Goal: Task Accomplishment & Management: Use online tool/utility

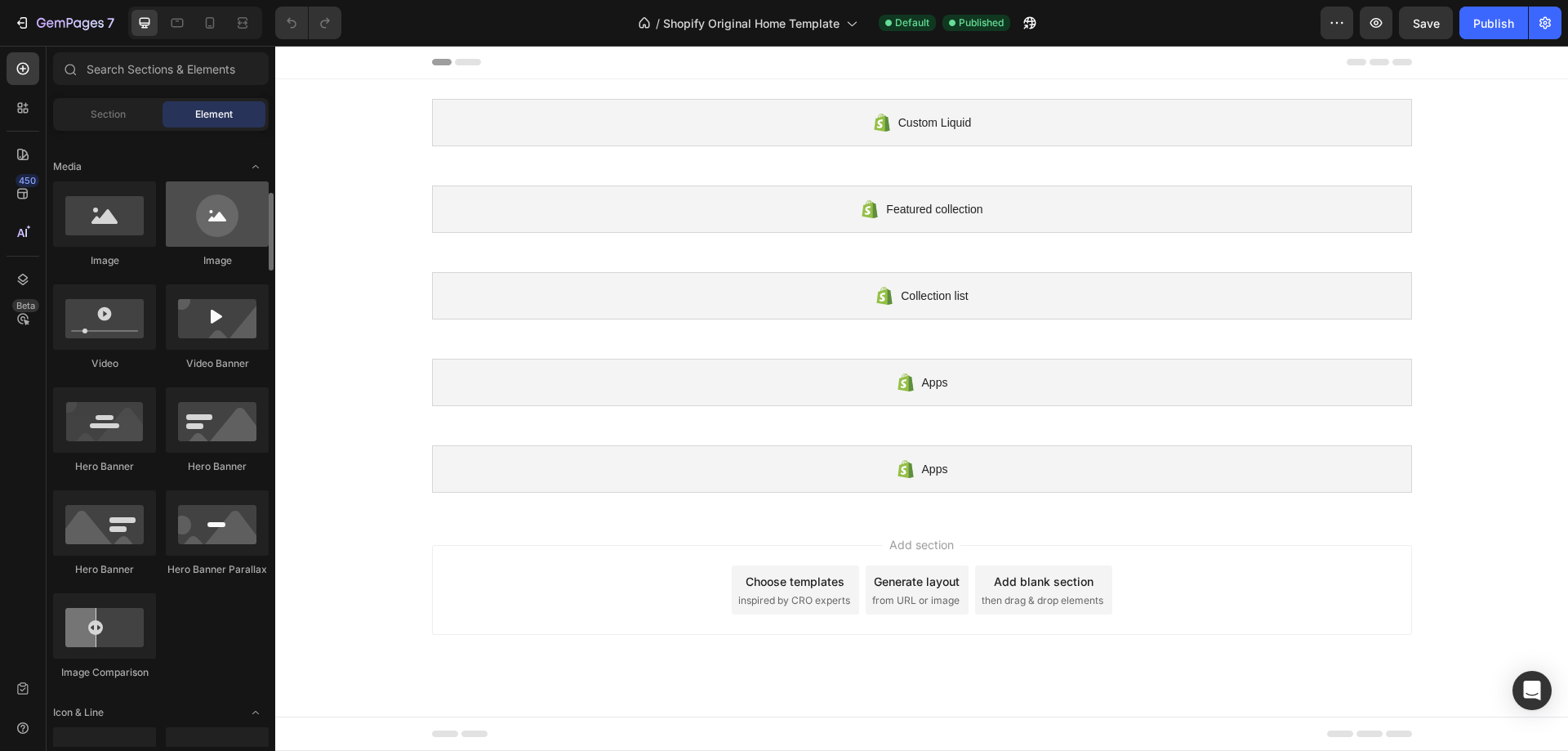
scroll to position [409, 0]
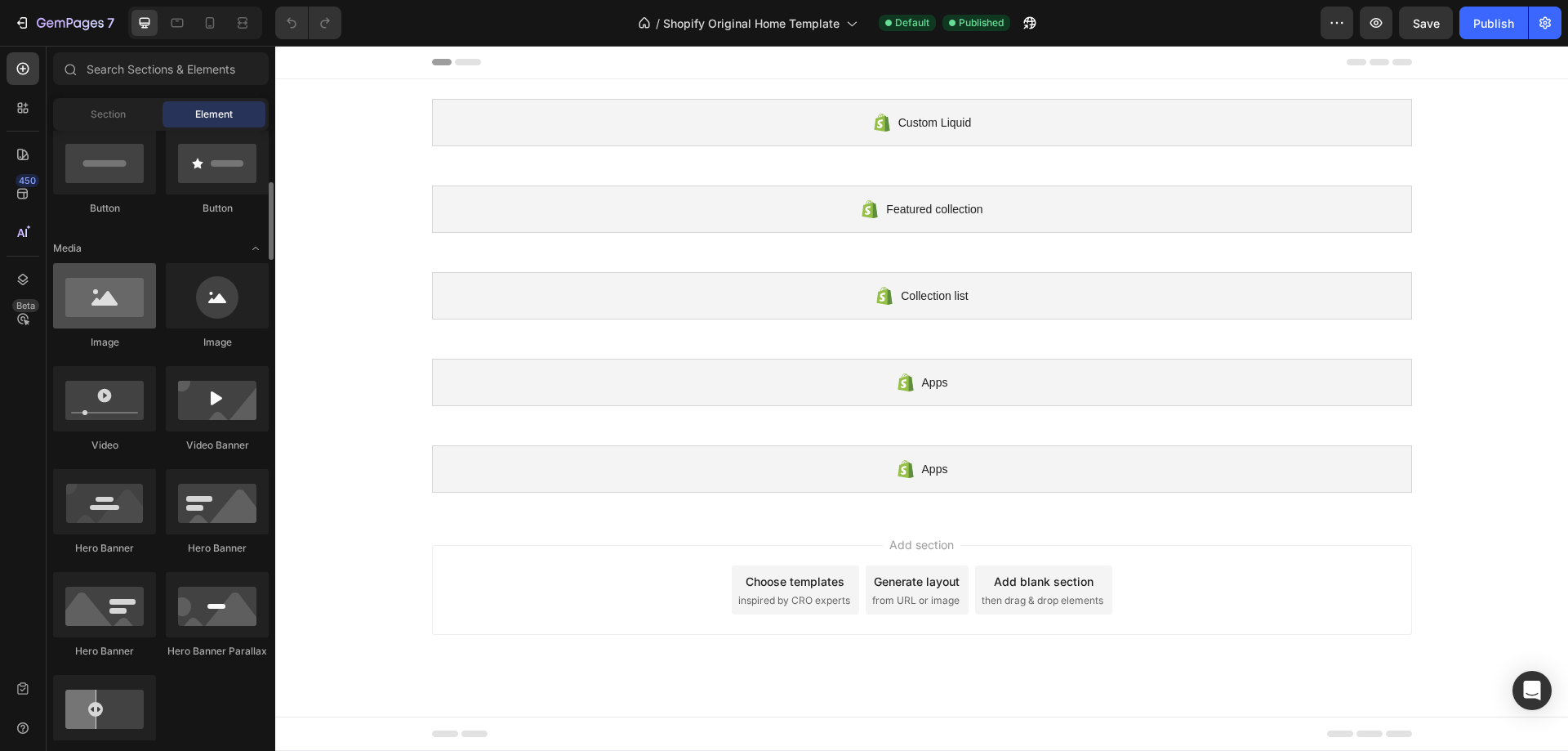
click at [131, 317] on div at bounding box center [105, 296] width 103 height 65
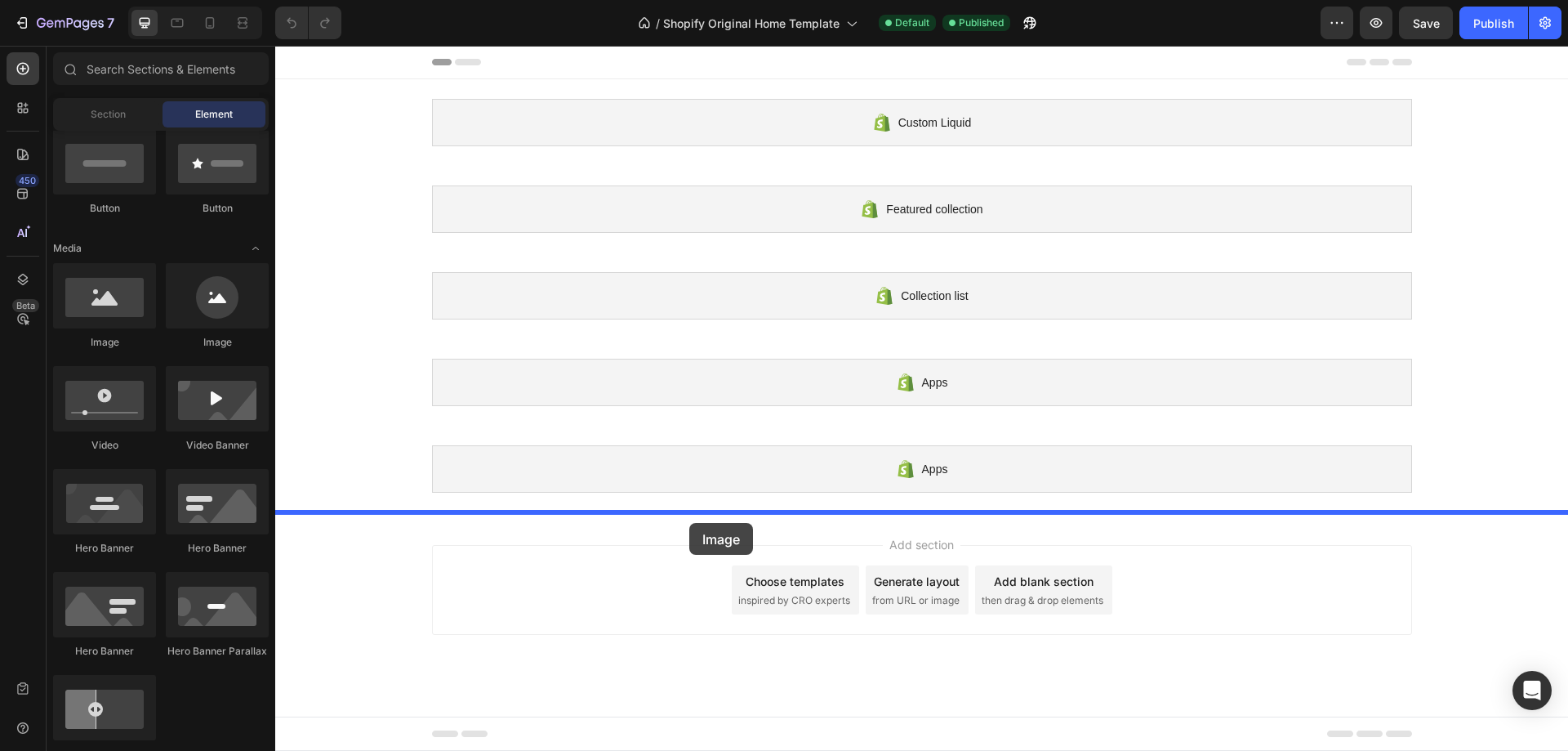
drag, startPoint x: 408, startPoint y: 355, endPoint x: 690, endPoint y: 523, distance: 328.2
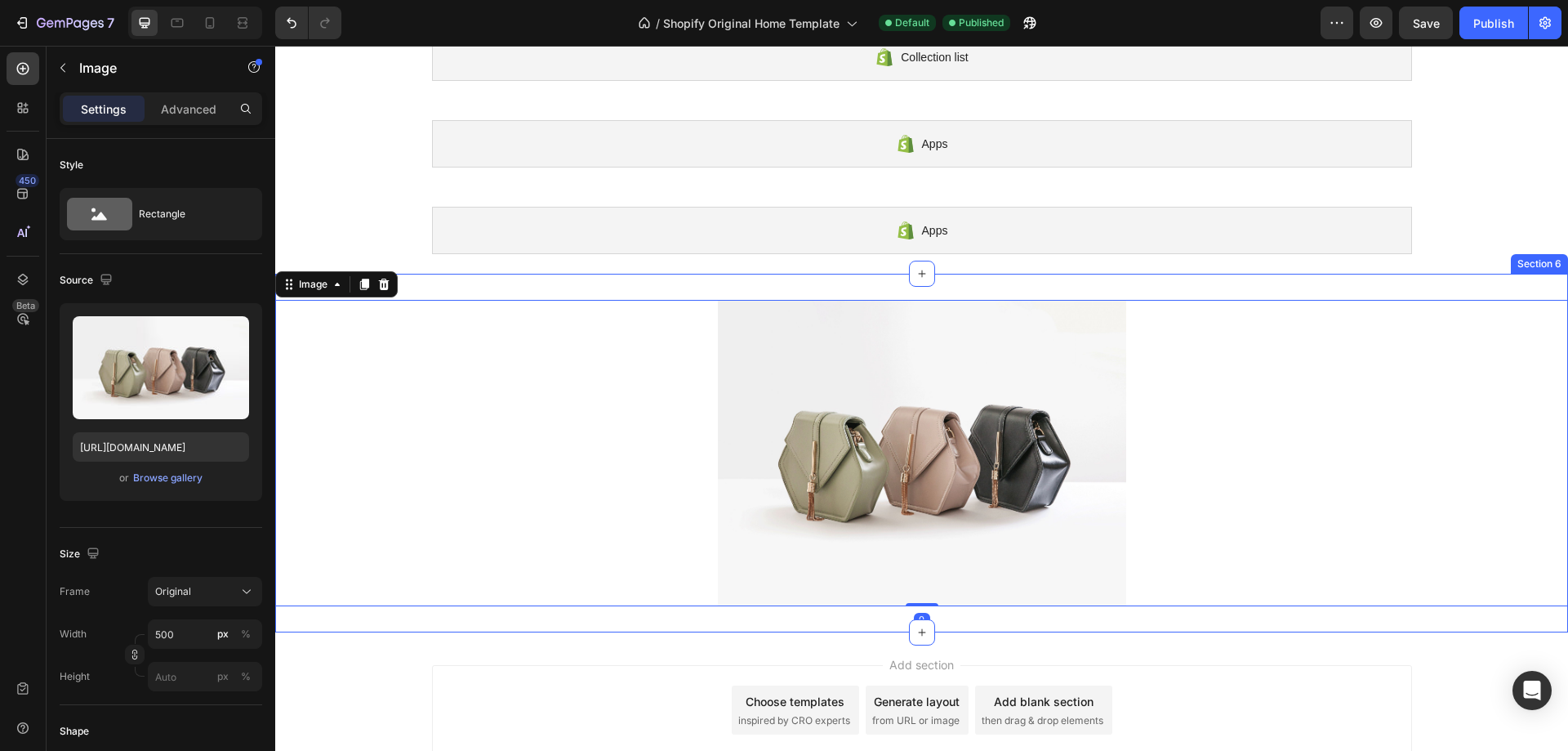
scroll to position [245, 0]
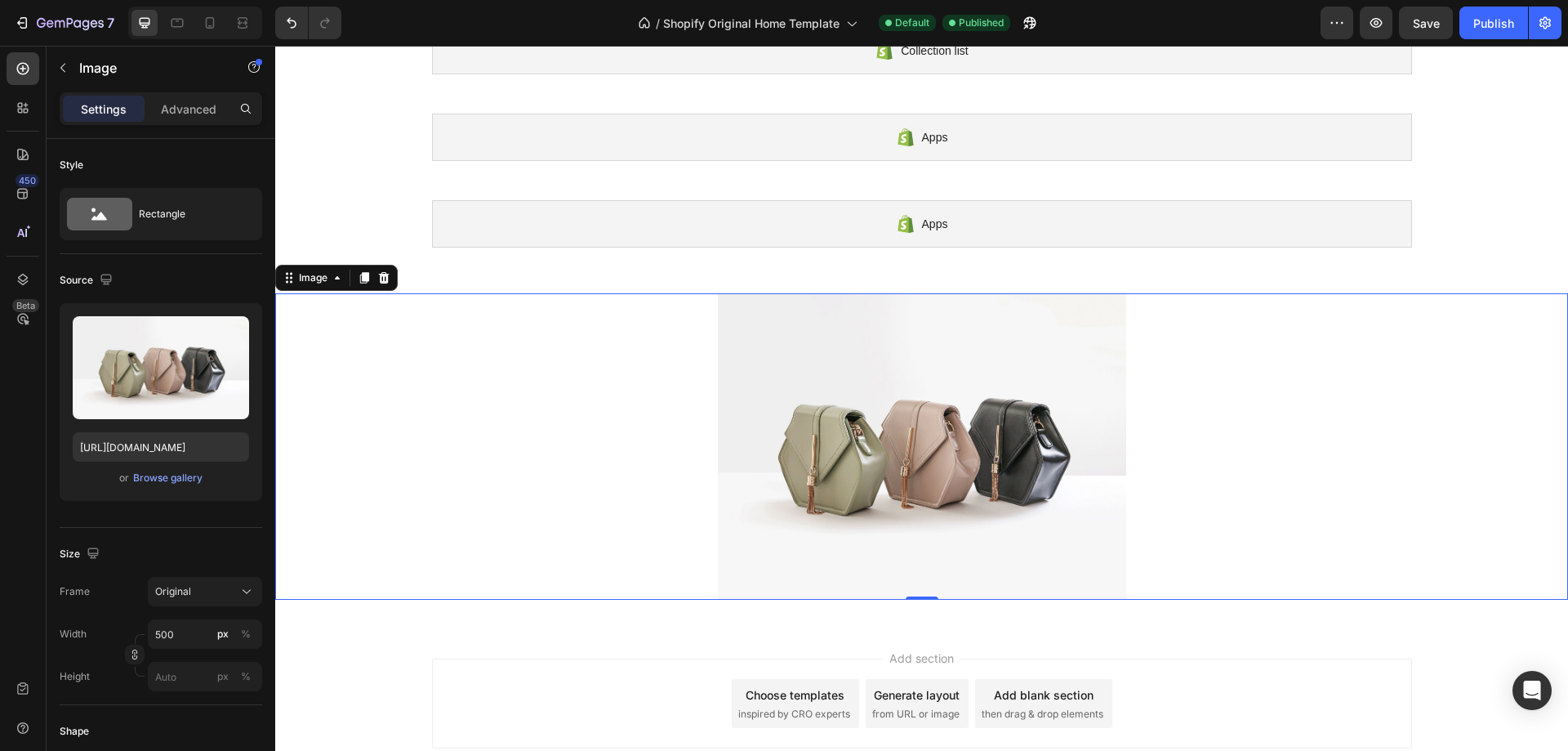
click at [873, 472] on img at bounding box center [922, 446] width 409 height 306
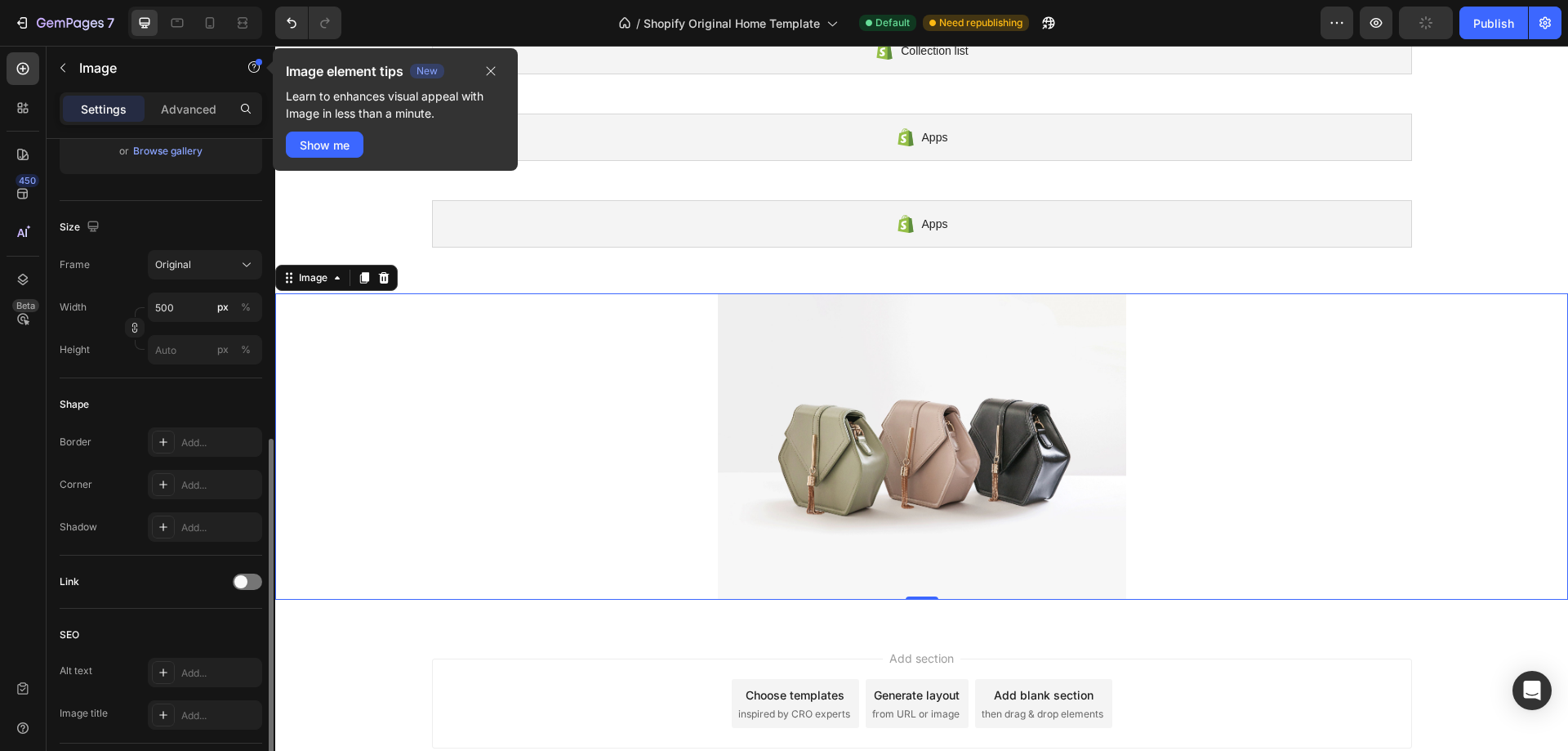
scroll to position [409, 0]
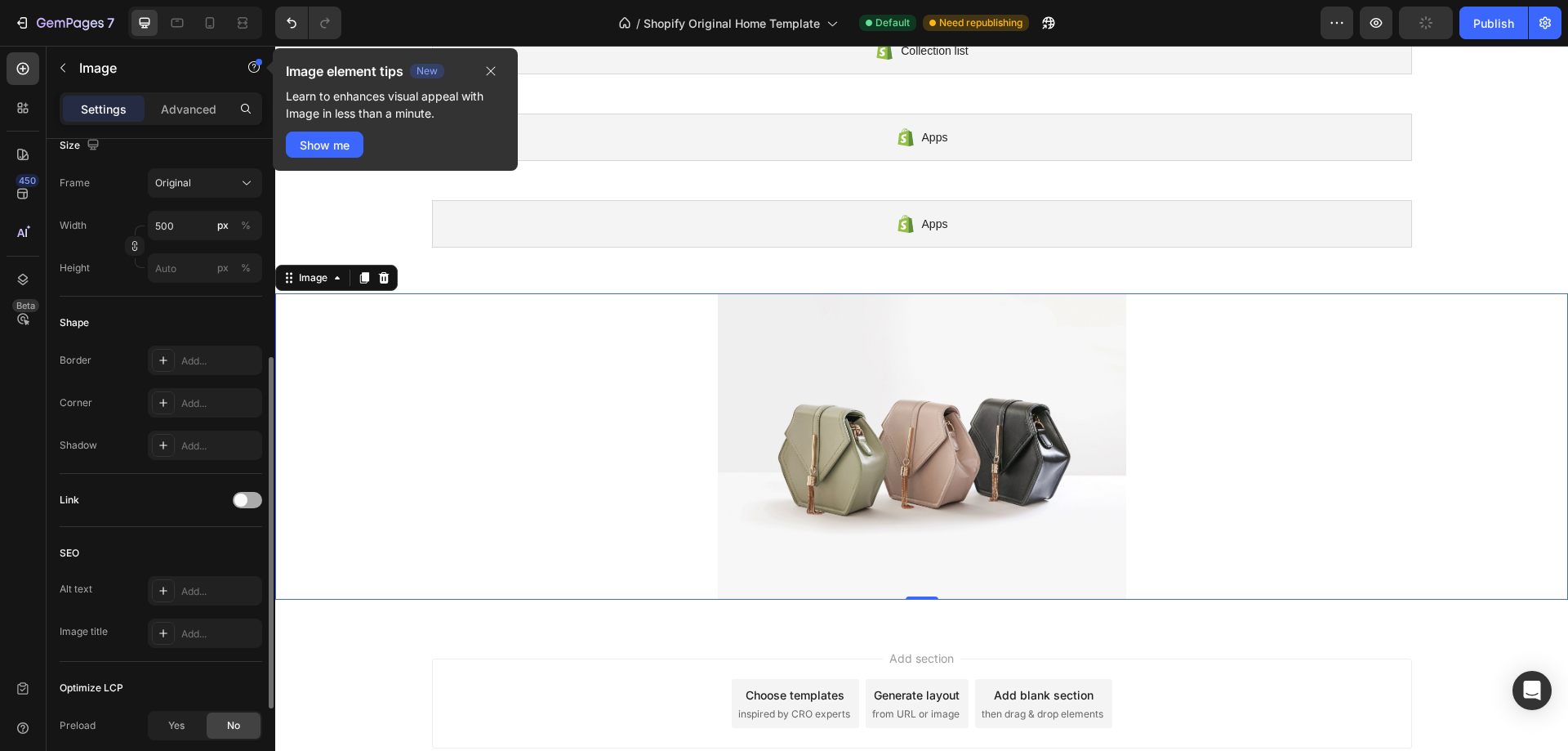
click at [237, 500] on span at bounding box center [241, 500] width 13 height 13
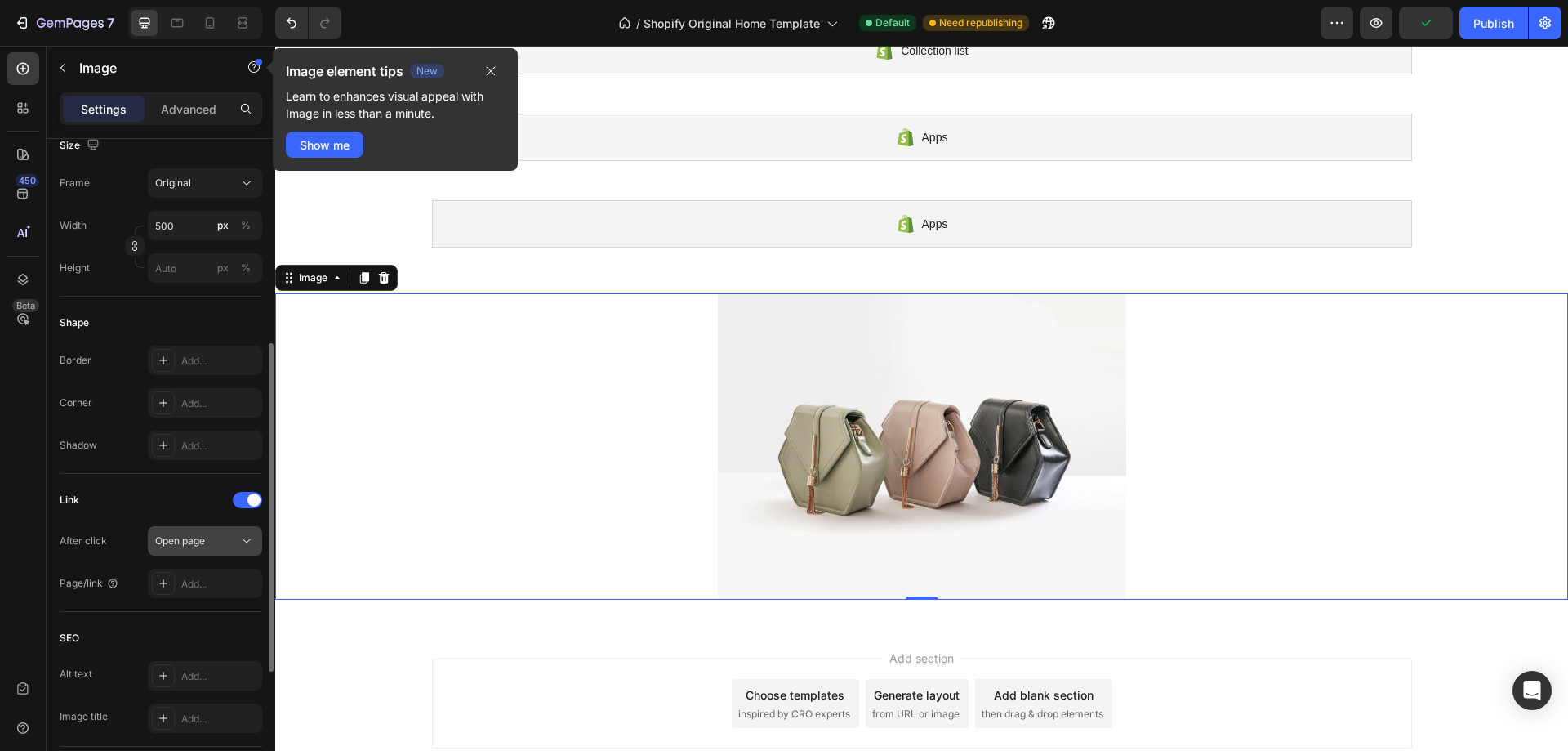
click at [212, 538] on div "Open page" at bounding box center [196, 540] width 83 height 15
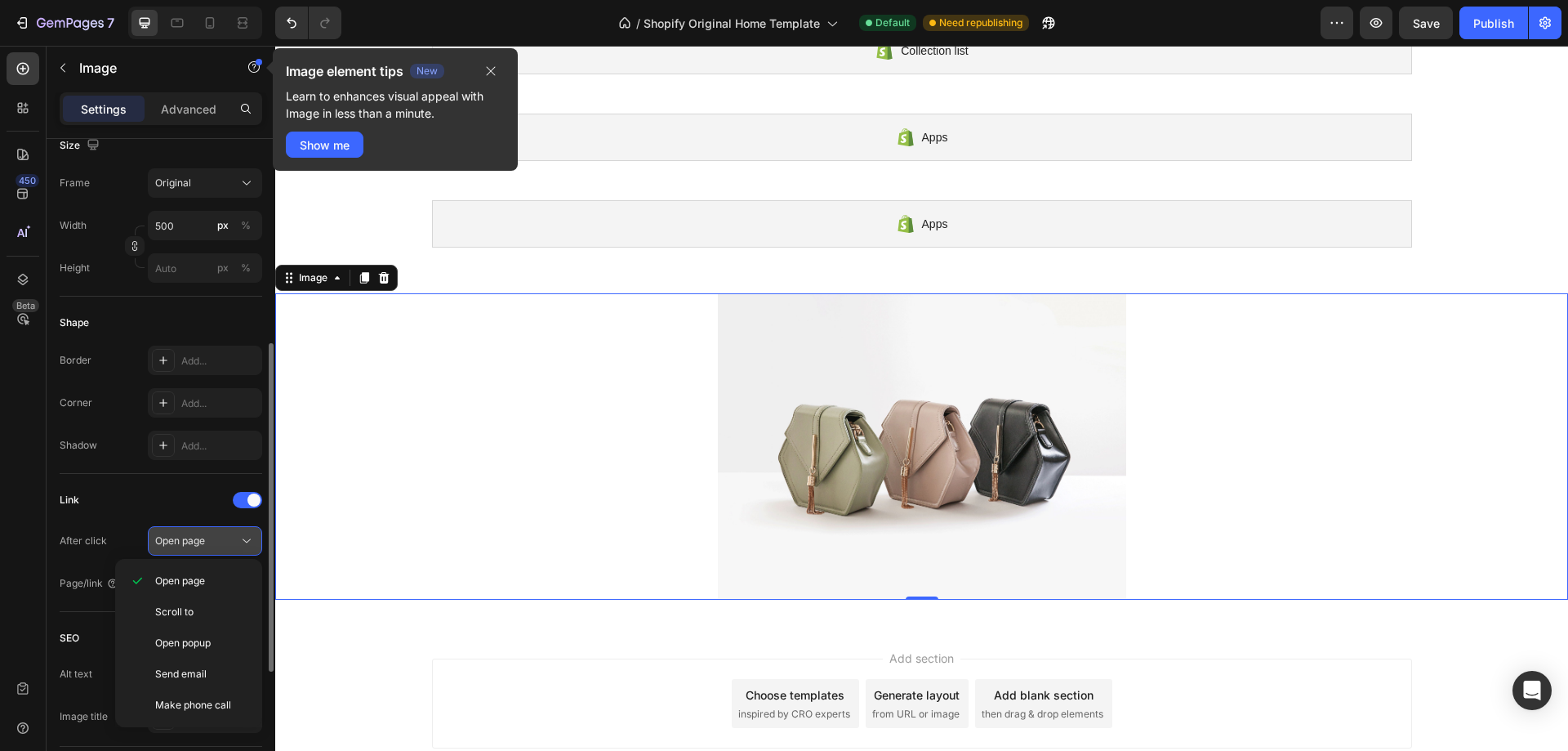
click at [212, 538] on div "Open page" at bounding box center [196, 540] width 83 height 15
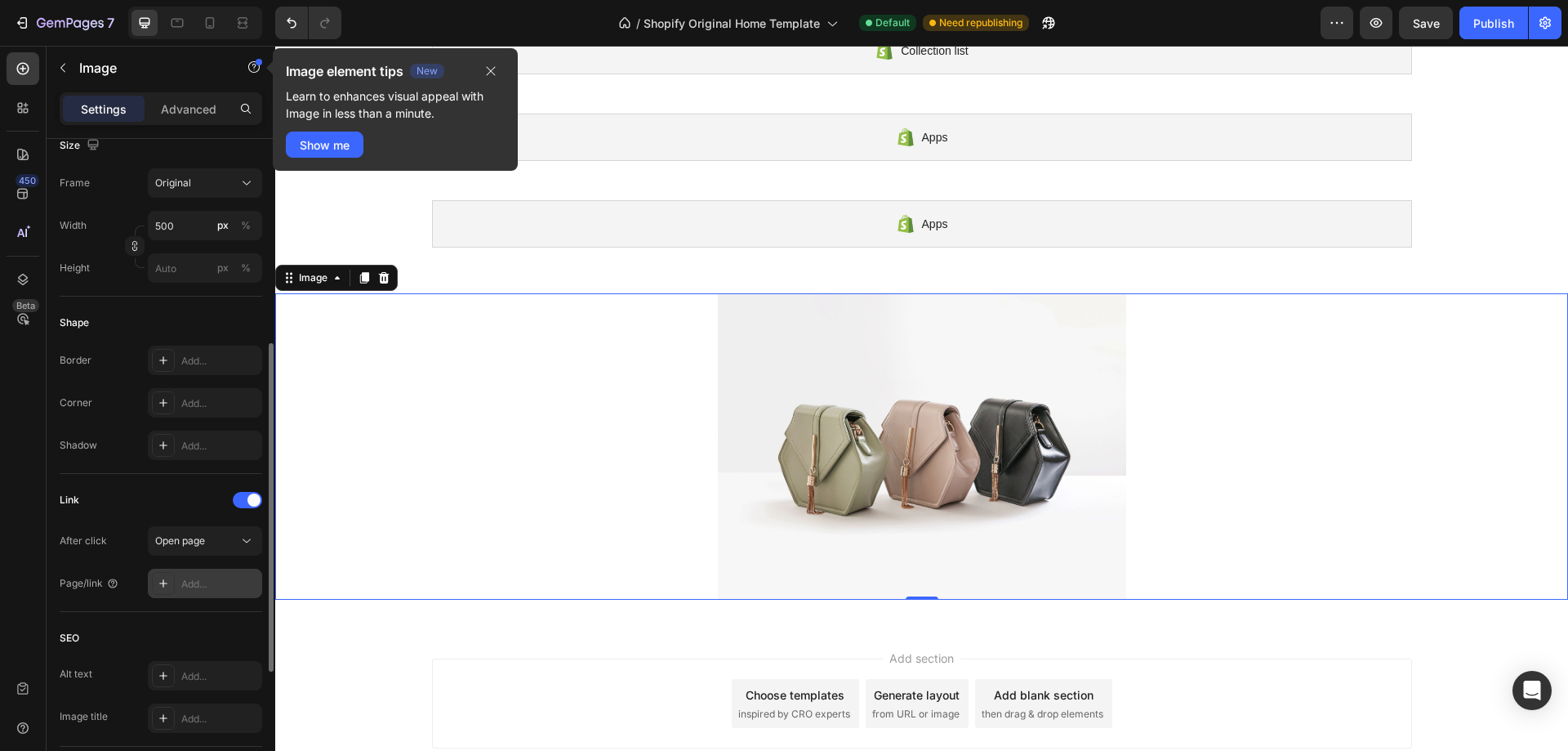
click at [192, 584] on div "Add..." at bounding box center [219, 584] width 77 height 15
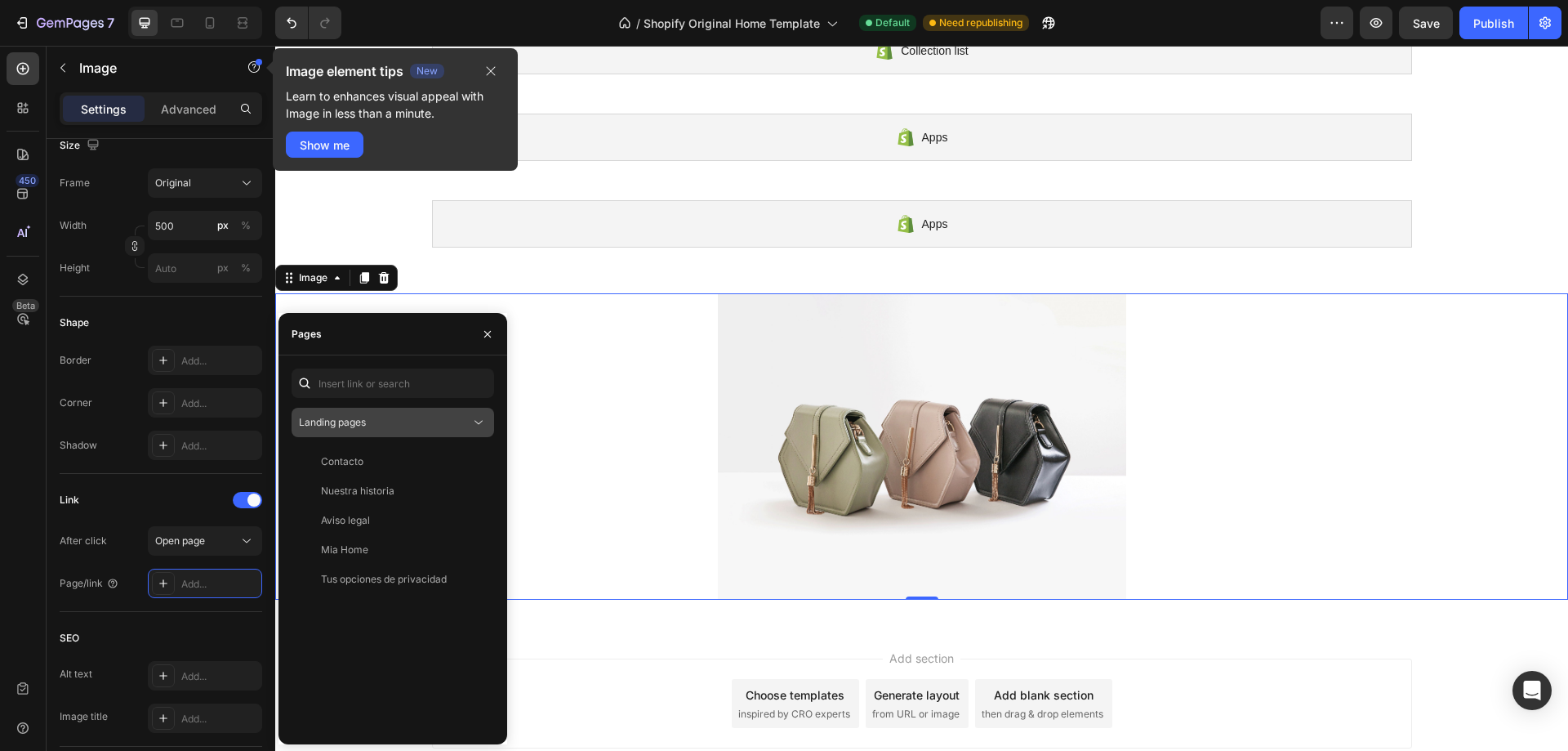
click at [390, 416] on div "Landing pages" at bounding box center [384, 422] width 171 height 15
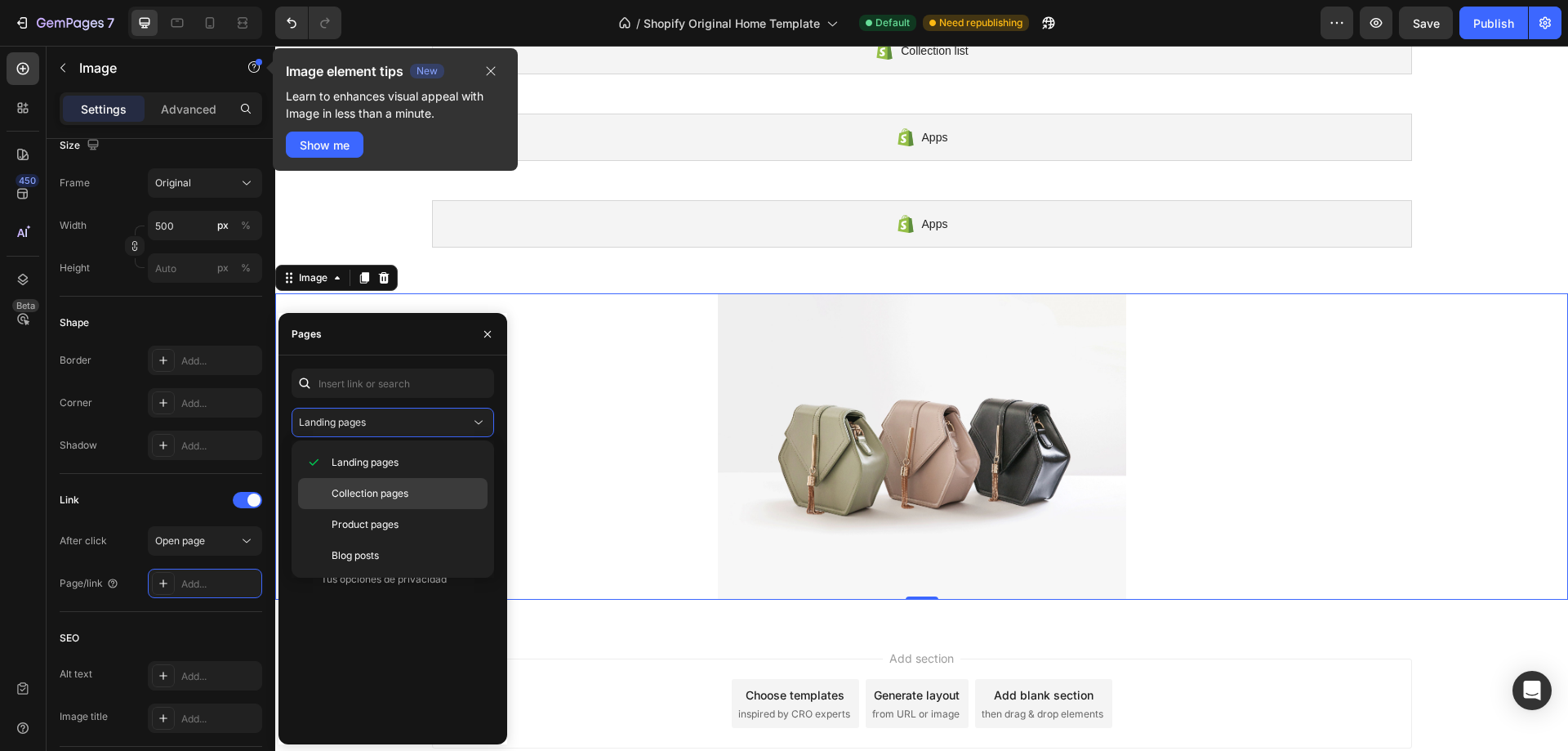
click at [377, 509] on div "Collection pages" at bounding box center [393, 525] width 189 height 31
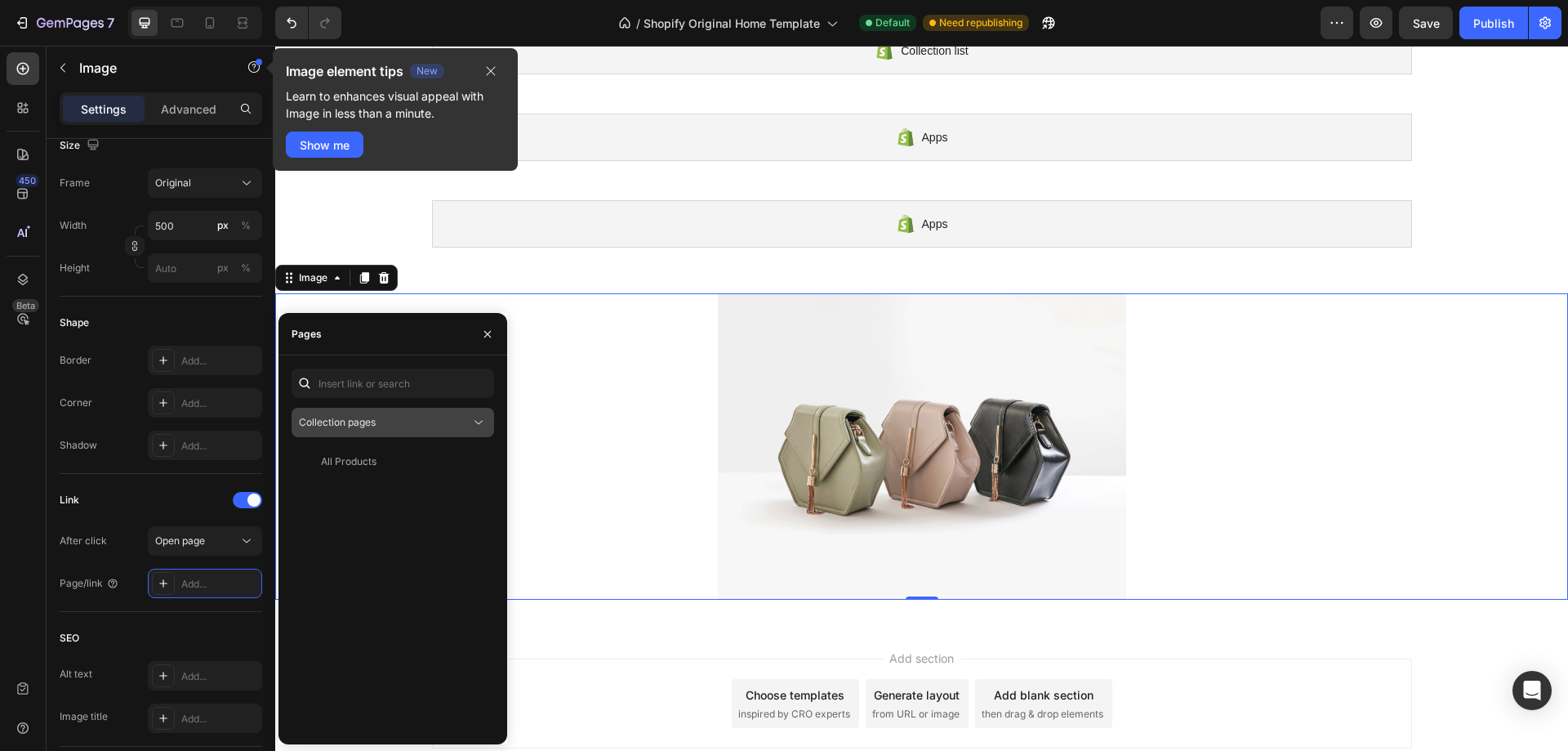
click at [421, 432] on button "Collection pages" at bounding box center [393, 422] width 203 height 29
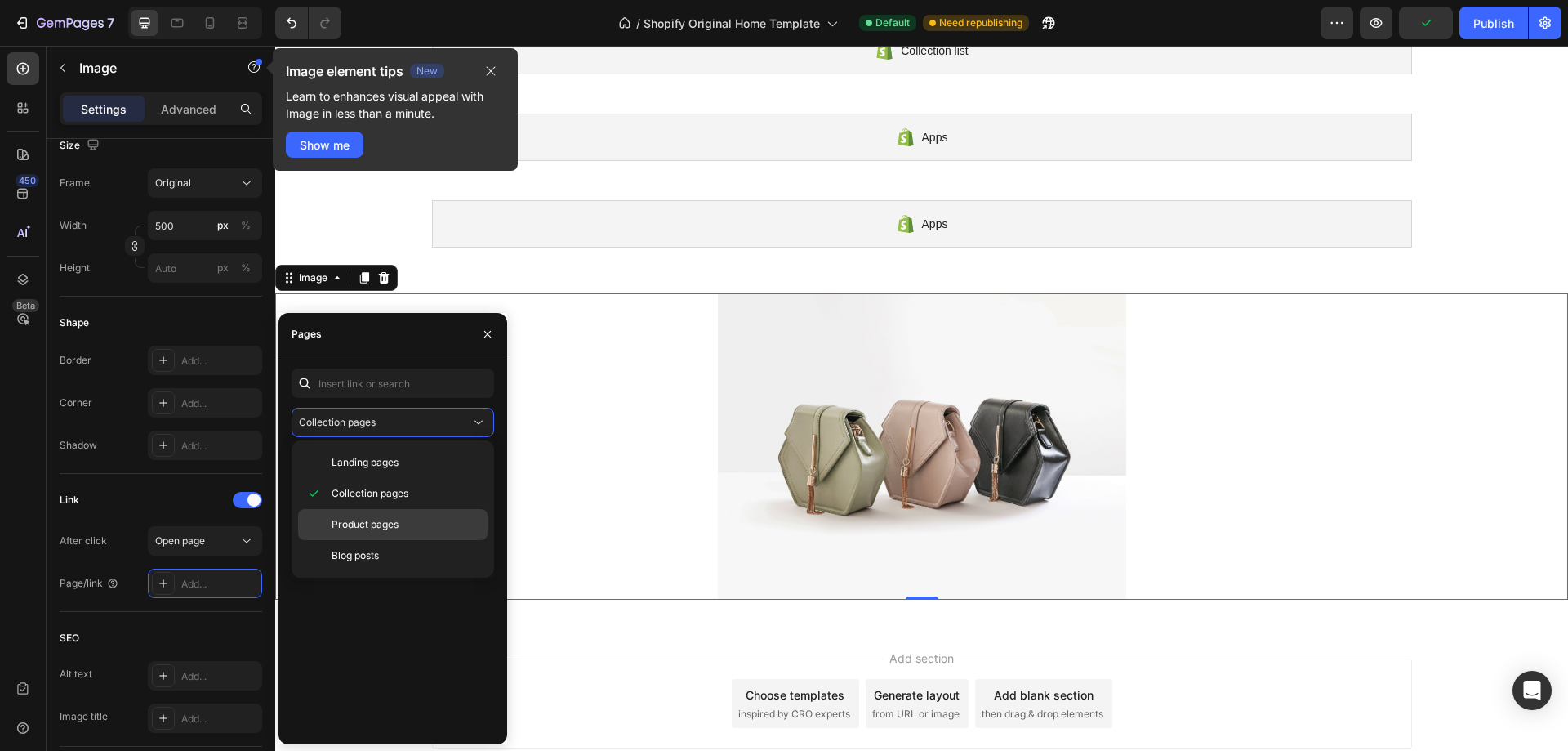
click at [394, 519] on span "Product pages" at bounding box center [366, 524] width 67 height 15
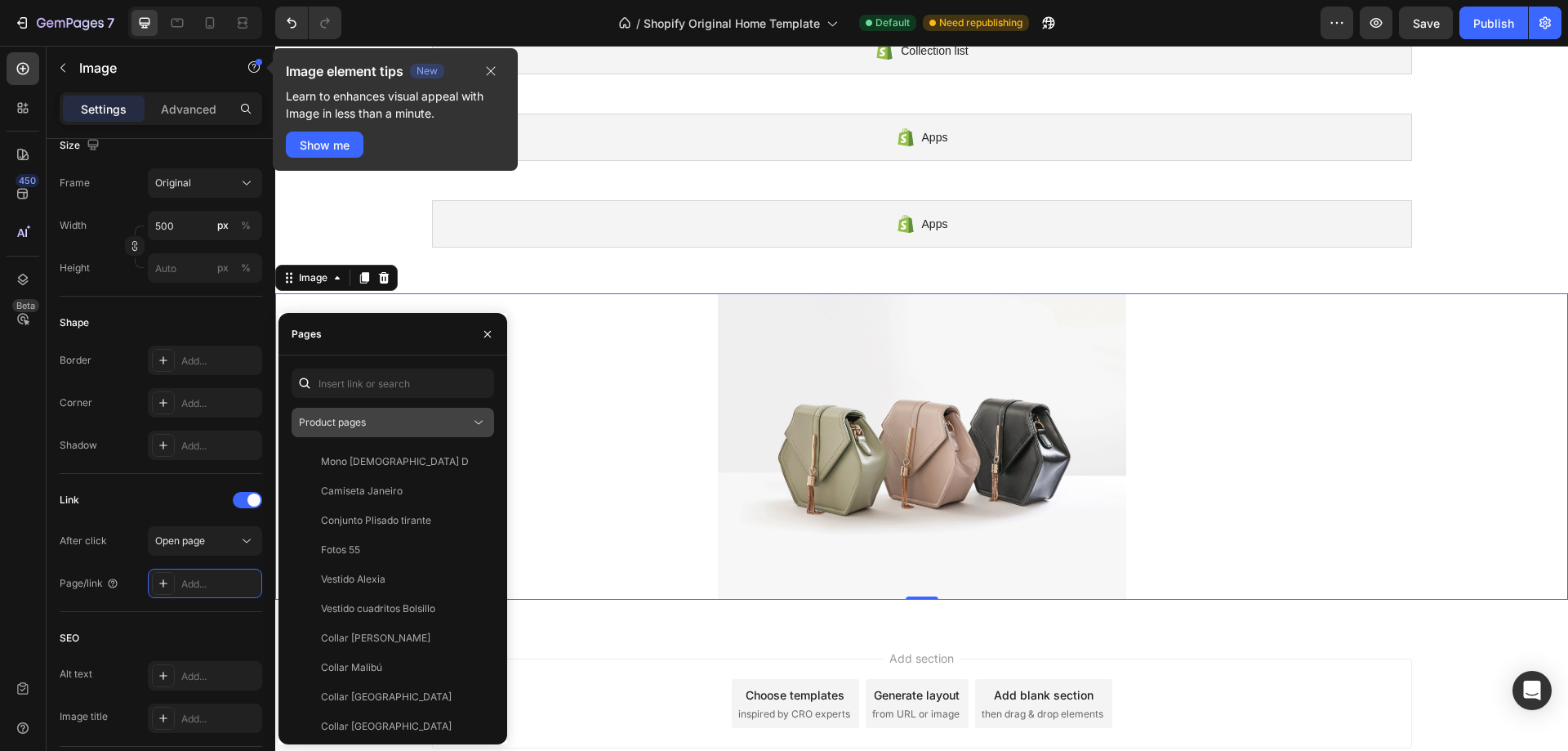
click at [388, 436] on button "Product pages" at bounding box center [393, 422] width 203 height 29
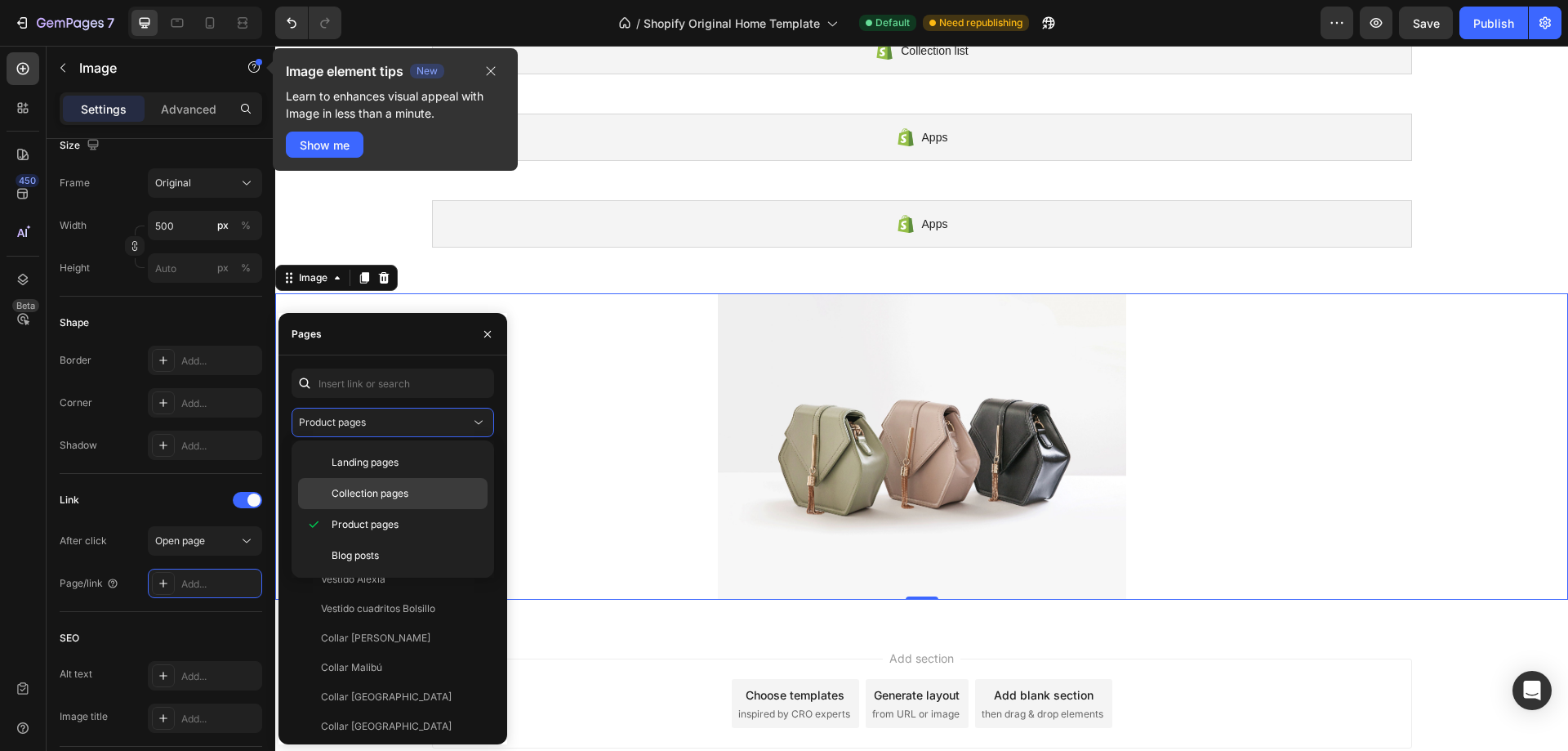
click at [372, 484] on div "Collection pages" at bounding box center [393, 494] width 189 height 31
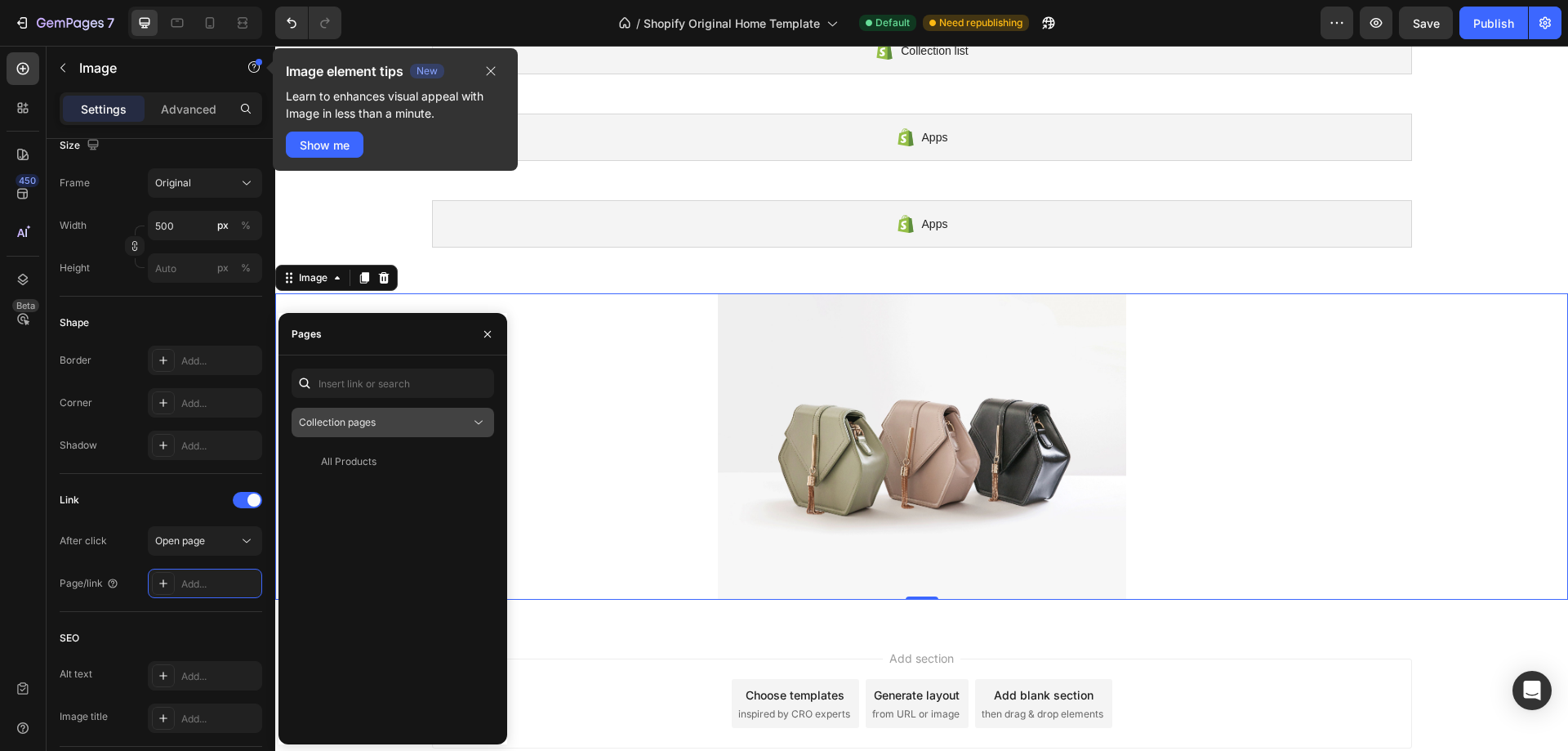
click at [393, 415] on div "Collection pages" at bounding box center [393, 422] width 188 height 16
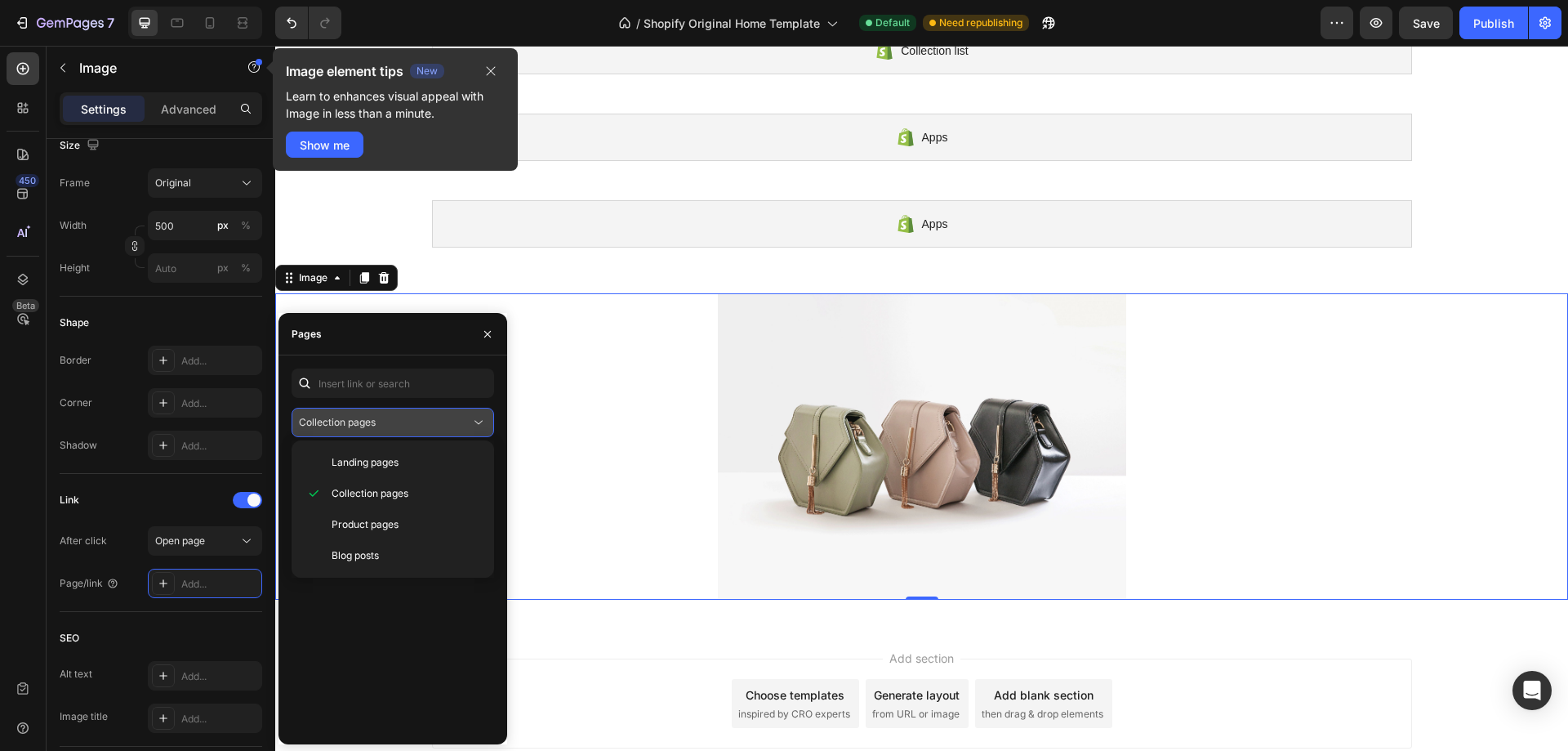
click at [393, 415] on div "Collection pages" at bounding box center [393, 422] width 188 height 16
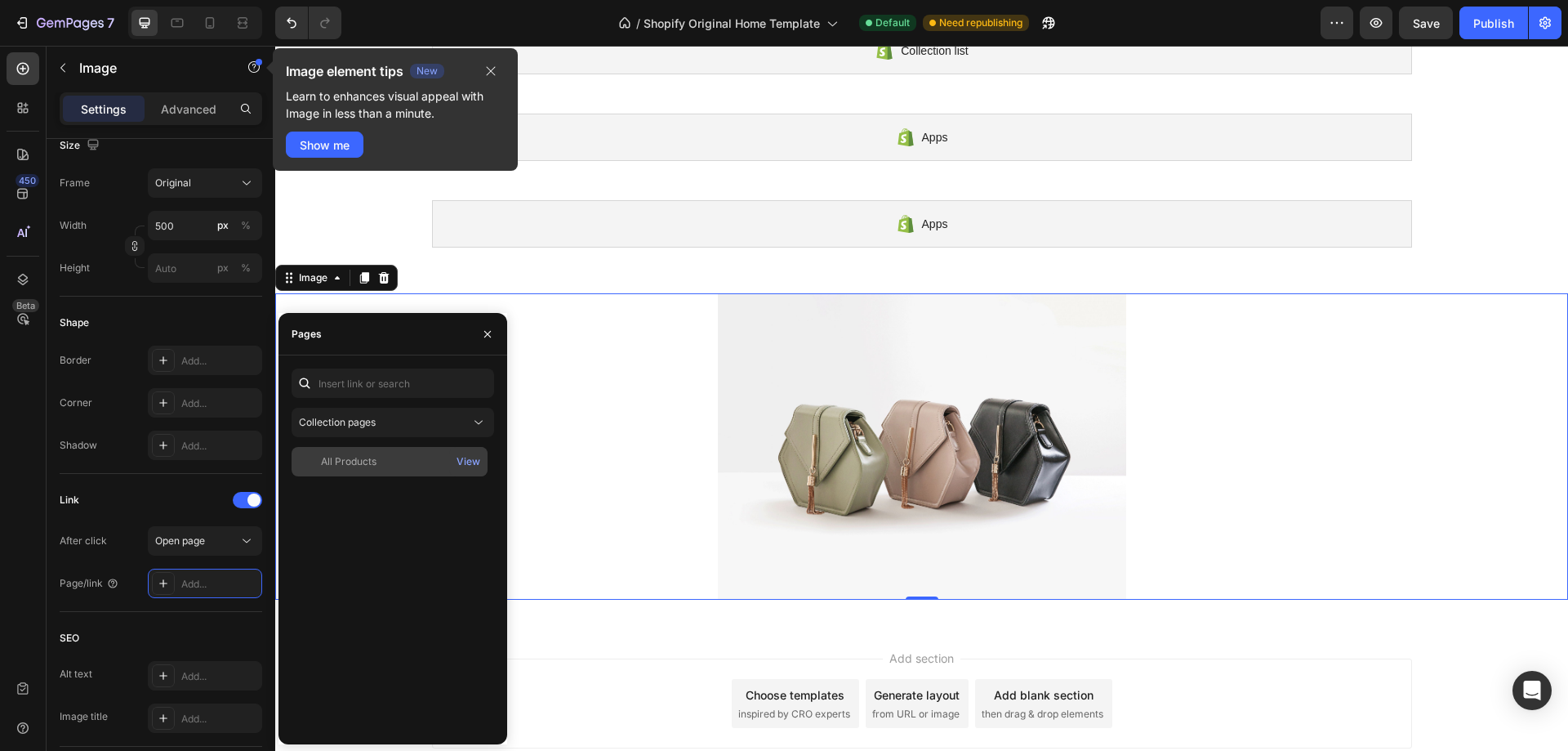
click at [367, 451] on div "All Products View" at bounding box center [390, 462] width 196 height 29
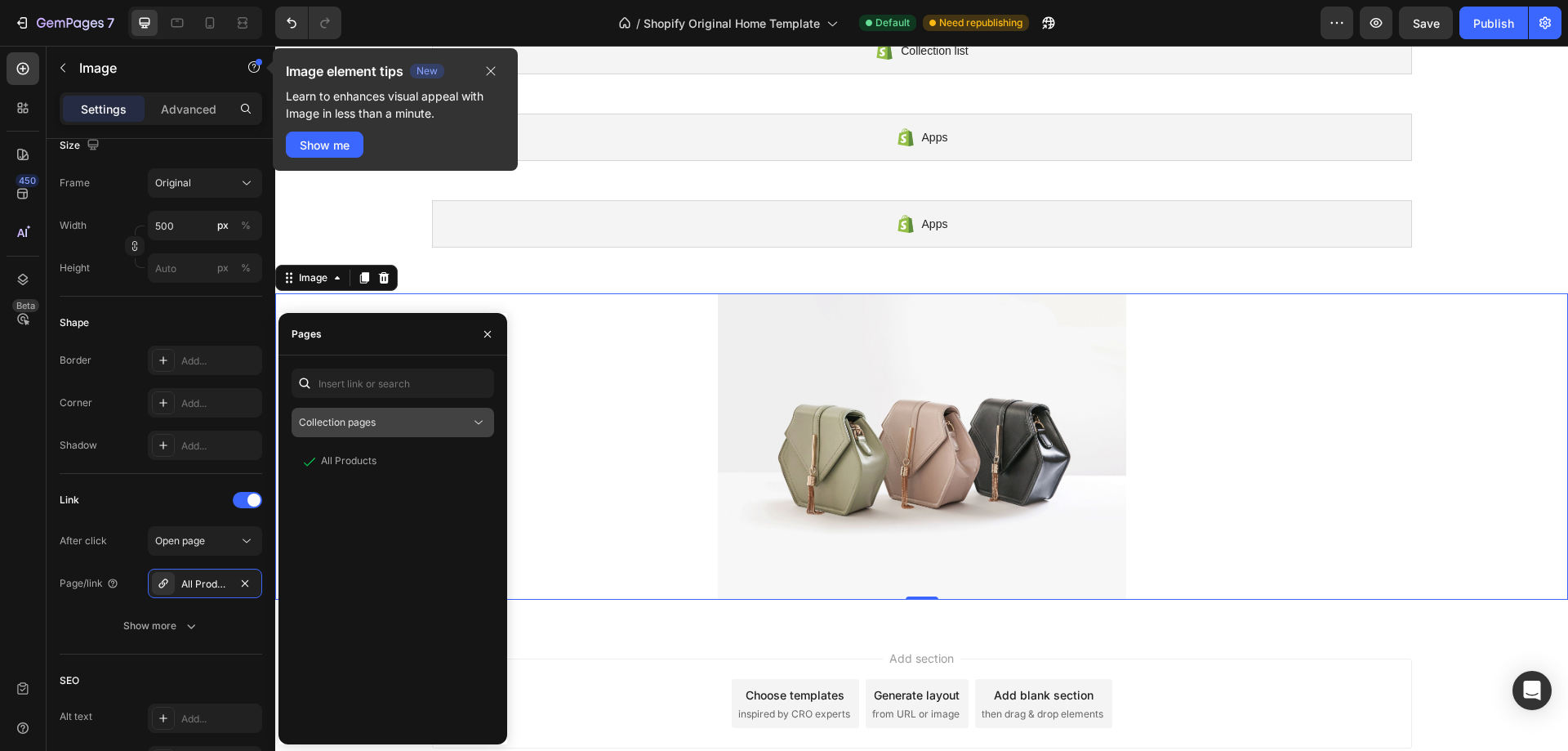
click at [366, 430] on div "Collection pages" at bounding box center [393, 422] width 188 height 16
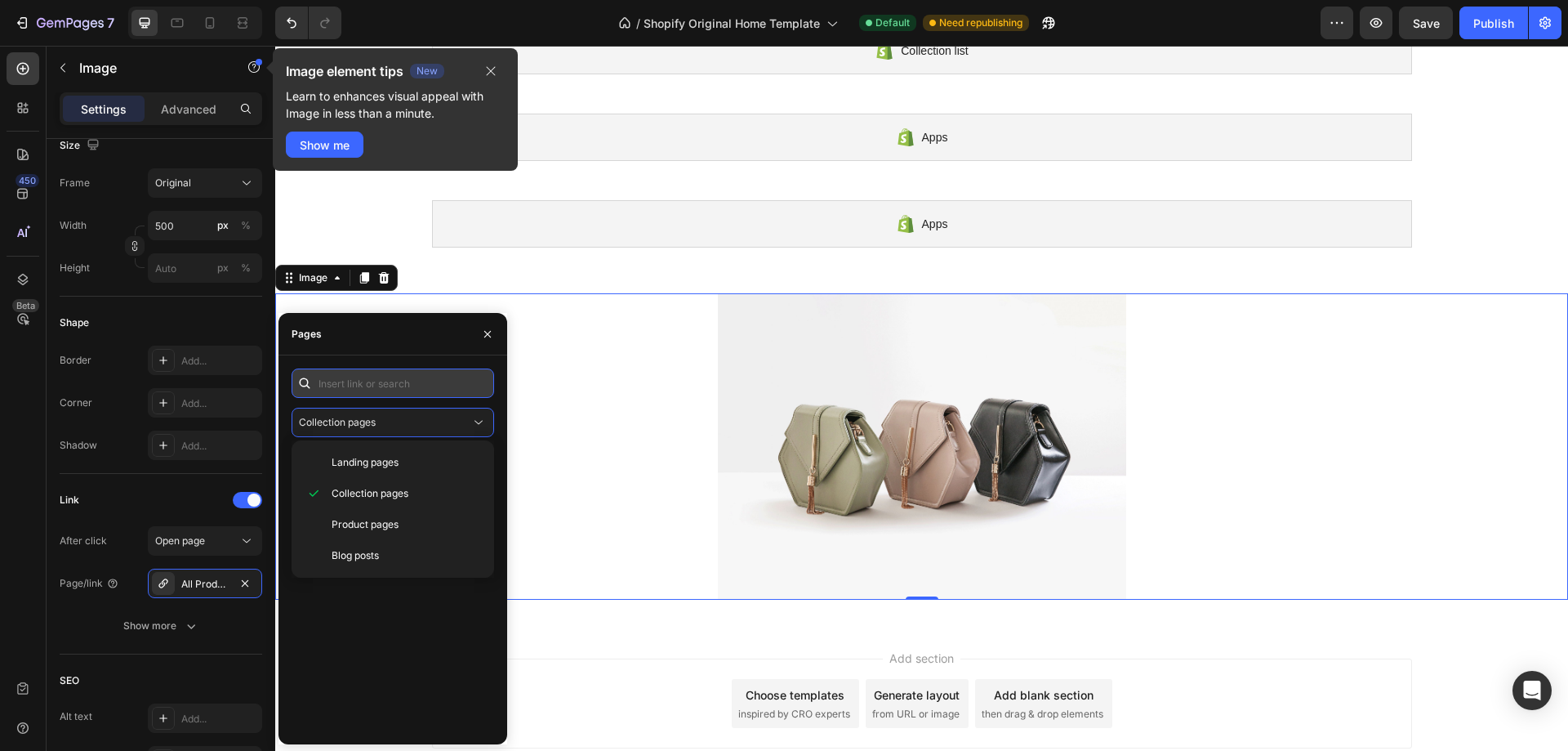
click at [357, 372] on input "text" at bounding box center [393, 383] width 203 height 29
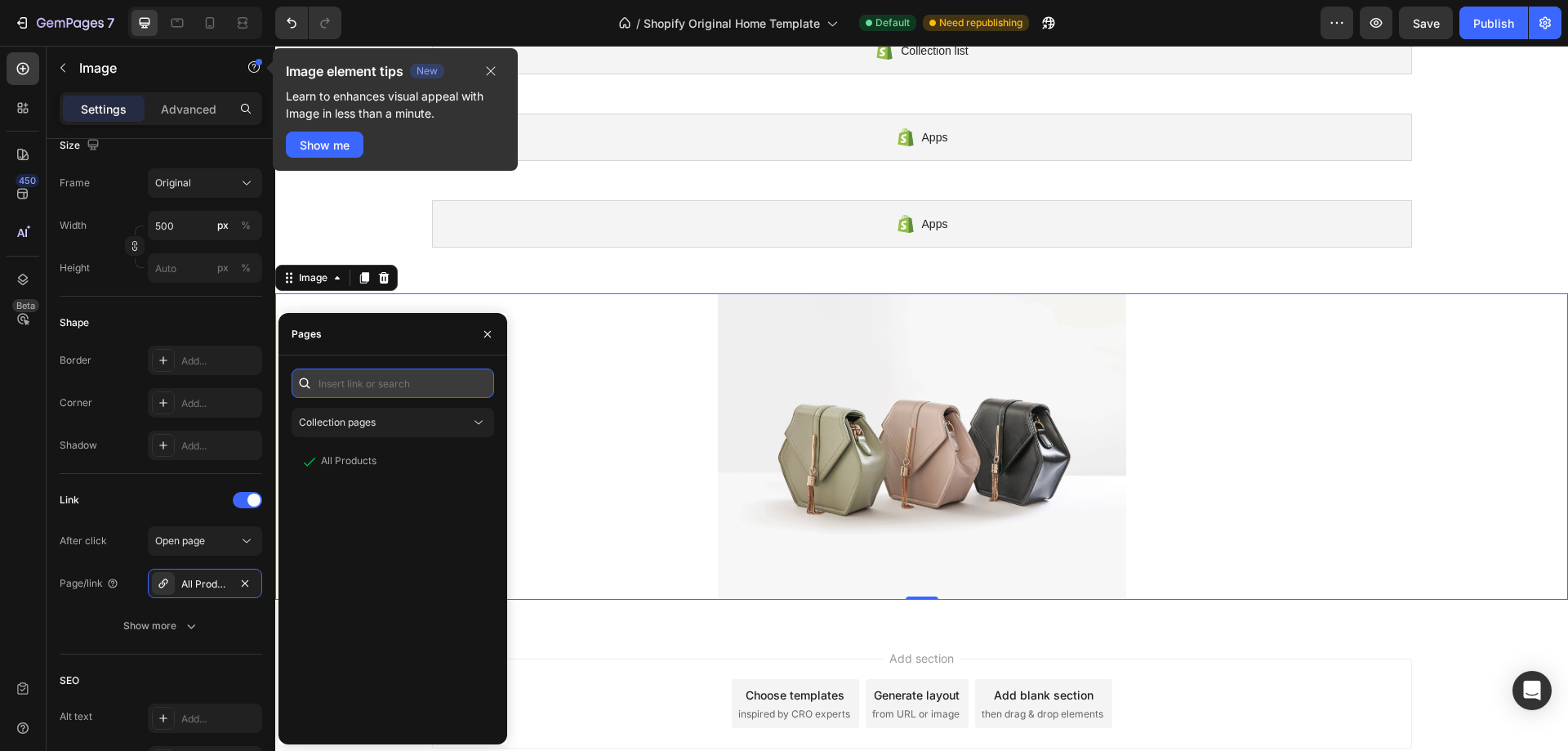
paste input "https://www.qnkmia.es/collections/accesorios-1"
type input "https://www.qnkmia.es/collections/accesorios-1"
click at [412, 419] on div "https://www.qnkmia.es/collections/accesorios-1" at bounding box center [373, 422] width 106 height 15
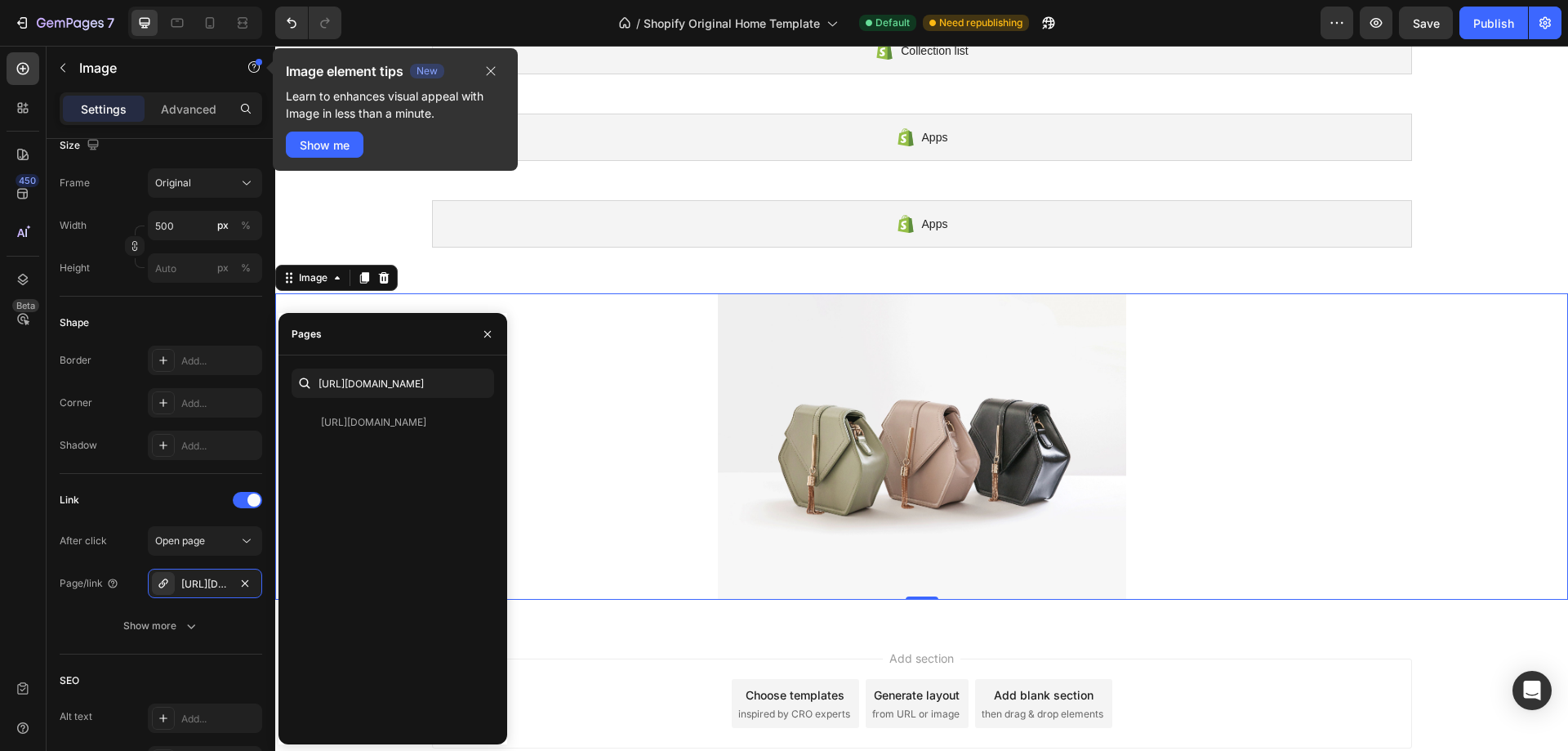
click at [409, 490] on div "https://www.qnkmia.es/collections/accesorios-1 View" at bounding box center [393, 569] width 203 height 323
click at [489, 331] on icon "button" at bounding box center [487, 334] width 13 height 13
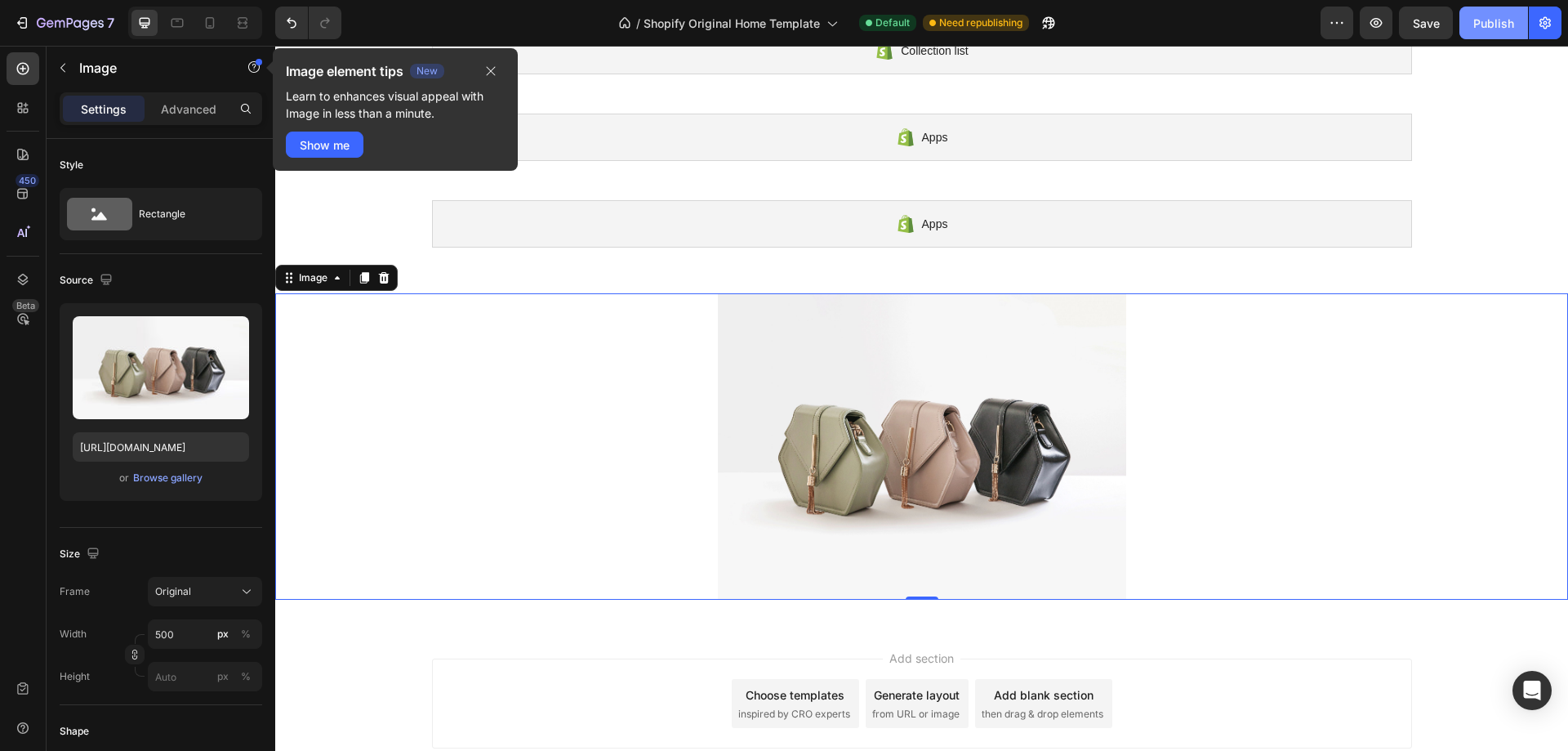
click at [1490, 22] on div "Publish" at bounding box center [1493, 23] width 40 height 17
click at [353, 139] on button "Show me" at bounding box center [324, 145] width 77 height 26
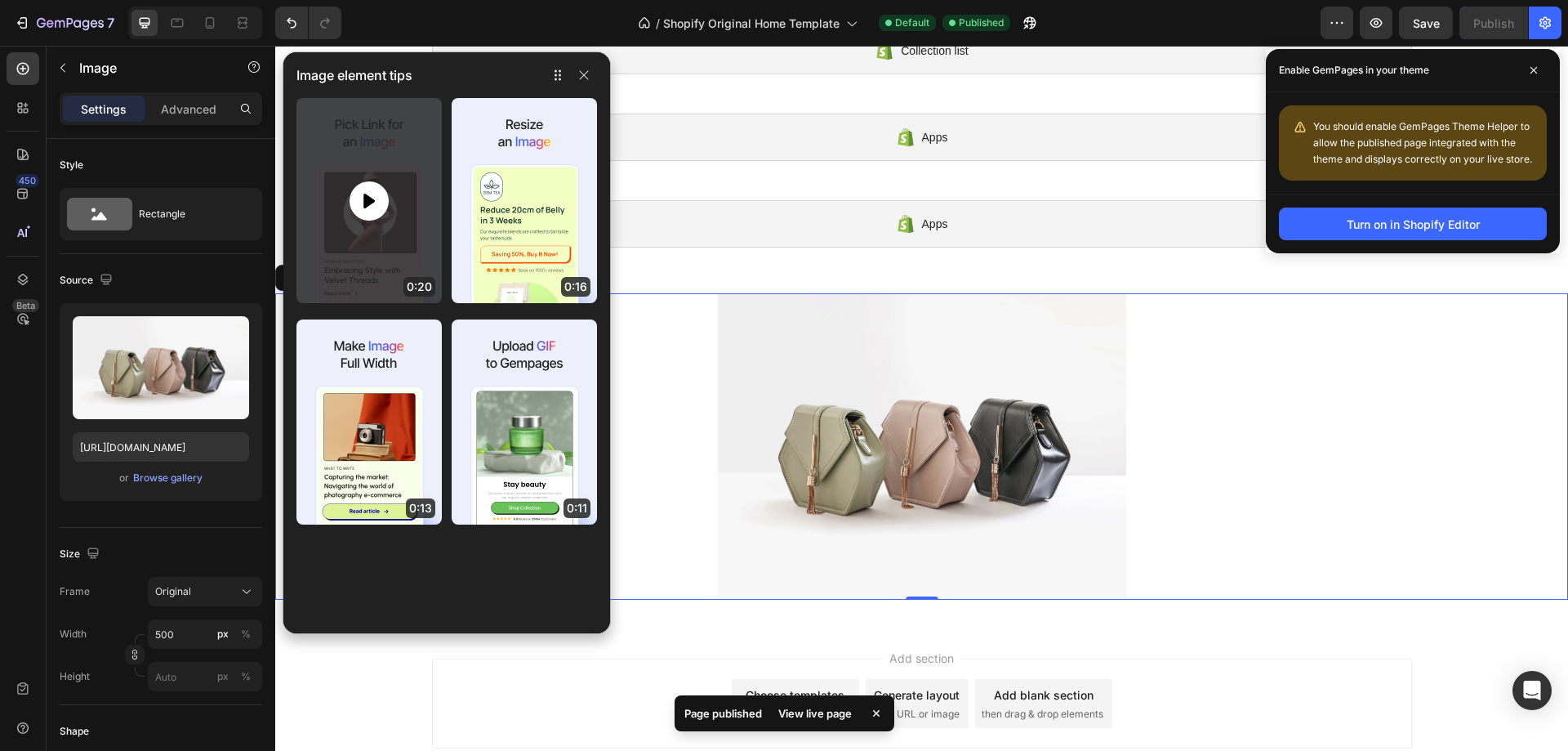
click at [372, 191] on icon at bounding box center [369, 200] width 20 height 20
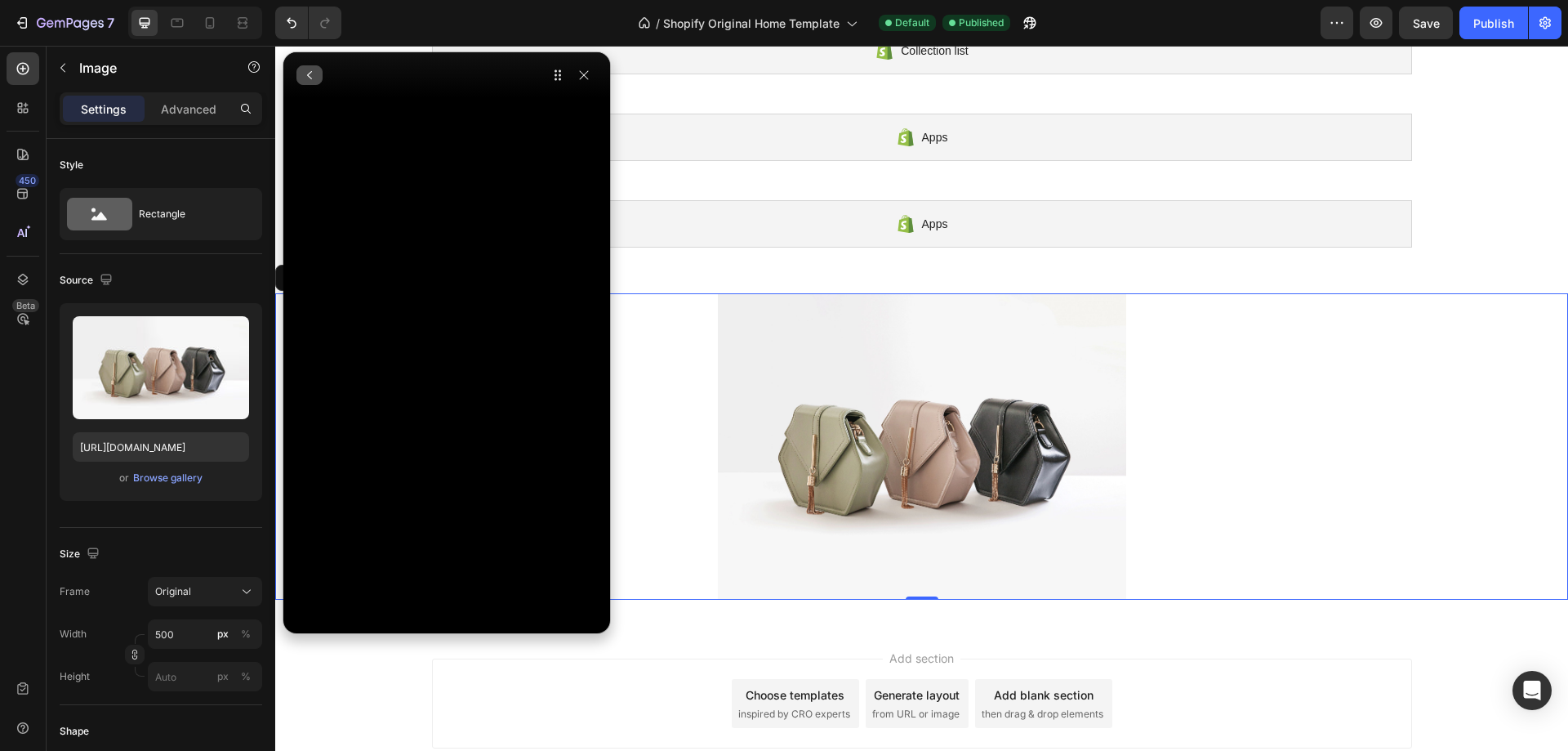
click at [313, 76] on icon "button" at bounding box center [309, 75] width 13 height 13
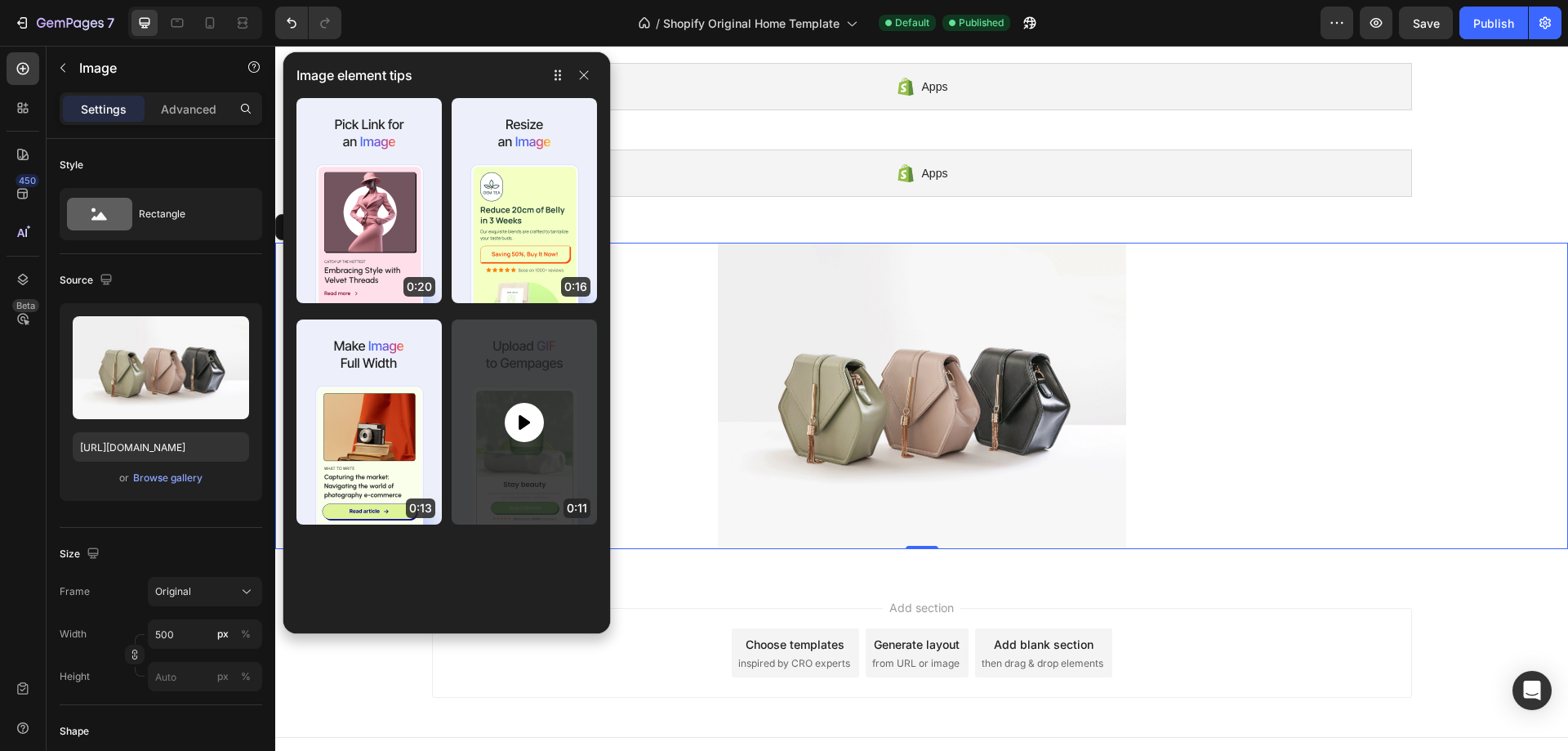
scroll to position [317, 0]
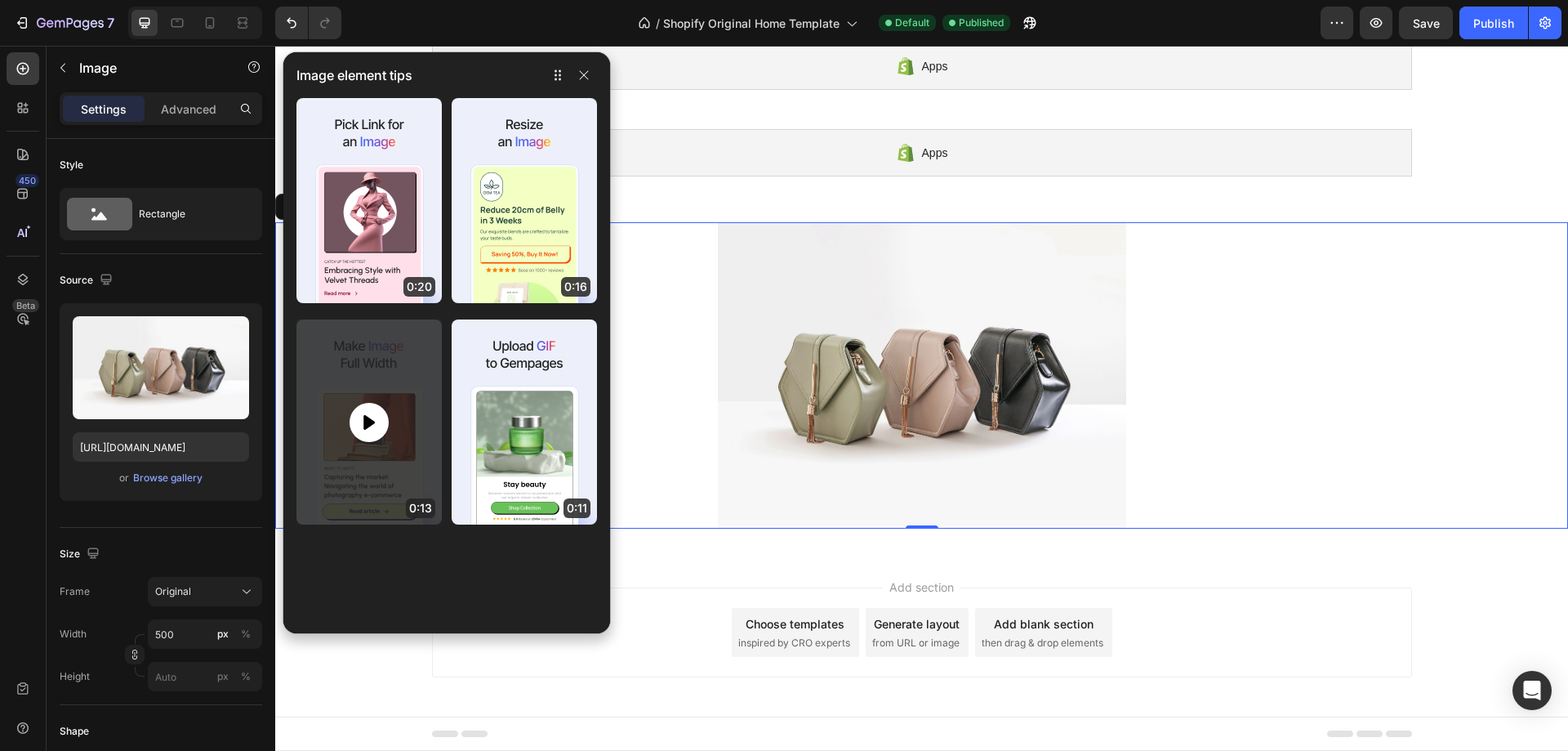
click at [358, 428] on div at bounding box center [369, 422] width 40 height 40
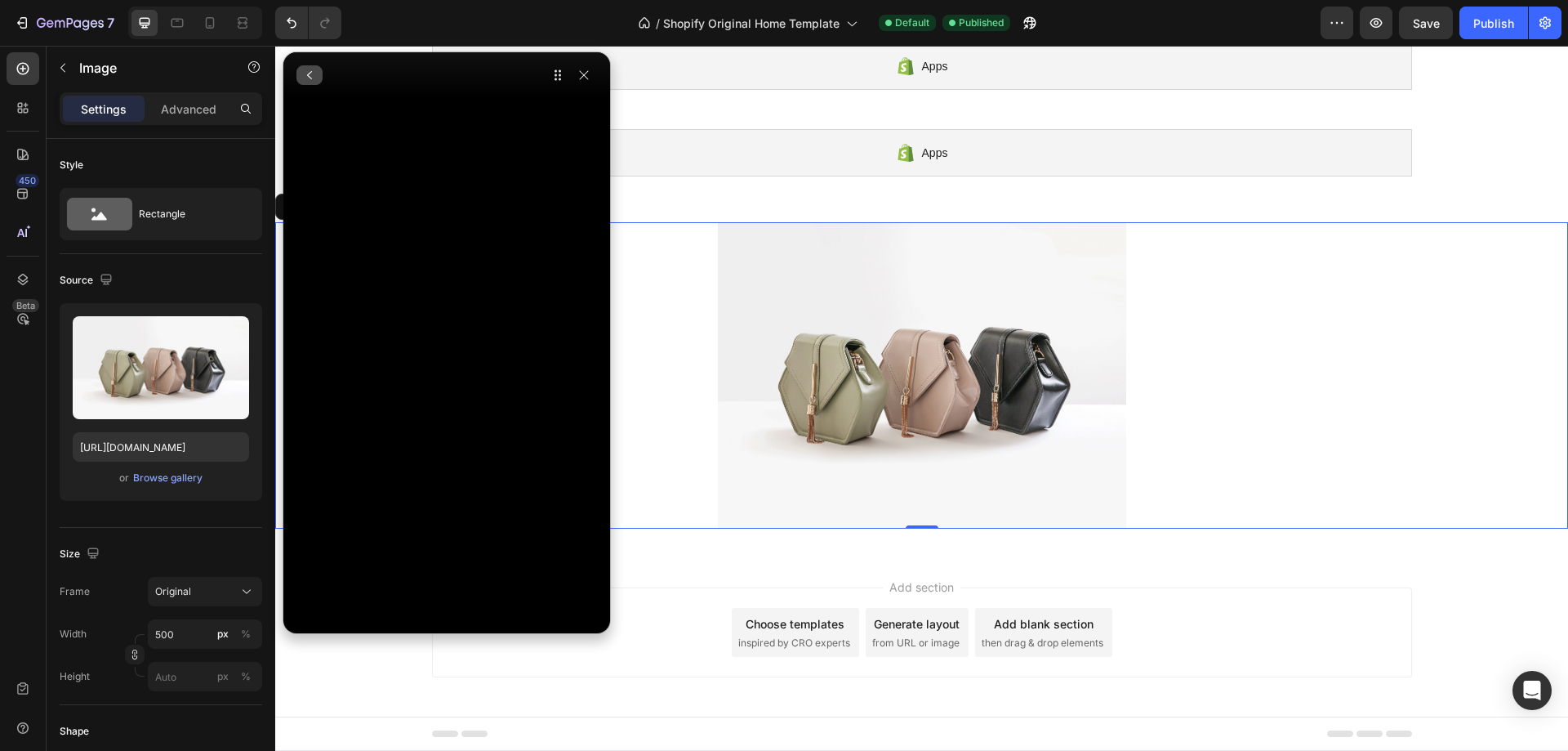
click at [314, 73] on icon "button" at bounding box center [309, 75] width 13 height 13
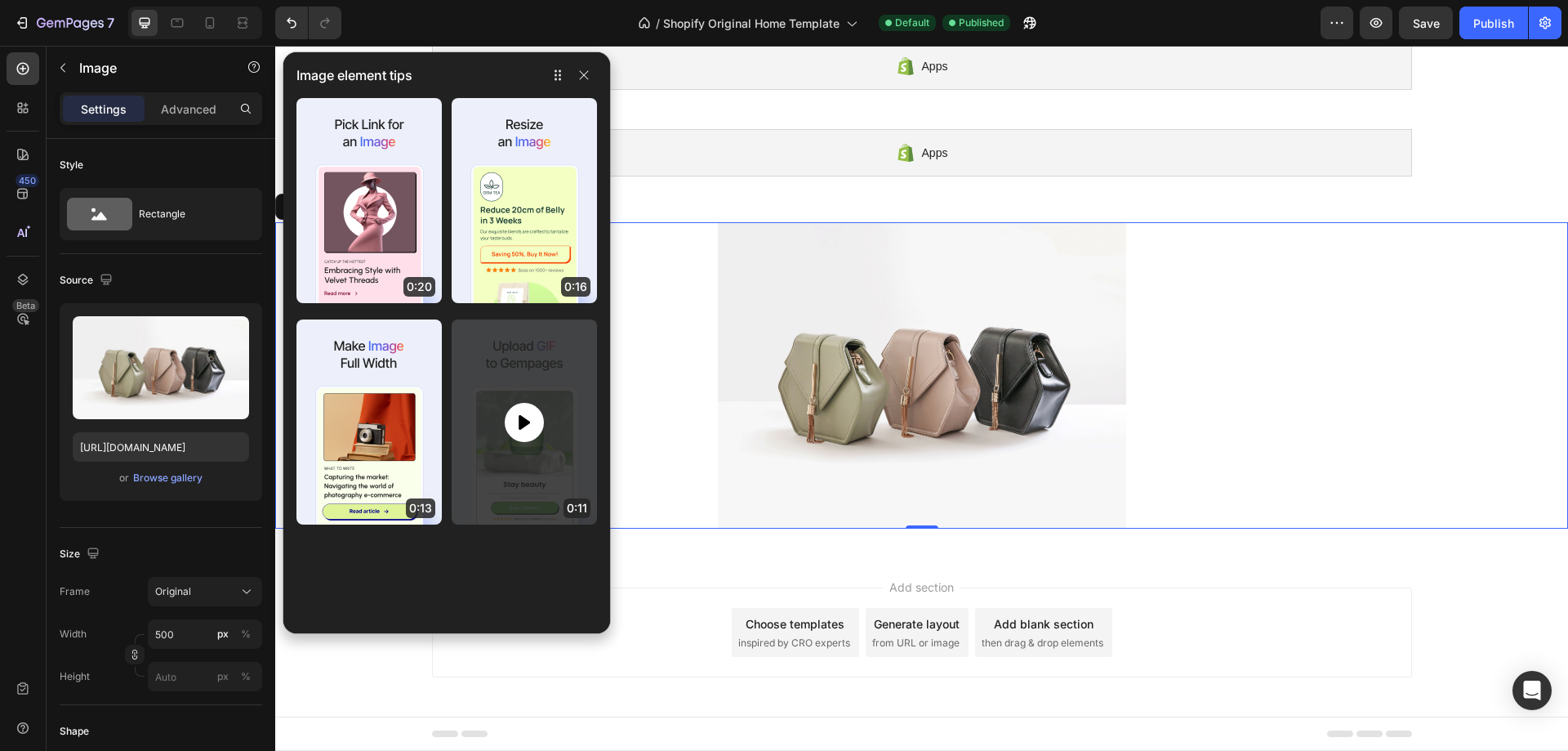
click at [543, 395] on div at bounding box center [524, 422] width 145 height 205
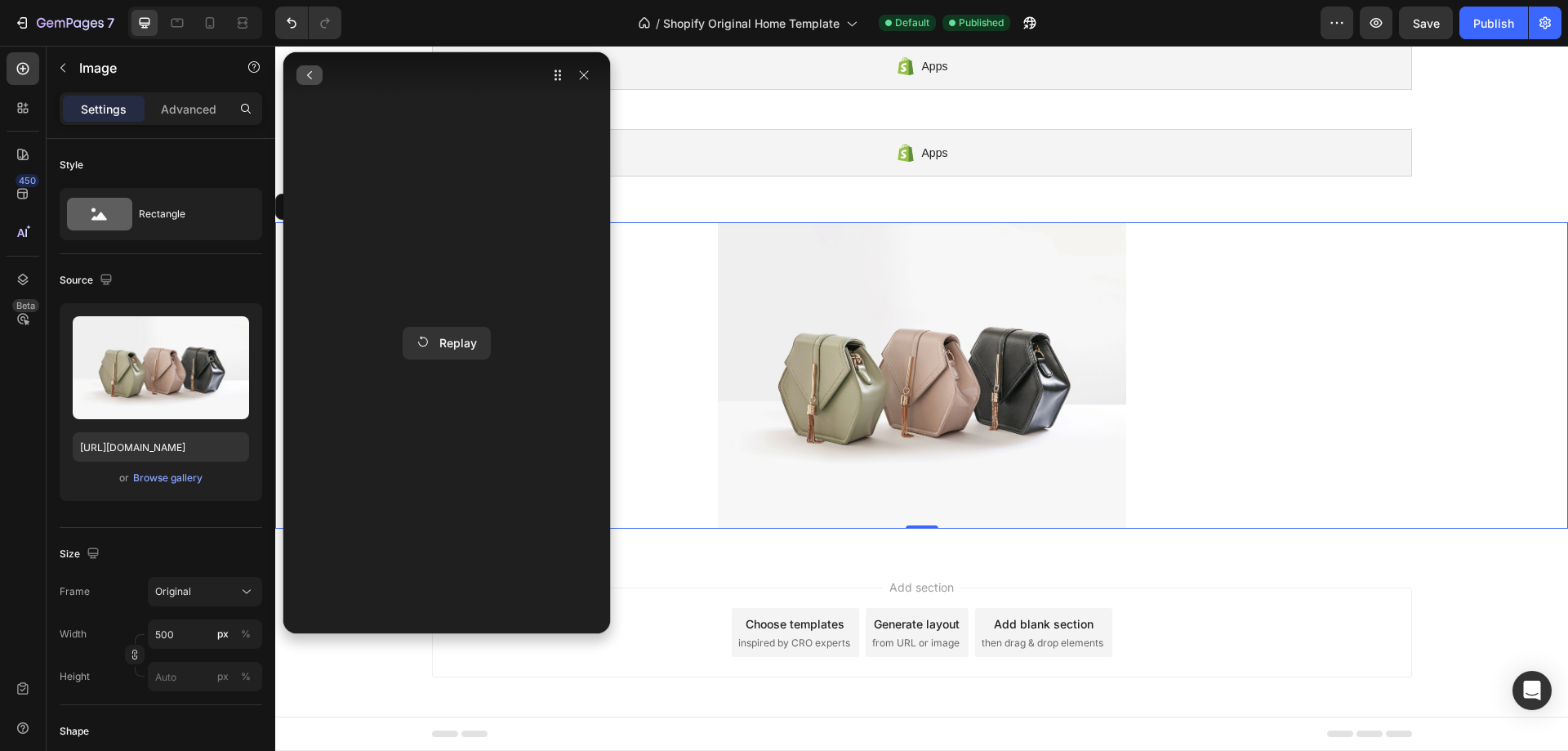
click at [304, 71] on icon "button" at bounding box center [309, 75] width 13 height 13
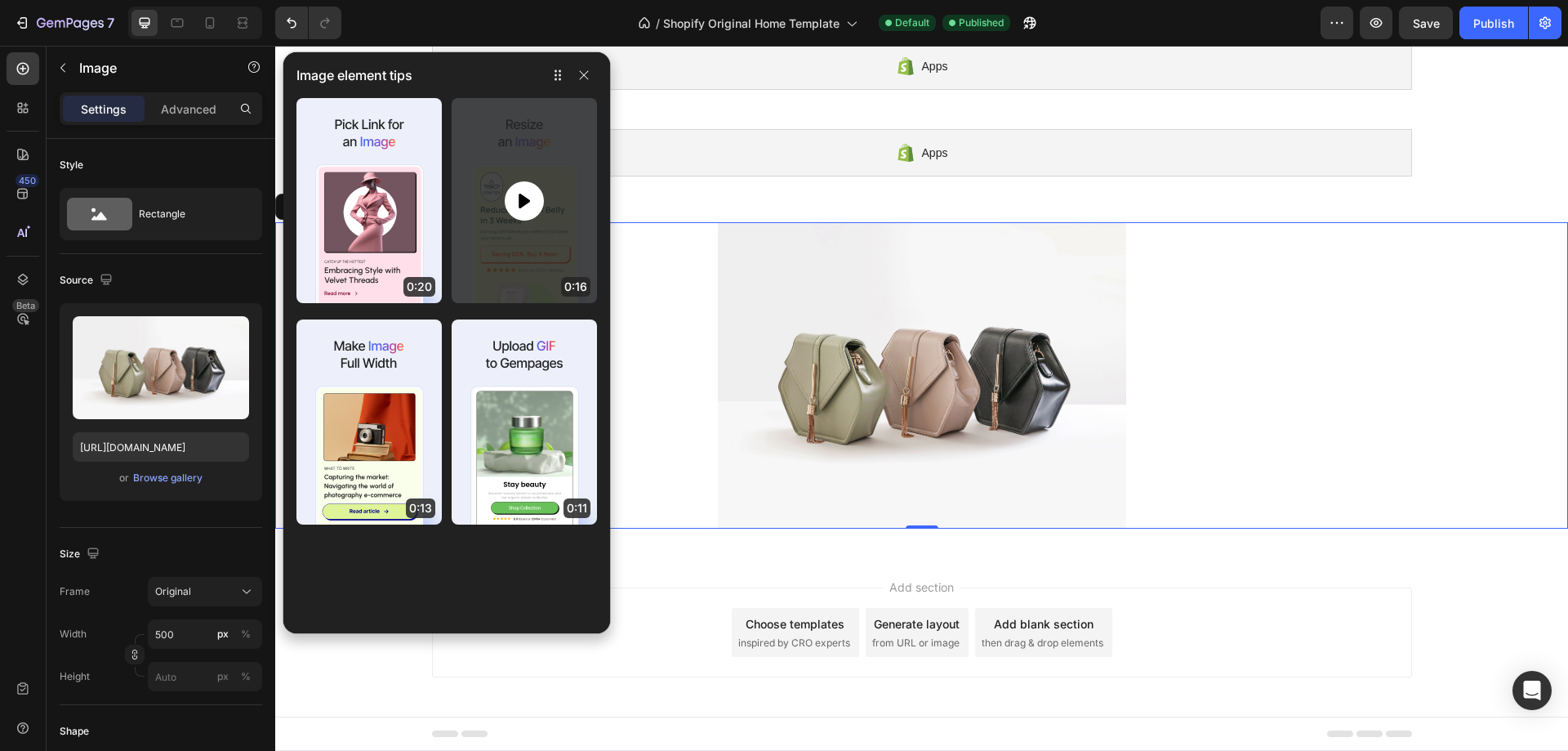
click at [508, 157] on div at bounding box center [524, 200] width 145 height 205
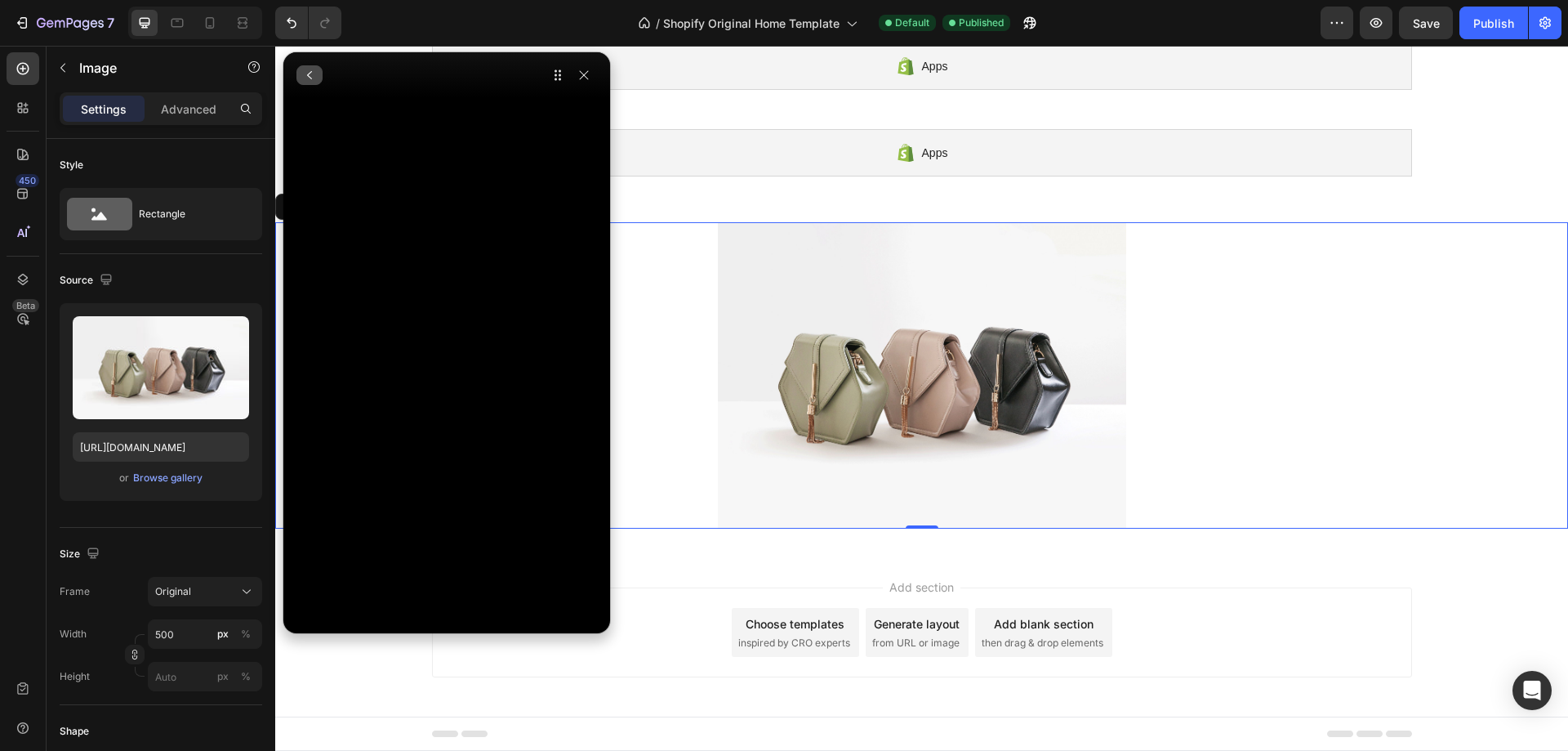
click at [316, 73] on icon "button" at bounding box center [309, 75] width 13 height 13
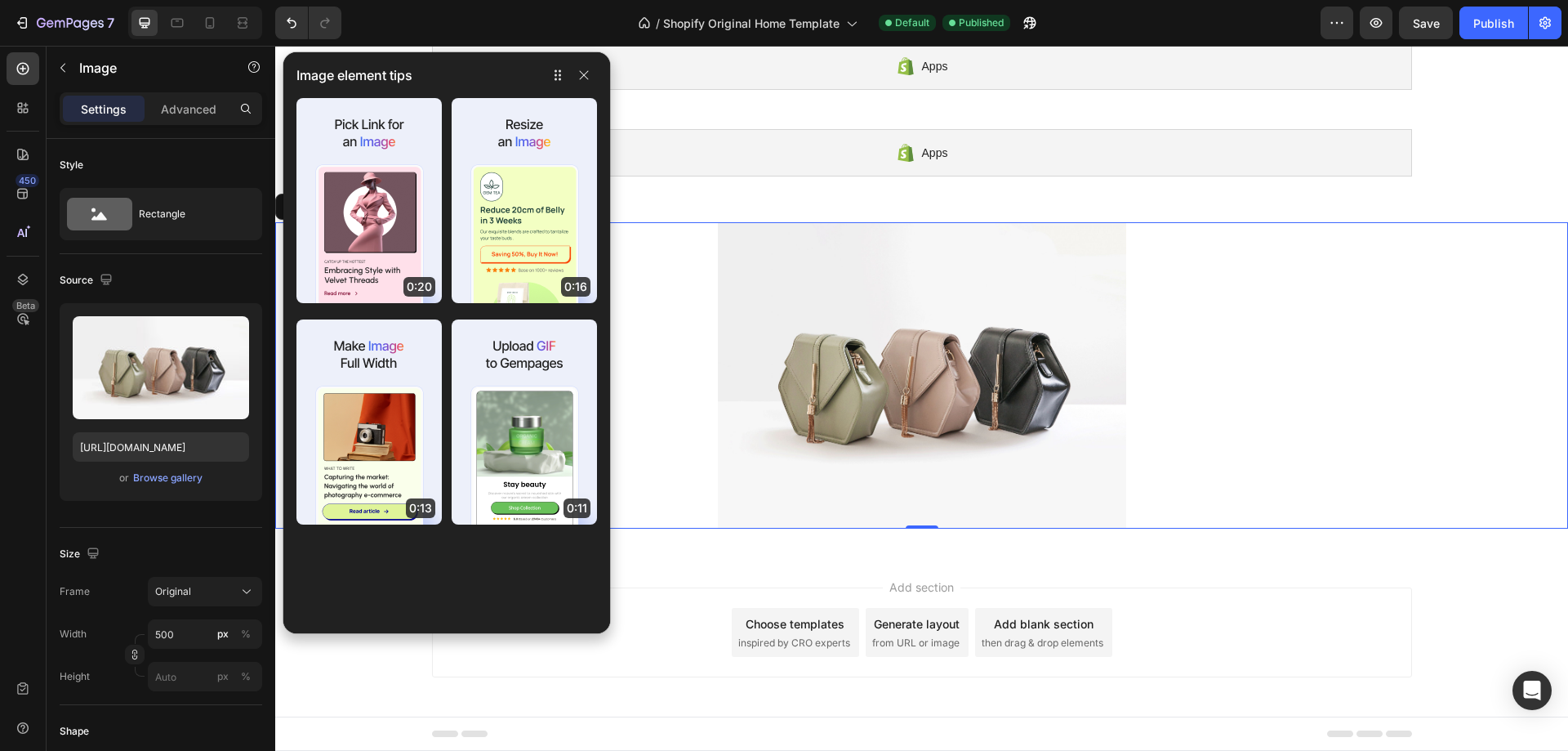
click at [1141, 562] on div "Add section Choose templates inspired by CRO experts Generate layout from URL o…" at bounding box center [921, 636] width 1293 height 162
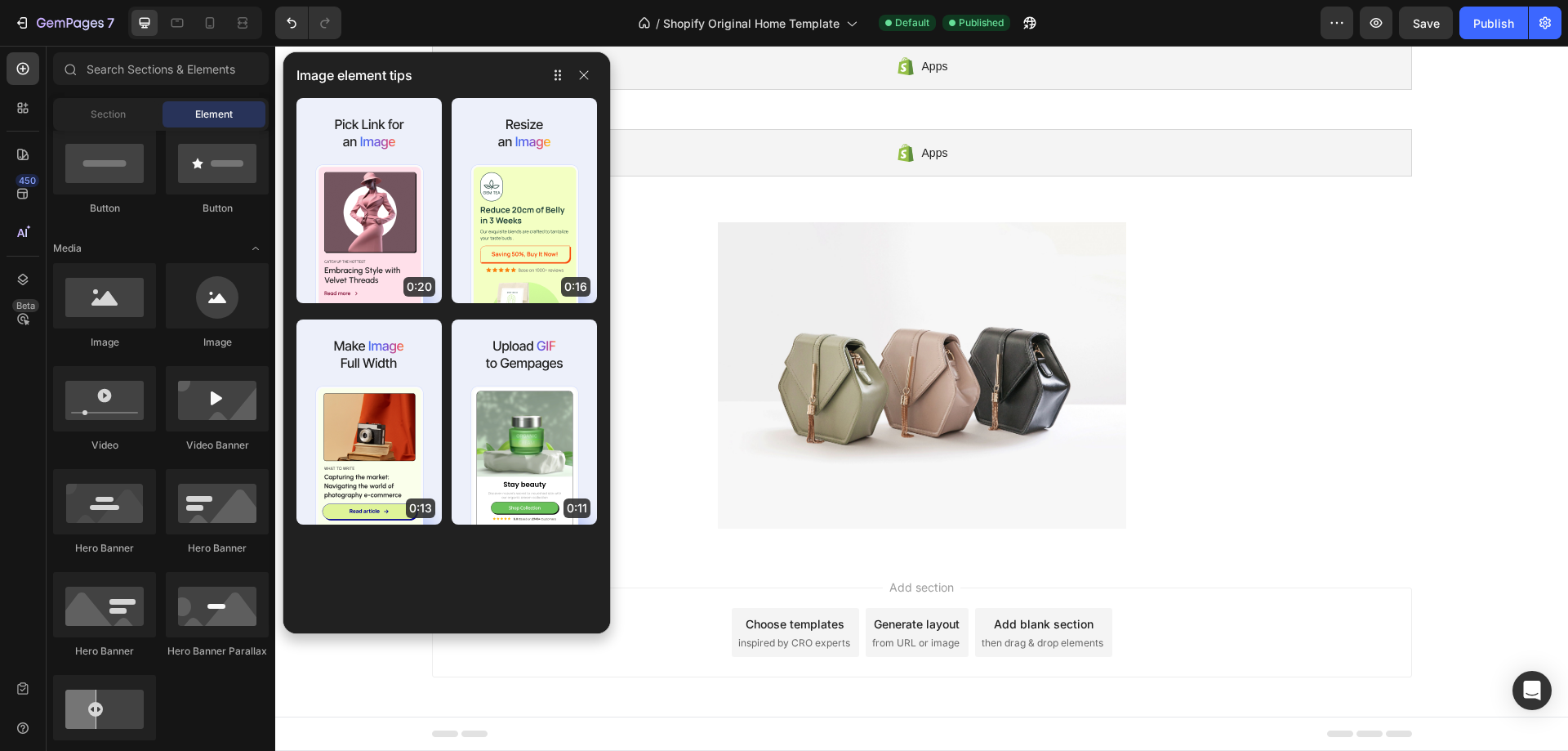
click at [593, 85] on div at bounding box center [570, 75] width 52 height 26
click at [579, 77] on icon "button" at bounding box center [583, 75] width 13 height 13
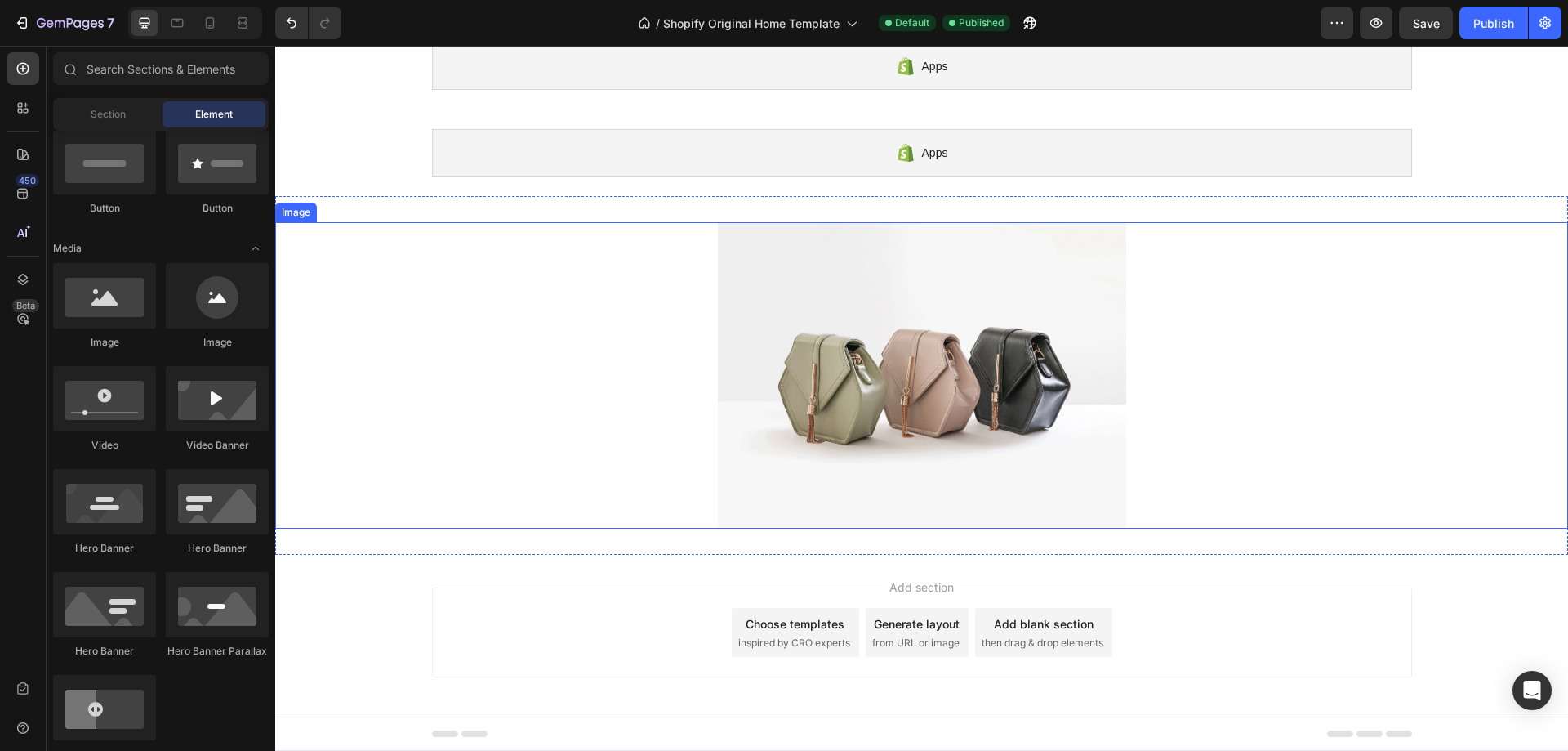
click at [618, 359] on link at bounding box center [921, 375] width 1293 height 306
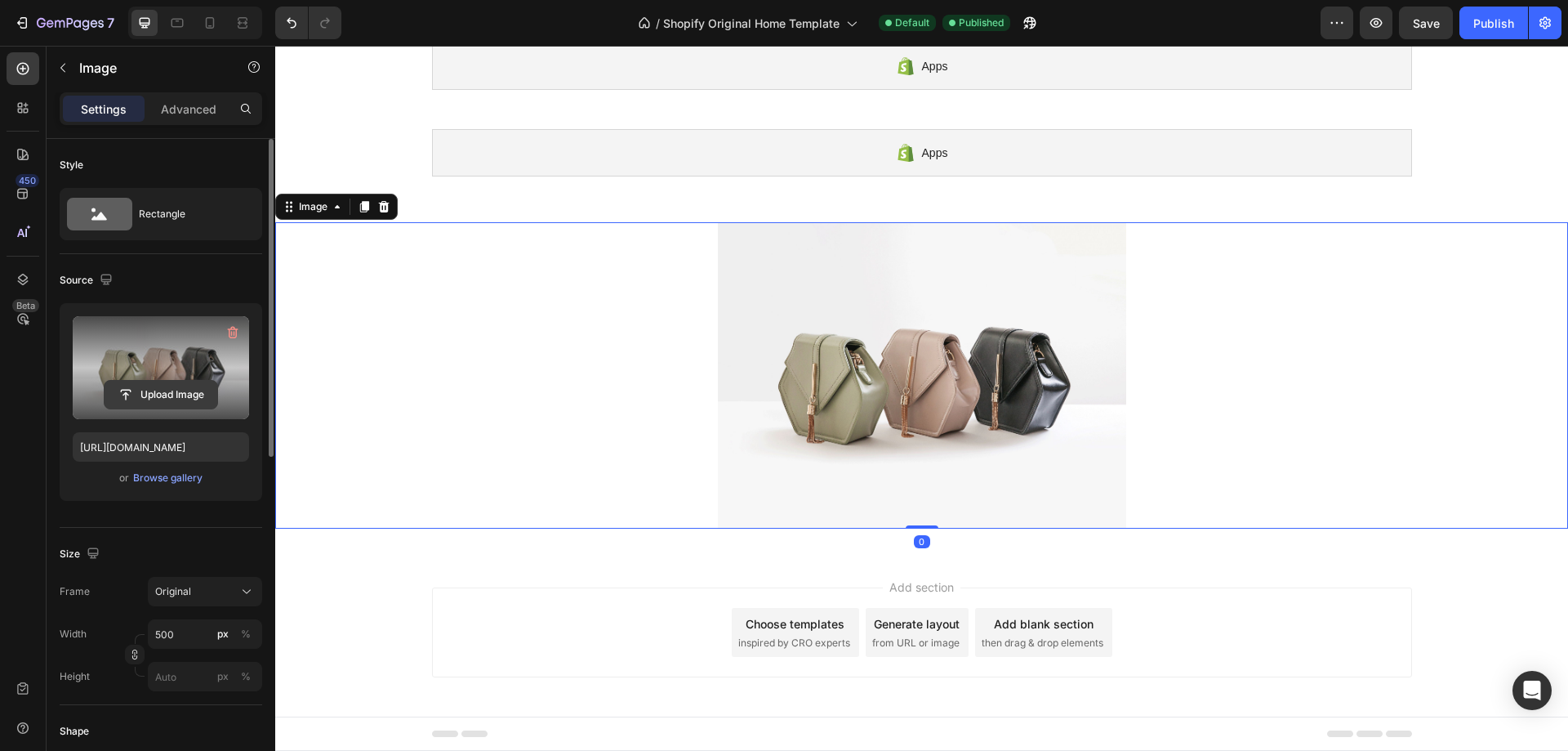
click at [124, 397] on input "file" at bounding box center [161, 395] width 113 height 28
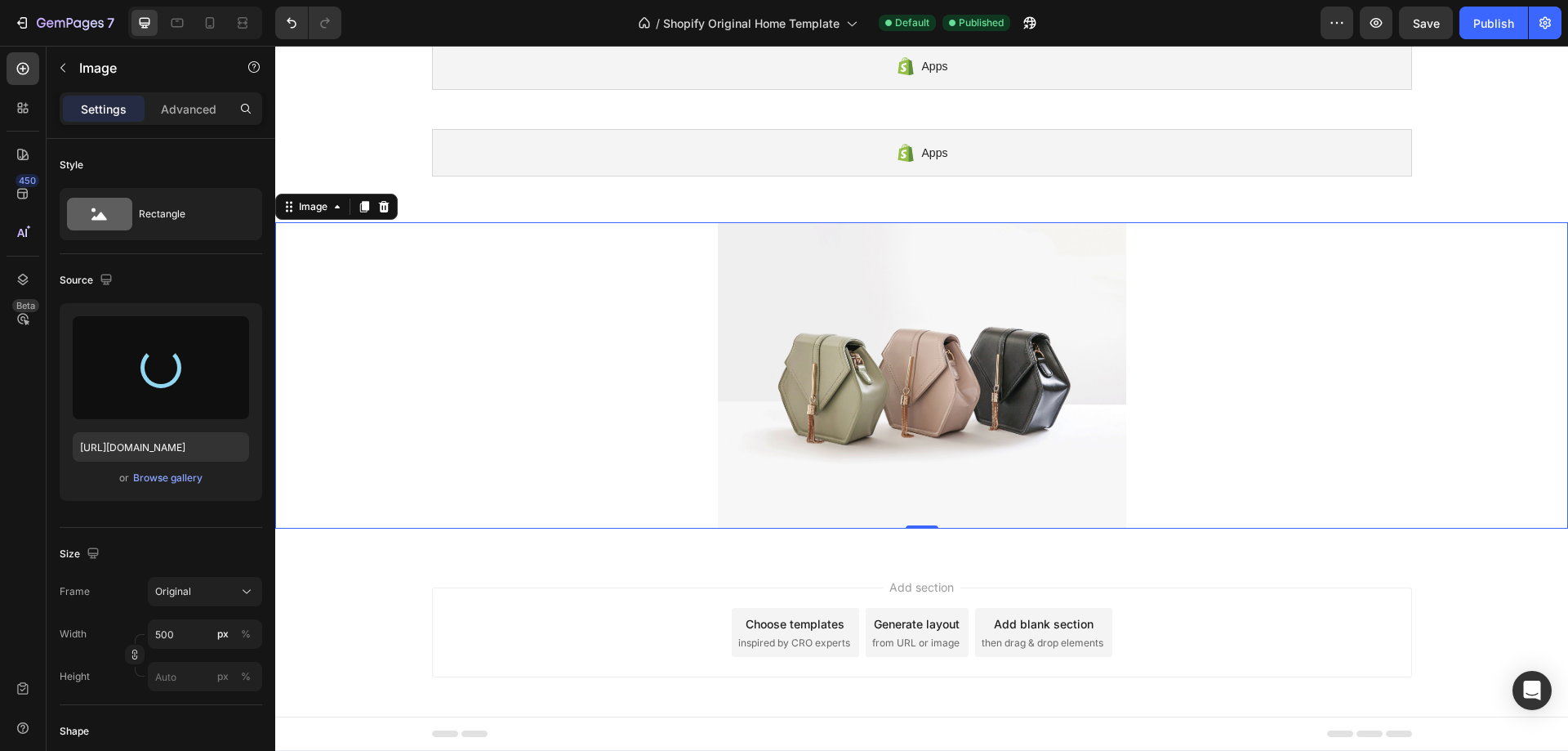
type input "https://cdn.shopify.com/s/files/1/0885/8606/0121/files/gempages_581801179667759…"
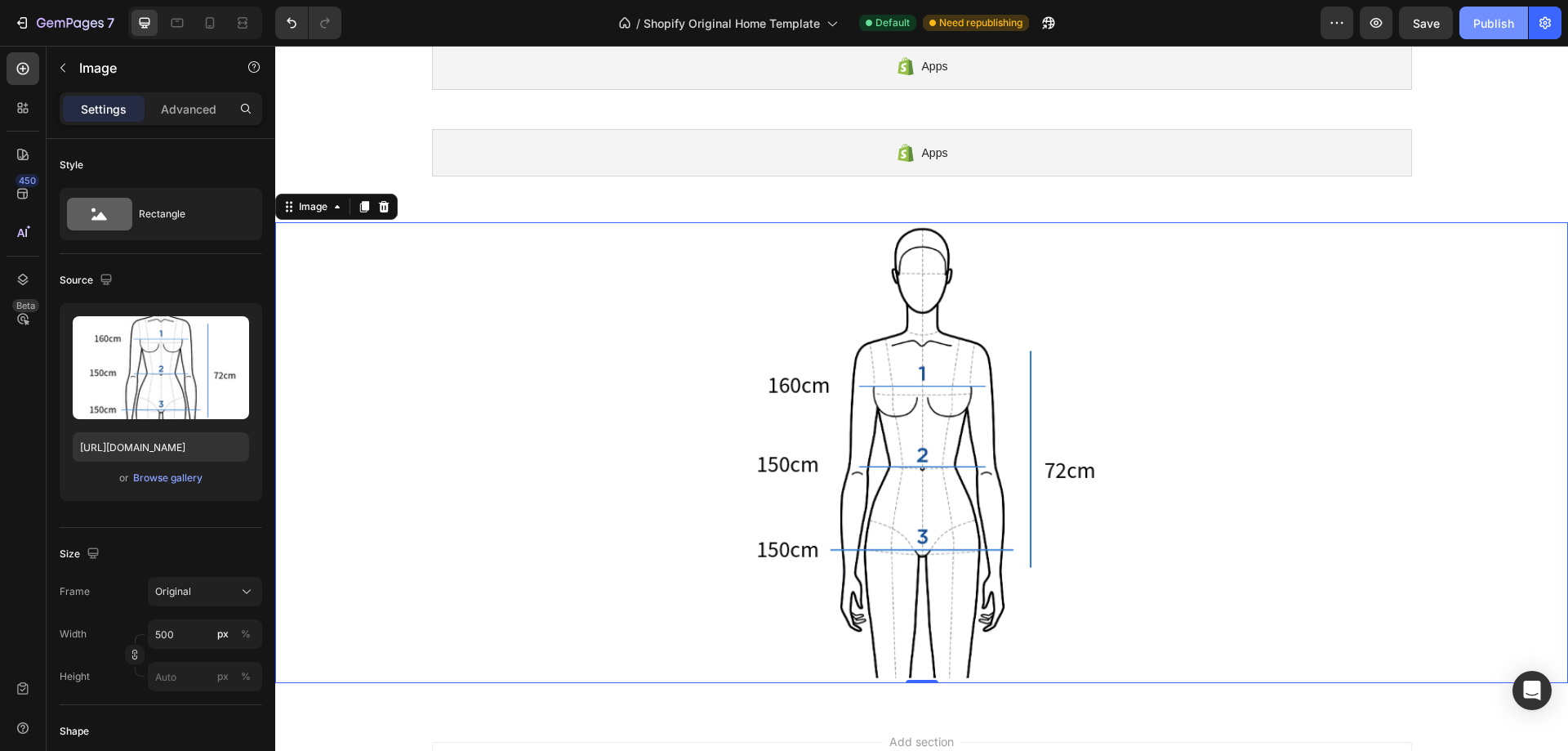
click at [1491, 34] on button "Publish" at bounding box center [1494, 23] width 69 height 33
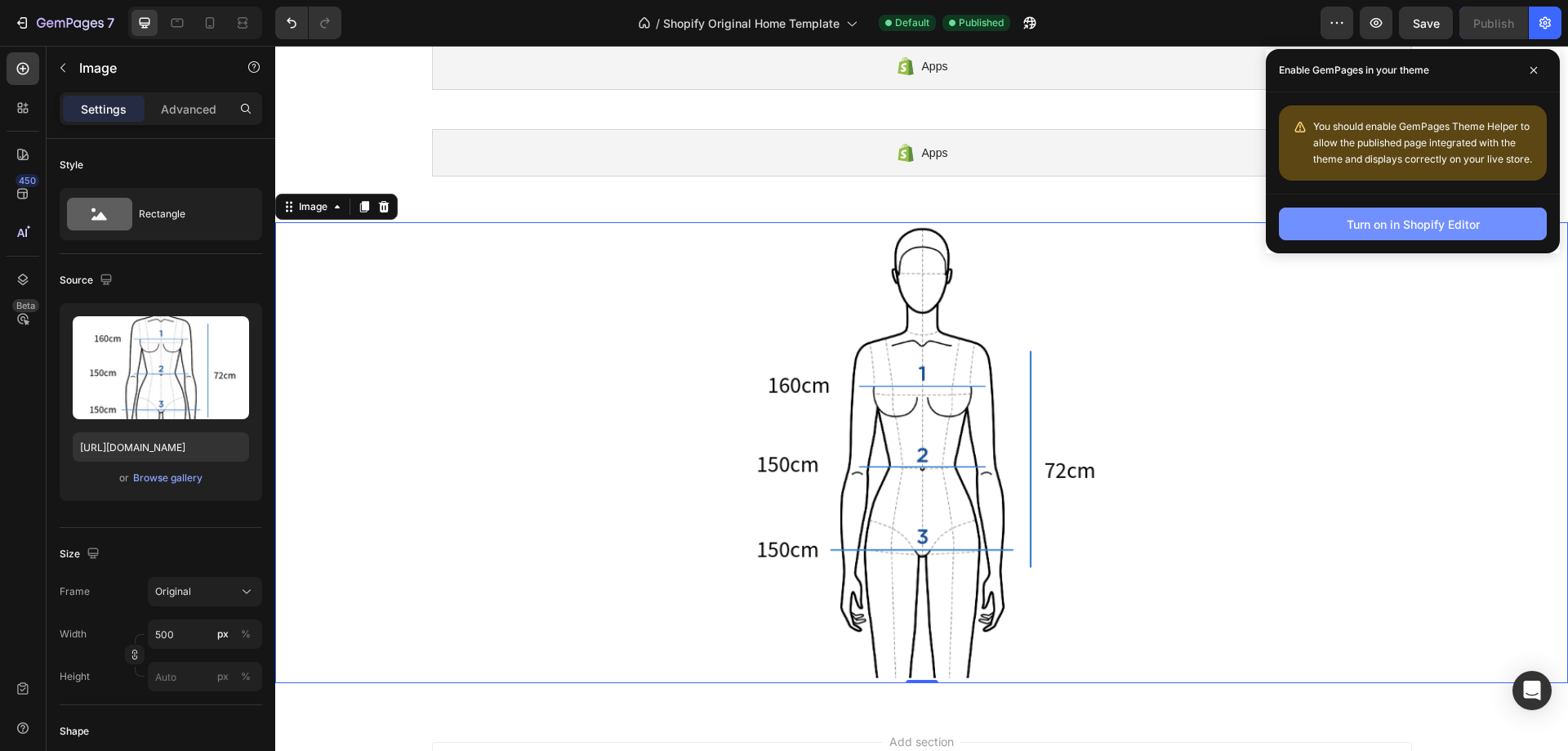
click at [1450, 225] on div "Turn on in Shopify Editor" at bounding box center [1413, 225] width 133 height 17
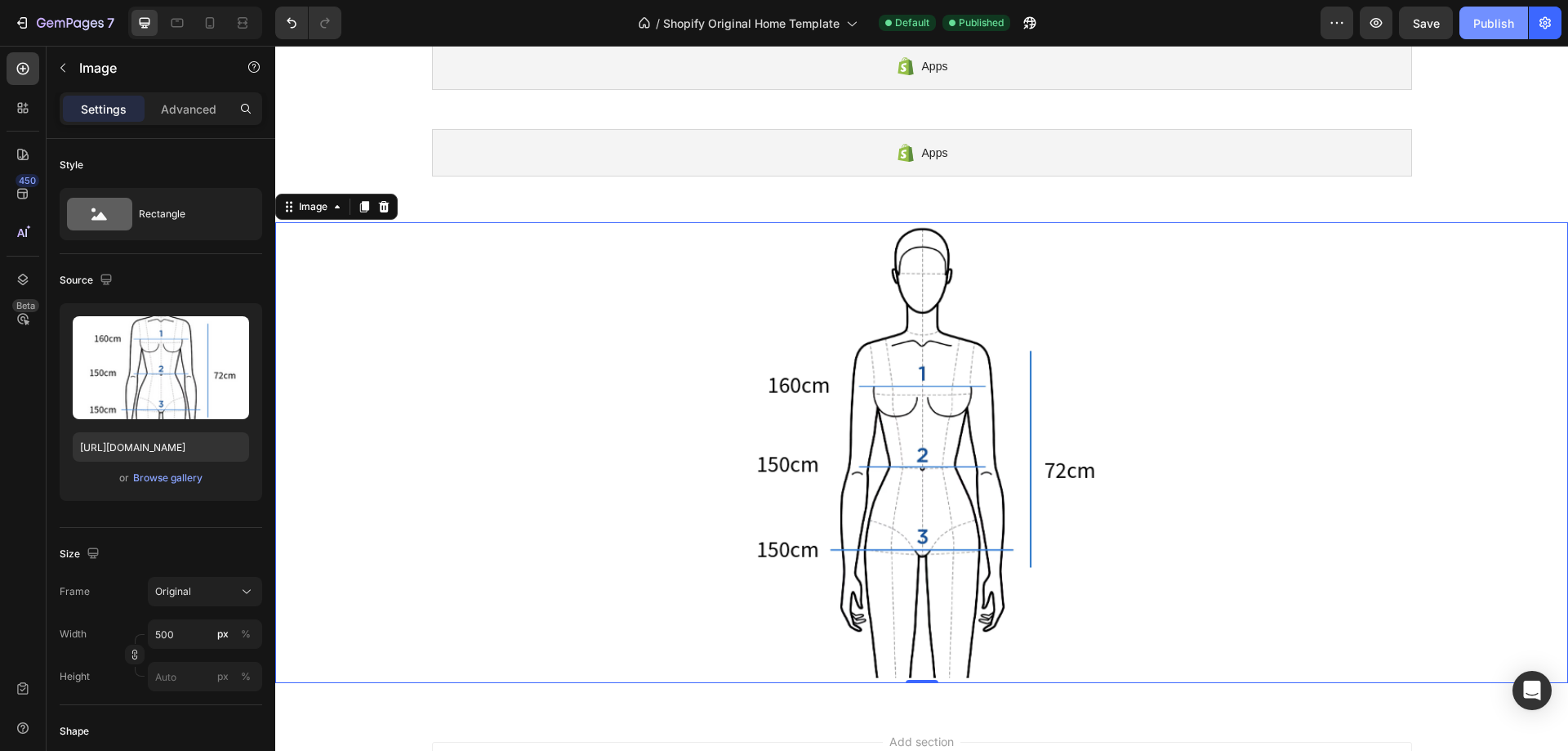
click at [1503, 20] on div "Publish" at bounding box center [1493, 23] width 40 height 17
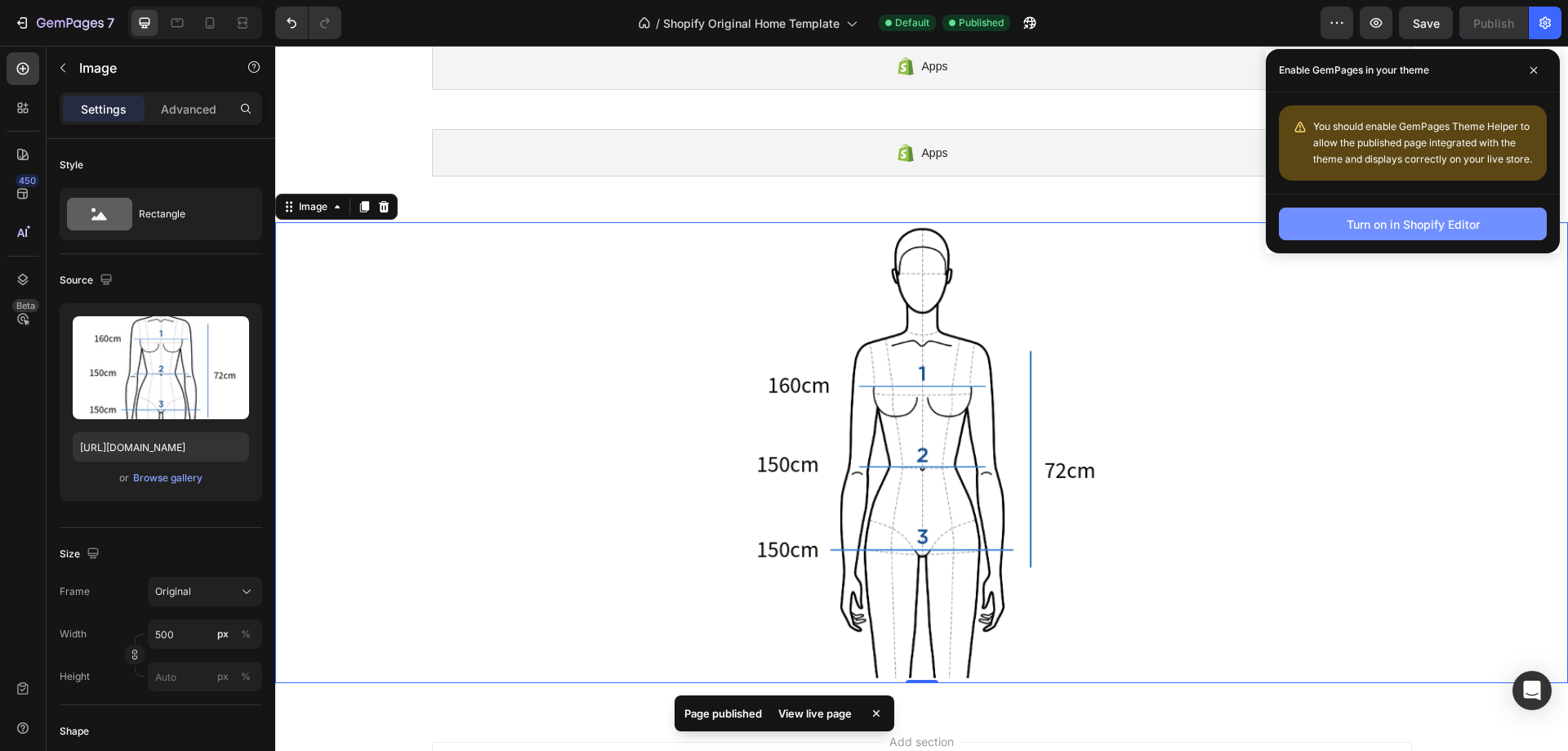
click at [1383, 222] on div "Turn on in Shopify Editor" at bounding box center [1413, 225] width 133 height 17
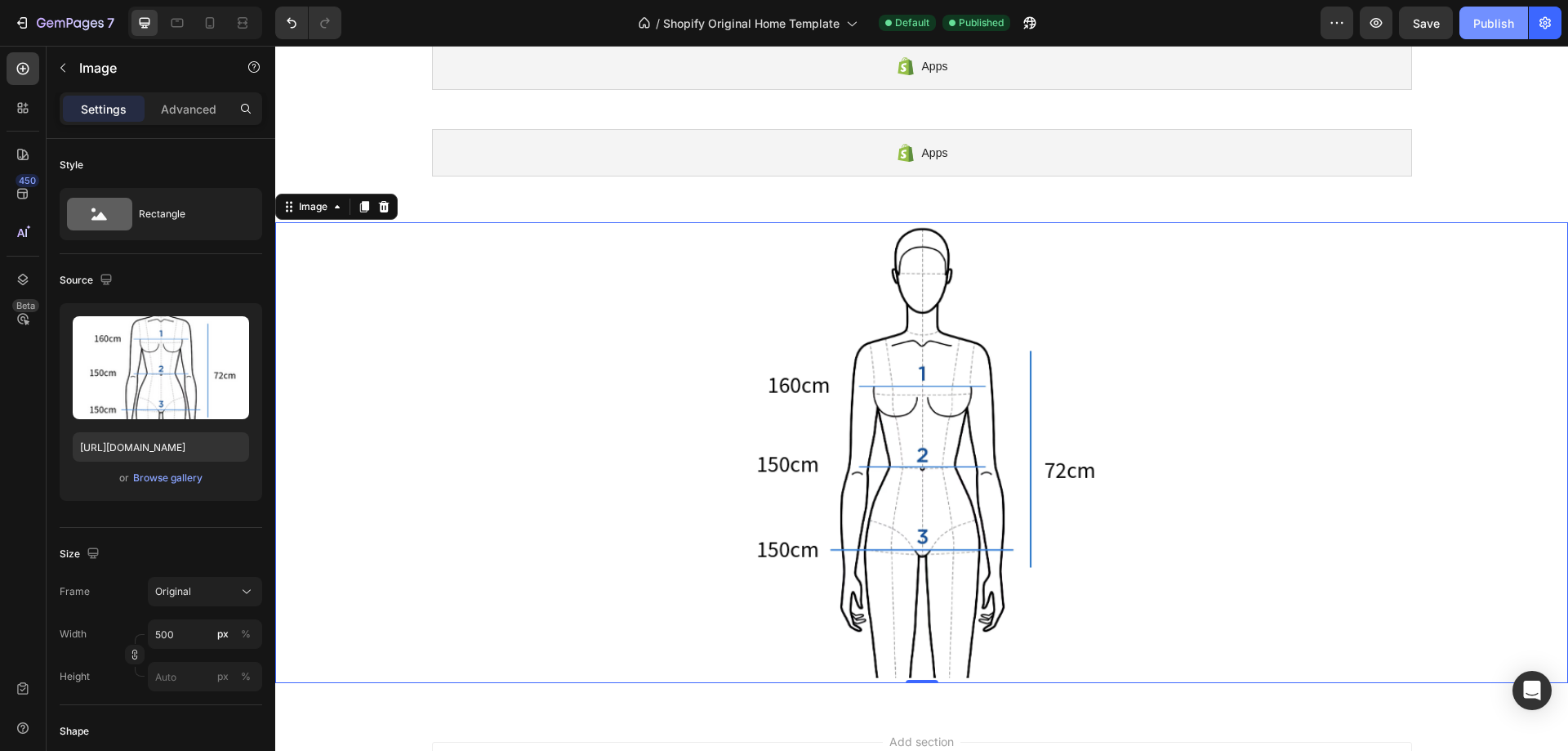
click at [1473, 23] on button "Publish" at bounding box center [1494, 23] width 69 height 33
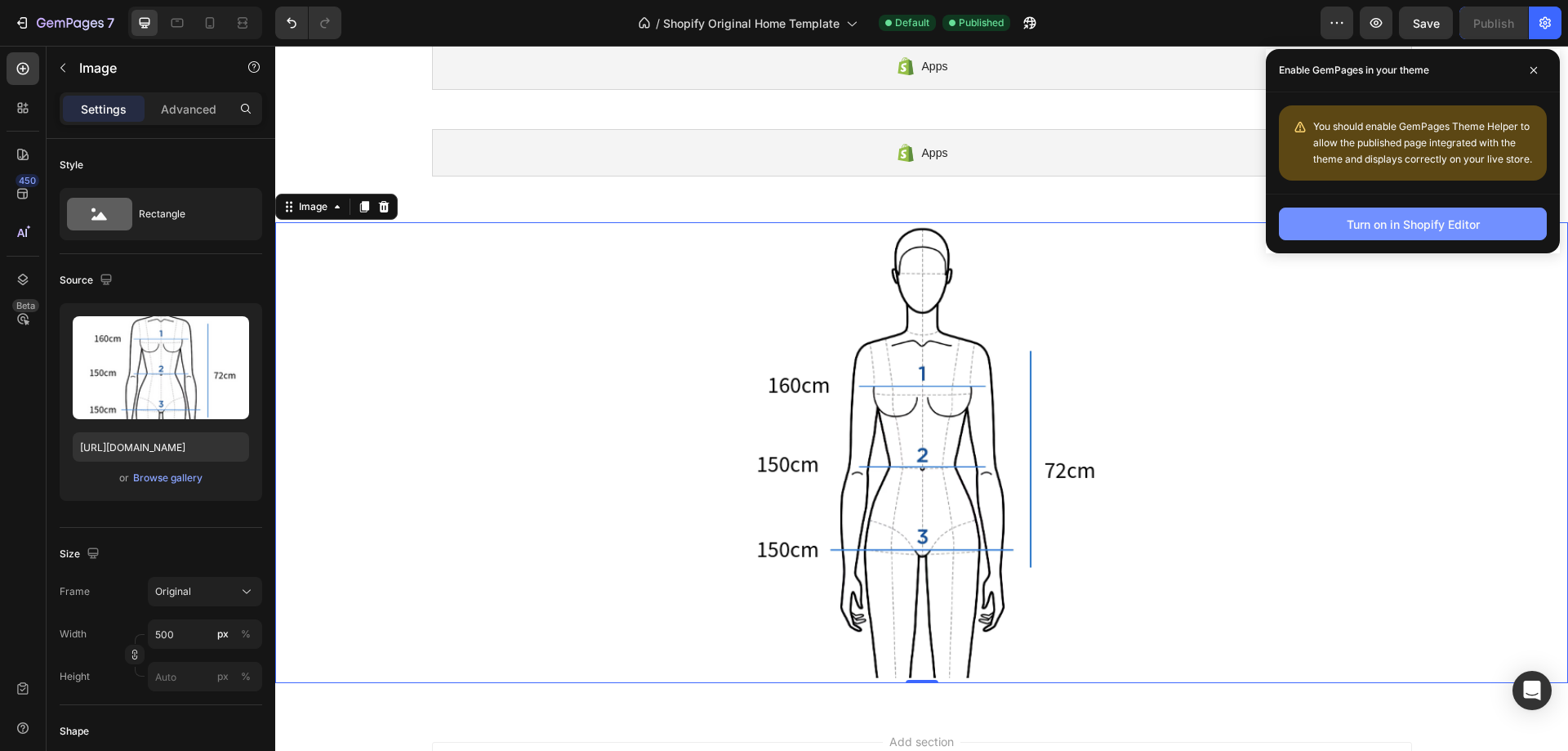
click at [1453, 236] on button "Turn on in Shopify Editor" at bounding box center [1413, 224] width 268 height 33
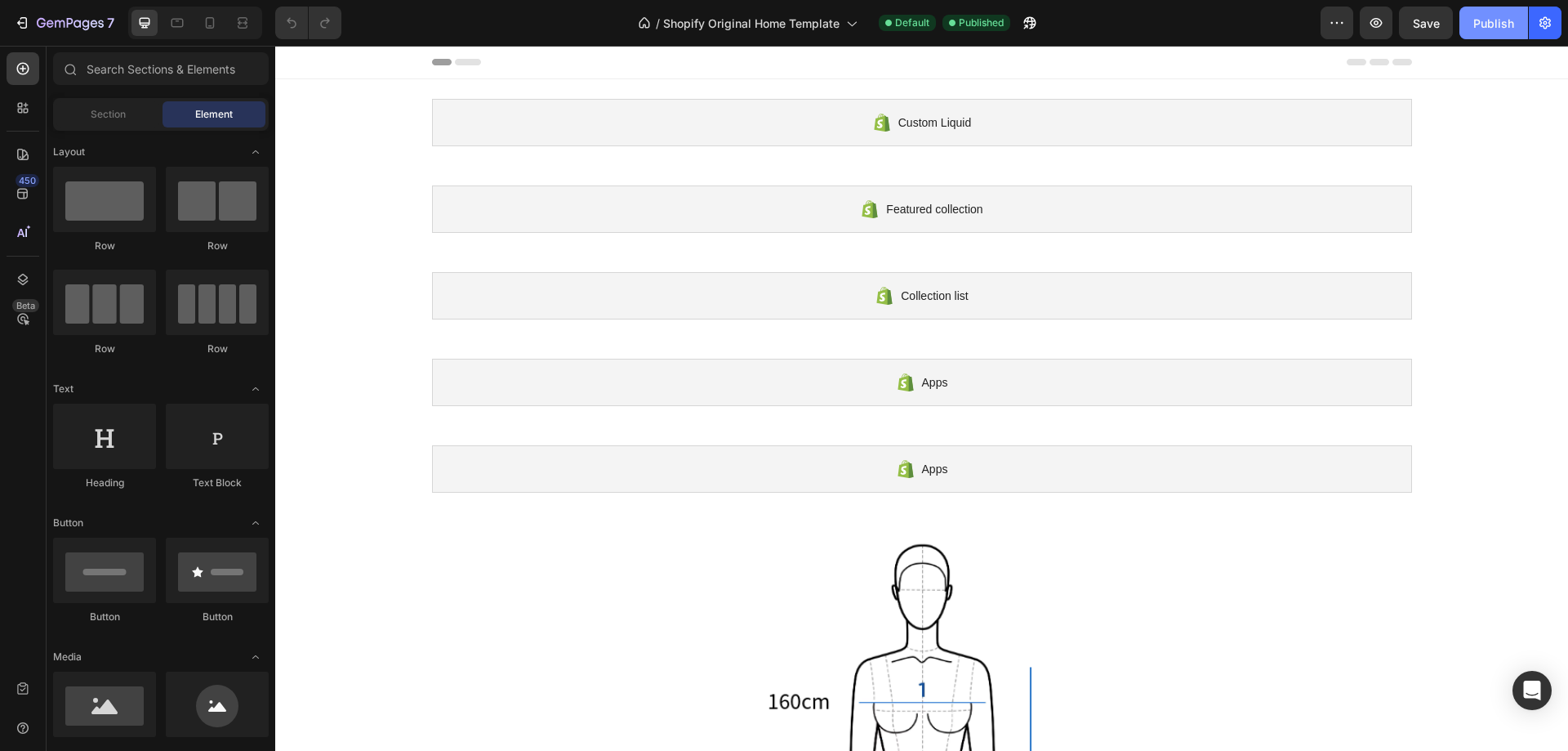
click at [1489, 22] on div "Publish" at bounding box center [1493, 23] width 40 height 17
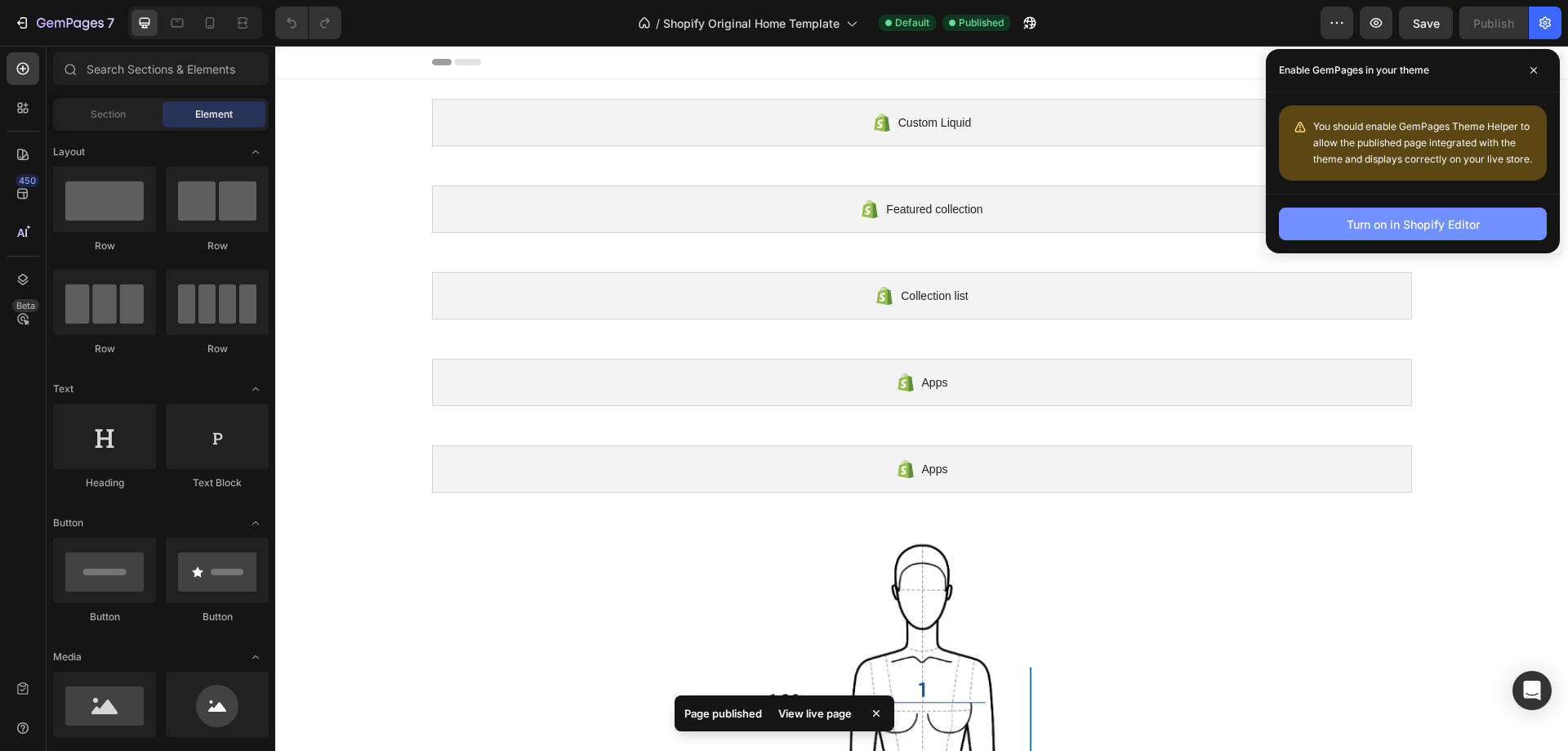
click at [1423, 228] on div "Turn on in Shopify Editor" at bounding box center [1413, 225] width 133 height 17
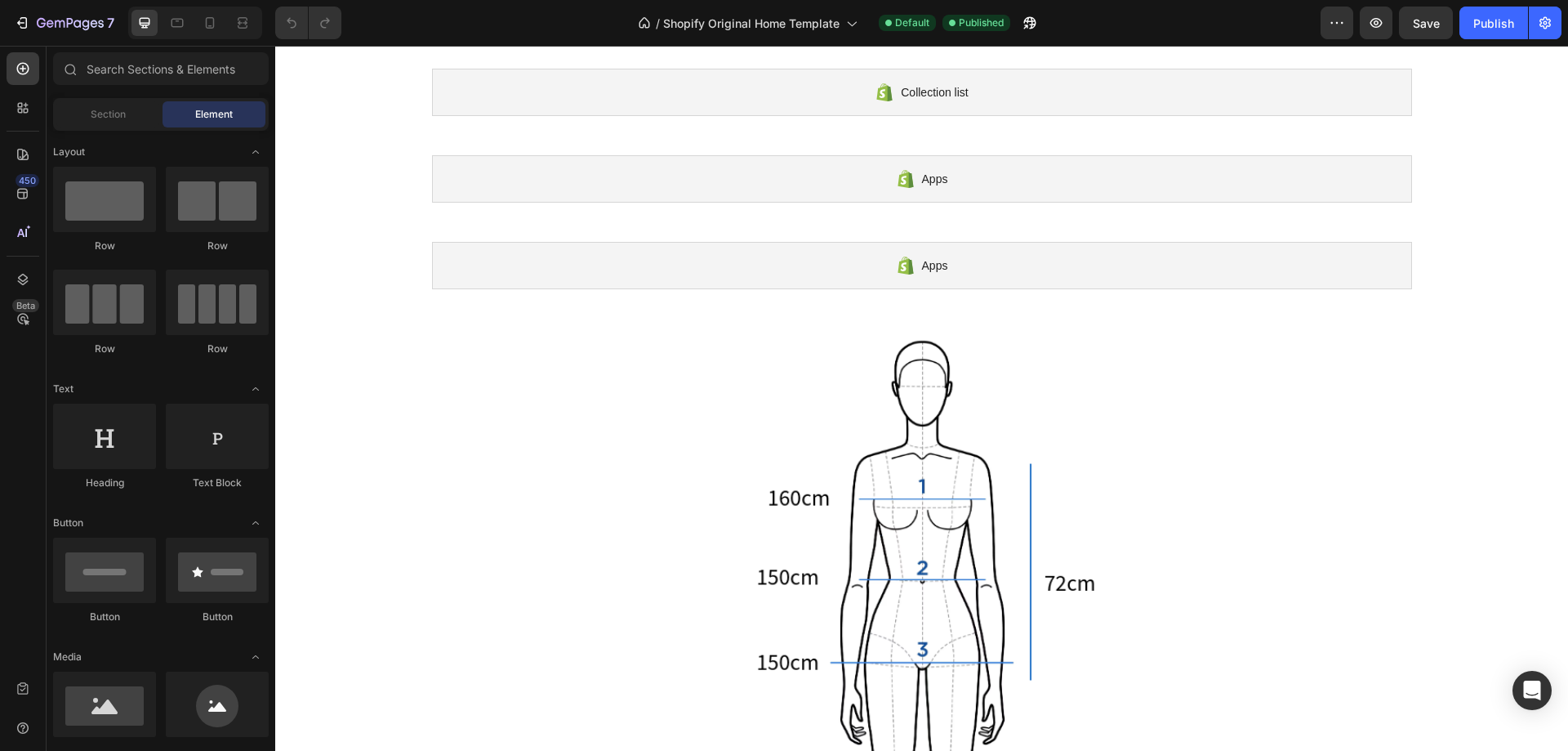
scroll to position [82, 0]
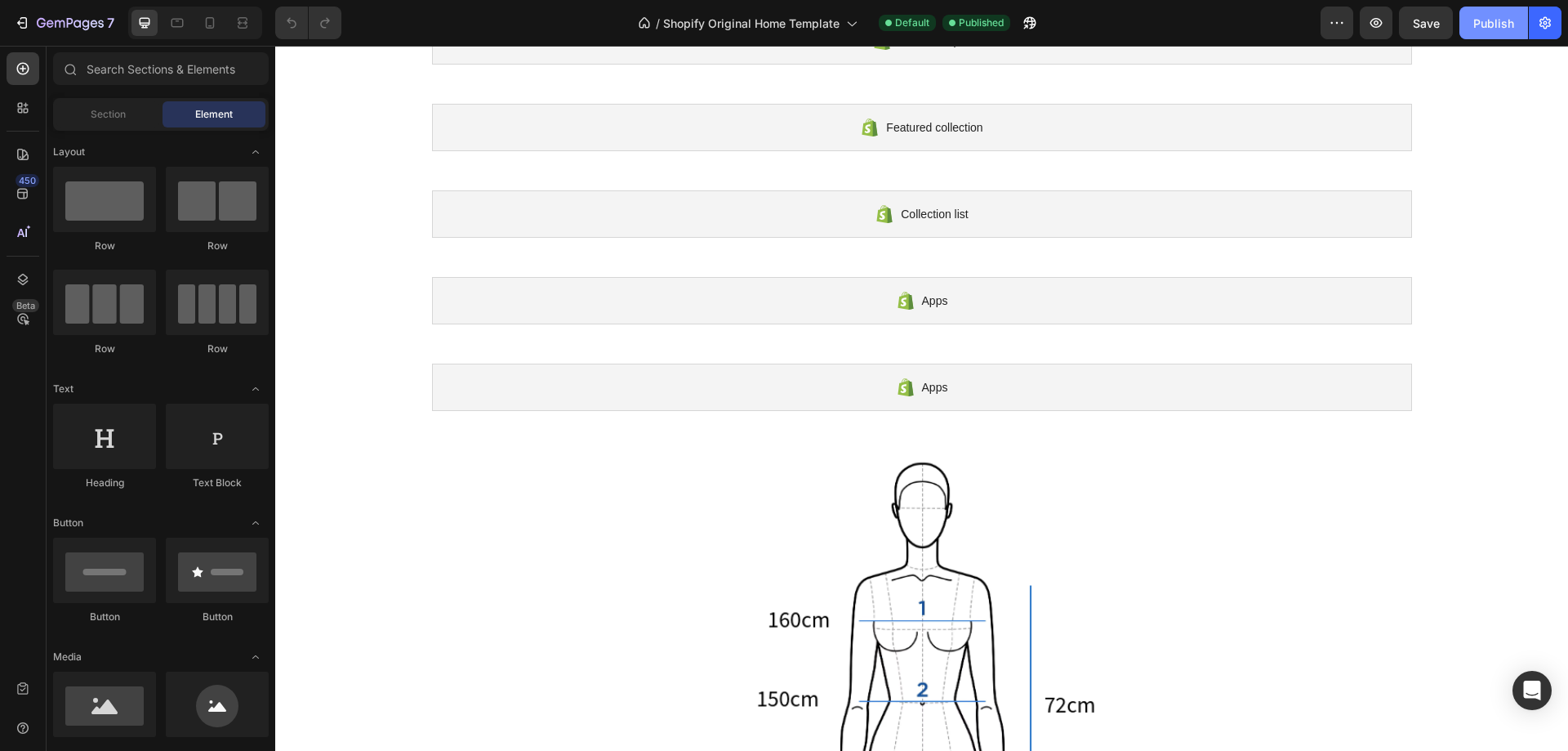
click at [1491, 37] on button "Publish" at bounding box center [1494, 23] width 69 height 33
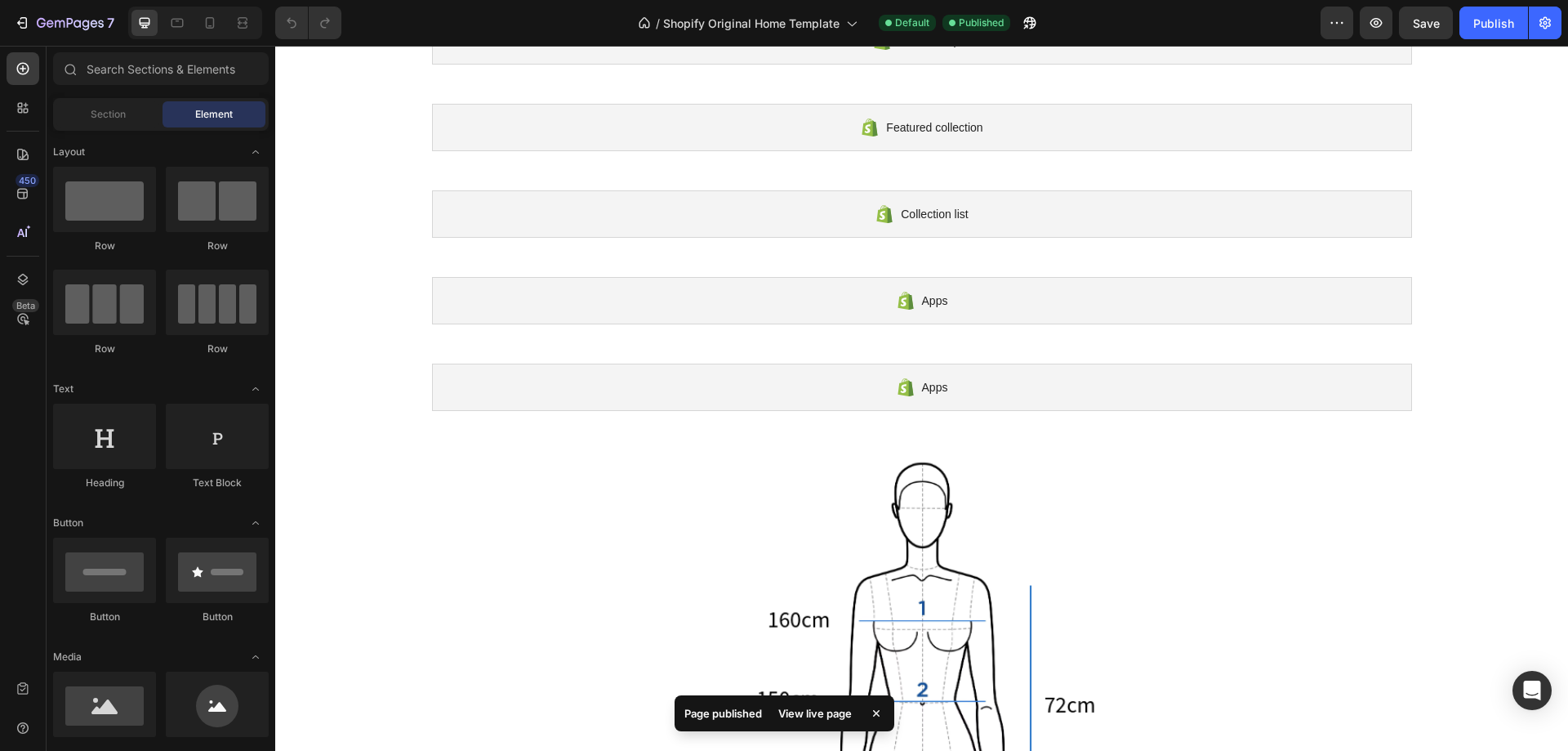
click at [821, 708] on div "View live page" at bounding box center [815, 713] width 93 height 23
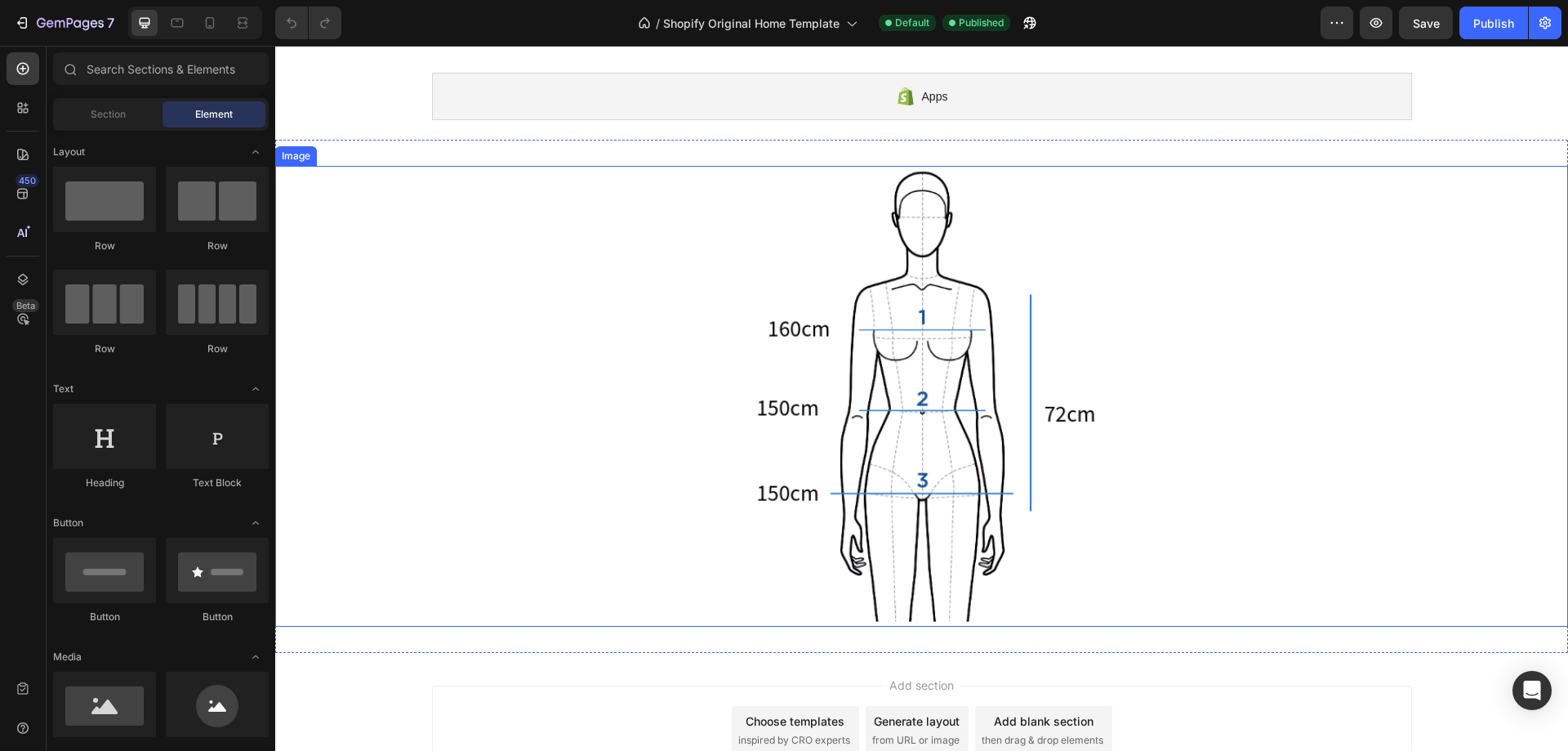
scroll to position [409, 0]
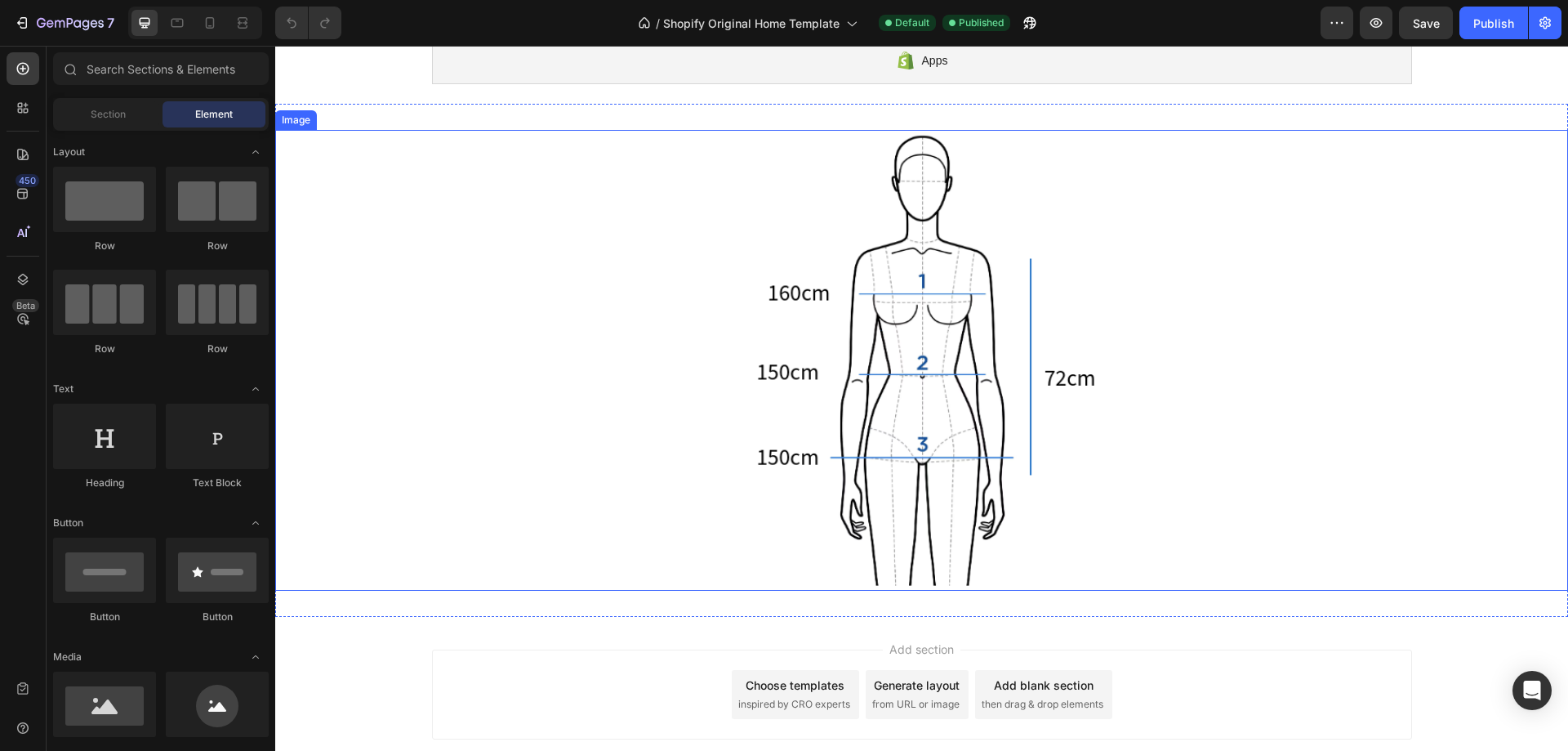
click at [925, 376] on img at bounding box center [922, 360] width 409 height 461
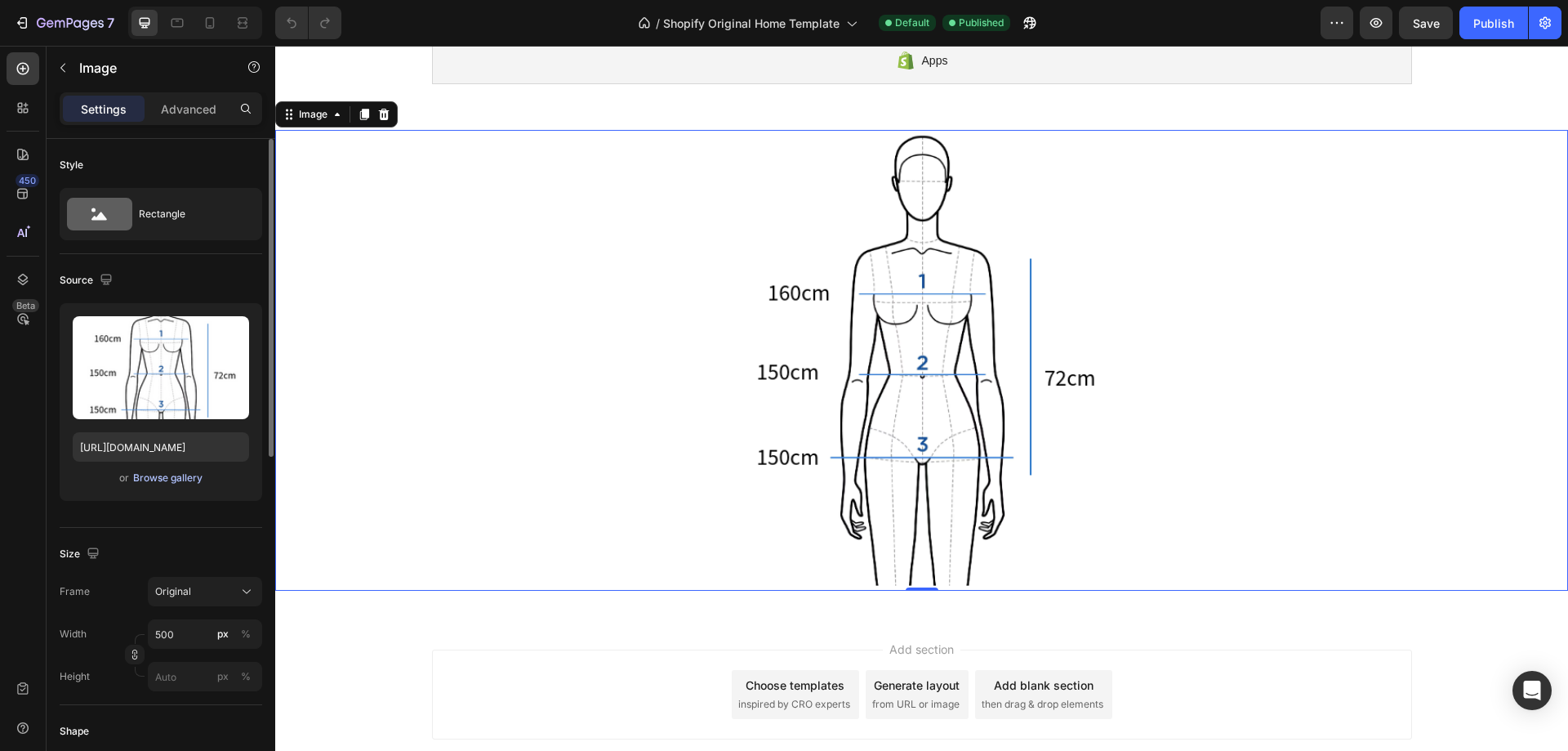
click at [181, 479] on div "Browse gallery" at bounding box center [168, 477] width 70 height 15
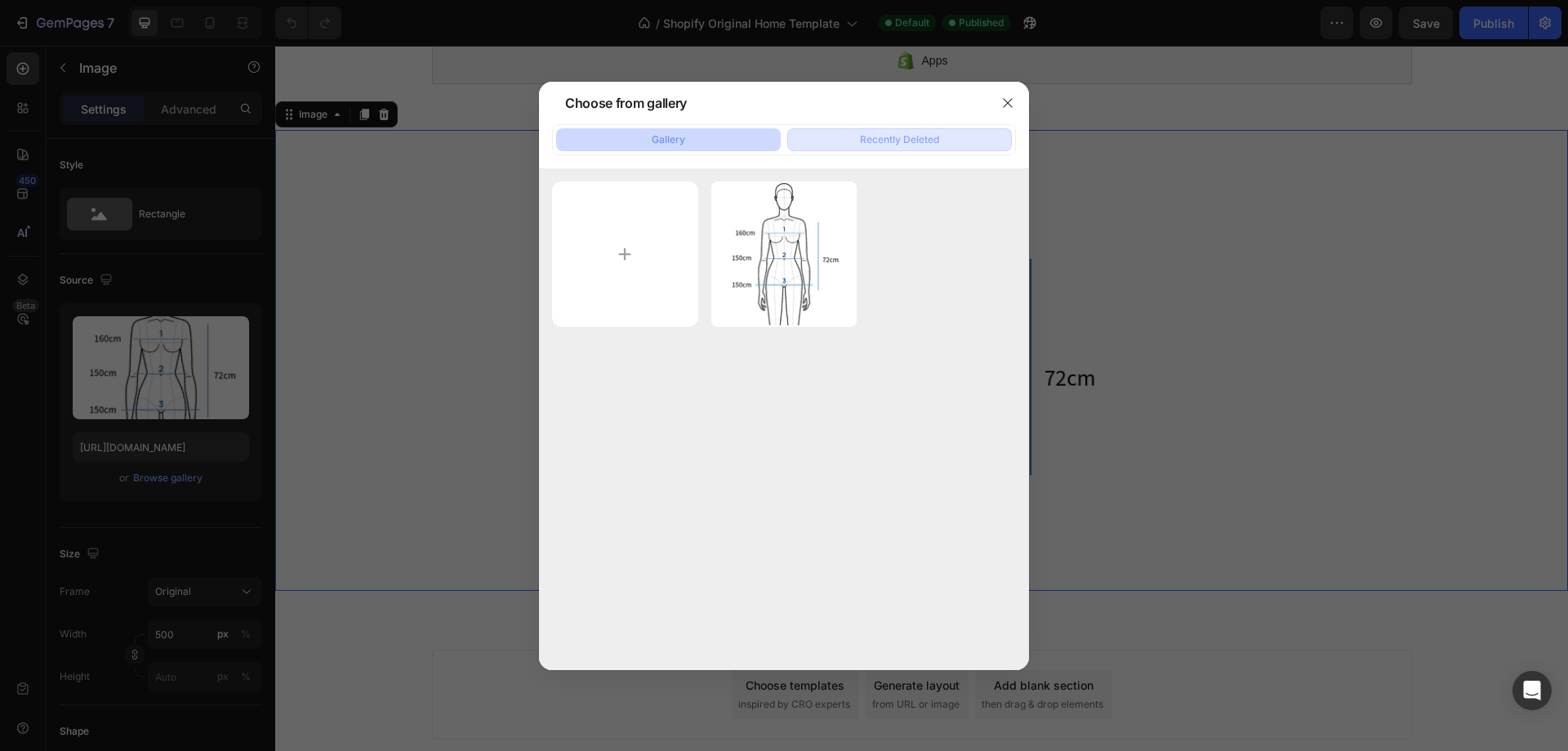
click at [860, 146] on div "Recently Deleted" at bounding box center [900, 139] width 79 height 15
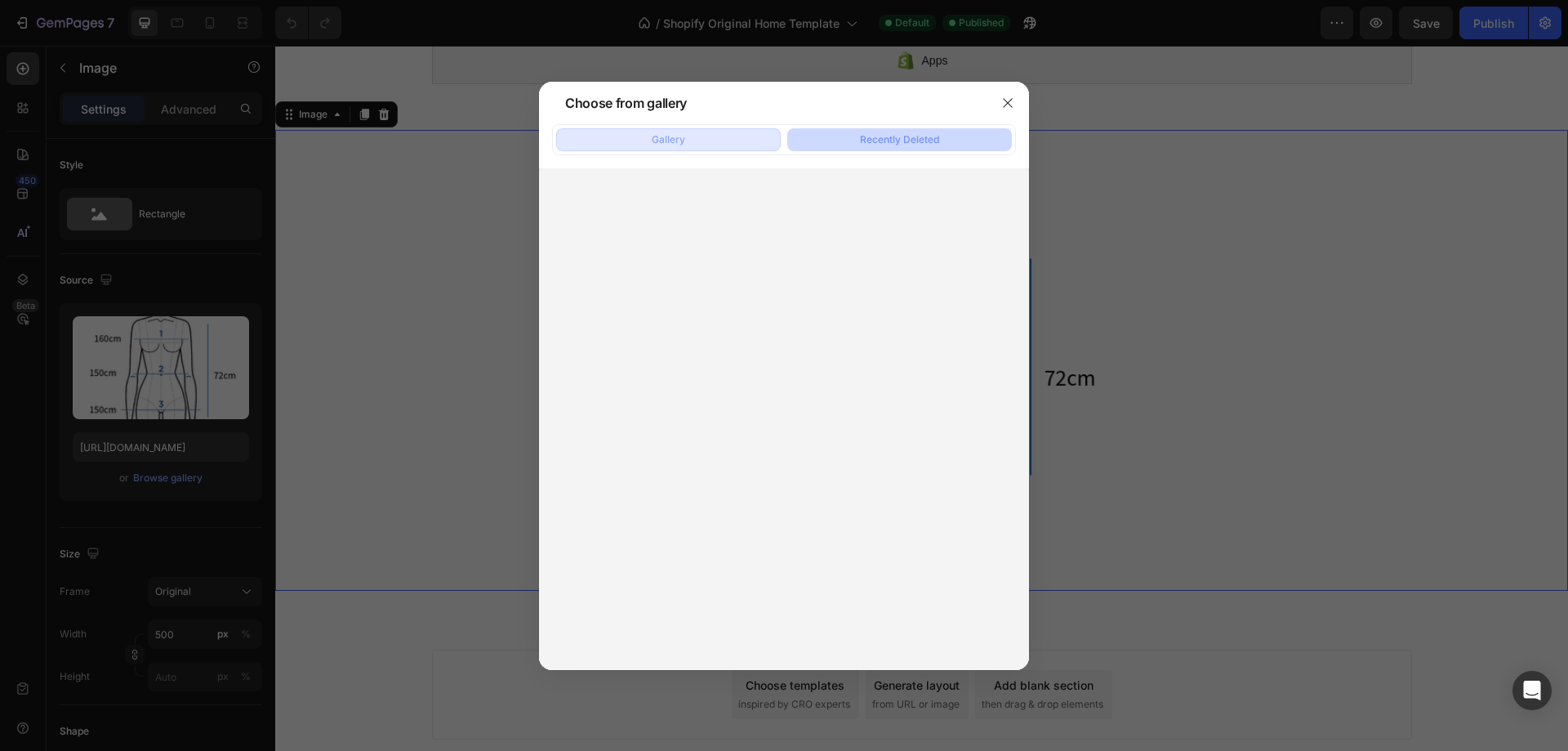
click at [727, 150] on button "Gallery" at bounding box center [668, 139] width 224 height 23
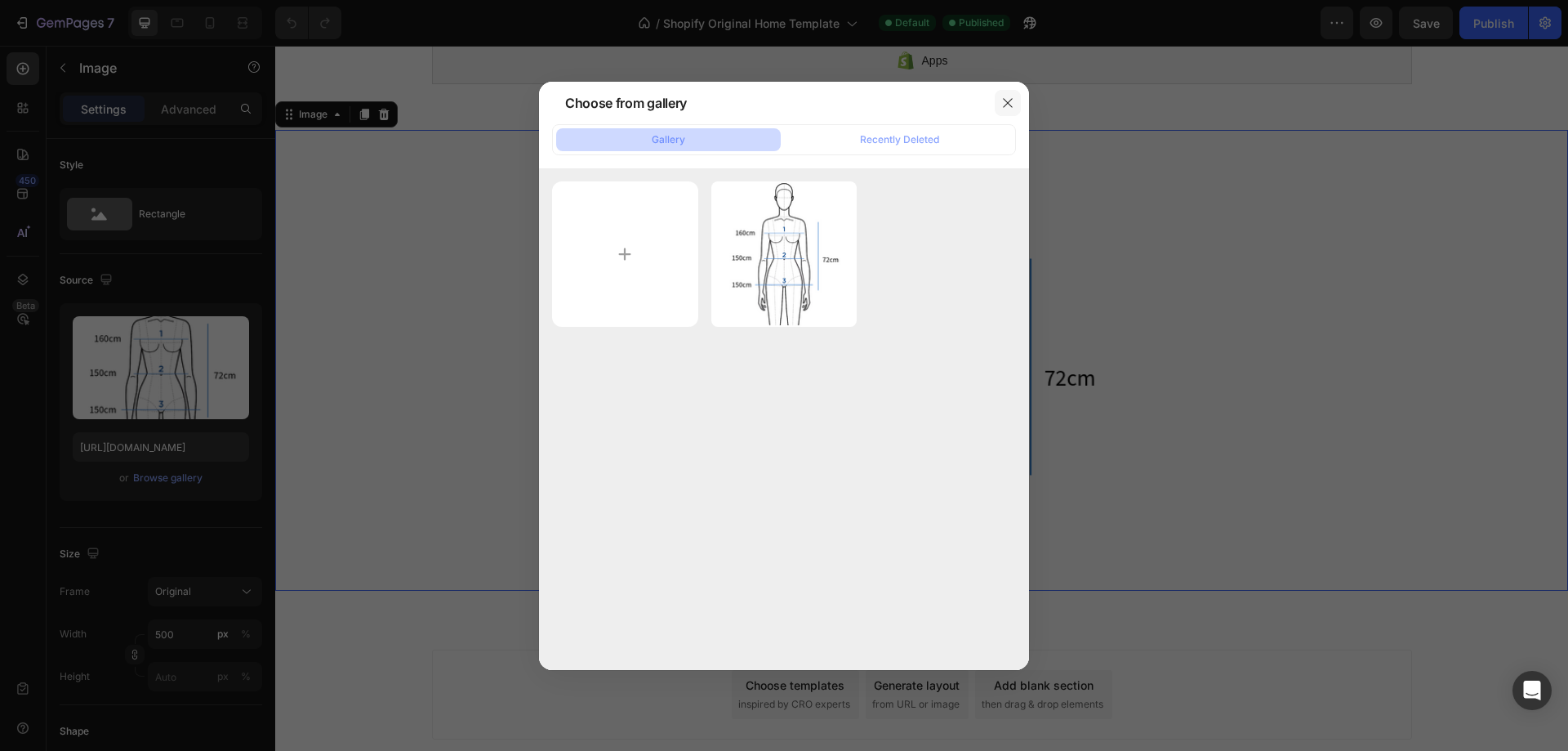
click at [1001, 103] on icon "button" at bounding box center [1007, 102] width 13 height 13
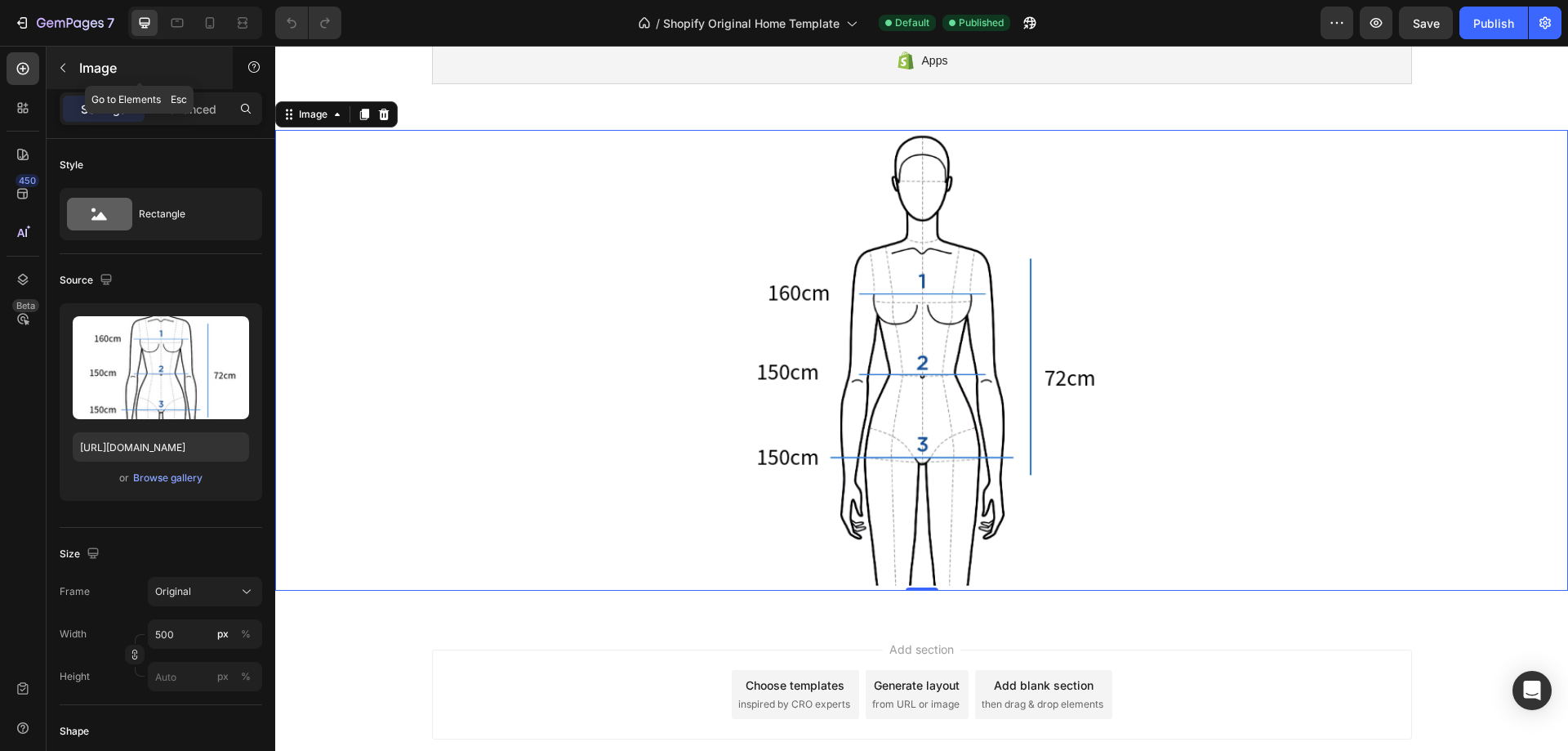
click at [58, 72] on icon "button" at bounding box center [63, 67] width 13 height 13
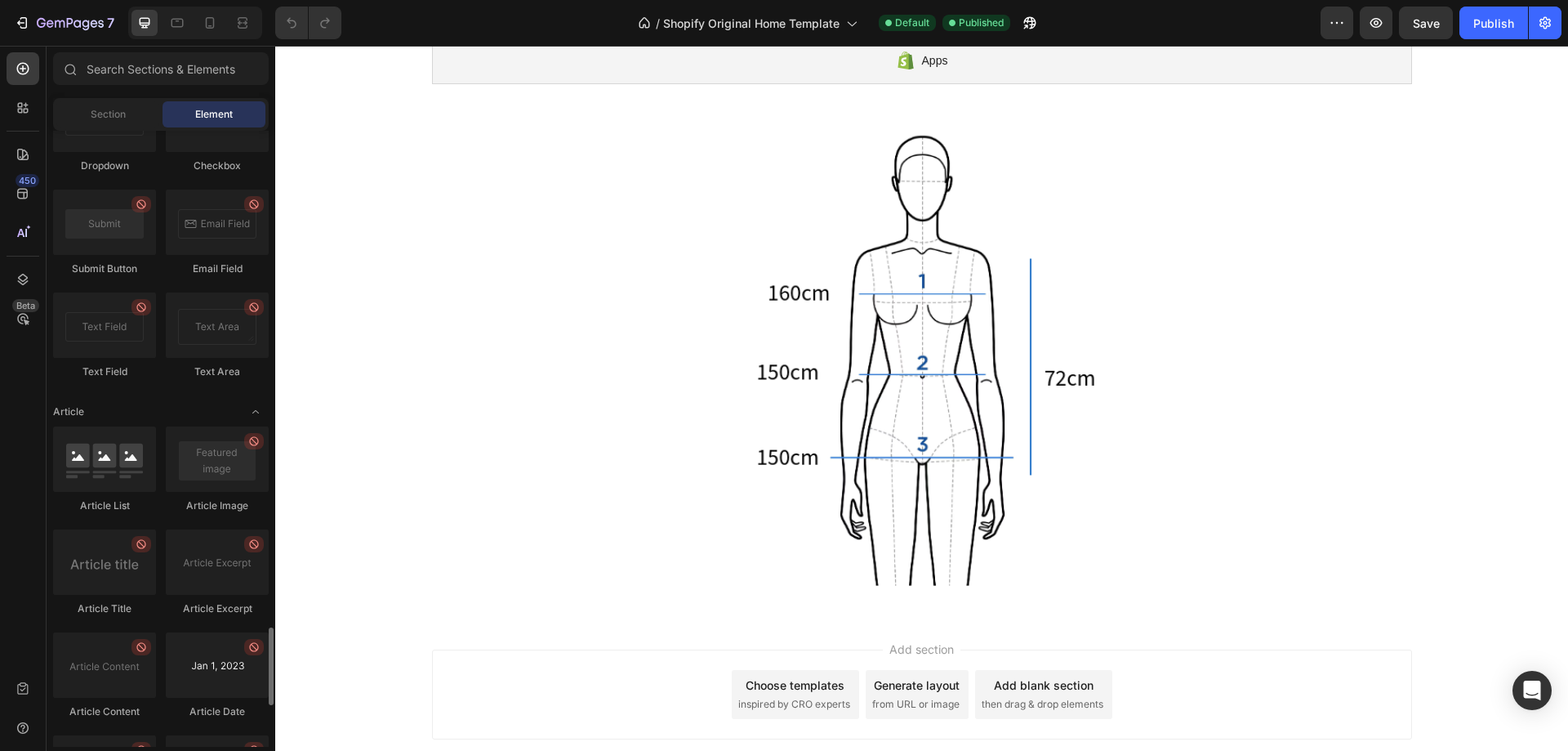
scroll to position [4226, 0]
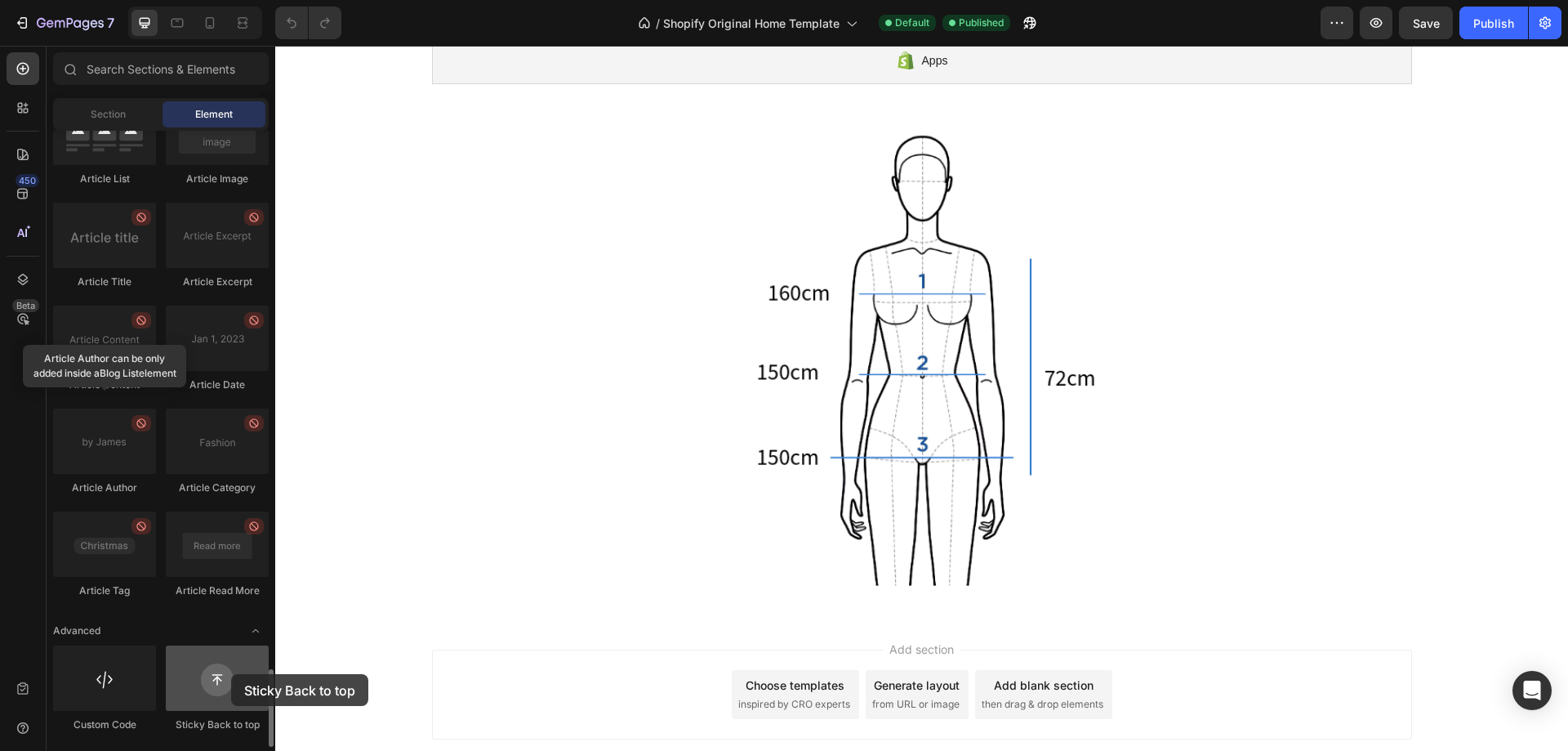
click at [231, 674] on div at bounding box center [218, 678] width 103 height 65
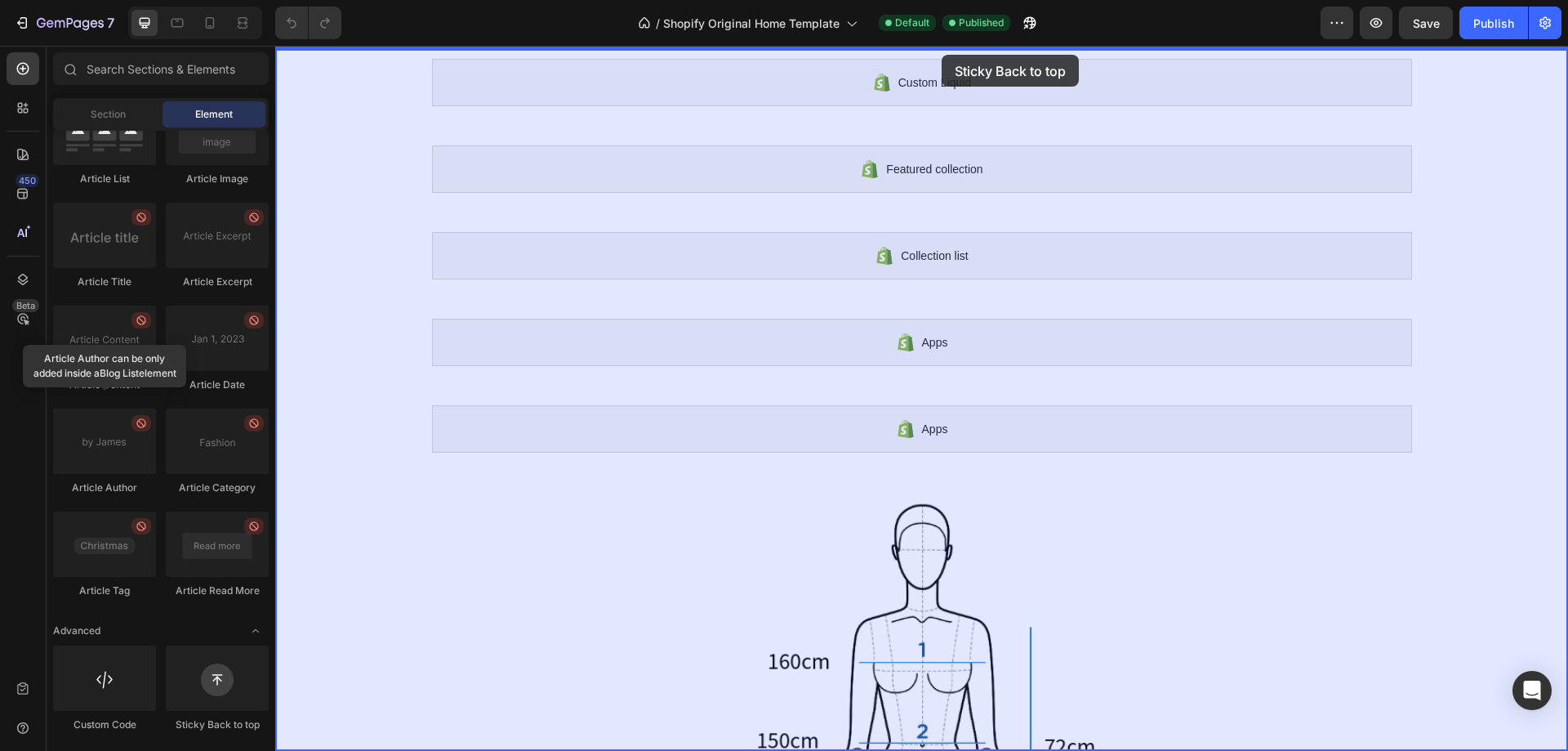
scroll to position [0, 0]
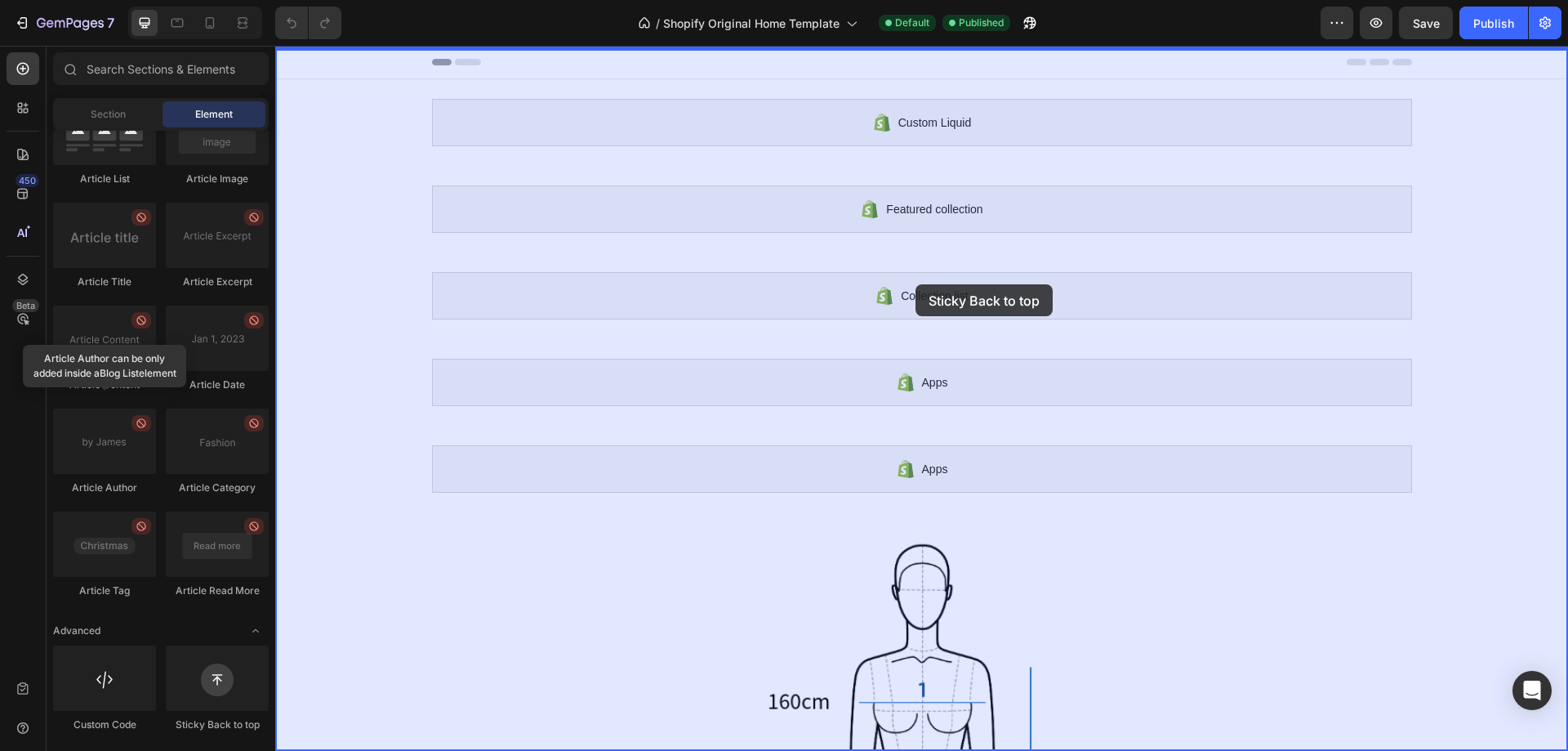
drag, startPoint x: 513, startPoint y: 717, endPoint x: 916, endPoint y: 285, distance: 590.8
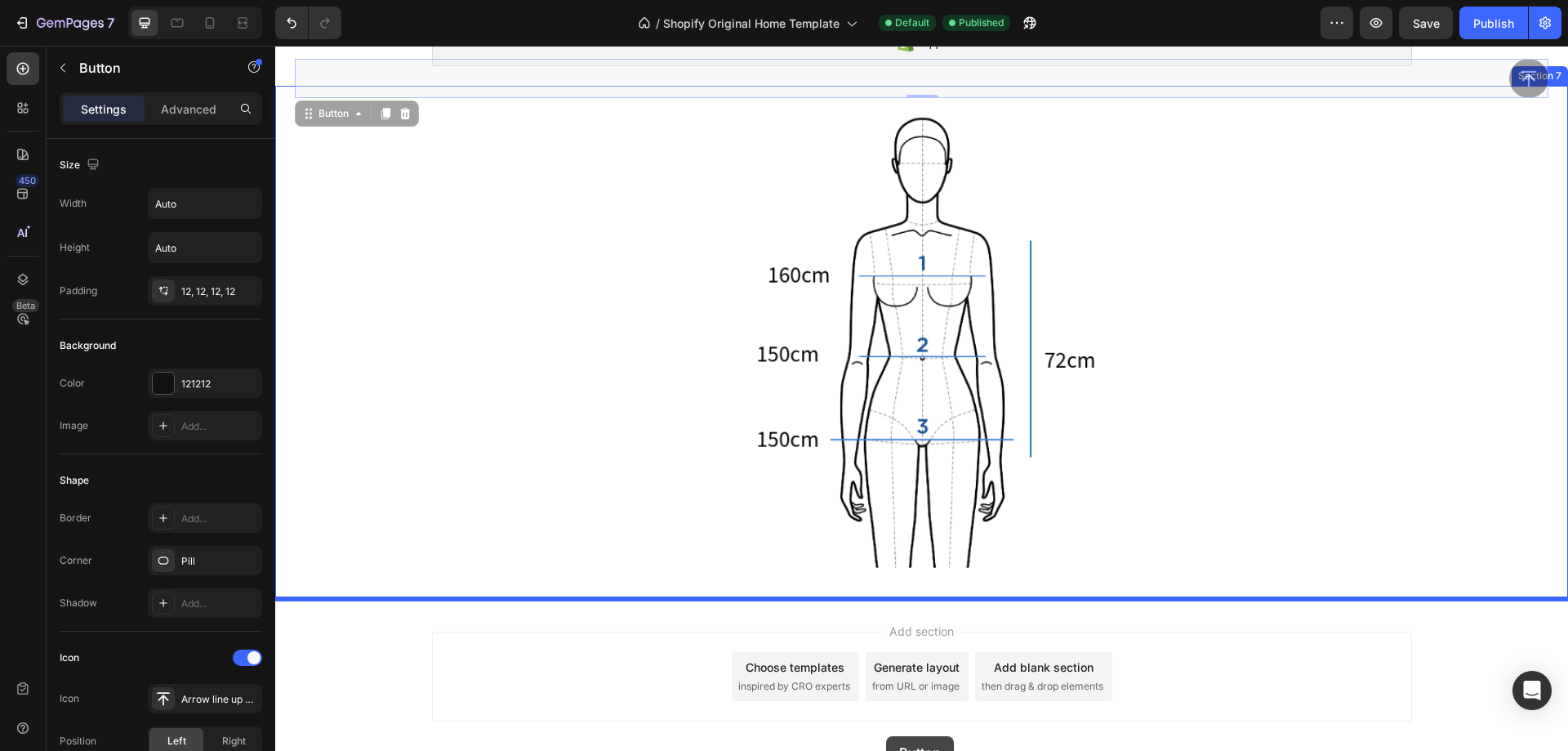
scroll to position [536, 0]
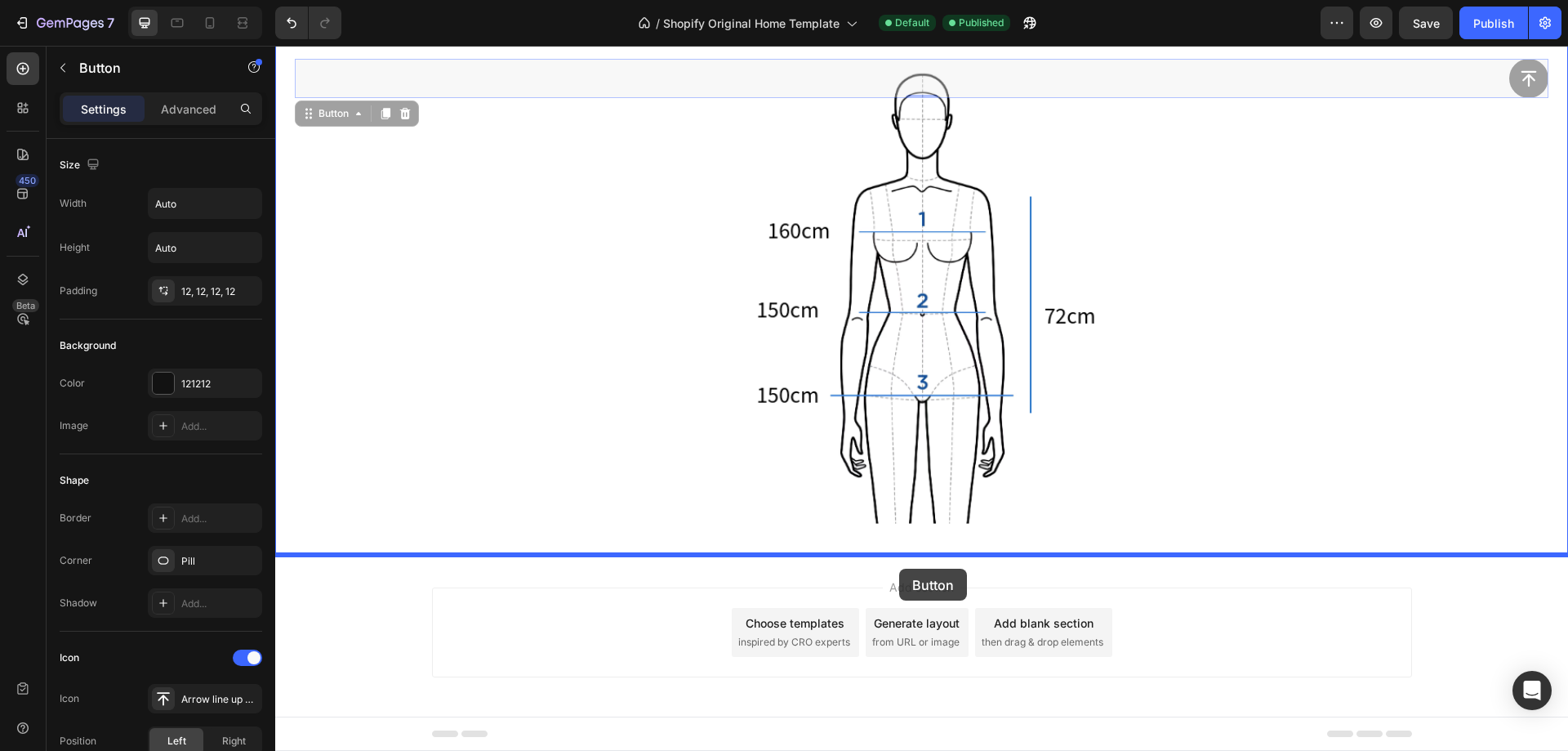
drag, startPoint x: 891, startPoint y: 111, endPoint x: 900, endPoint y: 569, distance: 458.1
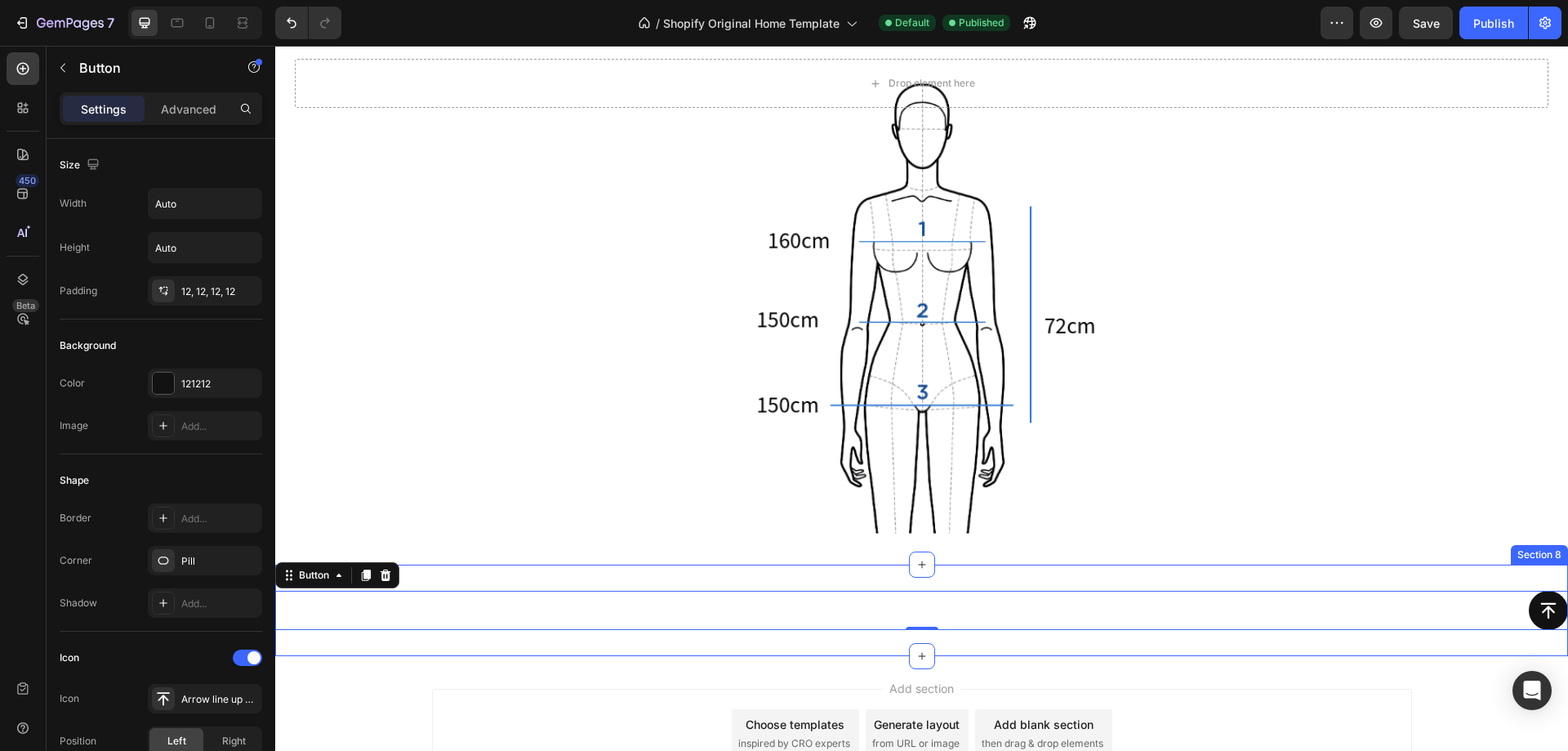
scroll to position [545, 0]
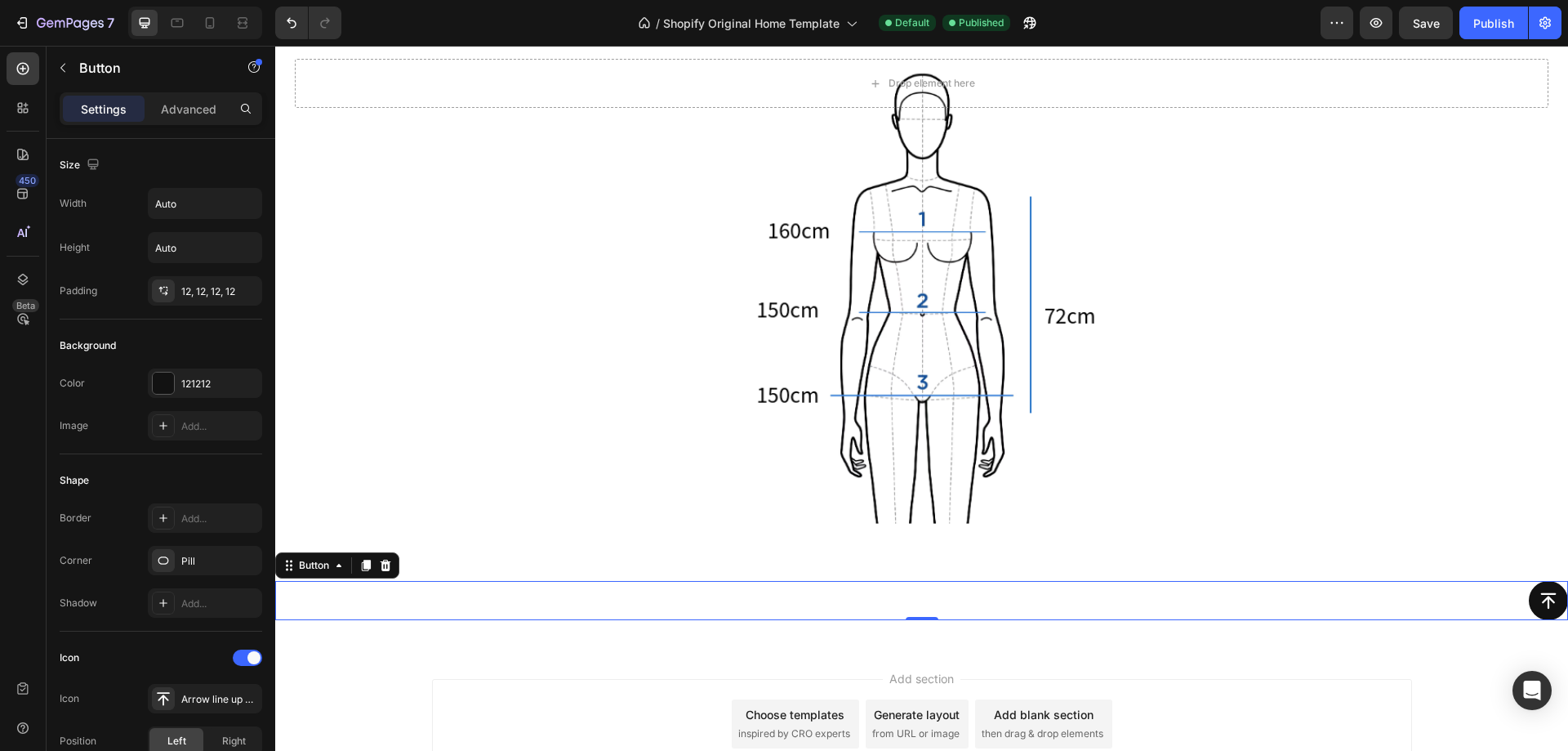
click at [1178, 671] on div "Add section Choose templates inspired by CRO experts Generate layout from URL o…" at bounding box center [921, 727] width 1293 height 162
click at [987, 610] on div "Button 0" at bounding box center [921, 600] width 1293 height 40
click at [162, 386] on div at bounding box center [163, 383] width 22 height 22
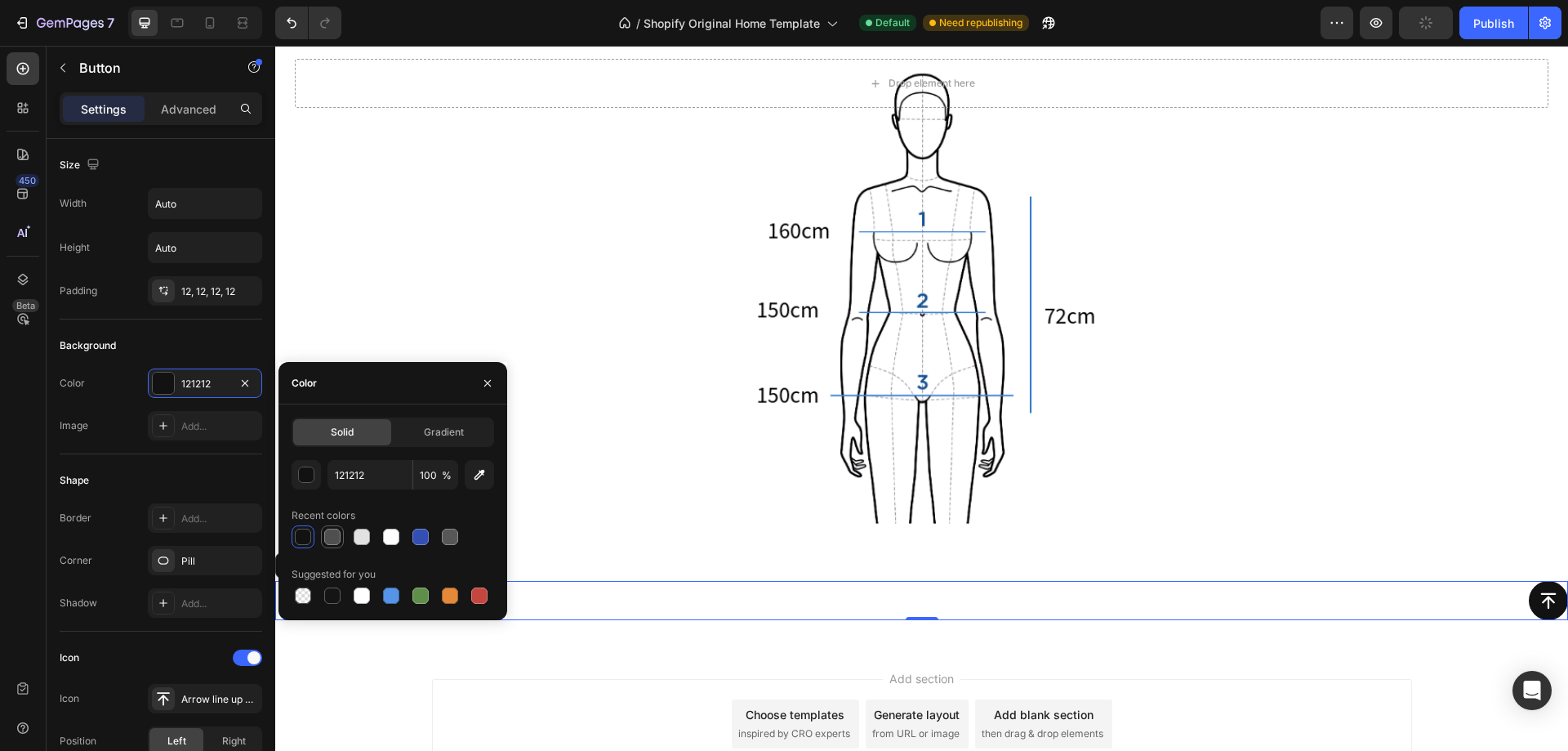
click at [330, 535] on div at bounding box center [332, 536] width 16 height 16
type input "4F4F4F"
click at [301, 538] on div at bounding box center [303, 536] width 16 height 16
click at [424, 434] on span "Gradient" at bounding box center [444, 432] width 40 height 15
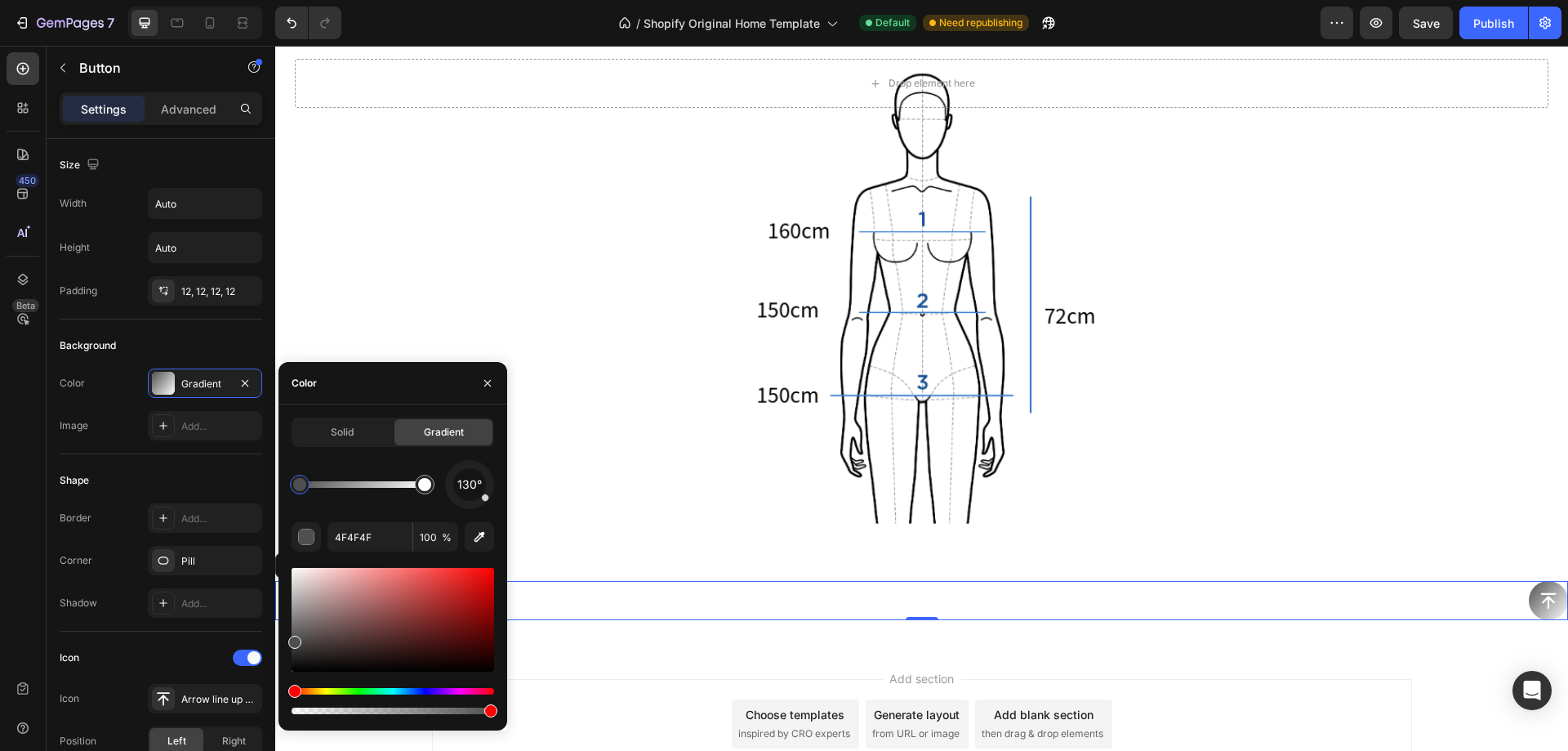
drag, startPoint x: 374, startPoint y: 687, endPoint x: 453, endPoint y: 691, distance: 79.1
click at [451, 691] on div at bounding box center [393, 641] width 203 height 153
click at [456, 691] on div "Hue" at bounding box center [393, 692] width 203 height 7
click at [437, 612] on div at bounding box center [393, 619] width 203 height 104
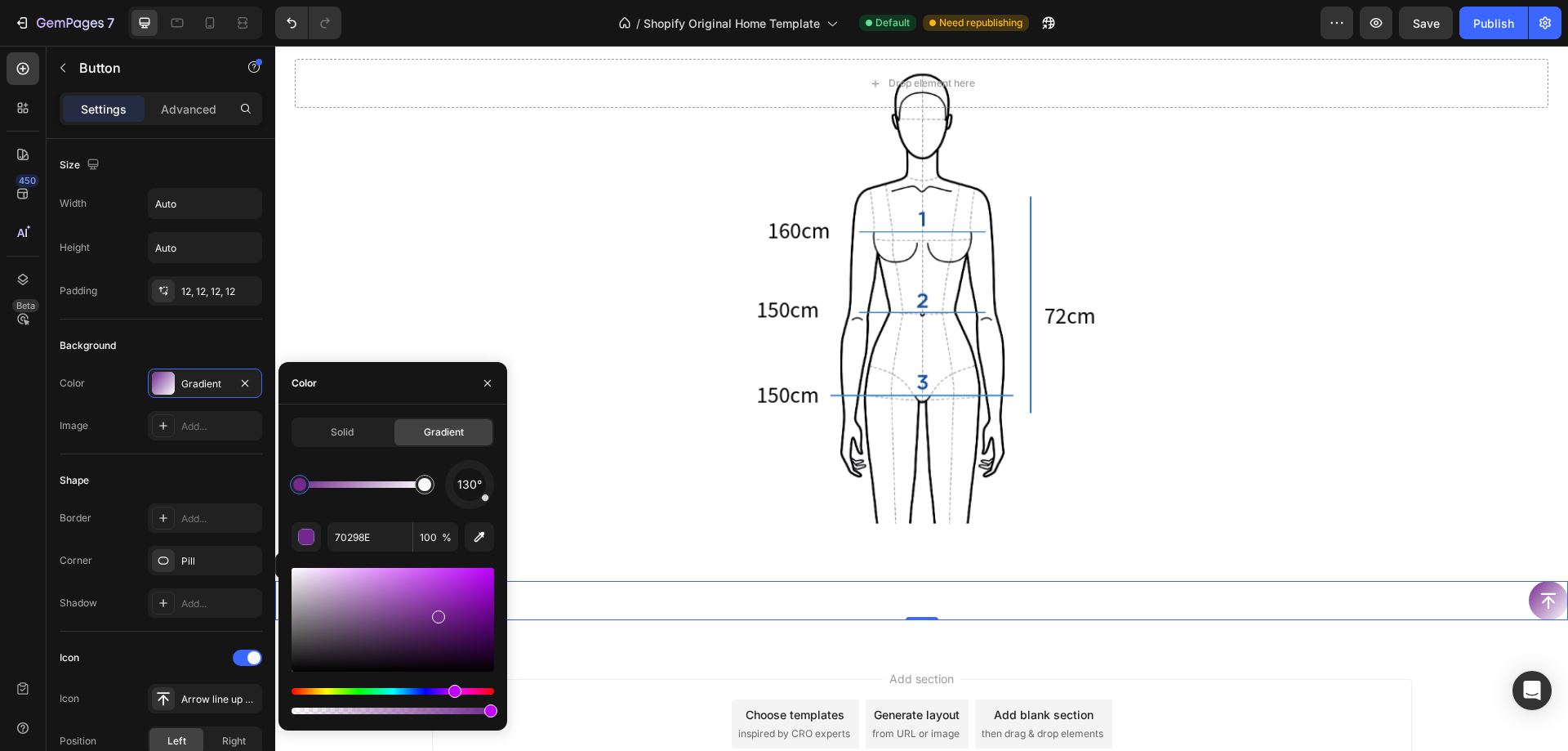
click at [453, 691] on div "Hue" at bounding box center [454, 691] width 13 height 13
drag, startPoint x: 437, startPoint y: 617, endPoint x: 422, endPoint y: 566, distance: 53.2
click at [431, 577] on div at bounding box center [393, 619] width 203 height 104
drag, startPoint x: 432, startPoint y: 578, endPoint x: 404, endPoint y: 579, distance: 28.0
click at [404, 579] on div at bounding box center [405, 583] width 13 height 13
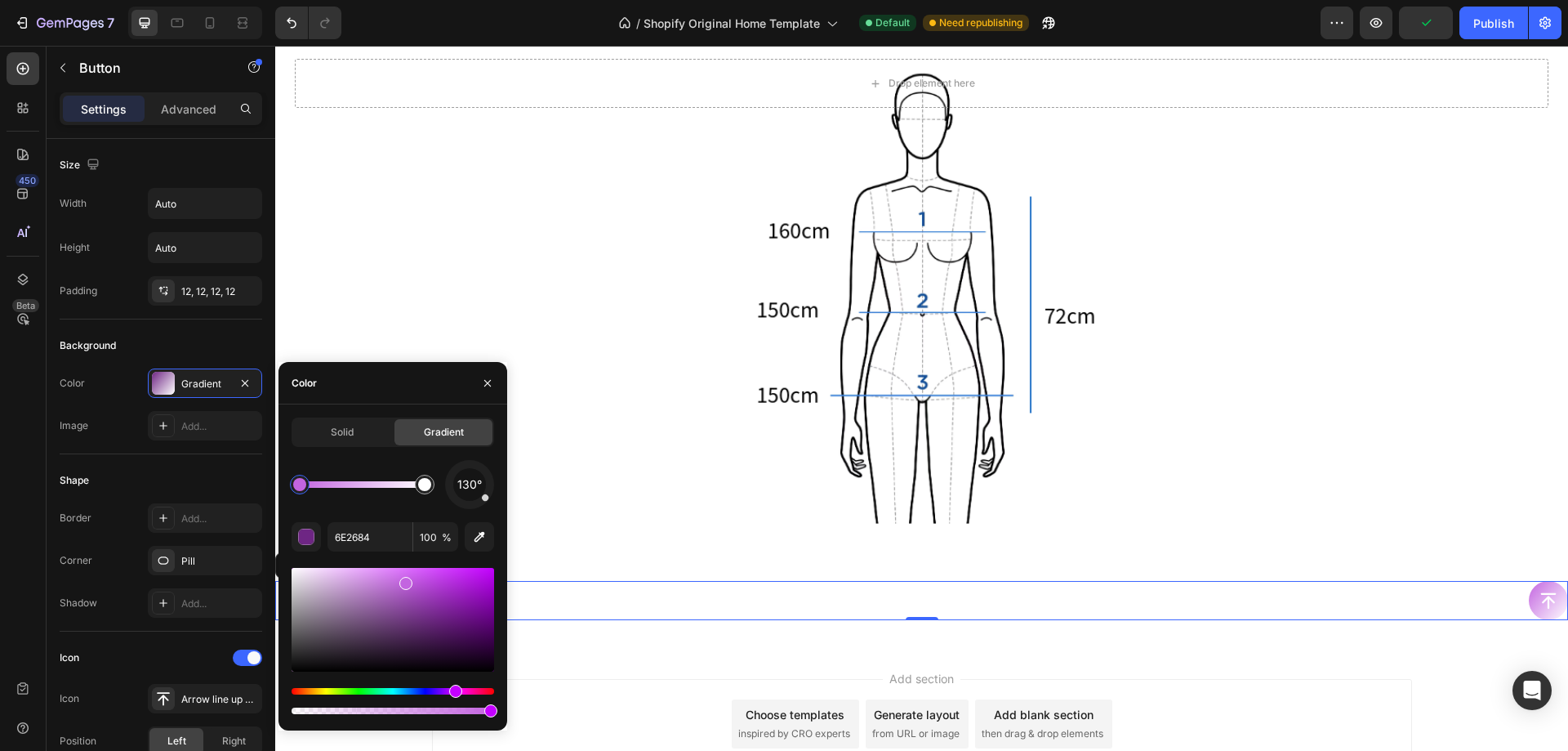
type input "C364E0"
click at [231, 340] on div "Background" at bounding box center [161, 346] width 203 height 26
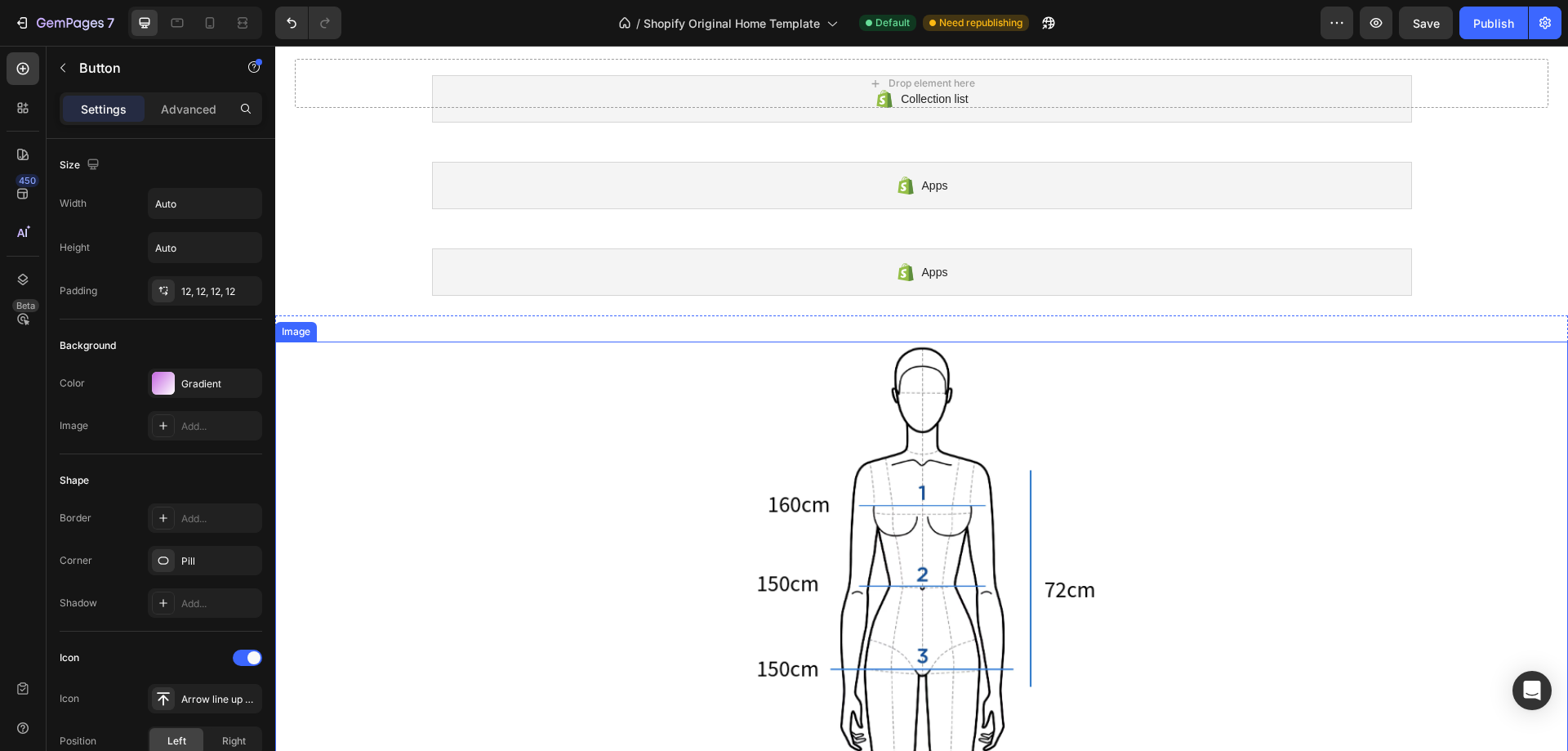
scroll to position [392, 0]
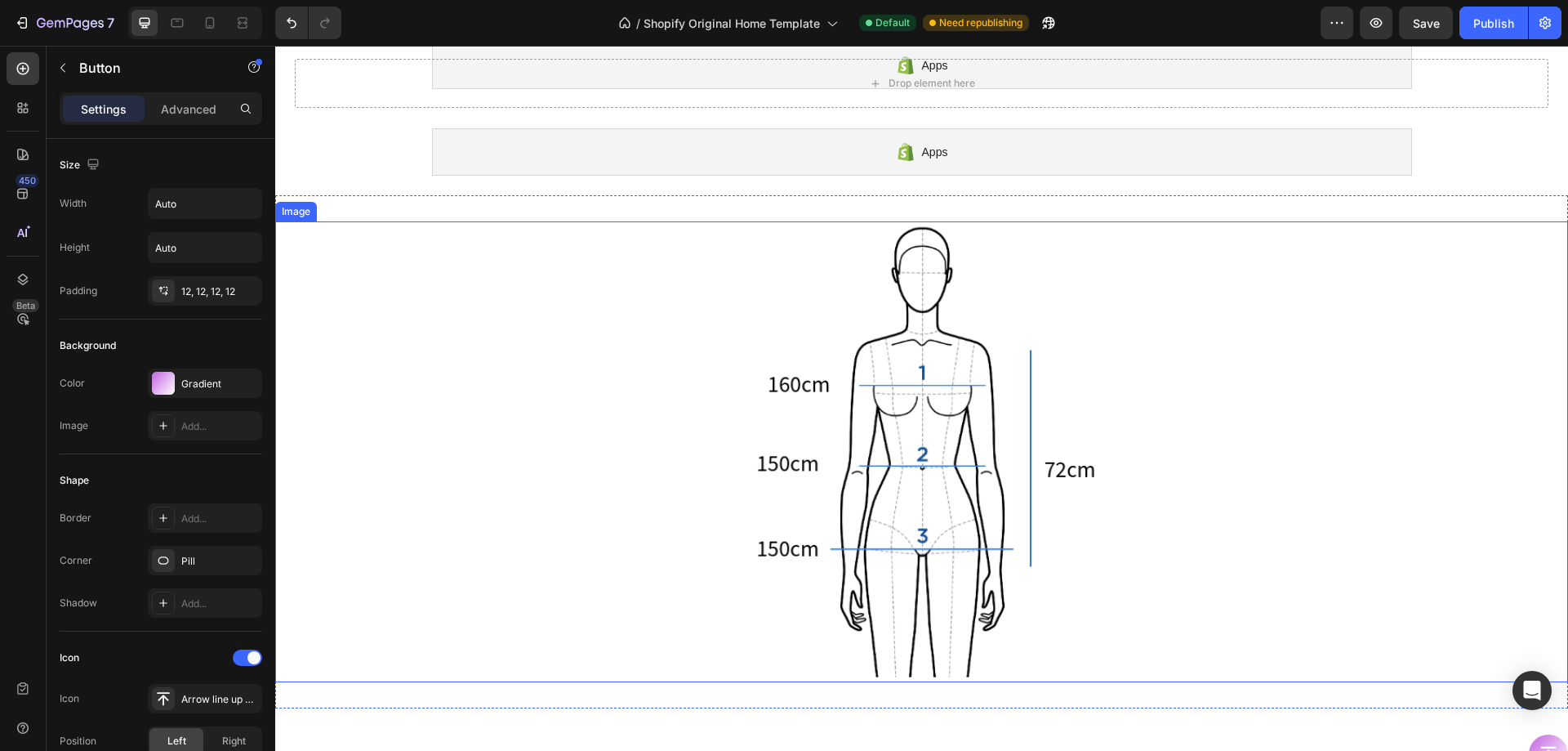
click at [847, 471] on img at bounding box center [922, 452] width 409 height 461
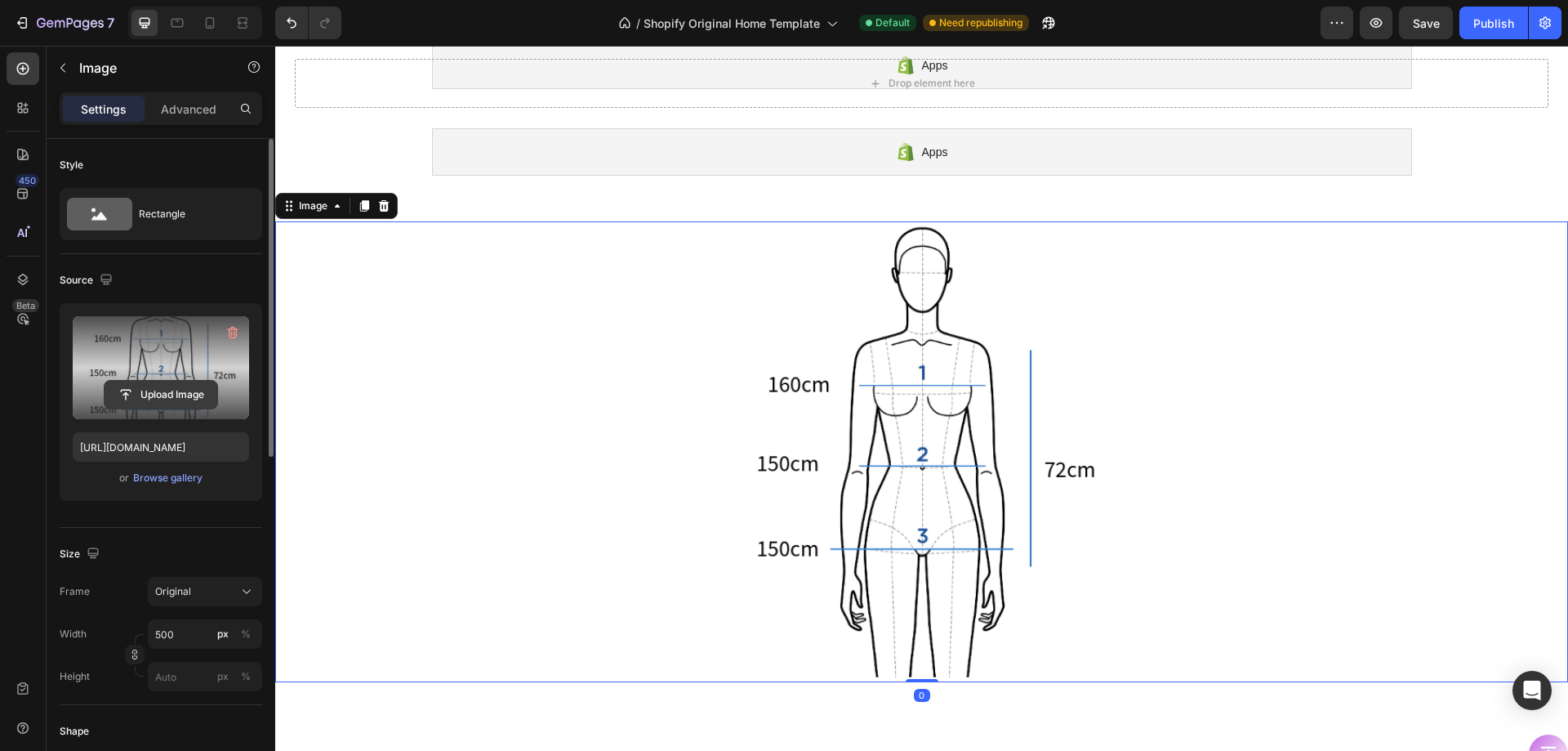
click at [167, 395] on input "file" at bounding box center [161, 395] width 113 height 28
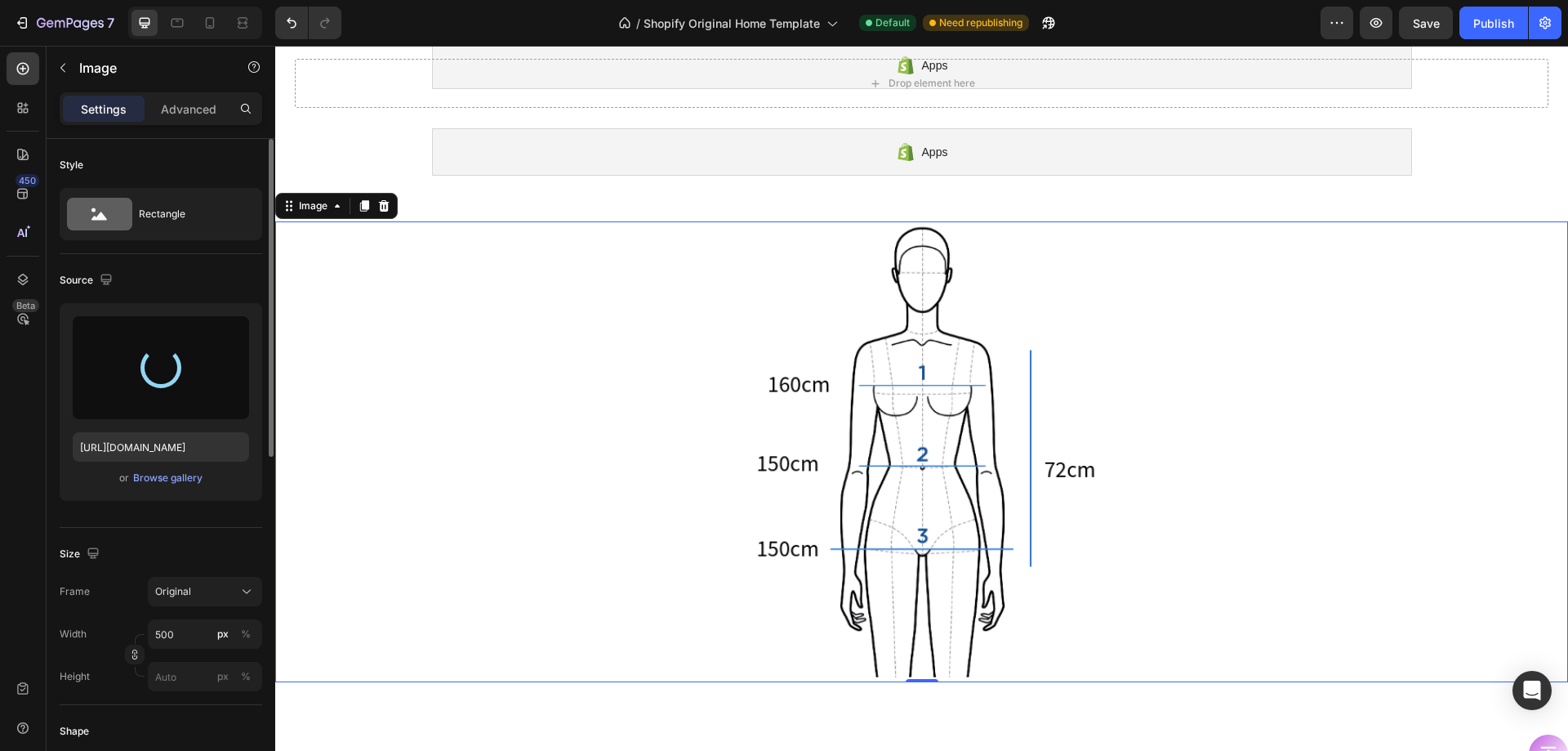
type input "https://cdn.shopify.com/s/files/1/0885/8606/0121/files/gempages_581801179667759…"
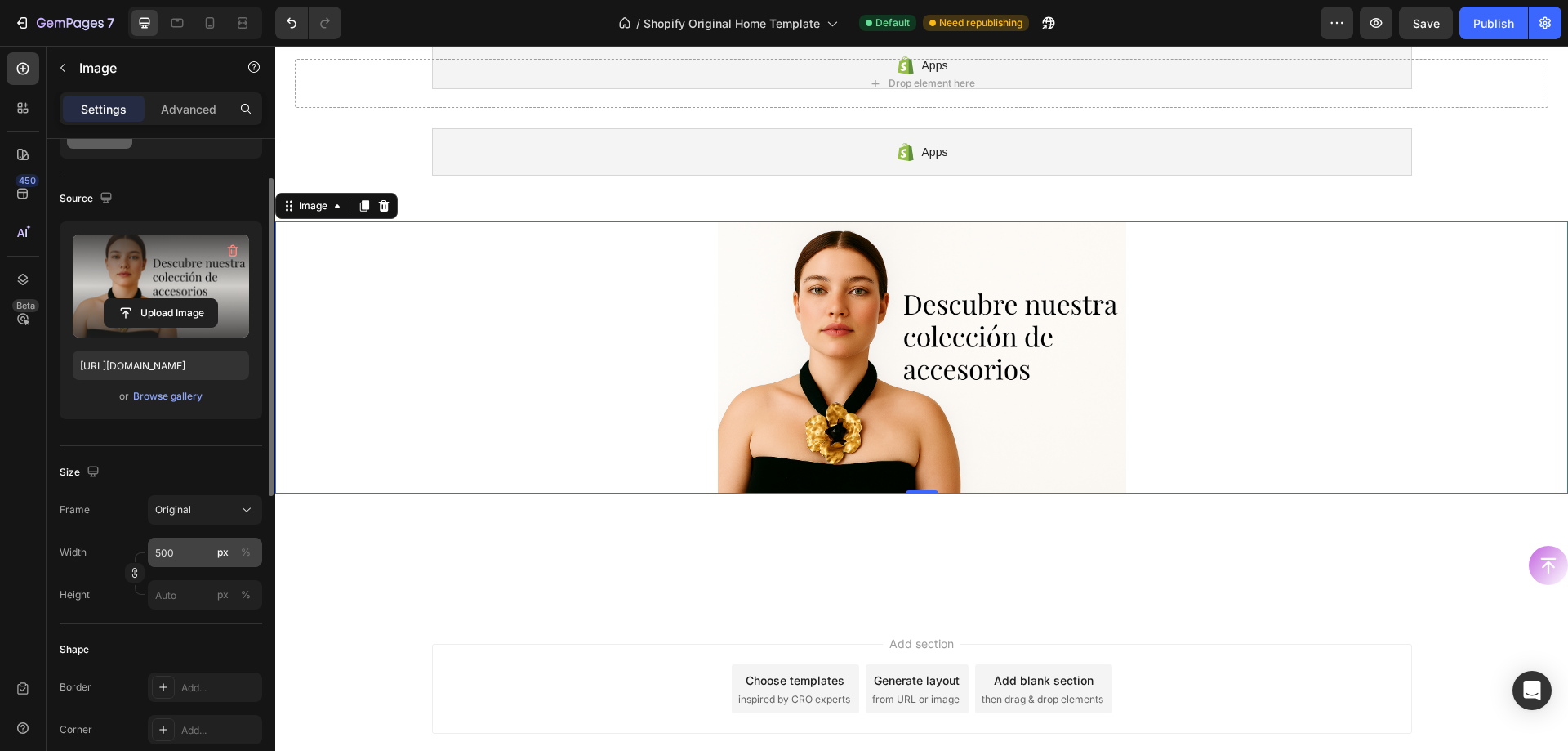
scroll to position [163, 0]
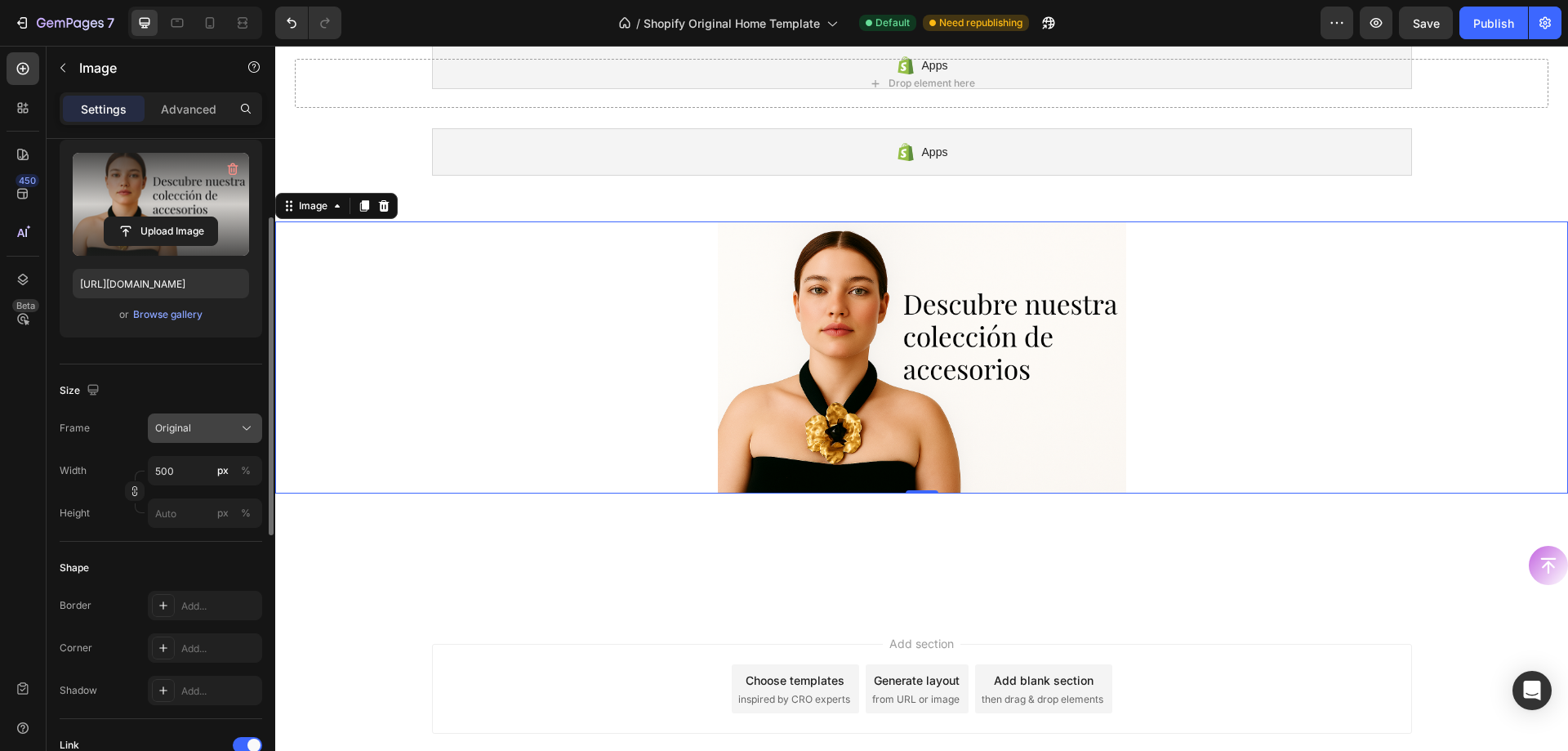
click at [219, 430] on div "Original" at bounding box center [194, 428] width 80 height 15
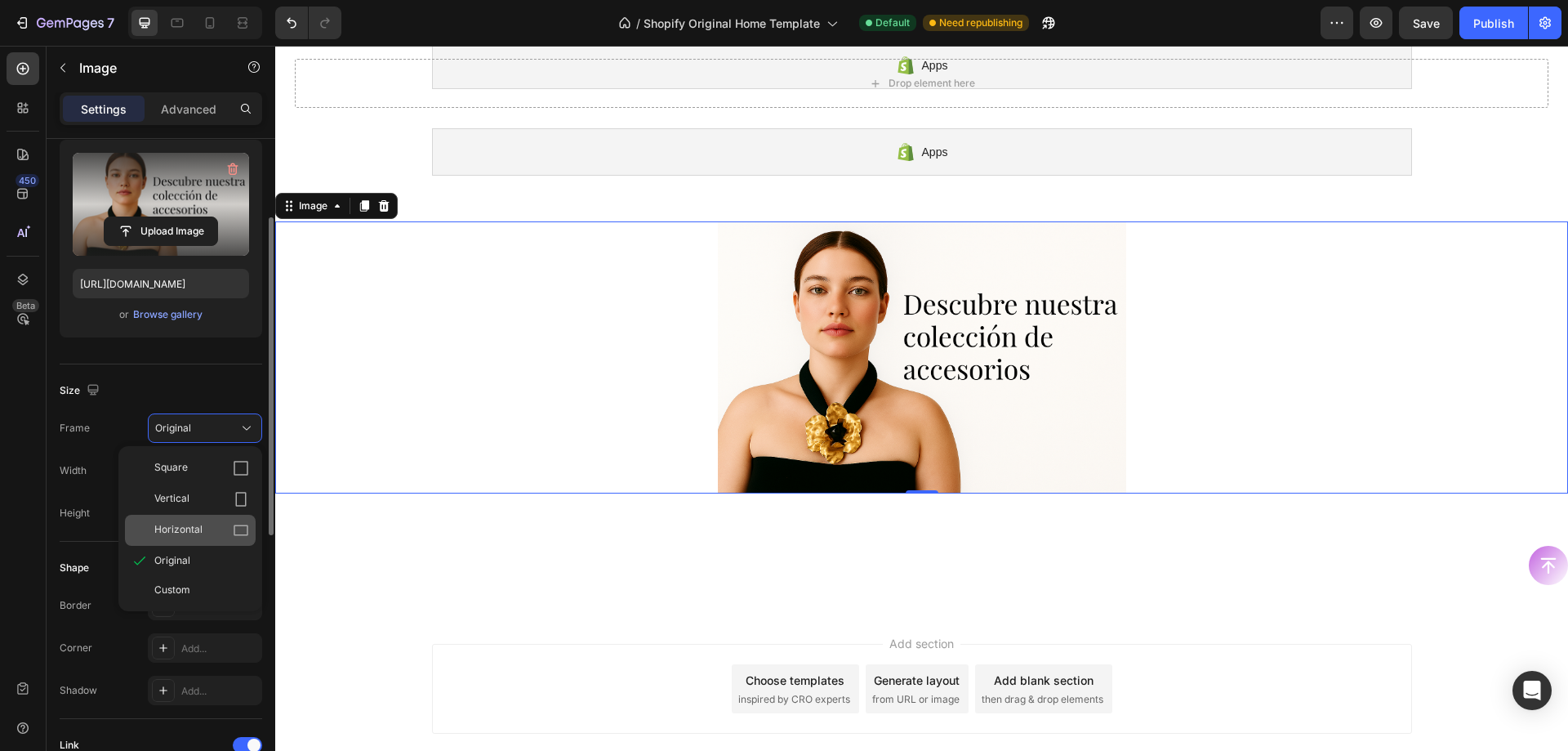
click at [206, 517] on div "Horizontal" at bounding box center [190, 530] width 131 height 31
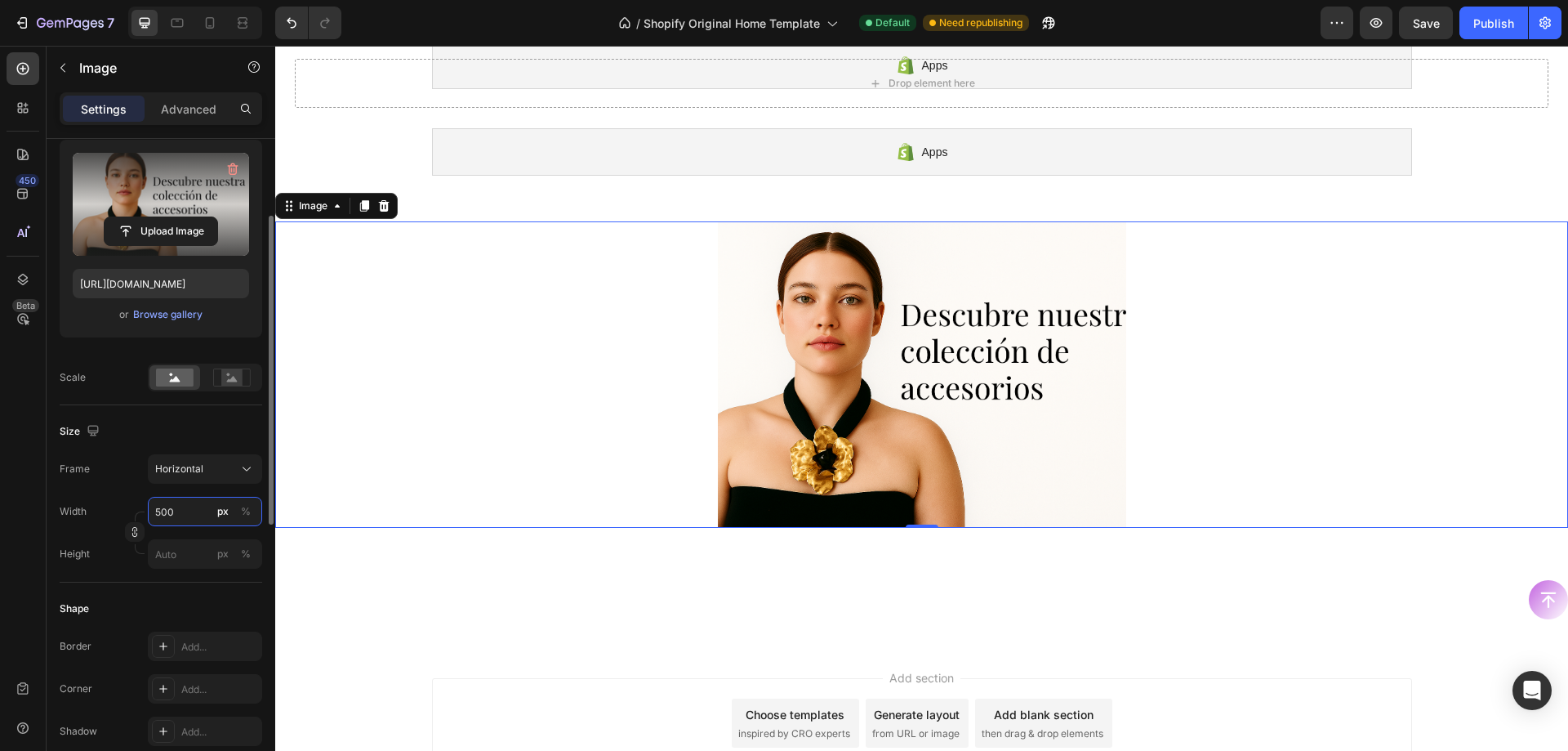
click at [181, 500] on input "500" at bounding box center [205, 511] width 114 height 29
type input "6"
type input "5"
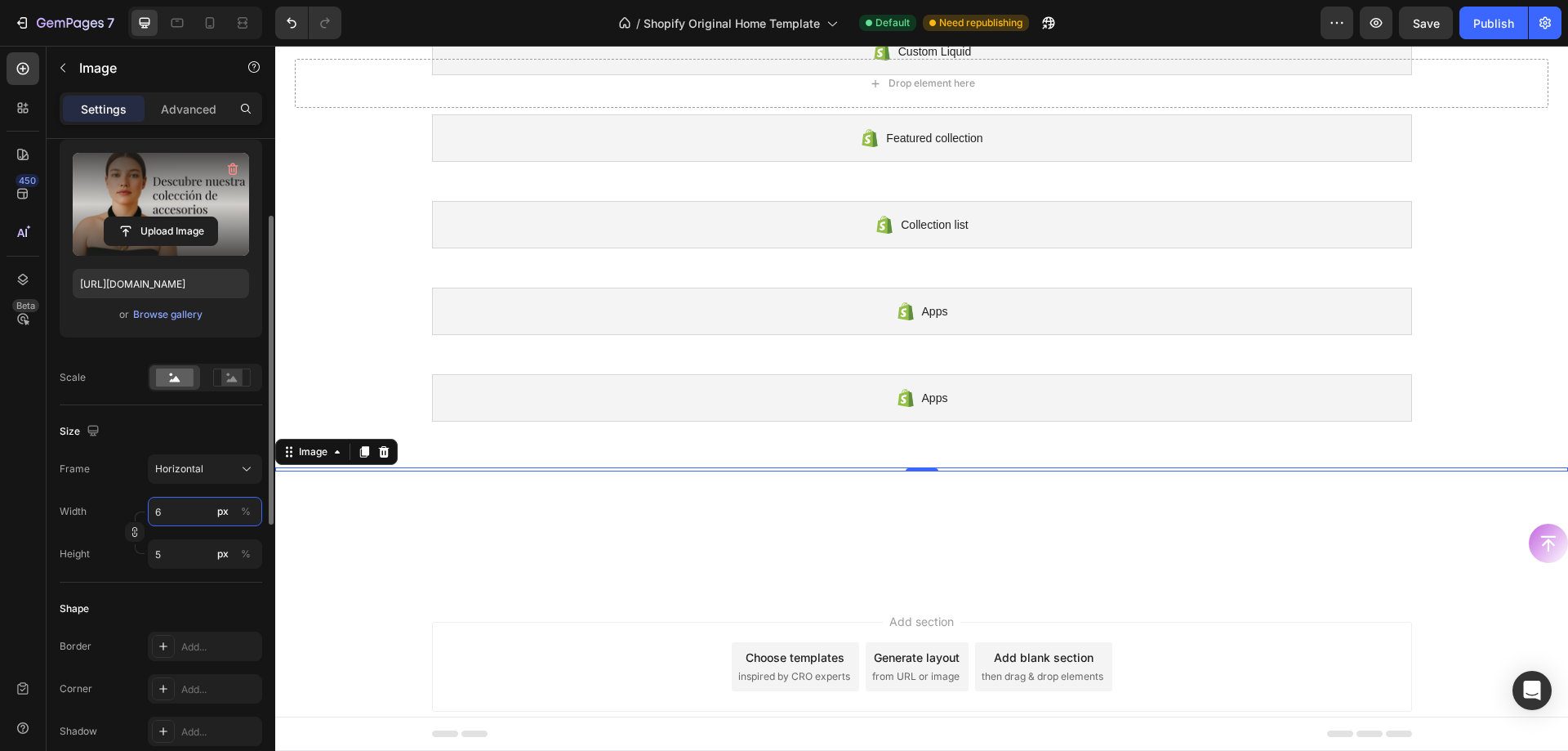
type input "60"
type input "45"
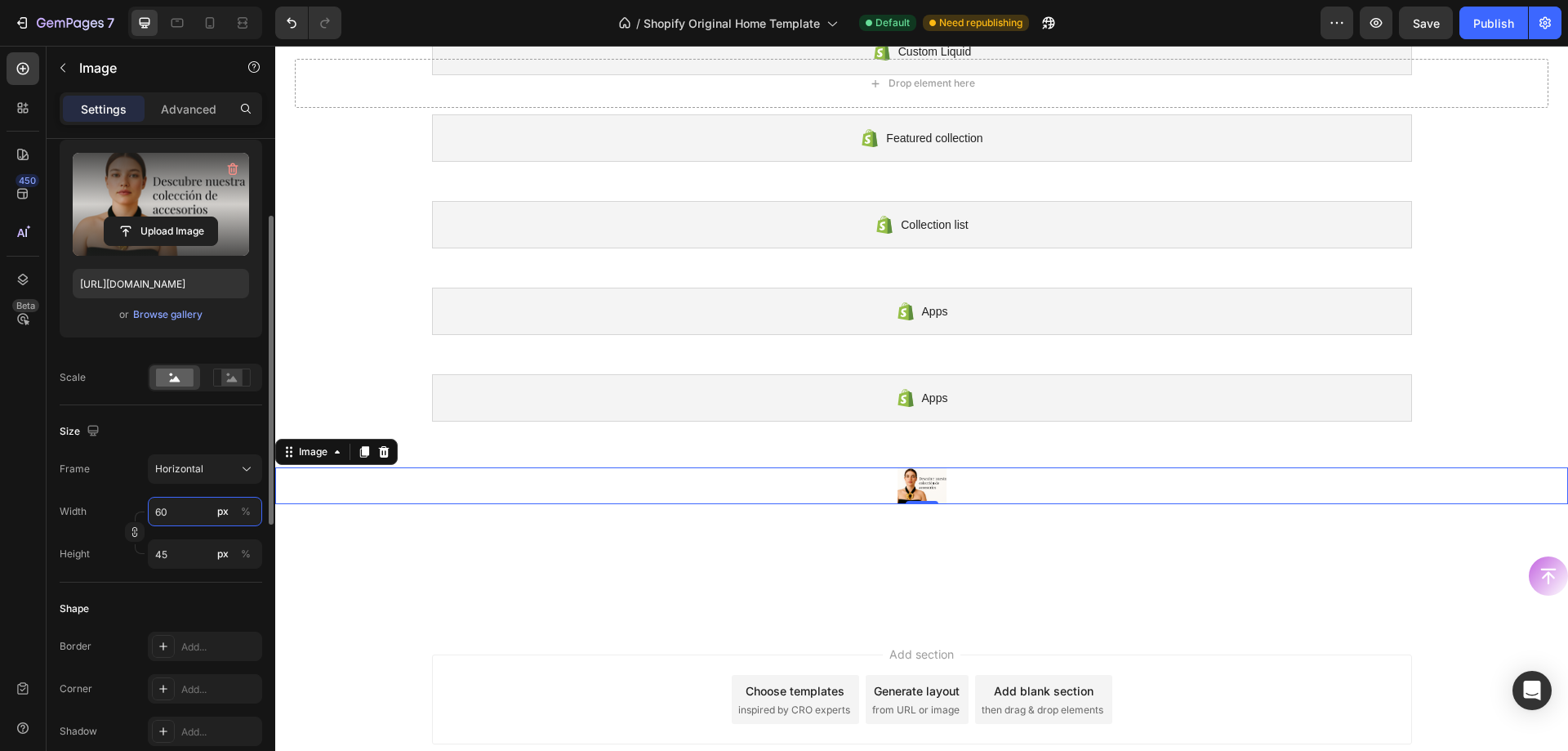
type input "600"
type input "450"
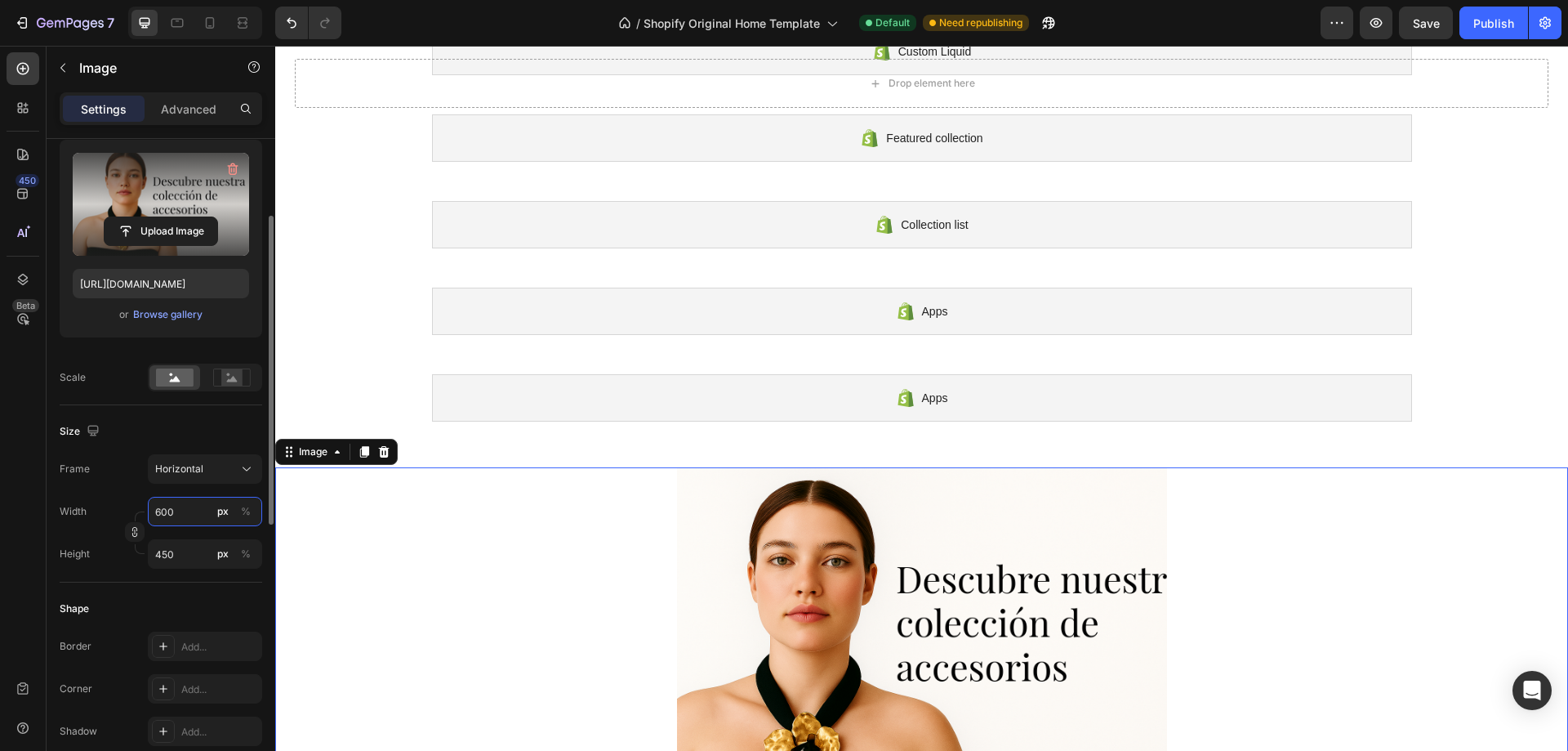
click at [163, 508] on input "600" at bounding box center [205, 511] width 114 height 29
click at [162, 508] on input "600" at bounding box center [205, 511] width 114 height 29
type input "0"
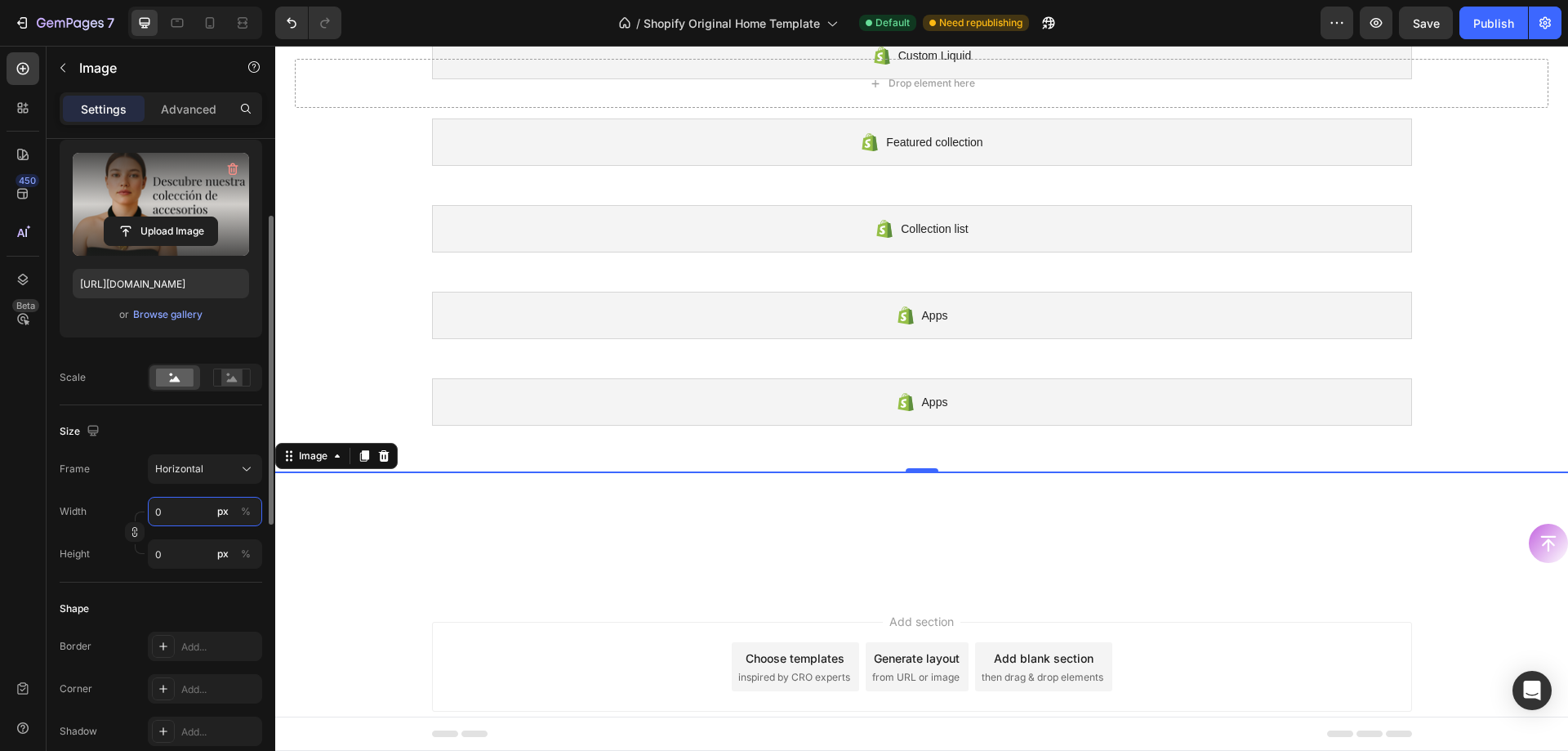
scroll to position [142, 0]
type input "7"
type input "5"
type input "70"
type input "53"
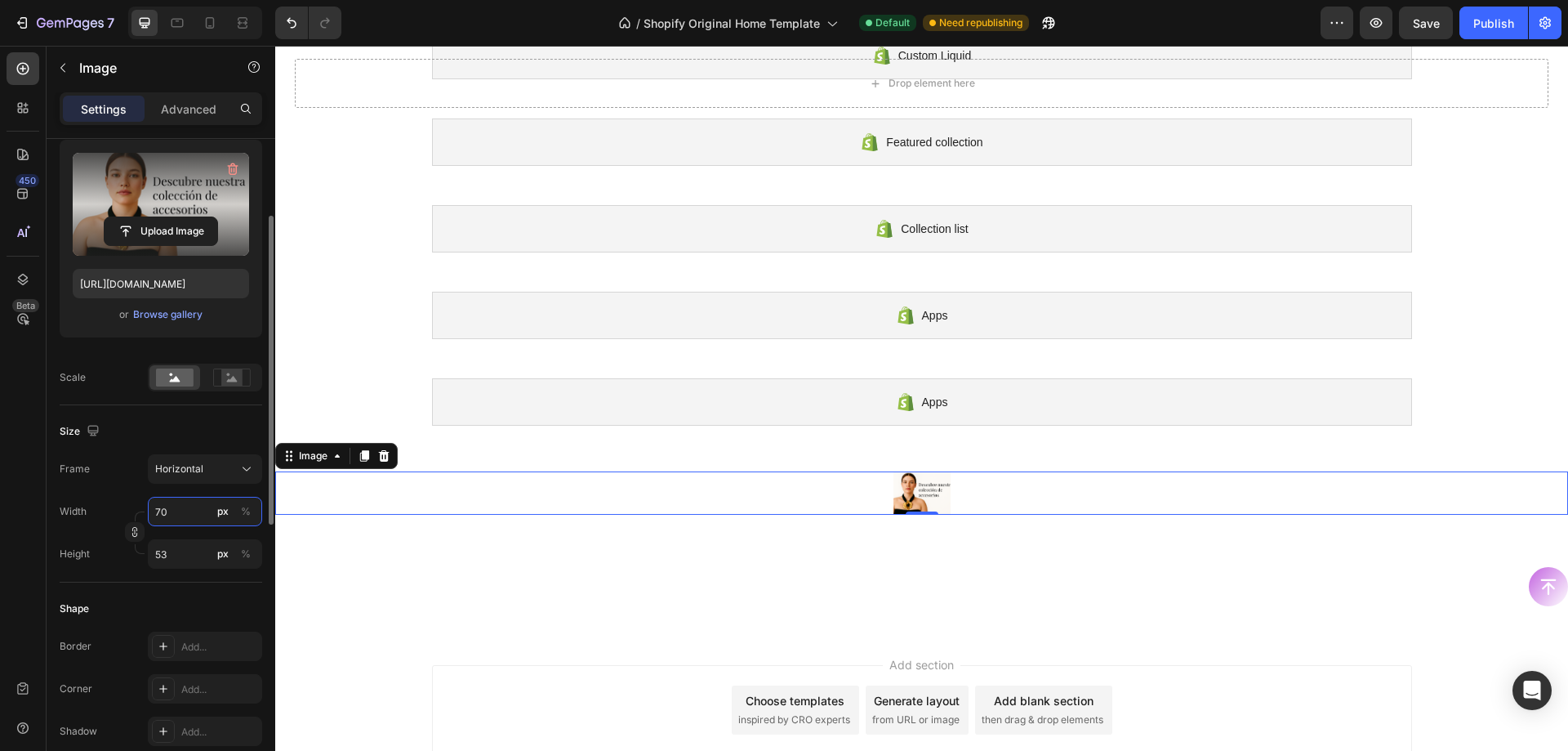
type input "700"
type input "525"
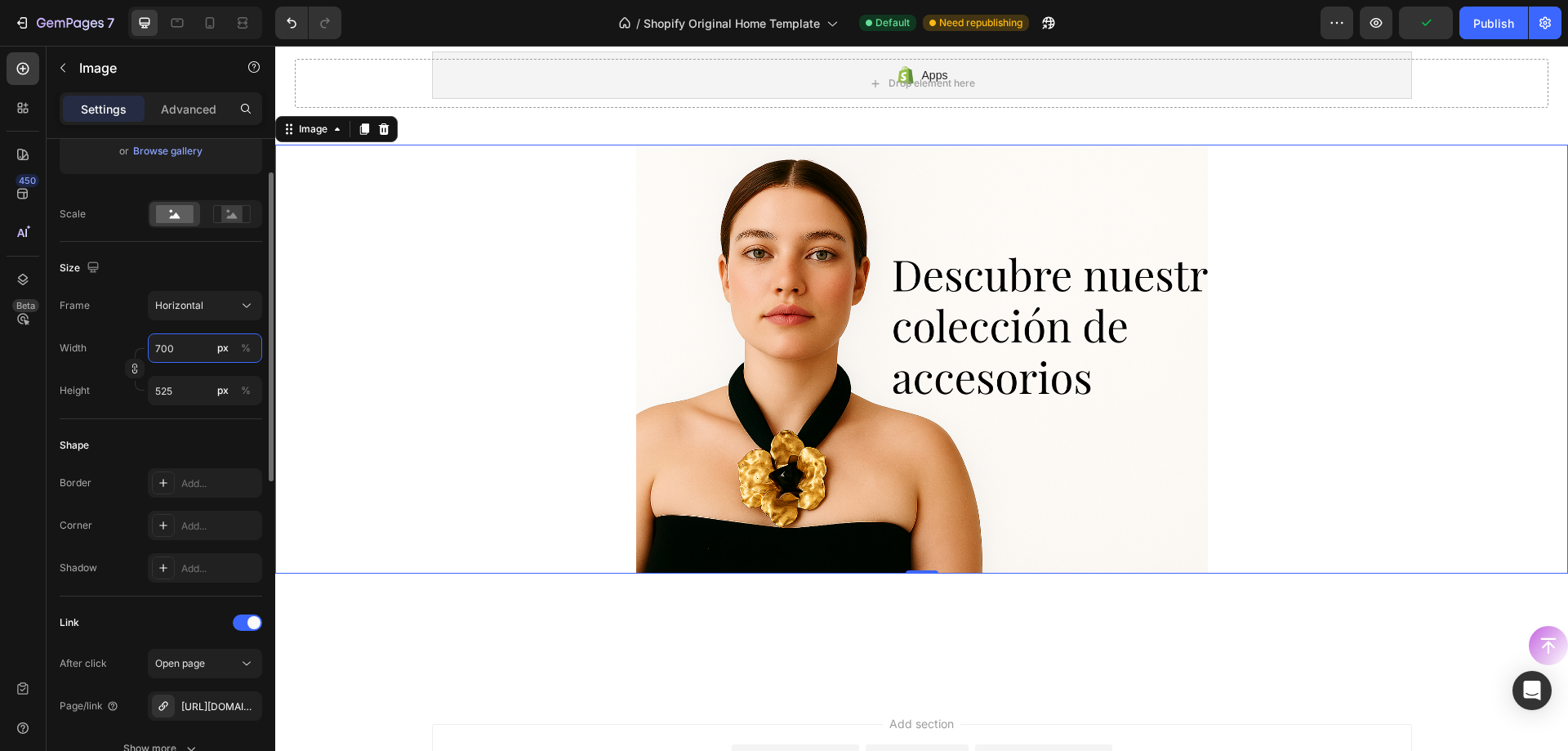
scroll to position [245, 0]
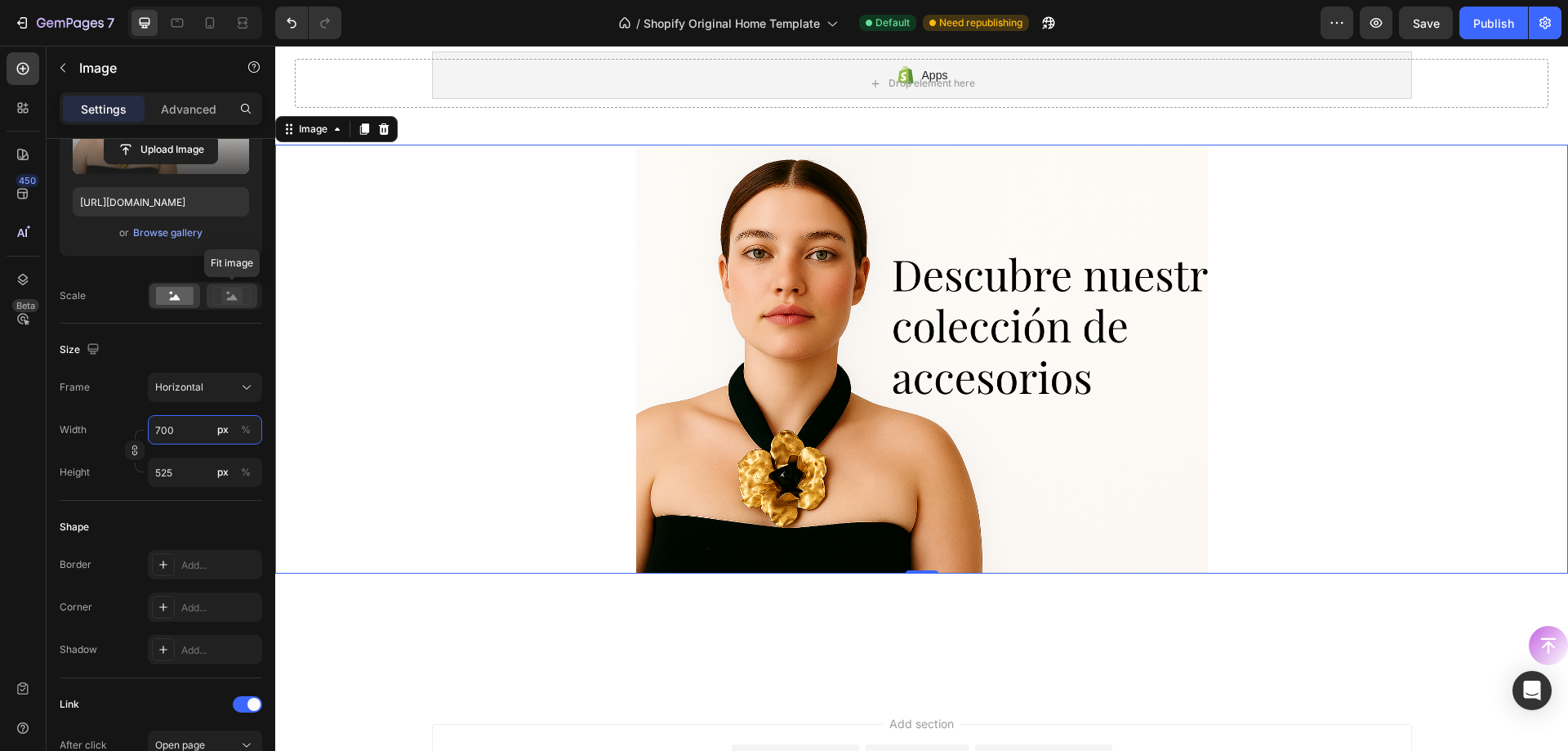
type input "700"
click at [223, 293] on rect at bounding box center [231, 295] width 22 height 16
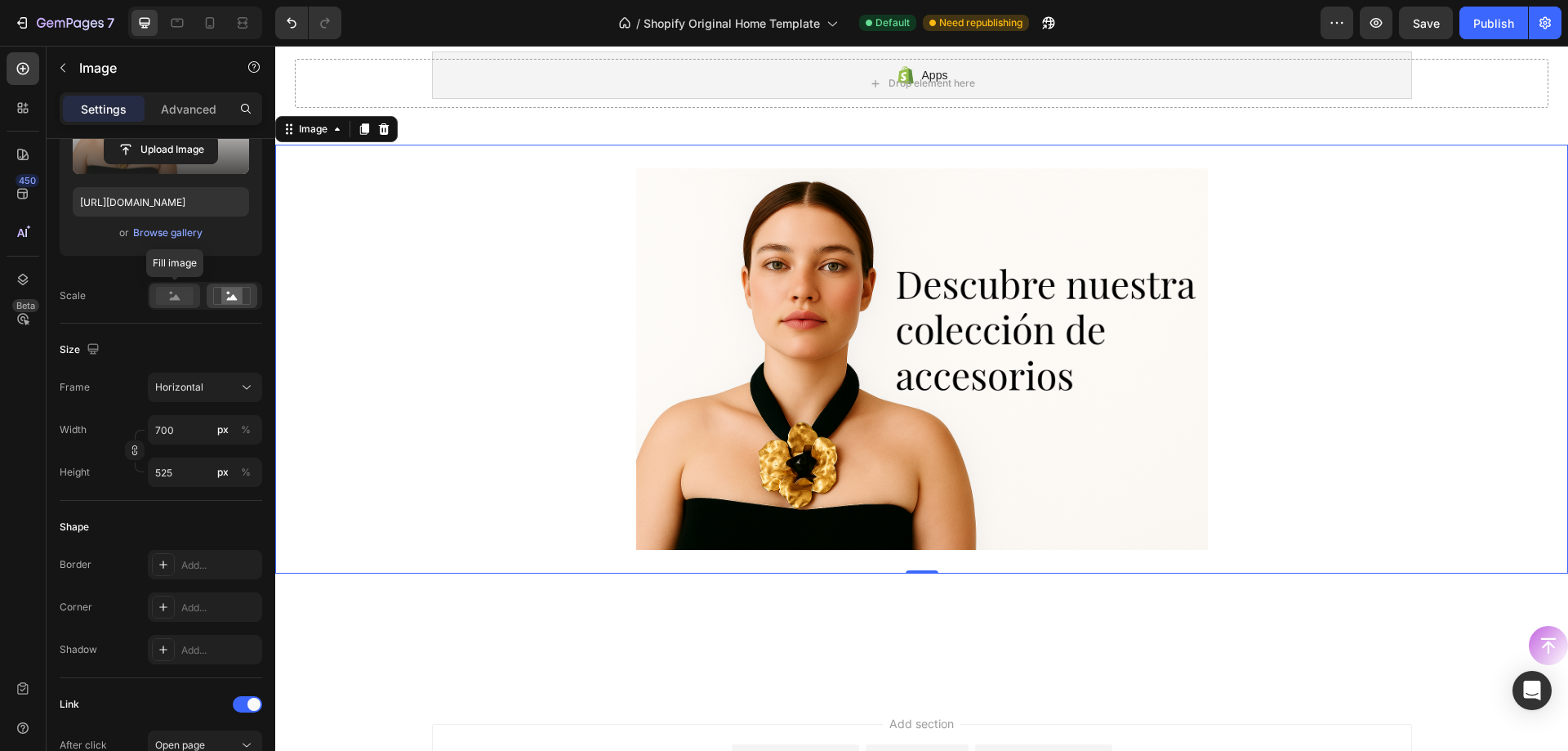
click at [187, 301] on rect at bounding box center [175, 295] width 38 height 18
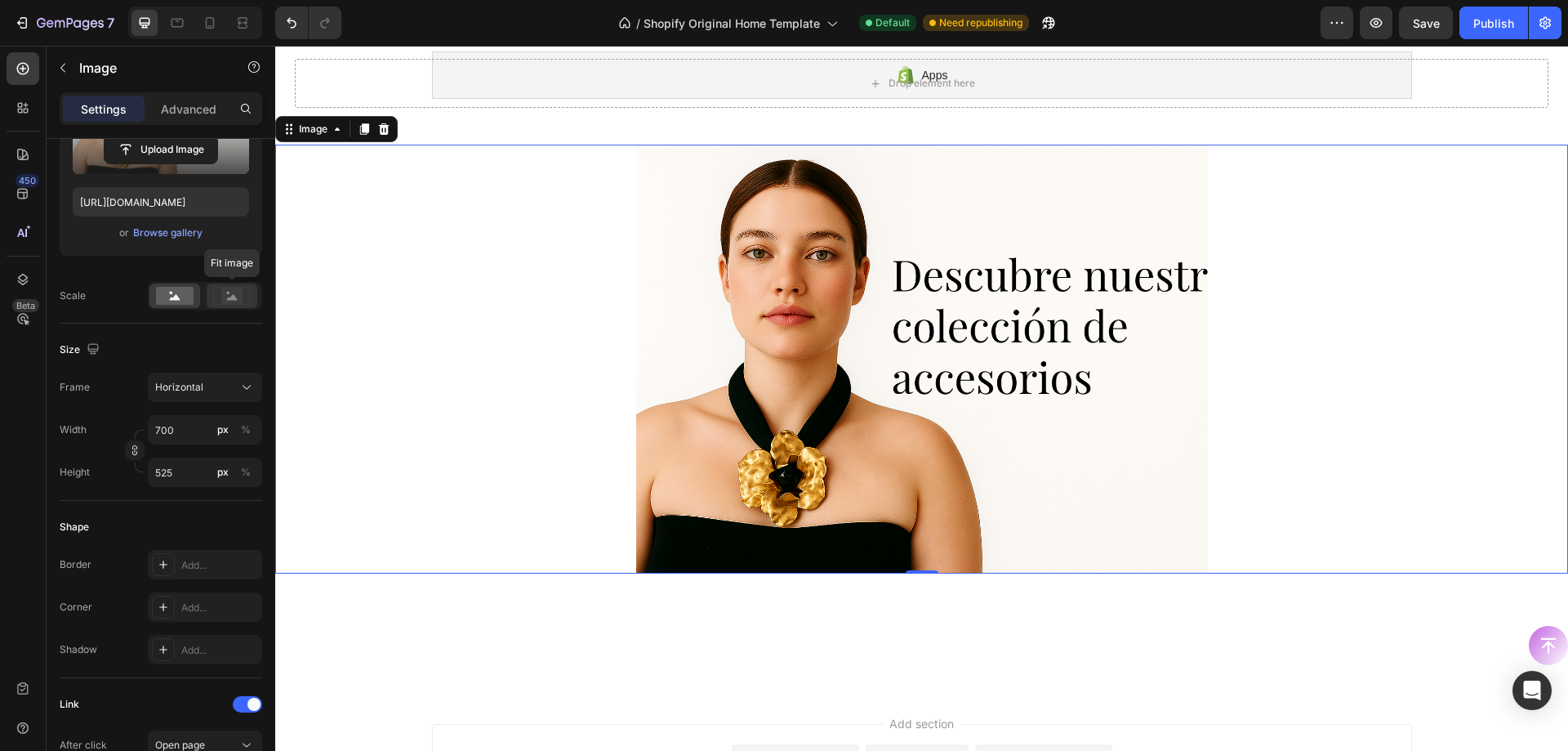
click at [227, 298] on rect at bounding box center [231, 295] width 22 height 16
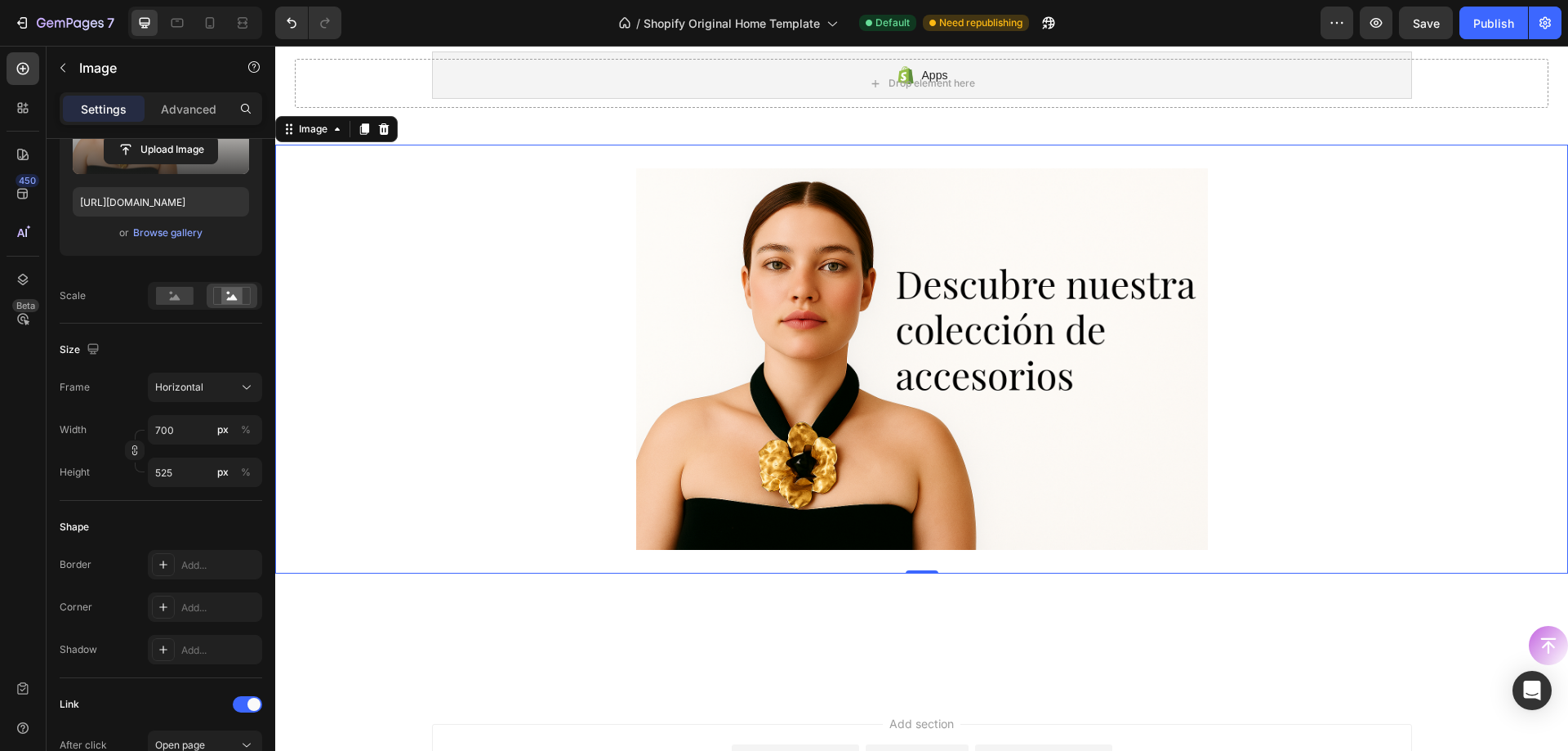
click at [215, 342] on div "Size" at bounding box center [161, 349] width 203 height 26
click at [200, 393] on span "Horizontal" at bounding box center [179, 387] width 48 height 15
click at [196, 515] on div "Original" at bounding box center [201, 519] width 95 height 15
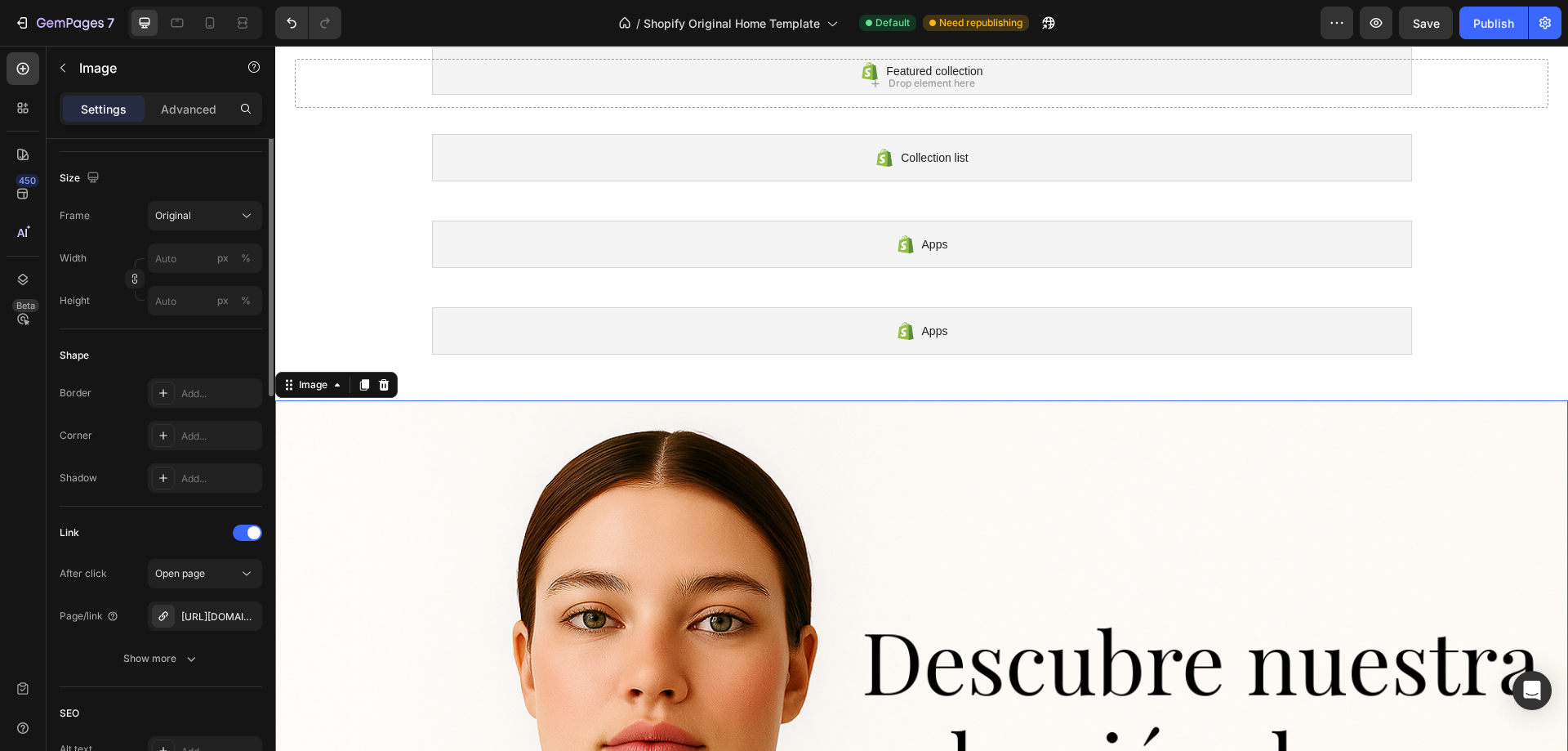
scroll to position [212, 0]
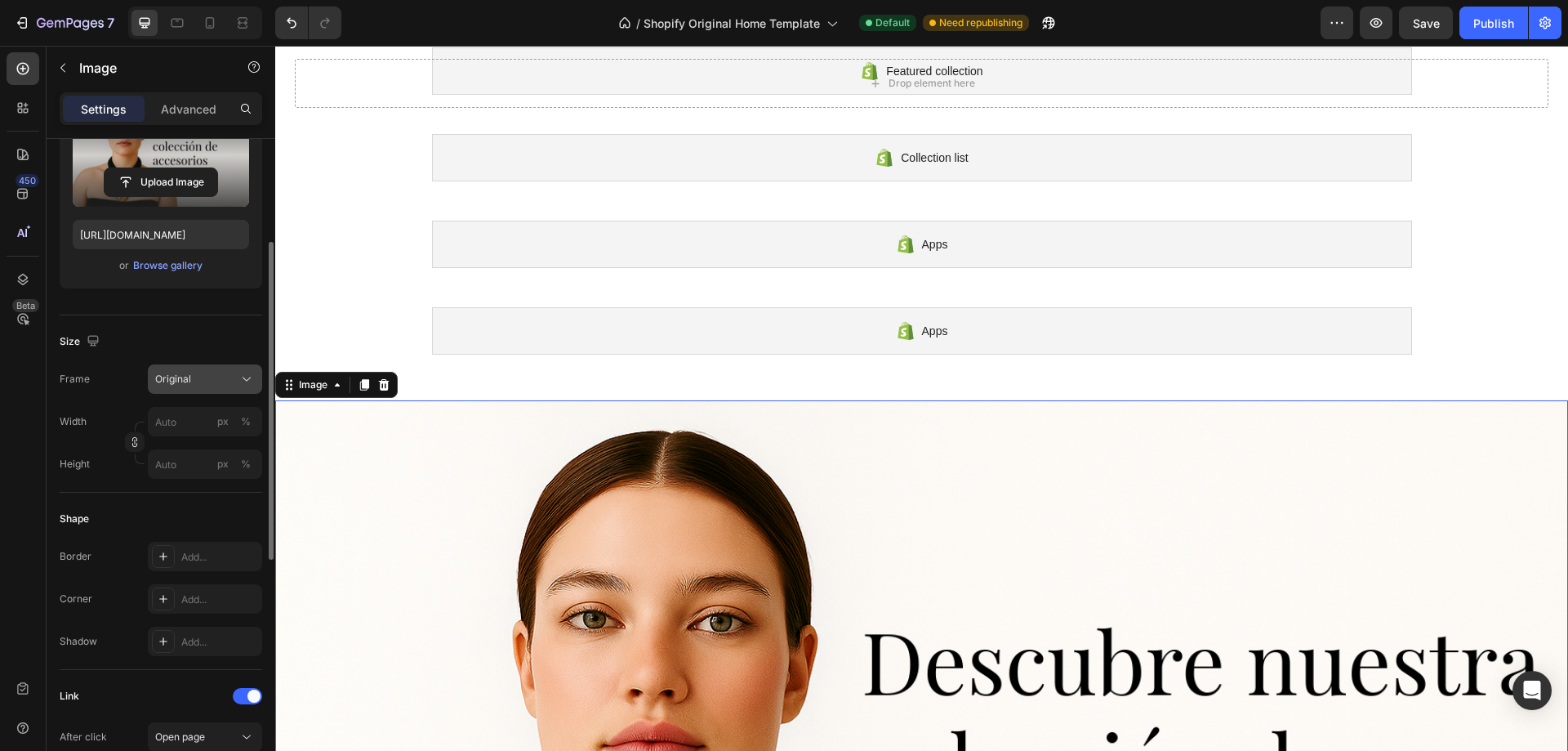
click at [206, 385] on div "Original" at bounding box center [194, 379] width 80 height 15
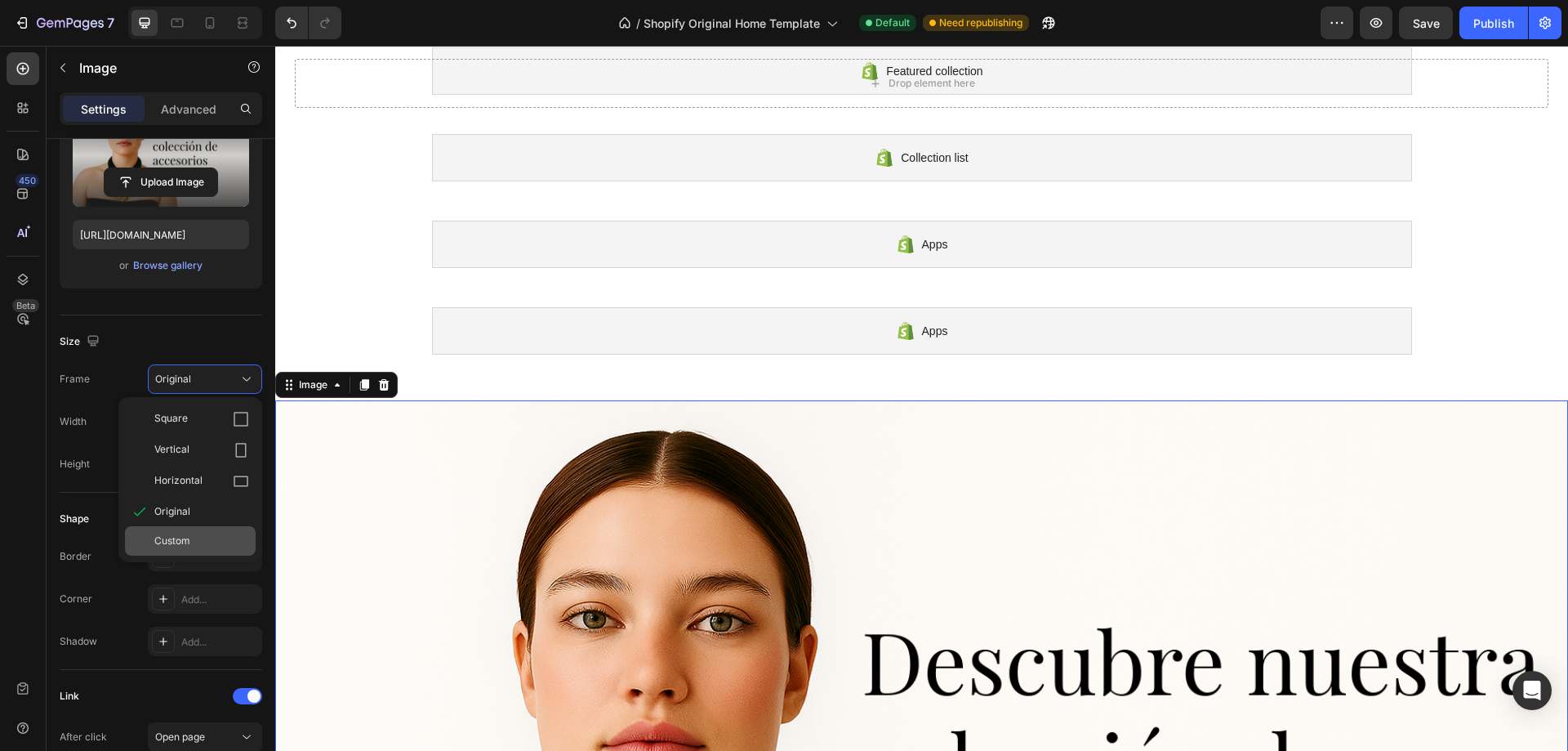
click at [184, 527] on div "Custom" at bounding box center [190, 541] width 131 height 29
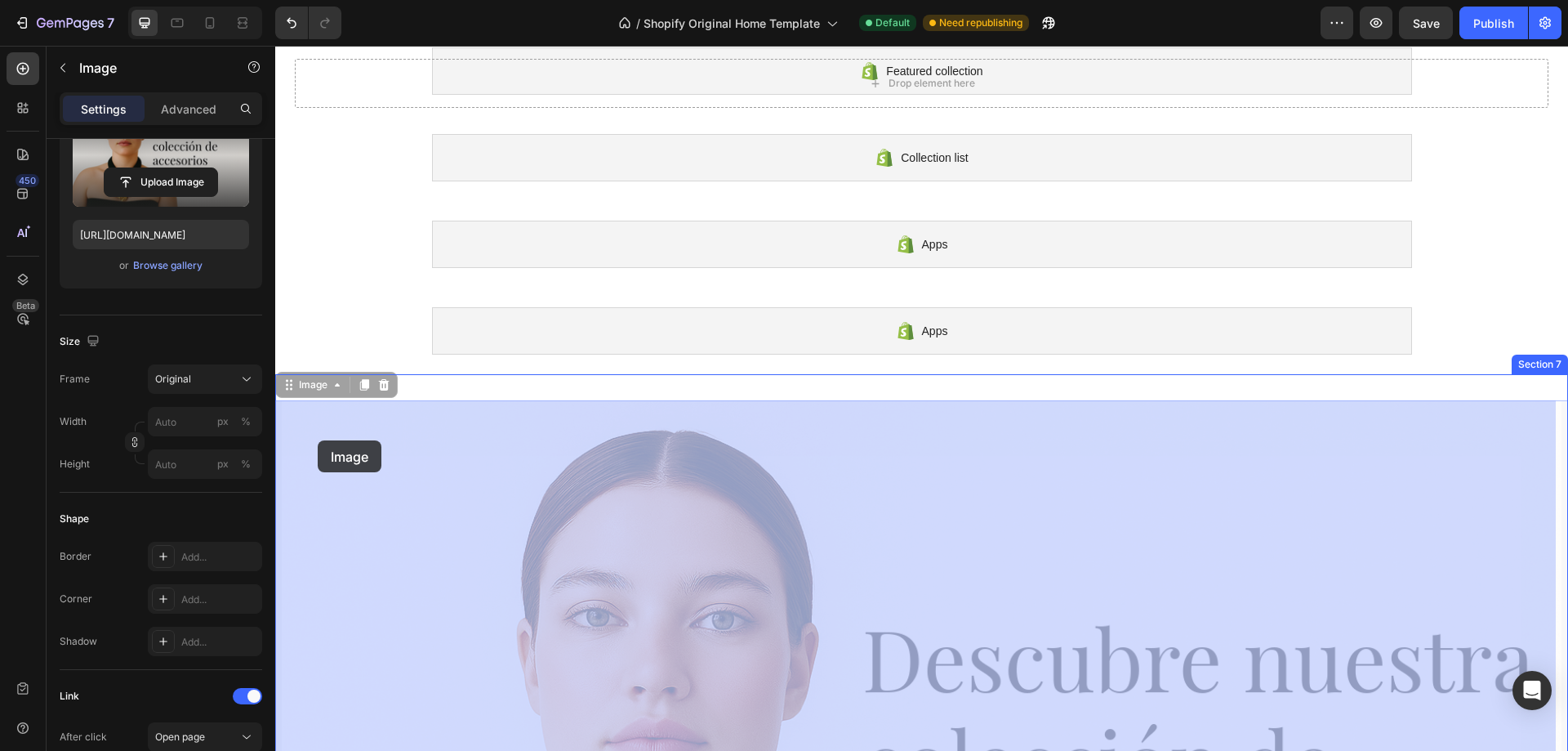
drag, startPoint x: 307, startPoint y: 431, endPoint x: 317, endPoint y: 440, distance: 13.5
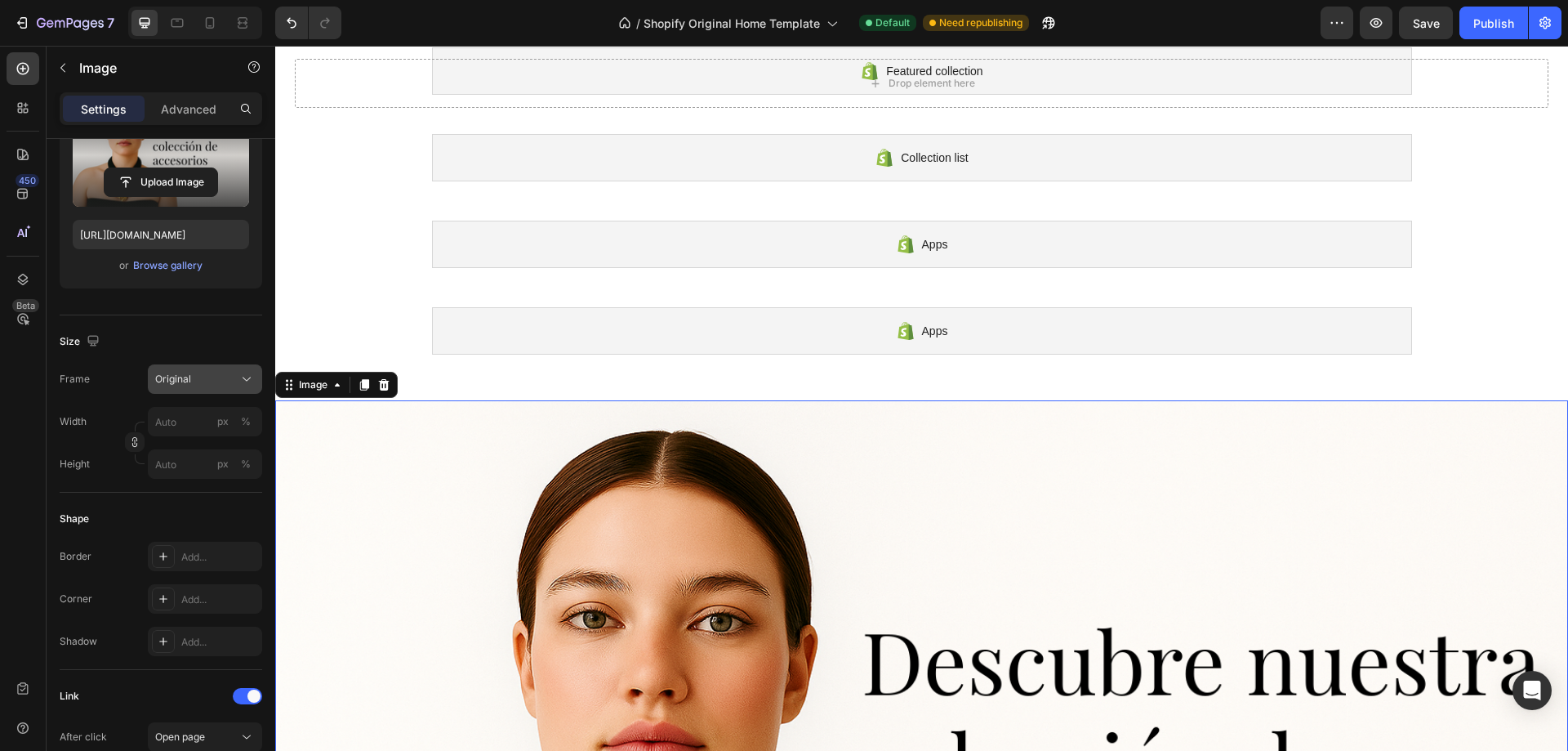
click at [195, 385] on div "Original" at bounding box center [194, 379] width 80 height 15
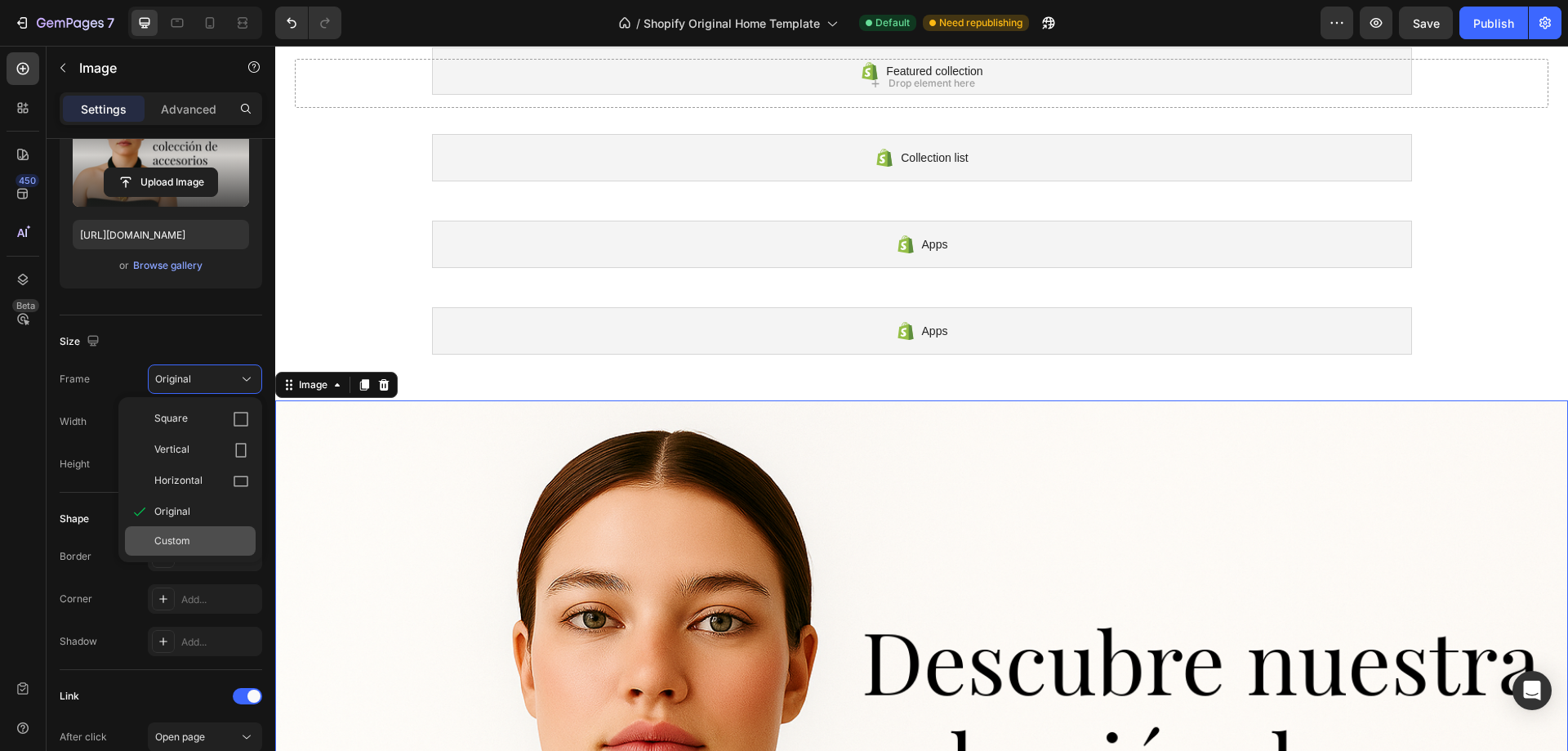
click at [186, 534] on span "Custom" at bounding box center [172, 540] width 36 height 15
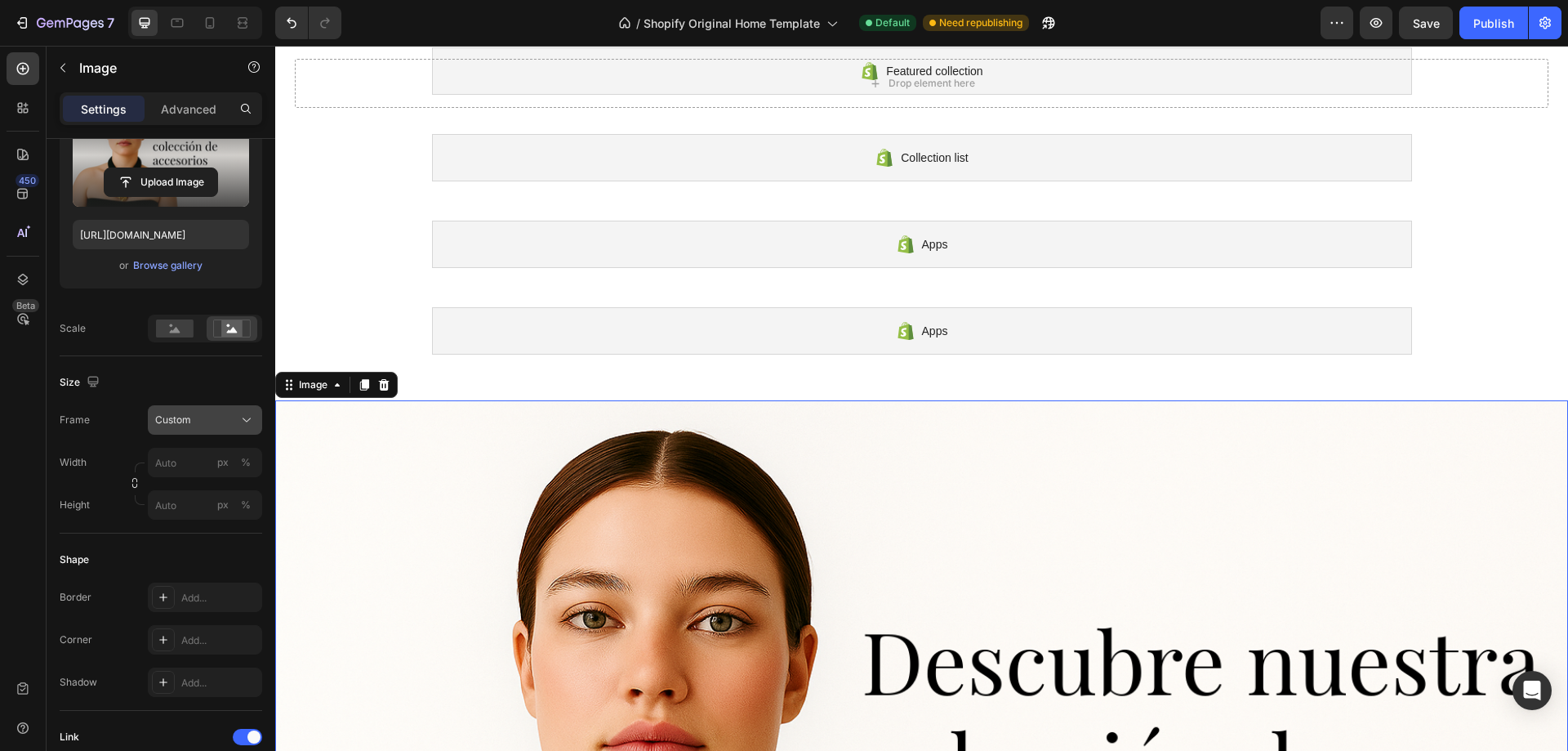
click at [211, 423] on div "Custom" at bounding box center [194, 420] width 80 height 15
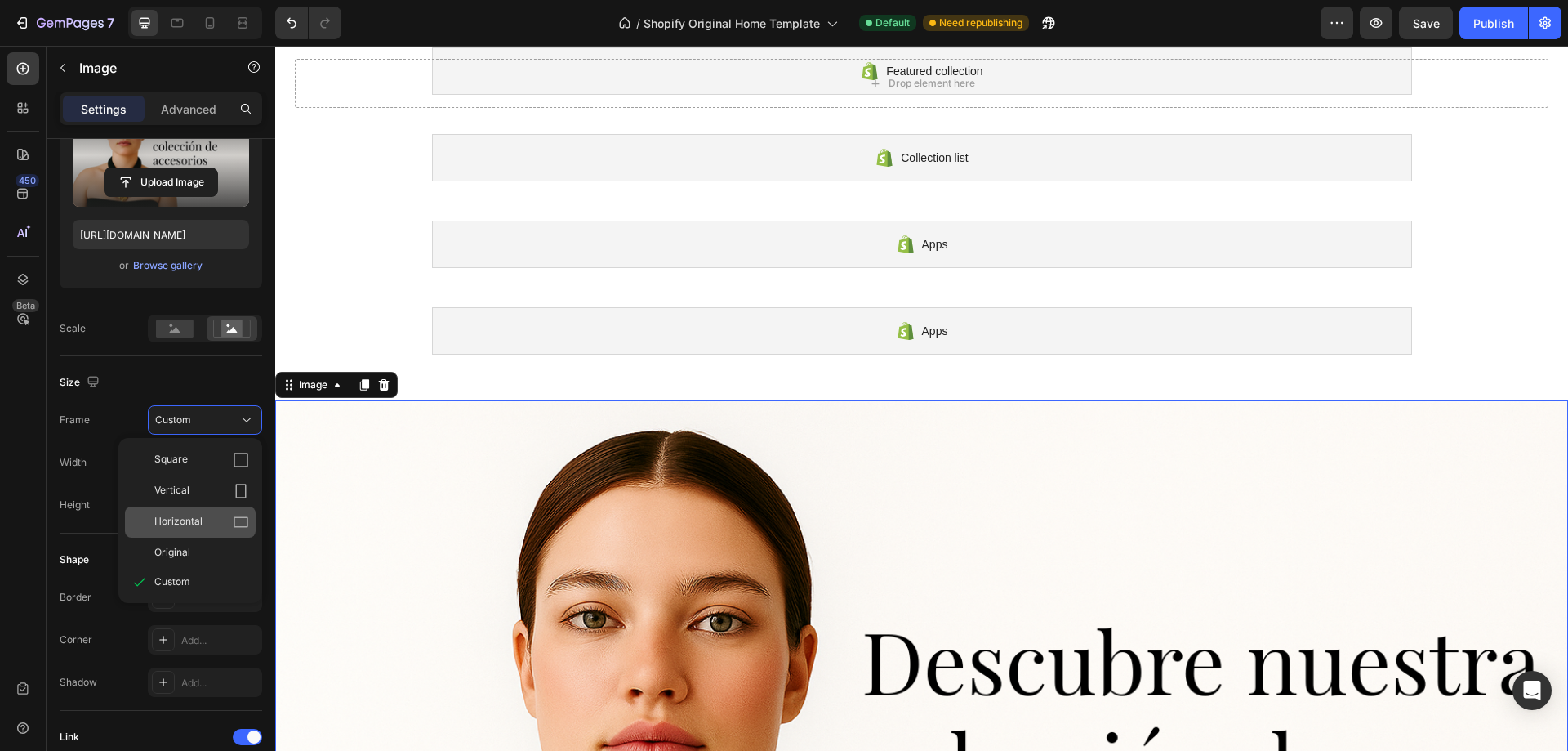
click at [195, 508] on div "Horizontal" at bounding box center [190, 522] width 131 height 31
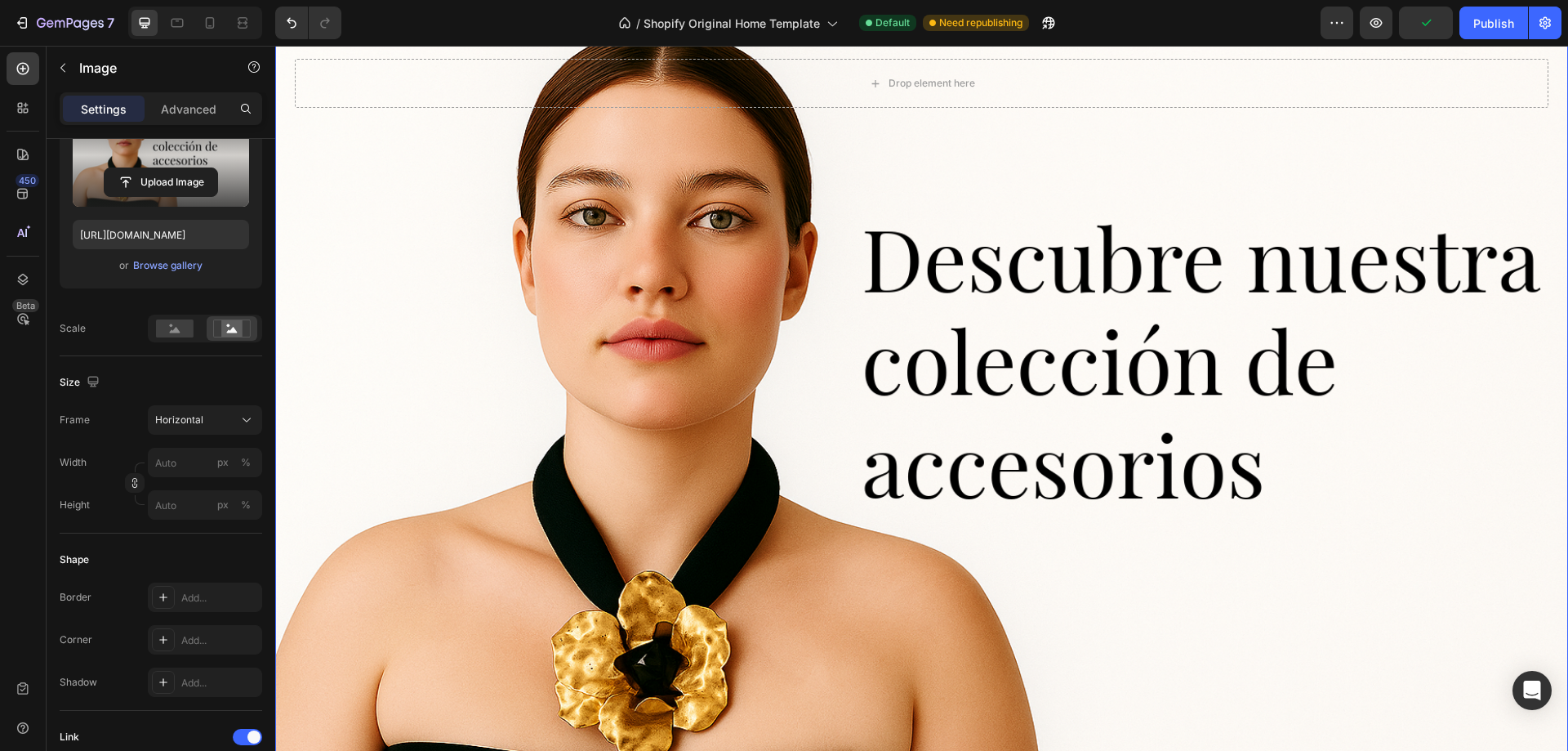
scroll to position [704, 0]
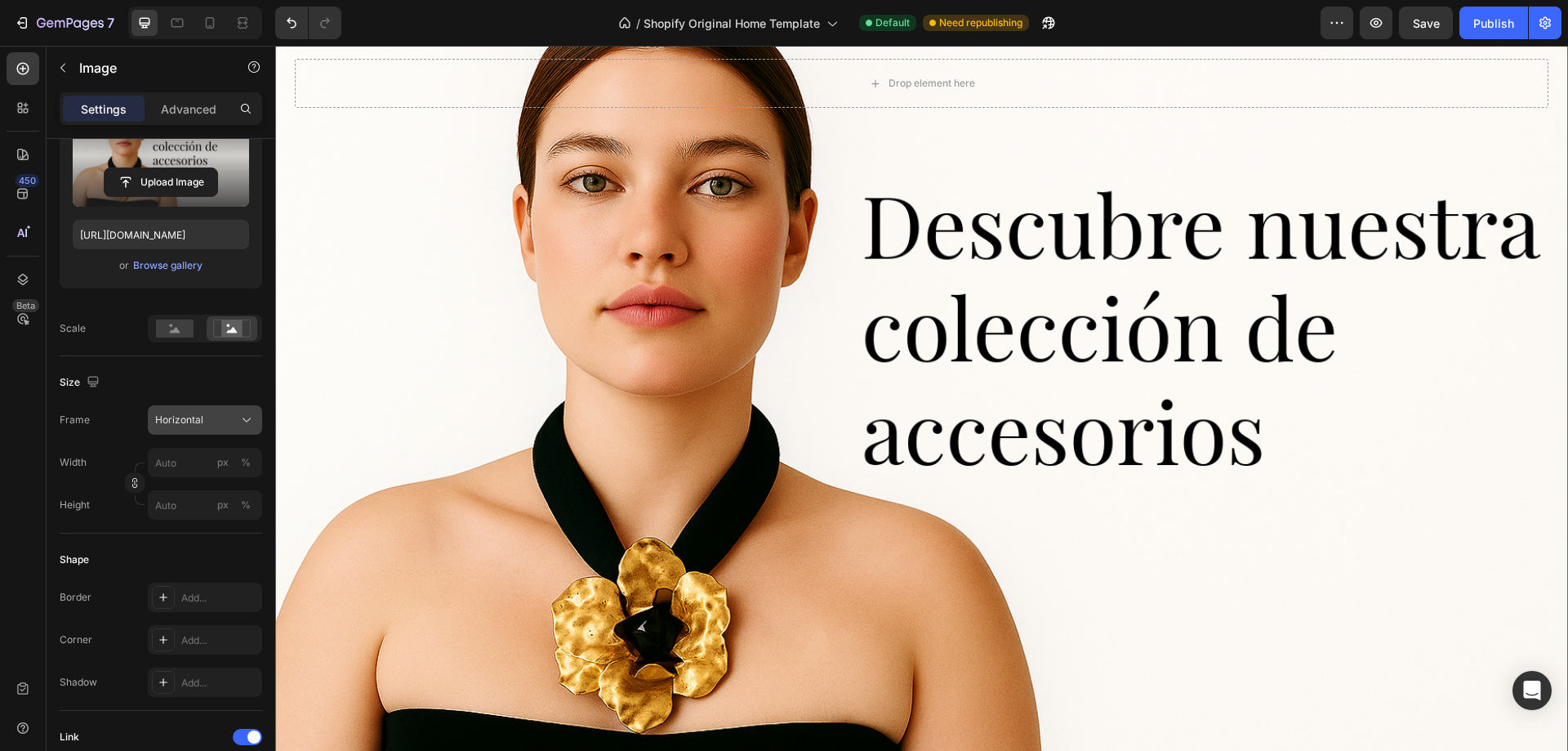
click at [200, 421] on span "Horizontal" at bounding box center [179, 420] width 48 height 15
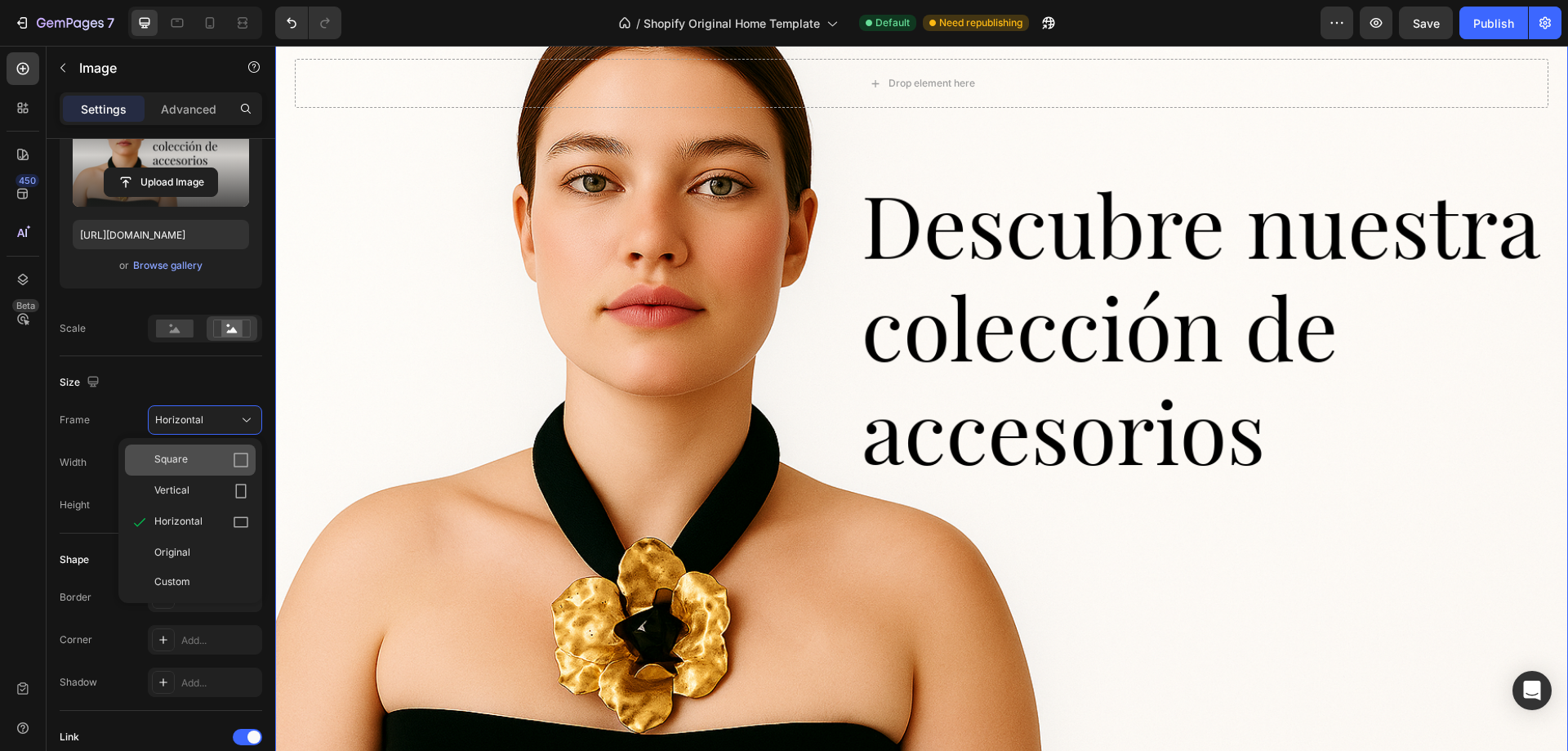
click at [200, 461] on div "Square" at bounding box center [201, 459] width 95 height 16
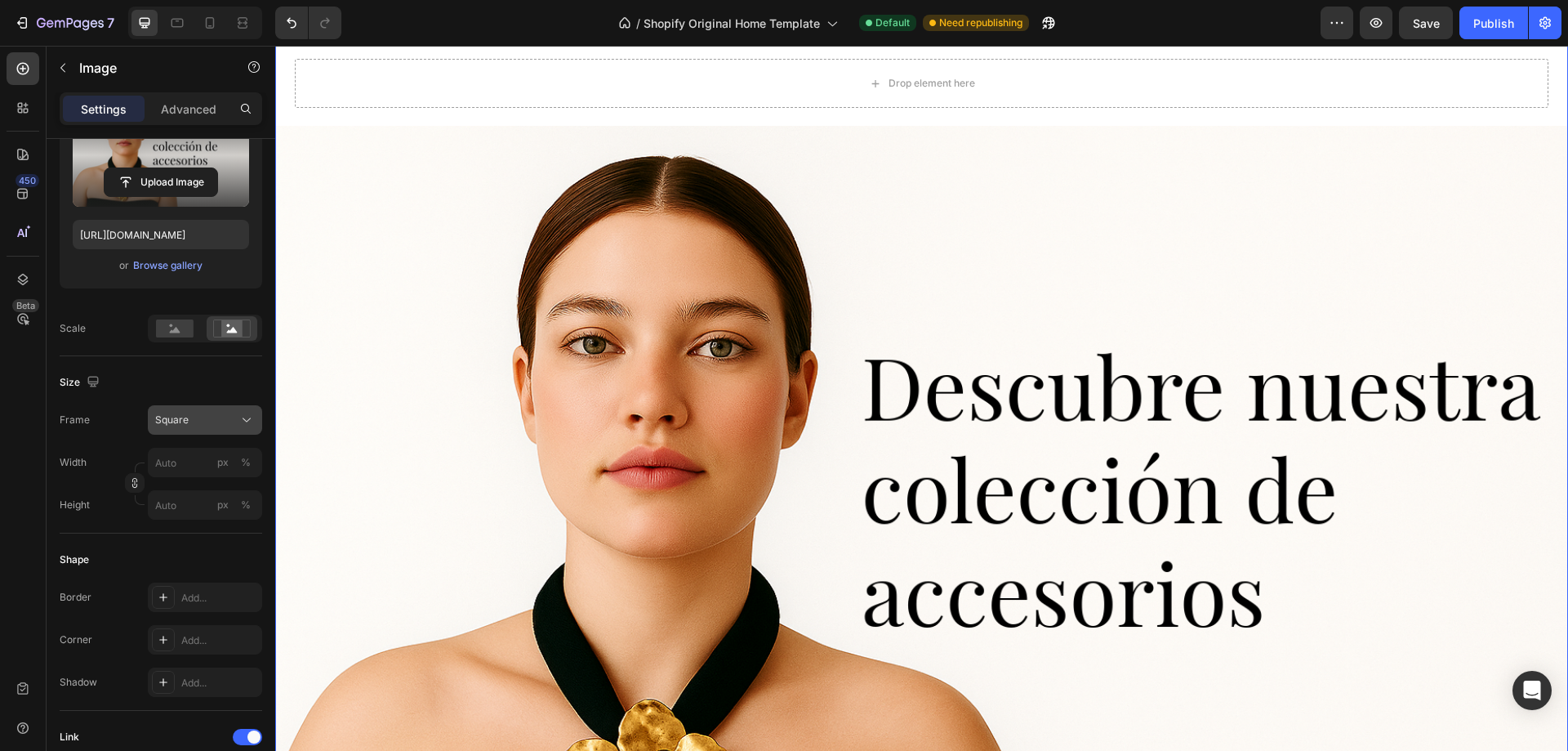
click at [212, 411] on button "Square" at bounding box center [205, 420] width 114 height 29
click at [187, 333] on rect at bounding box center [175, 328] width 38 height 18
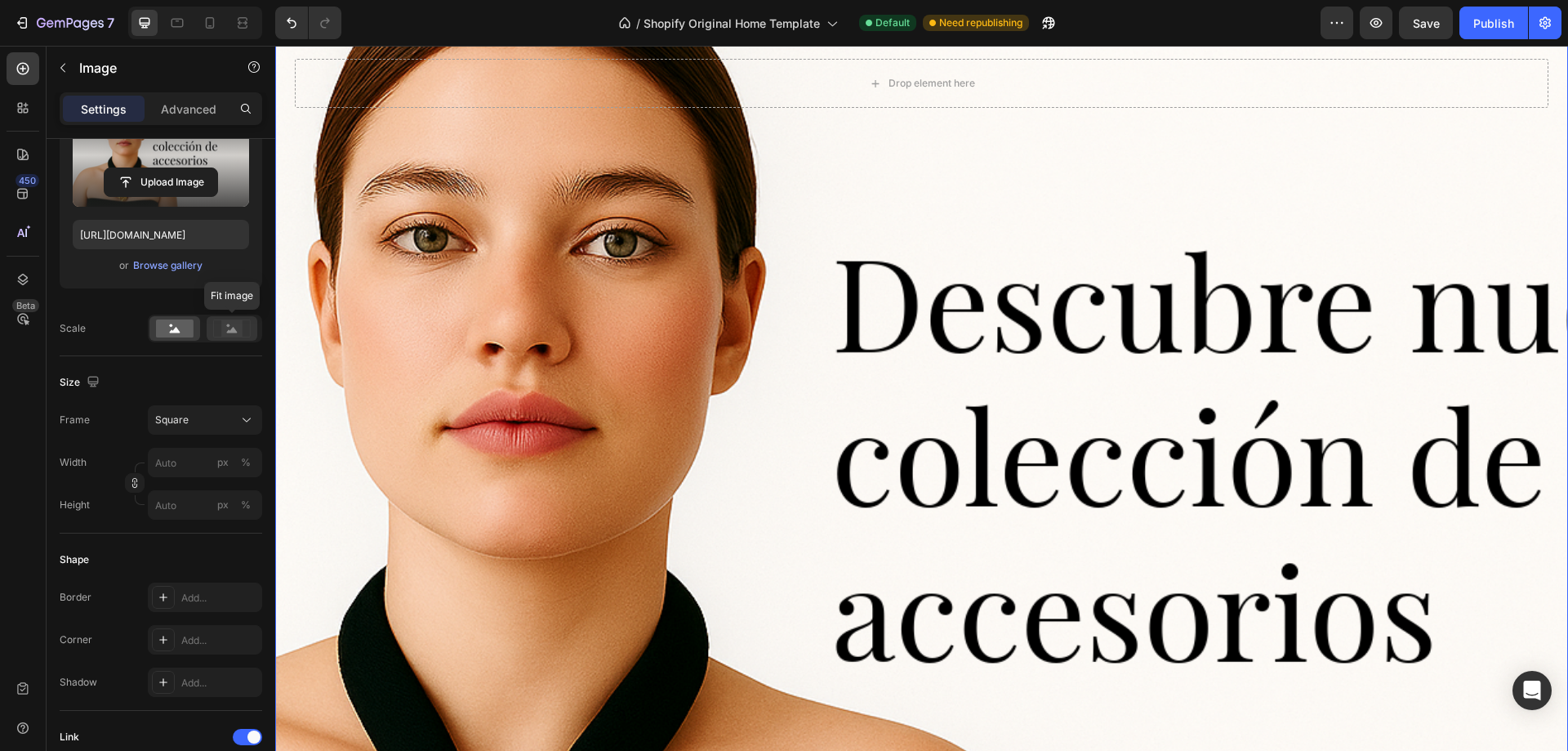
click at [215, 323] on icon at bounding box center [232, 328] width 38 height 18
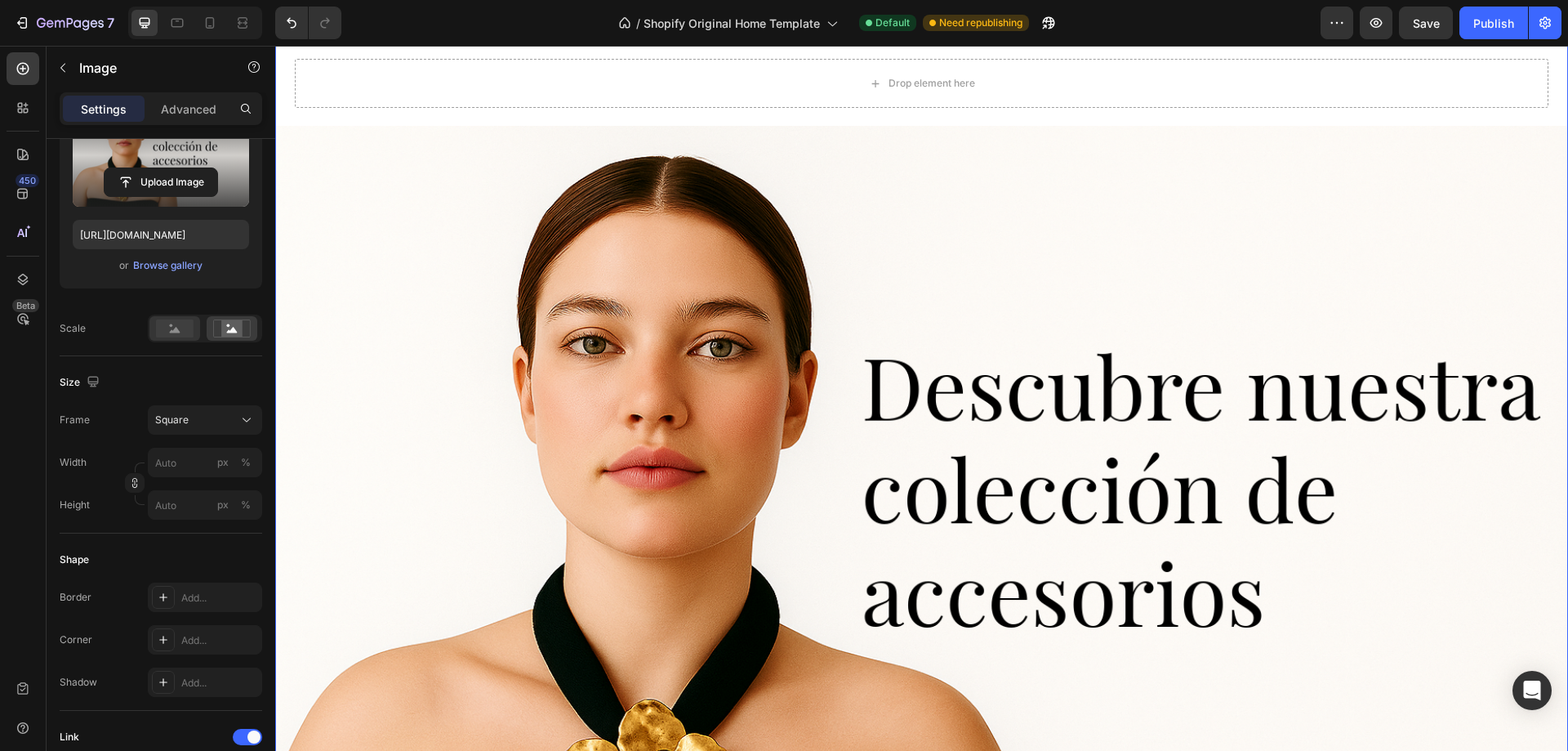
click at [192, 321] on rect at bounding box center [175, 328] width 38 height 18
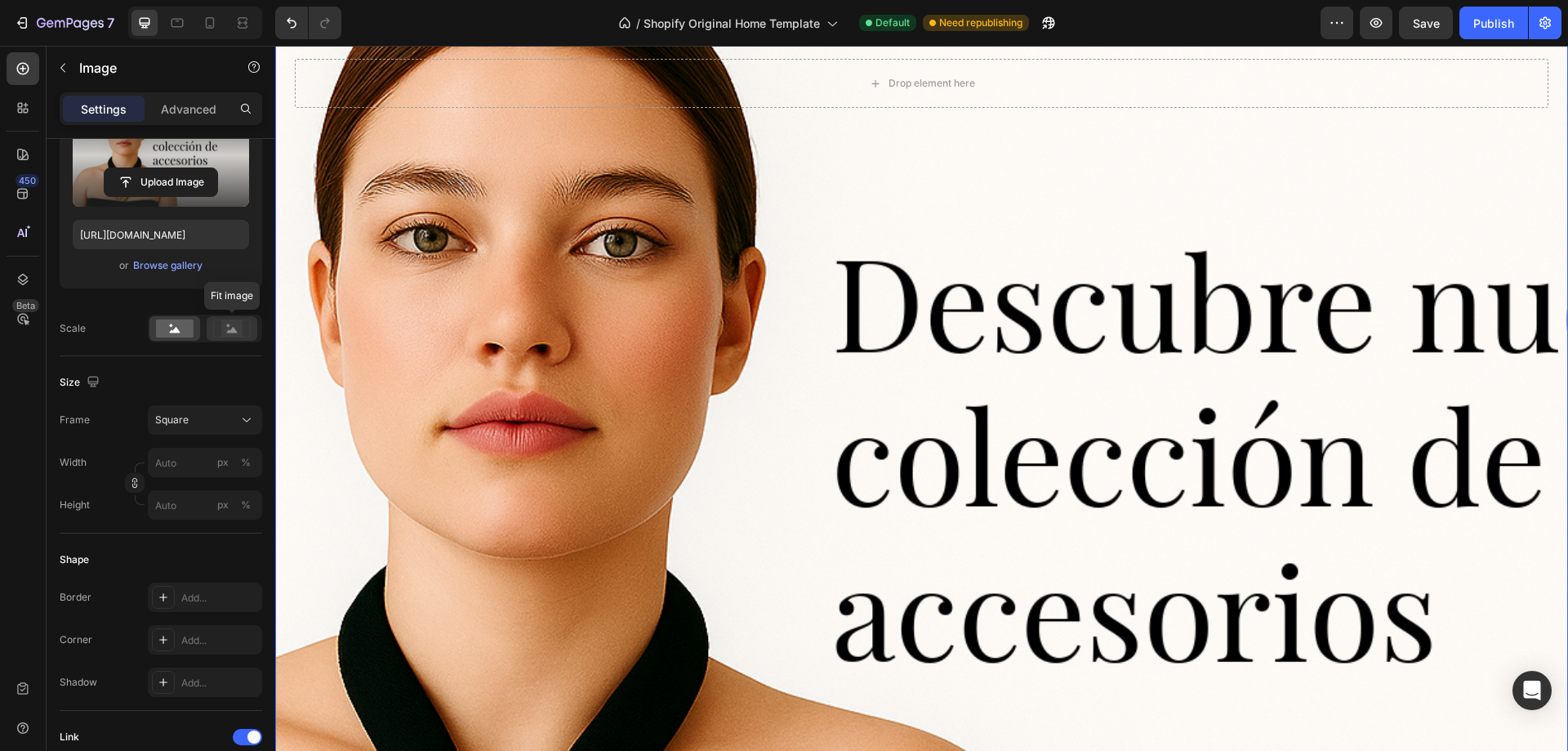
click at [218, 322] on icon at bounding box center [232, 328] width 38 height 18
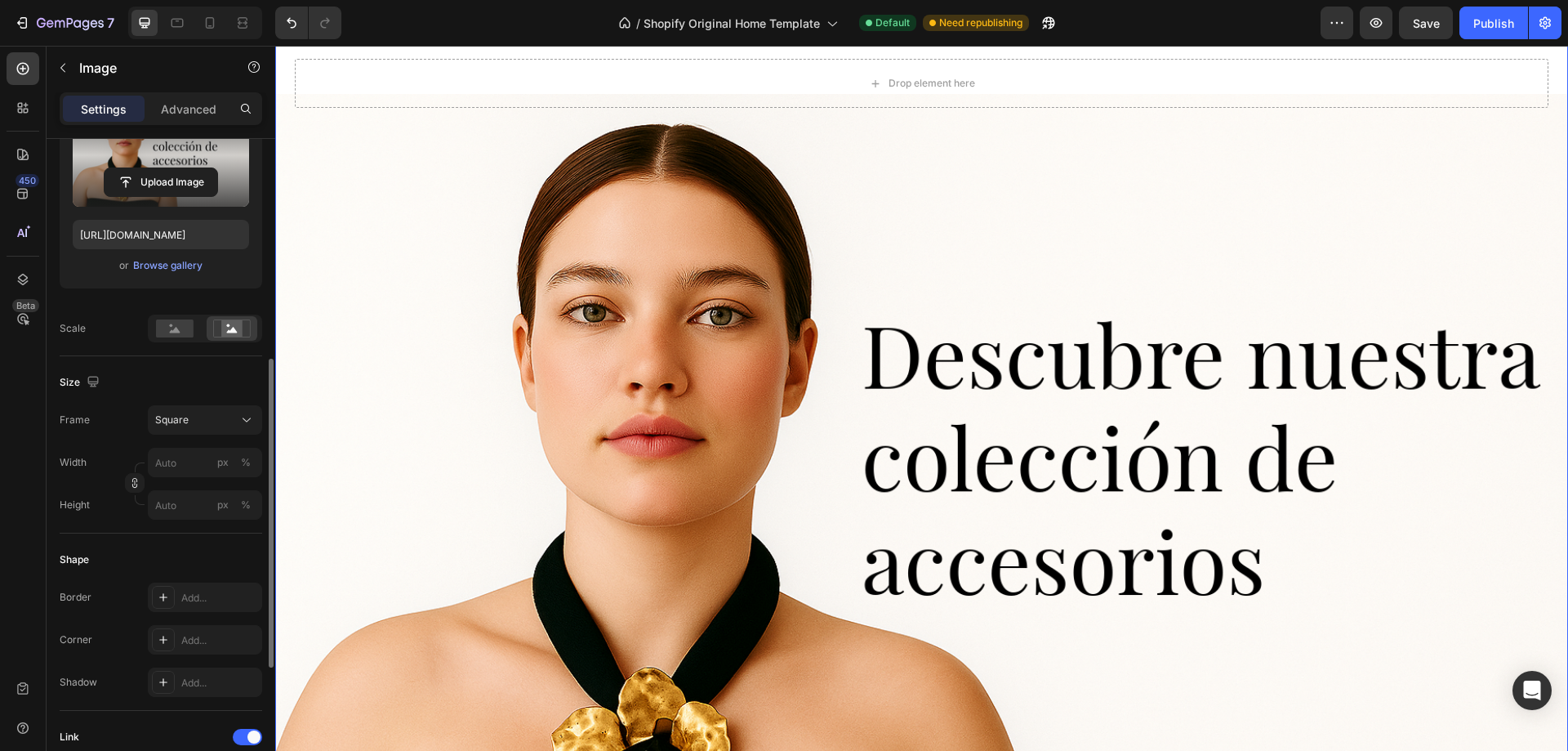
scroll to position [376, 0]
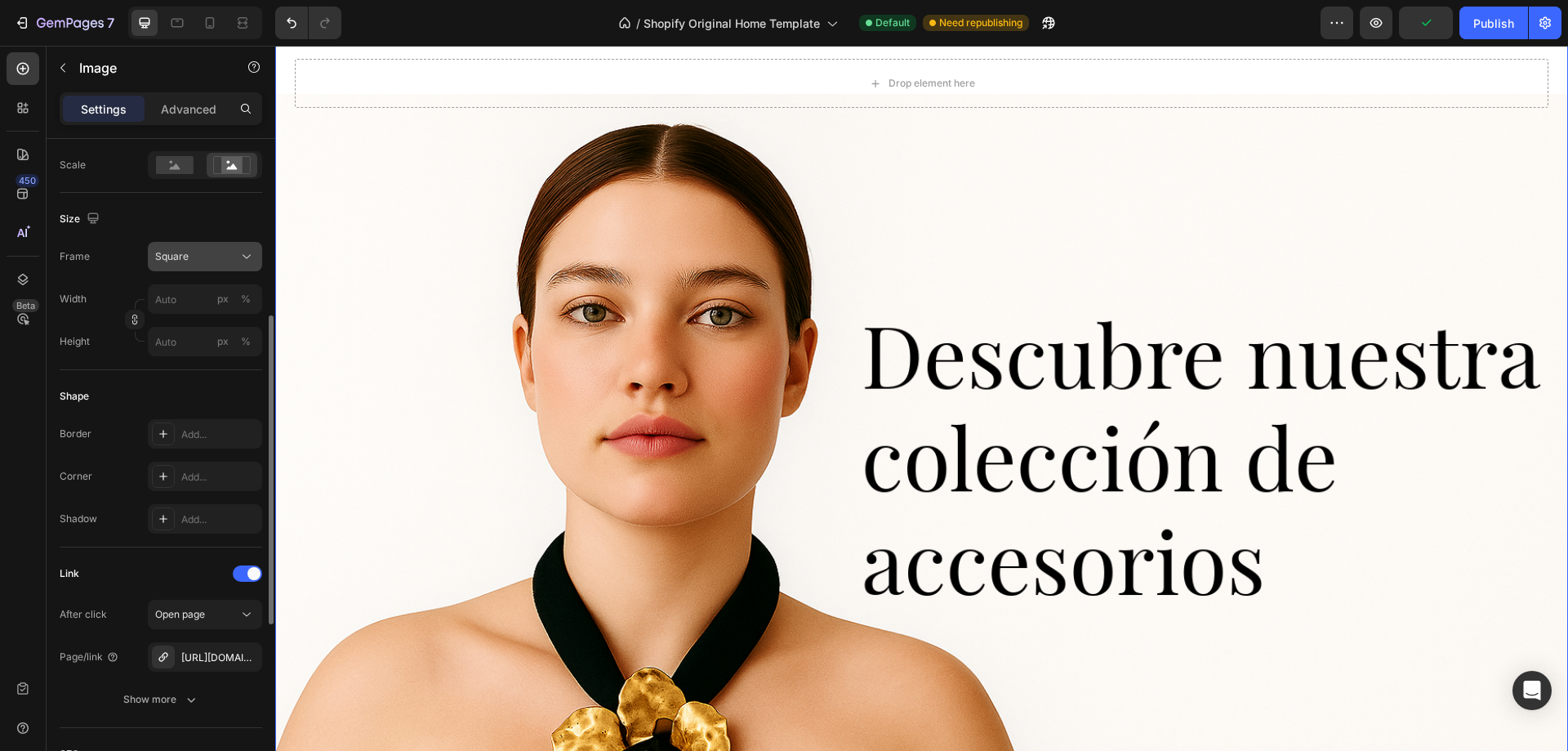
click at [208, 245] on button "Square" at bounding box center [205, 256] width 114 height 29
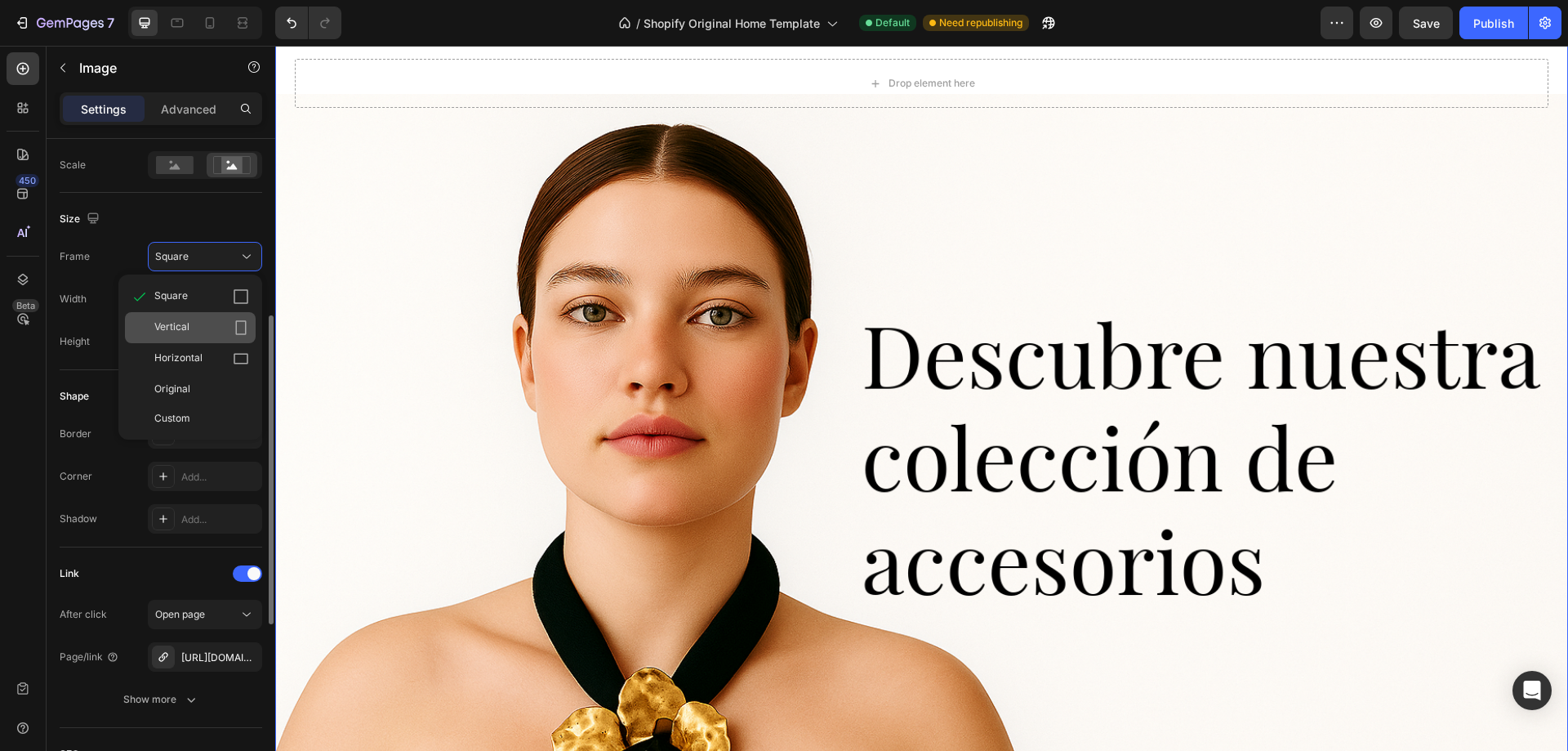
click at [204, 329] on div "Vertical" at bounding box center [201, 327] width 95 height 16
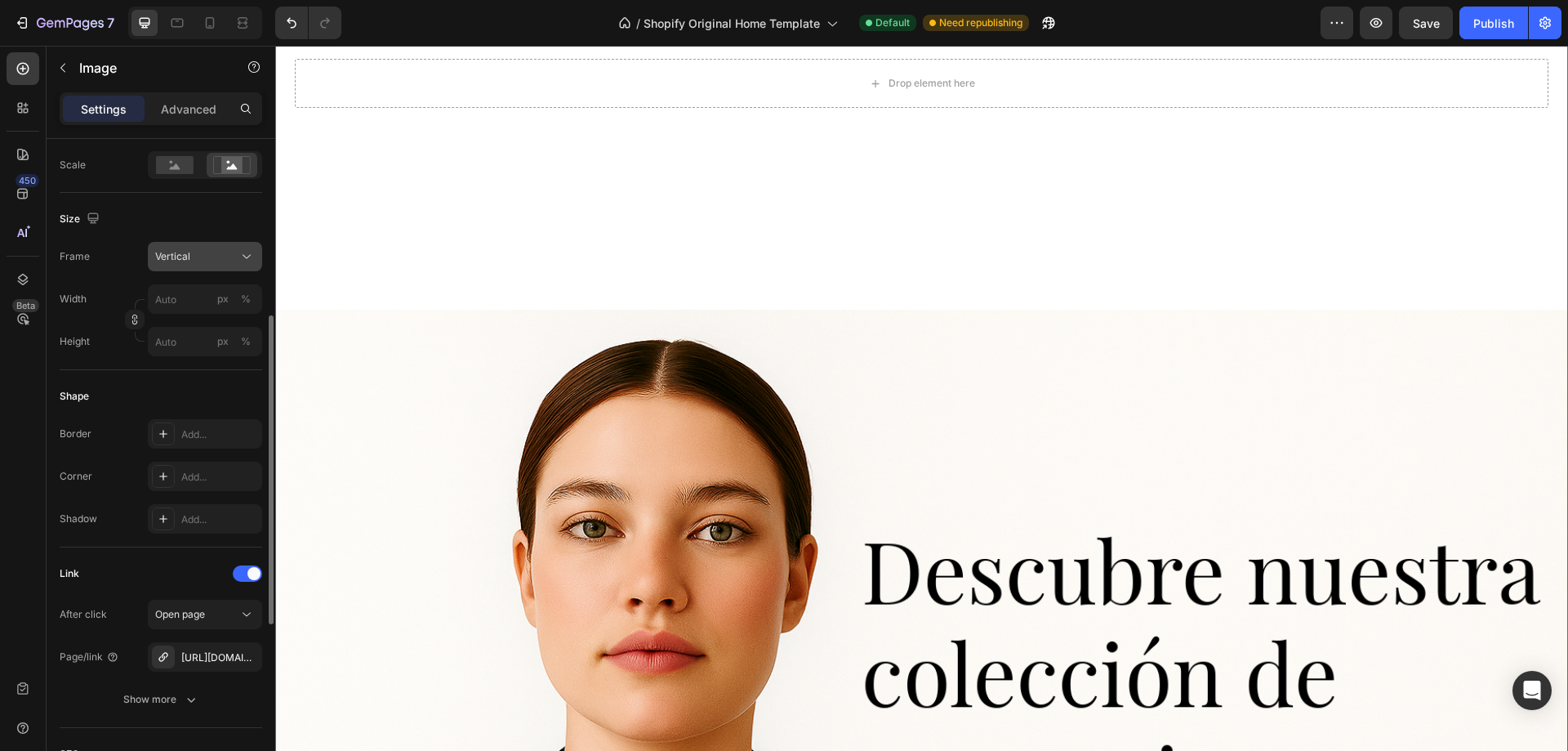
click at [222, 260] on div "Vertical" at bounding box center [194, 256] width 80 height 15
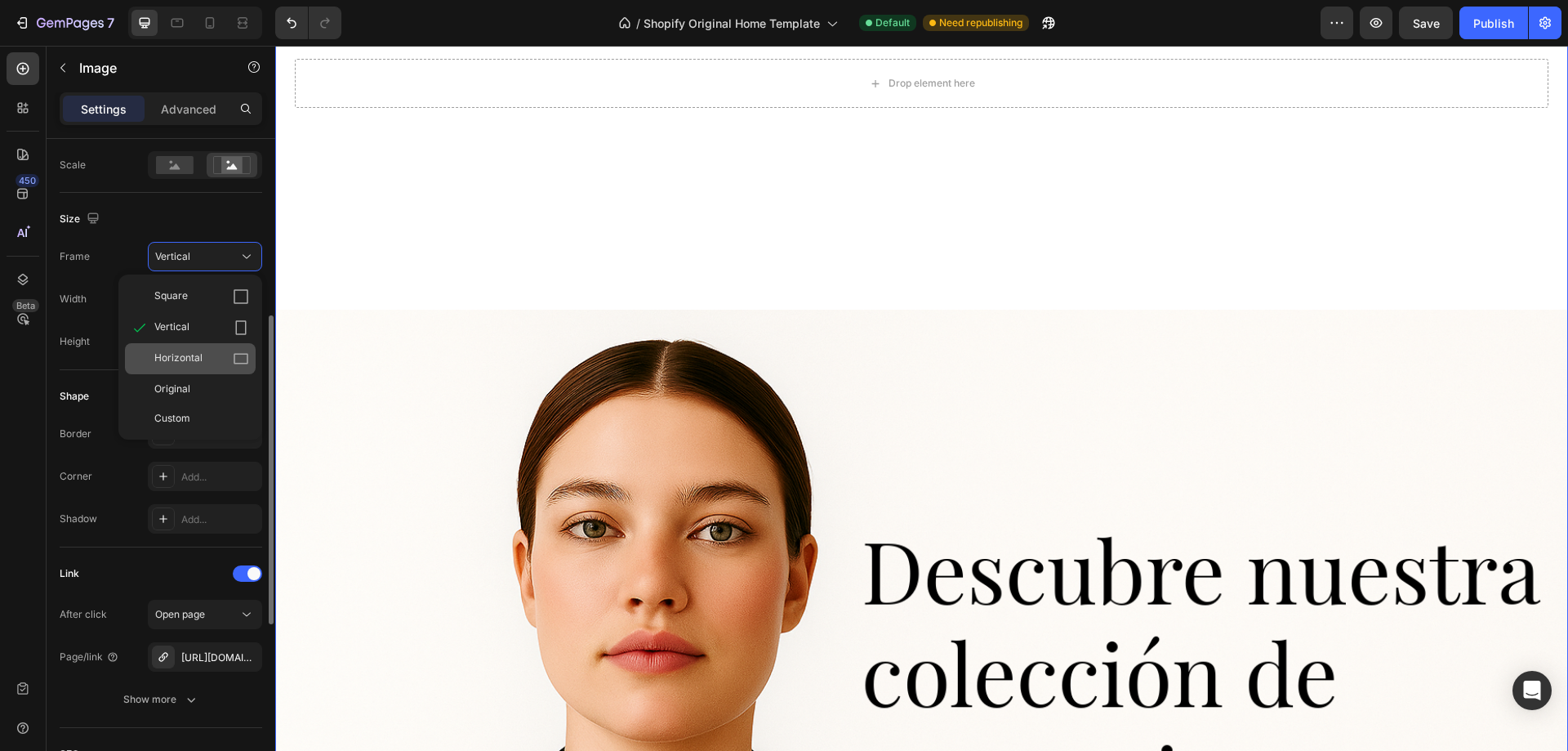
click at [195, 353] on span "Horizontal" at bounding box center [178, 358] width 48 height 16
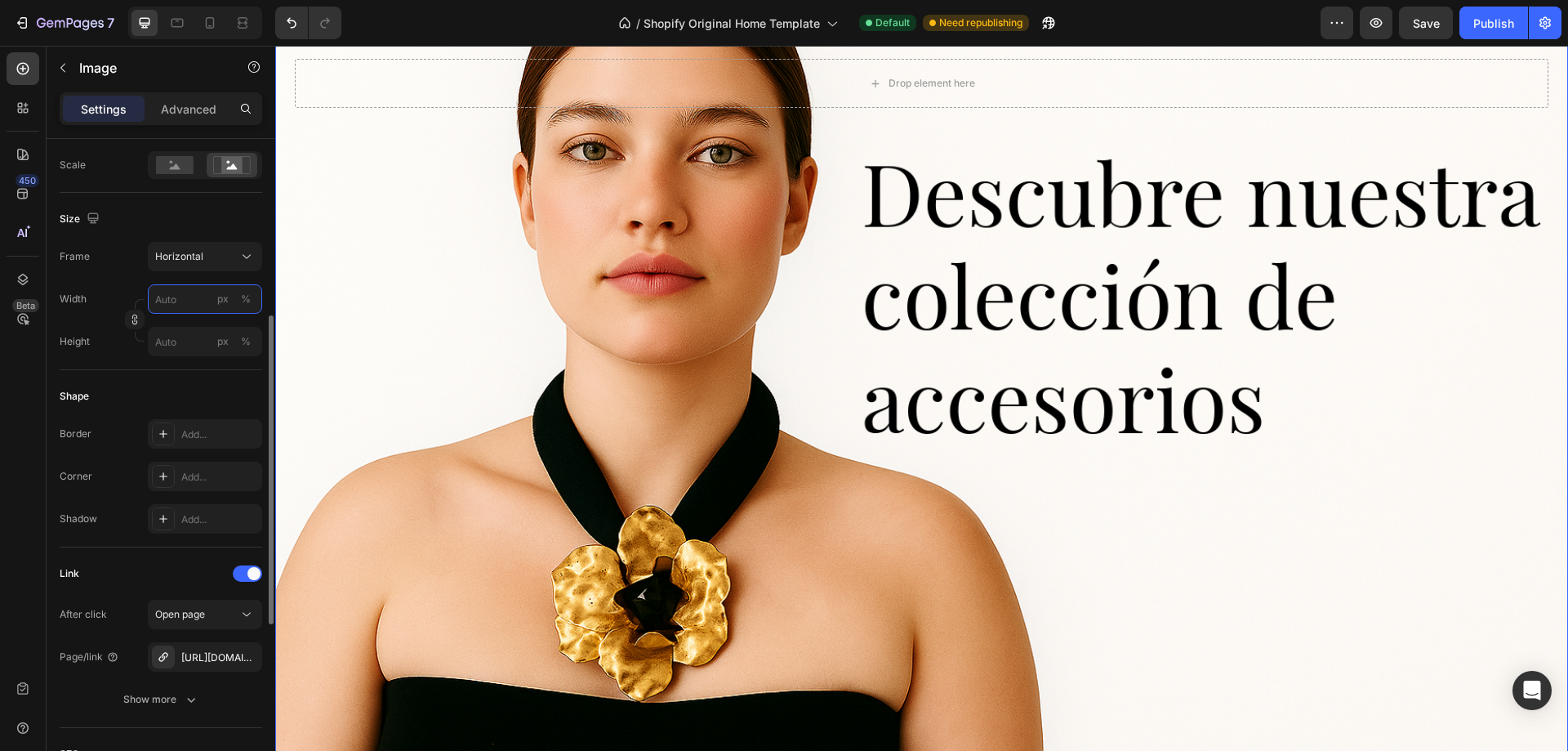
click at [209, 293] on input "px %" at bounding box center [205, 299] width 114 height 29
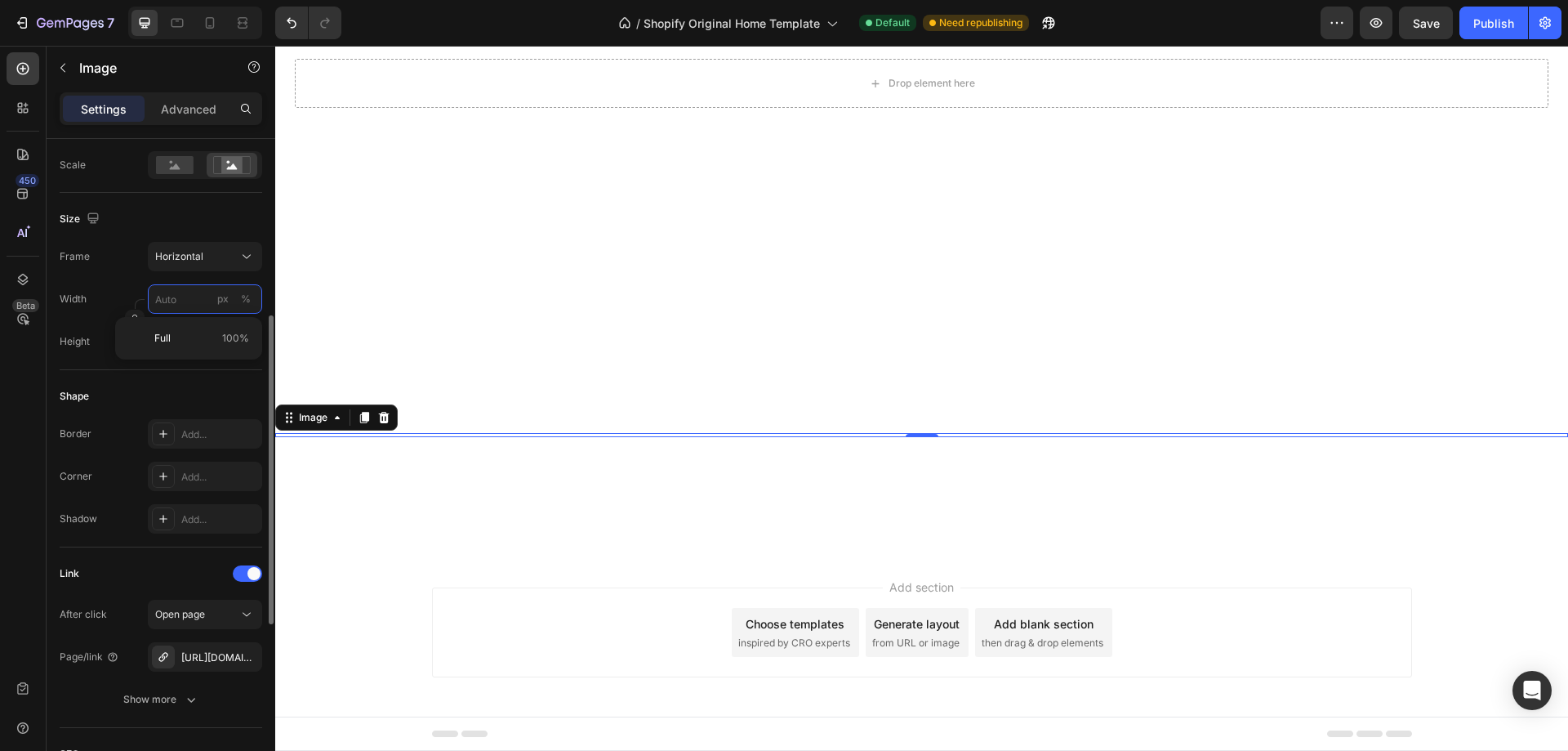
type input "7"
type input "5"
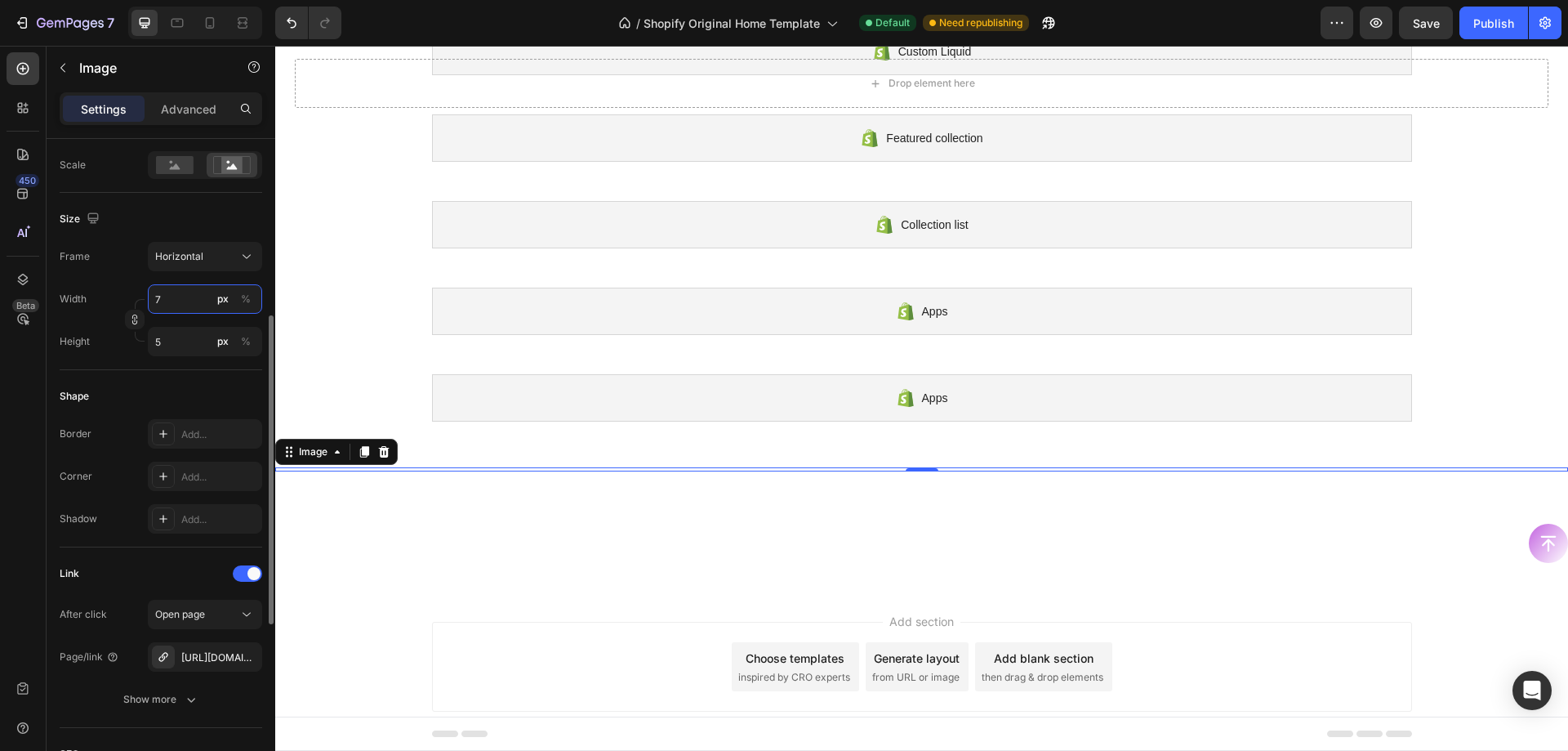
type input "70"
type input "53"
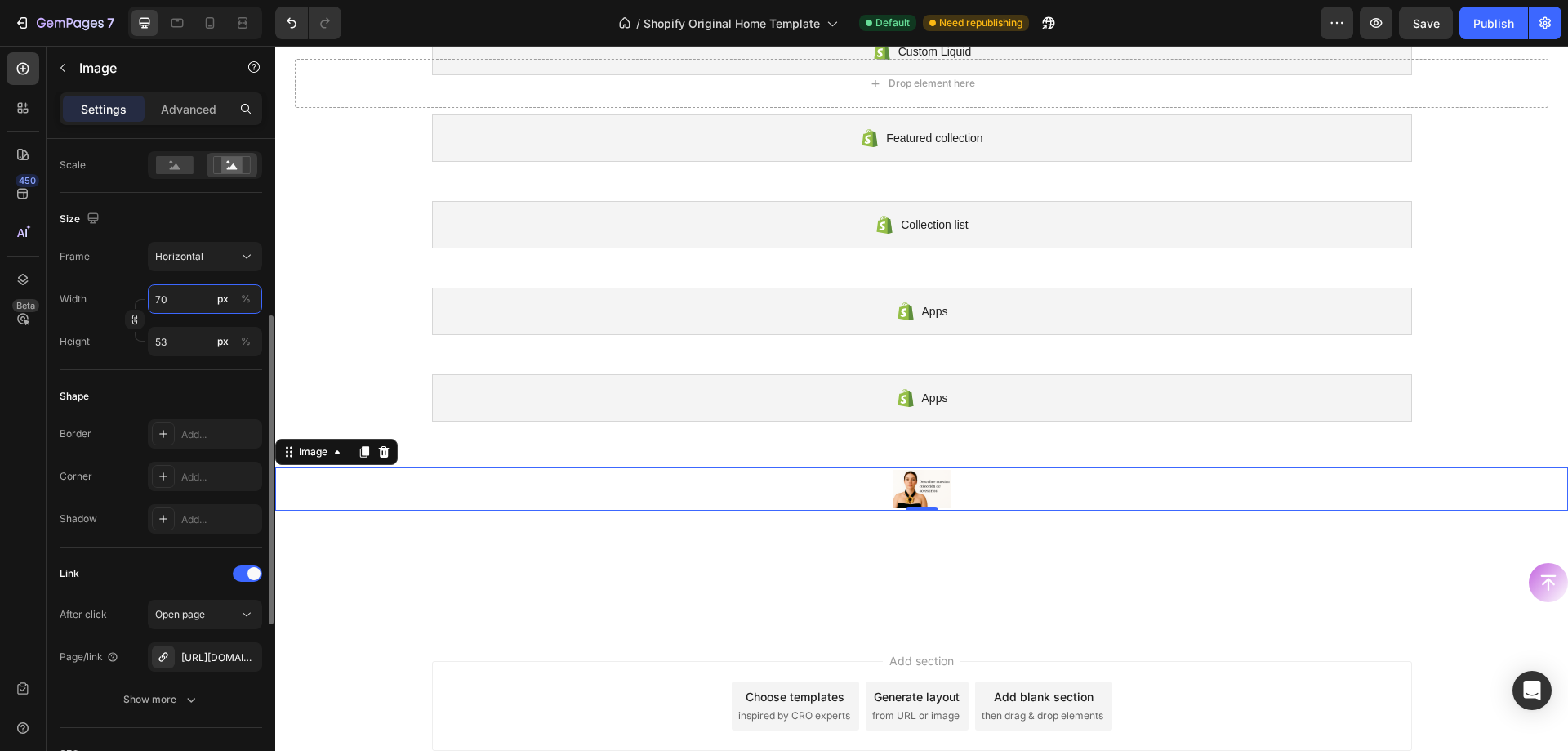
type input "700"
type input "525"
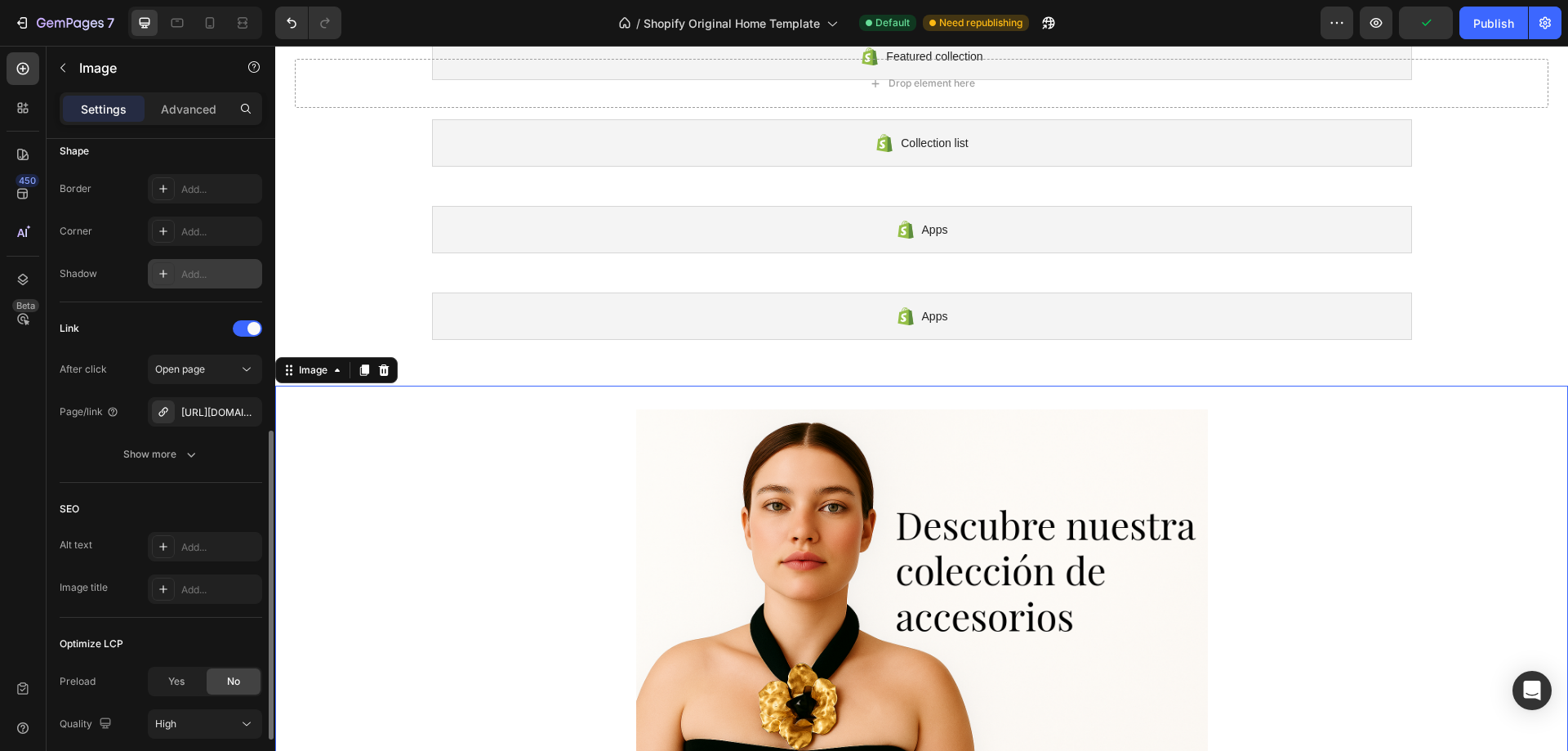
scroll to position [458, 0]
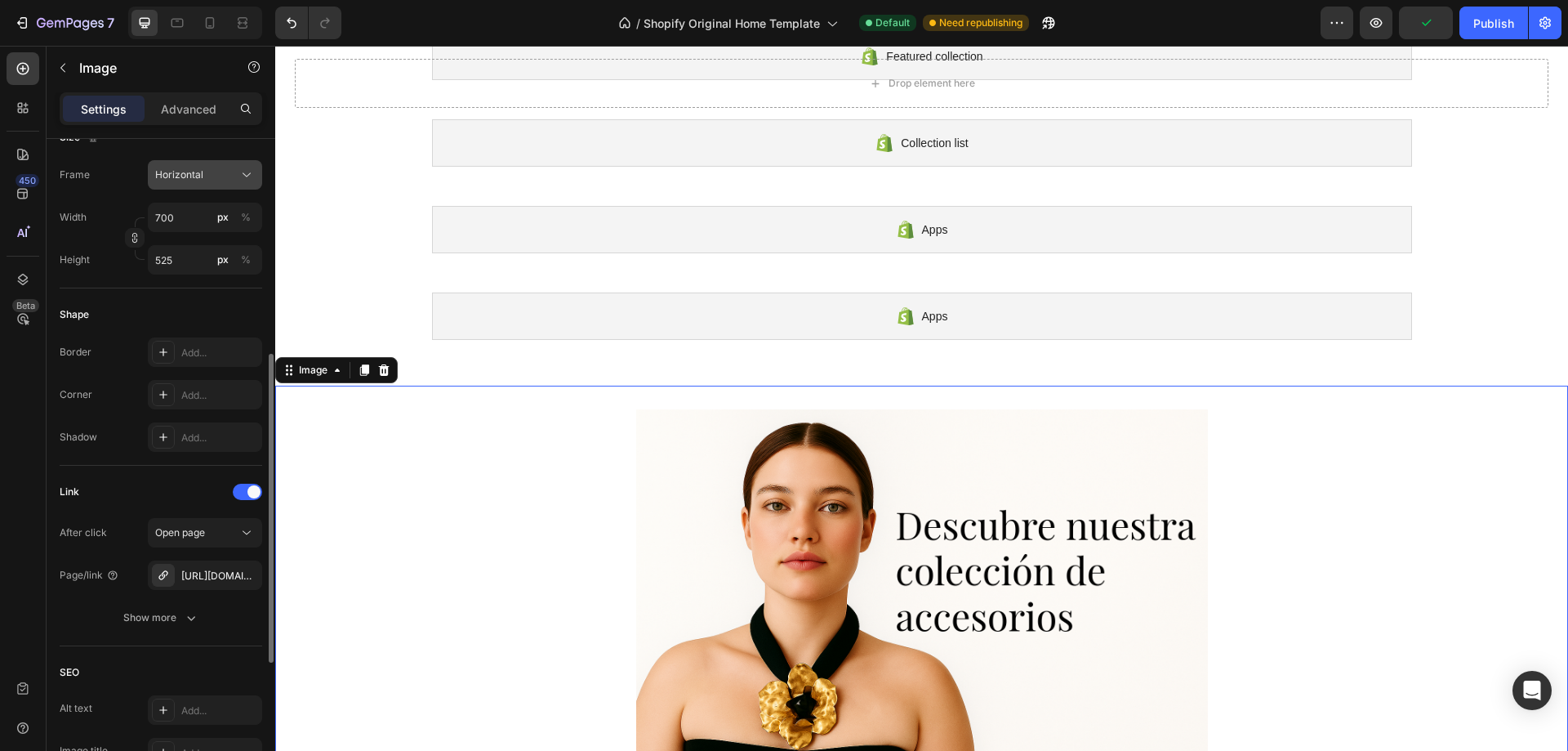
click at [234, 179] on div "Horizontal" at bounding box center [194, 175] width 80 height 15
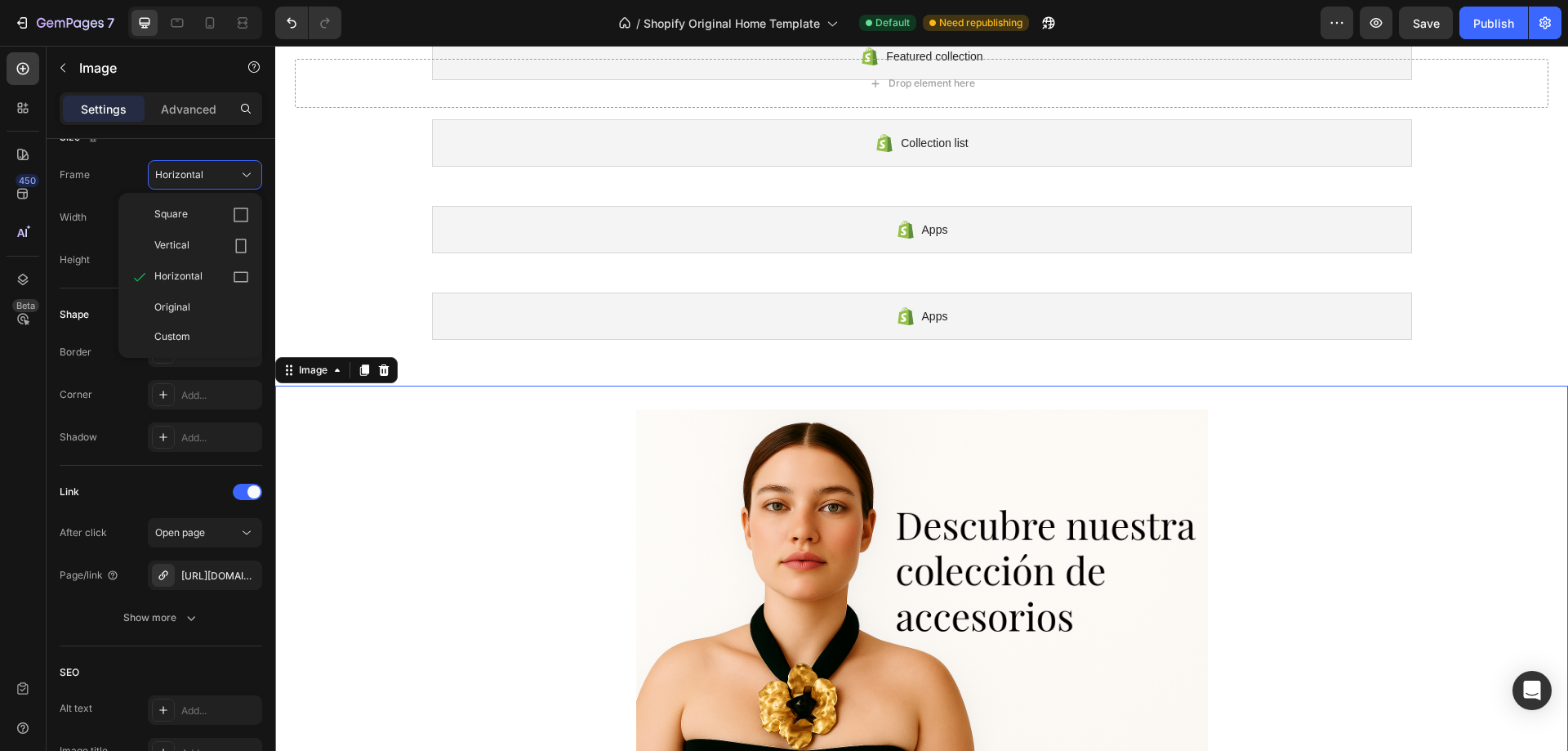
click at [172, 154] on div "Size Frame Horizontal Square Vertical Horizontal Original Custom Width 700 px %…" at bounding box center [161, 200] width 203 height 177
click at [179, 220] on input "700" at bounding box center [205, 218] width 114 height 29
type input "9"
type input "7"
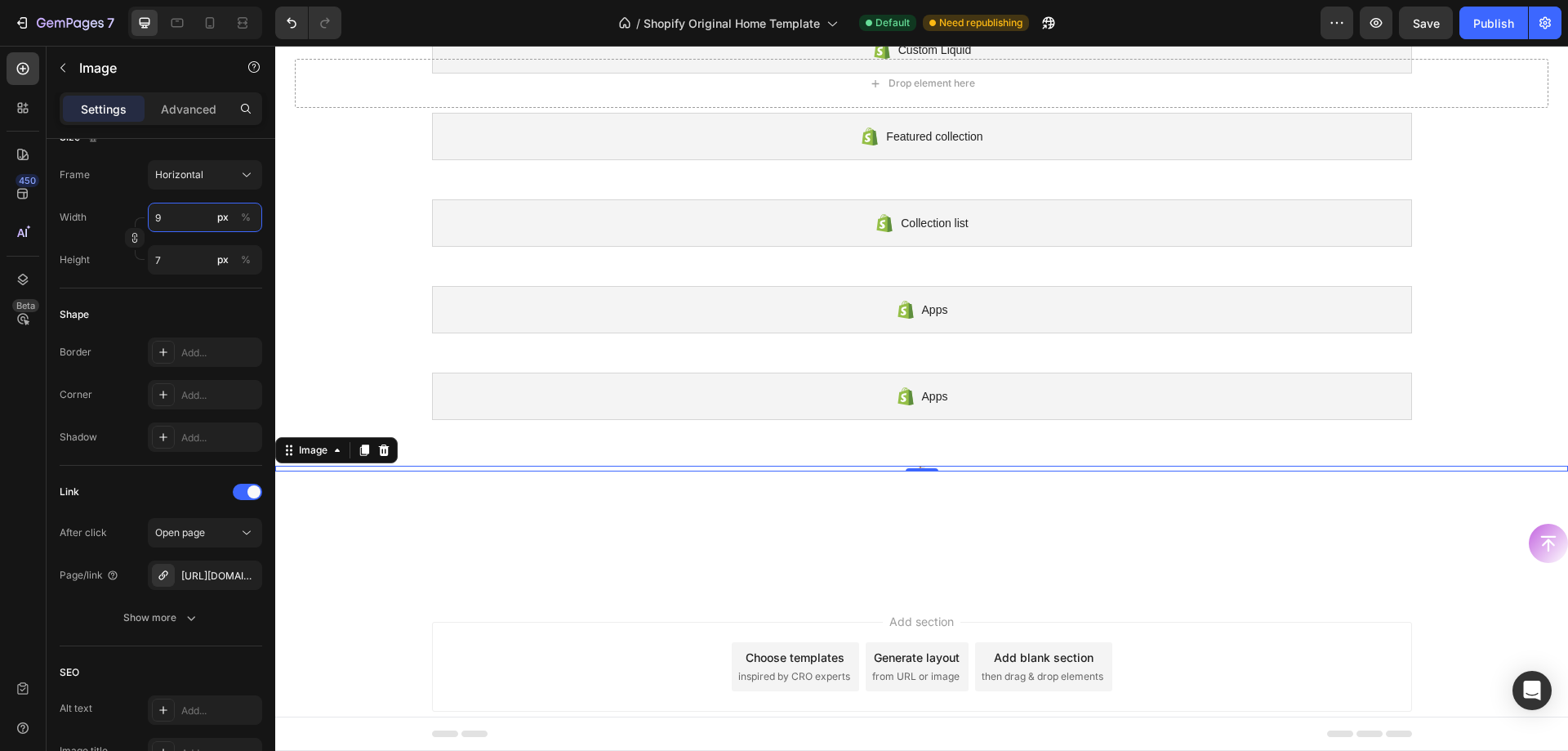
type input "90"
type input "68"
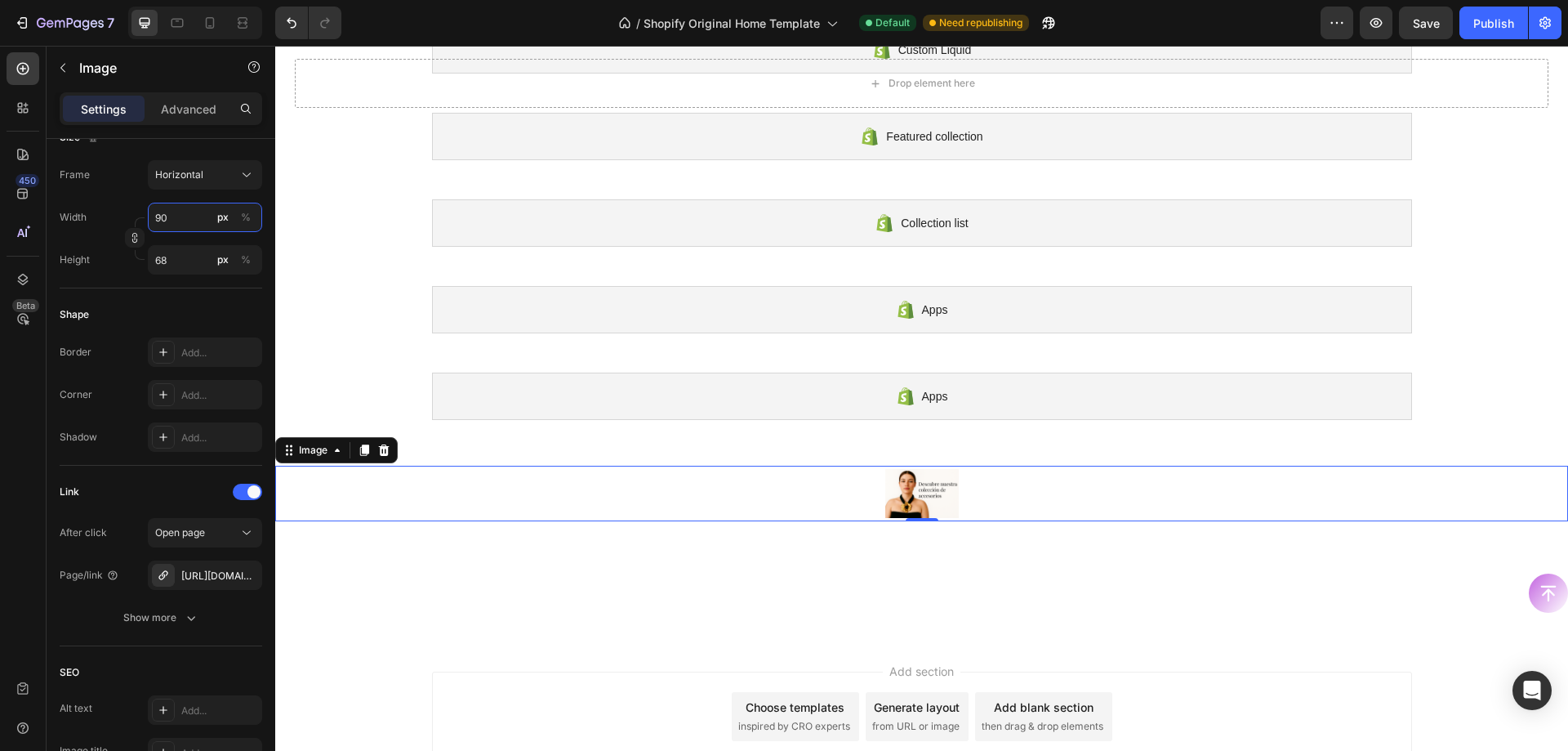
type input "900"
type input "675"
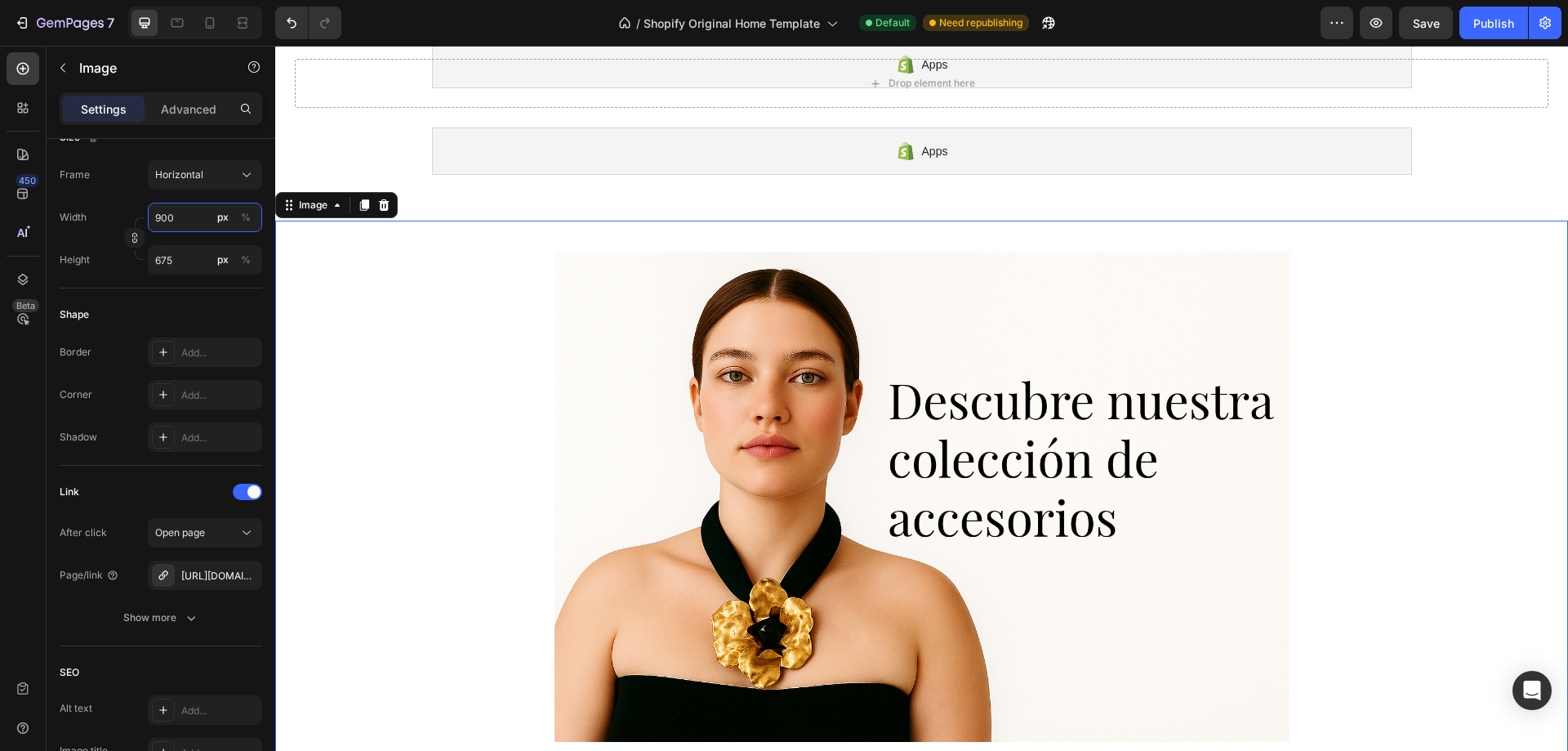
scroll to position [475, 0]
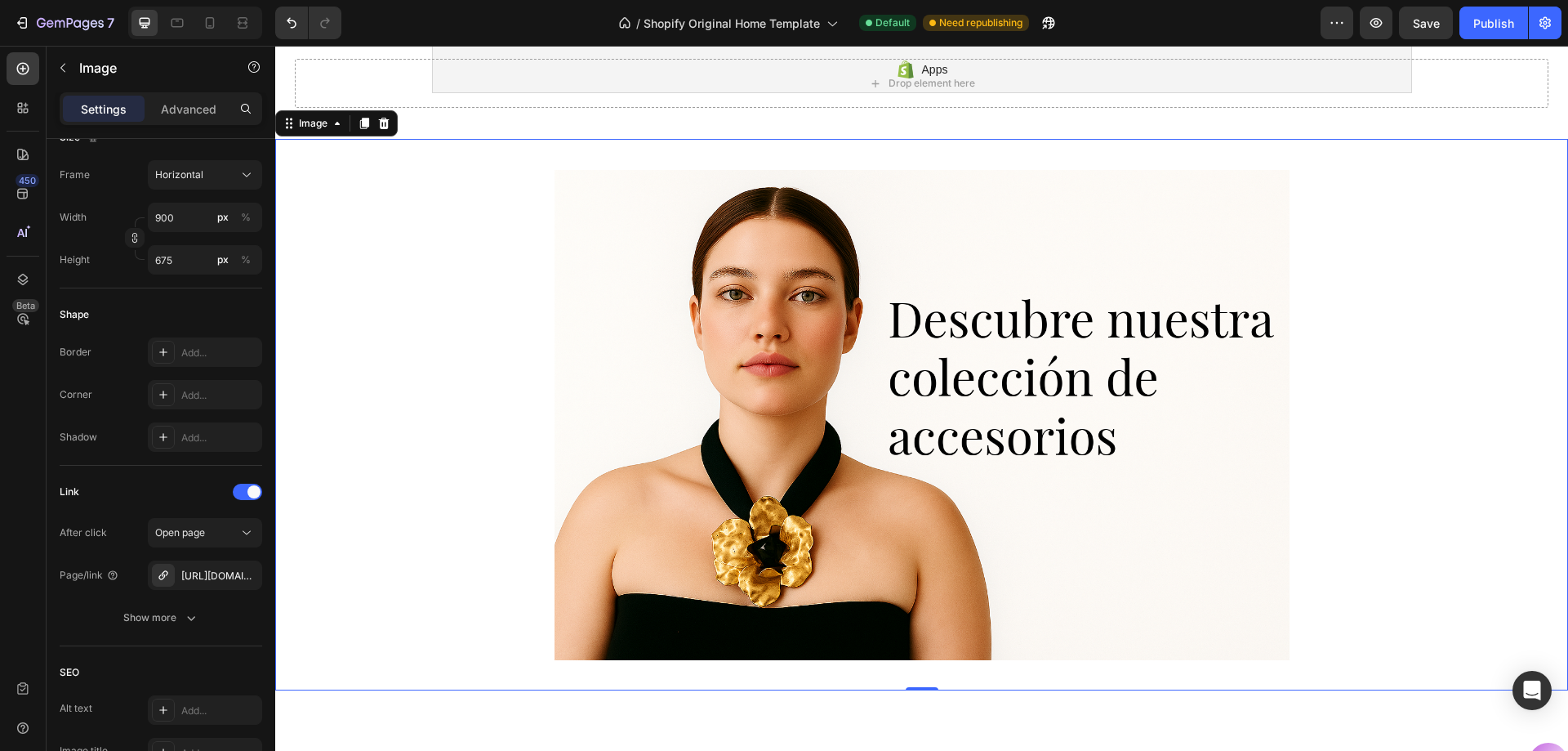
click at [341, 194] on link at bounding box center [921, 414] width 1293 height 551
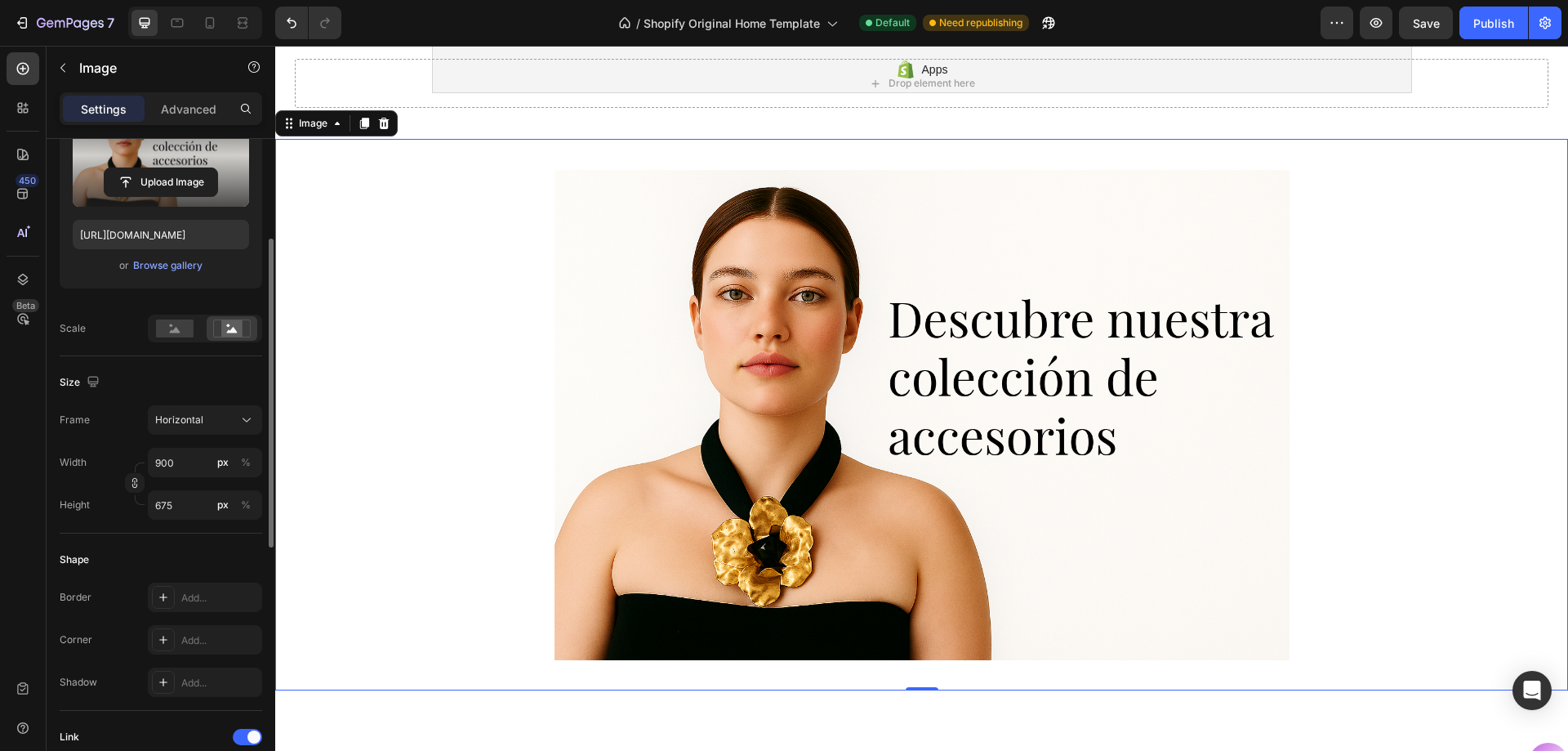
scroll to position [0, 0]
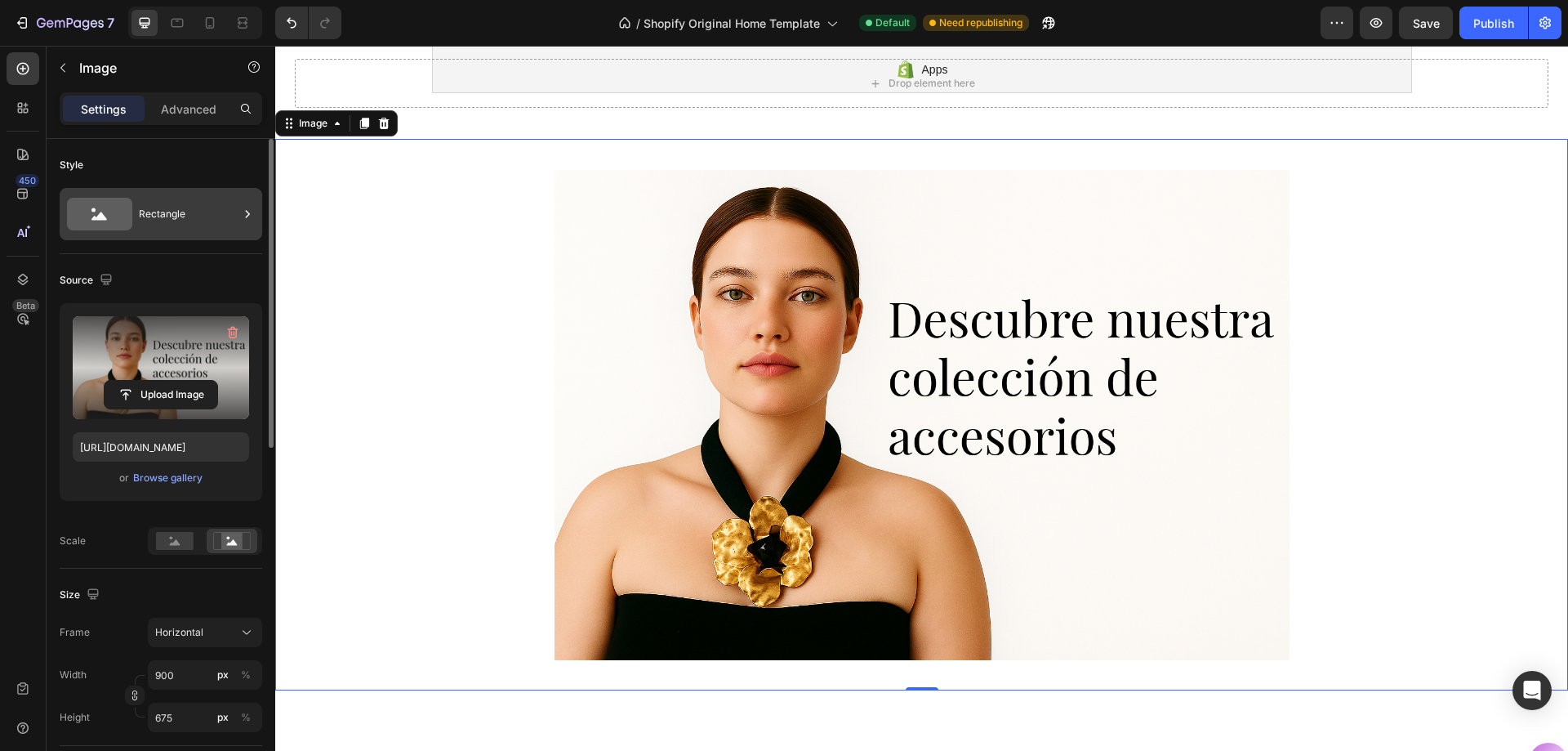
click at [189, 205] on div "Rectangle" at bounding box center [188, 214] width 100 height 38
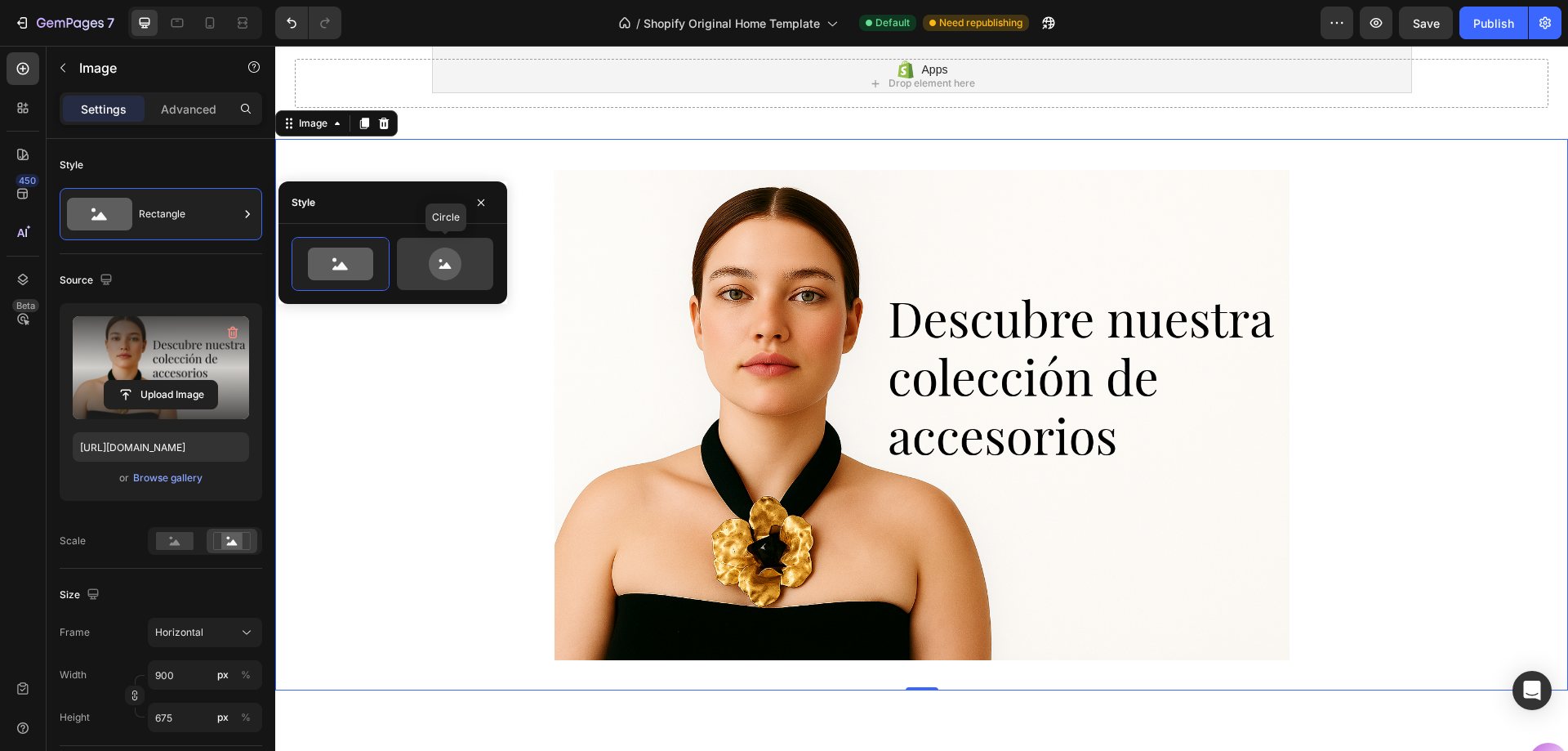
click at [425, 259] on icon at bounding box center [445, 264] width 77 height 33
type input "80"
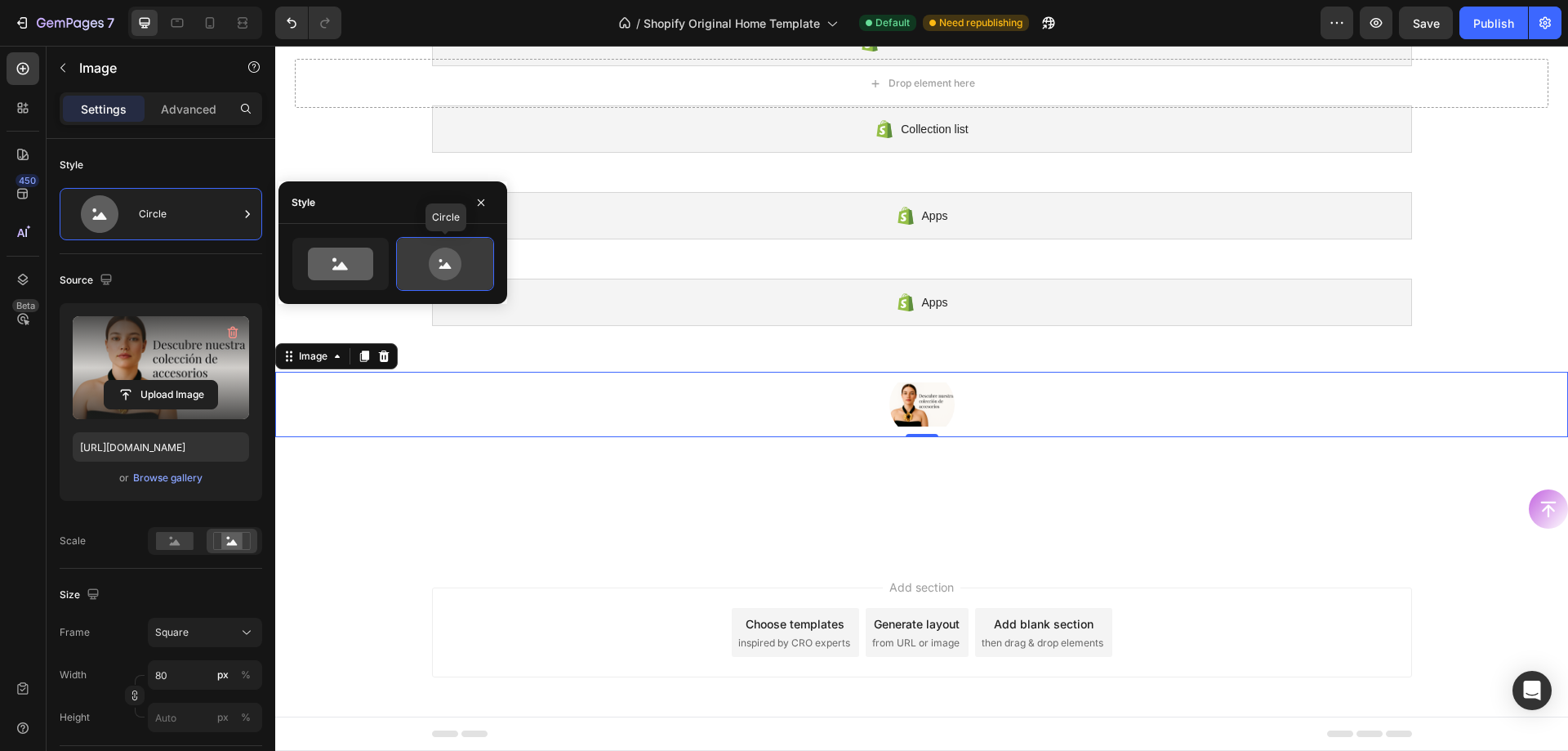
scroll to position [242, 0]
click at [305, 255] on icon at bounding box center [340, 264] width 77 height 33
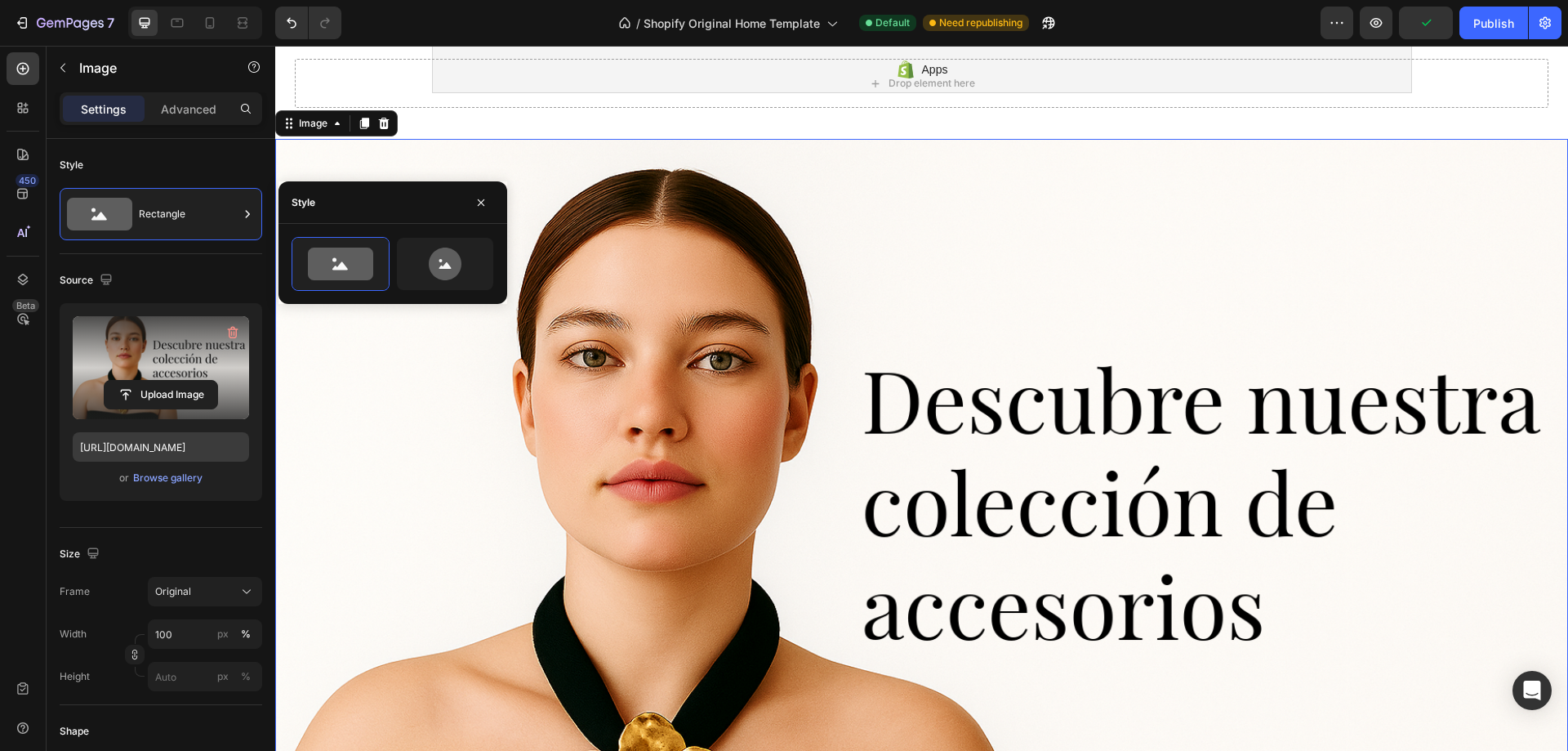
scroll to position [163, 0]
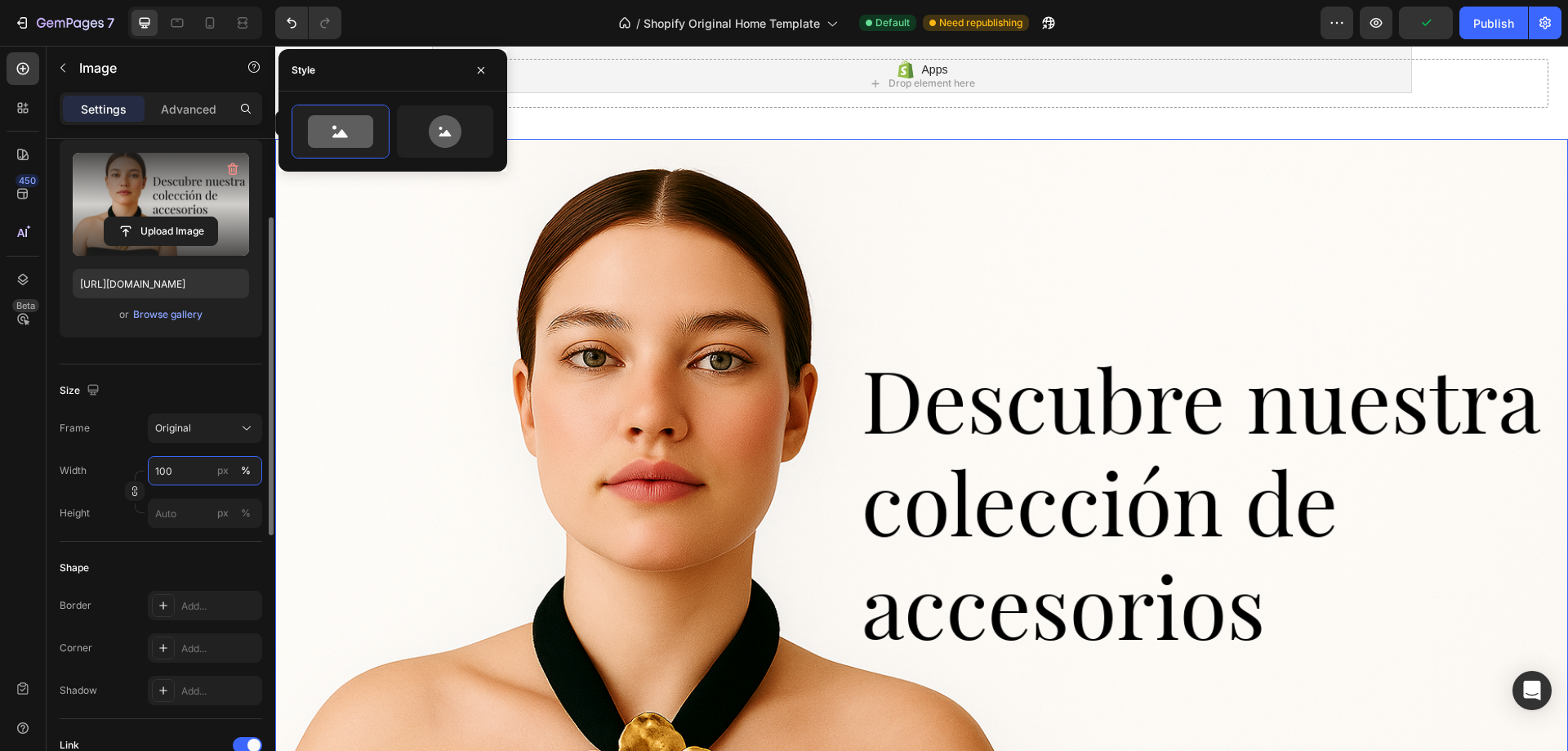
click at [176, 462] on input "100" at bounding box center [205, 471] width 114 height 29
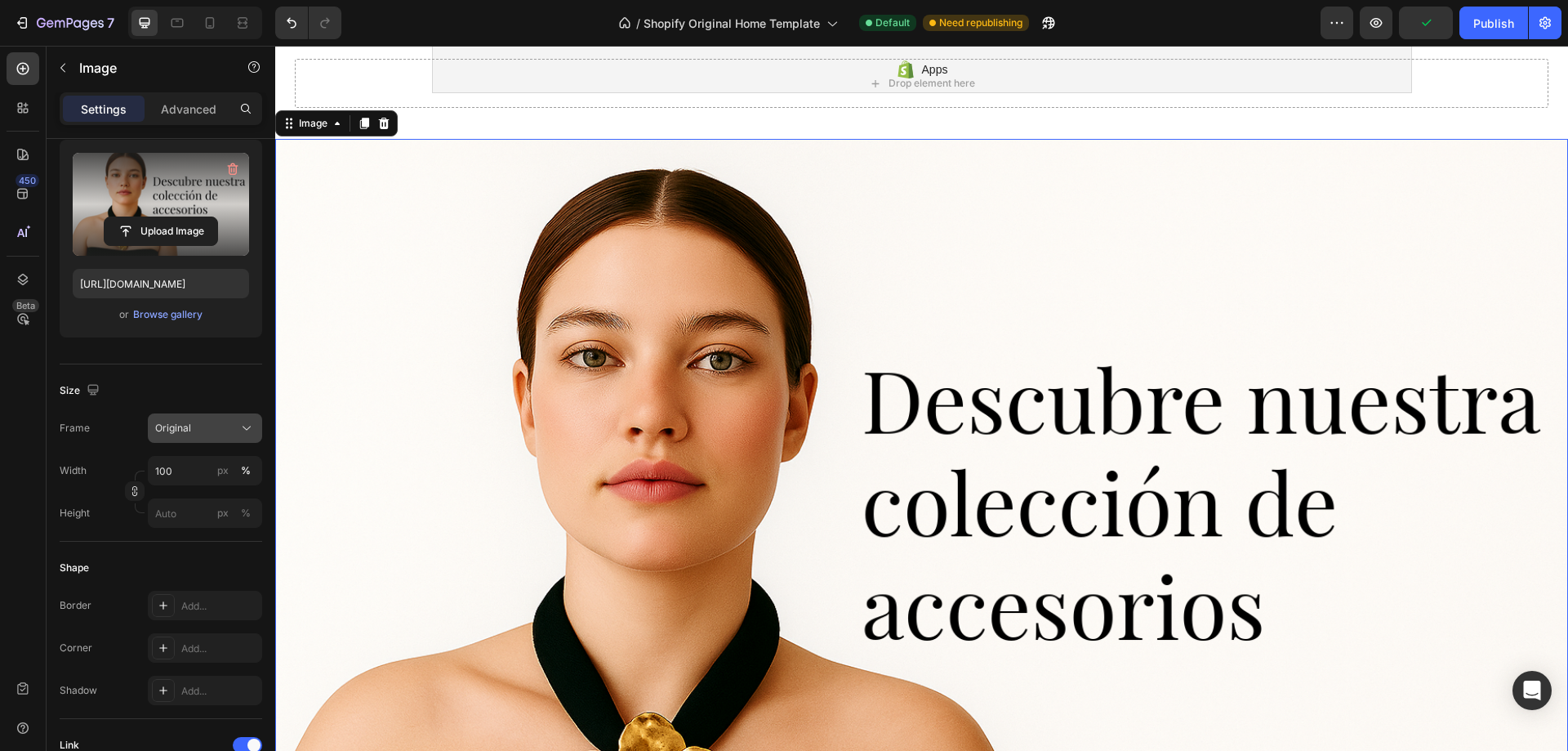
click at [212, 430] on div "Original" at bounding box center [194, 428] width 80 height 15
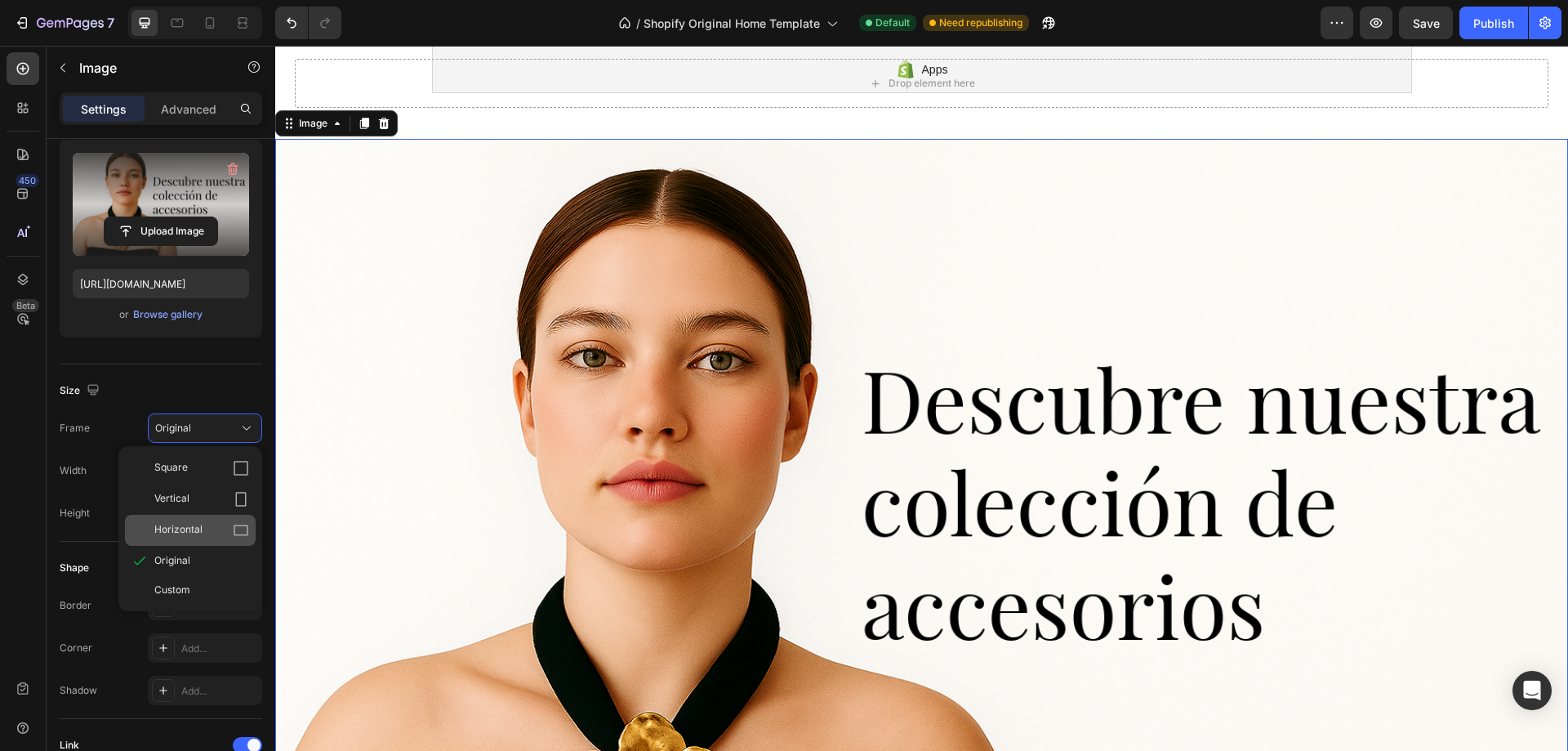
click at [208, 518] on div "Horizontal" at bounding box center [190, 530] width 131 height 31
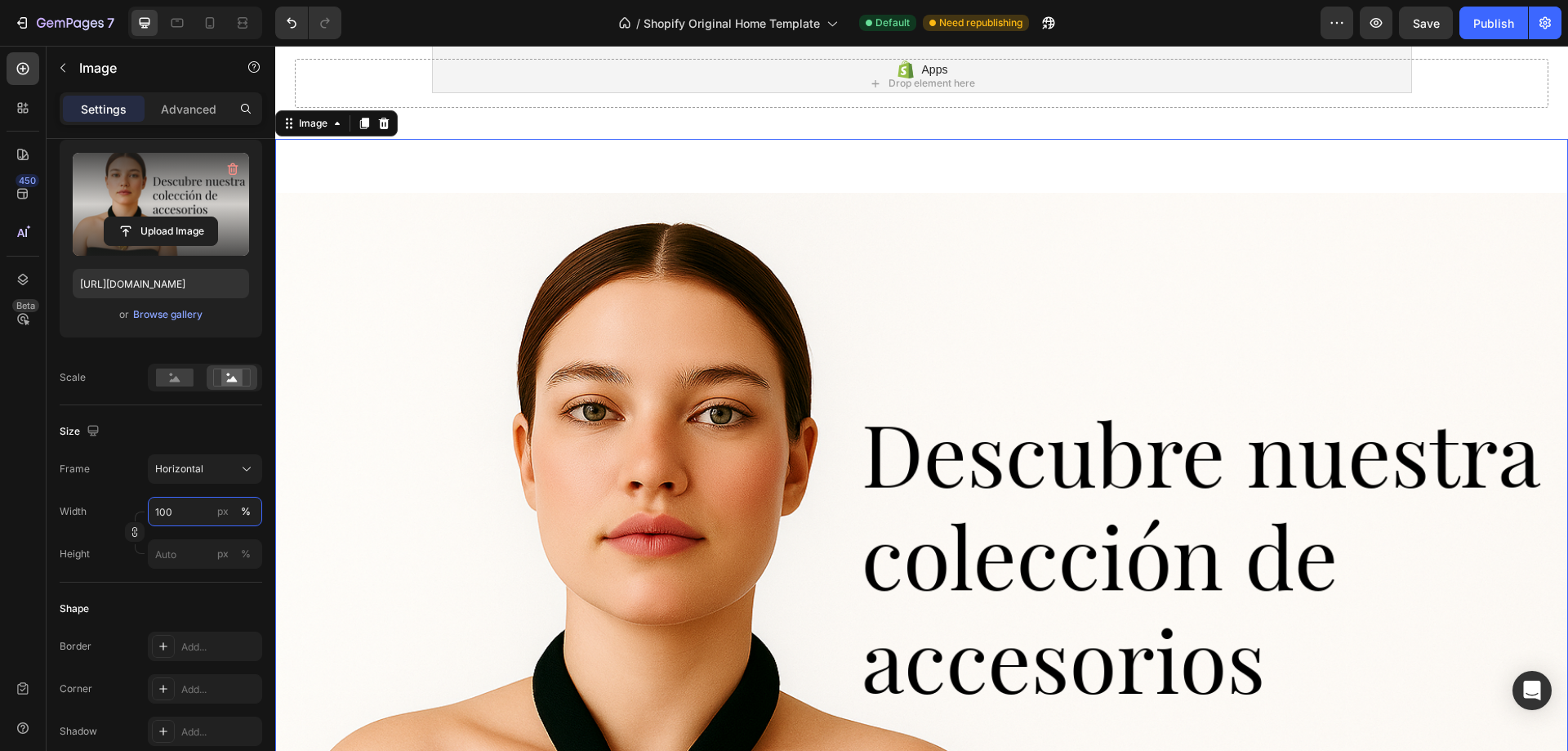
click at [173, 512] on input "100" at bounding box center [205, 511] width 114 height 29
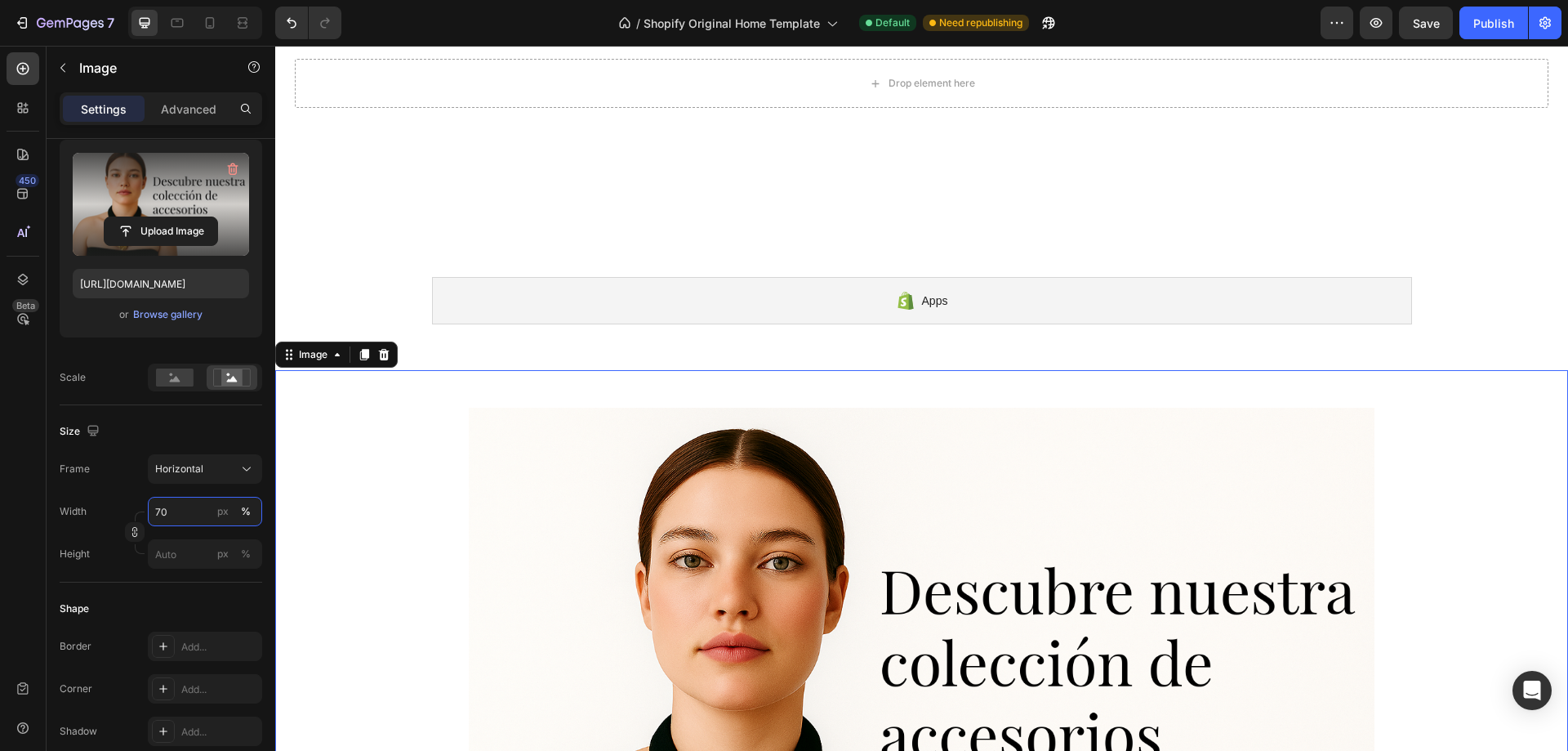
scroll to position [475, 0]
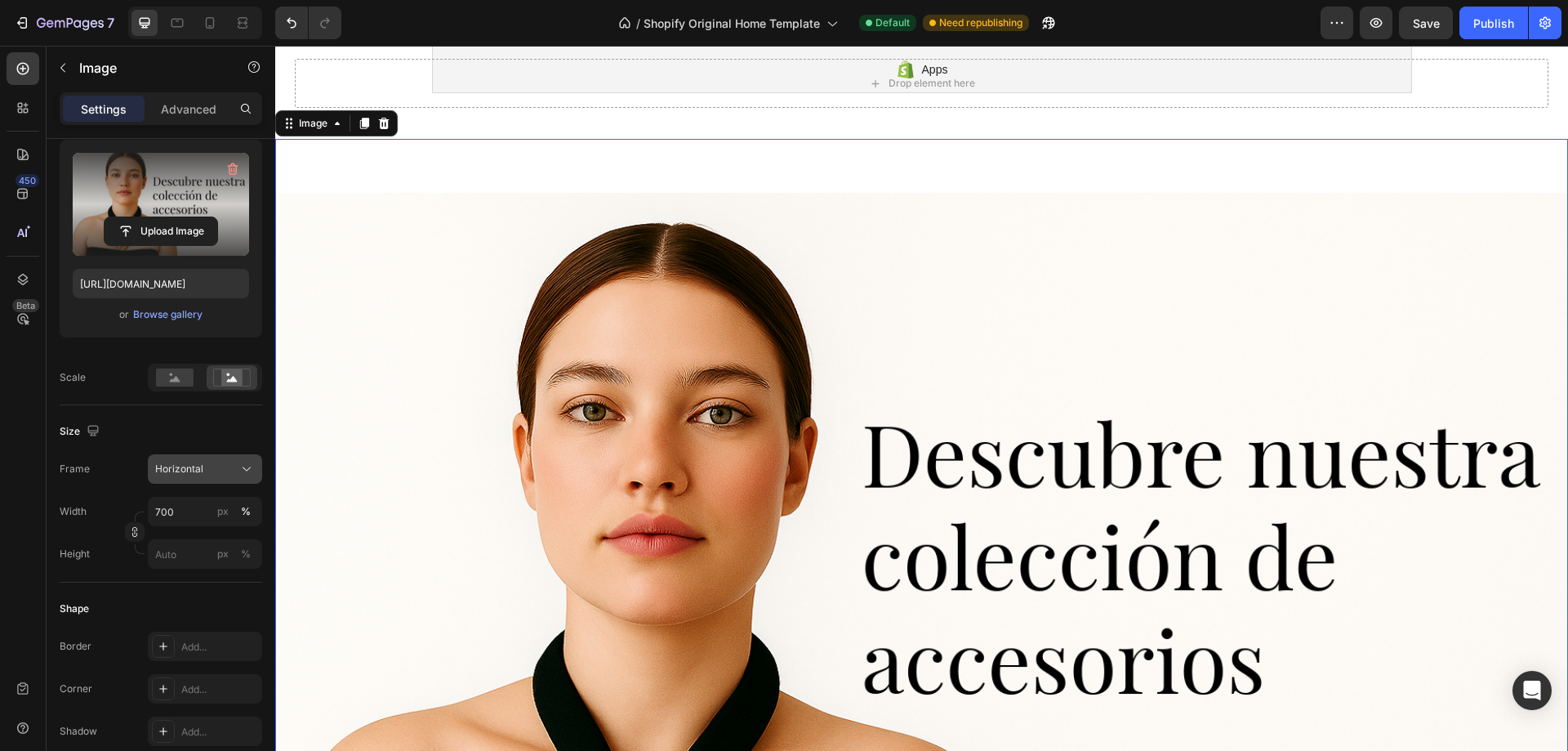
click at [213, 461] on div "Horizontal" at bounding box center [205, 469] width 100 height 16
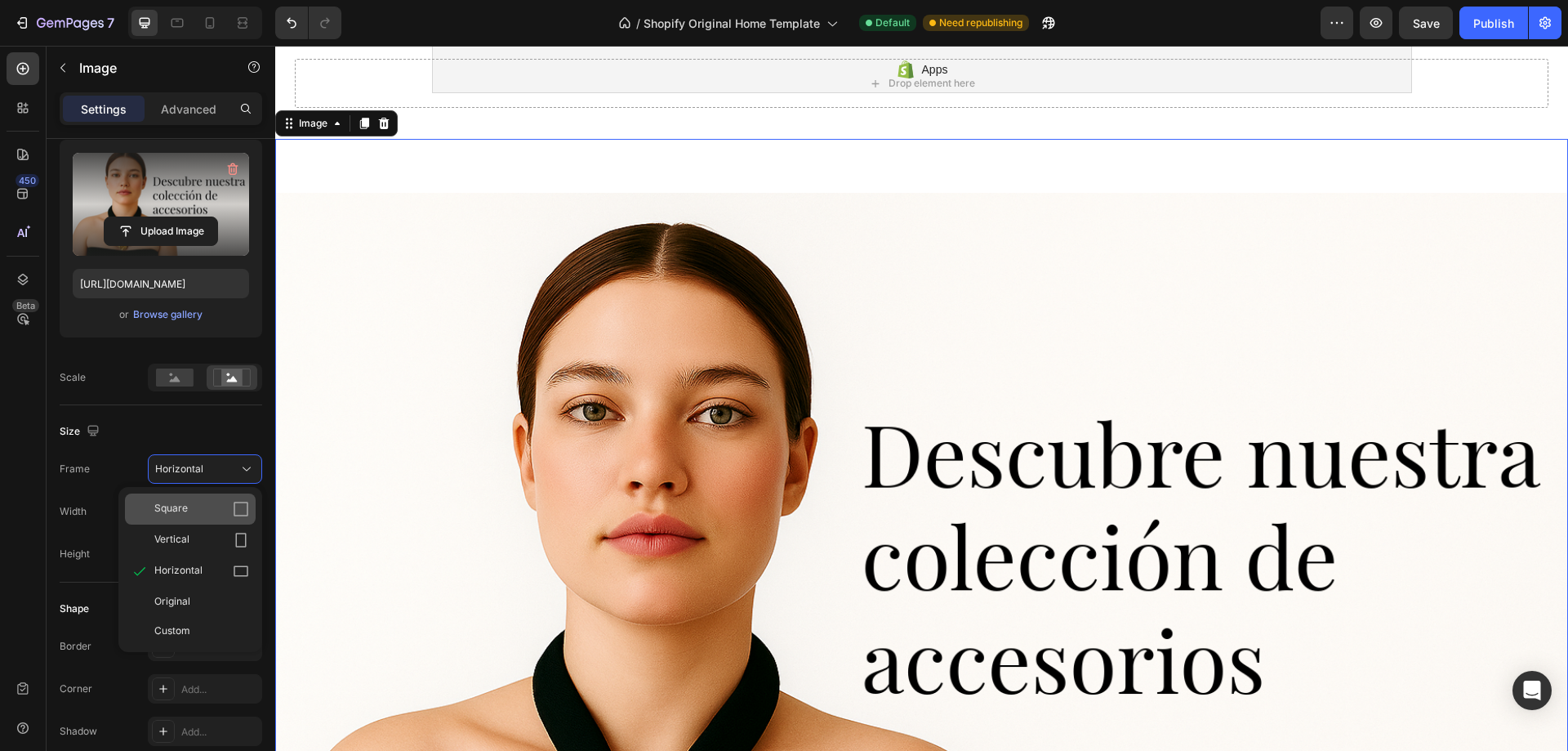
click at [220, 511] on div "Square" at bounding box center [201, 508] width 95 height 16
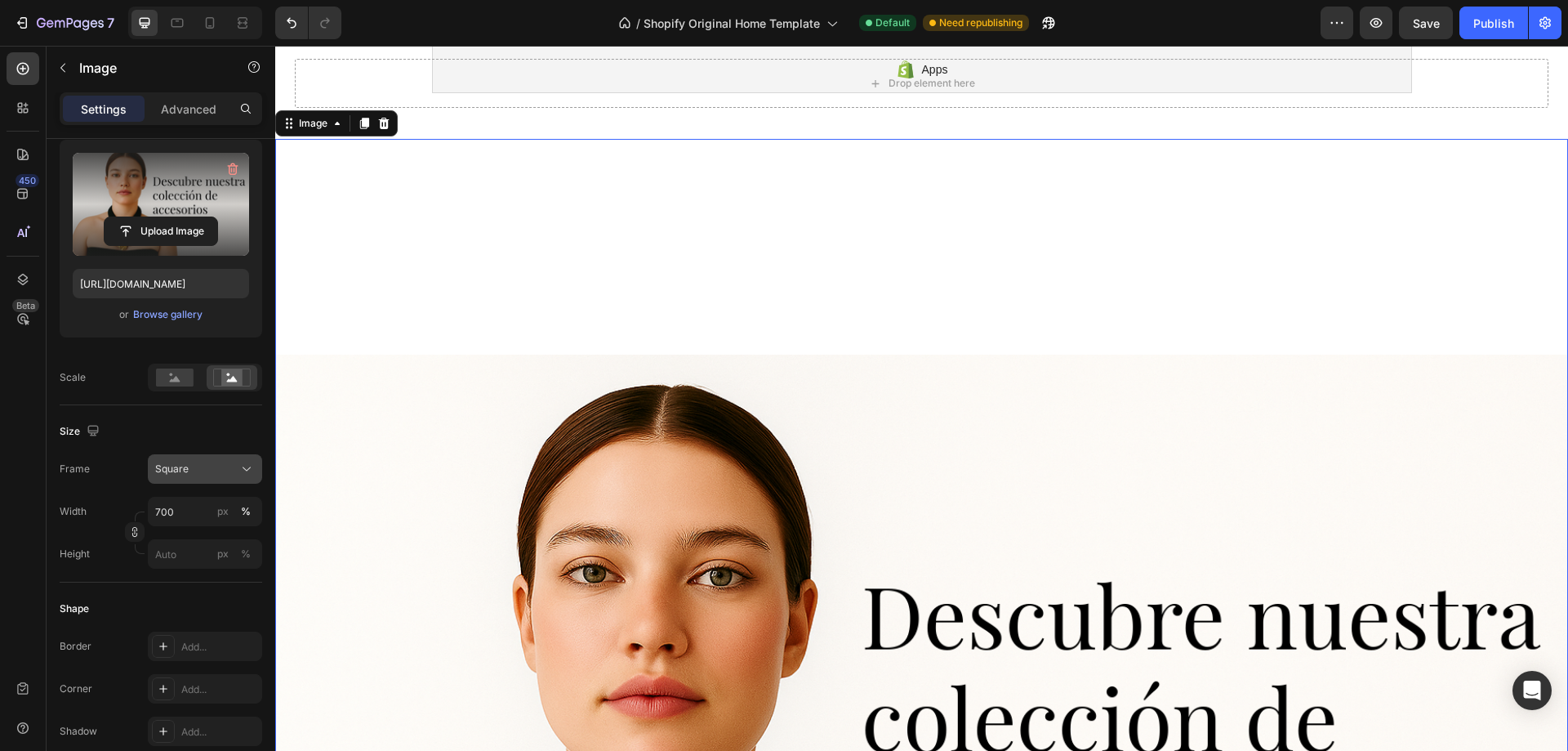
click at [227, 483] on button "Square" at bounding box center [205, 469] width 114 height 29
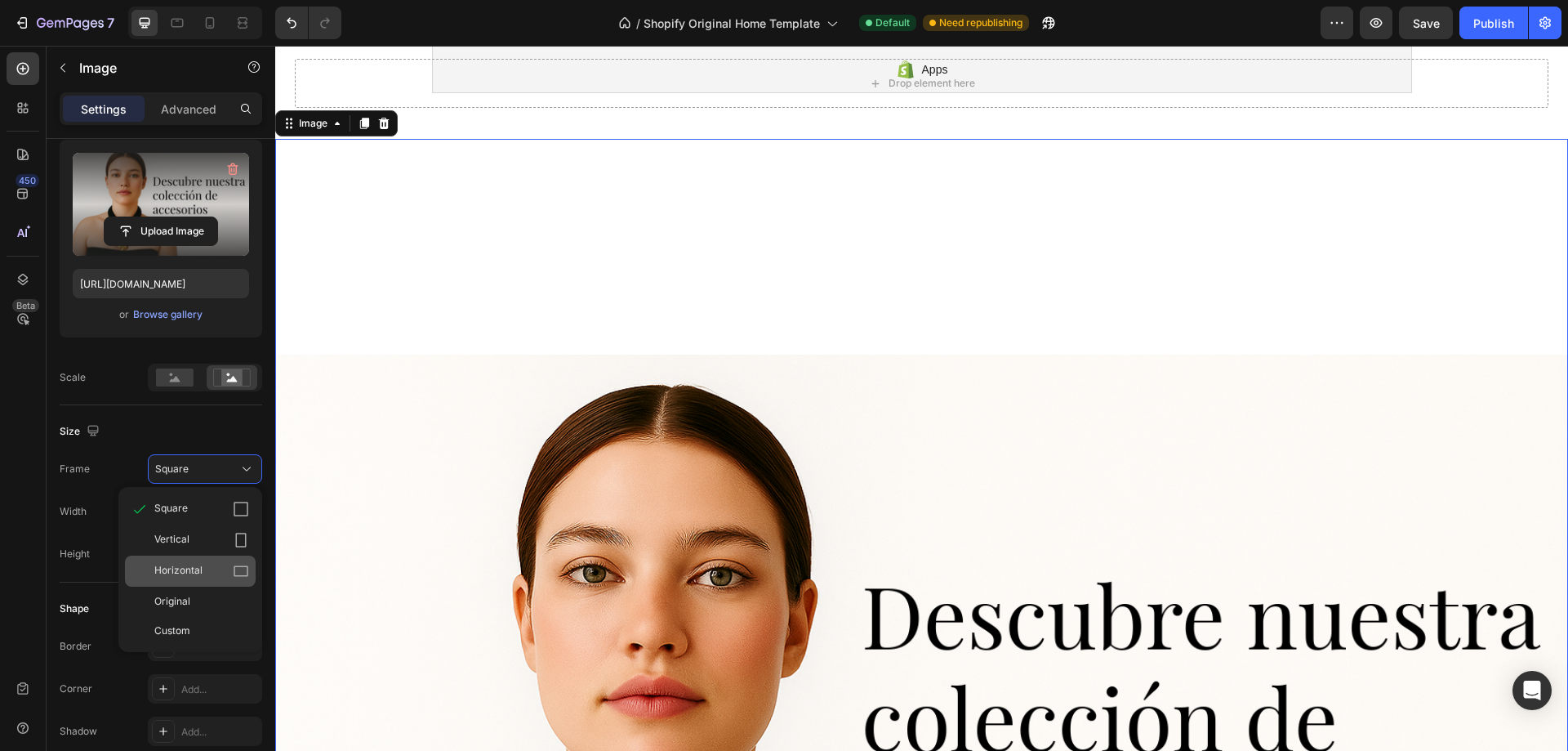
click at [203, 559] on div "Horizontal" at bounding box center [190, 571] width 131 height 31
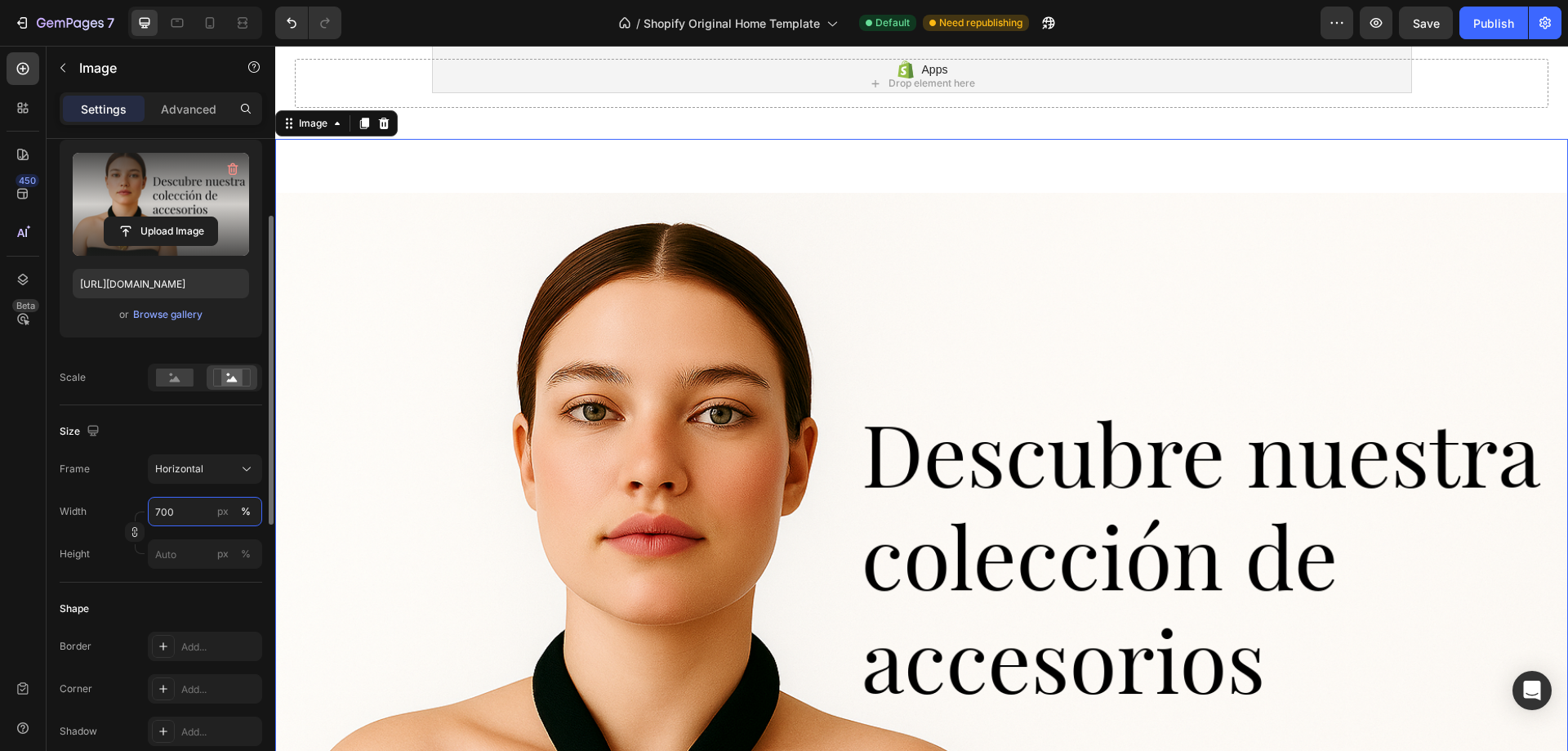
click at [195, 520] on input "700" at bounding box center [205, 511] width 114 height 29
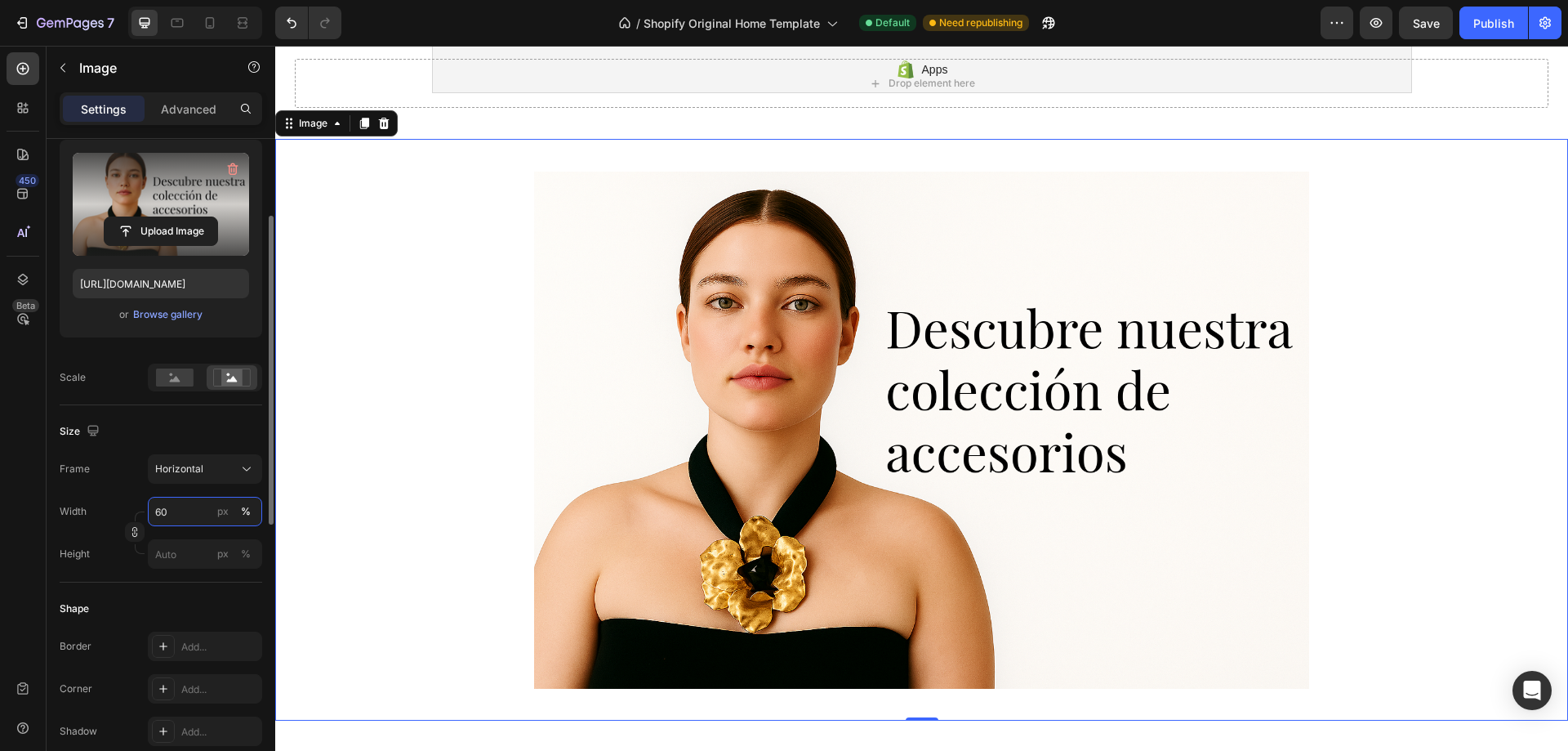
click at [187, 496] on input "60" at bounding box center [205, 511] width 114 height 29
click at [163, 504] on input "60" at bounding box center [205, 511] width 114 height 29
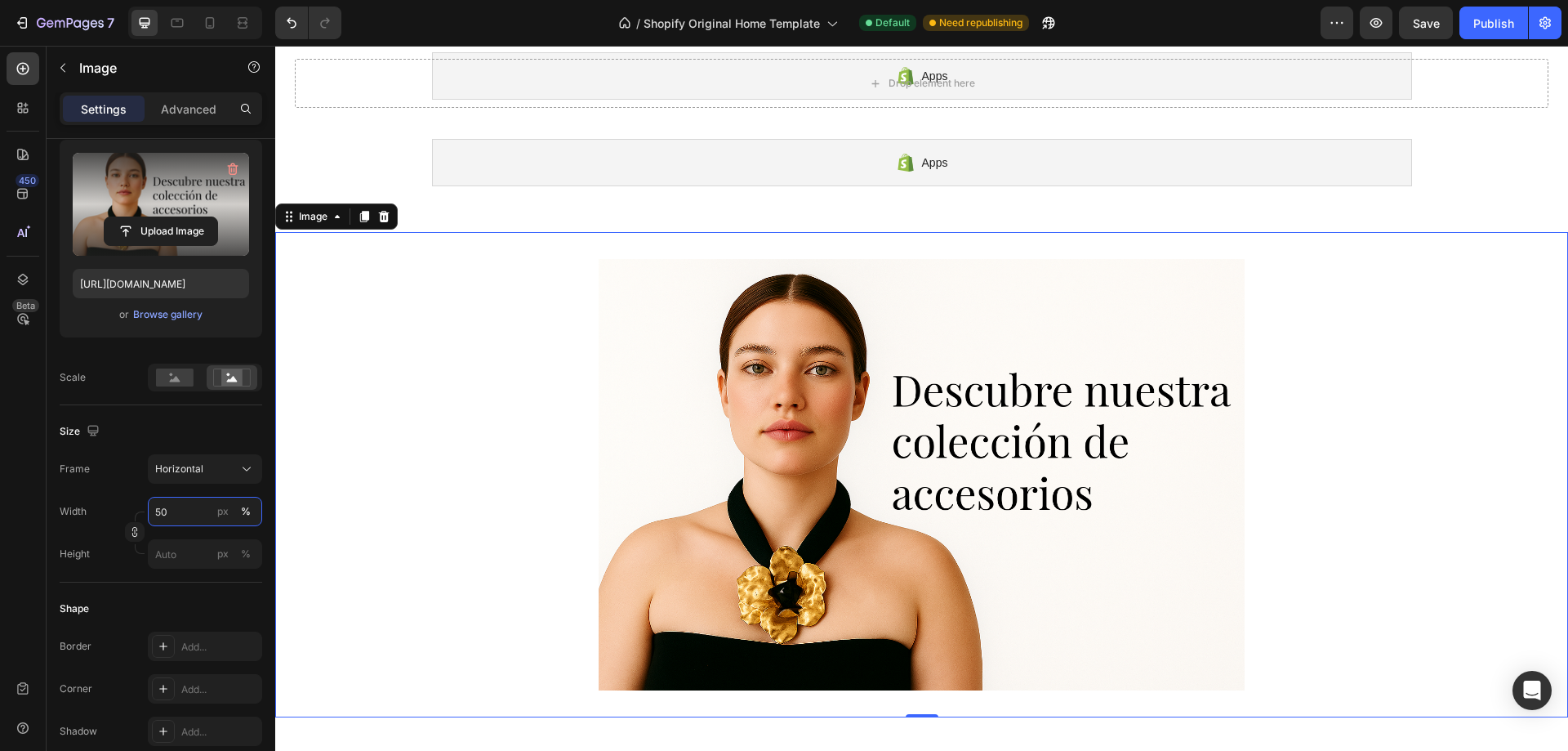
scroll to position [387, 0]
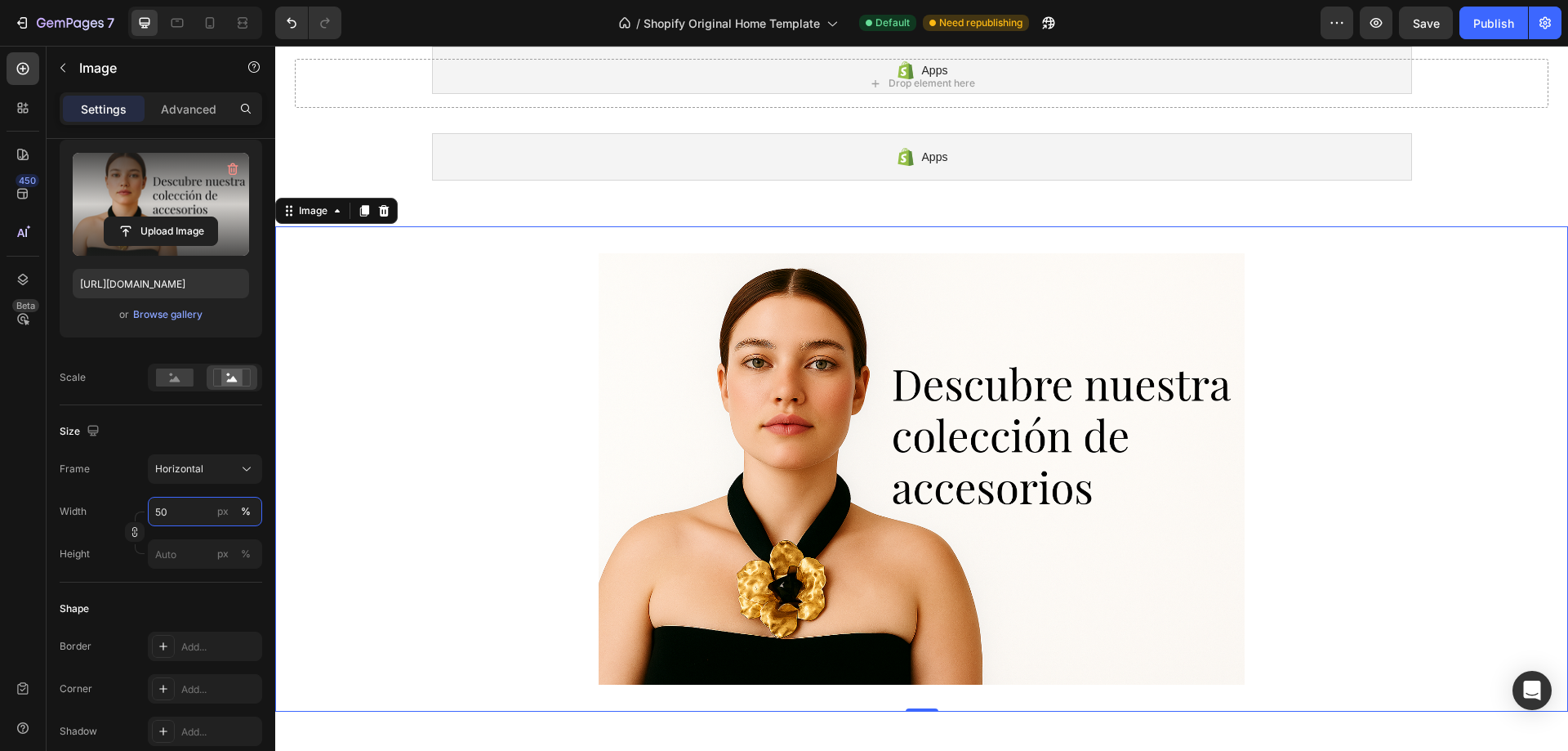
type input "50"
click at [458, 451] on link at bounding box center [921, 469] width 1293 height 485
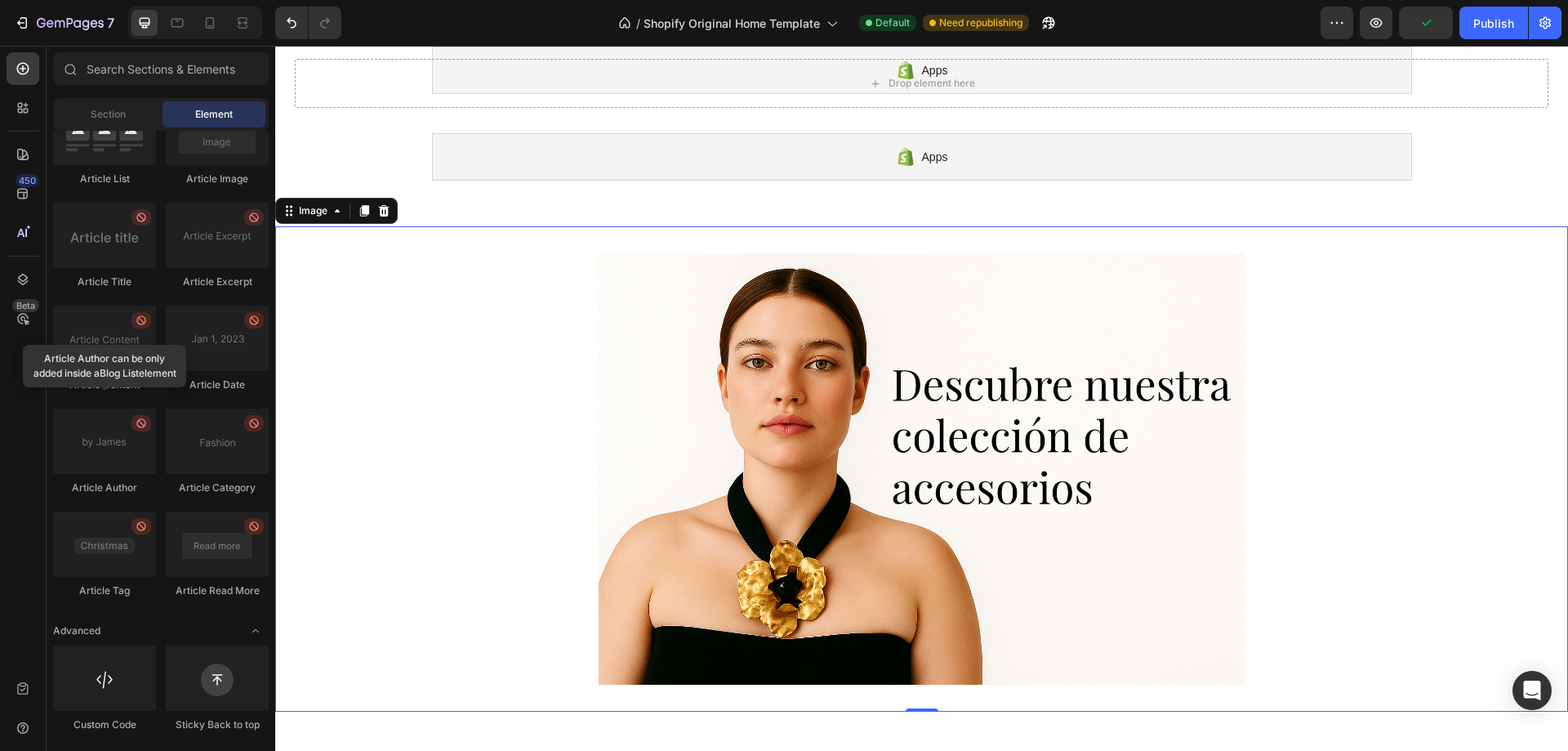
click at [333, 147] on div "Drop element here Sticky Apps Shopify section: Apps Apps Shopify section: Apps …" at bounding box center [921, 261] width 1293 height 1137
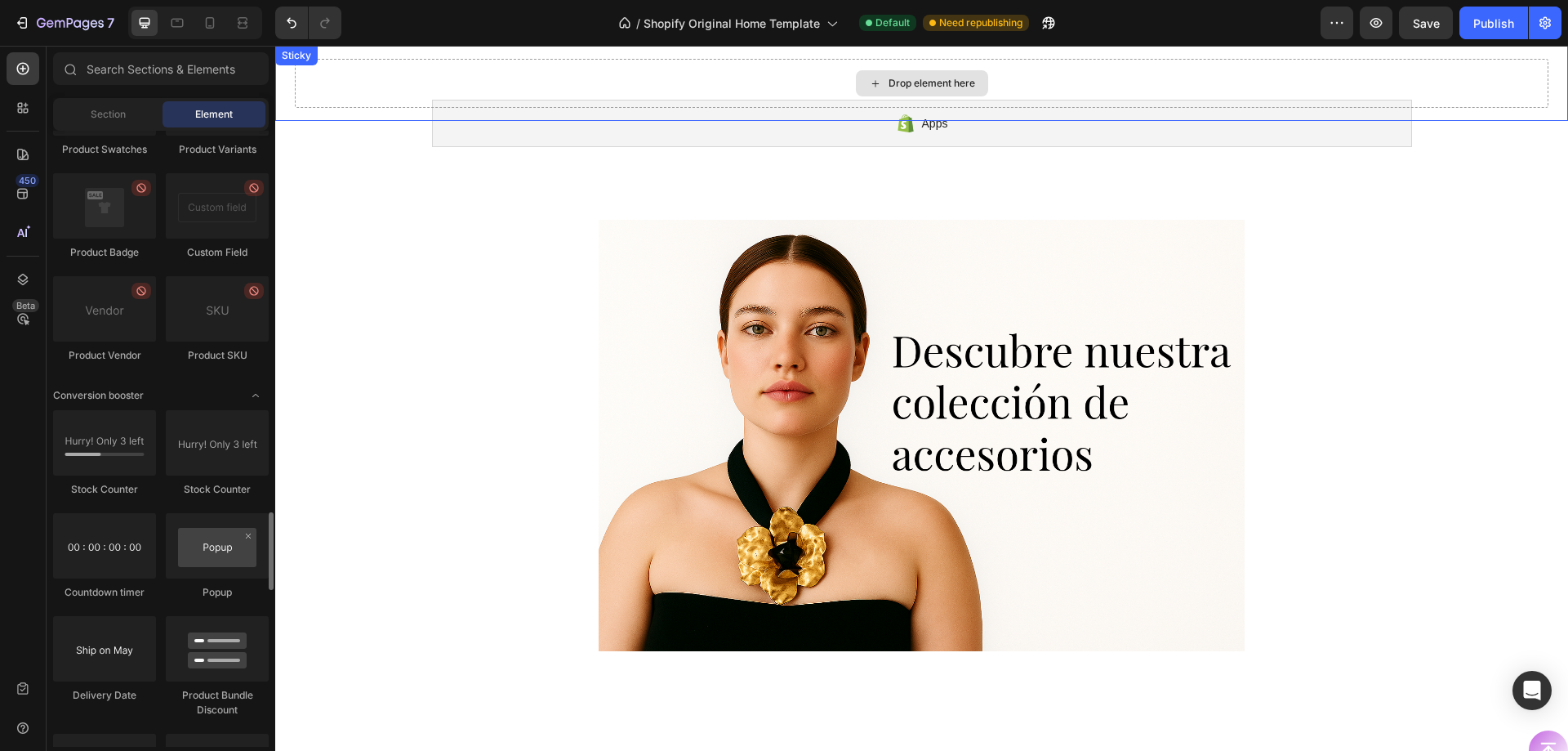
scroll to position [167, 0]
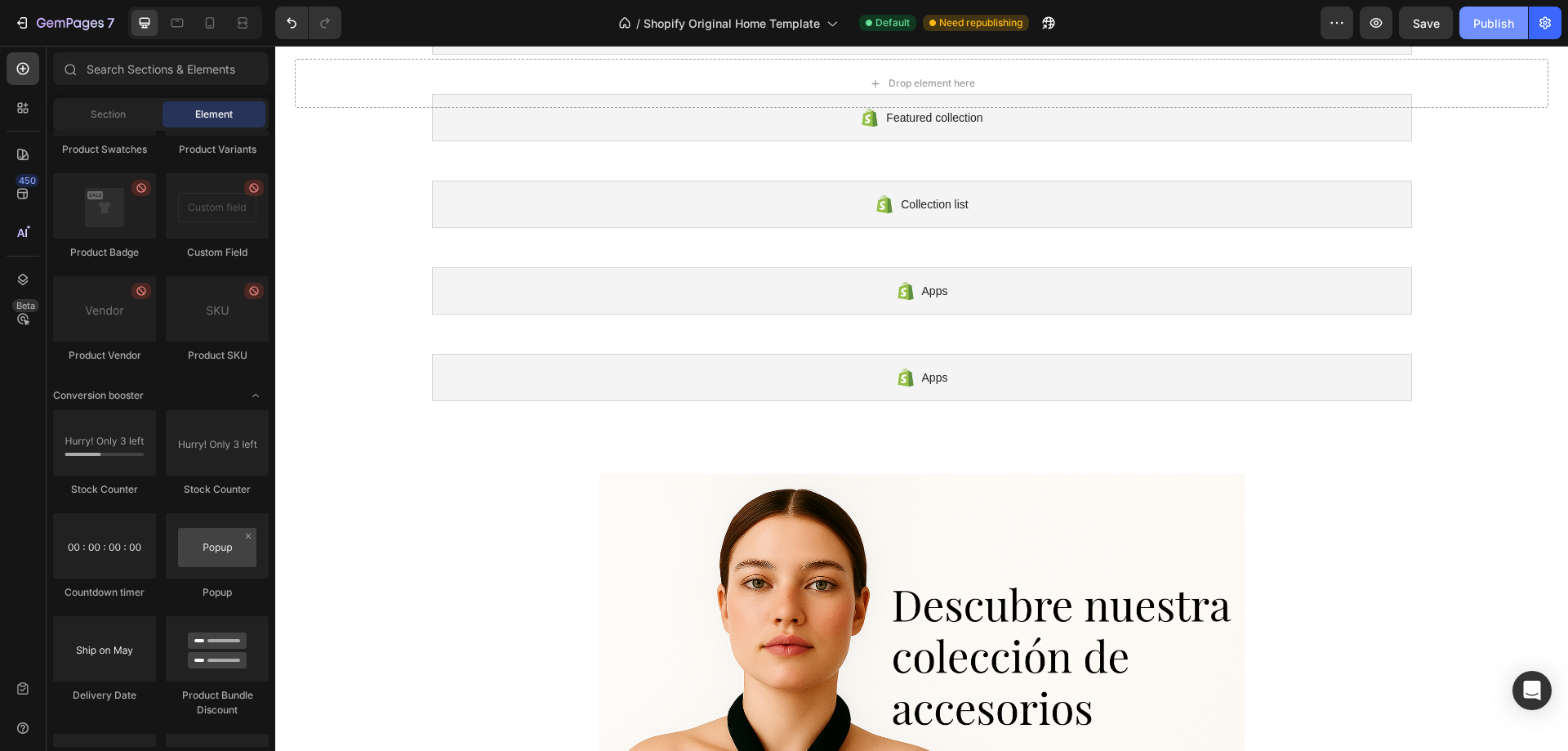
click at [1500, 39] on button "Publish" at bounding box center [1494, 23] width 69 height 33
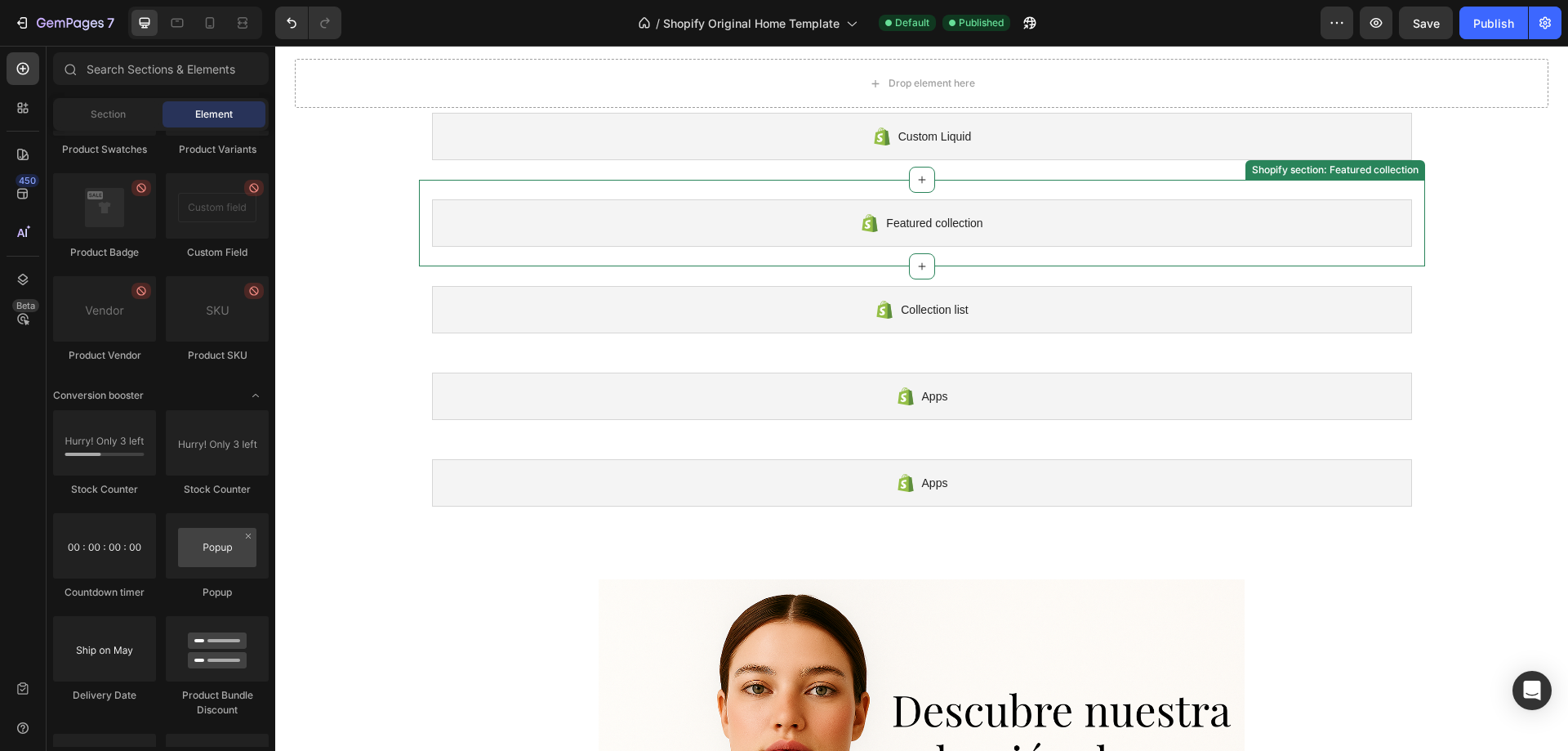
scroll to position [0, 0]
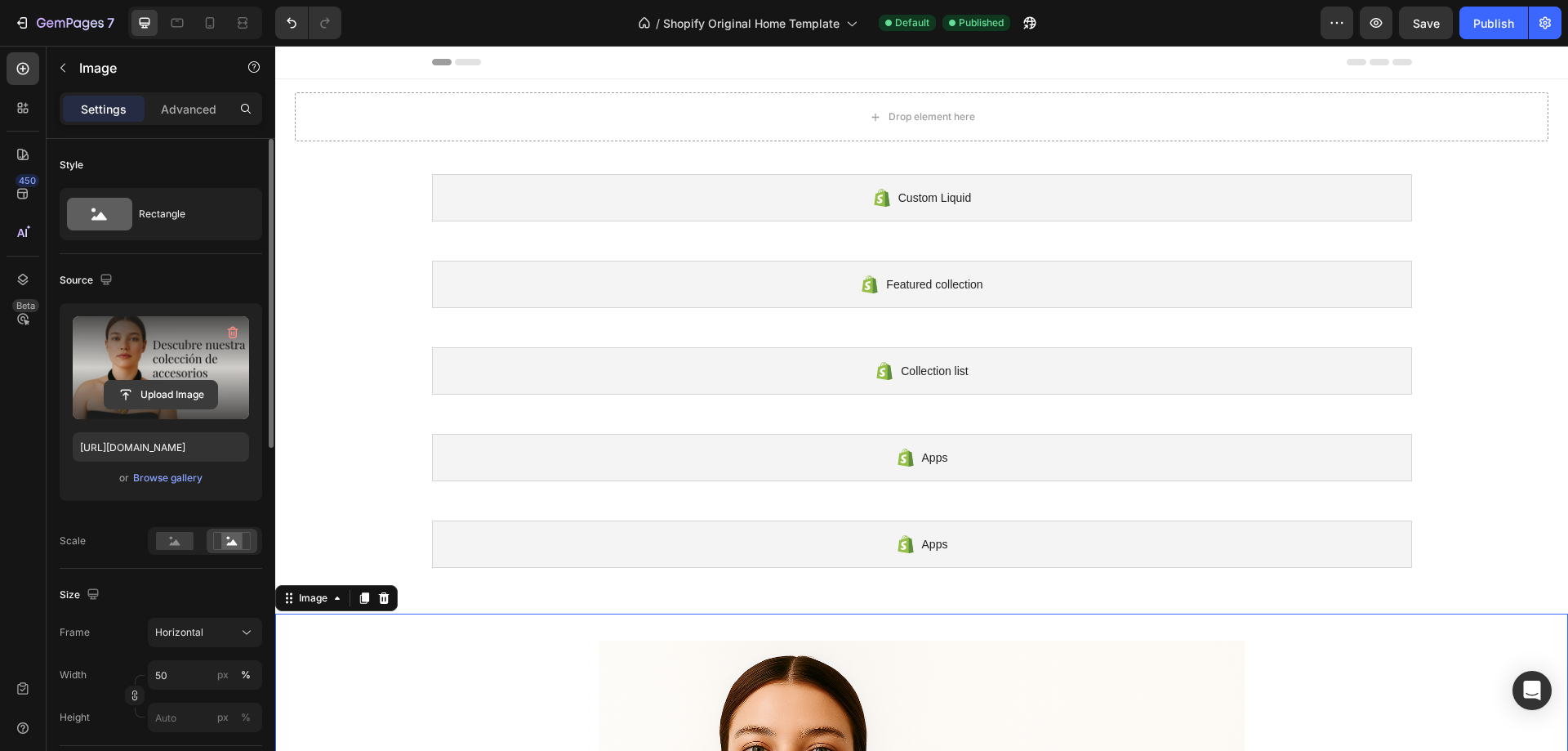
click at [169, 391] on input "file" at bounding box center [161, 395] width 113 height 28
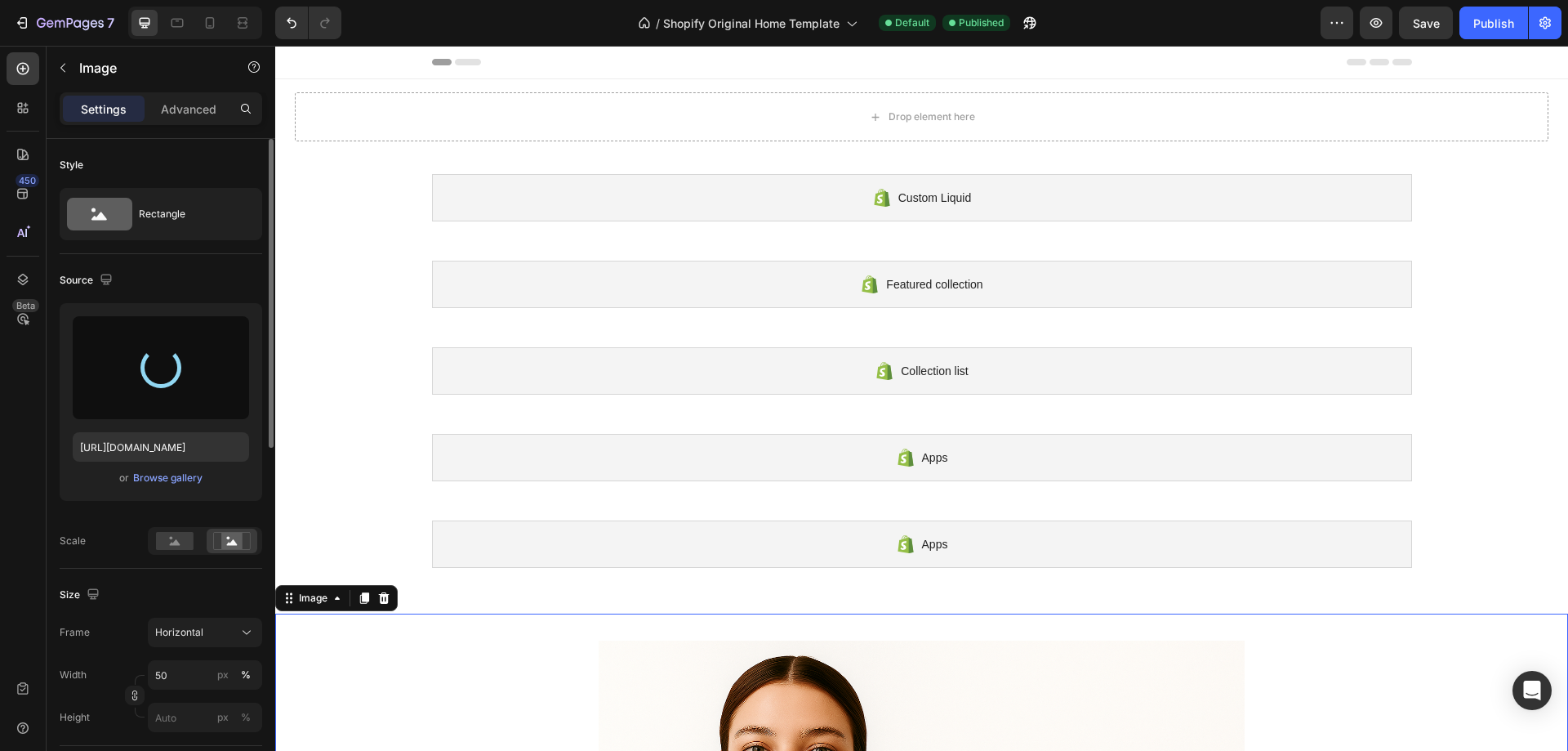
type input "[URL][DOMAIN_NAME]"
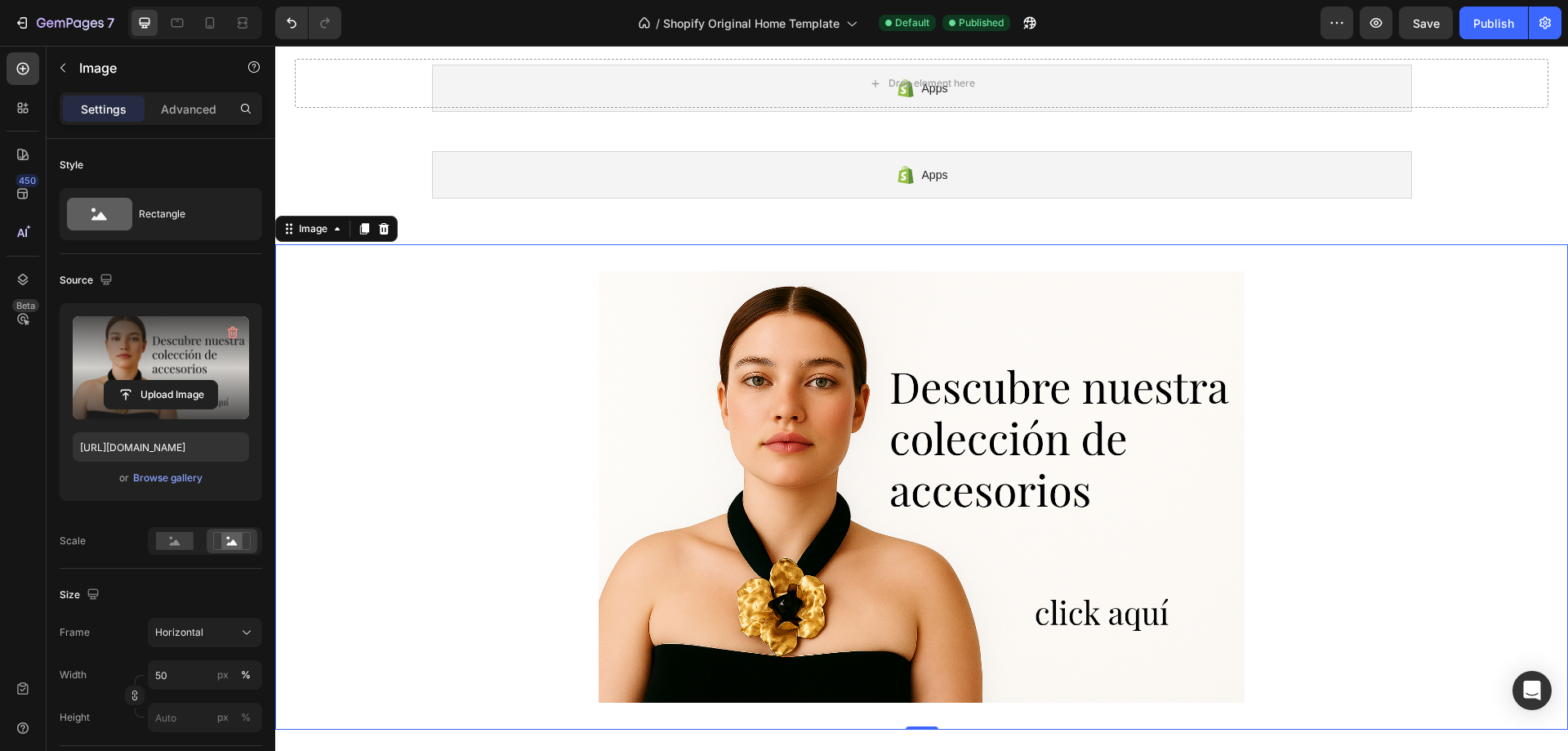
scroll to position [409, 0]
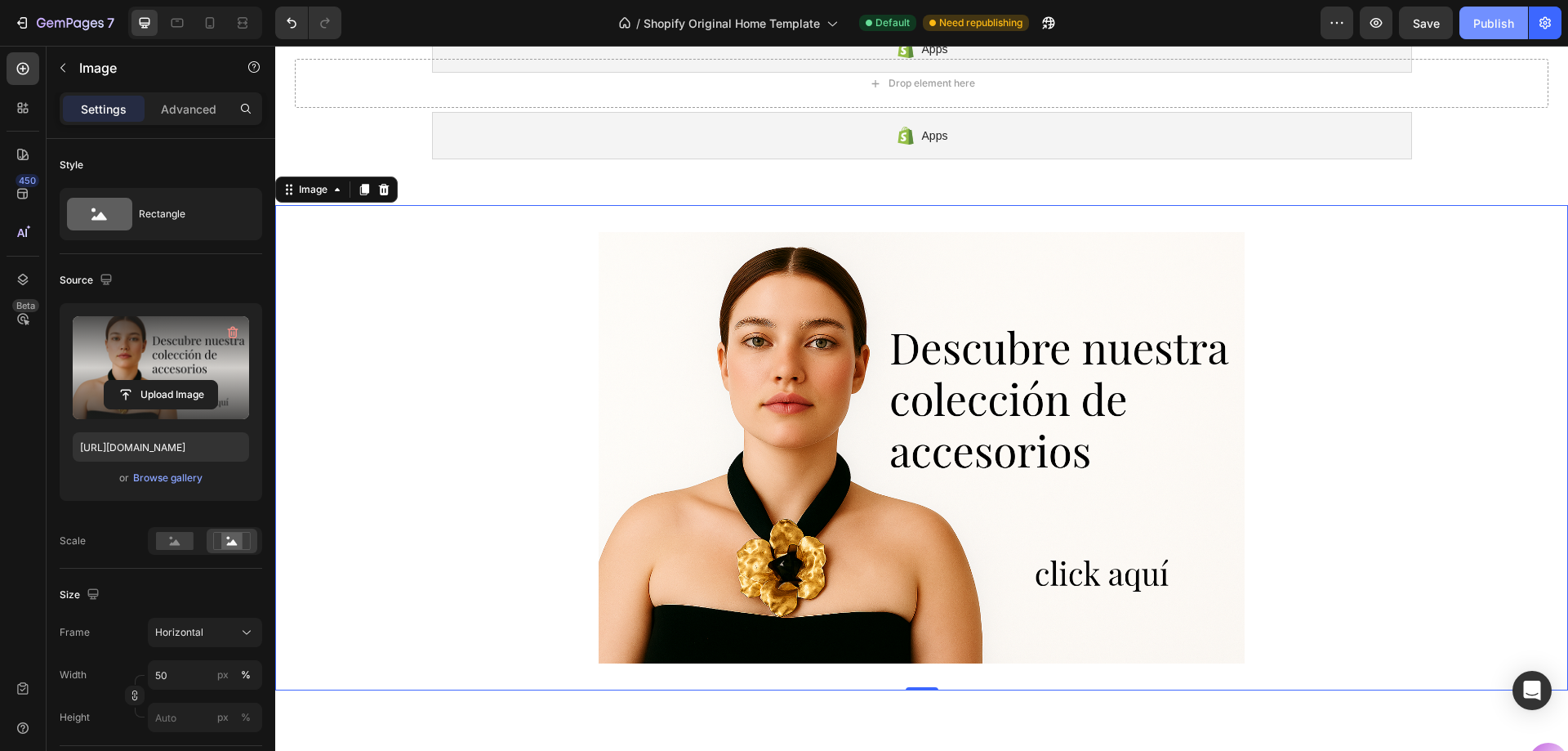
click at [1504, 22] on div "Publish" at bounding box center [1493, 23] width 40 height 17
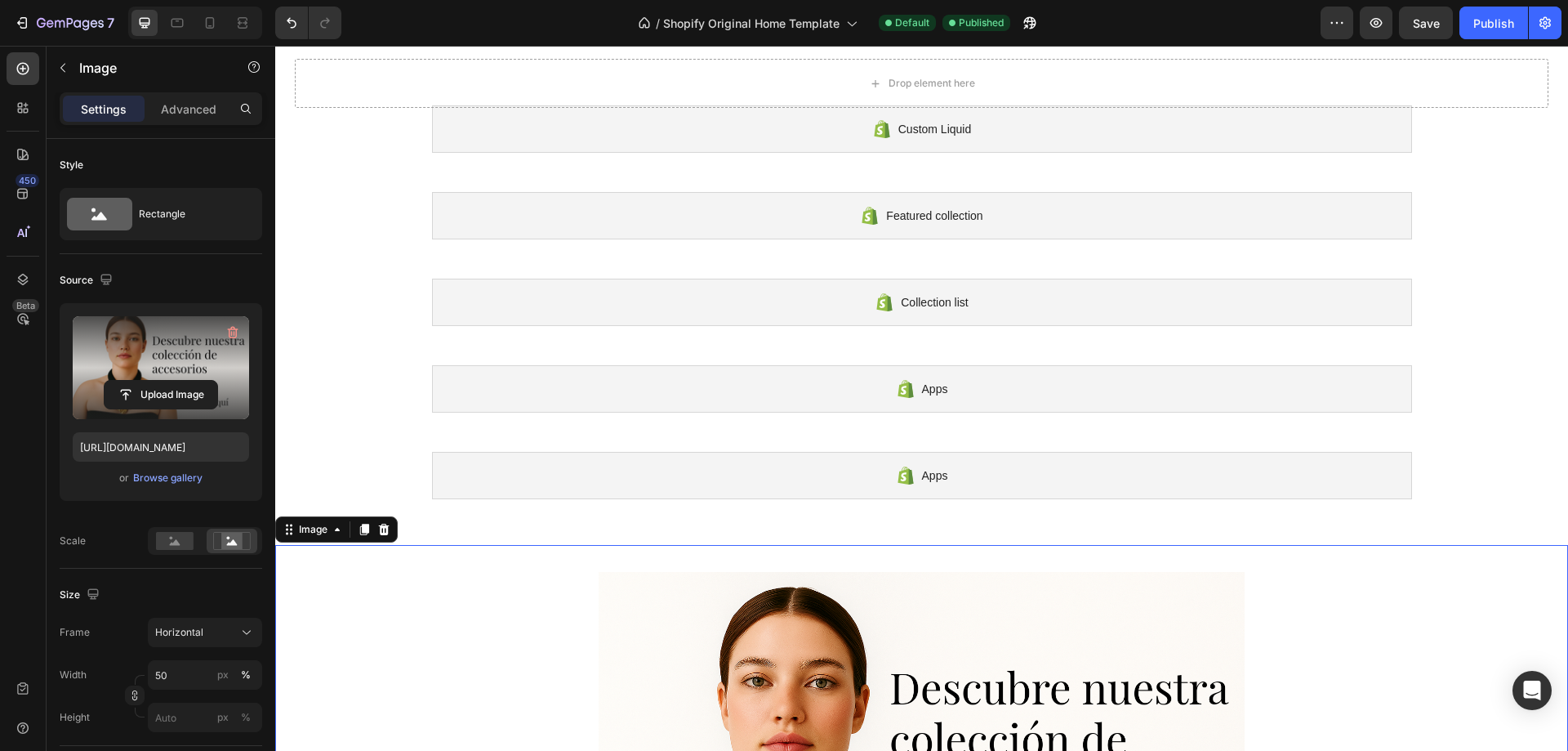
scroll to position [0, 0]
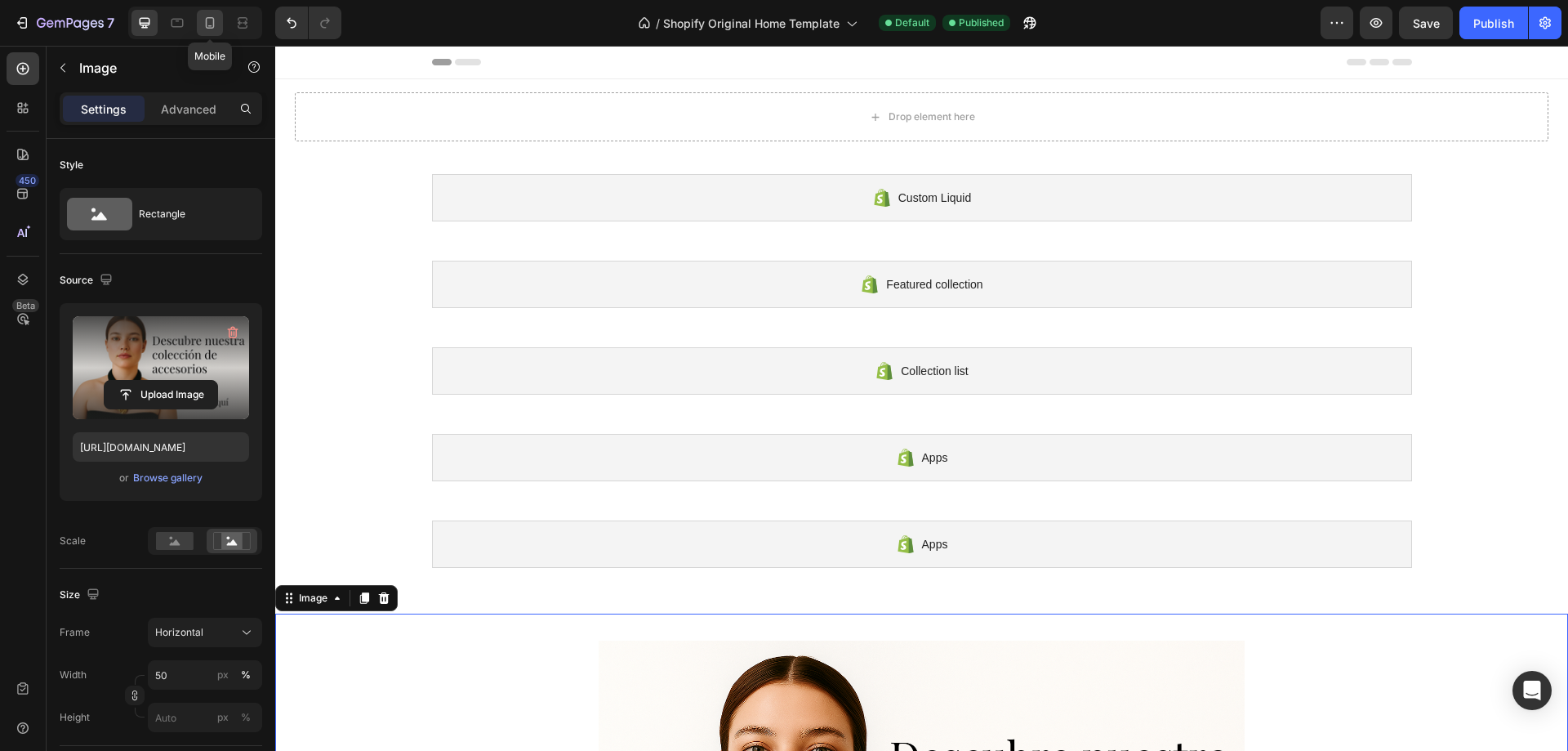
click at [210, 29] on icon at bounding box center [210, 22] width 16 height 16
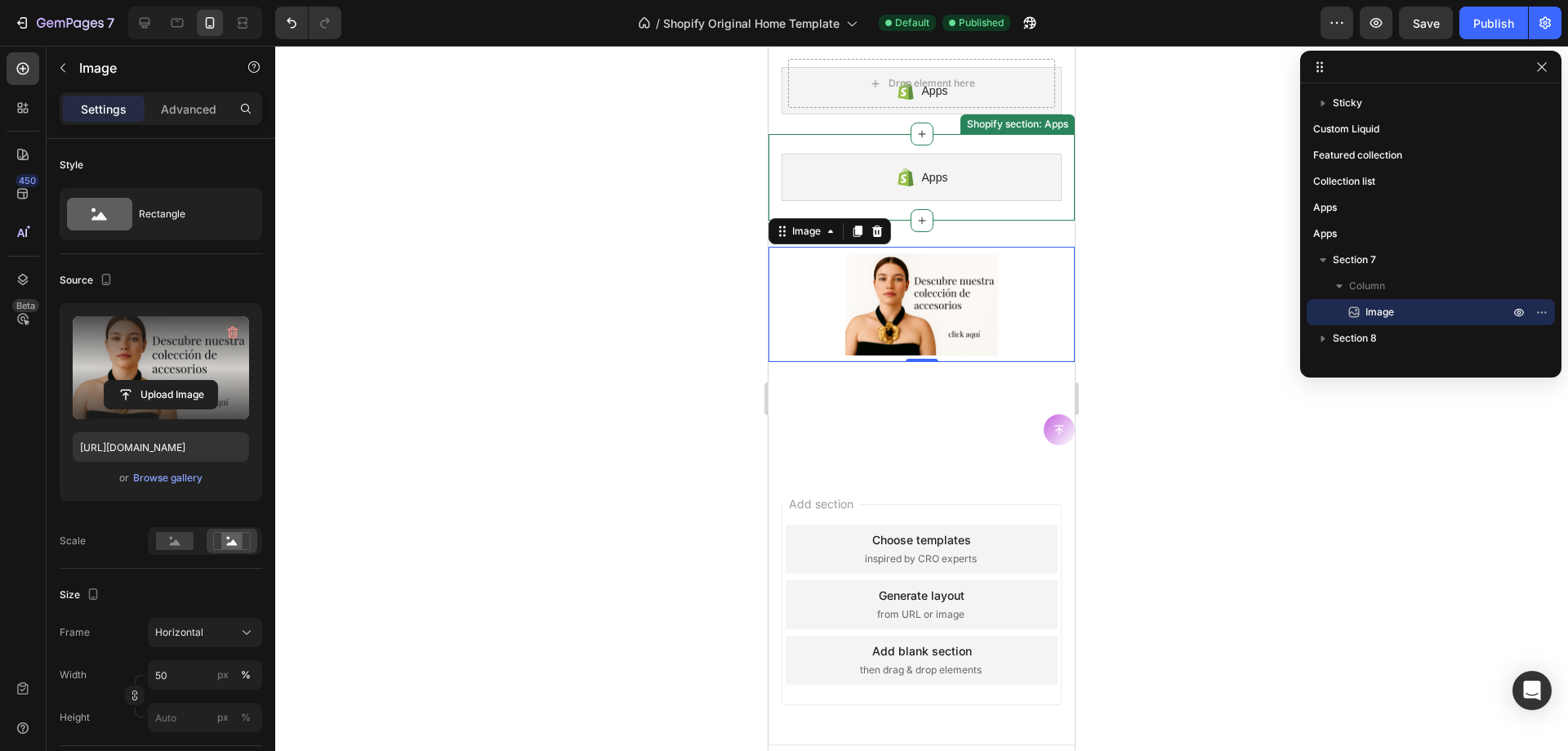
scroll to position [390, 0]
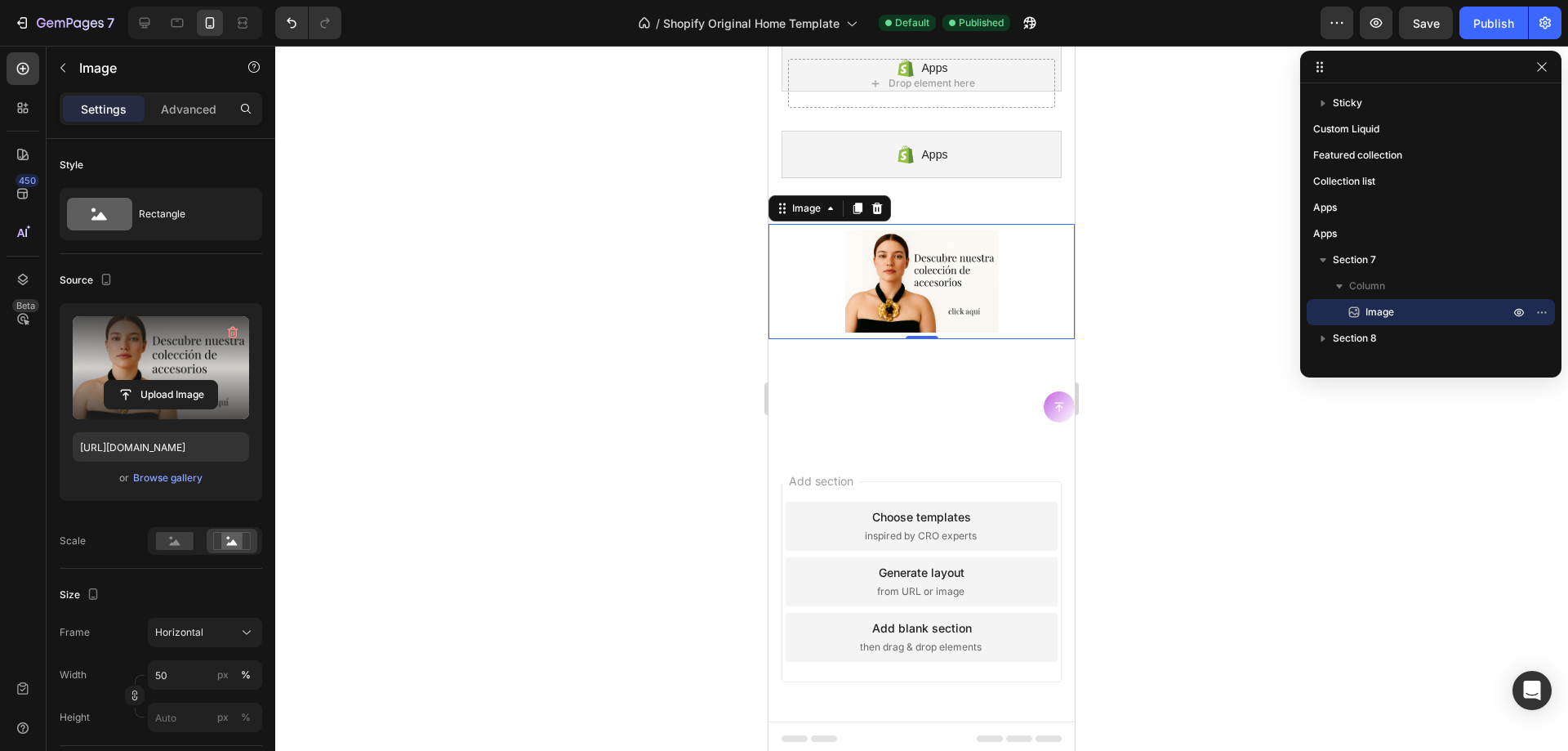
click at [950, 291] on img at bounding box center [922, 281] width 154 height 115
click at [165, 550] on rect at bounding box center [175, 540] width 38 height 18
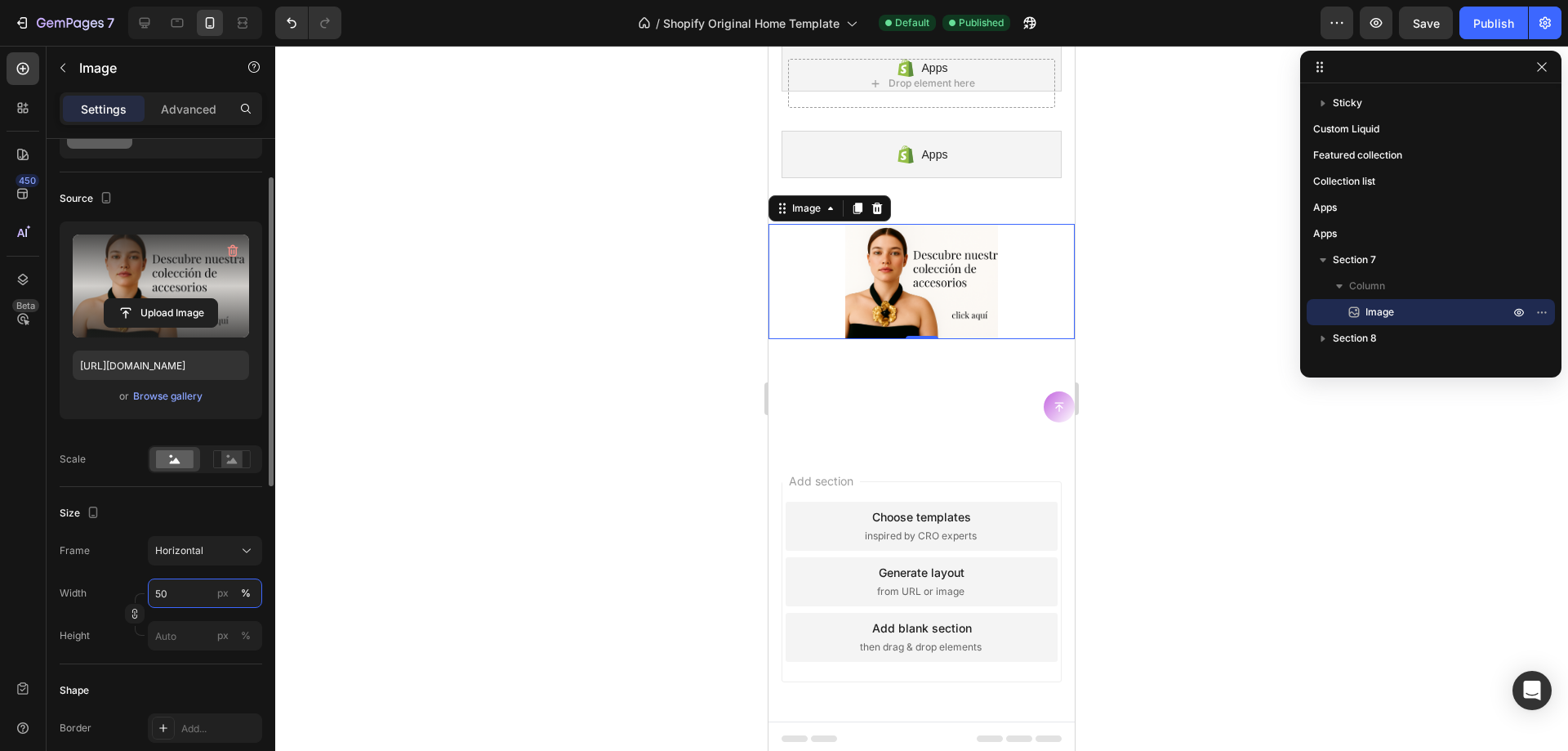
click at [174, 595] on input "50" at bounding box center [205, 593] width 114 height 29
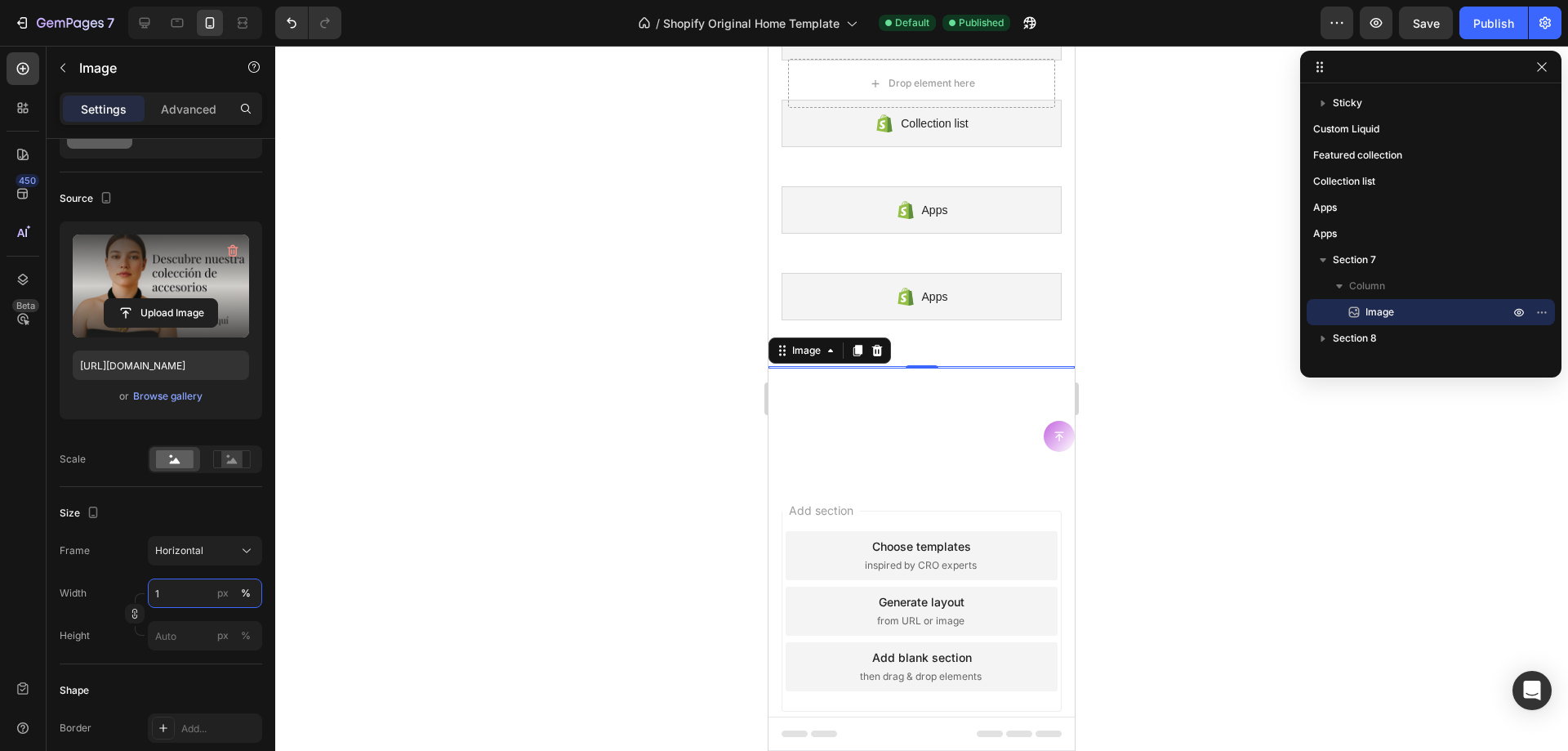
scroll to position [248, 0]
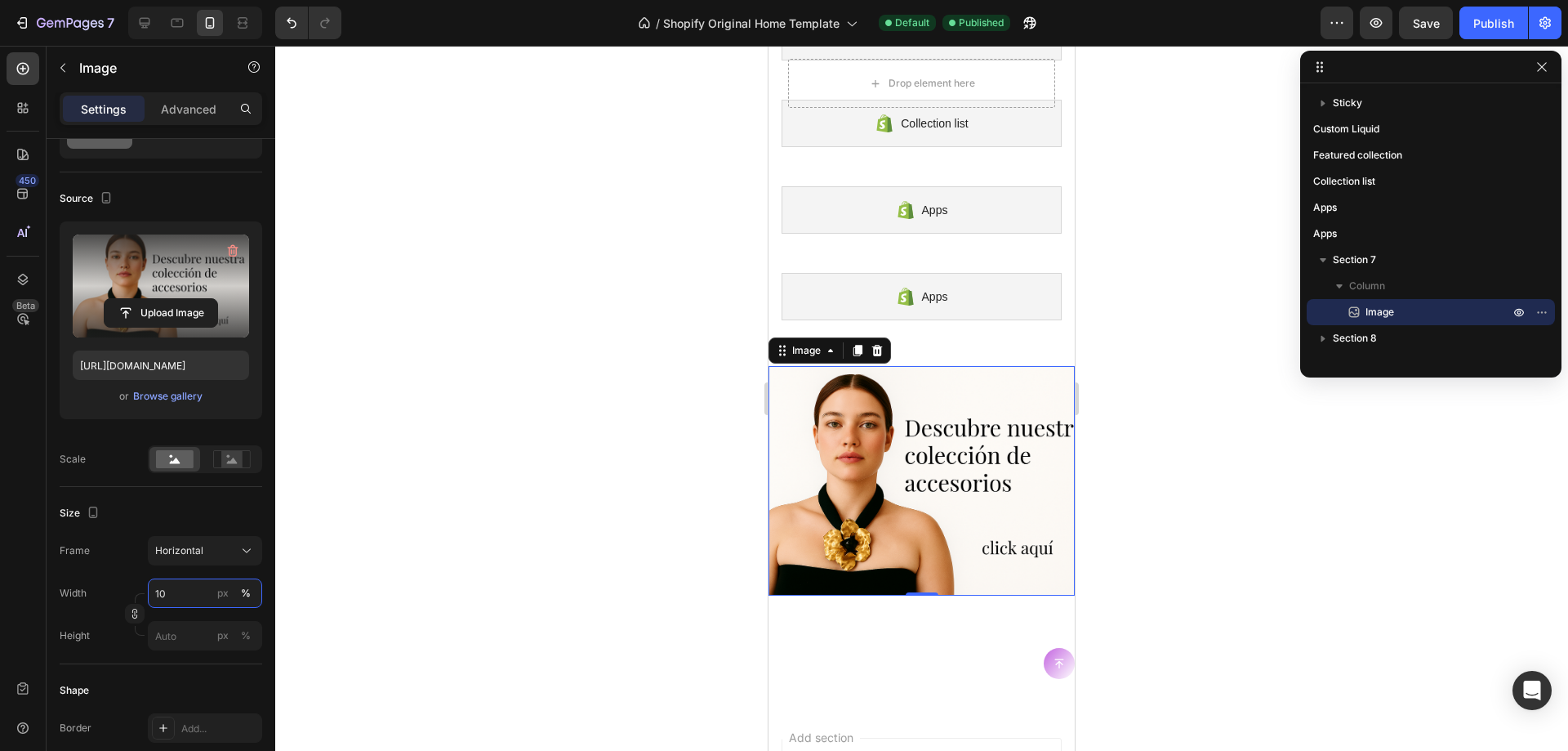
type input "1"
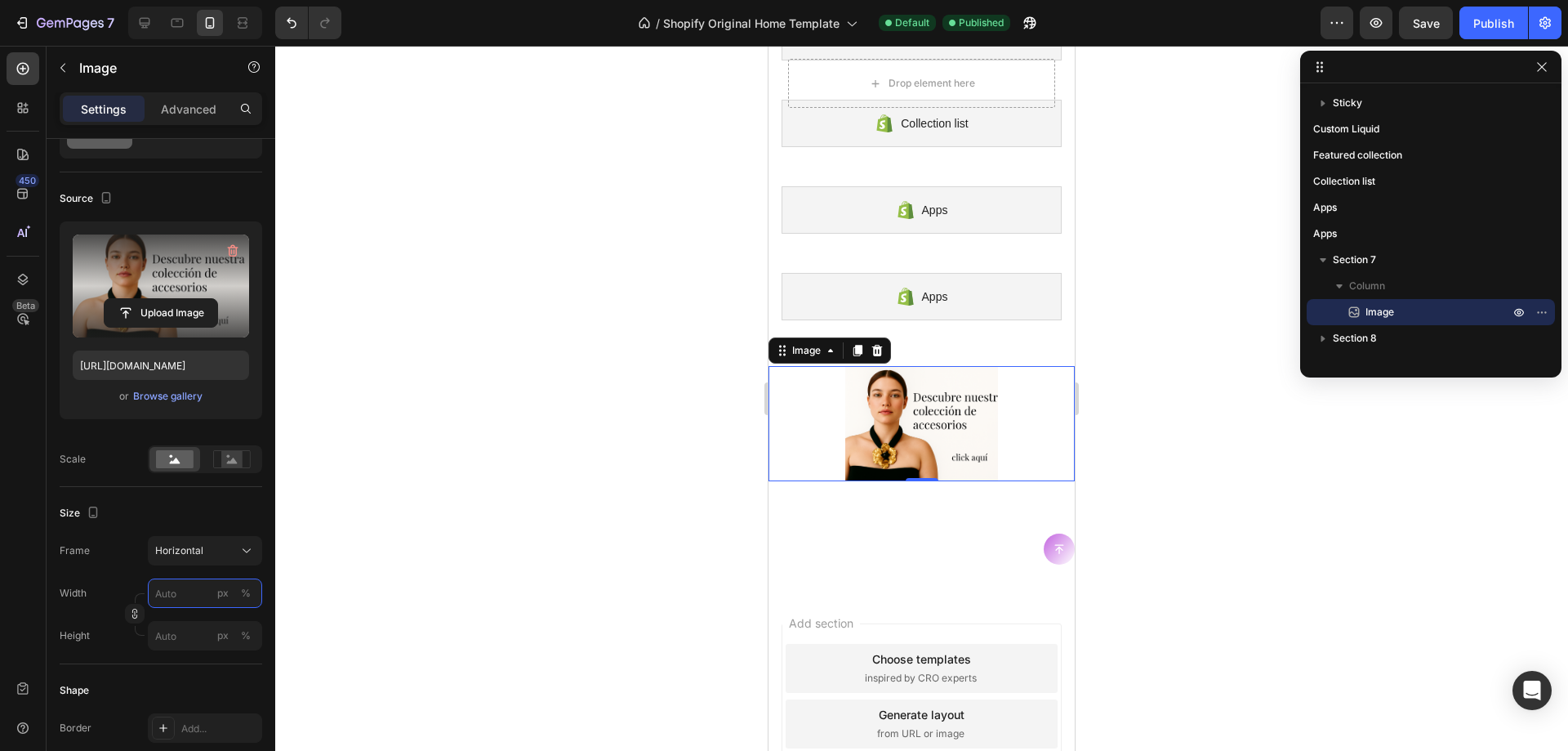
type input "9"
type input "7"
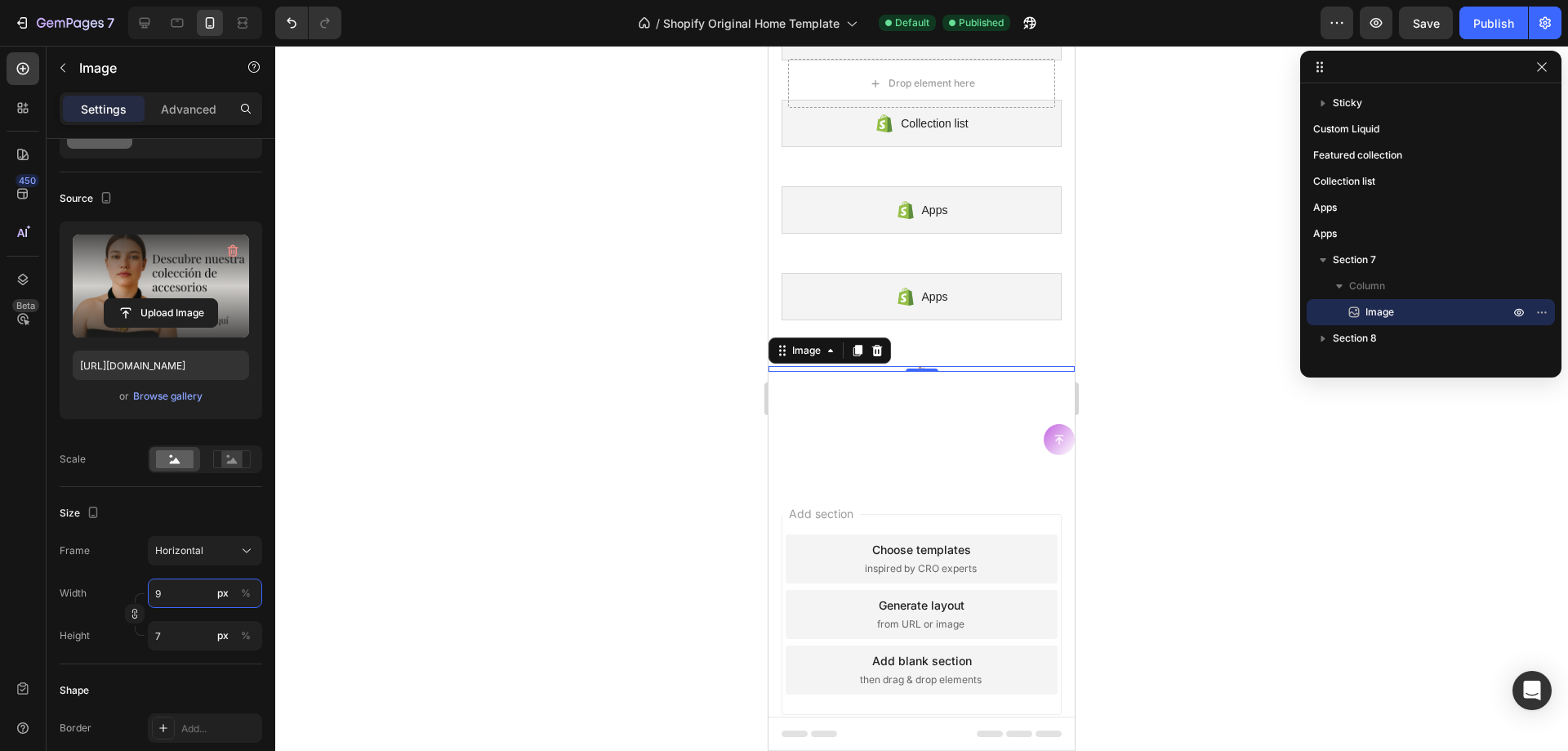
type input "90"
type input "68"
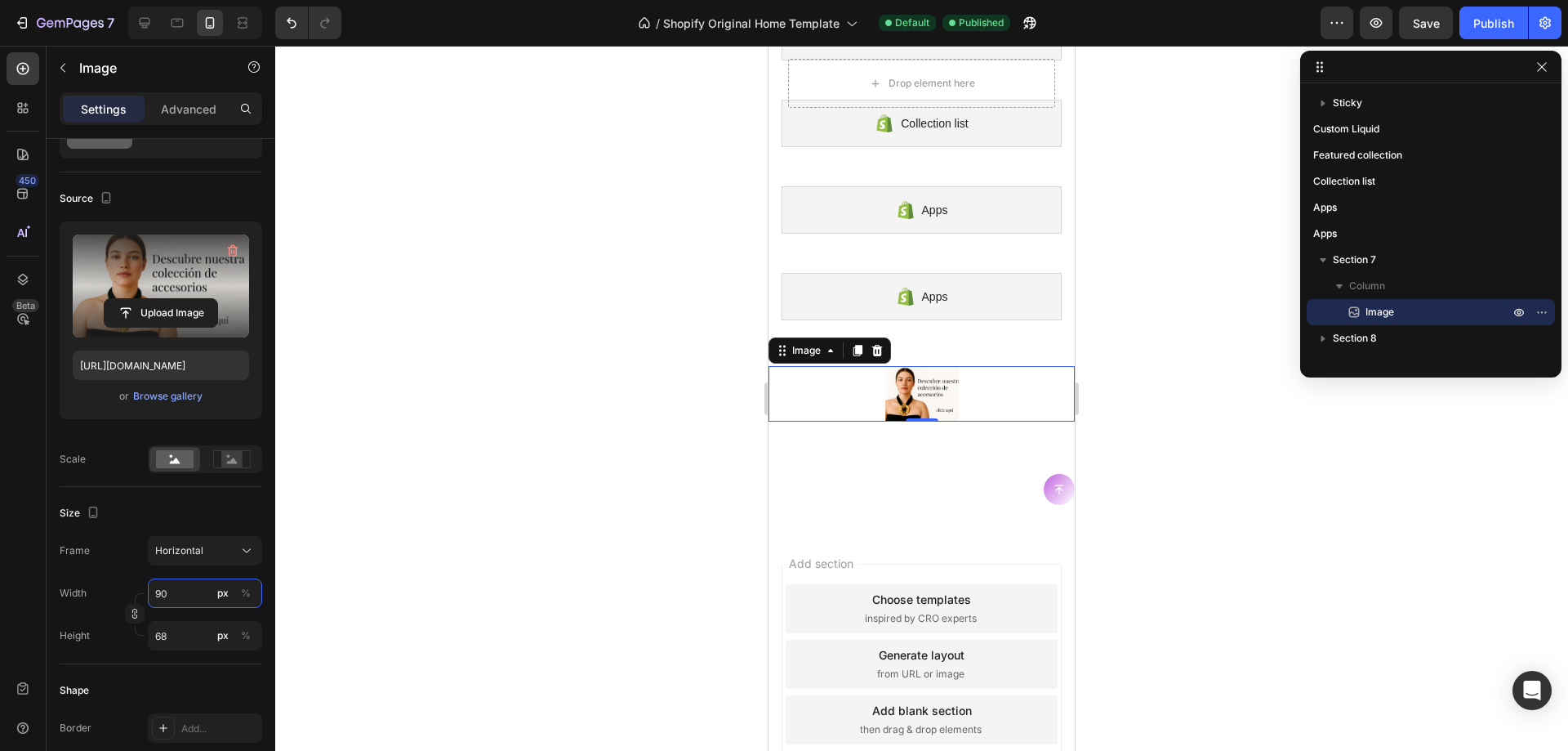
type input "900"
type input "675"
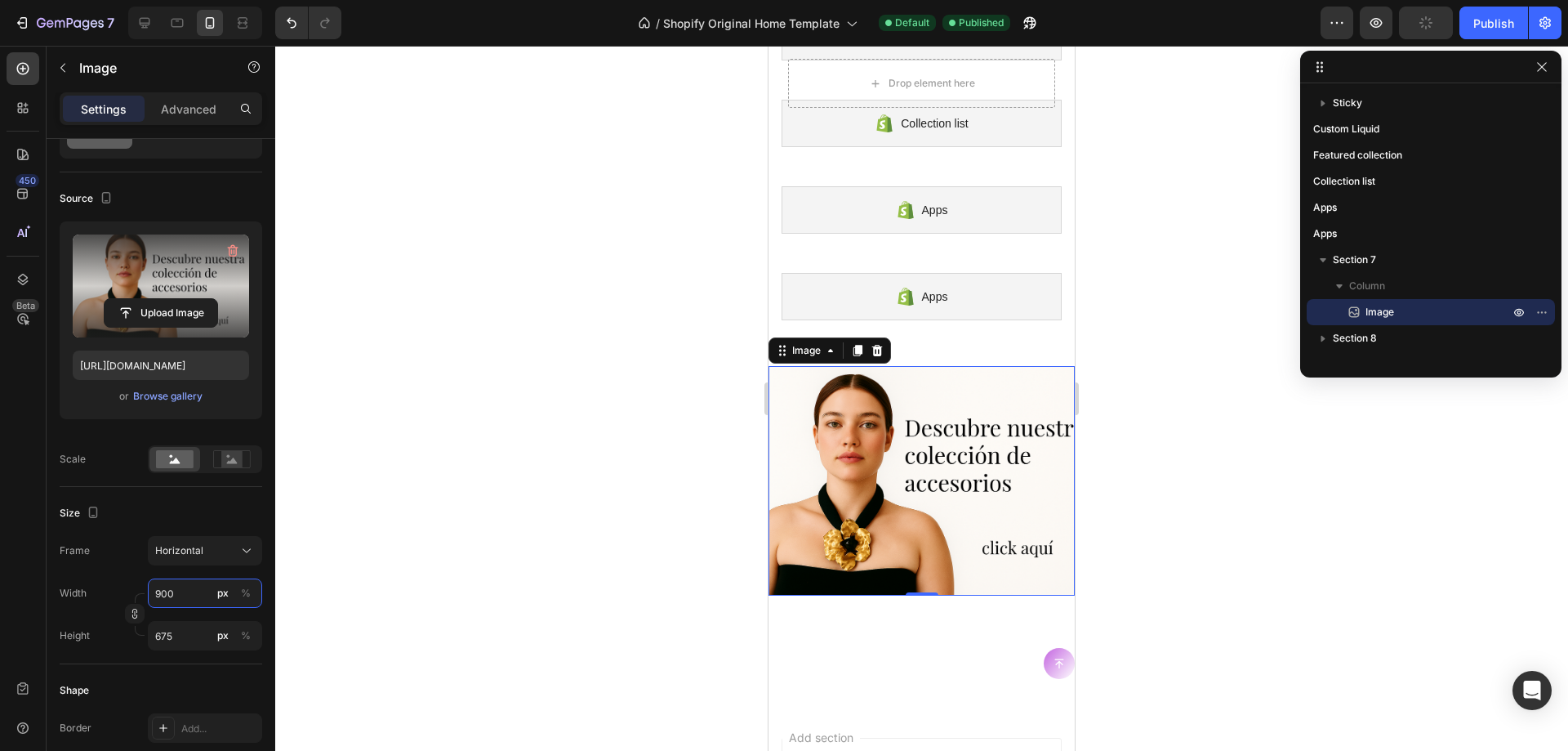
type input "90"
type input "68"
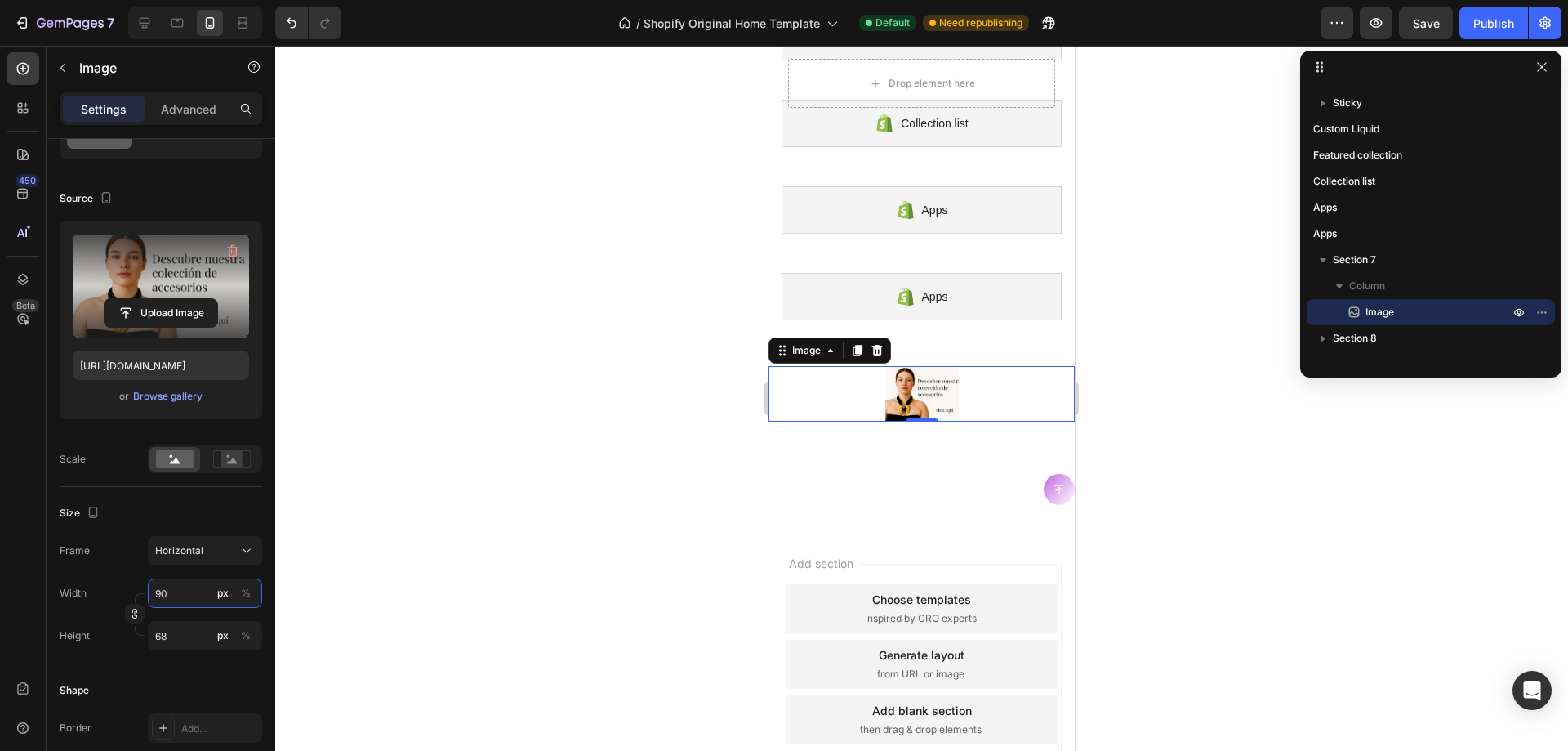
type input "908"
type input "681"
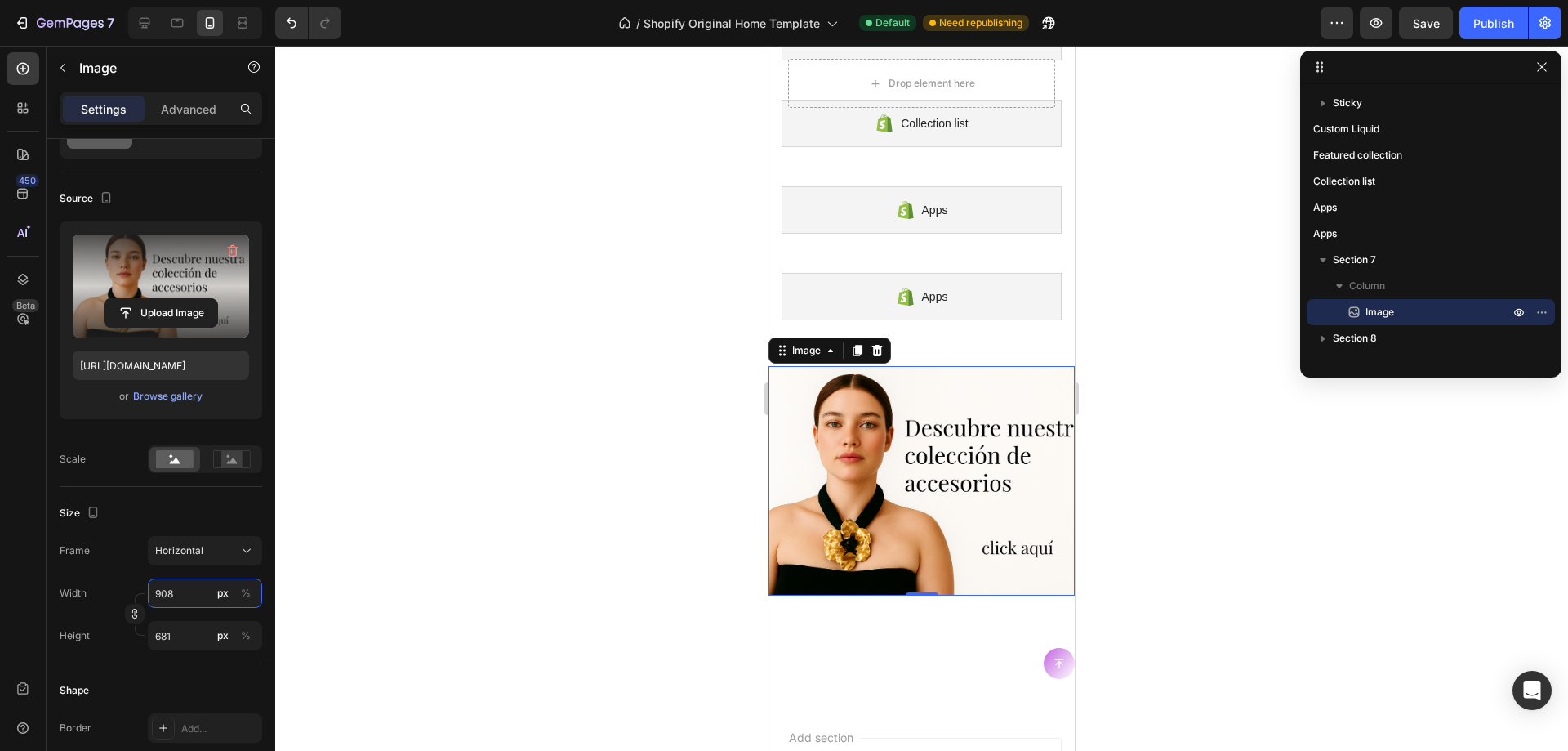
type input "90"
type input "68"
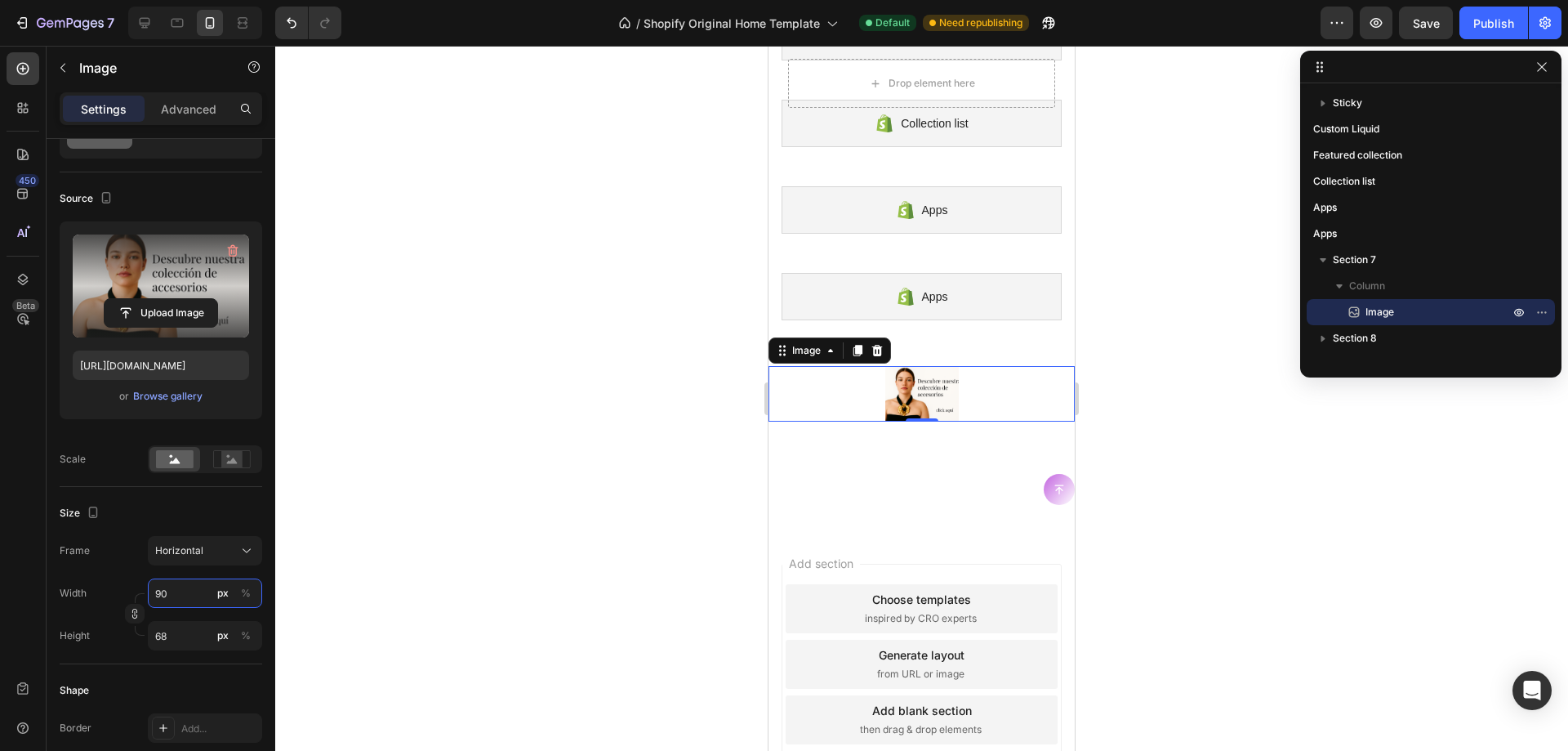
type input "9"
type input "7"
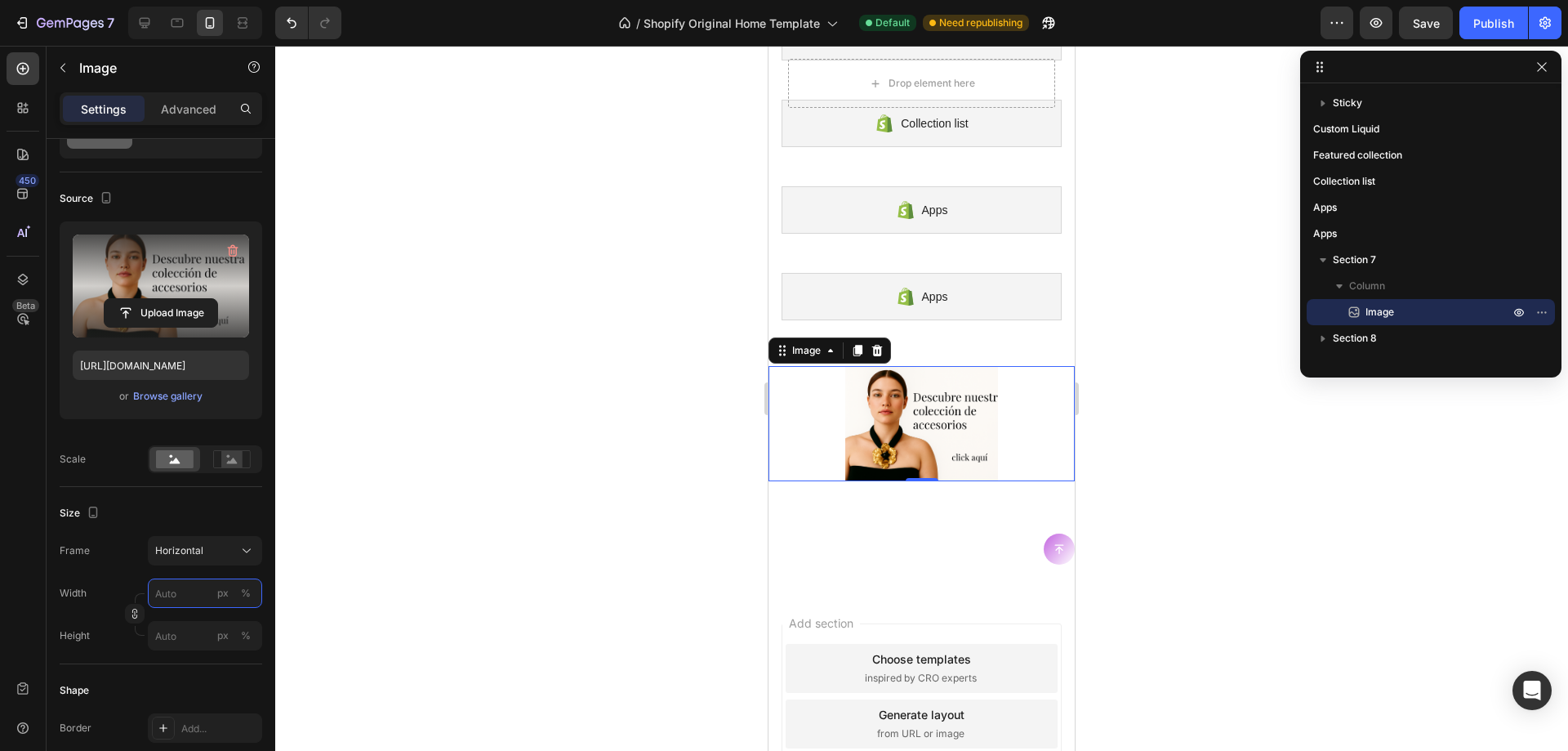
type input "1"
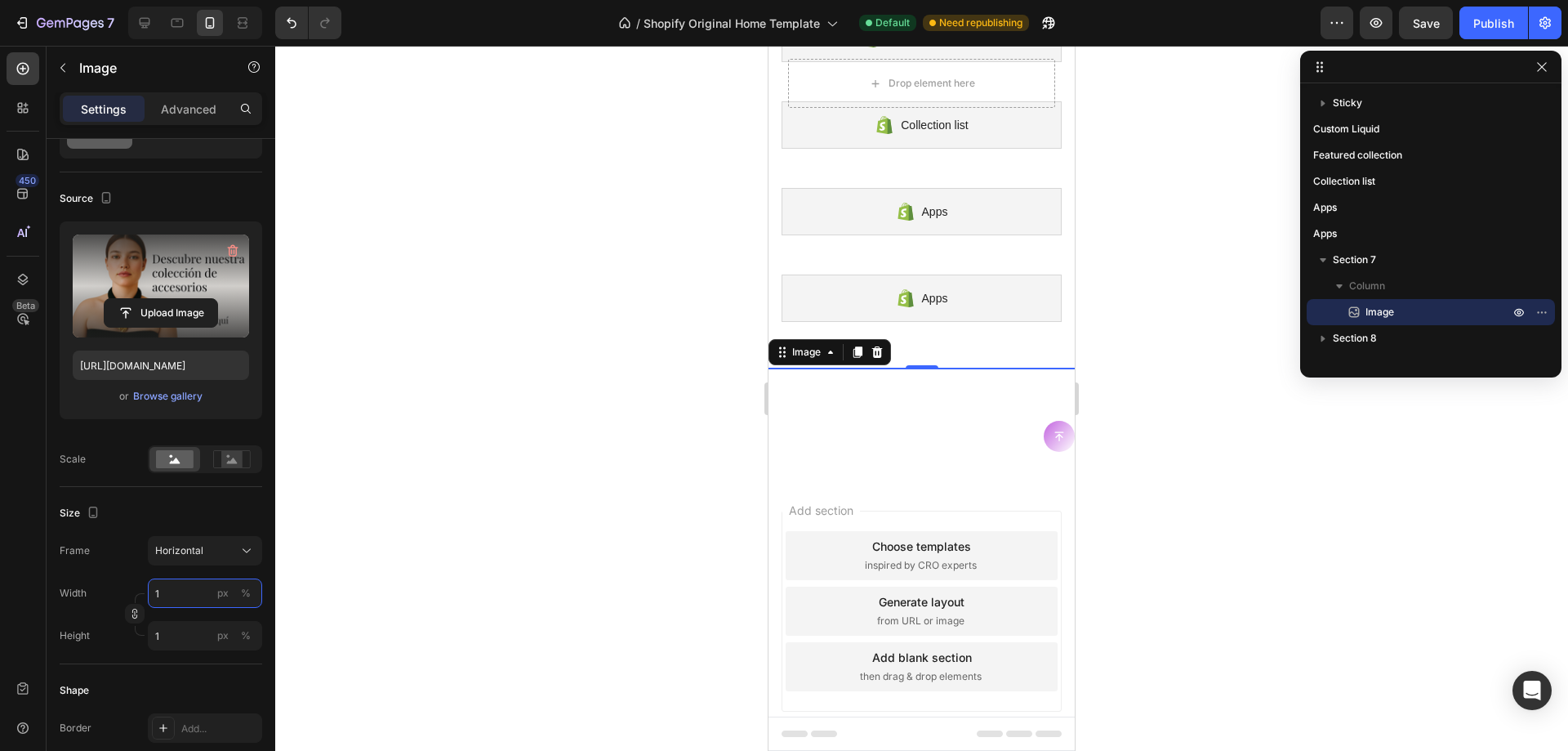
scroll to position [246, 0]
type input "10"
type input "8"
type input "1"
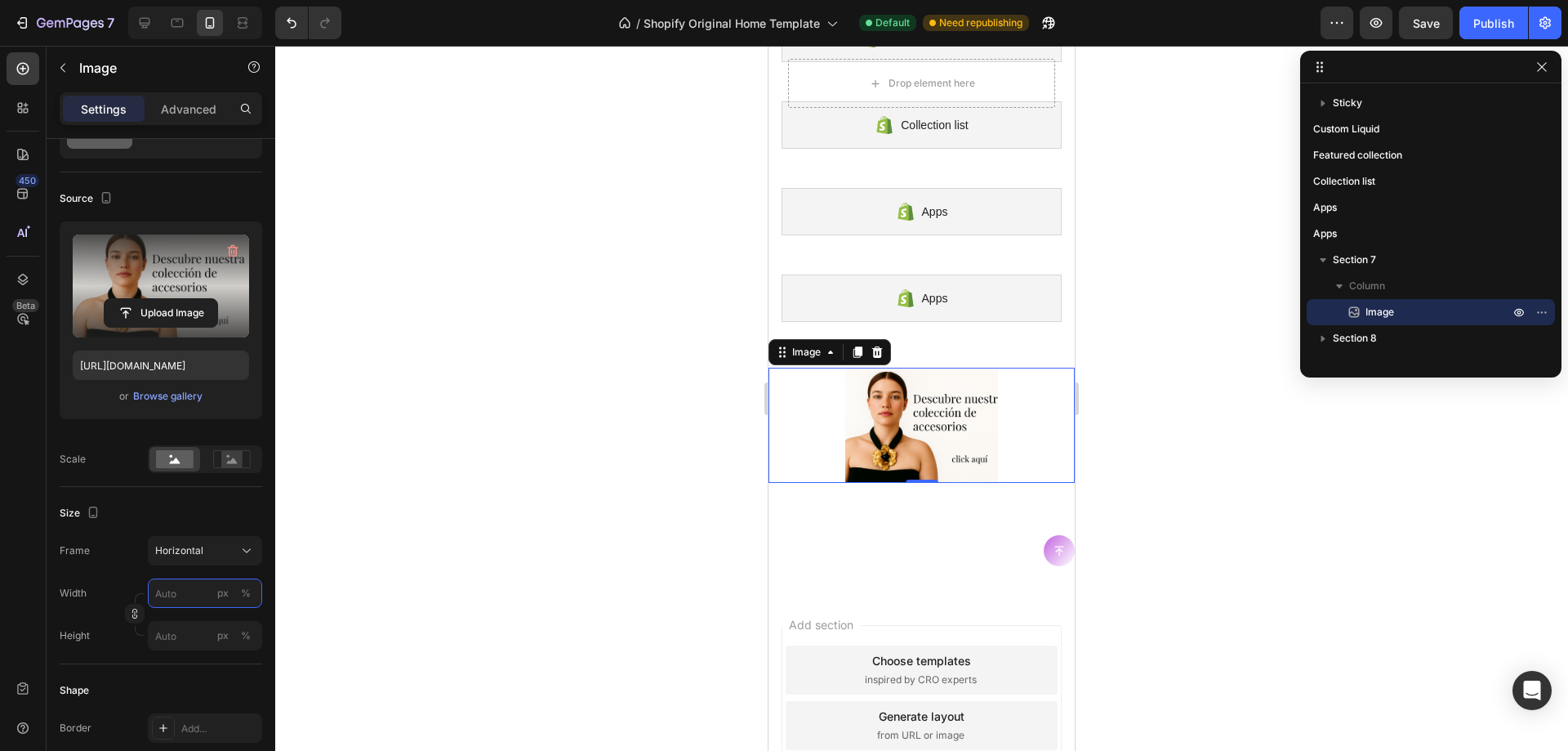
type input "1"
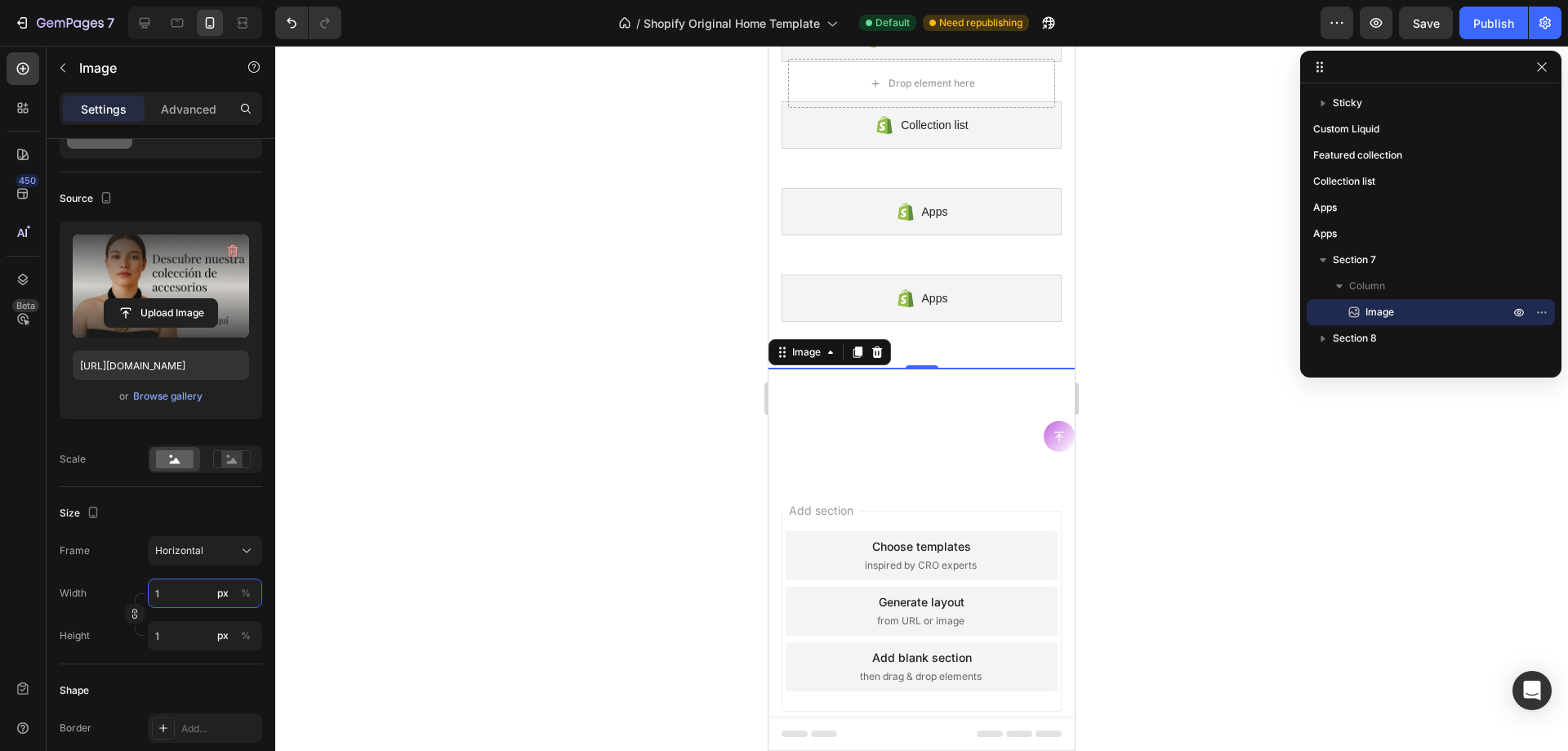
type input "1"
click at [207, 521] on div "Size" at bounding box center [161, 513] width 203 height 26
click at [194, 558] on span "Horizontal" at bounding box center [179, 551] width 48 height 15
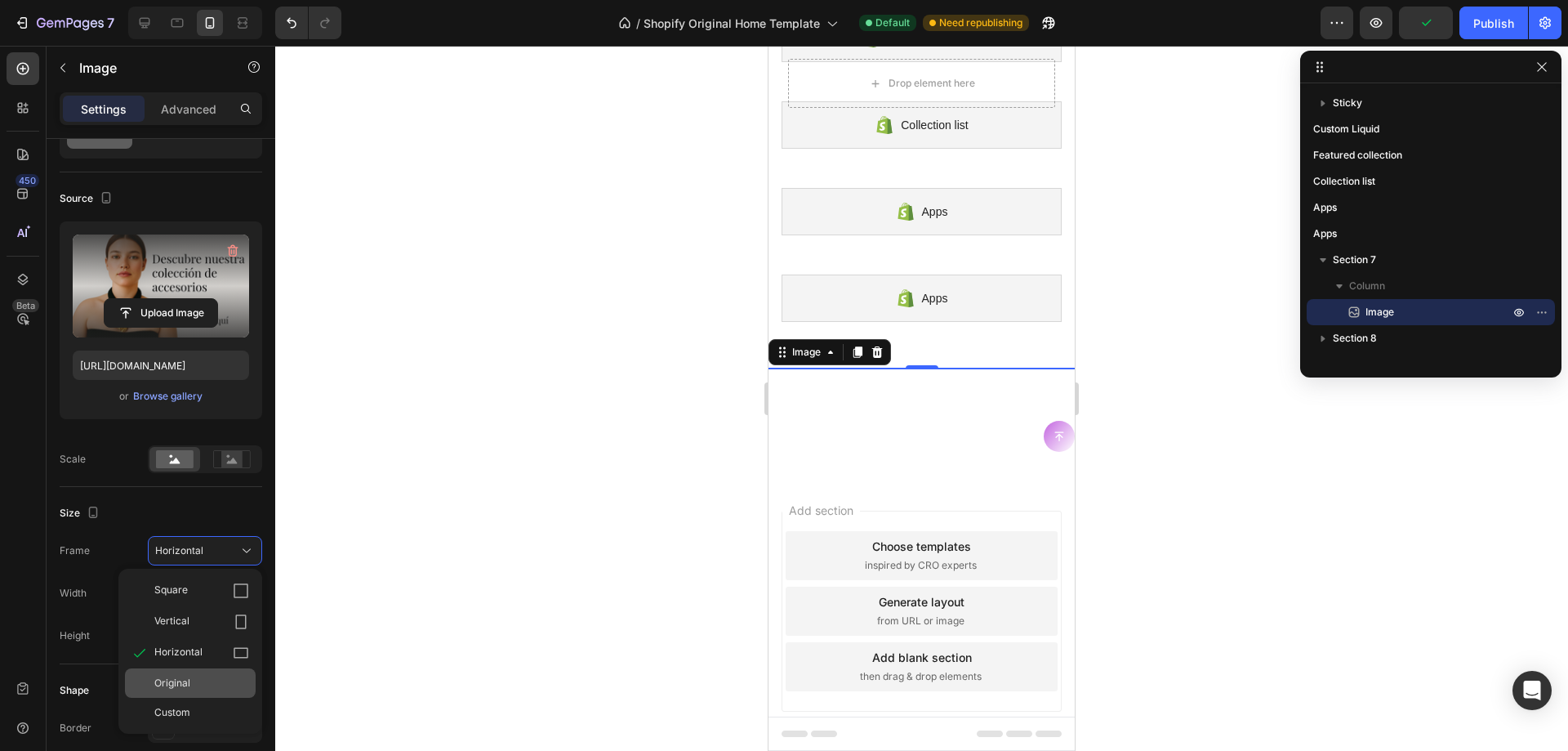
click at [188, 672] on div "Original" at bounding box center [190, 683] width 131 height 29
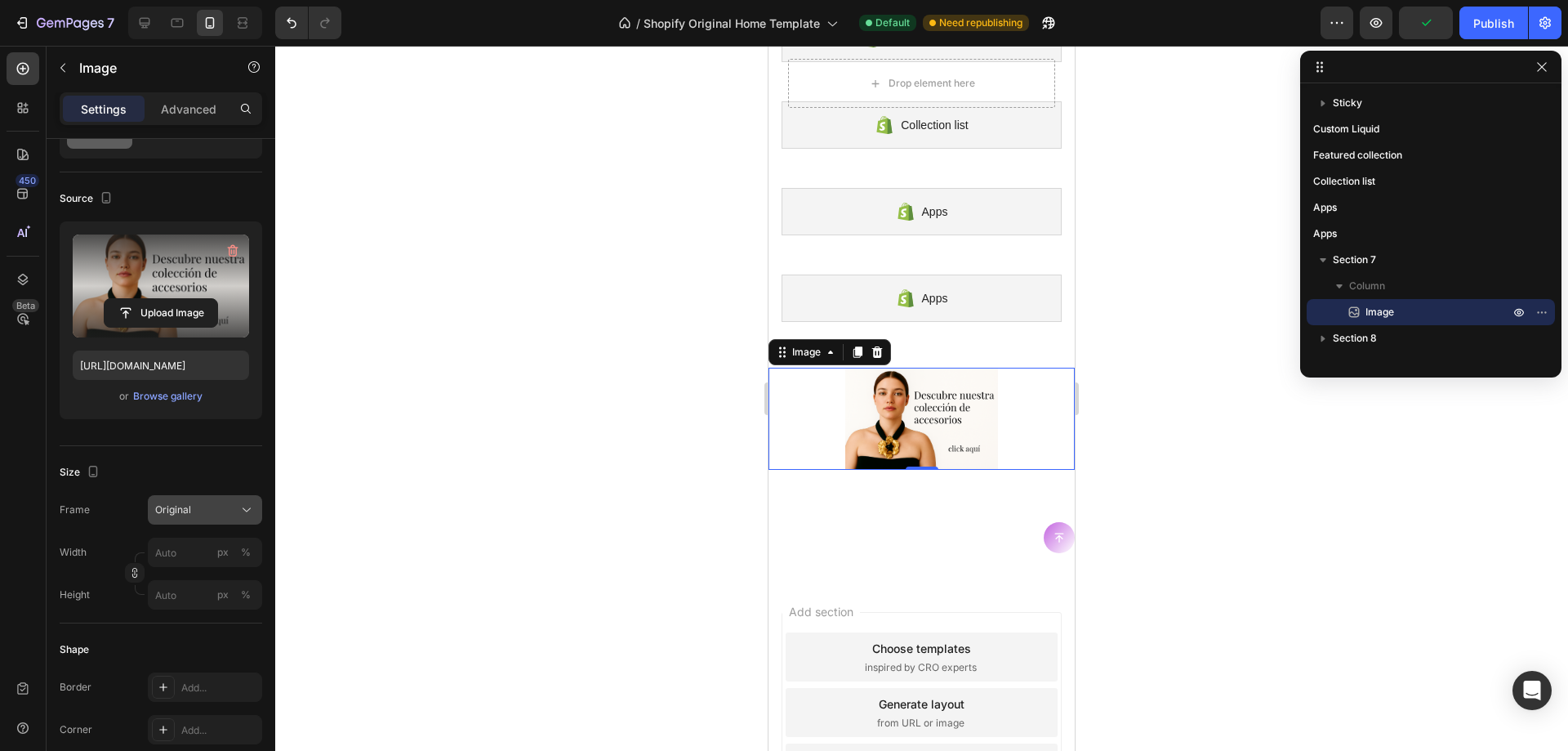
click at [233, 512] on div "Original" at bounding box center [194, 509] width 80 height 15
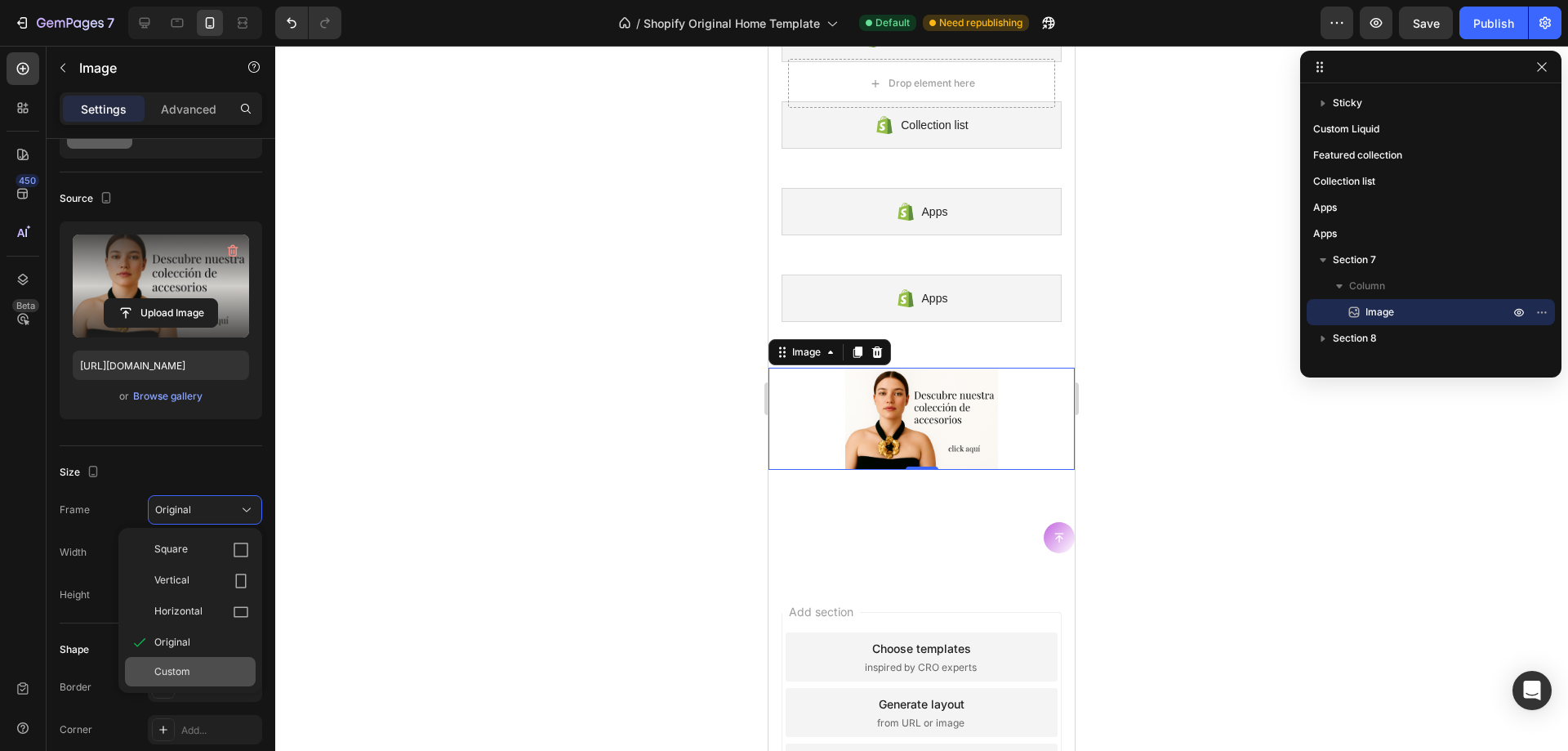
click at [180, 670] on span "Custom" at bounding box center [172, 671] width 36 height 15
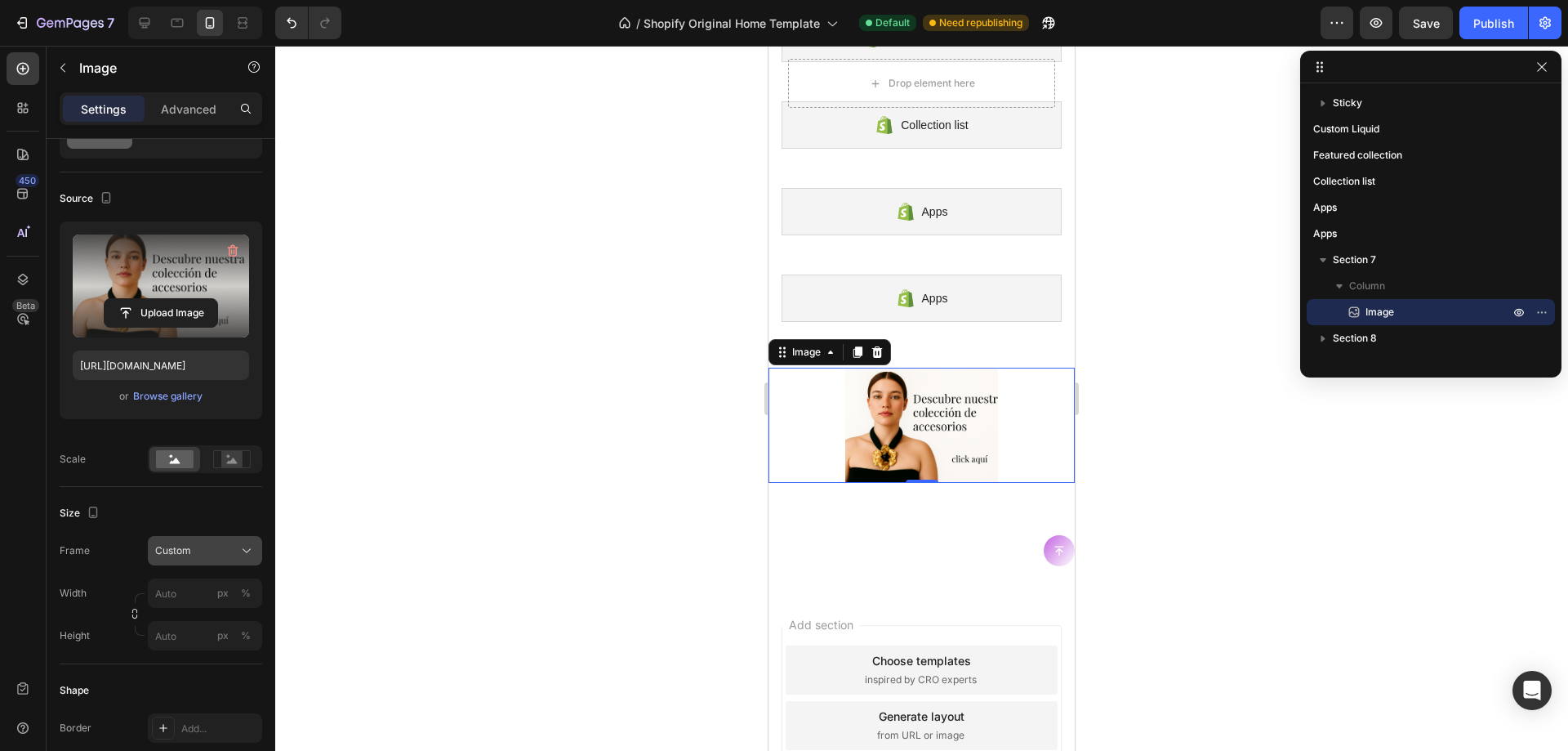
click at [219, 544] on div "Frame Custom Width px % Height px %" at bounding box center [161, 593] width 203 height 114
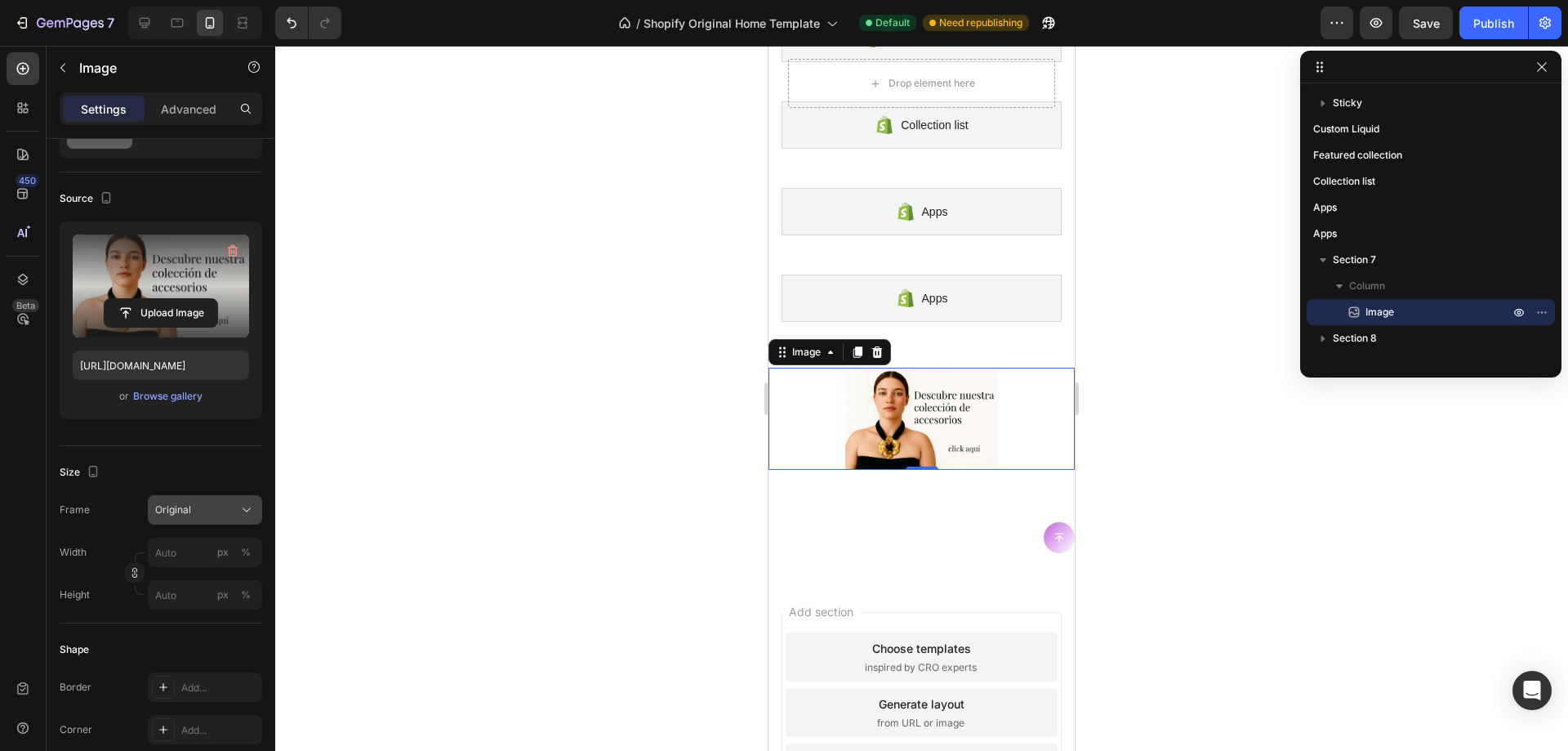
click at [216, 521] on button "Original" at bounding box center [205, 510] width 114 height 29
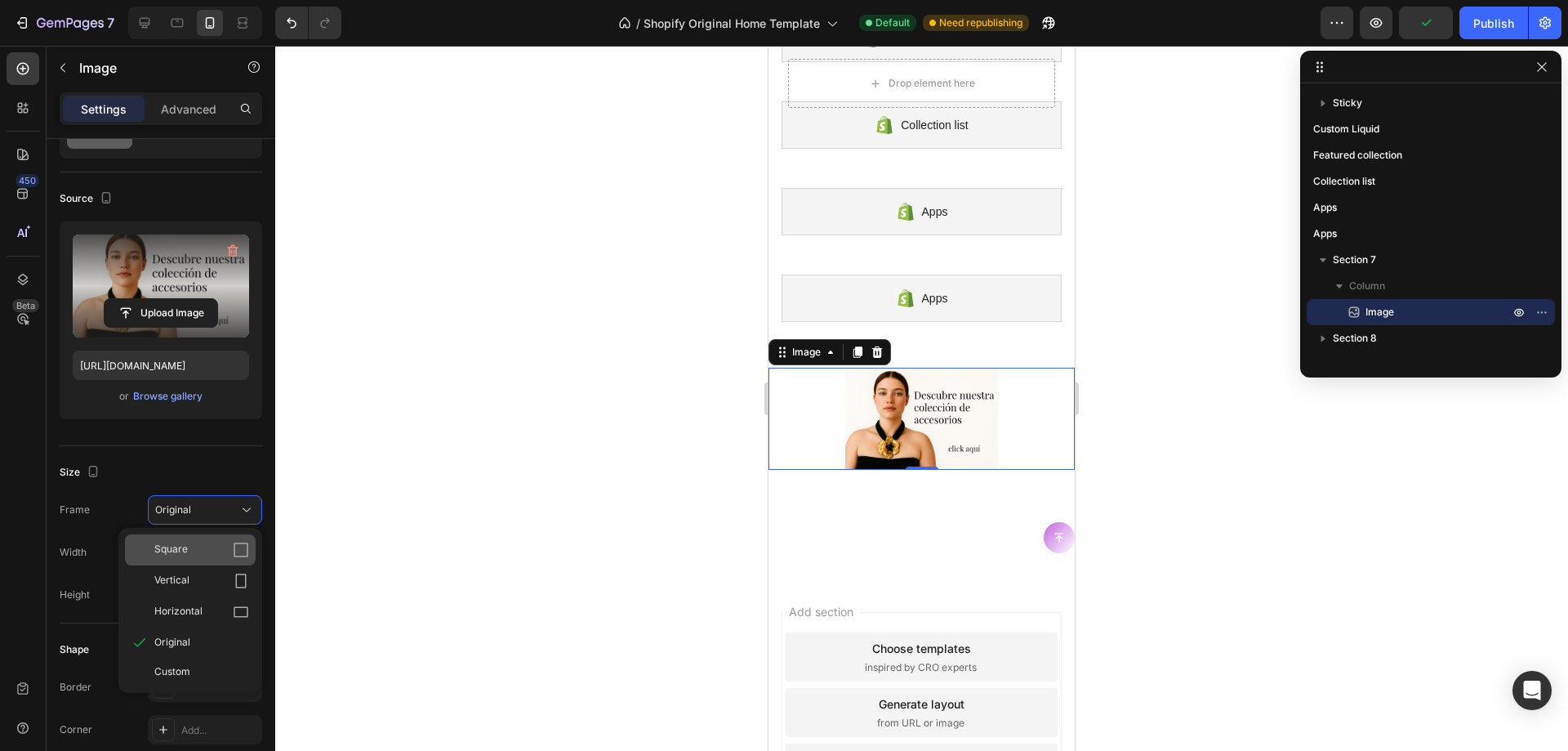
click at [242, 534] on div "Square" at bounding box center [190, 550] width 131 height 31
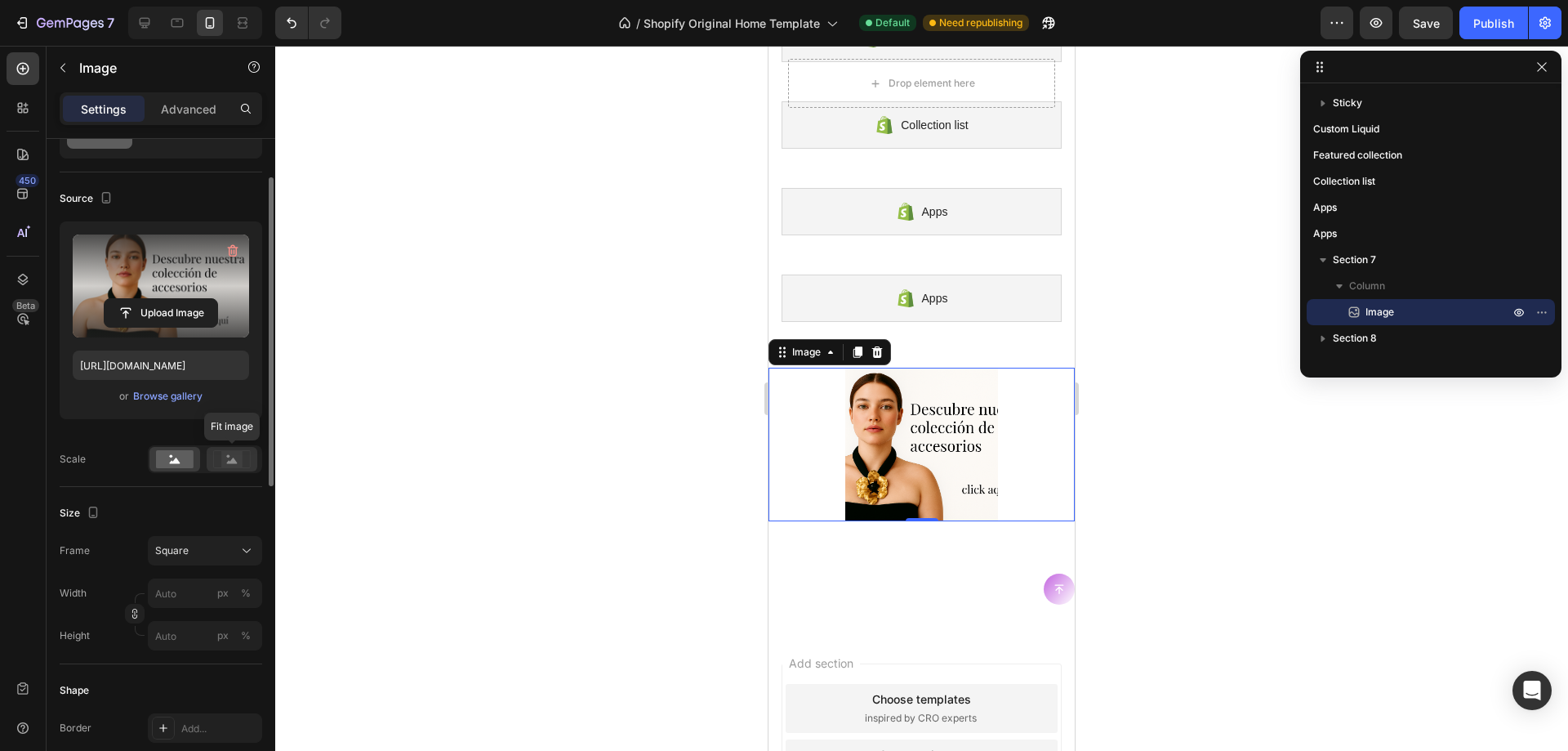
click at [226, 454] on rect at bounding box center [231, 459] width 22 height 16
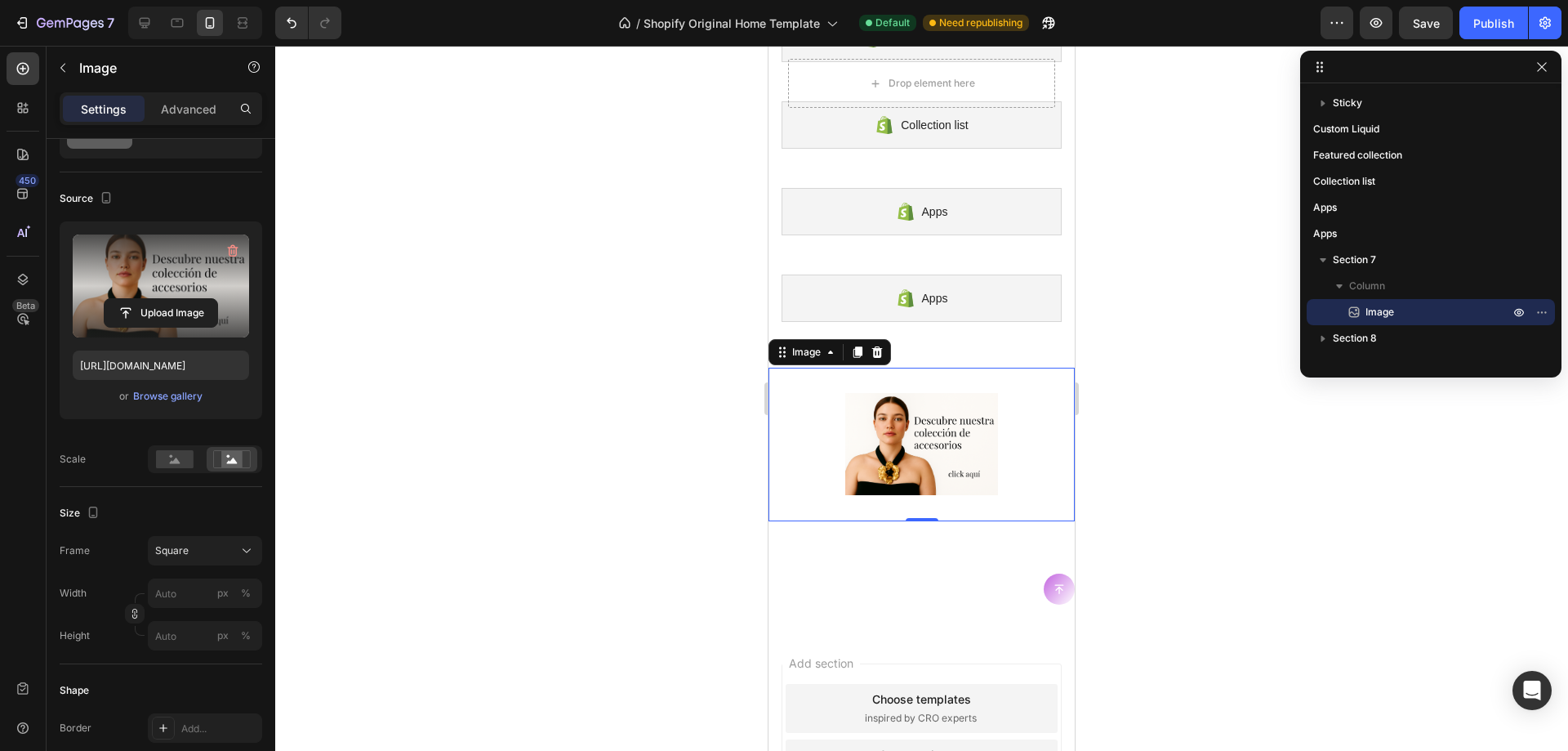
click at [194, 576] on div "Frame Square Width px % Height px %" at bounding box center [161, 593] width 203 height 114
click at [219, 496] on div "Size Frame Square Width px % Height px %" at bounding box center [161, 576] width 203 height 177
click at [886, 407] on img at bounding box center [922, 444] width 154 height 154
click at [885, 412] on img at bounding box center [922, 444] width 154 height 154
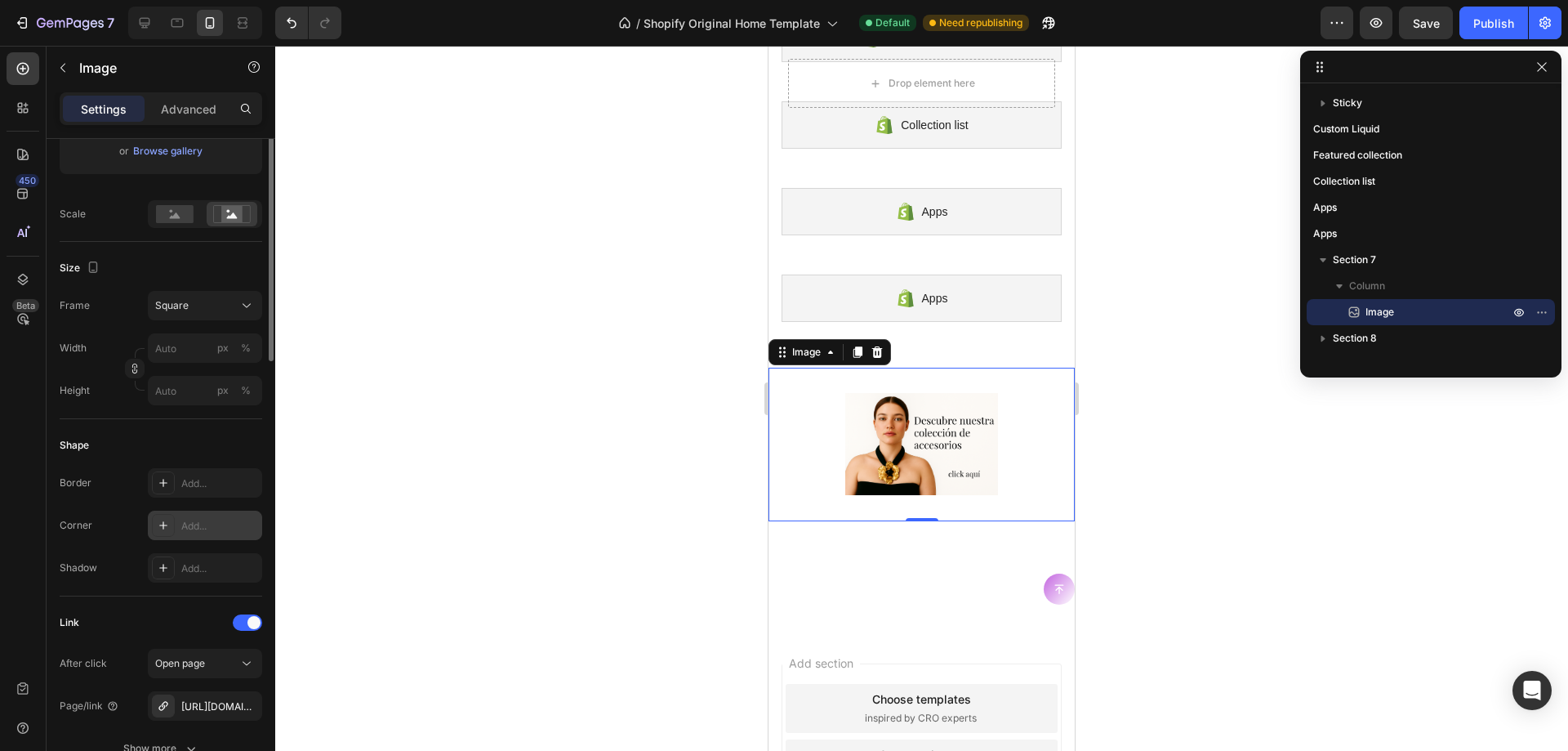
scroll to position [163, 0]
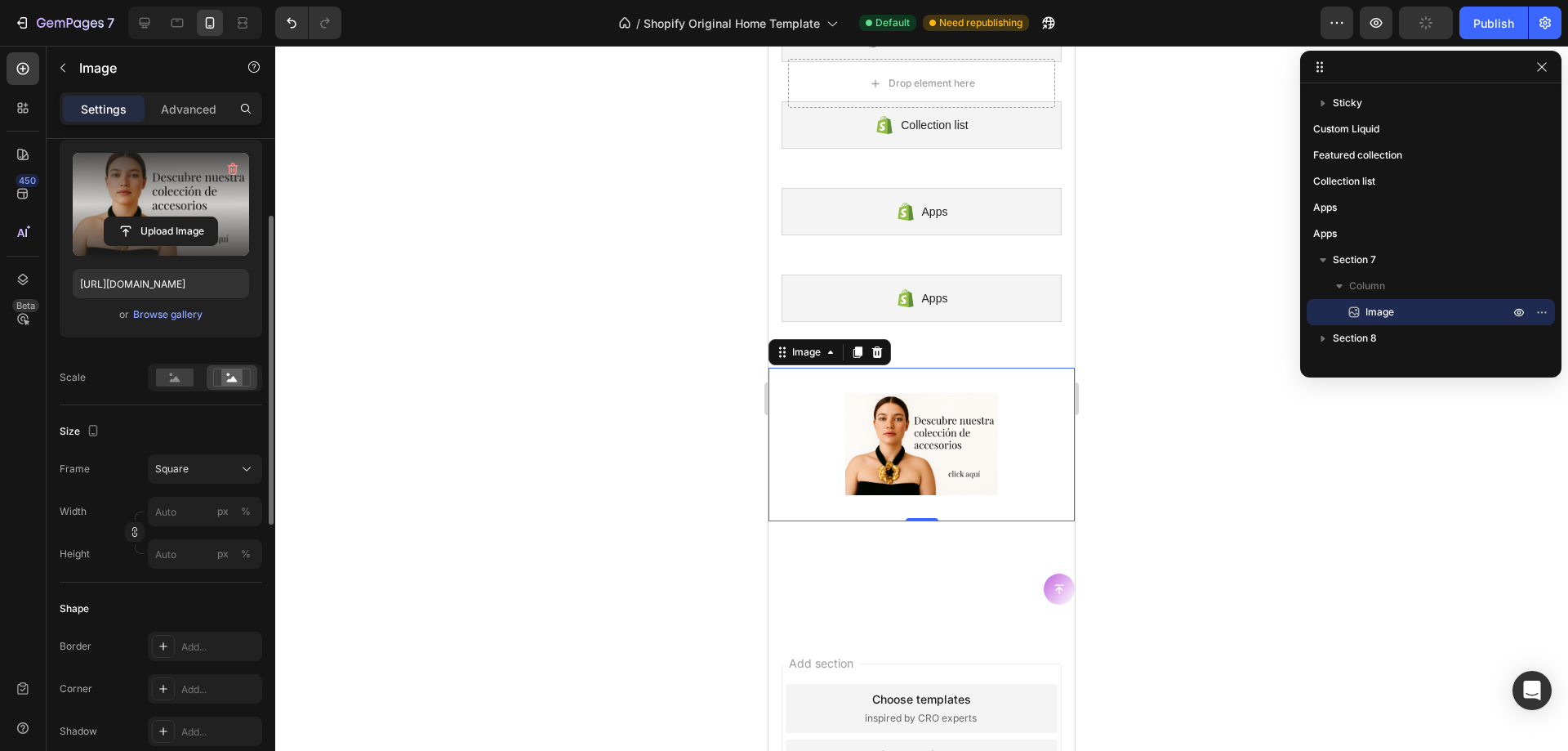
click at [194, 487] on div "Frame Square Width px % Height px %" at bounding box center [161, 511] width 203 height 114
click at [198, 474] on div "Square" at bounding box center [194, 469] width 80 height 15
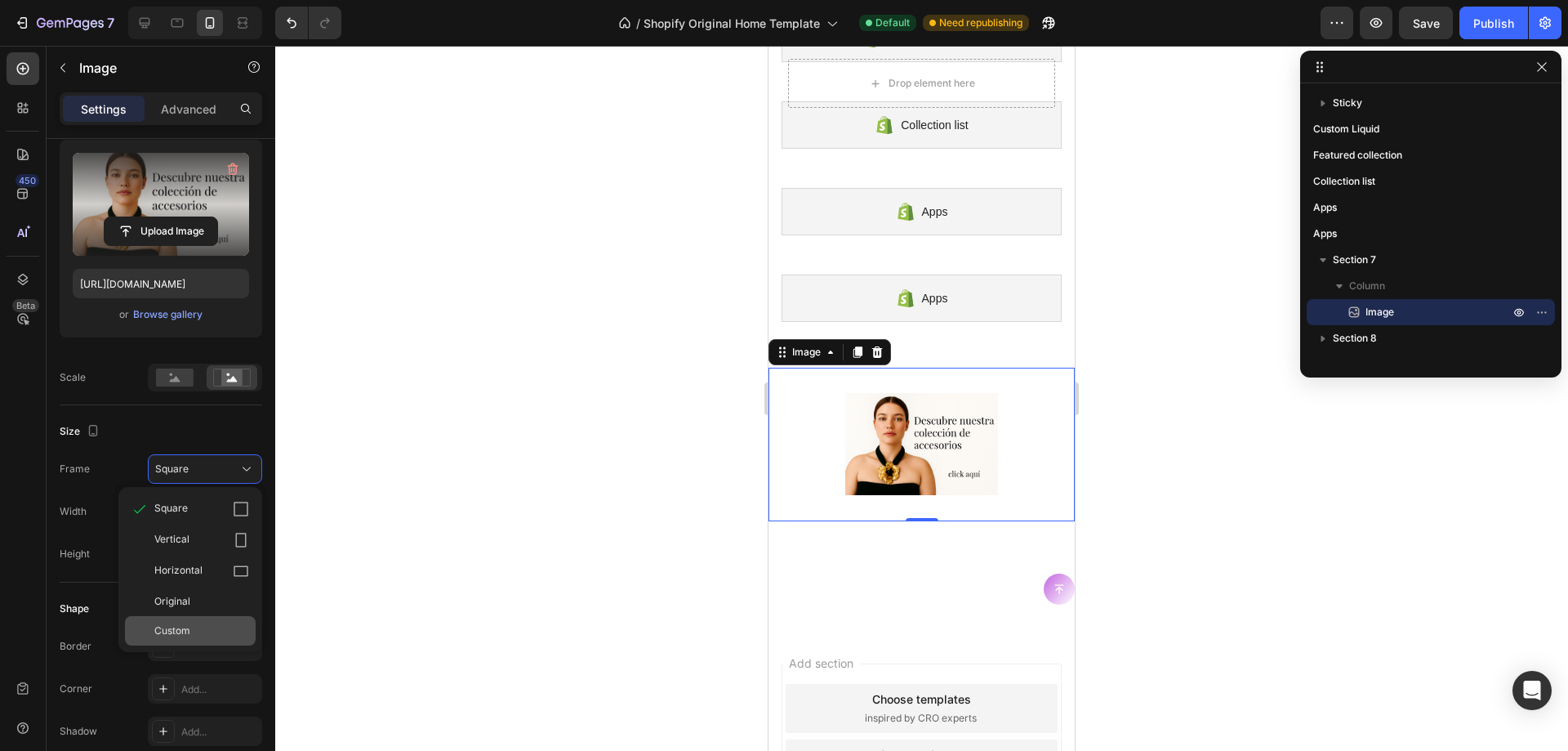
click at [175, 624] on span "Custom" at bounding box center [172, 631] width 36 height 15
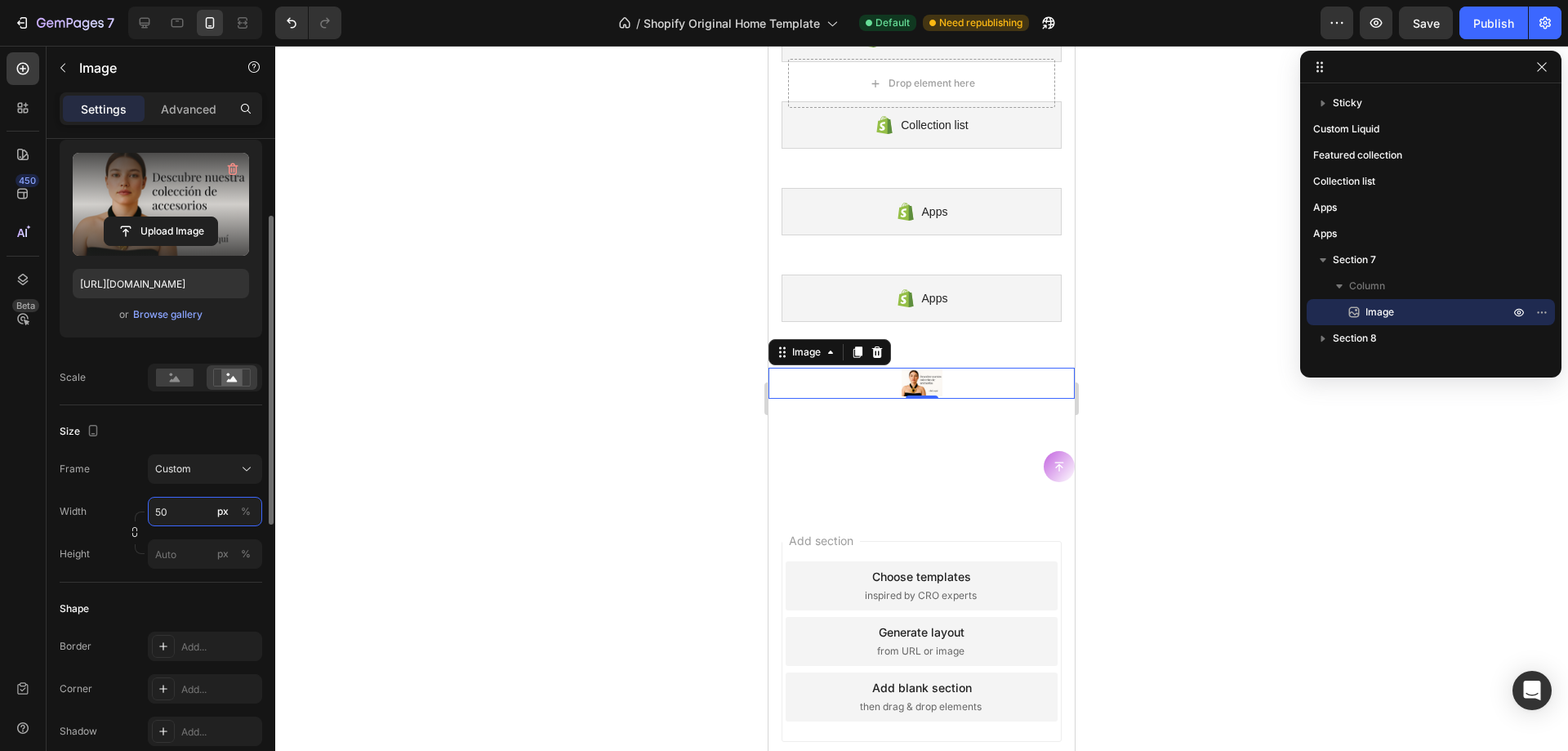
type input "500"
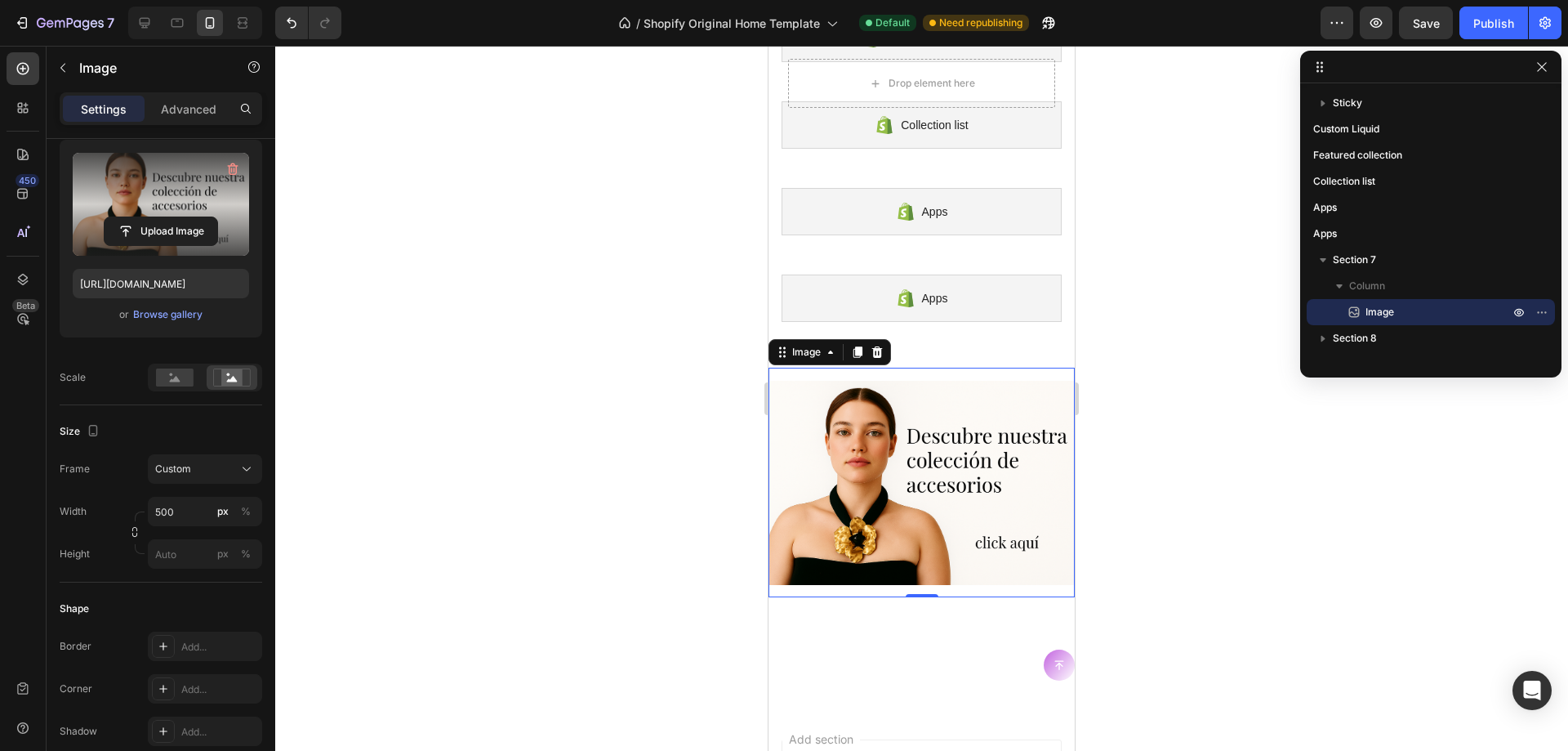
click at [632, 408] on div at bounding box center [921, 398] width 1293 height 705
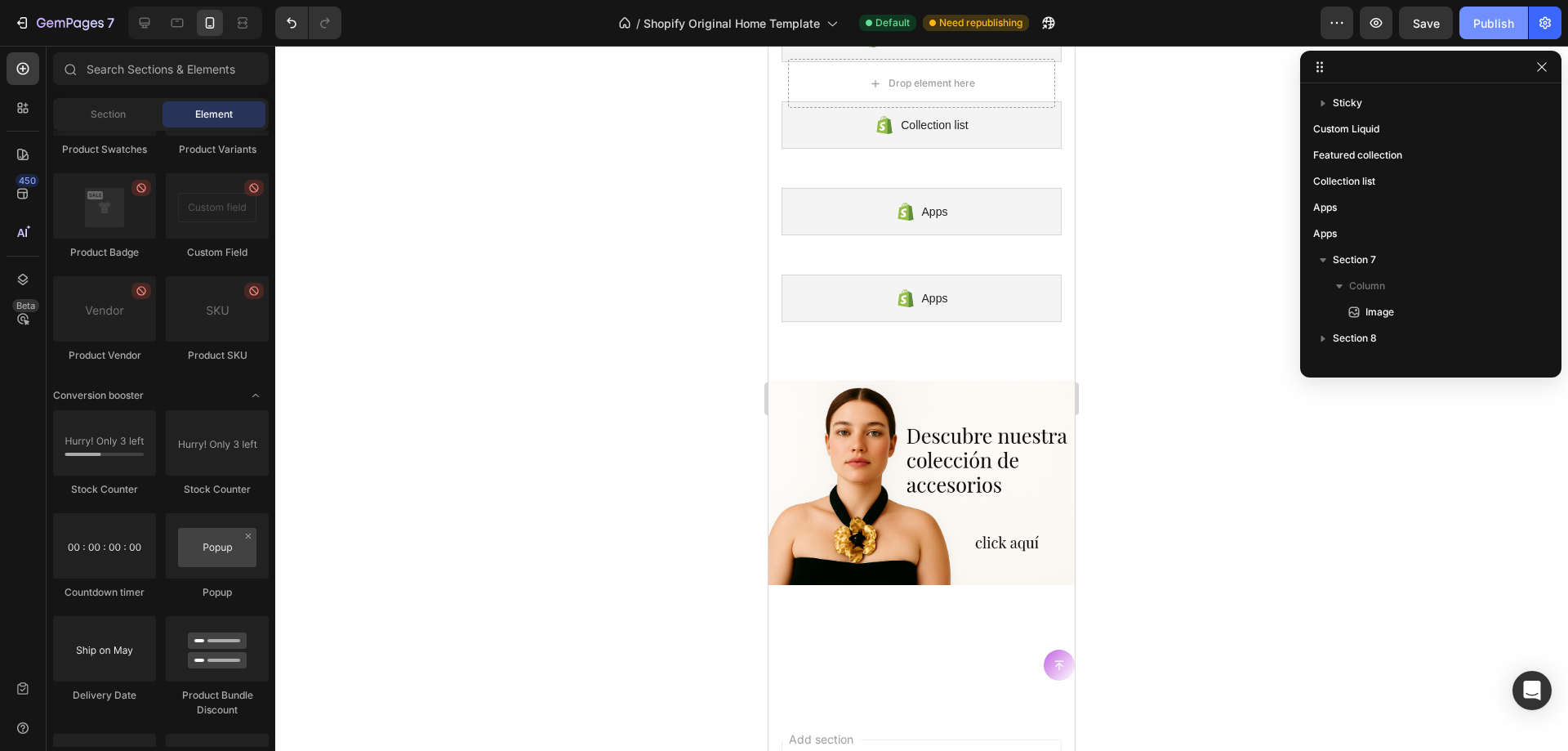
click at [1495, 15] on div "Publish" at bounding box center [1493, 23] width 40 height 17
click at [655, 237] on div at bounding box center [921, 398] width 1293 height 705
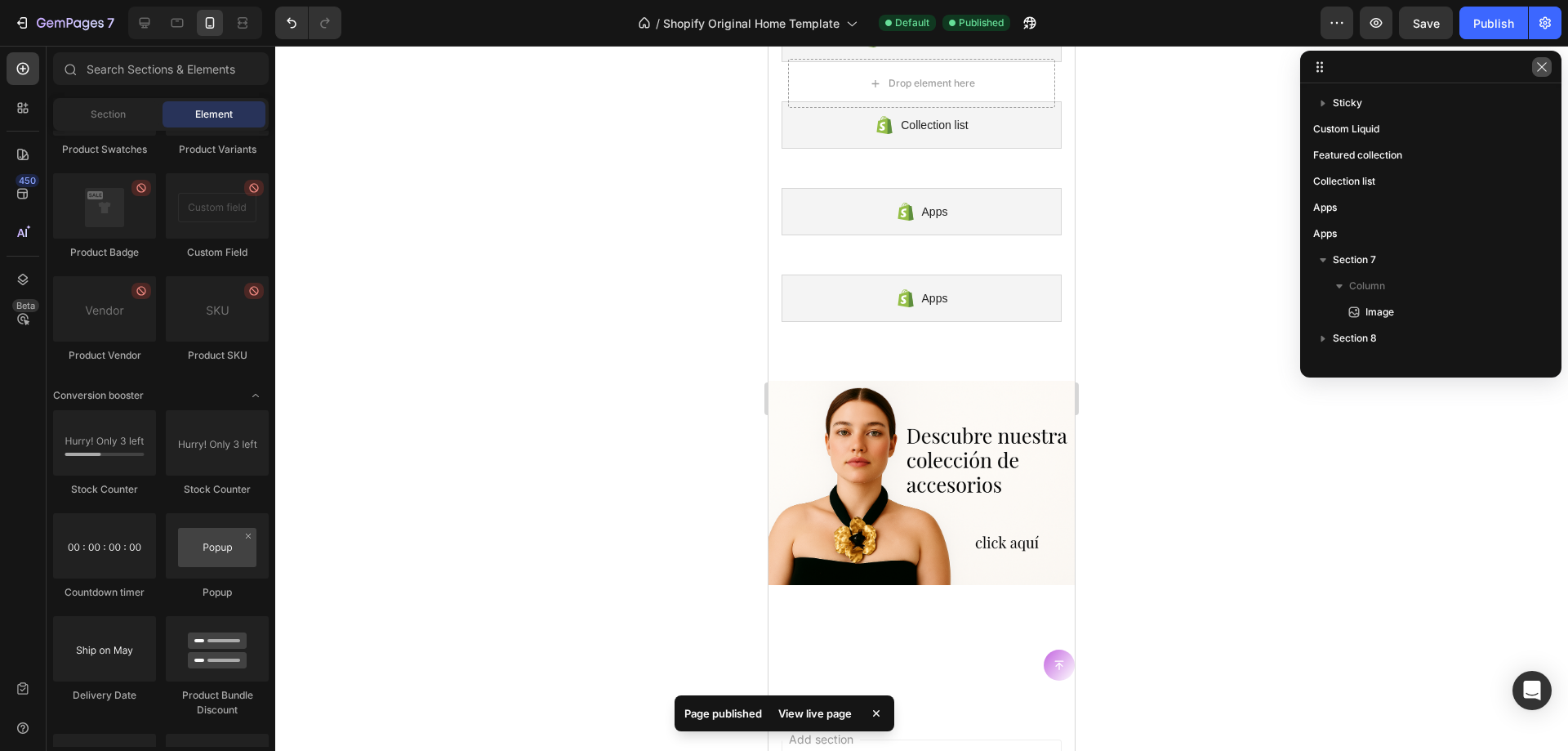
click at [1537, 69] on icon "button" at bounding box center [1541, 66] width 13 height 13
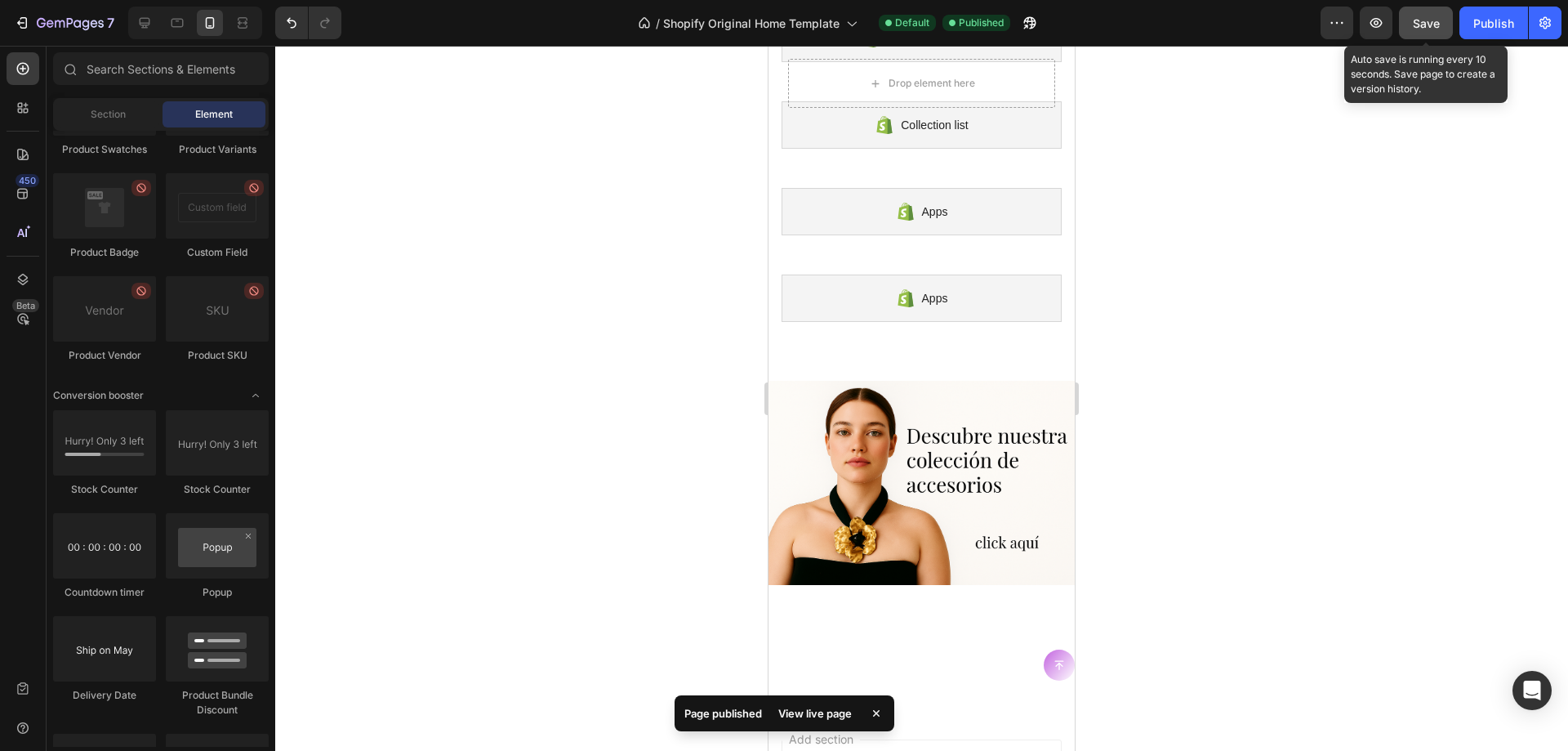
click at [1417, 26] on span "Save" at bounding box center [1426, 23] width 27 height 14
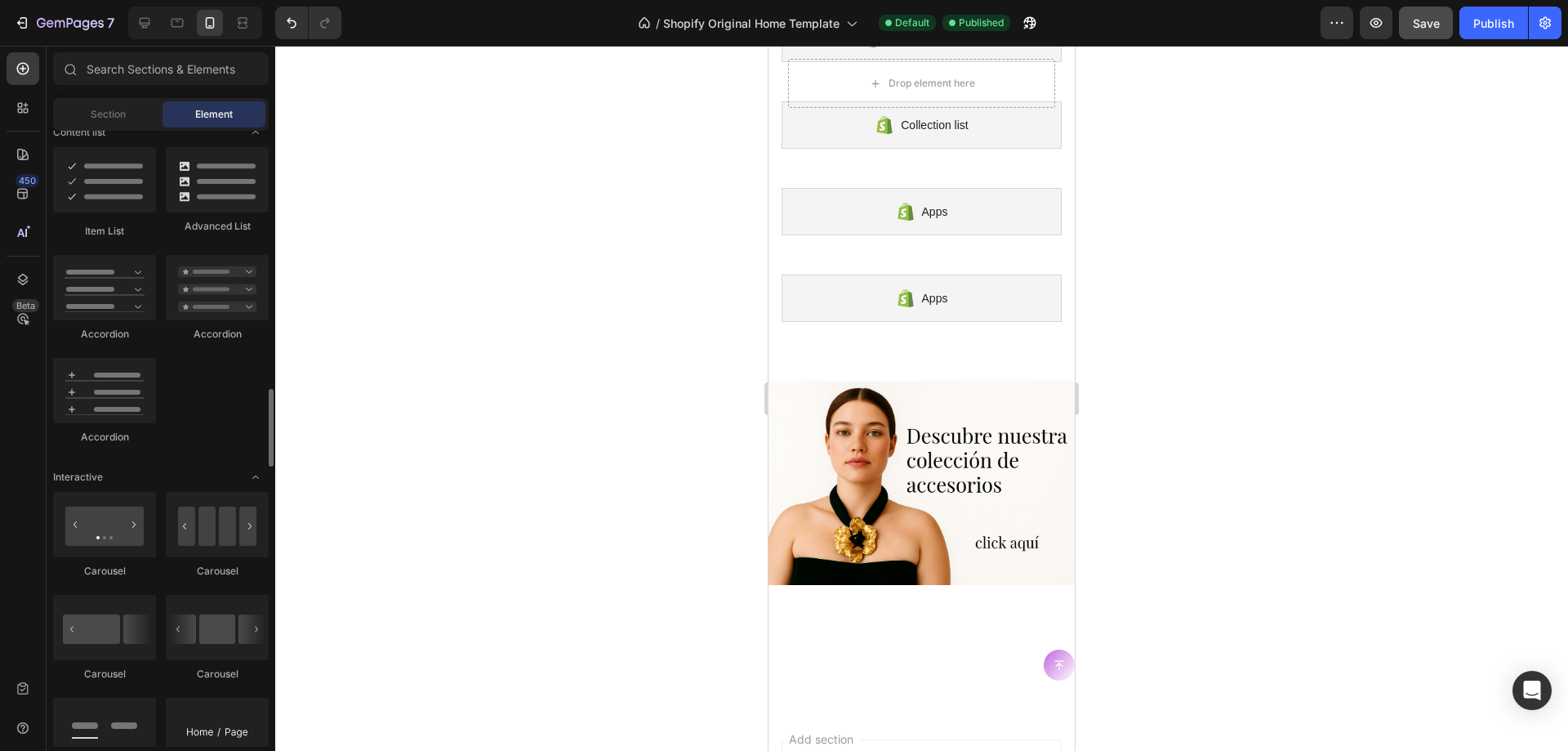
scroll to position [1389, 0]
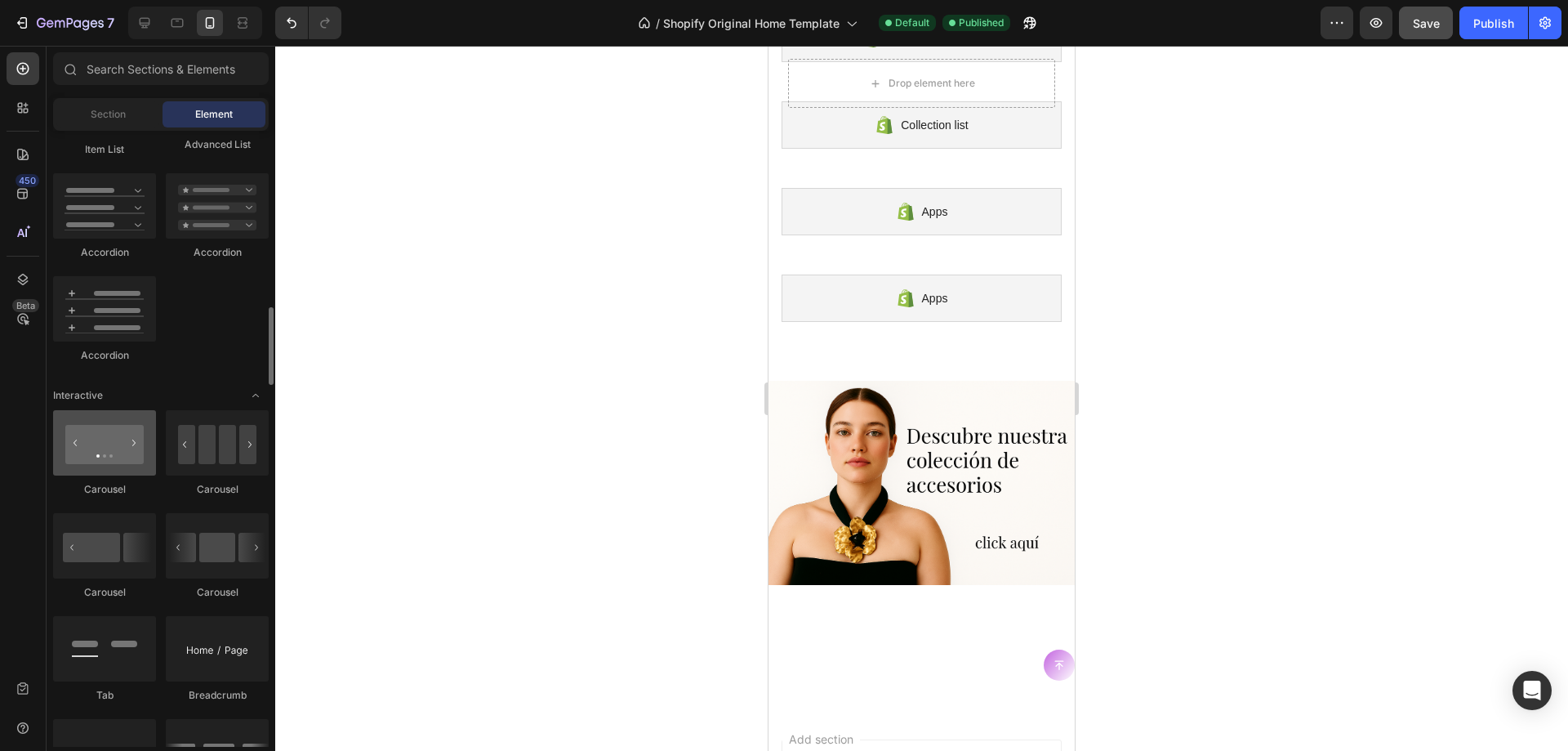
click at [111, 459] on div at bounding box center [105, 443] width 103 height 65
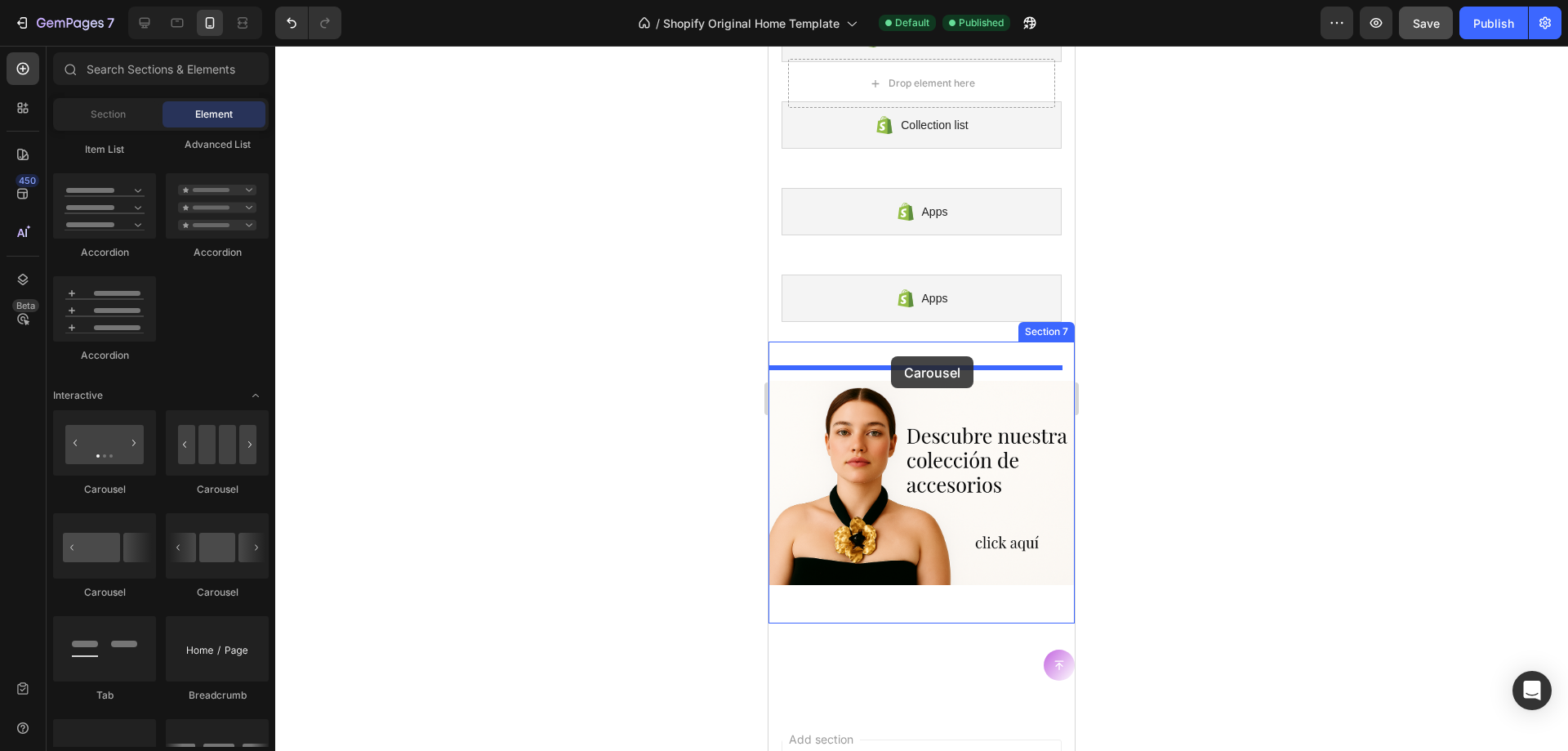
drag, startPoint x: 876, startPoint y: 502, endPoint x: 891, endPoint y: 356, distance: 146.8
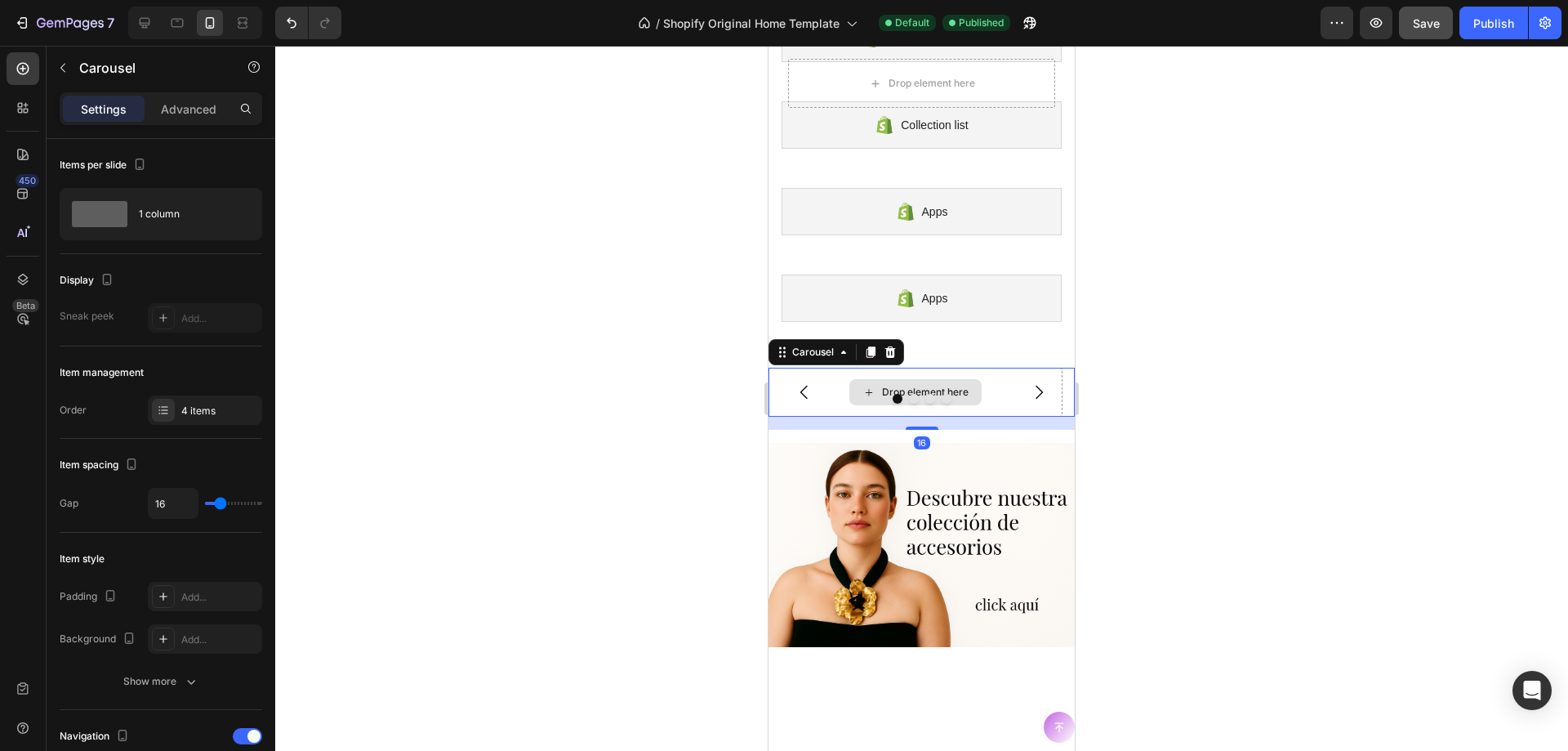
click at [927, 387] on div "Drop element here" at bounding box center [925, 391] width 87 height 13
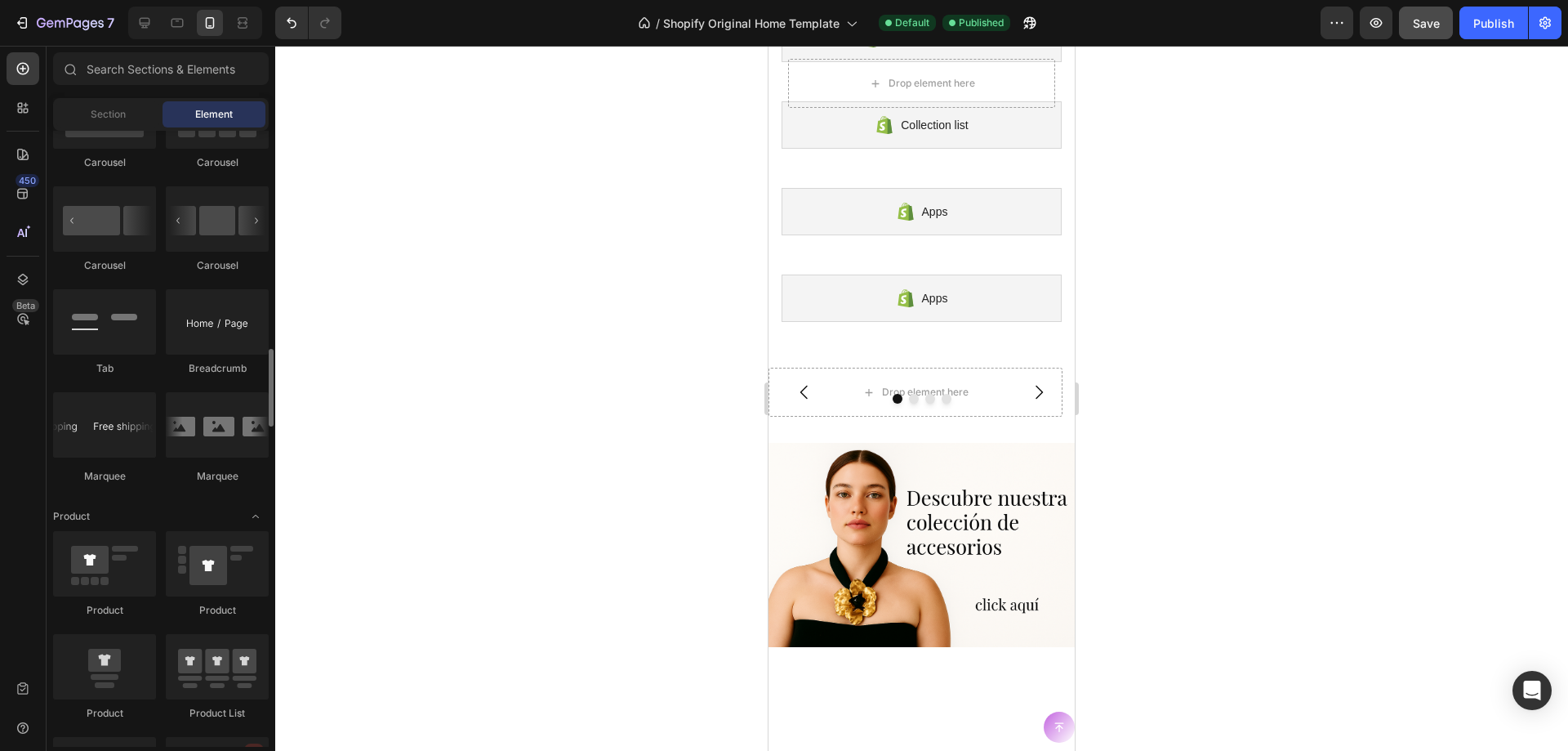
scroll to position [1879, 0]
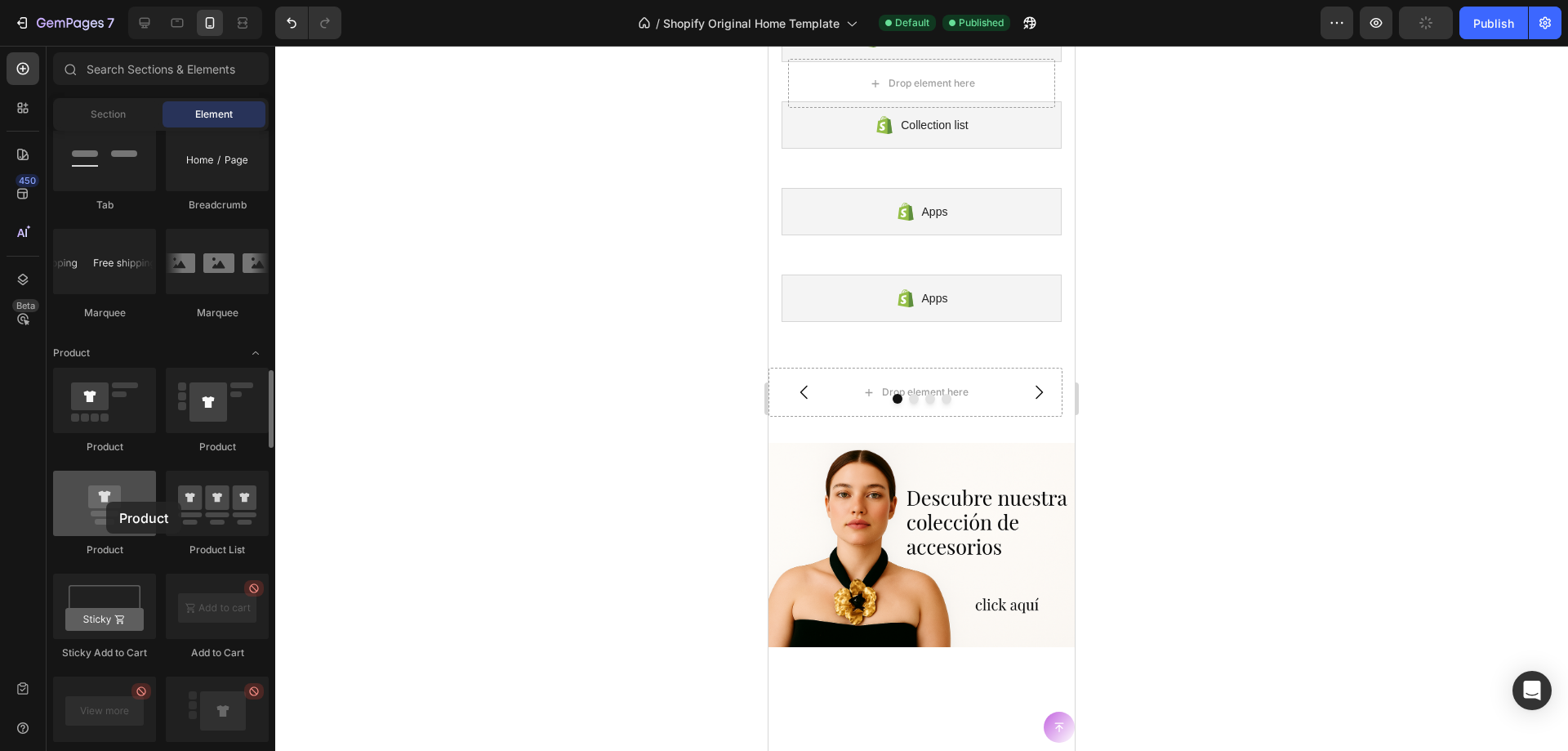
click at [106, 502] on div at bounding box center [105, 503] width 103 height 65
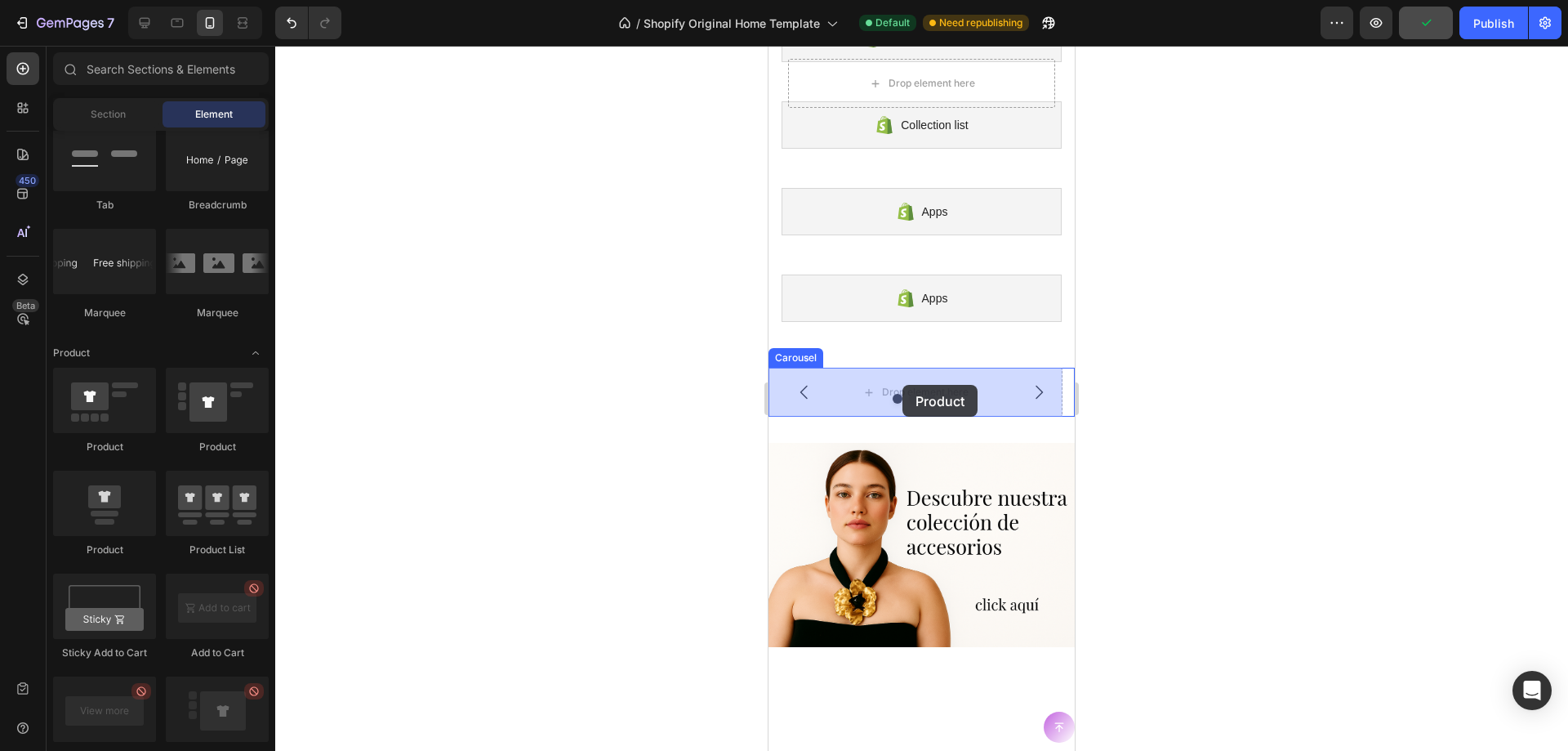
drag, startPoint x: 875, startPoint y: 547, endPoint x: 902, endPoint y: 385, distance: 164.2
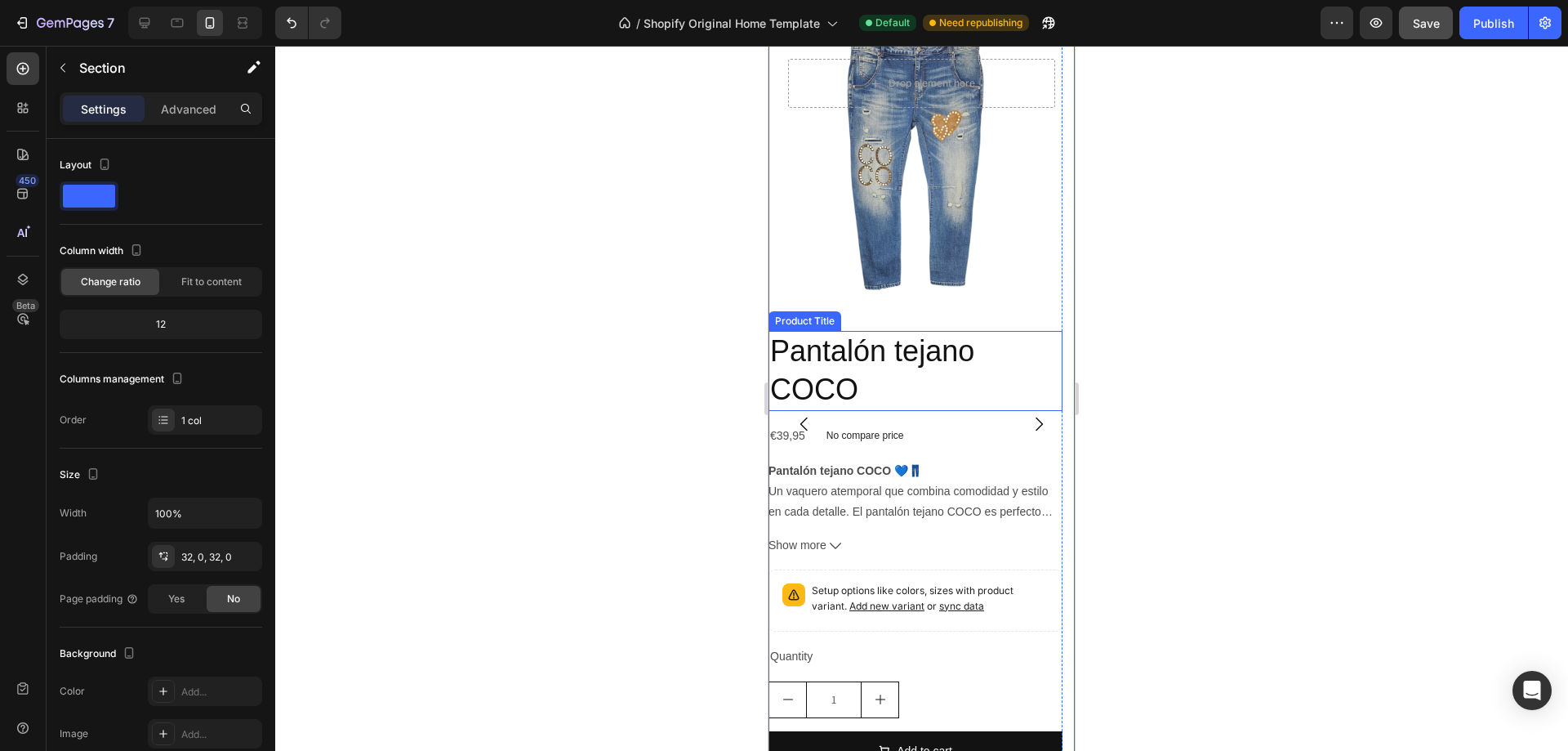
scroll to position [573, 0]
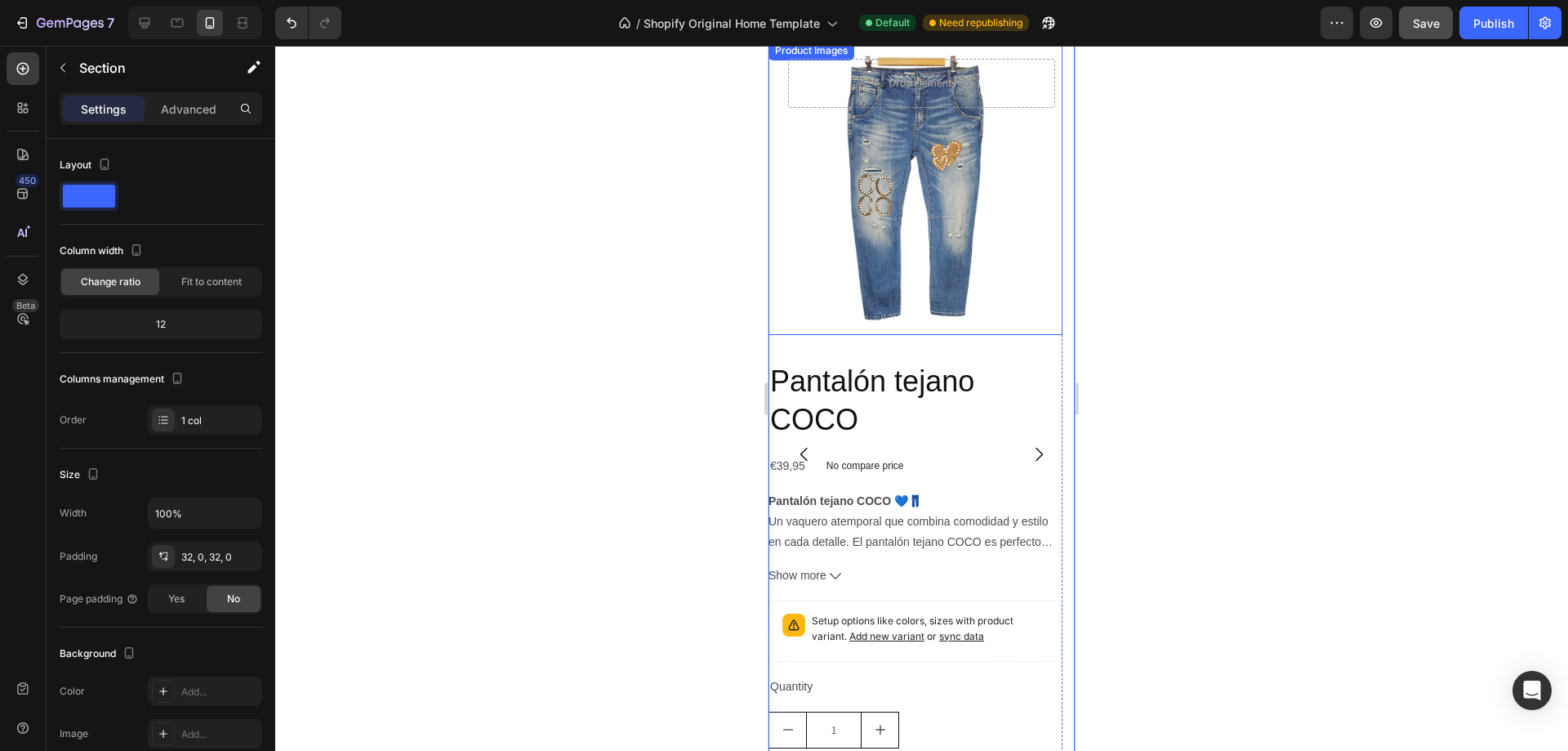
click at [907, 290] on img at bounding box center [916, 188] width 294 height 294
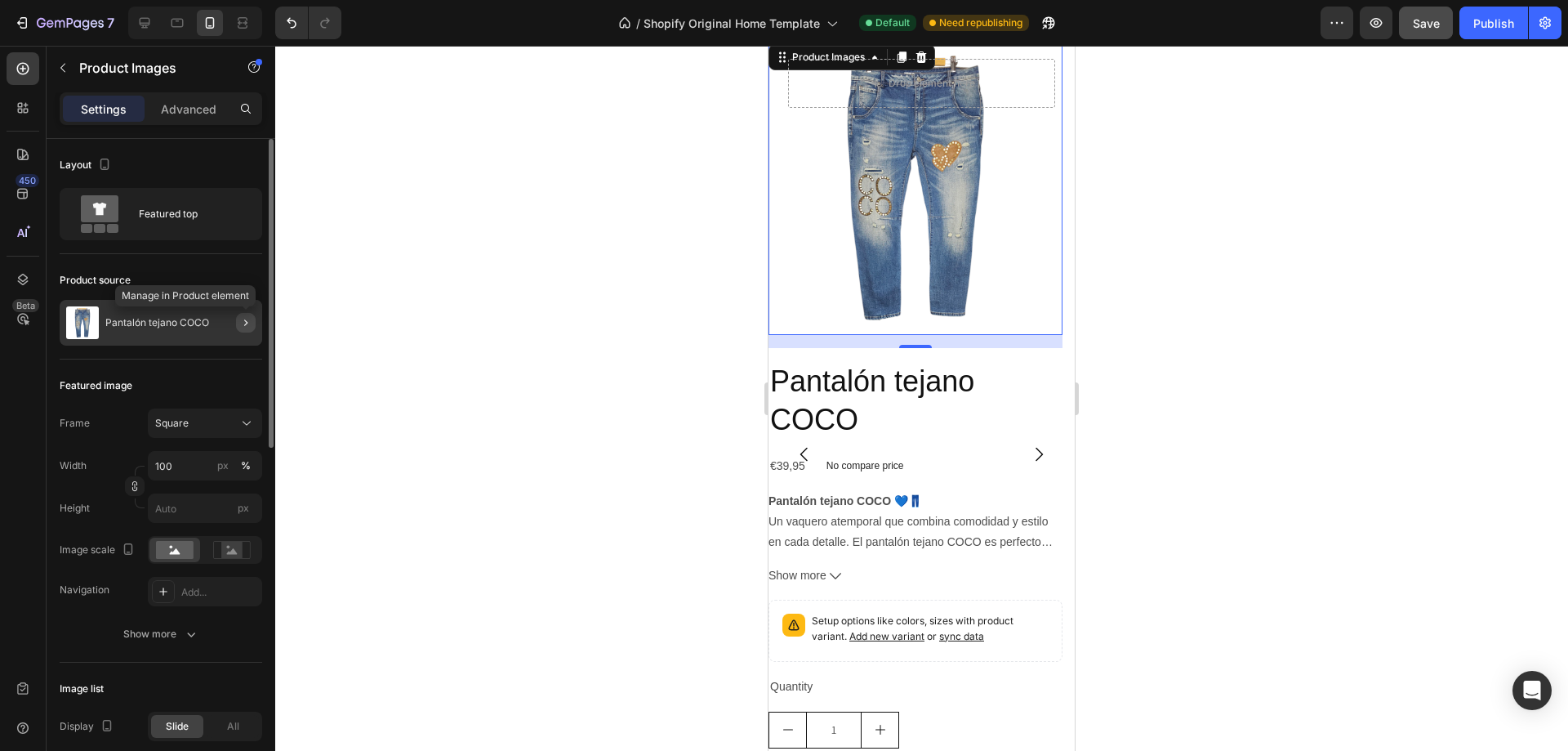
click at [247, 324] on icon "button" at bounding box center [245, 323] width 13 height 13
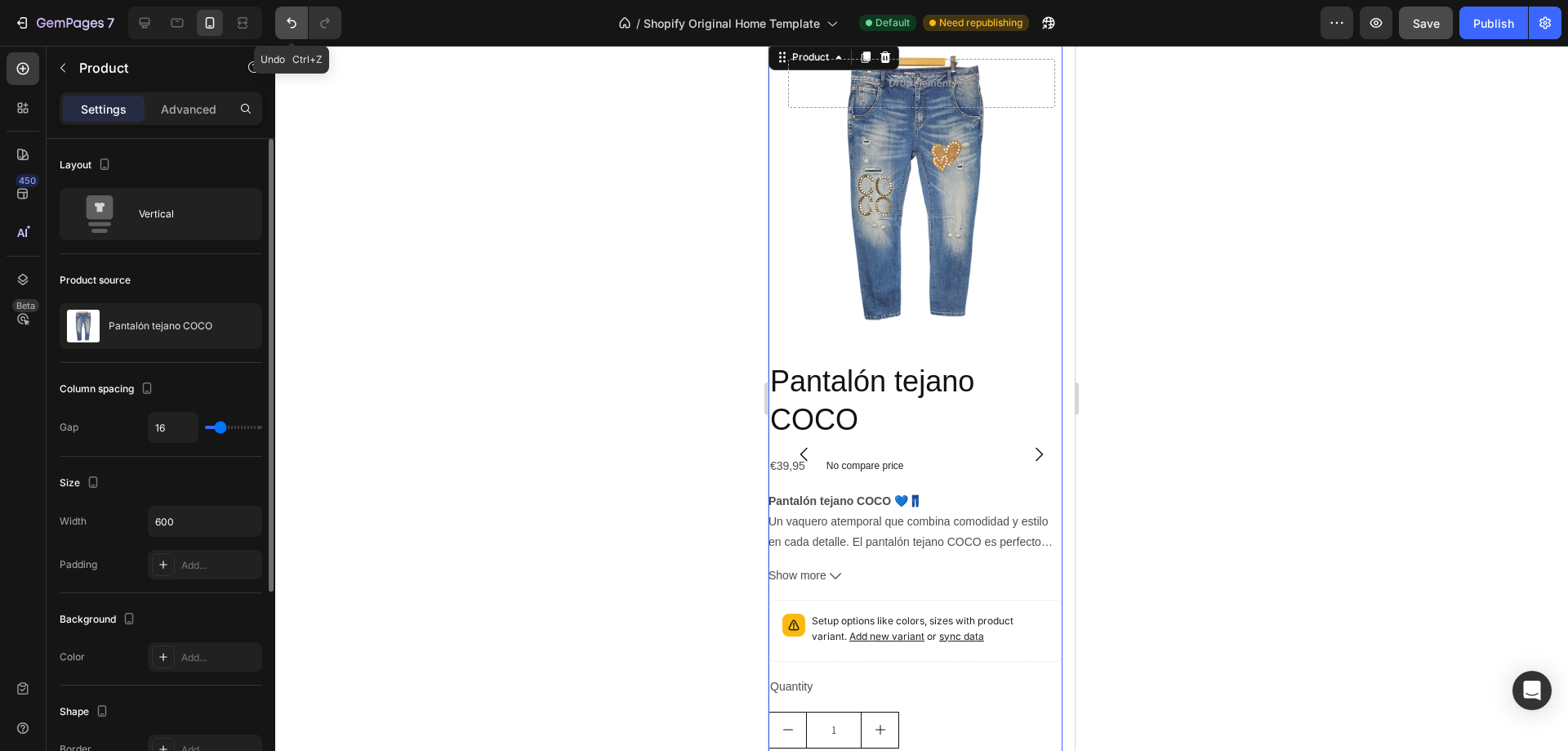
click at [296, 22] on icon "Undo/Redo" at bounding box center [292, 22] width 16 height 16
click at [359, 165] on div at bounding box center [921, 398] width 1293 height 705
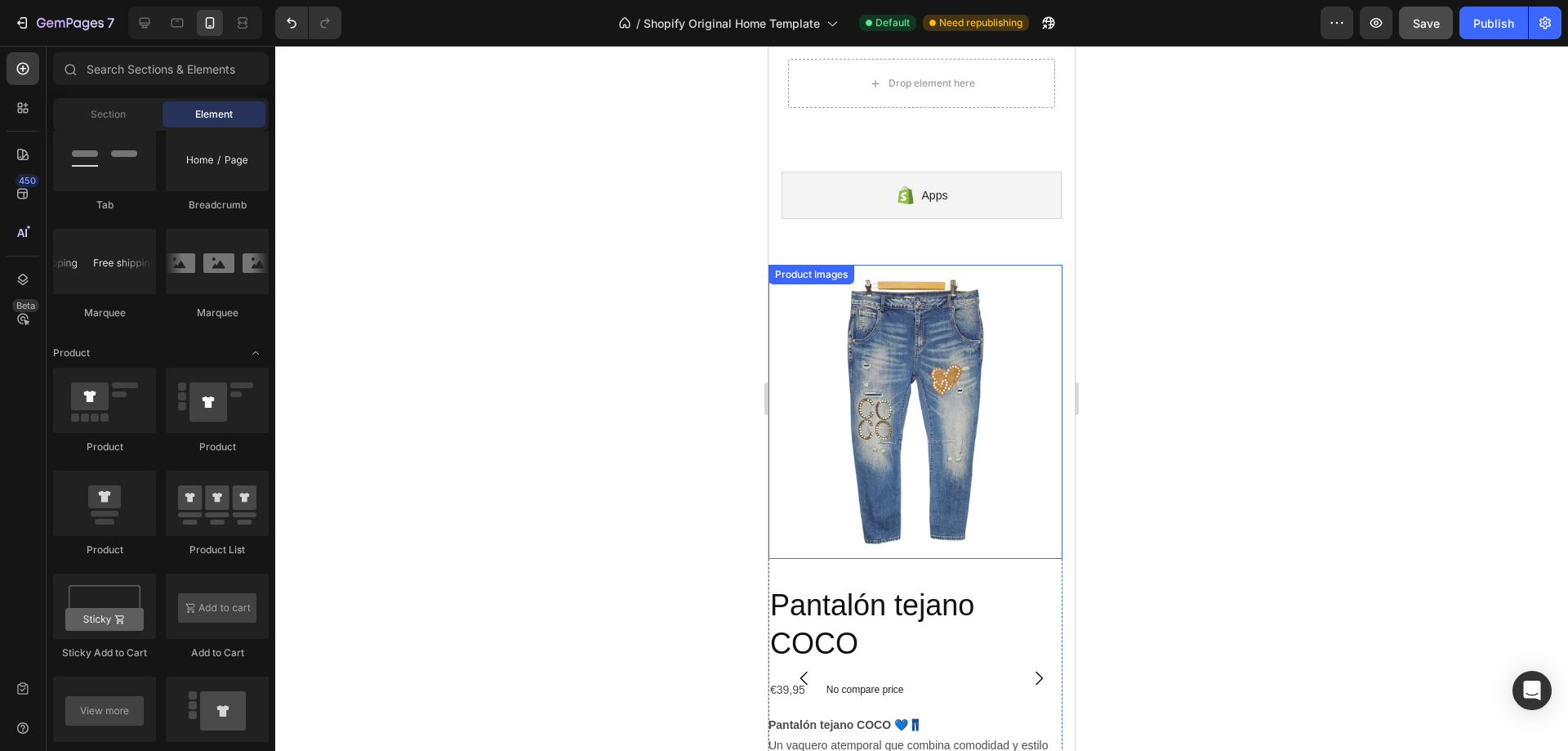
scroll to position [328, 0]
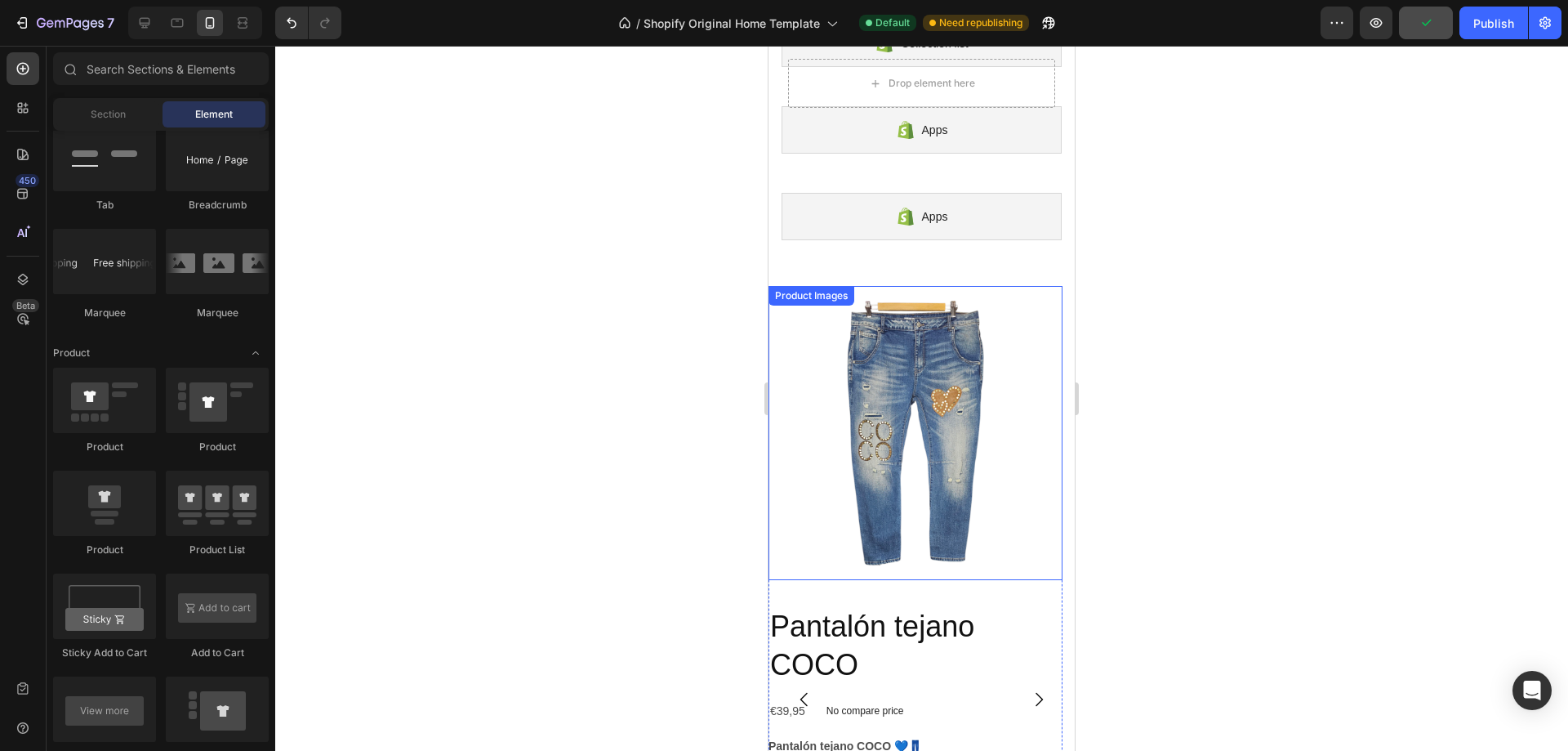
click at [948, 288] on img at bounding box center [916, 433] width 294 height 294
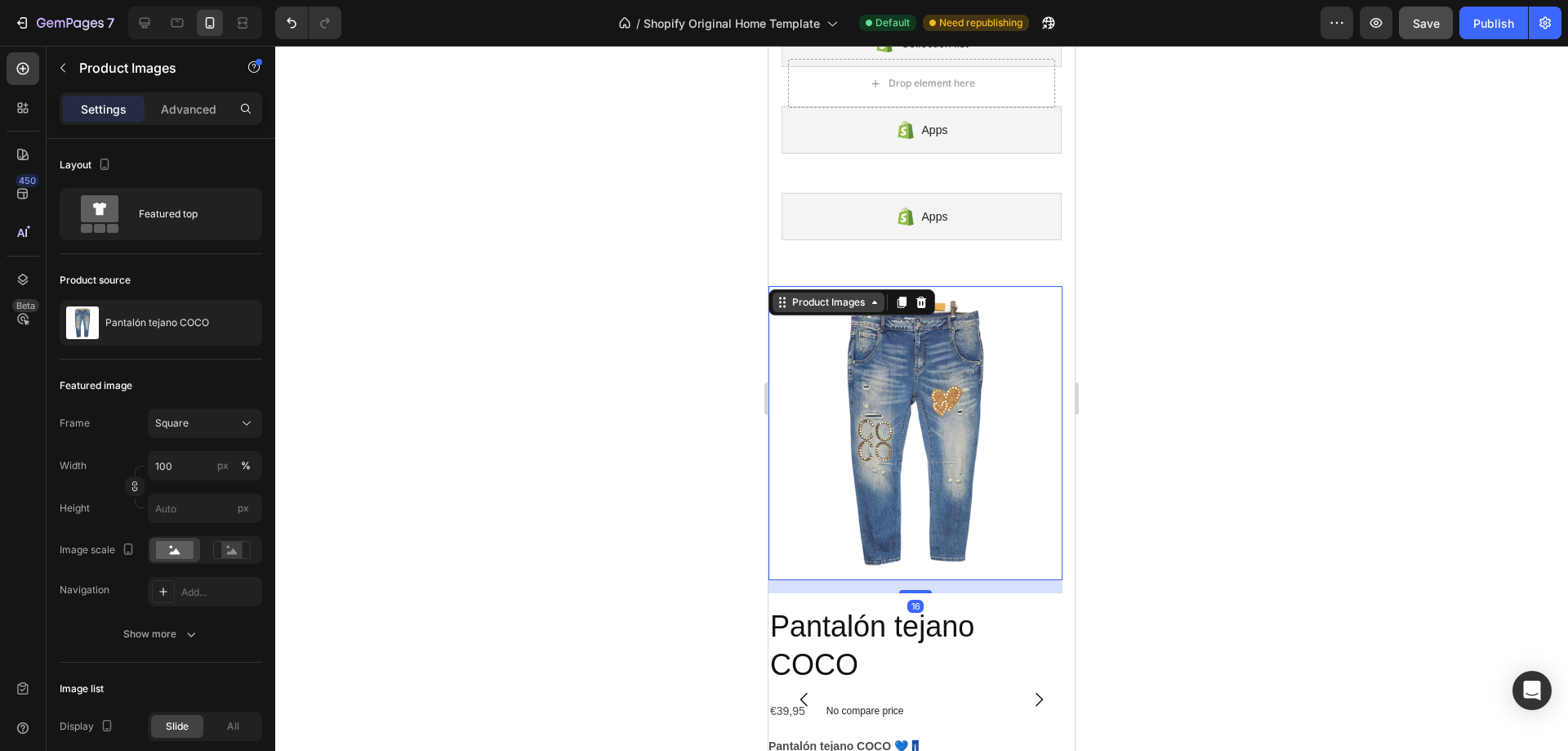
click at [869, 305] on icon at bounding box center [875, 302] width 13 height 13
click at [869, 305] on div "Product Images" at bounding box center [828, 302] width 79 height 15
click at [869, 305] on icon at bounding box center [875, 302] width 13 height 13
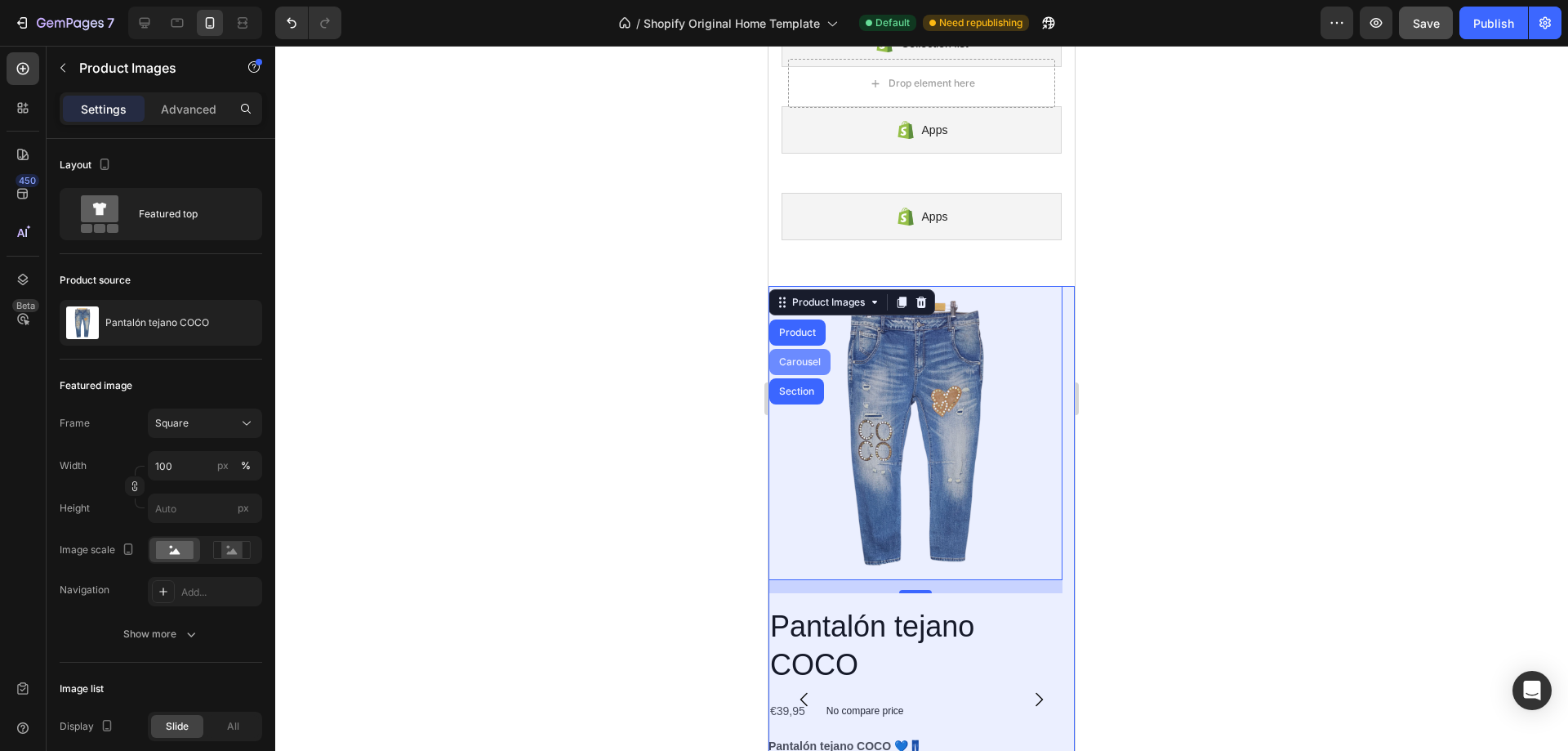
click at [814, 366] on div "Carousel" at bounding box center [800, 362] width 61 height 26
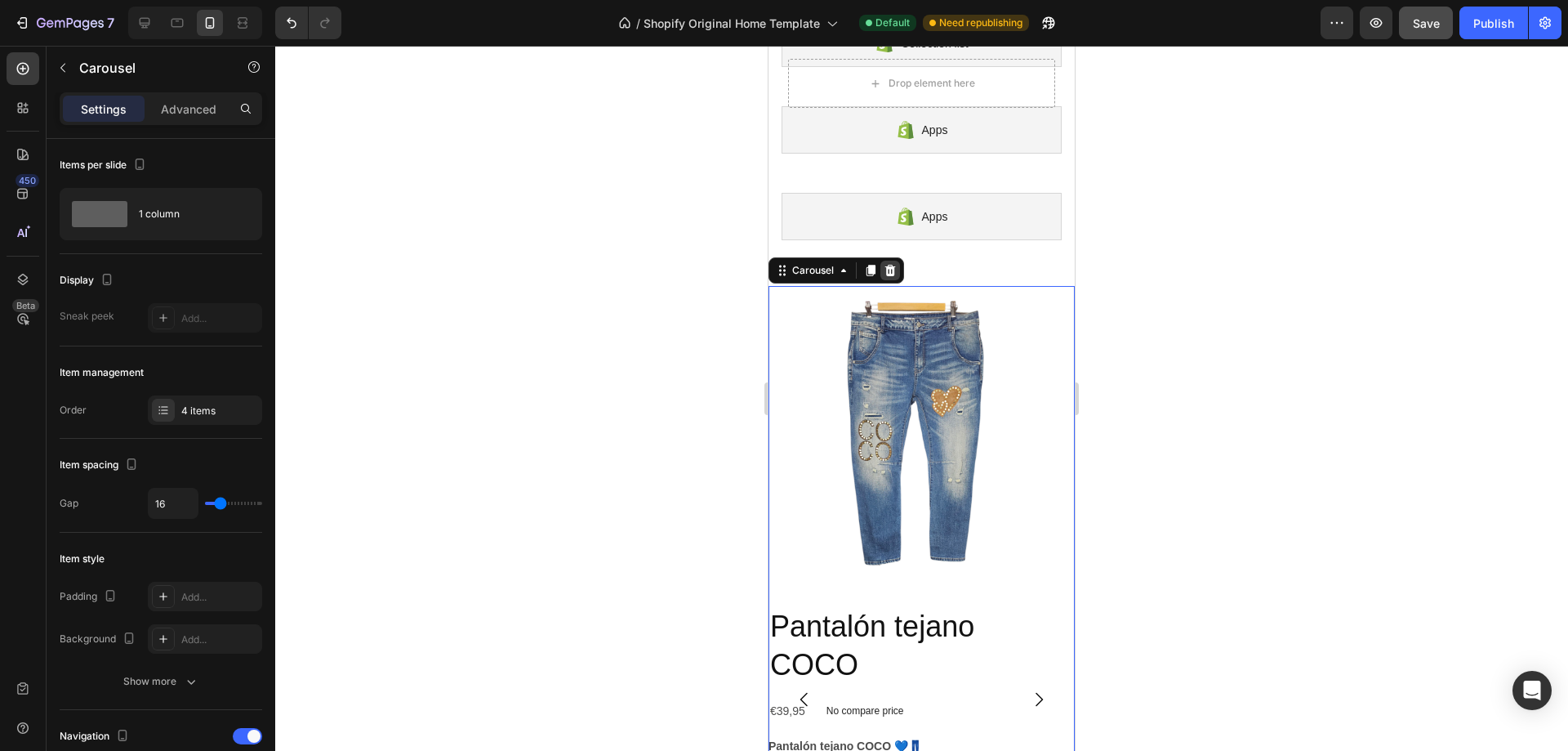
click at [897, 270] on icon at bounding box center [890, 270] width 13 height 13
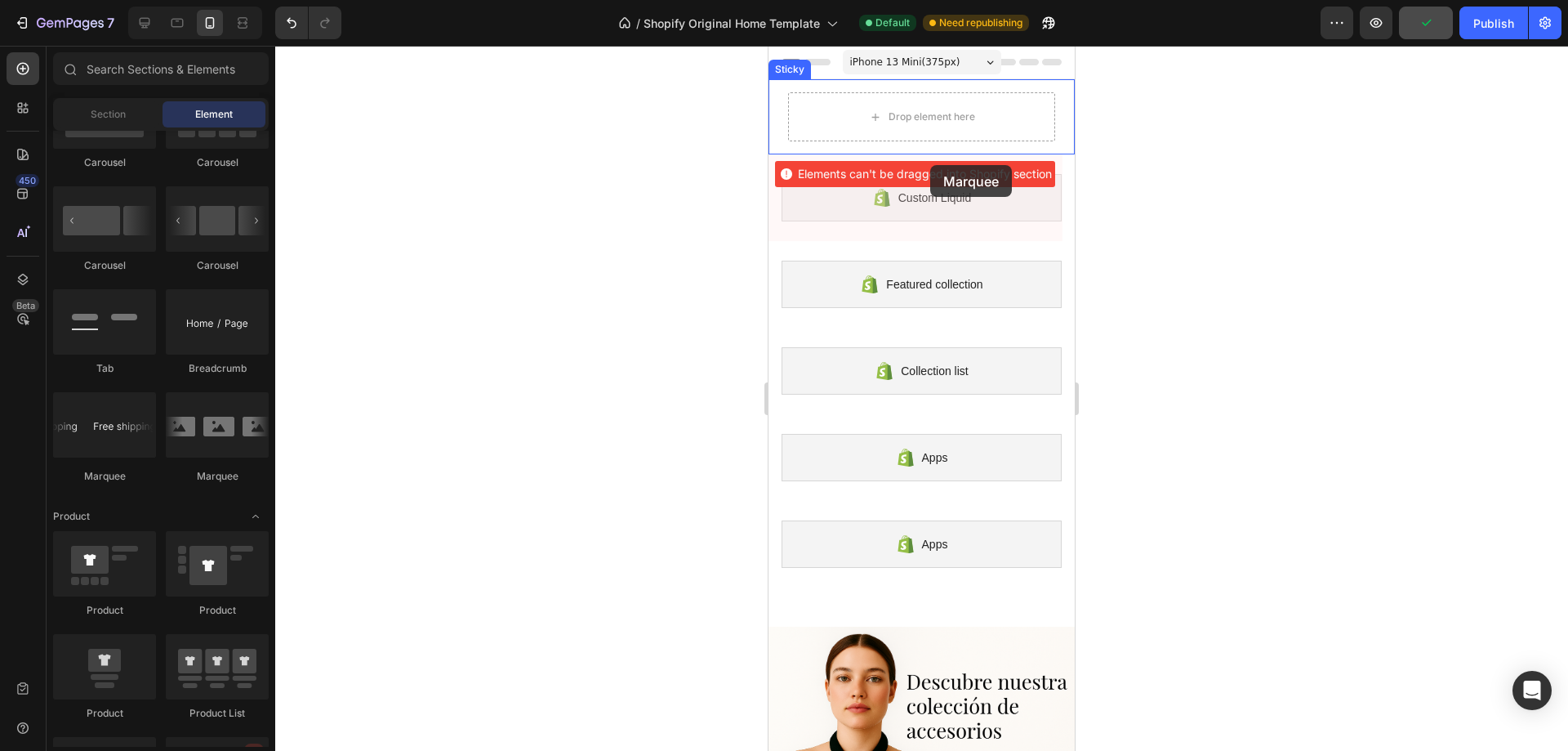
scroll to position [0, 0]
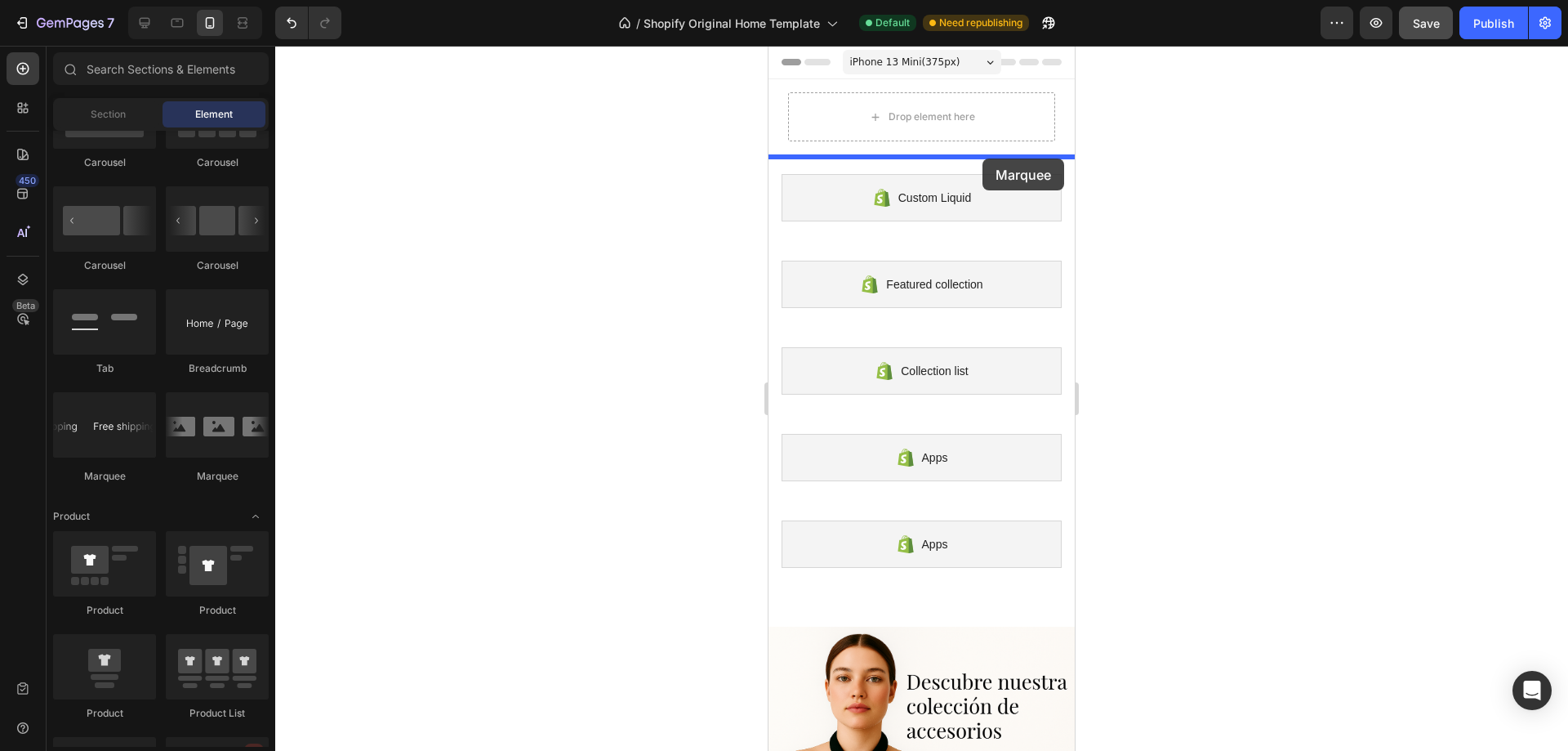
drag, startPoint x: 882, startPoint y: 494, endPoint x: 983, endPoint y: 158, distance: 350.9
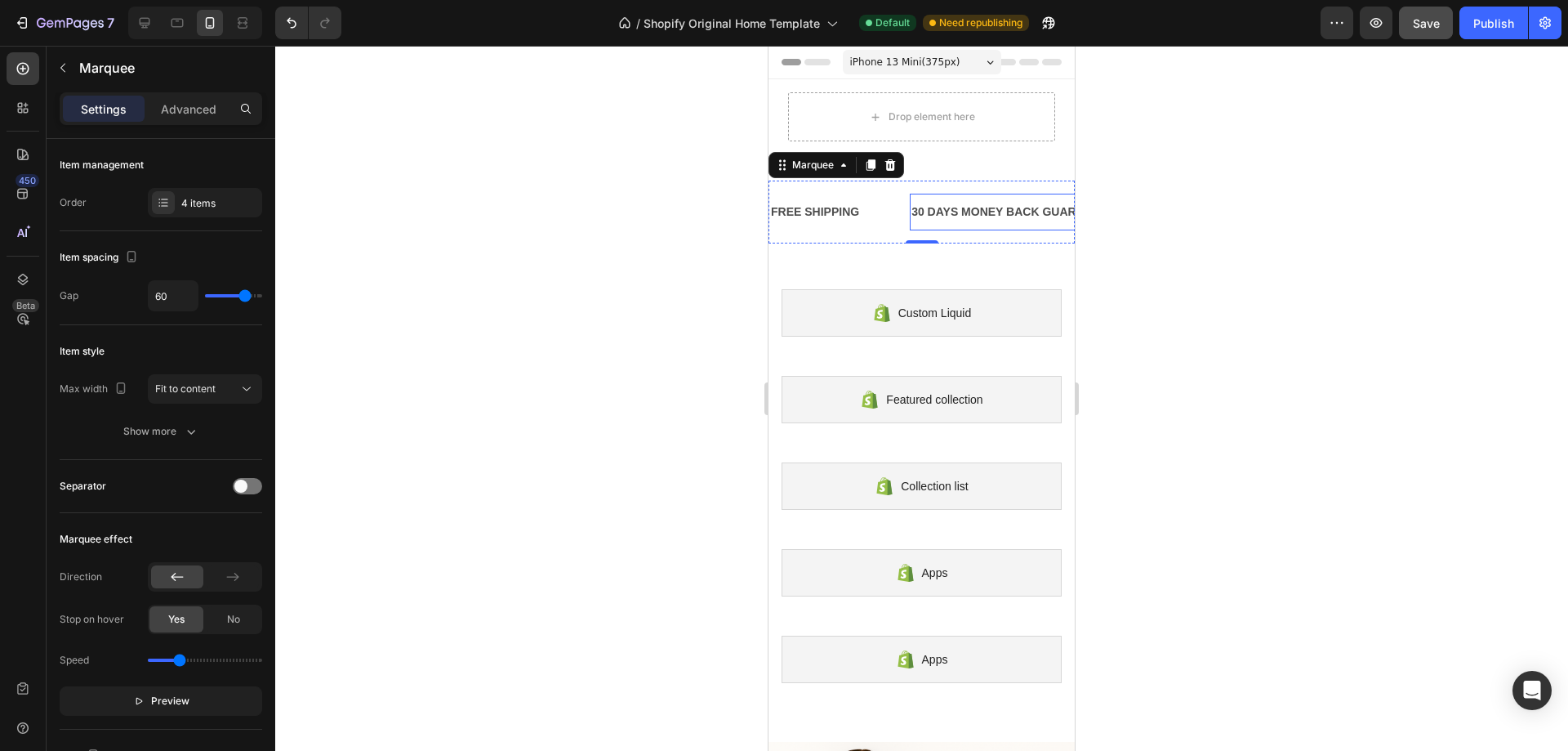
click at [956, 213] on div "30 DAYS MONEY BACK GUARANTEE" at bounding box center [1013, 212] width 206 height 24
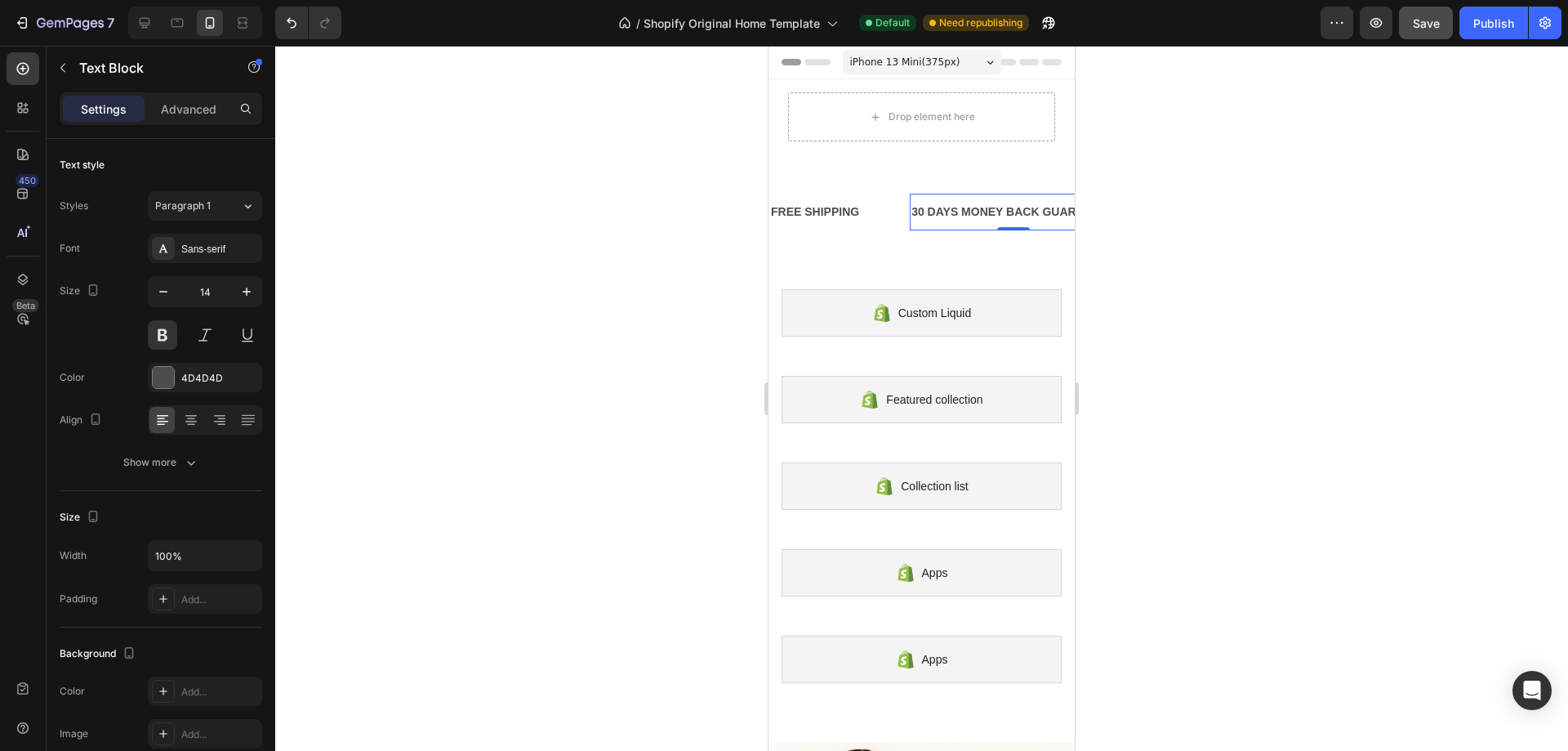
click at [1272, 166] on div at bounding box center [921, 398] width 1293 height 705
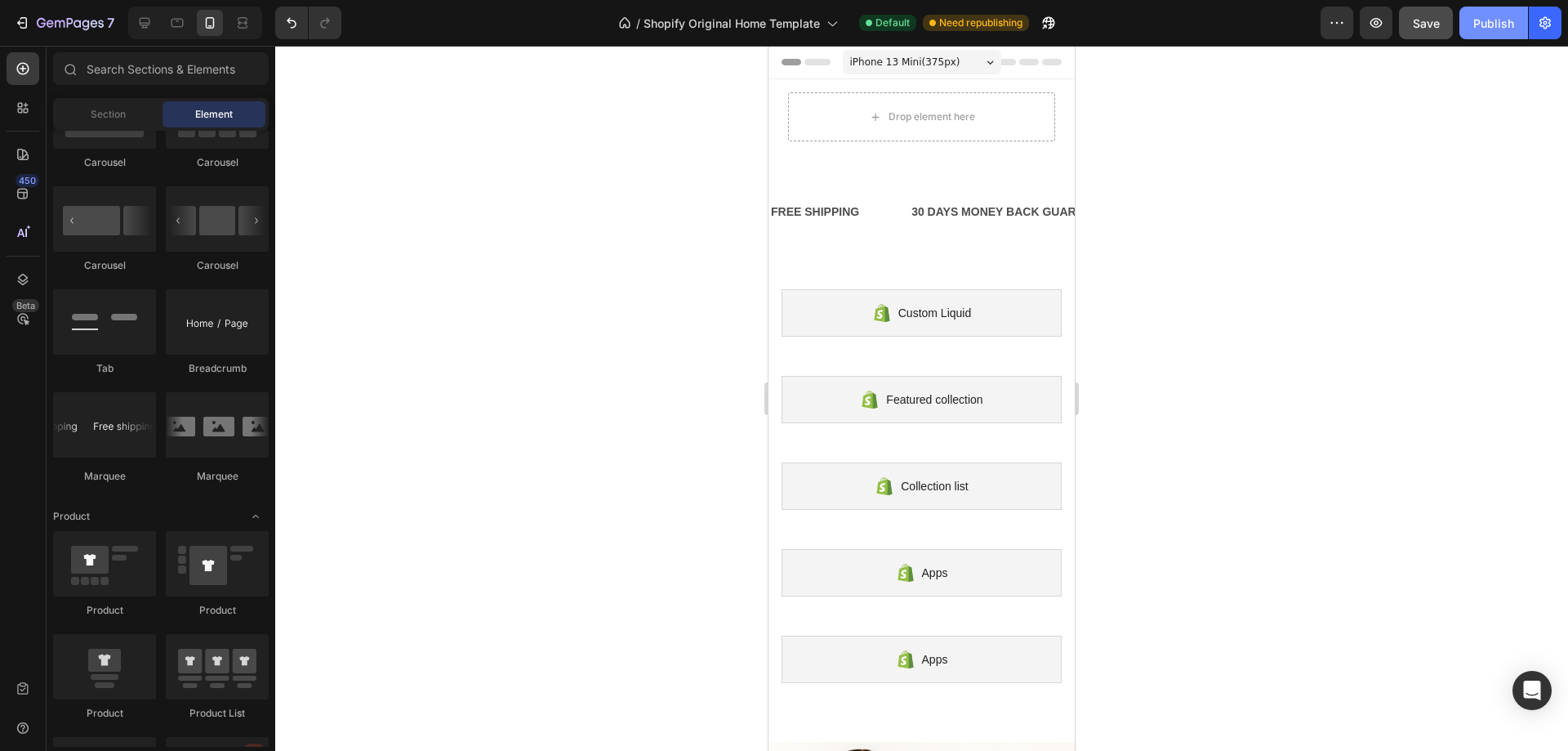
click at [1469, 28] on button "Publish" at bounding box center [1494, 23] width 69 height 33
click at [882, 202] on div "FREE SHIPPING Text Block" at bounding box center [839, 212] width 140 height 37
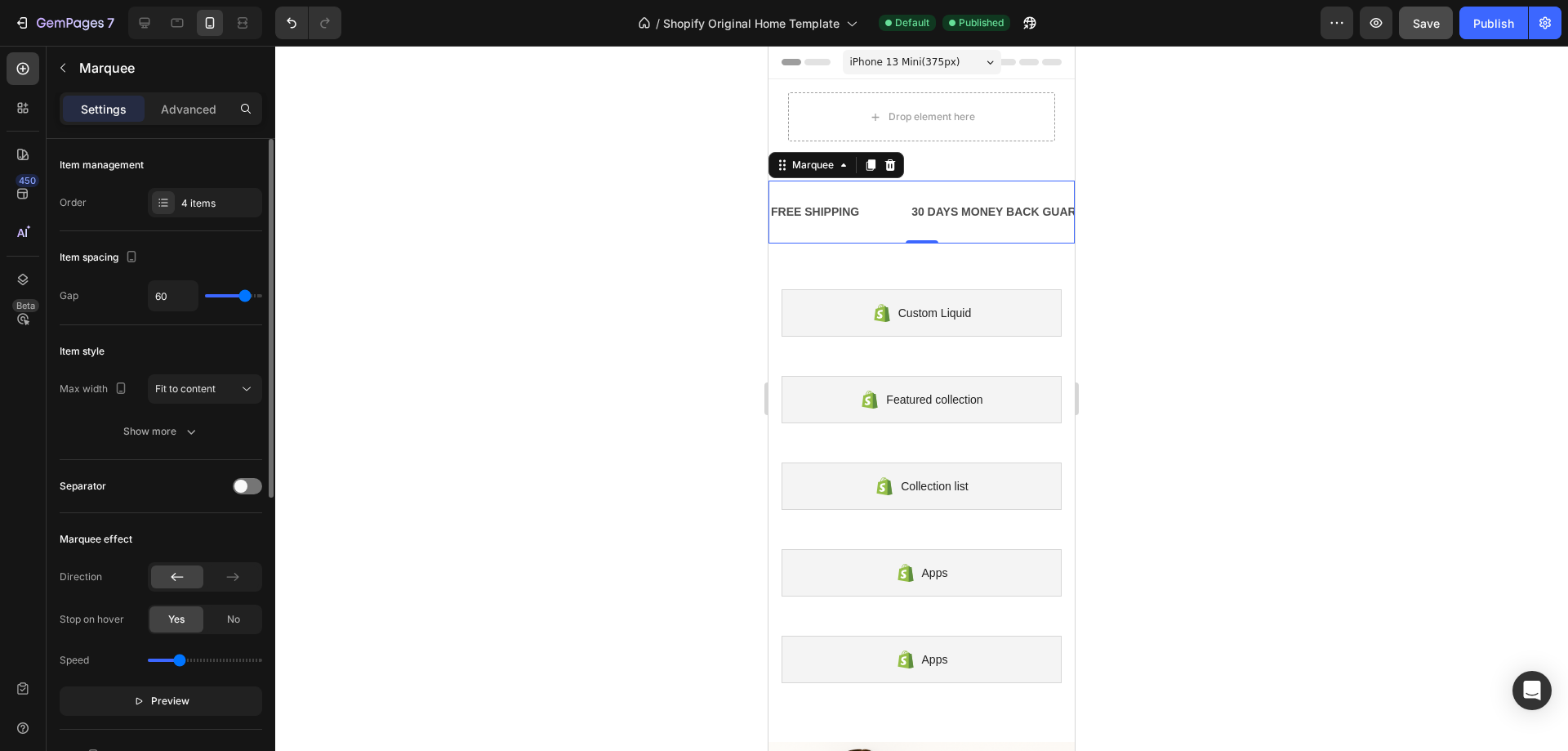
type input "40"
type input "33"
type input "27"
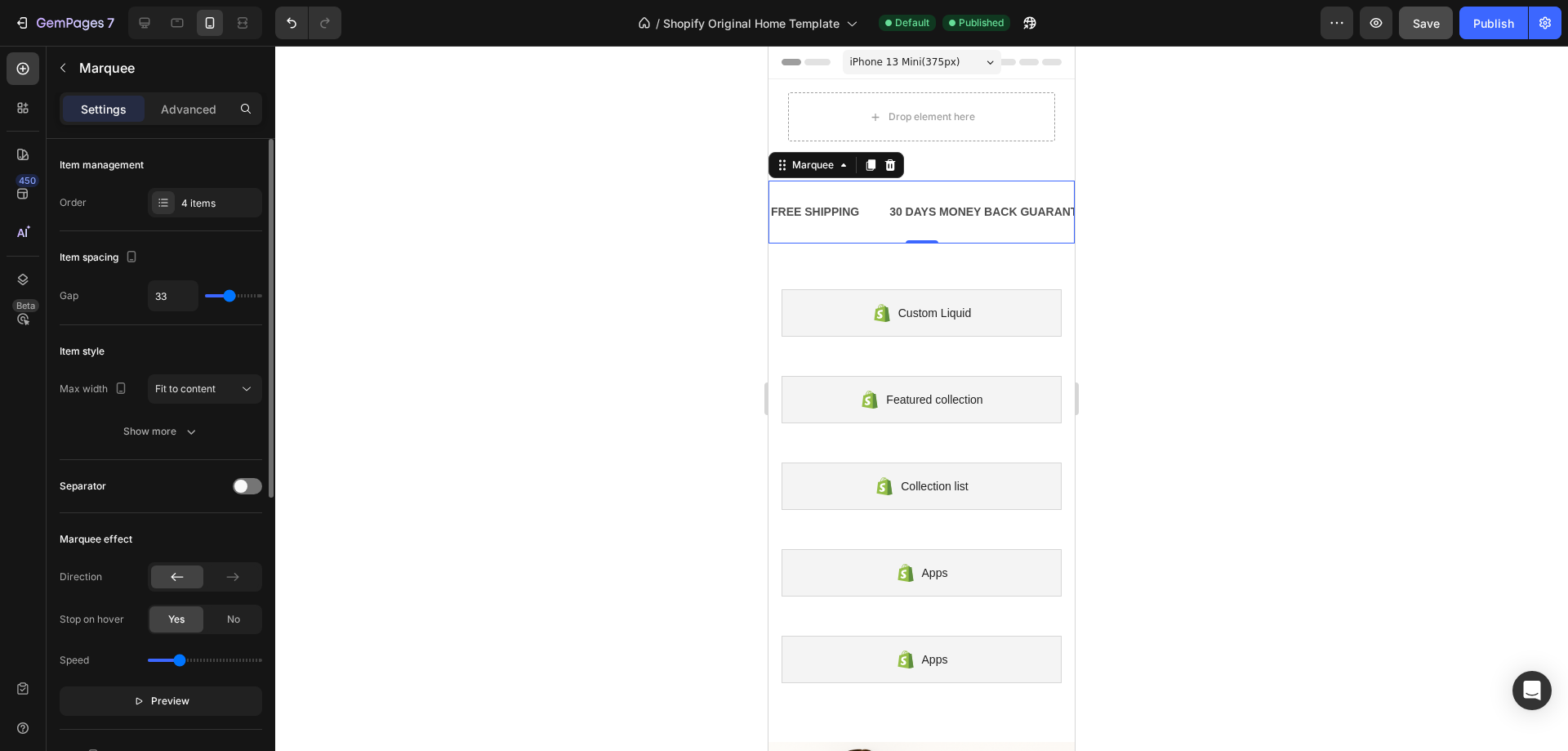
type input "27"
type input "24"
type input "22"
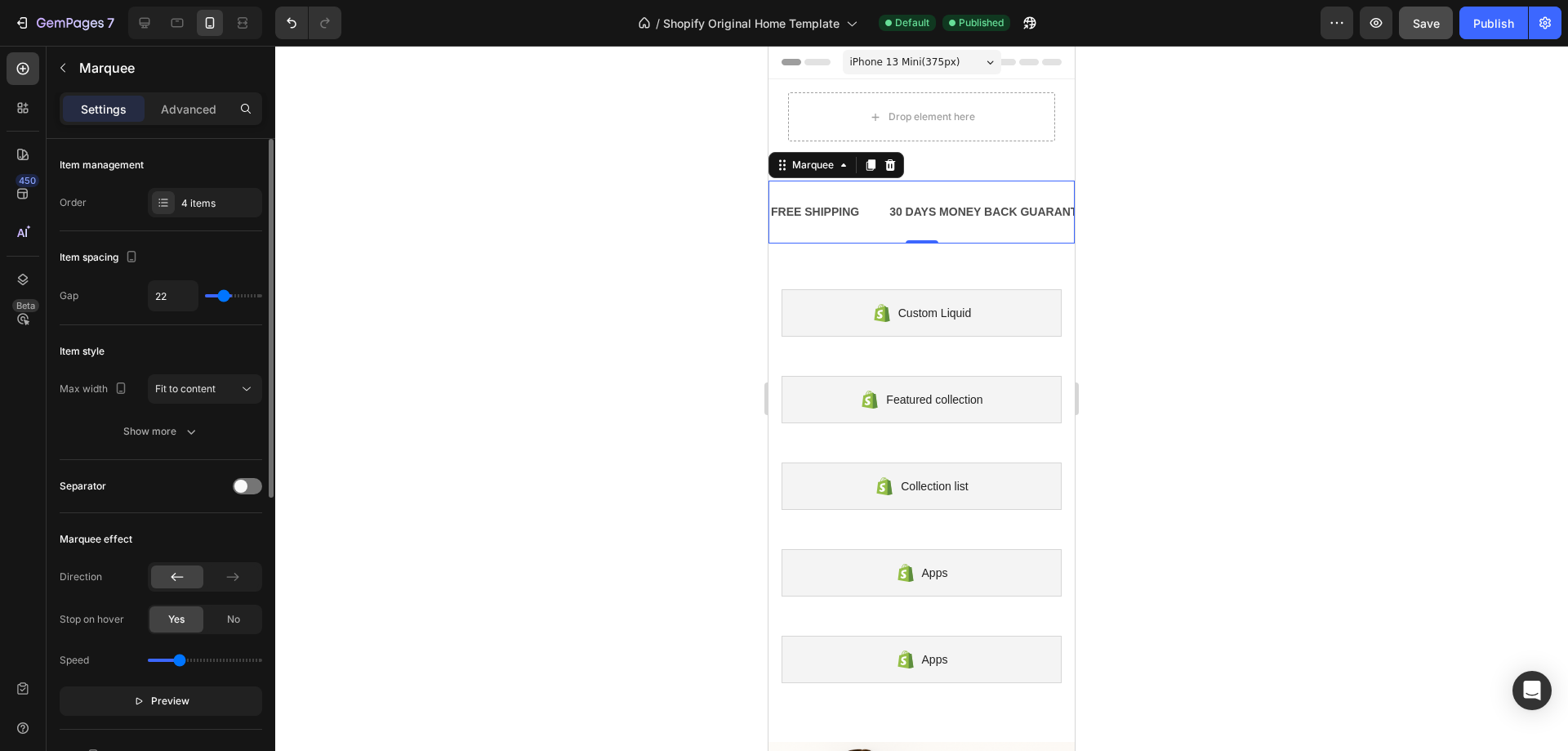
type input "19"
type input "18"
type input "16"
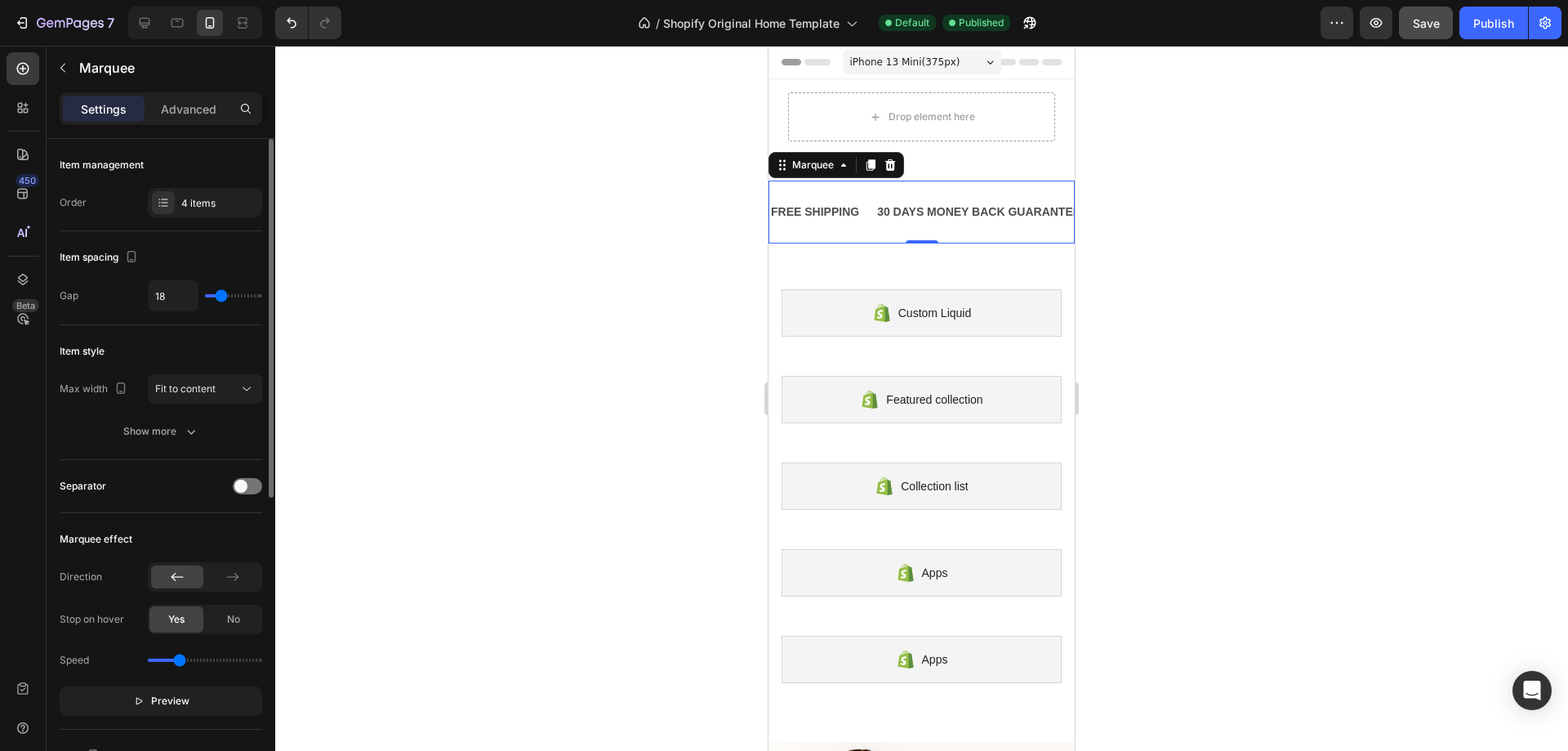
type input "16"
type input "10"
type input "4"
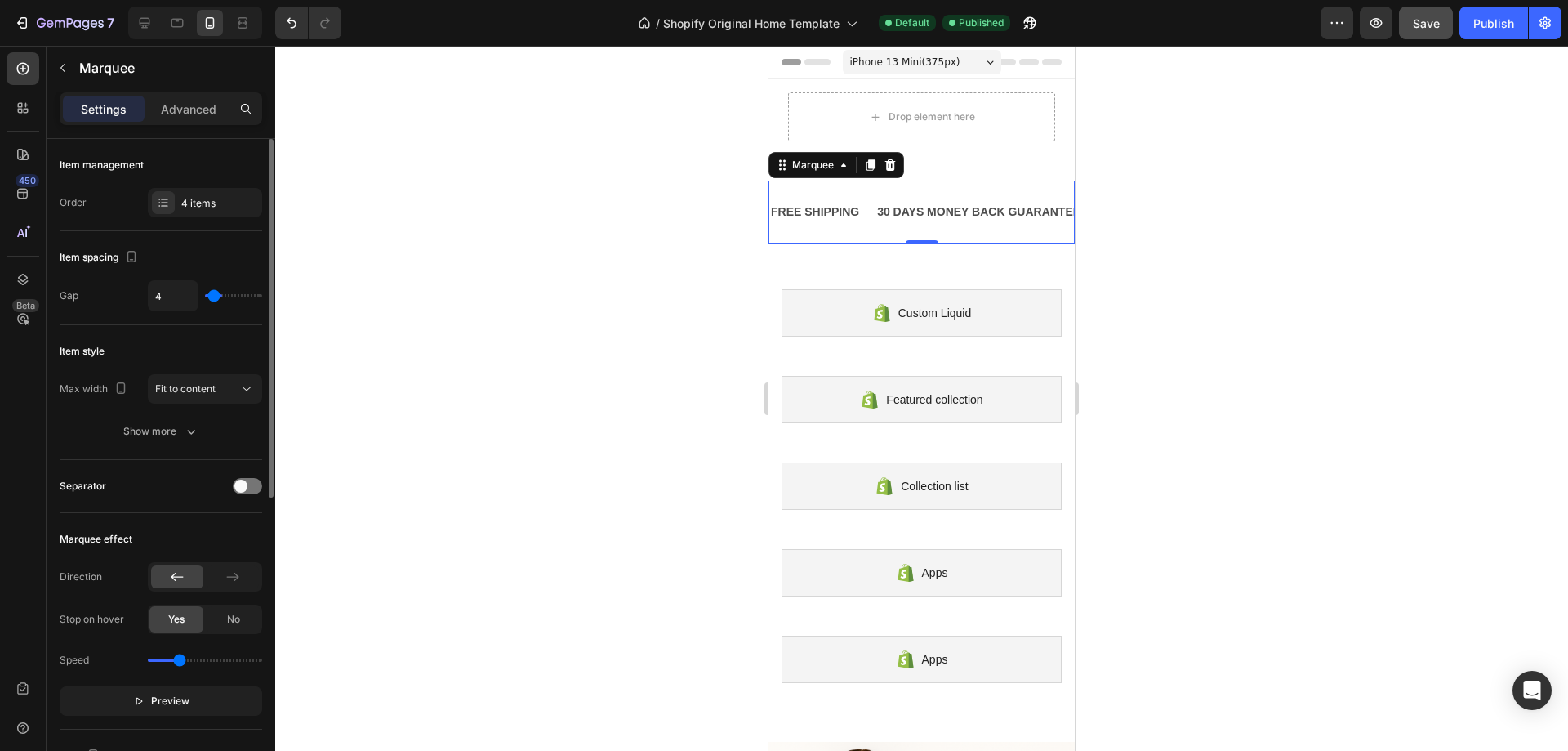
type input "0"
type input "4"
type input "9"
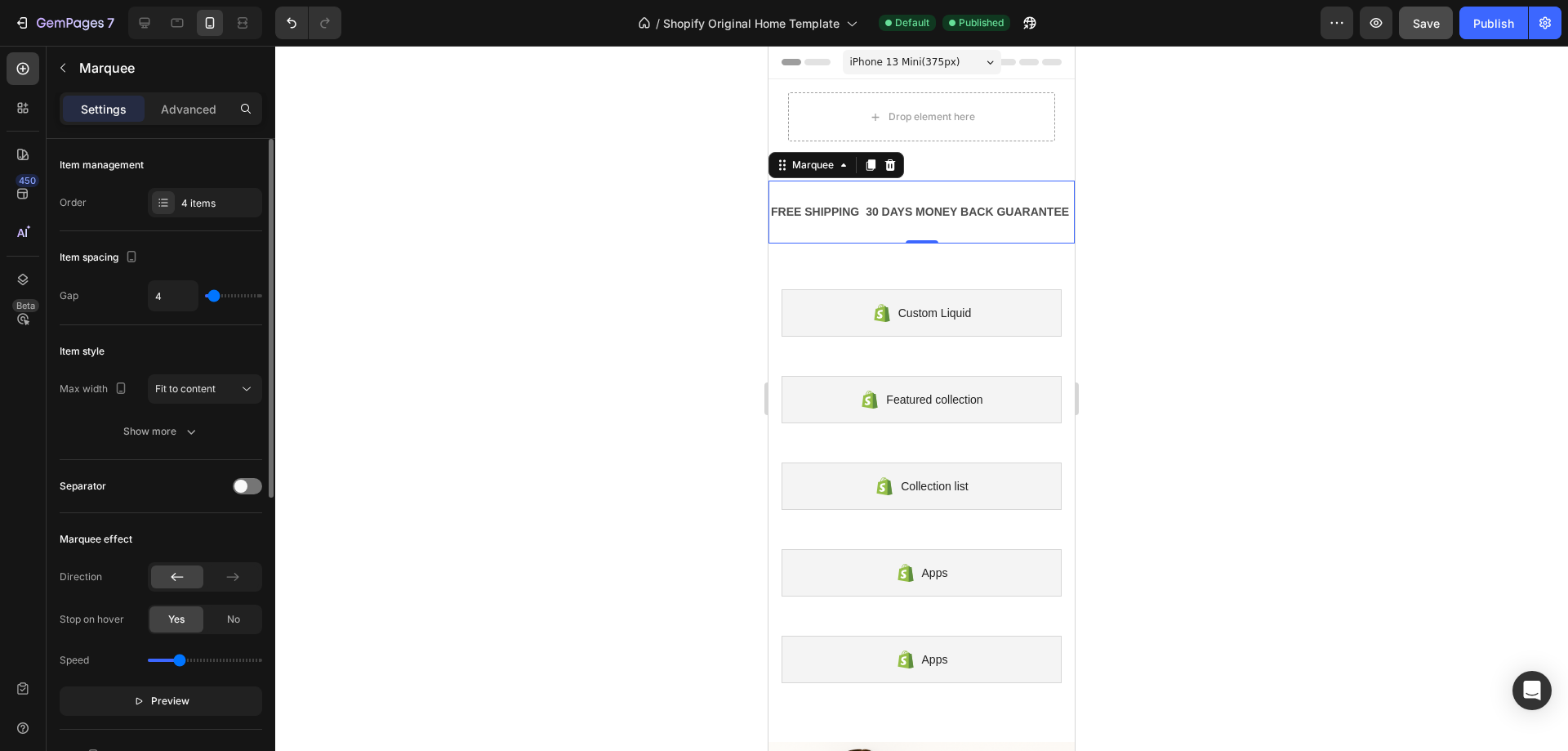
type input "9"
type input "10"
drag, startPoint x: 244, startPoint y: 292, endPoint x: 218, endPoint y: 292, distance: 26.0
type input "10"
click at [218, 294] on input "range" at bounding box center [233, 296] width 57 height 3
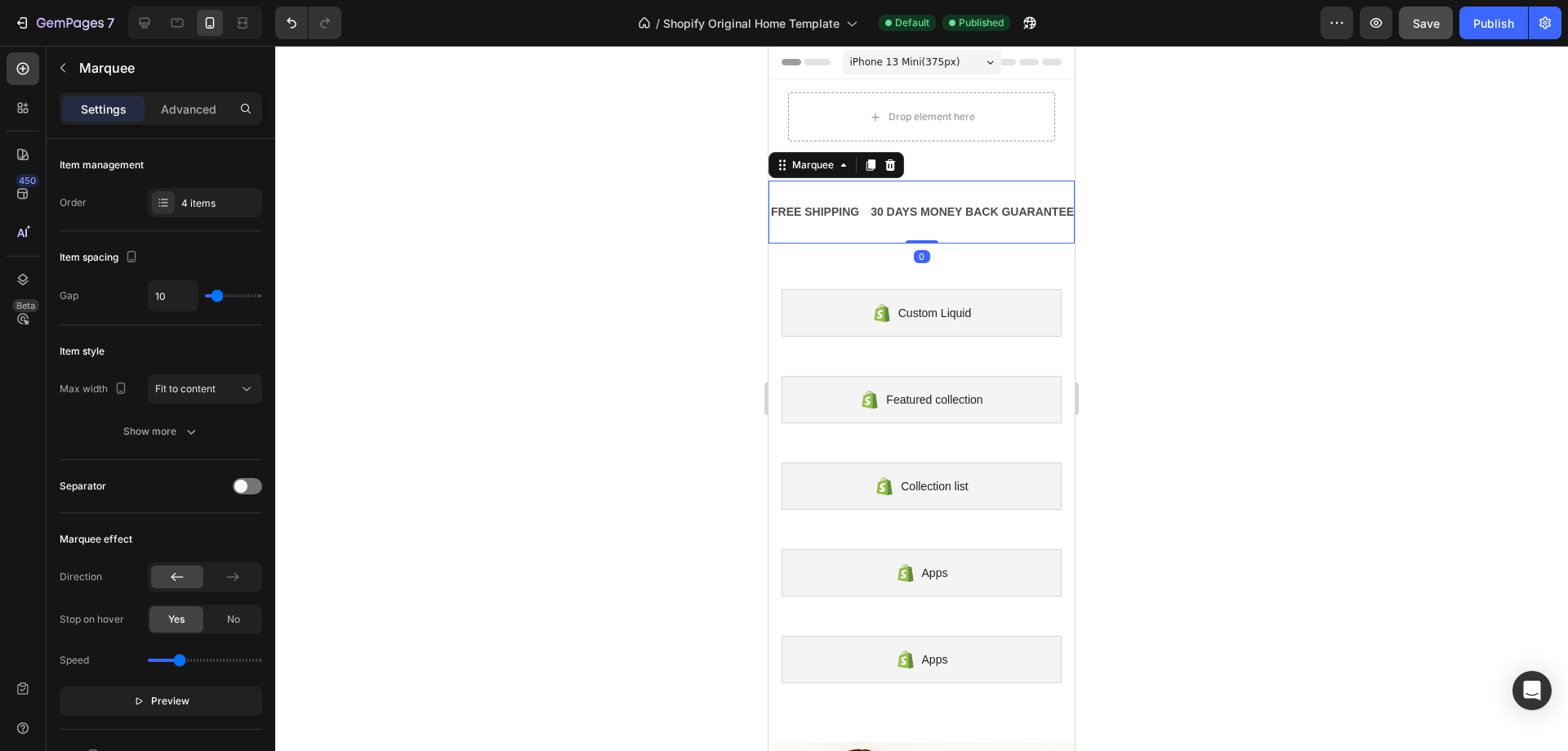
drag, startPoint x: 912, startPoint y: 242, endPoint x: 918, endPoint y: 168, distance: 74.2
click at [918, 168] on div "FREE SHIPPING Text Block 30 DAYS MONEY BACK GUARANTEE Text Block LIMITED TIME 5…" at bounding box center [922, 212] width 306 height 115
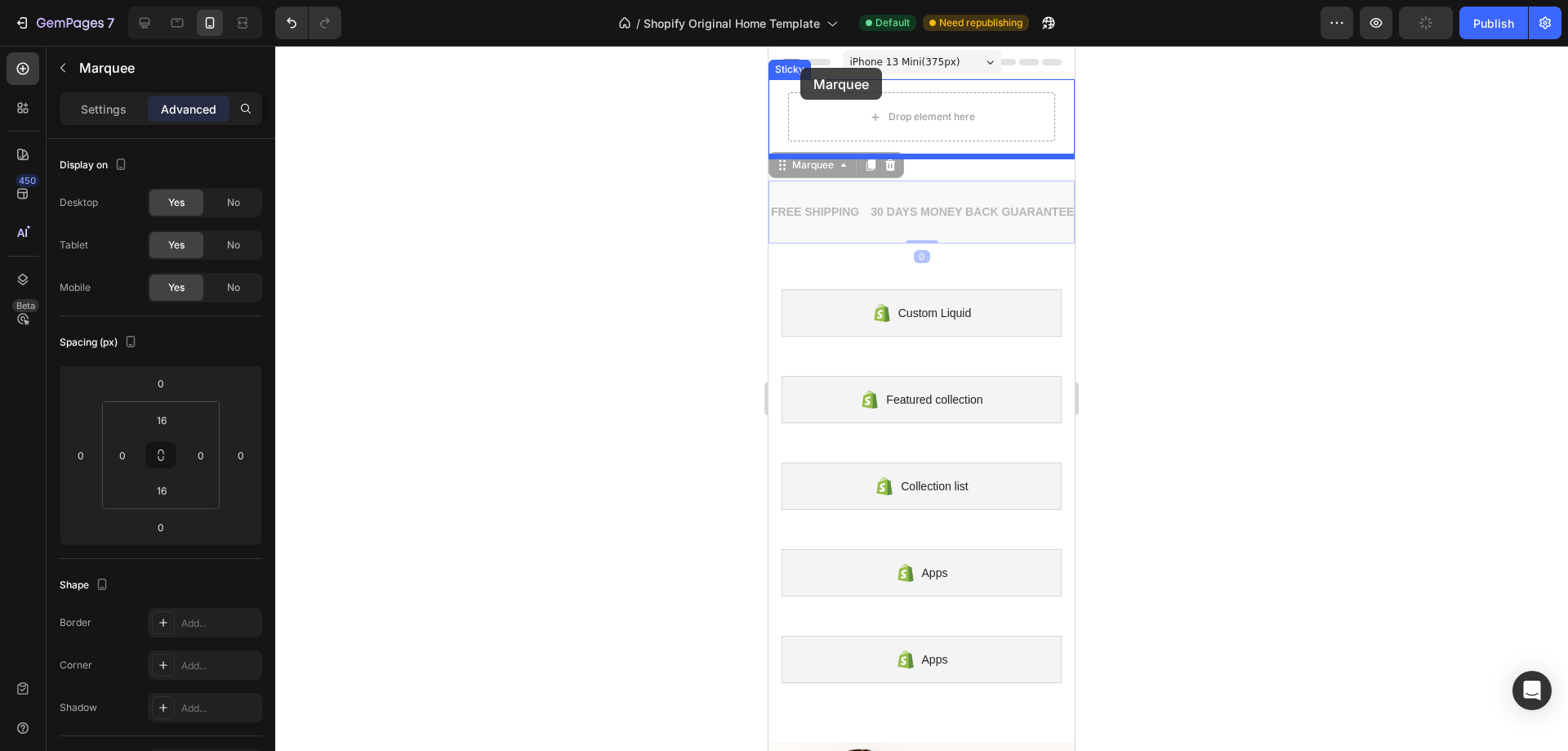
drag, startPoint x: 781, startPoint y: 173, endPoint x: 801, endPoint y: 68, distance: 106.9
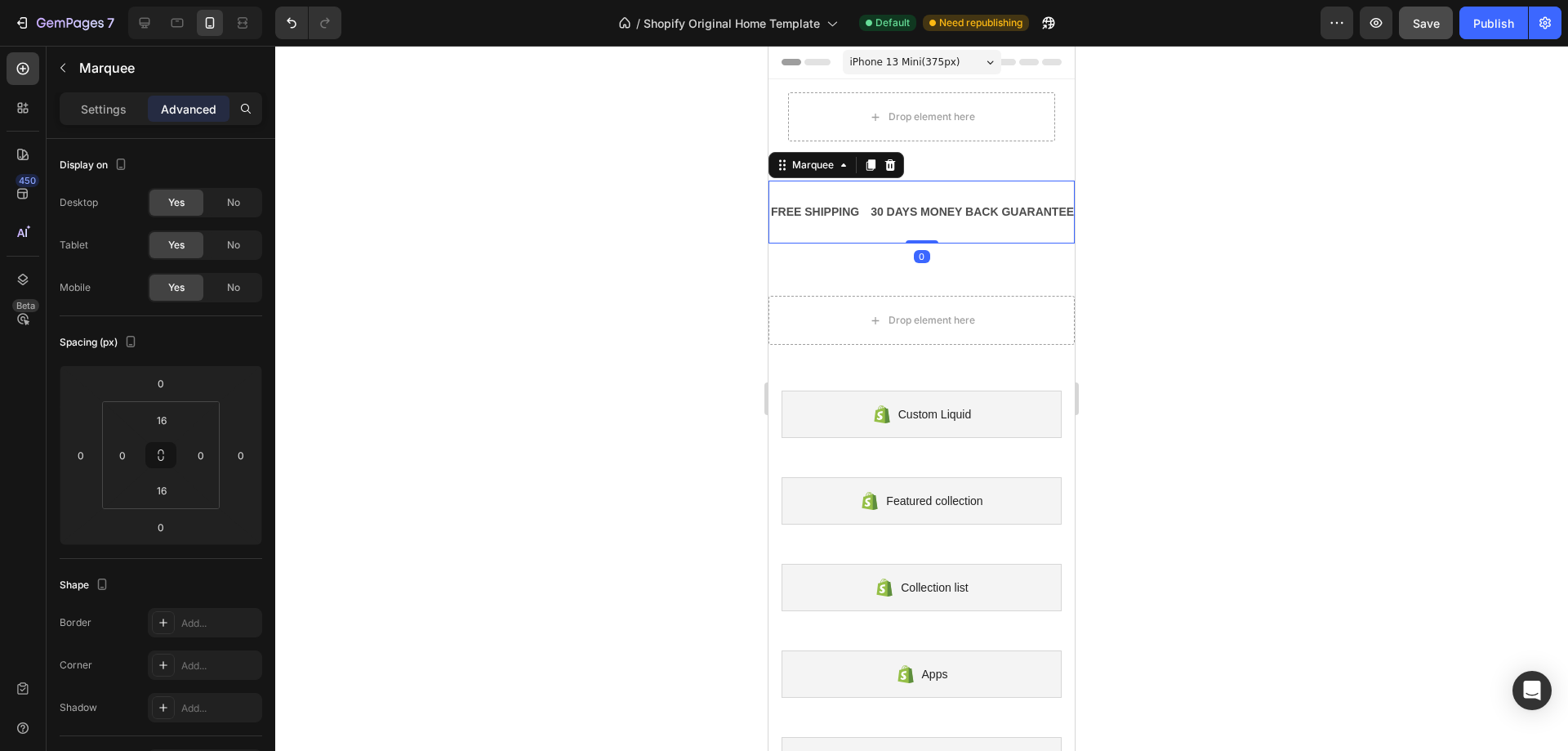
drag, startPoint x: 917, startPoint y: 240, endPoint x: 913, endPoint y: 206, distance: 34.2
click at [913, 206] on div "FREE SHIPPING Text Block 30 DAYS MONEY BACK GUARANTEE Text Block LIMITED TIME 5…" at bounding box center [922, 212] width 306 height 63
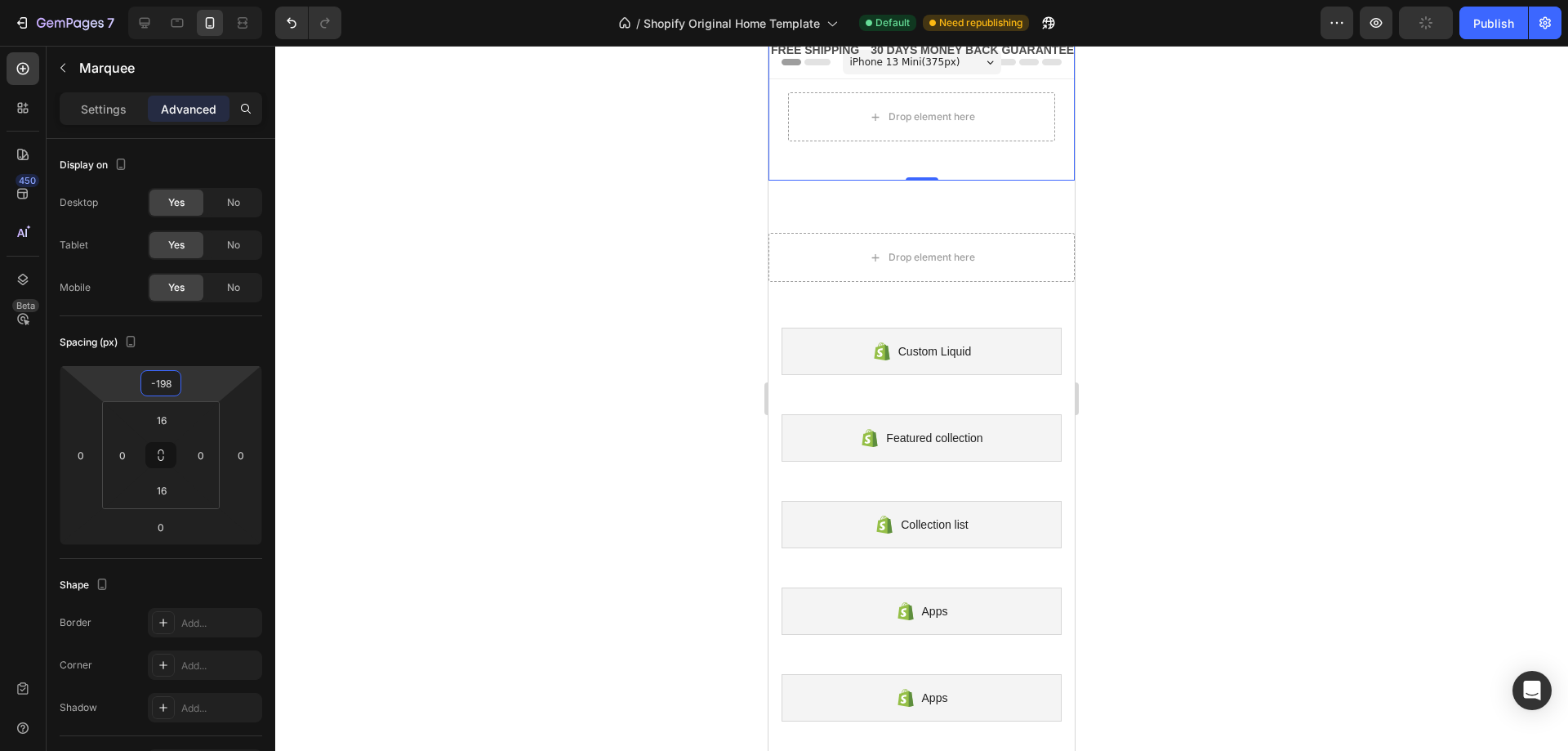
type input "-196"
drag, startPoint x: 166, startPoint y: 399, endPoint x: 156, endPoint y: 479, distance: 80.6
click at [156, 0] on html "7 / Shopify Original Home Template Default Need republishing Preview Publish 45…" at bounding box center [784, 0] width 1568 height 0
click at [129, 115] on div "Settings" at bounding box center [103, 108] width 82 height 26
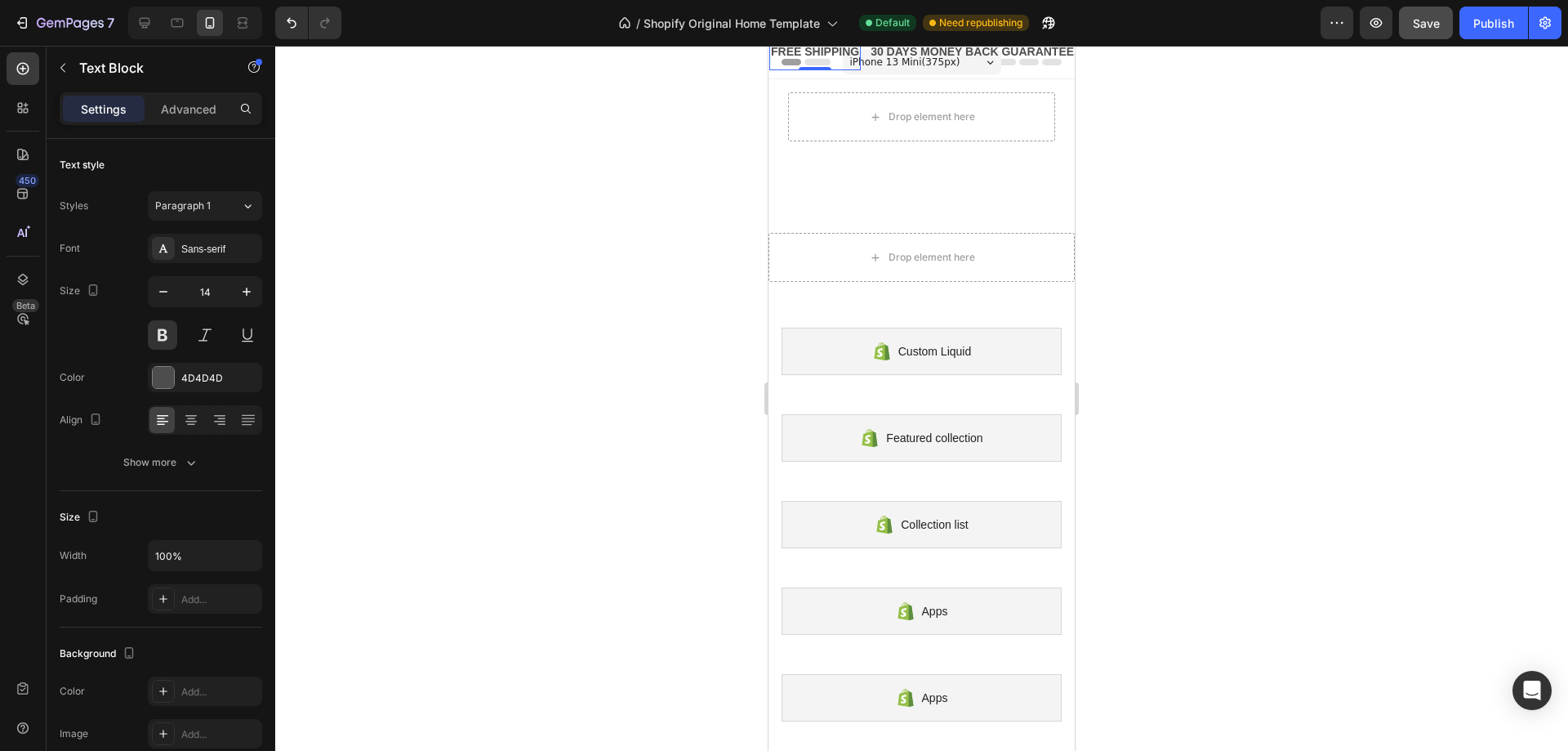
click at [852, 49] on div "FREE SHIPPING" at bounding box center [815, 52] width 91 height 24
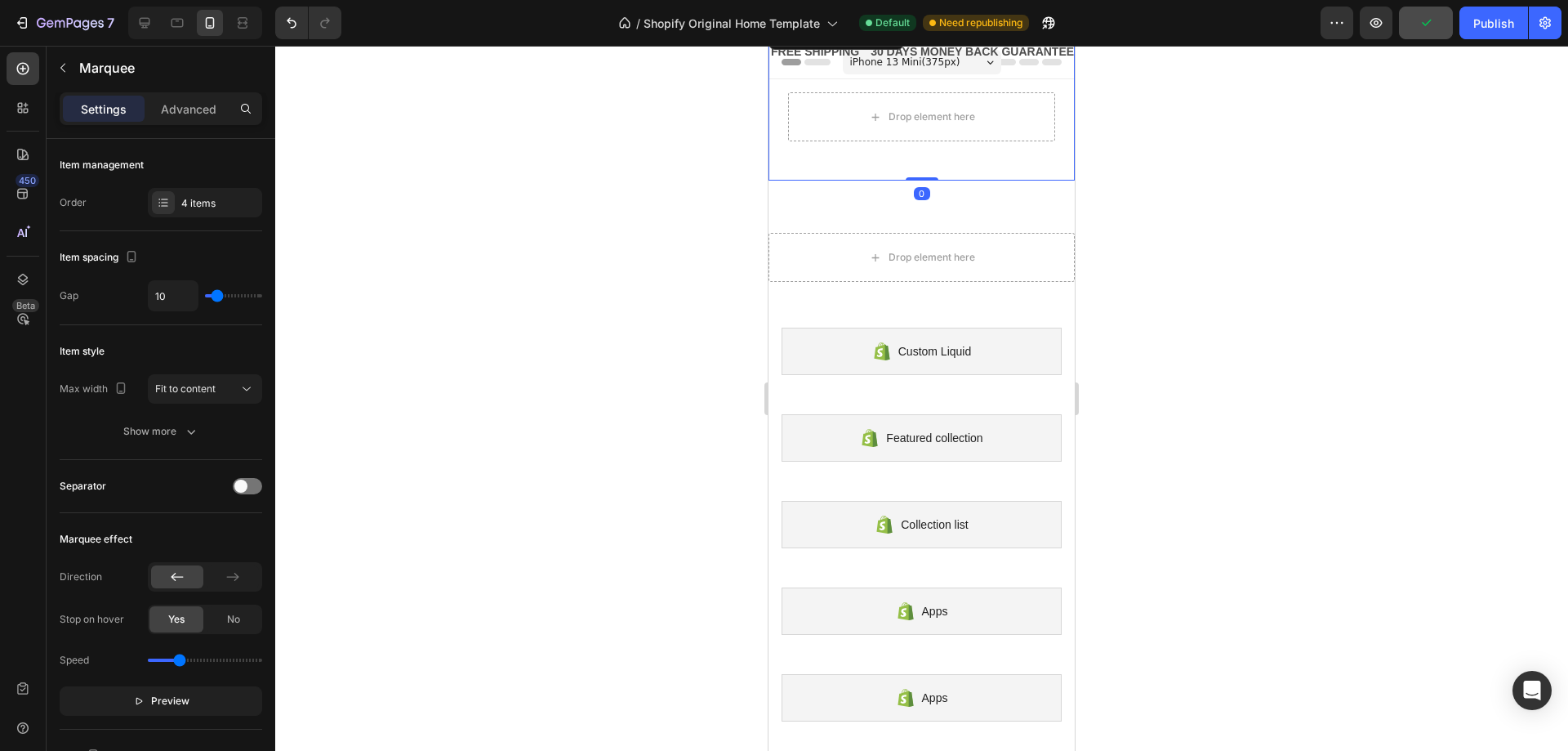
click at [884, 178] on div "FREE SHIPPING Text Block 30 DAYS MONEY BACK GUARANTEE Text Block LIMITED TIME 5…" at bounding box center [922, 101] width 306 height 160
click at [884, 168] on div "FREE SHIPPING Text Block 30 DAYS MONEY BACK GUARANTEE Text Block LIMITED TIME 5…" at bounding box center [922, 101] width 306 height 160
drag, startPoint x: 905, startPoint y: 180, endPoint x: 910, endPoint y: 128, distance: 52.2
click at [910, 128] on div "Drop element here Sticky FREE SHIPPING Text Block 30 DAYS MONEY BACK GUARANTEE …" at bounding box center [922, 593] width 306 height 1027
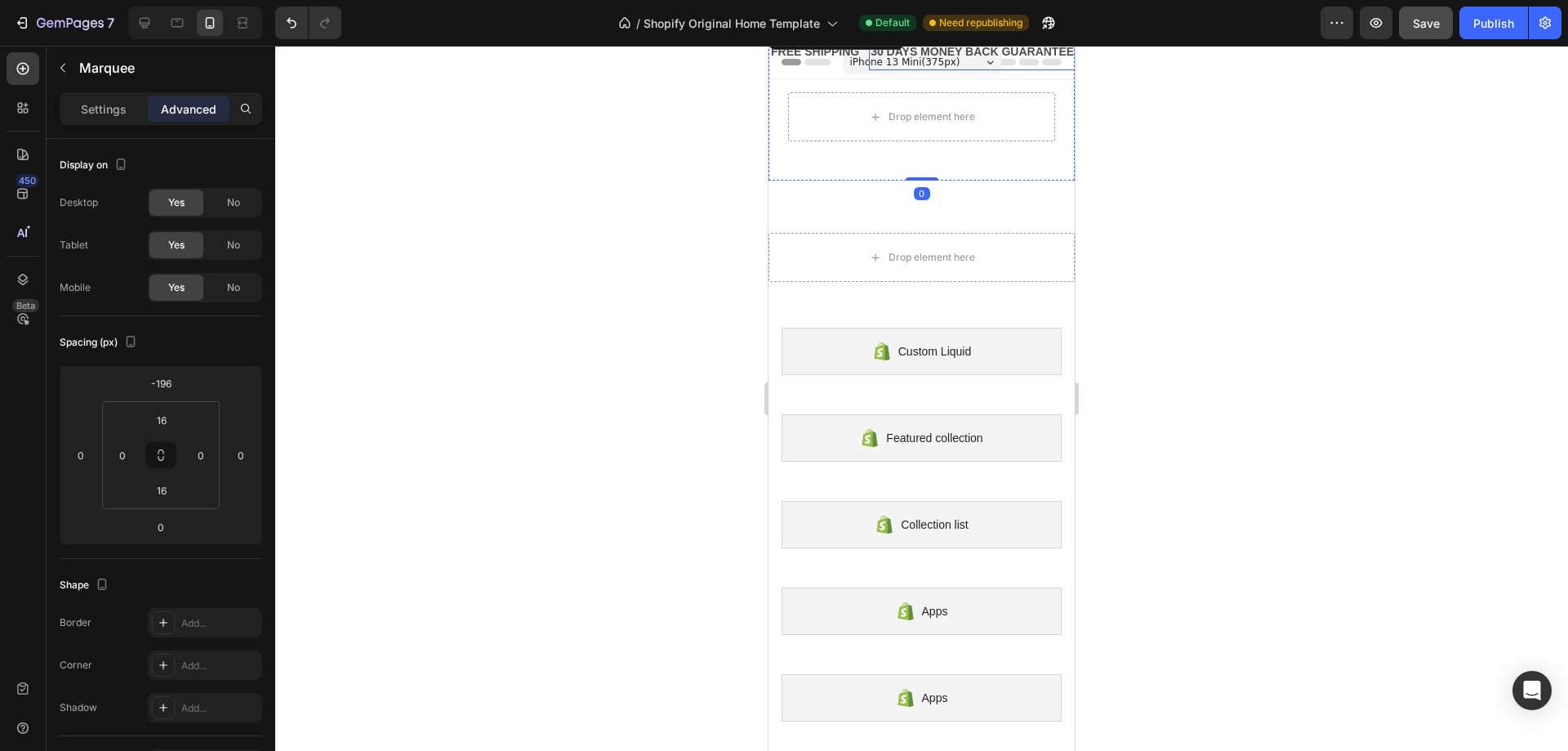
click at [947, 48] on div "30 DAYS MONEY BACK GUARANTEE" at bounding box center [973, 52] width 206 height 24
click at [868, 53] on div "FREE SHIPPING Text Block" at bounding box center [820, 52] width 100 height 37
click at [841, 54] on div "FREE SHIPPING" at bounding box center [815, 52] width 91 height 24
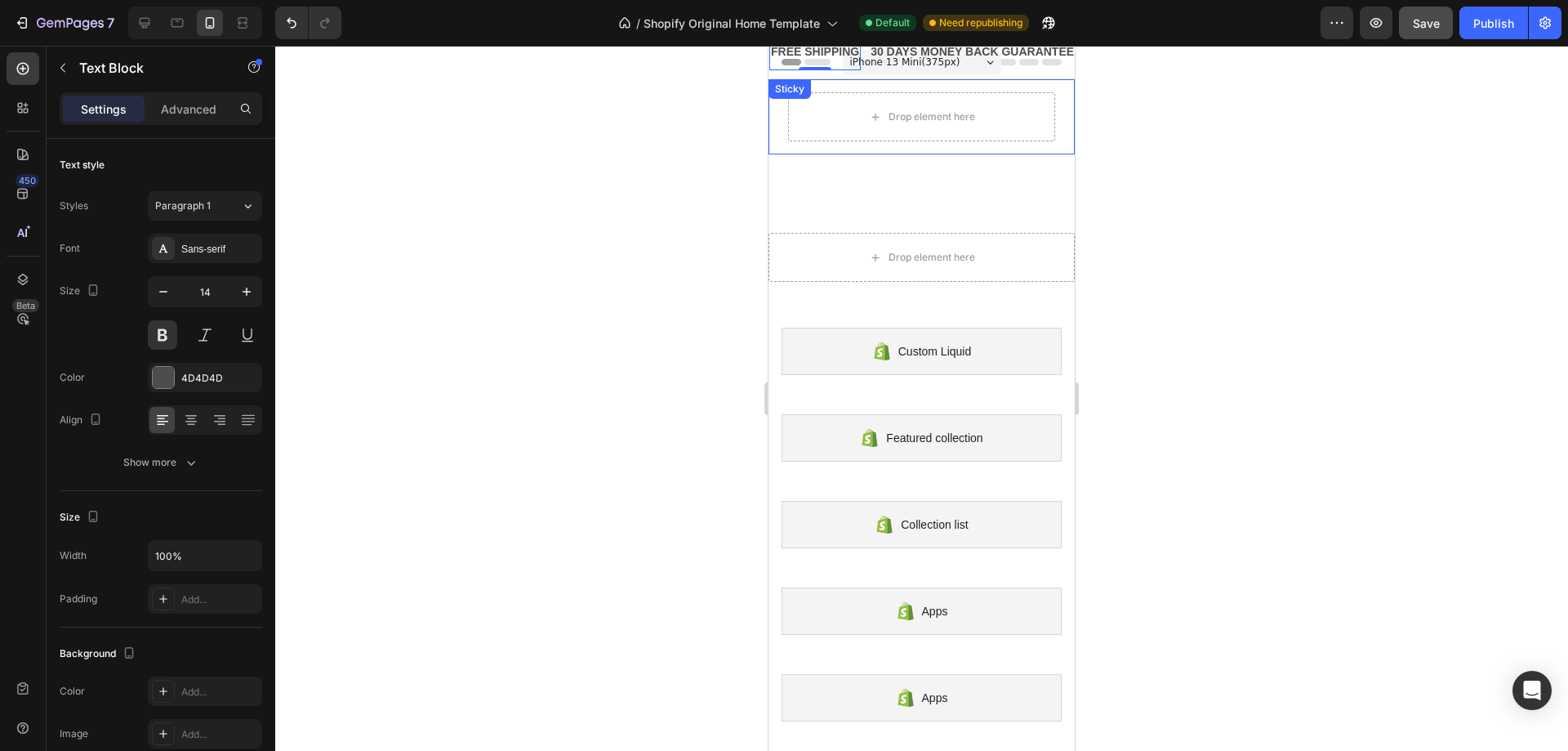
click at [698, 120] on div at bounding box center [921, 398] width 1293 height 705
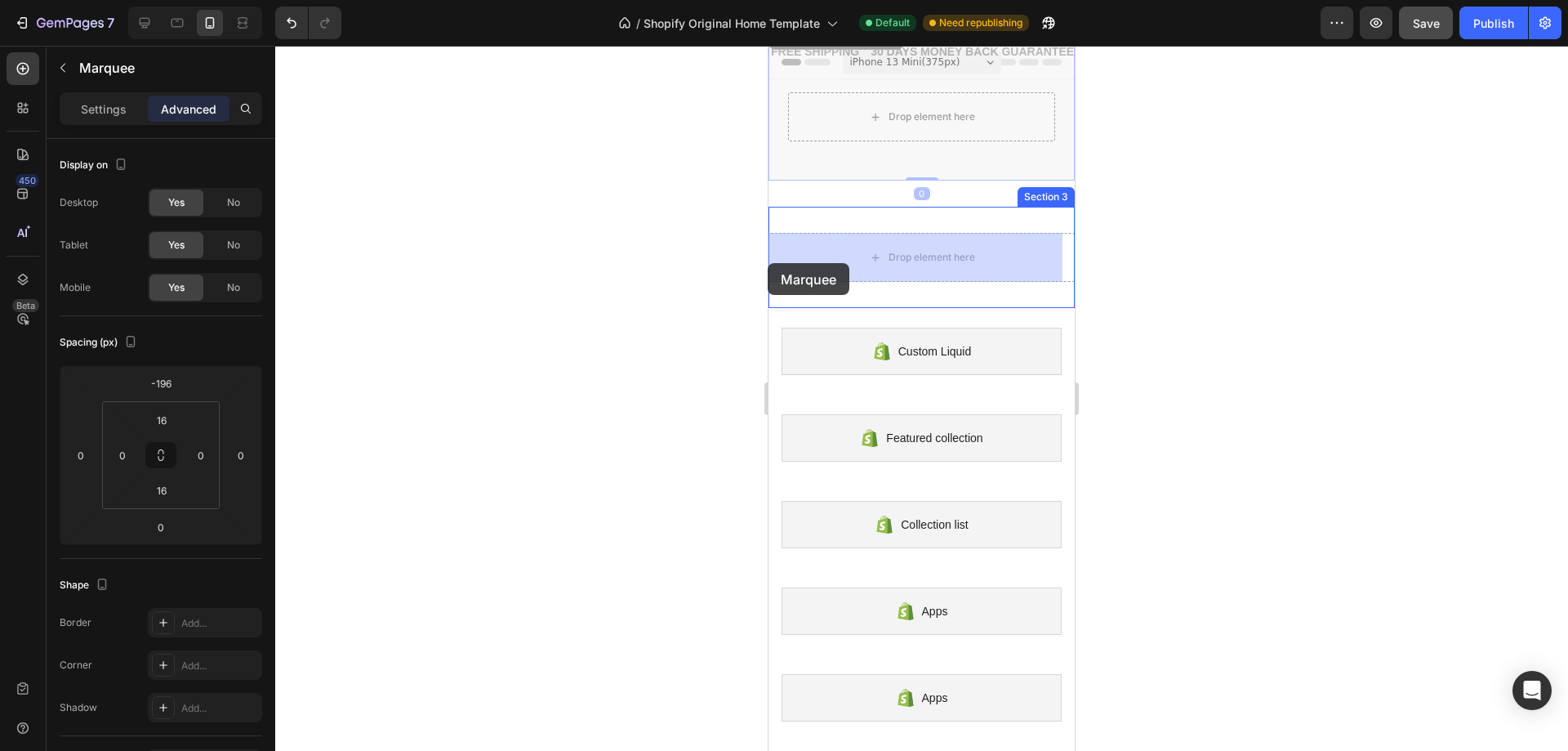
drag, startPoint x: 800, startPoint y: 175, endPoint x: 797, endPoint y: 219, distance: 44.1
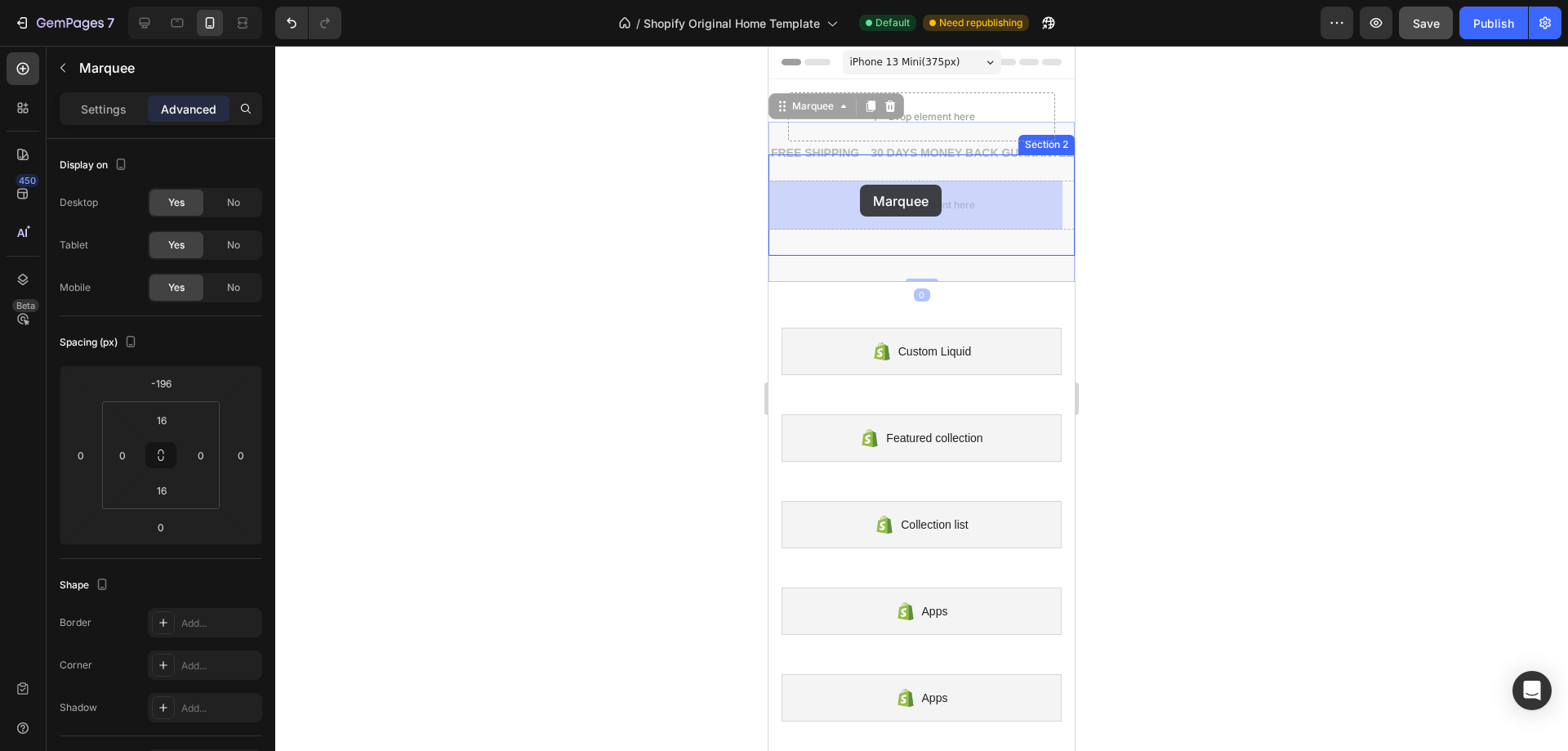
drag, startPoint x: 835, startPoint y: 260, endPoint x: 860, endPoint y: 185, distance: 79.1
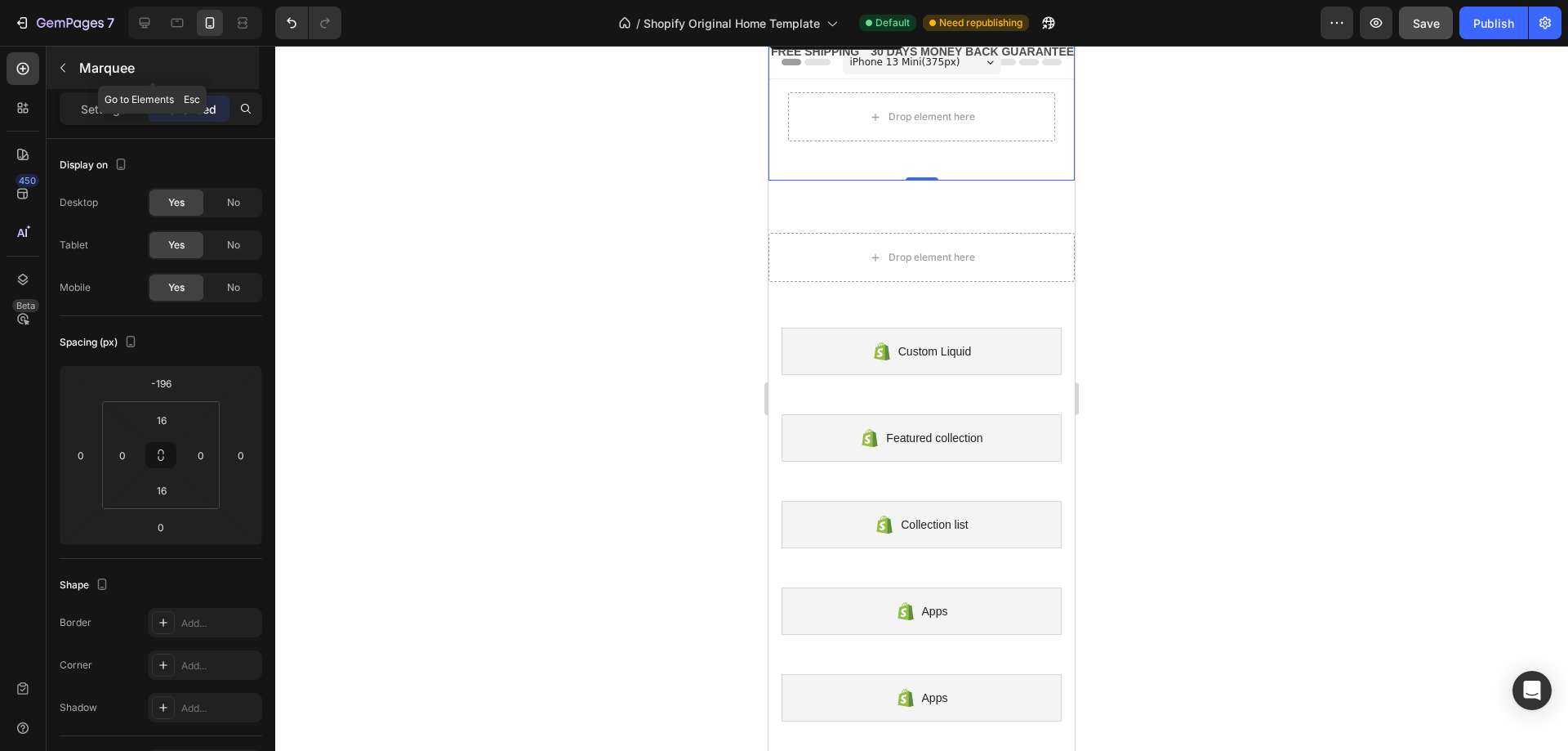
click at [65, 58] on button "button" at bounding box center [63, 68] width 26 height 26
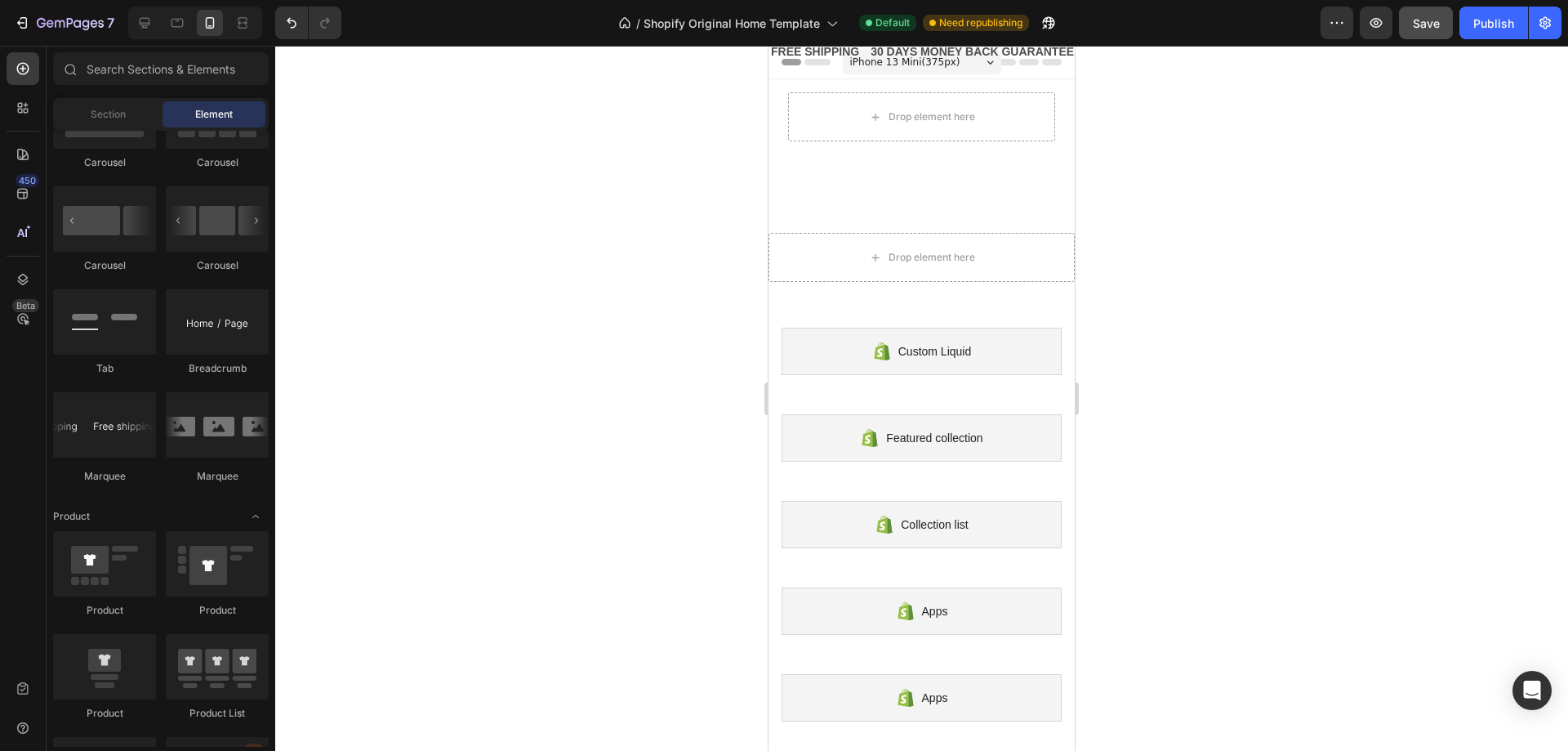
click at [65, 58] on div at bounding box center [70, 69] width 33 height 33
click at [24, 67] on icon at bounding box center [22, 68] width 16 height 16
click at [621, 125] on div at bounding box center [921, 398] width 1293 height 705
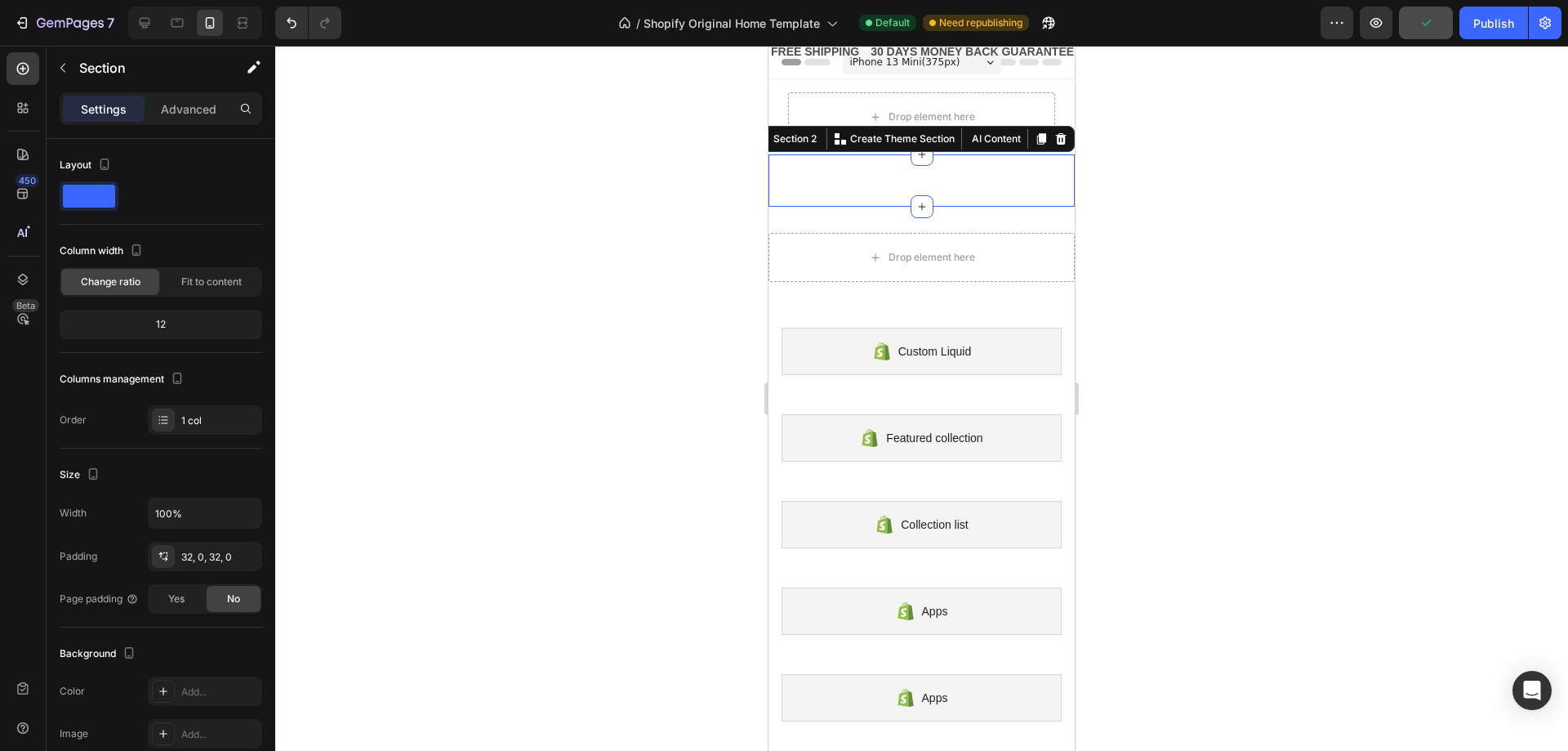
click at [874, 192] on div "FREE SHIPPING Text Block 30 DAYS MONEY BACK GUARANTEE Text Block LIMITED TIME 5…" at bounding box center [922, 180] width 306 height 52
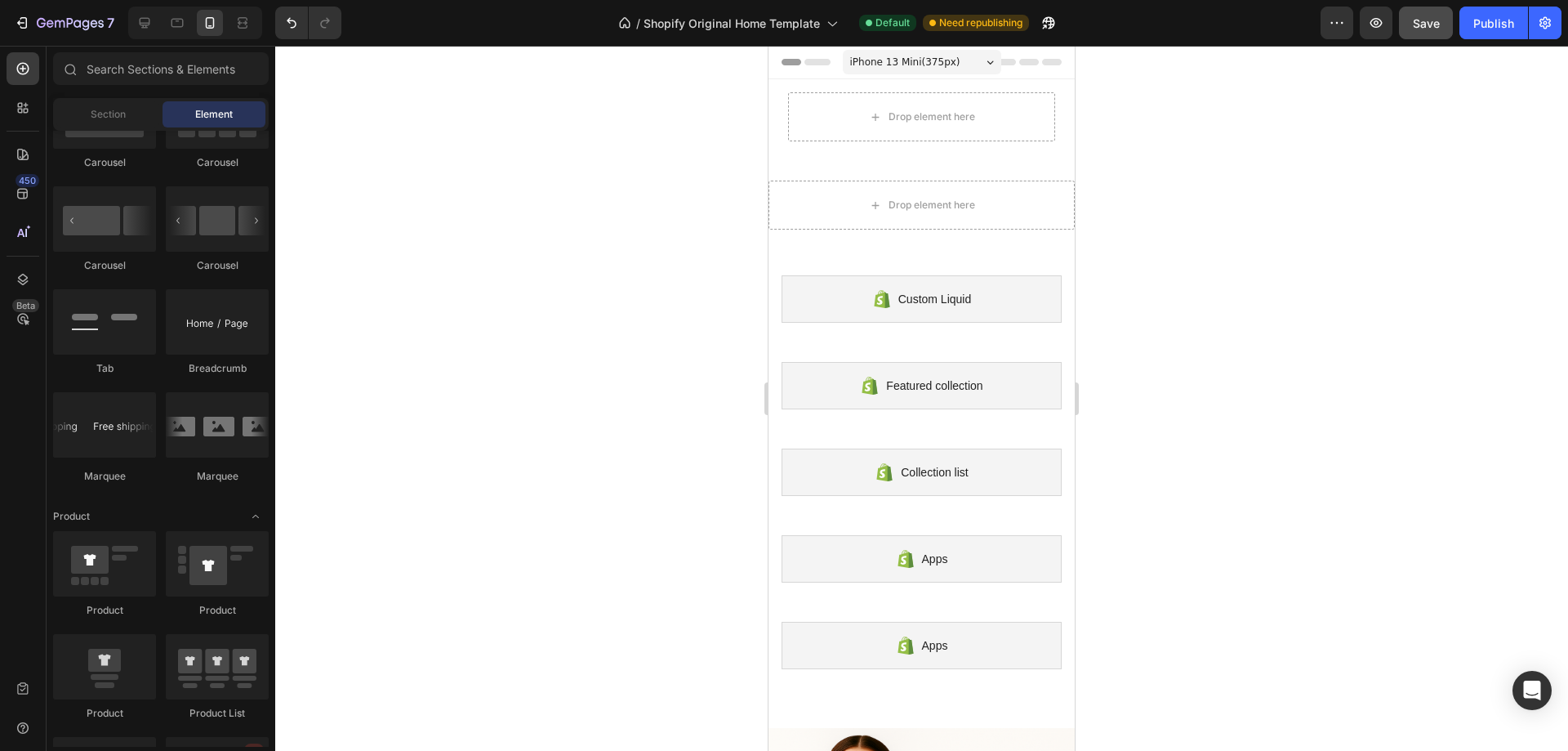
scroll to position [1797, 0]
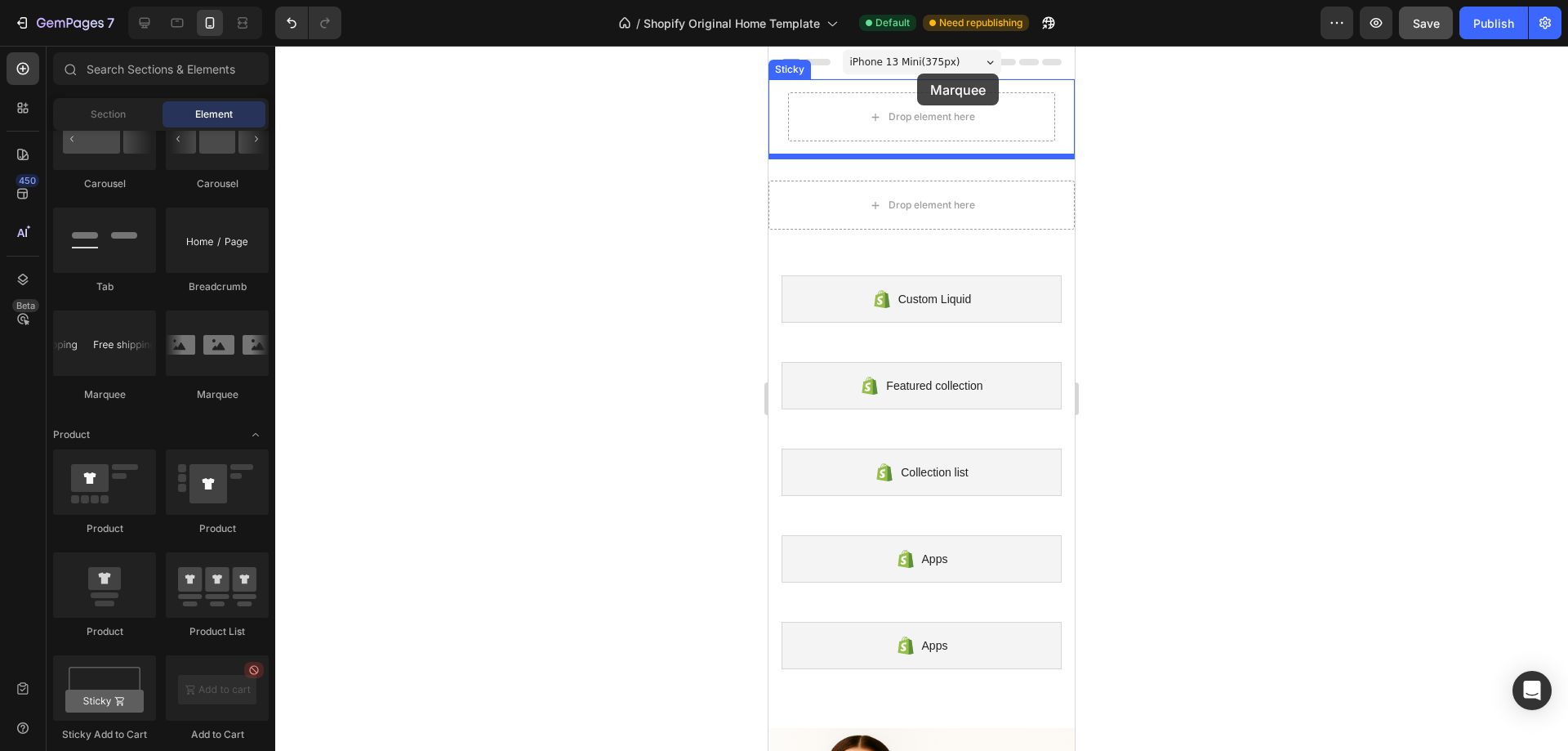
drag, startPoint x: 889, startPoint y: 388, endPoint x: 918, endPoint y: 73, distance: 316.3
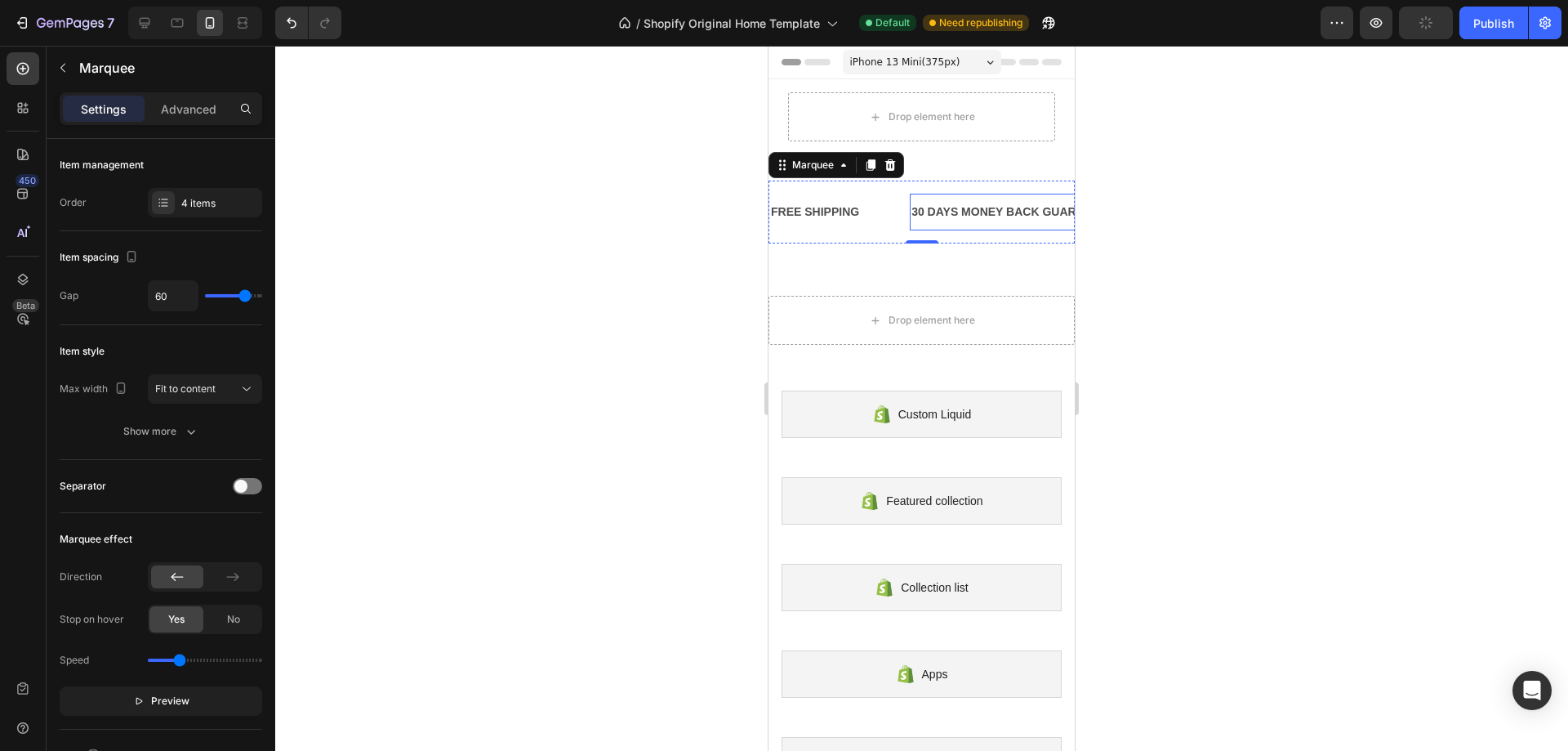
click at [916, 206] on div "30 DAYS MONEY BACK GUARANTEE" at bounding box center [1013, 212] width 206 height 24
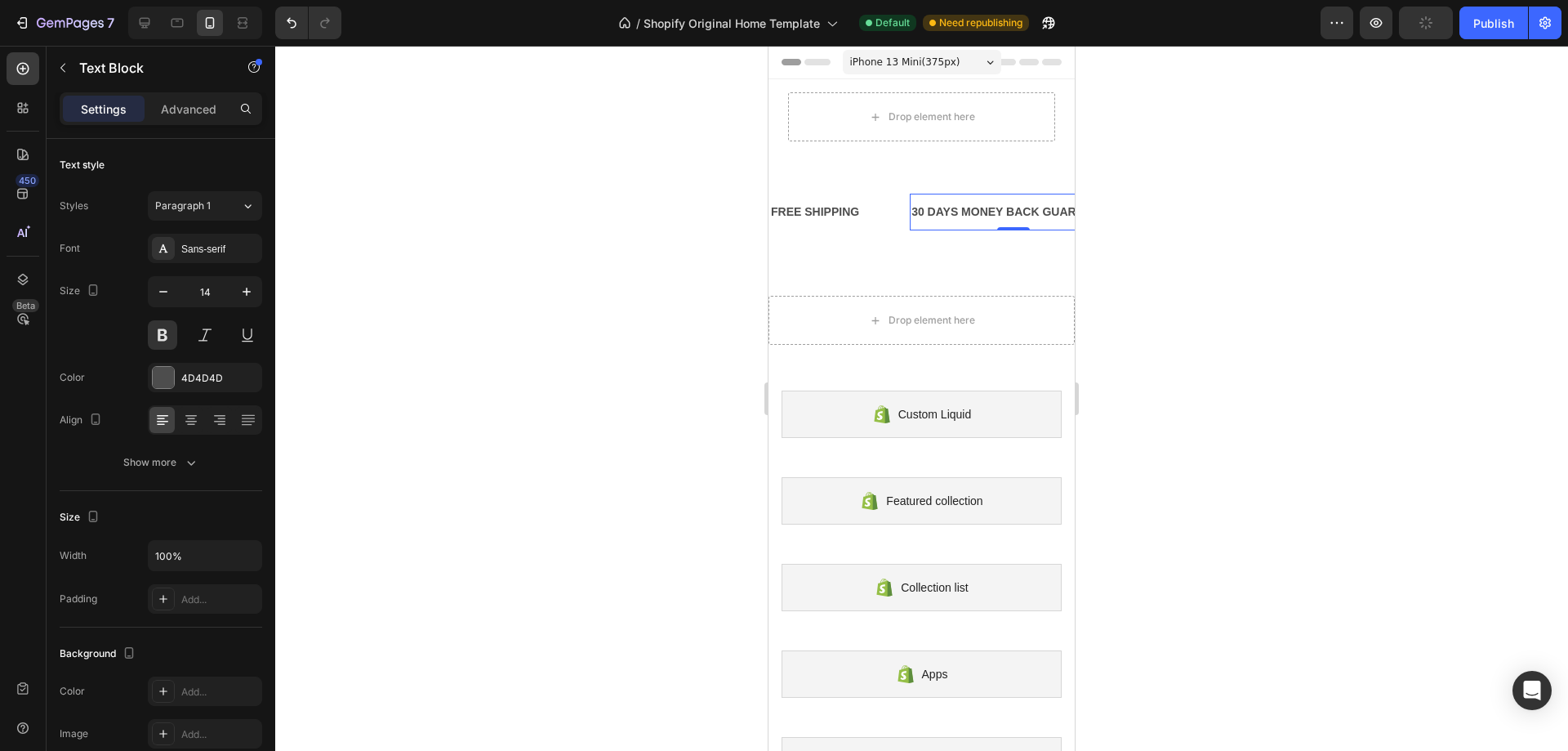
click at [916, 208] on div "30 DAYS MONEY BACK GUARANTEE" at bounding box center [1013, 212] width 206 height 24
click at [916, 208] on p "30 DAYS MONEY BACK GUARANTEE" at bounding box center [1013, 212] width 203 height 21
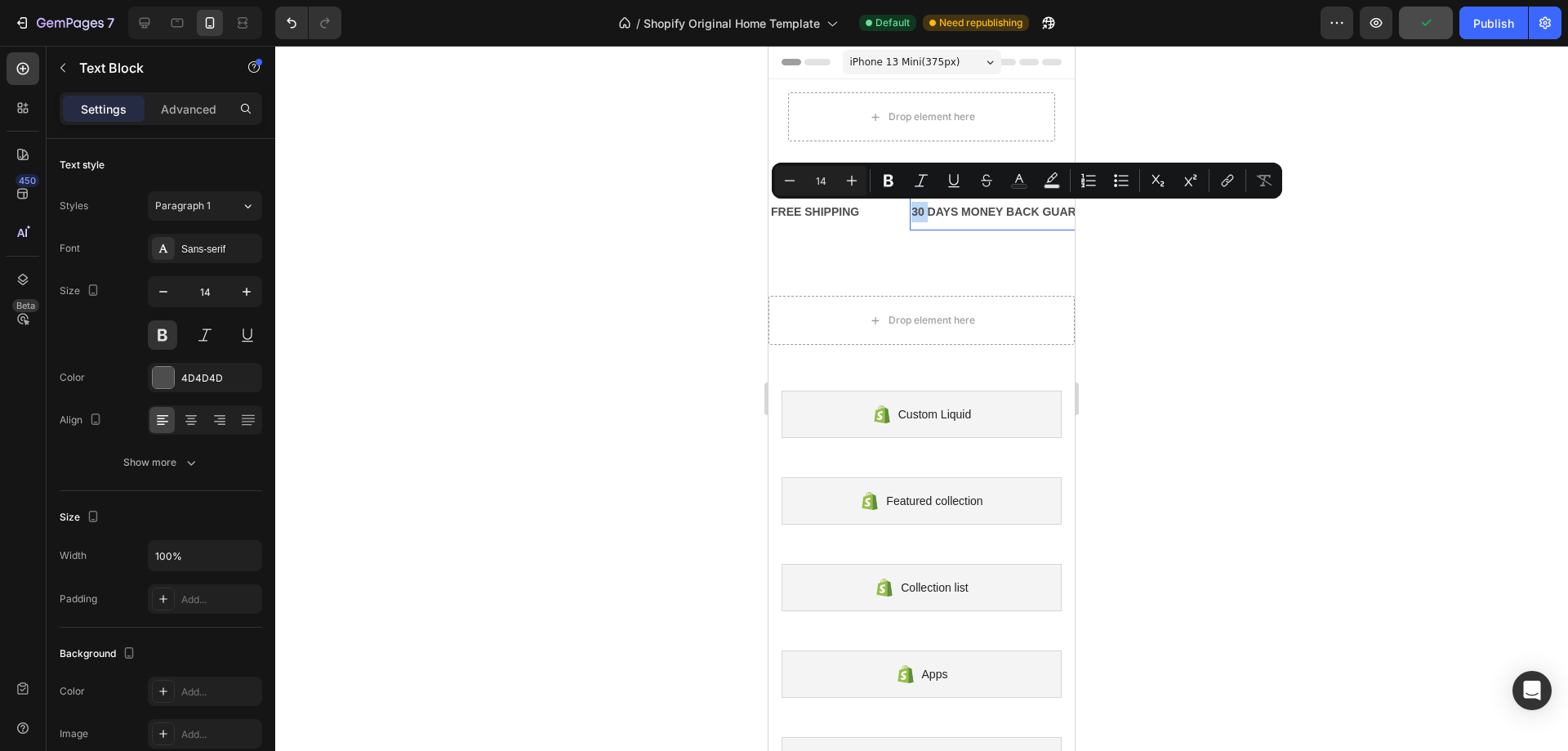
click at [919, 212] on p "30 DAYS MONEY BACK GUARANTEE" at bounding box center [1013, 212] width 203 height 21
click at [834, 214] on div "FREE SHIPPING" at bounding box center [815, 212] width 91 height 24
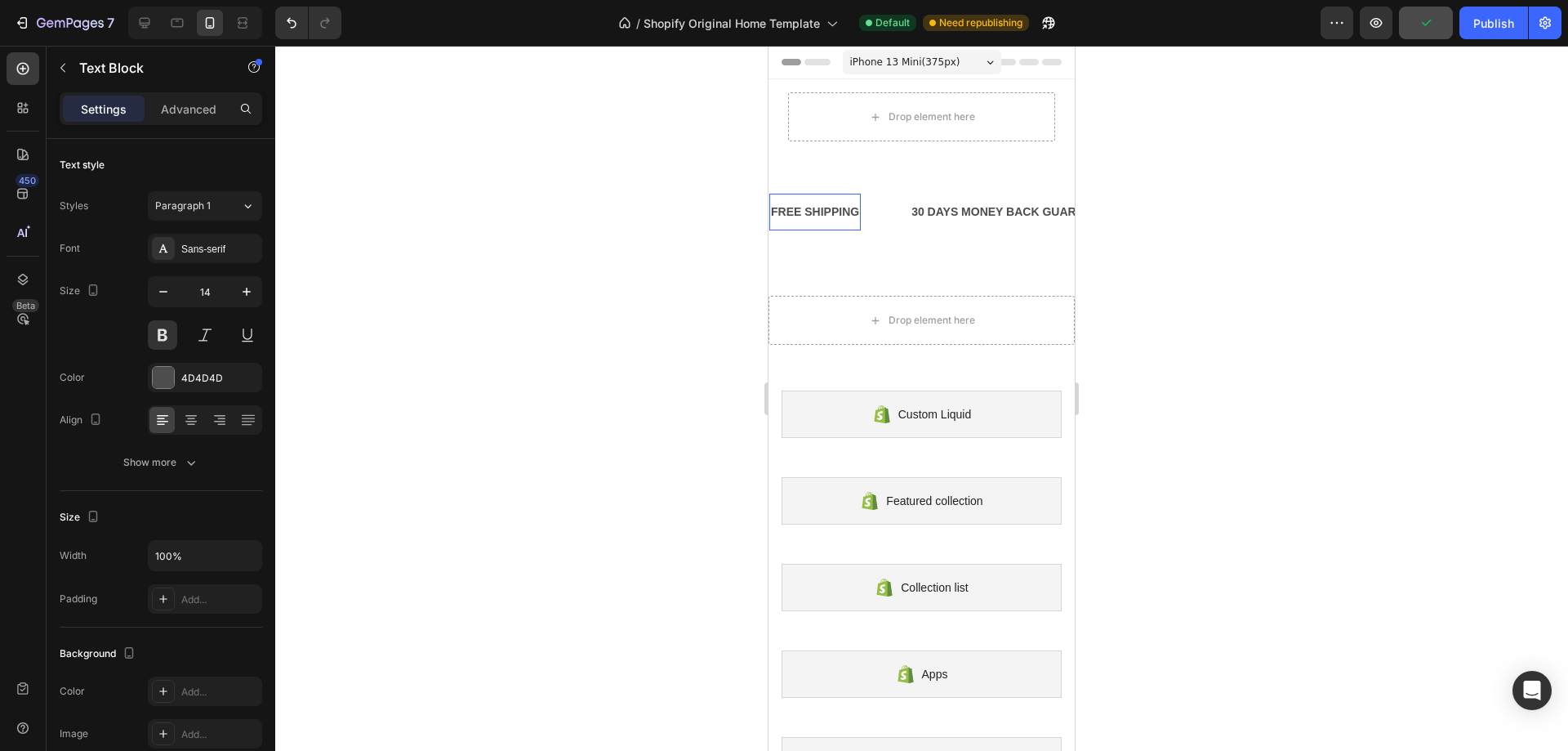
click at [856, 213] on div "FREE SHIPPING" at bounding box center [815, 212] width 91 height 24
drag, startPoint x: 774, startPoint y: 214, endPoint x: 870, endPoint y: 214, distance: 96.0
click at [870, 214] on div "FREE SHIPPING Text Block 0" at bounding box center [839, 212] width 140 height 37
click at [1046, 201] on div "30 DAYS MONEY BACK GUARANTEE" at bounding box center [1134, 212] width 206 height 24
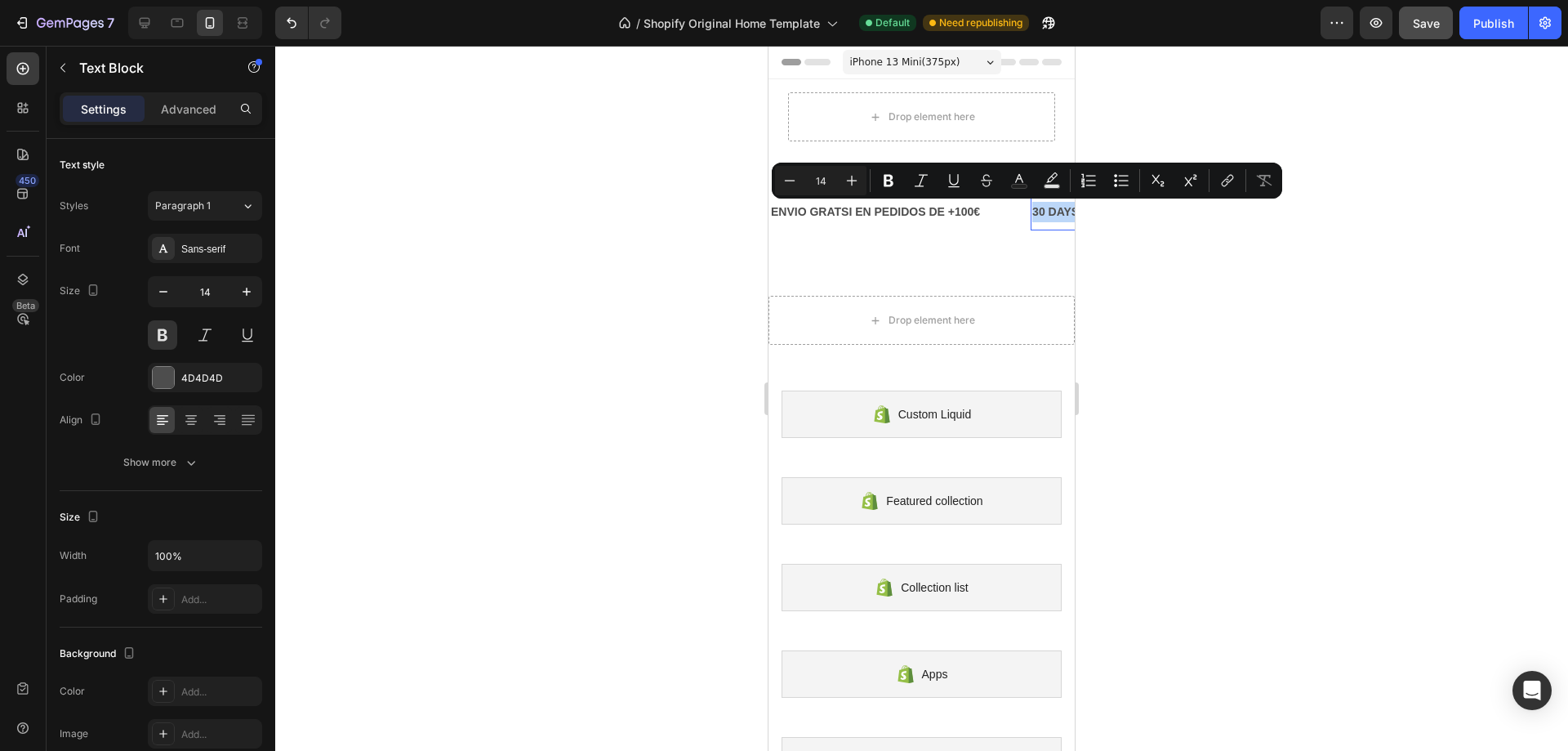
drag, startPoint x: 1036, startPoint y: 205, endPoint x: 1873, endPoint y: 259, distance: 838.7
click at [1075, 213] on html "iPhone 13 Mini ( 375 px) iPhone 13 Mini iPhone 13 Pro iPhone 11 Pro Max iPhone …" at bounding box center [922, 760] width 306 height 1431
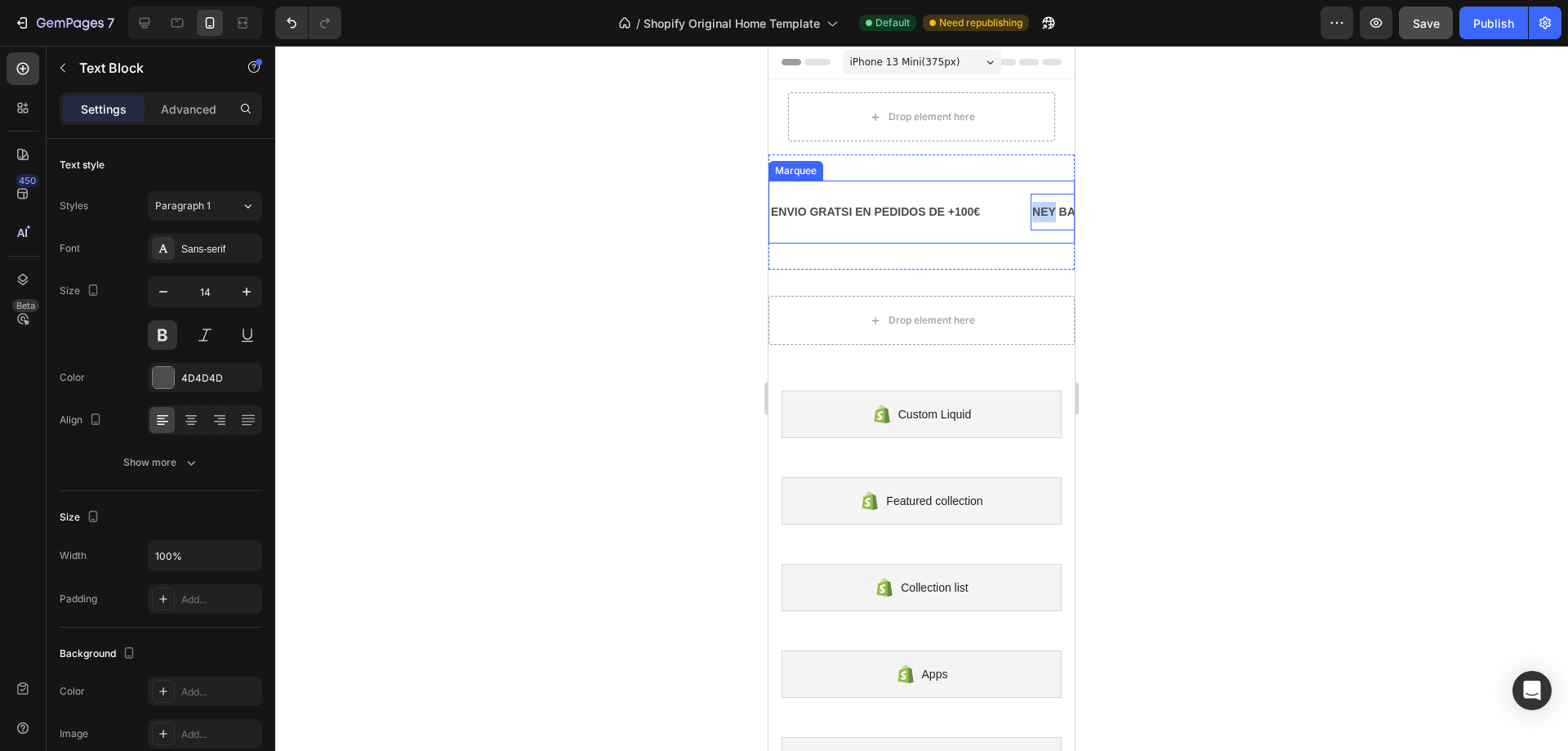
drag, startPoint x: 1059, startPoint y: 208, endPoint x: 991, endPoint y: 222, distance: 69.4
click at [991, 222] on div "ENVIO GRATSI EN PEDIDOS DE +100€ Text Block NEY BACK GUARANTEE Text Block 0 LIM…" at bounding box center [1190, 212] width 839 height 37
drag, startPoint x: 1062, startPoint y: 208, endPoint x: 996, endPoint y: 223, distance: 67.7
click at [996, 223] on div "ENVIO GRATSI EN PEDIDOS DE +100€ Text Block BACK GUARANTEE Text Block 0 LIMITED…" at bounding box center [1177, 212] width 814 height 37
drag, startPoint x: 1056, startPoint y: 212, endPoint x: 1018, endPoint y: 216, distance: 38.2
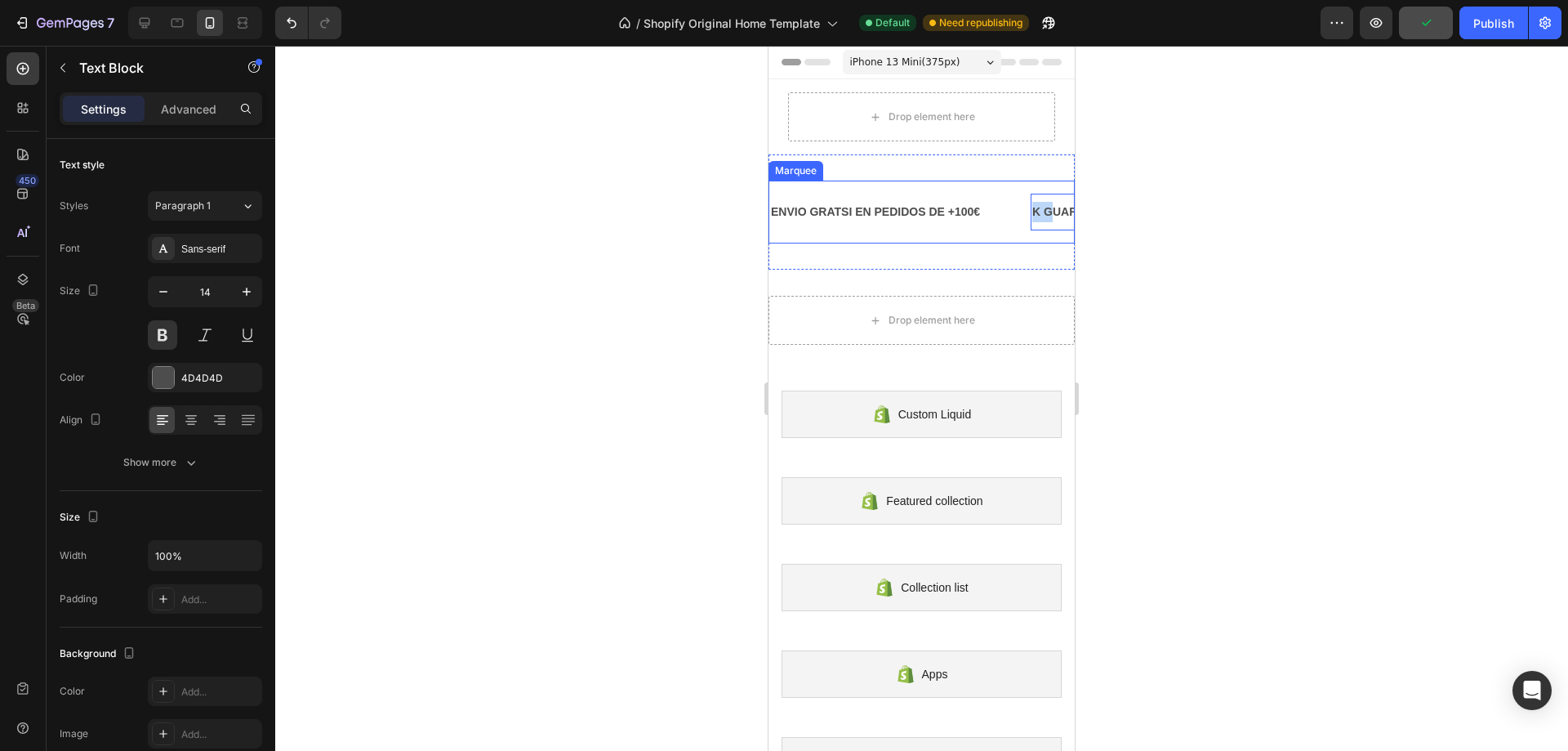
click at [1018, 216] on div "ENVIO GRATSI EN PEDIDOS DE +100€ Text Block K GUARANTEE Text Block 0 LIMITED TI…" at bounding box center [1164, 212] width 789 height 37
drag, startPoint x: 1058, startPoint y: 212, endPoint x: 1020, endPoint y: 216, distance: 38.2
click at [1020, 216] on div "ENVIO GRATSI EN PEDIDOS DE +100€ Text Block UARANTEE Text Block 0 LIMITED TIME …" at bounding box center [1154, 212] width 769 height 37
drag, startPoint x: 1057, startPoint y: 206, endPoint x: 1009, endPoint y: 217, distance: 49.2
click at [1009, 217] on div "ENVIO GRATSI EN PEDIDOS DE +100€ Text Block ANTEE Text Block 0 LIMITED TIME 50%…" at bounding box center [1170, 212] width 801 height 37
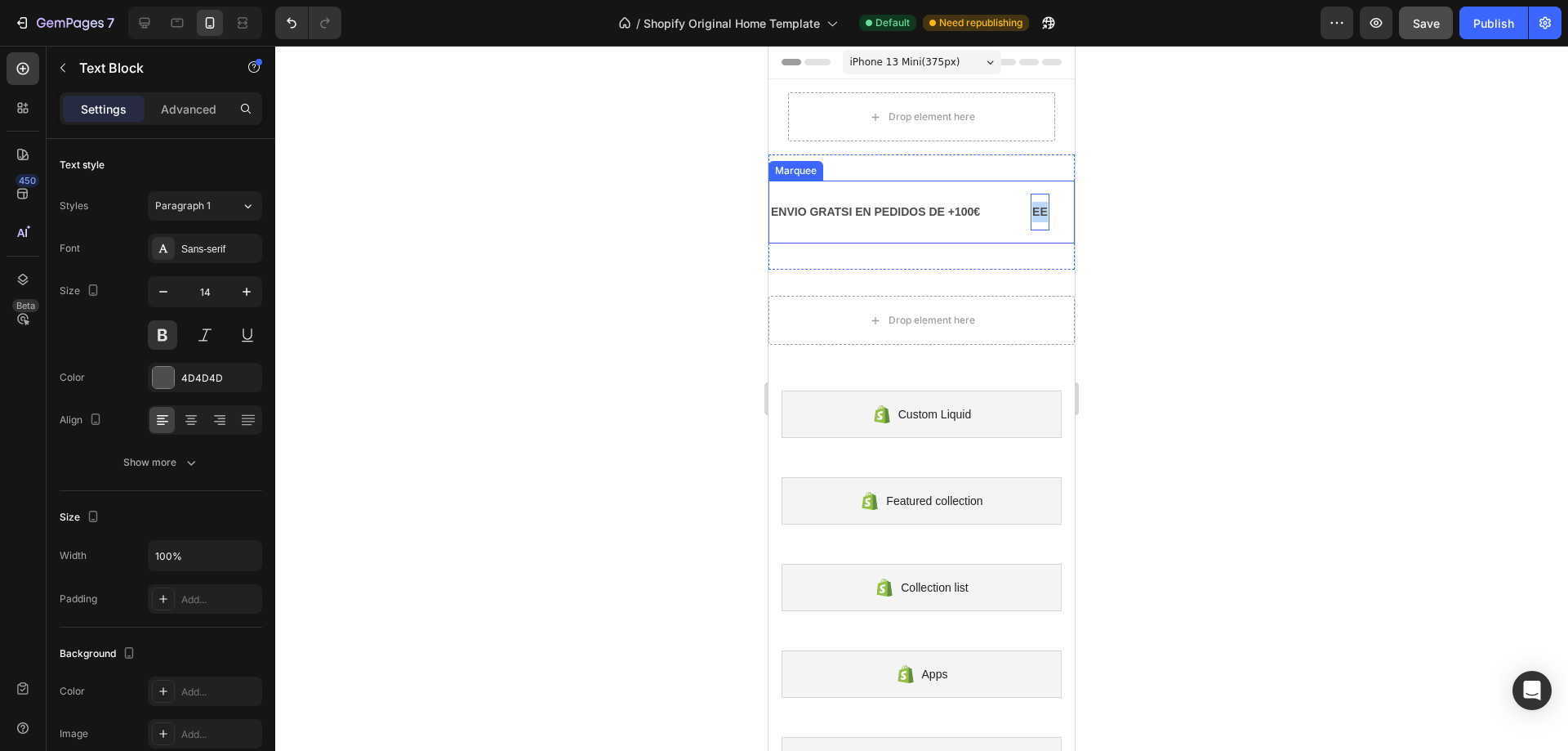
drag, startPoint x: 1050, startPoint y: 207, endPoint x: 1025, endPoint y: 212, distance: 25.5
click at [1025, 212] on div "ENVIO GRATSI EN PEDIDOS DE +100€ Text Block EE Text Block 0 LIMITED TIME 50% OF…" at bounding box center [1130, 212] width 721 height 37
click at [1119, 207] on div at bounding box center [921, 398] width 1293 height 705
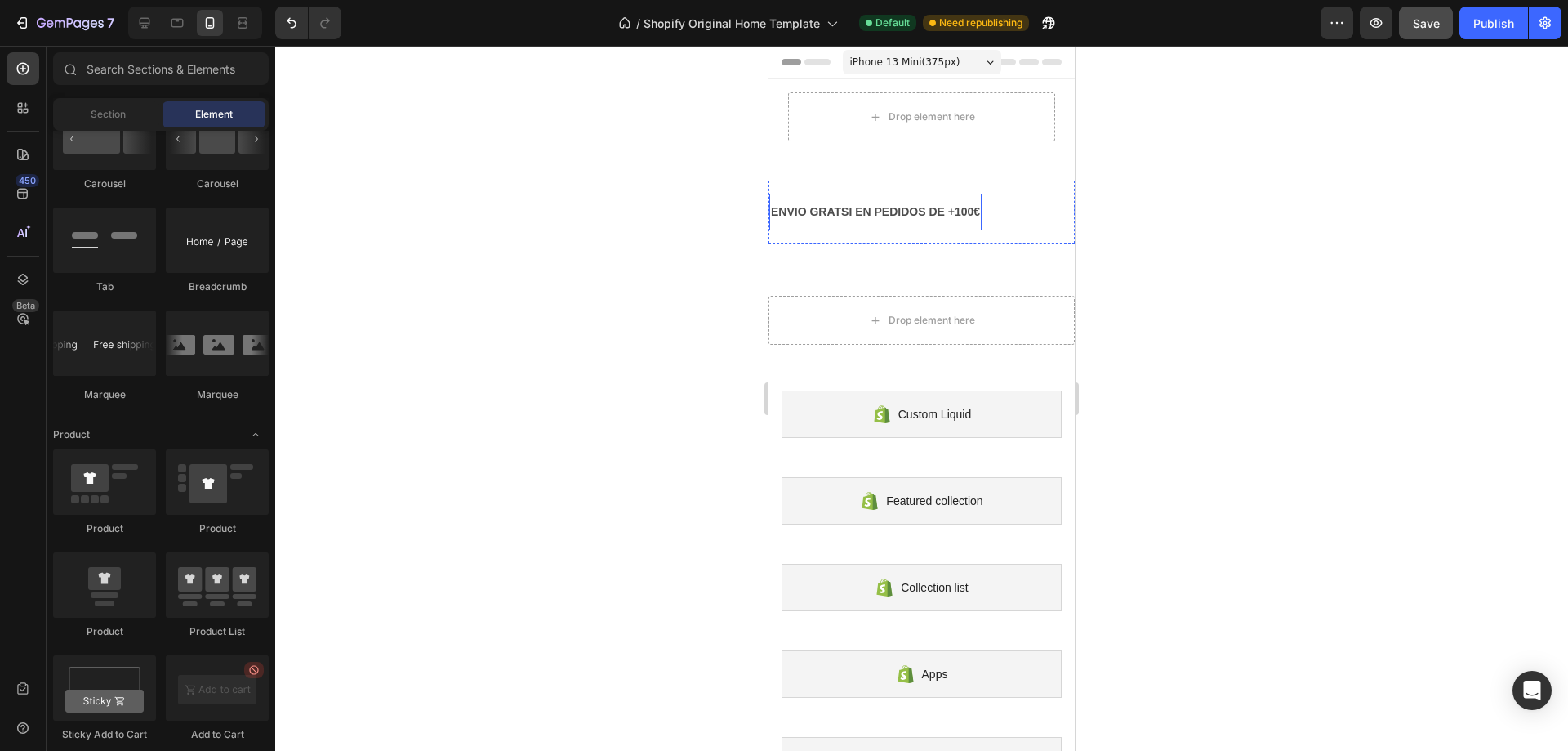
click at [962, 221] on p "ENVIO GRATSI EN PEDIDOS DE +100€" at bounding box center [876, 212] width 209 height 21
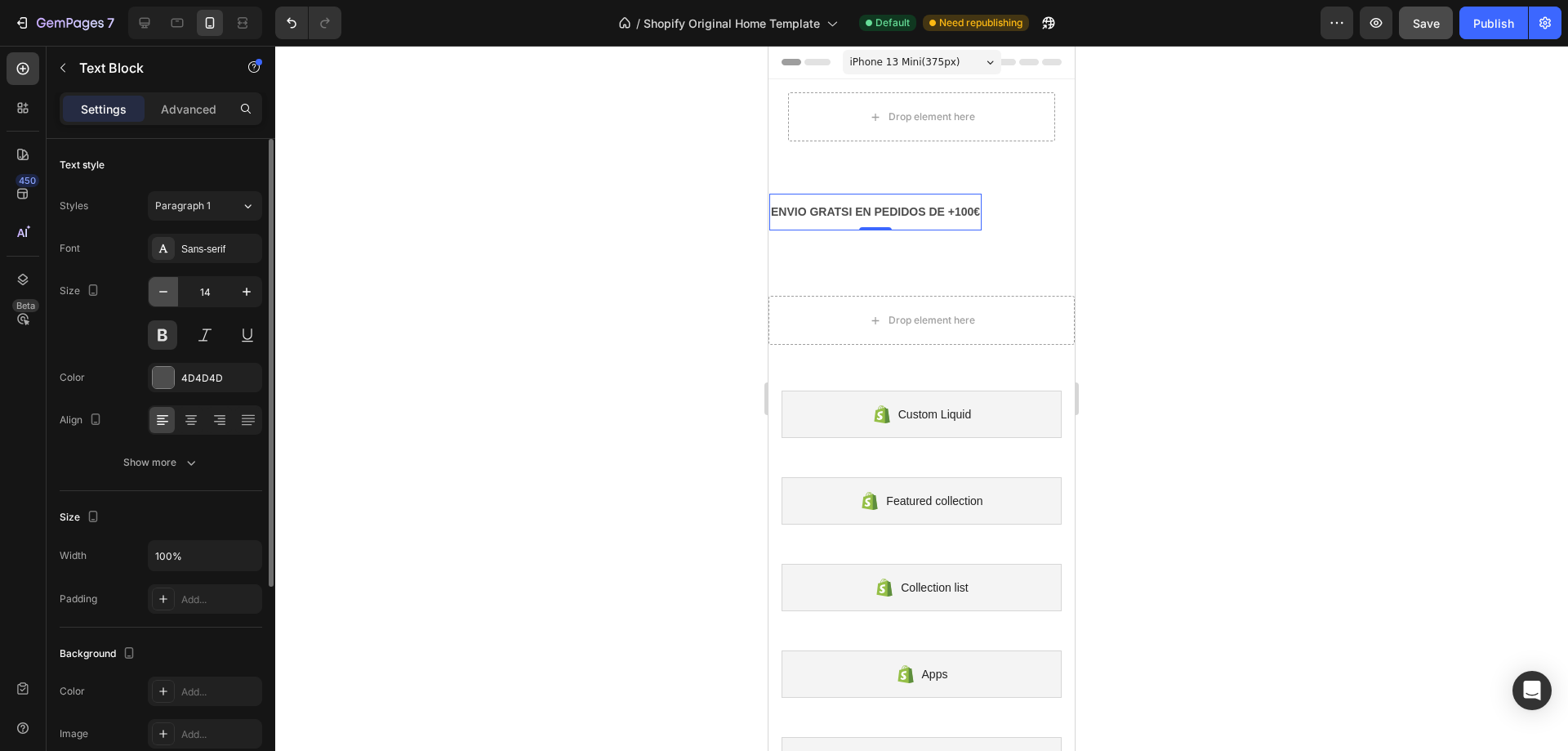
click at [171, 295] on button "button" at bounding box center [163, 292] width 29 height 29
click at [245, 296] on icon "button" at bounding box center [246, 292] width 16 height 16
type input "14"
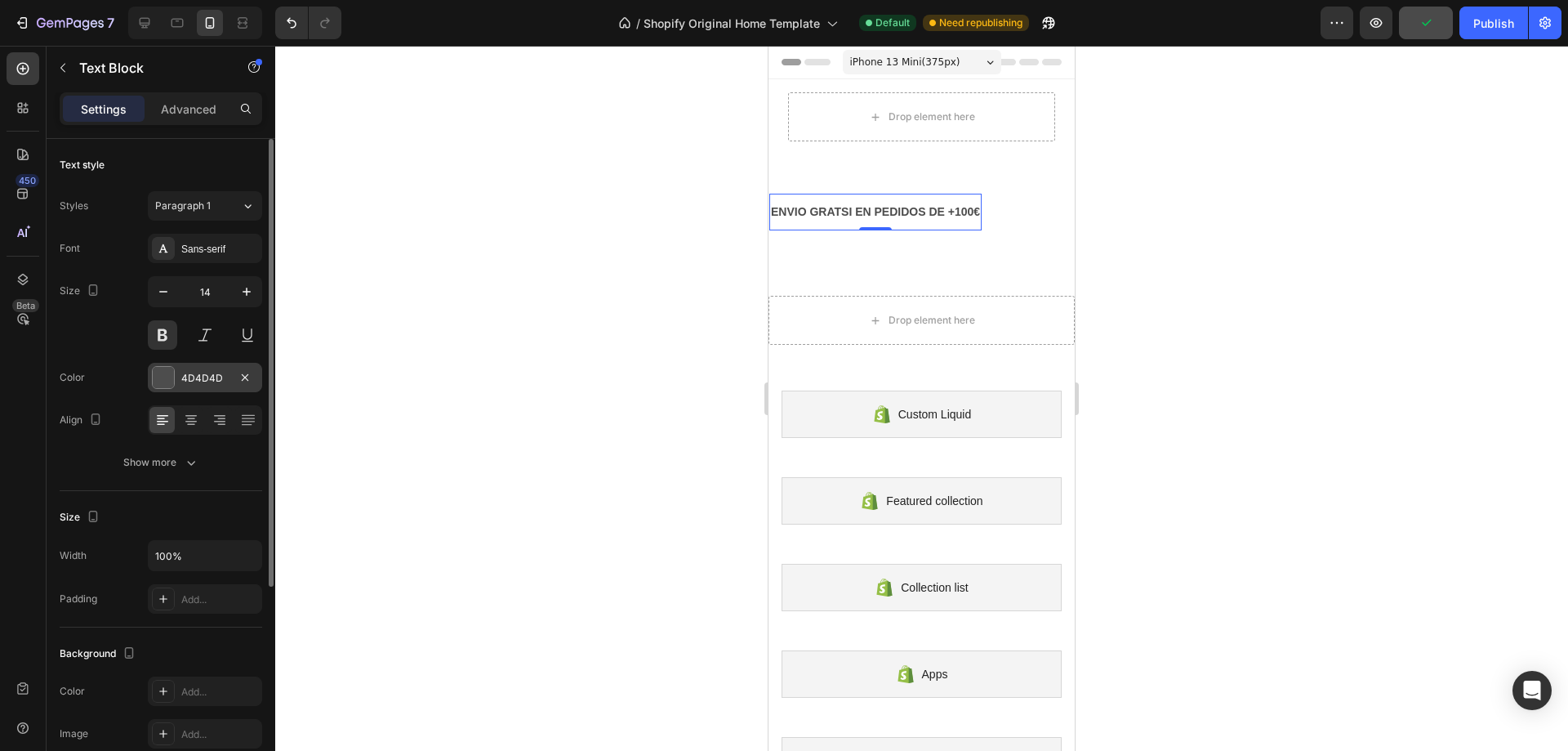
click at [160, 375] on div at bounding box center [163, 377] width 22 height 22
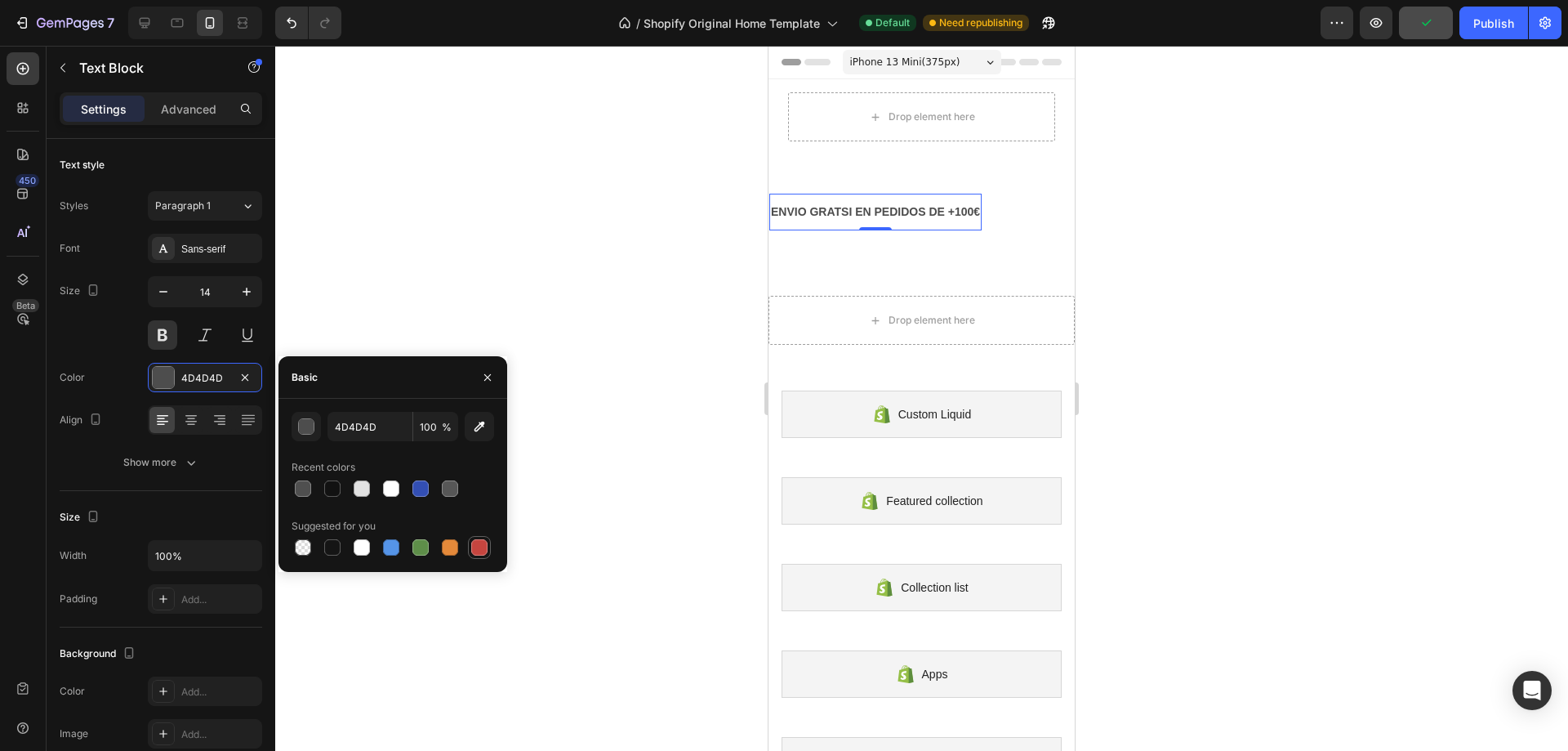
click at [488, 553] on div at bounding box center [479, 547] width 20 height 20
type input "C5453F"
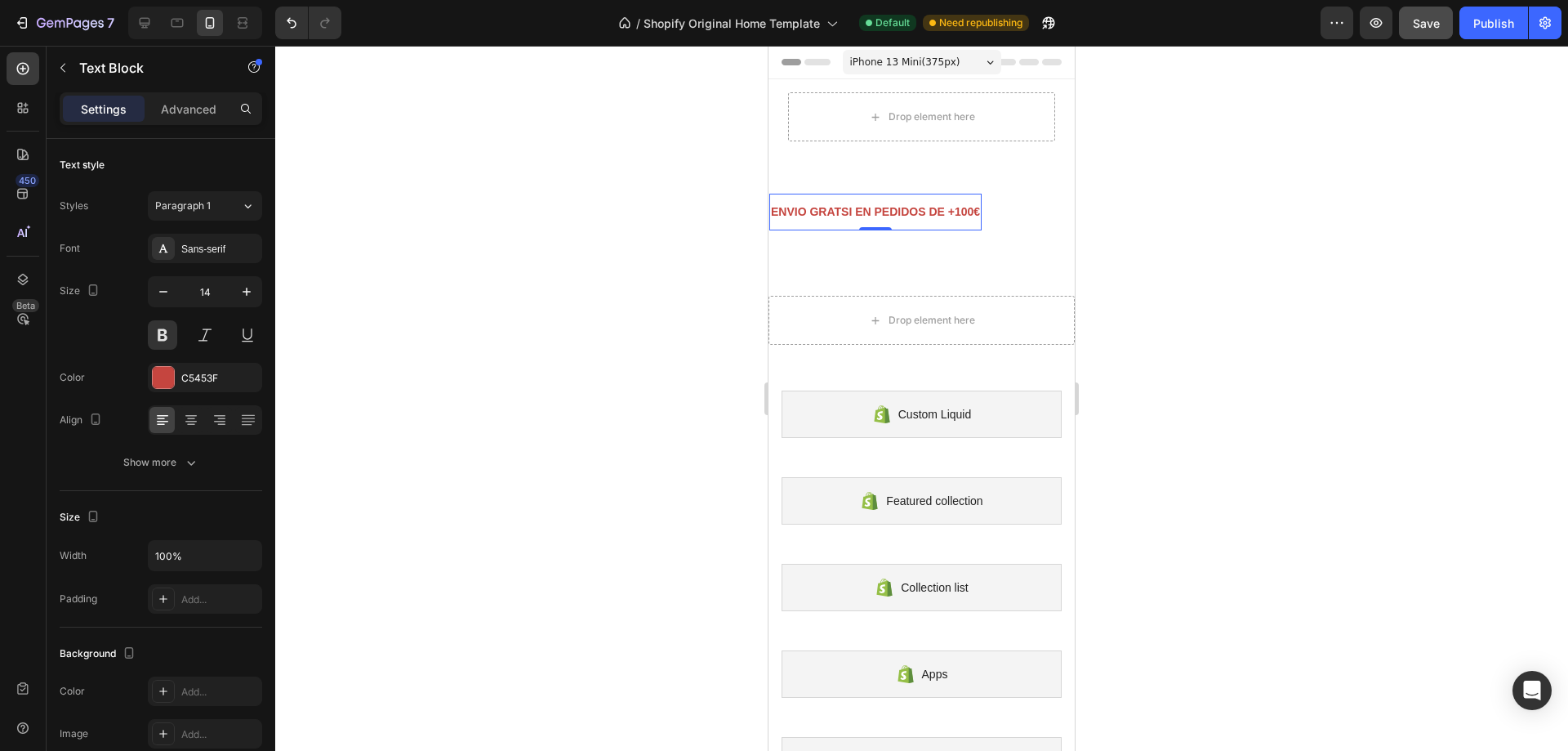
click at [550, 471] on div at bounding box center [921, 398] width 1293 height 705
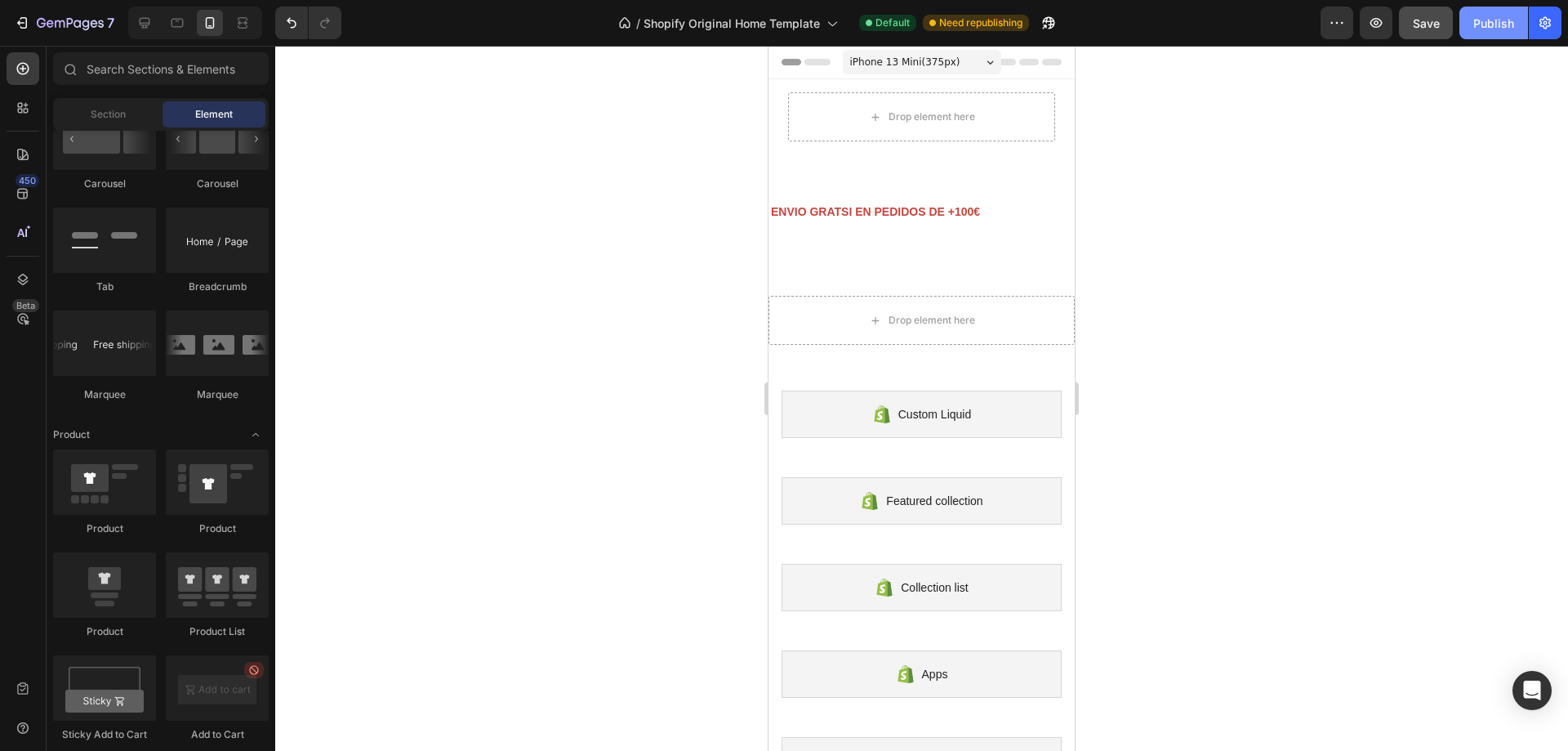
click at [1489, 21] on div "Publish" at bounding box center [1493, 23] width 40 height 17
click at [849, 218] on p "ENVIO GRATSI EN PEDIDOS DE +100€" at bounding box center [876, 212] width 209 height 21
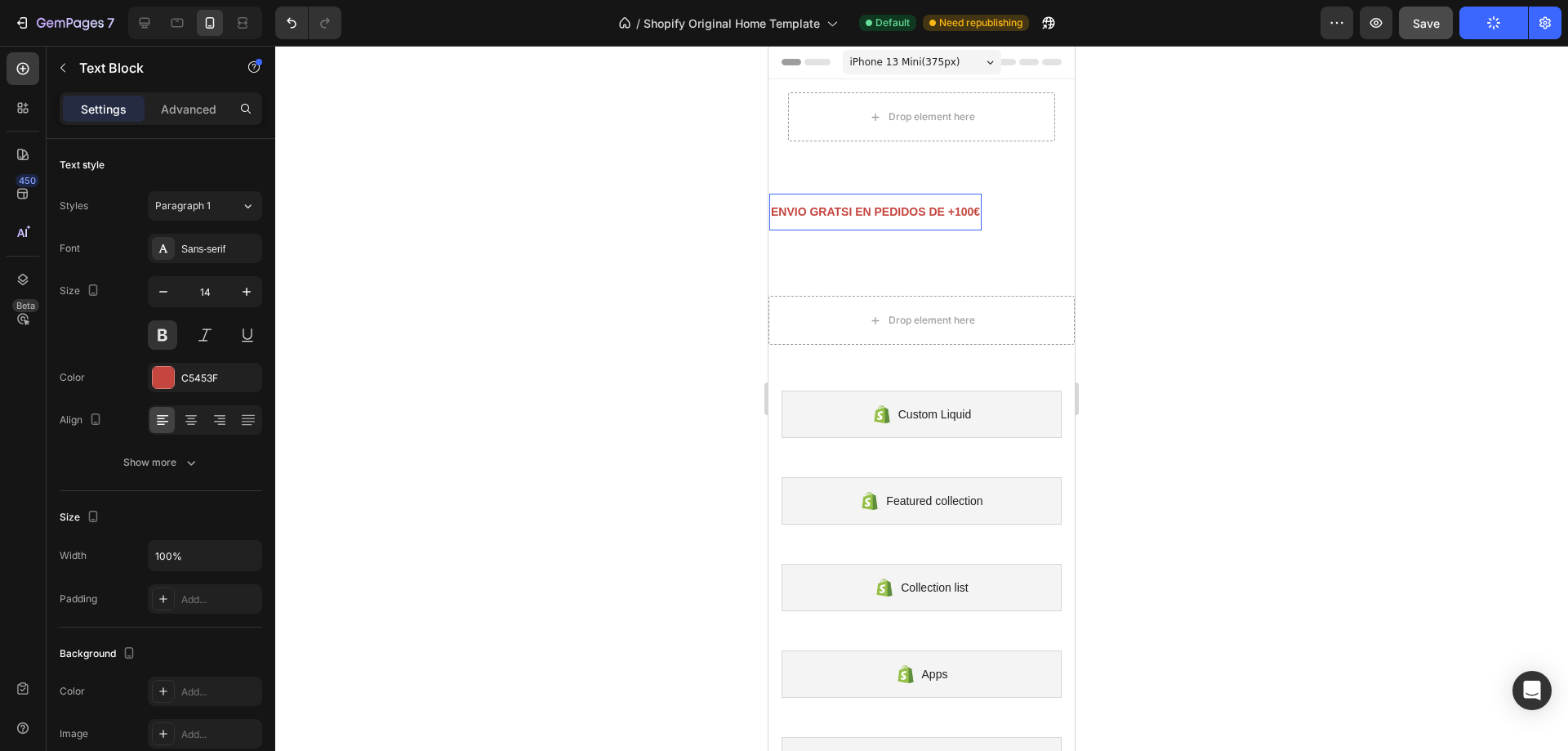
click at [852, 214] on p "ENVIO GRATSI EN PEDIDOS DE +100€" at bounding box center [876, 212] width 209 height 21
click at [853, 214] on p "ENVIO GRATSI EN PEDIDOS DE +100€" at bounding box center [876, 212] width 209 height 21
click at [291, 26] on icon "Undo/Redo" at bounding box center [292, 22] width 16 height 16
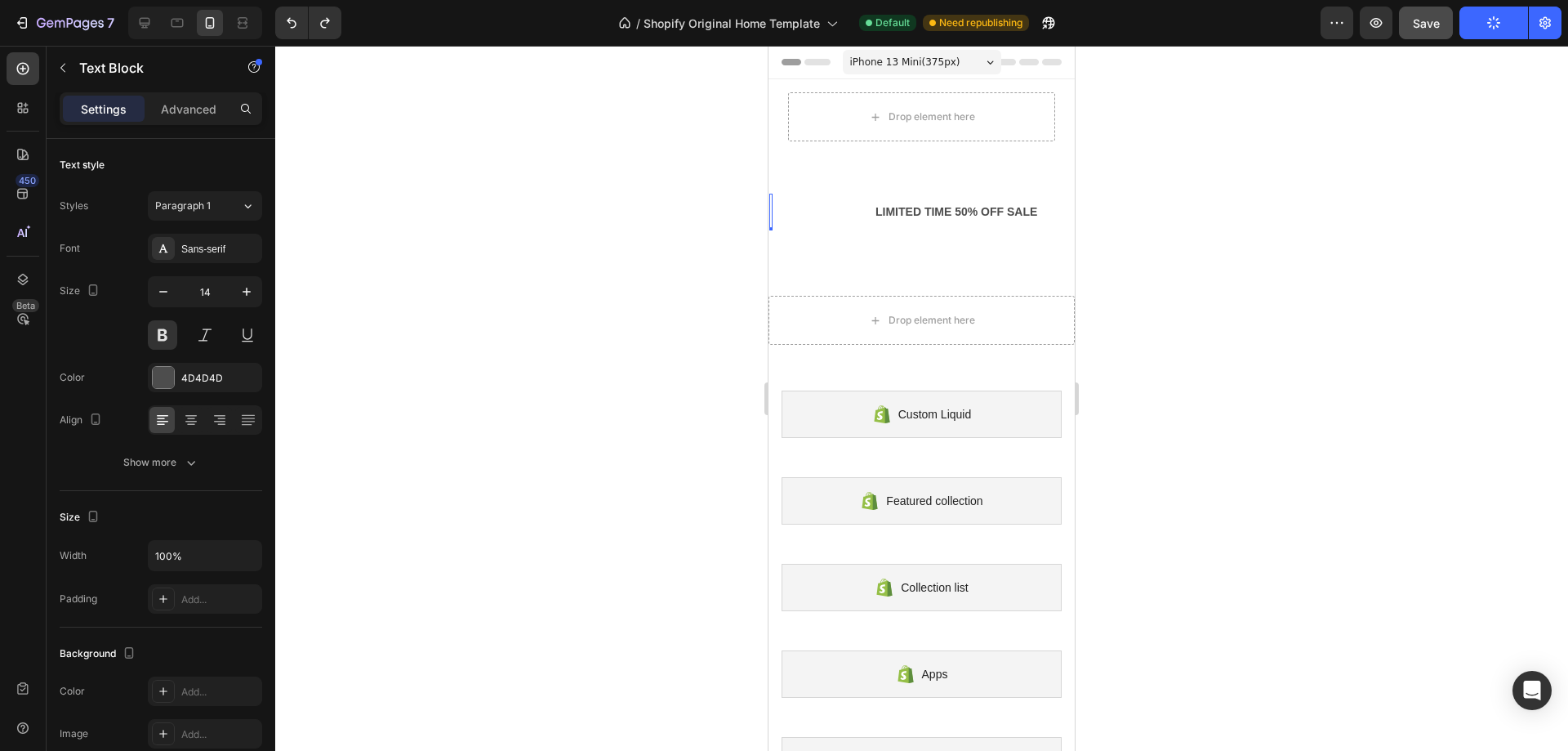
click at [454, 216] on div at bounding box center [921, 398] width 1293 height 705
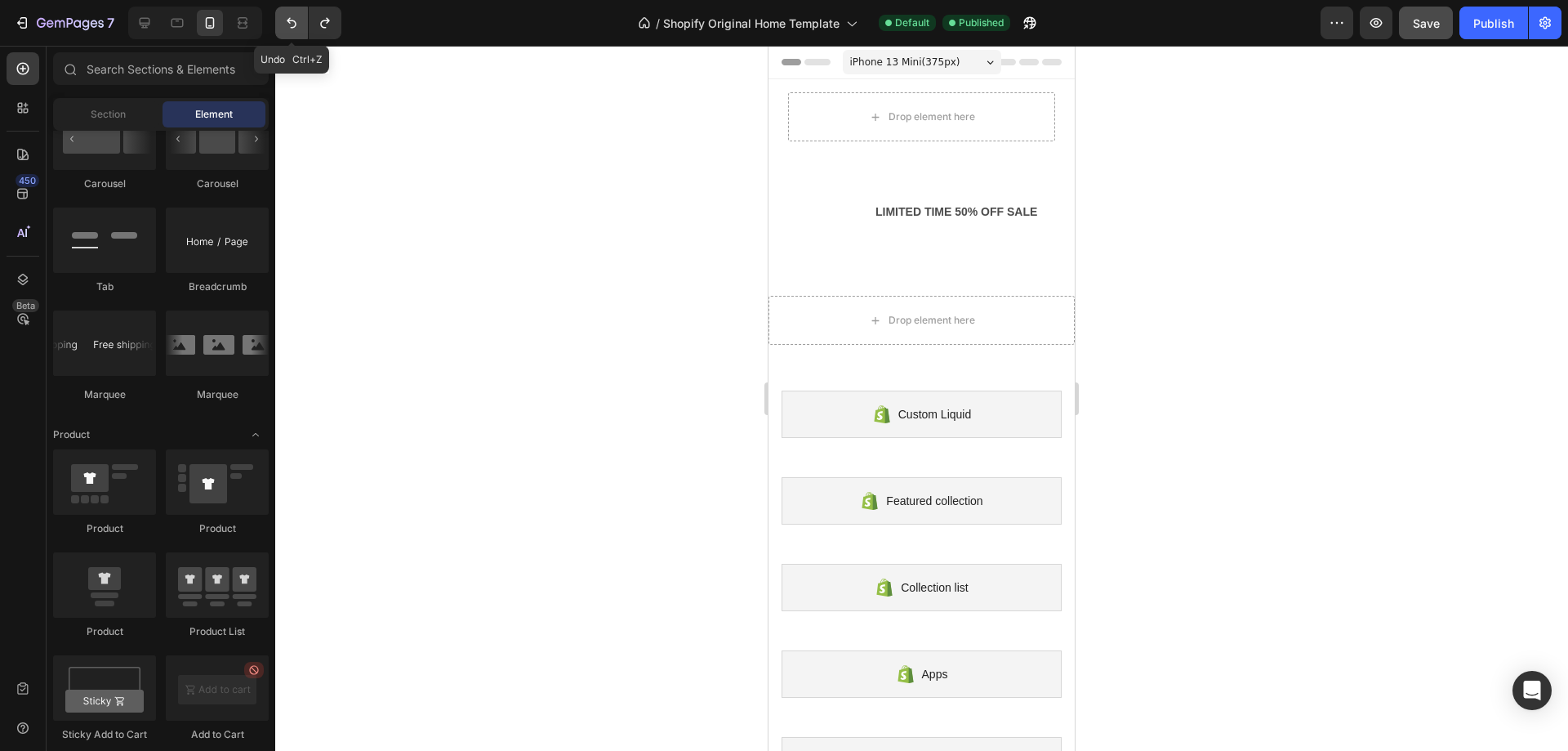
click at [286, 19] on icon "Undo/Redo" at bounding box center [292, 22] width 16 height 16
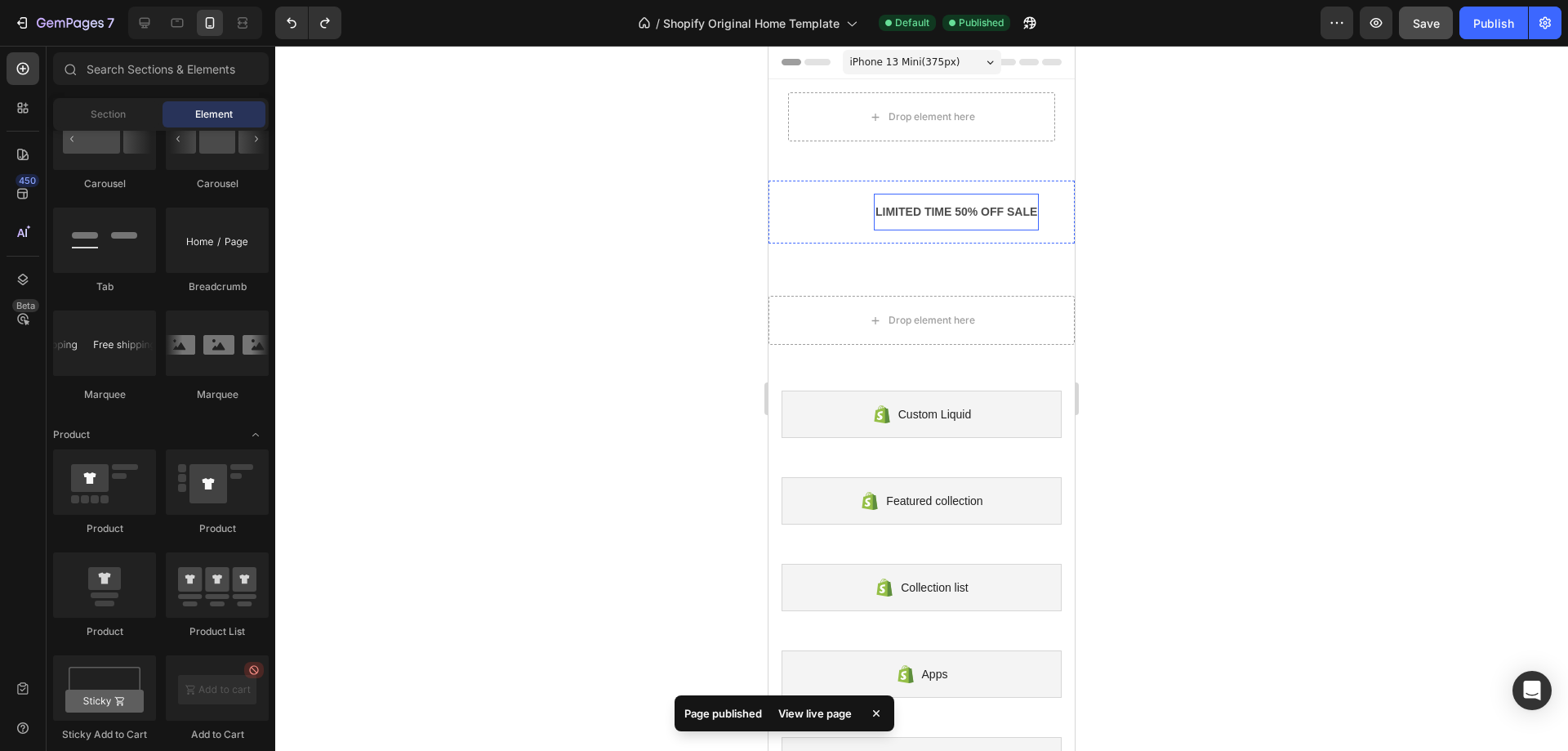
click at [952, 206] on div "LIMITED TIME 50% OFF SALE" at bounding box center [956, 212] width 165 height 24
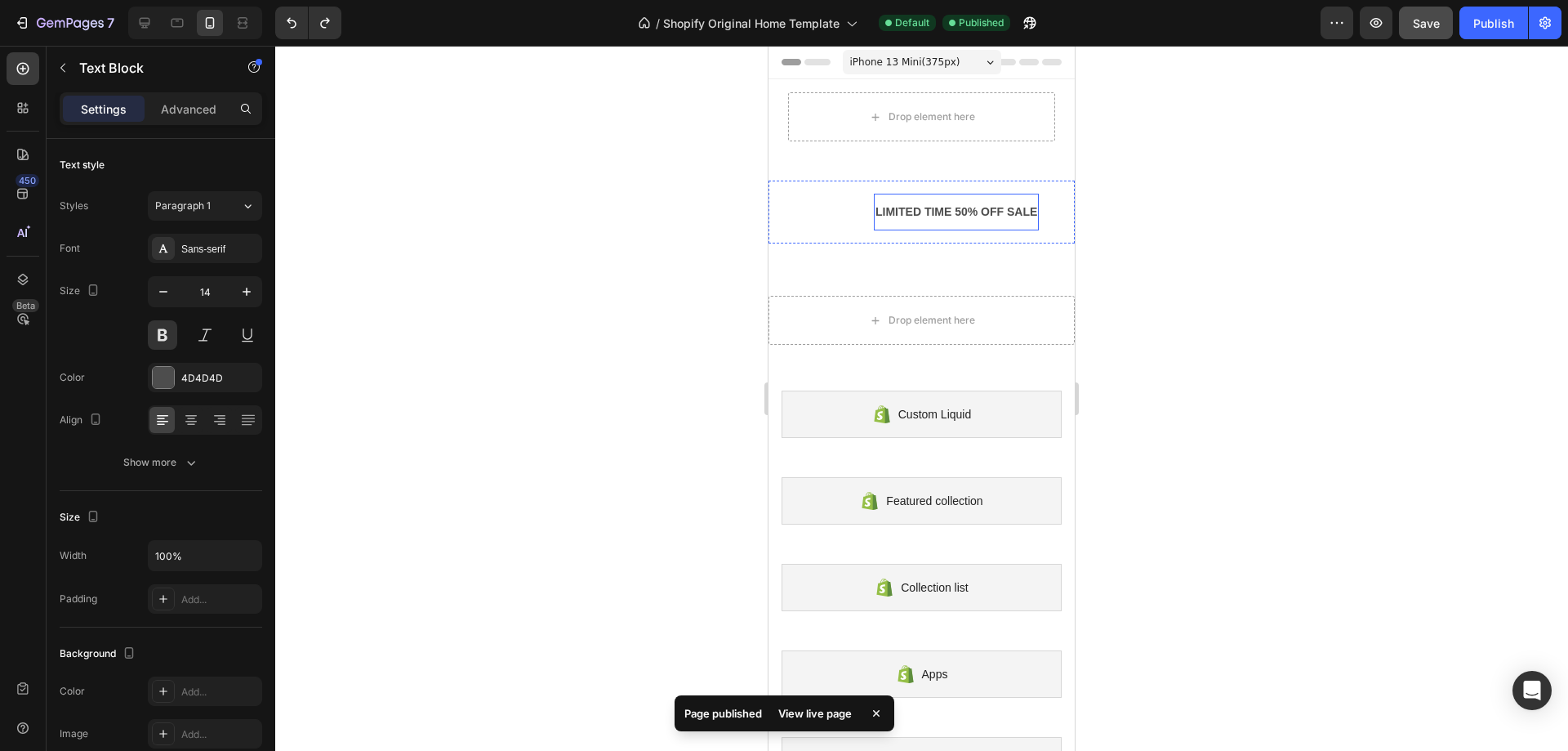
click at [952, 206] on div "LIMITED TIME 50% OFF SALE" at bounding box center [956, 212] width 165 height 24
drag, startPoint x: 878, startPoint y: 218, endPoint x: 1866, endPoint y: 258, distance: 988.8
click at [1075, 212] on html "iPhone 13 Mini ( 375 px) iPhone 13 Mini iPhone 13 Pro iPhone 11 Pro Max iPhone …" at bounding box center [922, 760] width 306 height 1431
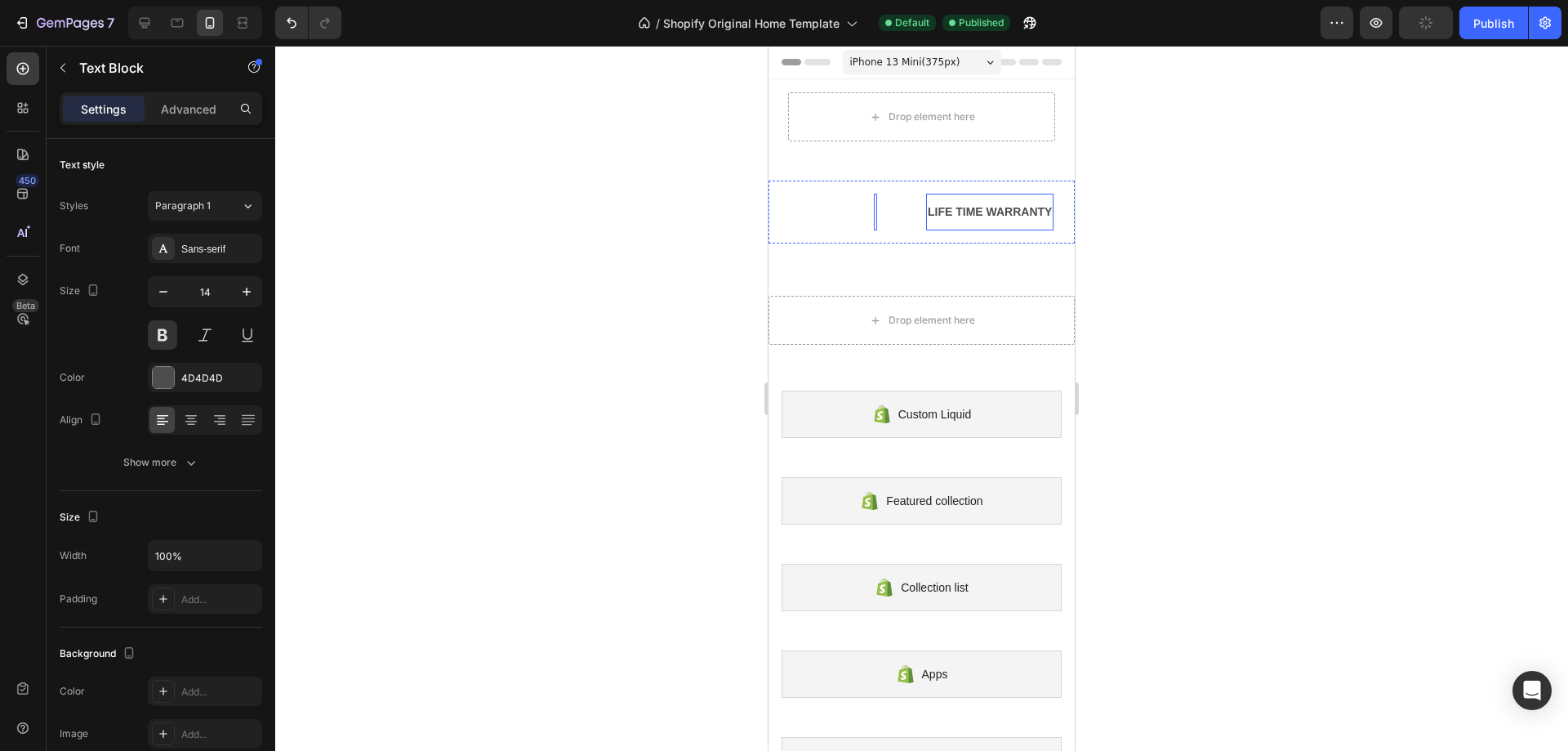
click at [981, 212] on div "LIFE TIME WARRANTY" at bounding box center [990, 212] width 127 height 24
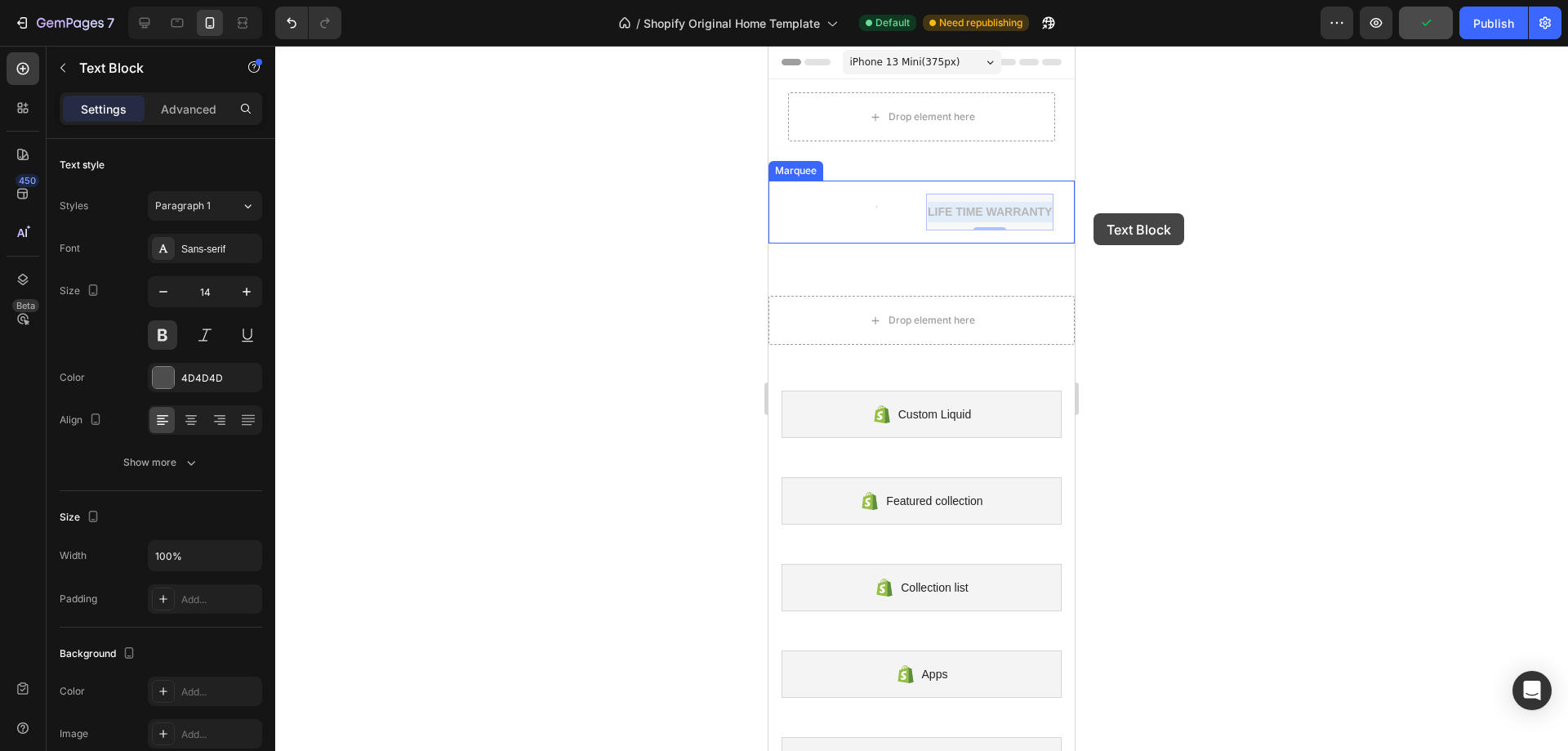
drag, startPoint x: 928, startPoint y: 214, endPoint x: 1862, endPoint y: 259, distance: 935.1
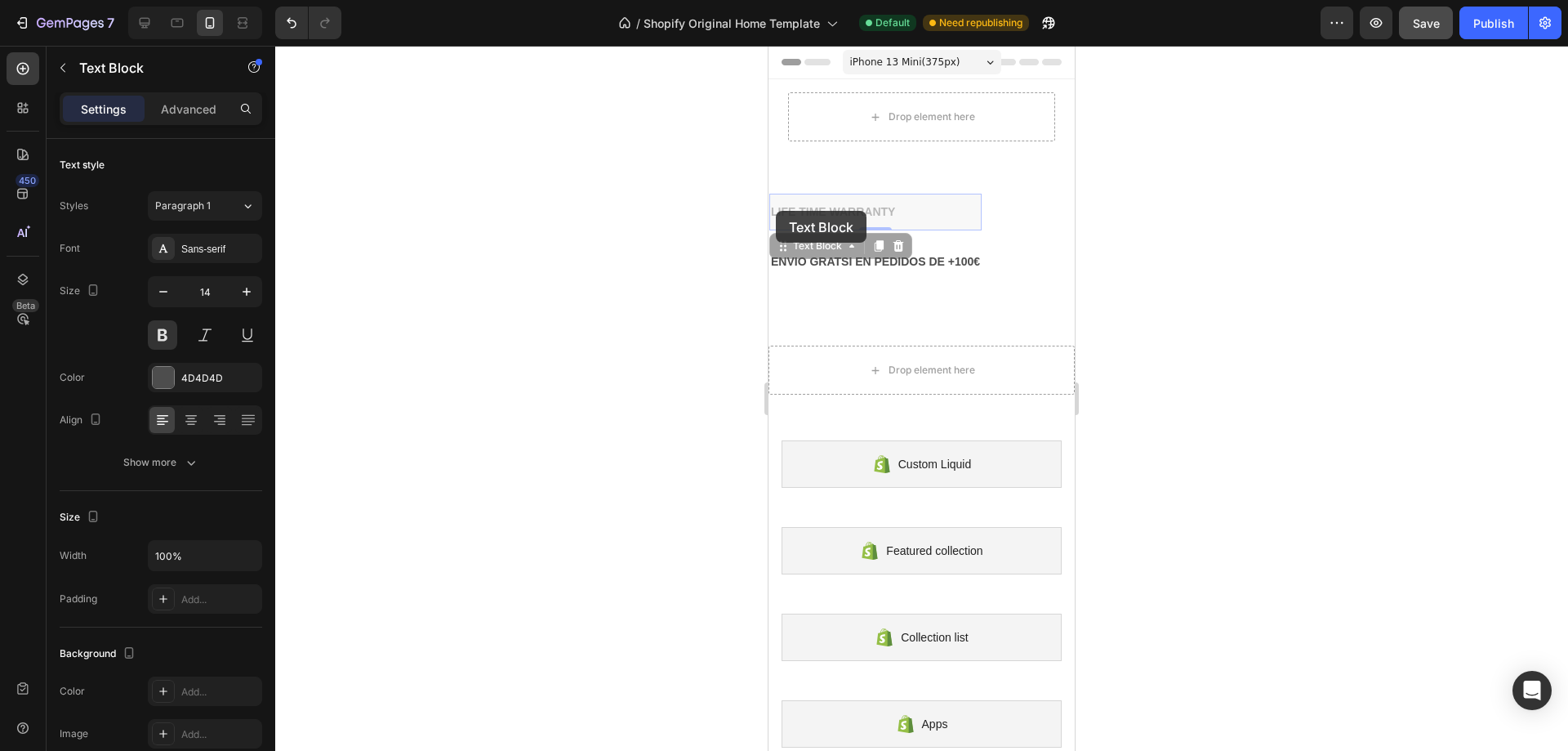
drag, startPoint x: 902, startPoint y: 210, endPoint x: 1535, endPoint y: 257, distance: 634.7
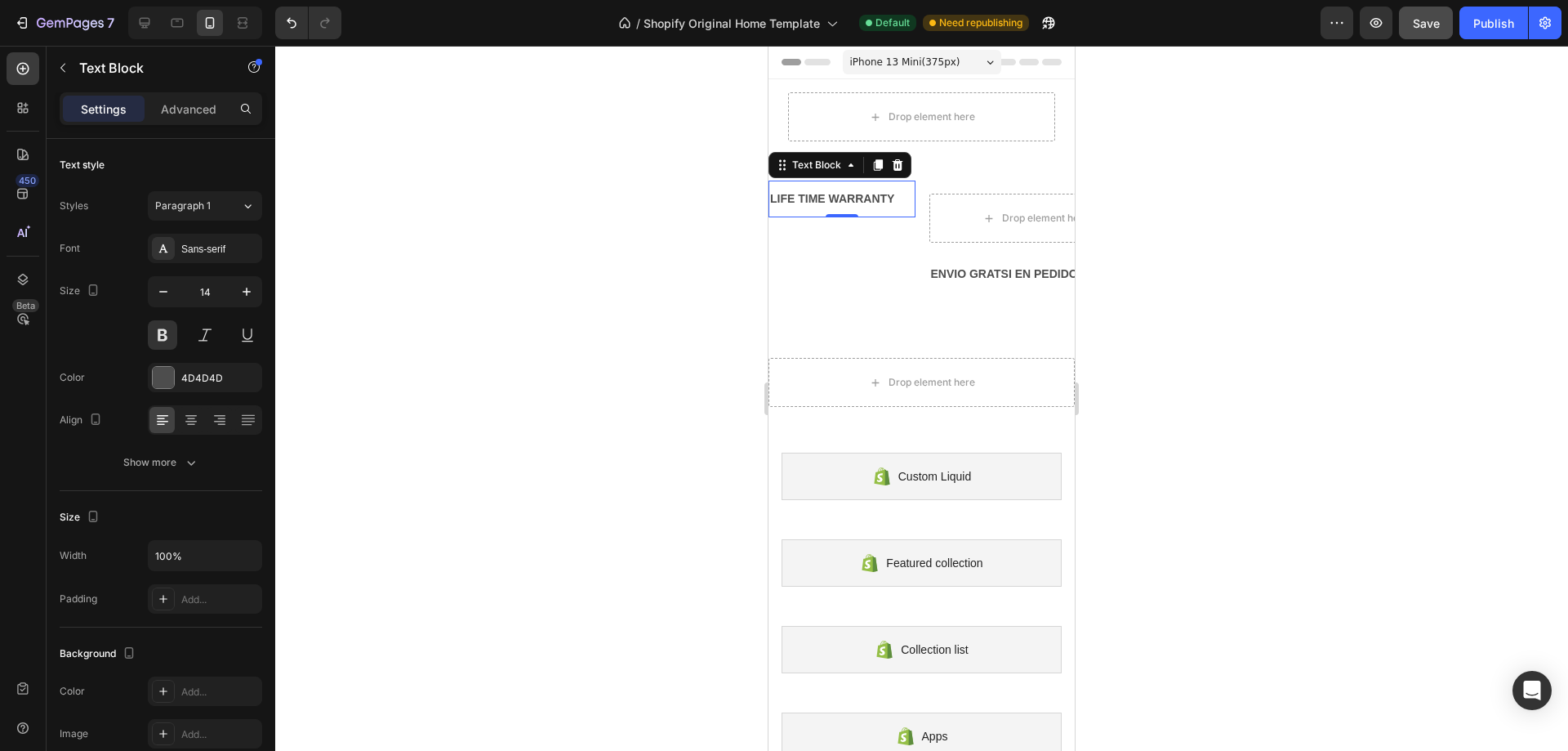
click at [876, 189] on div "LIFE TIME WARRANTY" at bounding box center [842, 199] width 147 height 24
click at [876, 189] on p "LIFE TIME WARRANTY" at bounding box center [842, 199] width 144 height 21
click at [1018, 277] on p "ENVIO GRATSI EN PEDIDOS DE +100€" at bounding box center [1036, 274] width 209 height 21
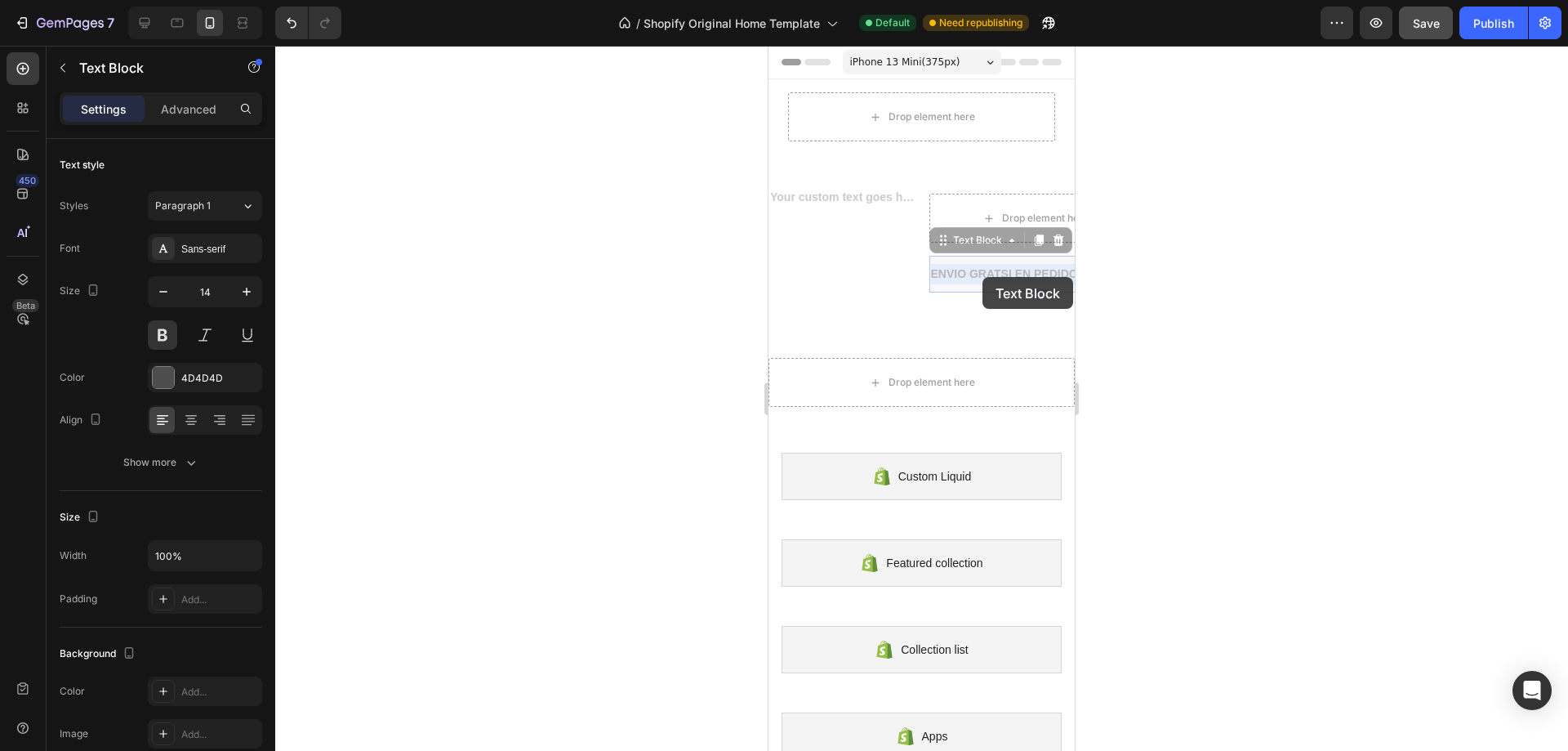
drag, startPoint x: 1008, startPoint y: 271, endPoint x: 982, endPoint y: 277, distance: 26.7
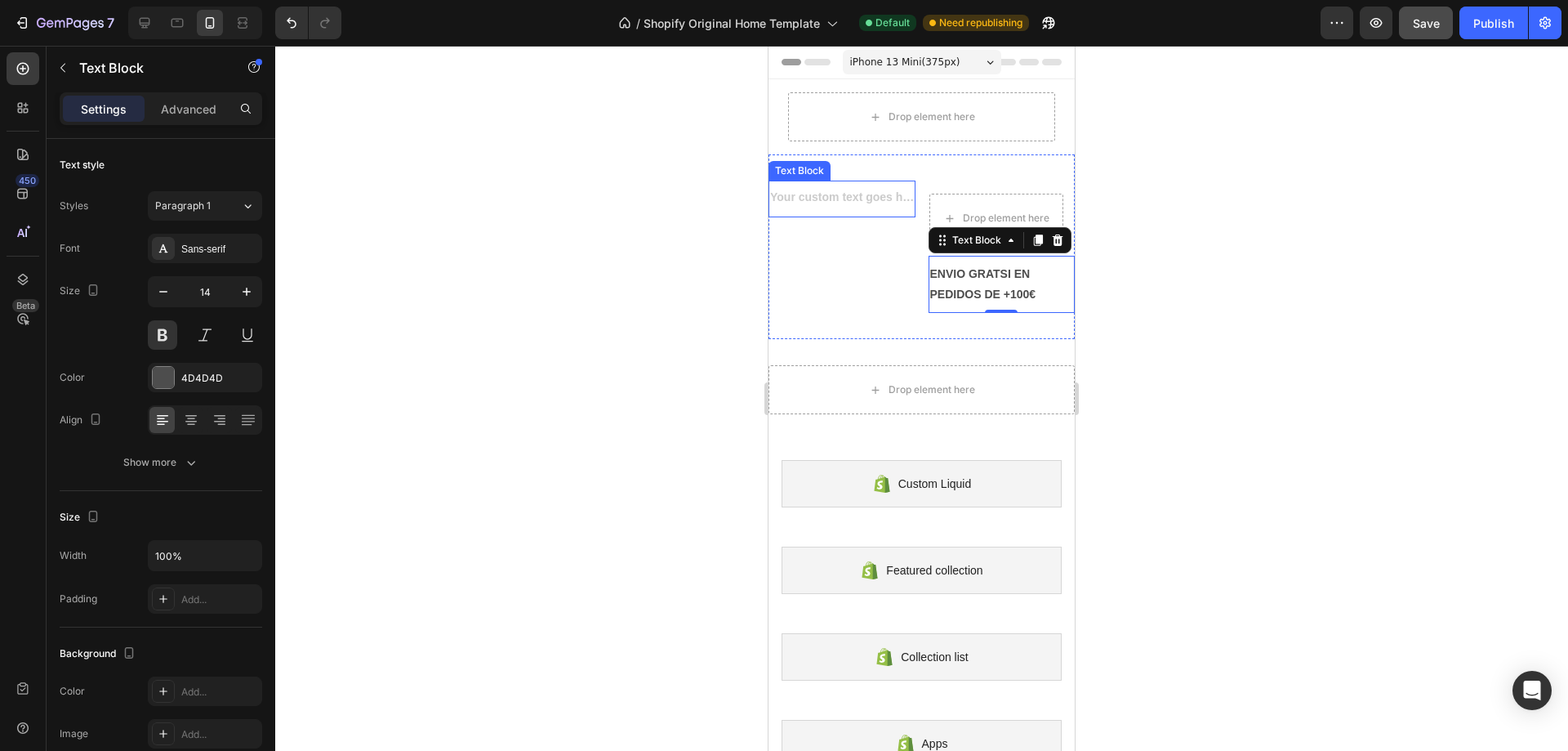
click at [846, 182] on div "Text Block" at bounding box center [842, 199] width 147 height 37
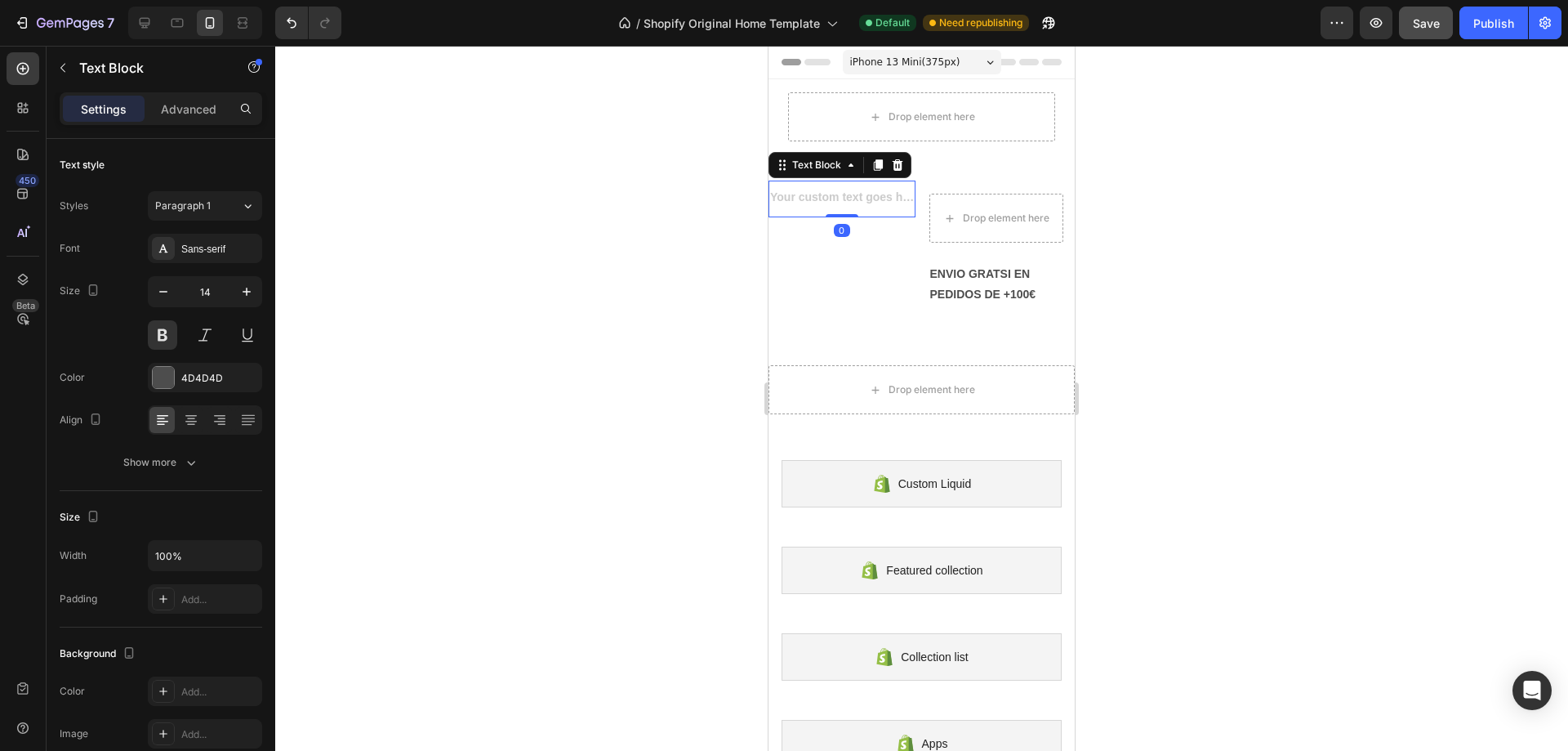
click at [856, 241] on div "Text Block 0" at bounding box center [842, 247] width 147 height 132
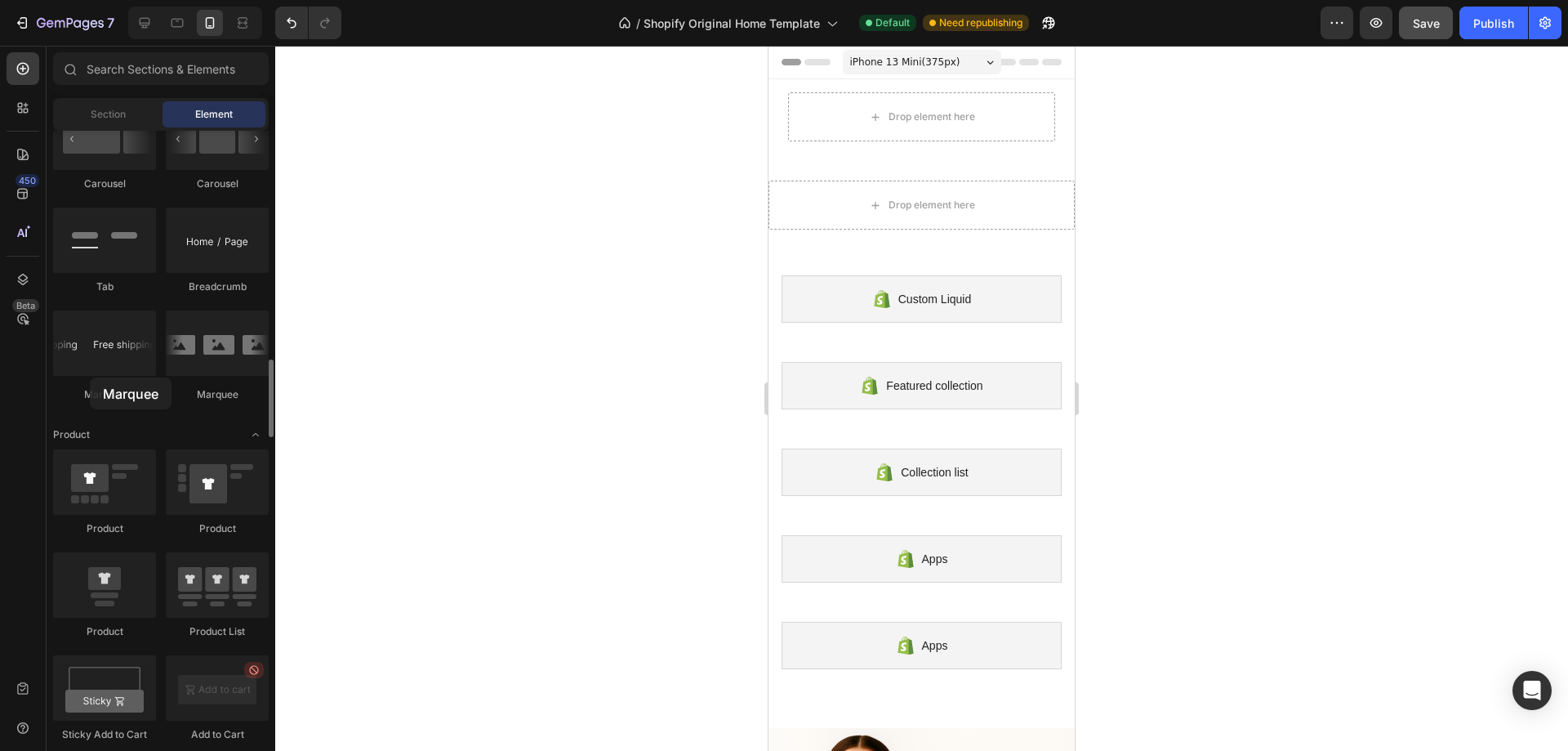
click at [89, 378] on div "Marquee" at bounding box center [105, 356] width 103 height 91
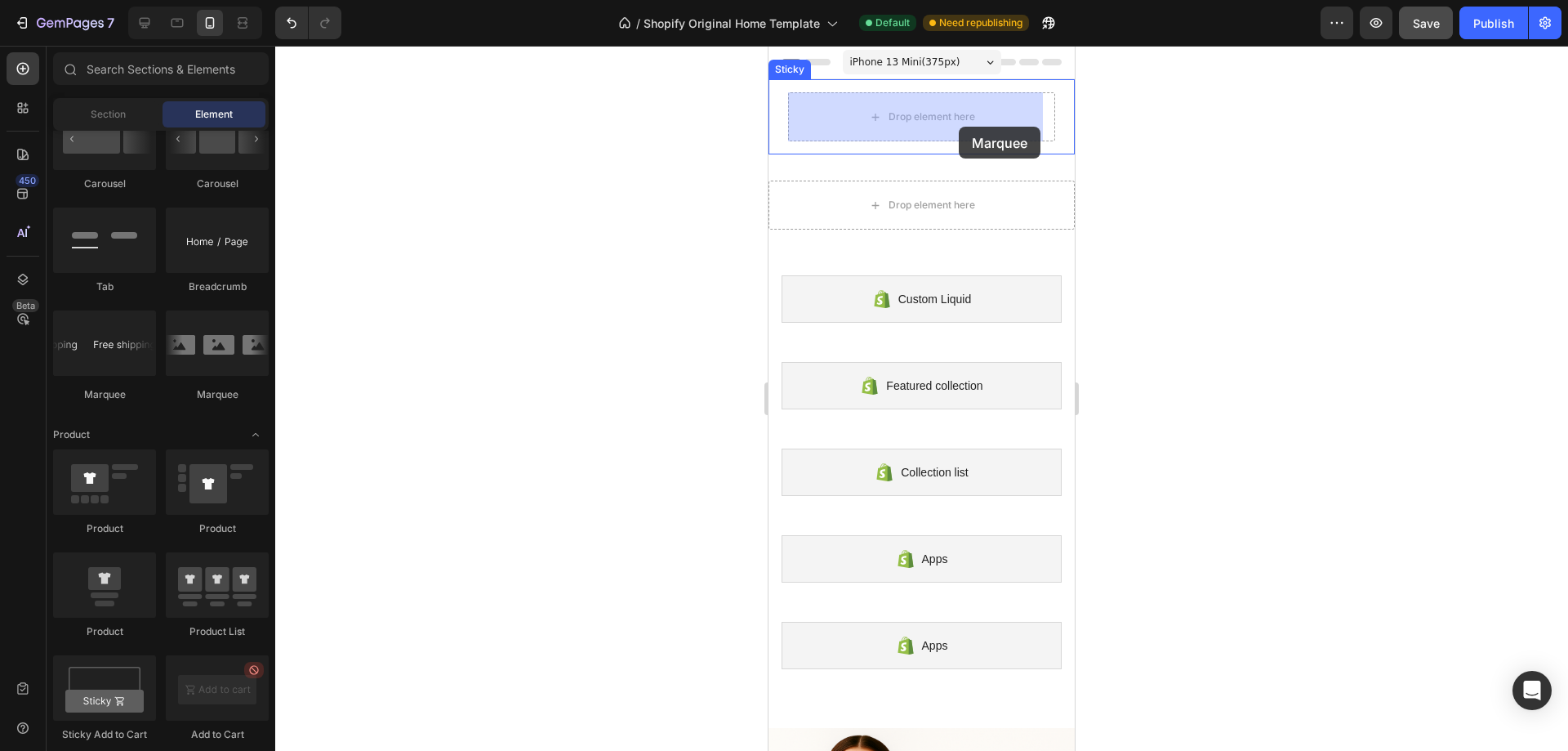
drag, startPoint x: 865, startPoint y: 403, endPoint x: 961, endPoint y: 129, distance: 290.3
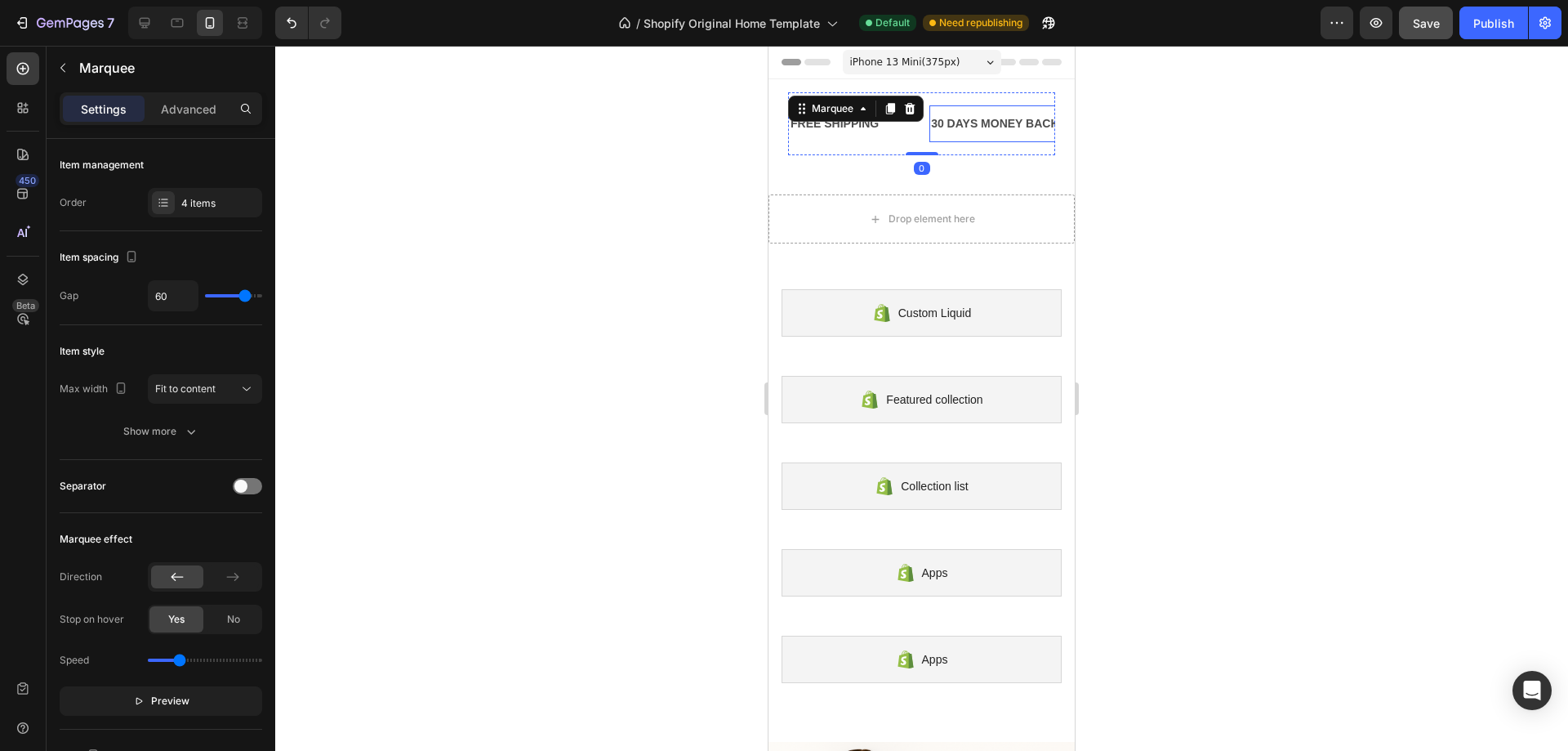
click at [951, 126] on div "30 DAYS MONEY BACK GUARANTEE" at bounding box center [1033, 124] width 206 height 24
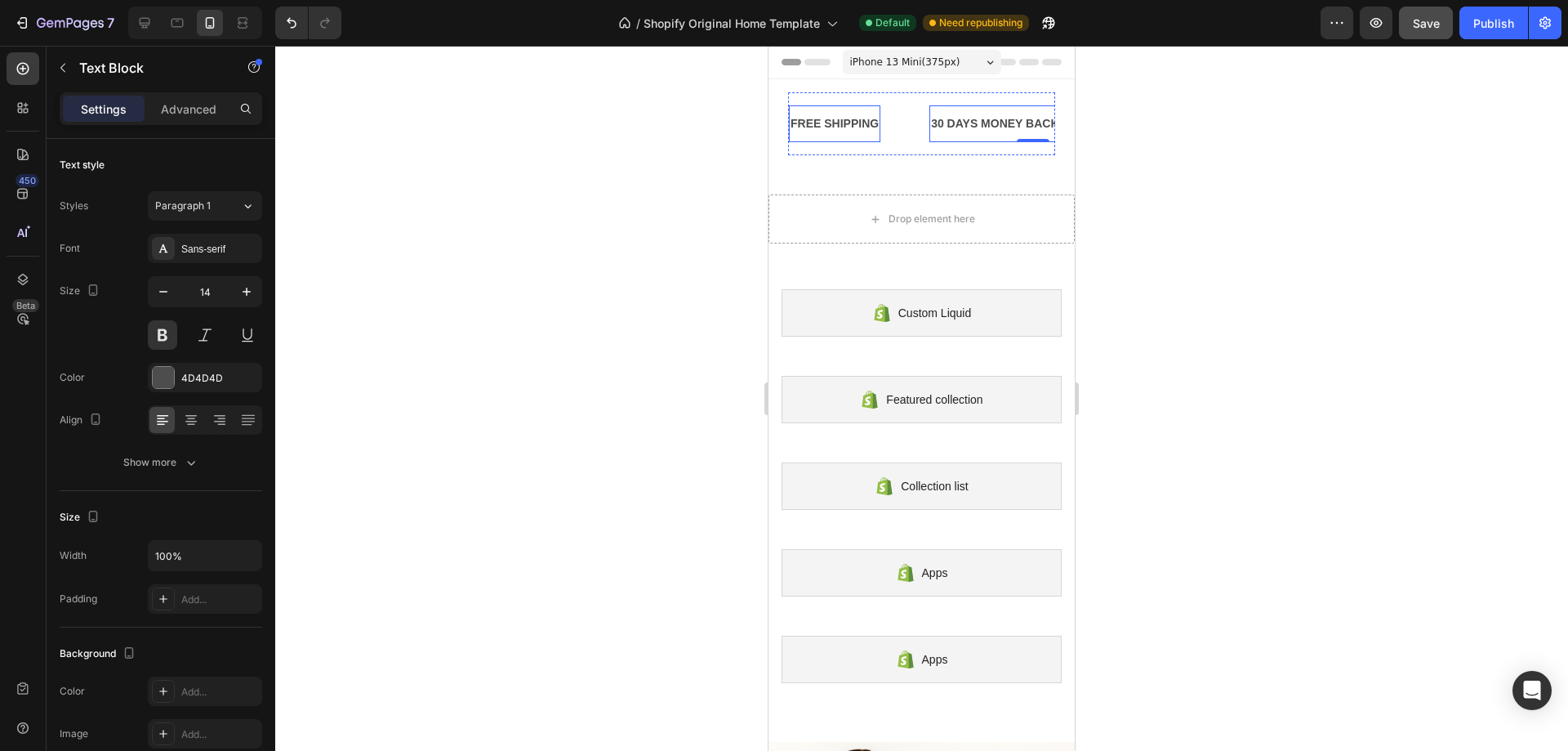
click at [853, 128] on div "FREE SHIPPING" at bounding box center [834, 124] width 91 height 24
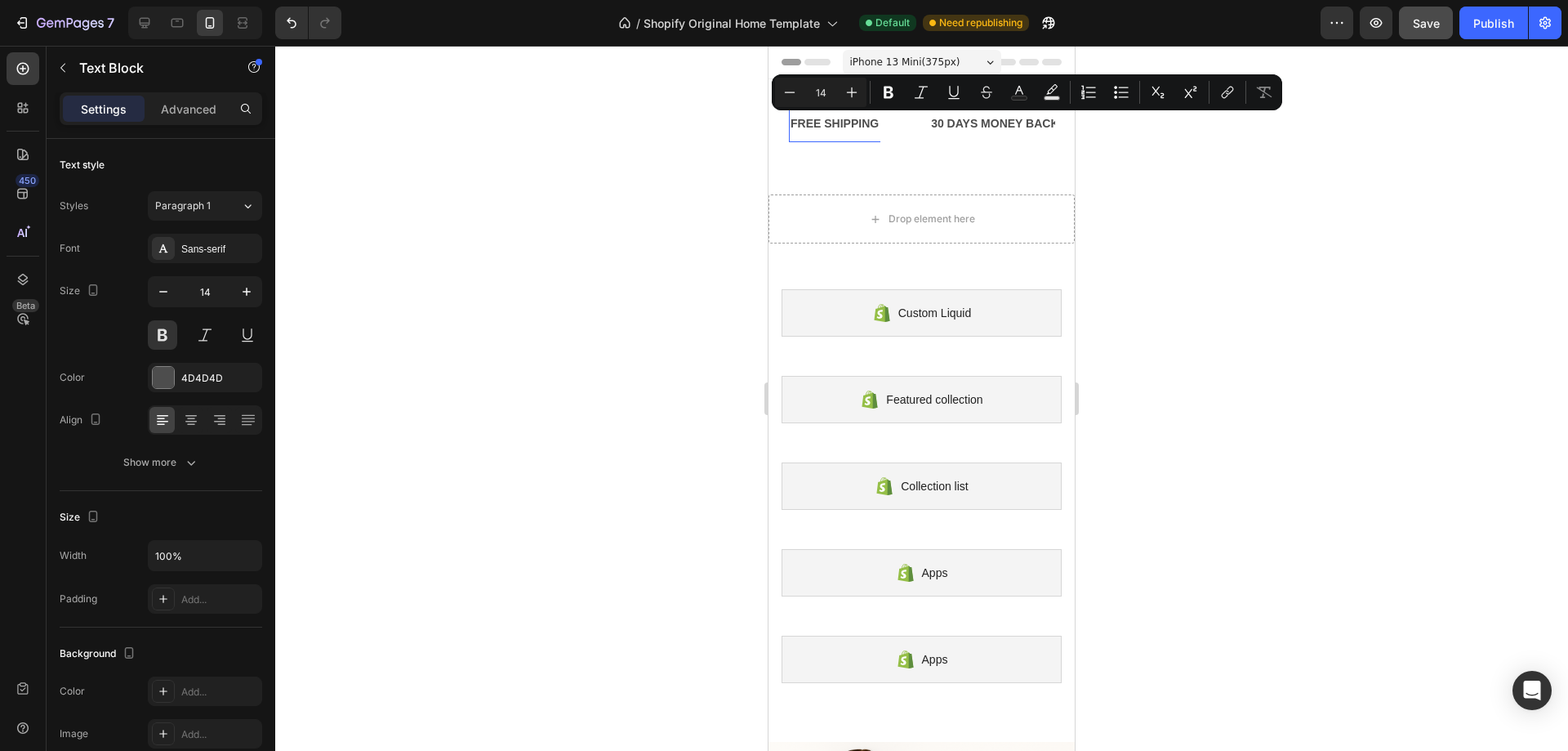
click at [864, 131] on p "FREE SHIPPING" at bounding box center [834, 124] width 89 height 21
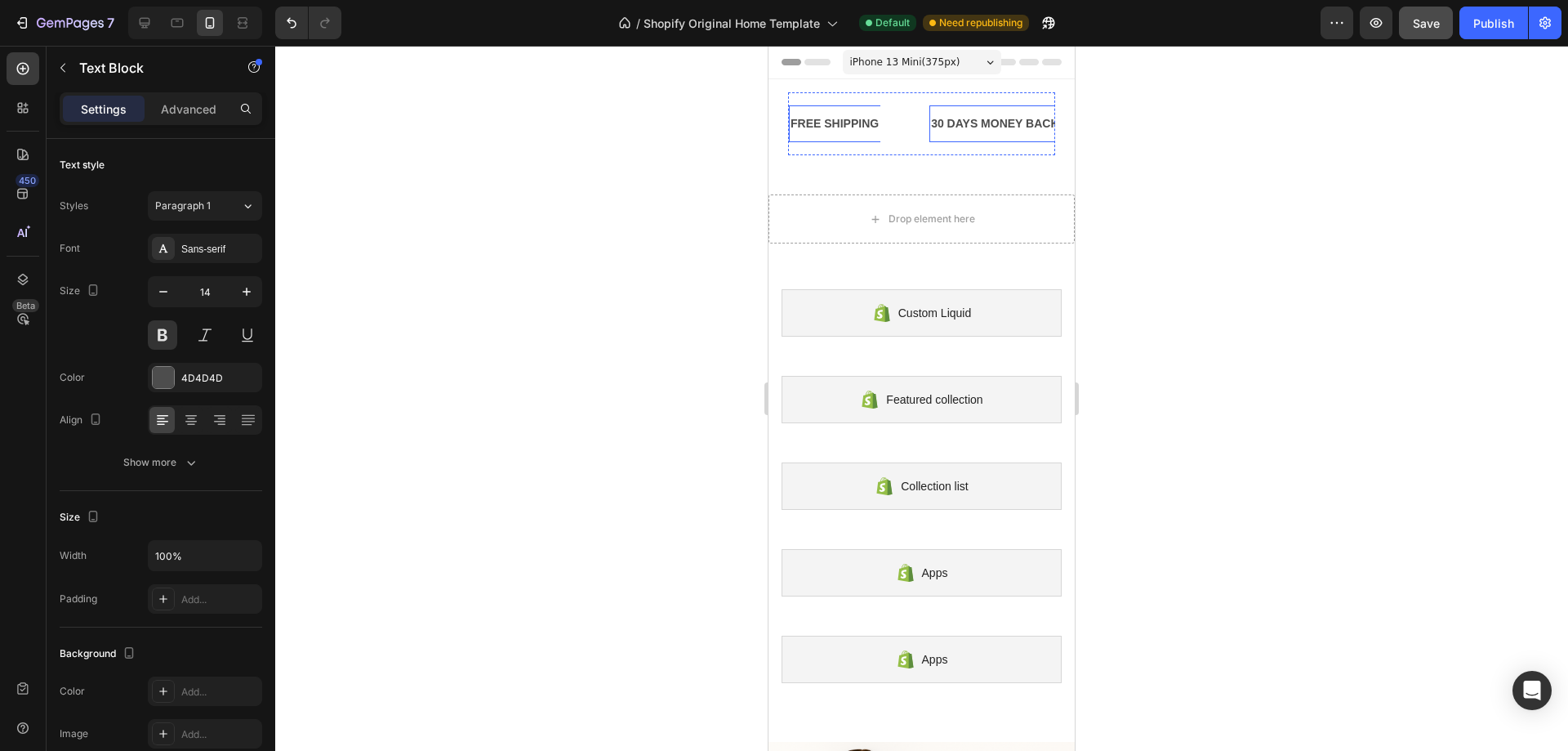
click at [947, 126] on div "30 DAYS MONEY BACK GUARANTEE" at bounding box center [1033, 124] width 206 height 24
drag, startPoint x: 933, startPoint y: 120, endPoint x: 990, endPoint y: 139, distance: 60.1
drag, startPoint x: 934, startPoint y: 122, endPoint x: 987, endPoint y: 123, distance: 53.0
click at [987, 123] on p "30 DAYS MONEY BACK GUARANTEE" at bounding box center [1033, 124] width 203 height 21
drag, startPoint x: 951, startPoint y: 125, endPoint x: 999, endPoint y: 126, distance: 48.0
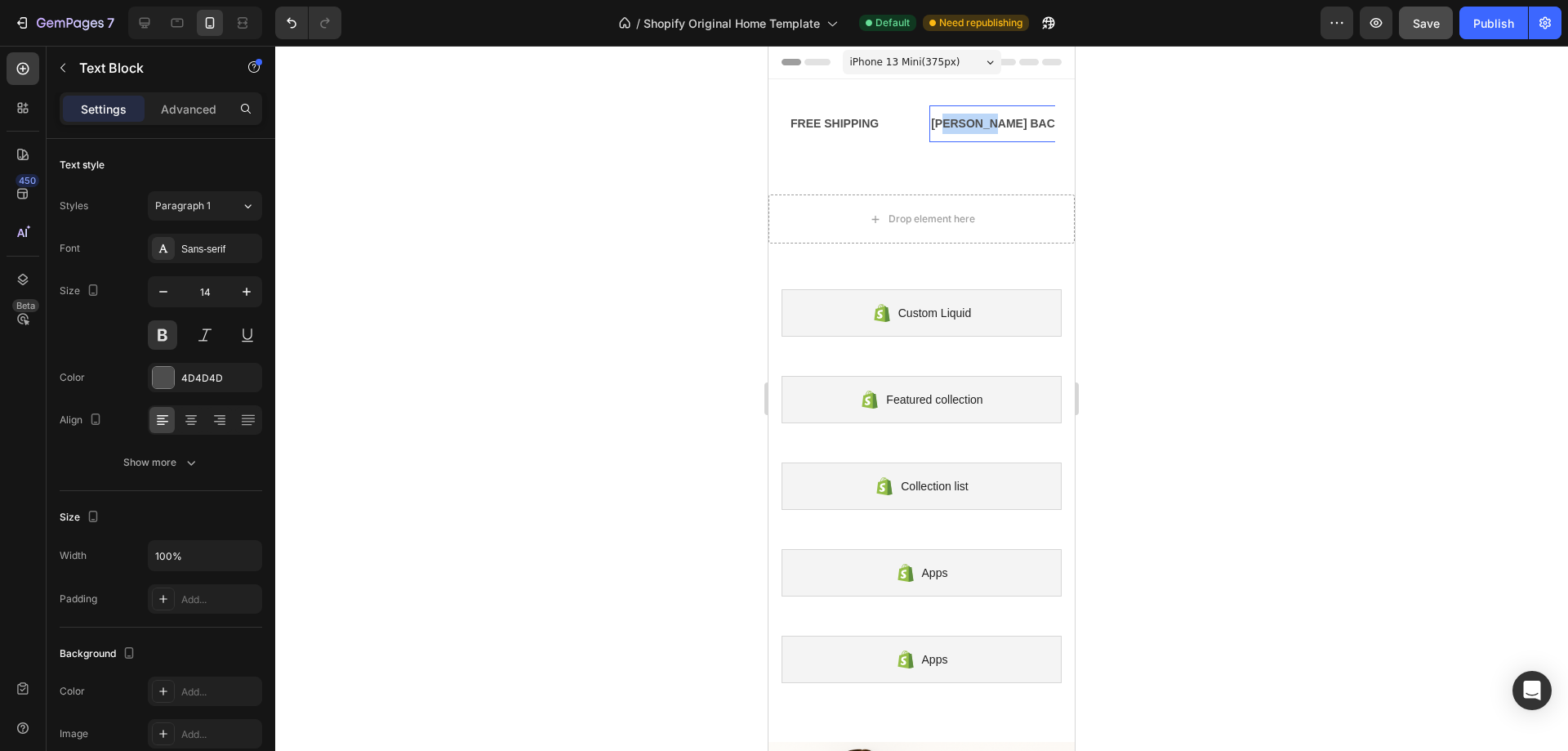
click at [999, 126] on p "ONEY BACK GUARANTEE" at bounding box center [1035, 124] width 207 height 21
drag, startPoint x: 950, startPoint y: 122, endPoint x: 1007, endPoint y: 117, distance: 57.2
click at [1007, 117] on p "ON GUARANTEE" at bounding box center [978, 124] width 93 height 21
drag, startPoint x: 934, startPoint y: 124, endPoint x: 960, endPoint y: 123, distance: 26.0
click at [960, 123] on p "ONEE" at bounding box center [948, 124] width 33 height 21
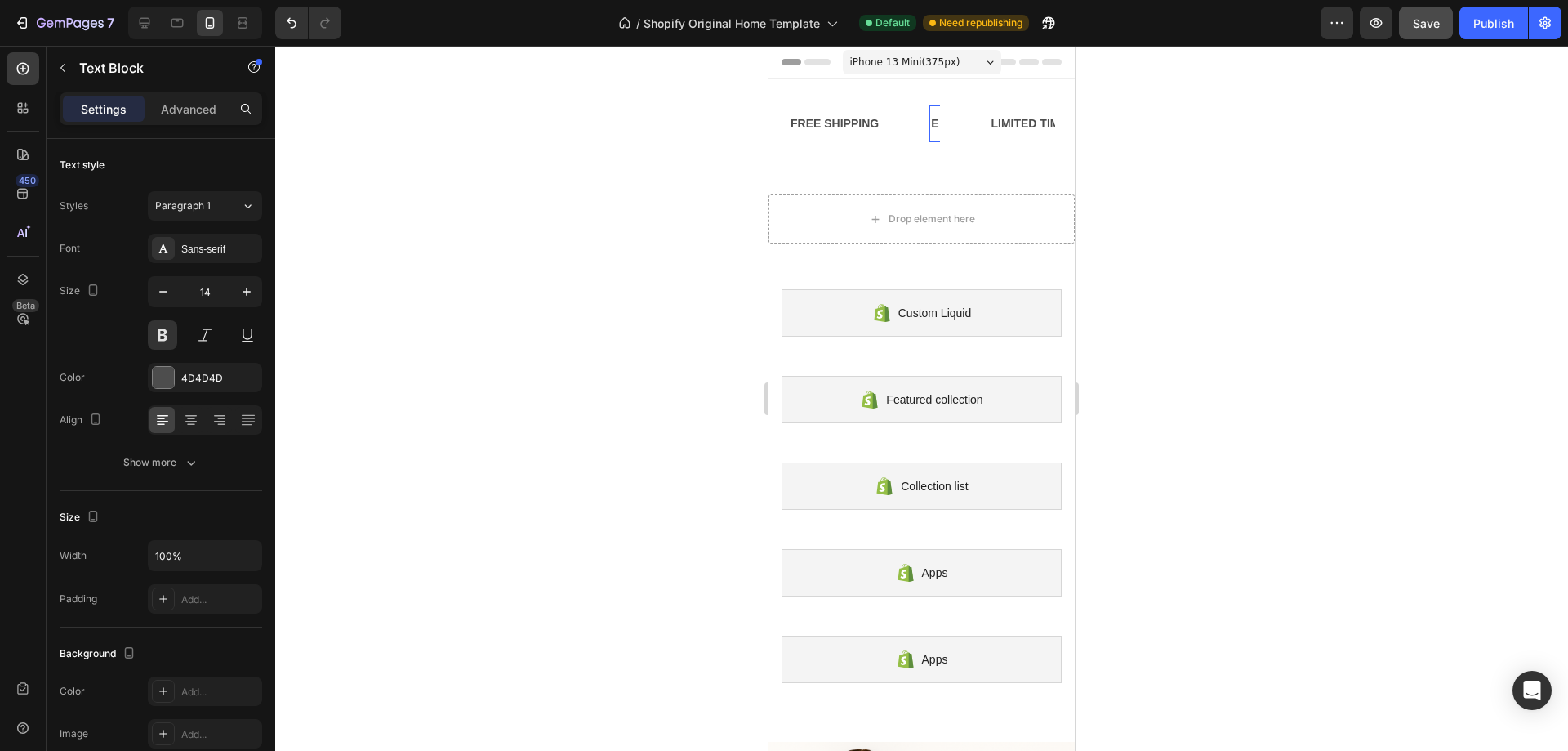
click at [937, 125] on p "E" at bounding box center [935, 124] width 8 height 21
click at [999, 120] on div "LIMITED TIME 50% OFF SALE" at bounding box center [1065, 124] width 165 height 24
drag, startPoint x: 1007, startPoint y: 121, endPoint x: 1022, endPoint y: 126, distance: 15.8
drag, startPoint x: 991, startPoint y: 125, endPoint x: 1012, endPoint y: 125, distance: 21.0
click at [1012, 125] on p "LIMID TIME 50% OFF SALE" at bounding box center [1056, 124] width 147 height 21
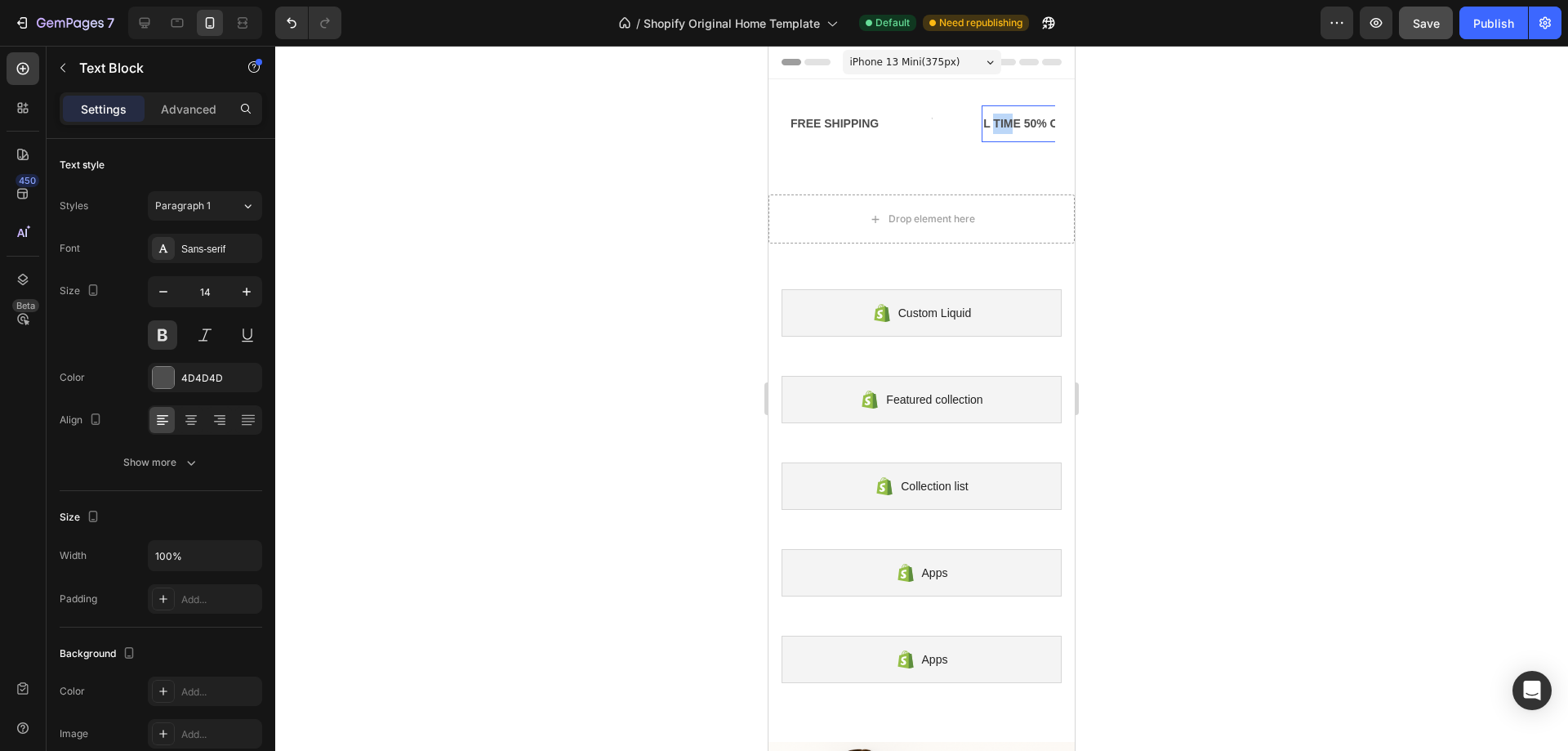
drag, startPoint x: 994, startPoint y: 122, endPoint x: 1011, endPoint y: 126, distance: 17.5
click at [1011, 126] on p "L TIME 50% OFF SALE" at bounding box center [1044, 124] width 123 height 21
drag, startPoint x: 999, startPoint y: 123, endPoint x: 1015, endPoint y: 125, distance: 16.1
click at [1015, 125] on p "L E 50% OFF SALE" at bounding box center [1035, 124] width 104 height 21
drag, startPoint x: 1004, startPoint y: 126, endPoint x: 1018, endPoint y: 123, distance: 14.3
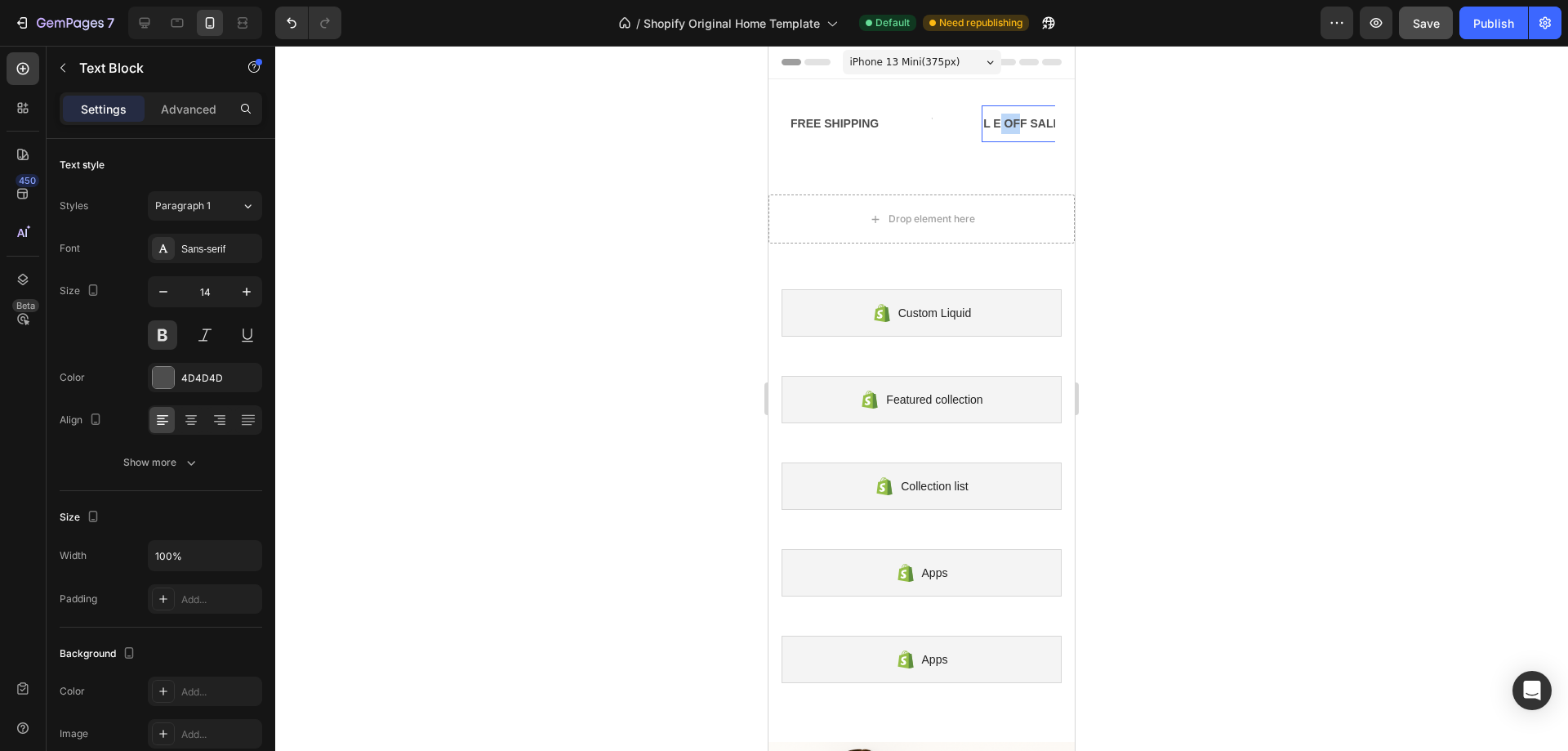
click at [1018, 123] on p "L E OFF SALE" at bounding box center [1022, 124] width 77 height 21
drag, startPoint x: 1002, startPoint y: 126, endPoint x: 1016, endPoint y: 127, distance: 14.0
click at [1016, 127] on p "L EF SALE" at bounding box center [1012, 124] width 58 height 21
click at [1020, 121] on p "L EALE" at bounding box center [1003, 124] width 40 height 21
click at [1029, 121] on div "Text Block 0" at bounding box center [1008, 124] width 52 height 37
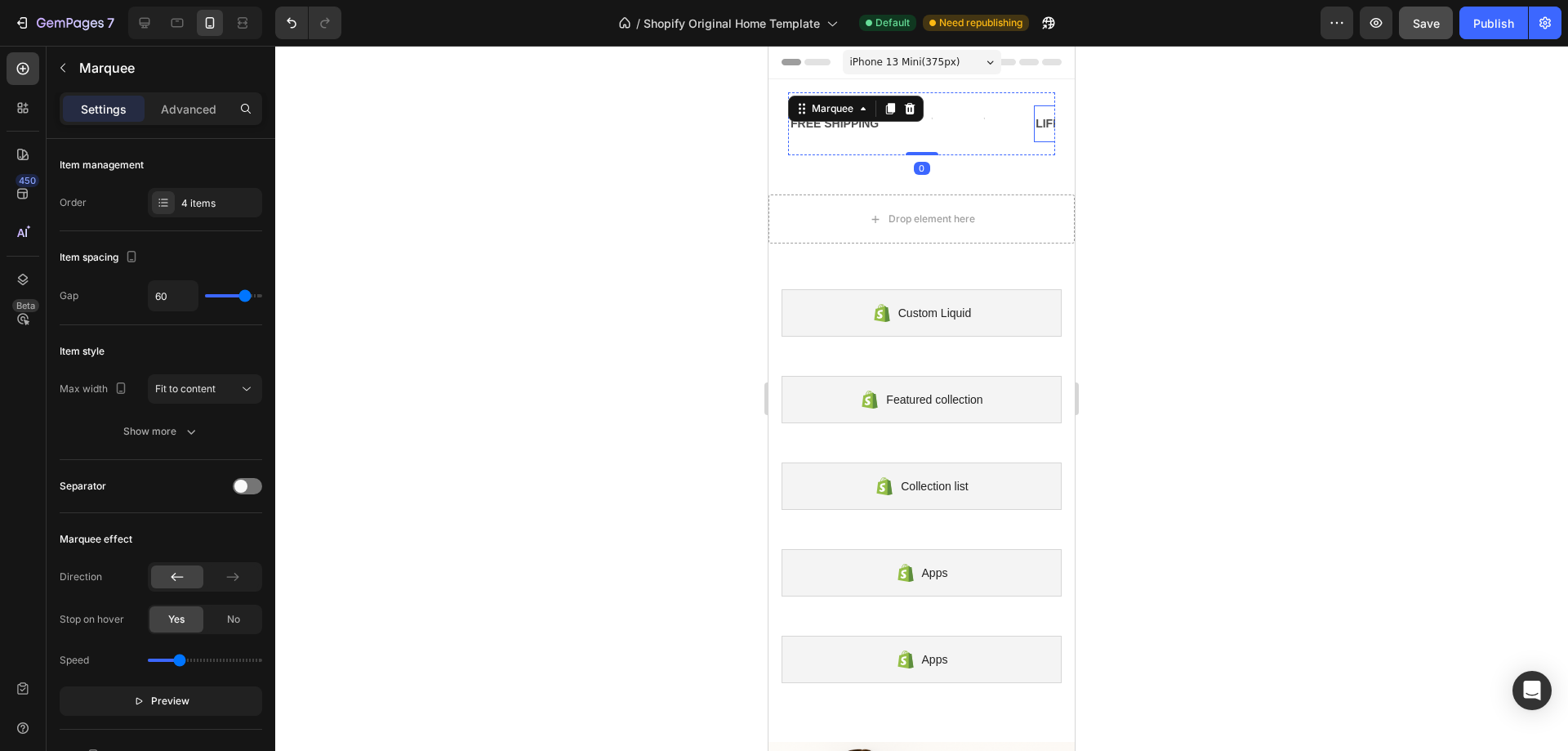
click at [1042, 123] on div "LIFE TIME WARRANTY" at bounding box center [1098, 124] width 127 height 24
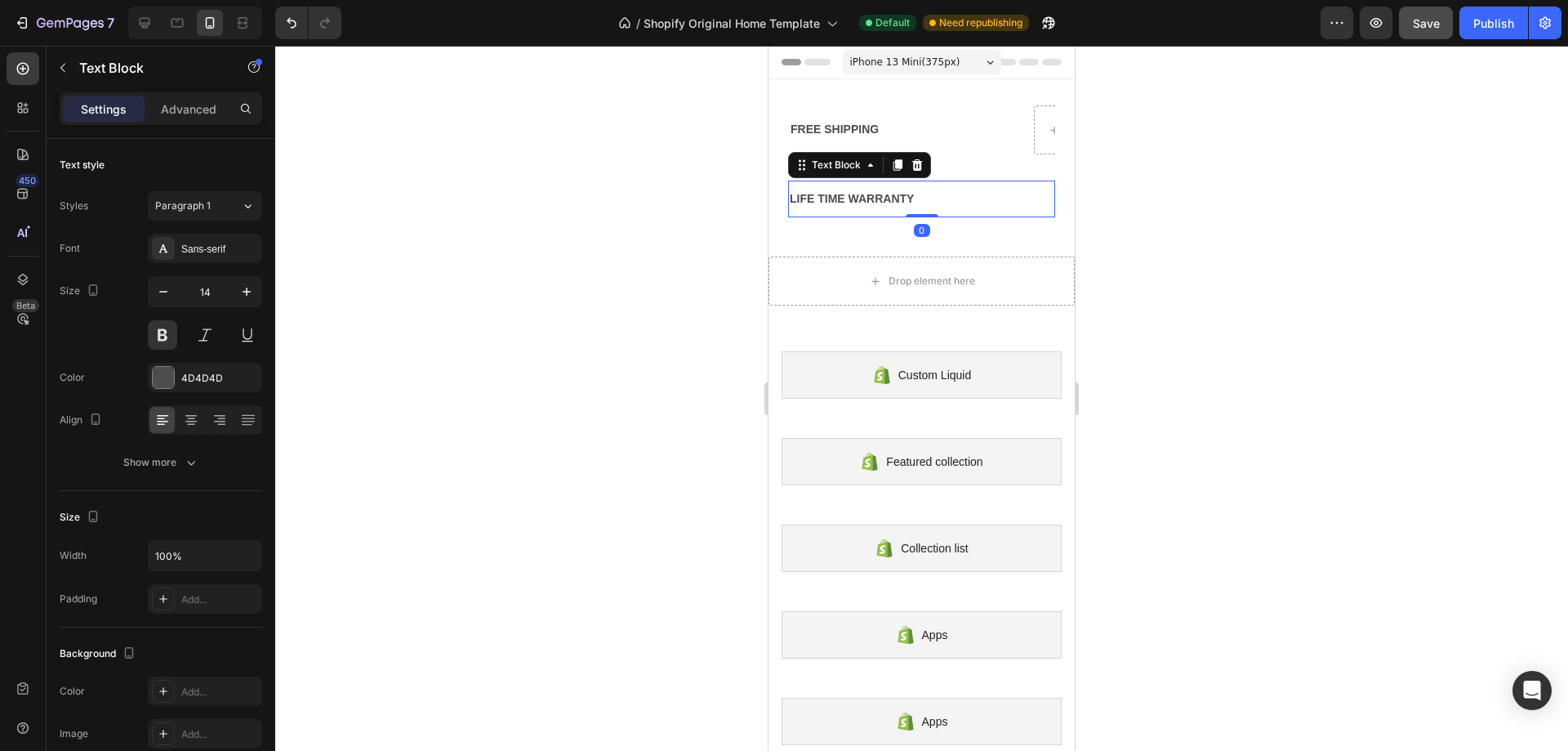
click at [1099, 114] on div at bounding box center [921, 398] width 1293 height 705
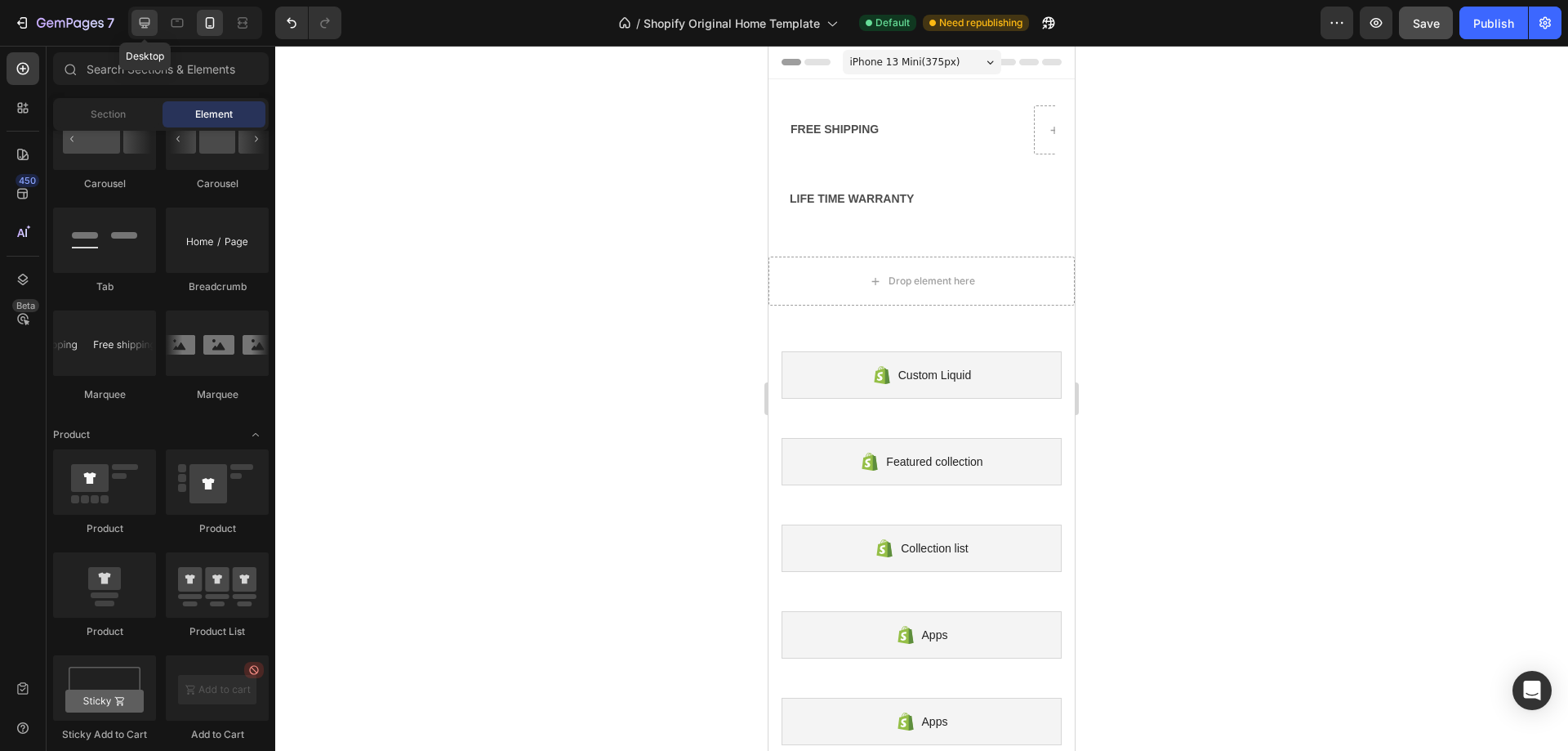
click at [147, 27] on icon at bounding box center [145, 23] width 10 height 10
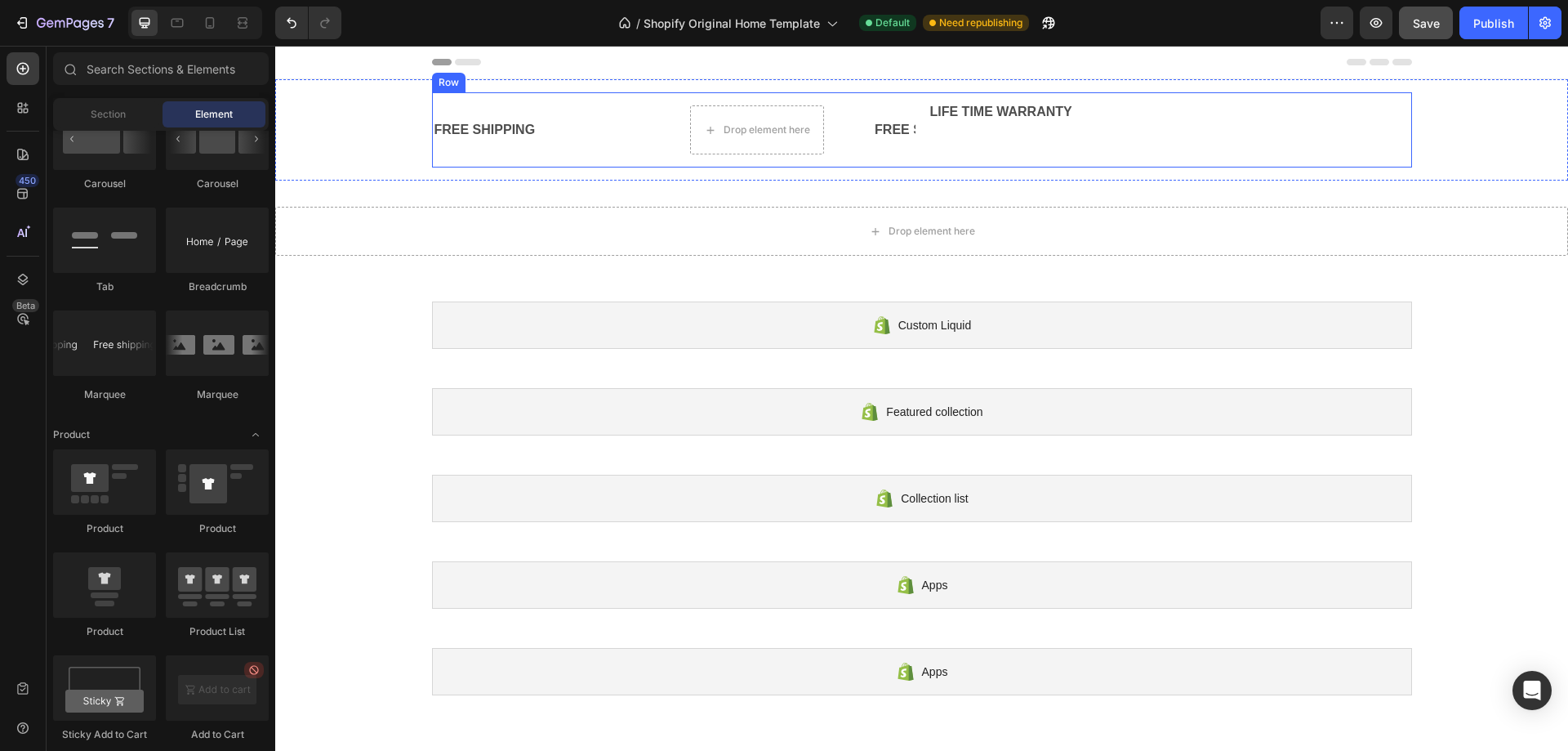
click at [976, 143] on div "LIFE TIME WARRANTY Text Block" at bounding box center [1171, 129] width 483 height 75
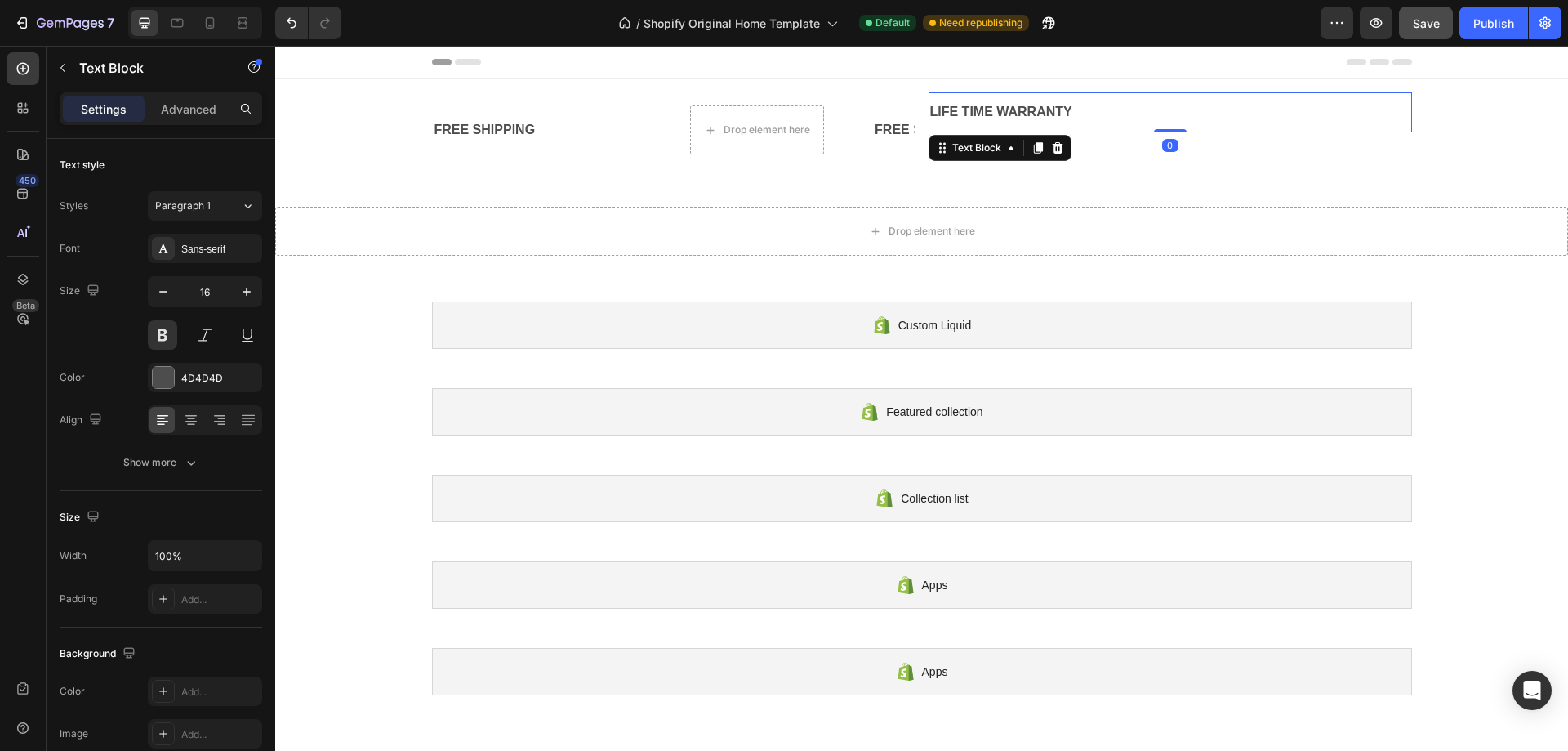
click at [988, 113] on div "LIFE TIME WARRANTY" at bounding box center [1171, 112] width 483 height 27
click at [440, 118] on div "FREE SHIPPING" at bounding box center [674, 130] width 483 height 27
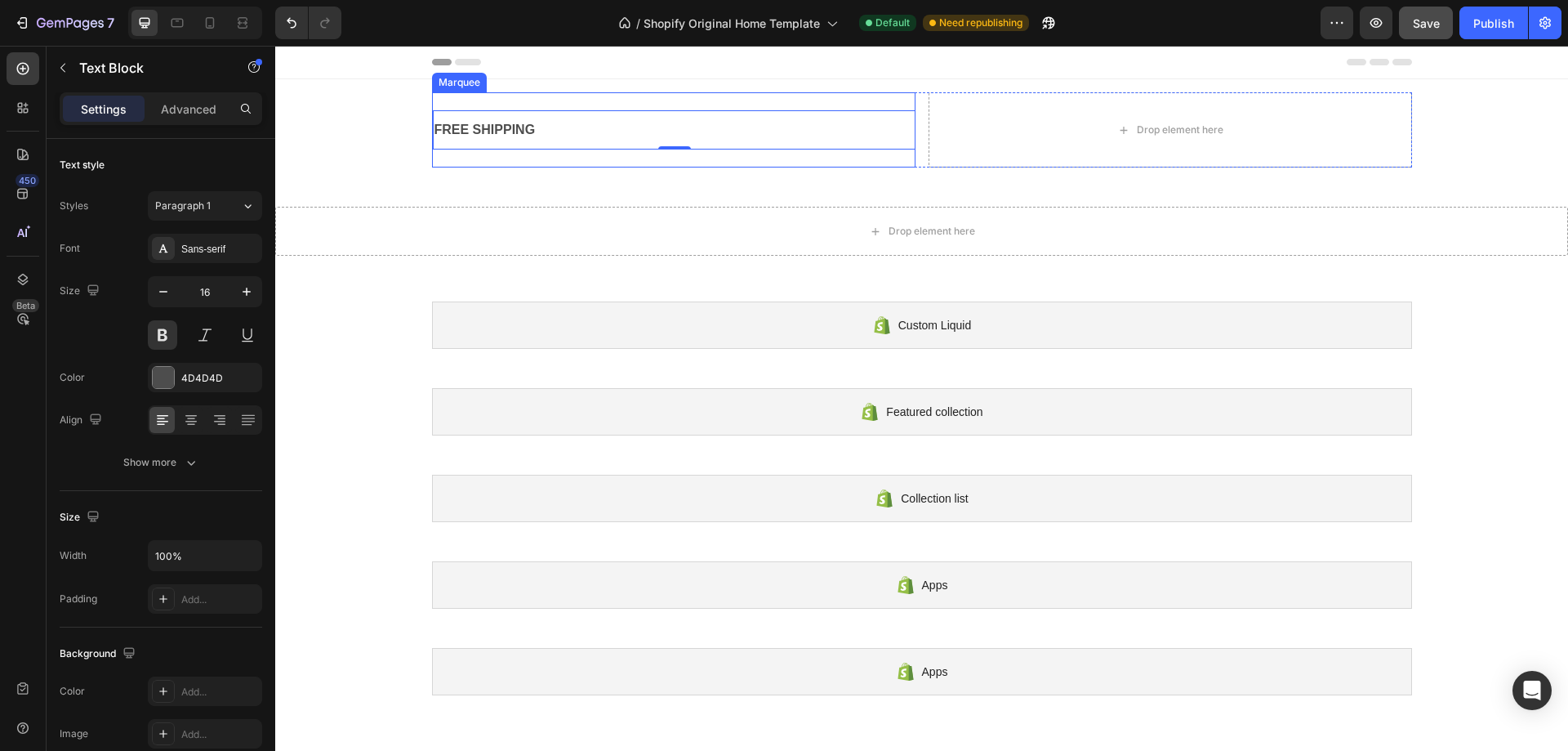
click at [455, 91] on div "FREE SHIPPING Text Block 0 LIFE TIME WARRANTY Text Block Row Text Block Text Bl…" at bounding box center [921, 130] width 1293 height 102
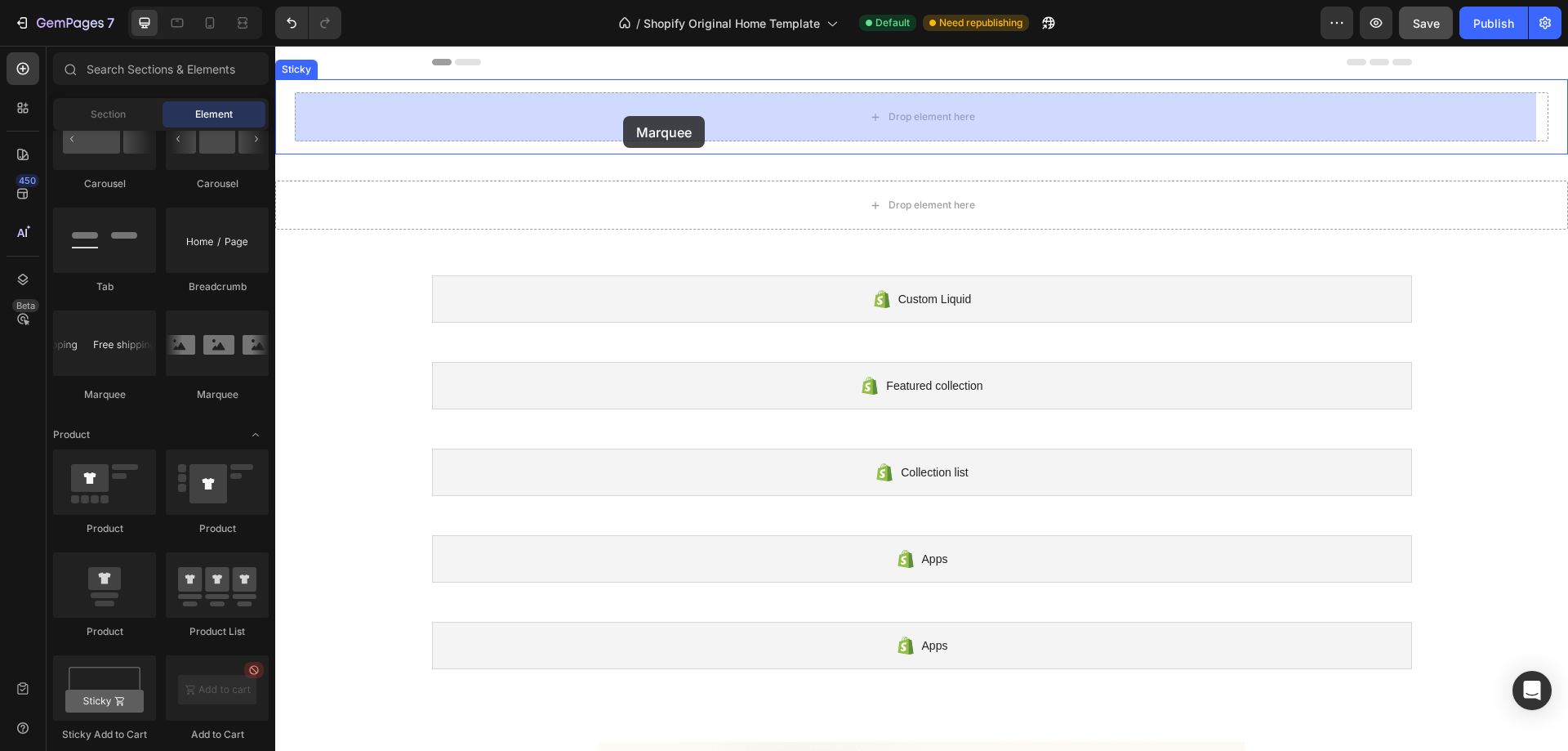
drag, startPoint x: 394, startPoint y: 424, endPoint x: 621, endPoint y: 118, distance: 381.0
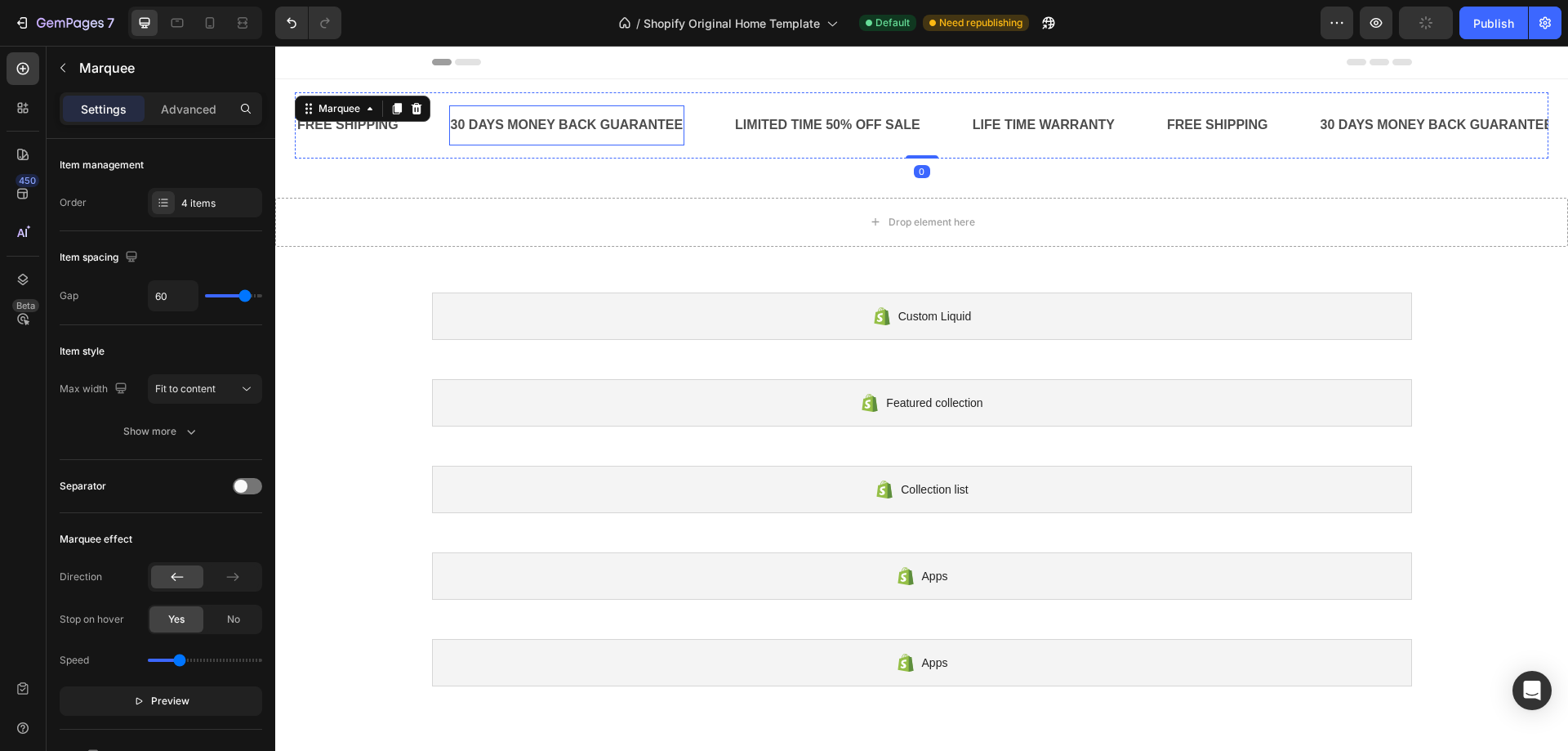
click at [592, 132] on div "30 DAYS MONEY BACK GUARANTEE" at bounding box center [567, 125] width 236 height 27
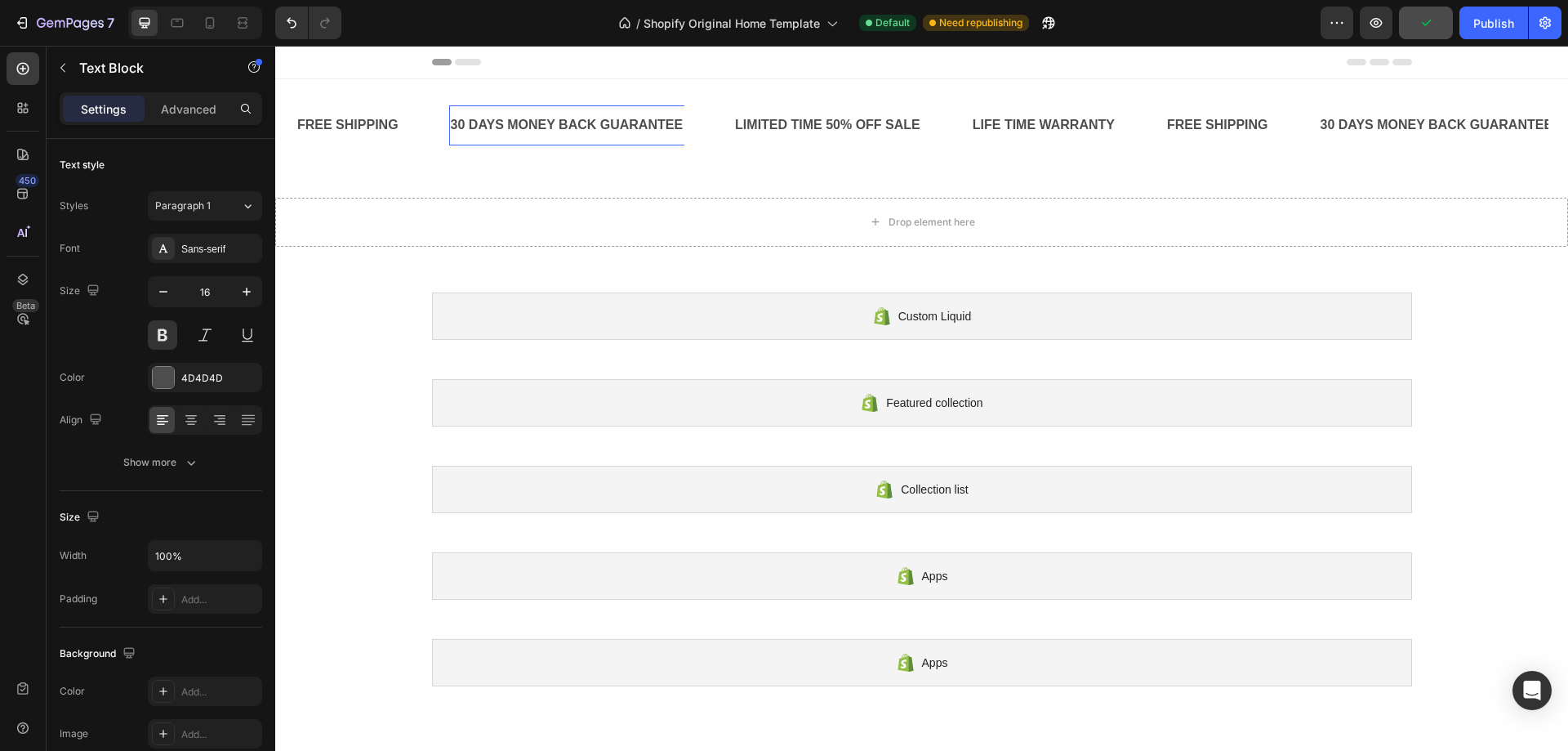
click at [658, 122] on p "30 DAYS MONEY BACK GUARANTEE" at bounding box center [567, 126] width 233 height 24
drag, startPoint x: 679, startPoint y: 126, endPoint x: 453, endPoint y: 120, distance: 226.1
click at [453, 120] on p "30 DAYS MONEY BACK GUARANTEE" at bounding box center [567, 126] width 233 height 24
click at [672, 121] on div "LIMITED TIME 50% OFF SALE" at bounding box center [595, 125] width 188 height 27
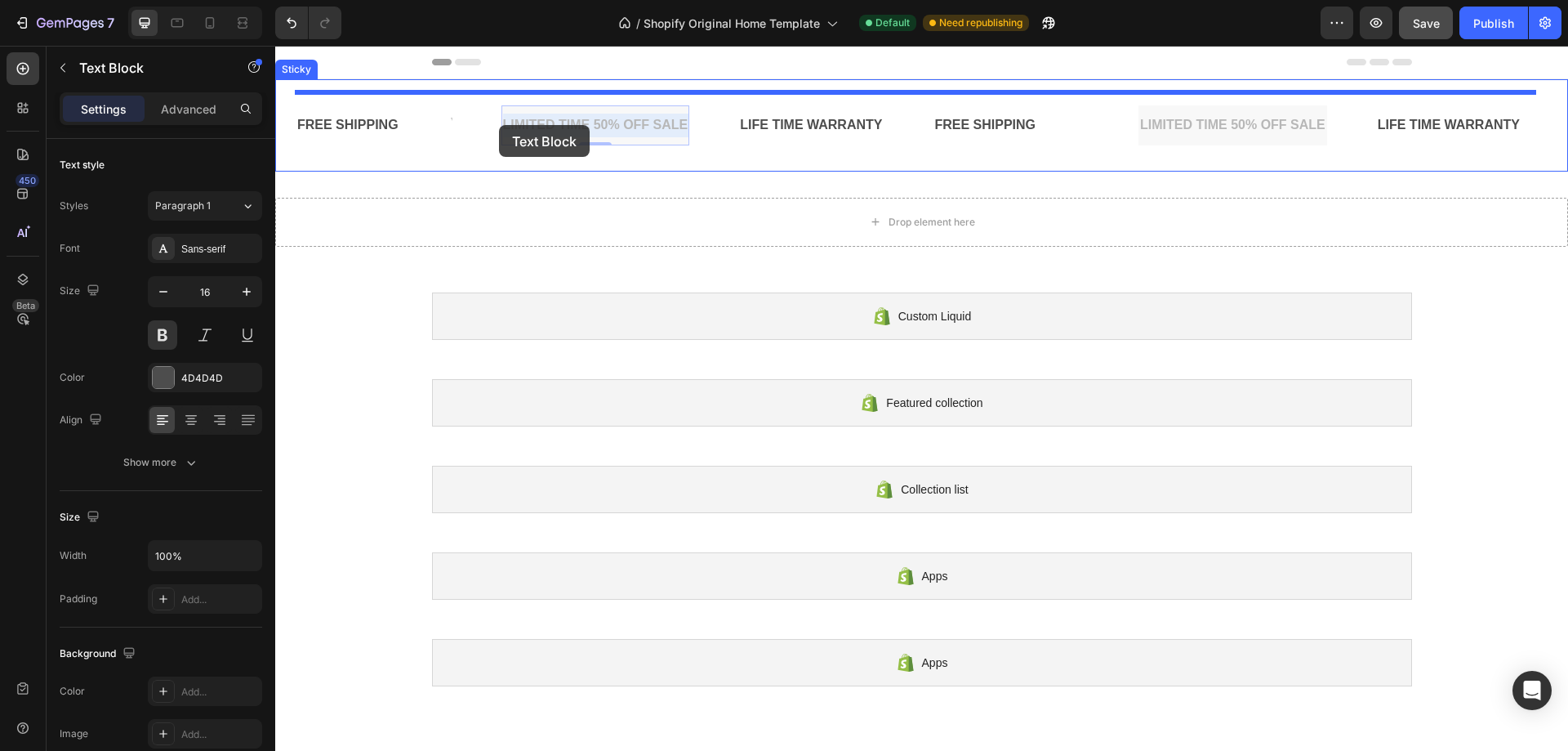
drag, startPoint x: 684, startPoint y: 126, endPoint x: 499, endPoint y: 125, distance: 185.0
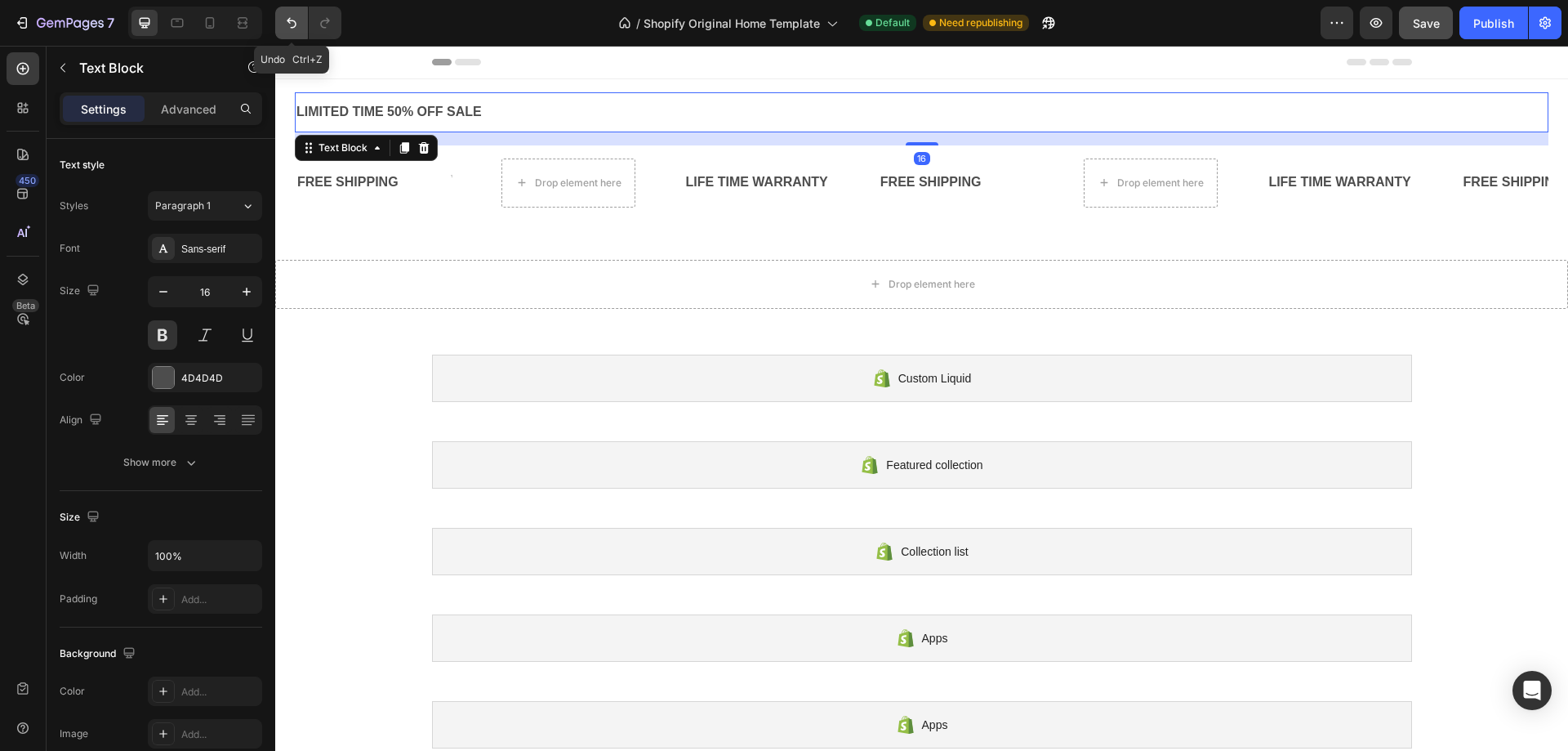
click at [294, 28] on icon "Undo/Redo" at bounding box center [292, 22] width 16 height 16
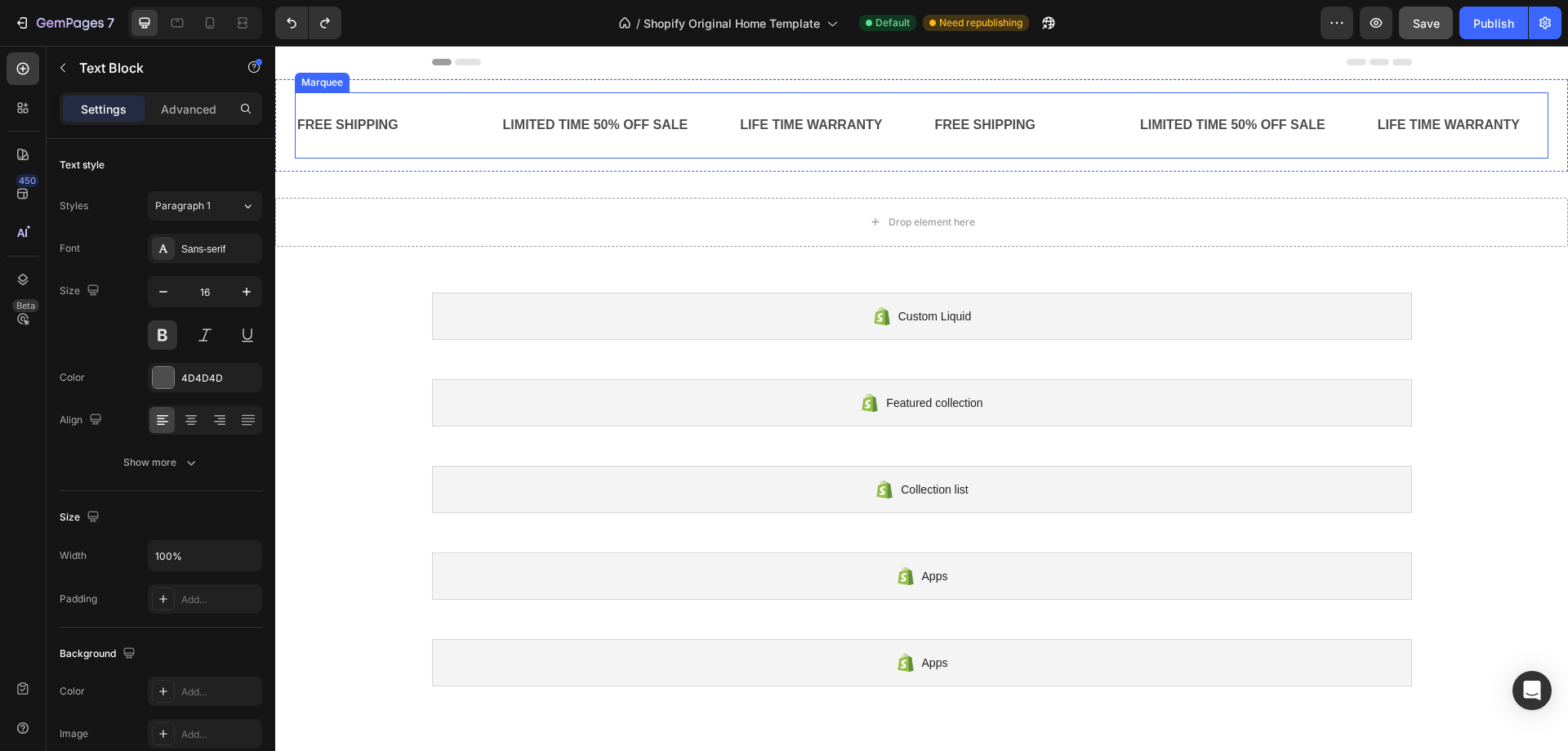
click at [538, 117] on div "LIMITED TIME 50% OFF SALE" at bounding box center [595, 125] width 188 height 27
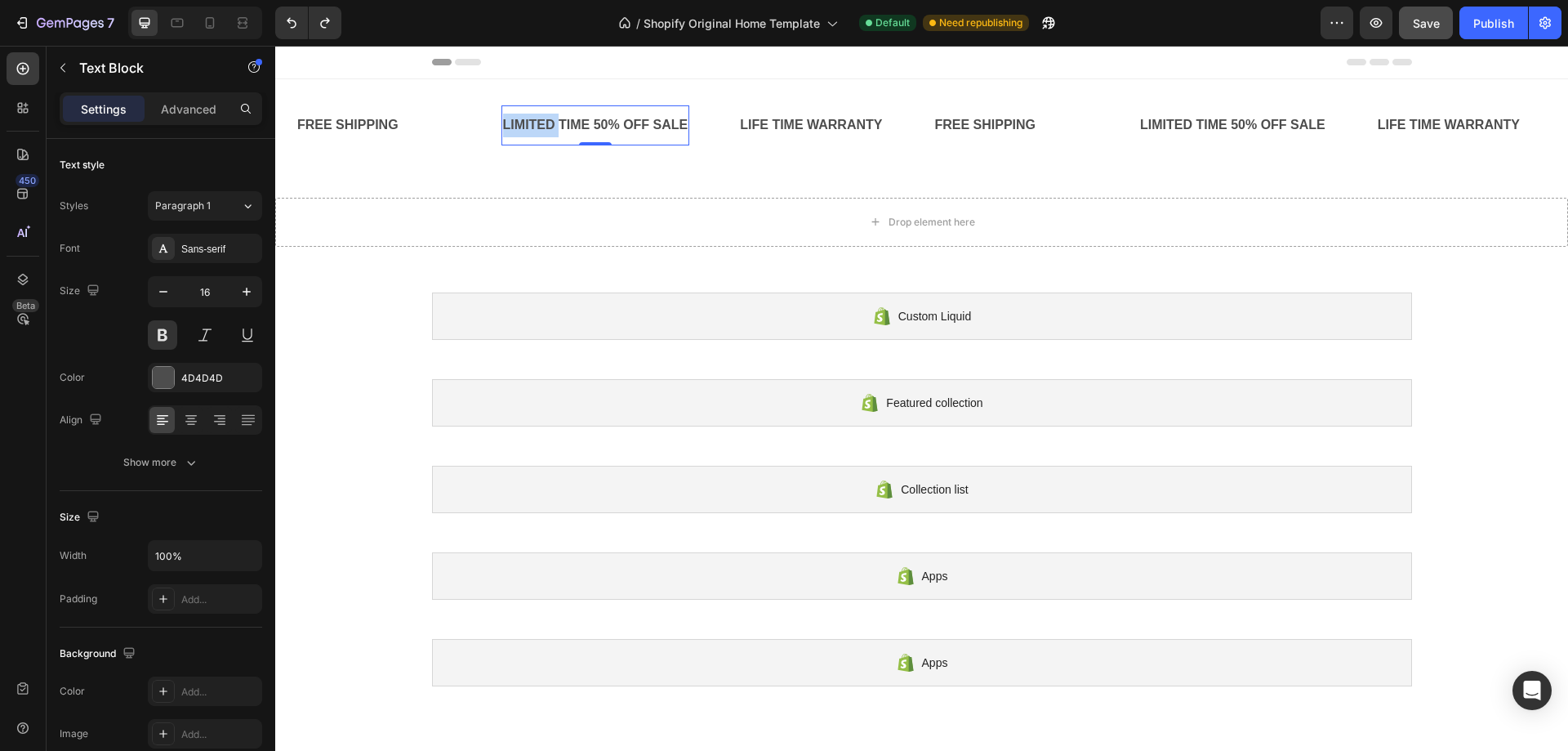
click at [538, 117] on p "LIMITED TIME 50% OFF SALE" at bounding box center [596, 126] width 186 height 24
click at [556, 123] on p "TIME 50% OFF SALE" at bounding box center [568, 126] width 129 height 24
drag, startPoint x: 600, startPoint y: 123, endPoint x: 507, endPoint y: 128, distance: 93.1
click at [507, 128] on p "TIME 50OFF SALE" at bounding box center [560, 126] width 114 height 24
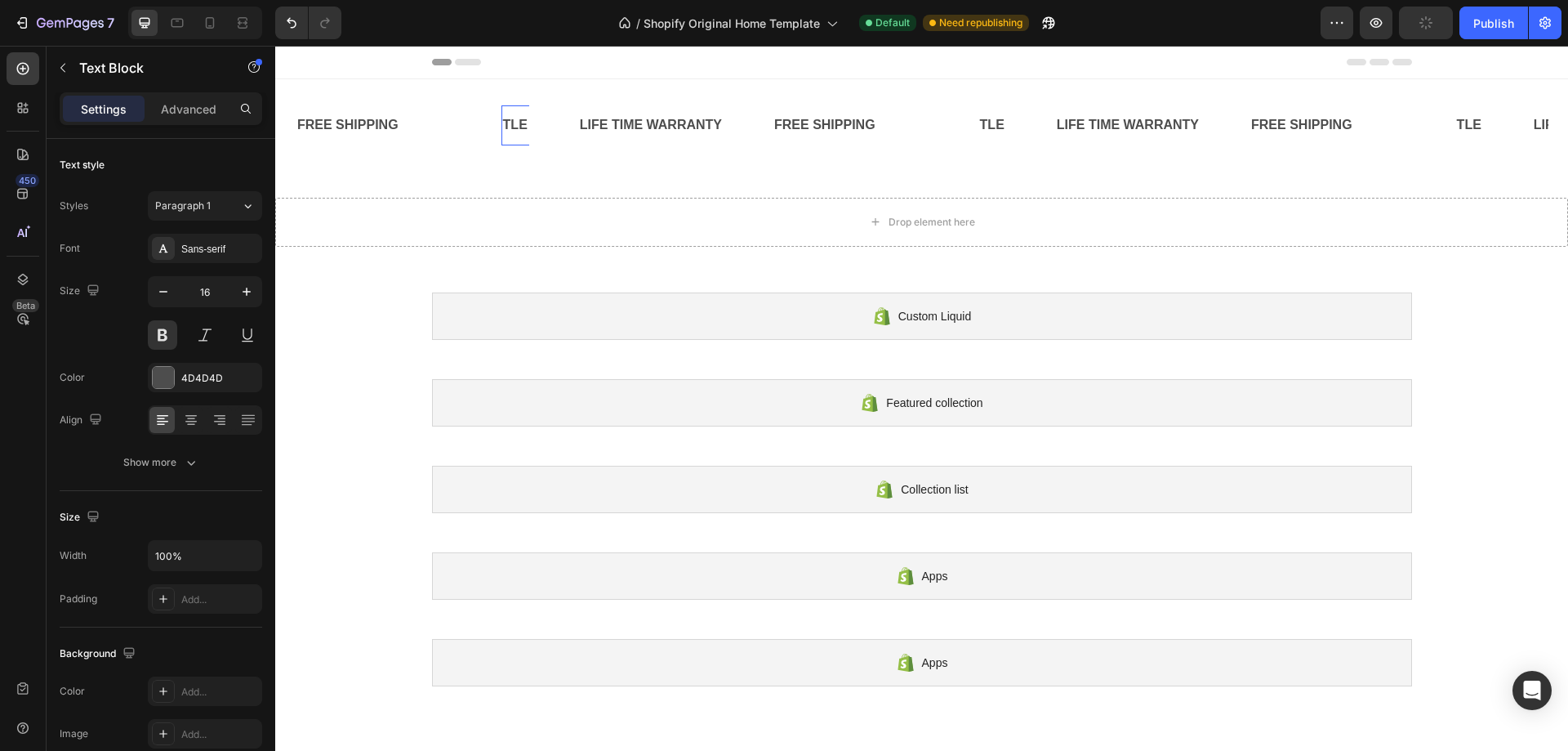
click at [528, 126] on div "TLE" at bounding box center [515, 125] width 28 height 27
click at [661, 122] on div "LIFE TIME WARRANTY" at bounding box center [626, 125] width 145 height 27
click at [694, 130] on div "LIFE TIME WARRANTY" at bounding box center [626, 125] width 145 height 27
click at [676, 129] on div "FREE SHIPPING" at bounding box center [659, 125] width 105 height 27
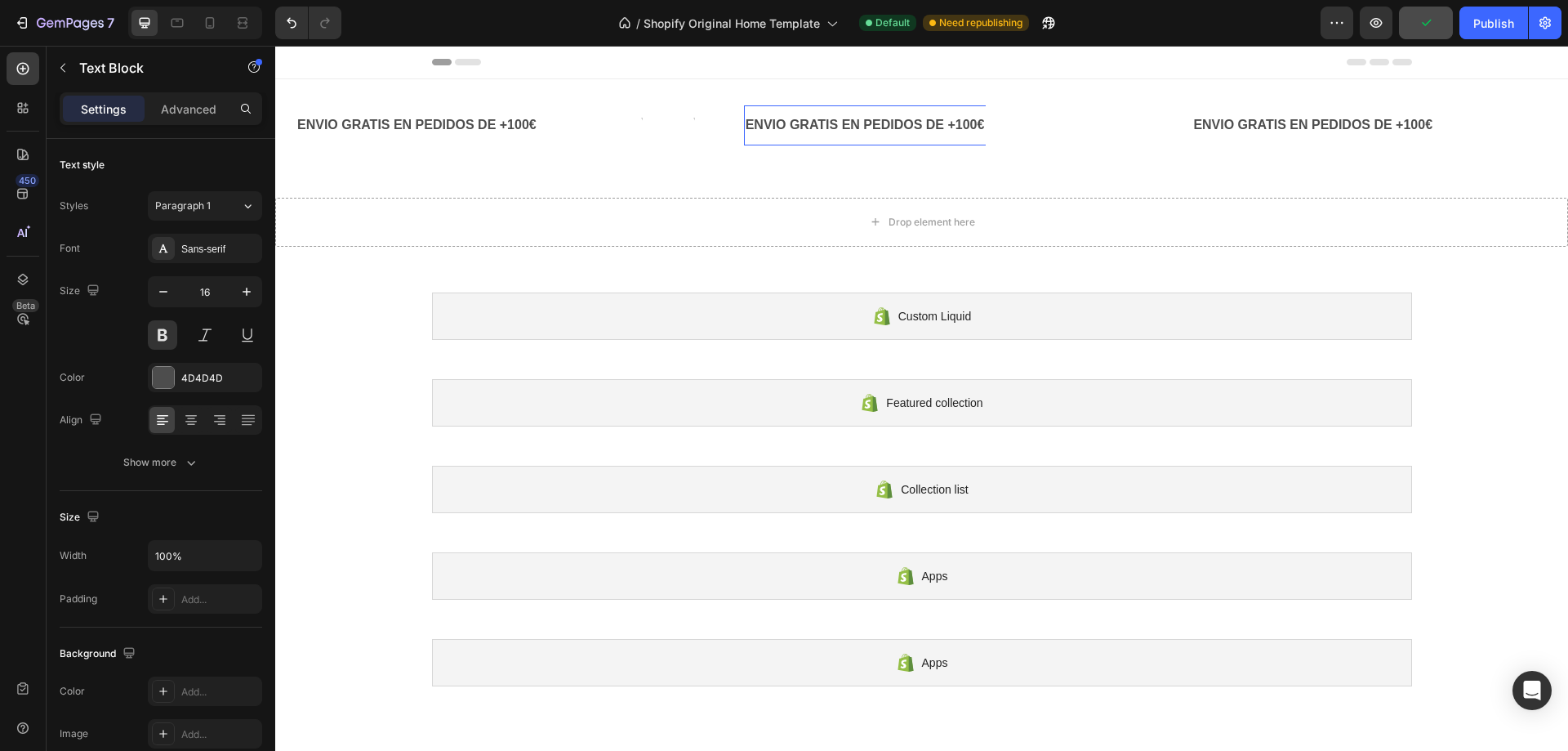
click at [1030, 66] on div at bounding box center [922, 62] width 981 height 33
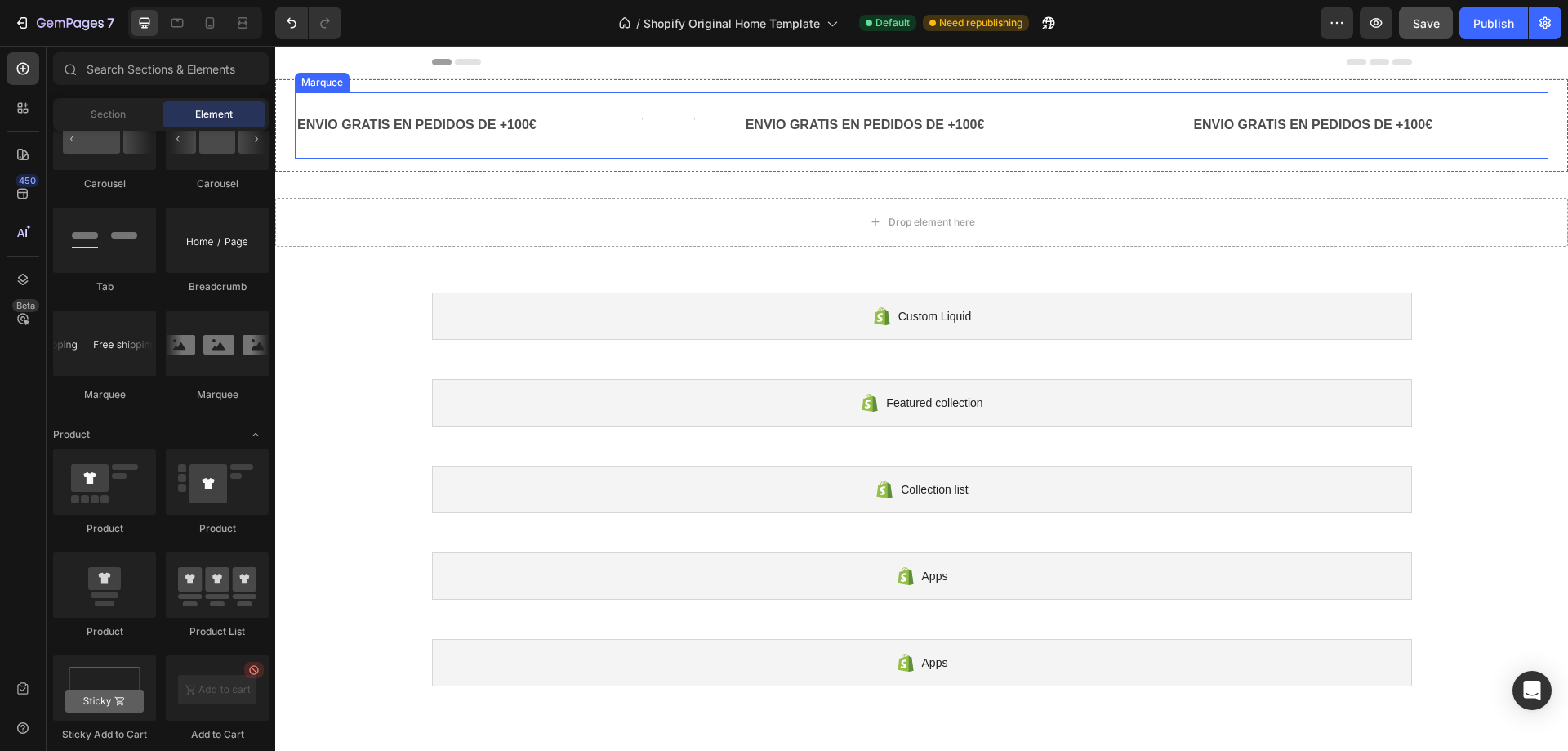
click at [1087, 111] on div "ENVIO GRATIS EN PEDIDOS DE +100€ Text Block Text Block Text Block Text Block" at bounding box center [968, 126] width 448 height 40
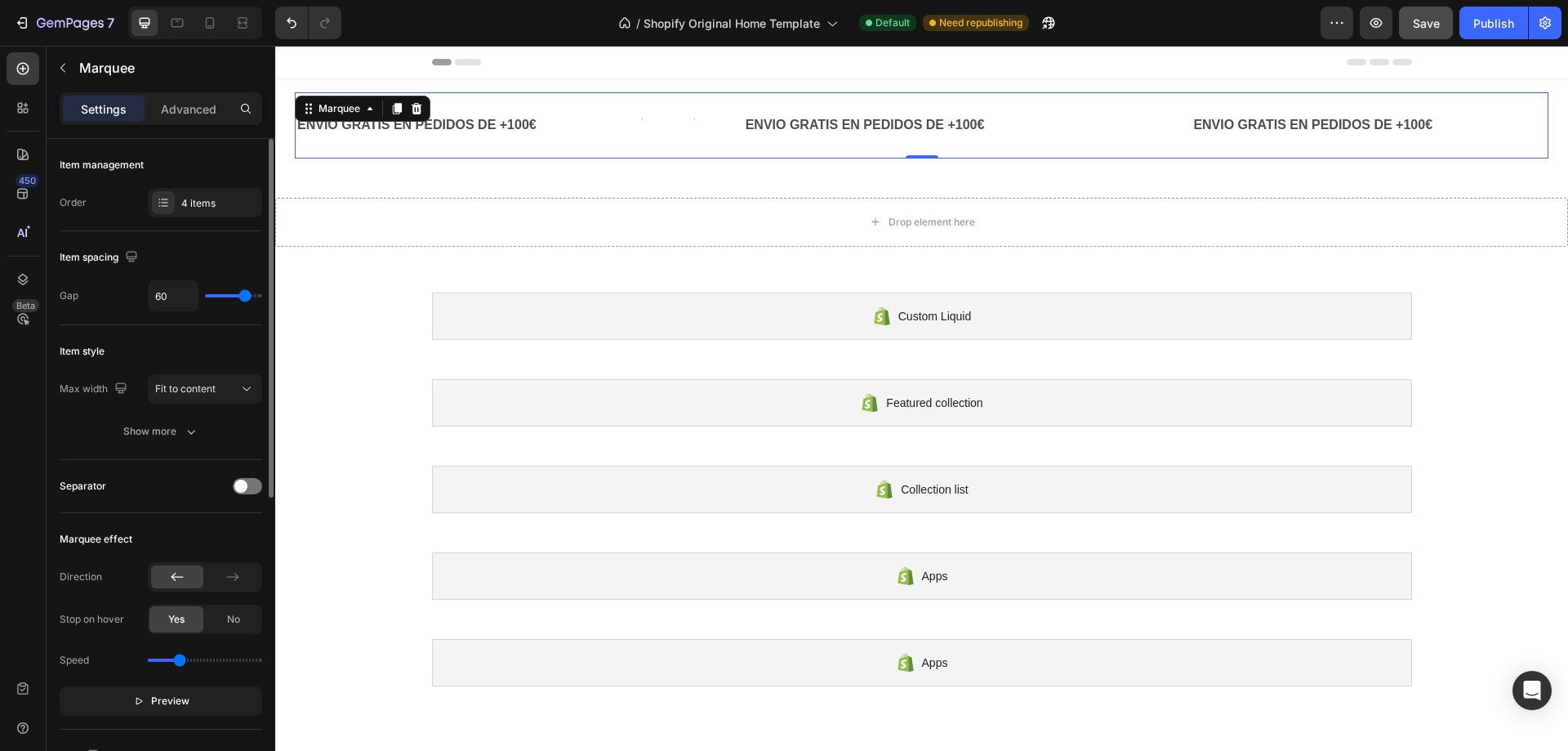
type input "41"
type input "39"
drag, startPoint x: 242, startPoint y: 289, endPoint x: 233, endPoint y: 288, distance: 9.1
type input "39"
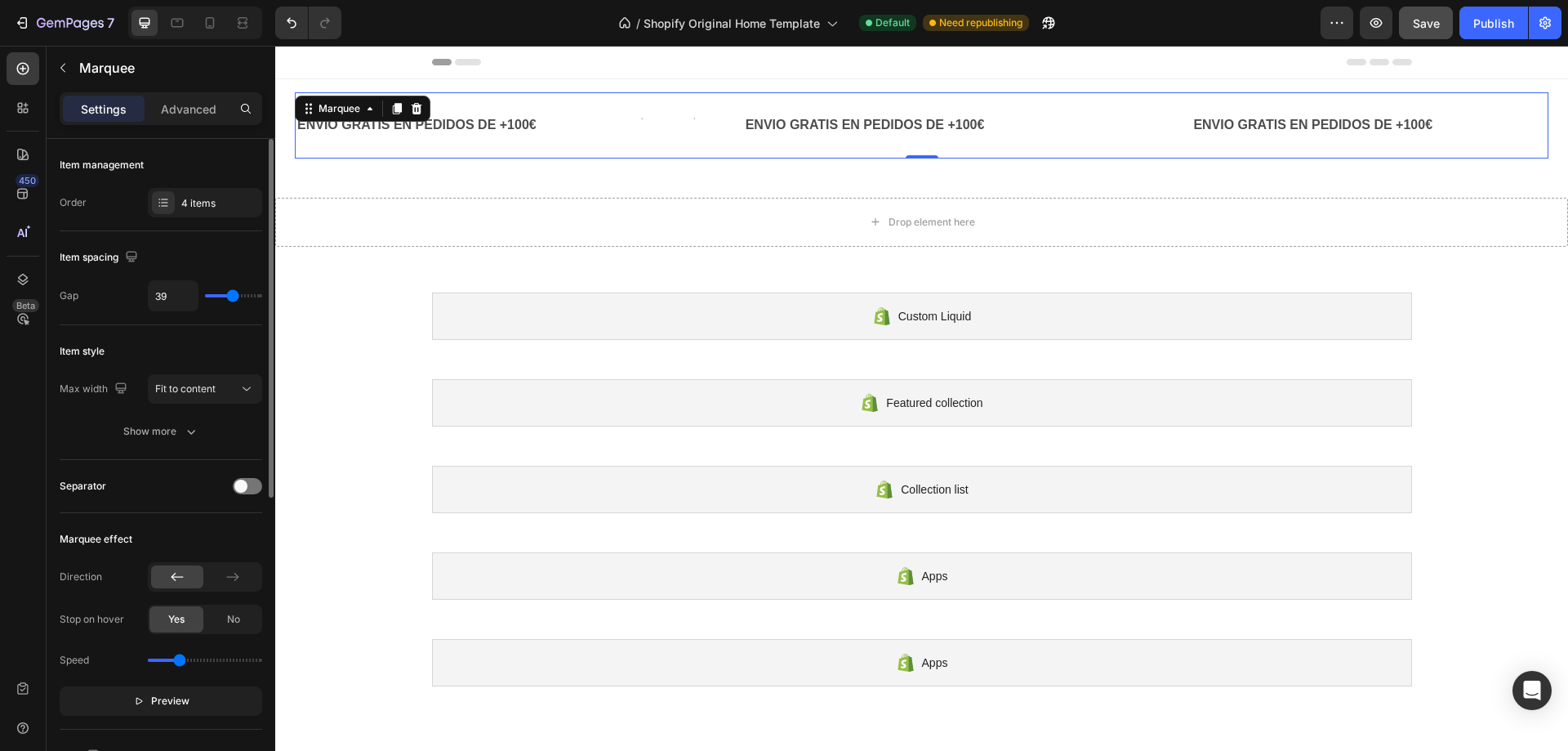
click at [233, 294] on input "range" at bounding box center [233, 296] width 57 height 3
click at [237, 291] on div "39" at bounding box center [205, 296] width 114 height 31
type input "55"
click at [242, 294] on input "range" at bounding box center [233, 296] width 57 height 3
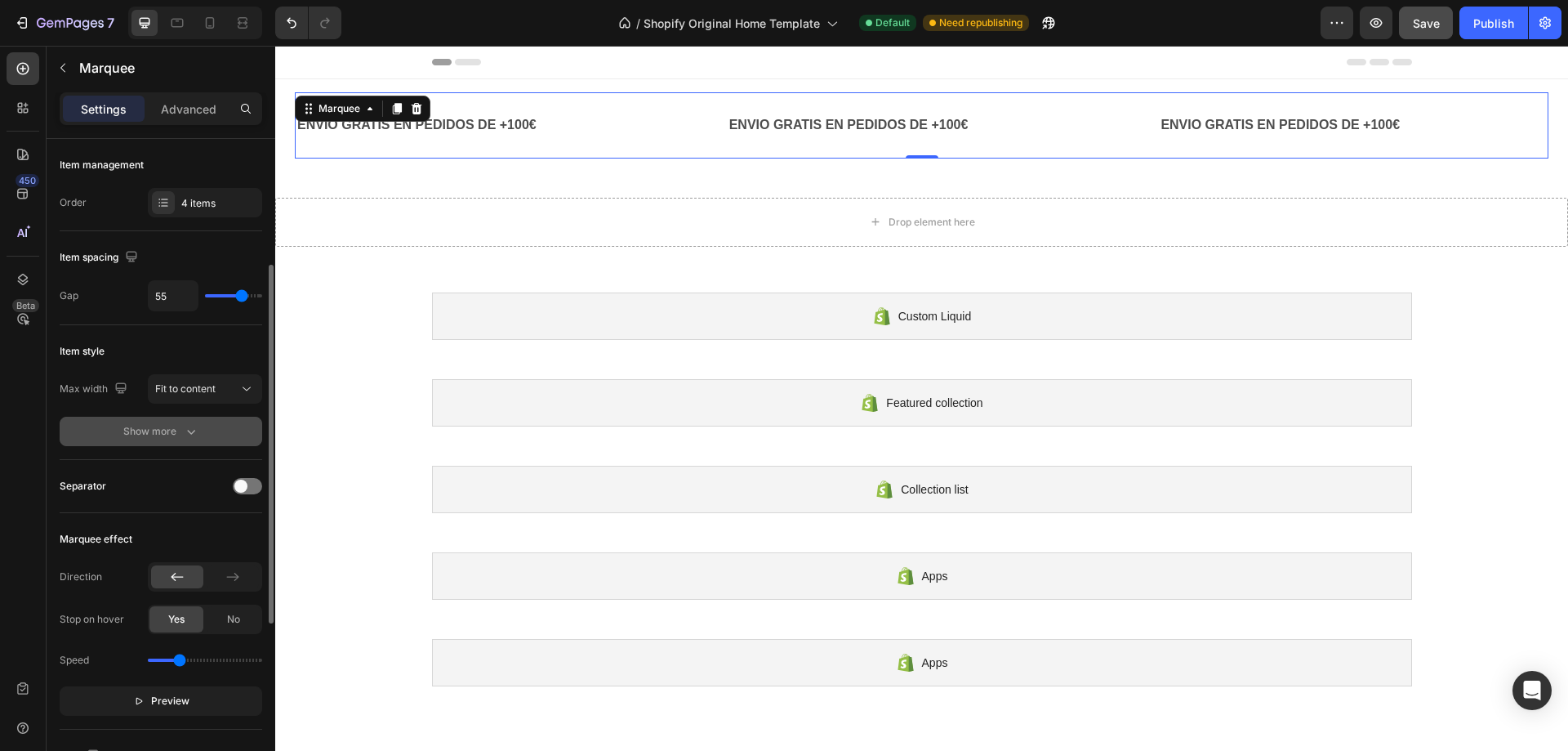
scroll to position [82, 0]
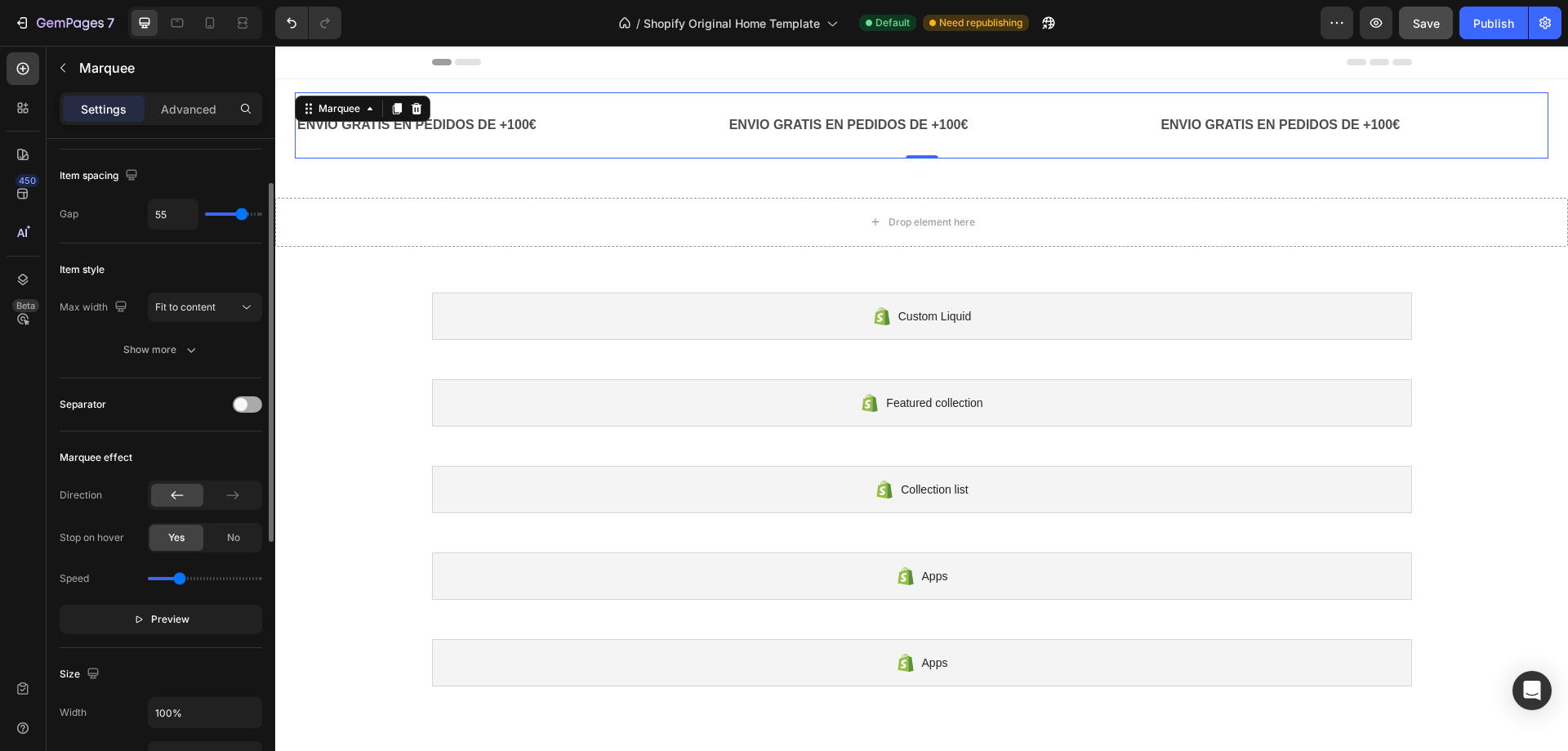
click at [243, 409] on span at bounding box center [241, 404] width 13 height 13
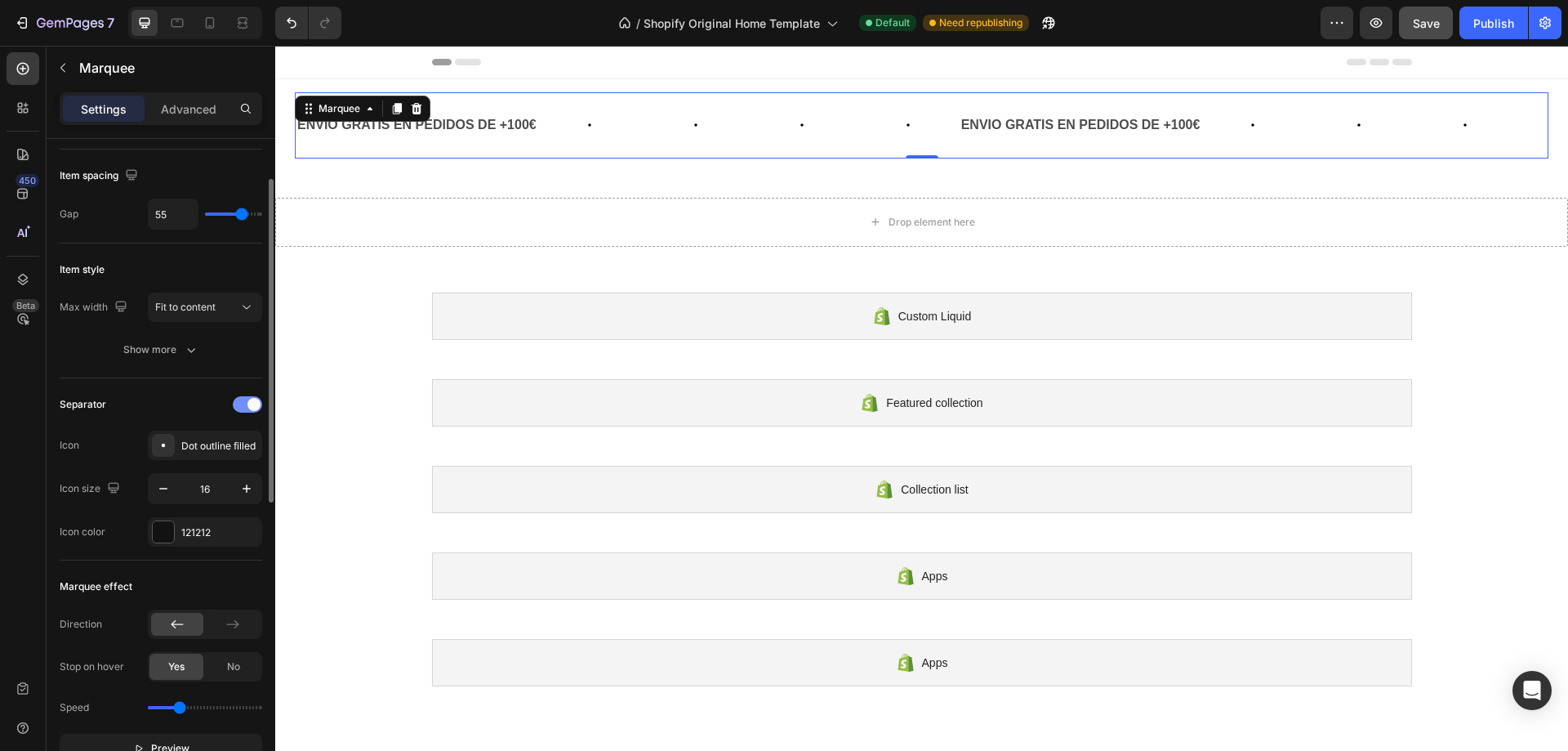
click at [243, 409] on div at bounding box center [248, 404] width 29 height 16
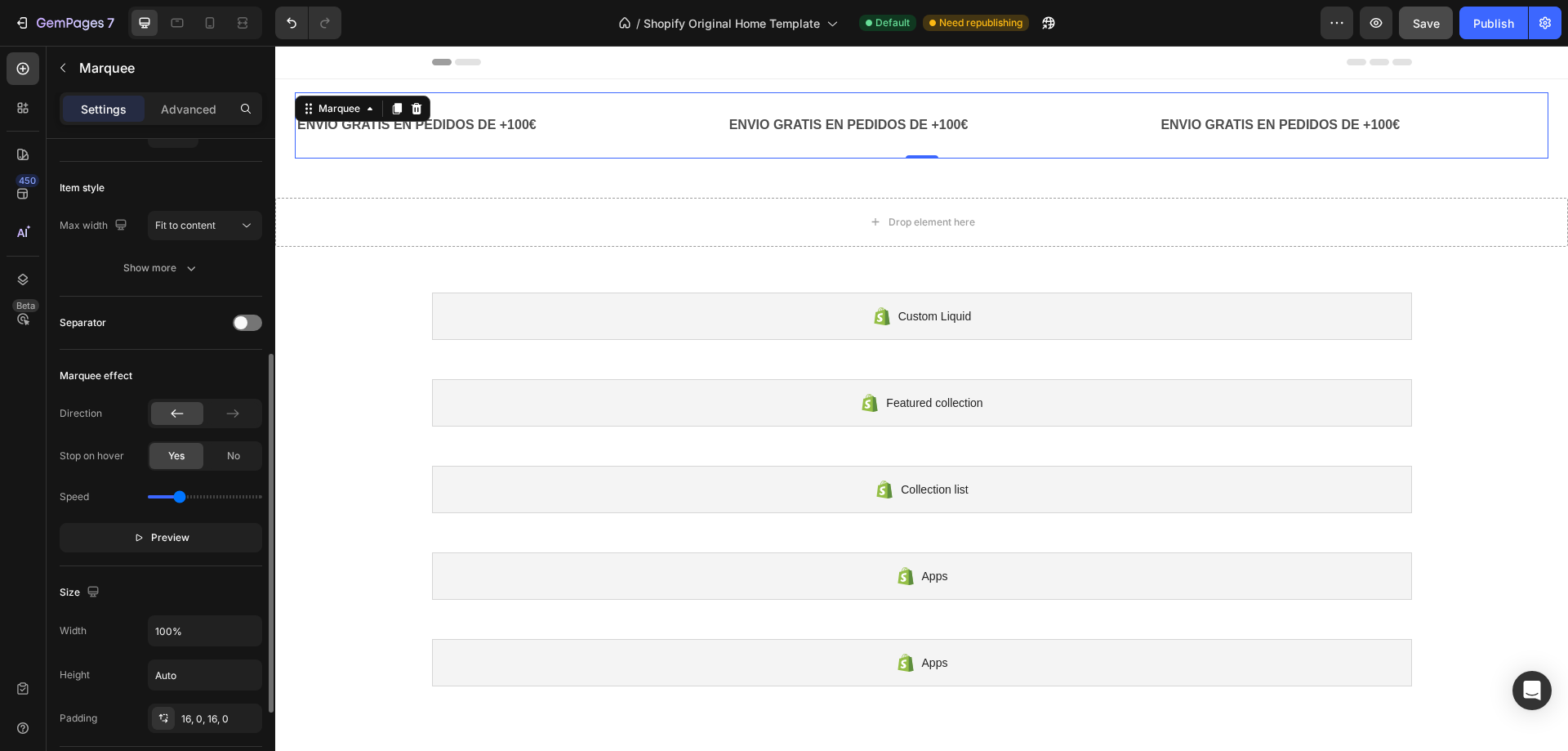
scroll to position [245, 0]
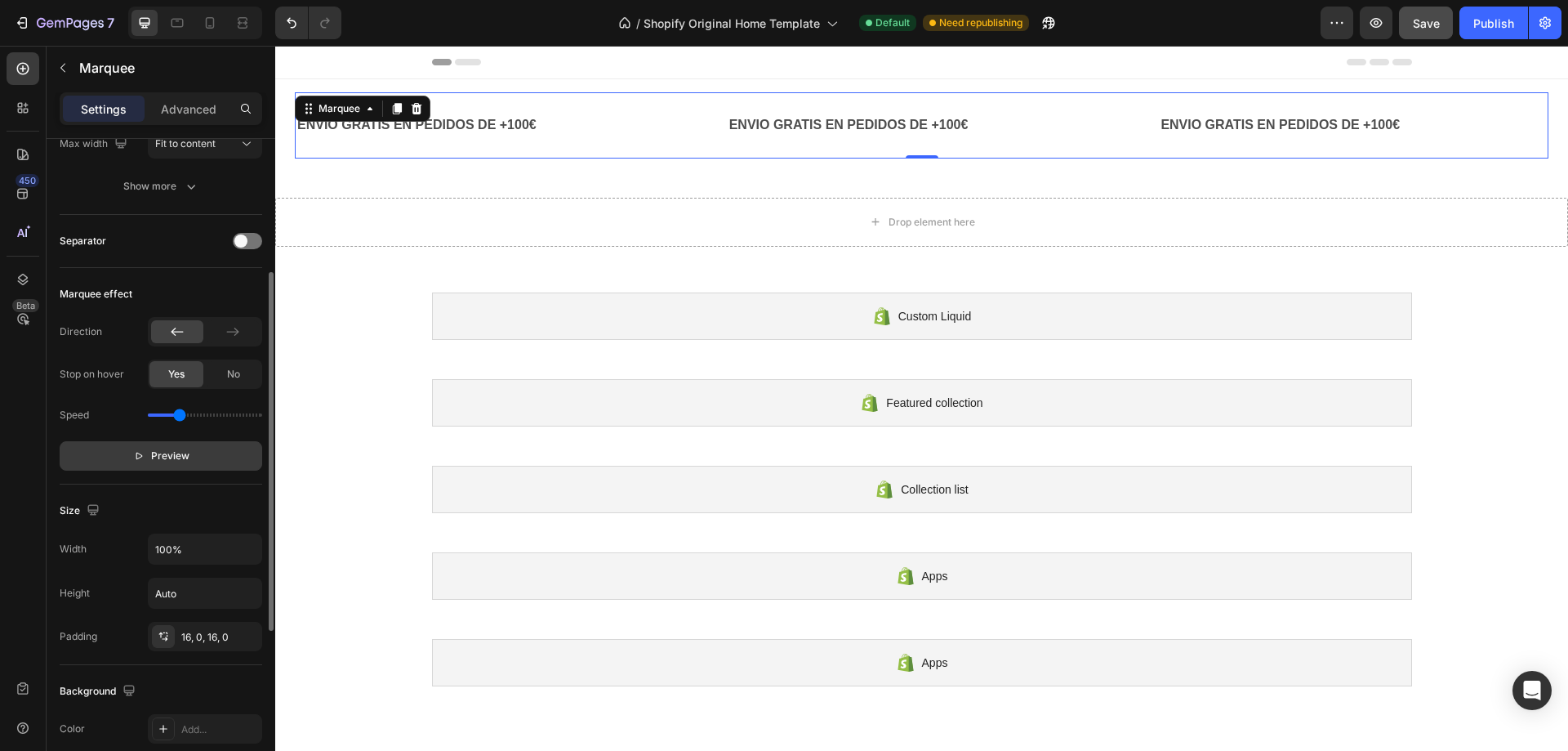
click at [194, 456] on button "Preview" at bounding box center [161, 456] width 203 height 29
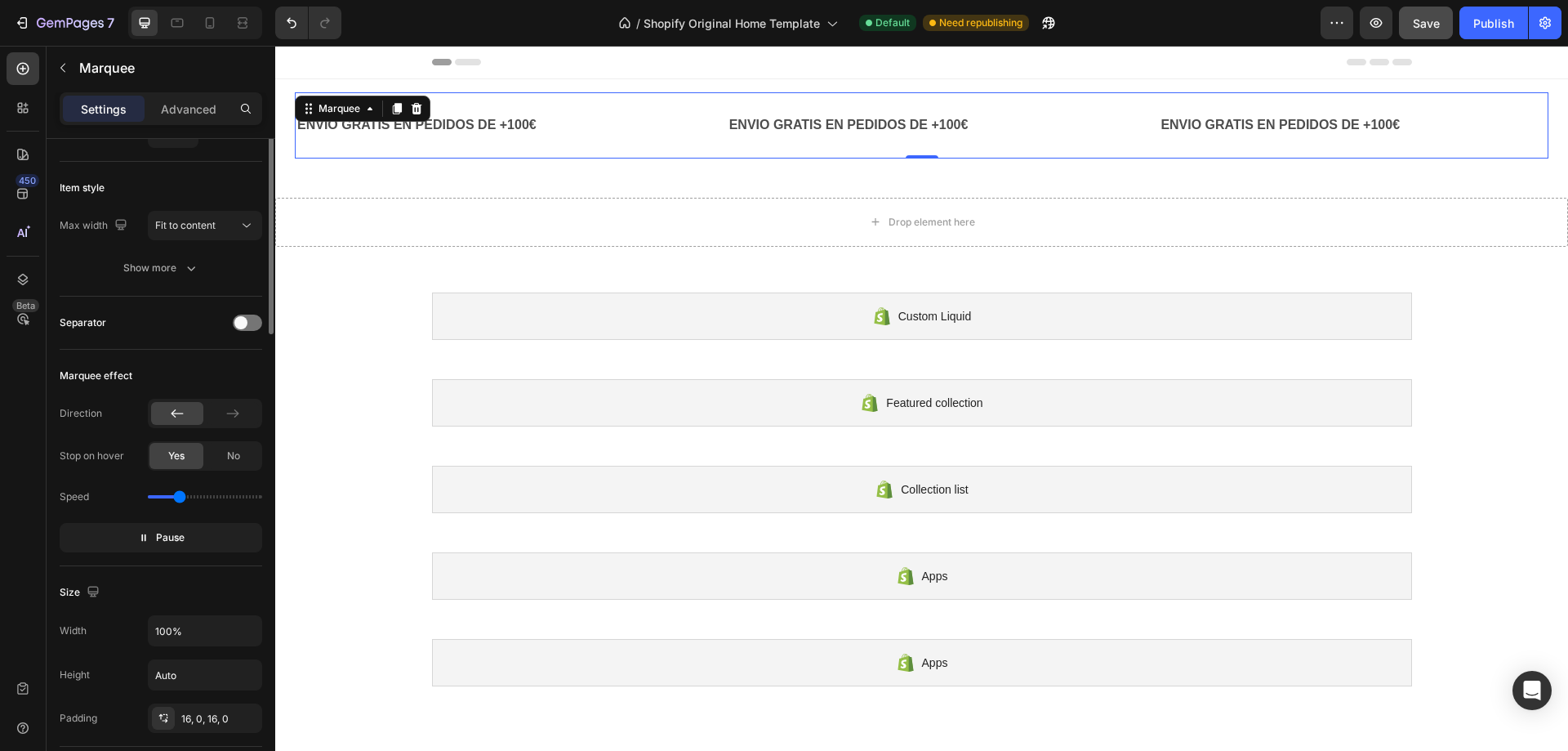
scroll to position [0, 0]
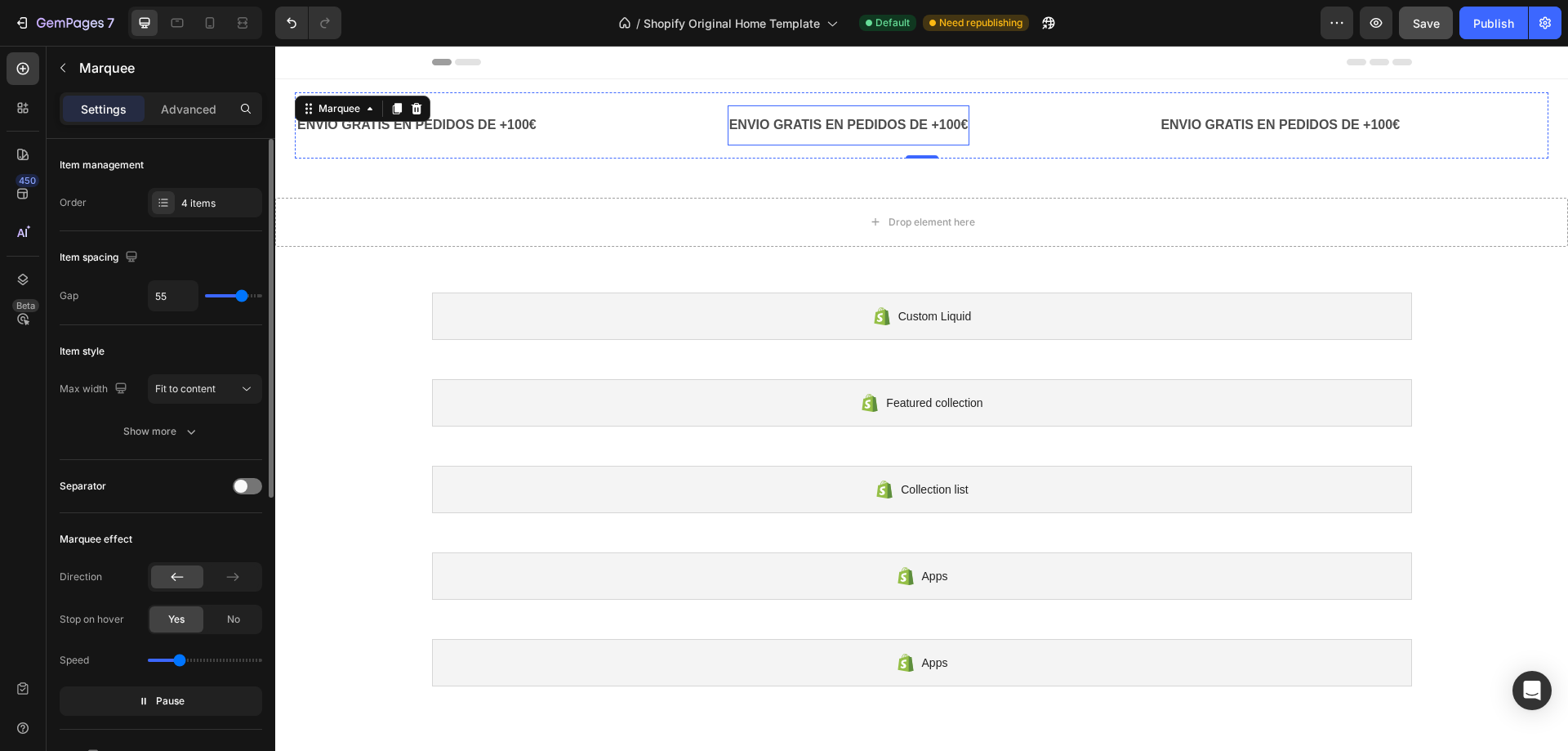
click at [723, 139] on div "ENVIO GRATIS EN PEDIDOS DE +100€ Text Block" at bounding box center [845, 126] width 243 height 40
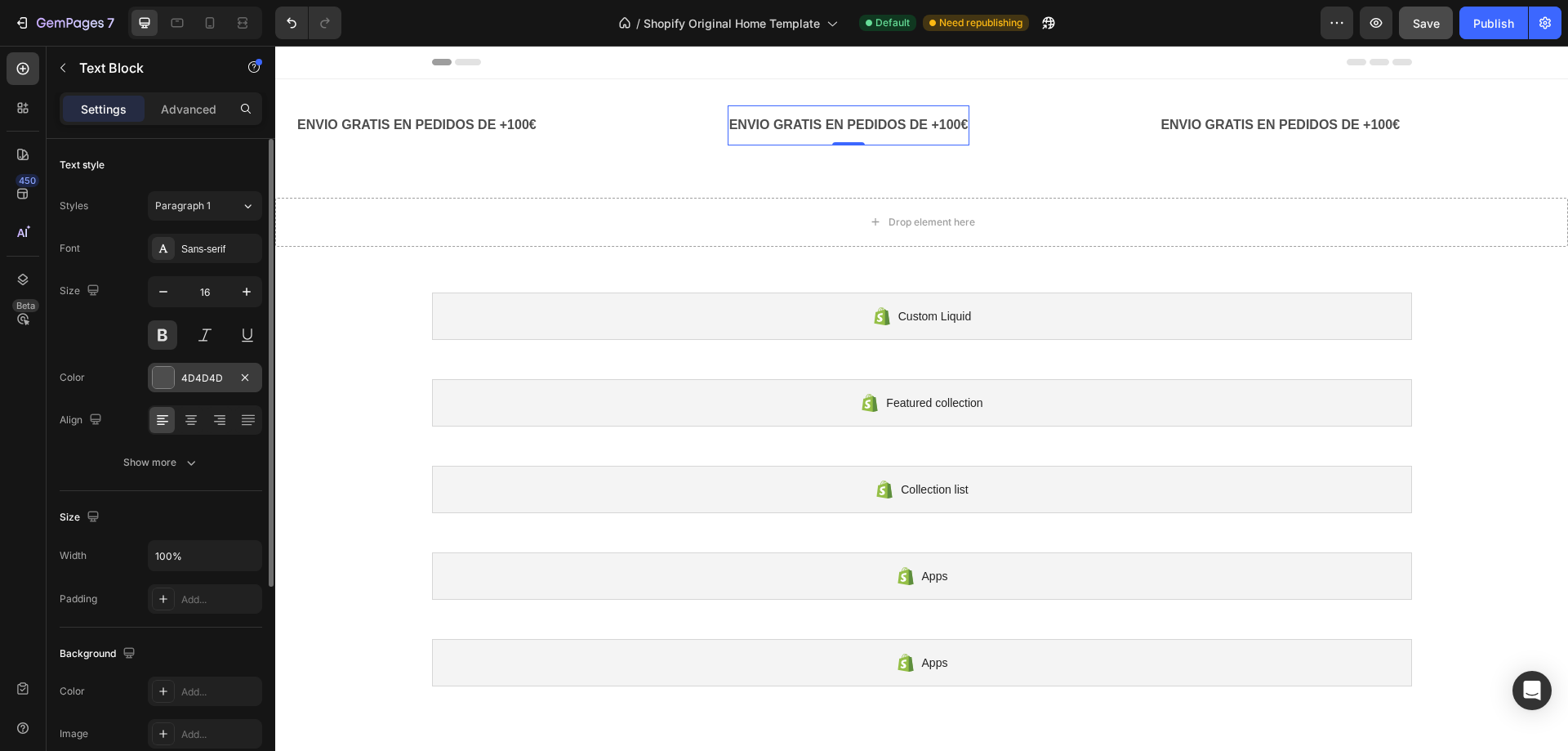
click at [170, 368] on div at bounding box center [163, 377] width 22 height 22
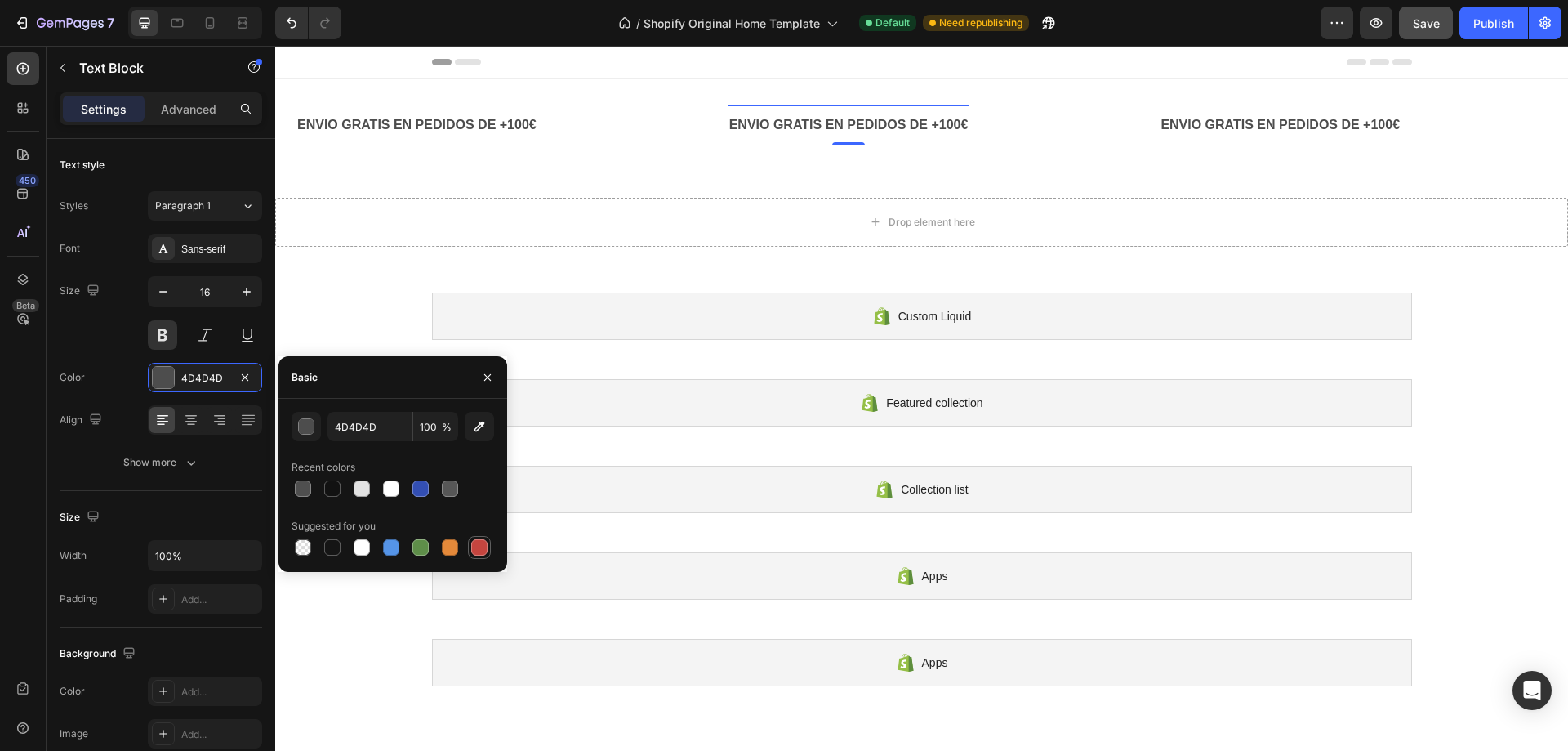
click at [480, 546] on div at bounding box center [479, 547] width 16 height 16
type input "C5453F"
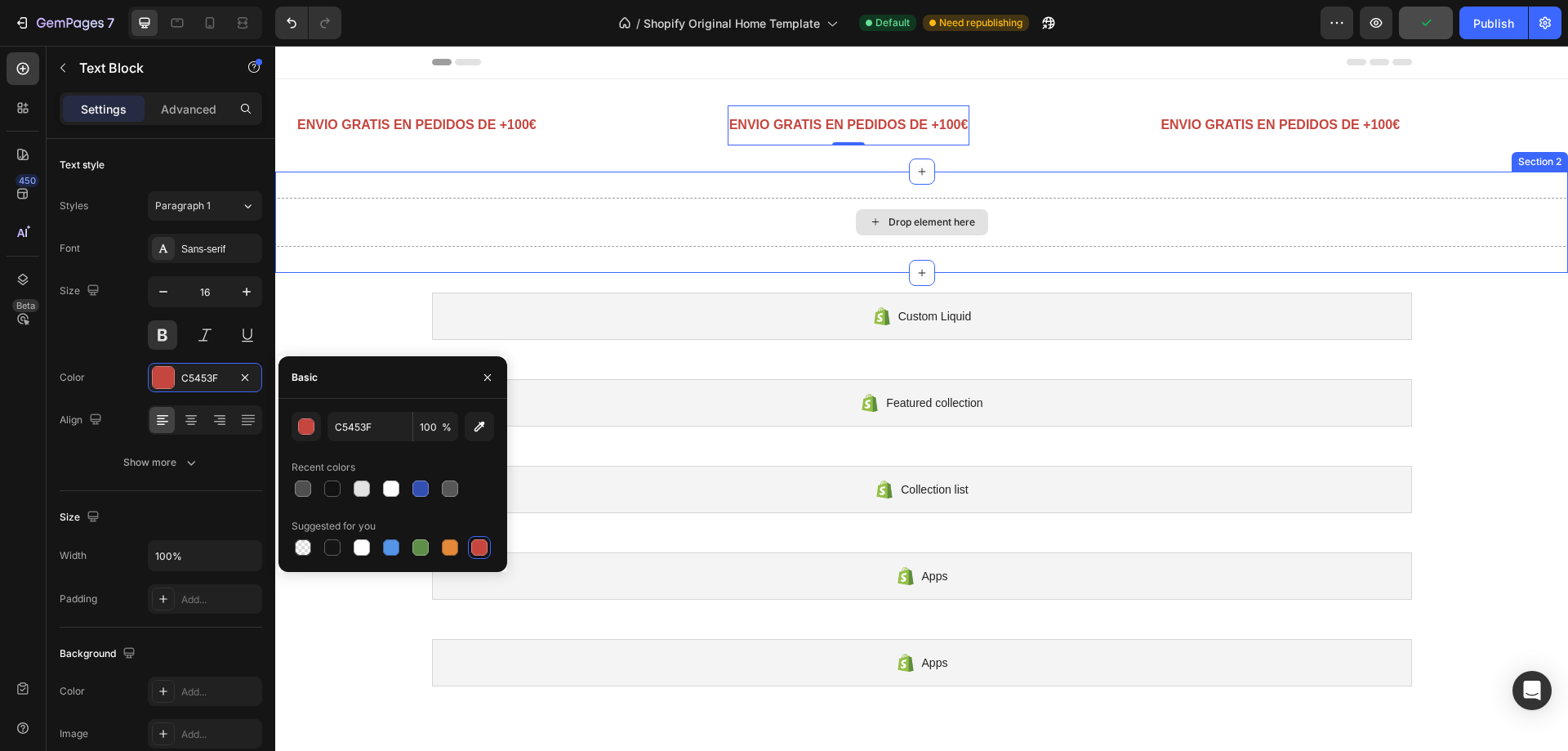
click at [399, 238] on div "Drop element here" at bounding box center [921, 222] width 1293 height 49
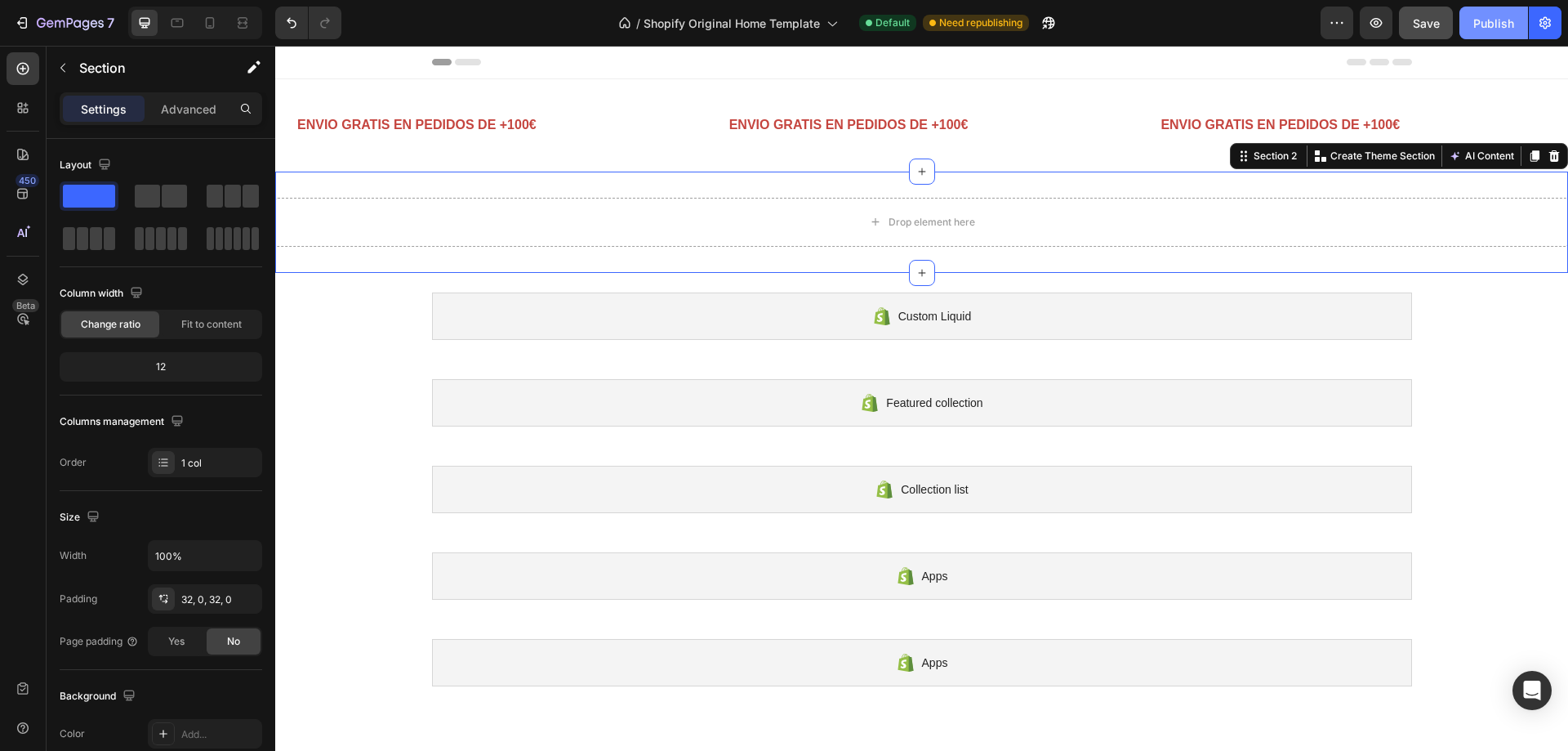
click at [1510, 22] on div "Publish" at bounding box center [1493, 23] width 40 height 17
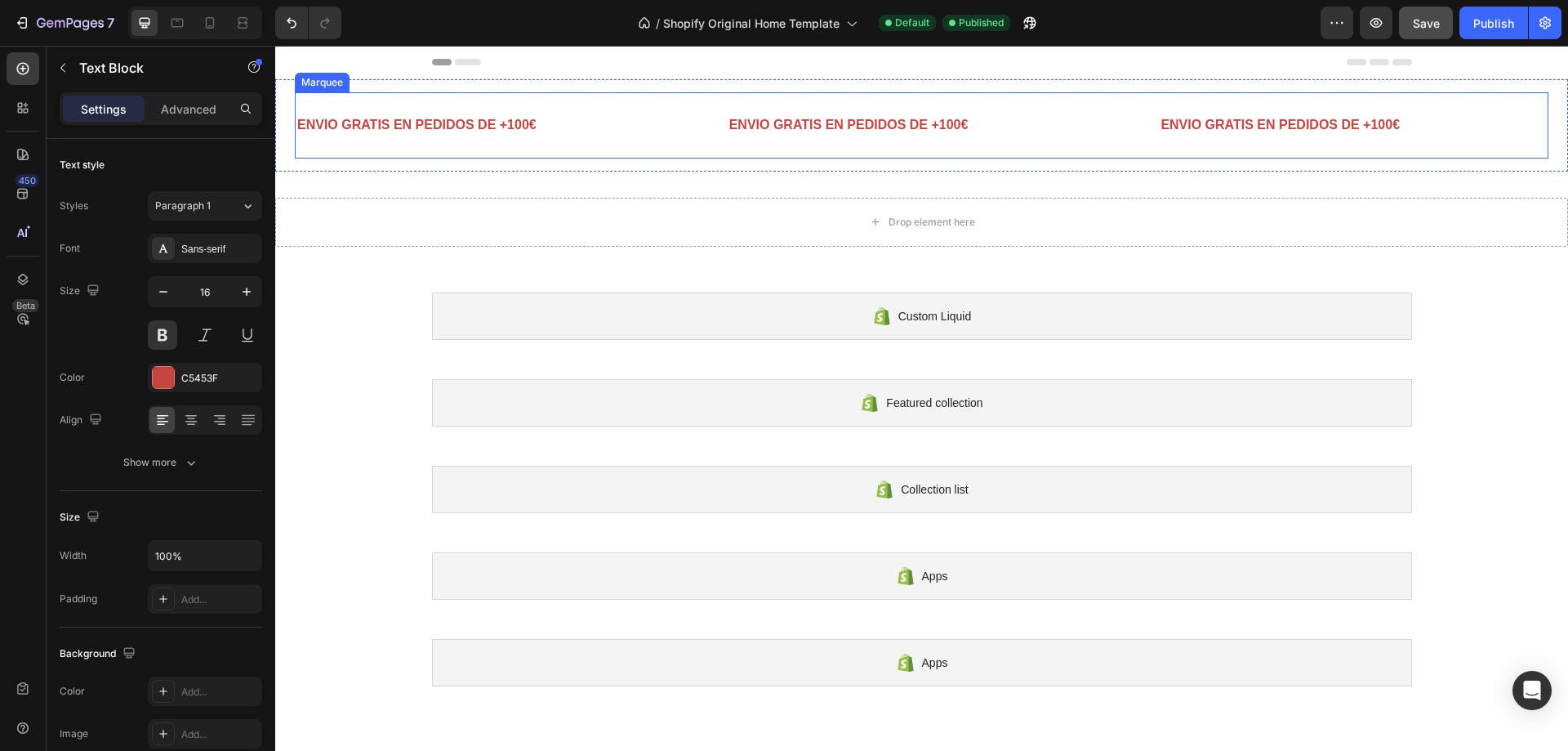
click at [463, 98] on div "ENVIO GRATIS EN PEDIDOS DE +100€ Text Block 0 Text Block Text Block Text Block …" at bounding box center [922, 125] width 1254 height 66
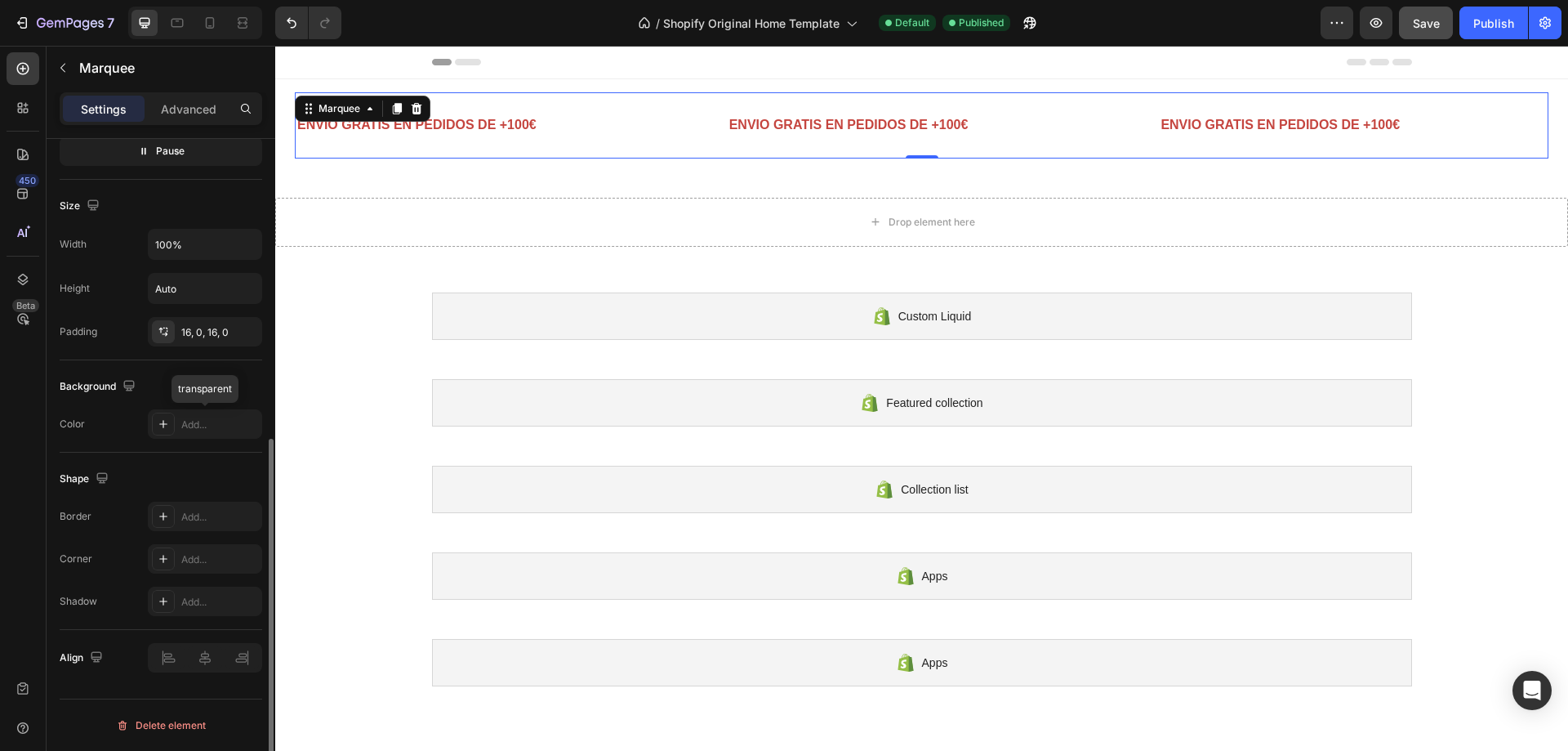
scroll to position [386, 0]
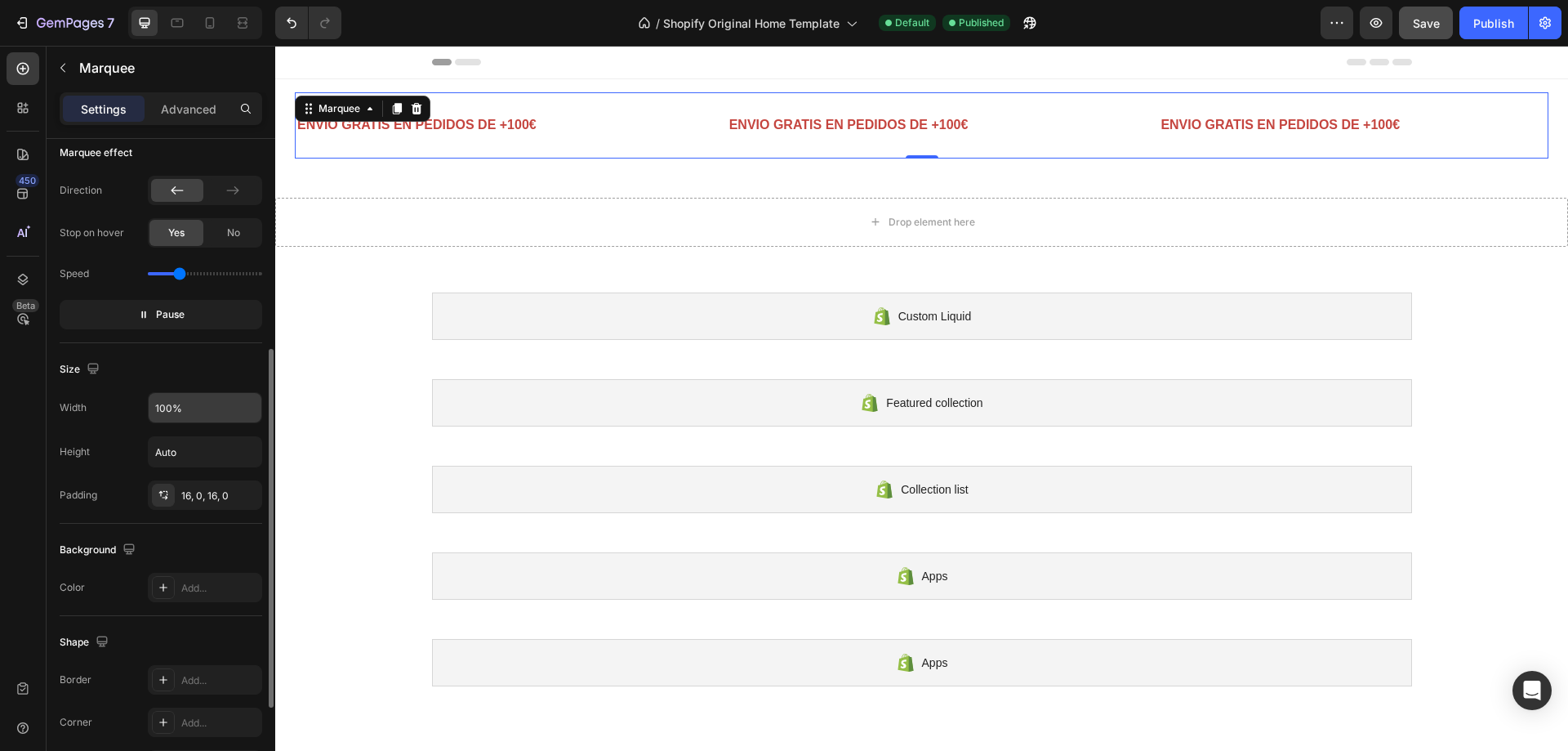
click at [195, 413] on input "100%" at bounding box center [205, 408] width 113 height 29
click at [211, 379] on div "Size" at bounding box center [161, 369] width 203 height 26
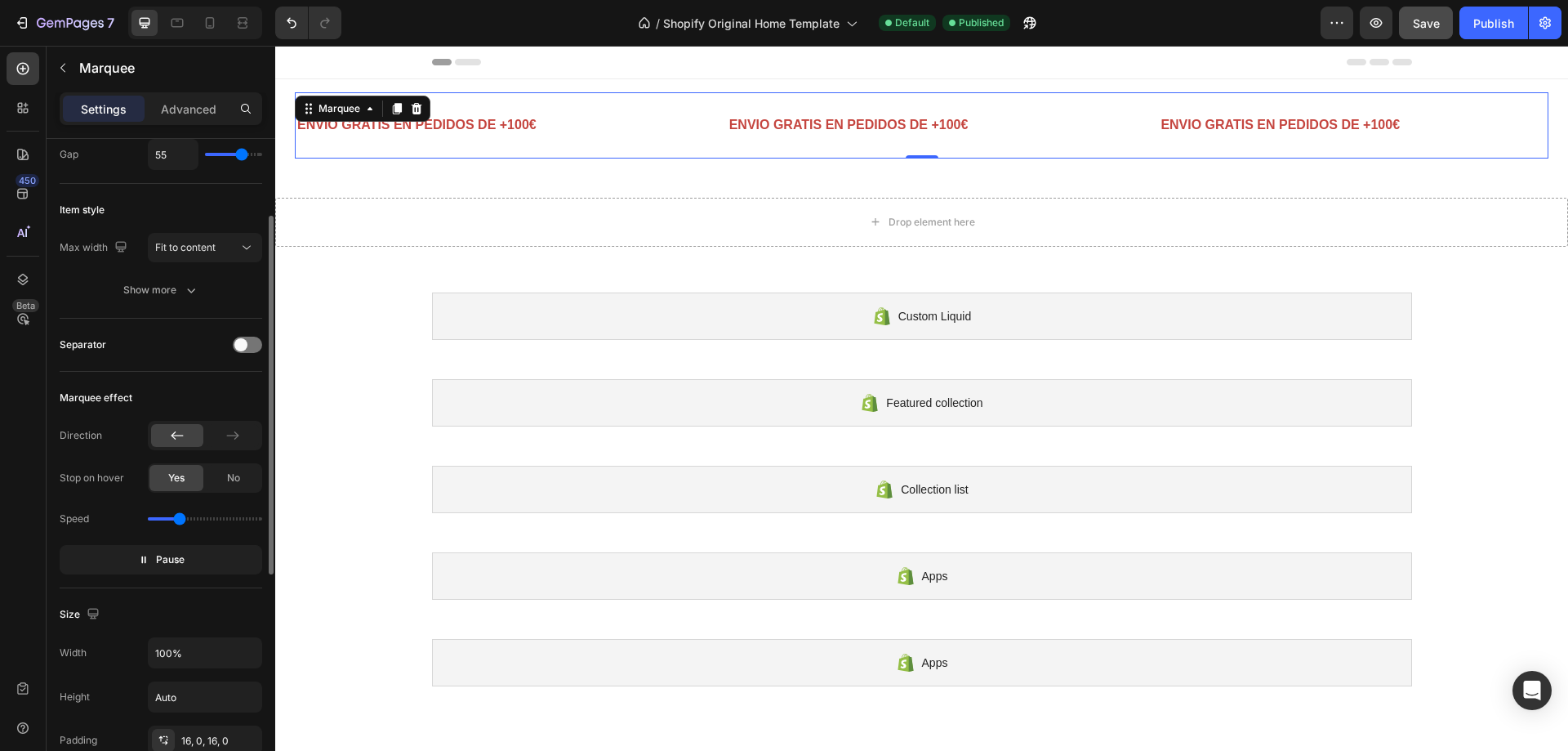
scroll to position [59, 0]
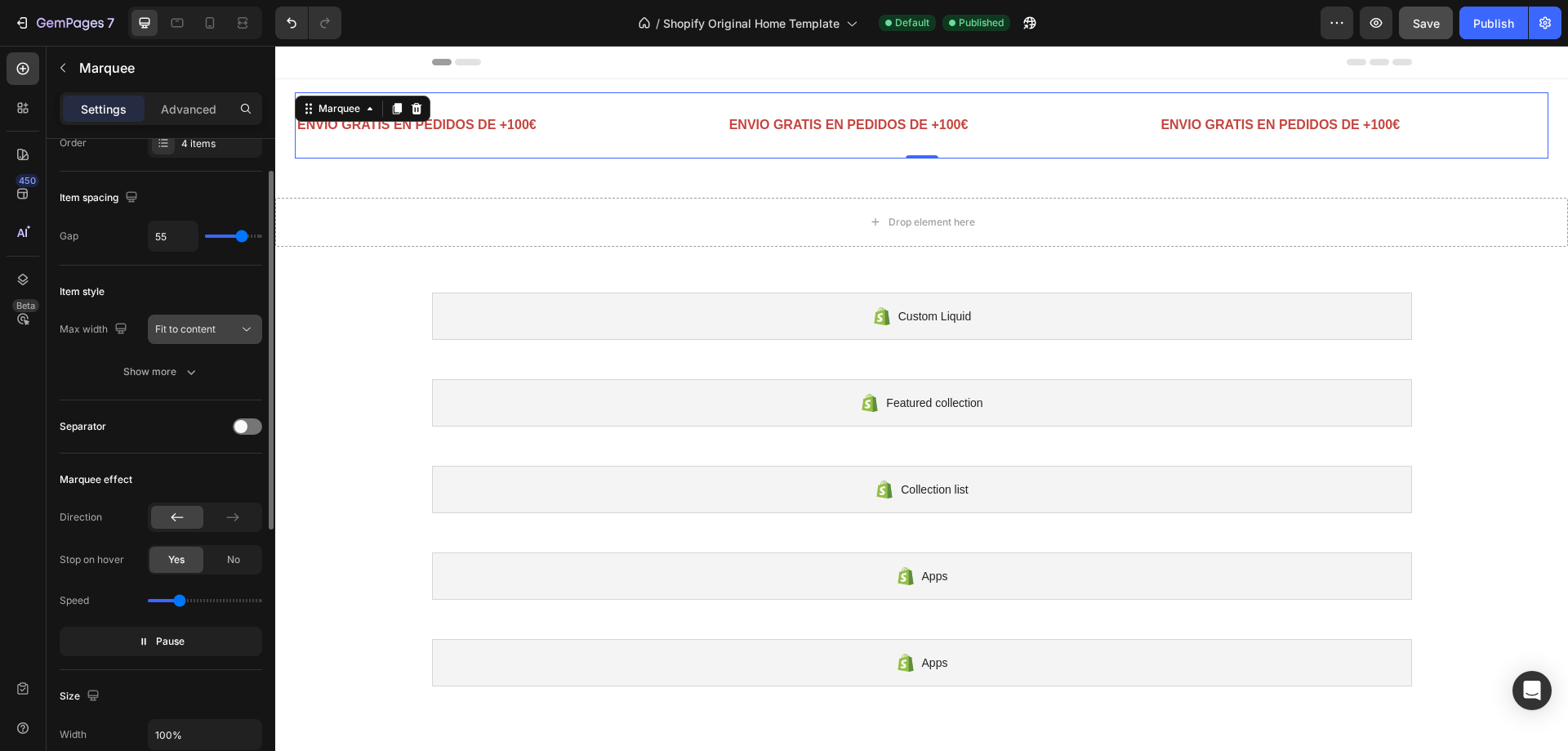
click at [218, 324] on div "Fit to content" at bounding box center [196, 329] width 83 height 15
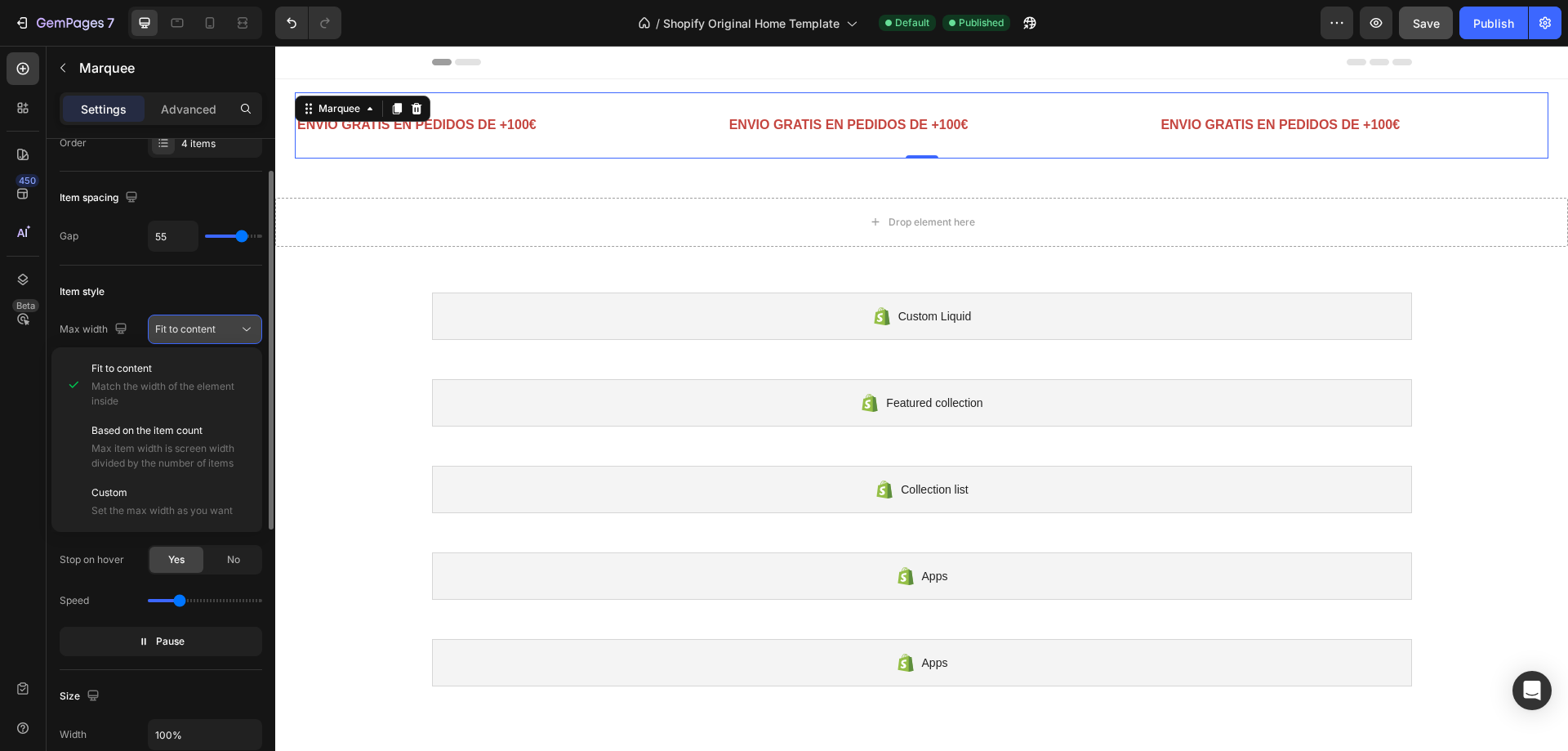
click at [218, 324] on div "Fit to content" at bounding box center [196, 329] width 83 height 15
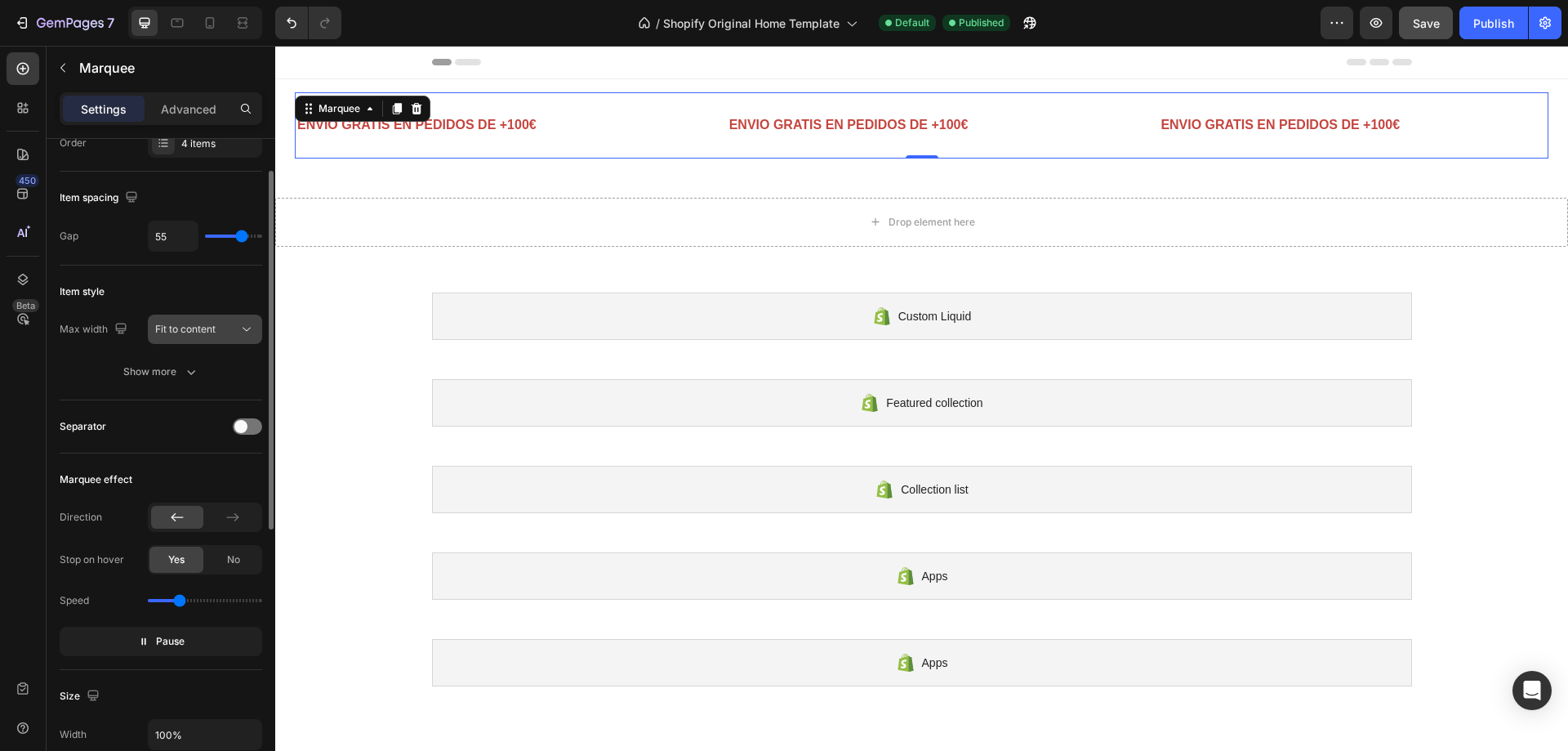
click at [218, 324] on div "Fit to content" at bounding box center [196, 329] width 83 height 15
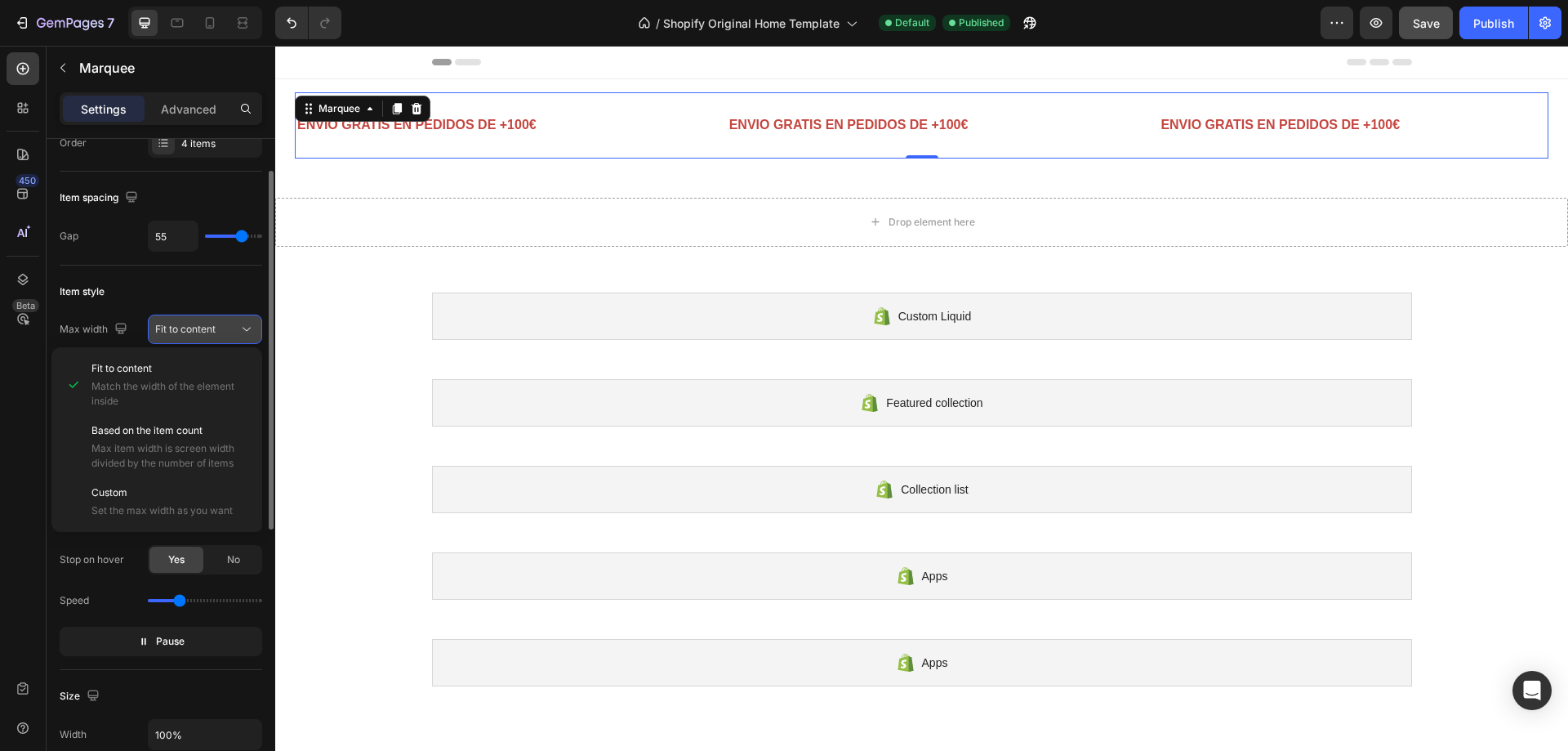
click at [218, 324] on div "Fit to content" at bounding box center [196, 329] width 83 height 15
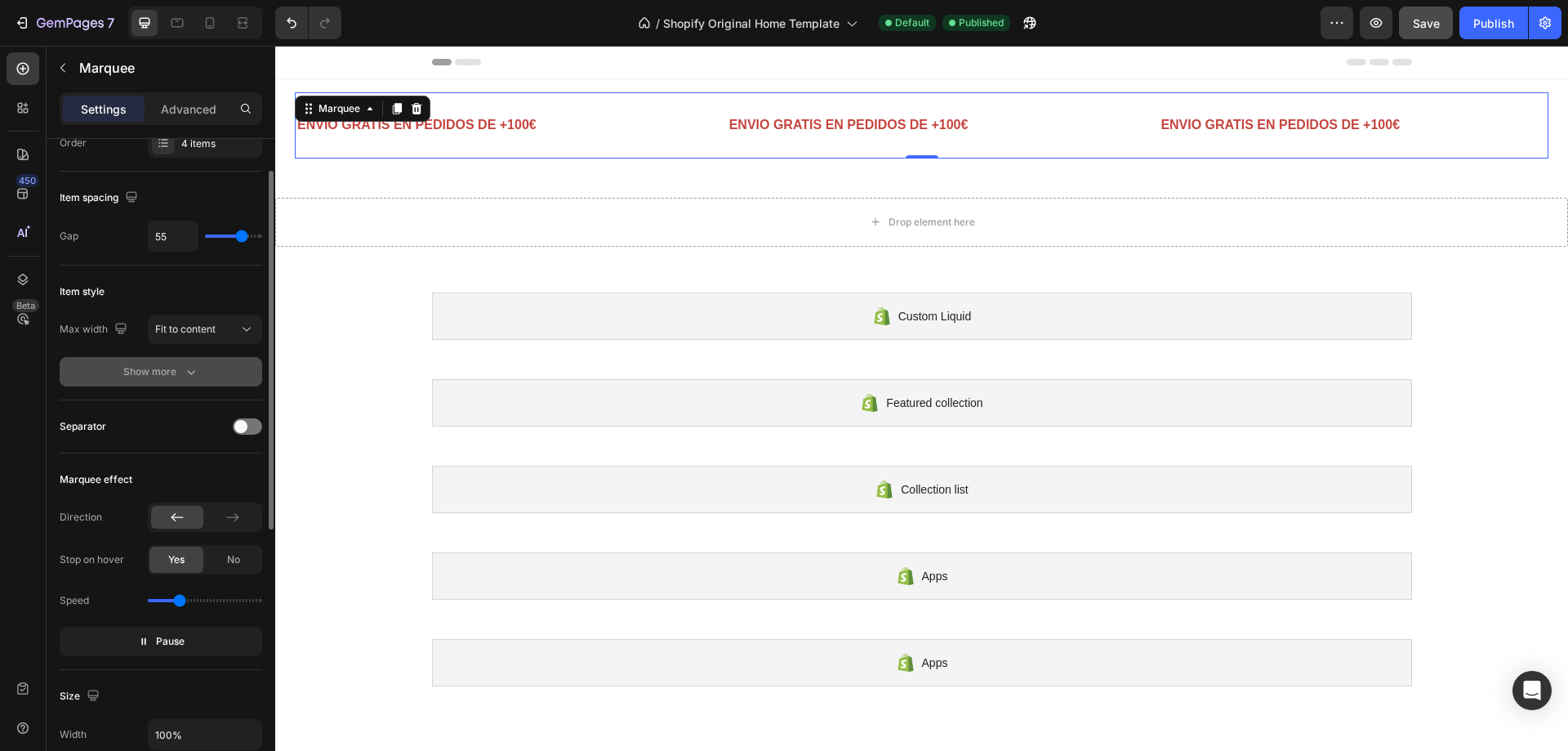
click at [169, 367] on div "Show more" at bounding box center [161, 372] width 76 height 16
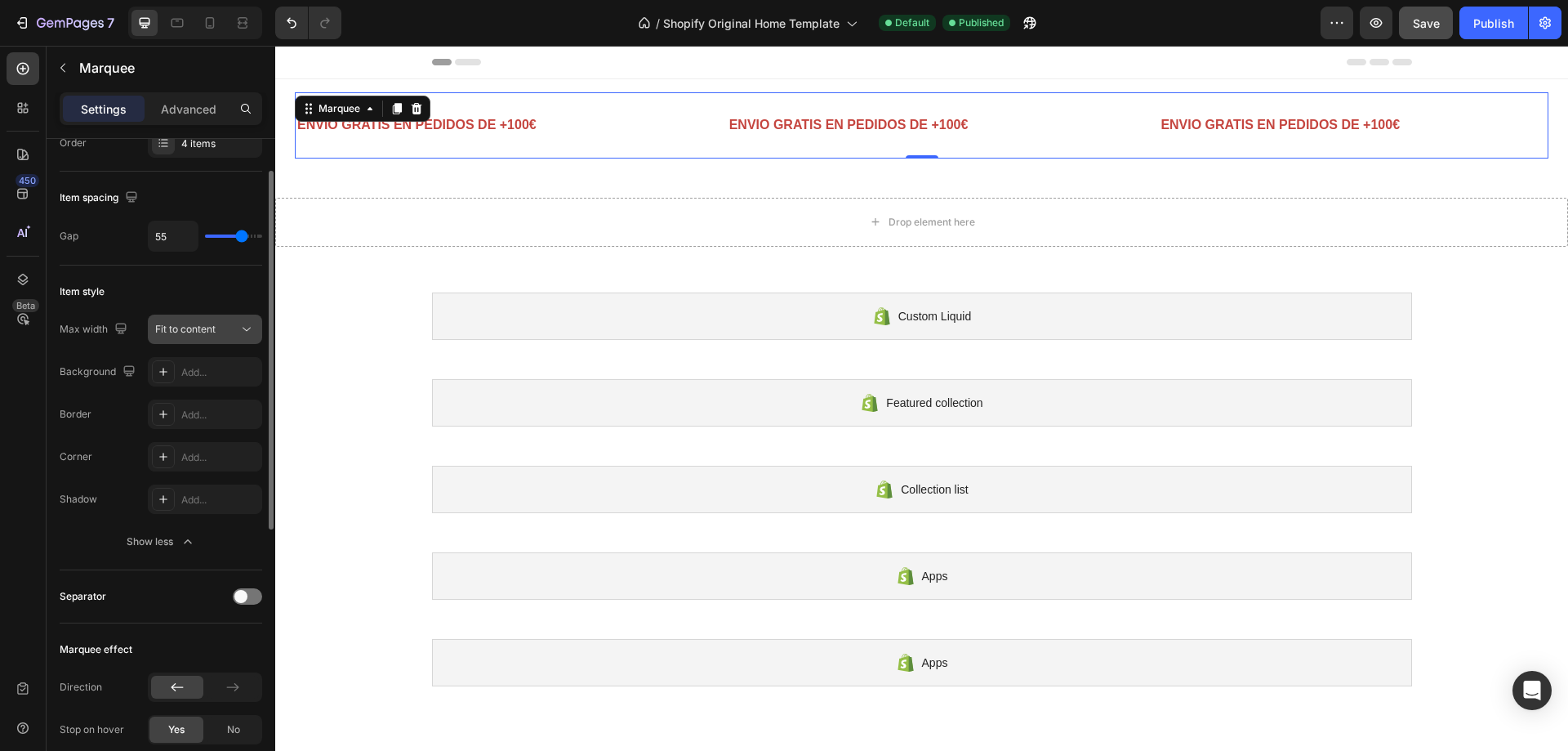
scroll to position [0, 0]
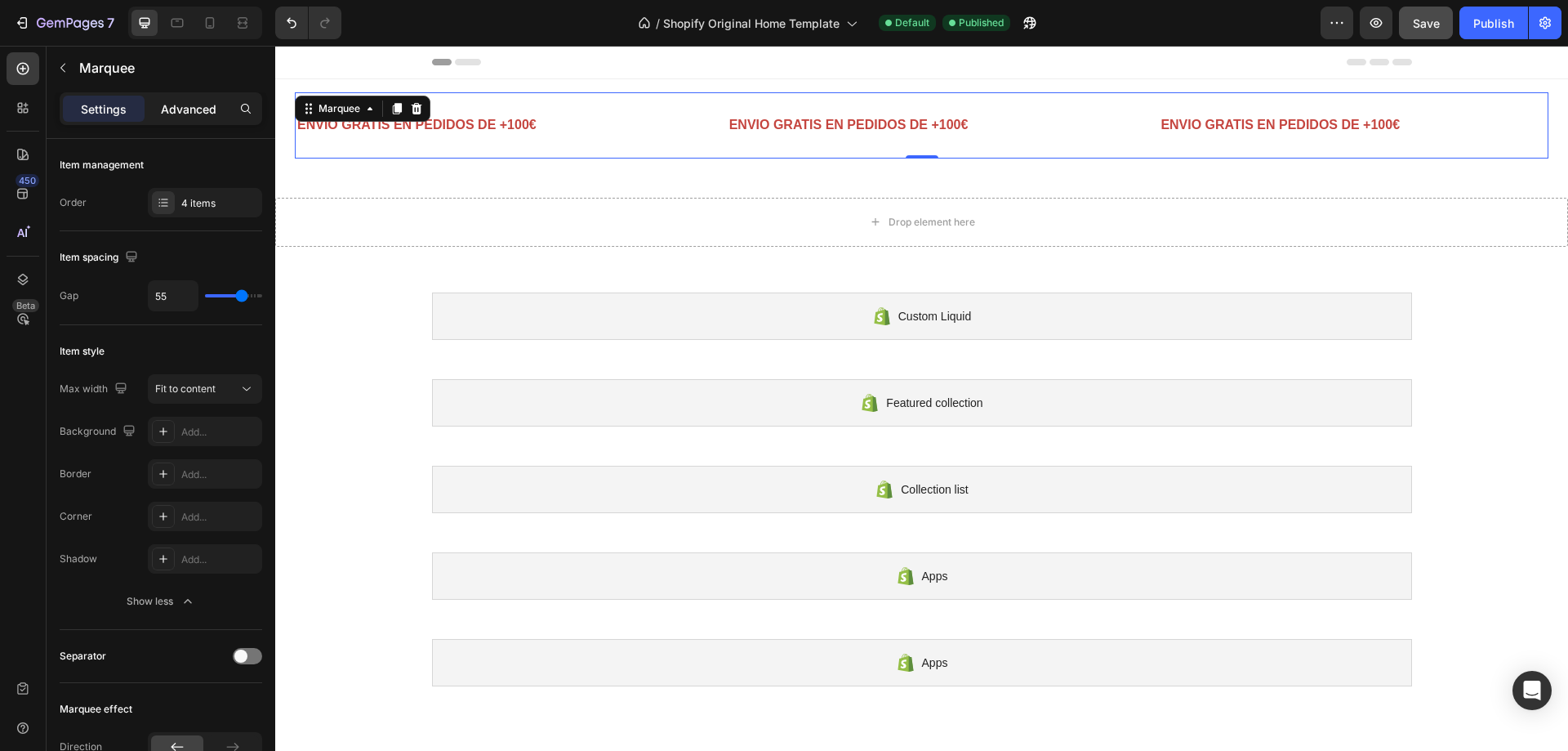
click at [162, 117] on p "Advanced" at bounding box center [188, 109] width 56 height 17
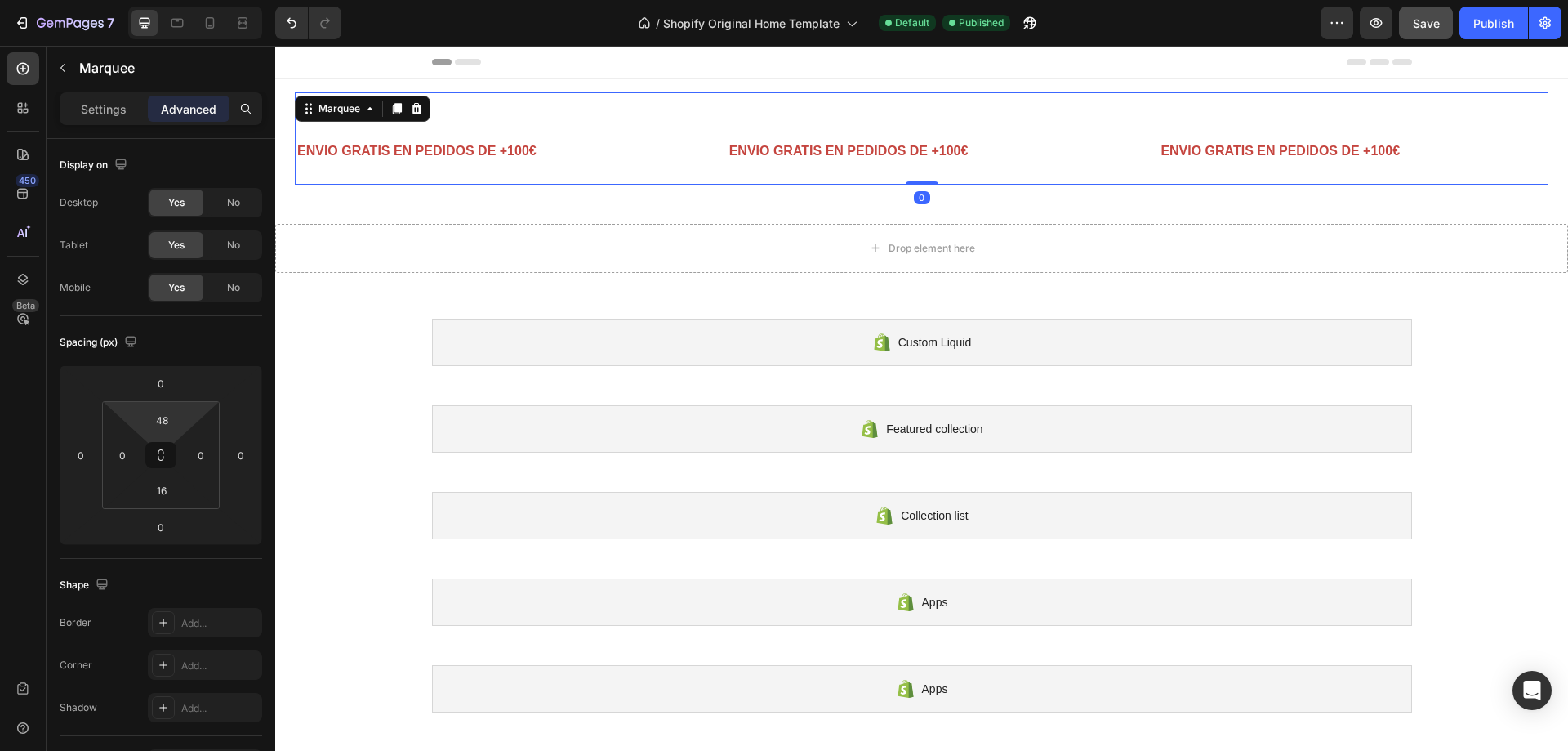
type input "0"
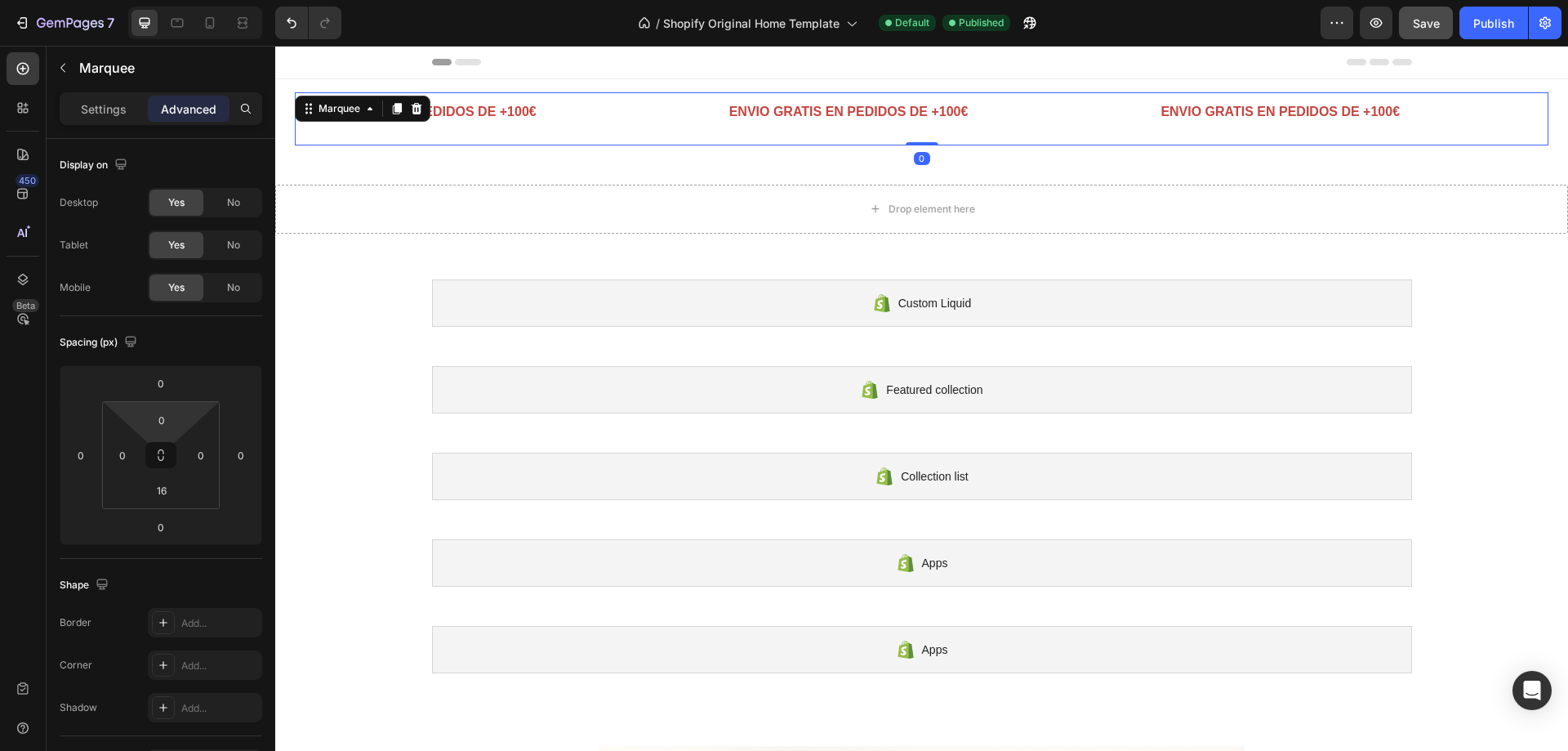
drag, startPoint x: 157, startPoint y: 403, endPoint x: 151, endPoint y: 454, distance: 51.4
click at [151, 0] on html "7 / Shopify Original Home Template Default Published Preview Save Publish 450 B…" at bounding box center [784, 0] width 1568 height 0
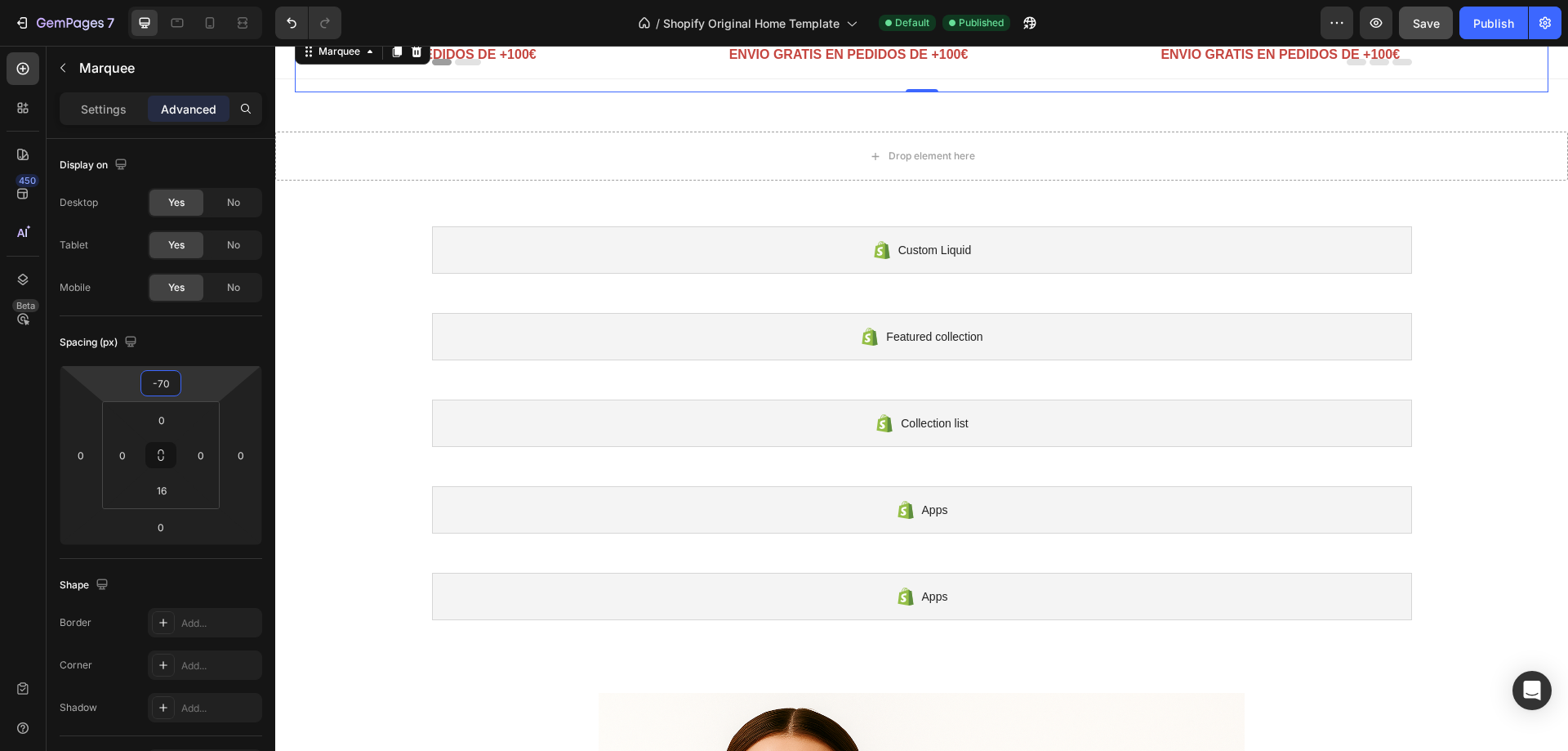
drag, startPoint x: 165, startPoint y: 399, endPoint x: 160, endPoint y: 428, distance: 29.4
click at [160, 0] on html "7 / Shopify Original Home Template Default Published Preview Save Publish 450 B…" at bounding box center [784, 0] width 1568 height 0
click at [1492, 23] on div "Publish" at bounding box center [1493, 23] width 40 height 17
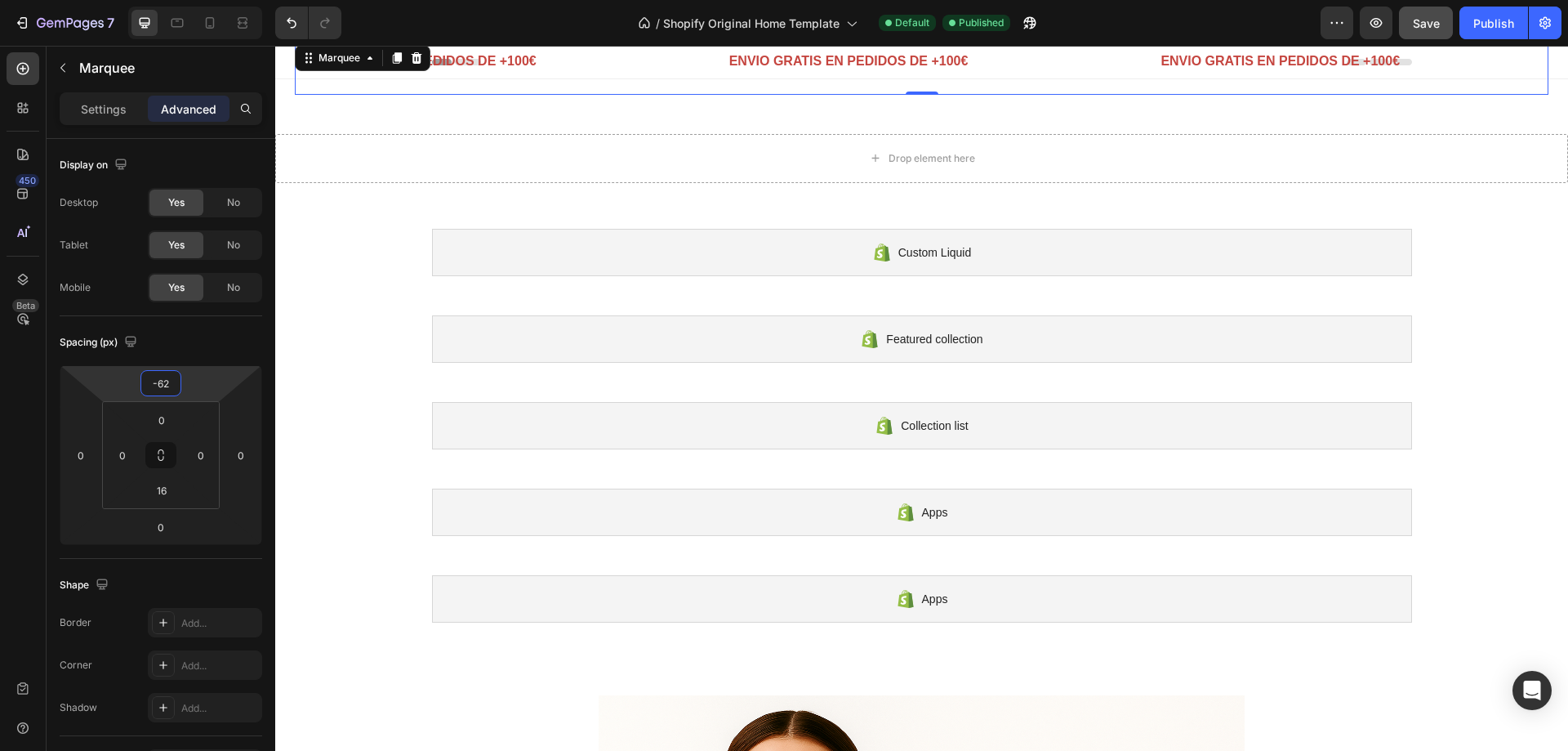
click at [161, 0] on html "7 / Shopify Original Home Template Default Published Preview Save Publish 450 B…" at bounding box center [784, 0] width 1568 height 0
click at [167, 400] on div "-62 0 0 0 0 0 16 0" at bounding box center [161, 455] width 203 height 180
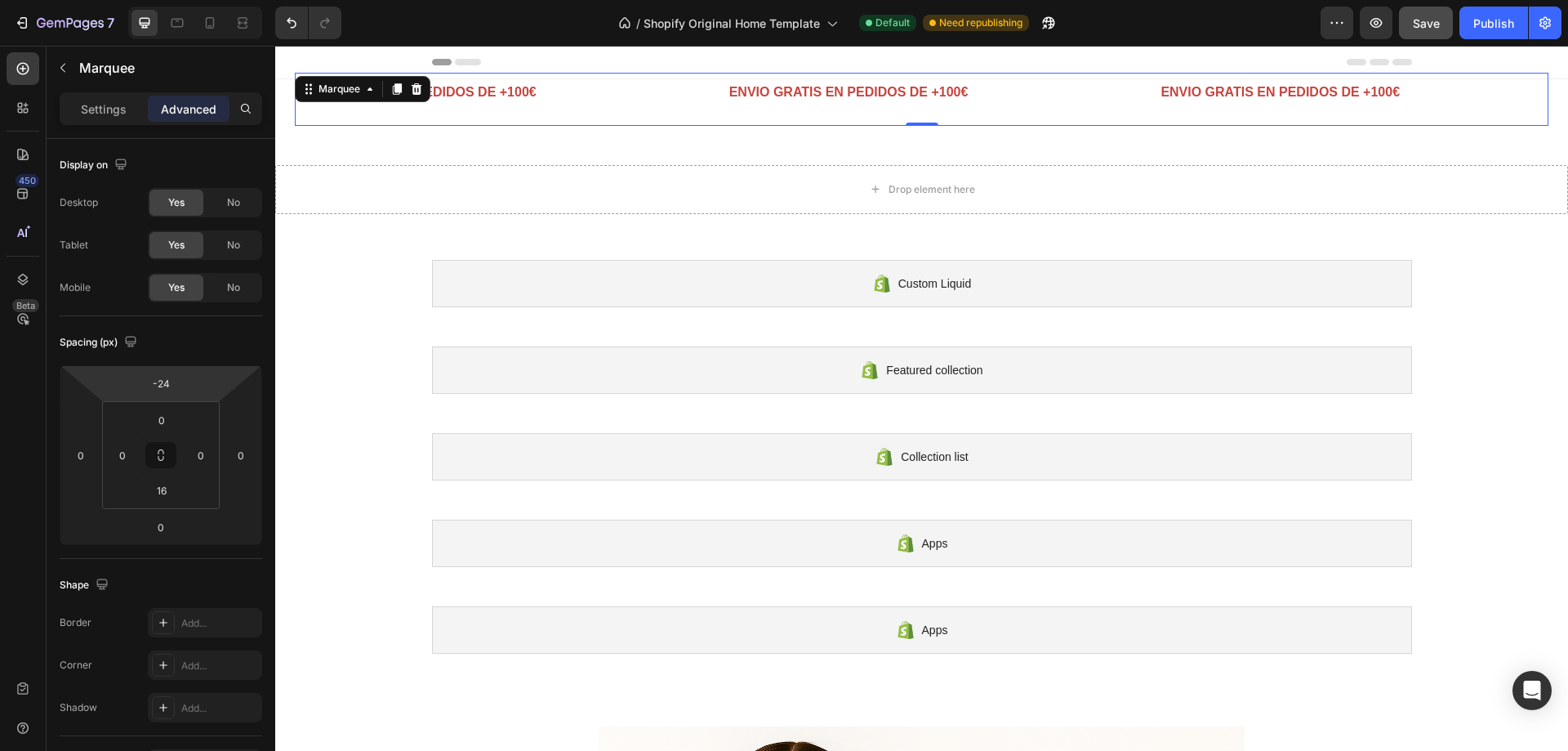
type input "-26"
drag, startPoint x: 166, startPoint y: 400, endPoint x: 157, endPoint y: 384, distance: 18.4
click at [160, 0] on html "7 / Shopify Original Home Template Default Need republishing Preview Save Publi…" at bounding box center [784, 0] width 1568 height 0
click at [1475, 22] on div "Publish" at bounding box center [1493, 23] width 40 height 17
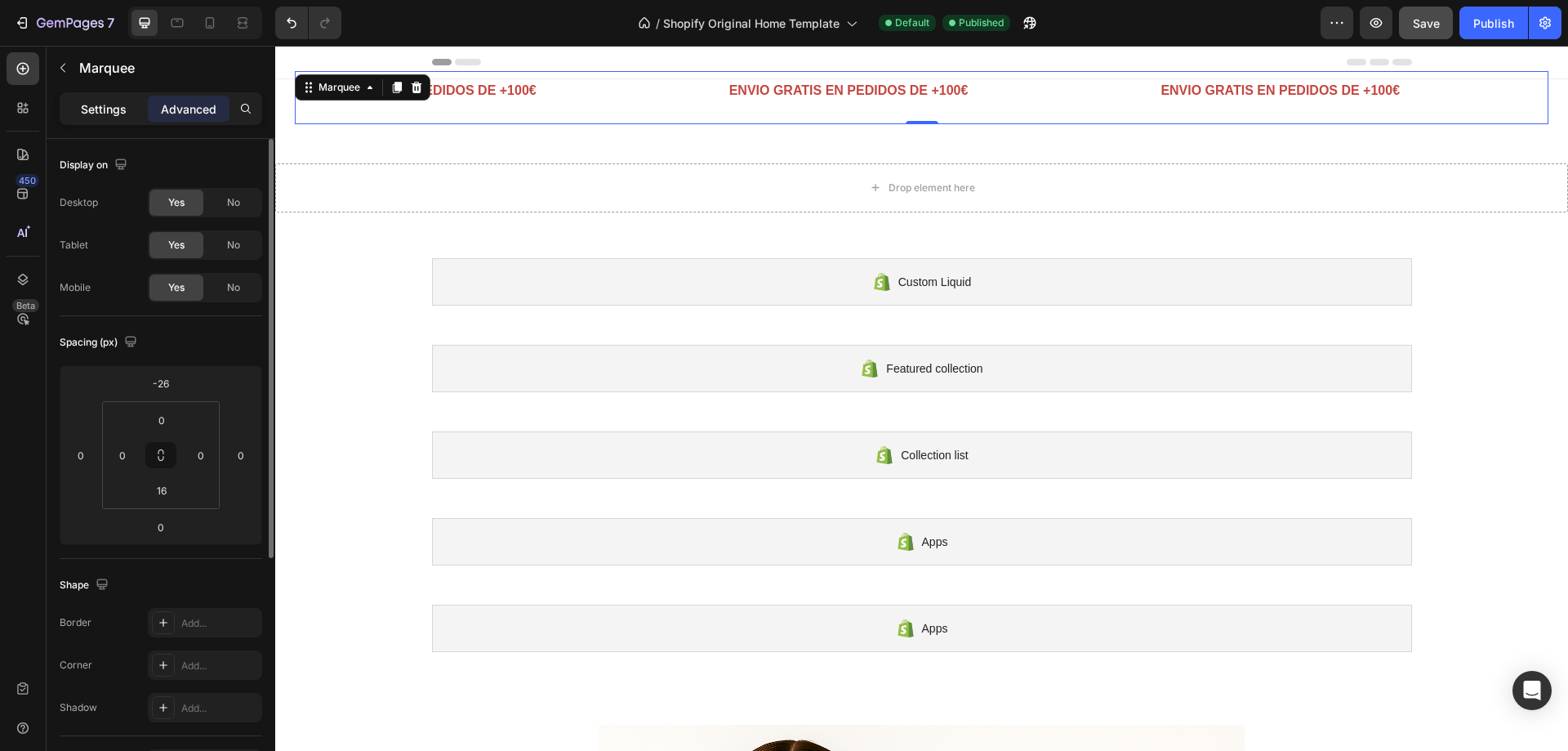
click at [116, 112] on p "Settings" at bounding box center [103, 109] width 46 height 17
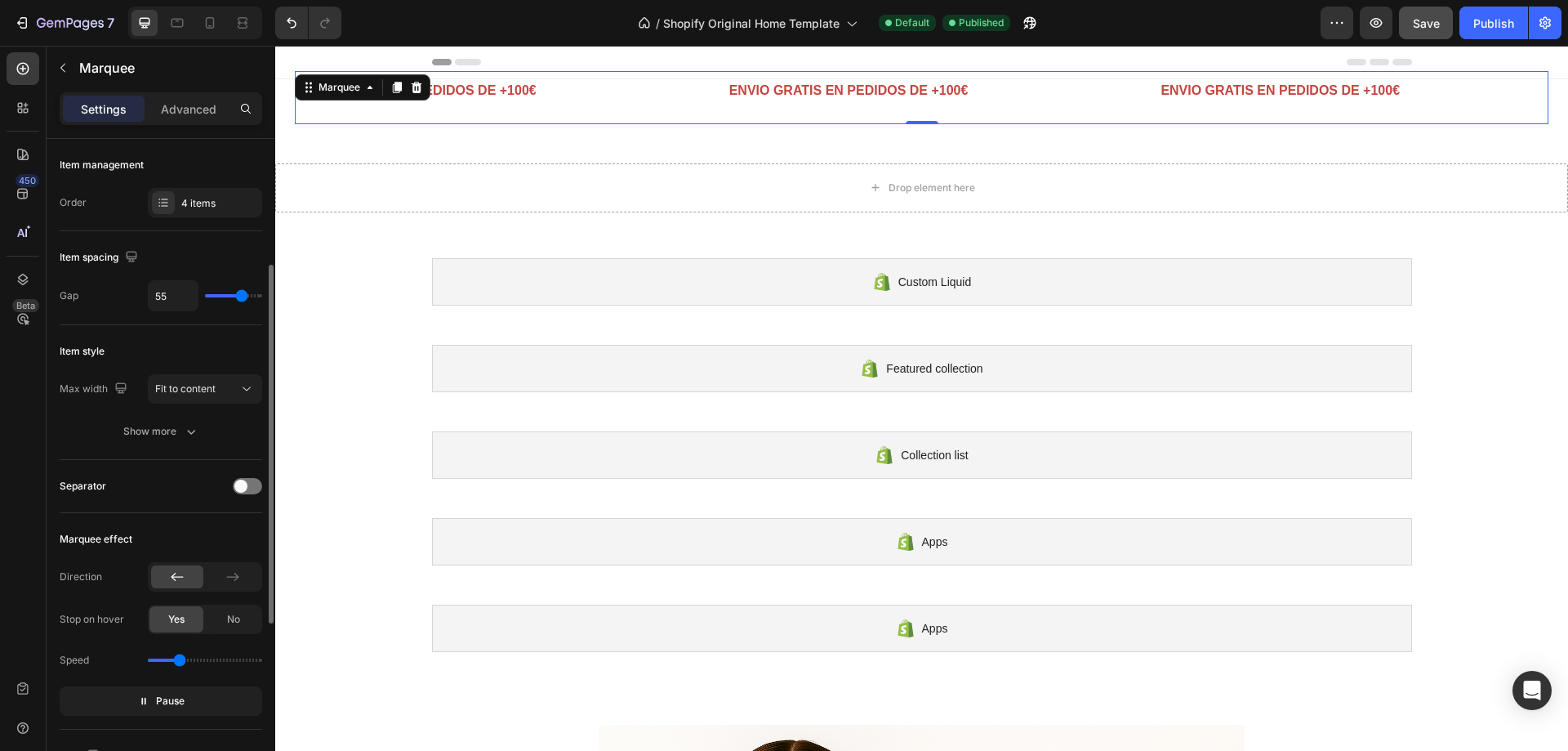
scroll to position [82, 0]
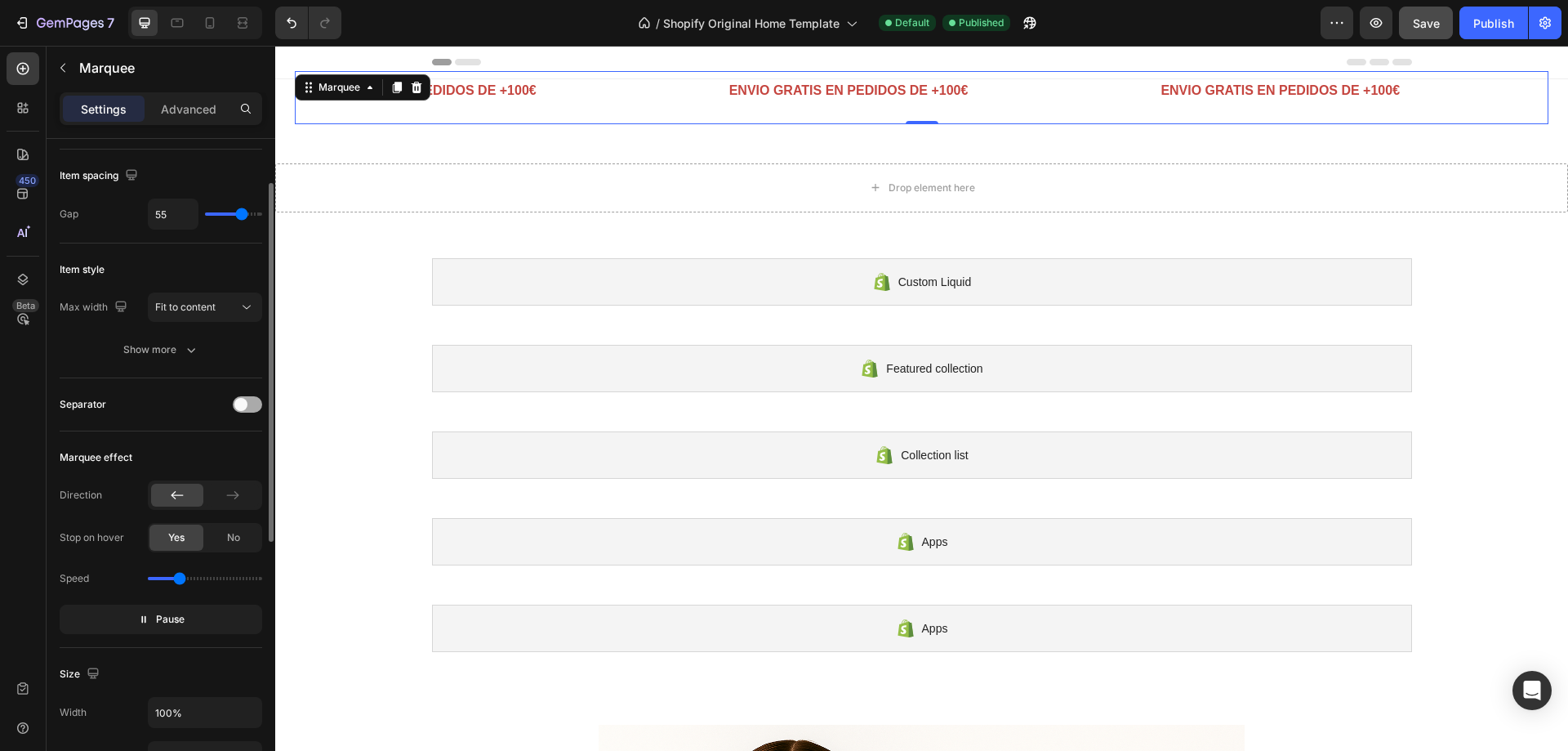
click at [245, 411] on div at bounding box center [248, 404] width 29 height 16
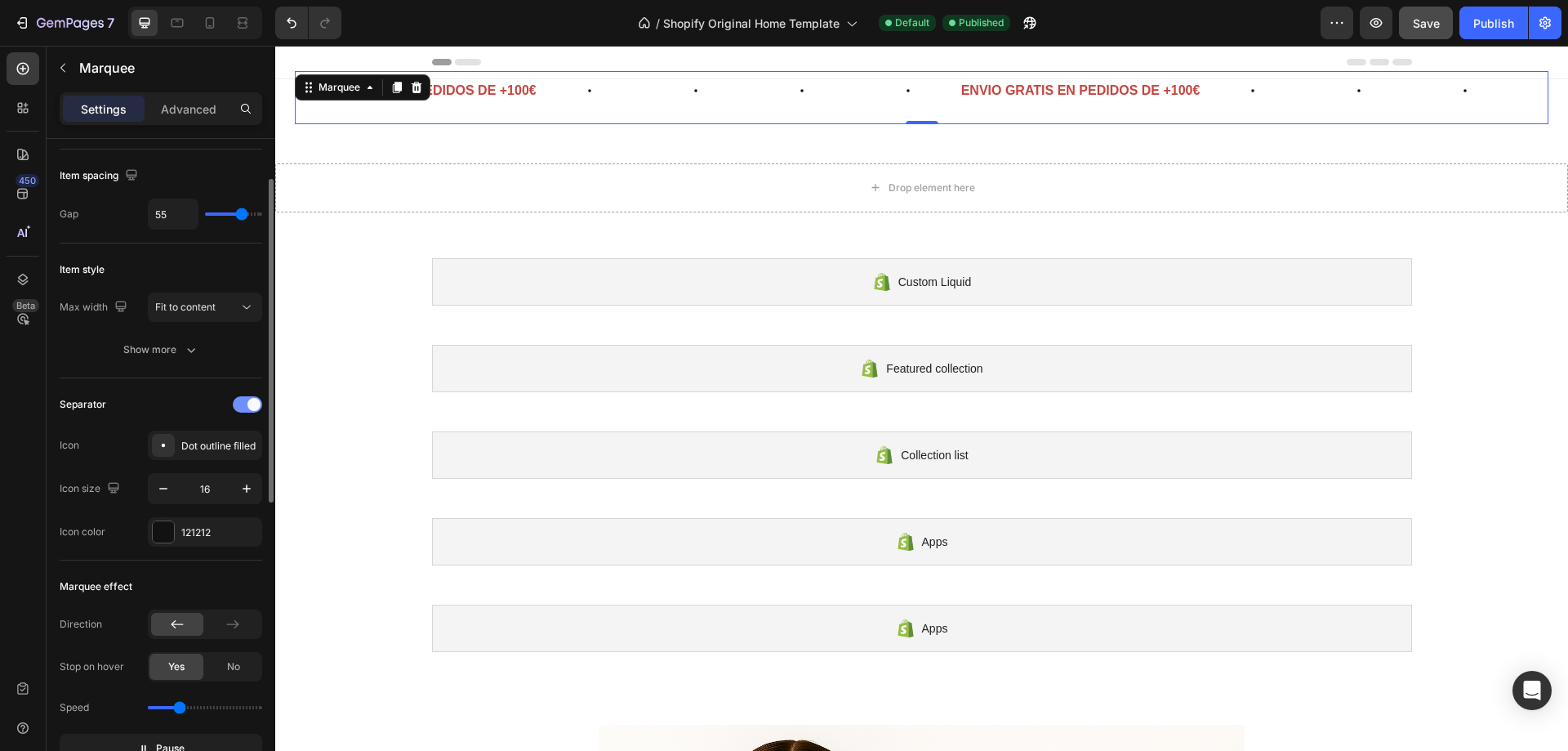
click at [243, 410] on div at bounding box center [248, 404] width 29 height 16
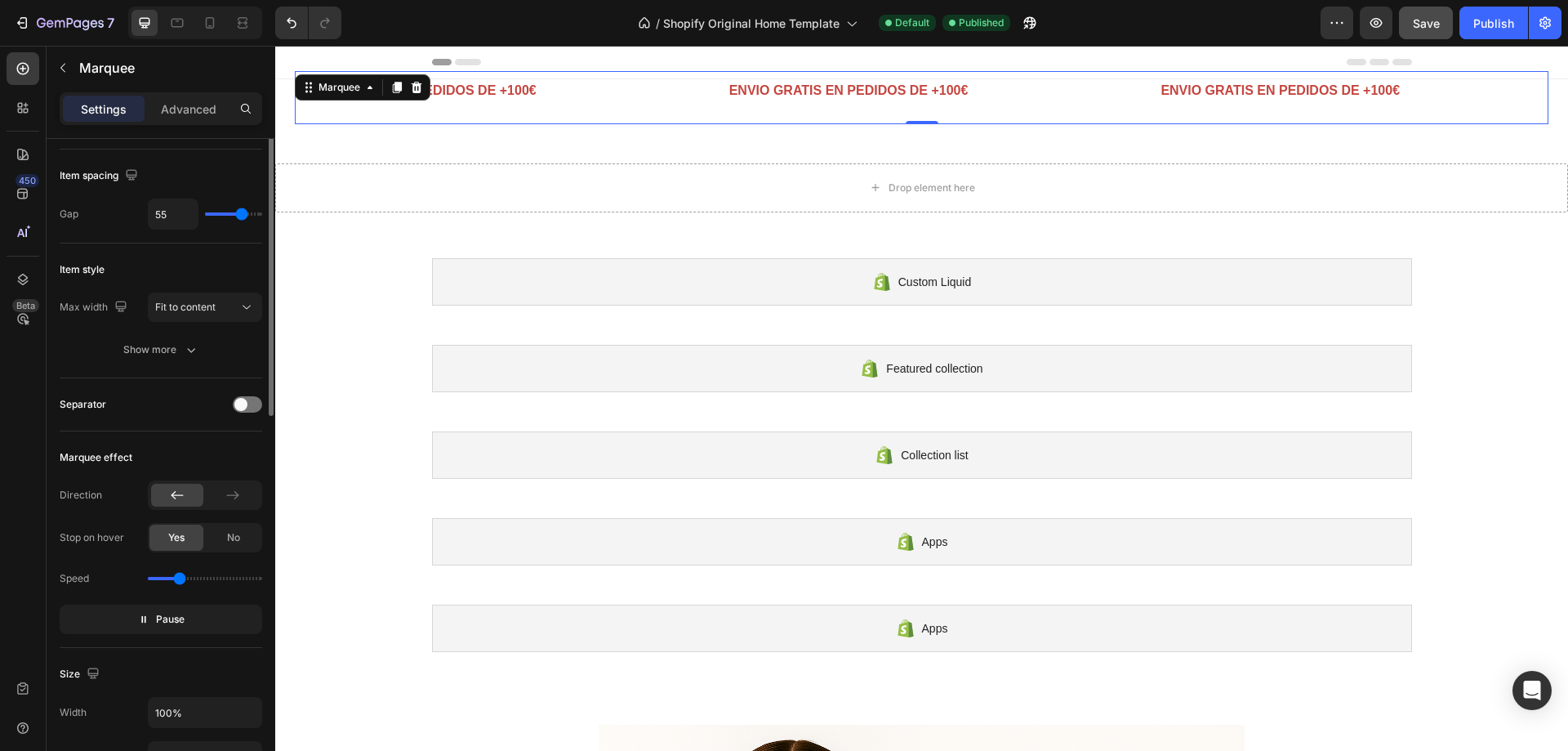
scroll to position [0, 0]
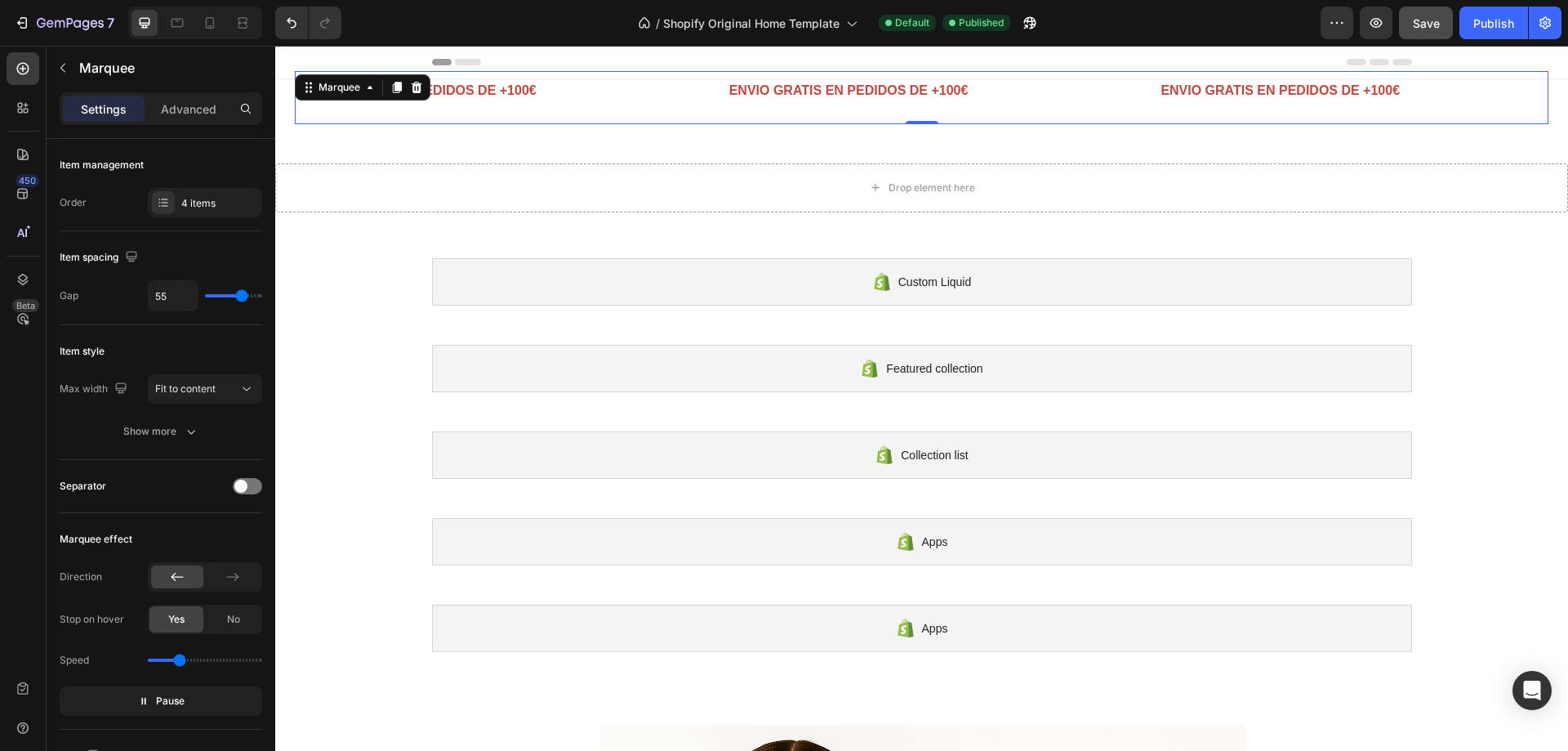
click at [614, 118] on div "ENVIO GRATIS EN PEDIDOS DE +100€ Text Block Text Block Text Block Text Block EN…" at bounding box center [922, 98] width 1254 height 53
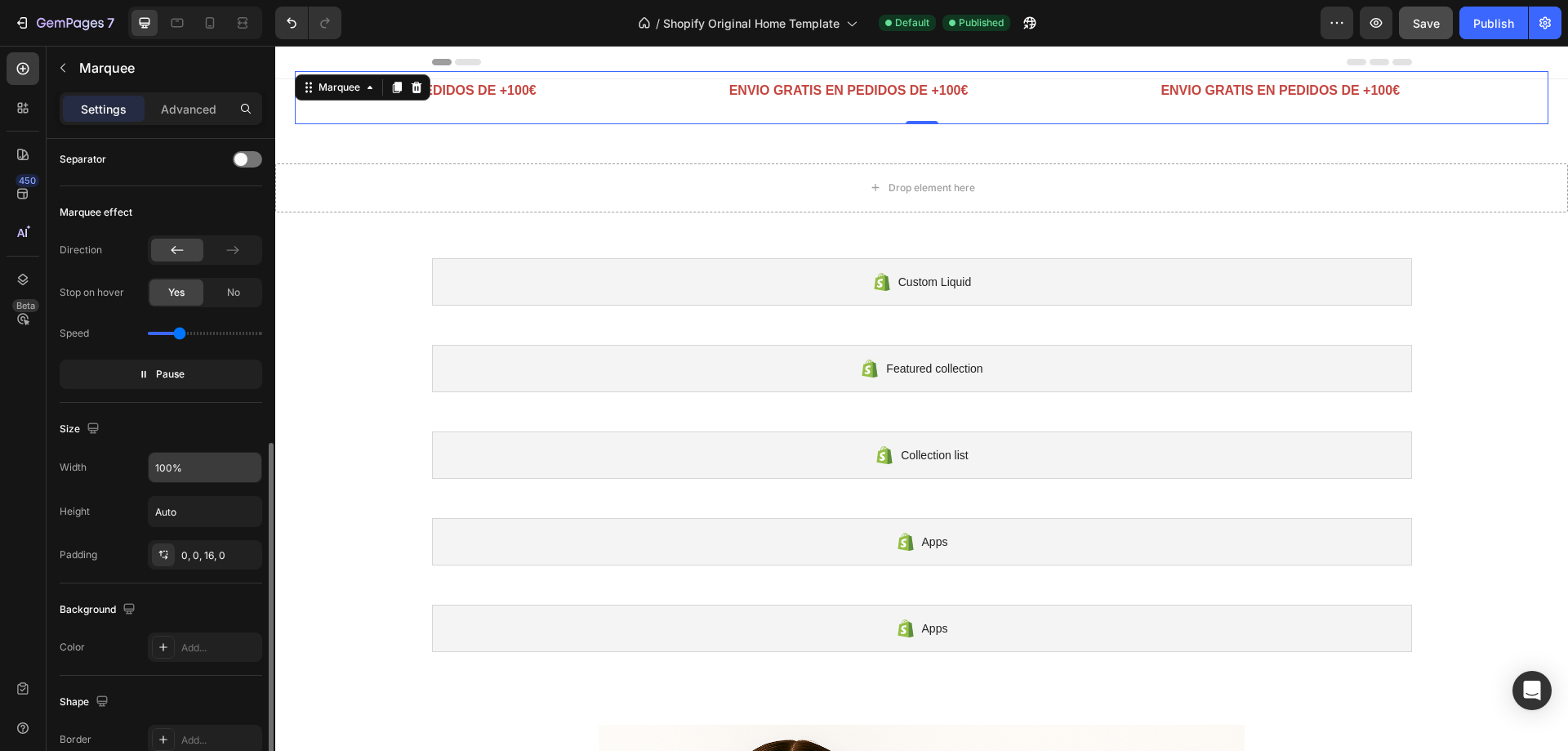
scroll to position [409, 0]
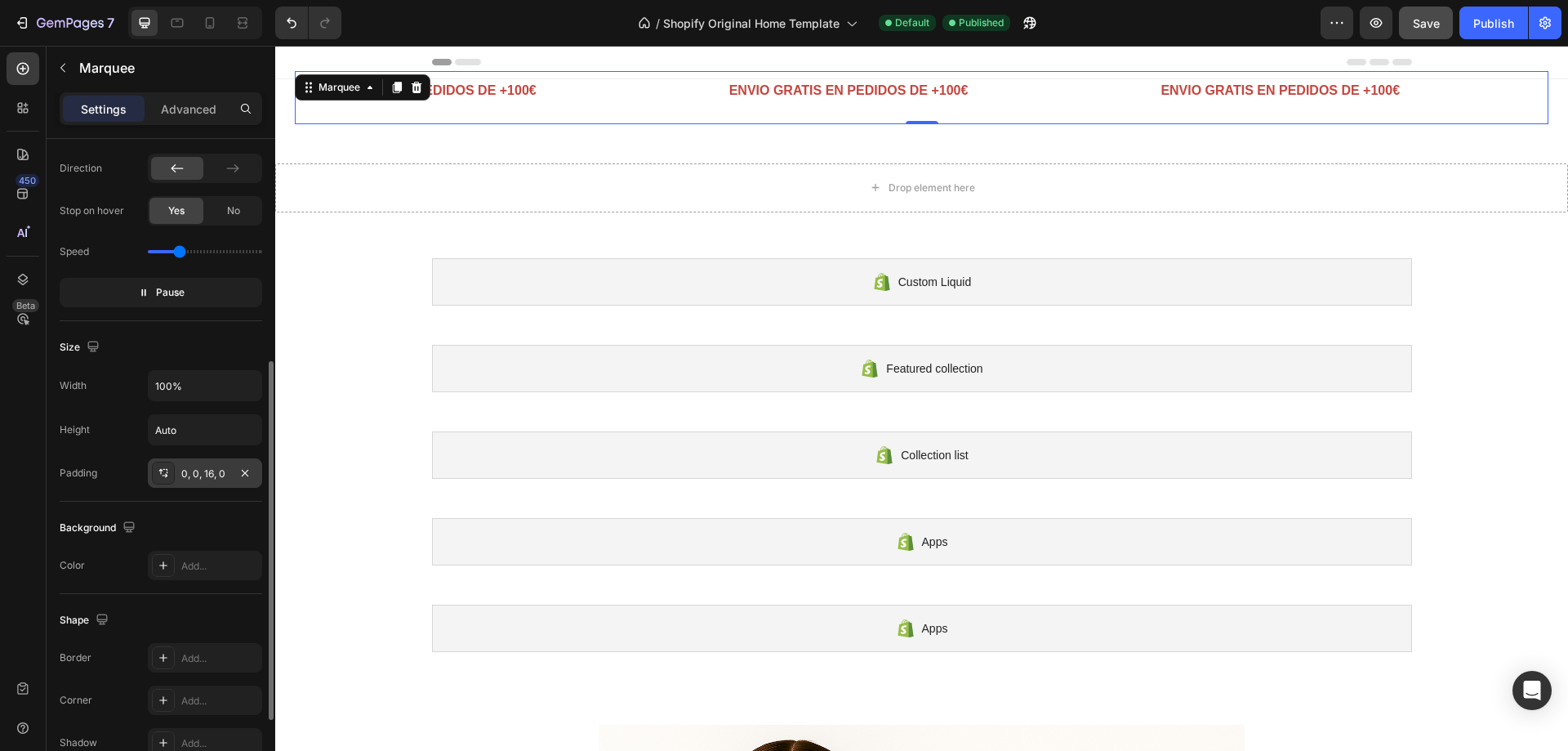
click at [221, 477] on div "0, 0, 16, 0" at bounding box center [205, 473] width 47 height 15
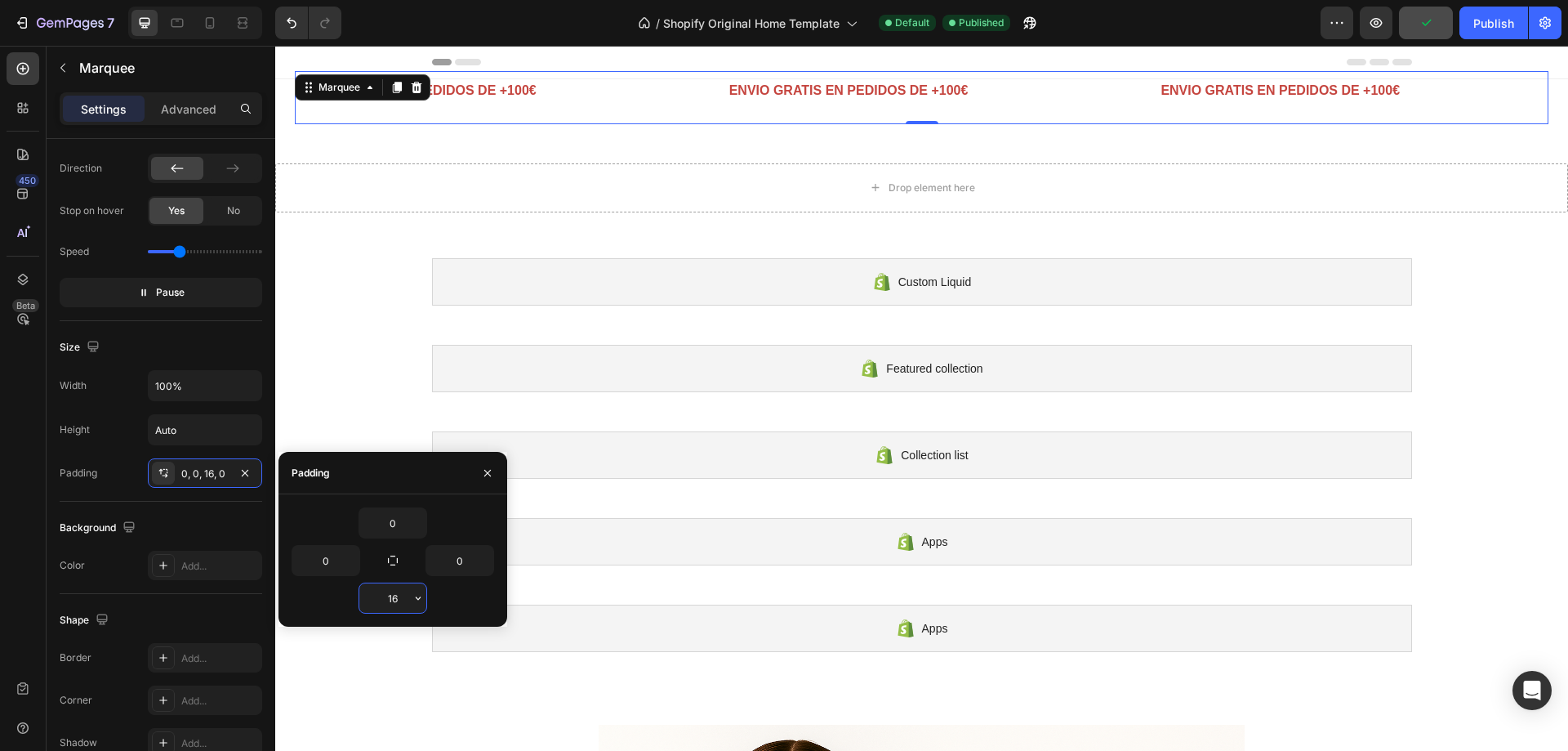
click at [390, 597] on input "16" at bounding box center [393, 598] width 67 height 29
click at [415, 595] on icon "button" at bounding box center [418, 598] width 13 height 13
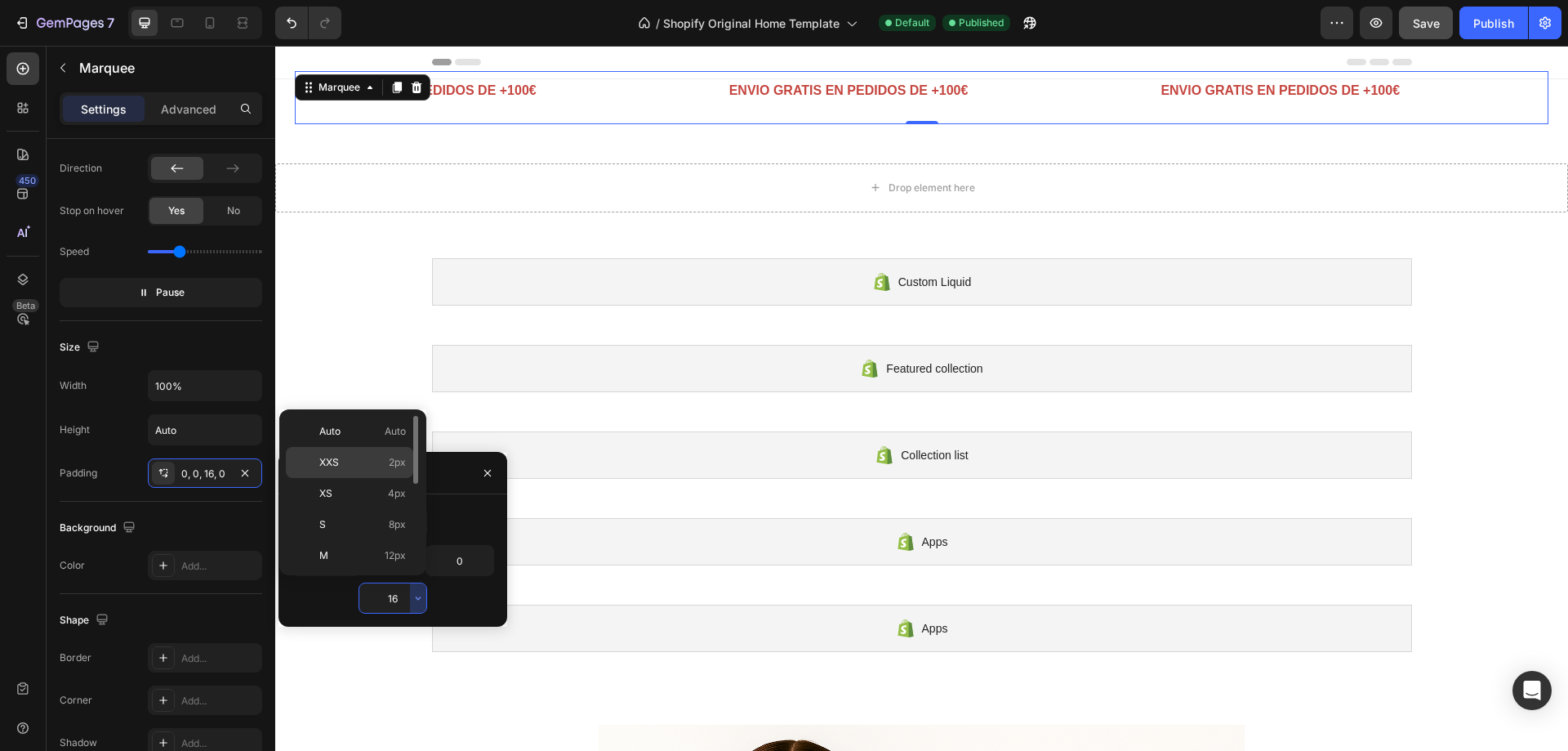
click at [349, 461] on p "XXS 2px" at bounding box center [362, 462] width 87 height 15
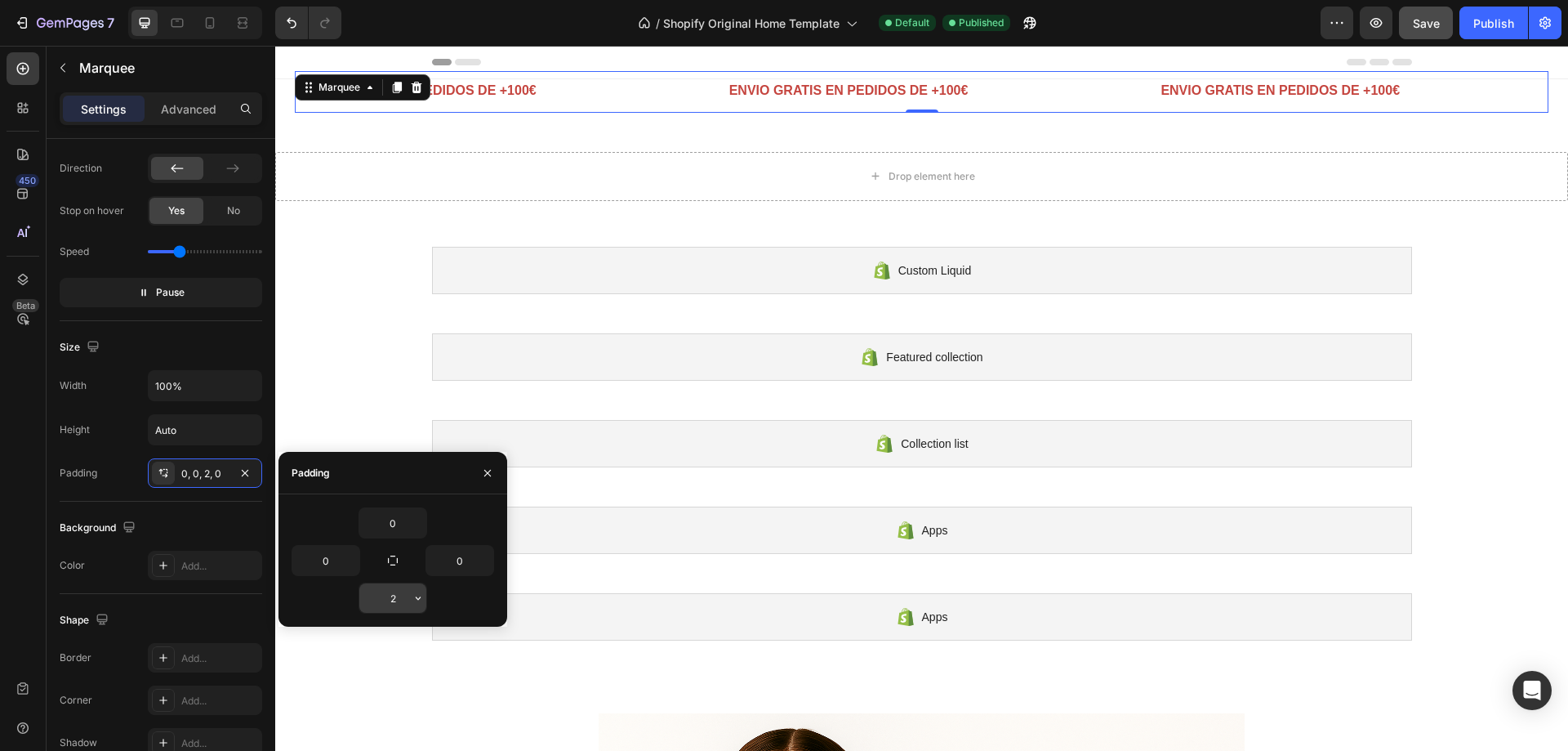
click at [398, 596] on input "2" at bounding box center [393, 598] width 67 height 29
type input "0"
click at [360, 372] on div "ENVIO GRATIS EN PEDIDOS DE +100€ Text Block Text Block Text Block Text Block EN…" at bounding box center [921, 679] width 1293 height 1199
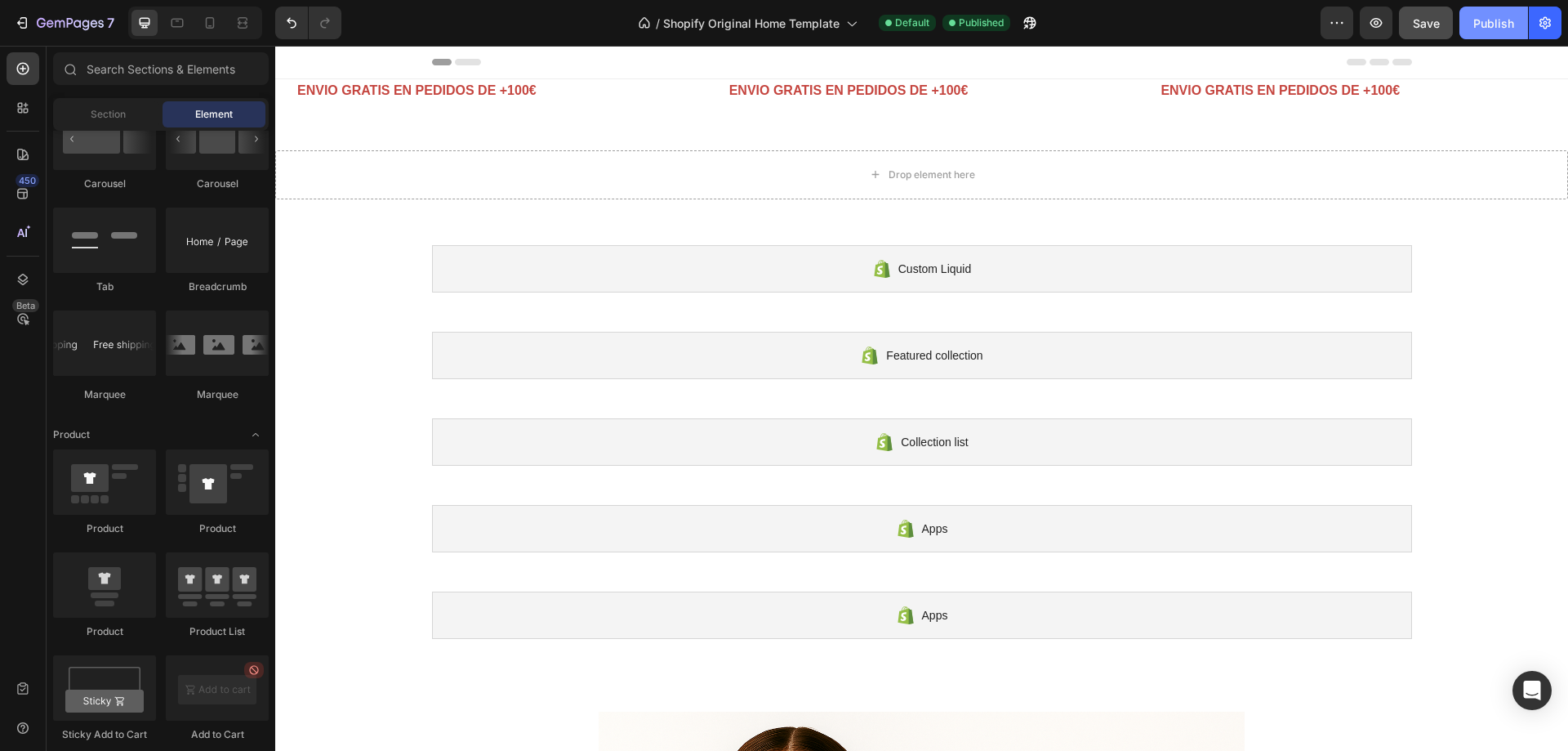
click at [1485, 24] on div "Publish" at bounding box center [1493, 23] width 40 height 17
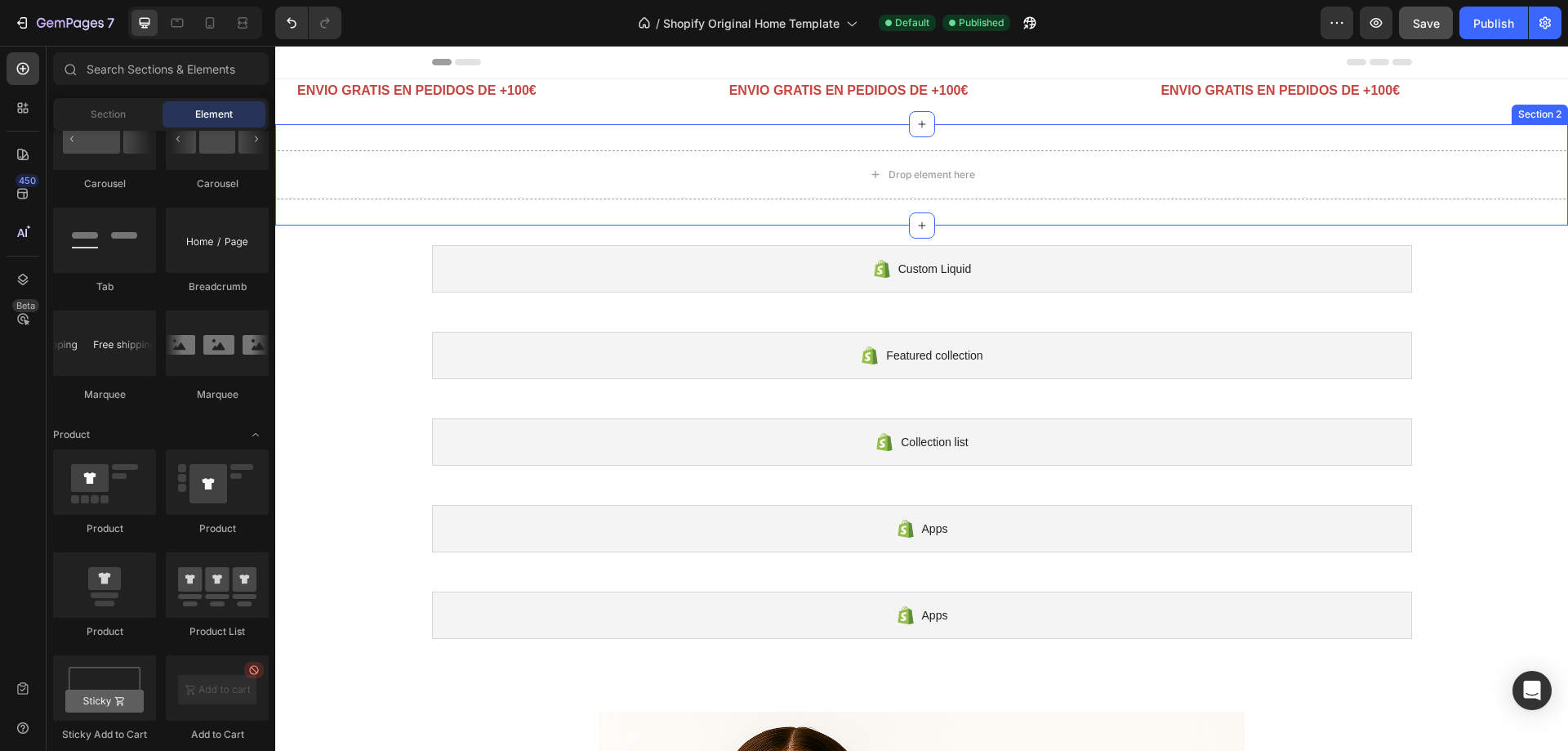
click at [1119, 147] on div "Drop element here Section 2" at bounding box center [921, 175] width 1293 height 102
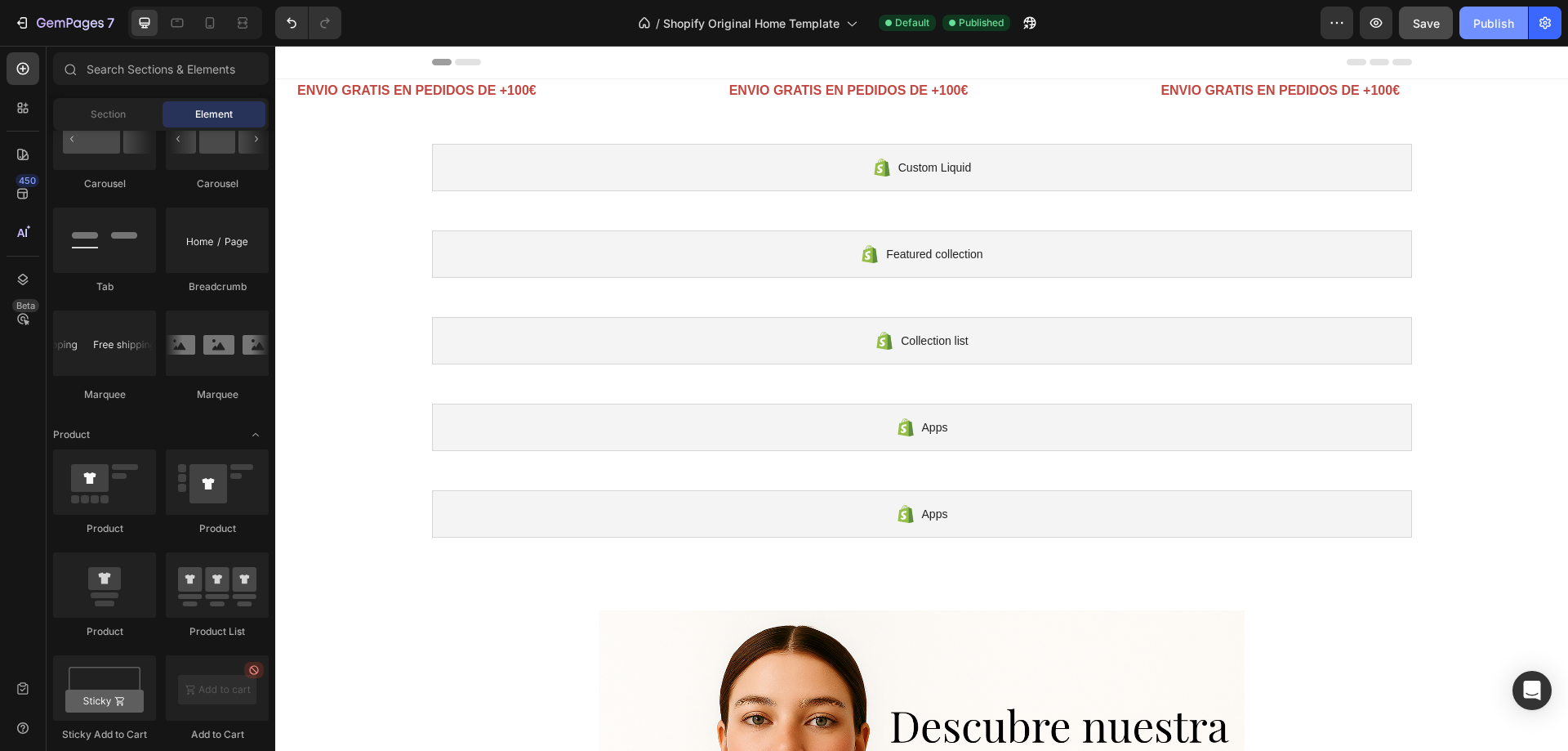
click at [1471, 23] on button "Publish" at bounding box center [1494, 23] width 69 height 33
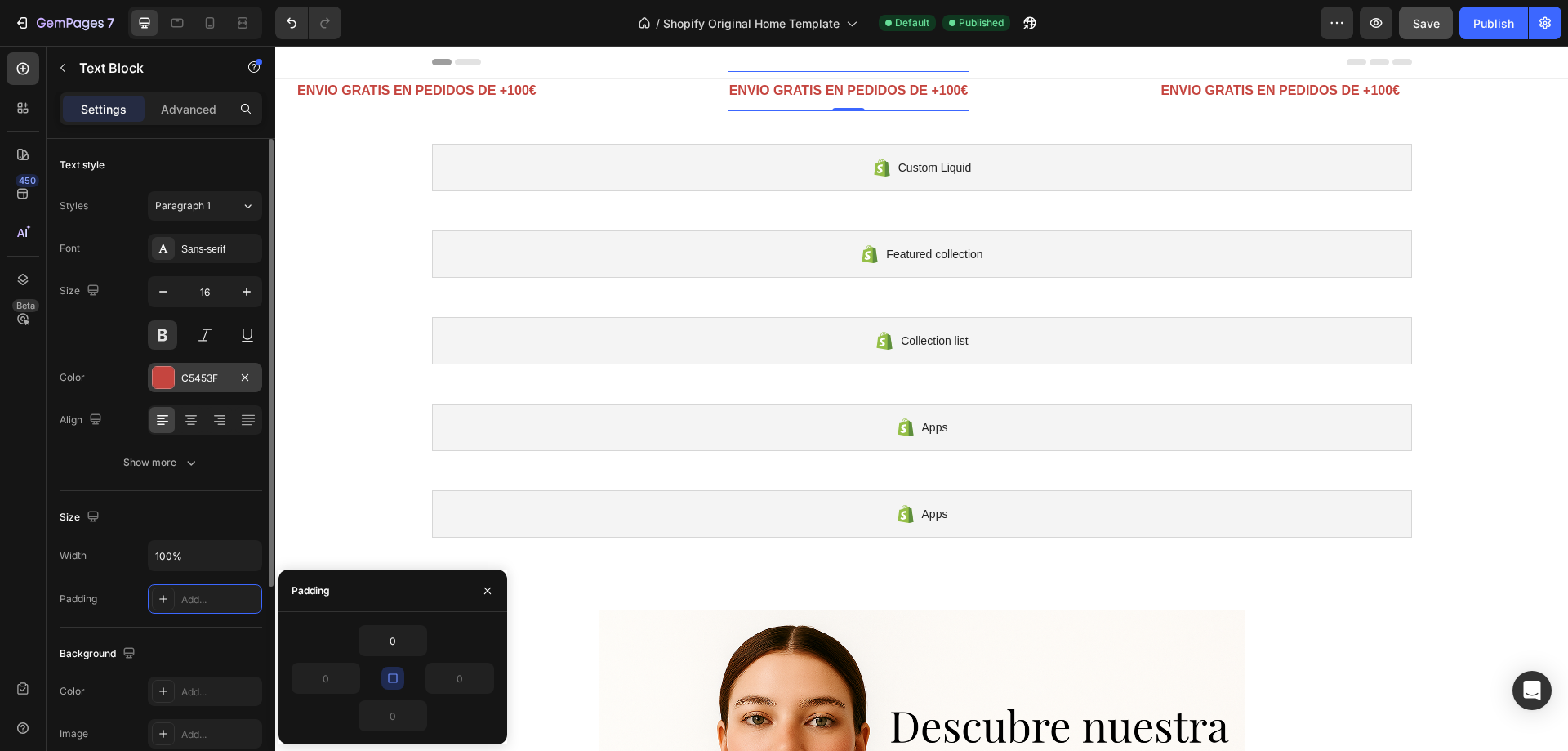
click at [164, 385] on div at bounding box center [163, 377] width 22 height 22
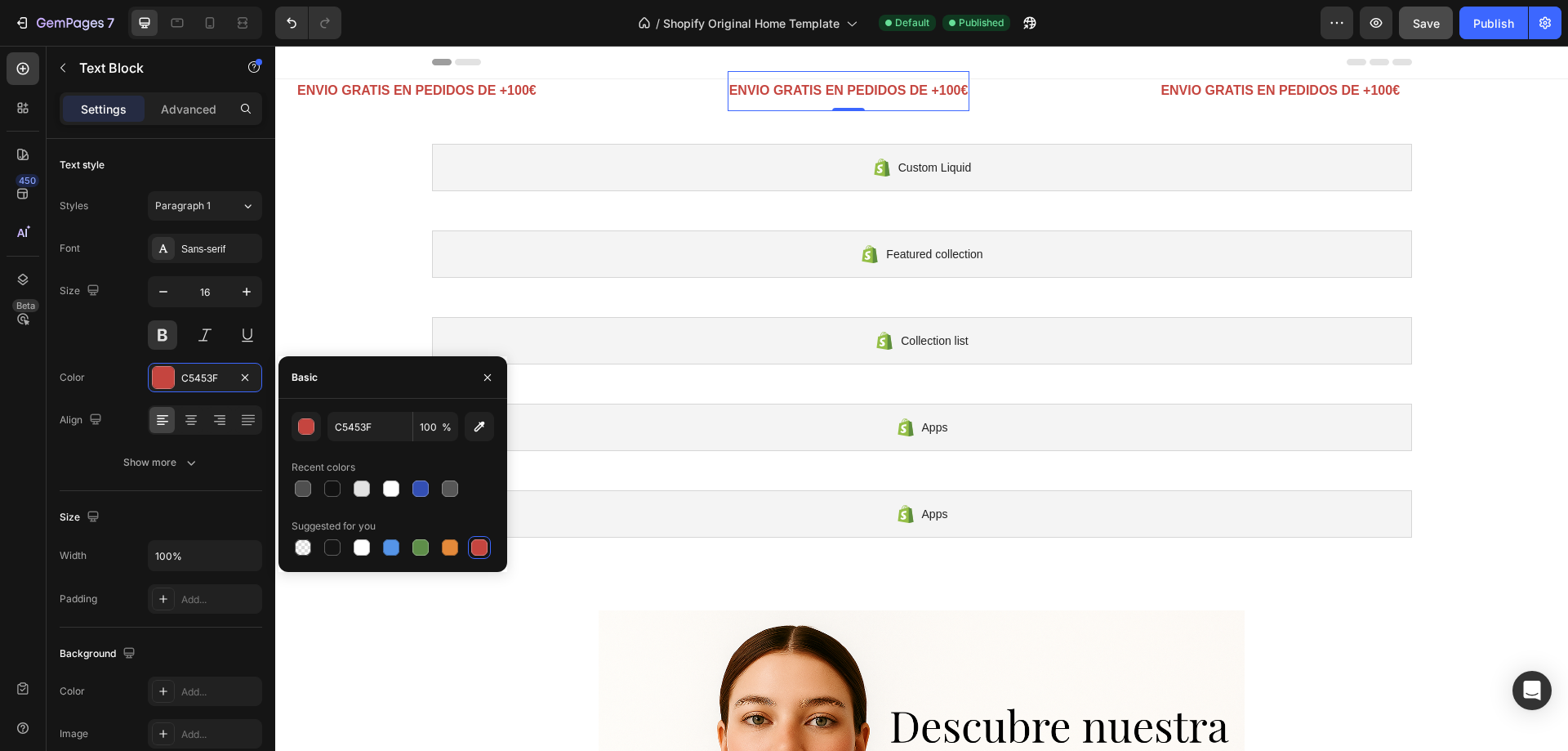
click at [291, 425] on div "C5453F 100 % Recent colors Suggested for you" at bounding box center [393, 485] width 229 height 147
click at [302, 426] on div "button" at bounding box center [307, 427] width 16 height 16
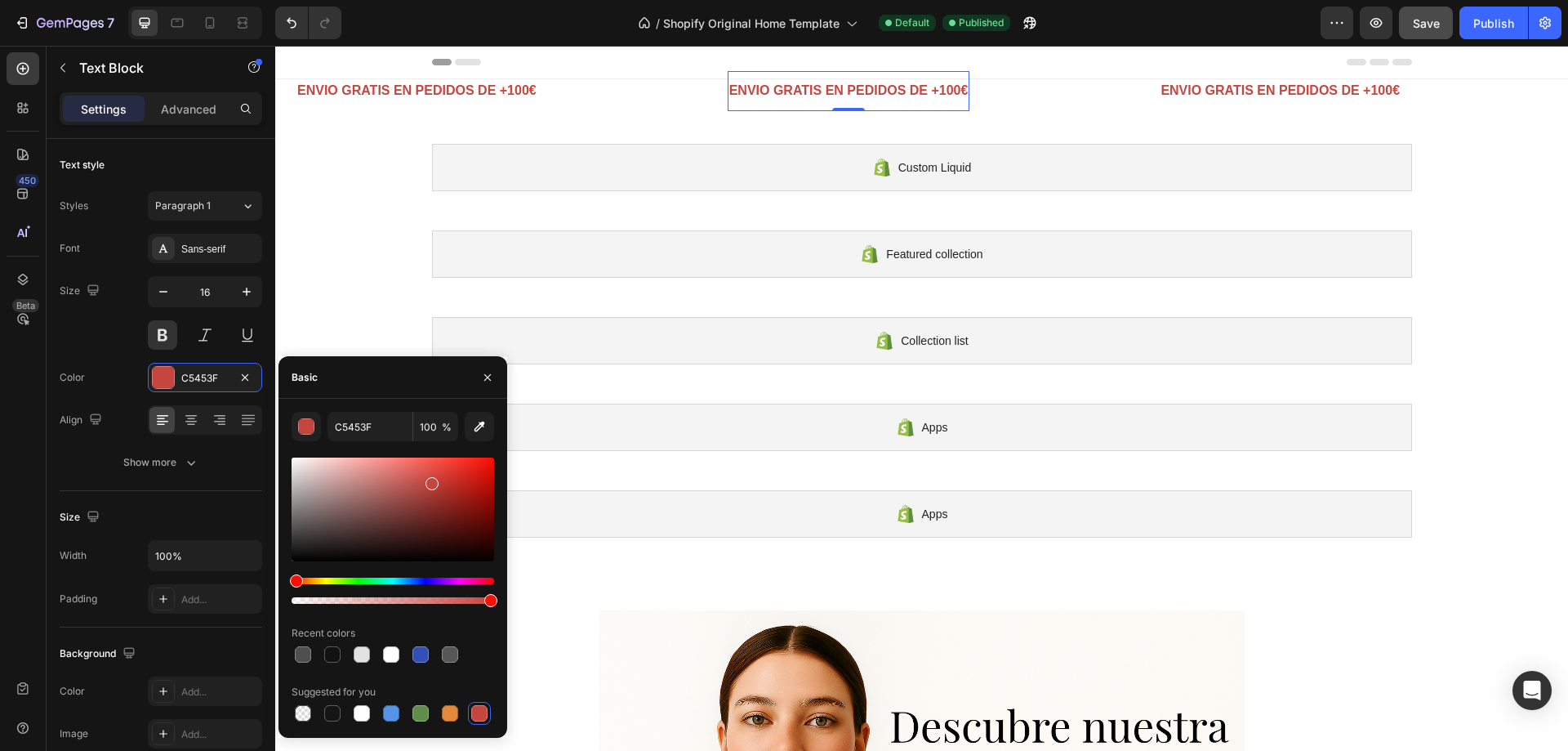
drag, startPoint x: 389, startPoint y: 573, endPoint x: 447, endPoint y: 569, distance: 58.1
click at [447, 569] on div at bounding box center [393, 531] width 203 height 153
click at [459, 570] on div at bounding box center [393, 531] width 203 height 153
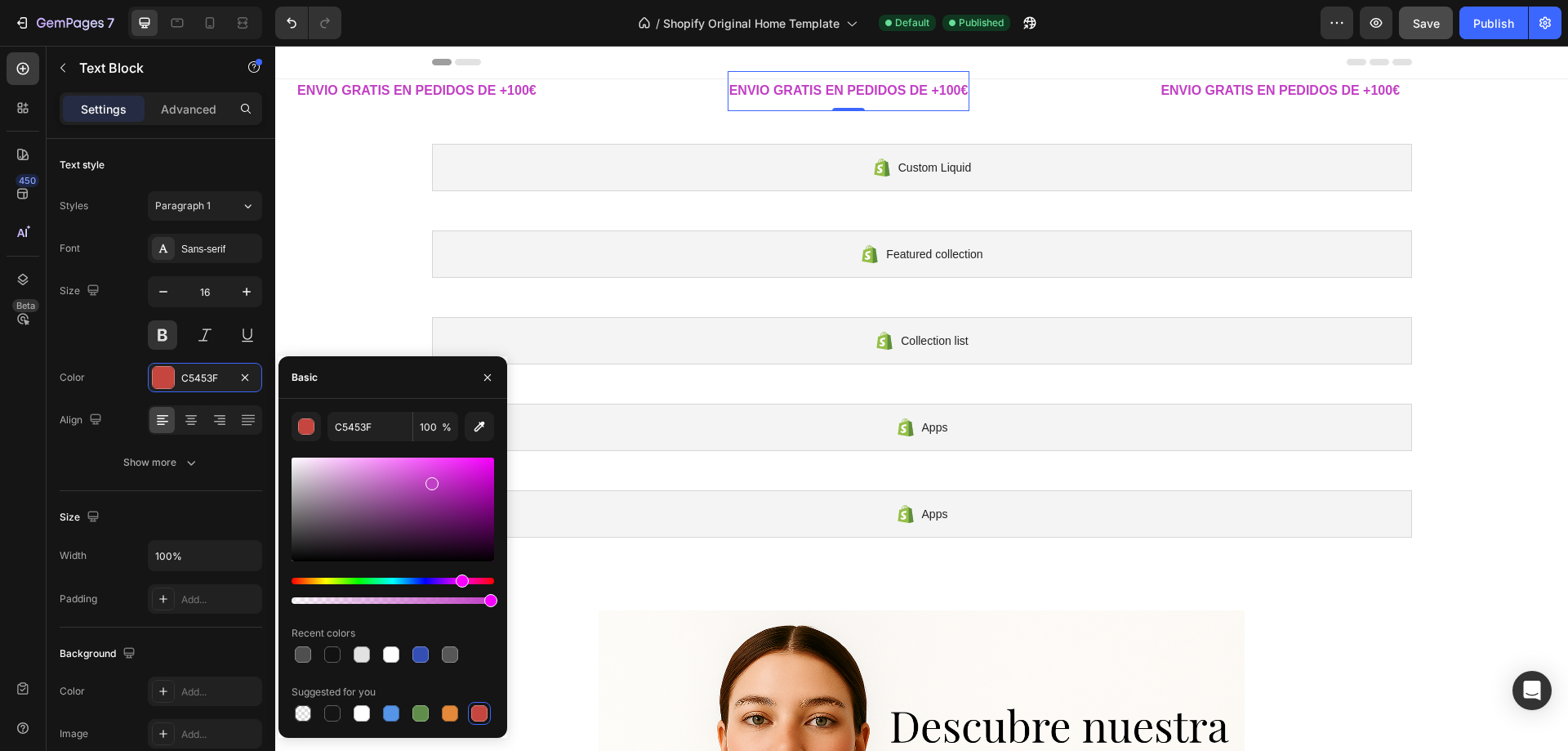
click at [462, 577] on div "Hue" at bounding box center [393, 581] width 203 height 7
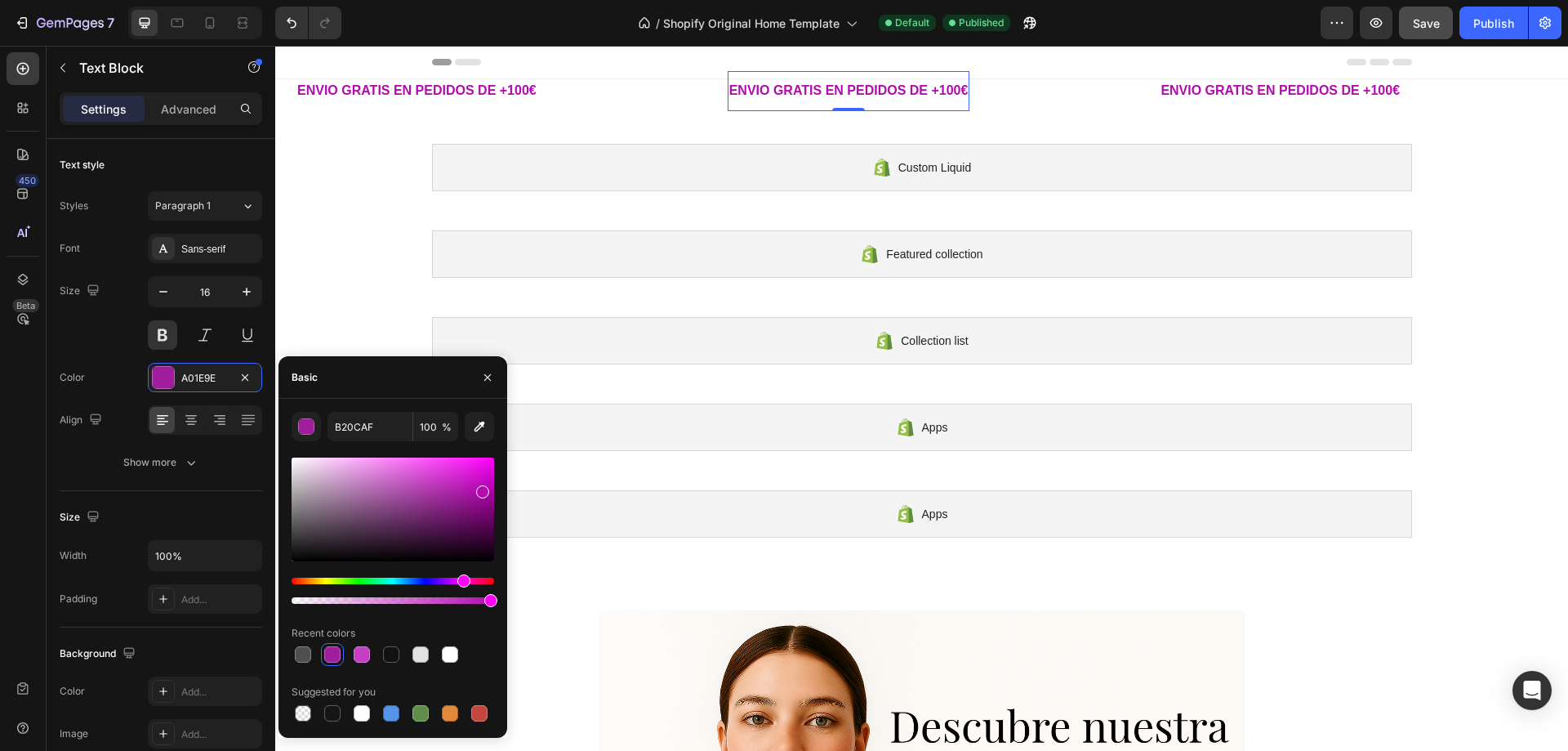
drag, startPoint x: 439, startPoint y: 478, endPoint x: 482, endPoint y: 488, distance: 44.1
click at [482, 488] on div at bounding box center [393, 509] width 203 height 104
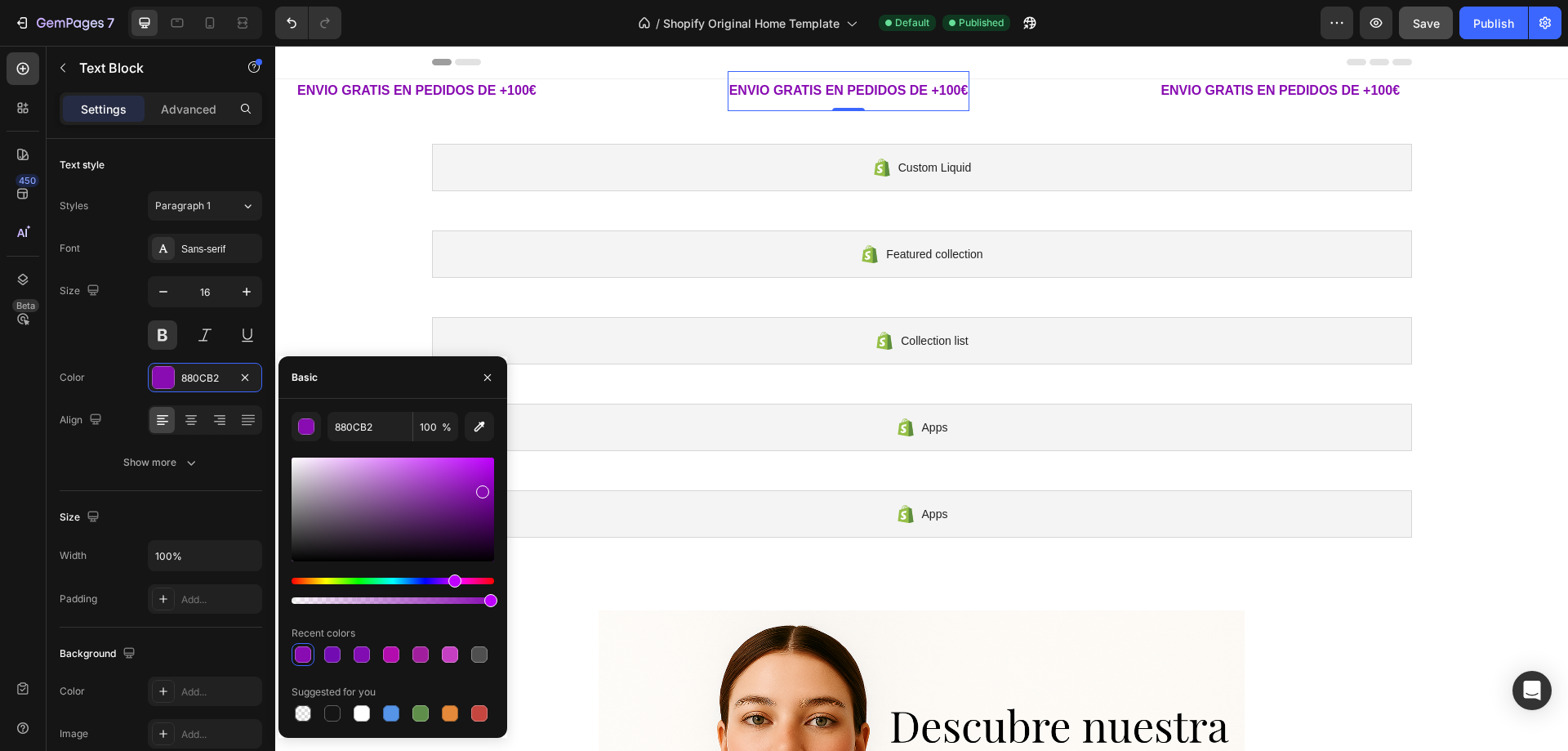
drag, startPoint x: 463, startPoint y: 582, endPoint x: 452, endPoint y: 582, distance: 11.0
click at [452, 582] on div "Hue" at bounding box center [454, 581] width 13 height 13
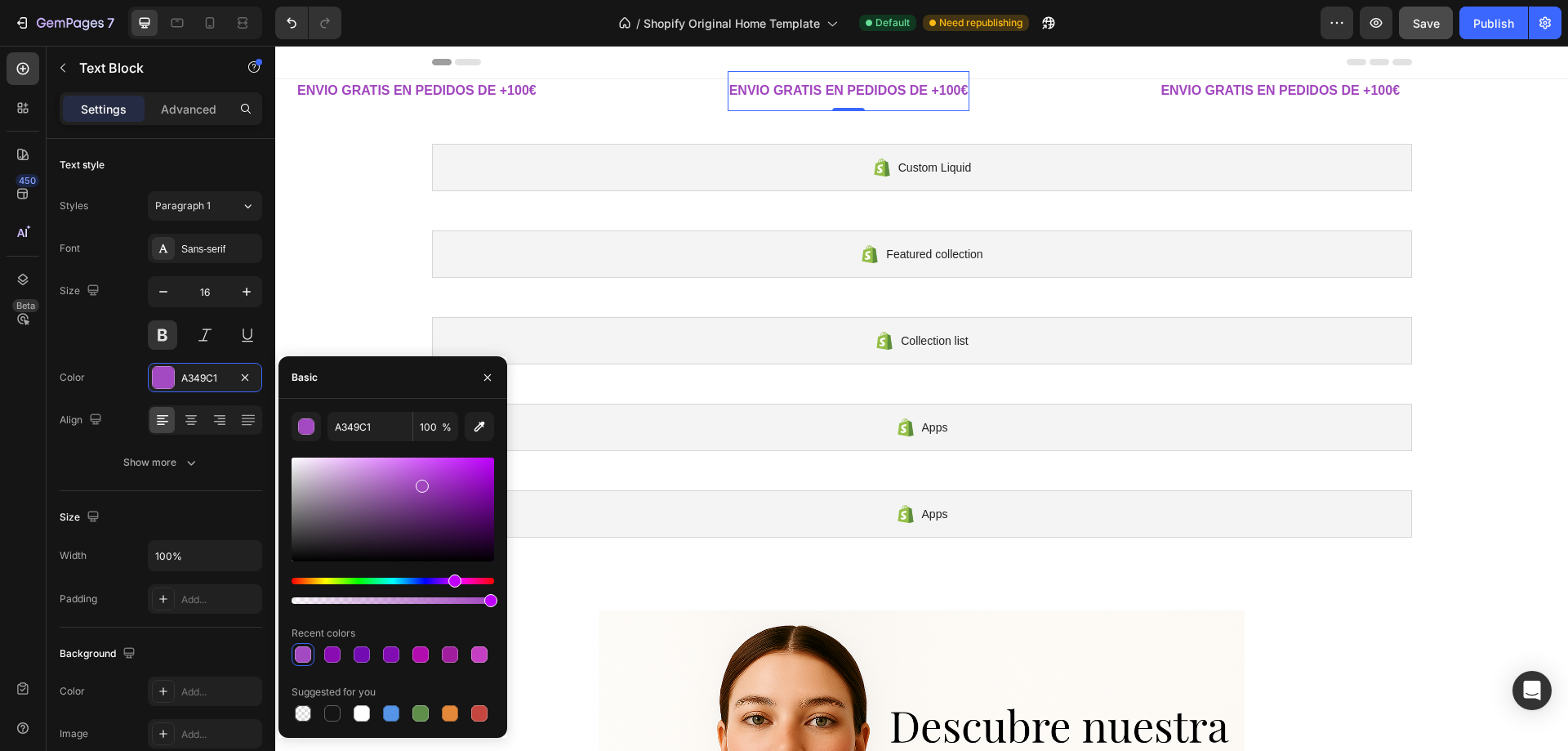
type input "A146BF"
drag, startPoint x: 477, startPoint y: 498, endPoint x: 421, endPoint y: 483, distance: 58.0
click at [421, 483] on div at bounding box center [393, 509] width 203 height 104
click at [1514, 15] on div "Publish" at bounding box center [1493, 23] width 40 height 17
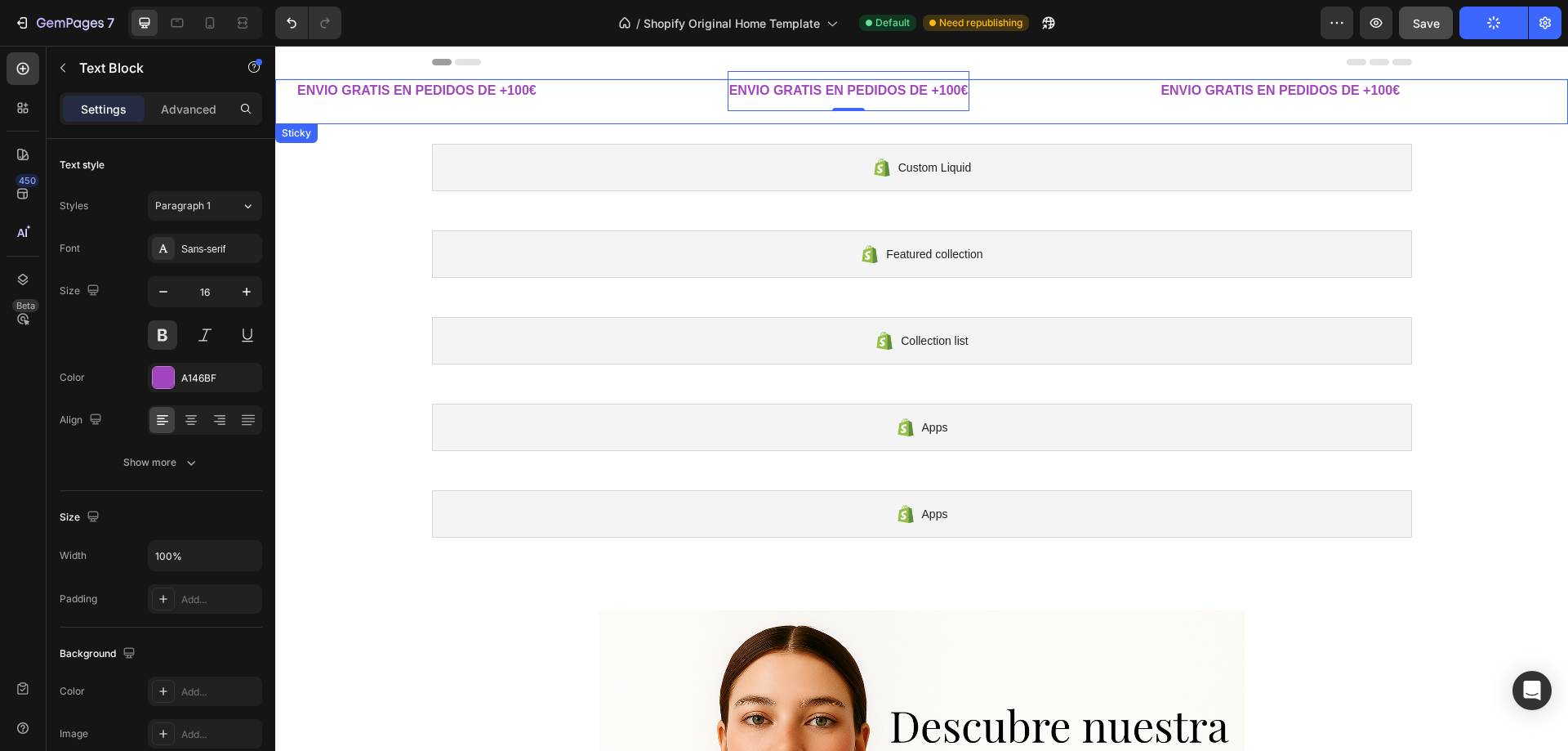
click at [1014, 94] on div "Text Block" at bounding box center [1038, 90] width 48 height 16
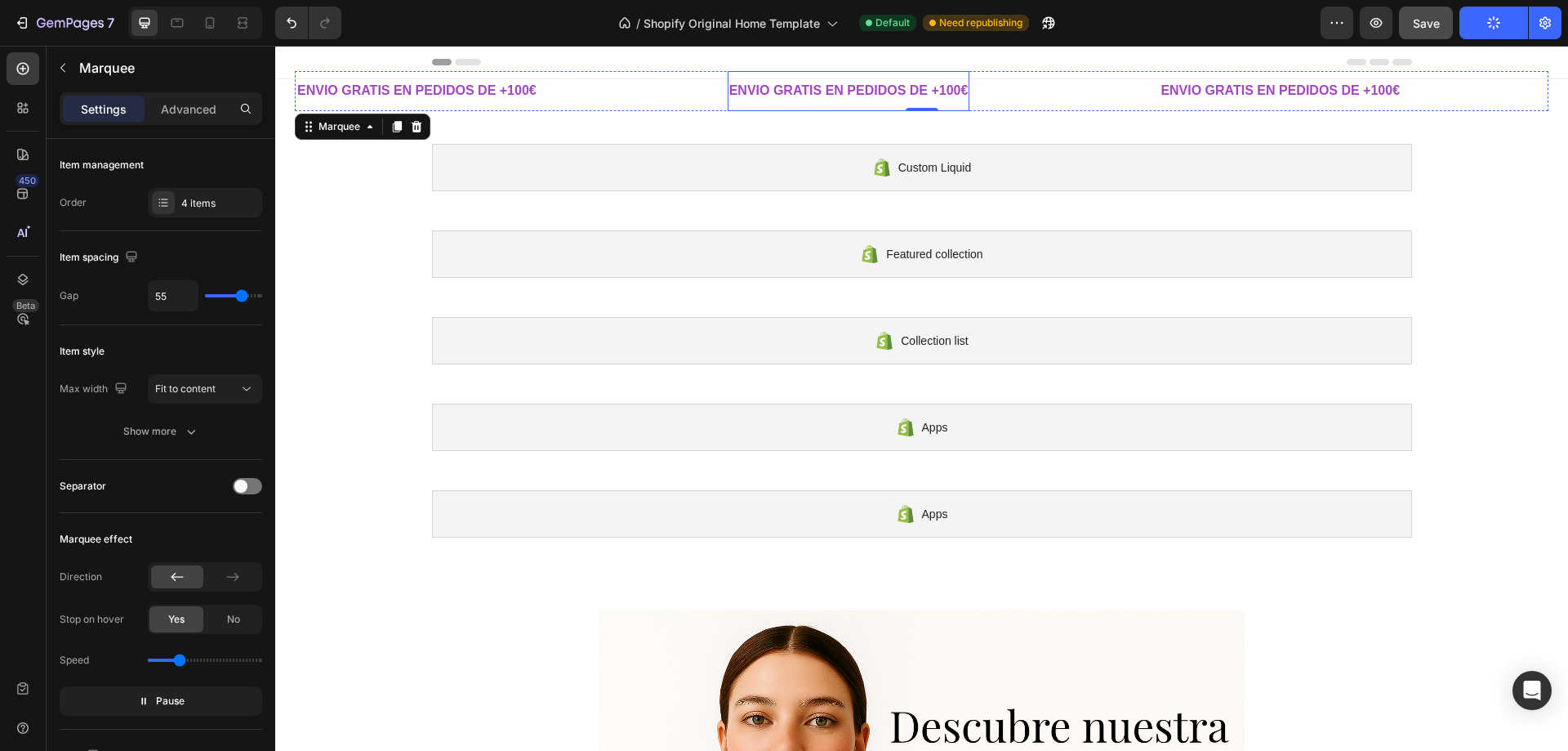
click at [728, 87] on p "ENVIO GRATIS EN PEDIDOS DE +100€" at bounding box center [847, 91] width 239 height 24
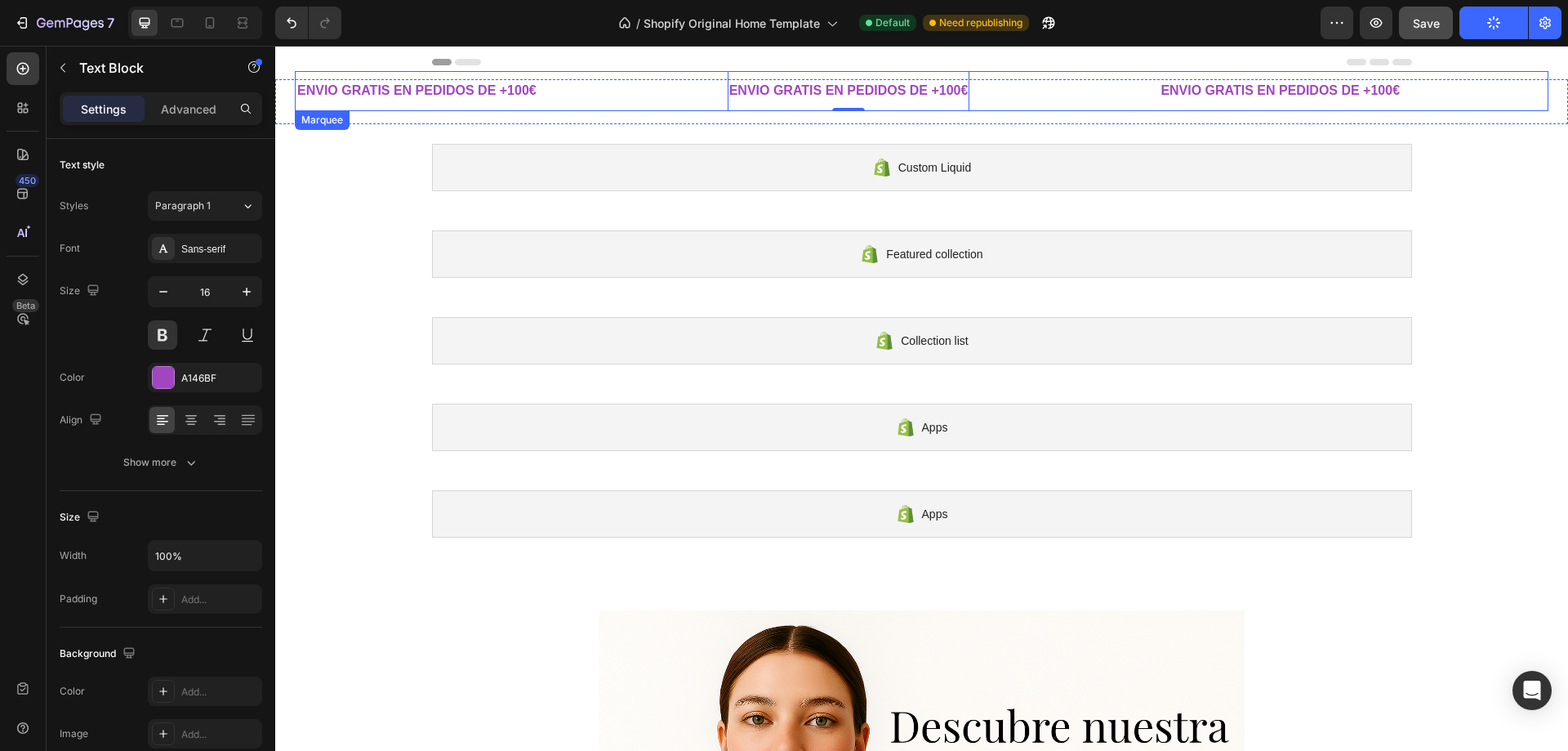
click at [724, 73] on div "ENVIO GRATIS EN PEDIDOS DE +100€ Text Block 0" at bounding box center [868, 91] width 287 height 40
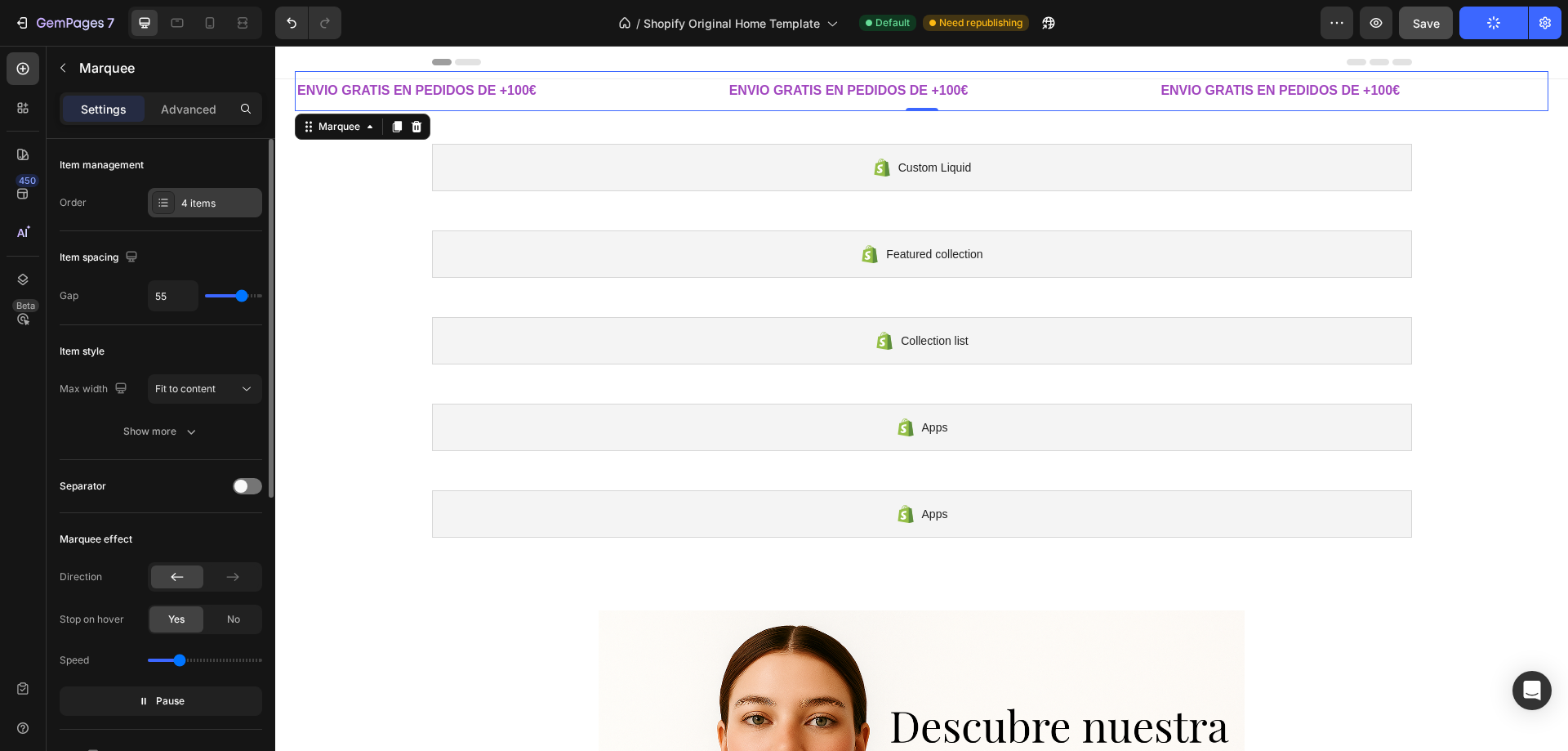
click at [180, 212] on div "4 items" at bounding box center [205, 202] width 114 height 29
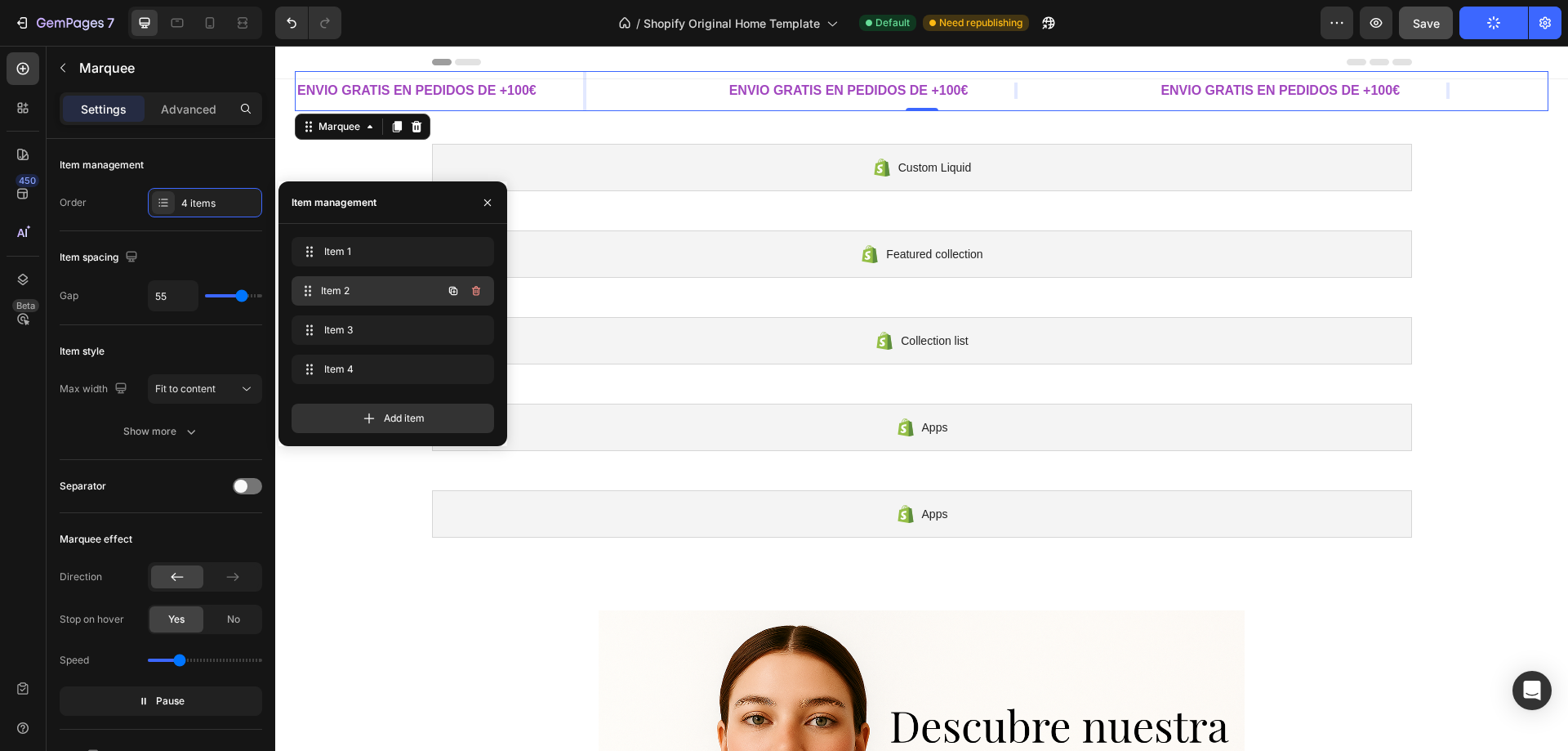
click at [349, 288] on span "Item 2" at bounding box center [381, 291] width 121 height 15
click at [349, 288] on span "Item 2" at bounding box center [370, 291] width 92 height 15
click at [353, 291] on span "Item 2" at bounding box center [370, 291] width 92 height 15
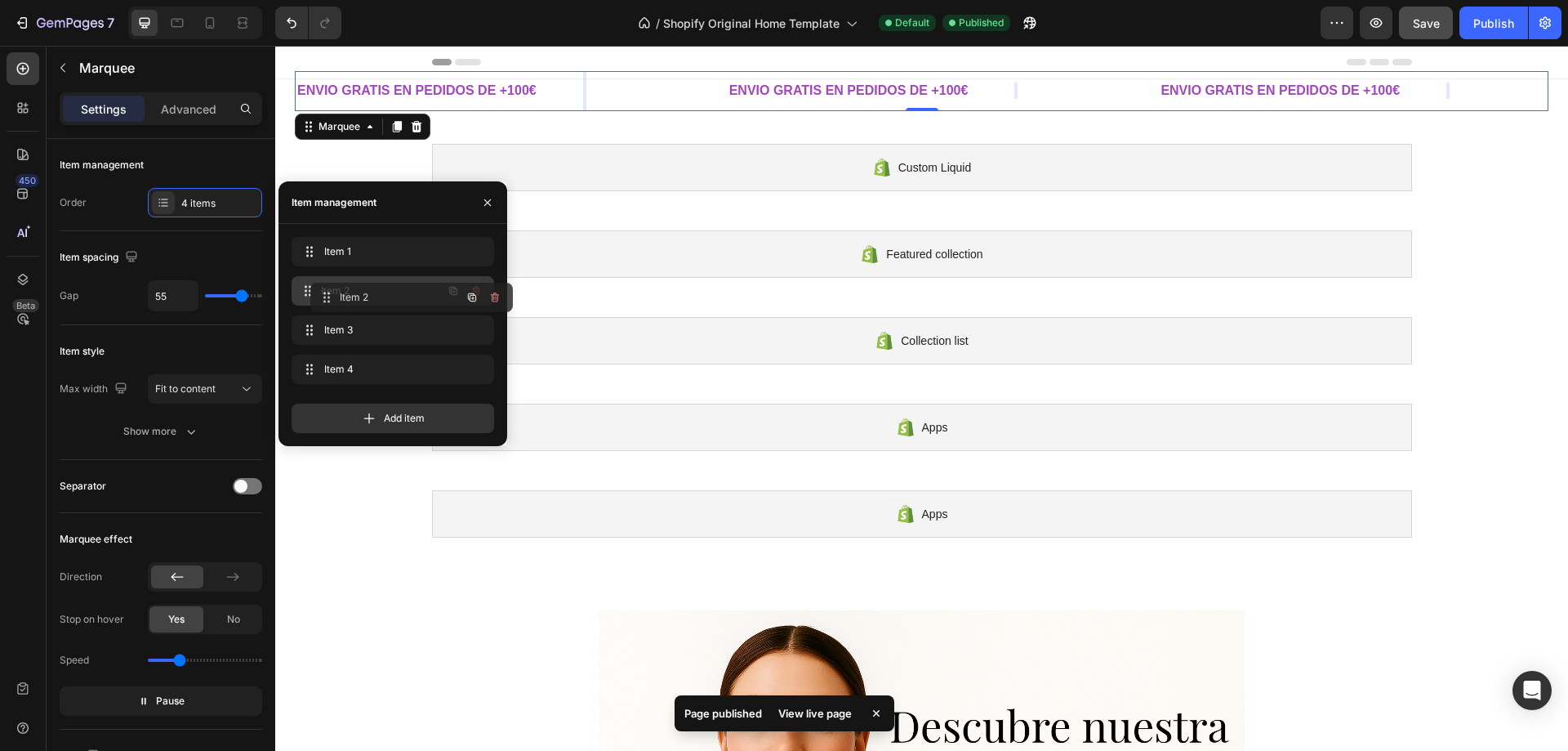
drag, startPoint x: 353, startPoint y: 291, endPoint x: 372, endPoint y: 298, distance: 20.2
click at [372, 298] on span "Item 2" at bounding box center [381, 291] width 121 height 15
click at [359, 291] on span "Item 2" at bounding box center [381, 291] width 121 height 15
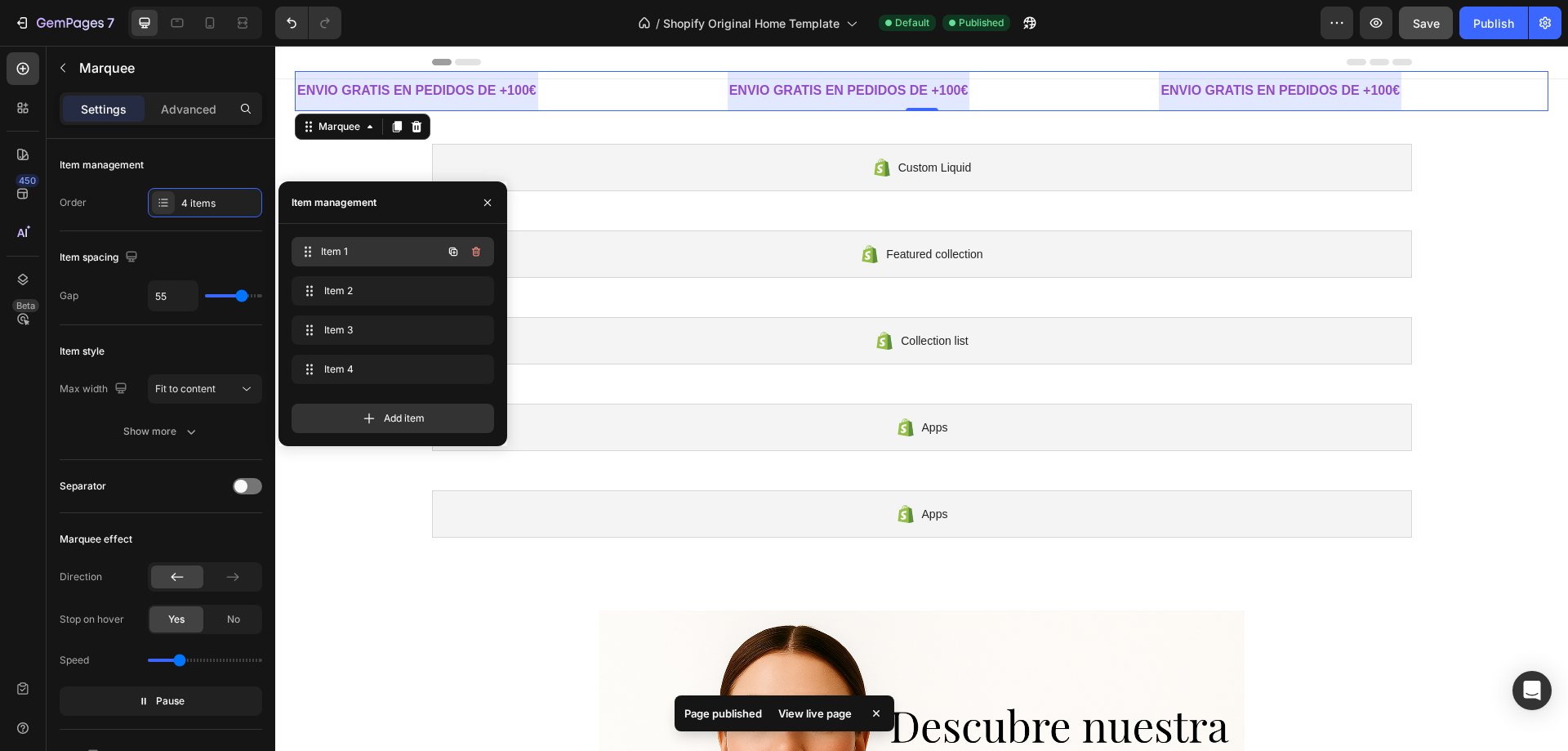
click at [423, 255] on div "Item 1 Item 1" at bounding box center [370, 251] width 144 height 23
click at [451, 252] on icon "button" at bounding box center [452, 251] width 8 height 8
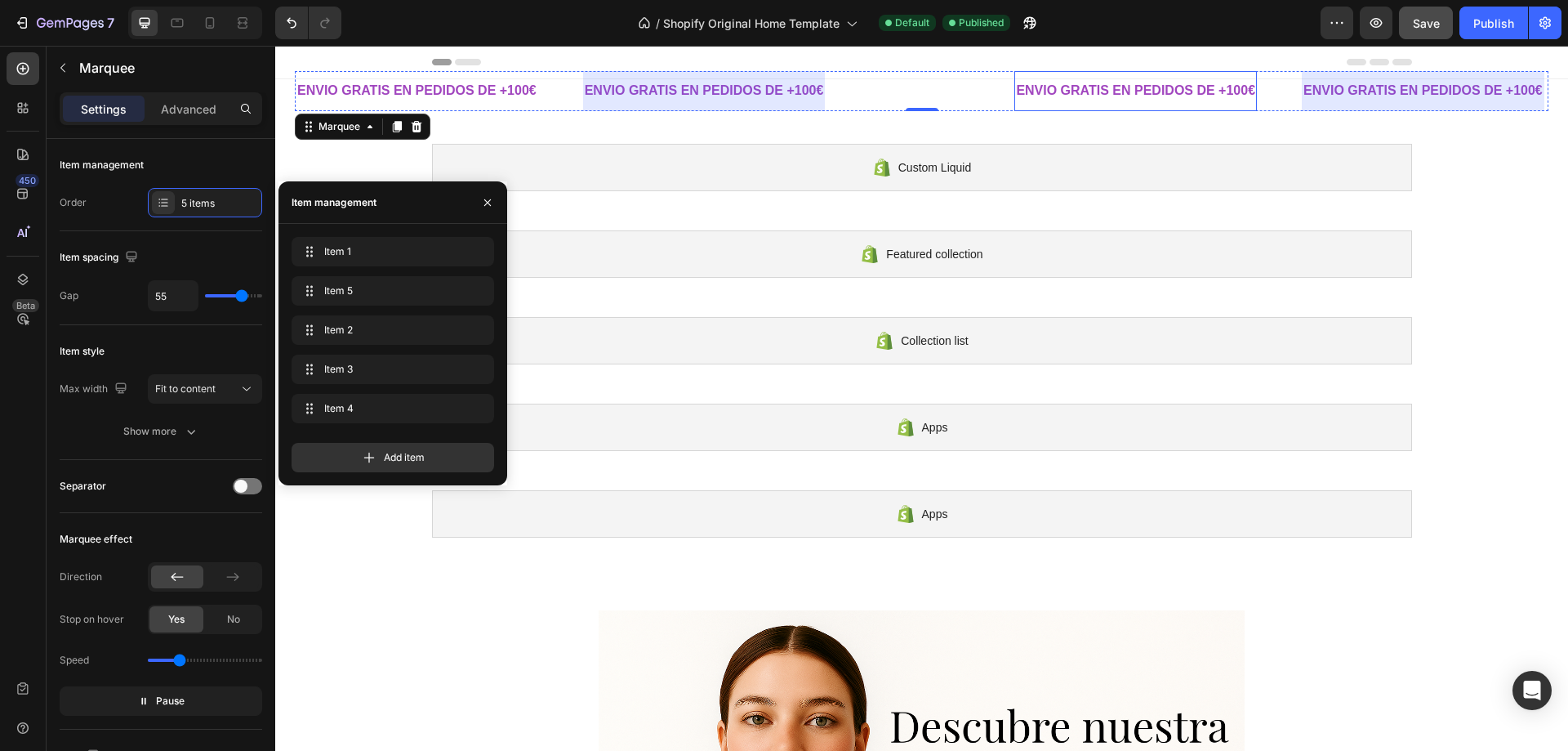
click at [1014, 86] on p "ENVIO GRATIS EN PEDIDOS DE +100€" at bounding box center [1134, 91] width 239 height 24
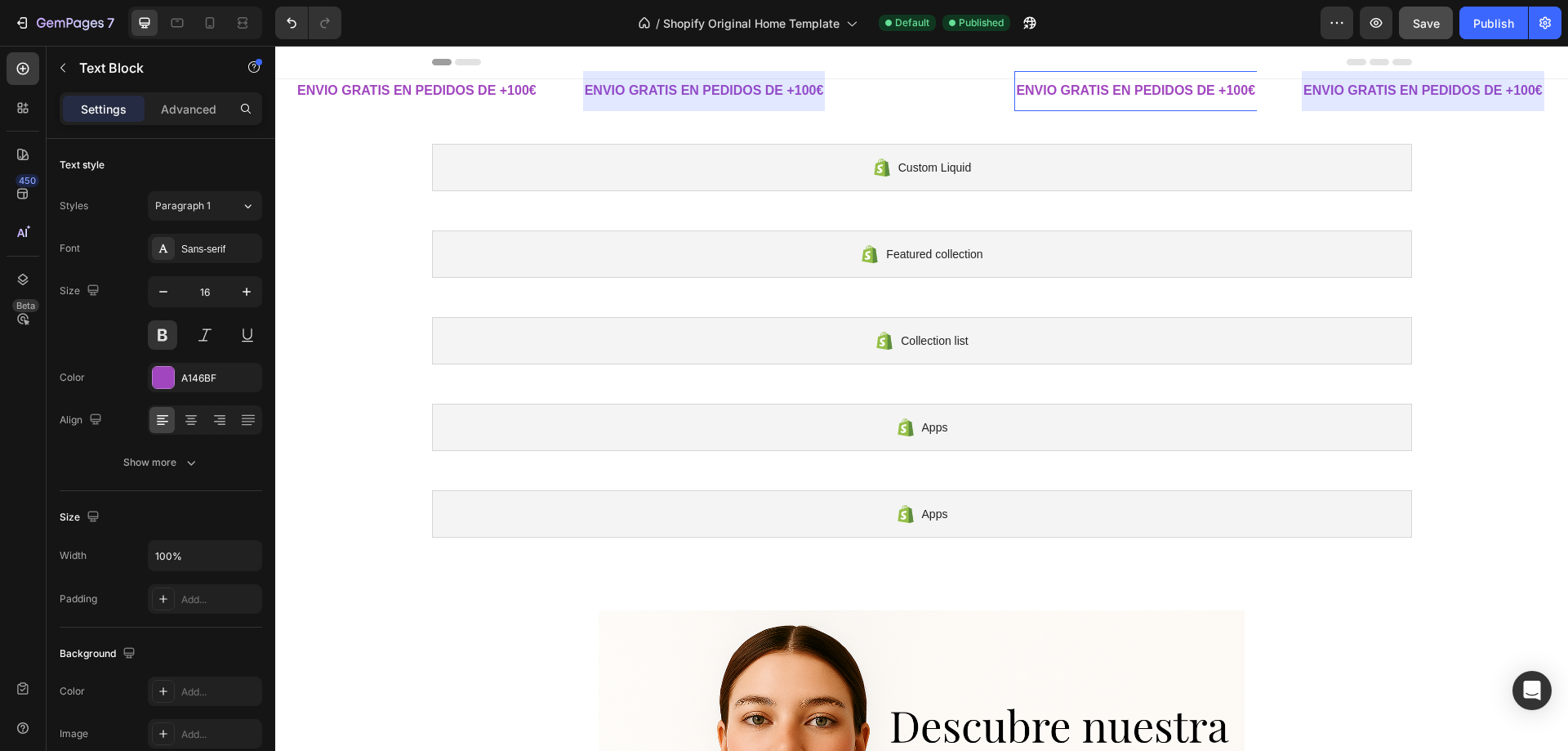
click at [1016, 86] on p "ENVIO GRATIS EN PEDIDOS DE +100€" at bounding box center [1135, 91] width 239 height 24
click at [1016, 93] on p "ENVIO GRATIS EN PEDIDOS DE +100€" at bounding box center [1135, 91] width 239 height 24
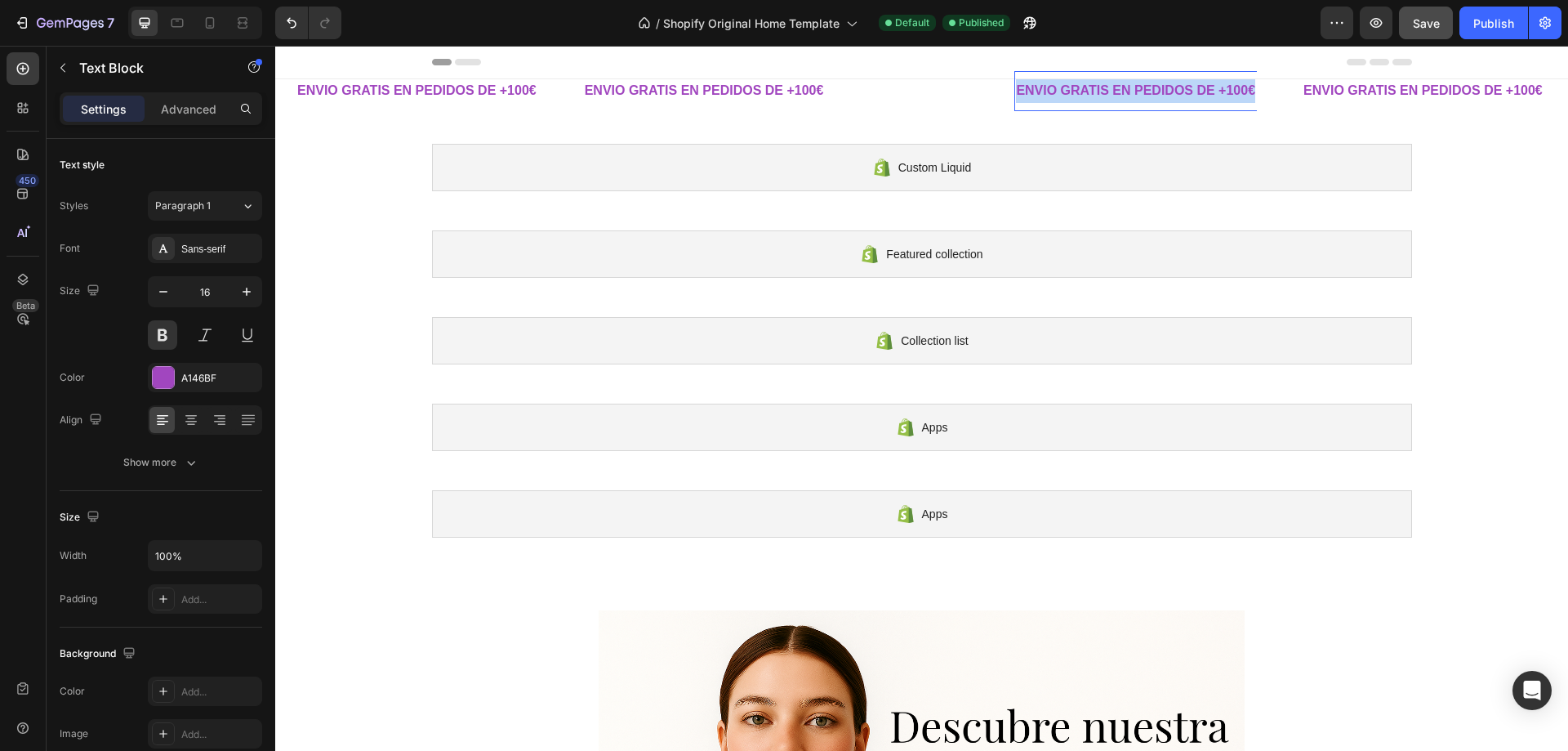
drag, startPoint x: 950, startPoint y: 89, endPoint x: 706, endPoint y: 89, distance: 244.0
click at [706, 89] on div "ENVIO GRATIS EN PEDIDOS DE +100€ Text Block 0 ENVIO GRATIS EN PEDIDOS DE +100€ …" at bounding box center [1373, 91] width 2157 height 40
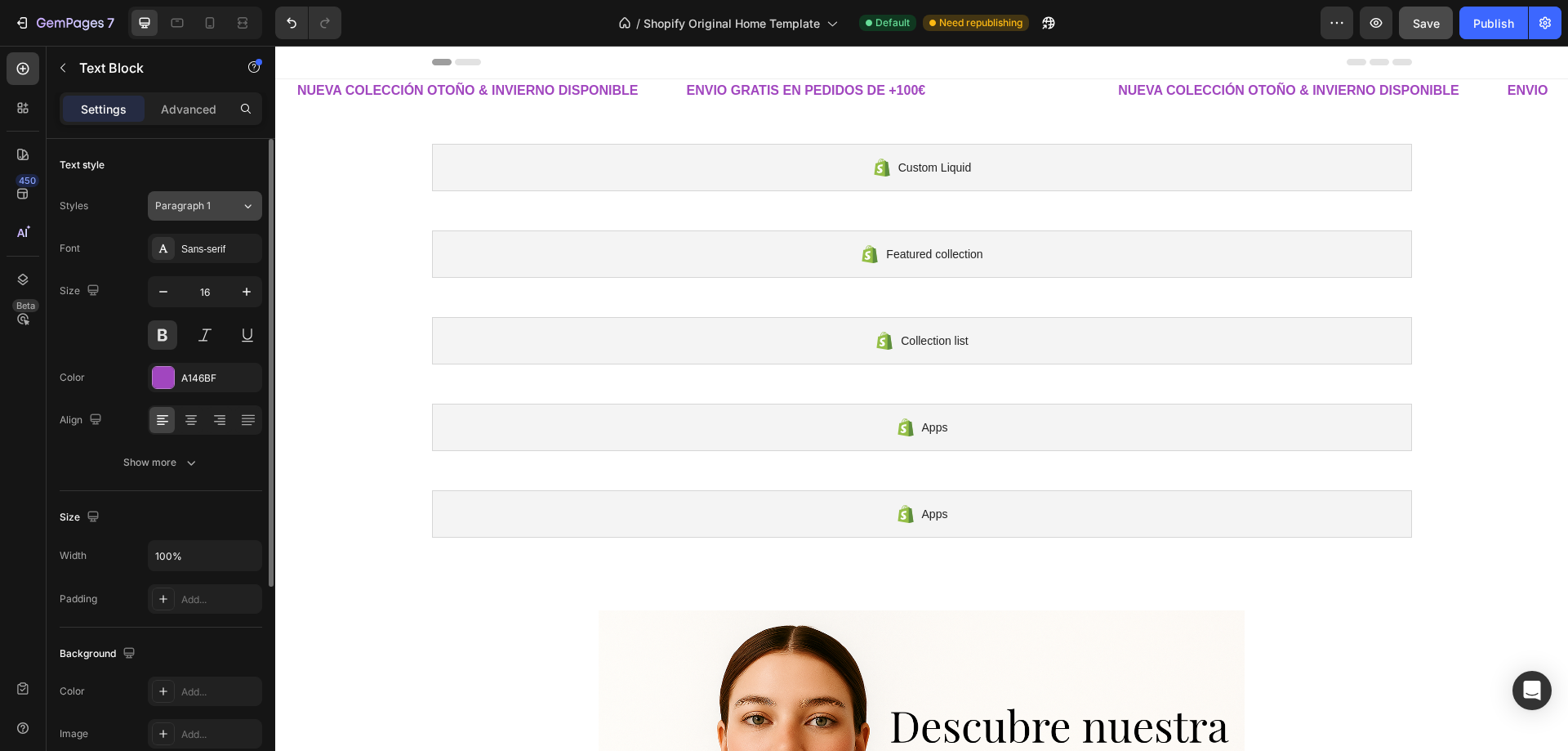
click at [228, 203] on div "Paragraph 1" at bounding box center [198, 206] width 86 height 15
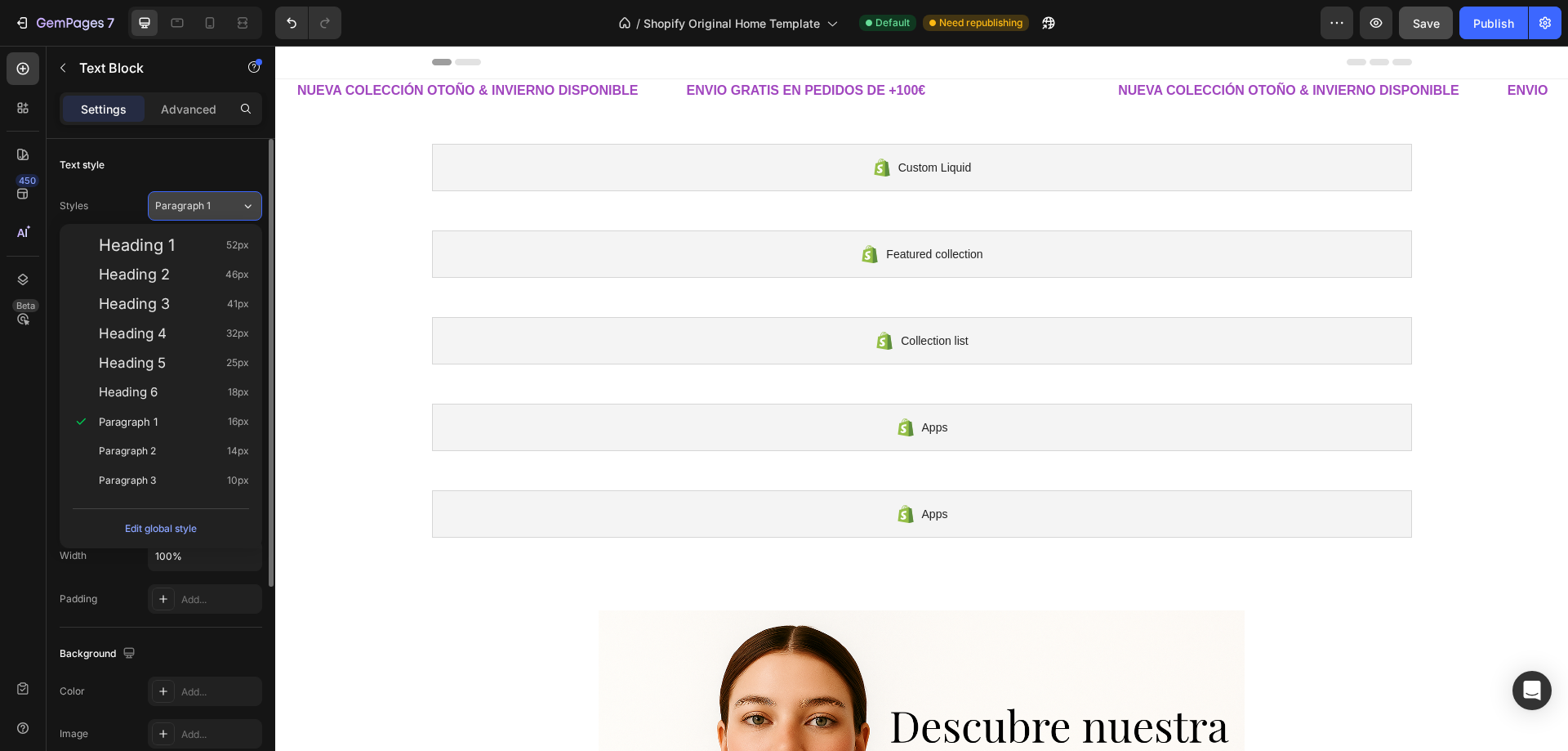
click at [228, 203] on div "Paragraph 1" at bounding box center [198, 206] width 86 height 15
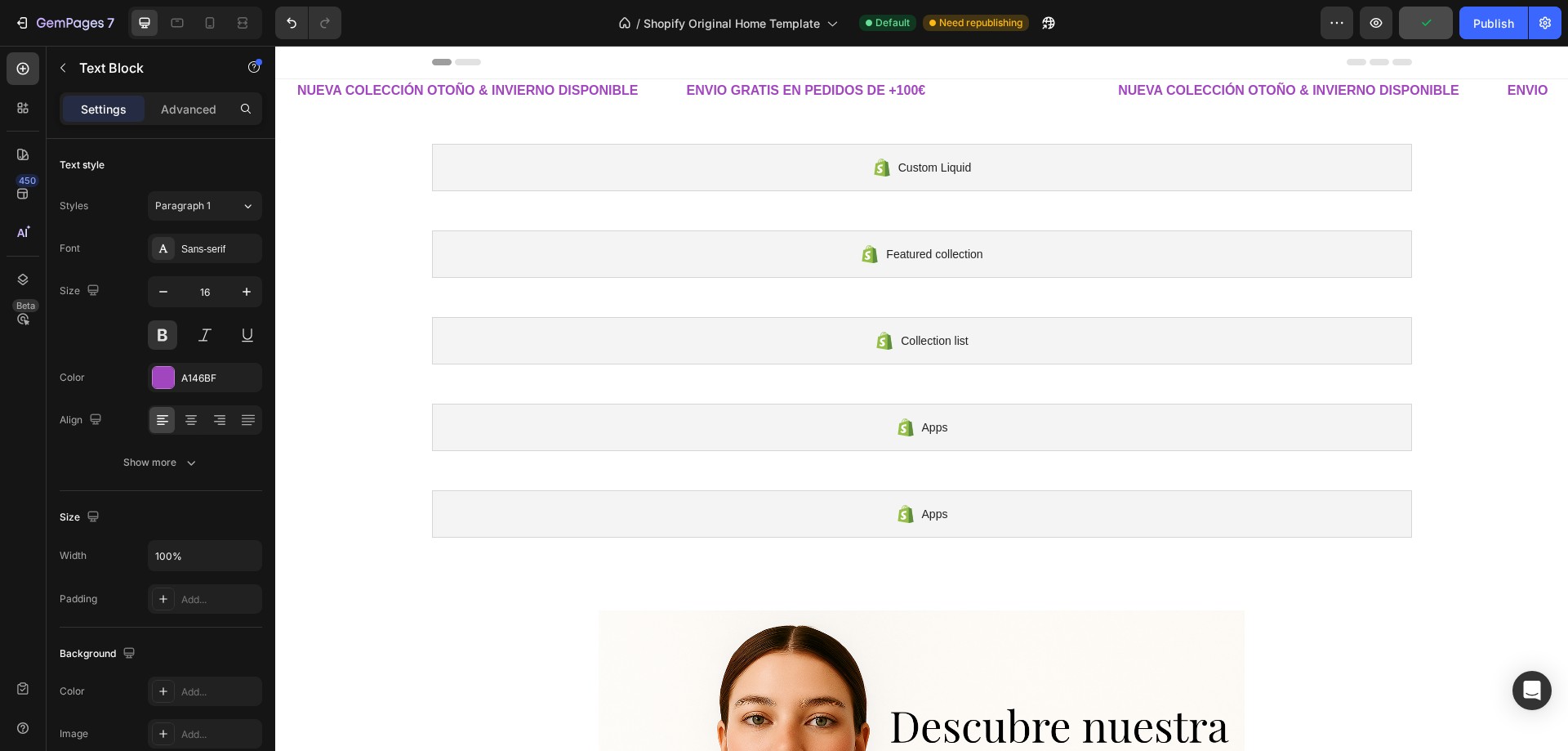
click at [1116, 108] on div "NUEVA COLECCIÓN OTOÑO & INVIERNO DISPONIBLE Text Block 0" at bounding box center [1288, 91] width 345 height 40
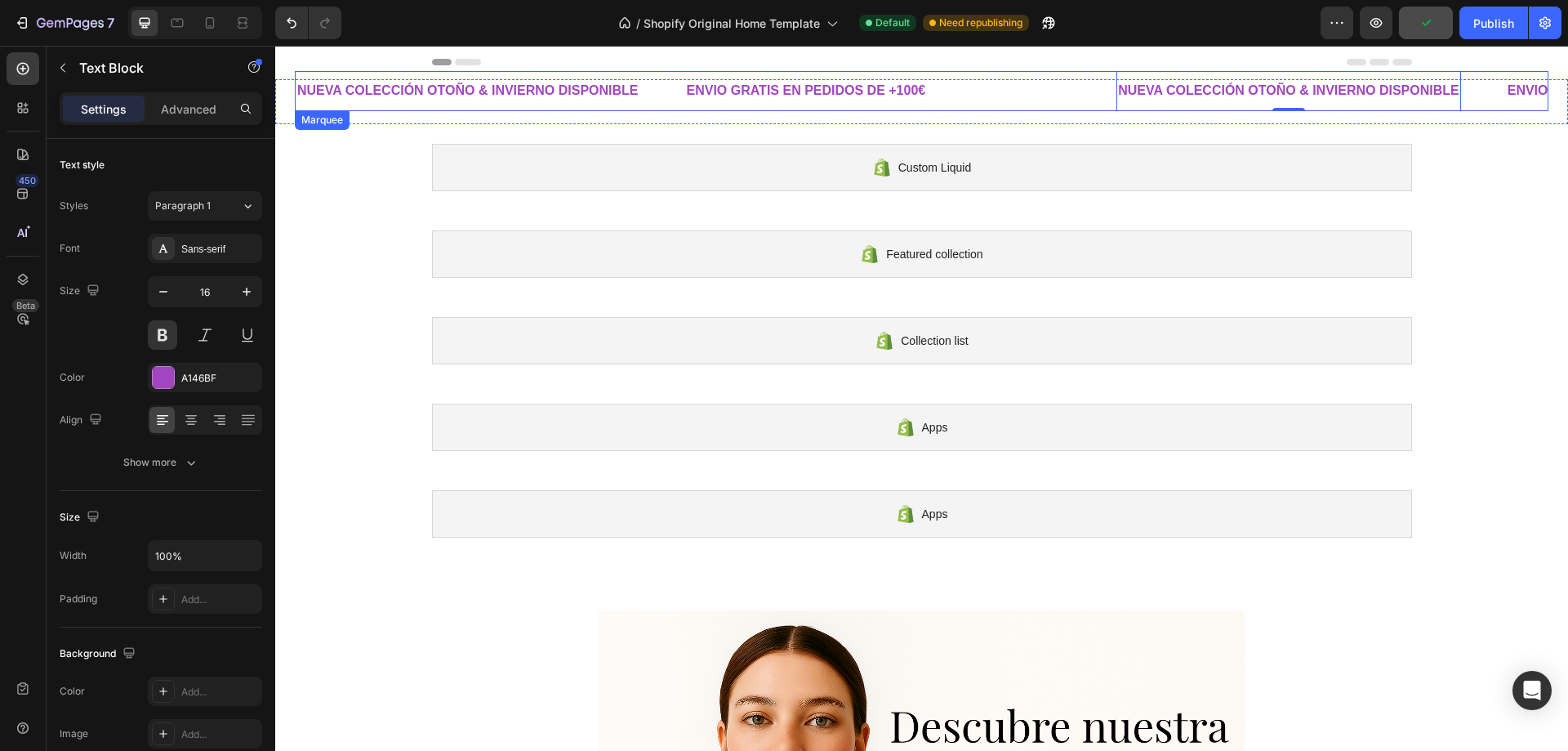
click at [1067, 97] on div "Text Block" at bounding box center [1091, 91] width 48 height 40
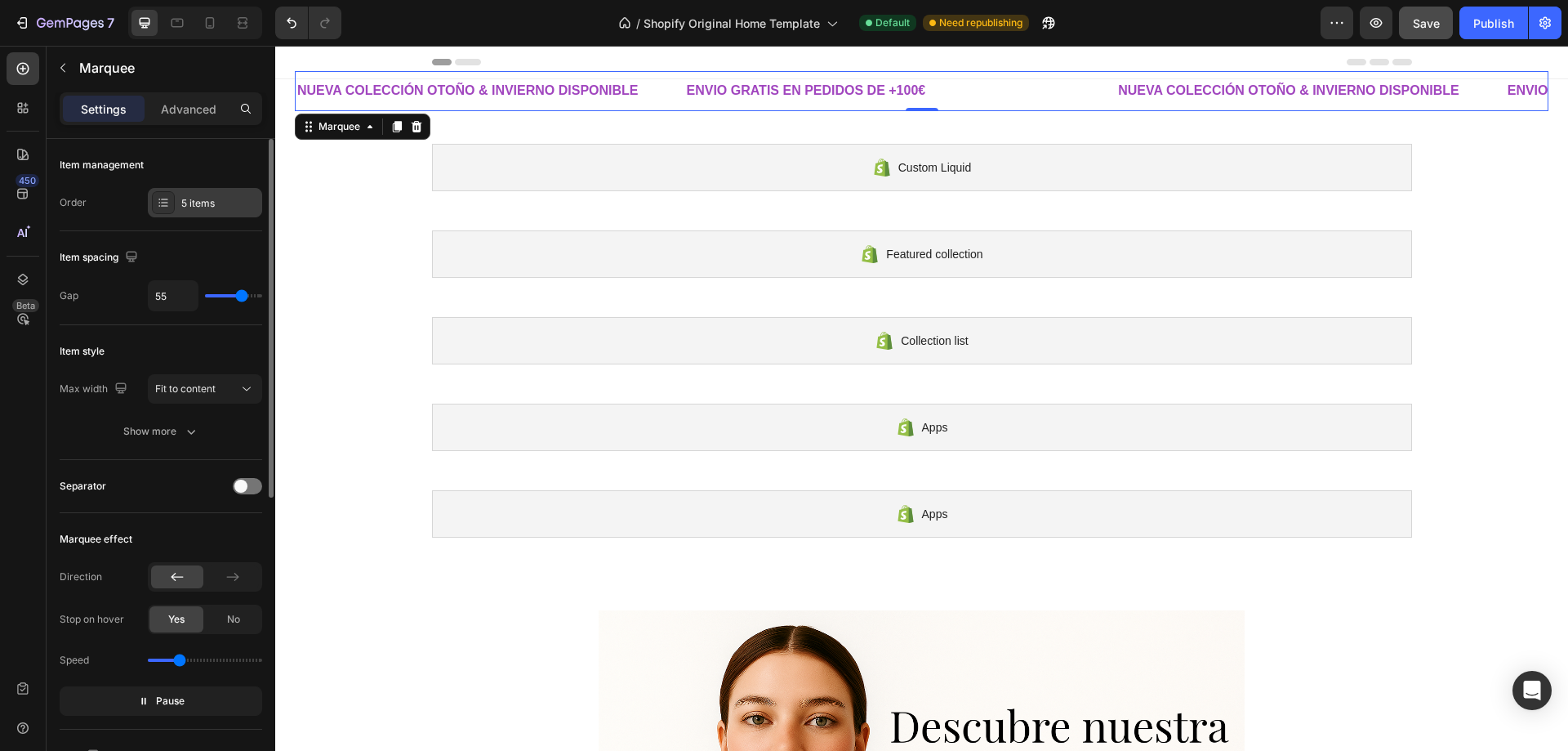
click at [176, 206] on div "5 items" at bounding box center [205, 202] width 114 height 29
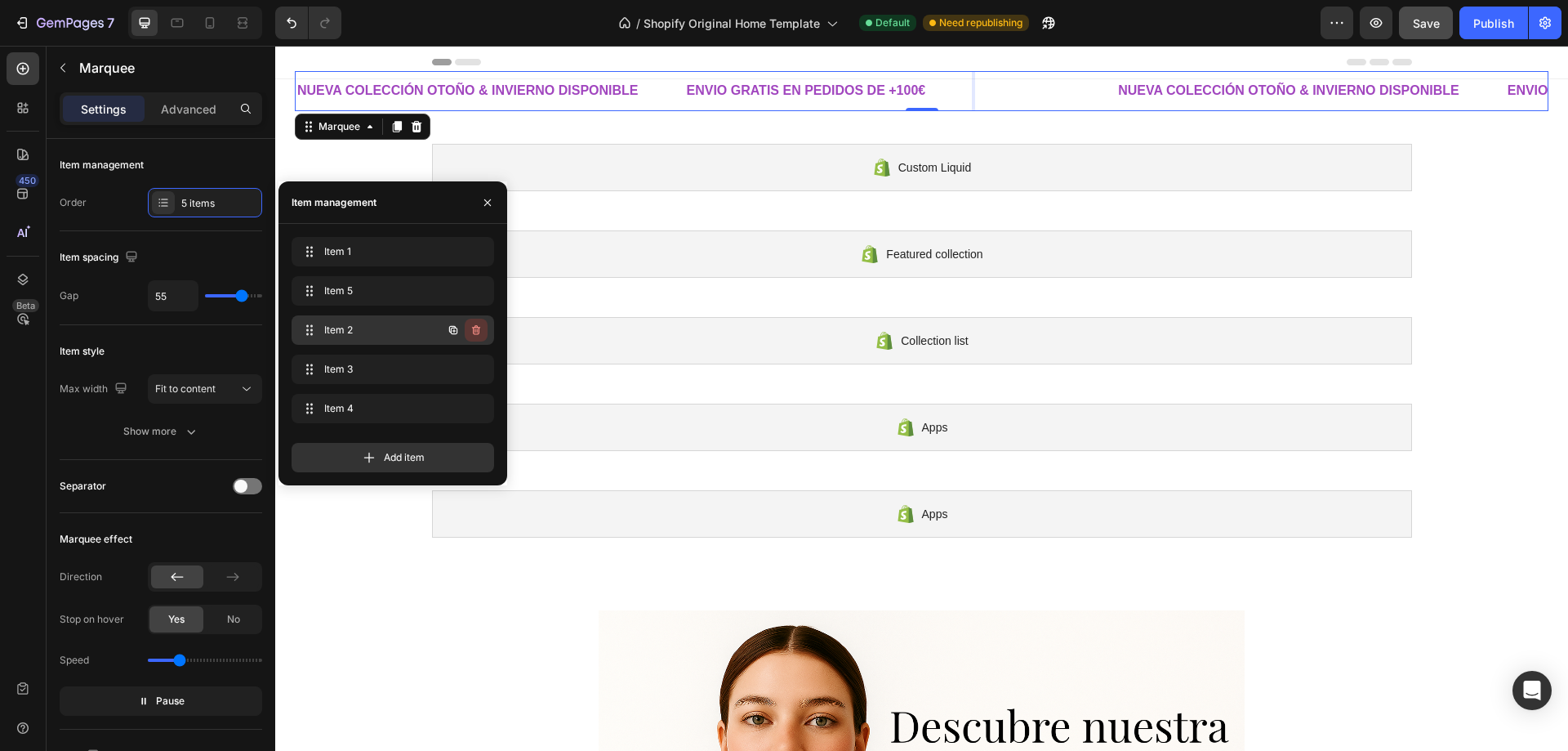
click at [481, 333] on icon "button" at bounding box center [476, 329] width 13 height 13
click at [478, 333] on div "Delete" at bounding box center [464, 329] width 30 height 15
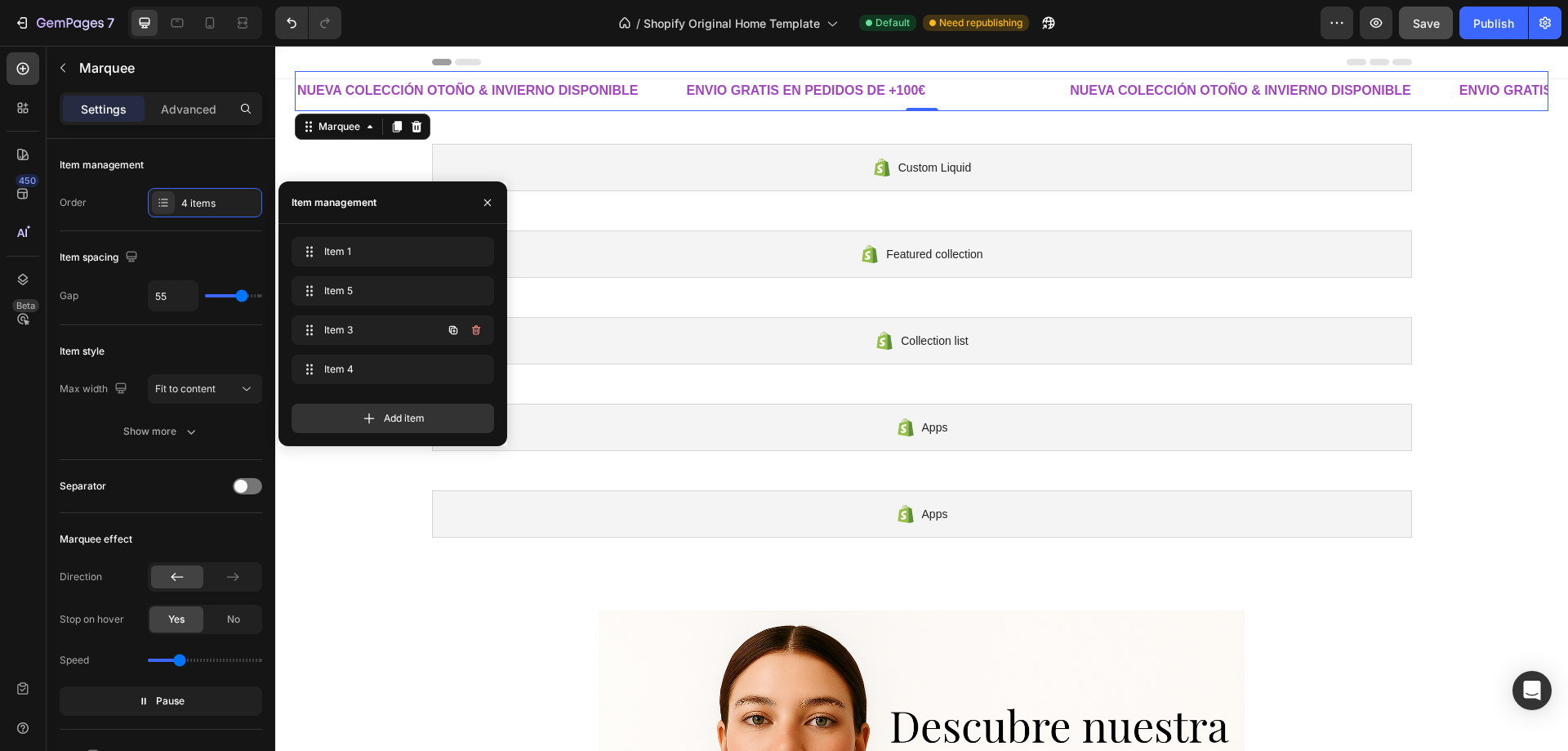
click at [478, 333] on icon "button" at bounding box center [476, 329] width 13 height 13
click at [478, 333] on div "Delete" at bounding box center [464, 329] width 30 height 15
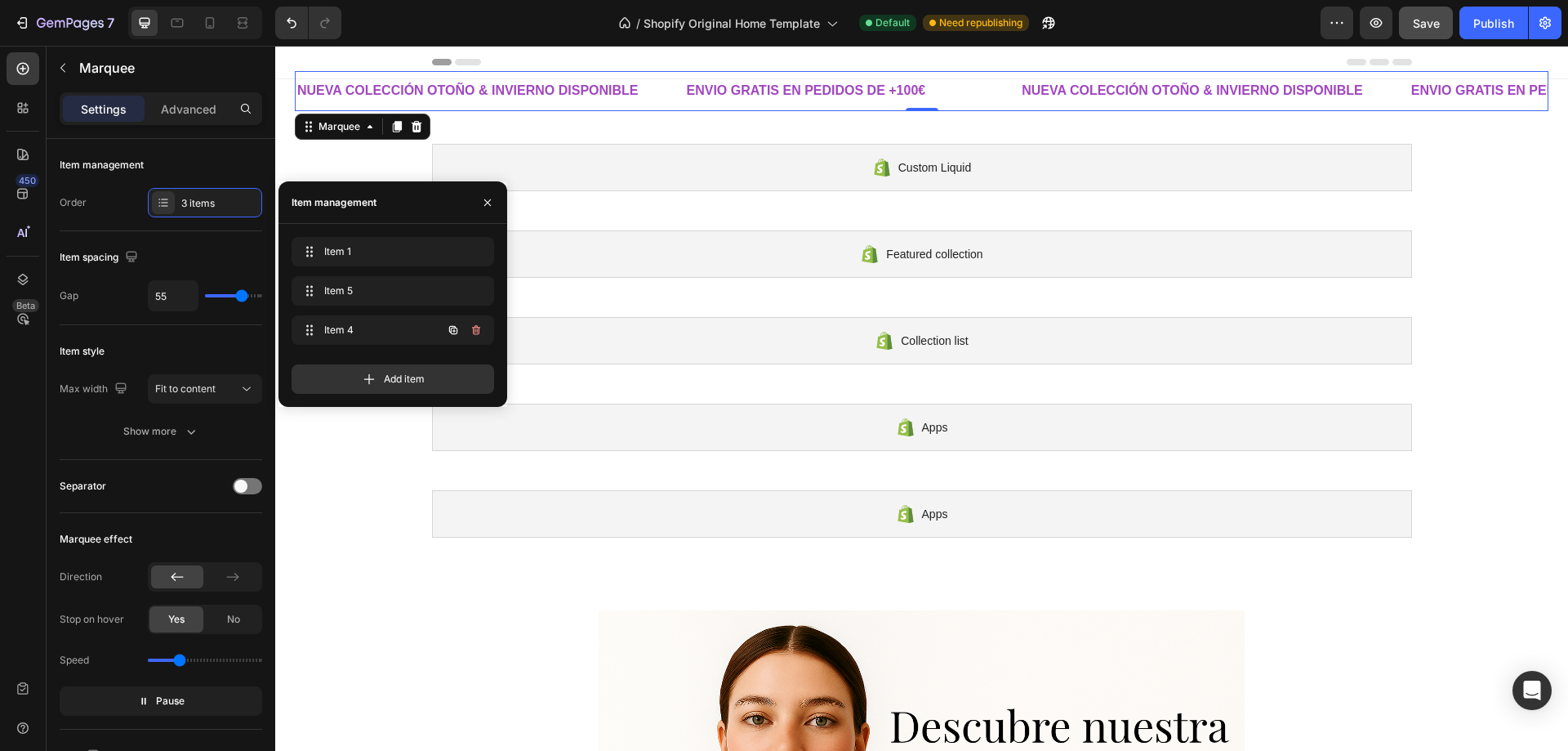
click at [478, 333] on icon "button" at bounding box center [476, 329] width 13 height 13
click at [478, 333] on div "Delete" at bounding box center [464, 329] width 30 height 15
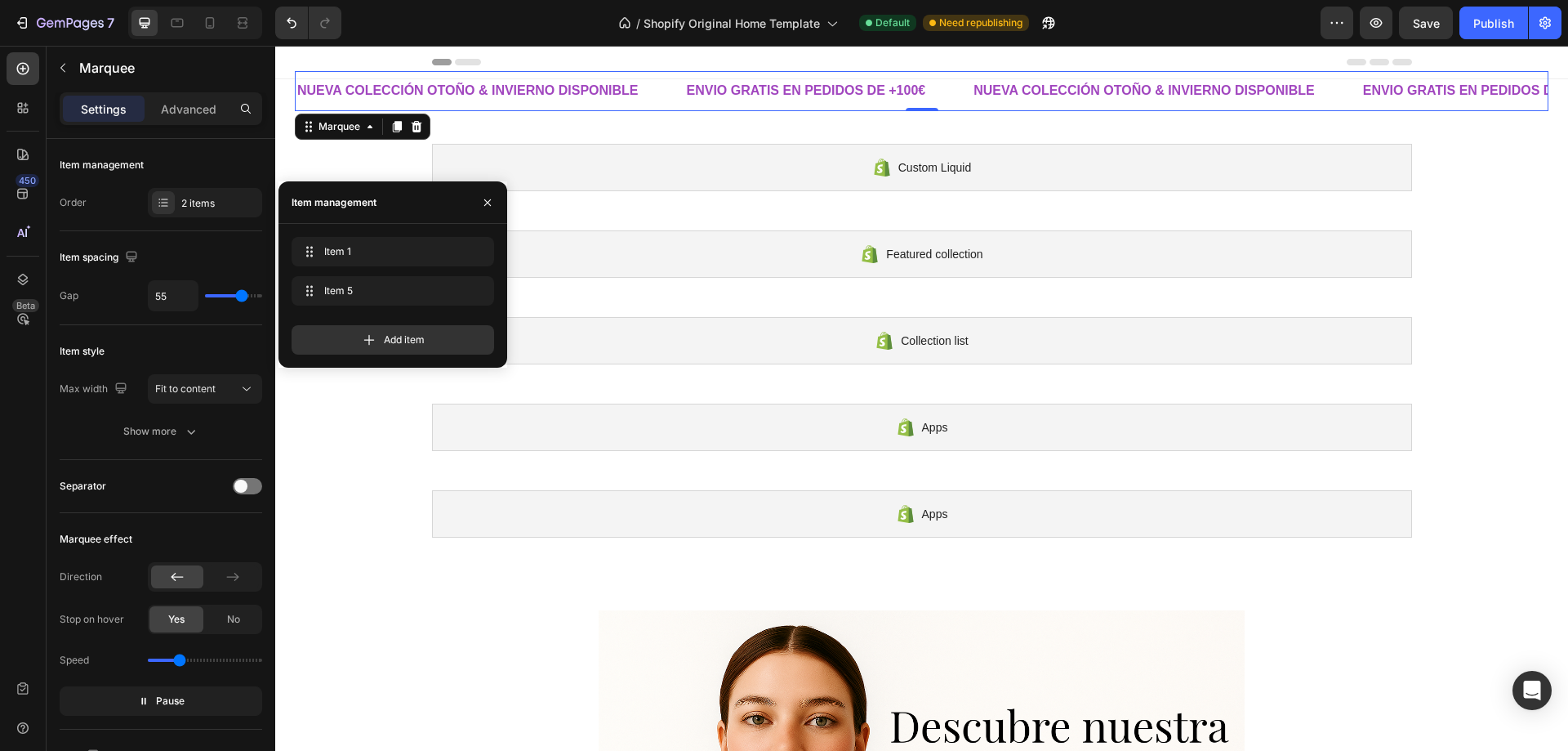
click at [1159, 26] on div "/ Shopify Original Home Template Default Need republishing" at bounding box center [838, 23] width 967 height 33
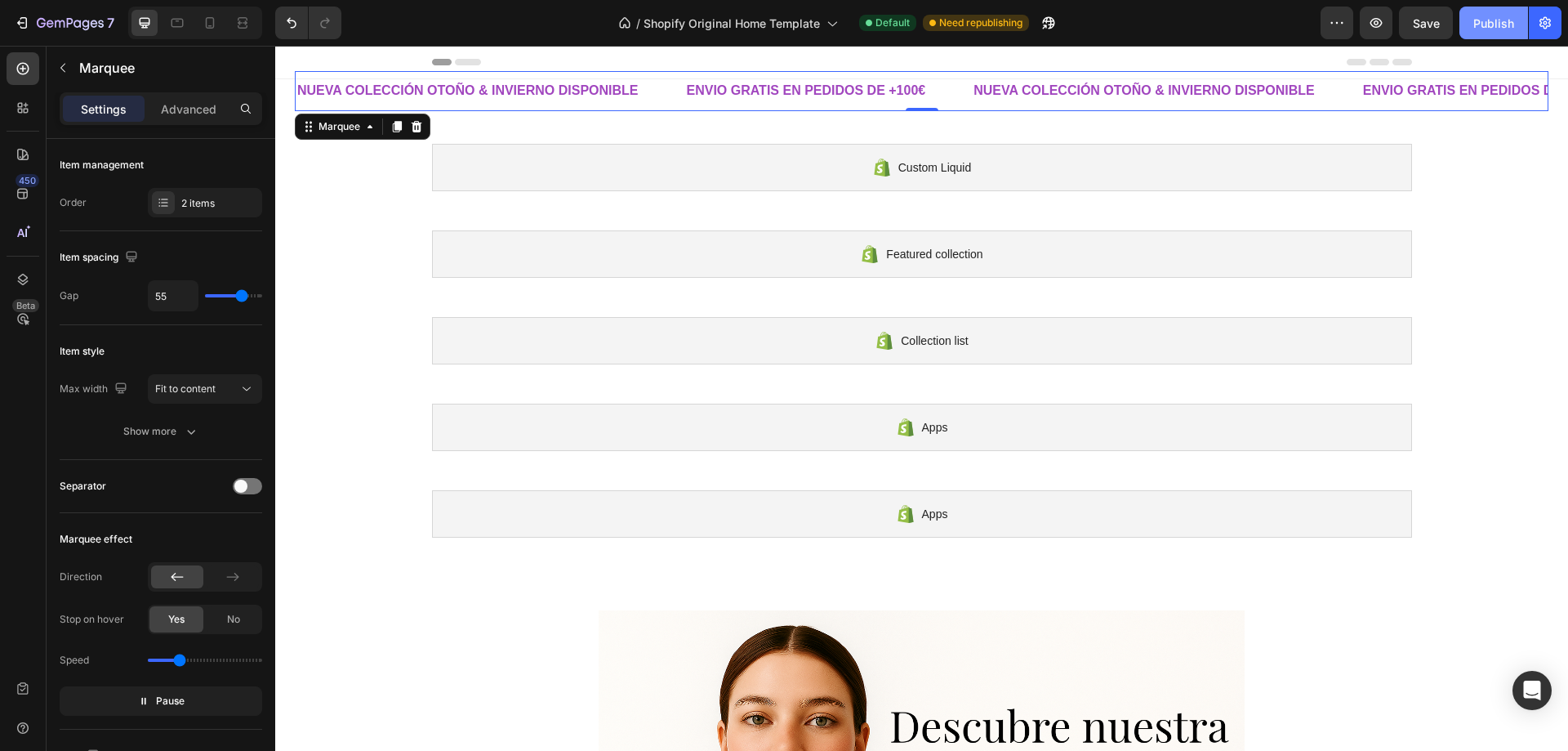
click at [1475, 16] on div "Publish" at bounding box center [1493, 23] width 40 height 17
click at [1183, 56] on div at bounding box center [922, 62] width 981 height 33
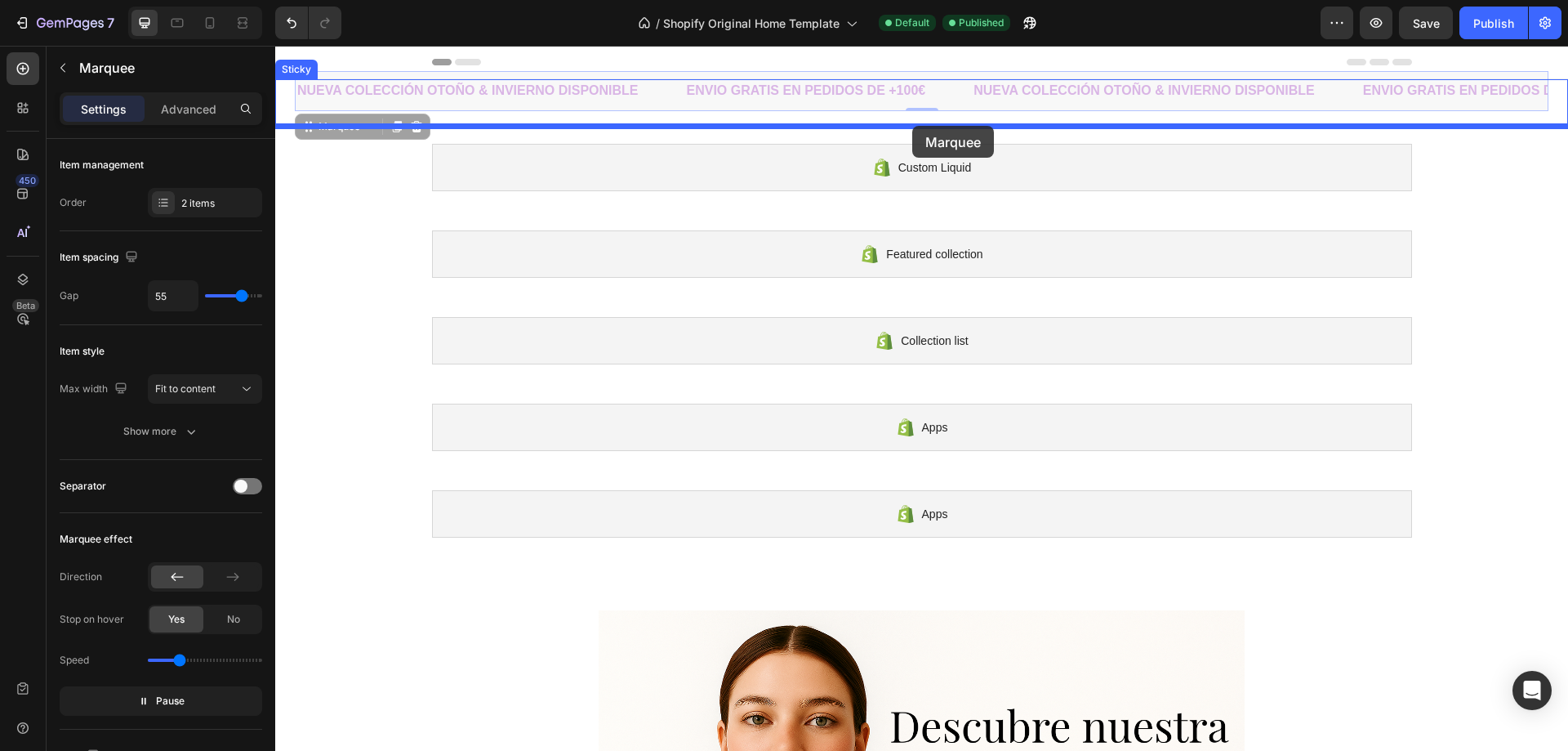
drag, startPoint x: 919, startPoint y: 87, endPoint x: 915, endPoint y: 127, distance: 40.2
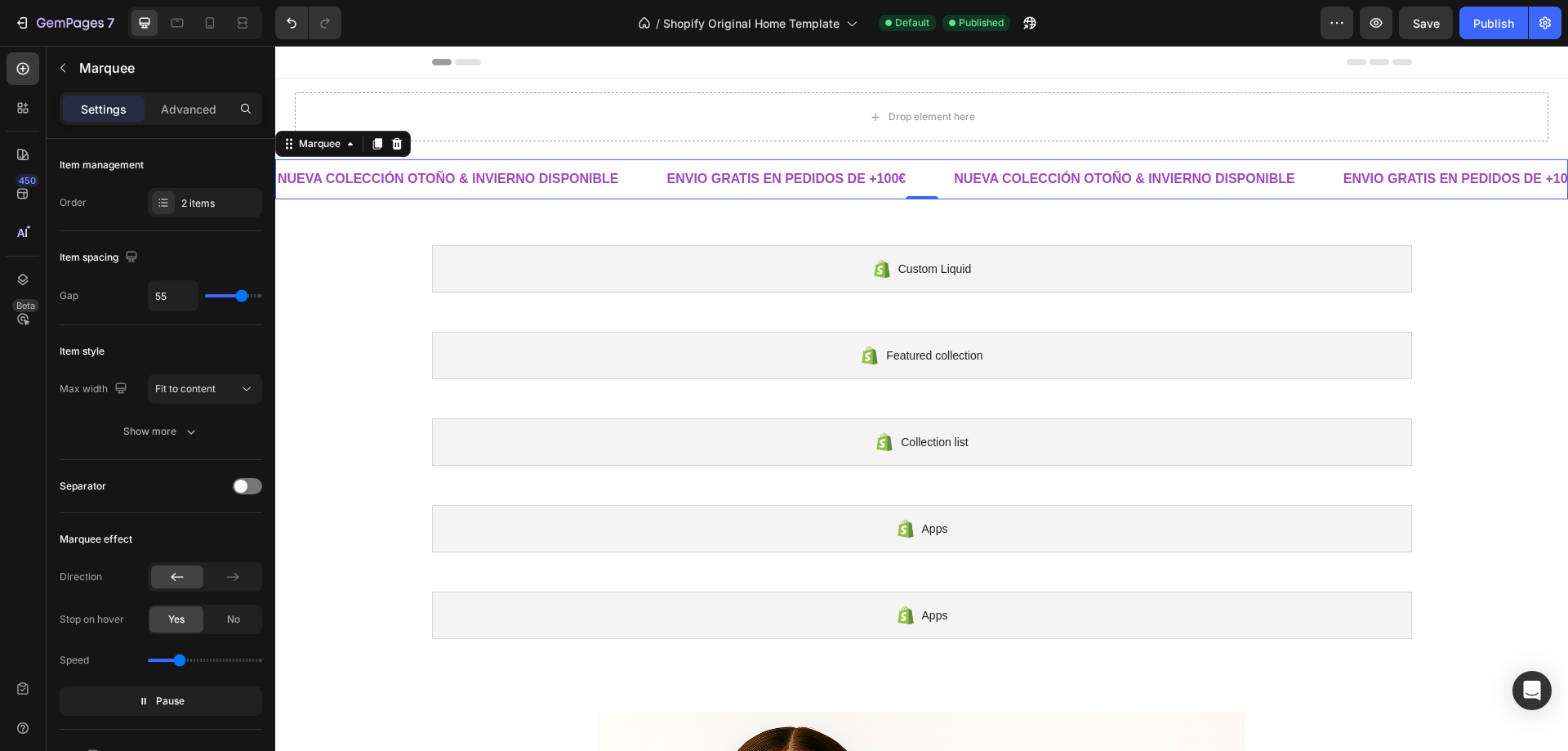
click at [1043, 69] on div at bounding box center [922, 62] width 981 height 33
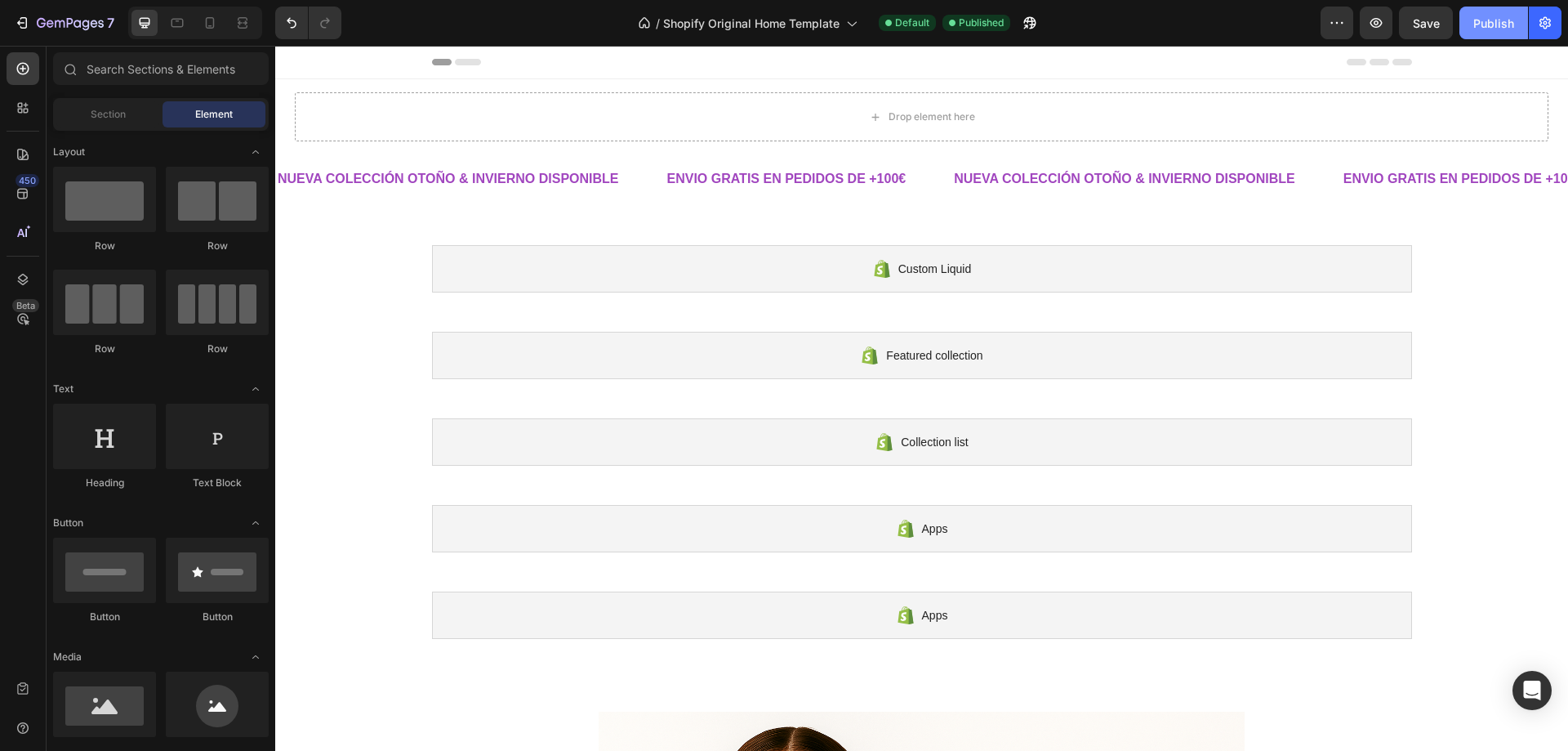
click at [1484, 26] on div "Publish" at bounding box center [1493, 23] width 40 height 17
click at [788, 197] on div "ENVIO GRATIS EN PEDIDOS DE +100€ Text Block" at bounding box center [787, 179] width 243 height 40
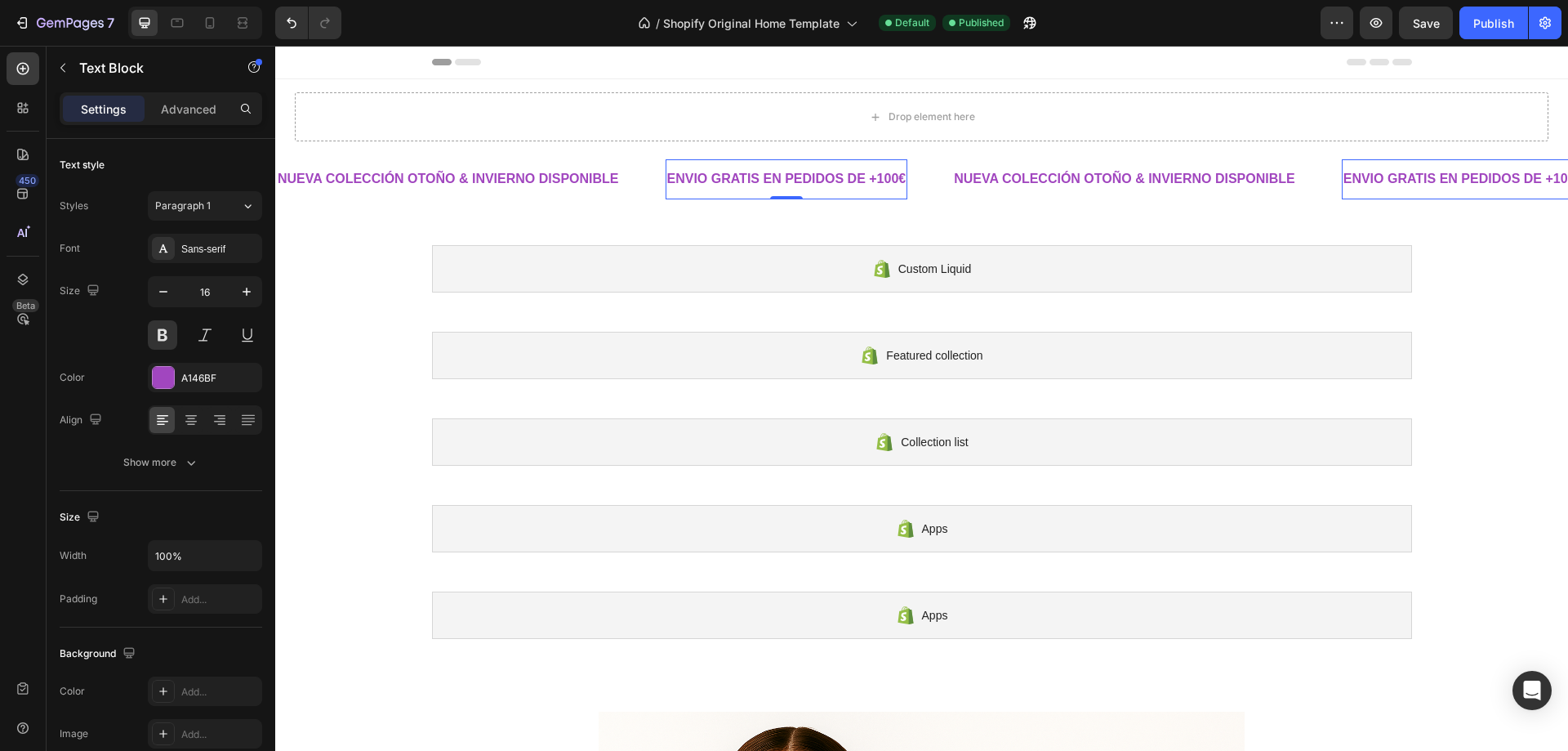
click at [398, 239] on div "Drop element here Sticky NUEVA COLECCIÓN OTOÑO & INVIERNO DISPONIBLE Text Block…" at bounding box center [921, 679] width 1293 height 1199
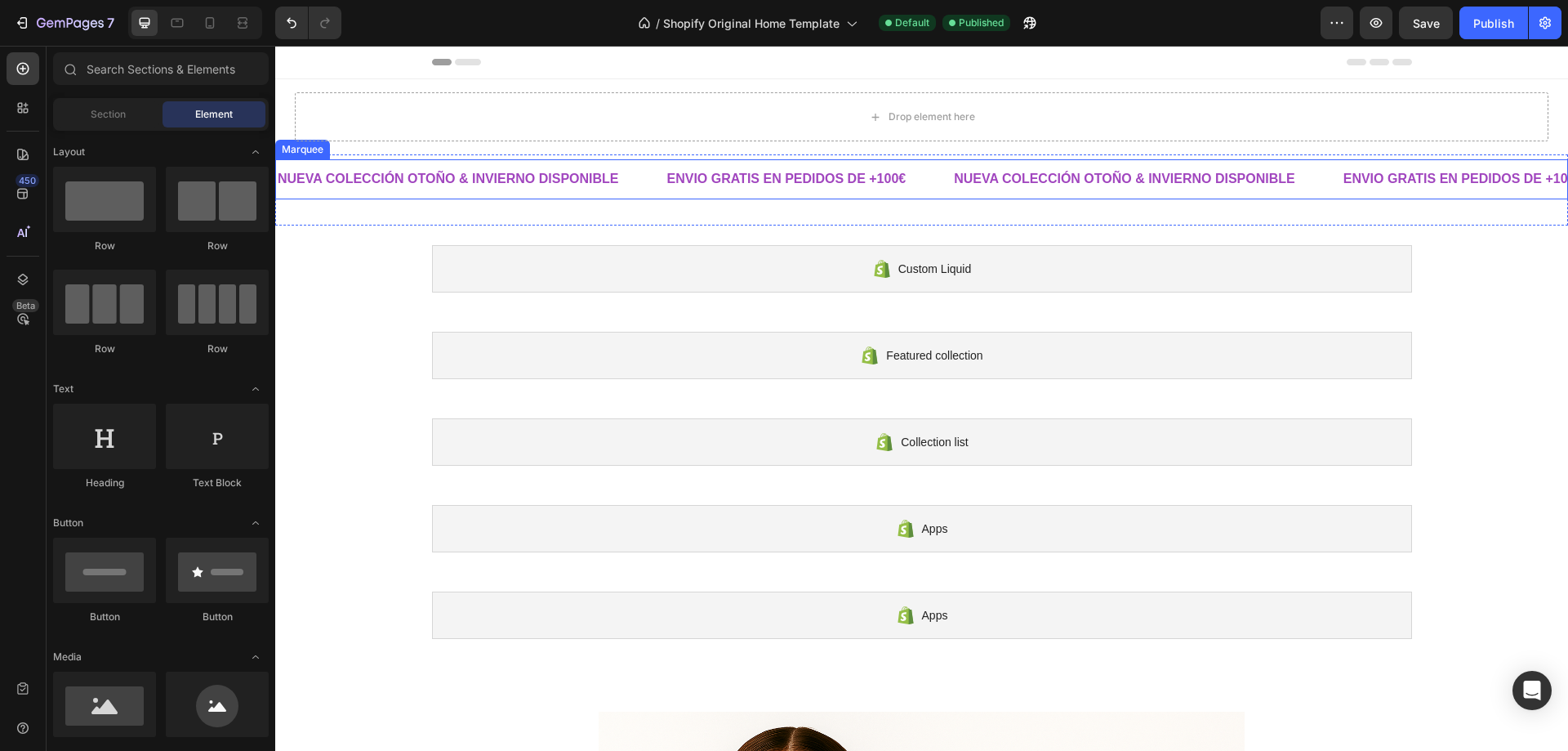
click at [930, 171] on div "ENVIO GRATIS EN PEDIDOS DE +100€ Text Block" at bounding box center [809, 179] width 287 height 40
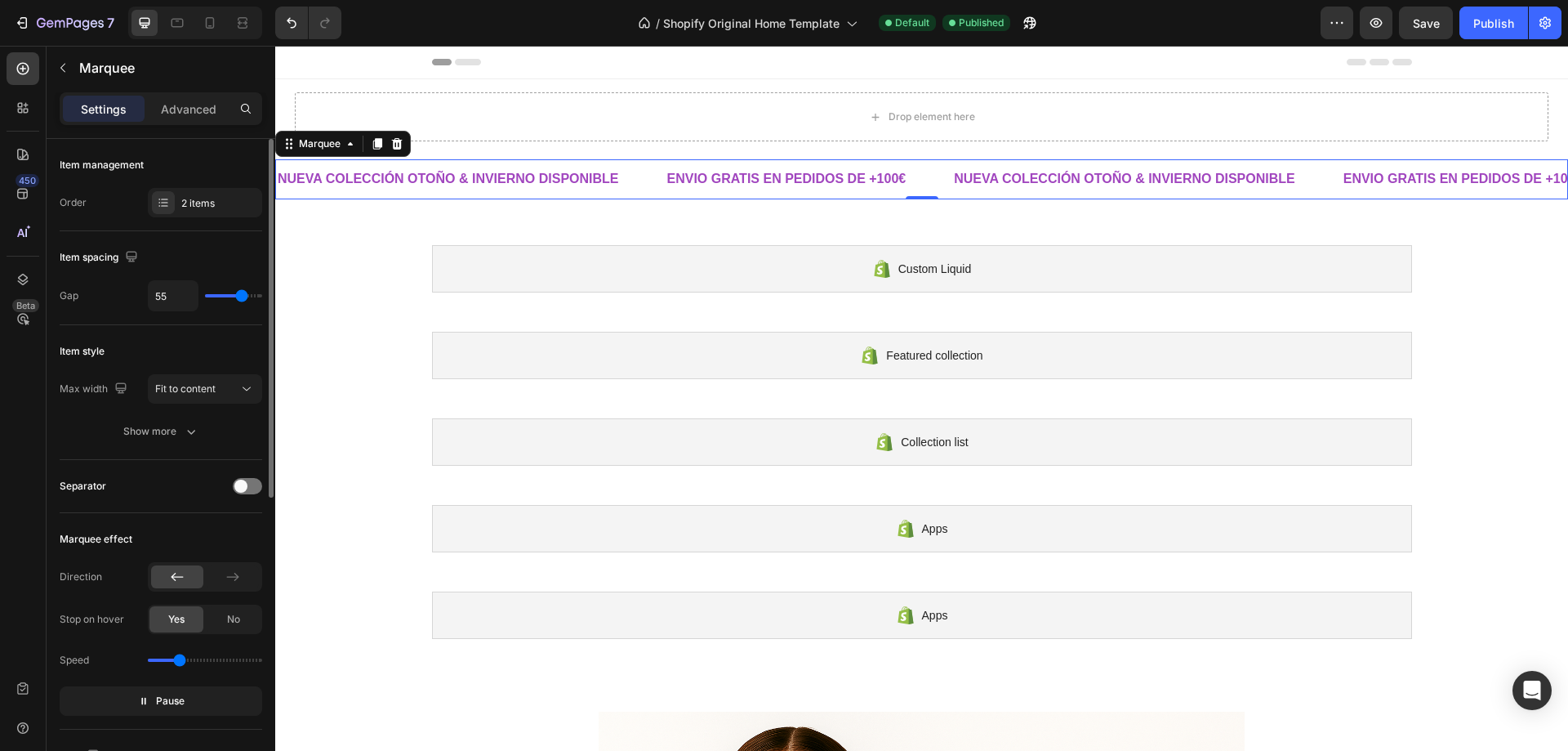
type input "43"
type input "31"
type input "27"
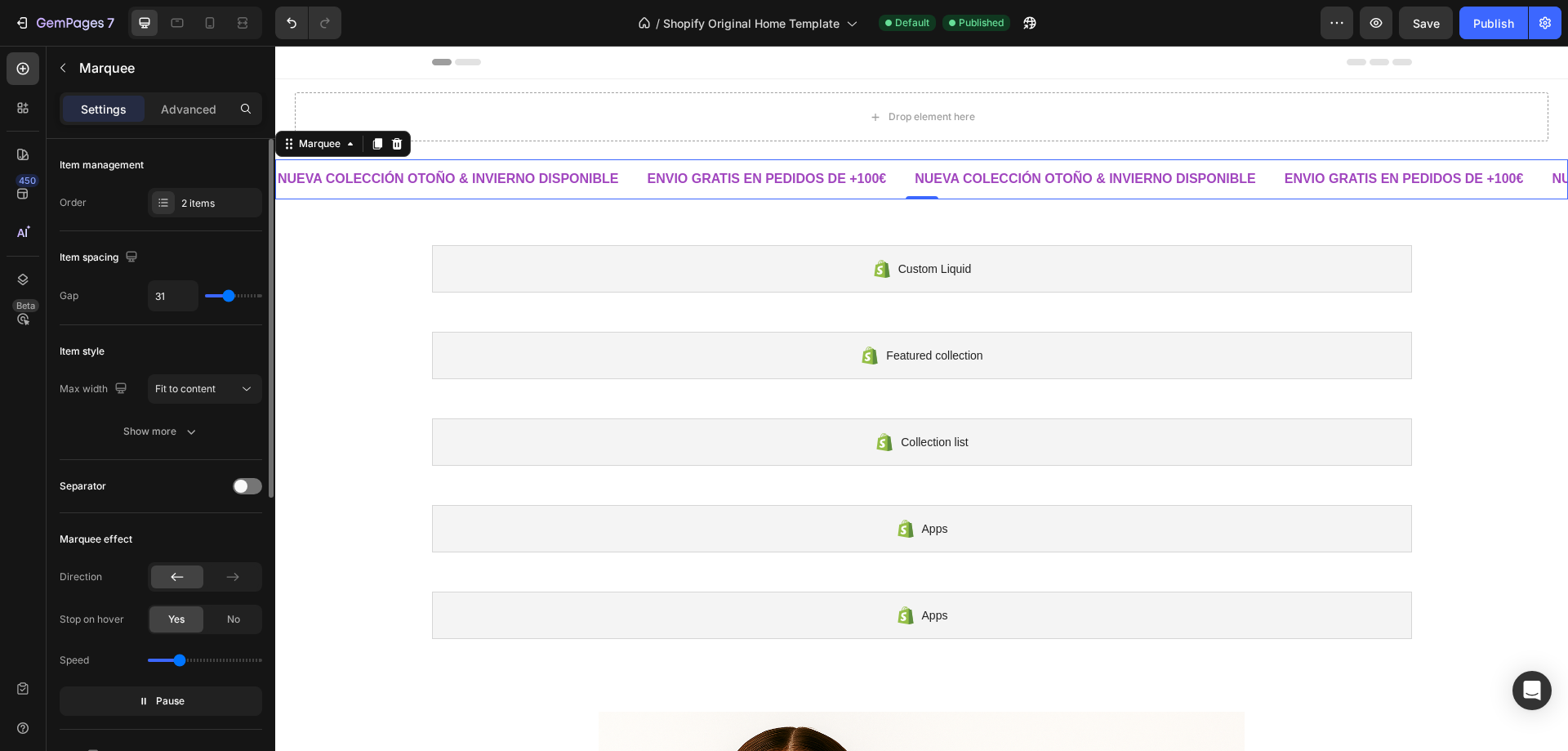
type input "27"
type input "21"
type input "18"
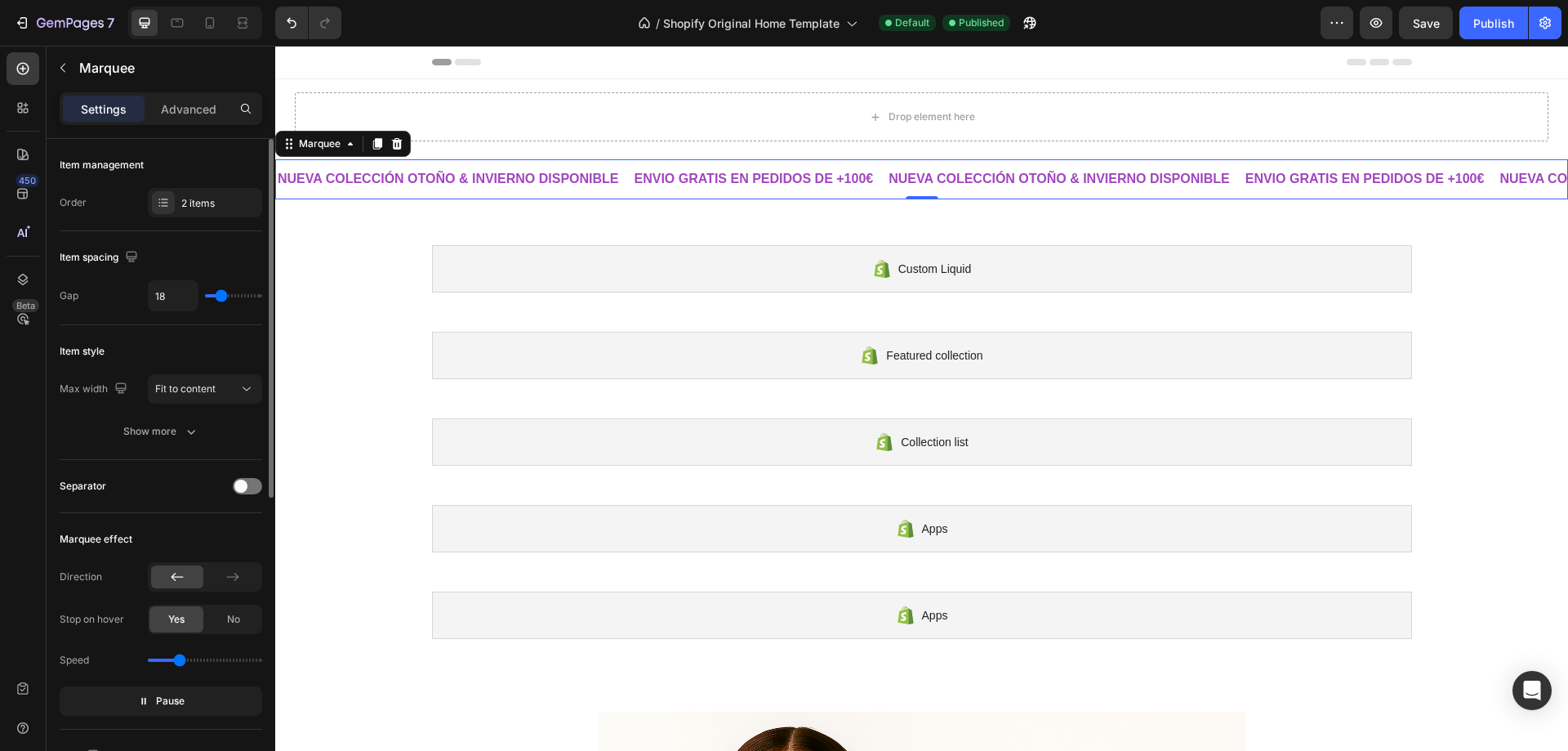
type input "15"
type input "3"
type input "1"
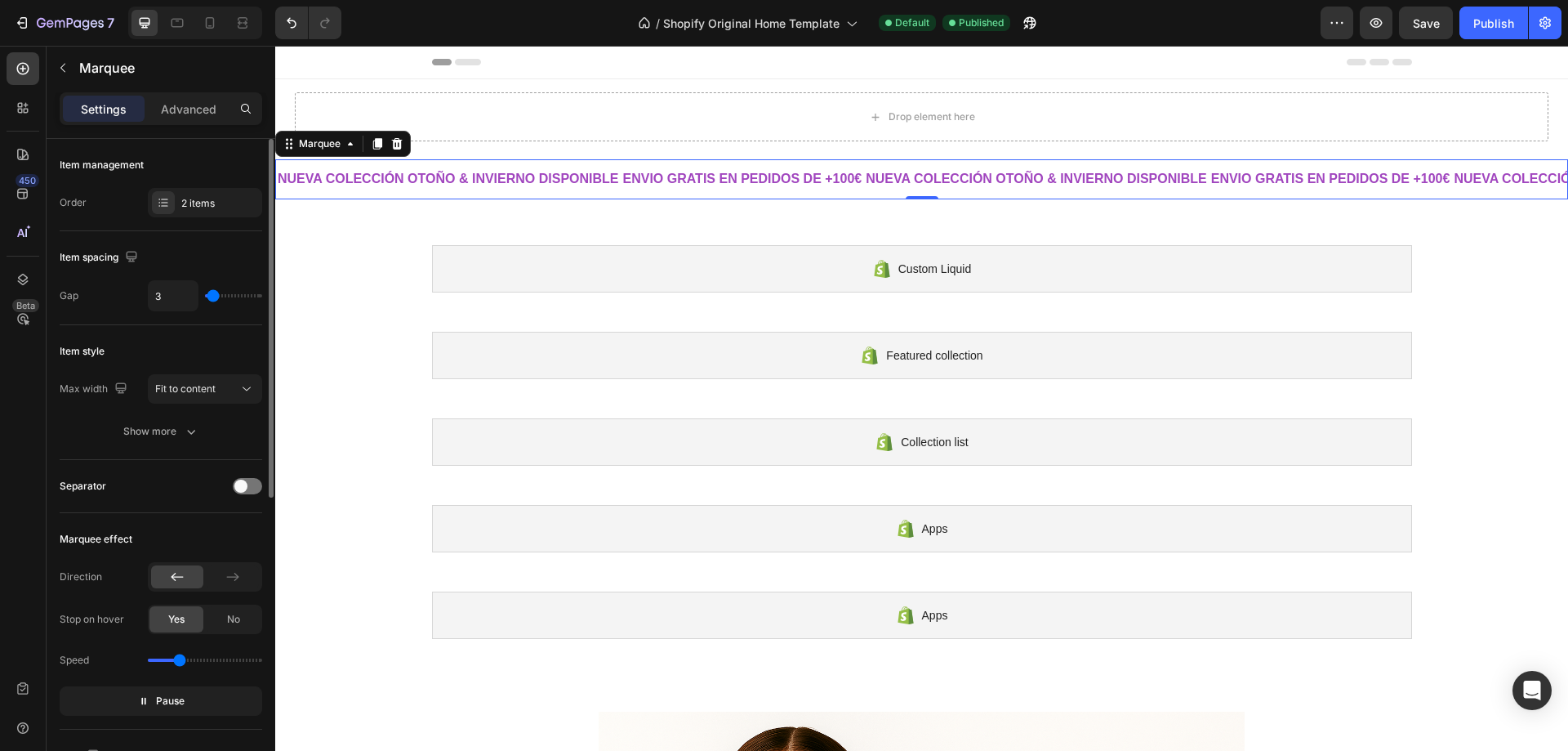
type input "1"
type input "39"
type input "53"
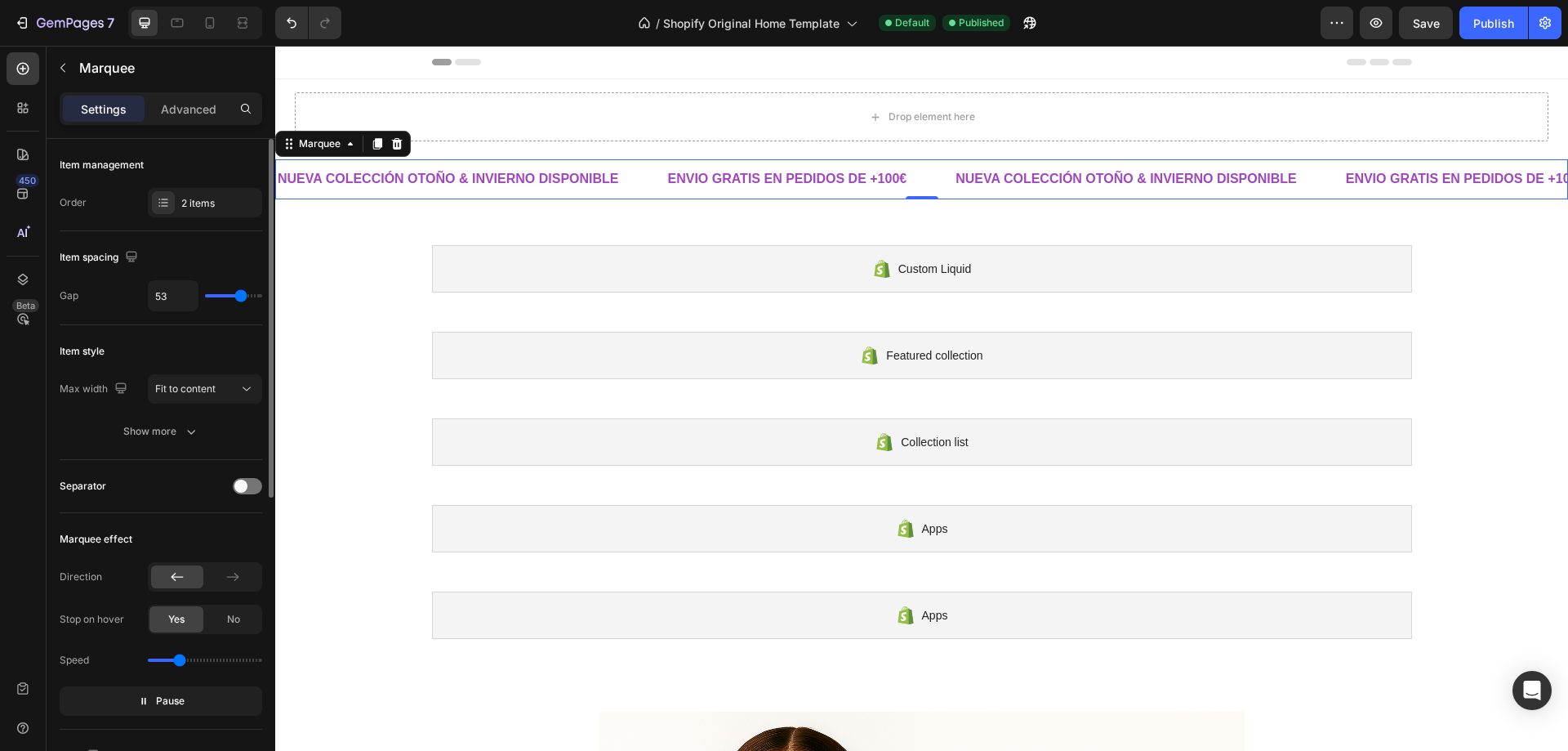
type input "56"
type input "59"
type input "61"
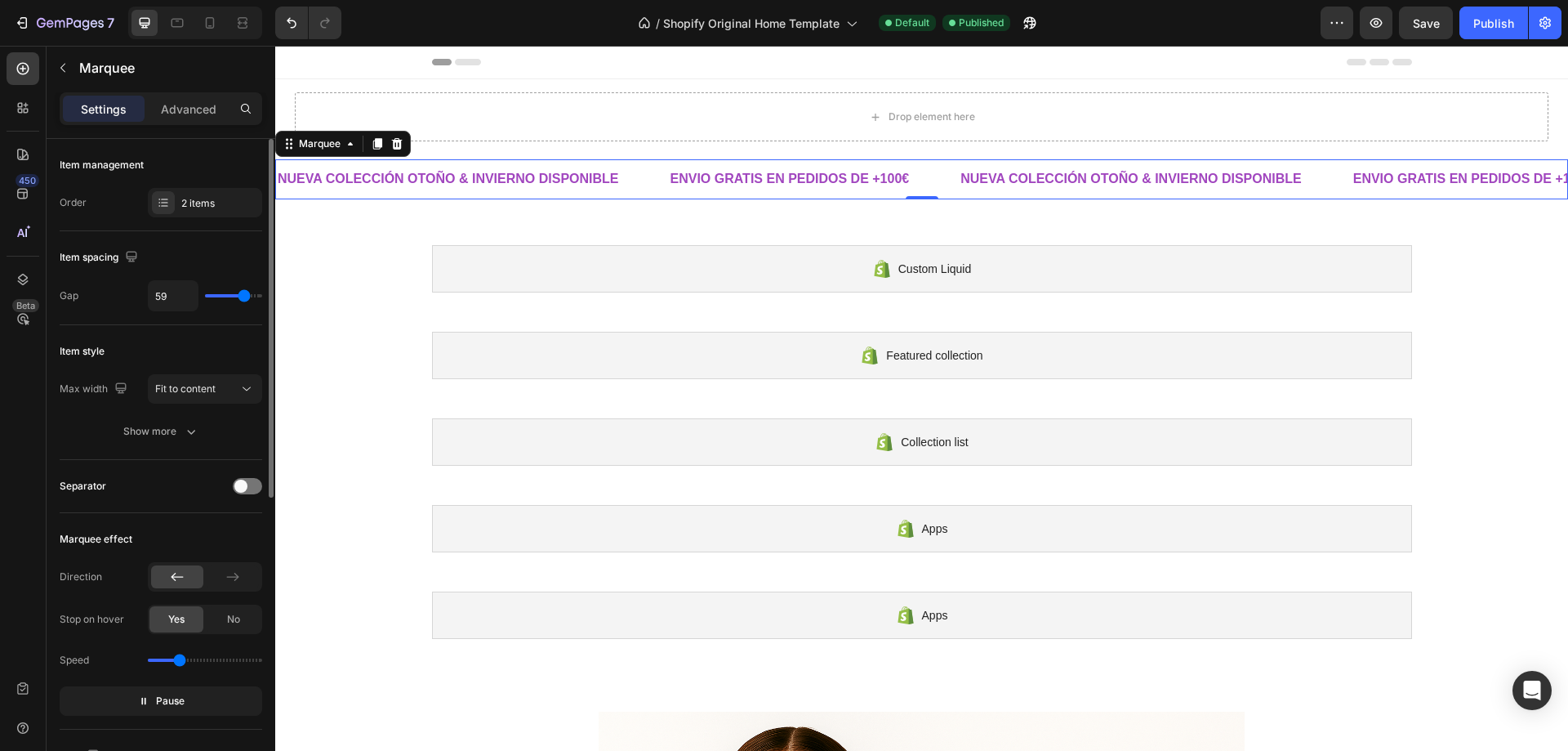
type input "61"
type input "62"
type input "70"
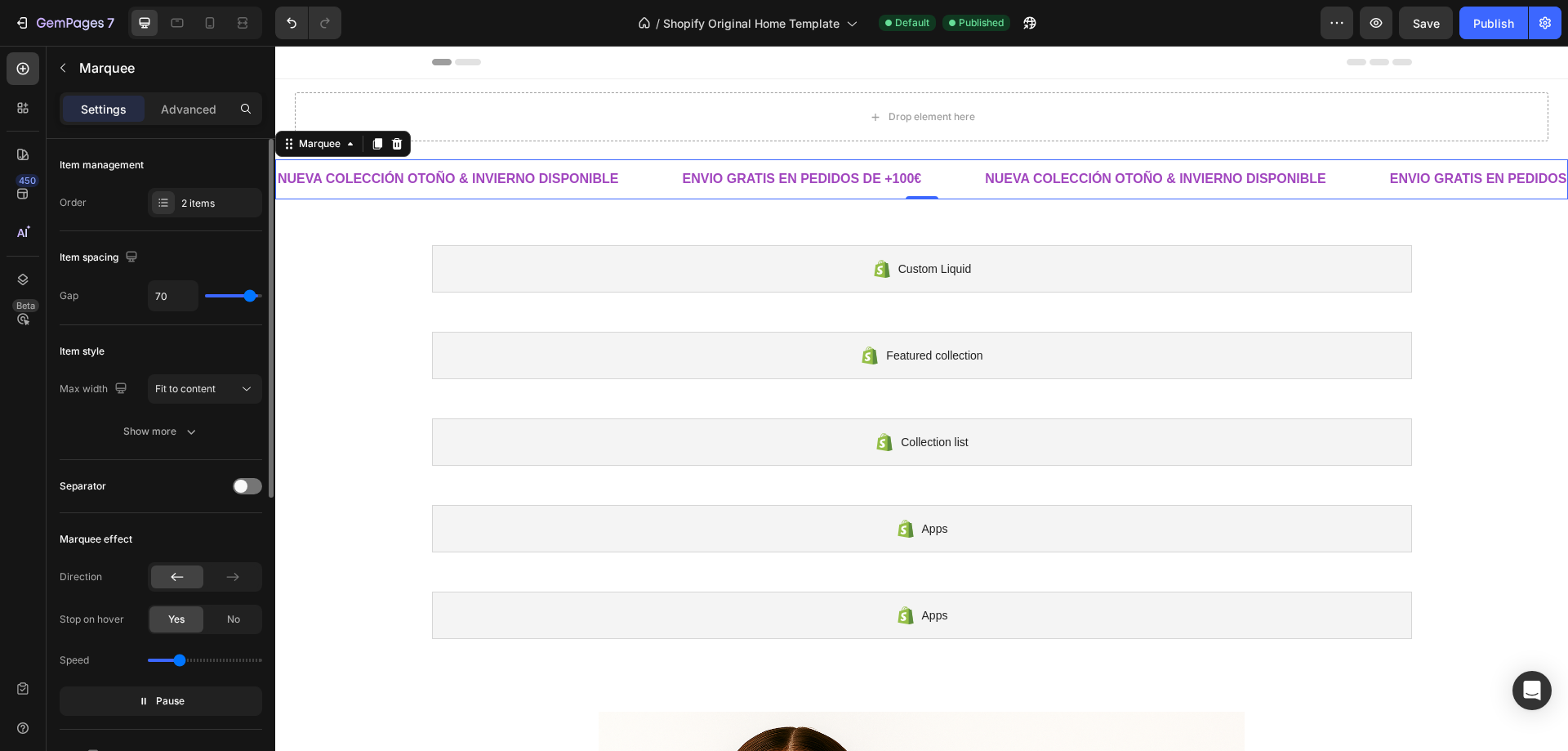
type input "74"
type input "76"
type input "79"
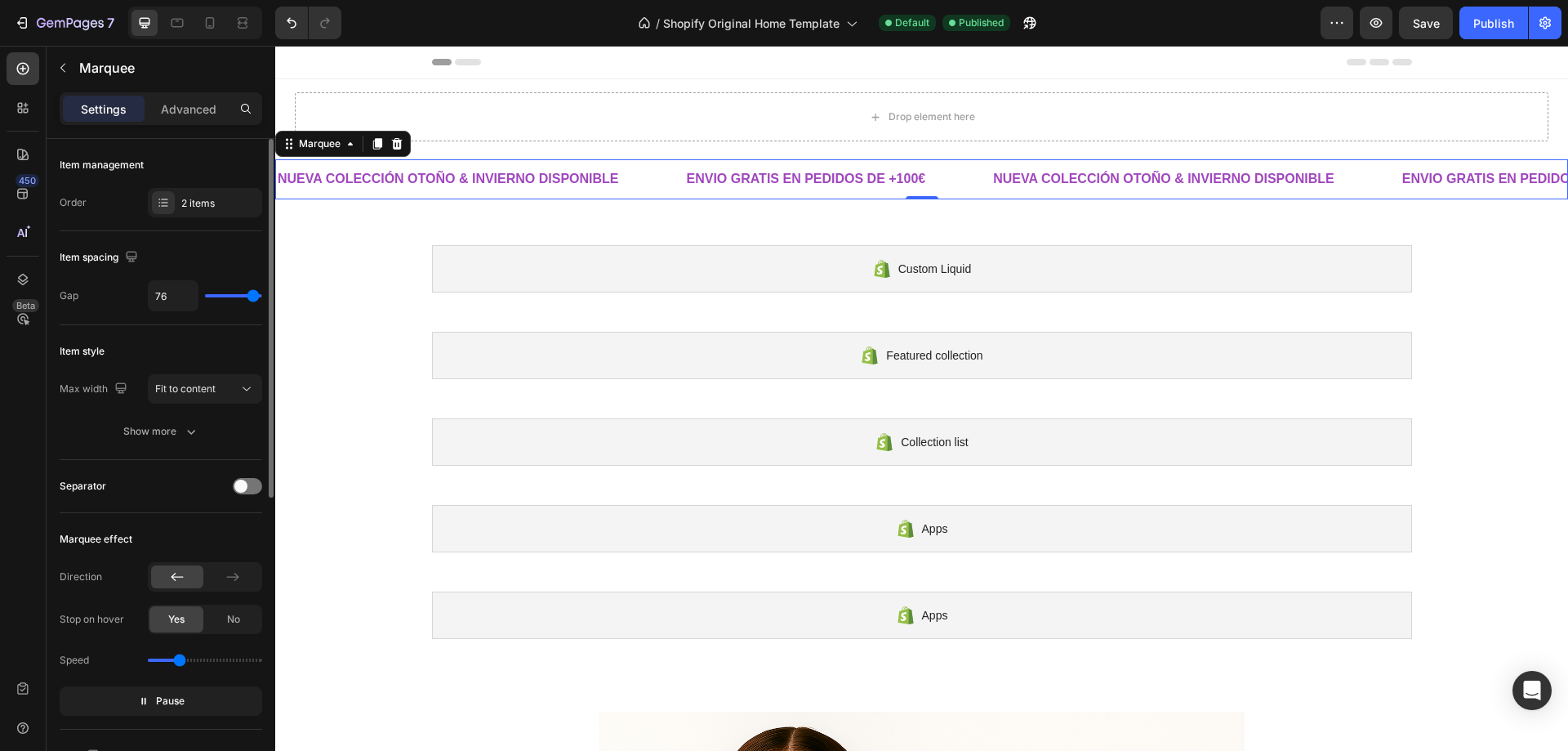
type input "79"
type input "80"
type input "73"
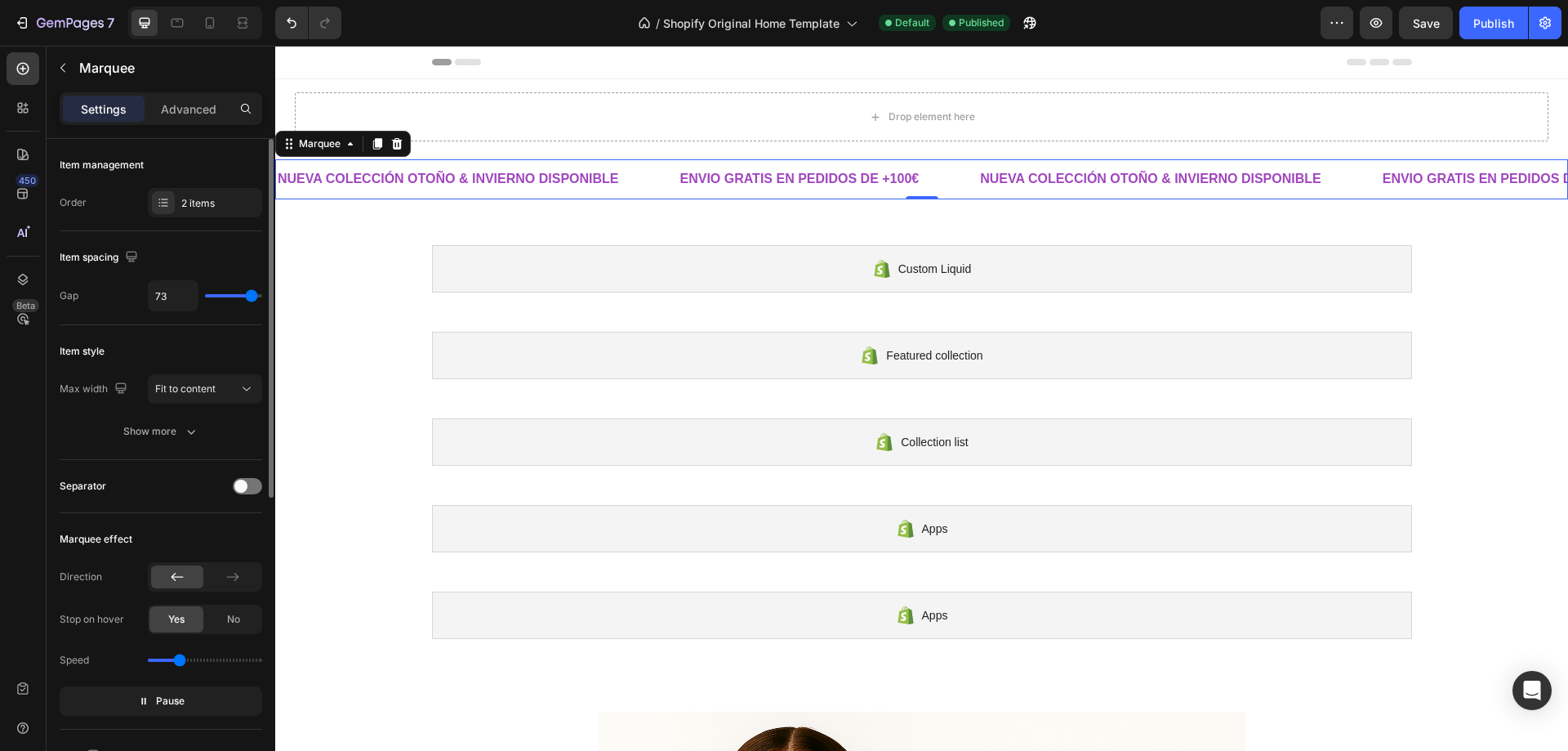
type input "71"
drag, startPoint x: 239, startPoint y: 291, endPoint x: 251, endPoint y: 290, distance: 12.0
type input "71"
click at [251, 294] on input "range" at bounding box center [233, 296] width 57 height 3
click at [169, 117] on p "Advanced" at bounding box center [188, 109] width 56 height 17
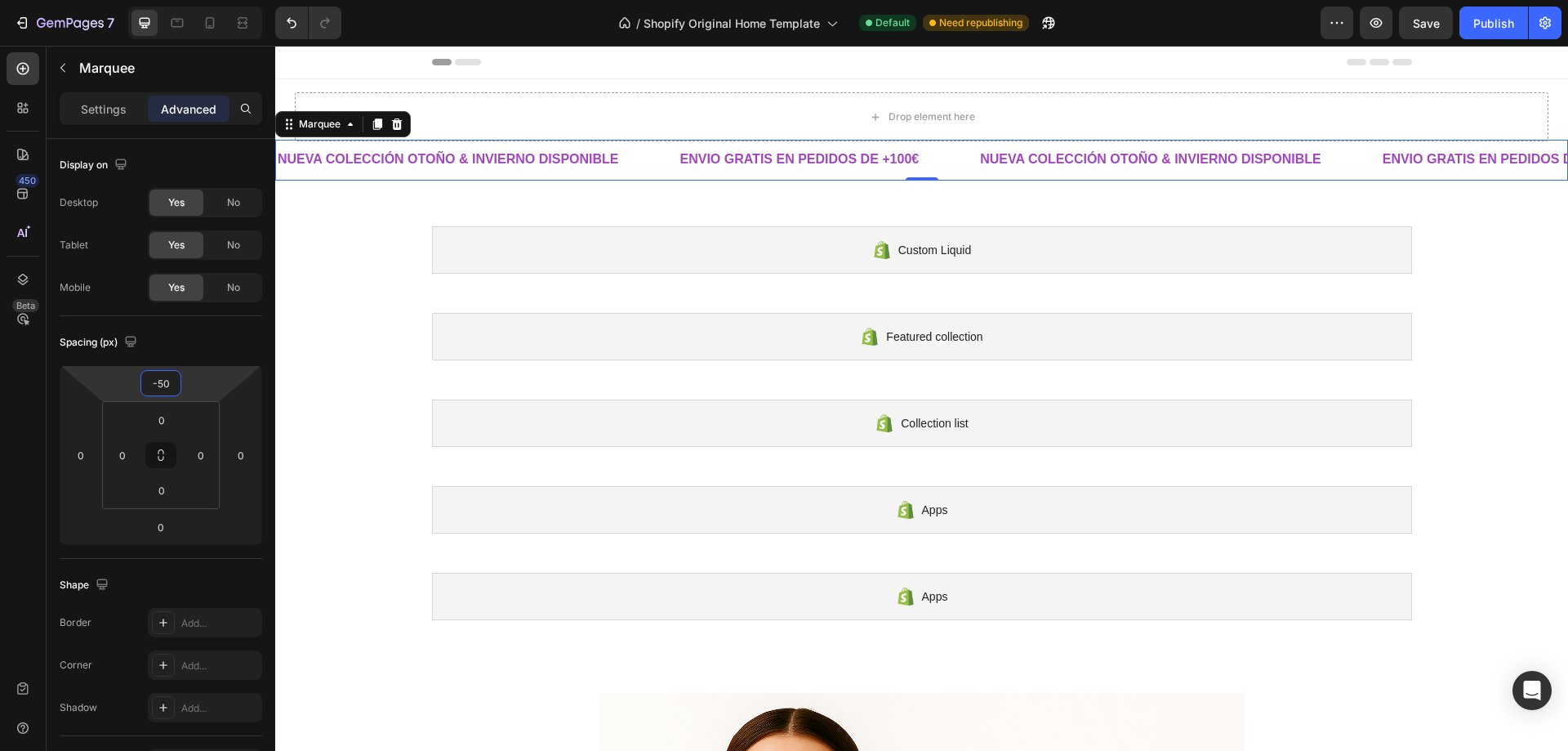
type input "-48"
drag, startPoint x: 167, startPoint y: 397, endPoint x: 167, endPoint y: 405, distance: 8.0
click at [167, 0] on html "7 / Shopify Original Home Template Default Need republishing Preview Save Publi…" at bounding box center [784, 0] width 1568 height 0
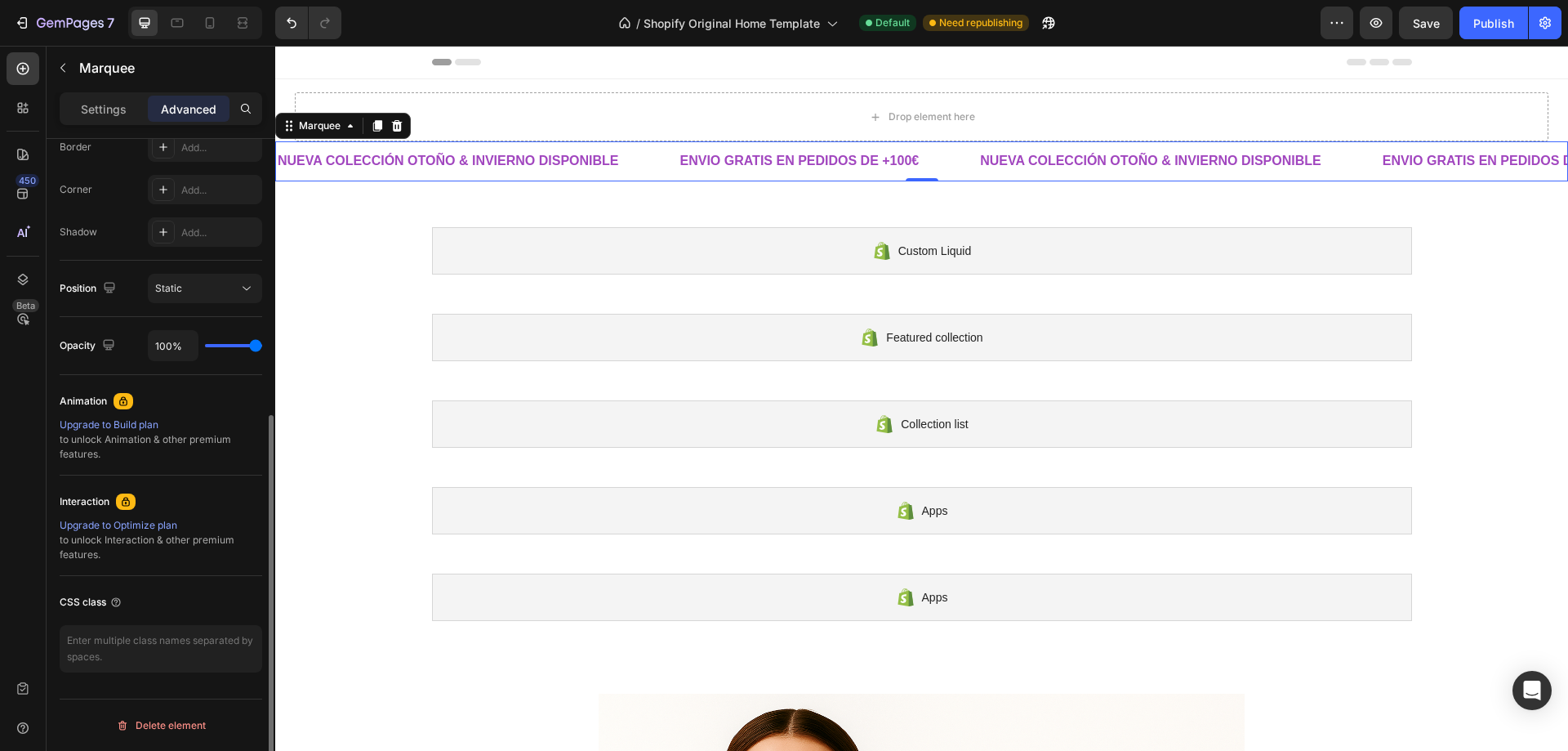
scroll to position [231, 0]
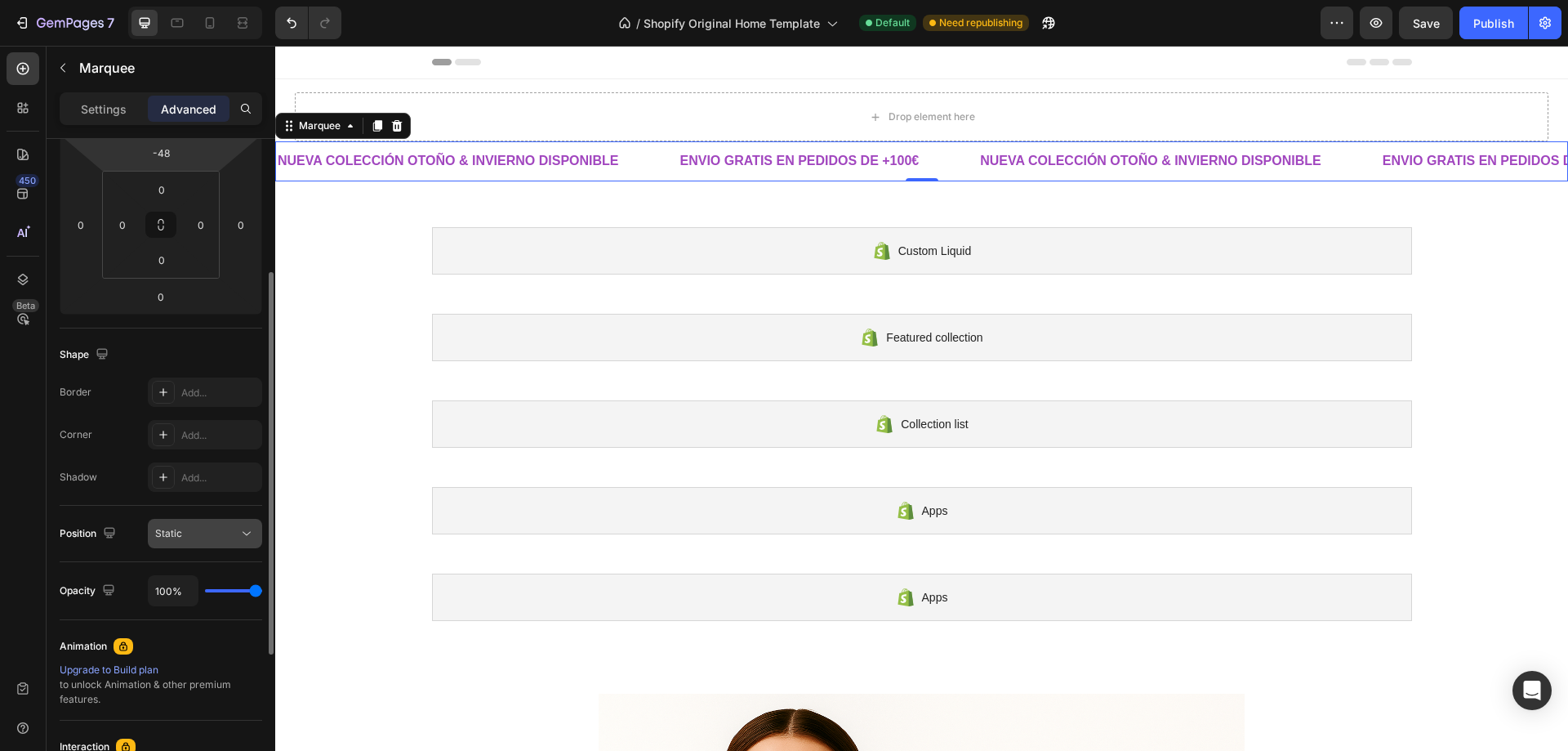
click at [194, 528] on div "Static" at bounding box center [196, 533] width 83 height 15
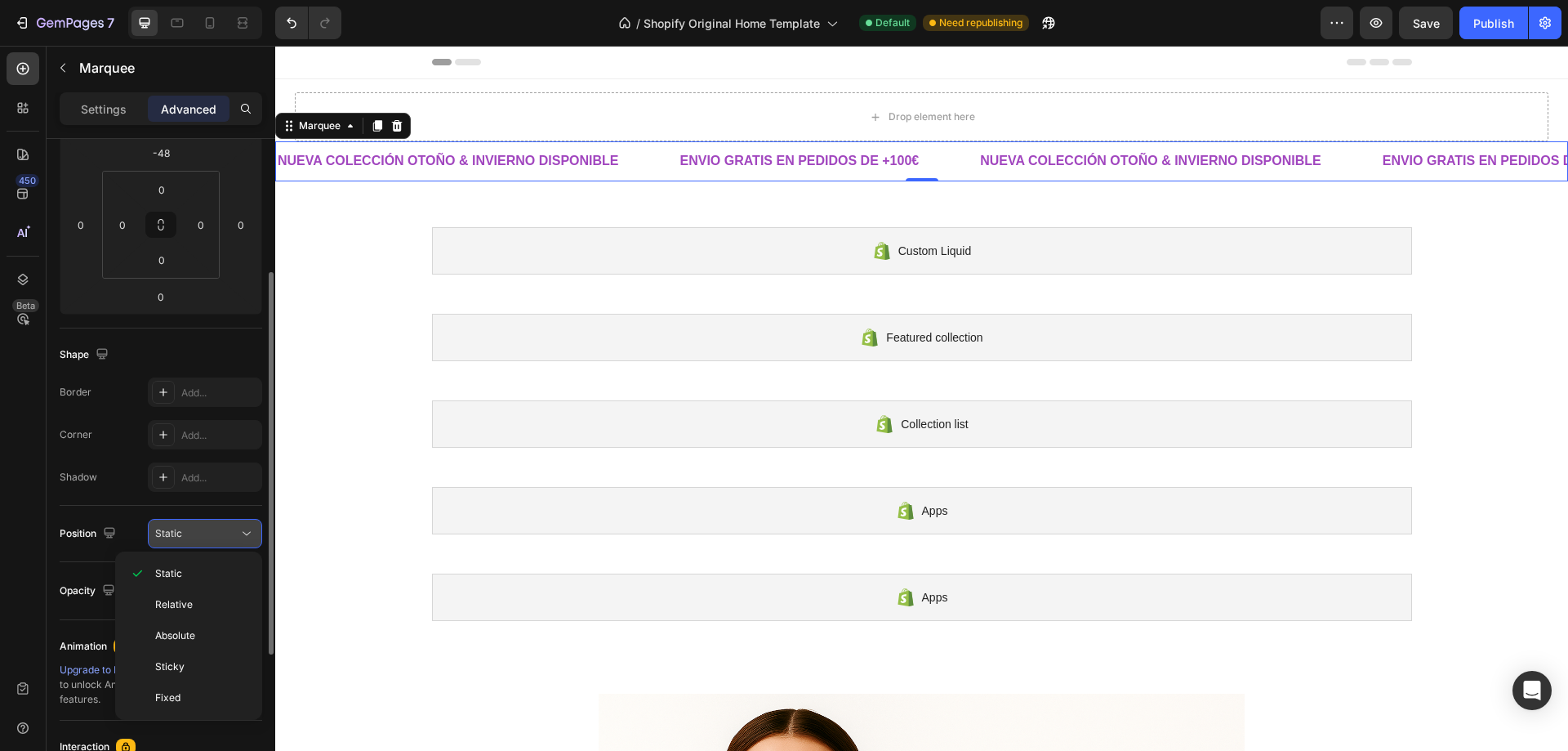
click at [194, 528] on div "Static" at bounding box center [196, 533] width 83 height 15
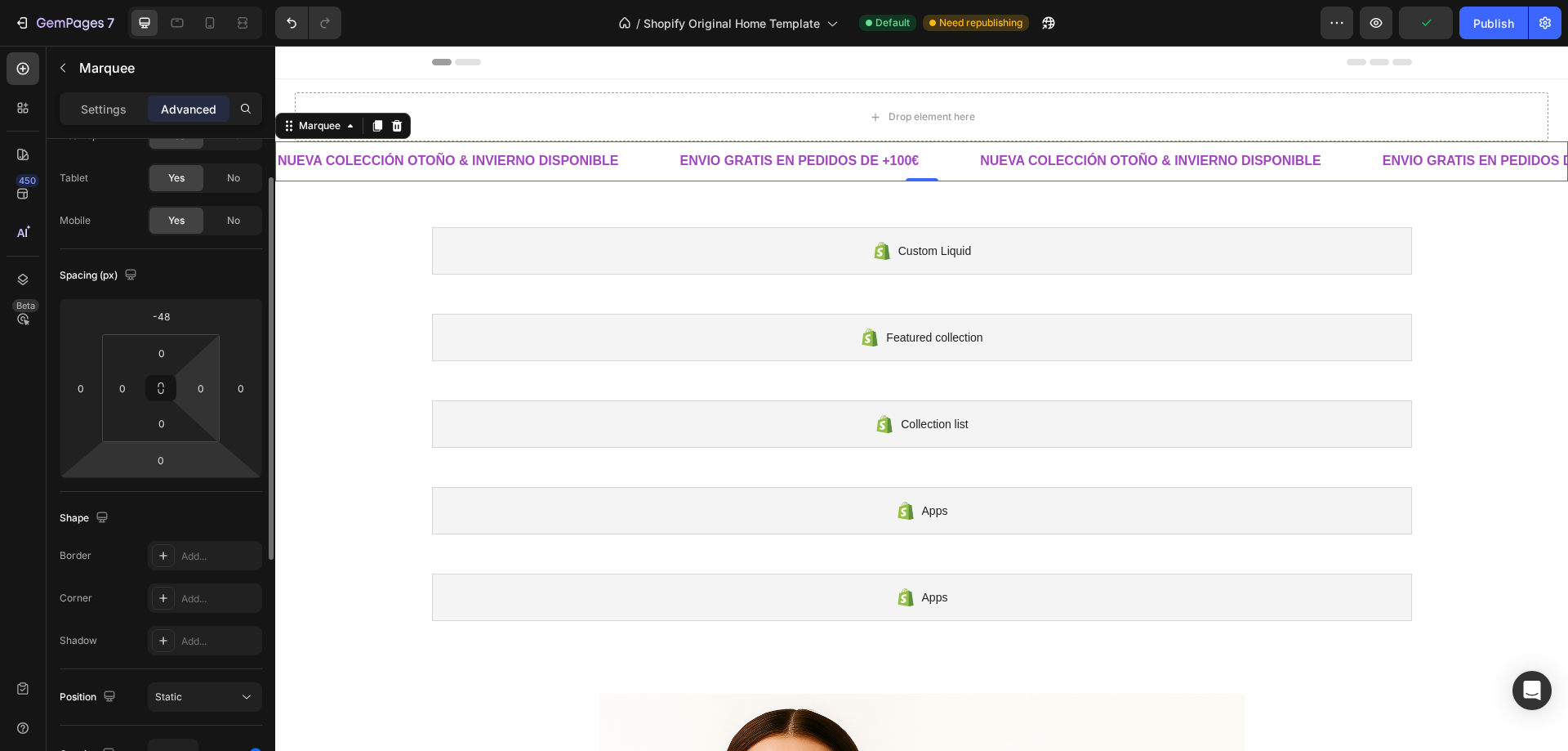
scroll to position [0, 0]
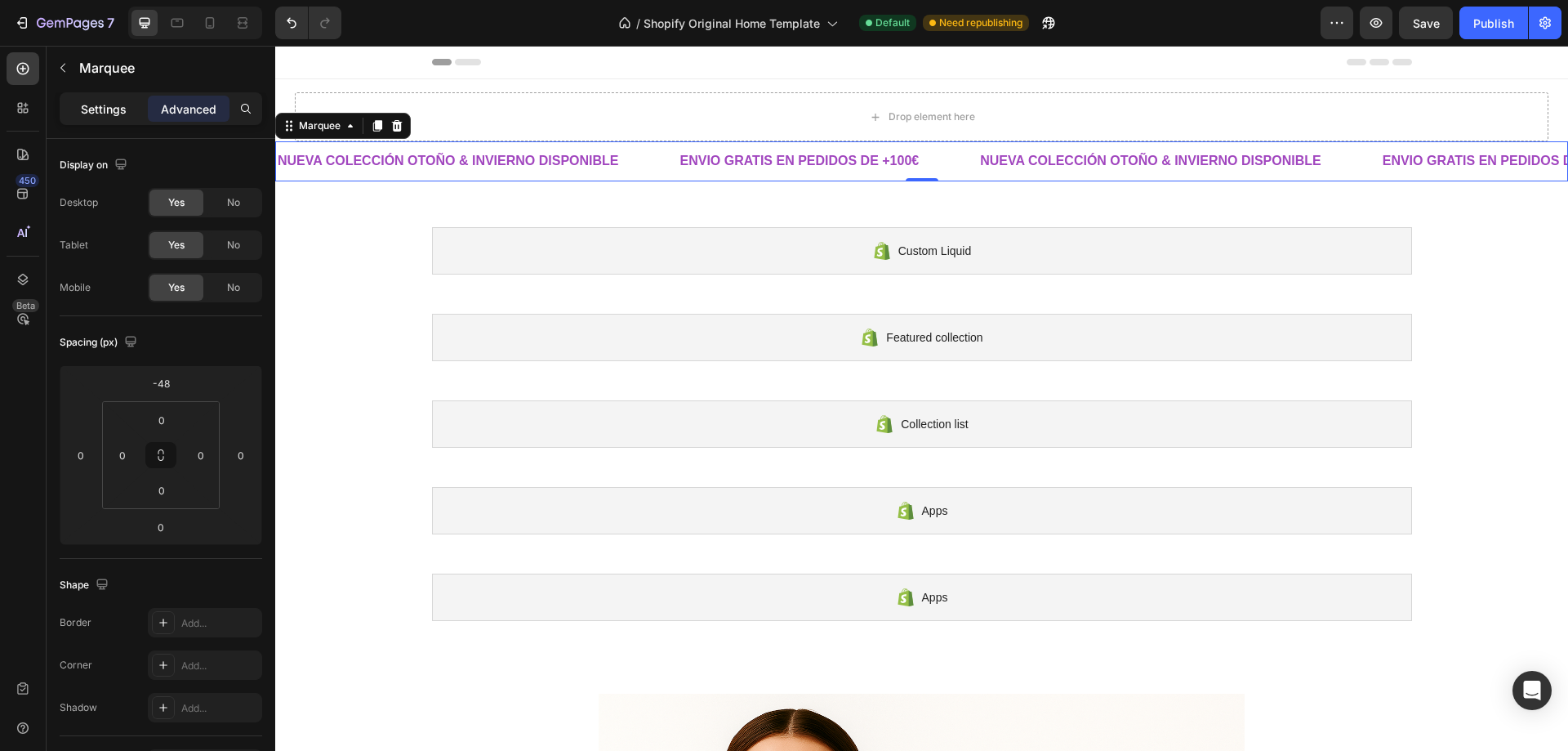
click at [118, 97] on div "Settings" at bounding box center [103, 108] width 82 height 26
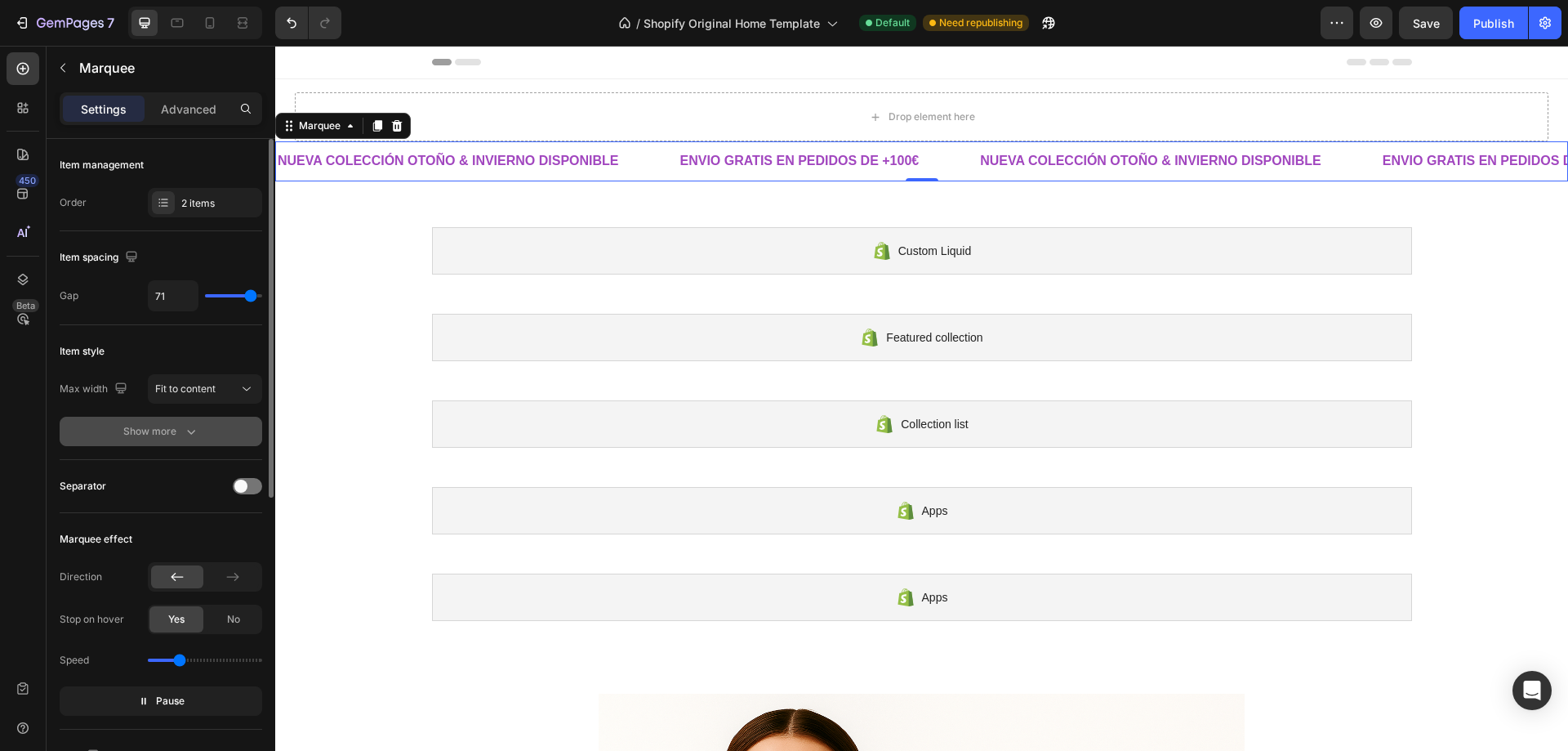
click at [187, 431] on icon "button" at bounding box center [191, 431] width 16 height 16
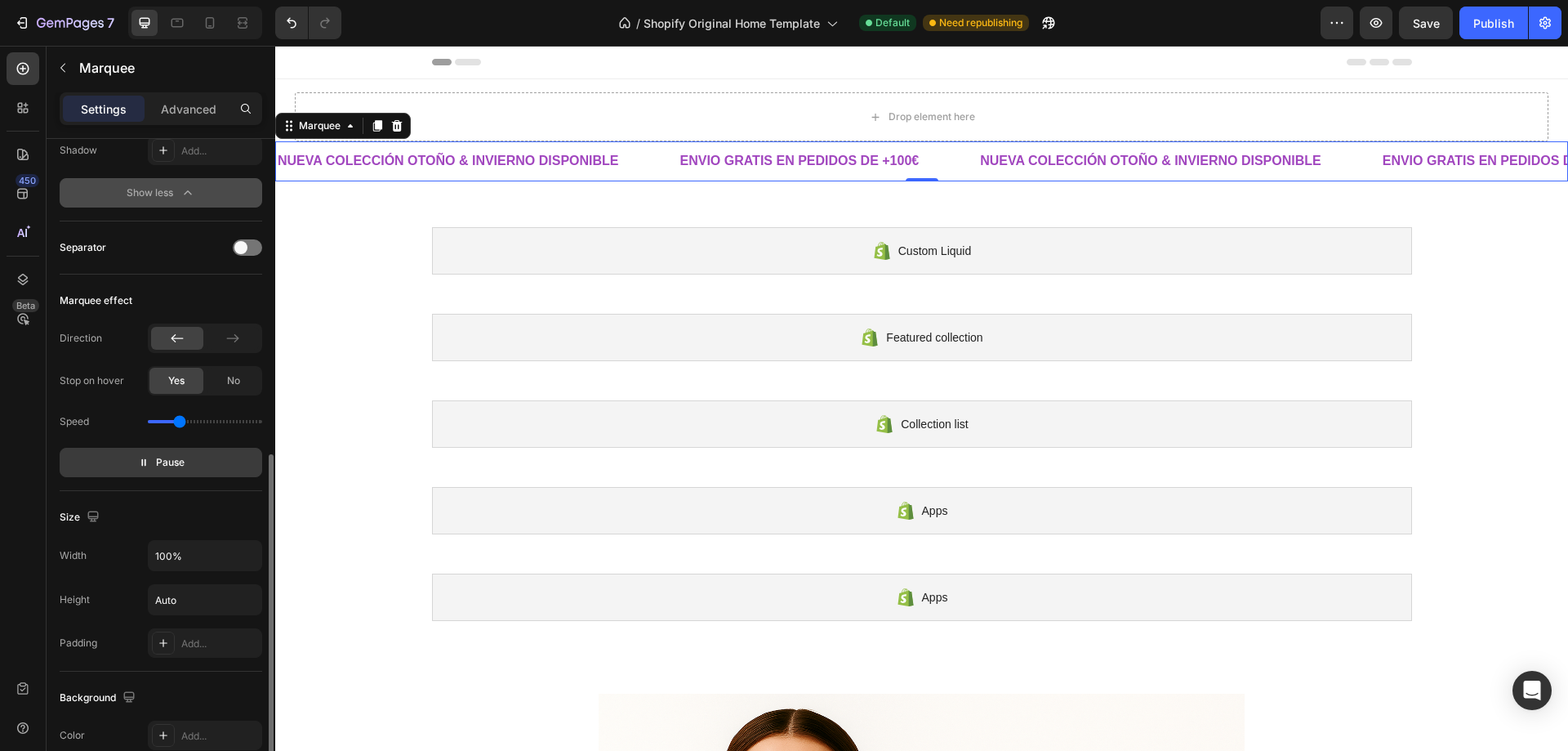
scroll to position [490, 0]
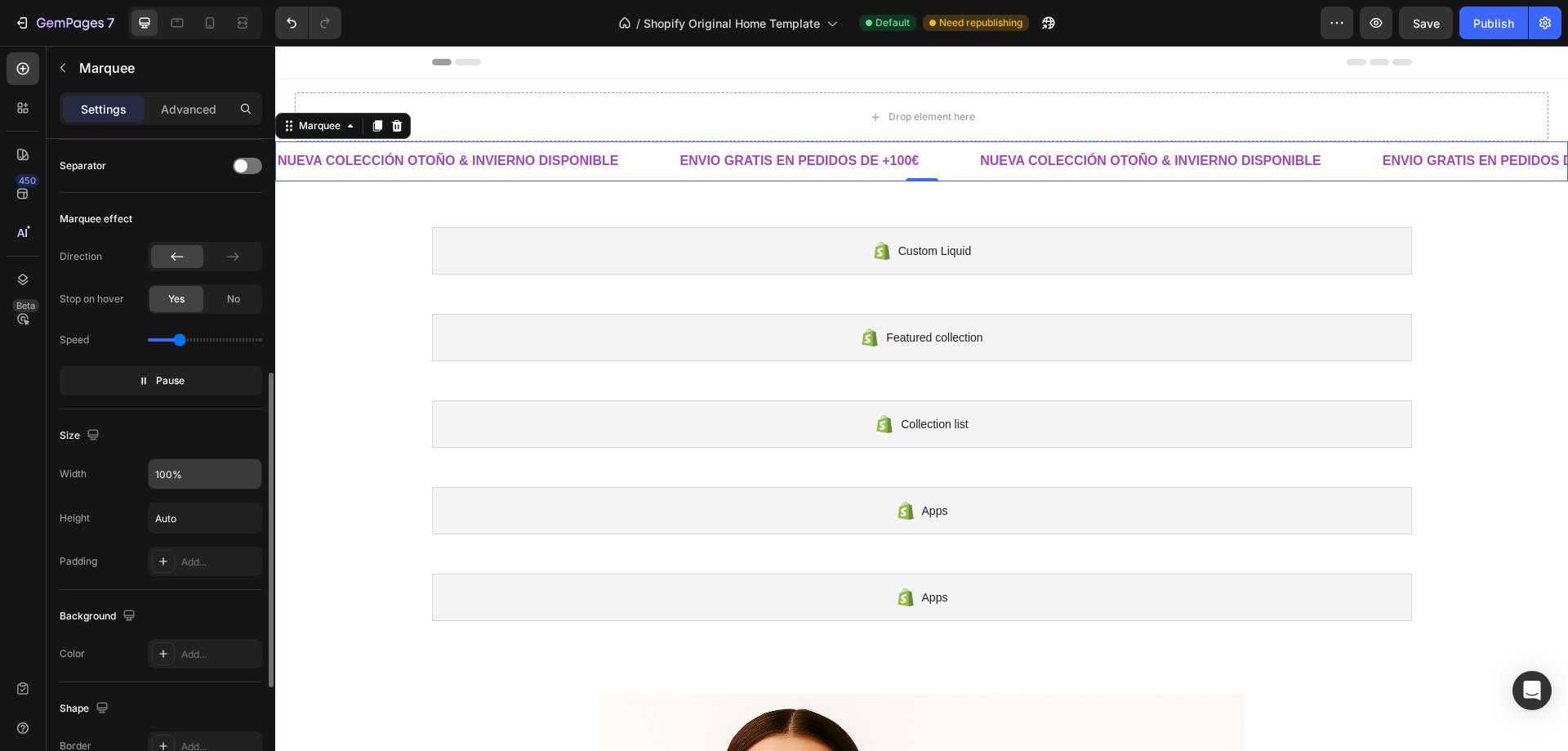
click at [189, 470] on input "100%" at bounding box center [205, 474] width 113 height 29
click at [198, 431] on div "Size" at bounding box center [161, 435] width 203 height 26
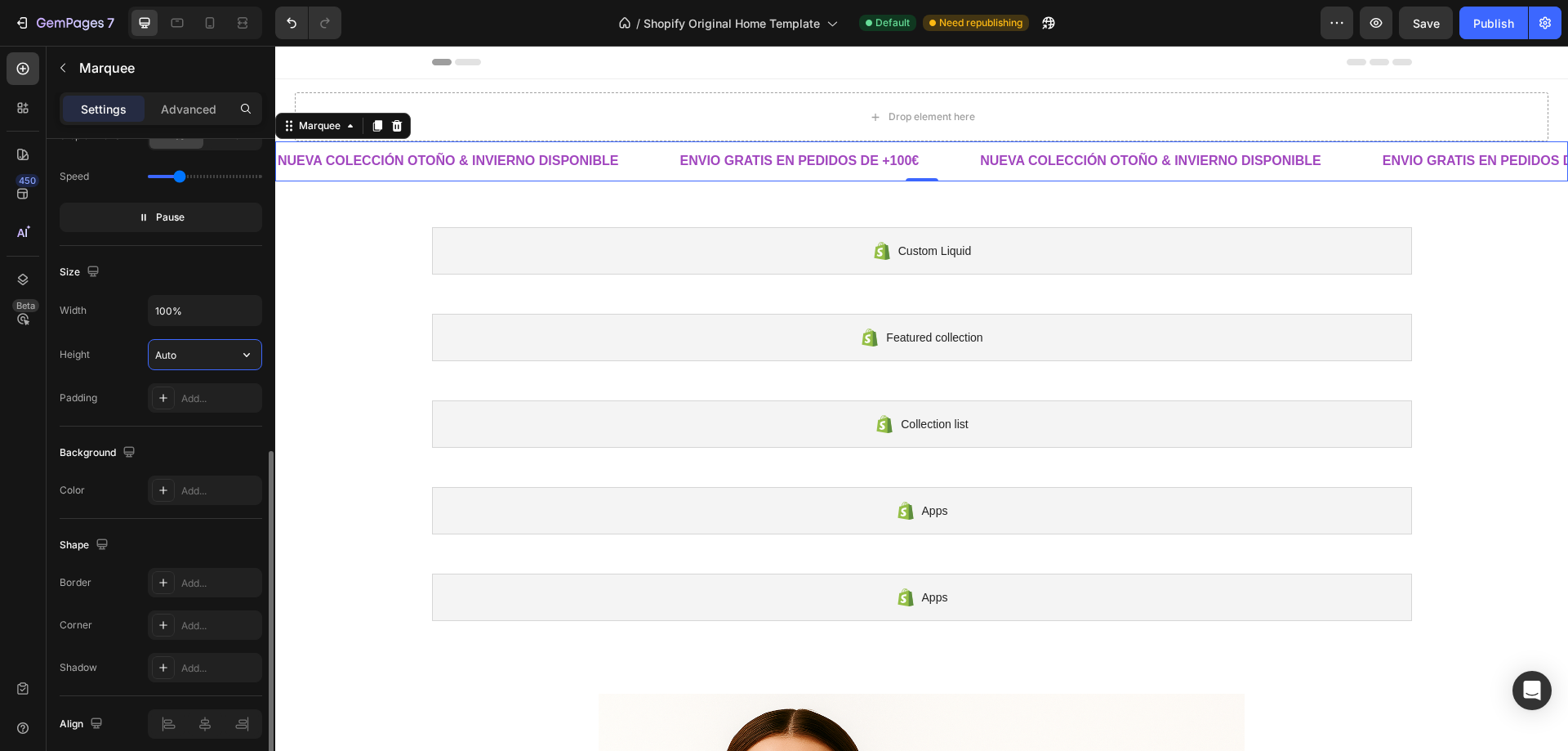
click at [207, 361] on input "Auto" at bounding box center [205, 354] width 113 height 29
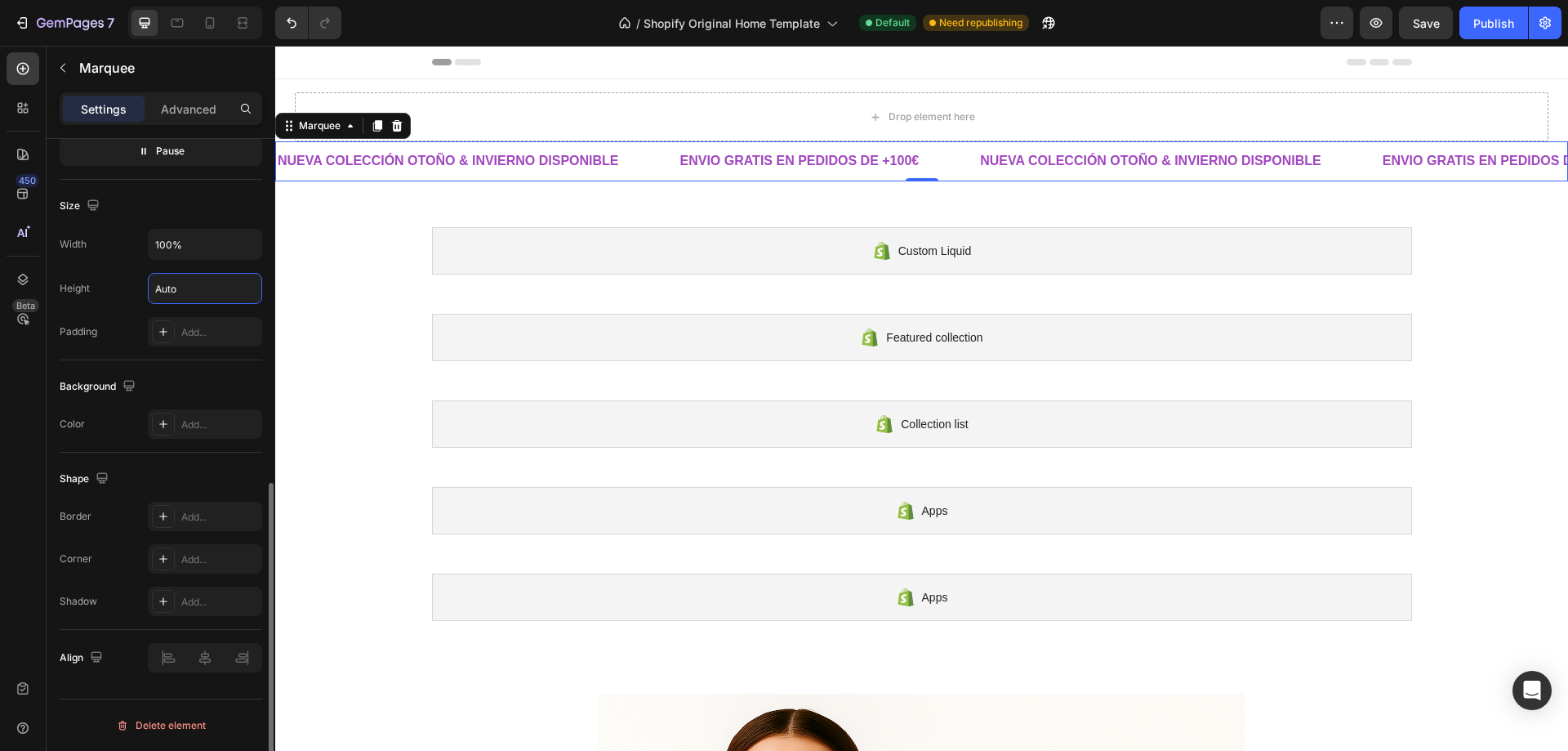
click at [179, 460] on div "Shape Border Add... Corner Add... Shadow Add..." at bounding box center [161, 541] width 203 height 177
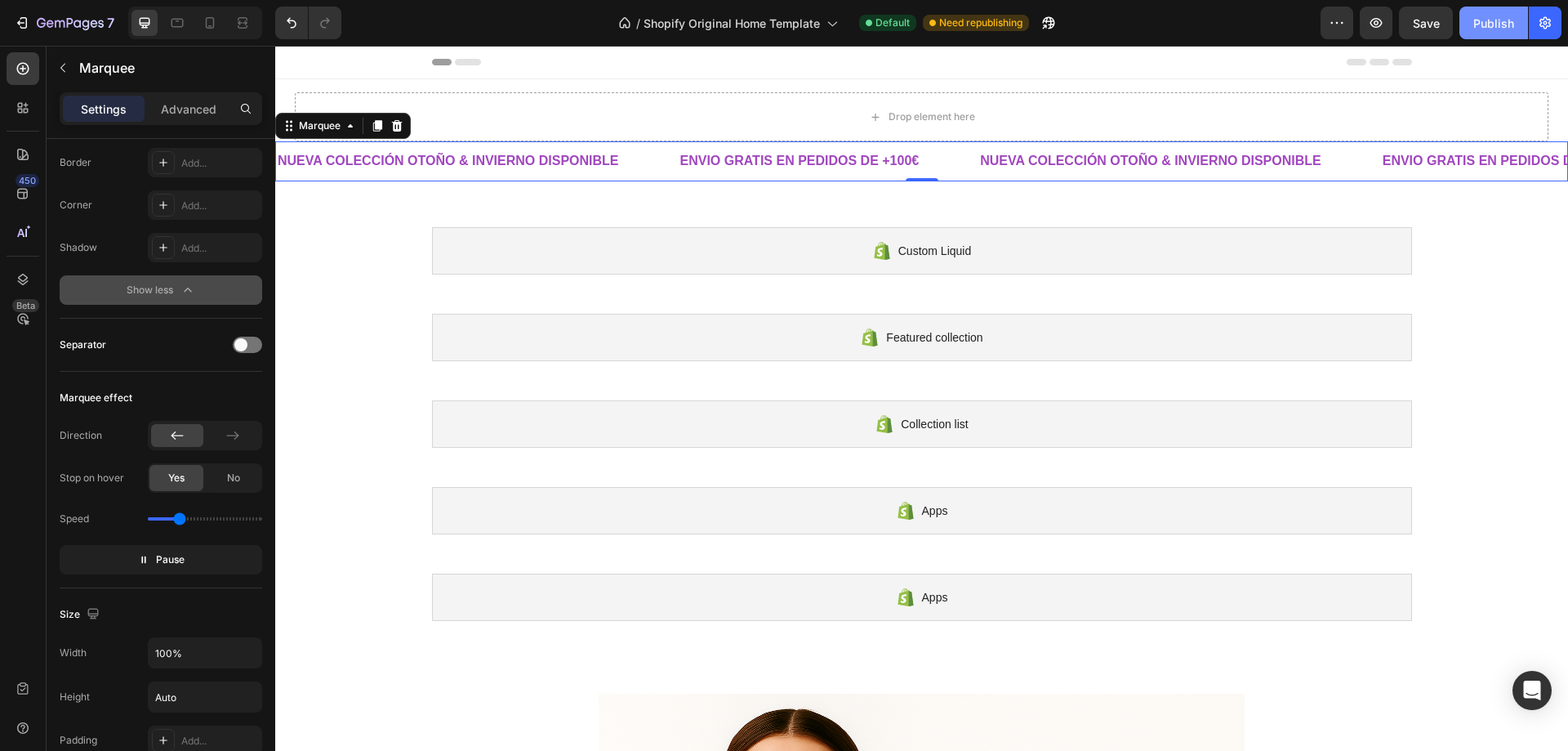
click at [1477, 24] on div "Publish" at bounding box center [1493, 23] width 40 height 17
click at [399, 123] on icon at bounding box center [397, 126] width 10 height 11
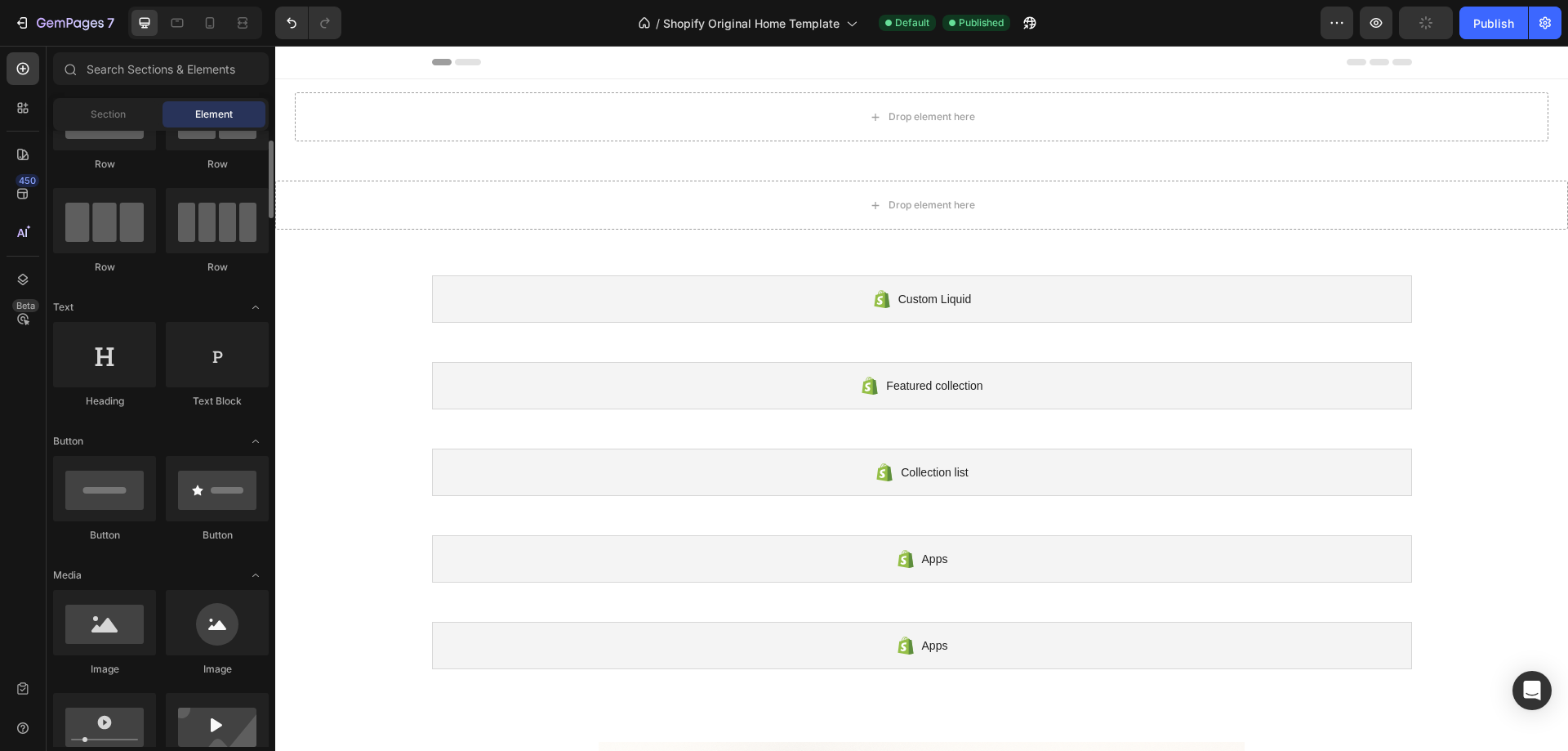
scroll to position [163, 0]
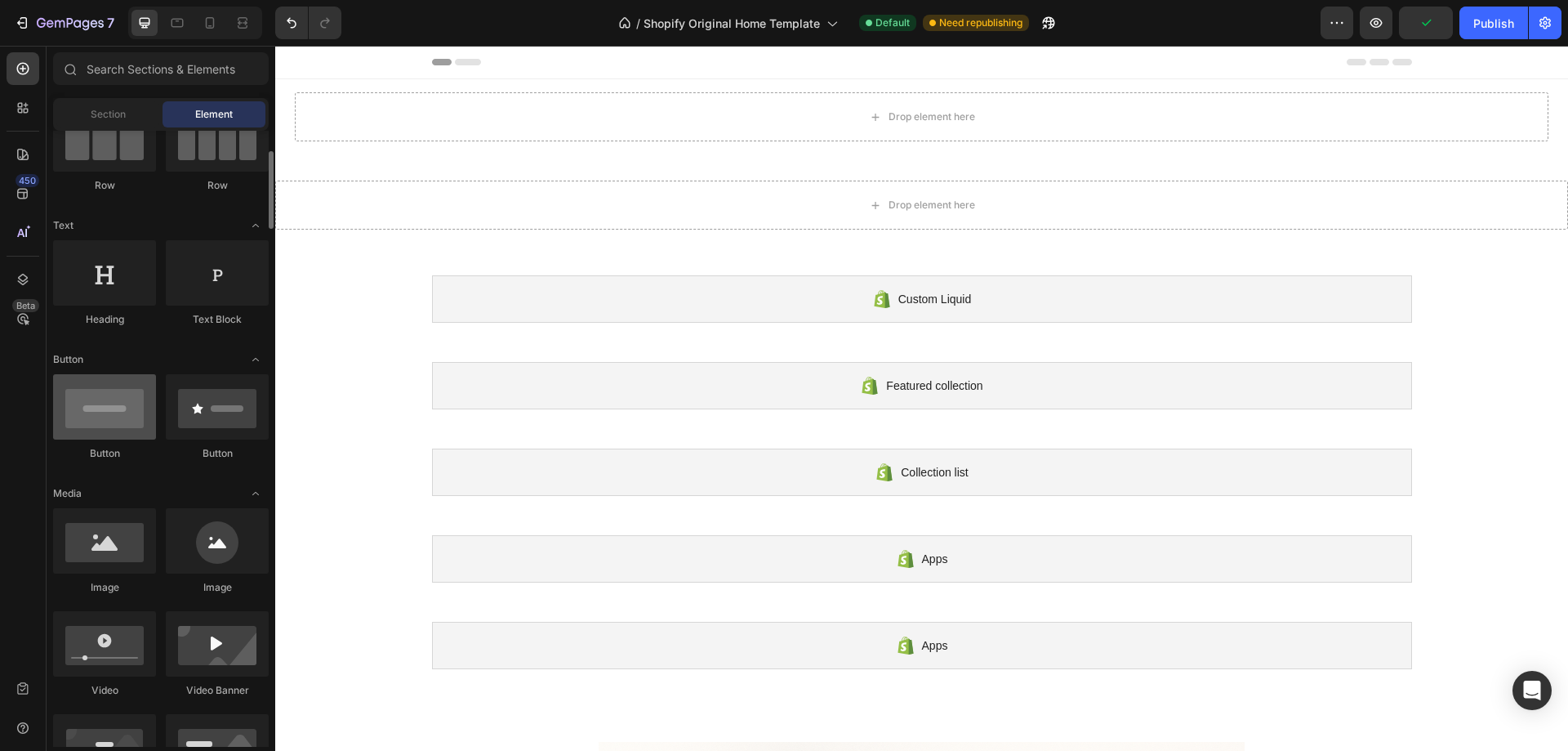
click at [108, 413] on div at bounding box center [105, 407] width 103 height 65
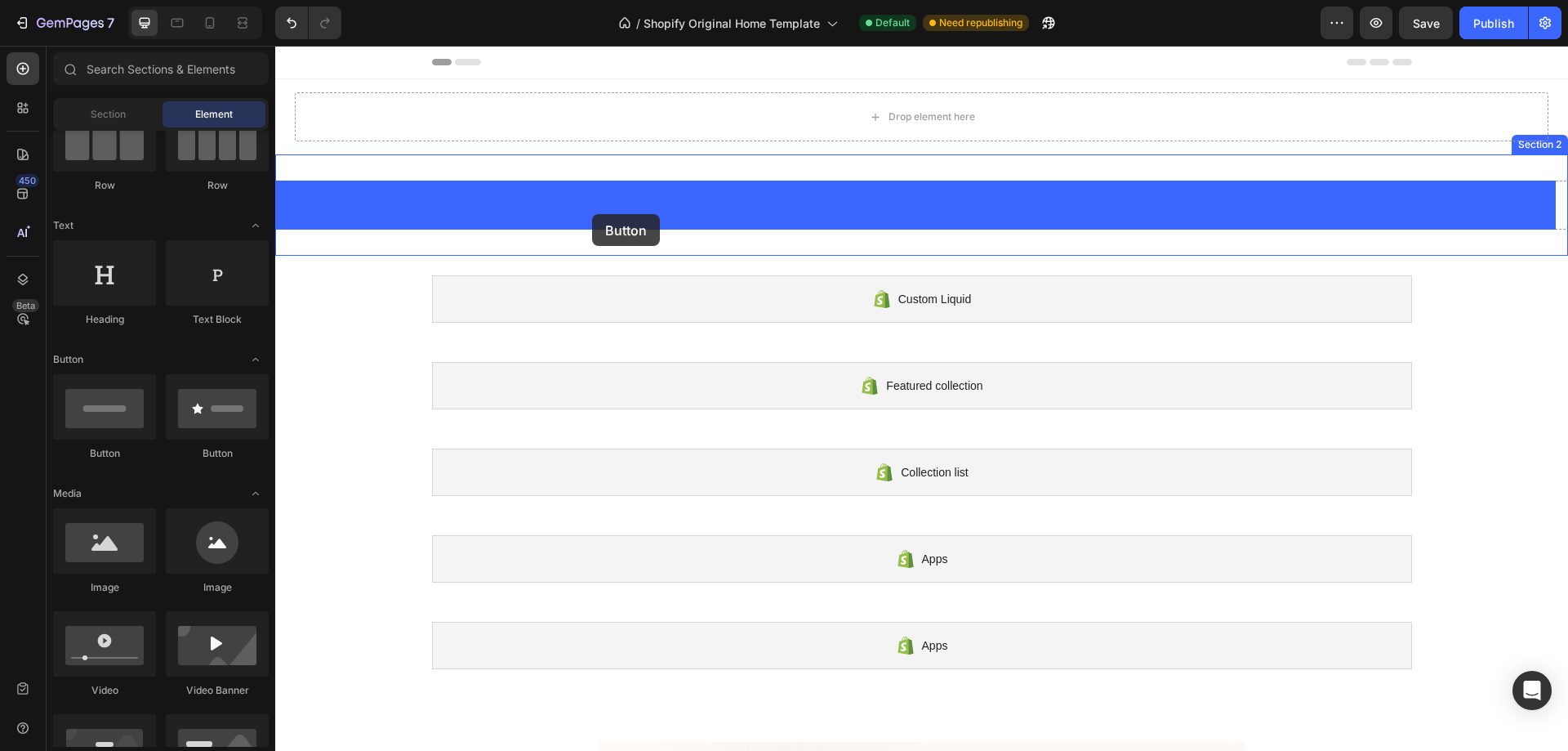
drag, startPoint x: 376, startPoint y: 468, endPoint x: 593, endPoint y: 214, distance: 334.1
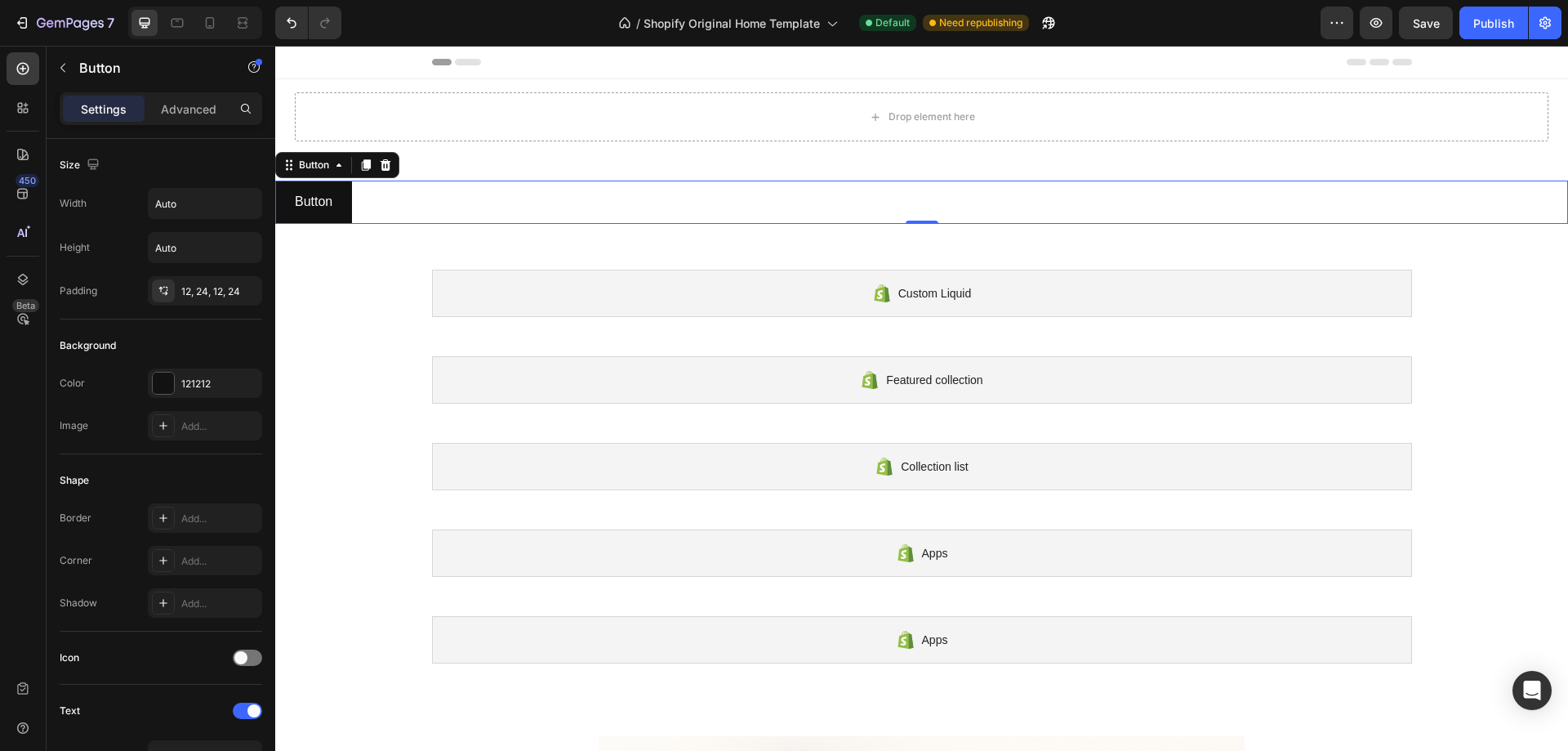
click at [390, 169] on icon at bounding box center [385, 164] width 13 height 13
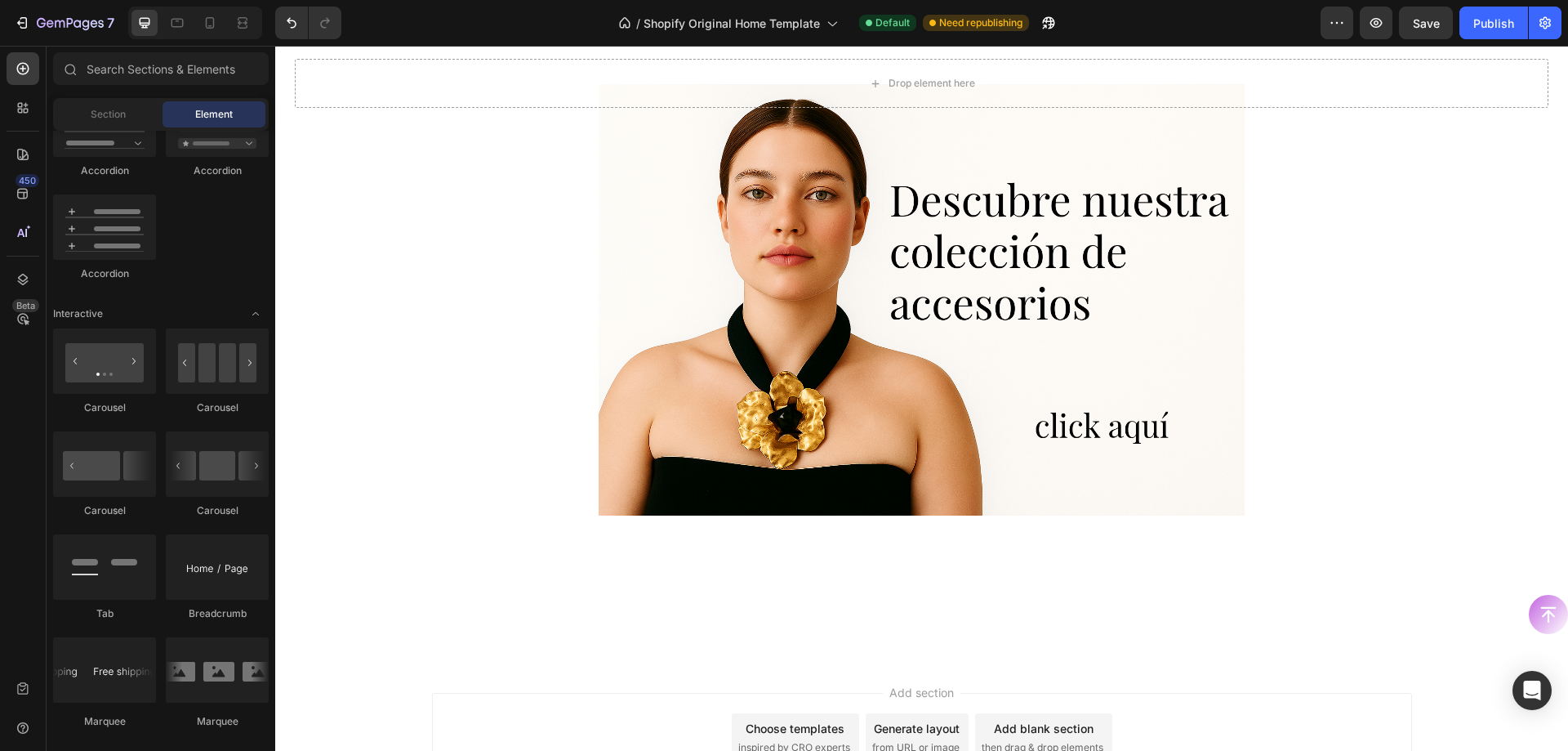
scroll to position [758, 0]
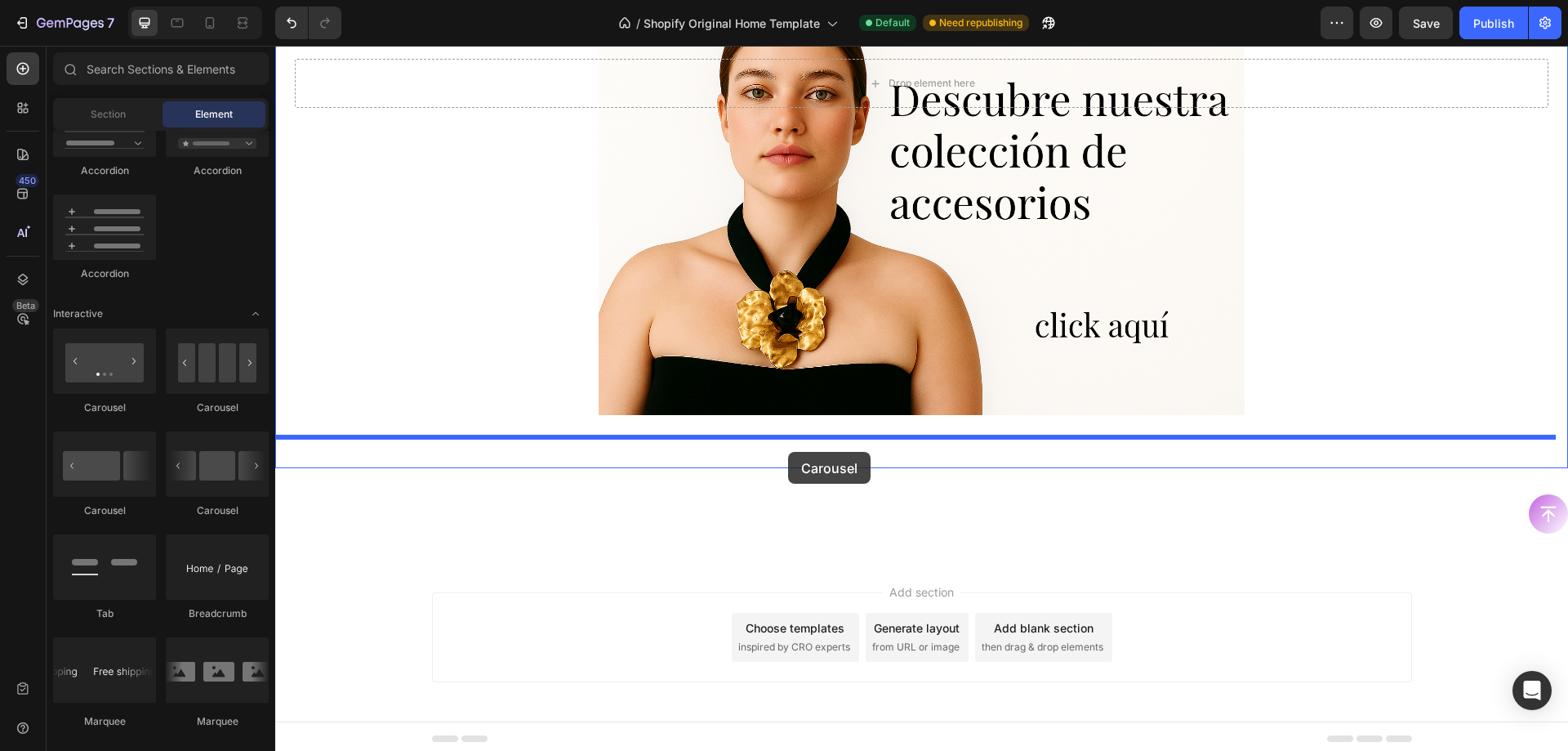
drag, startPoint x: 395, startPoint y: 415, endPoint x: 788, endPoint y: 452, distance: 394.7
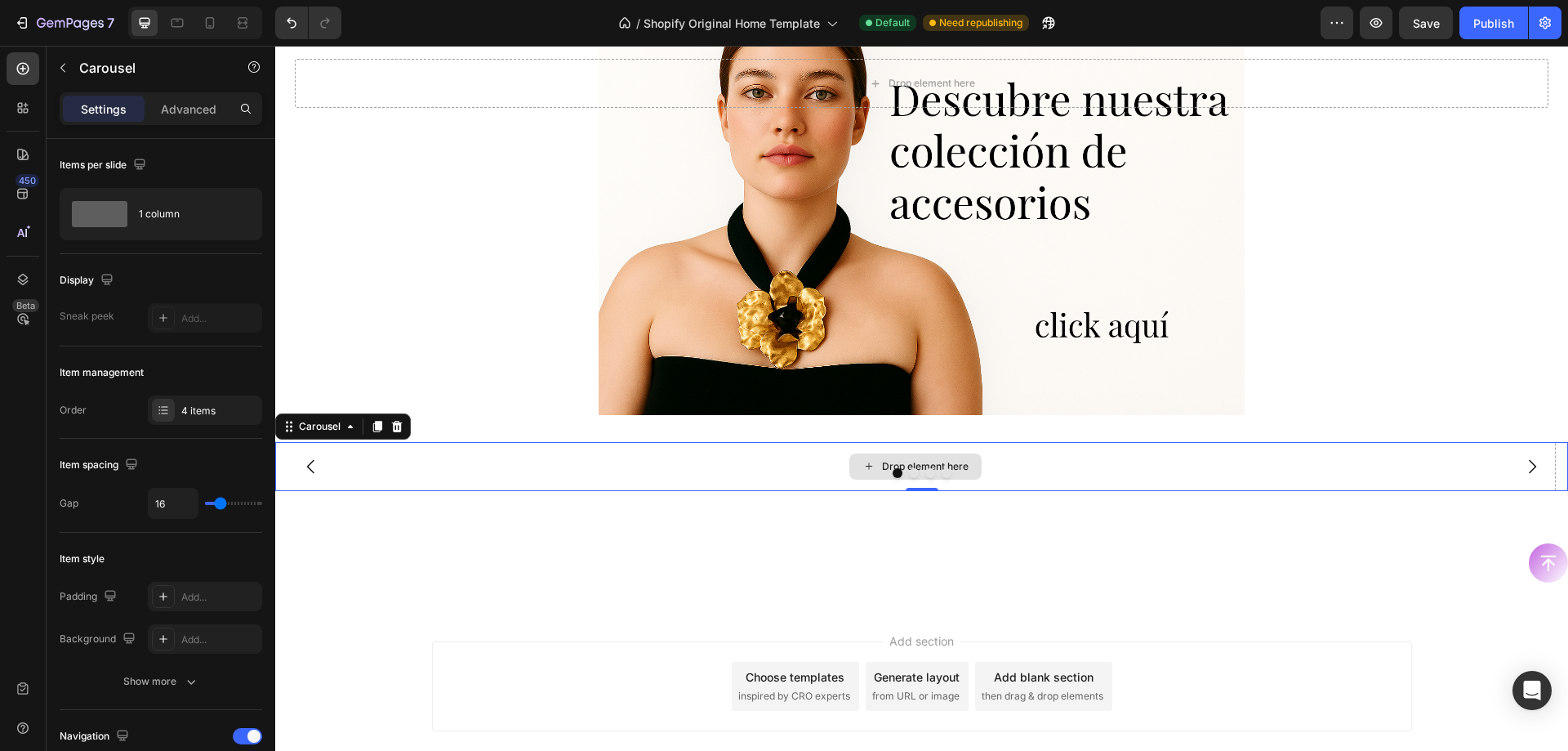
click at [920, 454] on div "Drop element here" at bounding box center [916, 466] width 132 height 26
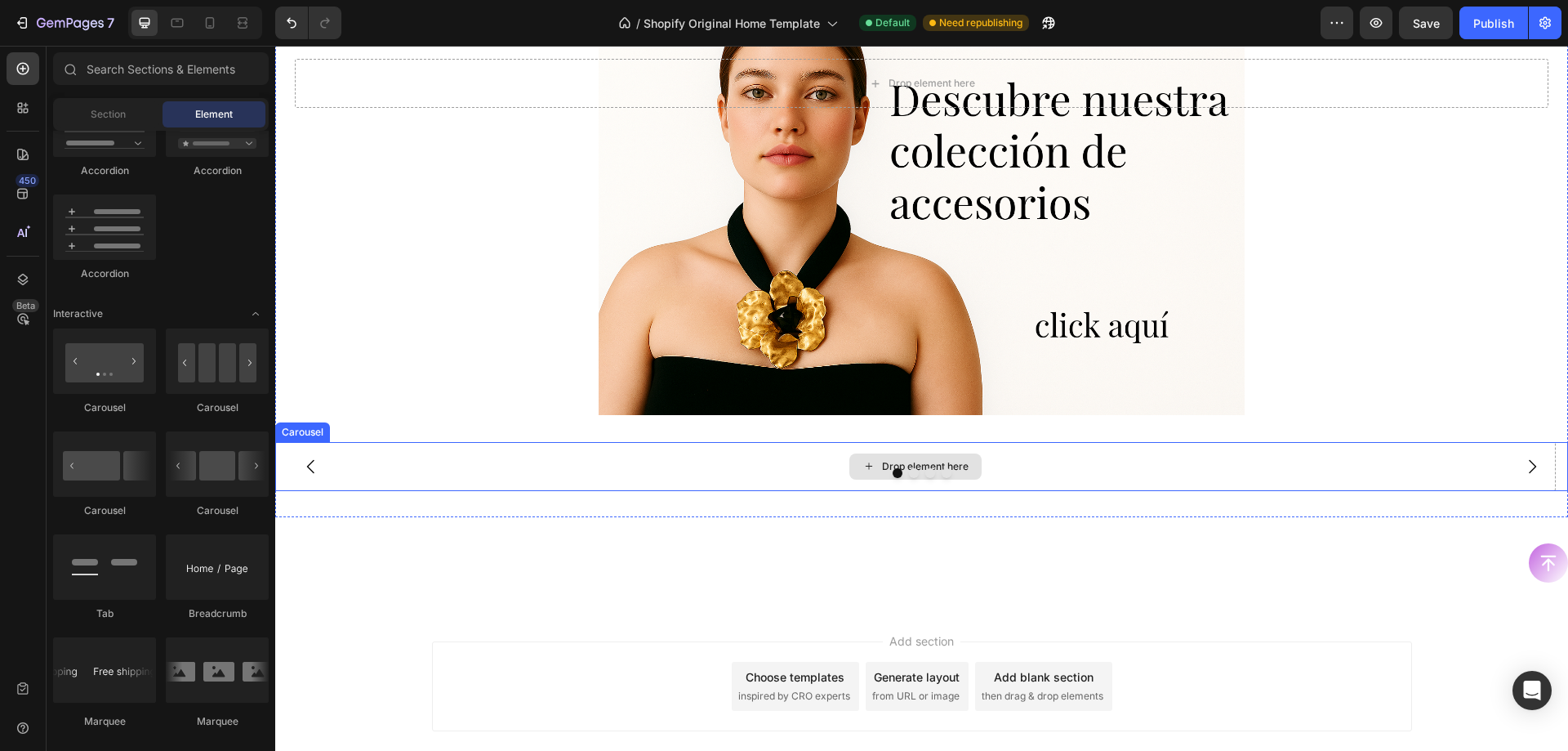
click at [905, 463] on div "Drop element here" at bounding box center [925, 466] width 87 height 13
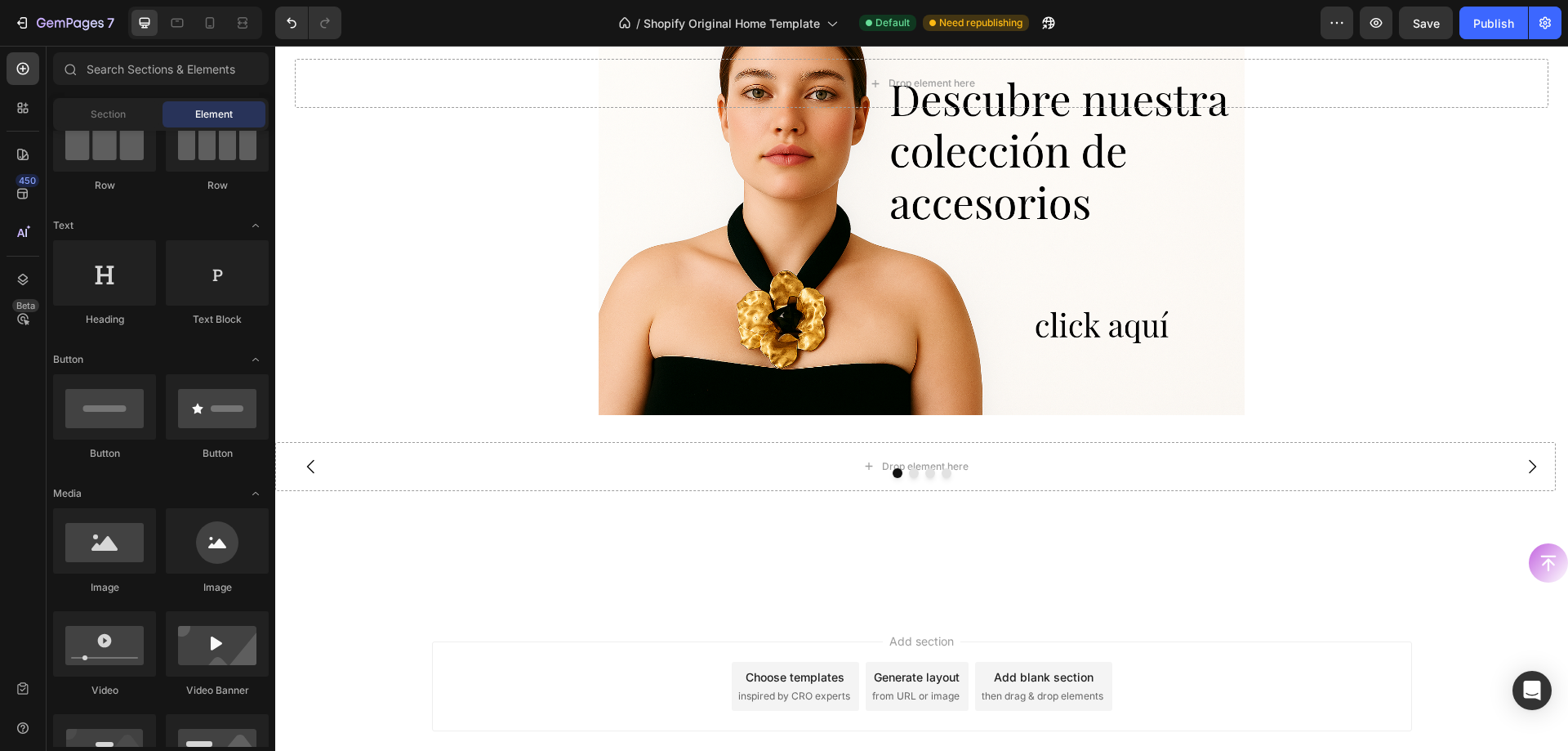
scroll to position [0, 0]
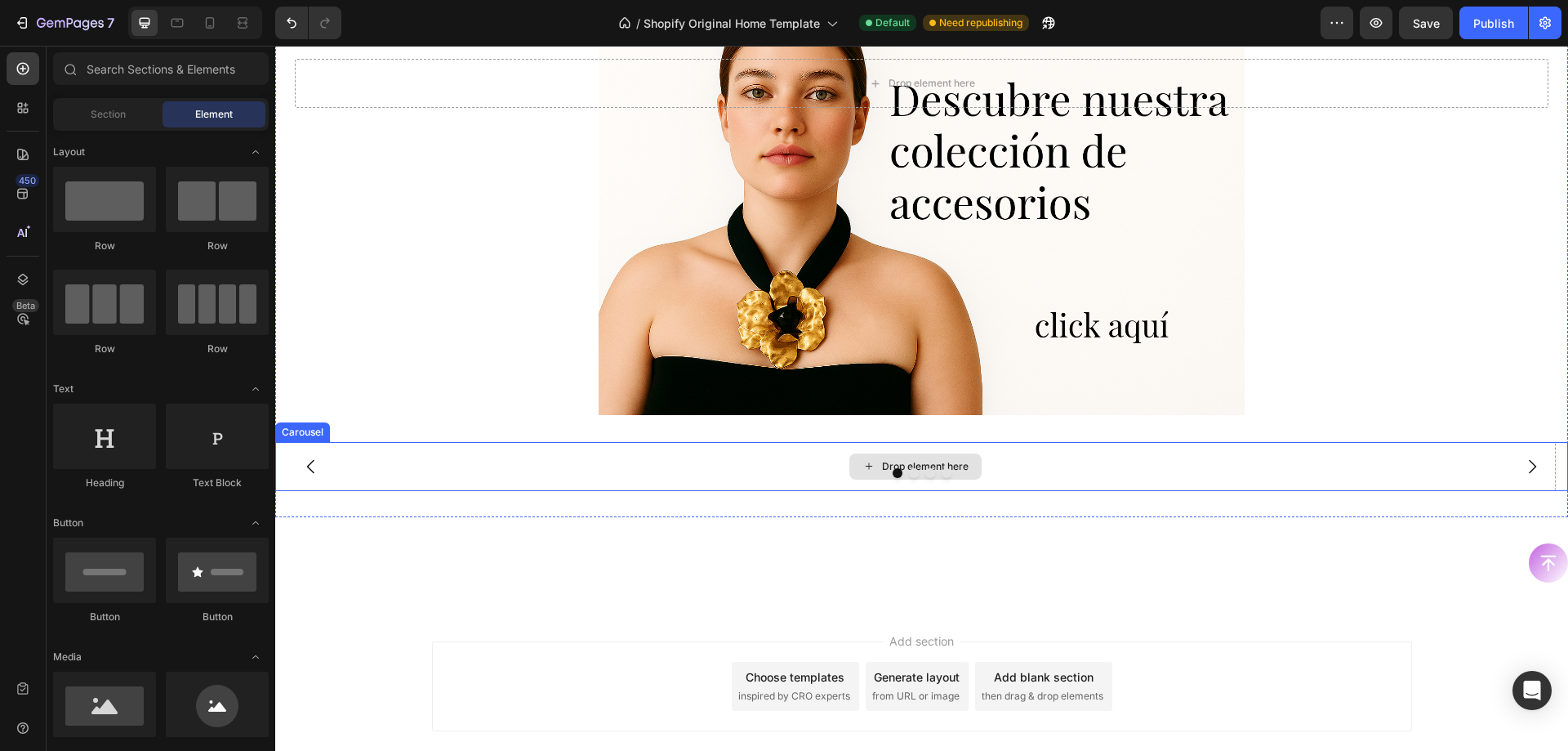
click at [886, 460] on div "Drop element here" at bounding box center [925, 466] width 87 height 13
click at [714, 450] on div "Drop element here" at bounding box center [915, 466] width 1281 height 49
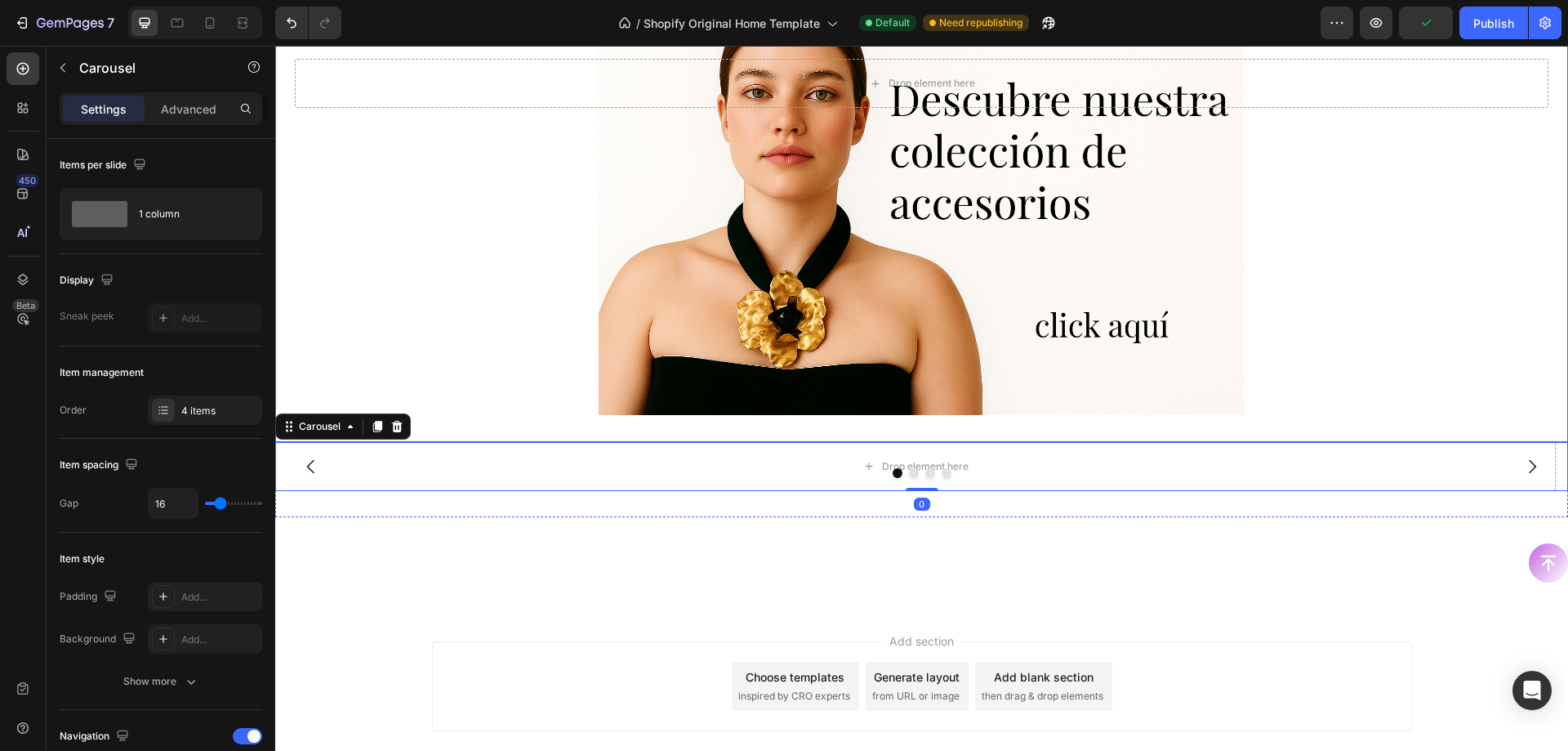
click at [693, 434] on img at bounding box center [922, 200] width 647 height 485
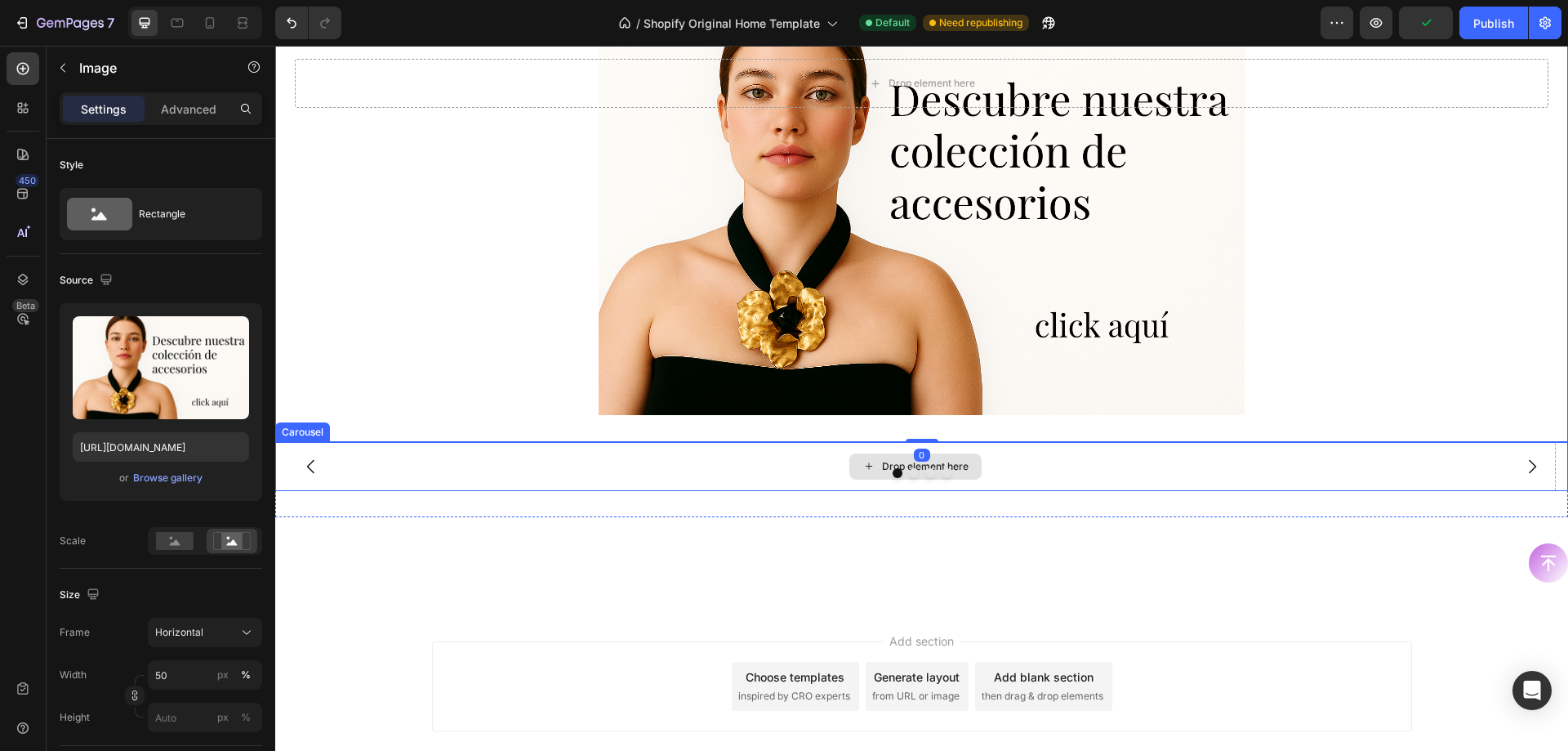
click at [684, 447] on div "Drop element here" at bounding box center [915, 466] width 1281 height 49
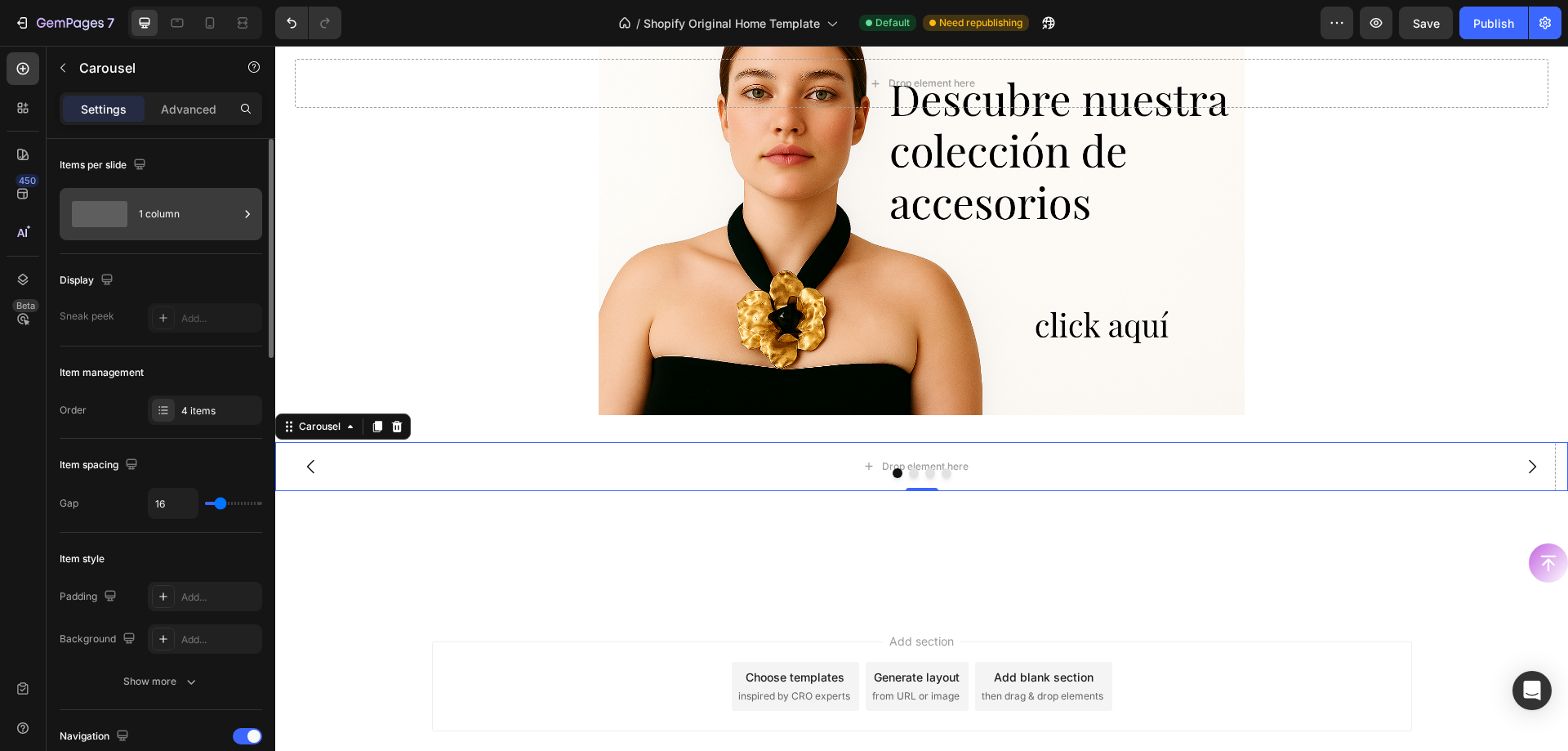
click at [175, 215] on div "1 column" at bounding box center [188, 214] width 100 height 38
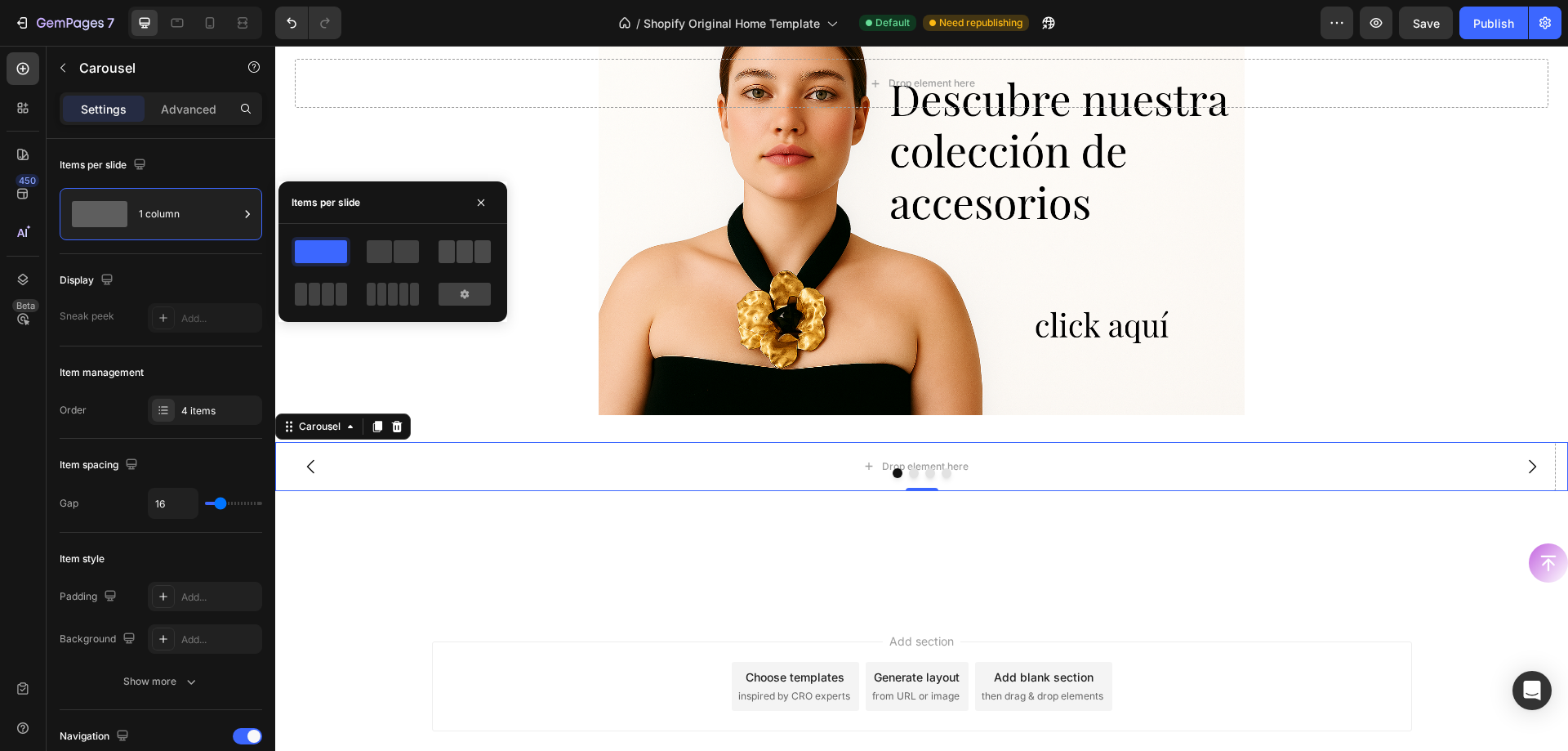
click at [458, 249] on span at bounding box center [464, 251] width 16 height 23
click at [194, 347] on div "Items per slide 3 columns" at bounding box center [161, 392] width 203 height 92
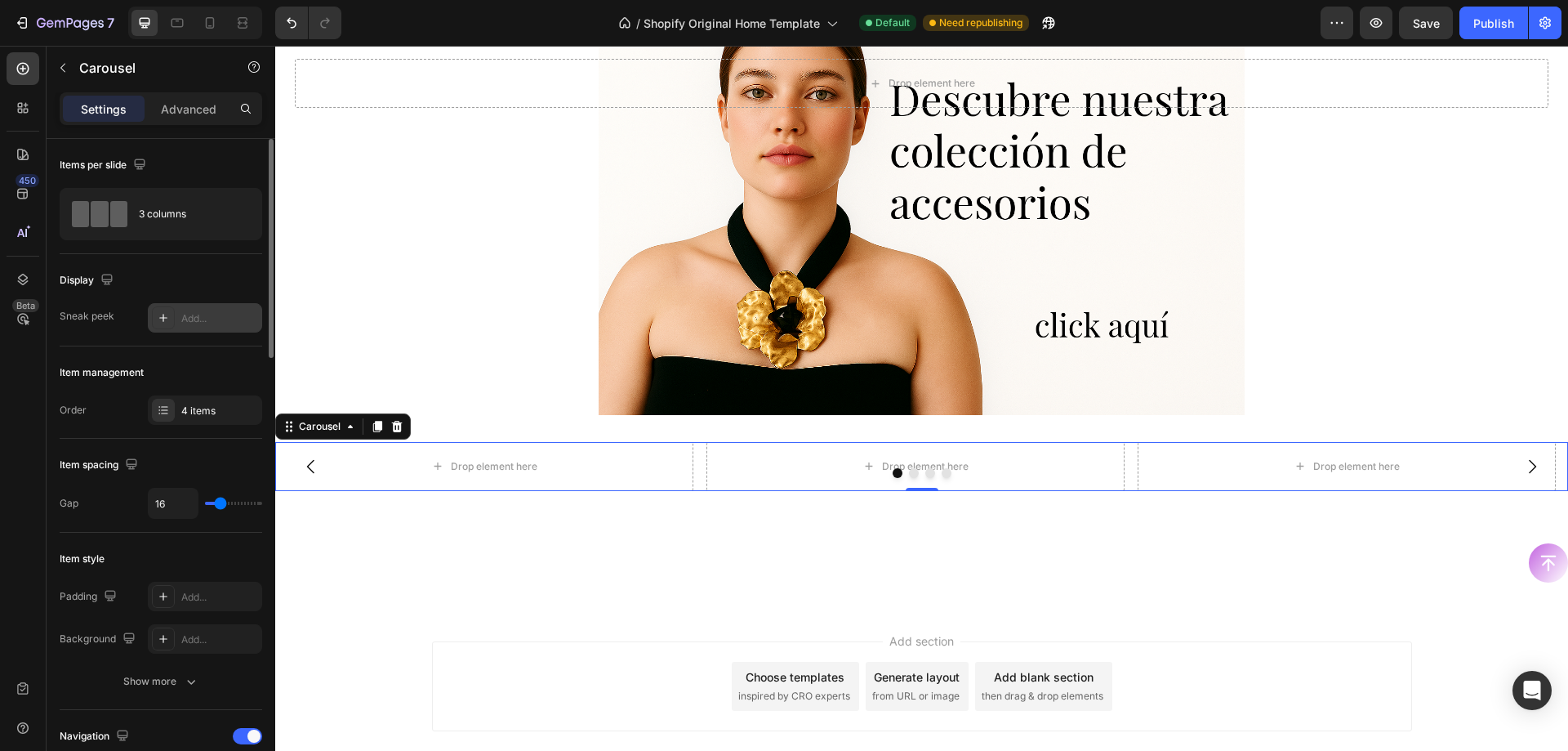
click at [195, 332] on div "Add..." at bounding box center [205, 317] width 114 height 29
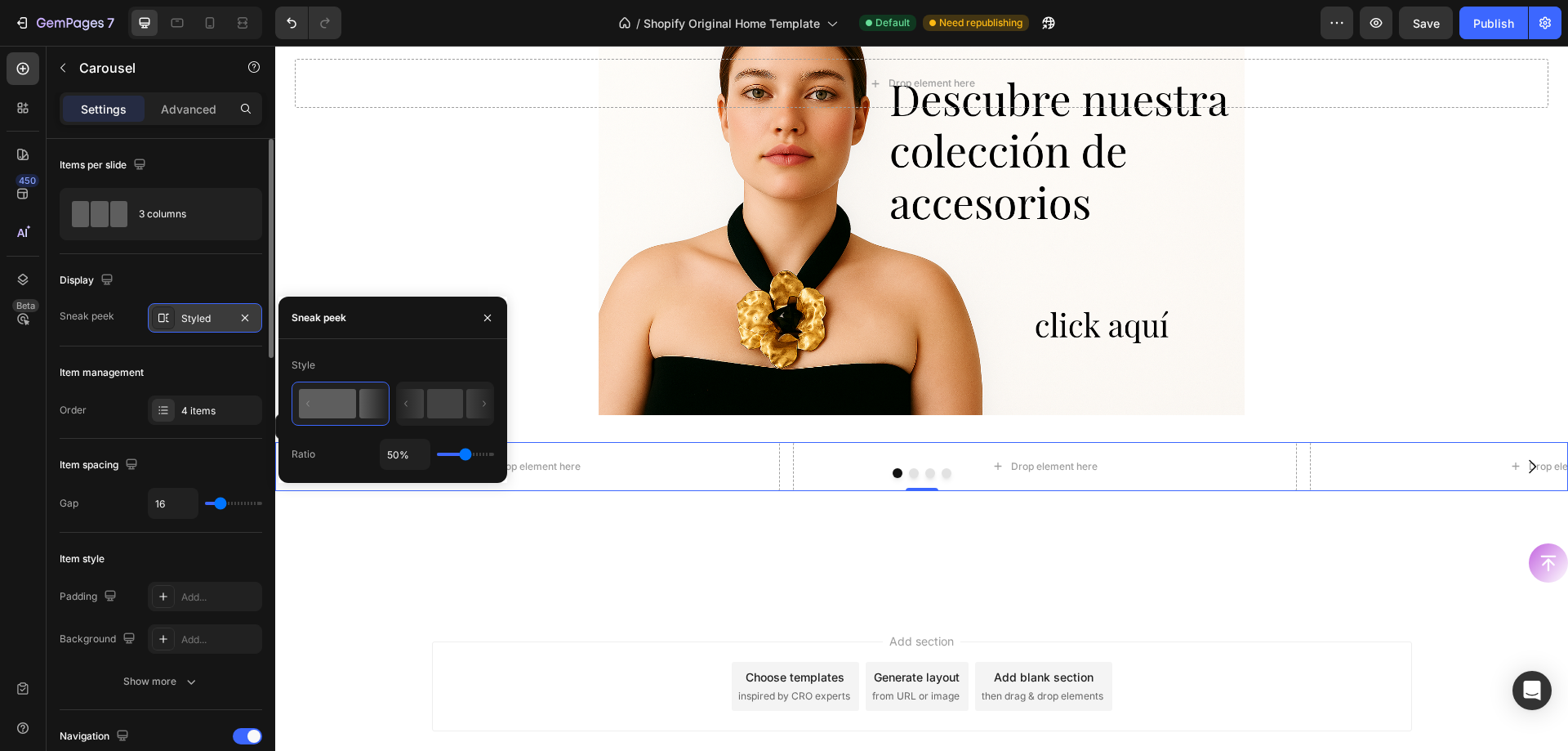
click at [190, 329] on div "Styled" at bounding box center [205, 317] width 114 height 29
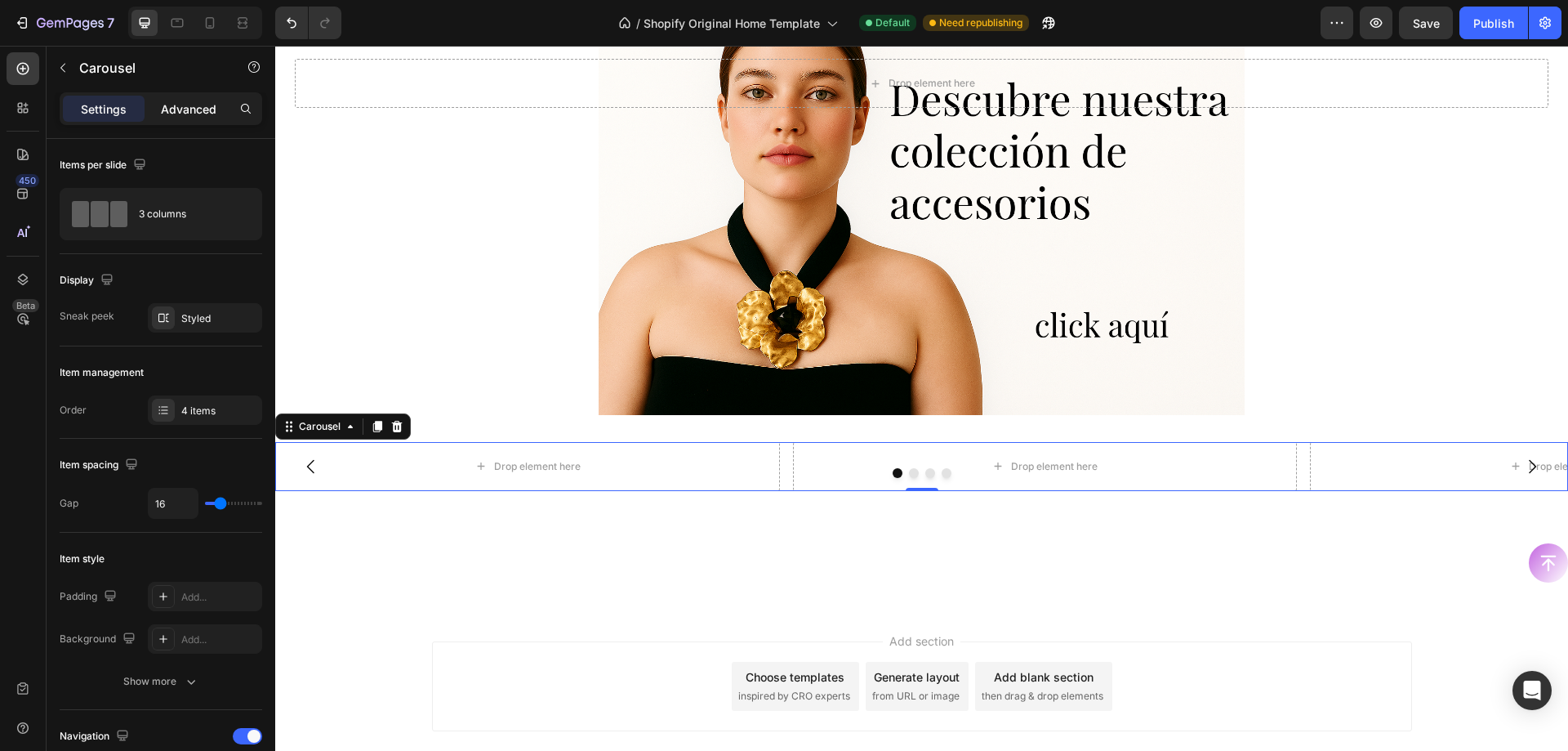
click at [172, 95] on div "Advanced" at bounding box center [188, 108] width 82 height 26
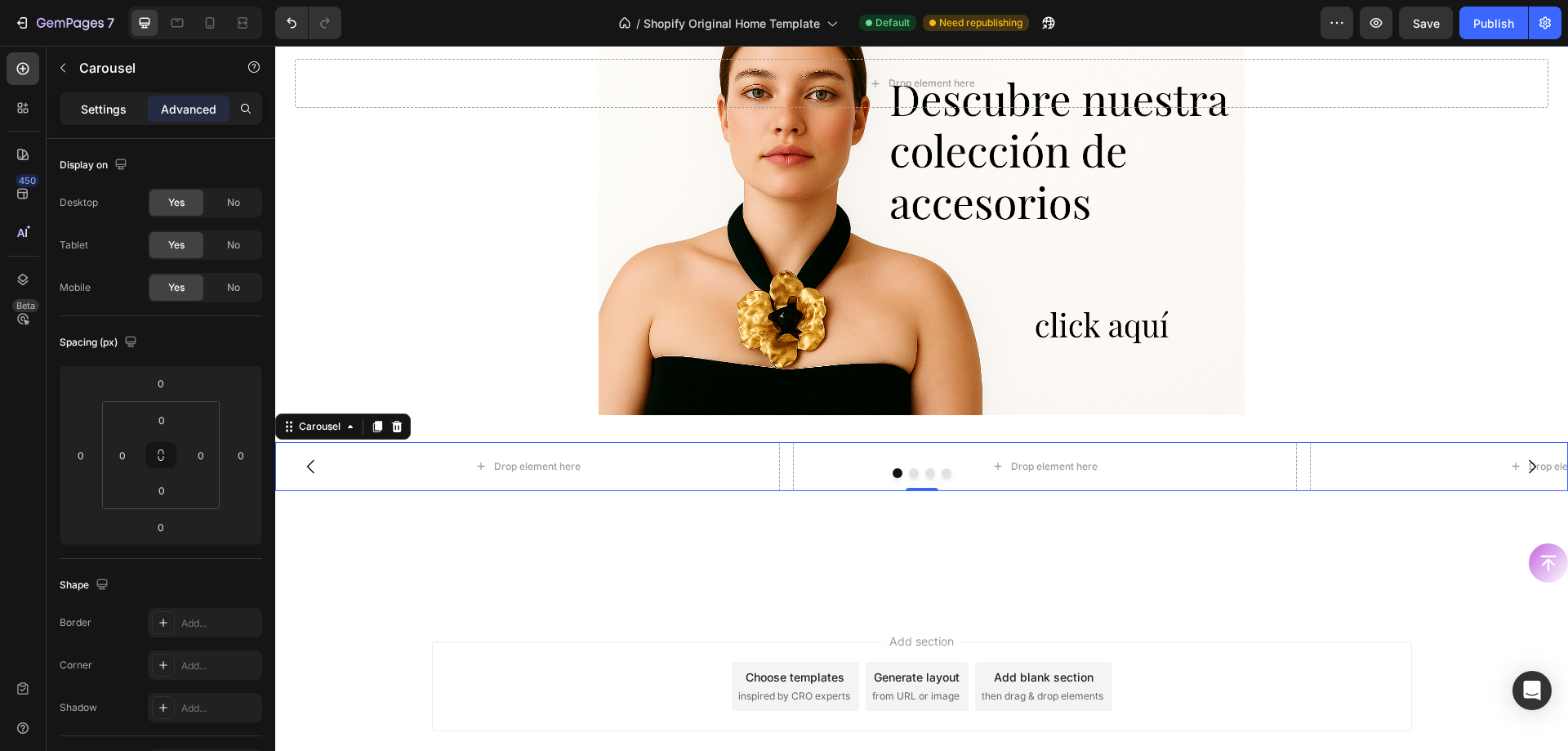
click at [126, 106] on div "Settings" at bounding box center [103, 108] width 82 height 26
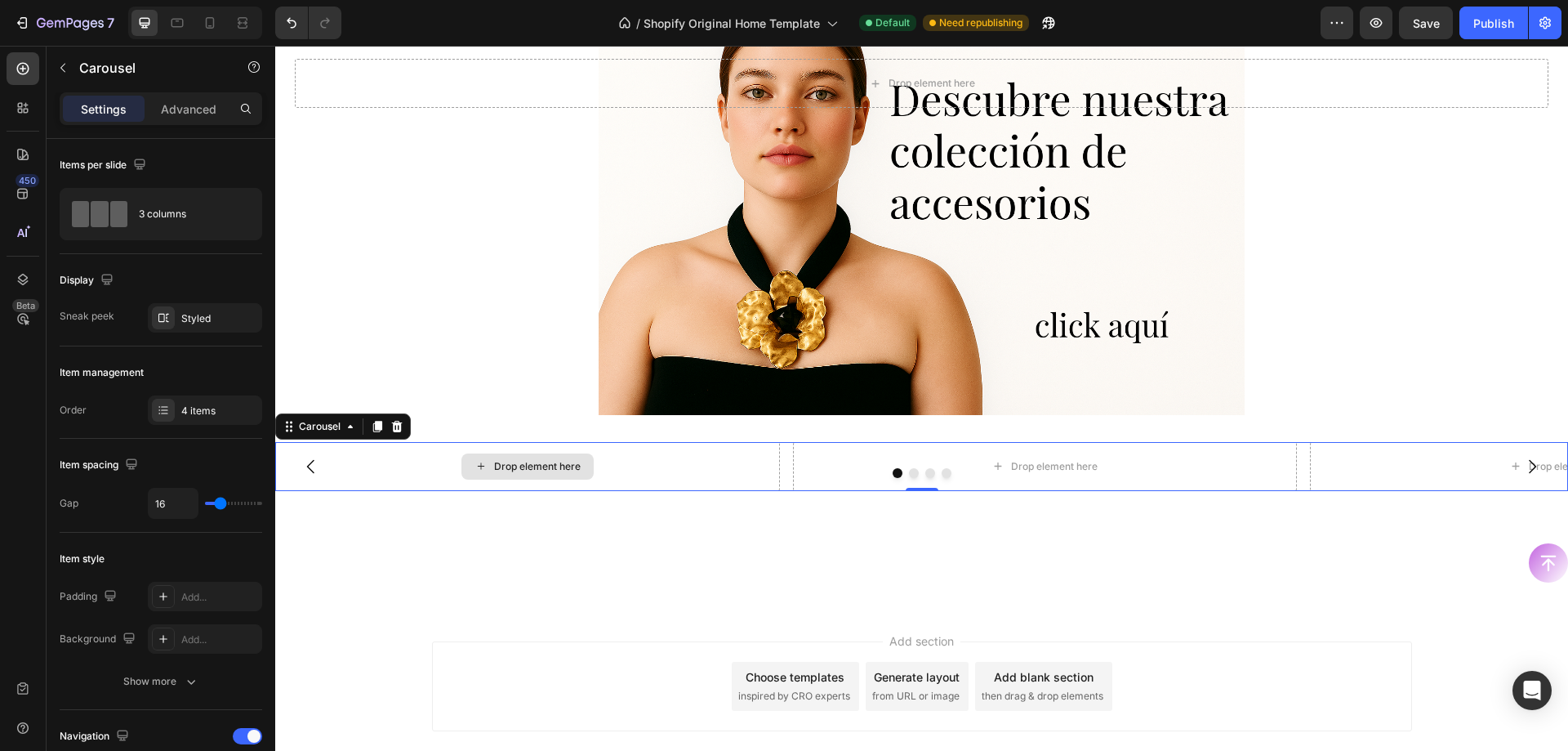
click at [520, 453] on div "Drop element here" at bounding box center [528, 466] width 132 height 26
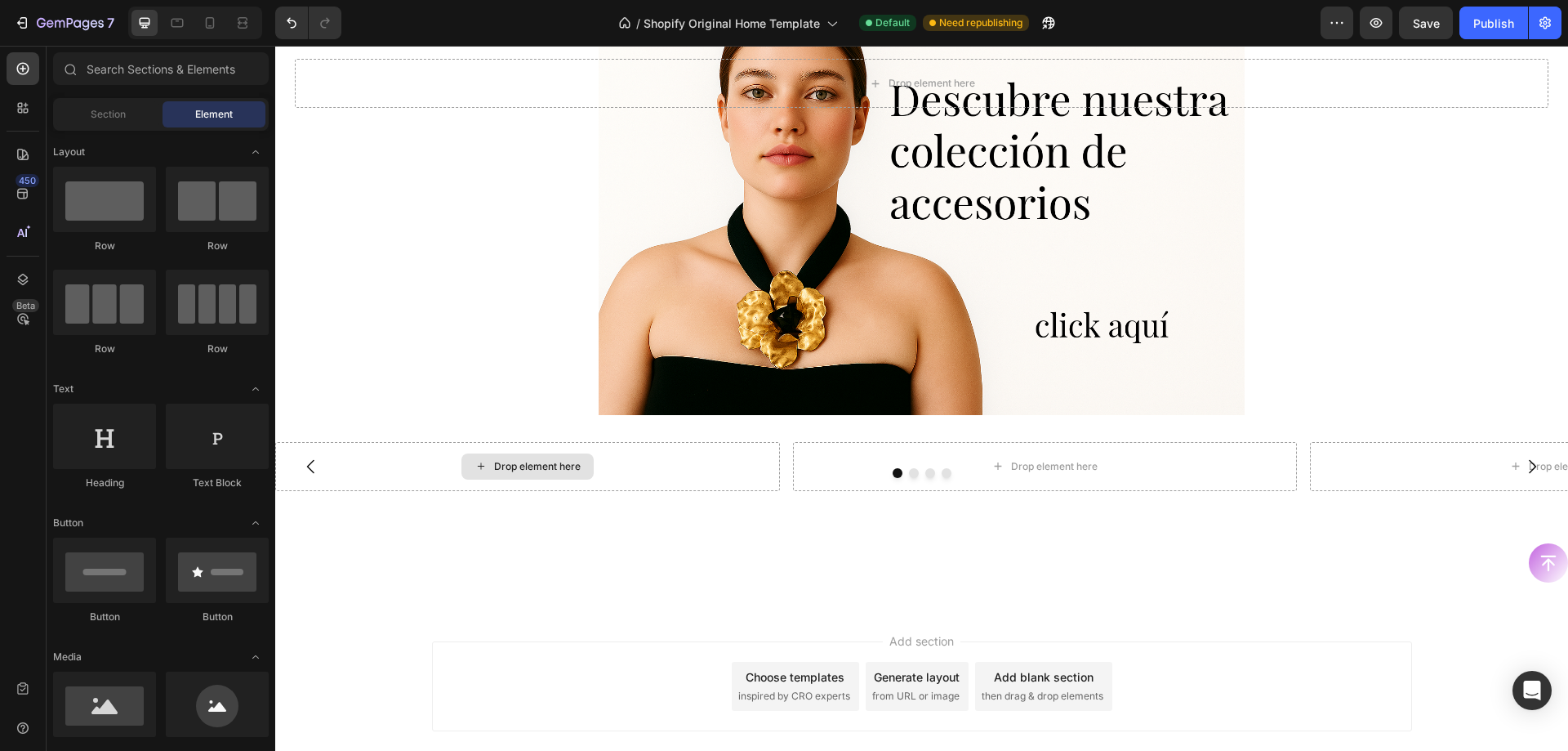
click at [520, 453] on div "Drop element here" at bounding box center [528, 466] width 132 height 26
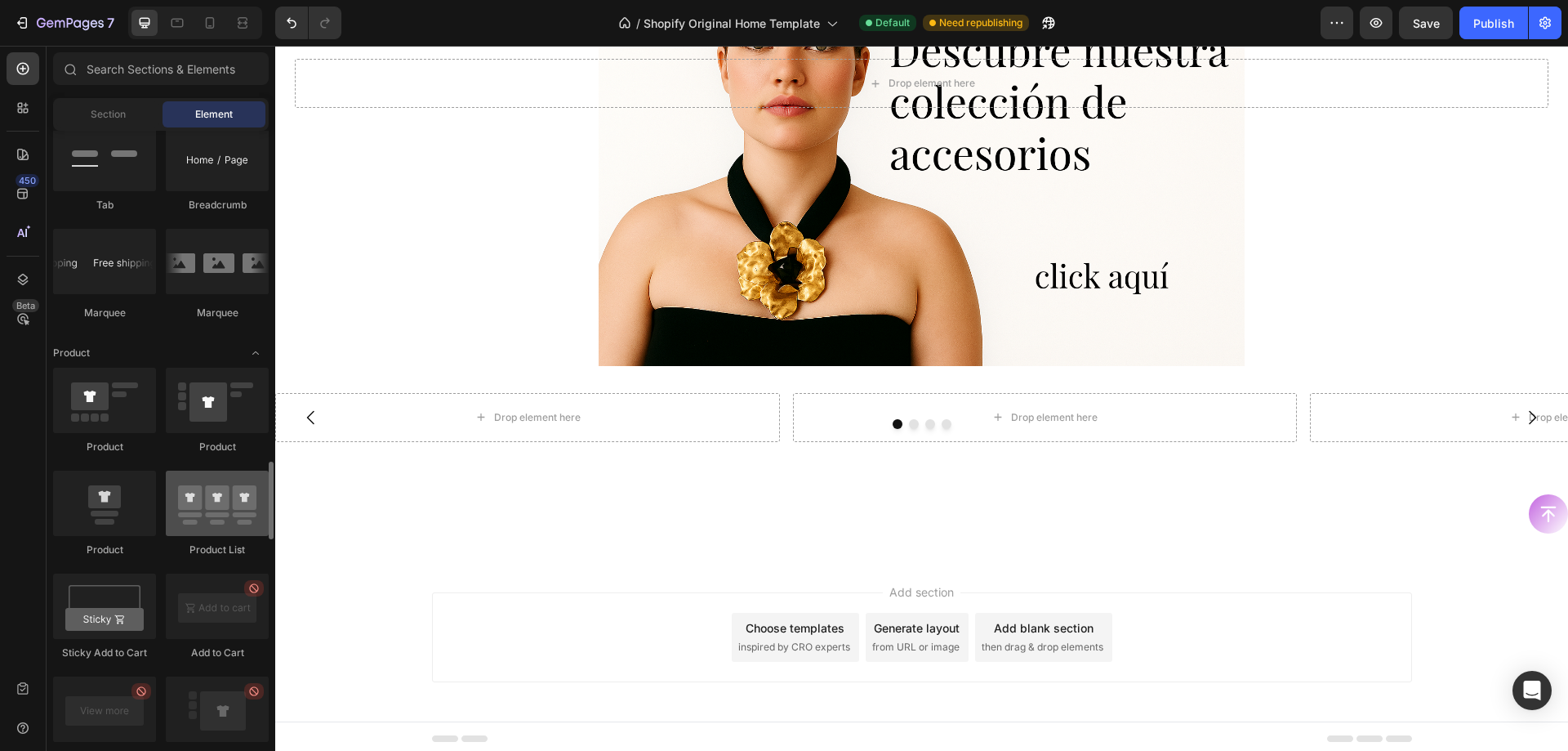
scroll to position [1961, 0]
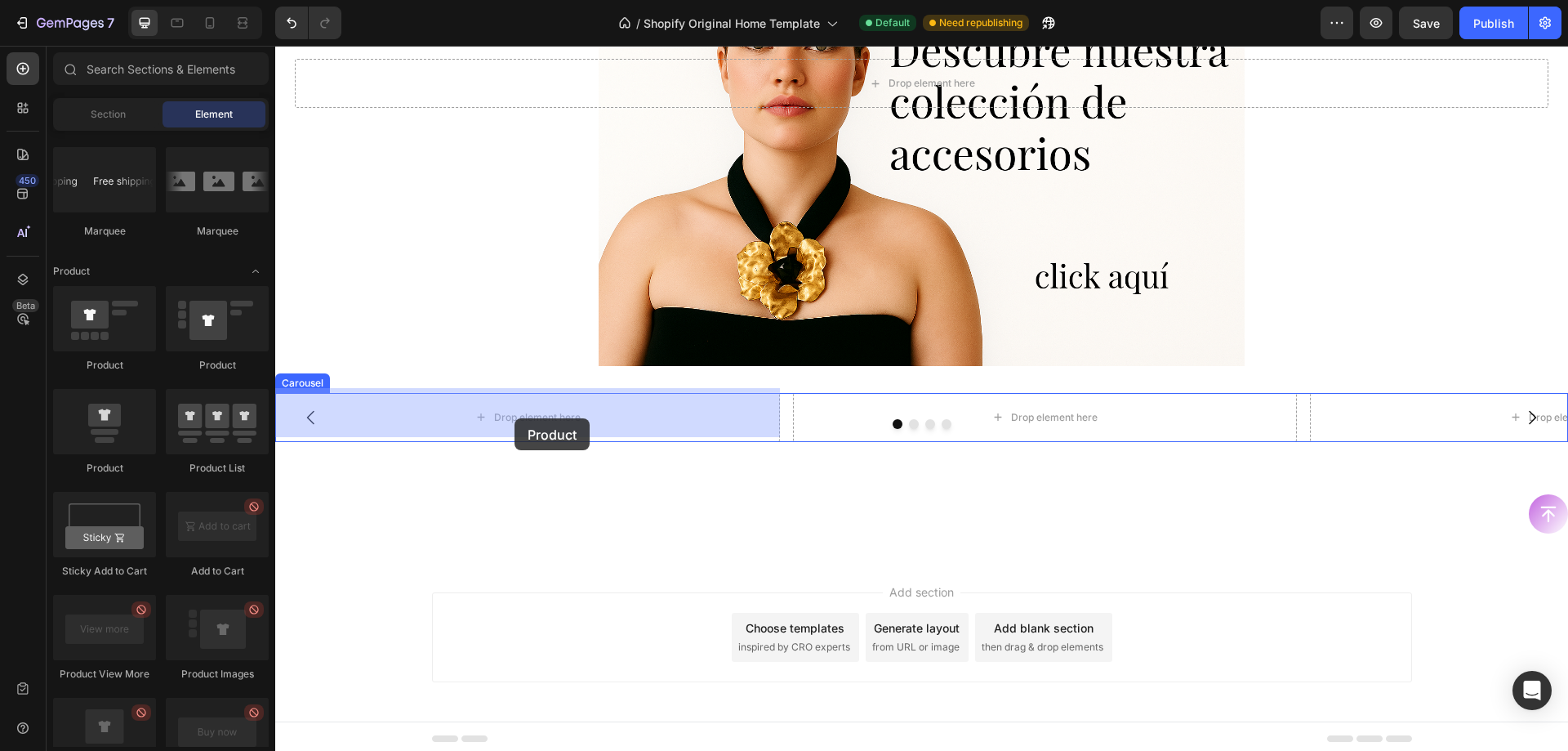
drag, startPoint x: 381, startPoint y: 490, endPoint x: 514, endPoint y: 418, distance: 151.2
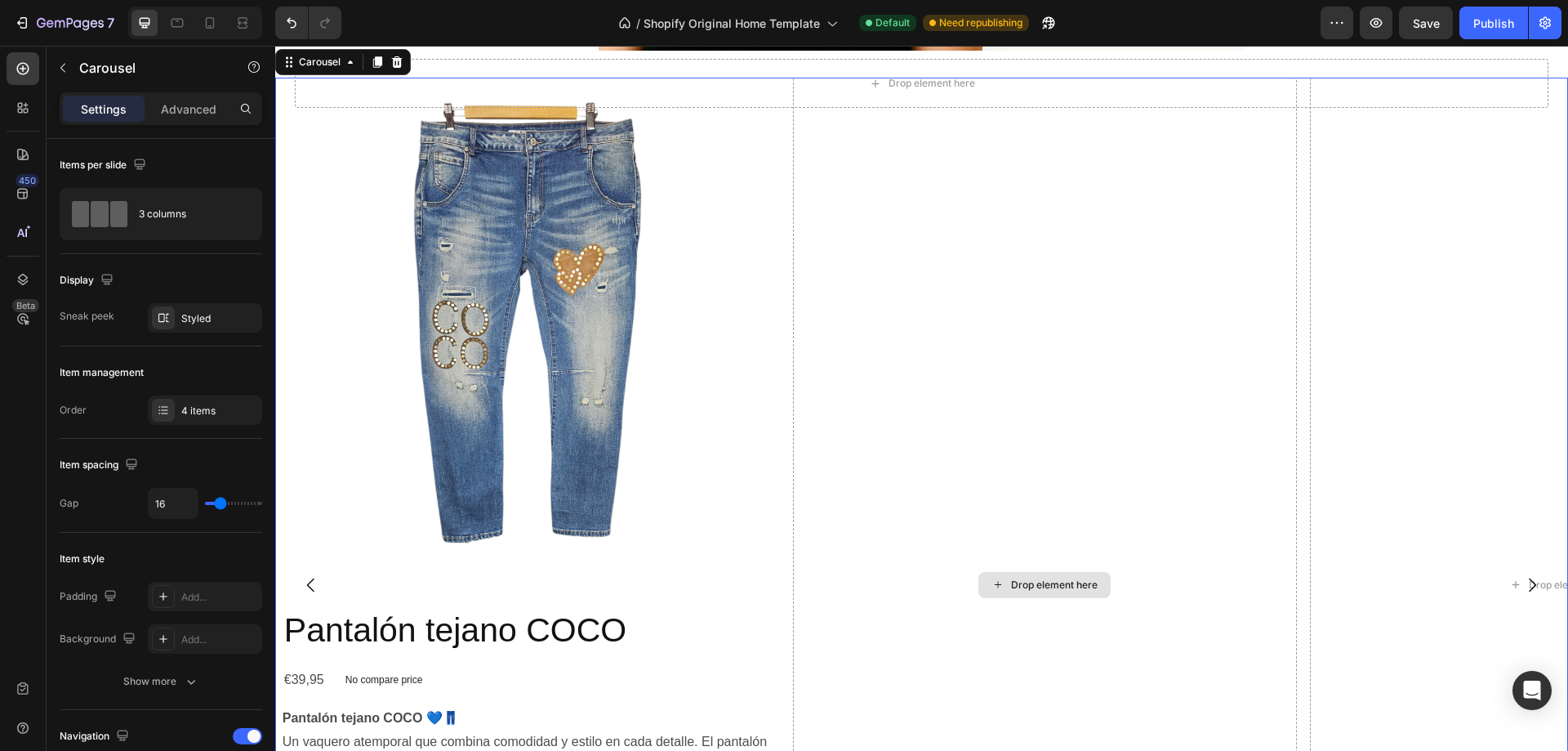
scroll to position [1216, 0]
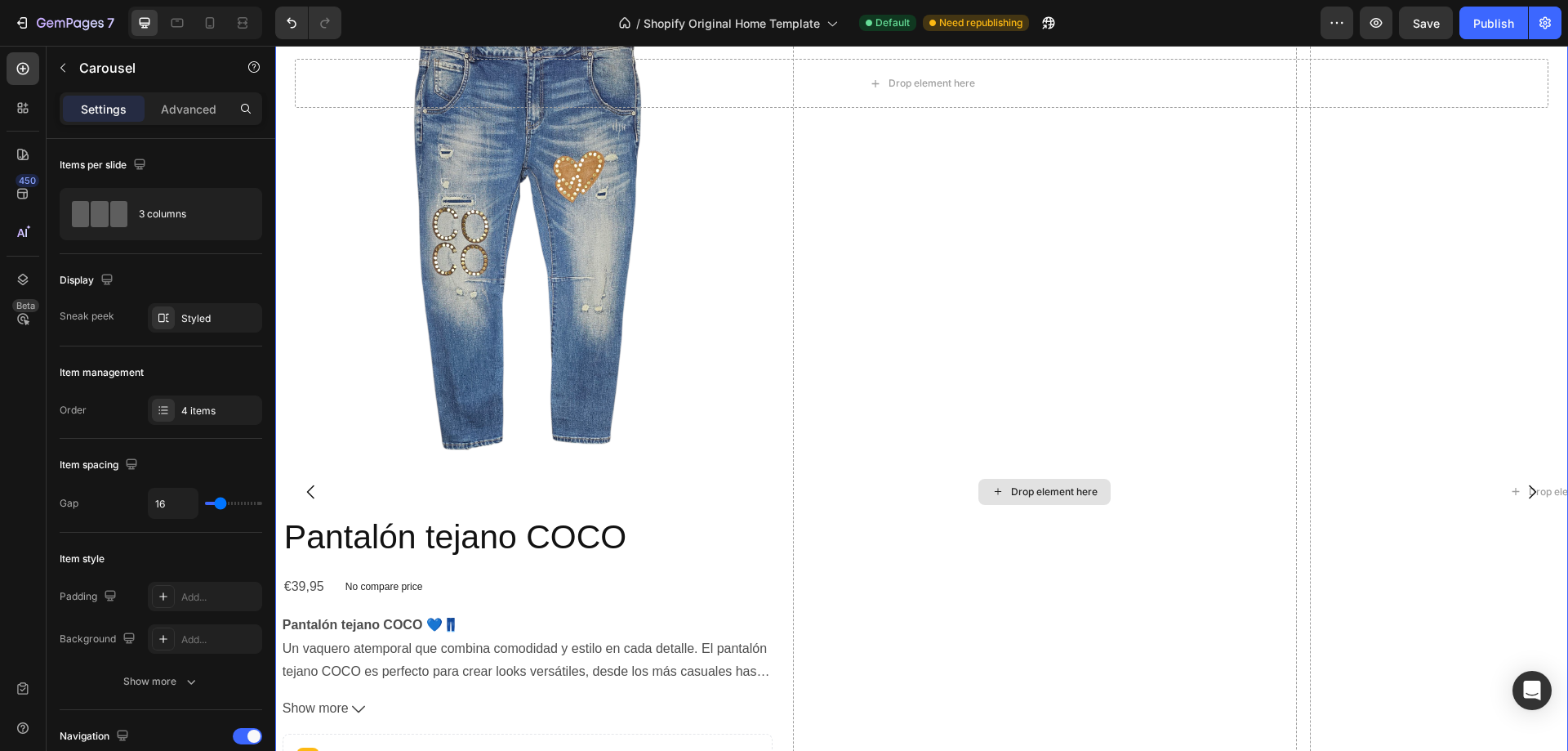
click at [1024, 485] on div "Drop element here" at bounding box center [1055, 491] width 87 height 13
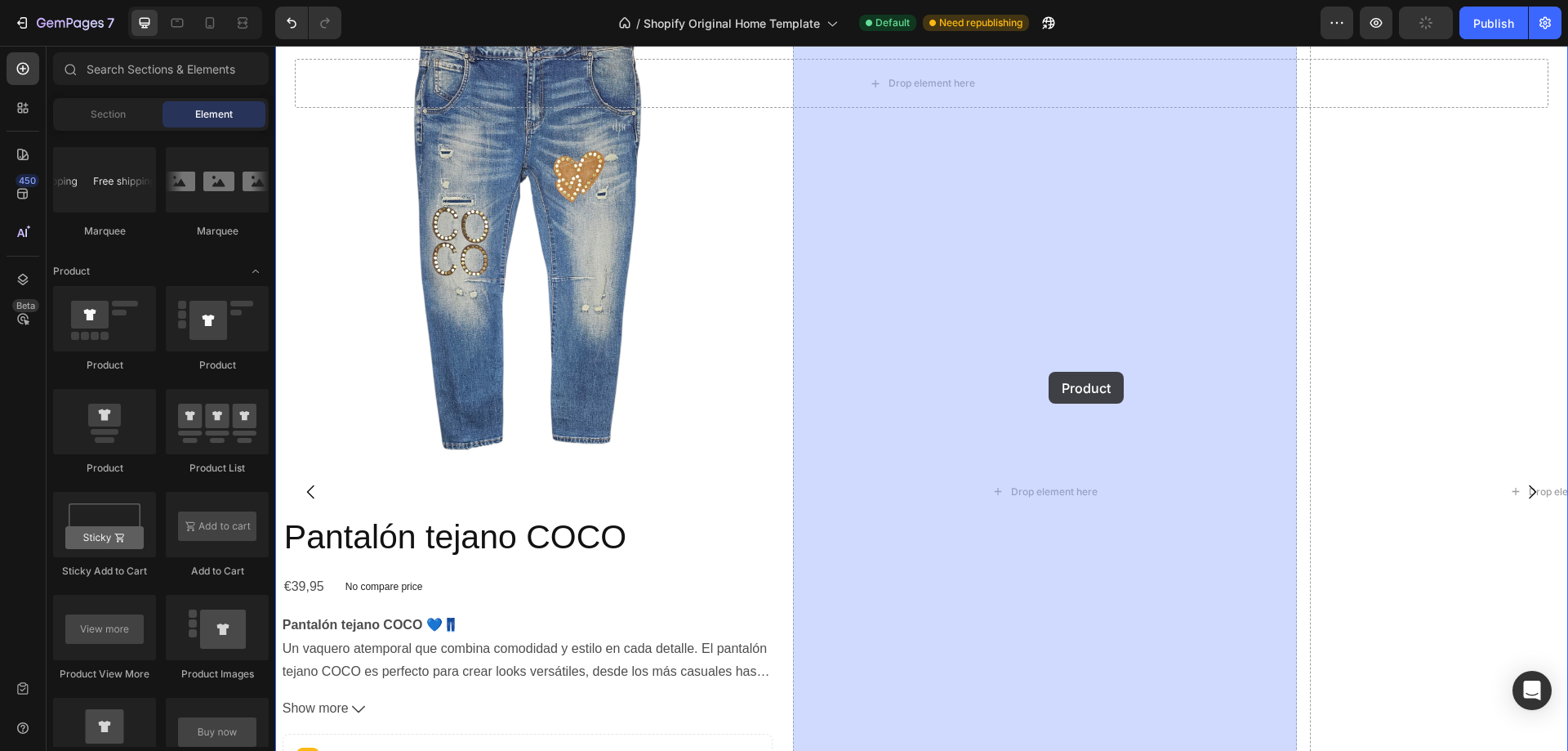
drag, startPoint x: 387, startPoint y: 463, endPoint x: 1048, endPoint y: 372, distance: 667.2
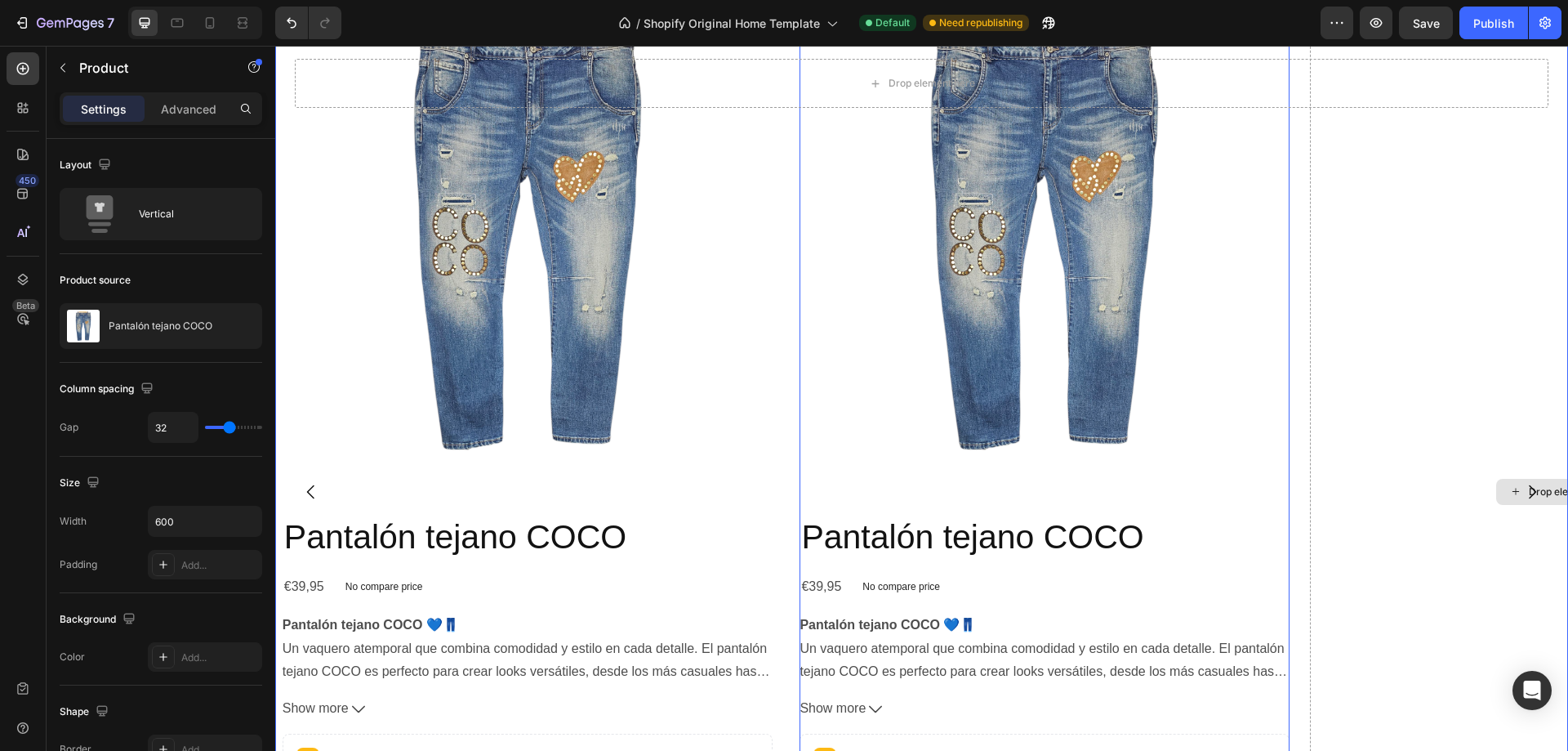
click at [1424, 397] on div "Drop element here" at bounding box center [1562, 492] width 505 height 1016
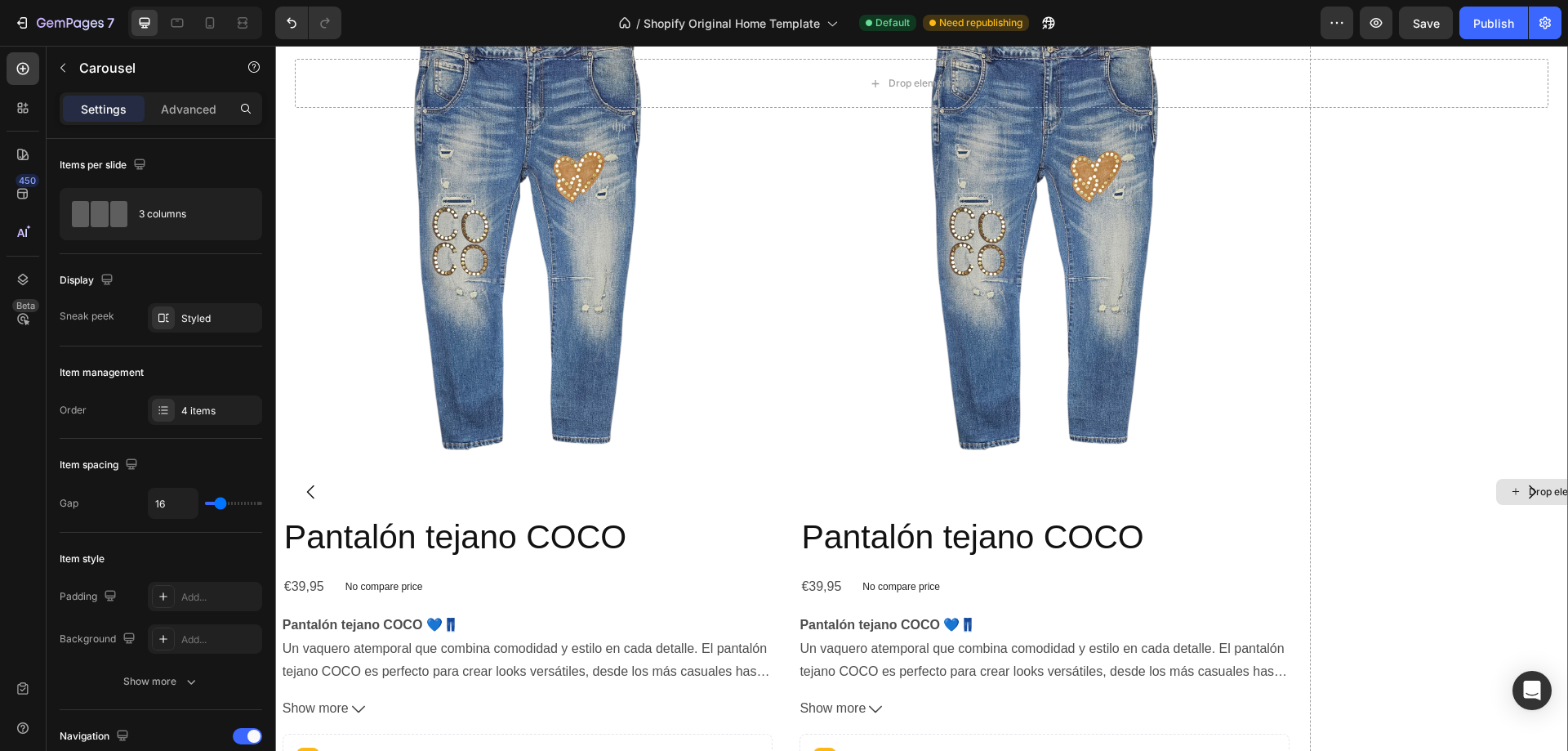
click at [1546, 493] on div "Drop element here" at bounding box center [1572, 491] width 87 height 13
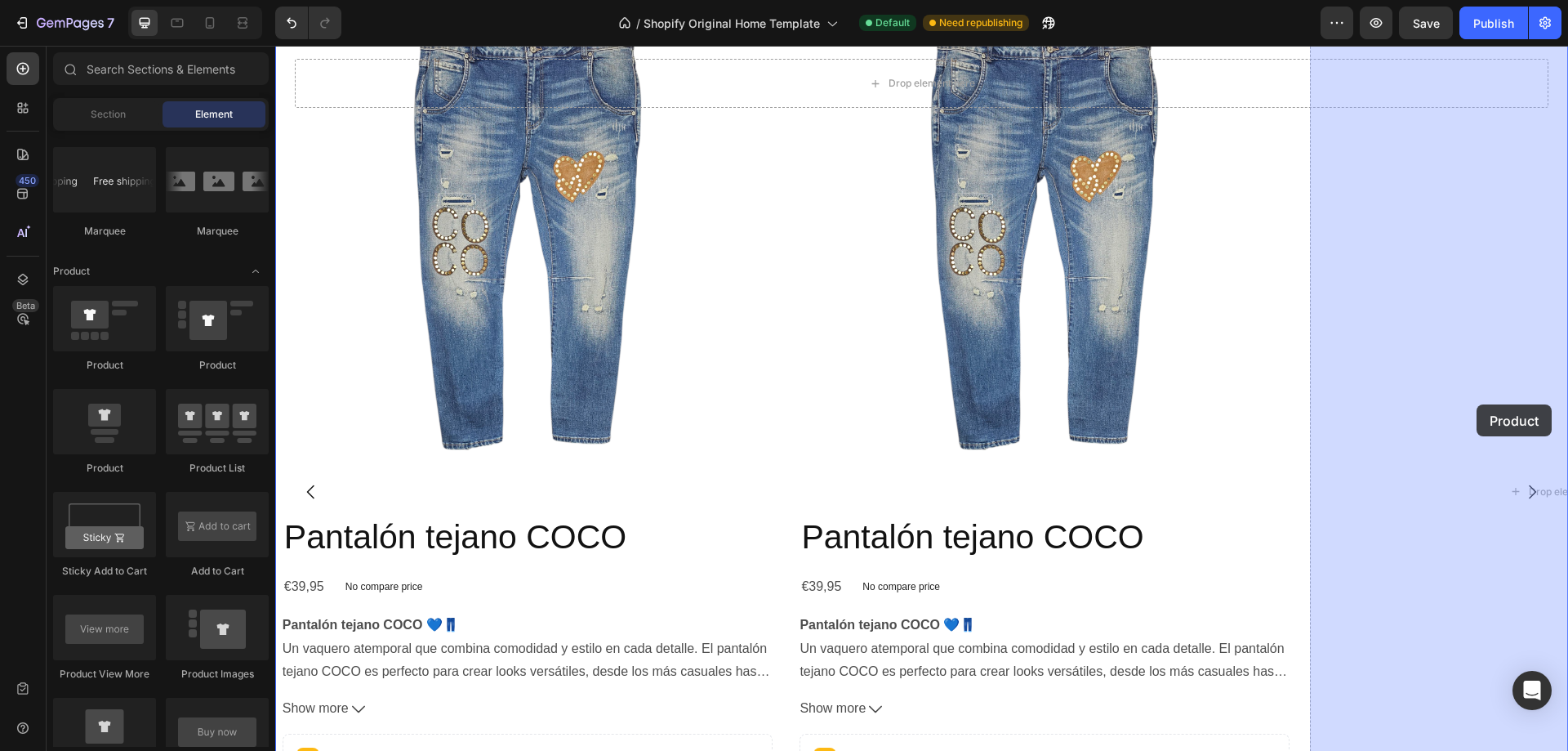
drag, startPoint x: 504, startPoint y: 391, endPoint x: 1481, endPoint y: 403, distance: 977.1
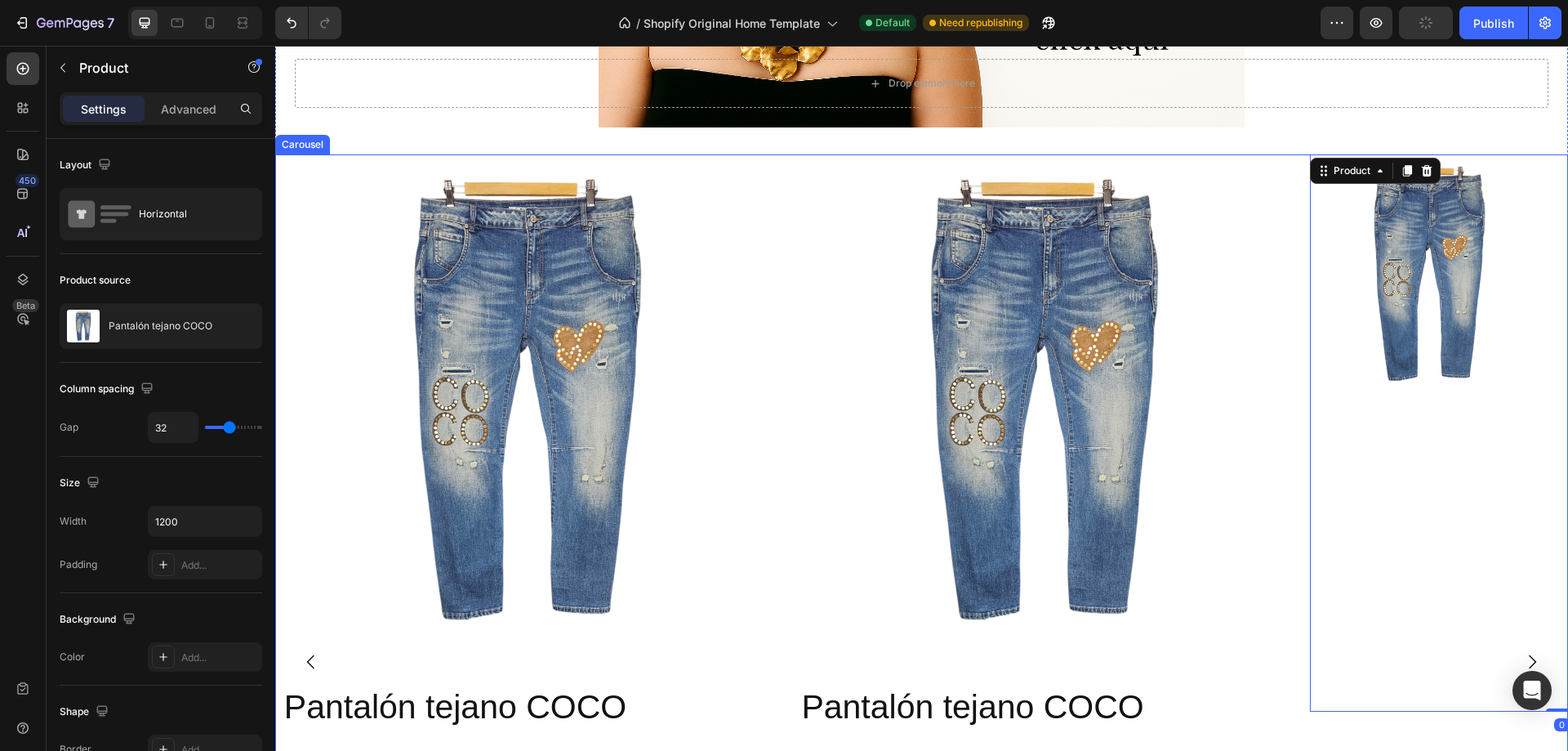
scroll to position [1052, 0]
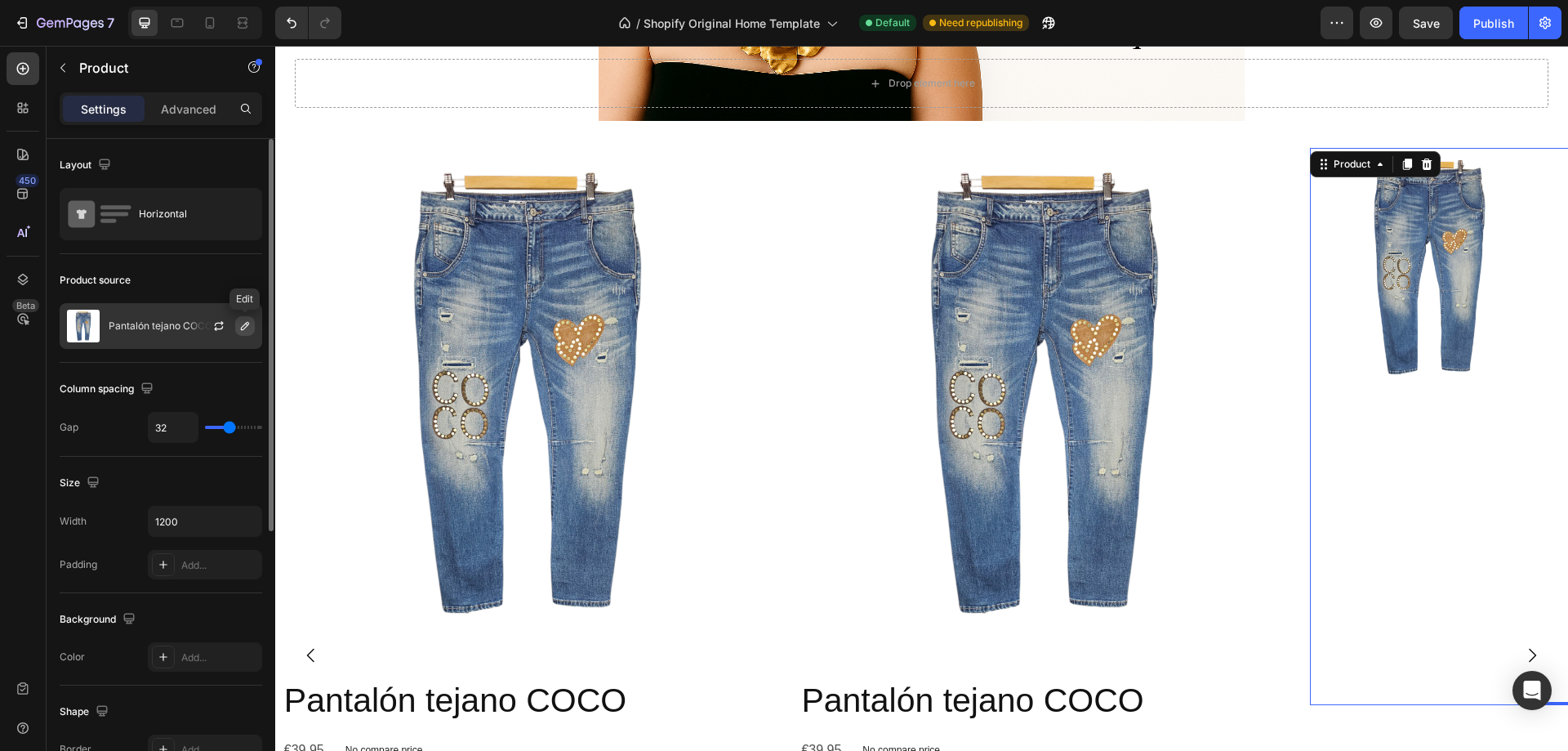
click at [237, 319] on button "button" at bounding box center [245, 326] width 20 height 20
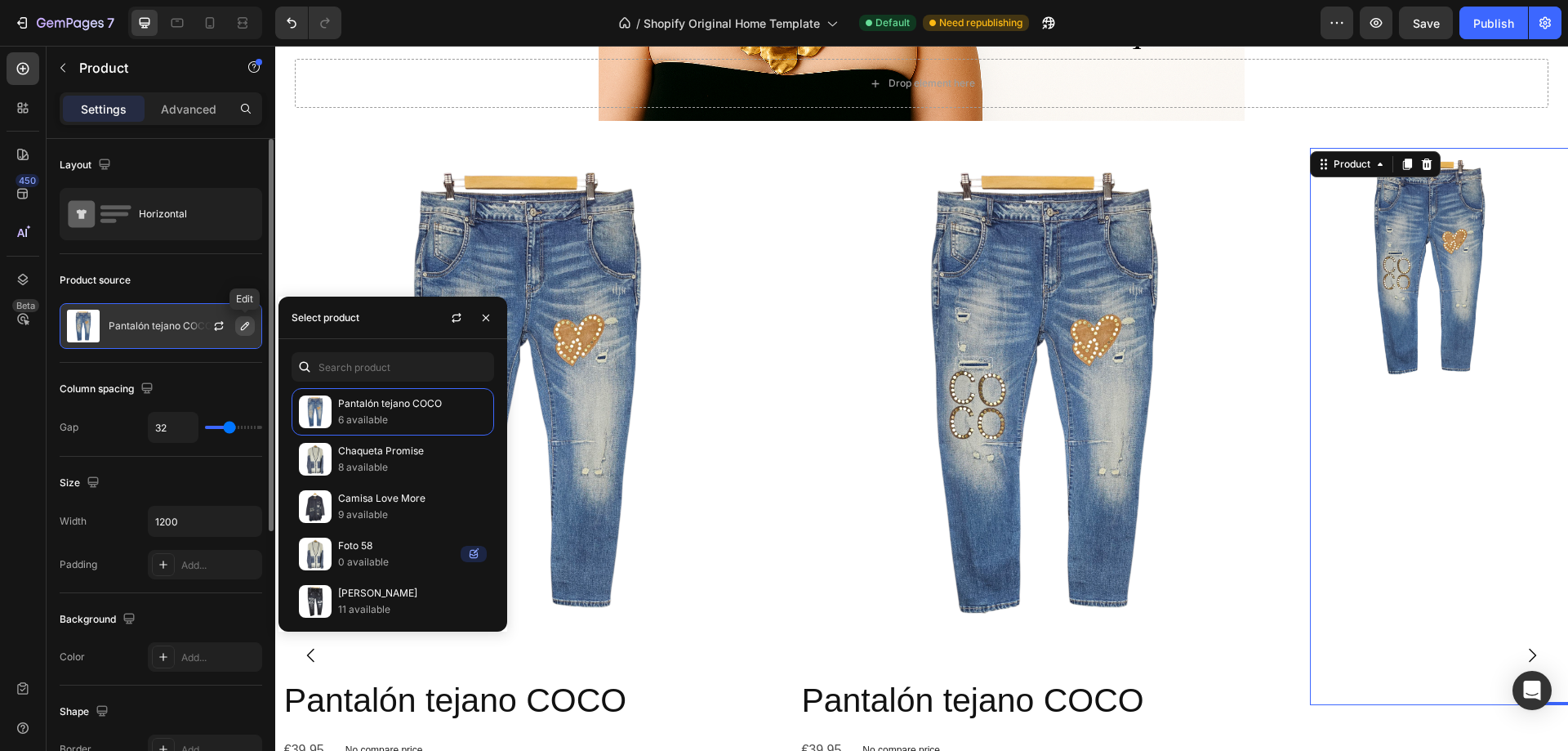
click at [236, 319] on button "button" at bounding box center [245, 326] width 20 height 20
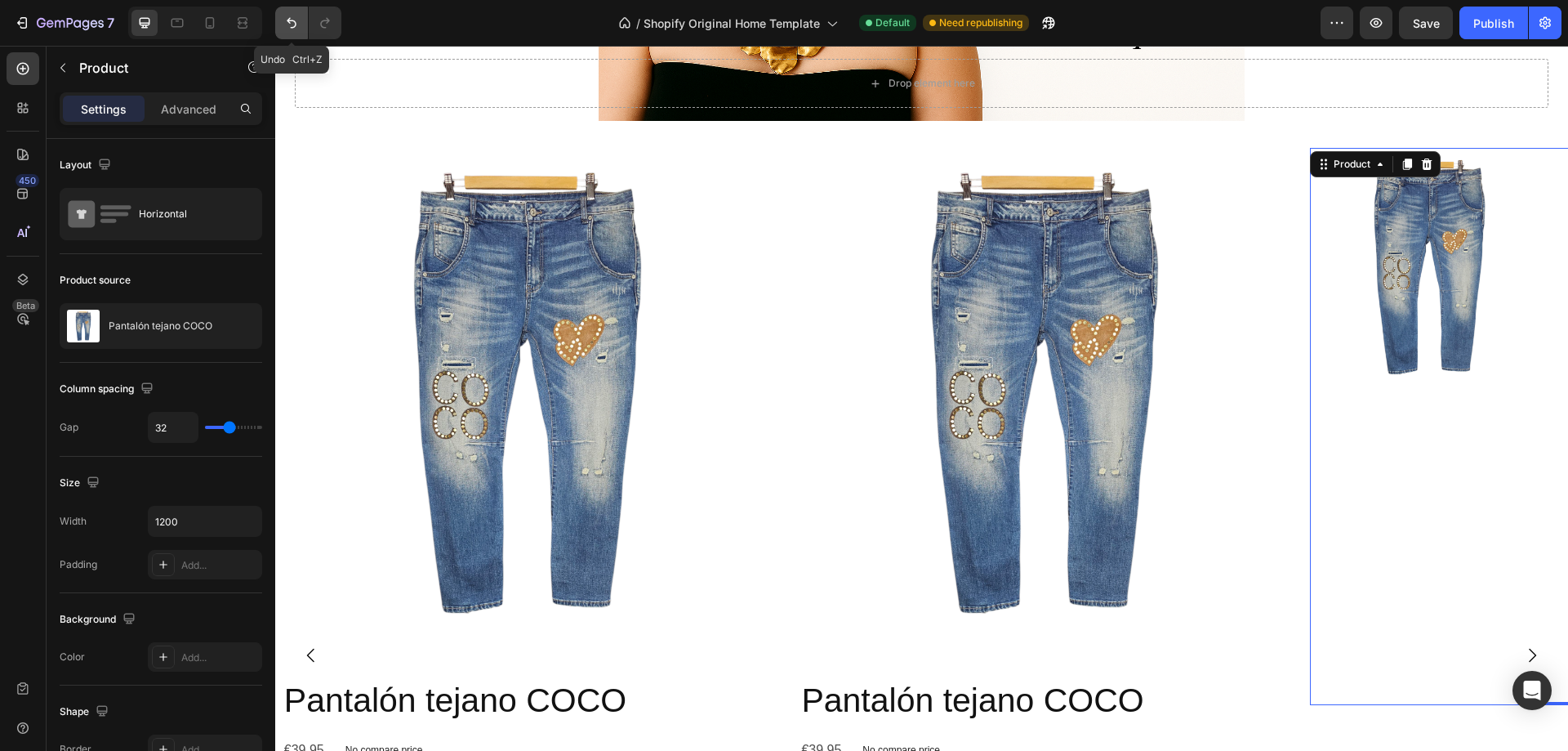
click at [282, 18] on button "Undo/Redo" at bounding box center [292, 23] width 33 height 33
click at [1427, 158] on icon at bounding box center [1427, 163] width 10 height 11
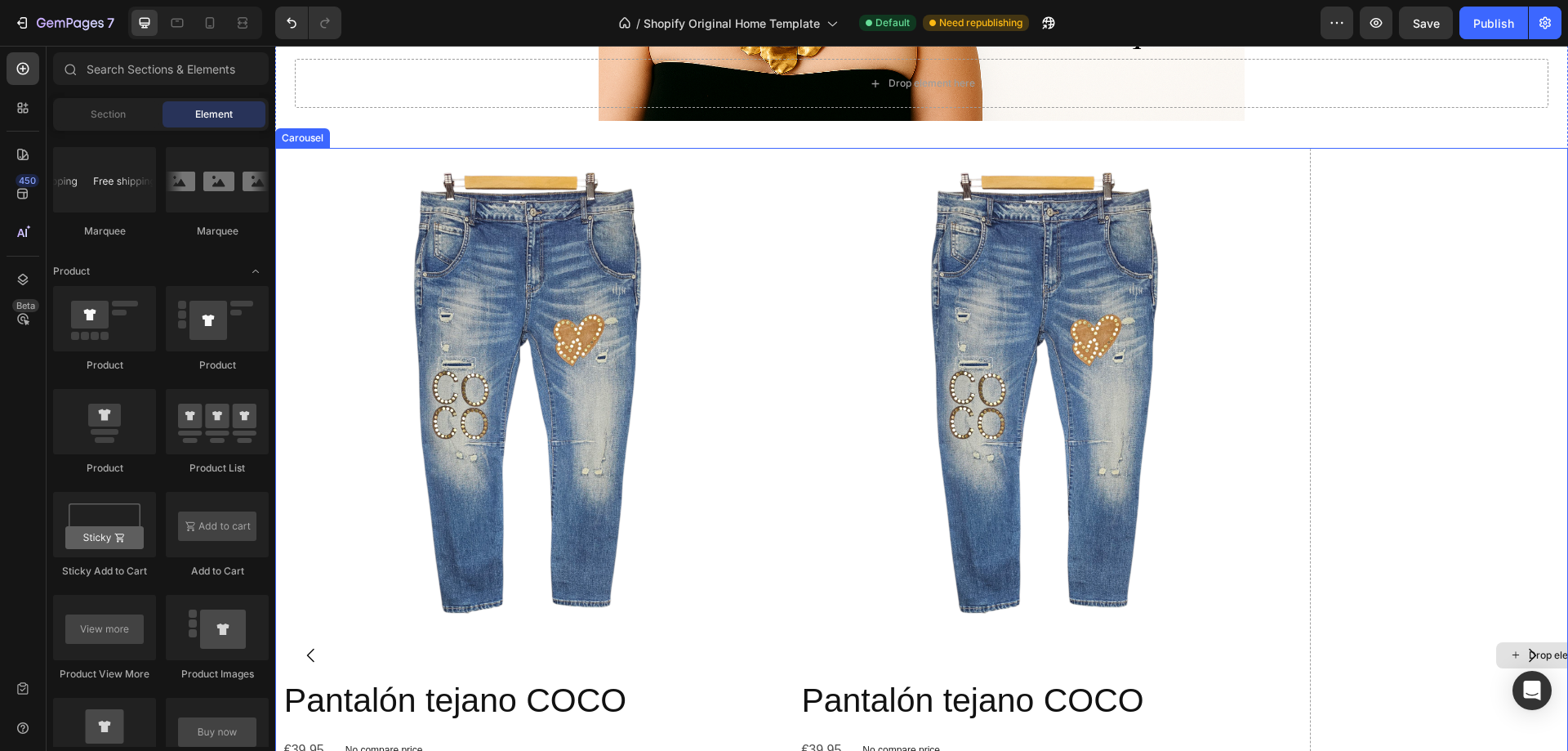
click at [1442, 310] on div "Drop element here" at bounding box center [1562, 656] width 505 height 1016
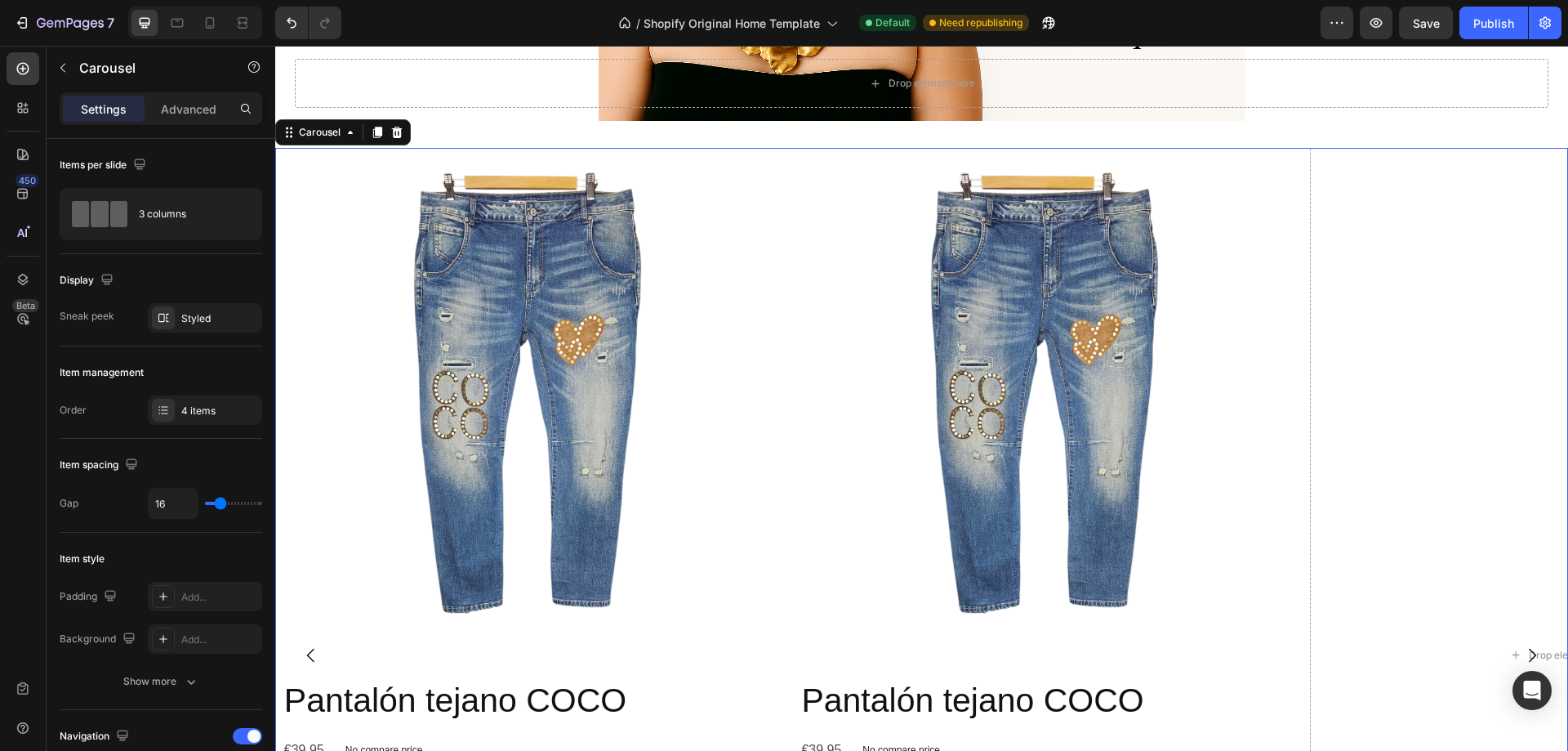
click at [1527, 652] on icon "Carousel Next Arrow" at bounding box center [1532, 655] width 20 height 20
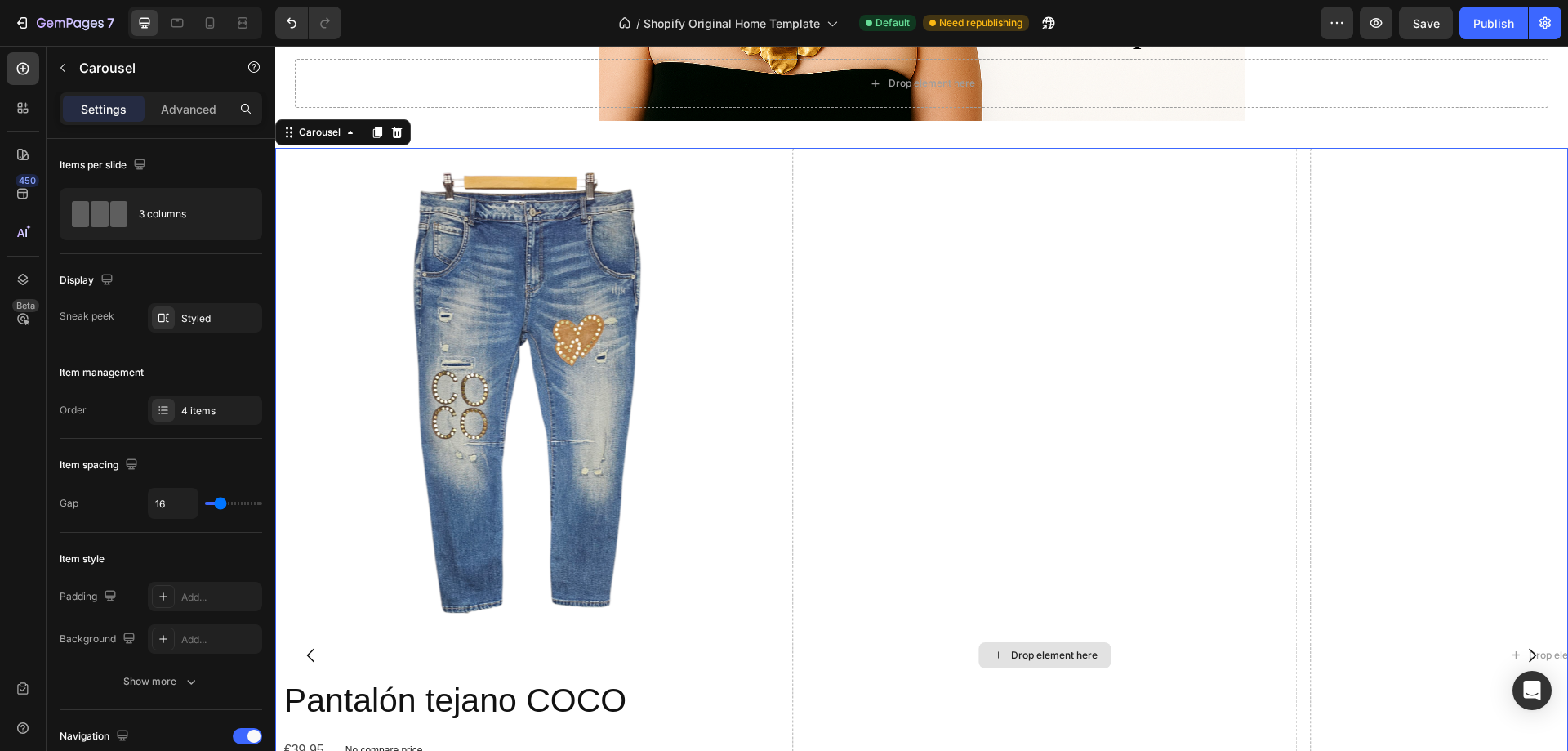
click at [1067, 649] on div "Drop element here" at bounding box center [1055, 655] width 87 height 13
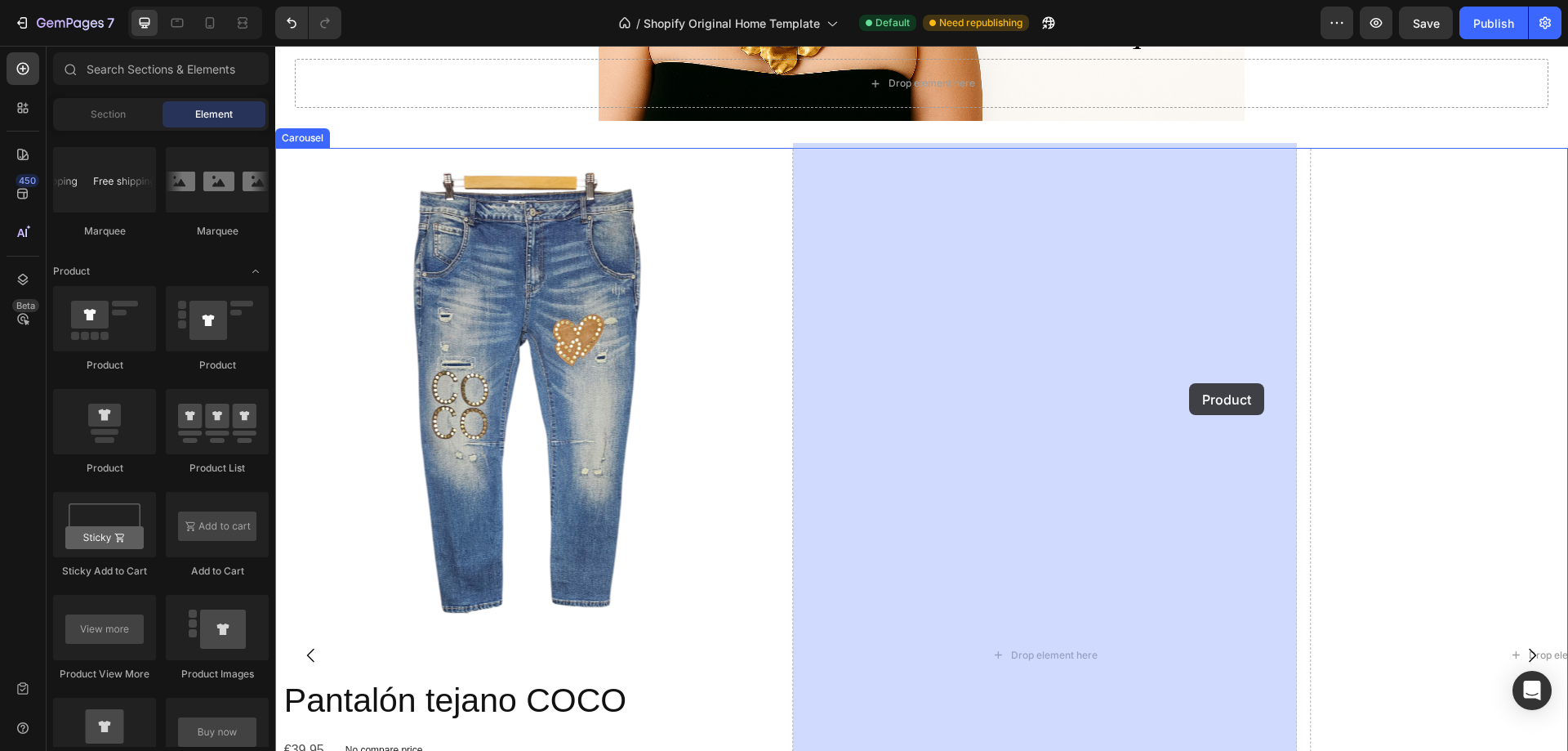
drag, startPoint x: 384, startPoint y: 484, endPoint x: 1178, endPoint y: 389, distance: 799.7
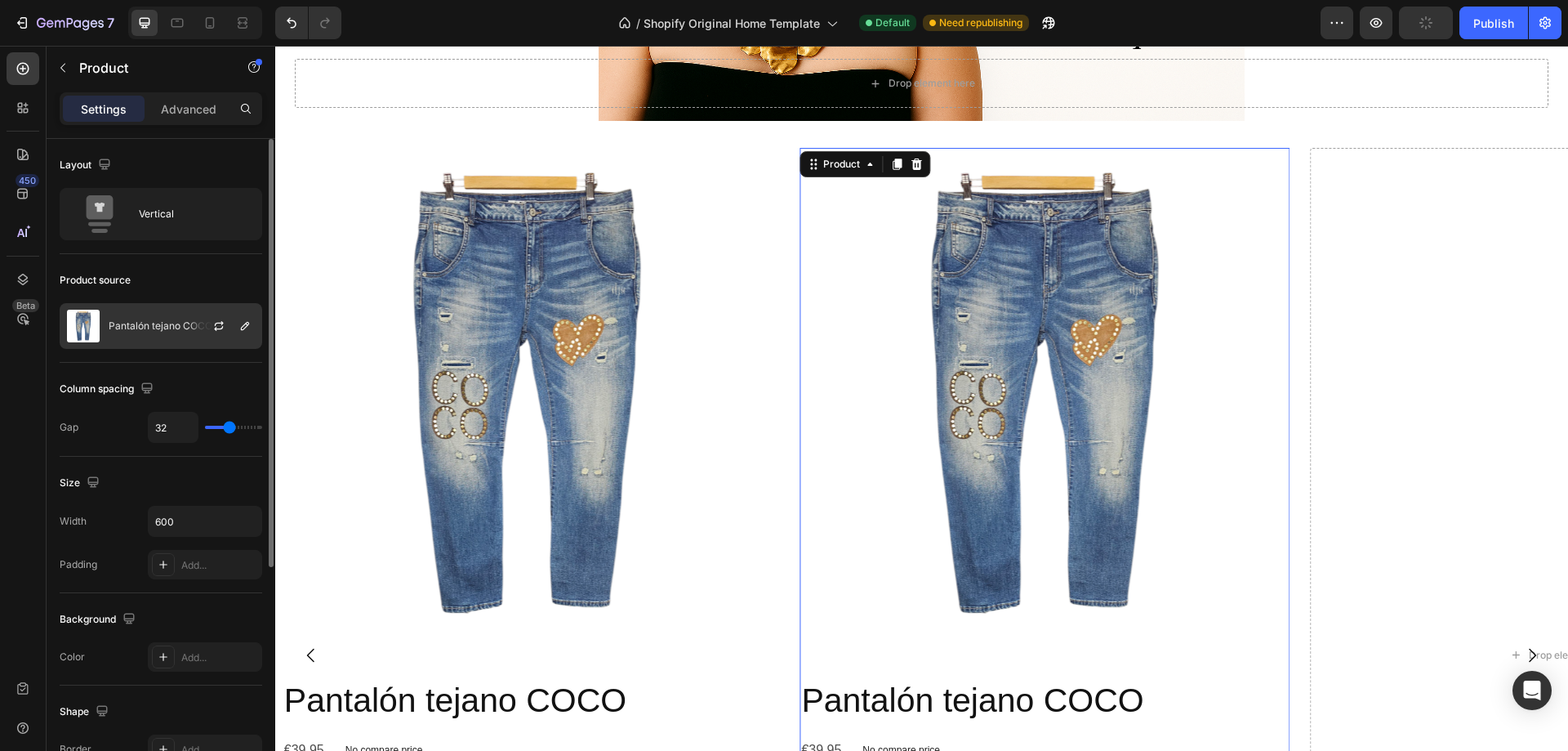
click at [139, 328] on p "Pantalón tejano COCO" at bounding box center [160, 325] width 104 height 11
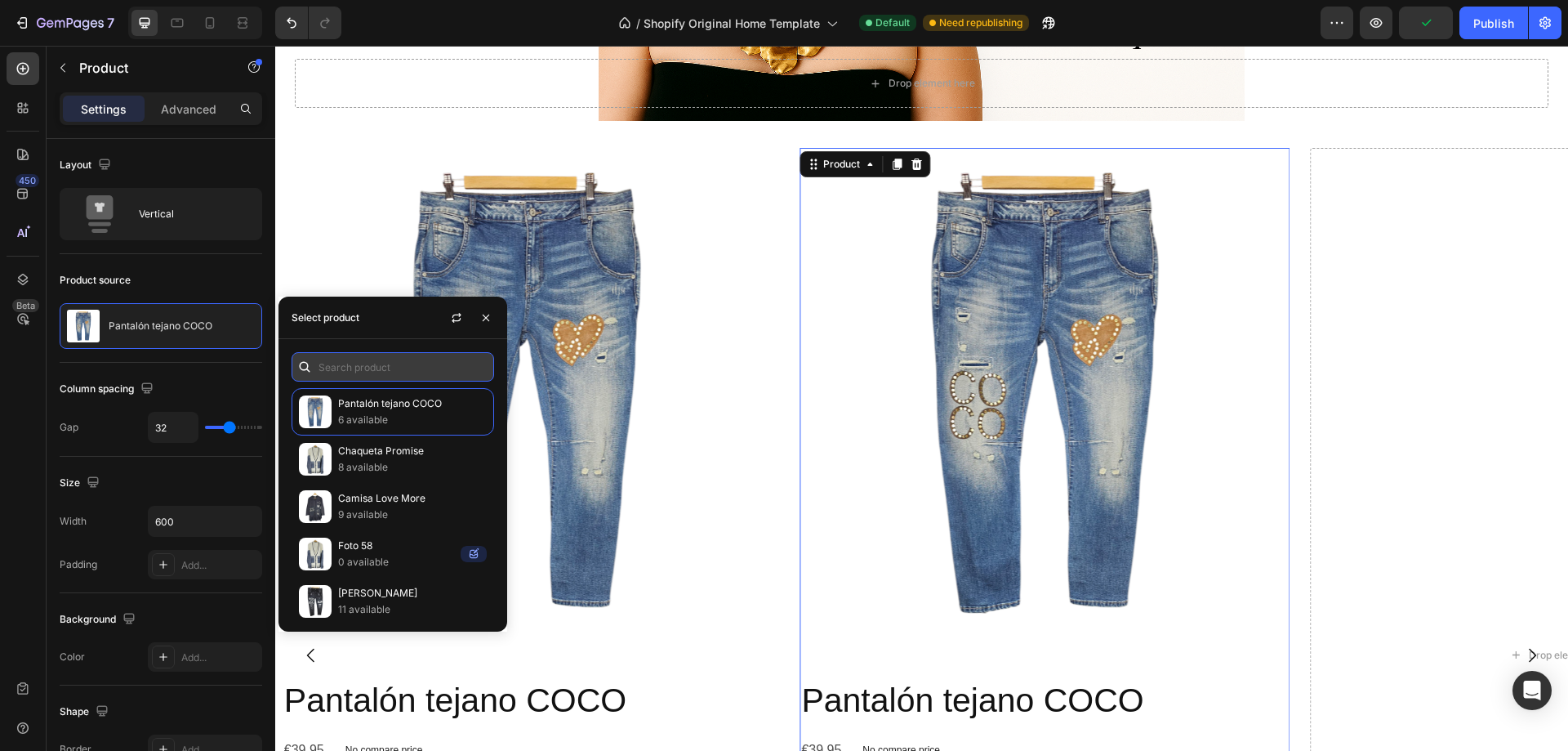
click at [391, 365] on input "text" at bounding box center [393, 366] width 203 height 29
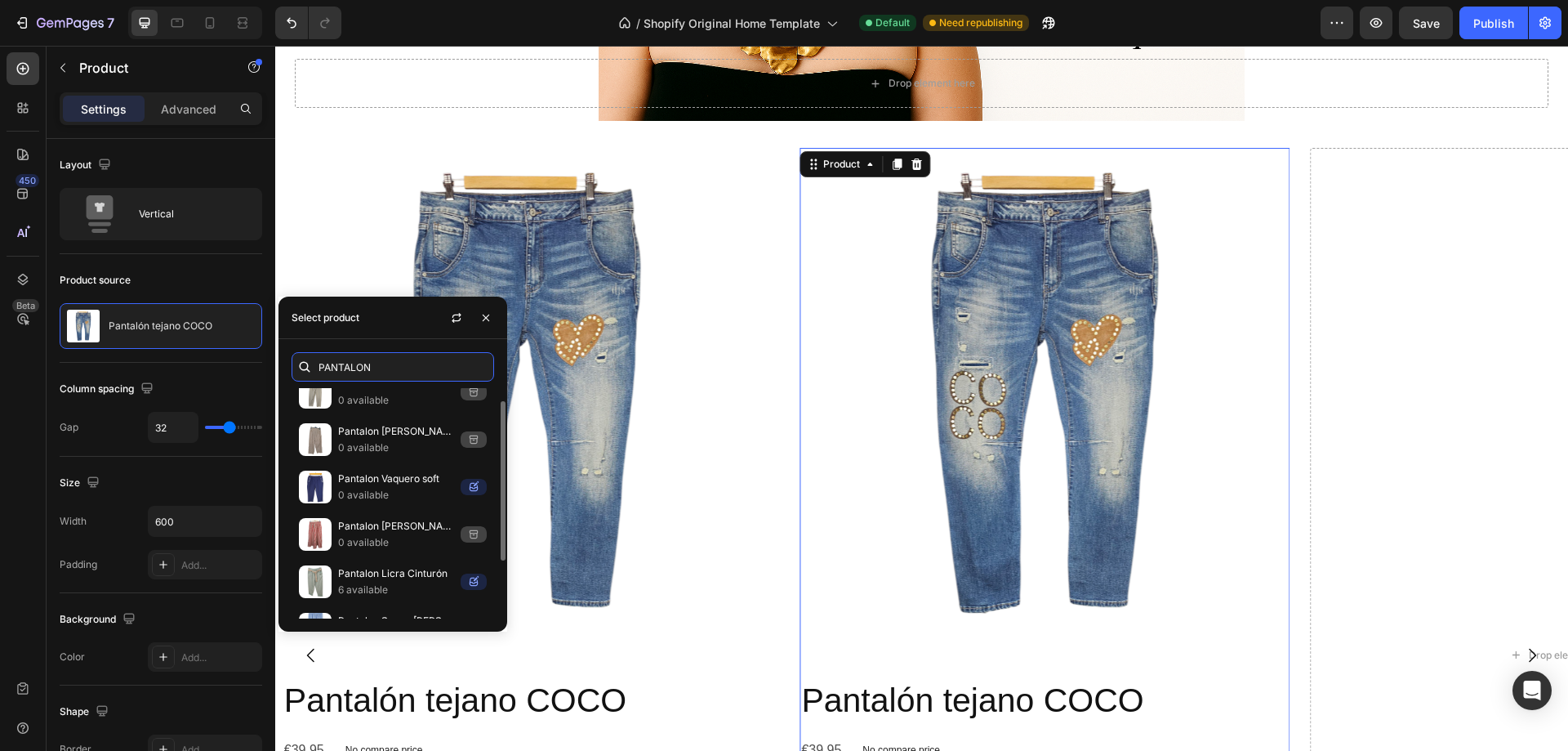
scroll to position [0, 0]
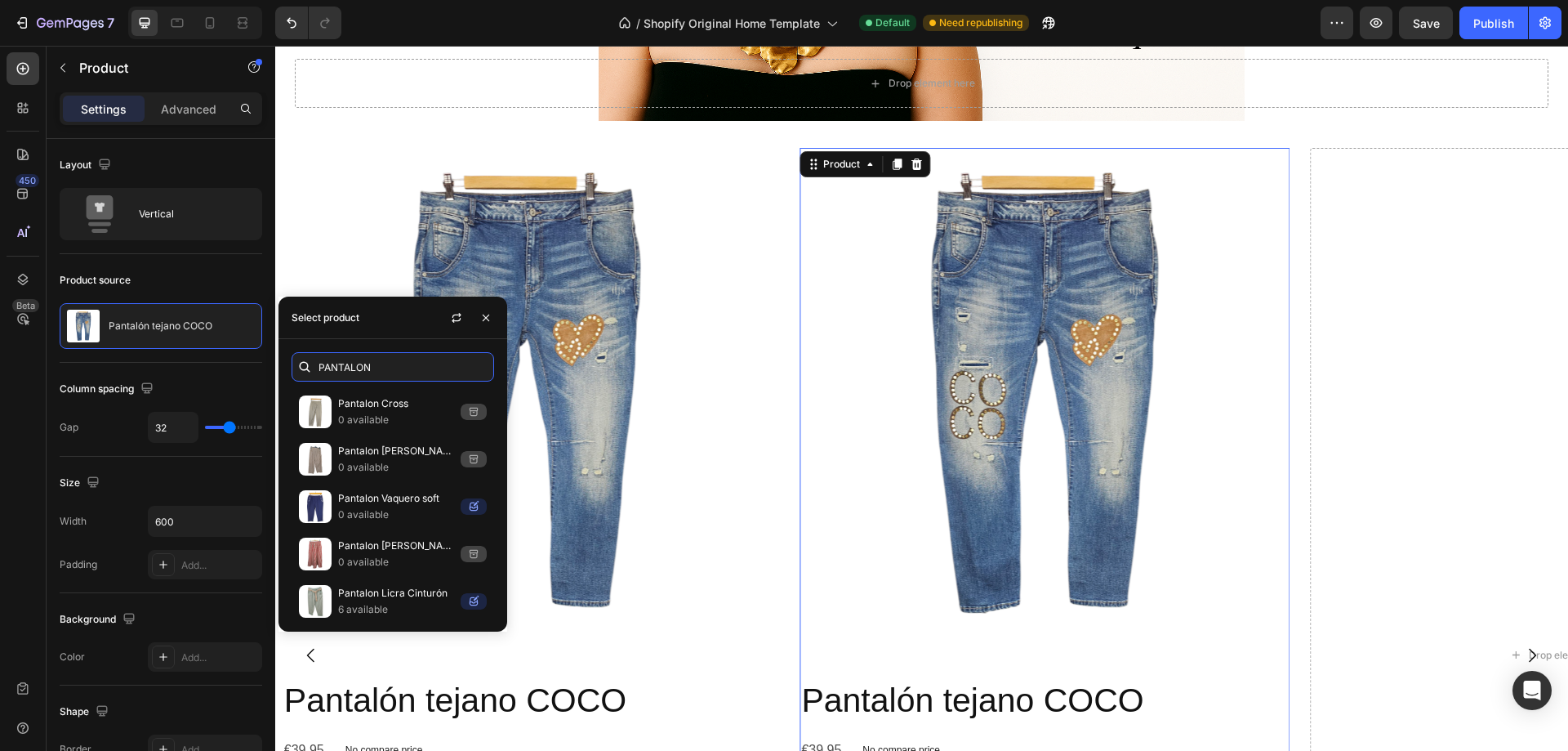
drag, startPoint x: 386, startPoint y: 366, endPoint x: 280, endPoint y: 366, distance: 106.0
click at [280, 366] on div "PANTALON" at bounding box center [393, 366] width 229 height 29
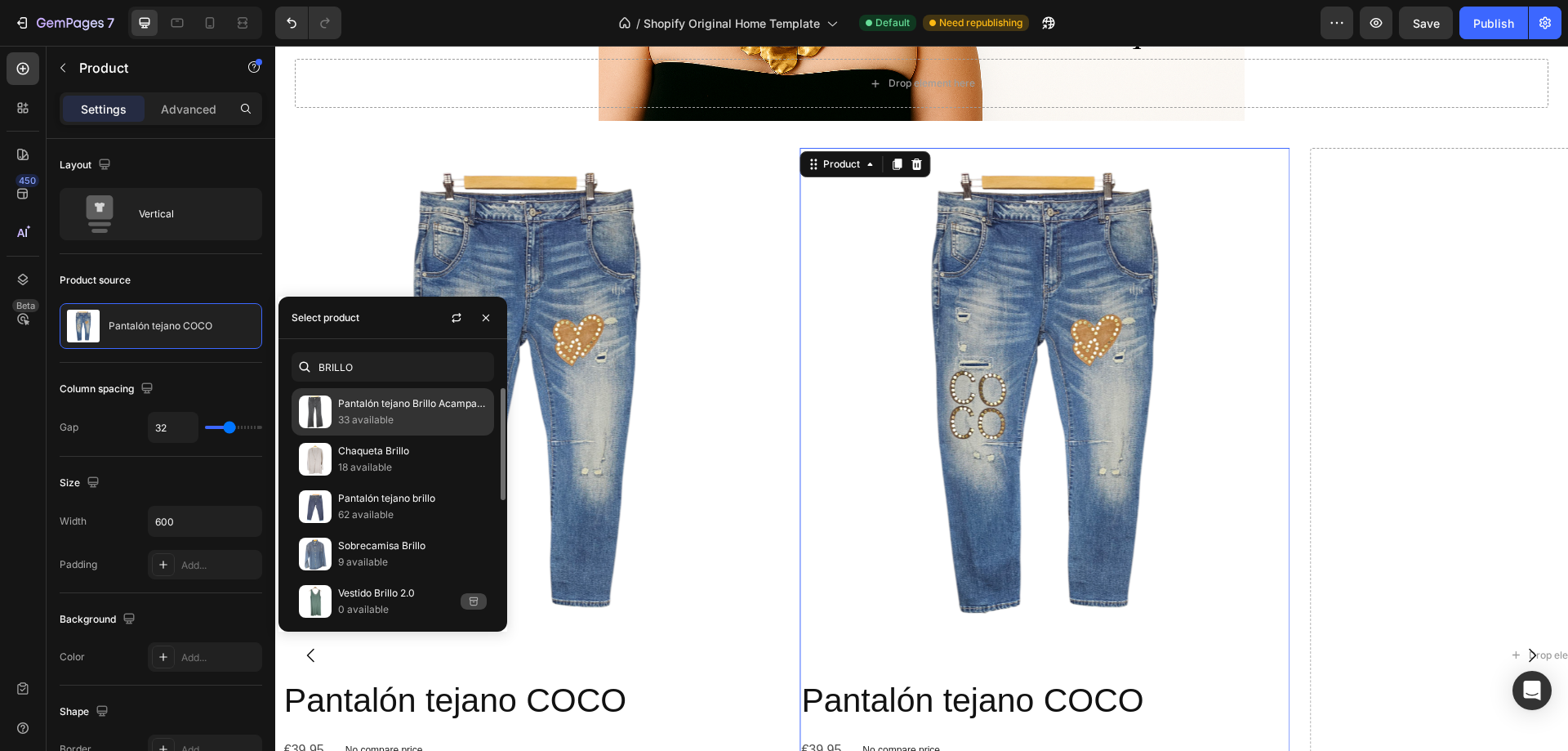
click at [382, 404] on p "Pantalón tejano Brillo Acampanado" at bounding box center [412, 403] width 149 height 16
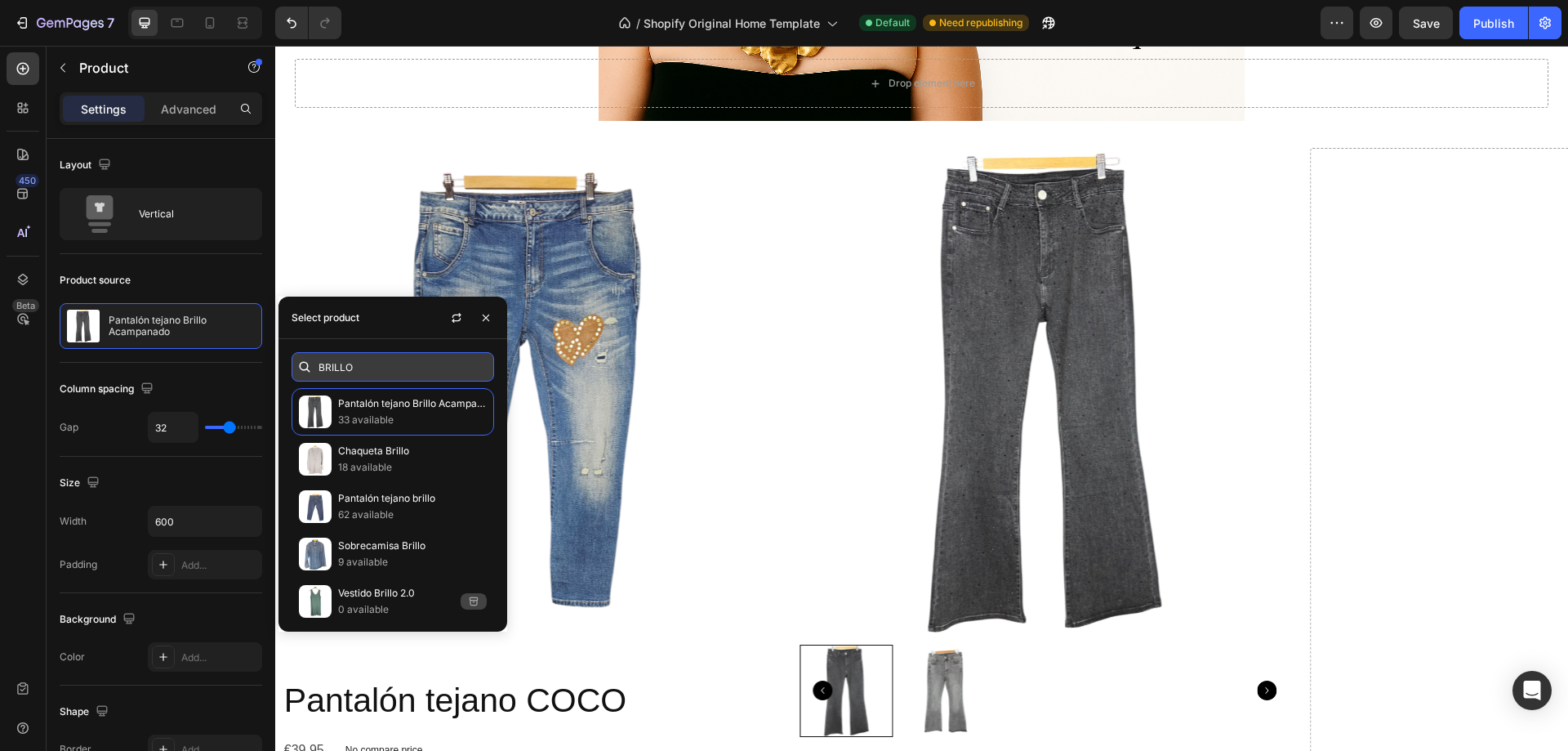
click at [403, 369] on input "BRILLO" at bounding box center [393, 366] width 203 height 29
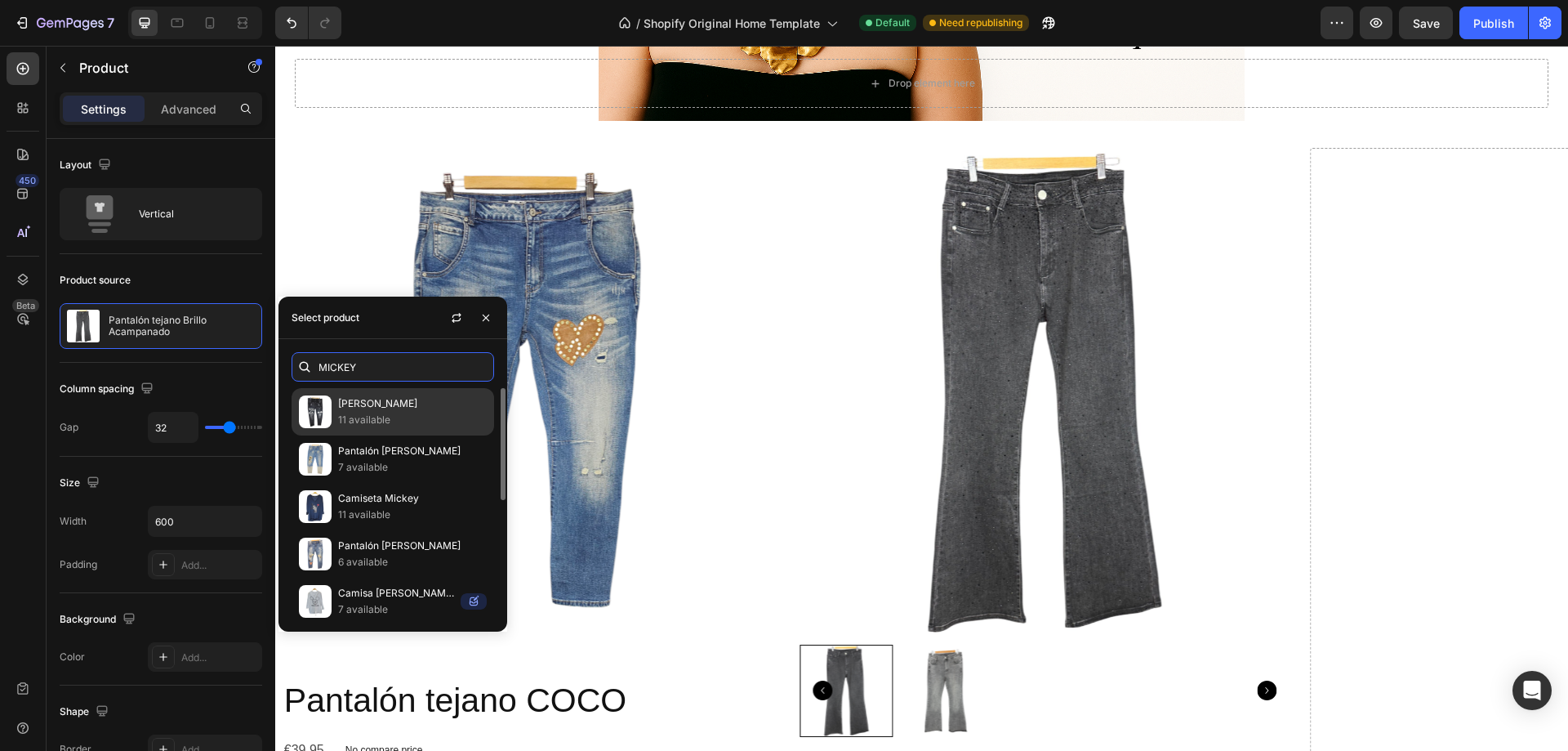
type input "MICKEY"
click at [395, 402] on p "[PERSON_NAME]" at bounding box center [412, 403] width 149 height 16
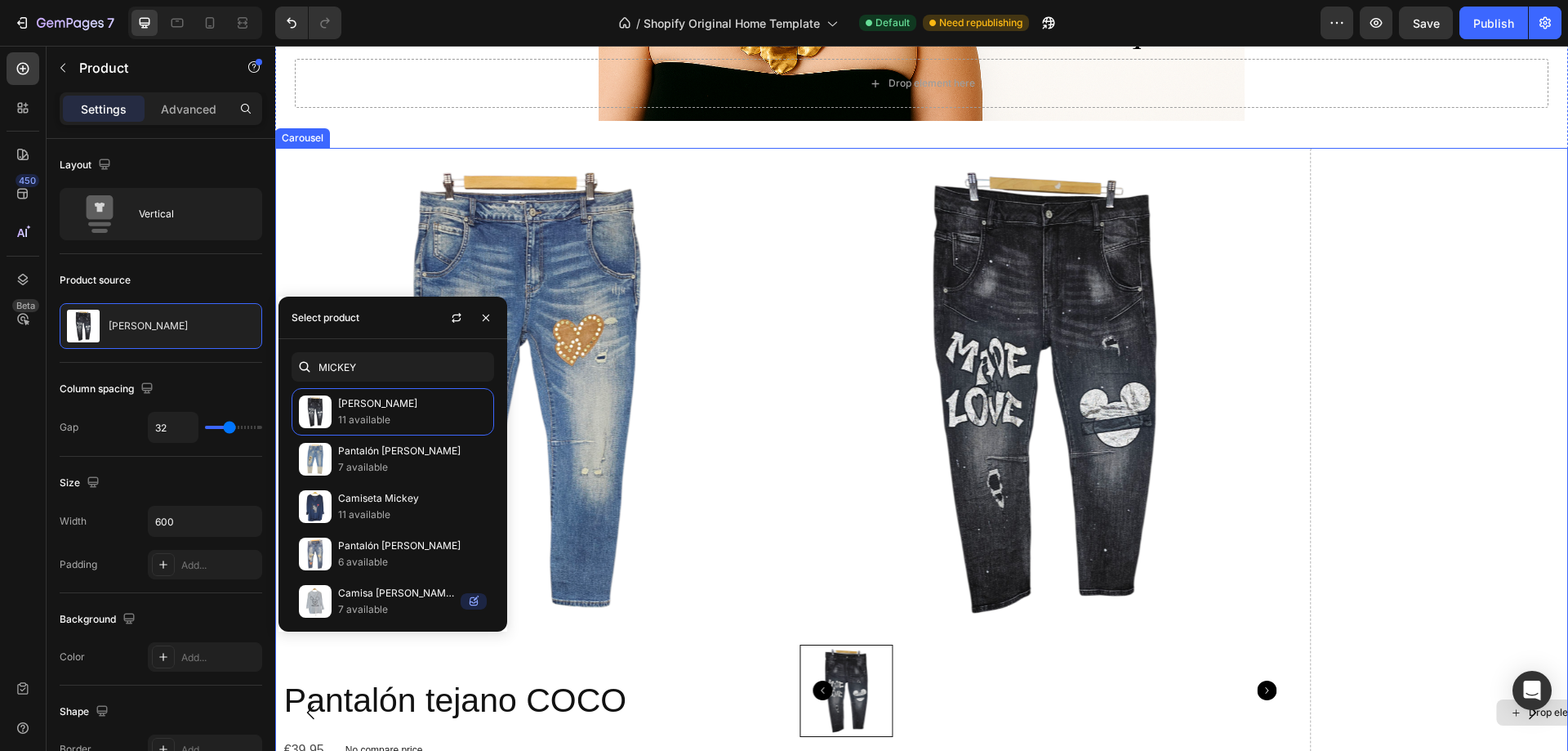
click at [1430, 330] on div "Drop element here" at bounding box center [1562, 712] width 505 height 1130
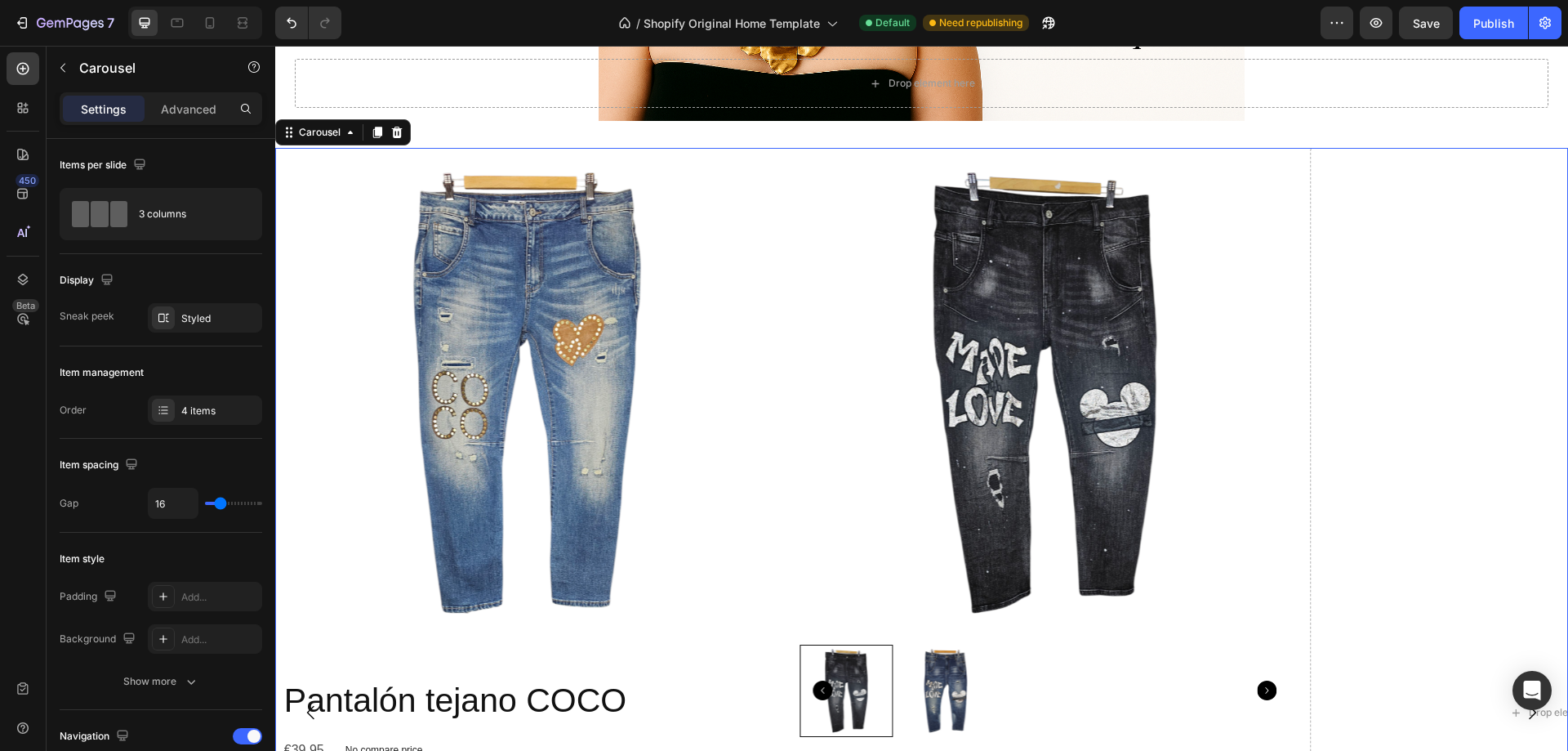
click at [1510, 715] on button "Carousel Next Arrow" at bounding box center [1532, 712] width 46 height 46
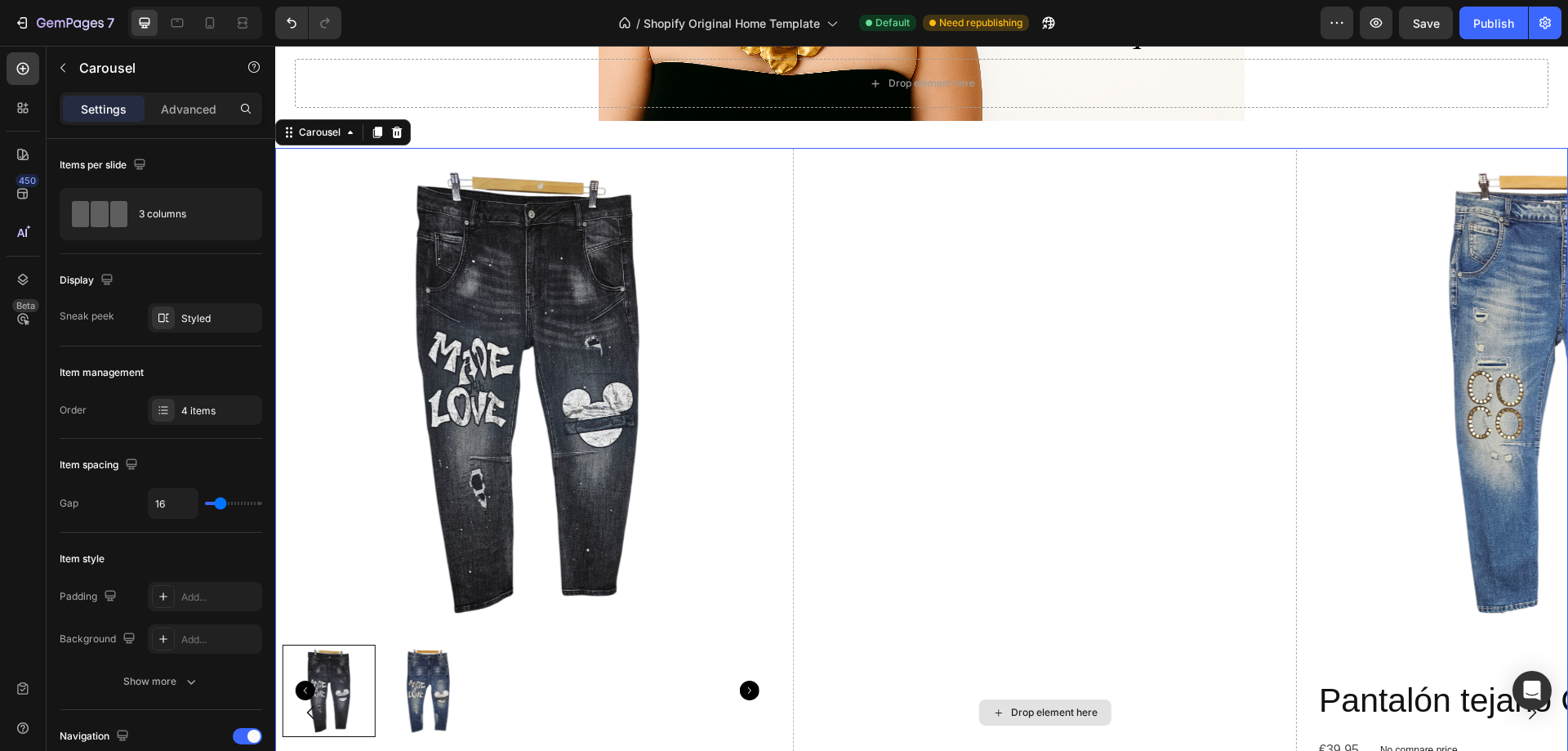
click at [1024, 713] on div "Drop element here" at bounding box center [1055, 712] width 87 height 13
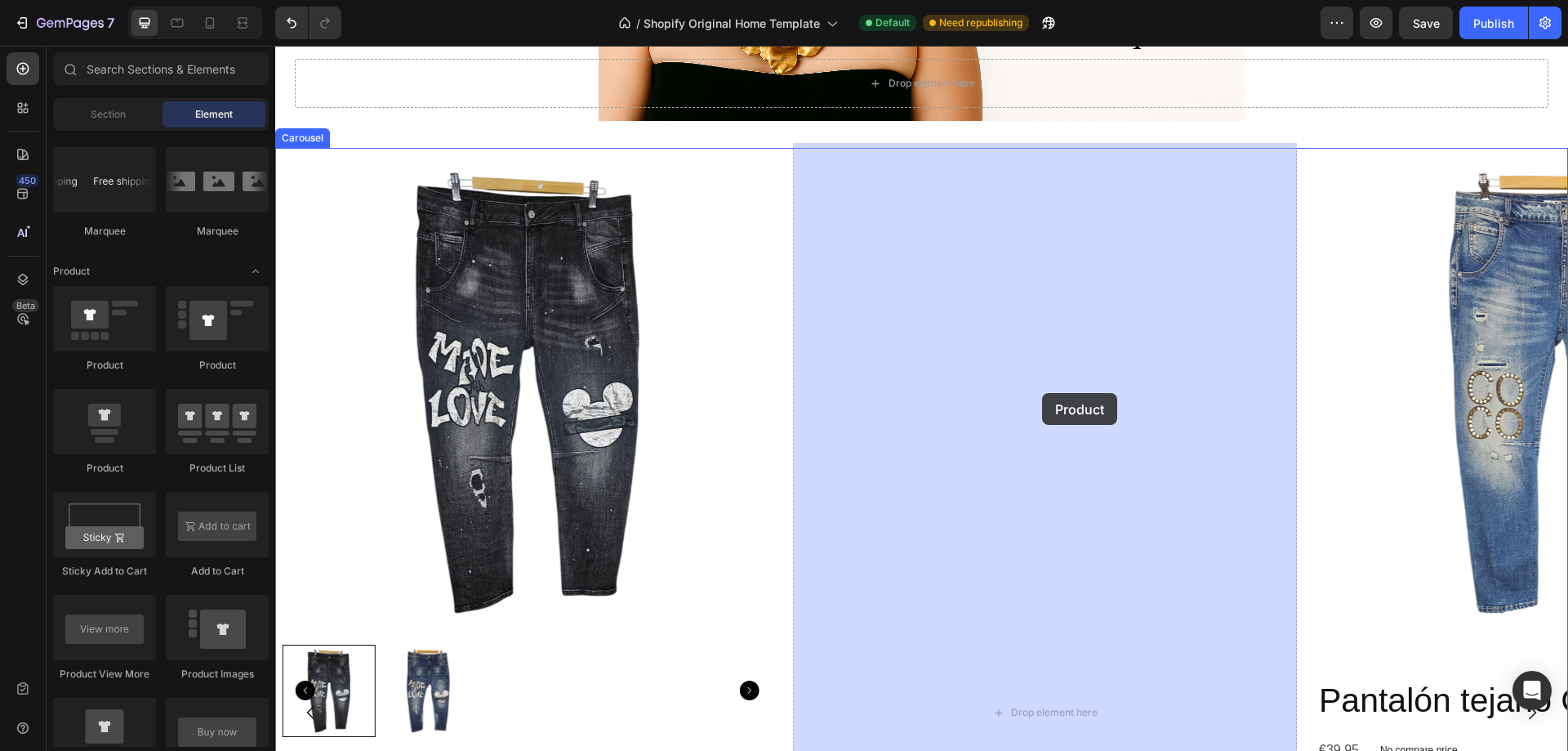
drag, startPoint x: 368, startPoint y: 480, endPoint x: 1042, endPoint y: 393, distance: 679.6
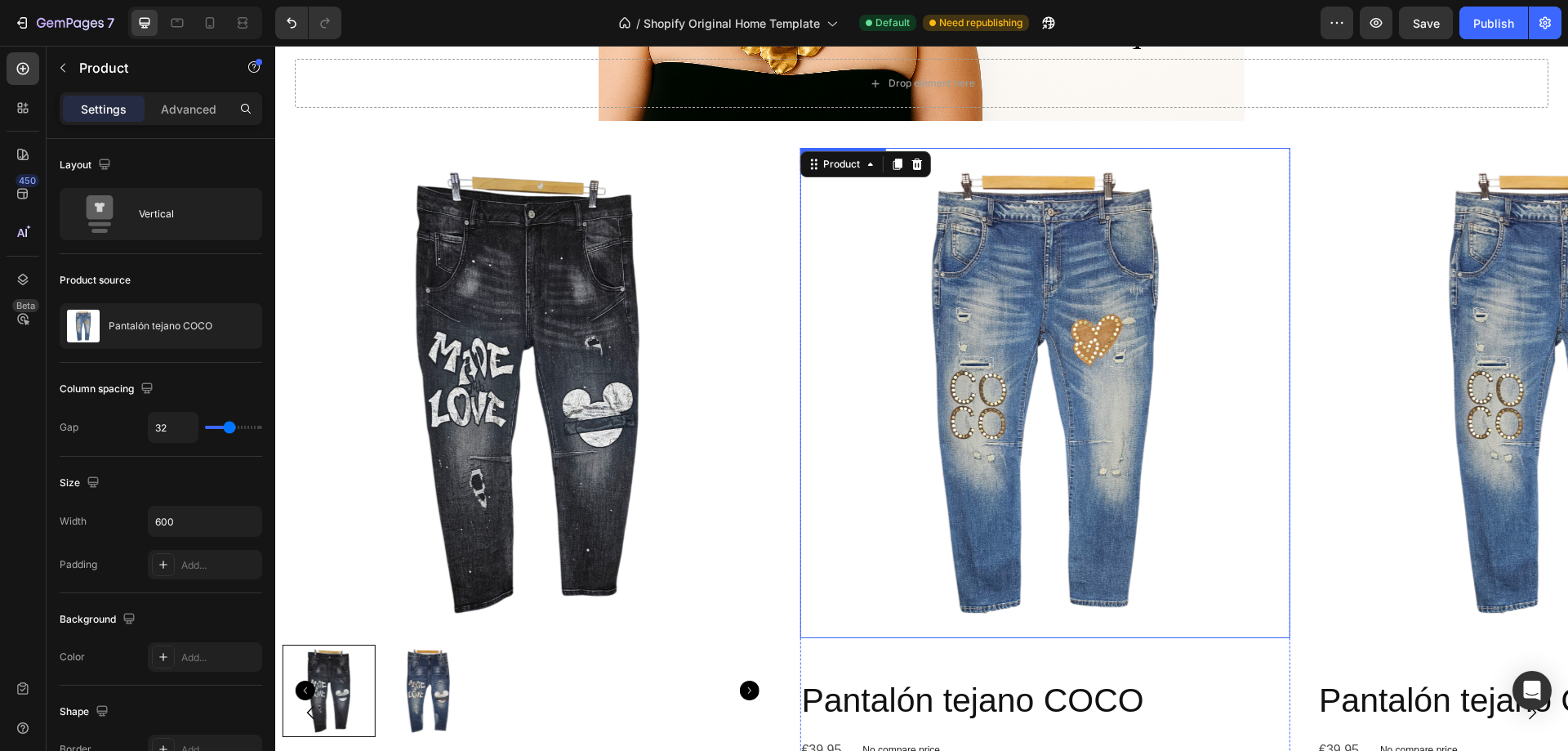
click at [1021, 368] on img at bounding box center [1045, 393] width 490 height 490
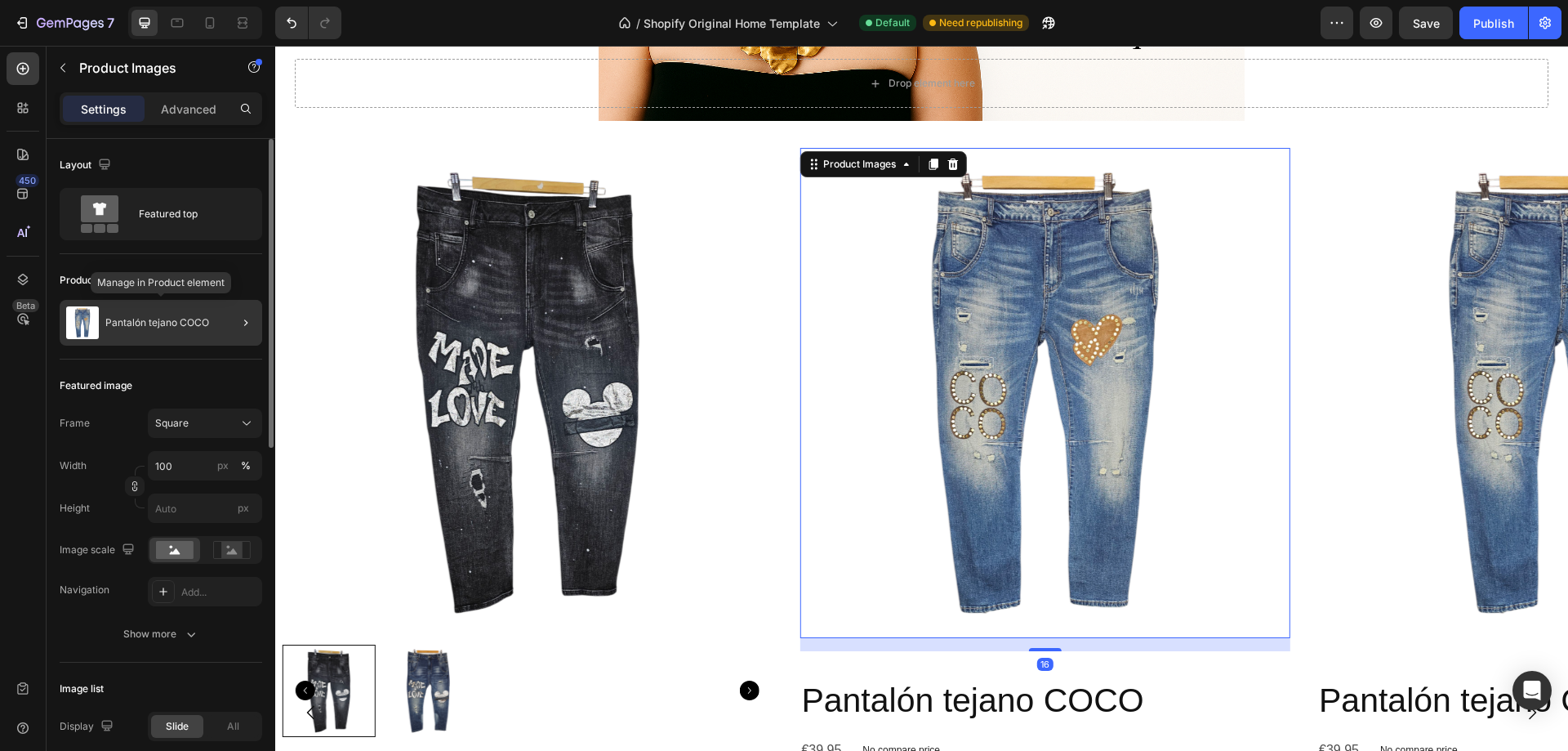
click at [156, 333] on div "Pantalón tejano COCO" at bounding box center [161, 323] width 203 height 46
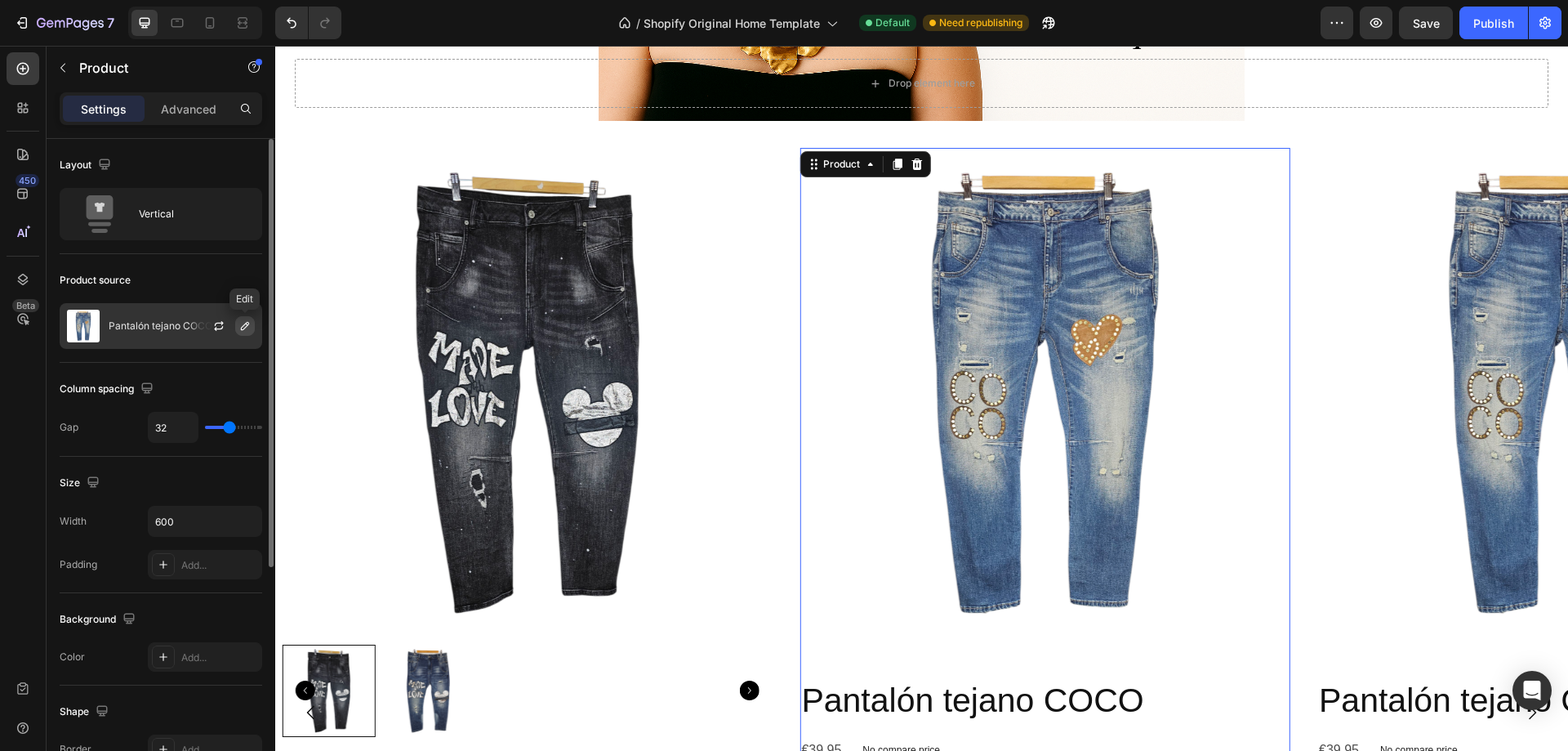
click at [242, 328] on icon "button" at bounding box center [244, 325] width 8 height 8
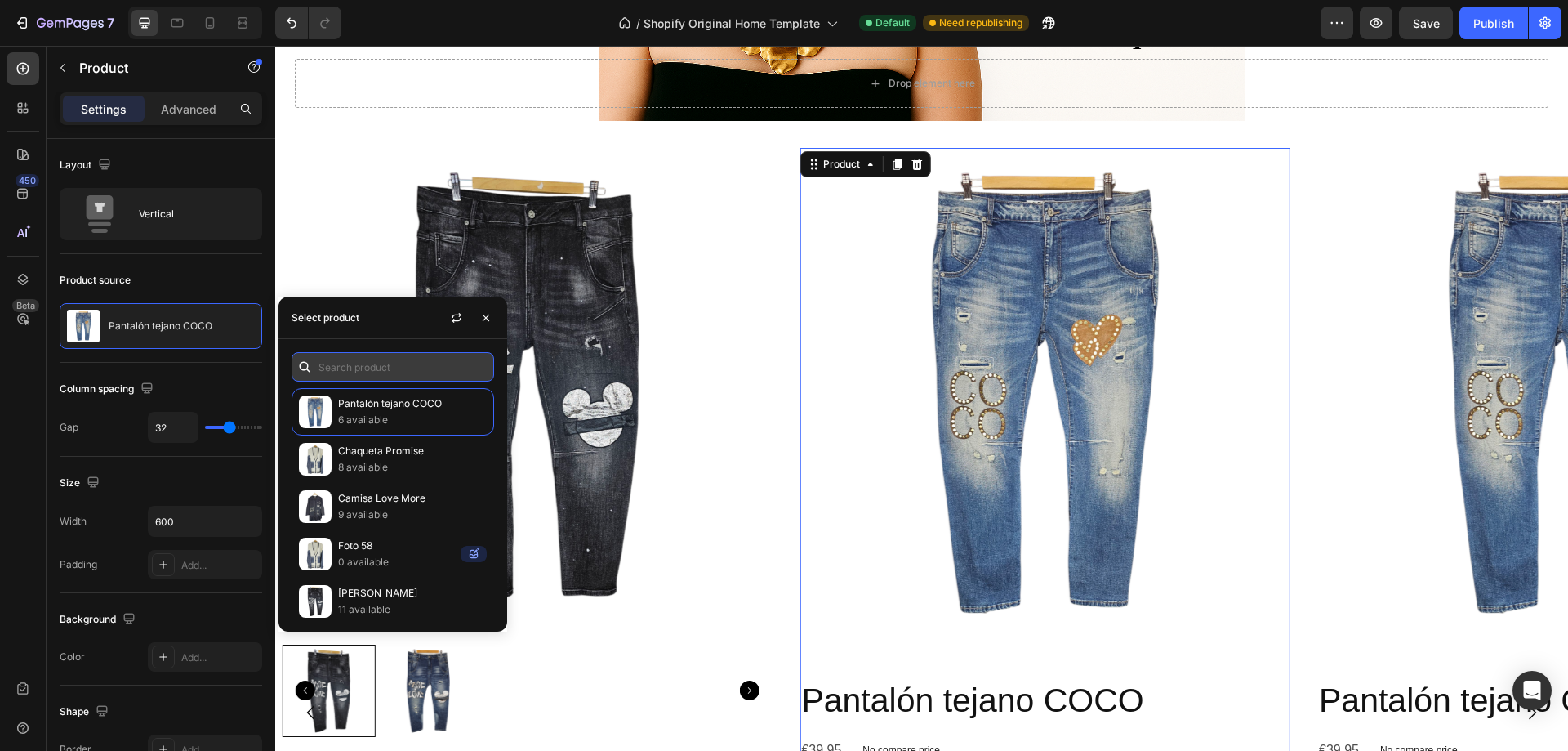
click at [349, 368] on input "text" at bounding box center [393, 366] width 203 height 29
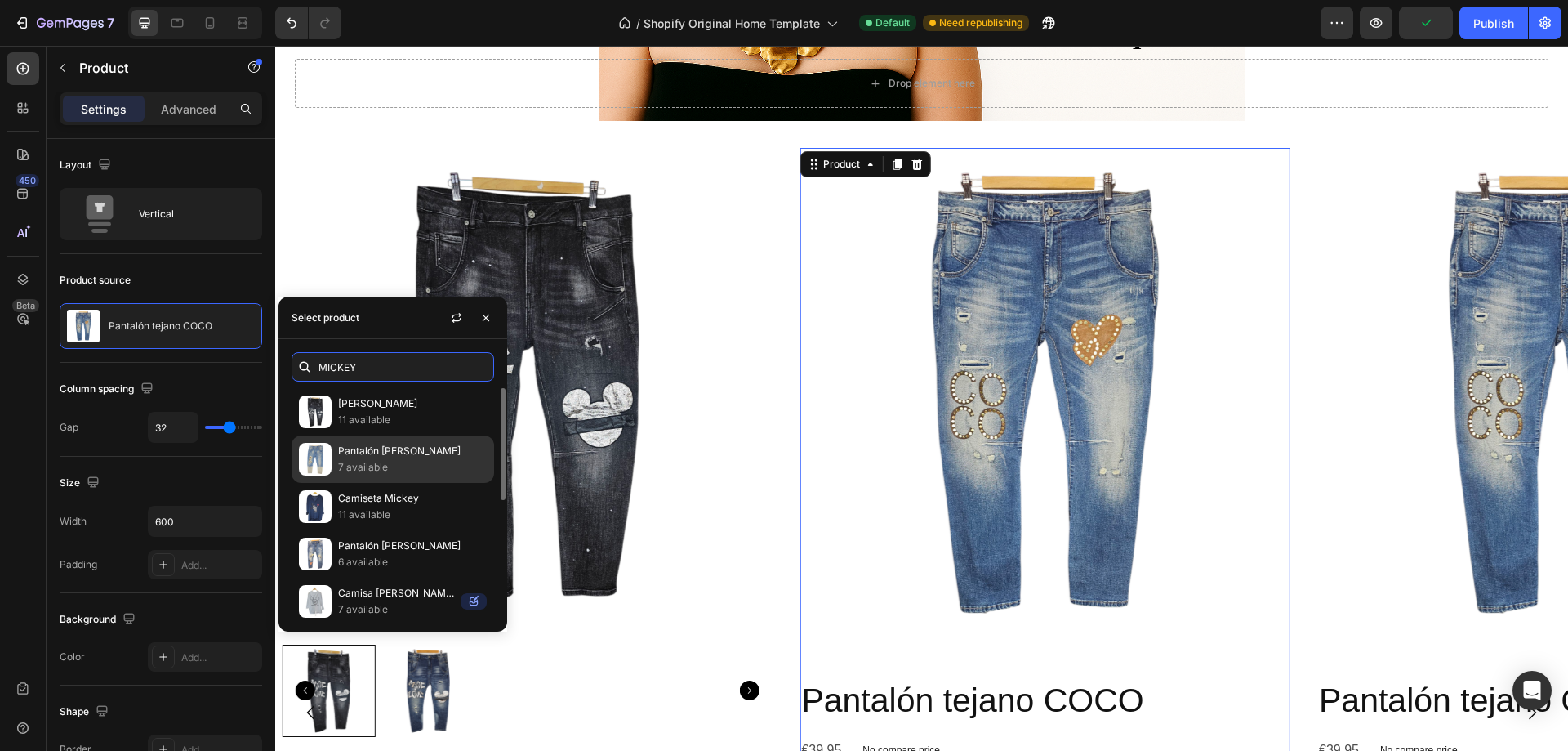
type input "MICKEY"
click at [378, 457] on p "Pantalón [PERSON_NAME]" at bounding box center [412, 451] width 149 height 16
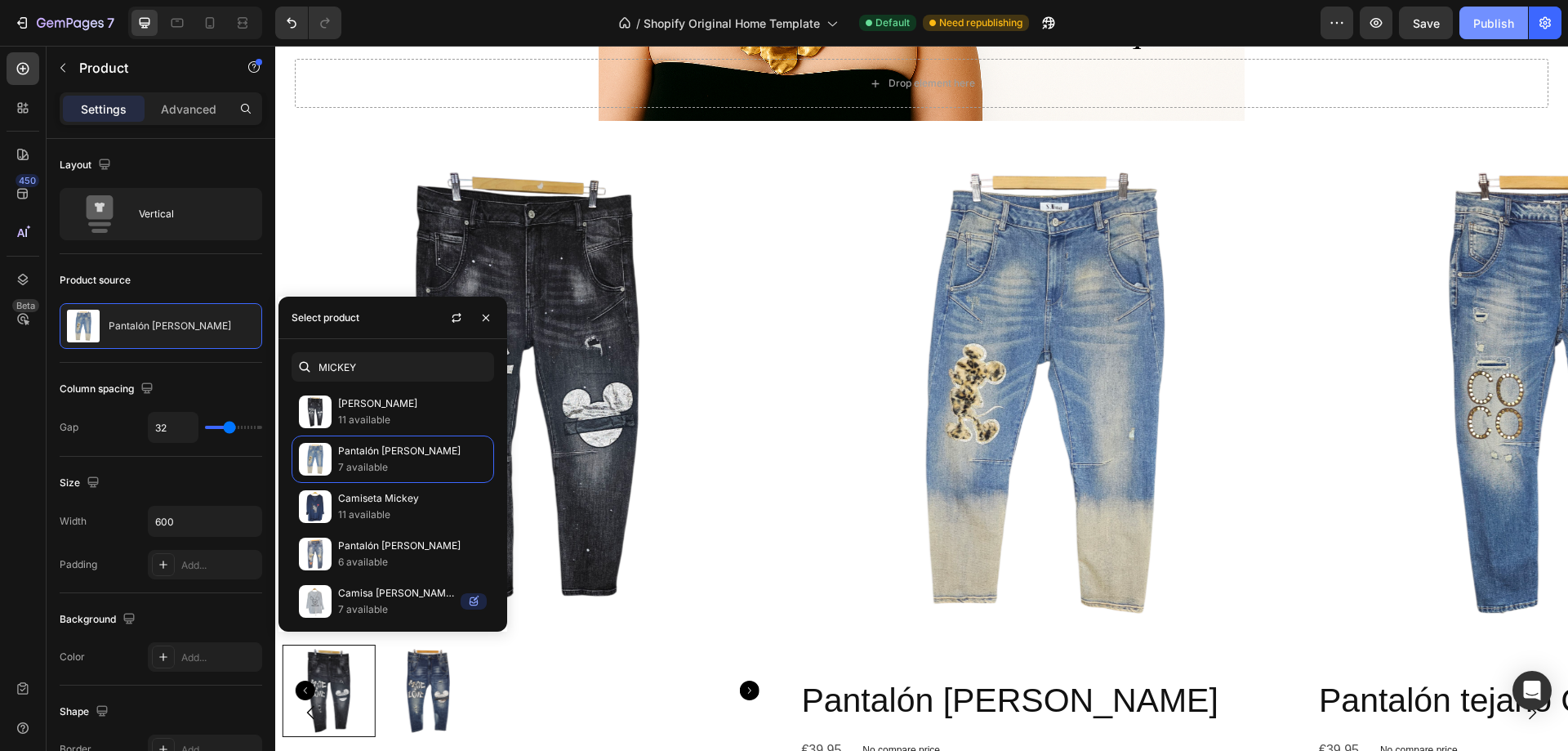
click at [1485, 19] on div "Publish" at bounding box center [1493, 23] width 40 height 17
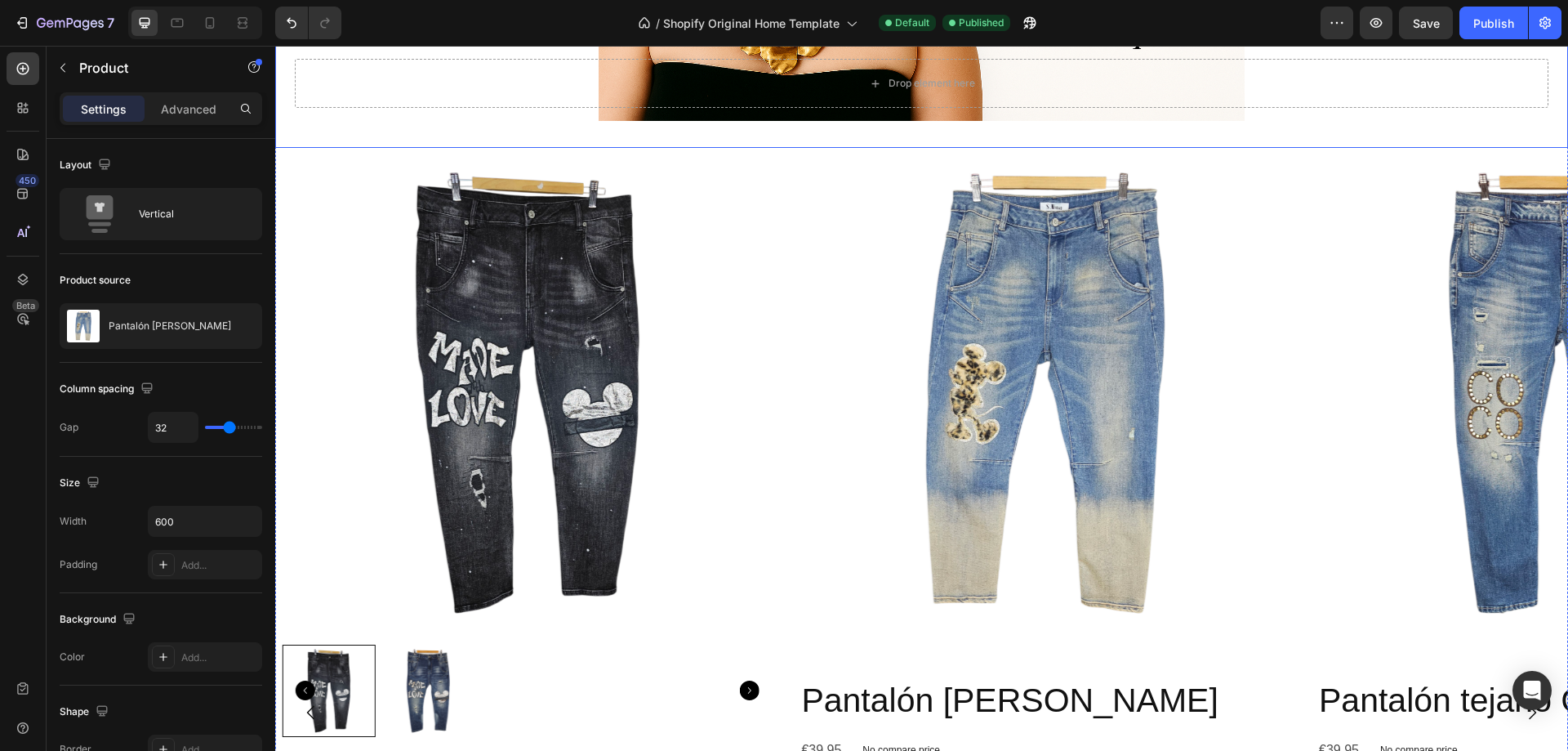
click at [317, 173] on img at bounding box center [528, 393] width 490 height 490
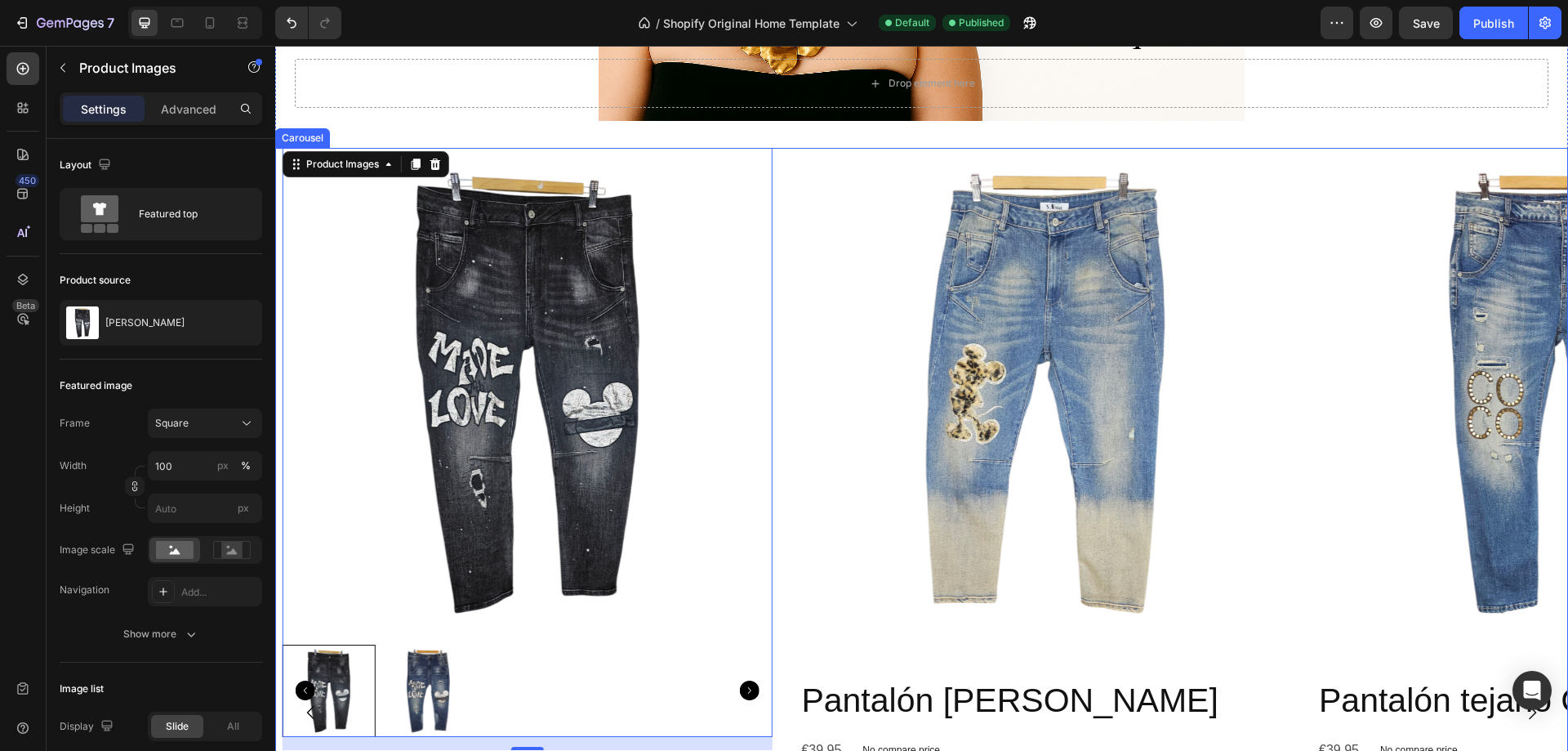
click at [790, 168] on div "Product Images Pantalón tejano COCO Product Title €39,95 Product Price Product …" at bounding box center [921, 712] width 1293 height 1130
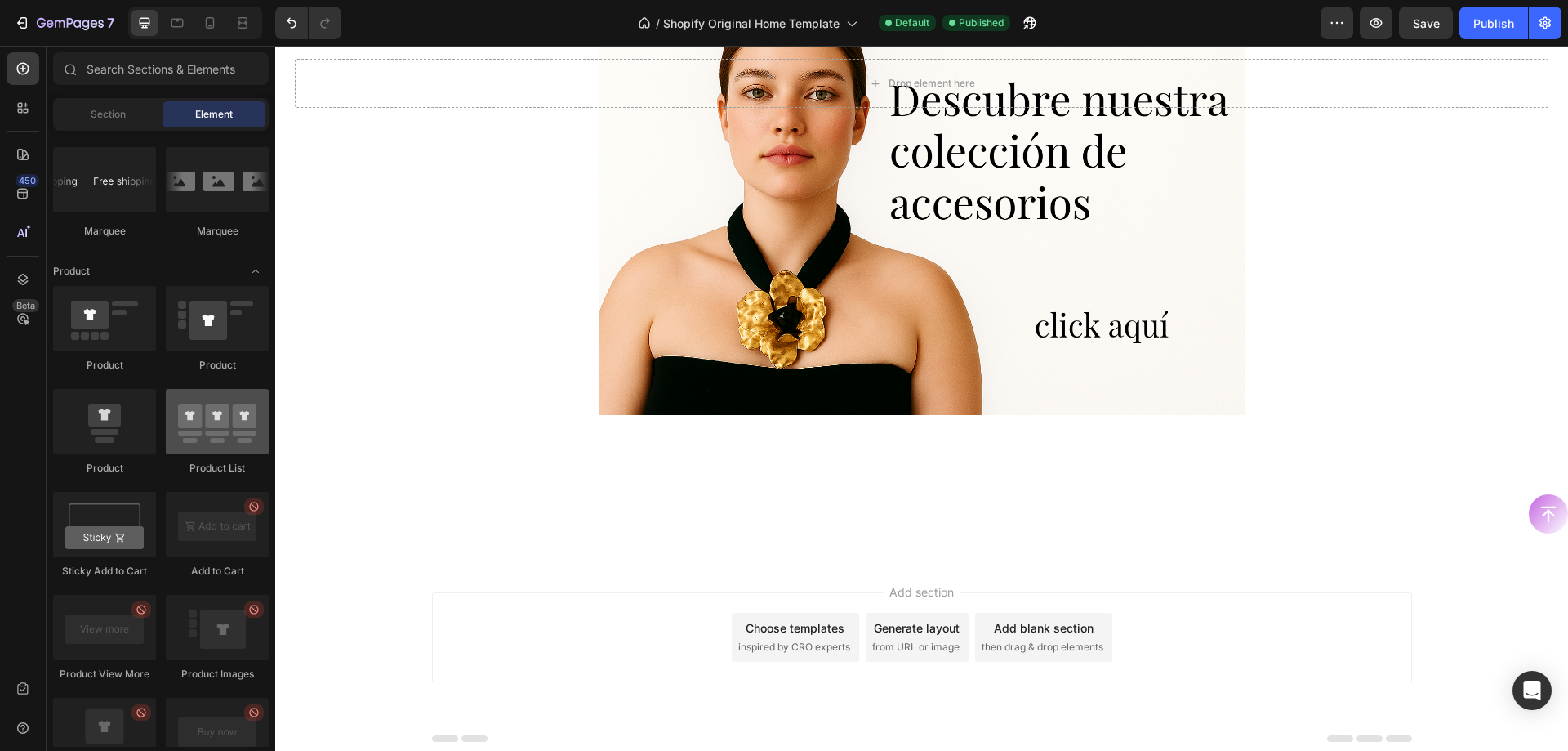
scroll to position [1797, 0]
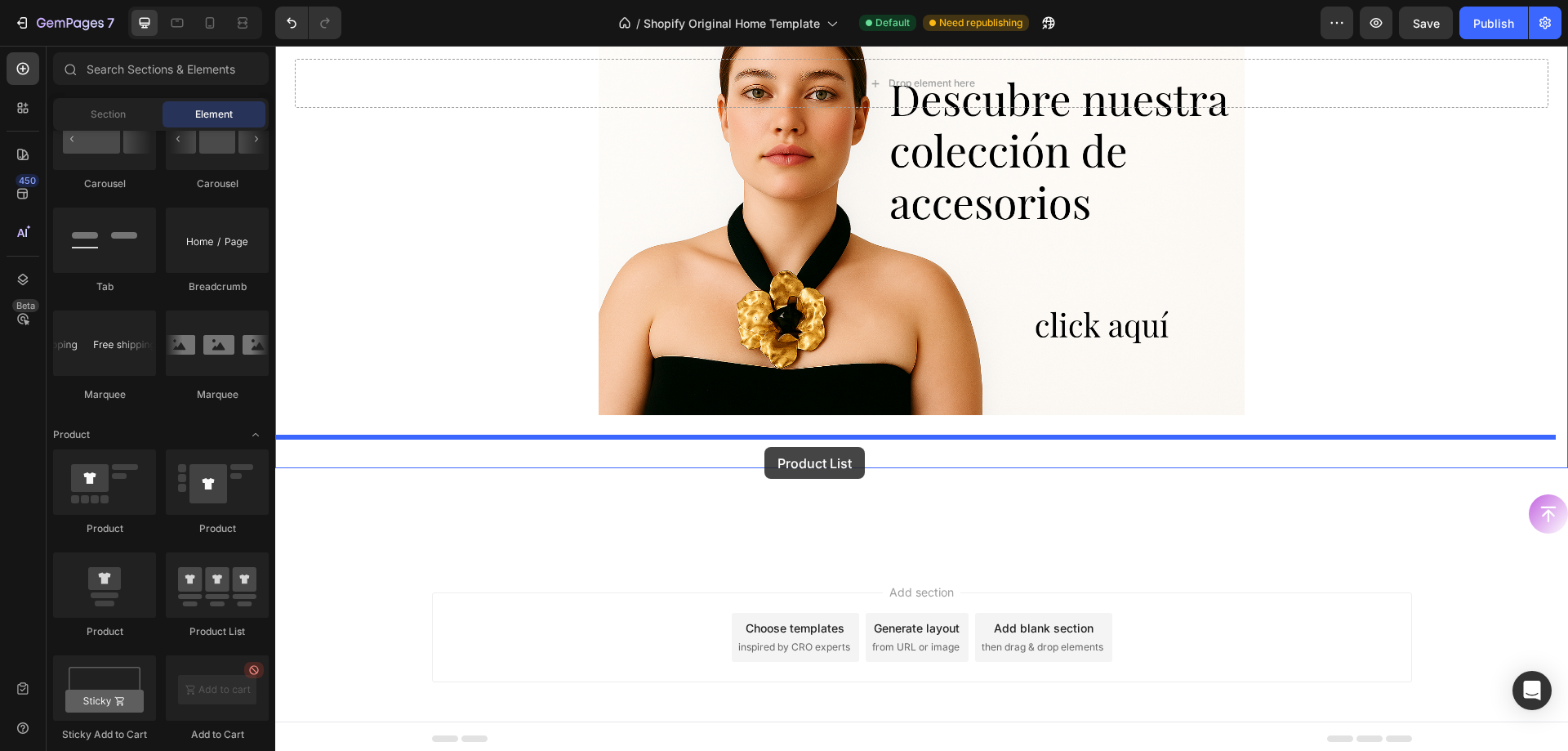
drag, startPoint x: 485, startPoint y: 632, endPoint x: 765, endPoint y: 447, distance: 335.6
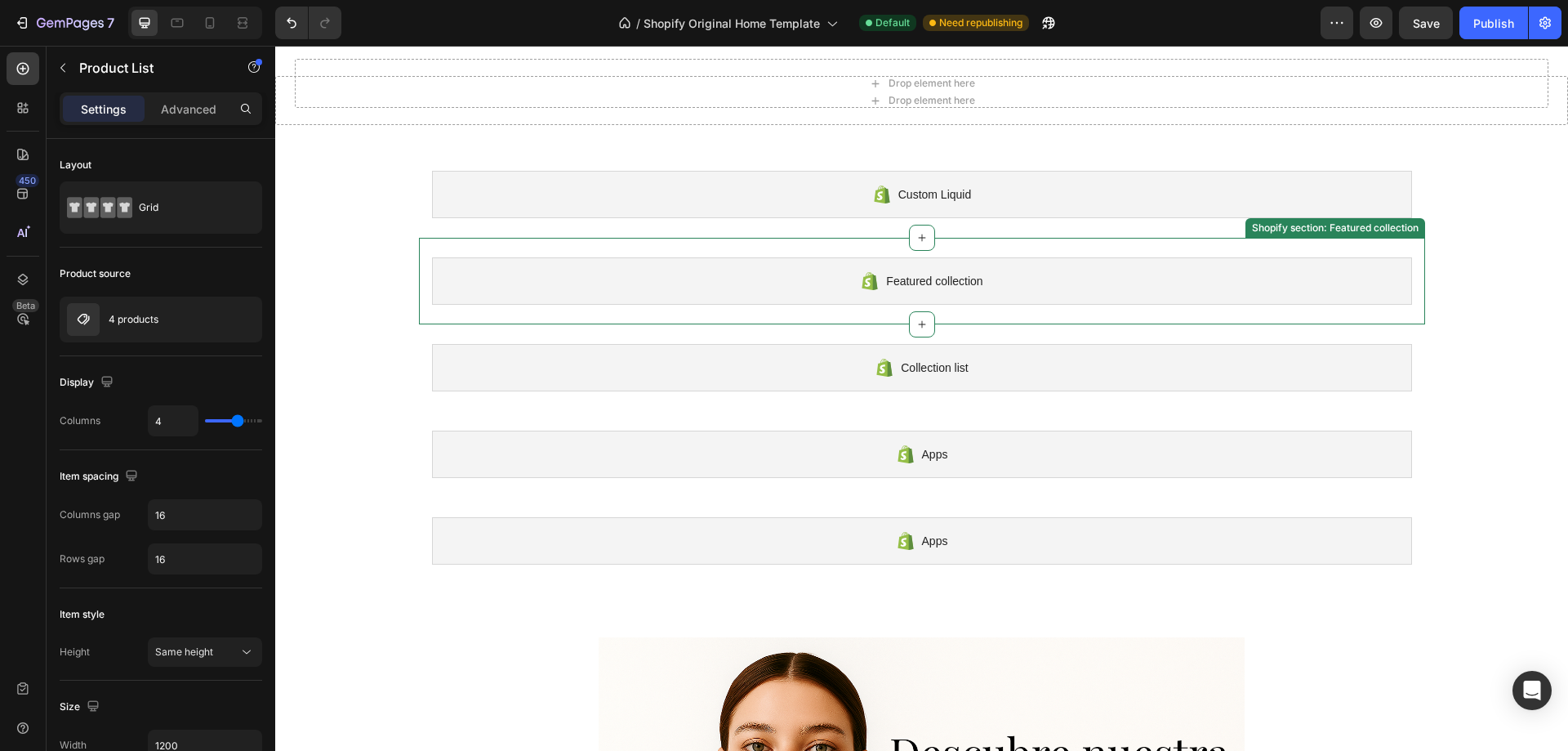
scroll to position [0, 0]
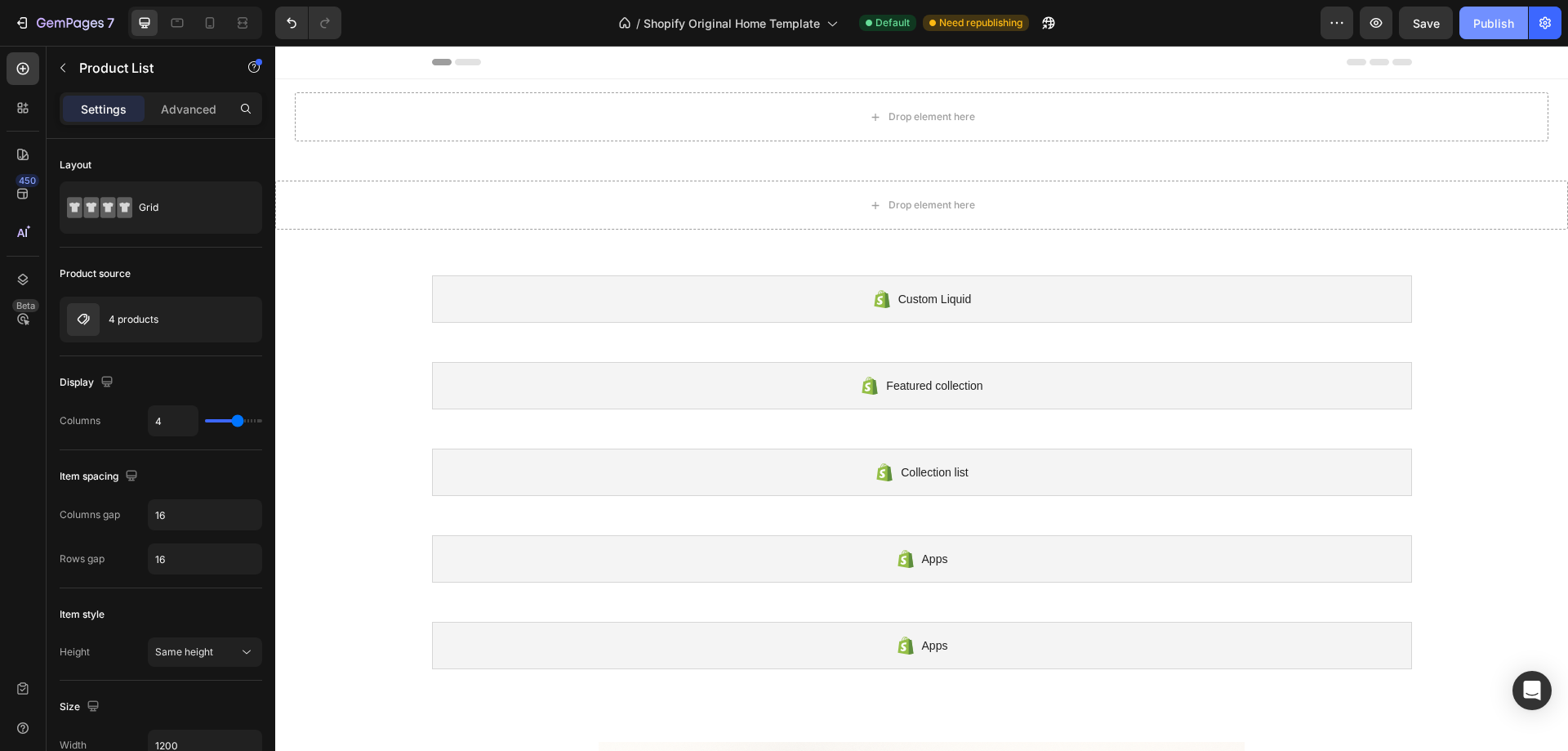
click at [1477, 24] on div "Publish" at bounding box center [1493, 23] width 40 height 17
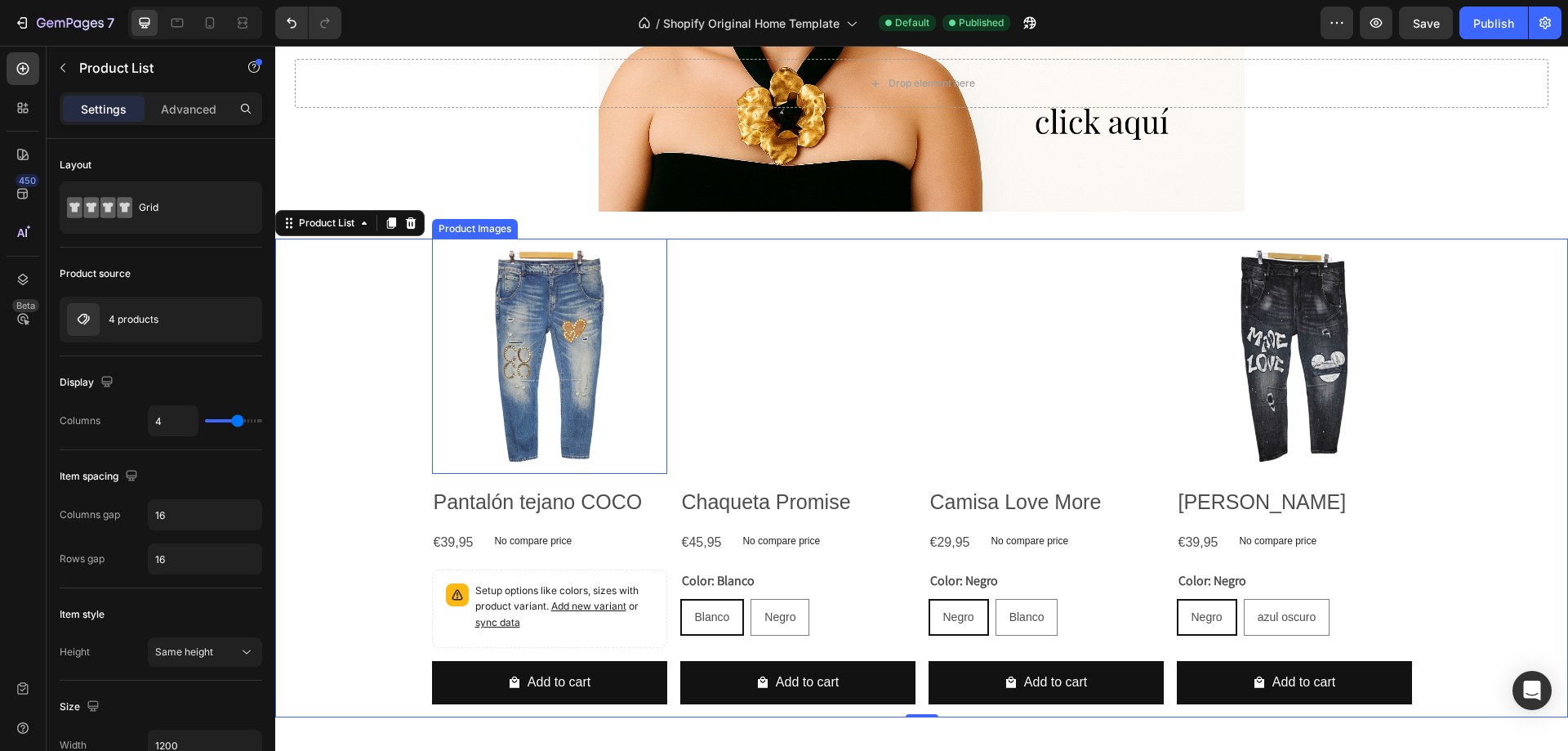
scroll to position [1144, 0]
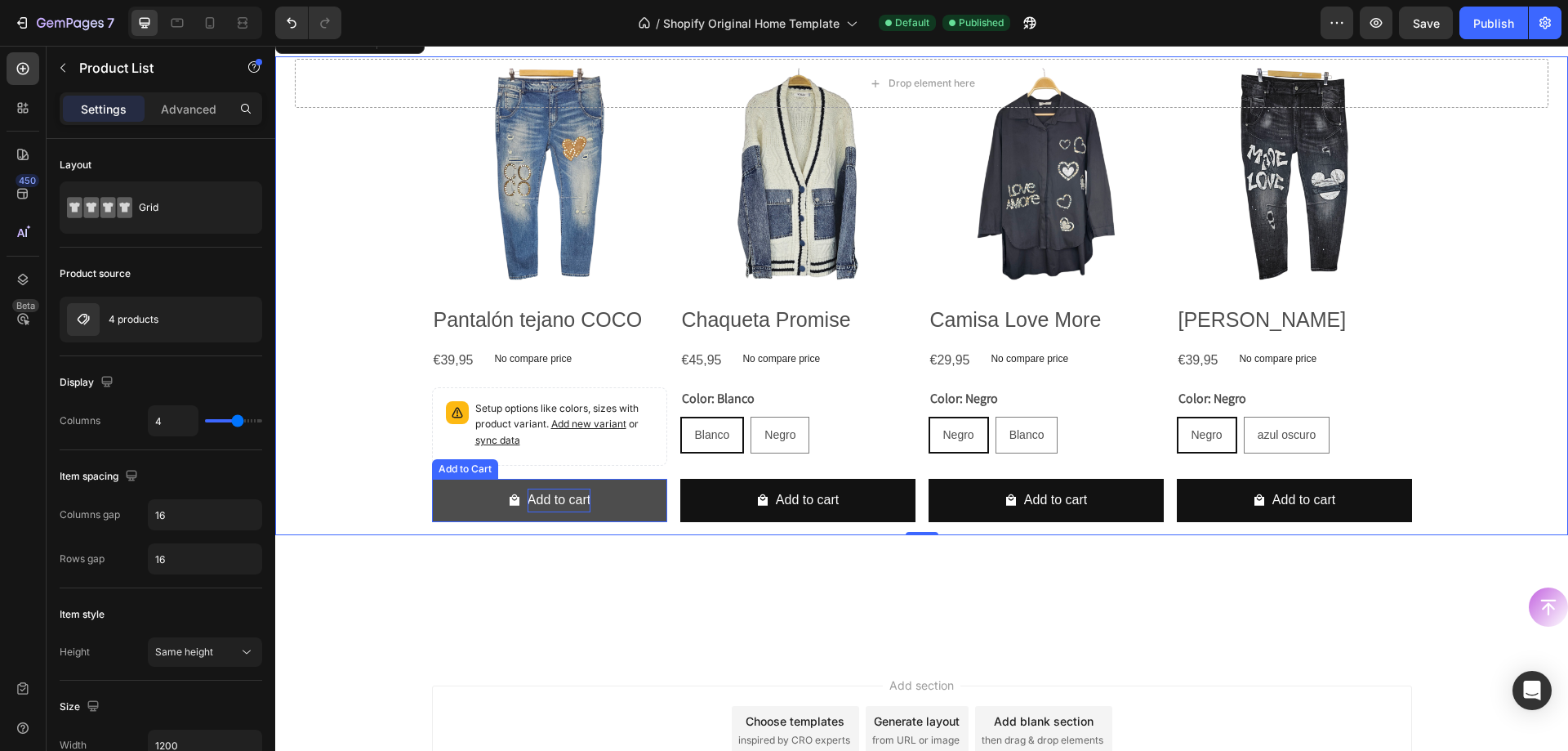
click at [539, 491] on div "Add to cart" at bounding box center [559, 501] width 63 height 24
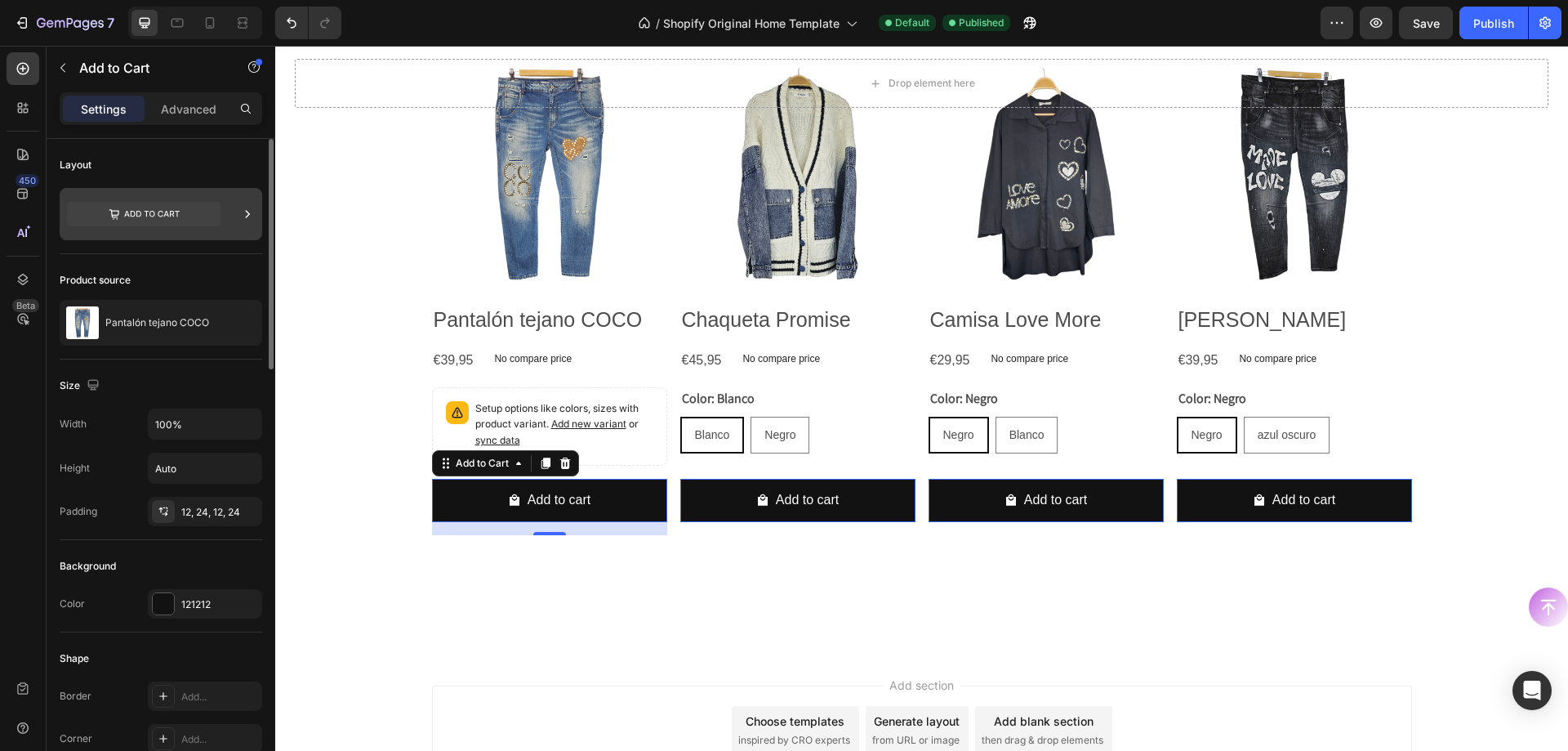
click at [173, 212] on icon at bounding box center [151, 214] width 56 height 7
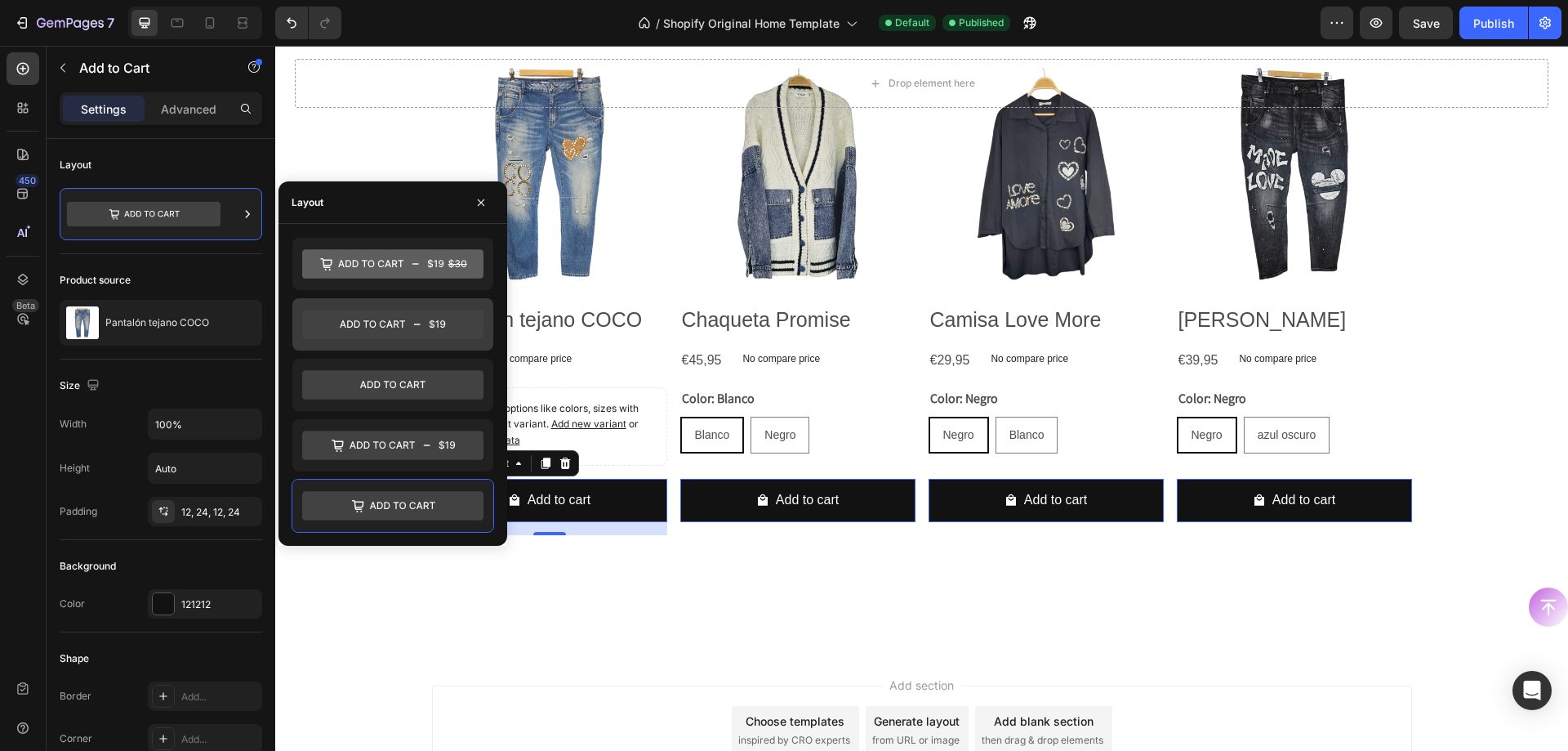
scroll to position [1237, 0]
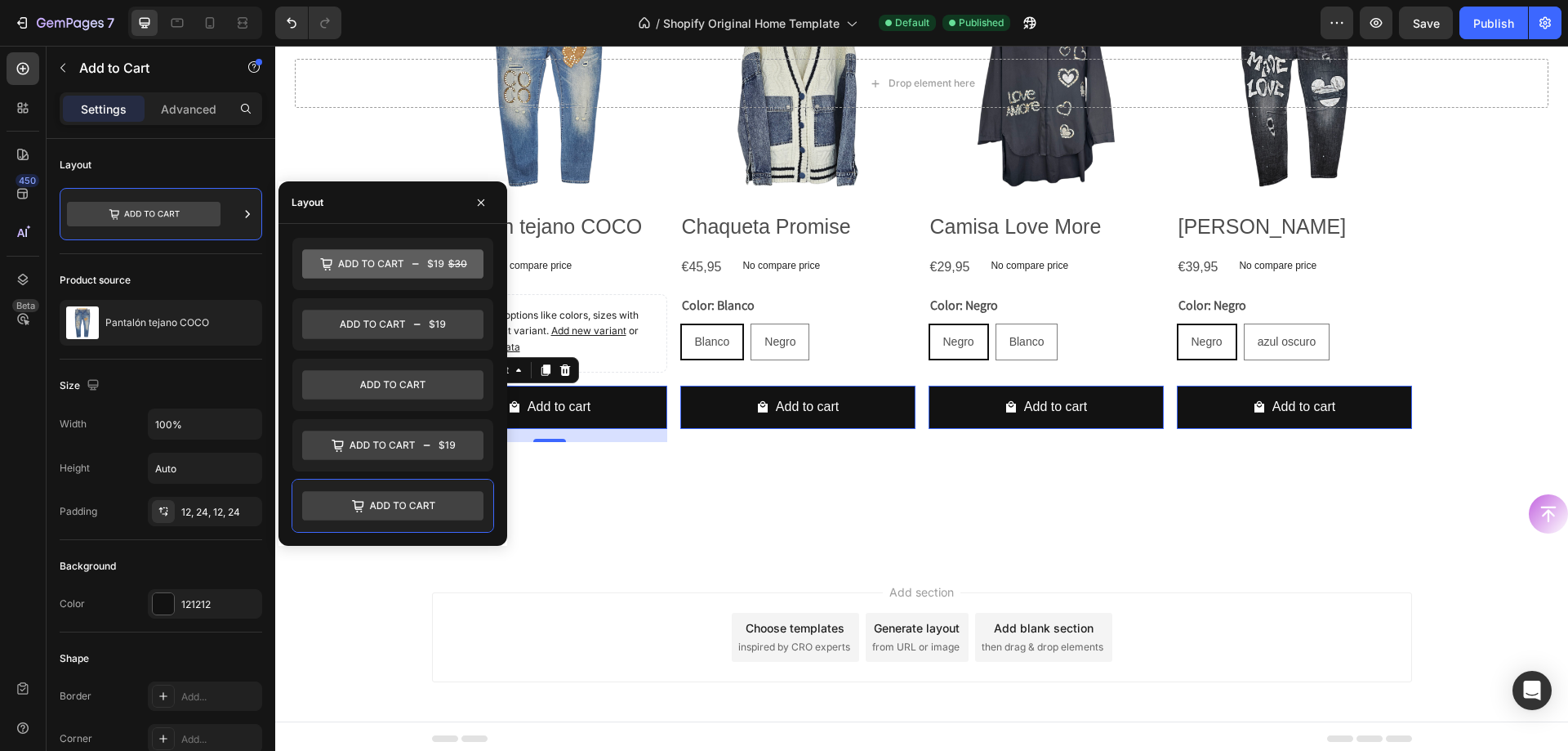
click at [387, 206] on div "Layout" at bounding box center [393, 202] width 229 height 42
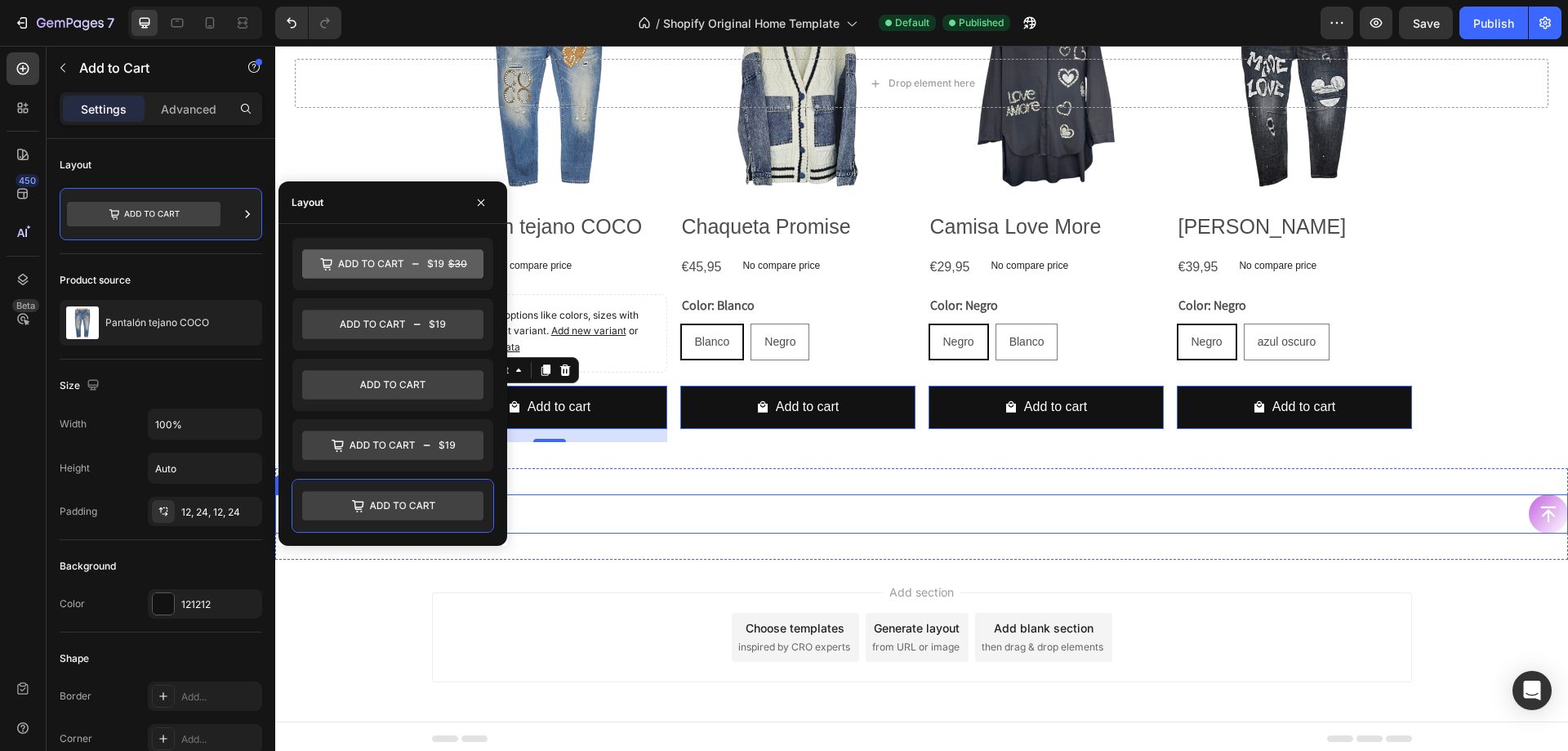
click at [575, 505] on div "Button" at bounding box center [921, 514] width 1293 height 40
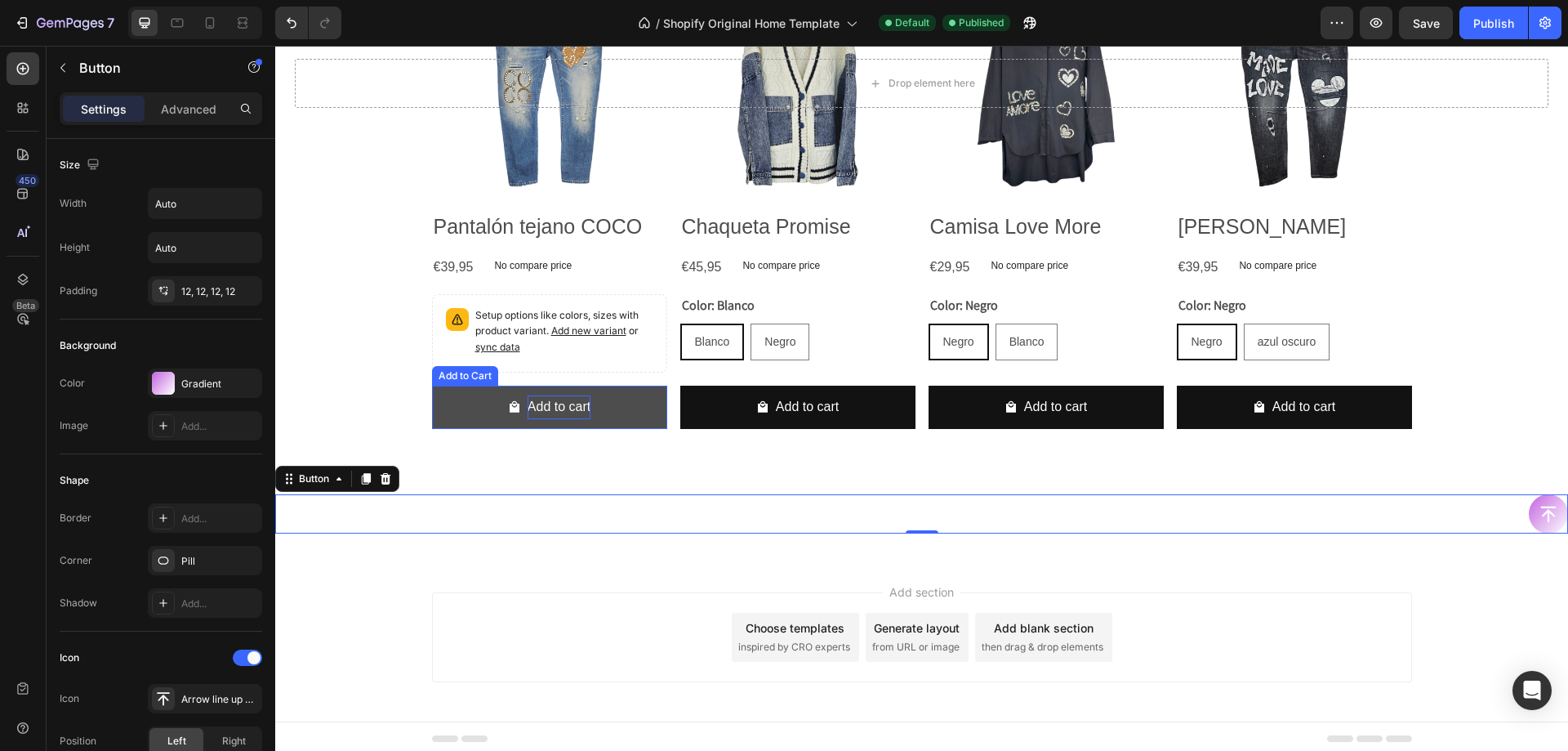
click at [567, 396] on div "Add to cart" at bounding box center [559, 408] width 63 height 24
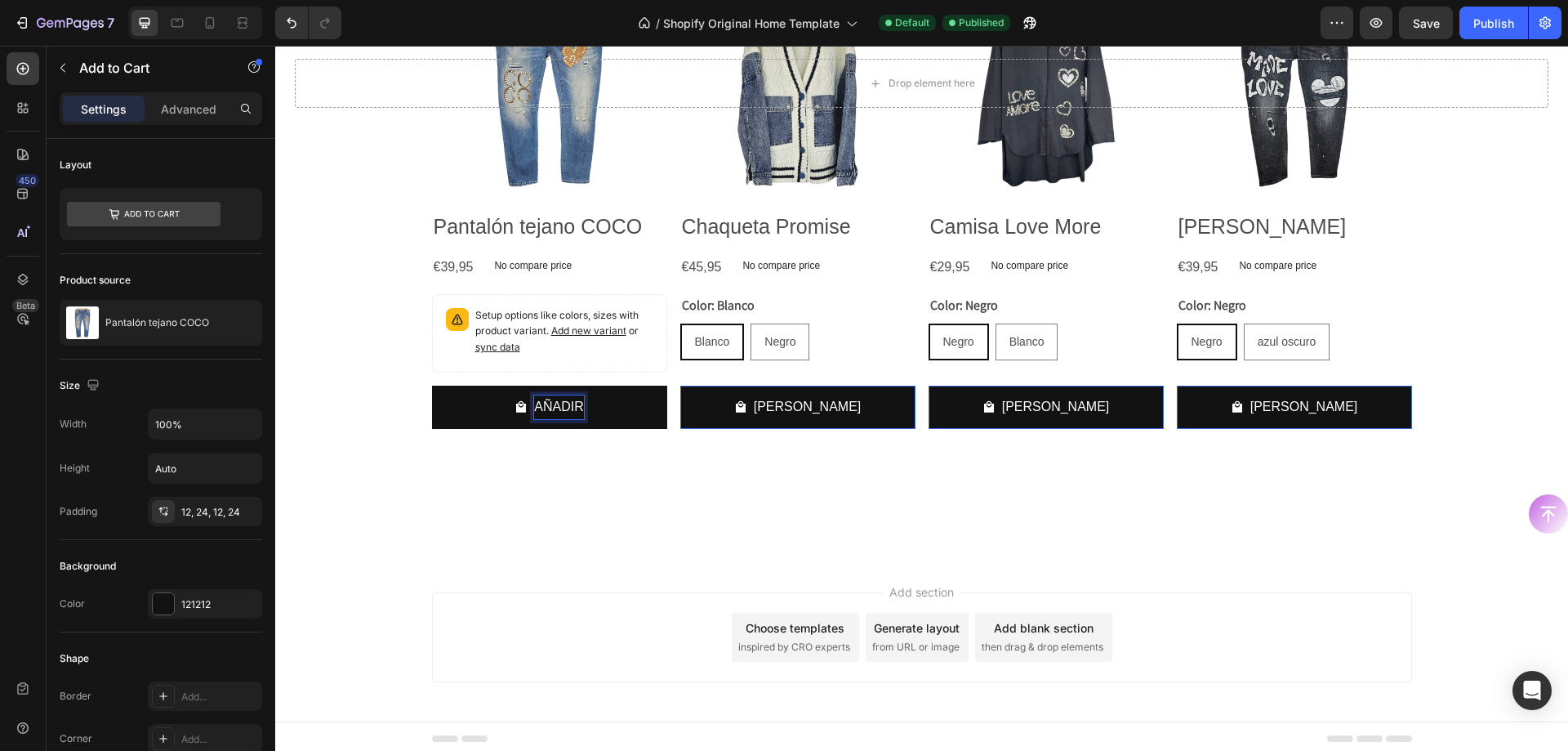
click at [432, 385] on button "AÑADIR" at bounding box center [550, 407] width 236 height 43
click at [432, 385] on button "Añadir" at bounding box center [550, 407] width 236 height 43
click at [432, 385] on button "Añadir al" at bounding box center [550, 407] width 236 height 43
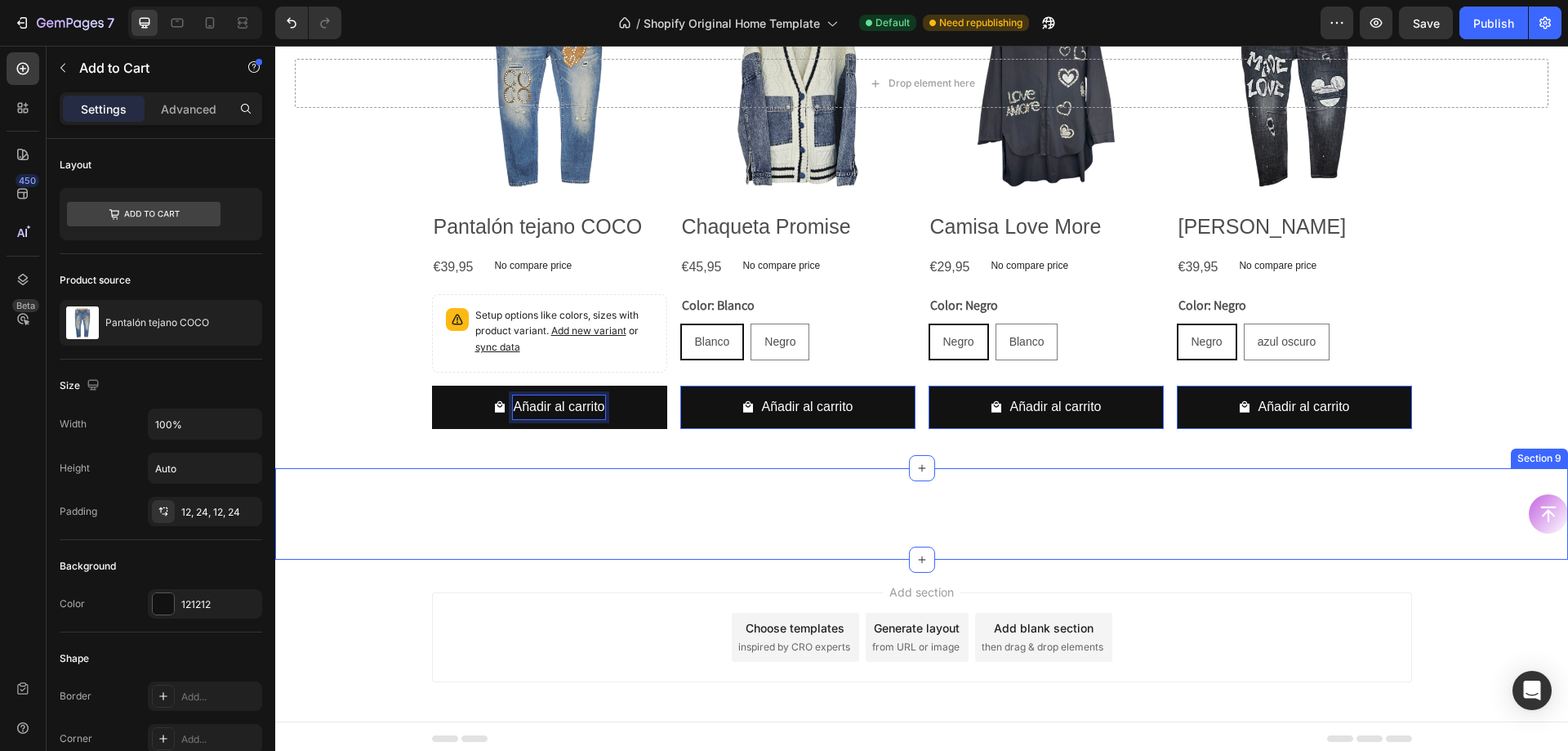
click at [625, 532] on div "Button Section 9" at bounding box center [921, 514] width 1293 height 91
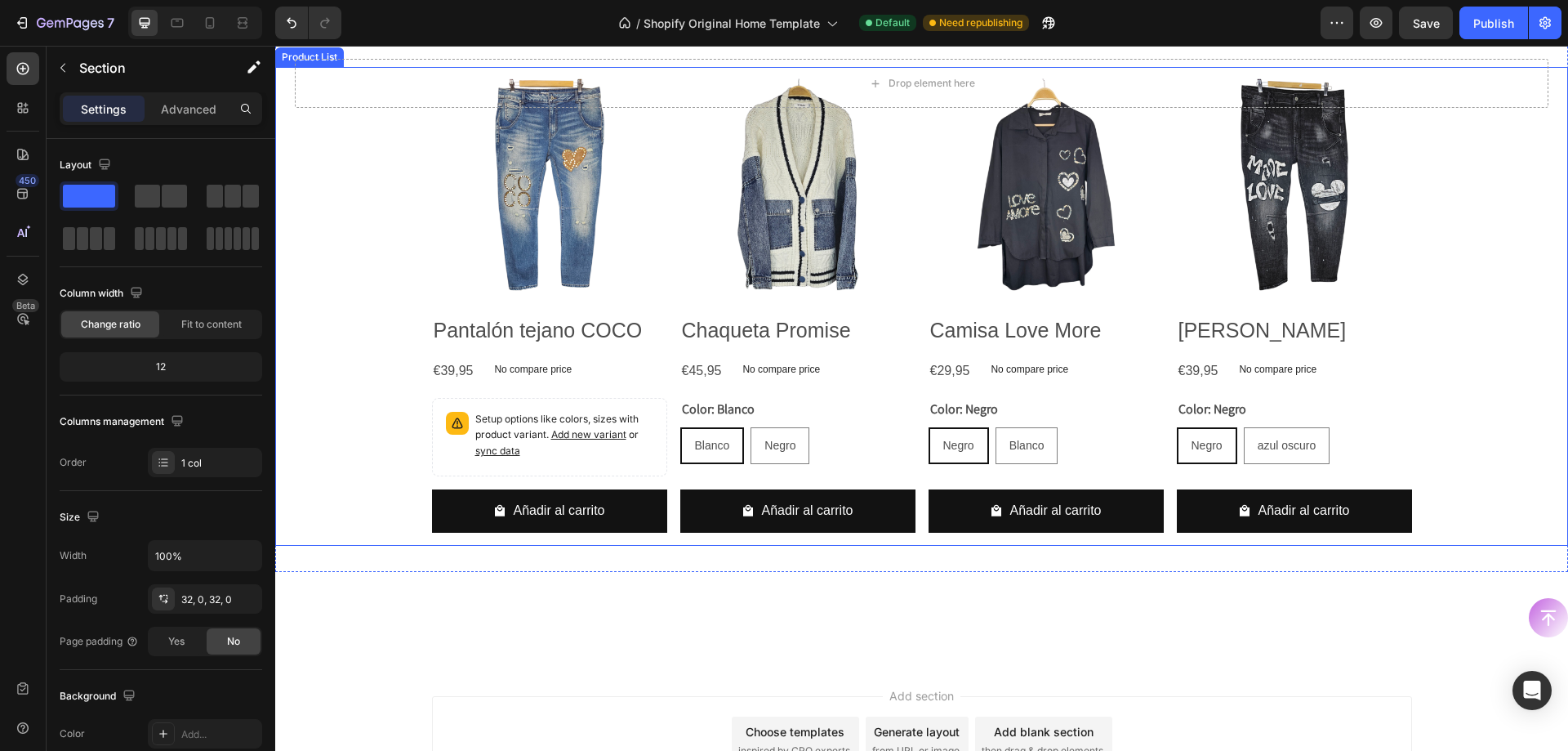
scroll to position [1144, 0]
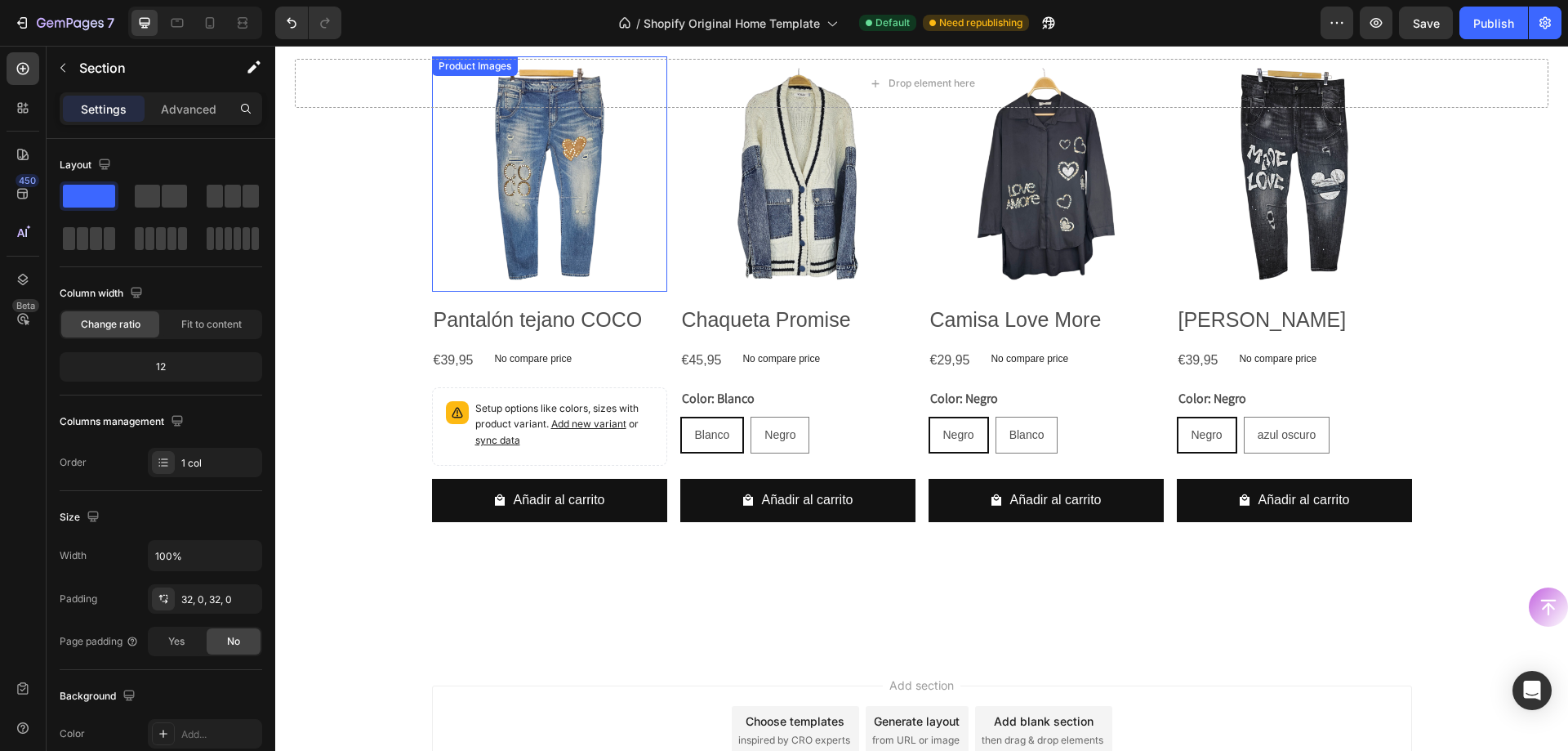
click at [501, 208] on img at bounding box center [550, 175] width 236 height 236
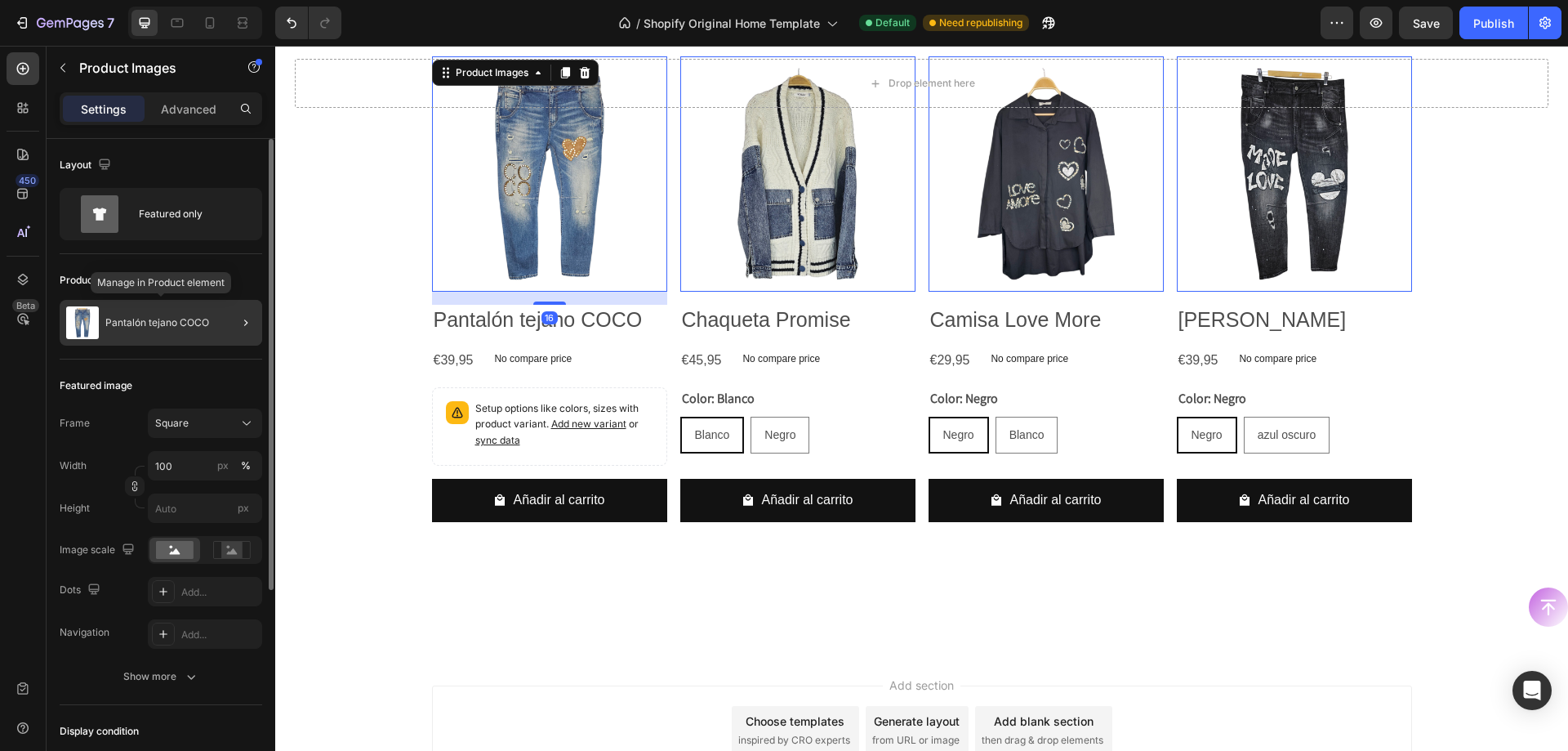
click at [121, 335] on div "Pantalón tejano COCO" at bounding box center [161, 323] width 203 height 46
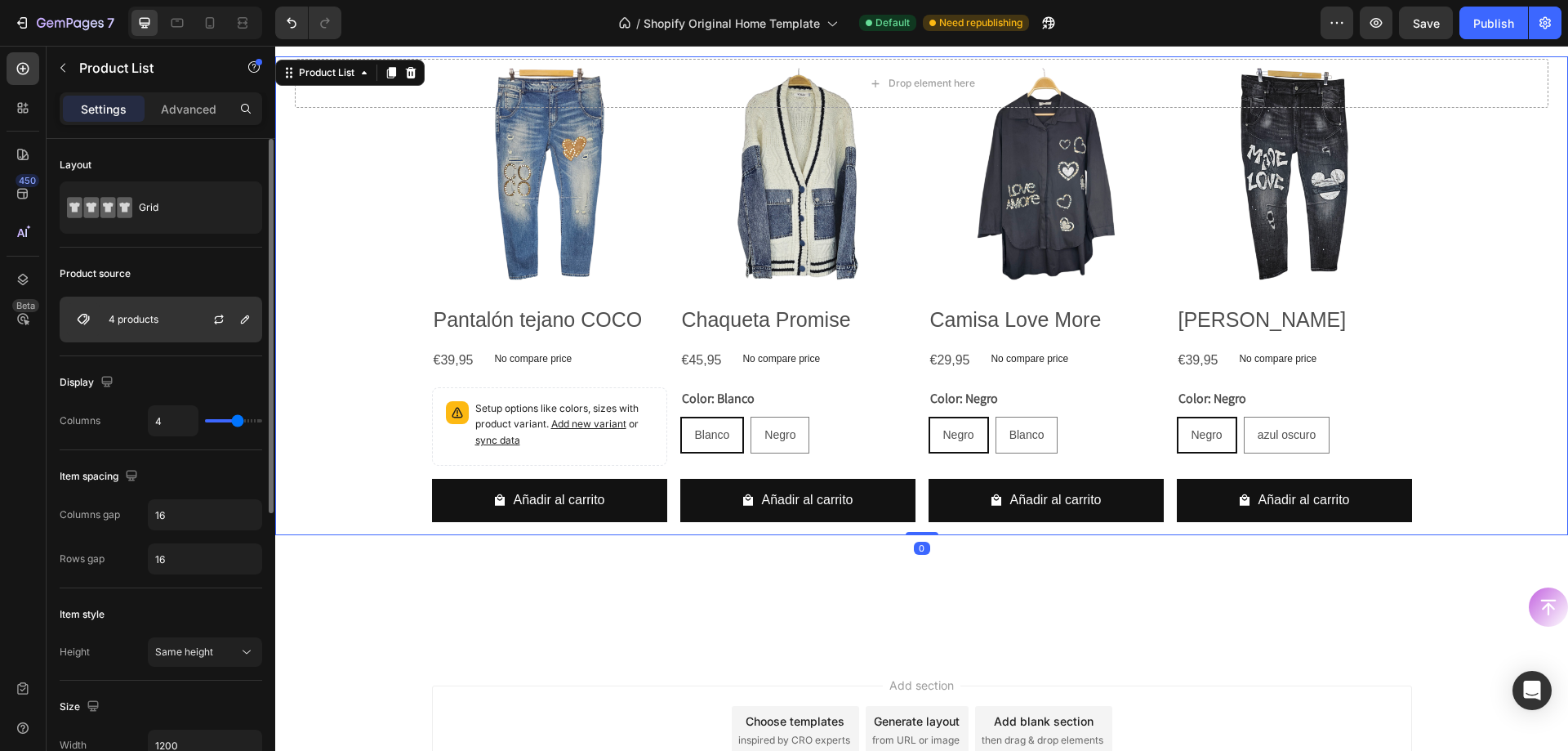
click at [123, 316] on p "4 products" at bounding box center [133, 319] width 50 height 11
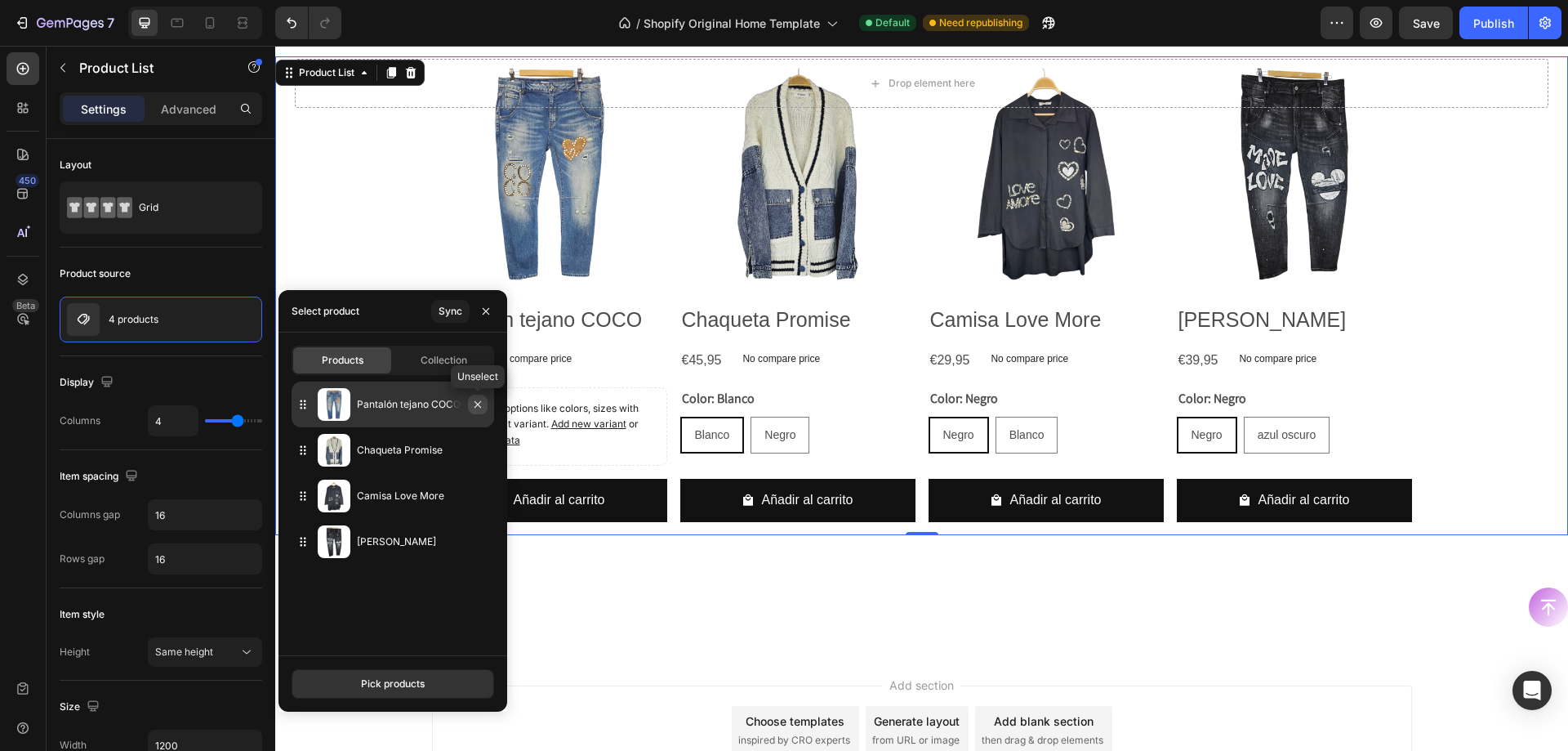
click at [485, 399] on button "button" at bounding box center [477, 404] width 20 height 20
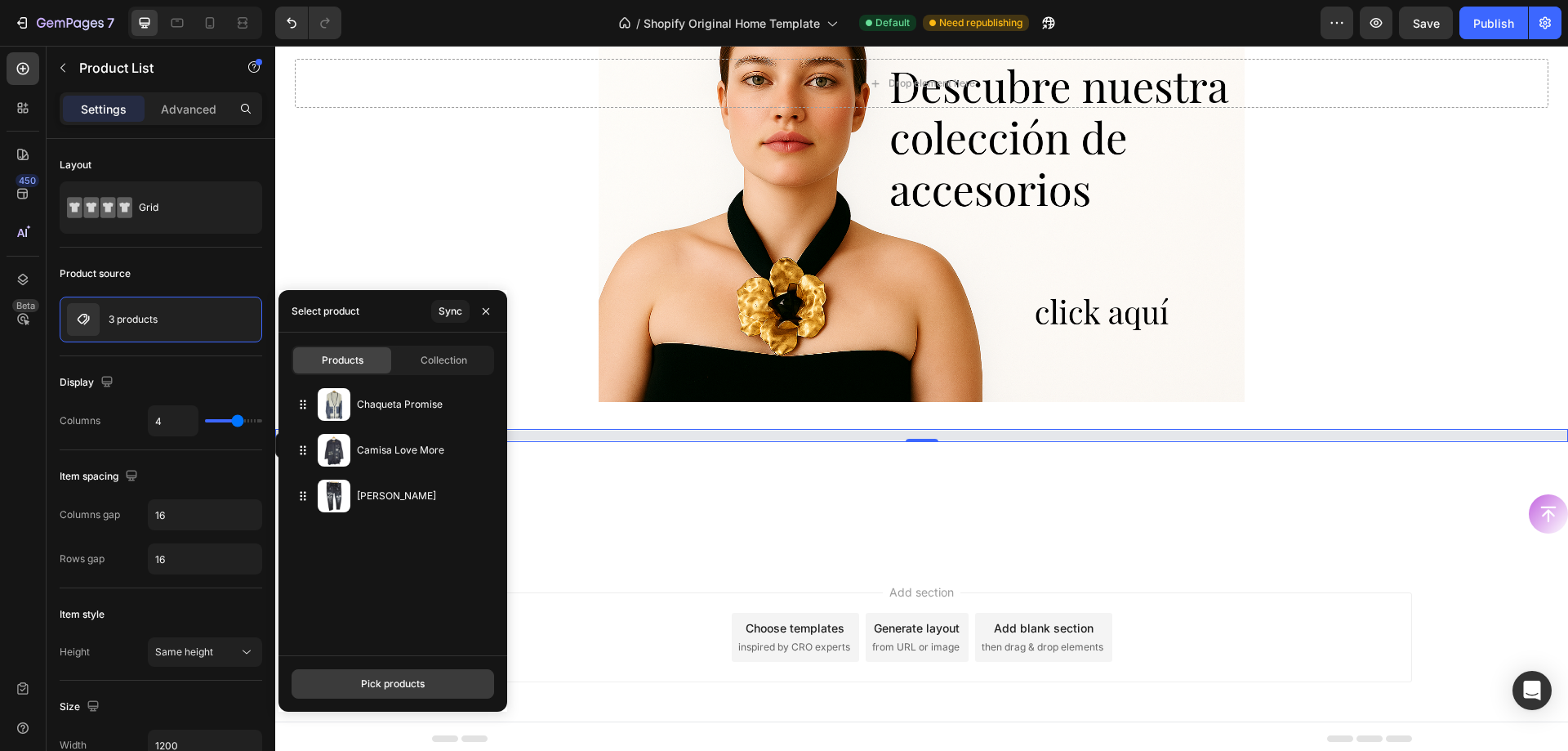
click at [390, 692] on button "Pick products" at bounding box center [393, 684] width 203 height 29
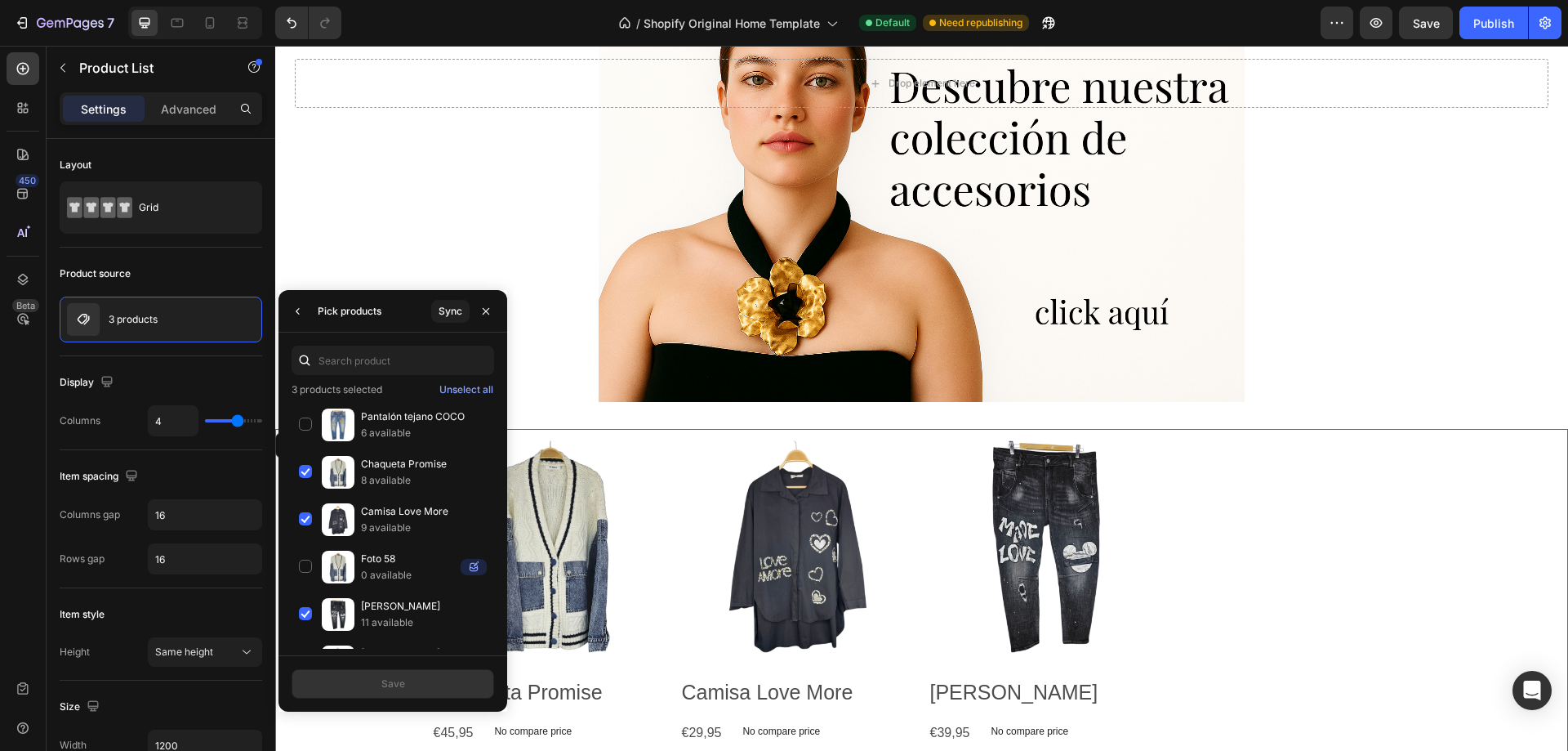
scroll to position [1144, 0]
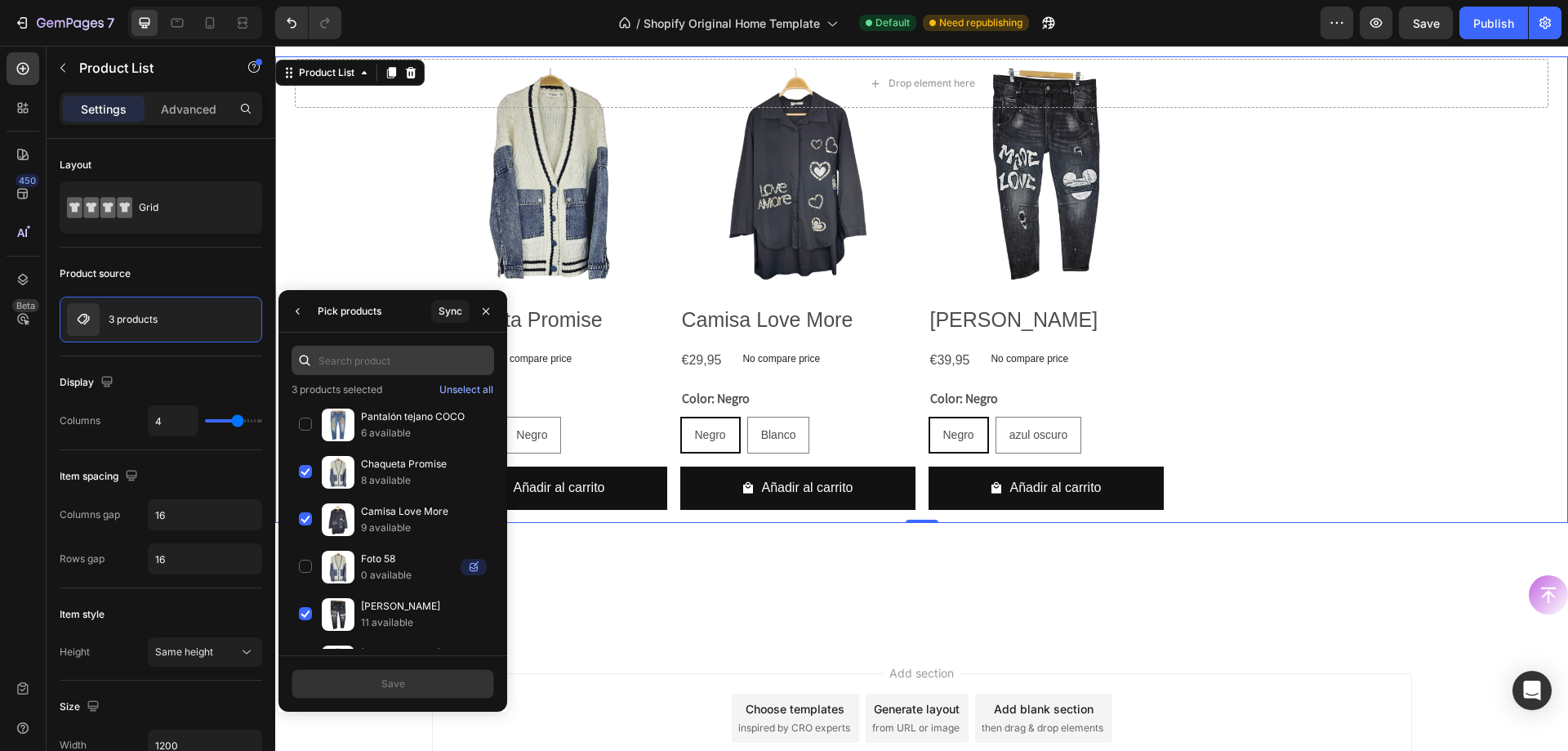
click at [359, 366] on input "text" at bounding box center [393, 360] width 203 height 29
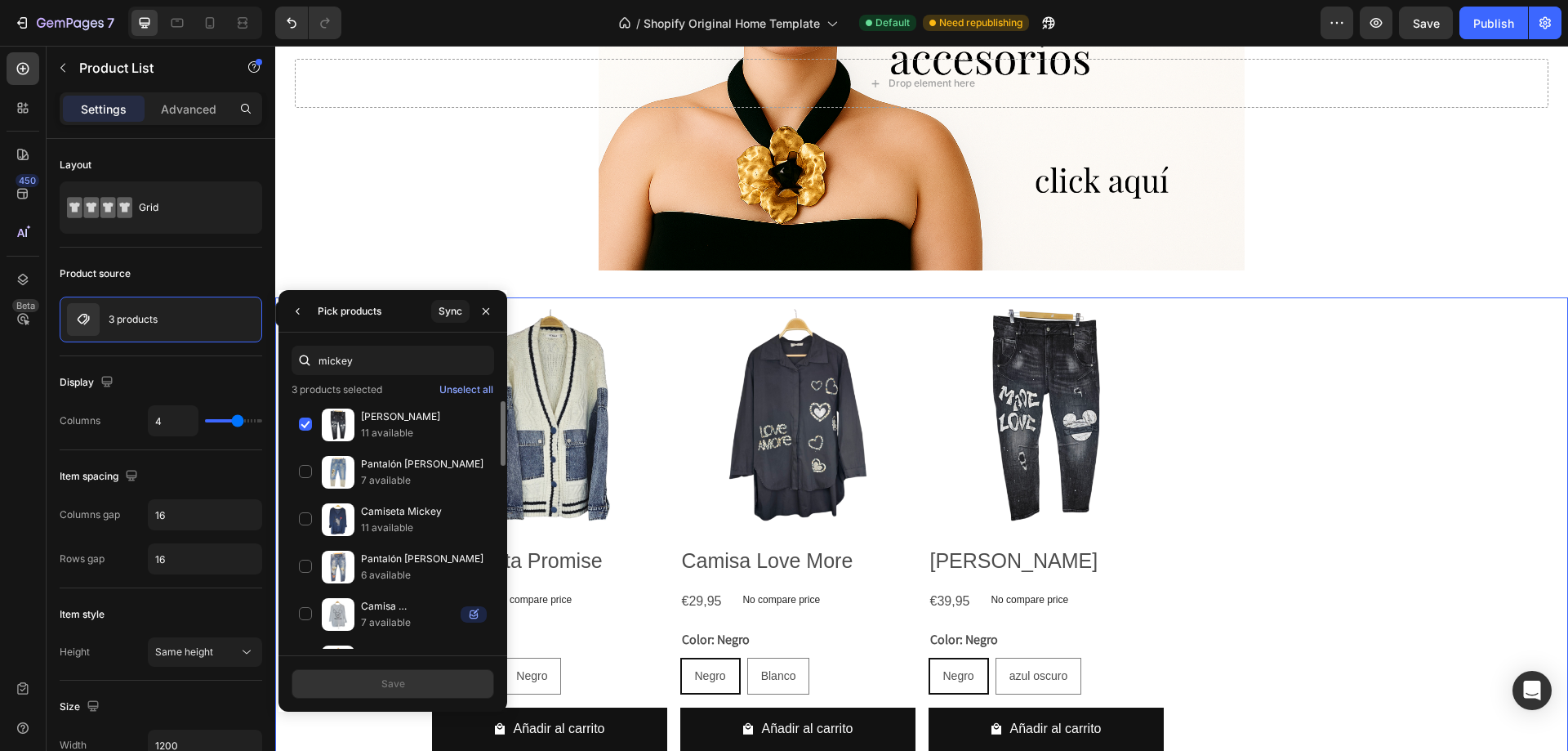
scroll to position [899, 0]
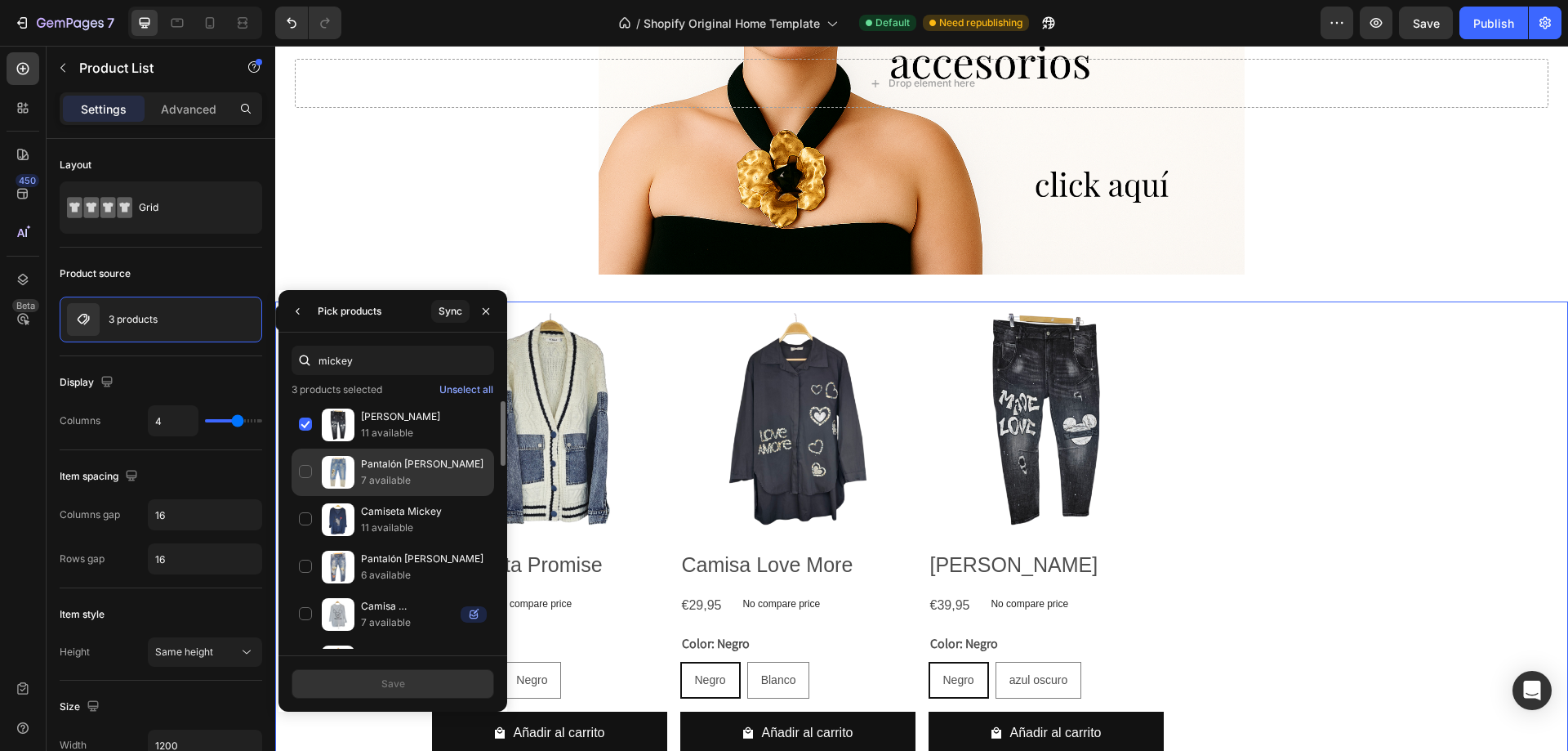
type input "mickey"
click at [423, 461] on p "Pantalón [PERSON_NAME]" at bounding box center [424, 464] width 126 height 16
click at [398, 677] on div "Save" at bounding box center [394, 683] width 24 height 15
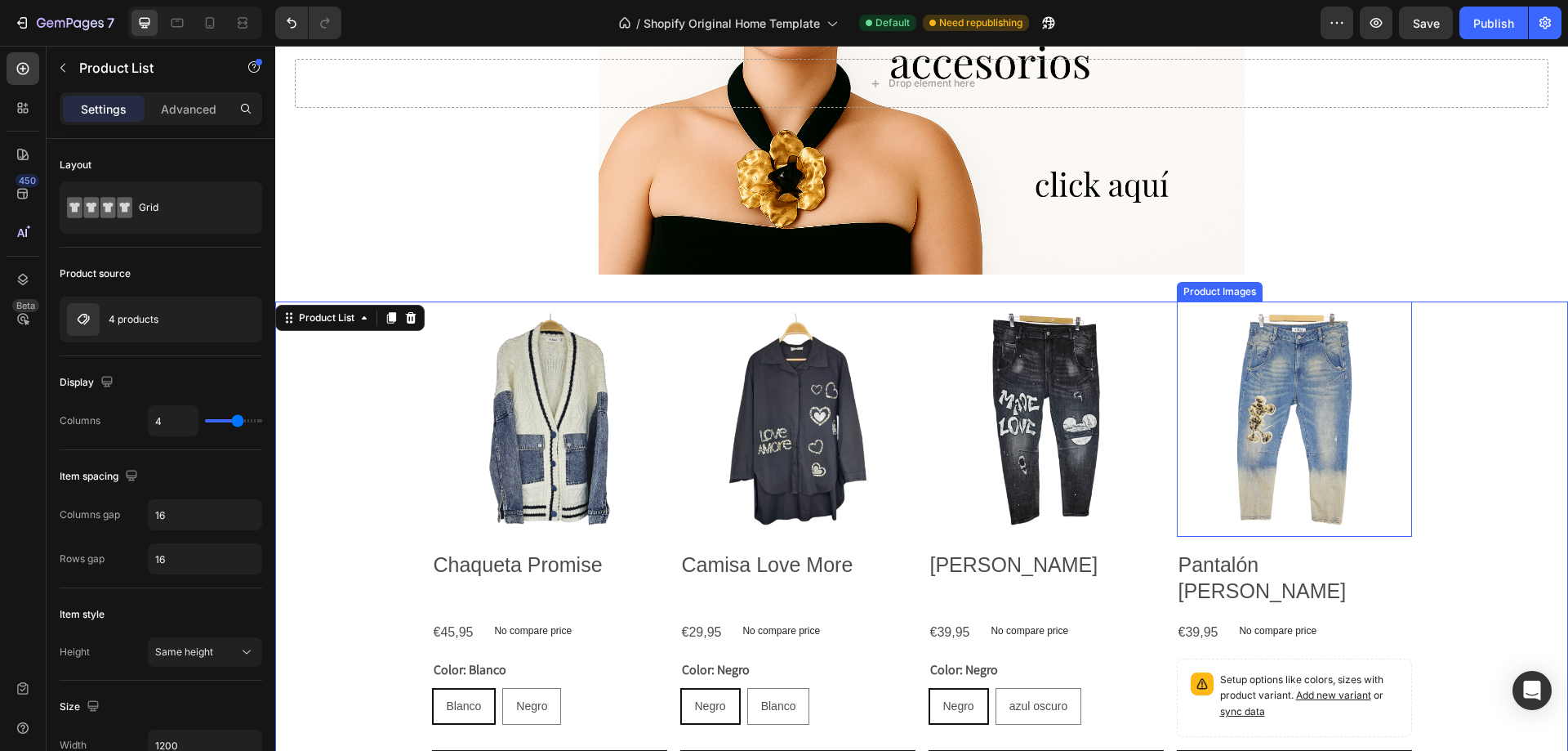
click at [1264, 398] on img at bounding box center [1295, 419] width 236 height 236
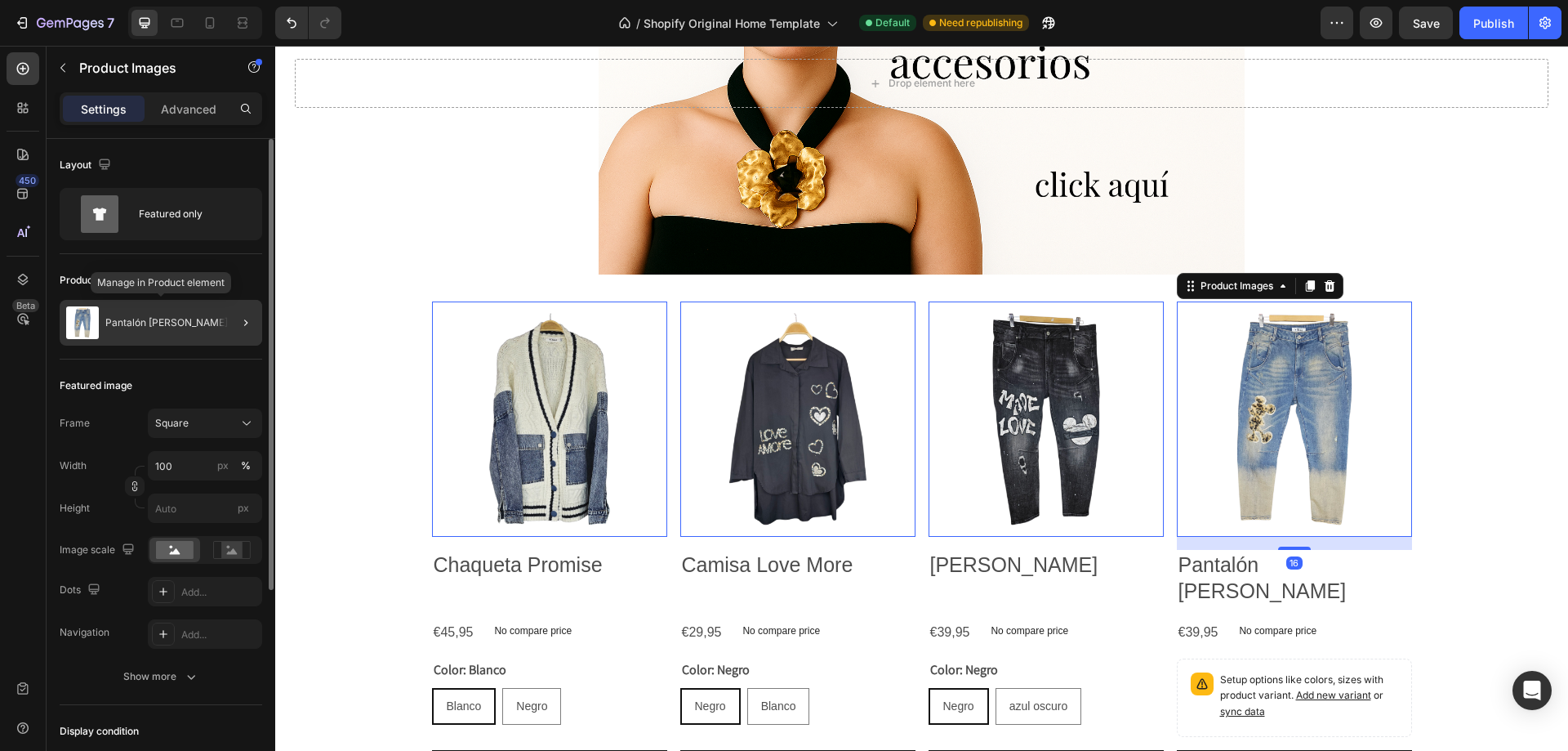
click at [172, 308] on div "Pantalón [PERSON_NAME]" at bounding box center [161, 323] width 203 height 46
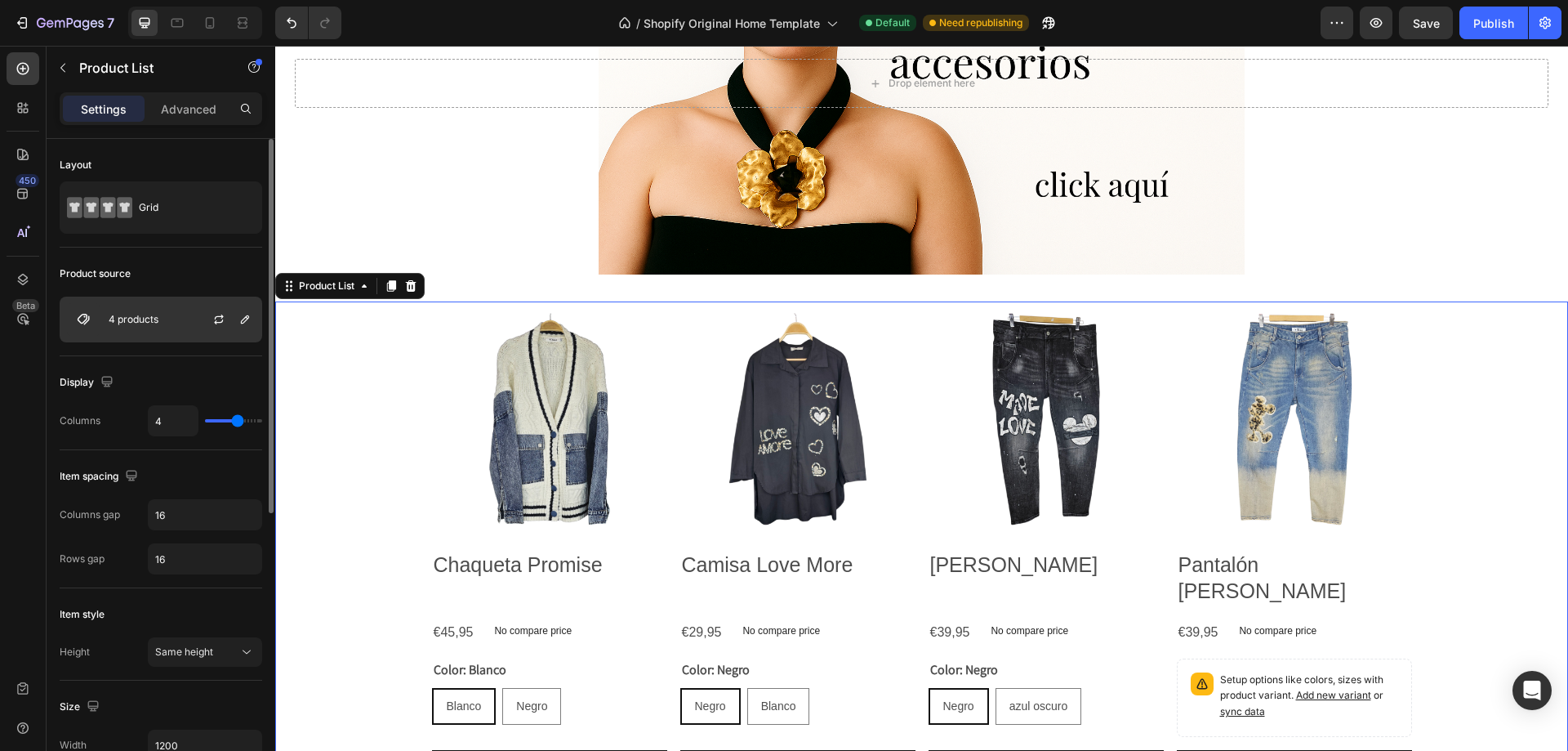
click at [169, 329] on div "4 products" at bounding box center [161, 319] width 203 height 46
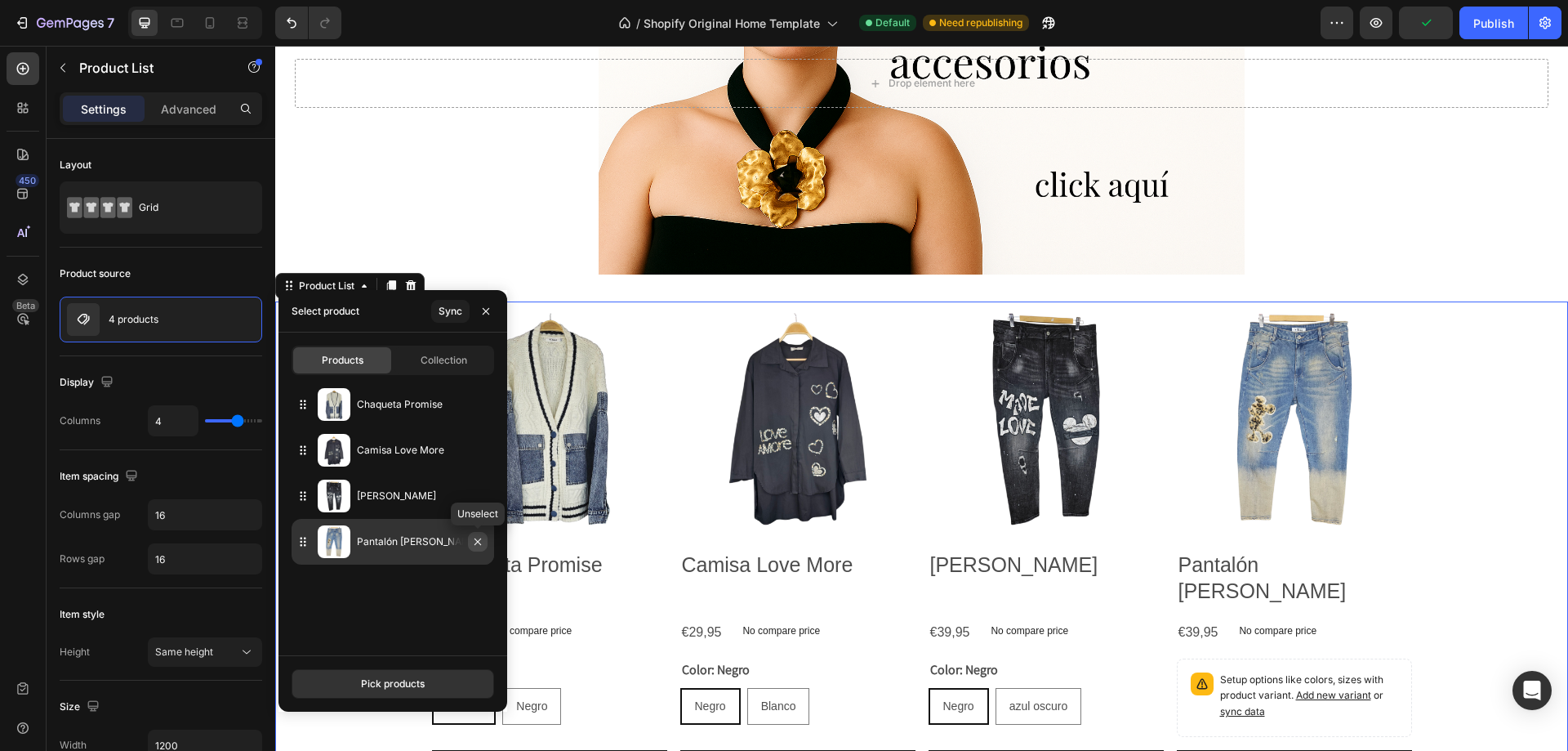
click at [475, 545] on icon "button" at bounding box center [478, 542] width 7 height 7
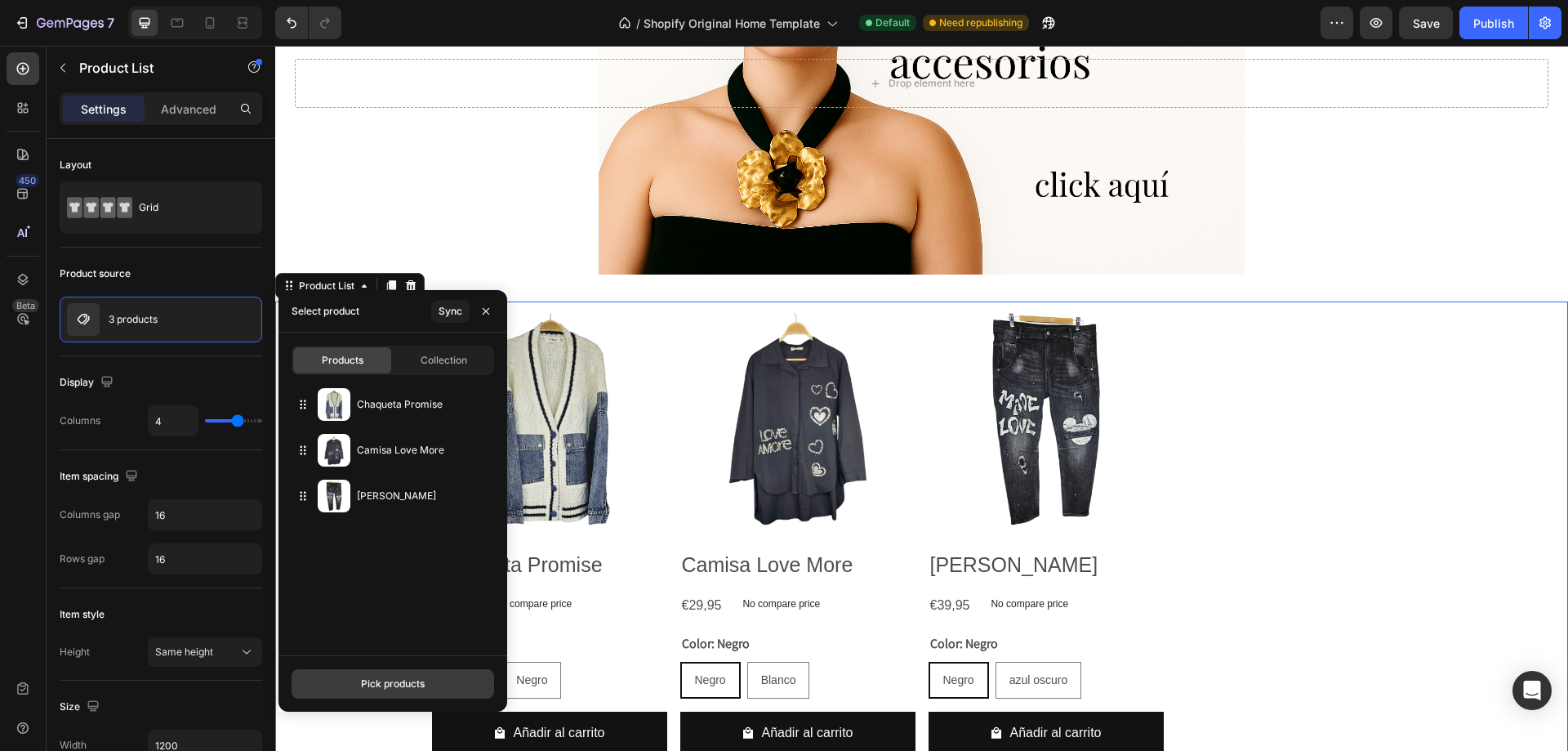
click at [374, 680] on div "Pick products" at bounding box center [393, 683] width 64 height 15
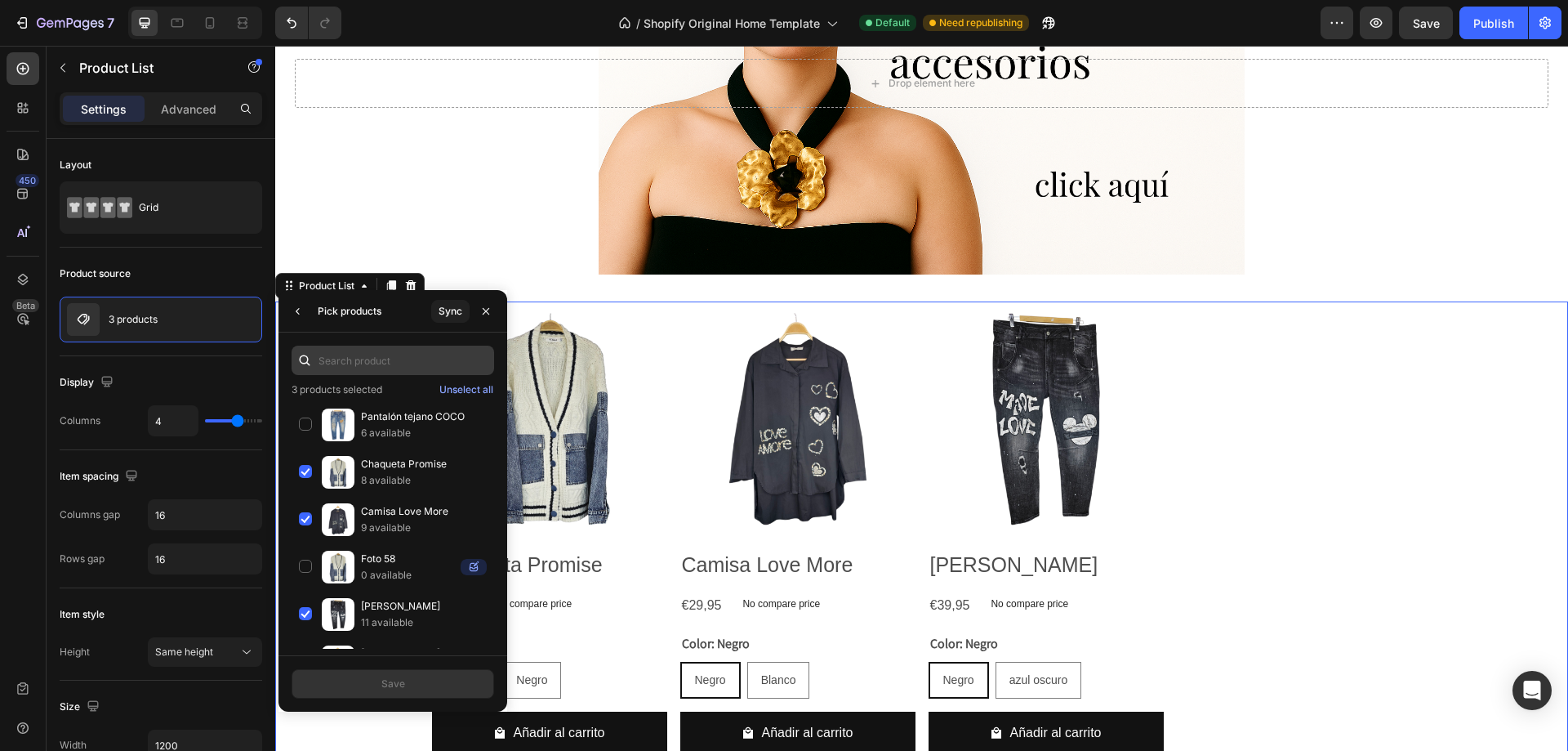
click at [394, 350] on input "text" at bounding box center [393, 360] width 203 height 29
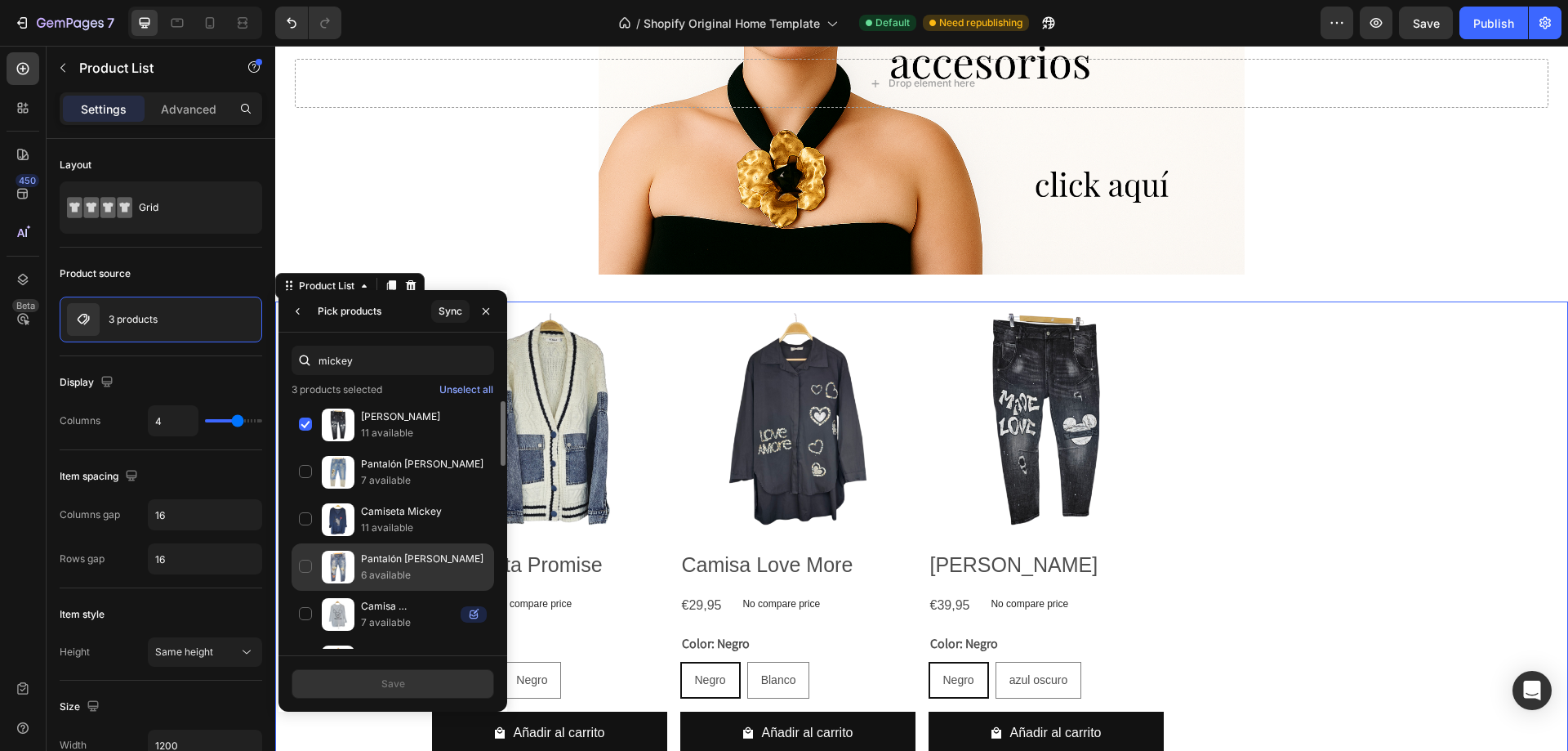
type input "mickey"
click at [383, 591] on div "Pantalón [PERSON_NAME] 6 available" at bounding box center [393, 614] width 203 height 47
click at [368, 680] on button "Save" at bounding box center [393, 684] width 203 height 29
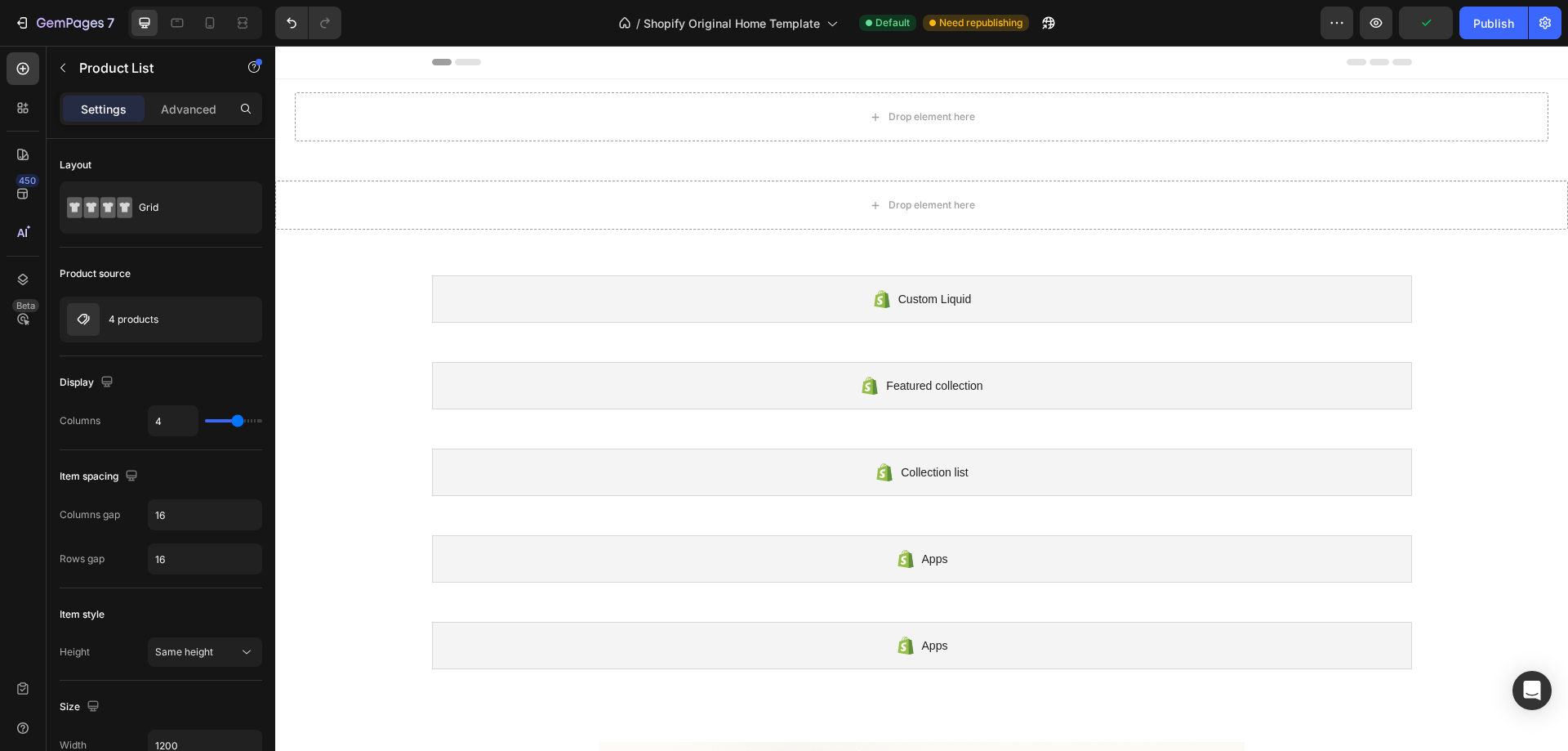
scroll to position [572, 0]
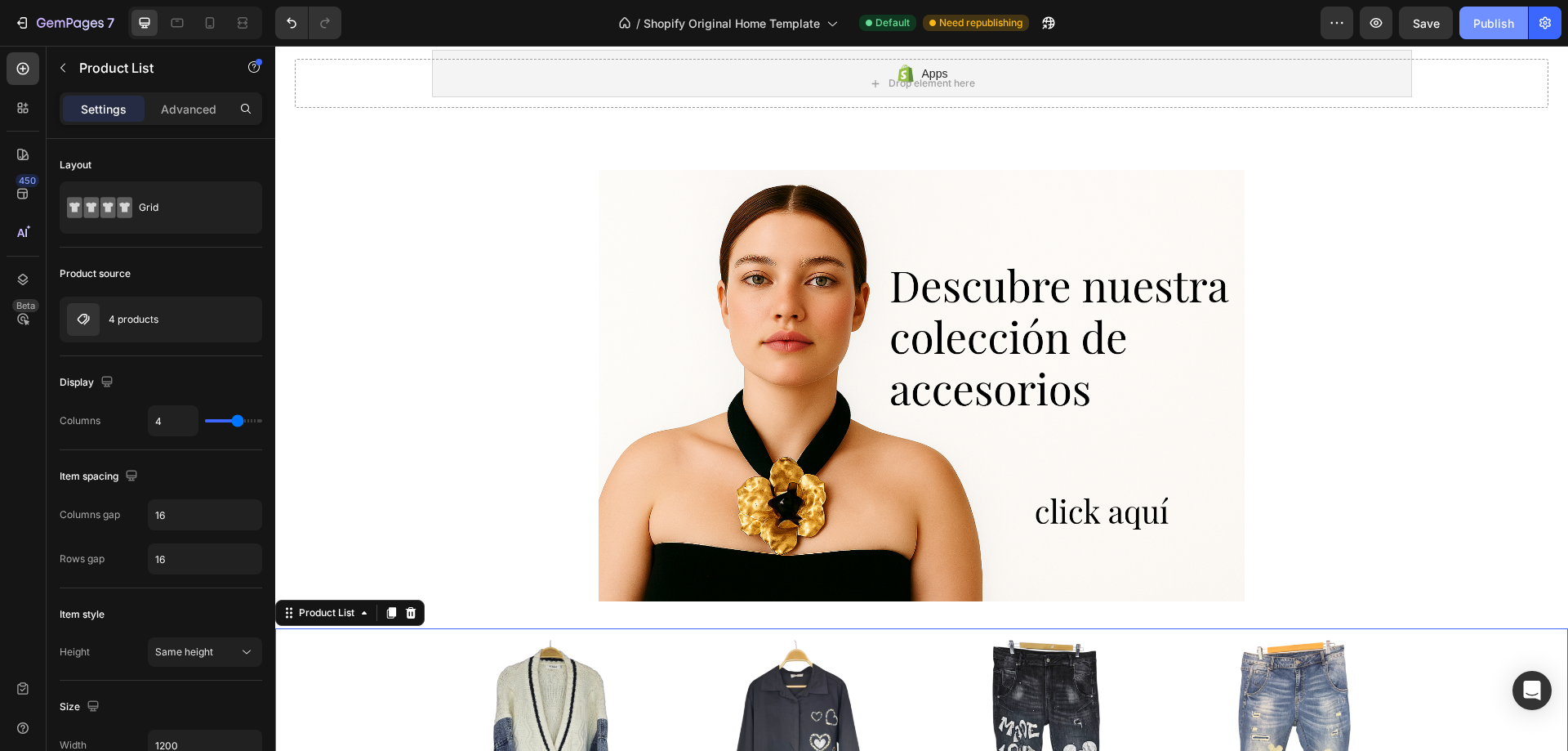
click at [1515, 16] on button "Publish" at bounding box center [1494, 23] width 69 height 33
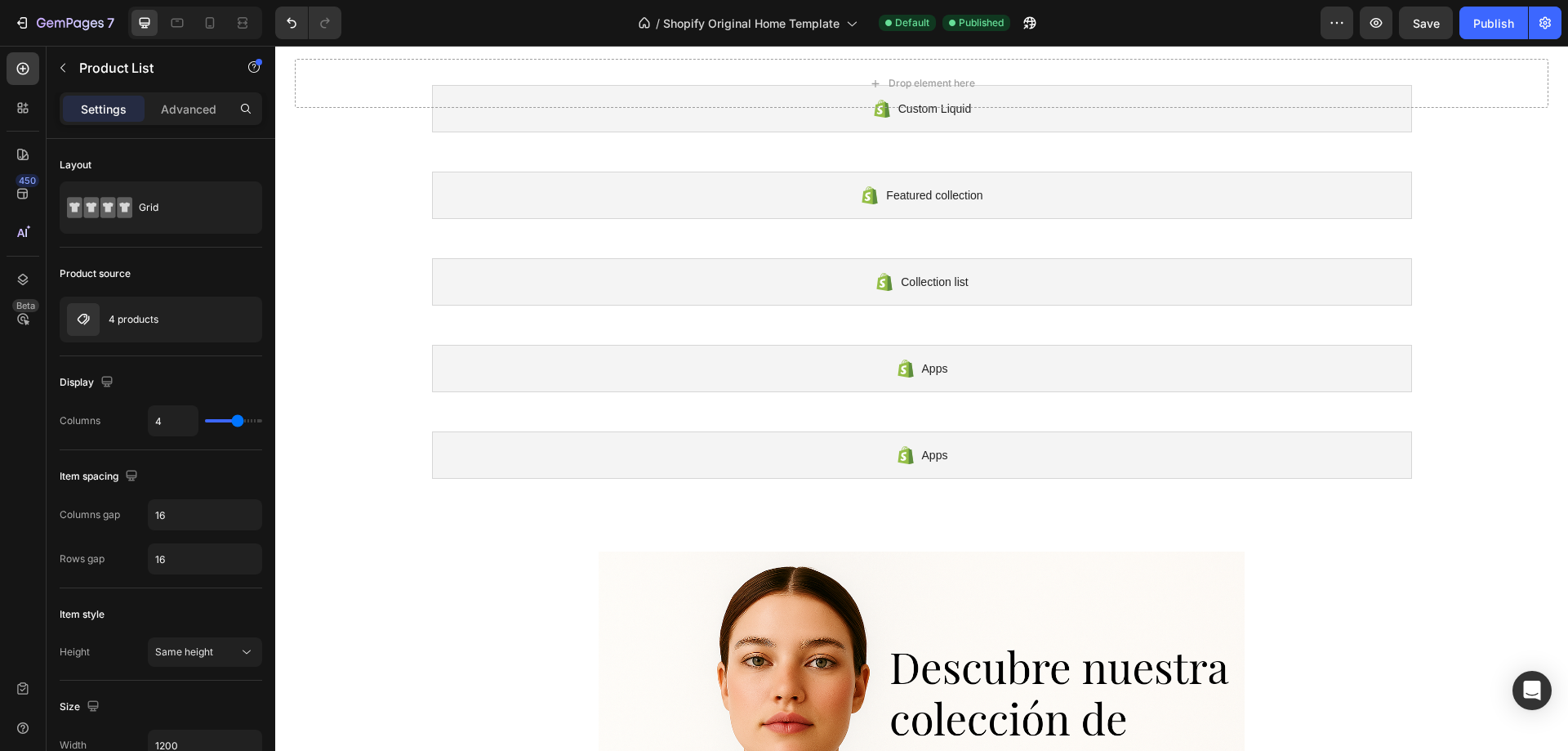
scroll to position [0, 0]
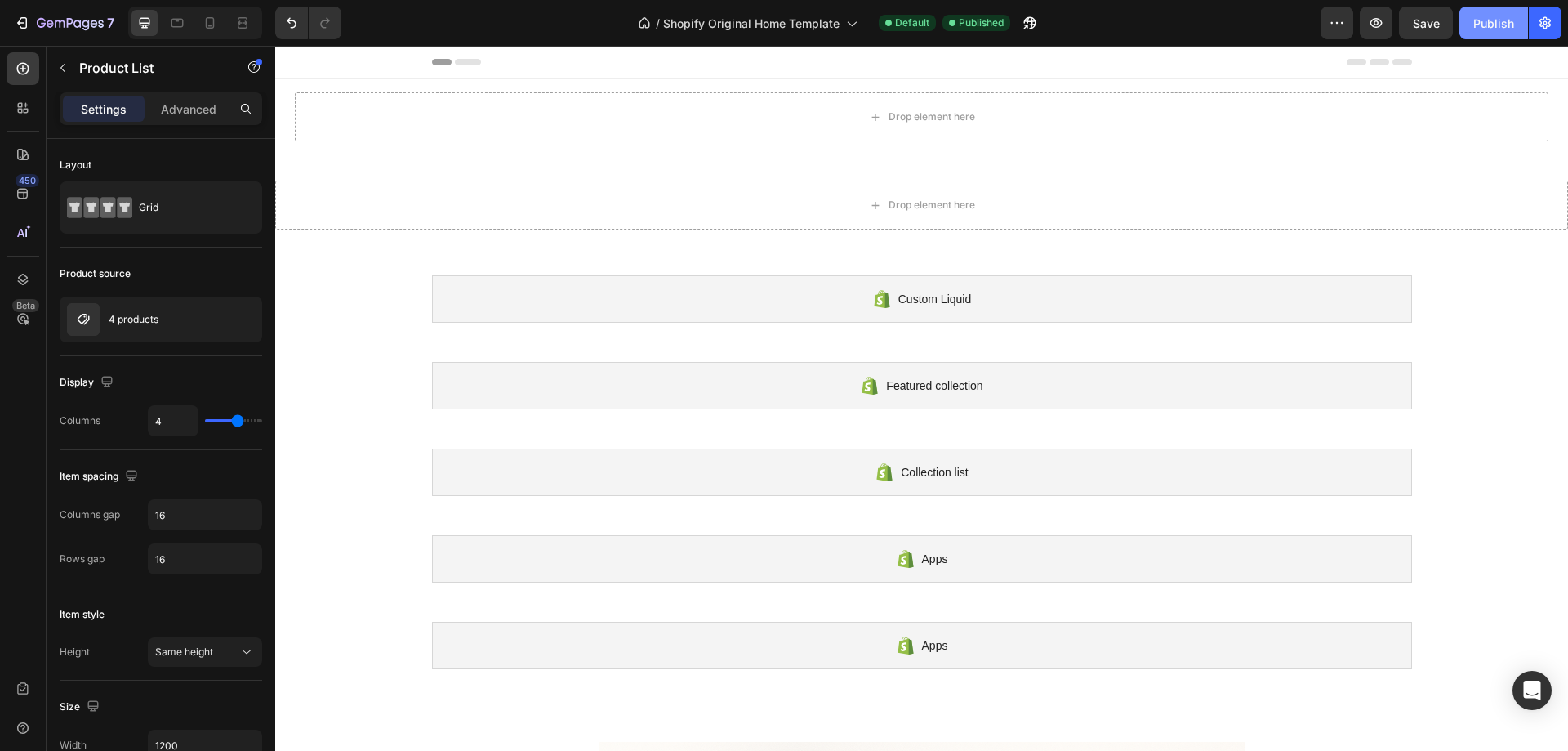
click at [1497, 34] on button "Publish" at bounding box center [1494, 23] width 69 height 33
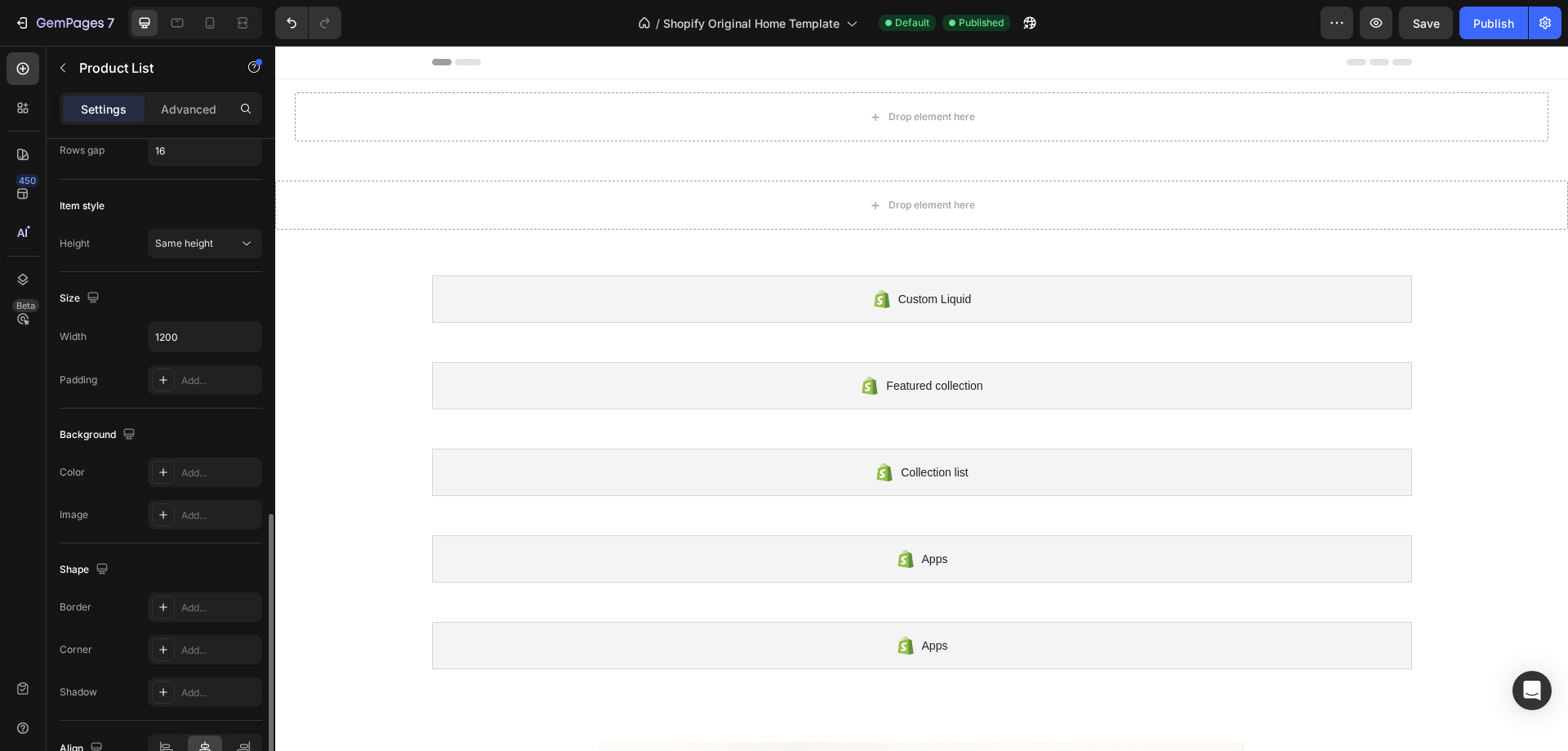
scroll to position [499, 0]
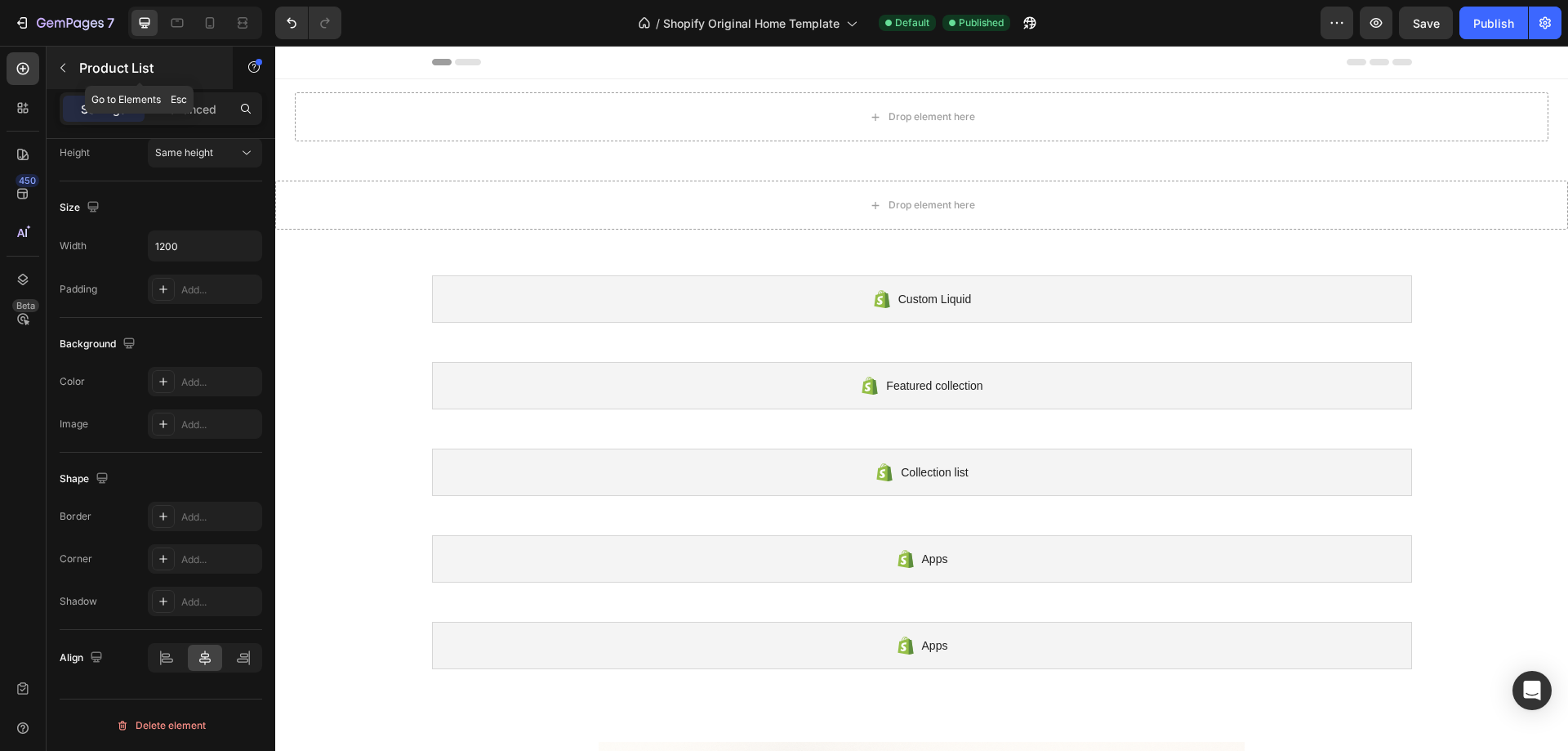
click at [63, 66] on icon "button" at bounding box center [63, 68] width 5 height 9
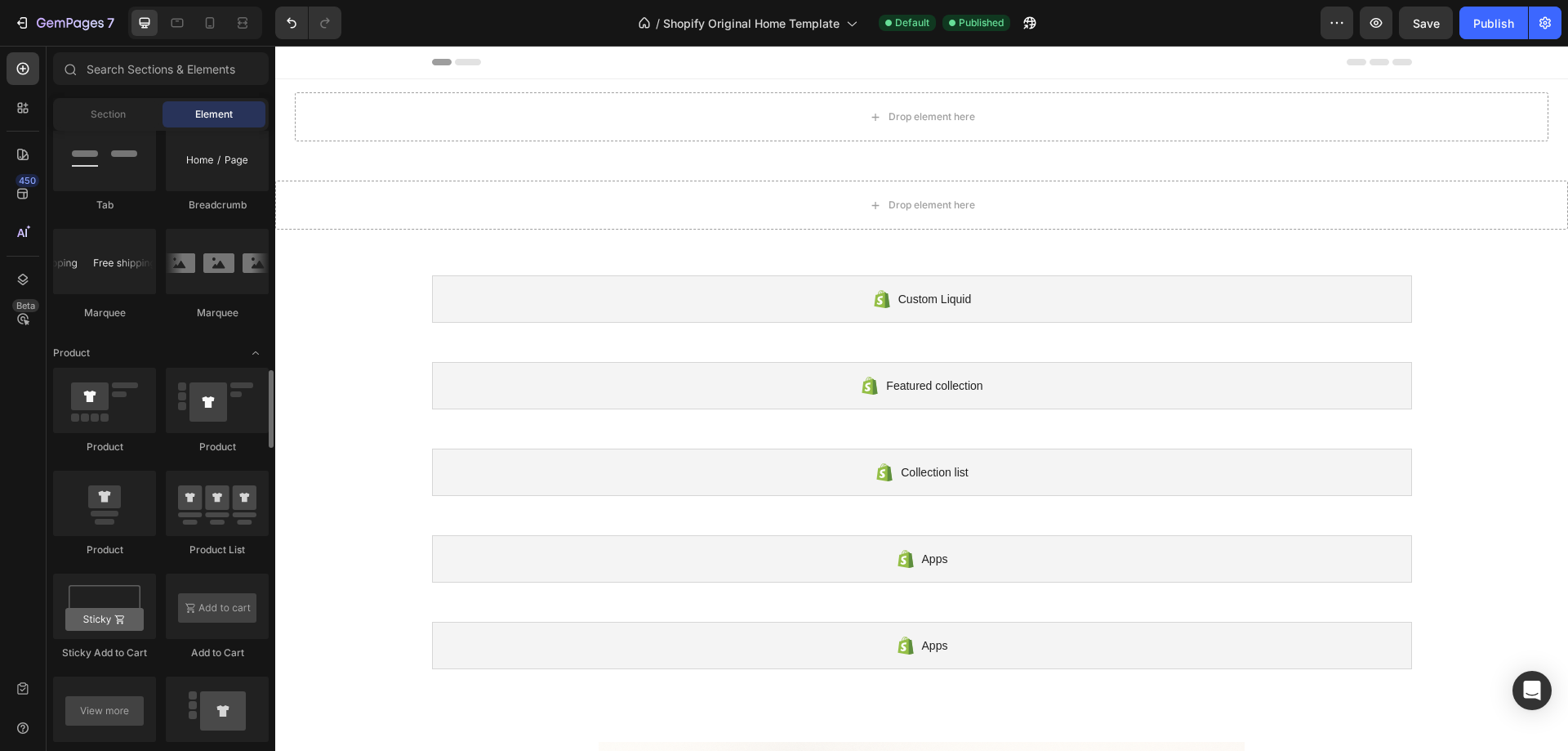
scroll to position [1552, 0]
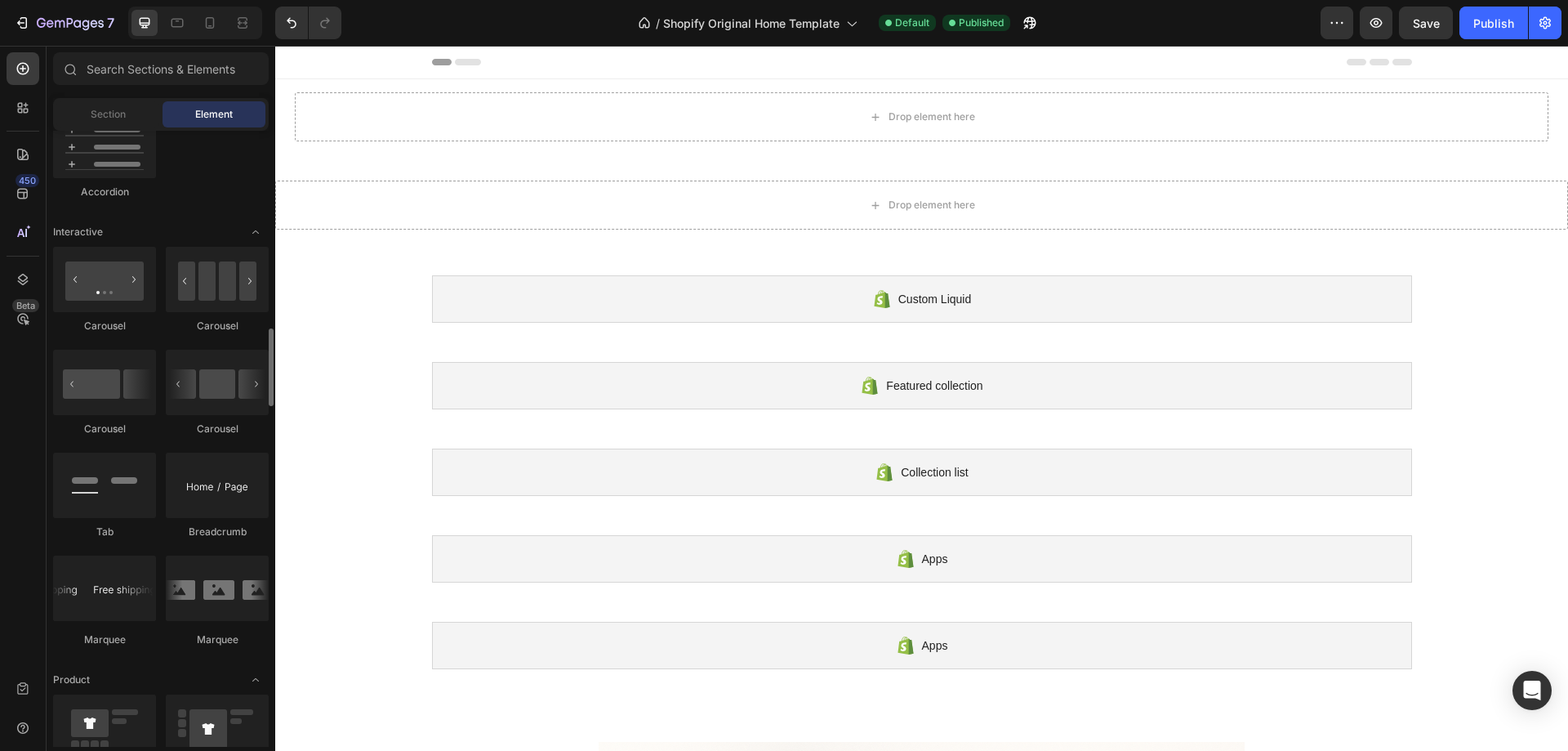
click at [138, 130] on div "Section Element" at bounding box center [161, 114] width 216 height 33
click at [132, 119] on div "Section" at bounding box center [108, 114] width 103 height 26
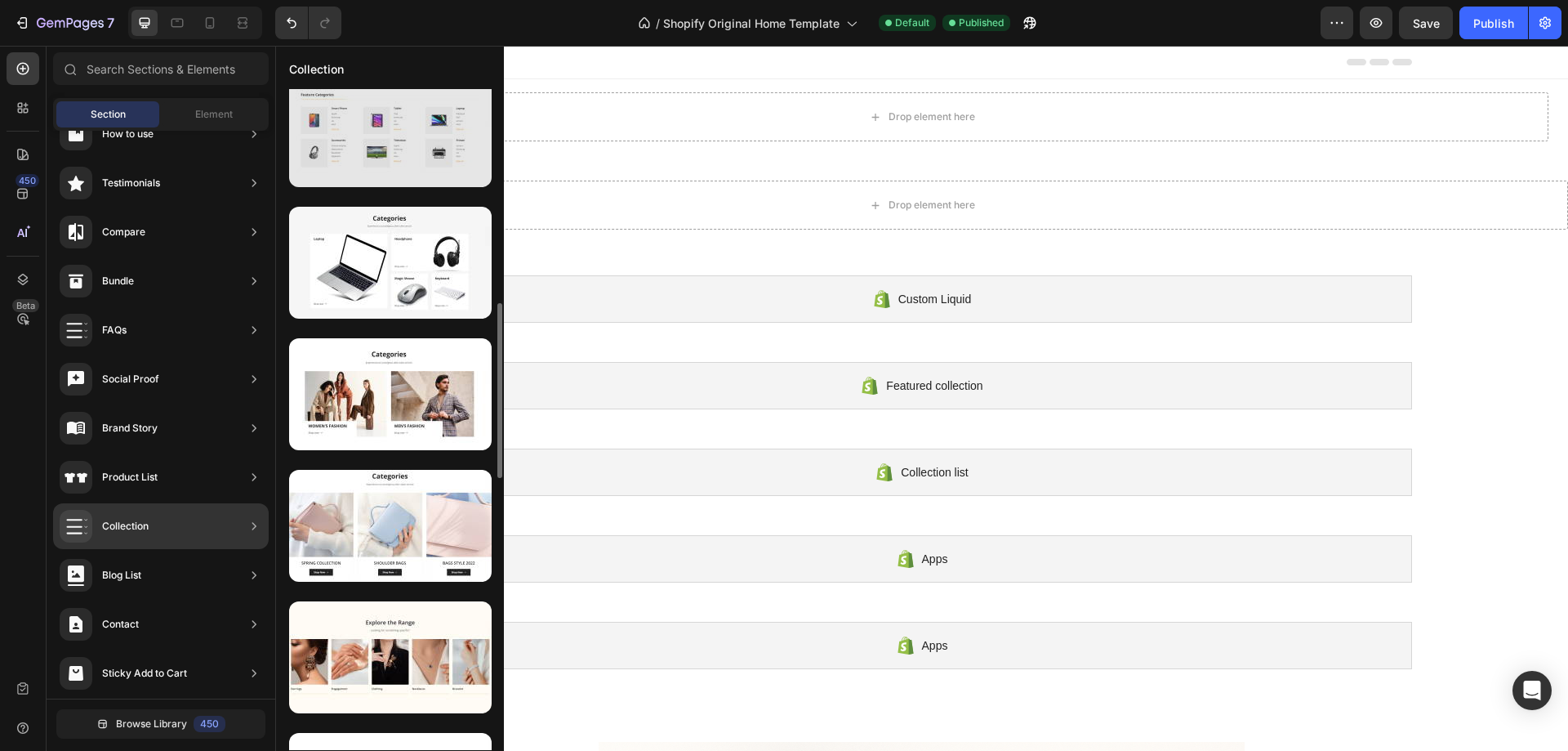
scroll to position [971, 0]
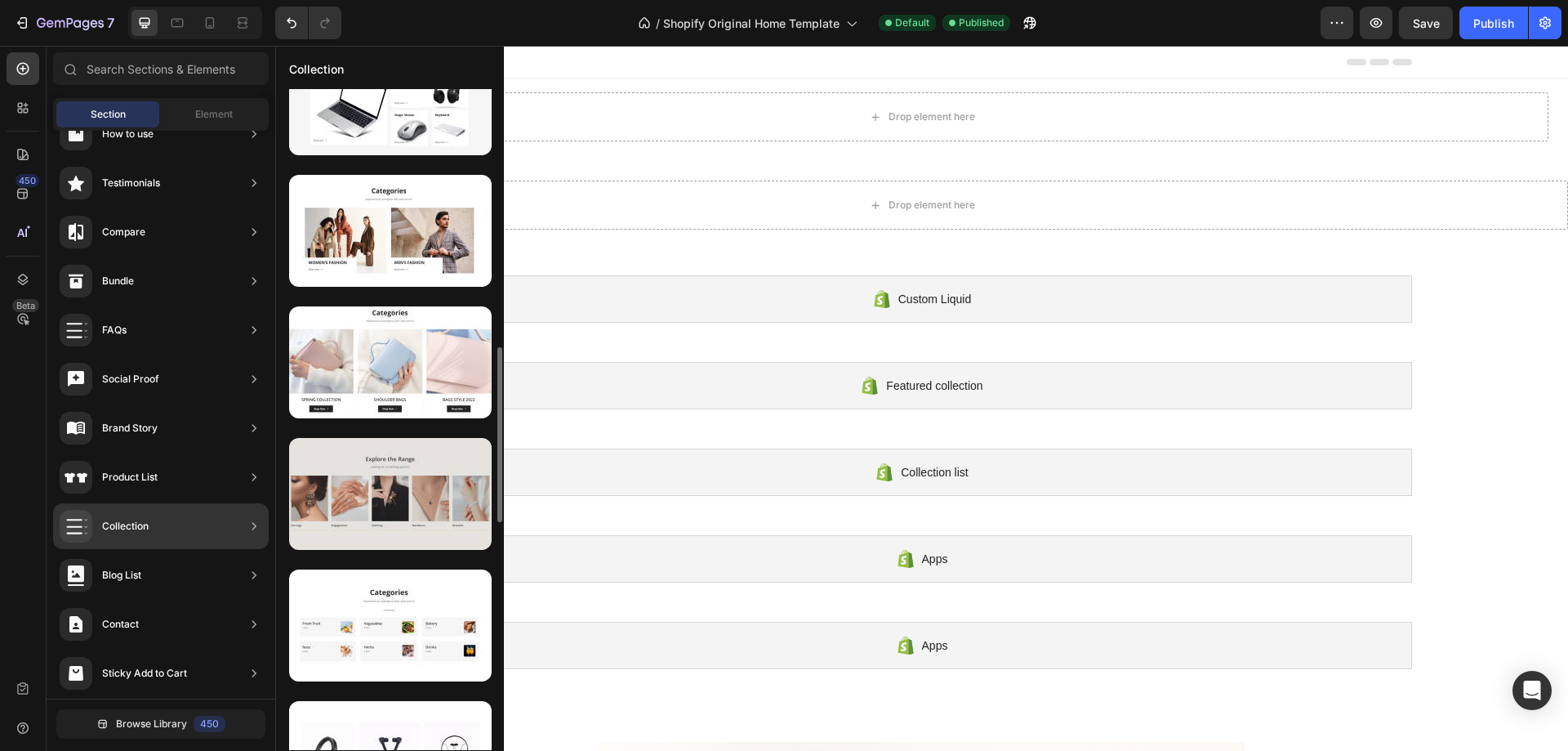
click at [397, 517] on div at bounding box center [390, 494] width 203 height 112
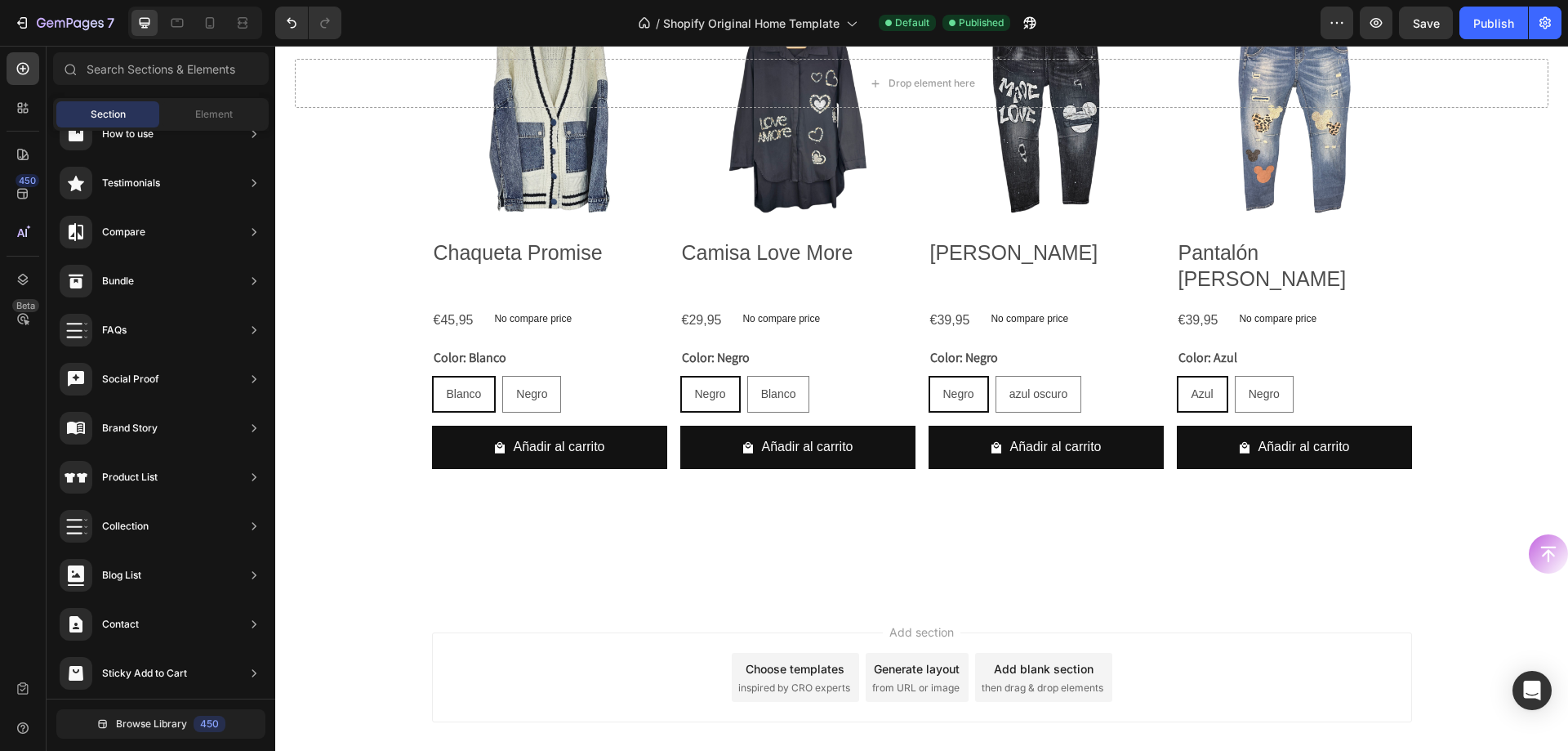
scroll to position [1225, 0]
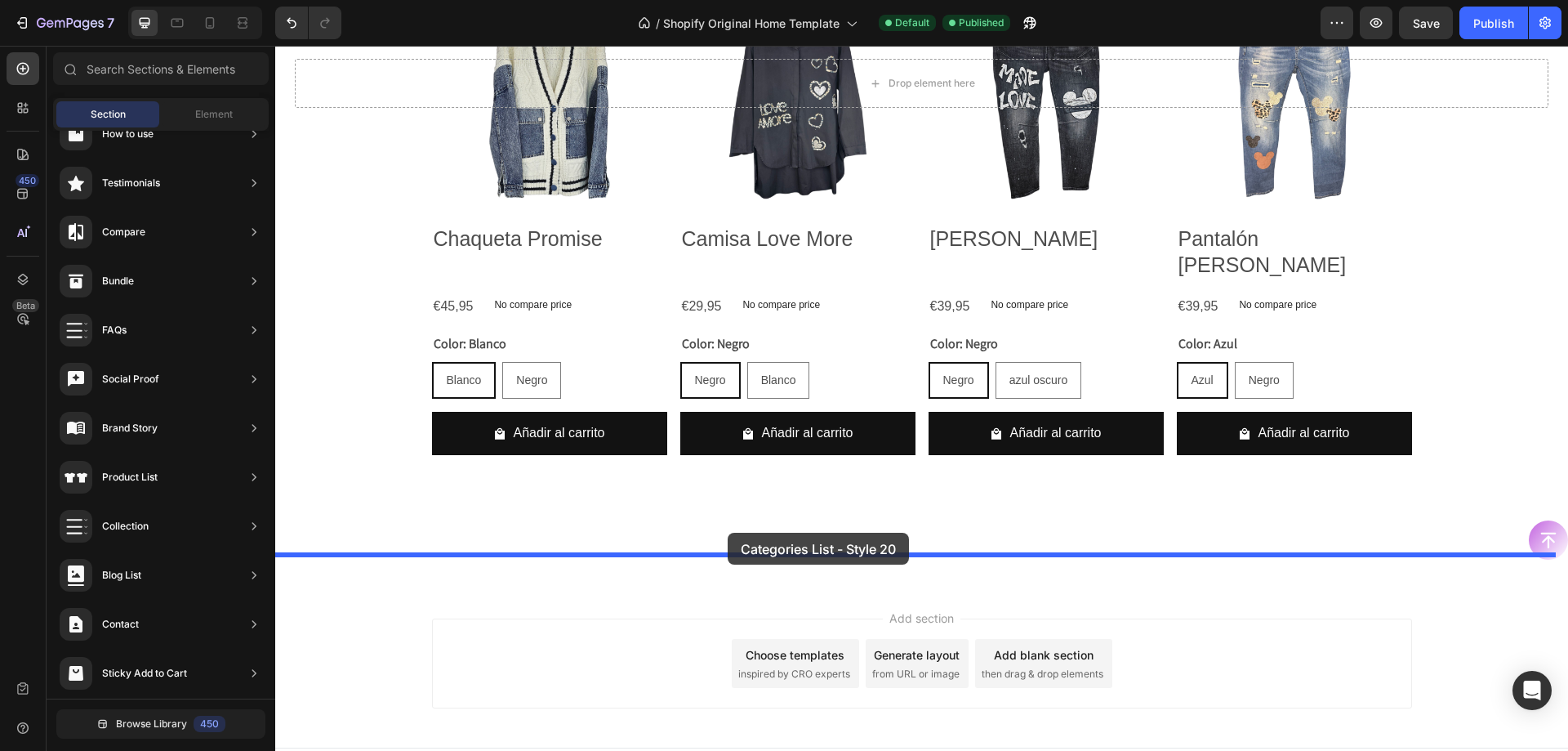
drag, startPoint x: 662, startPoint y: 557, endPoint x: 728, endPoint y: 532, distance: 70.6
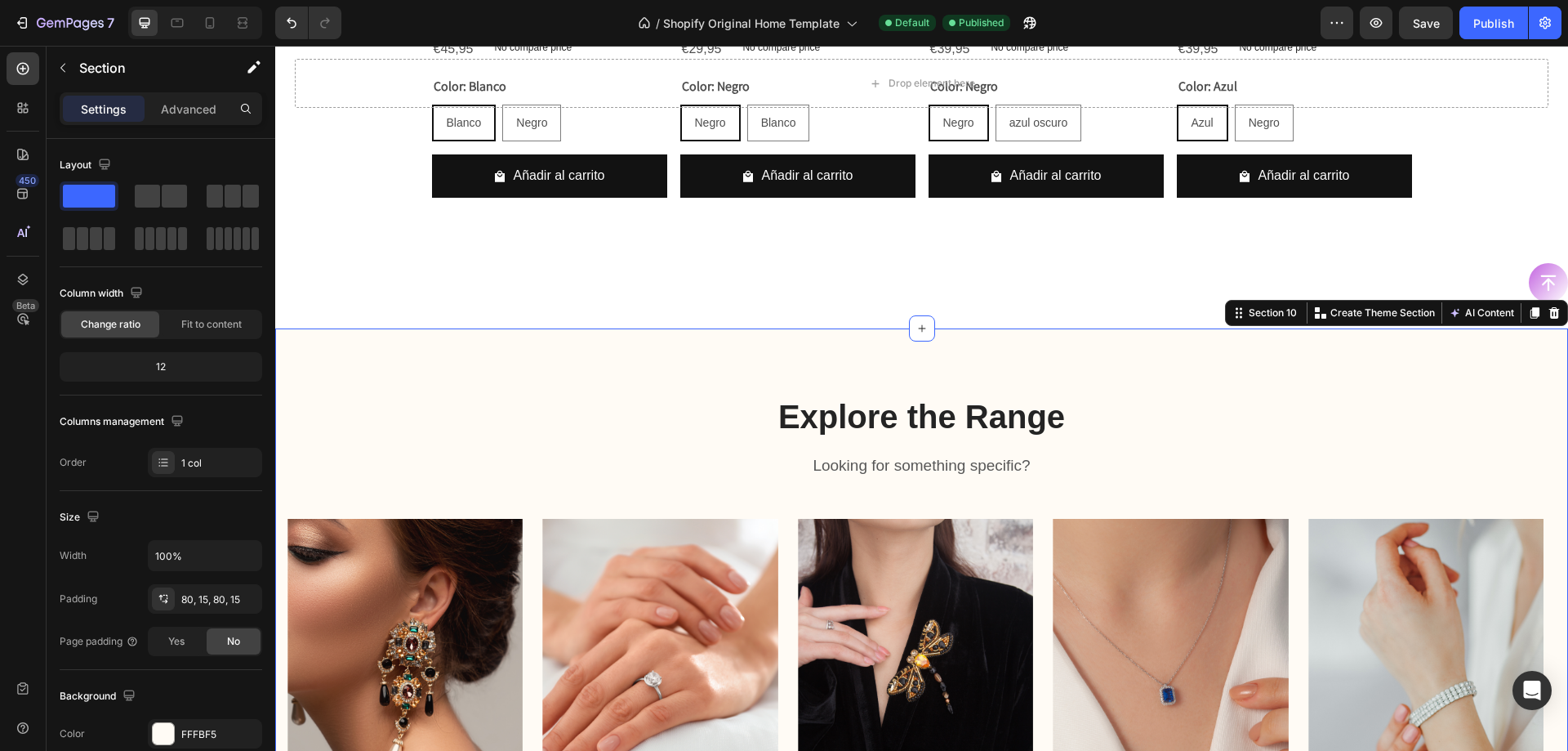
scroll to position [1535, 0]
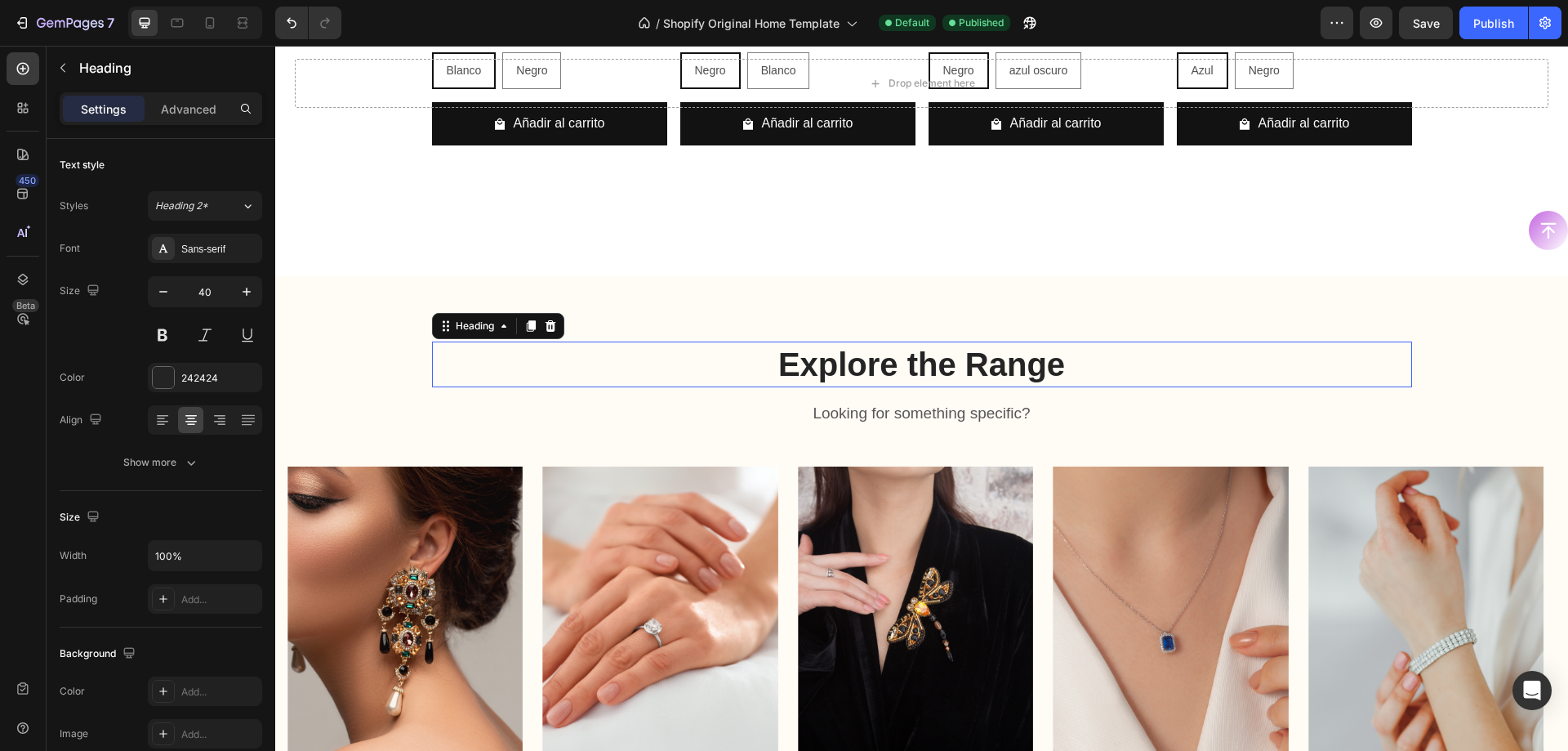
click at [901, 343] on p "Explore the Range" at bounding box center [922, 364] width 977 height 42
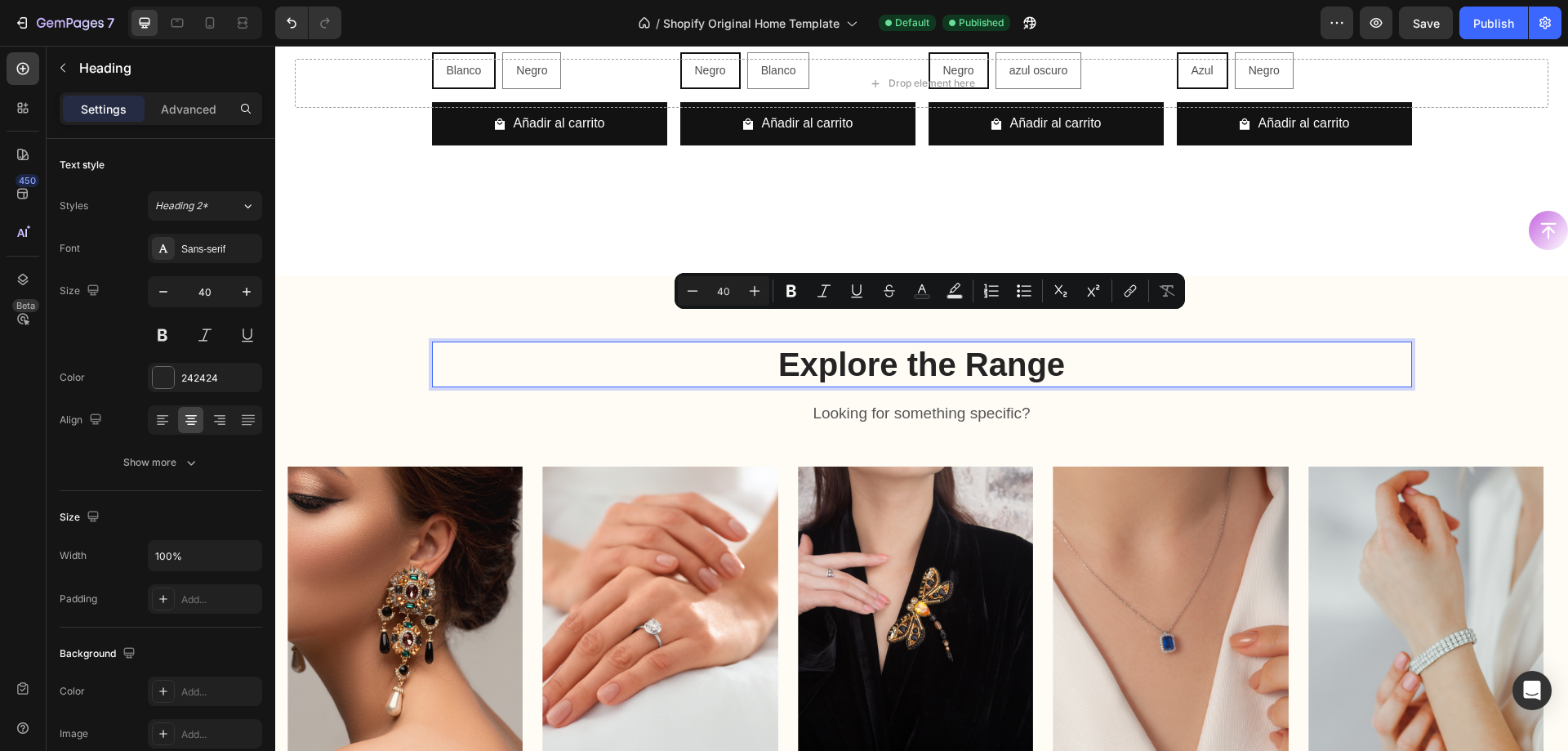
click at [1043, 343] on p "Explore the Range" at bounding box center [922, 364] width 977 height 42
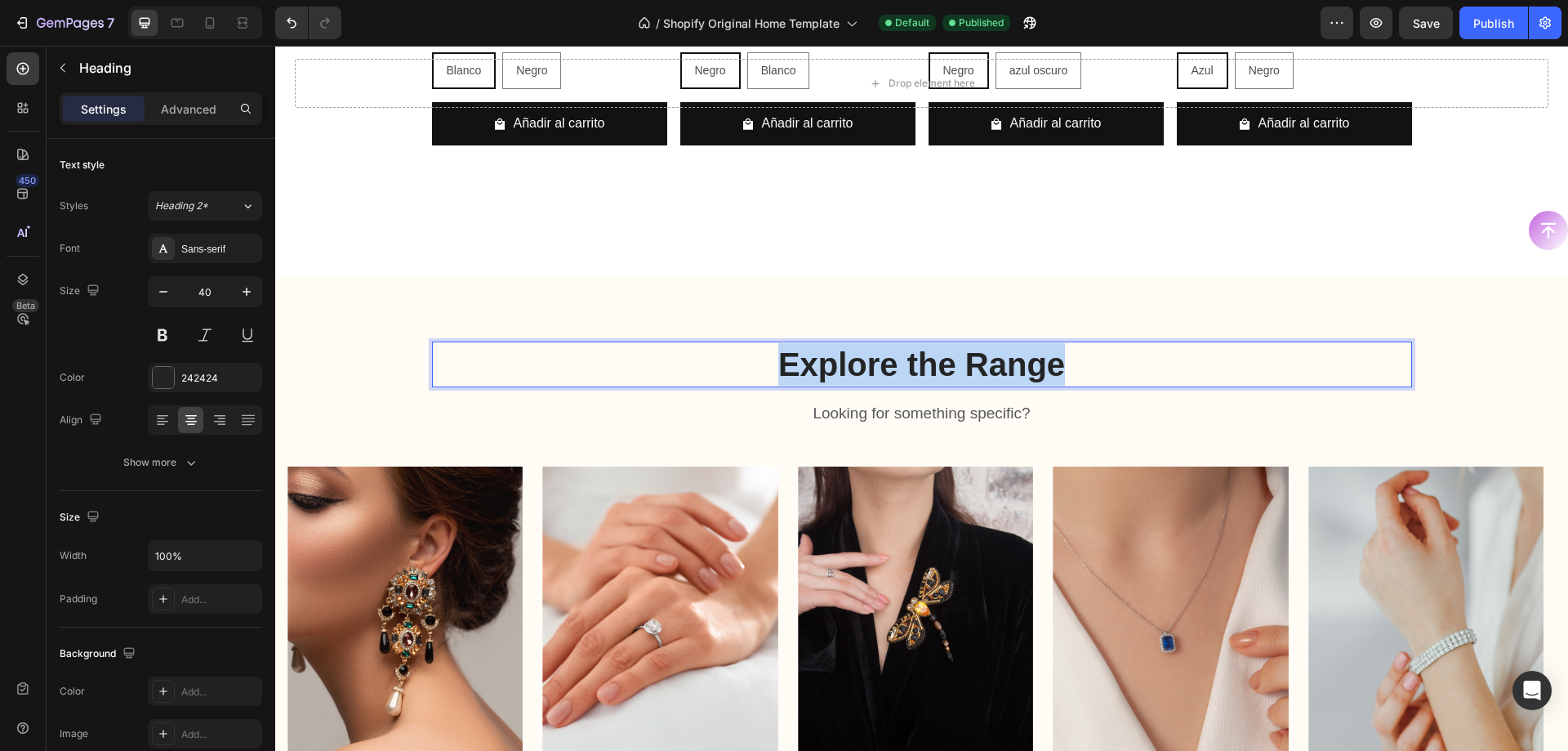
drag, startPoint x: 1063, startPoint y: 337, endPoint x: 771, endPoint y: 349, distance: 292.2
click at [771, 349] on p "Explore the Range" at bounding box center [922, 364] width 977 height 42
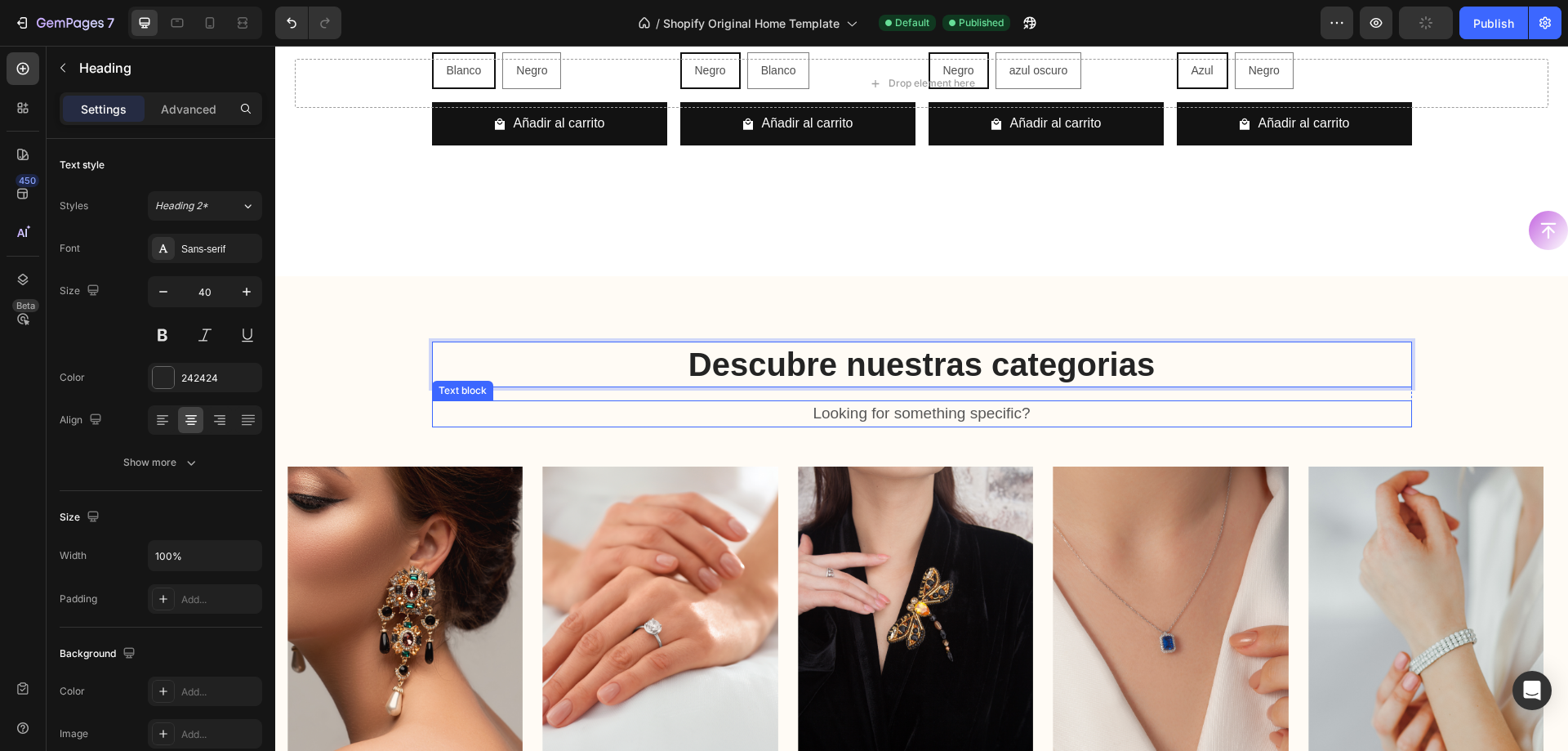
click at [900, 402] on p "Looking for something specific?" at bounding box center [922, 414] width 977 height 24
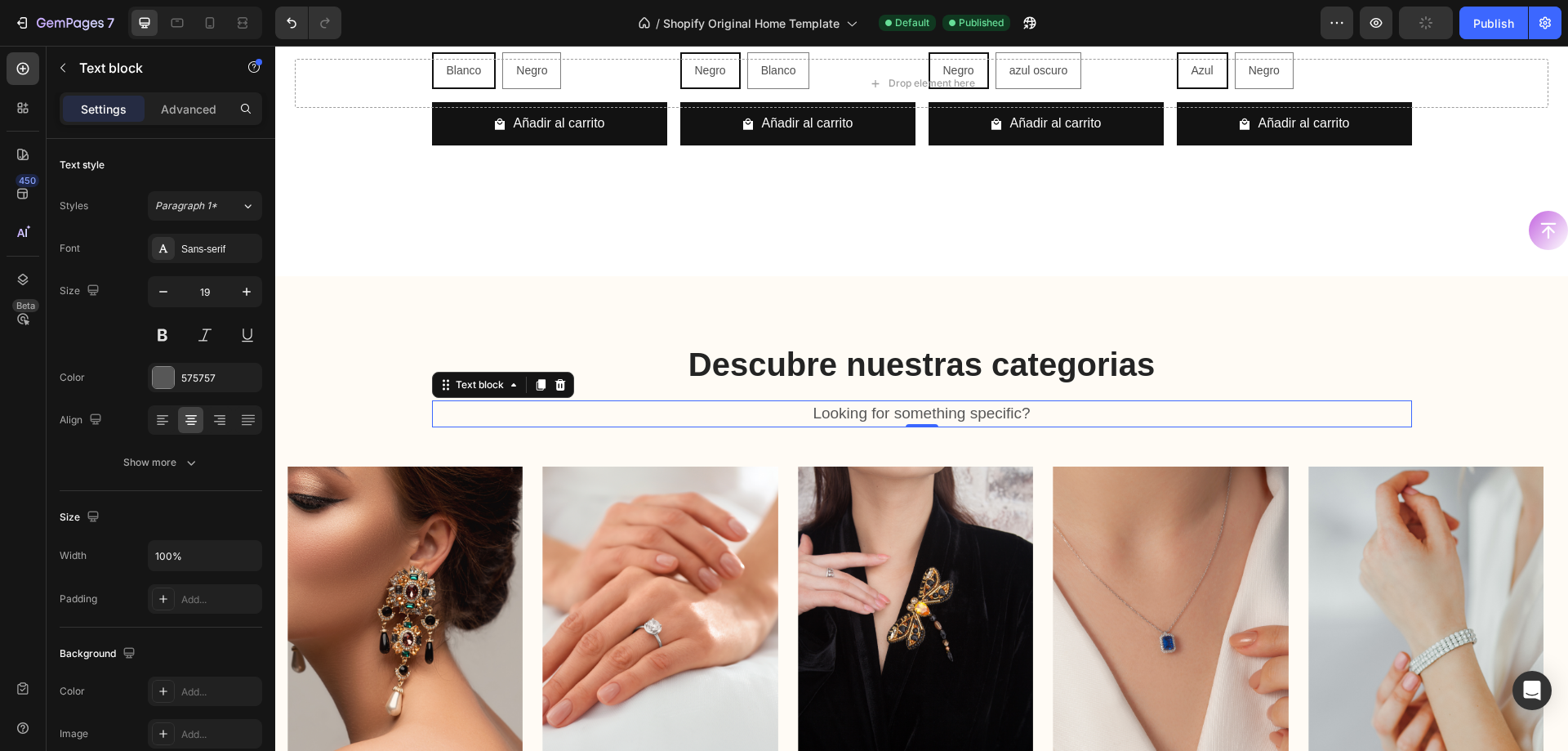
click at [900, 402] on p "Looking for something specific?" at bounding box center [922, 414] width 977 height 24
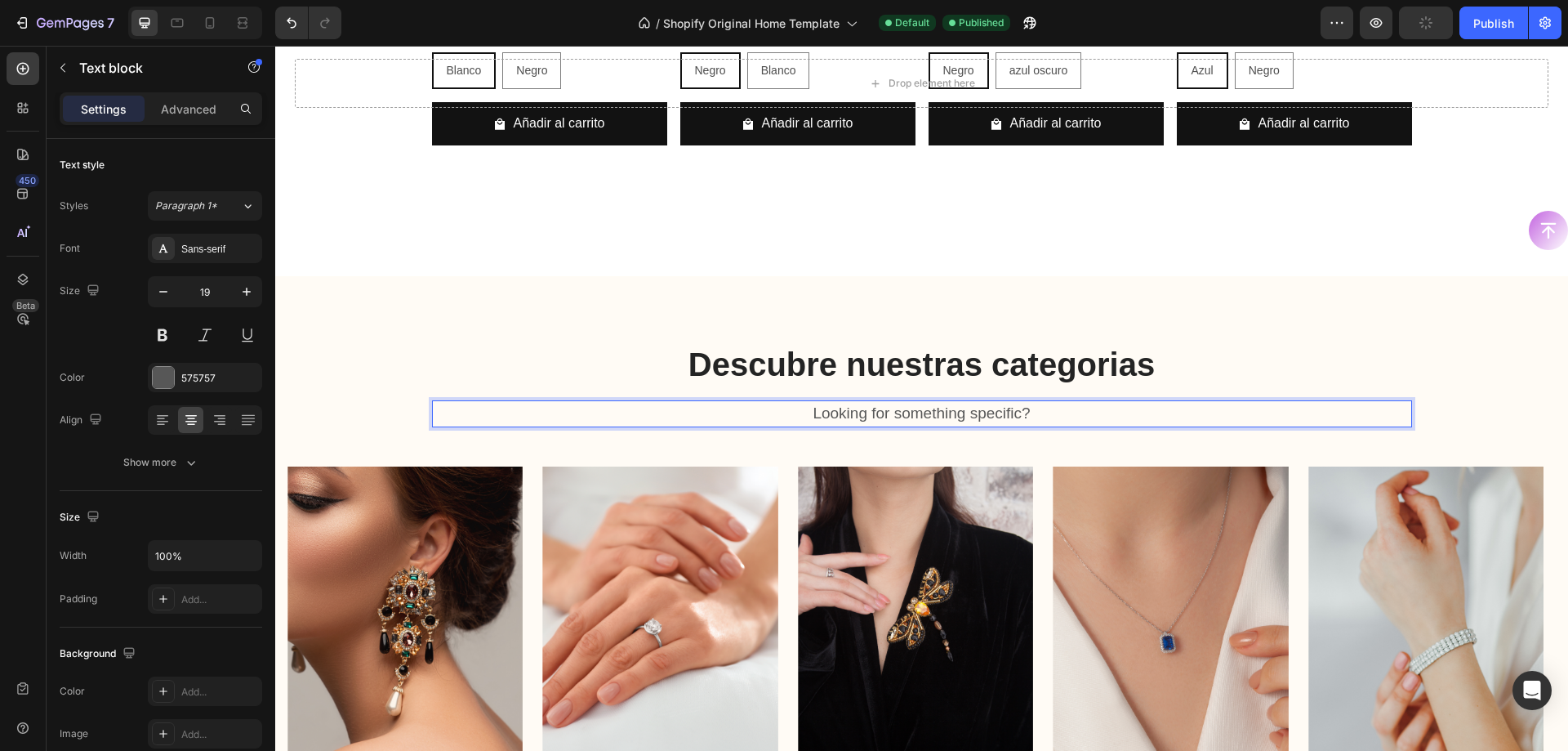
click at [1032, 402] on p "Looking for something specific?" at bounding box center [922, 414] width 977 height 24
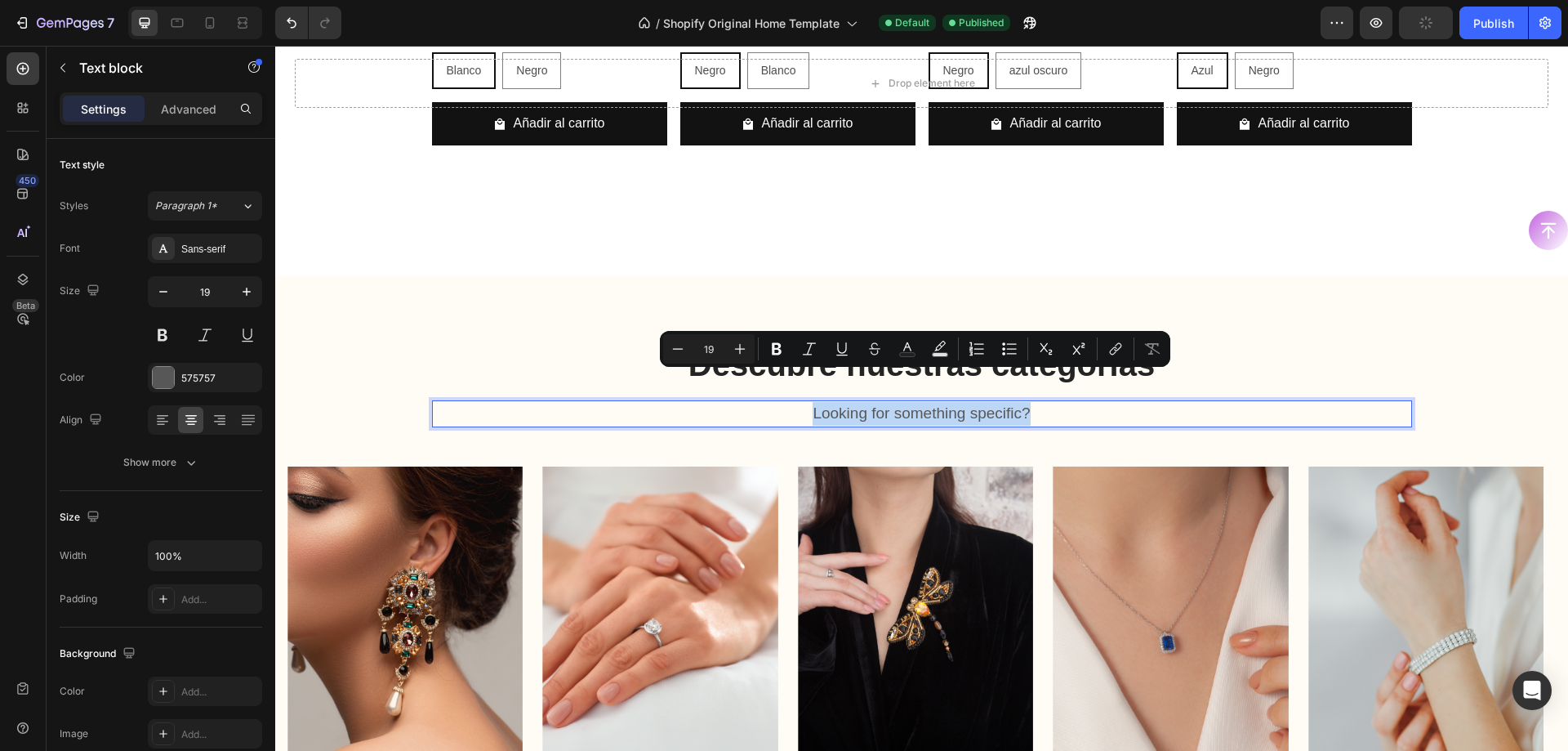
drag, startPoint x: 1024, startPoint y: 374, endPoint x: 794, endPoint y: 384, distance: 230.2
click at [794, 402] on p "Looking for something specific?" at bounding box center [922, 414] width 977 height 24
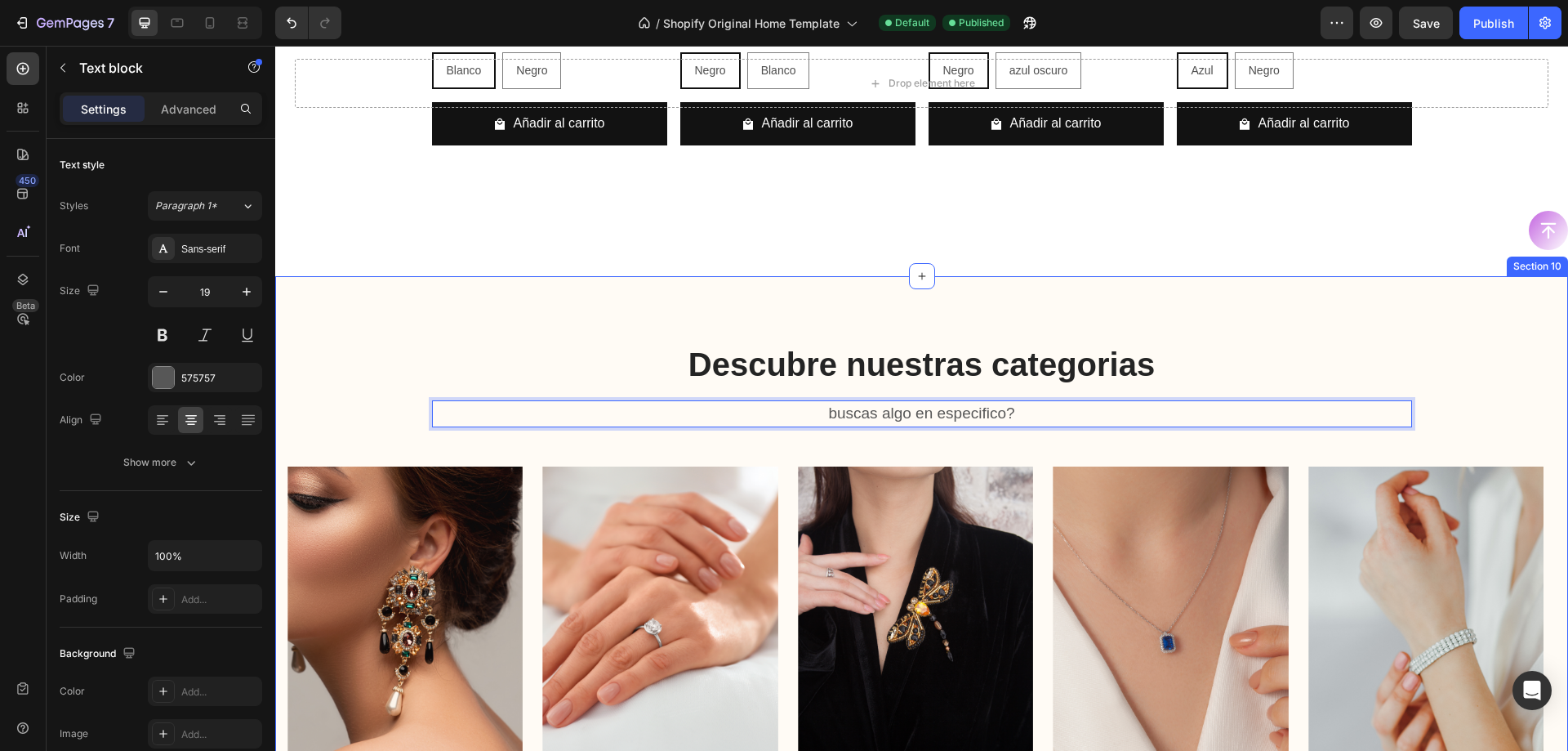
click at [1119, 211] on div "Button" at bounding box center [921, 231] width 1293 height 40
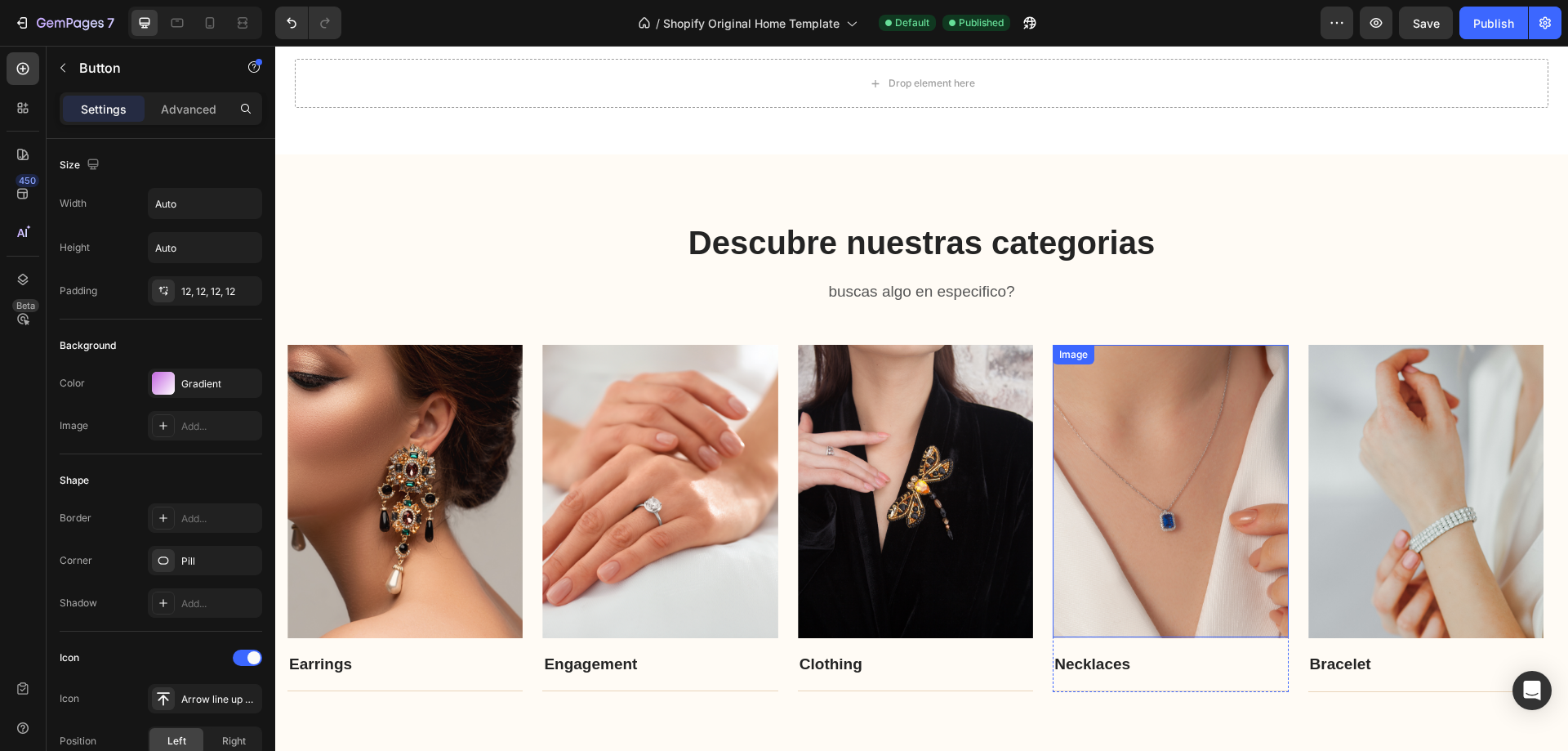
scroll to position [1780, 0]
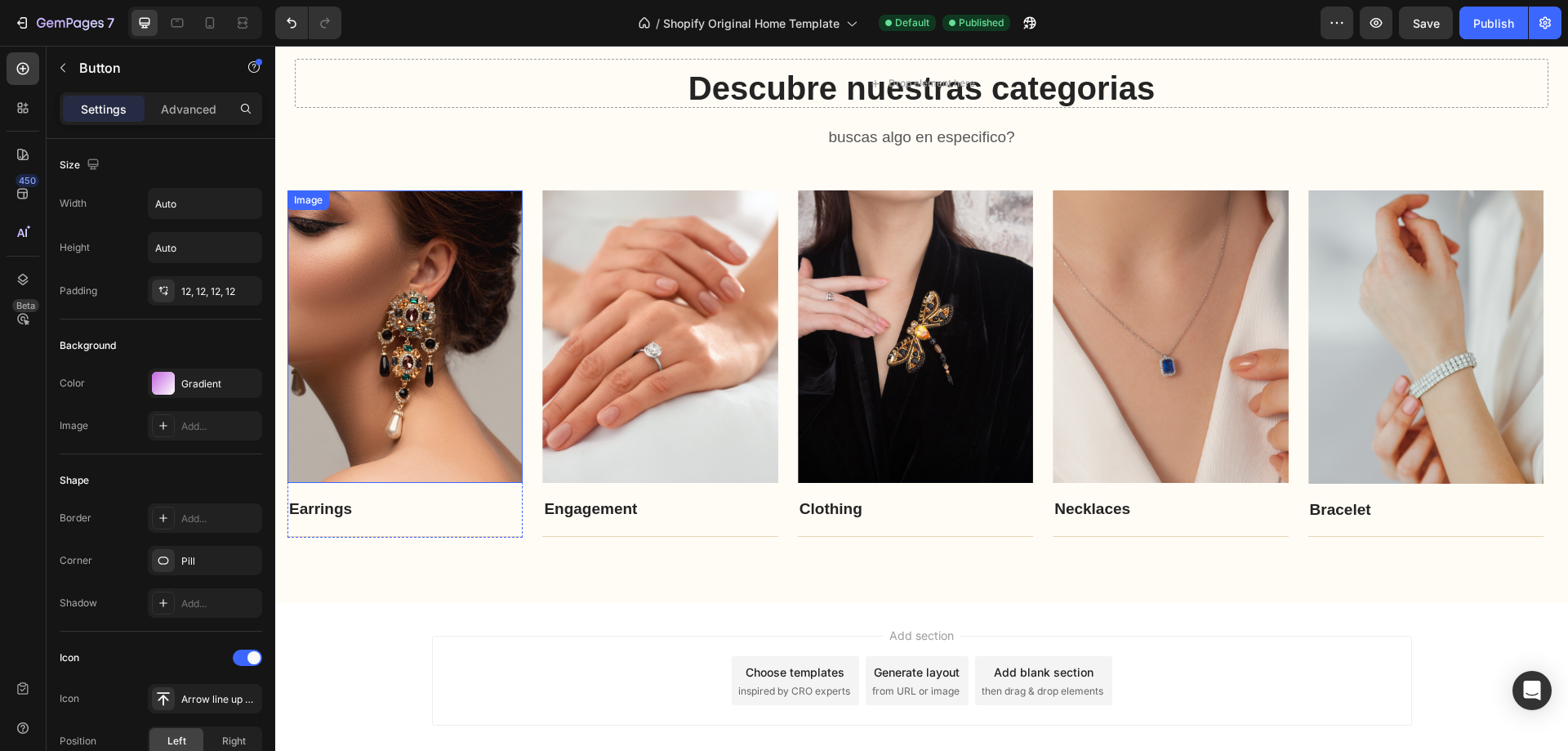
click at [409, 362] on img at bounding box center [405, 336] width 236 height 293
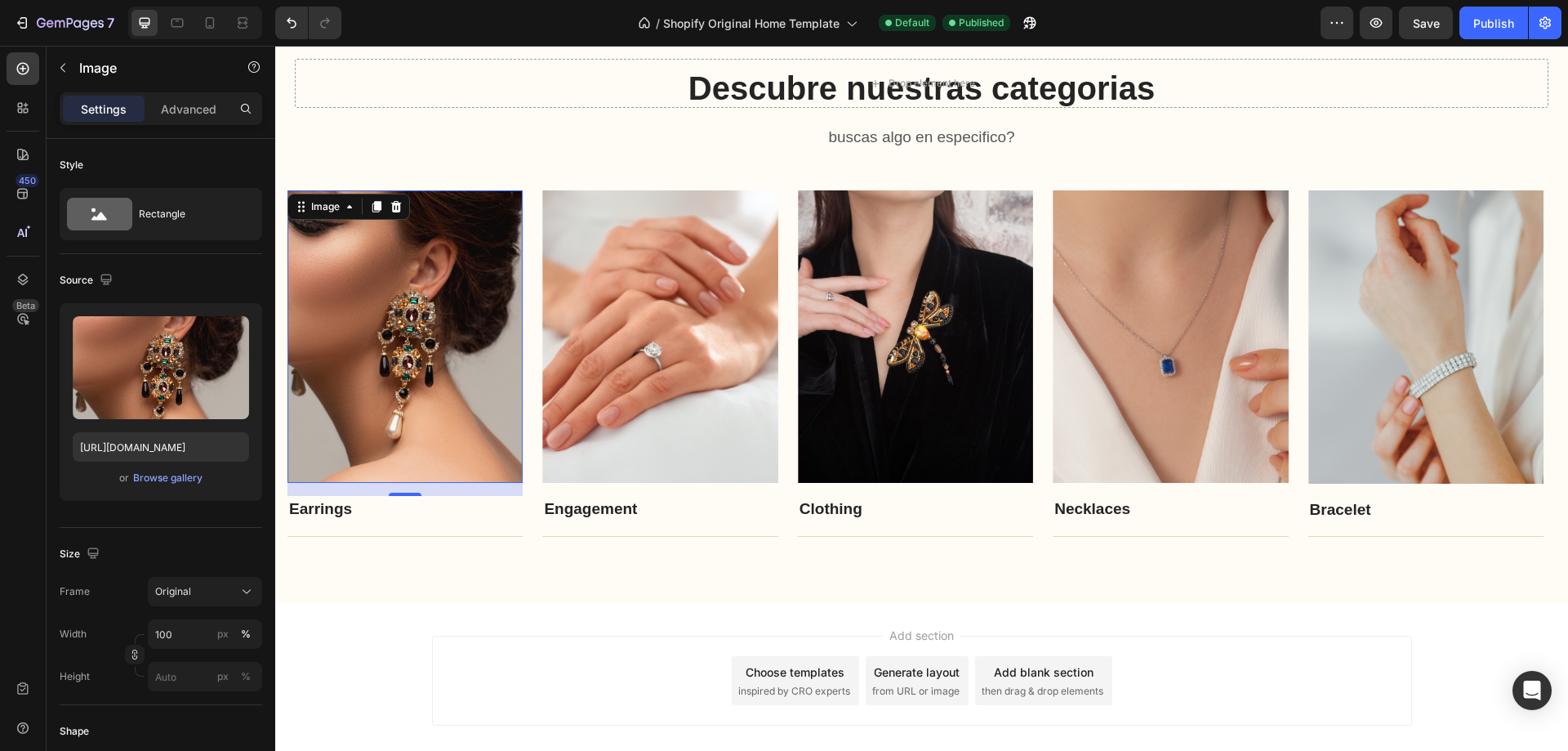
click at [445, 348] on img at bounding box center [405, 336] width 236 height 293
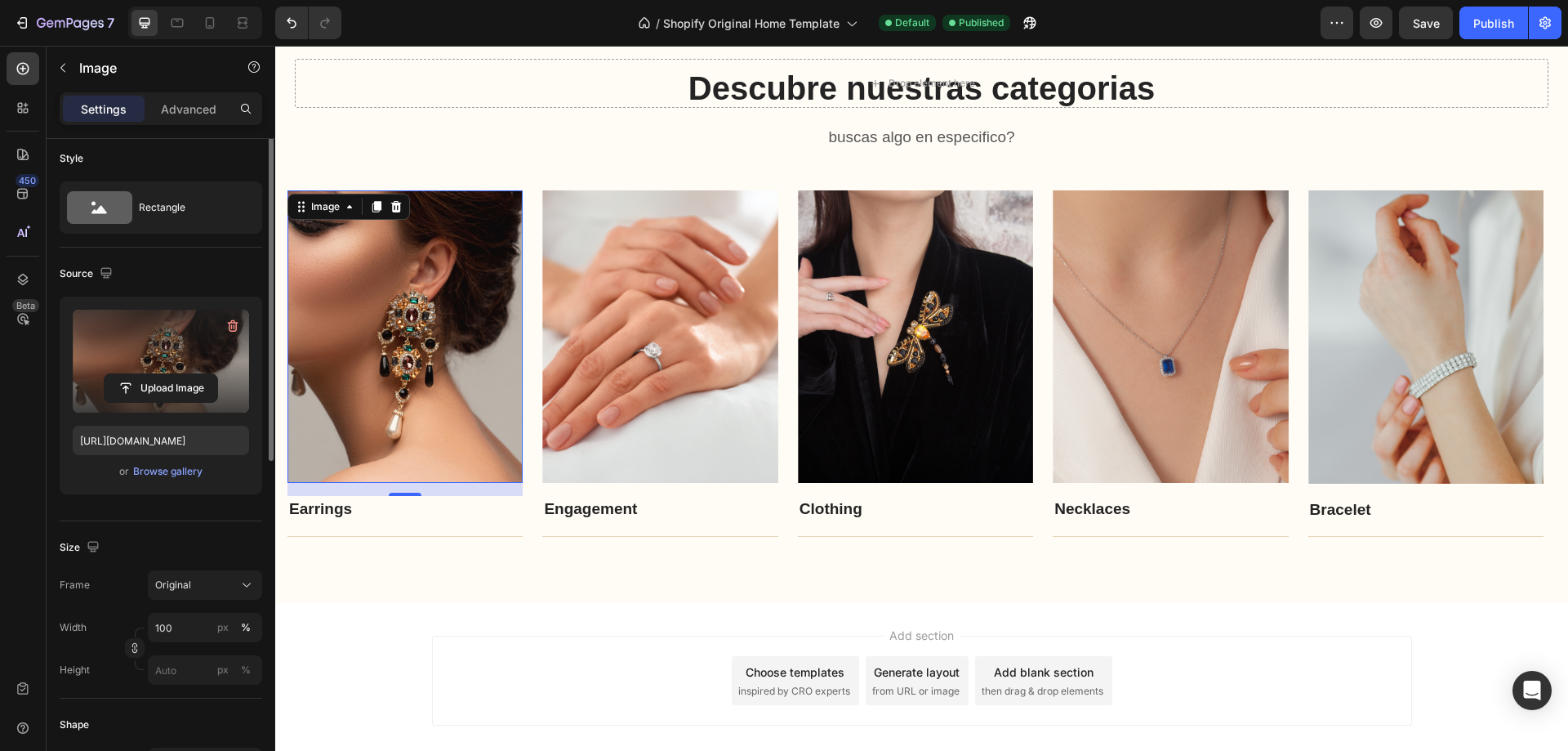
scroll to position [0, 0]
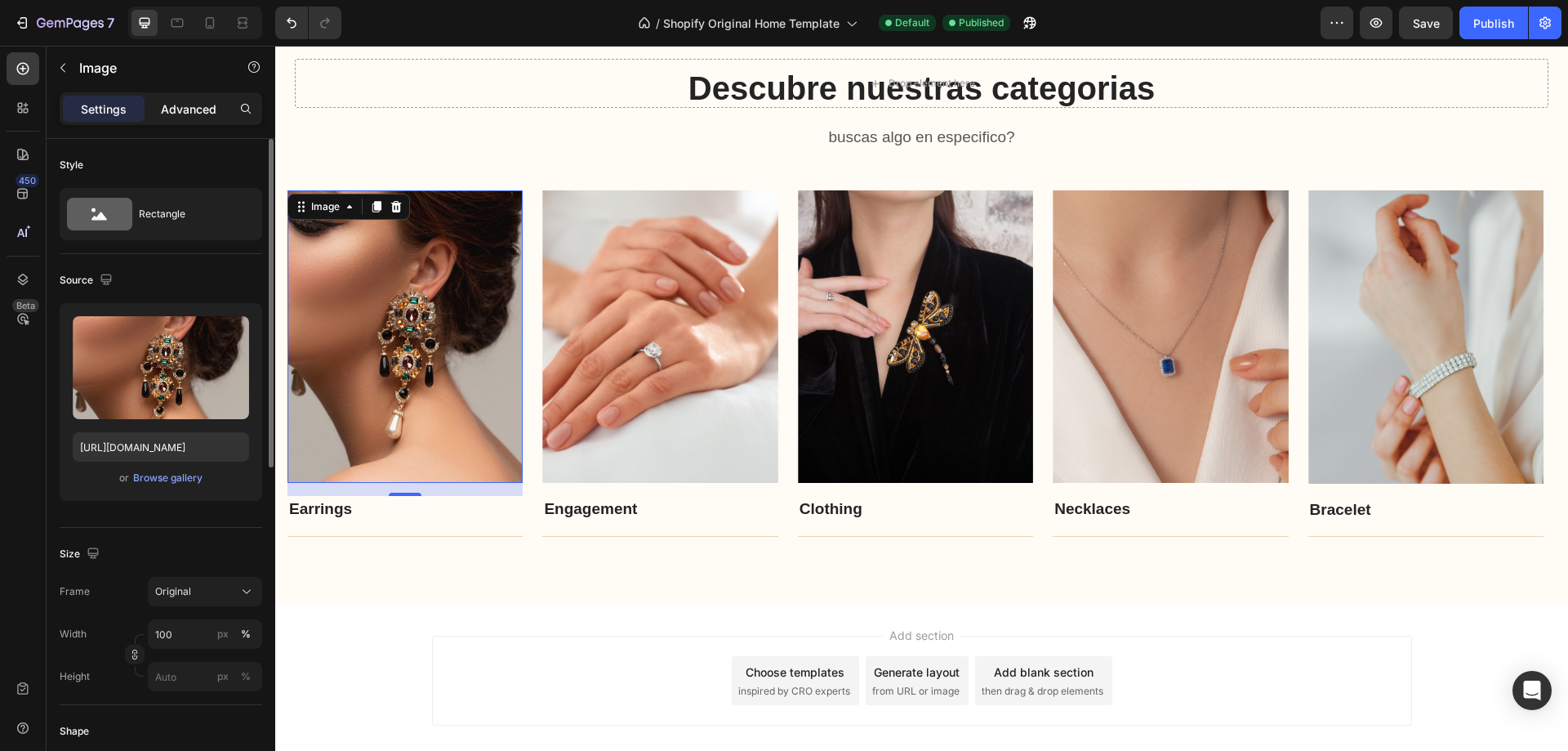
click at [170, 95] on div "Advanced" at bounding box center [188, 108] width 82 height 26
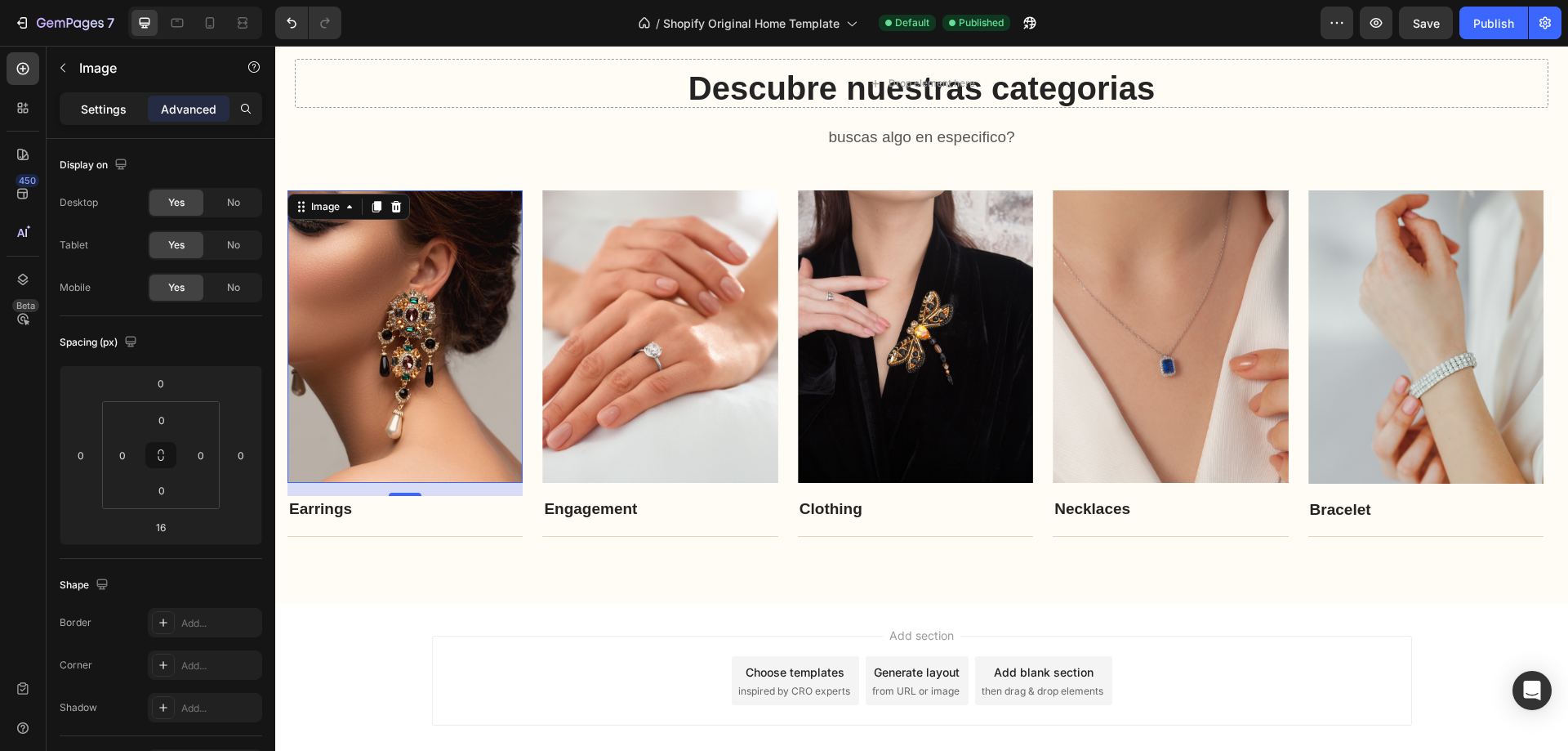
click at [107, 111] on p "Settings" at bounding box center [103, 109] width 46 height 17
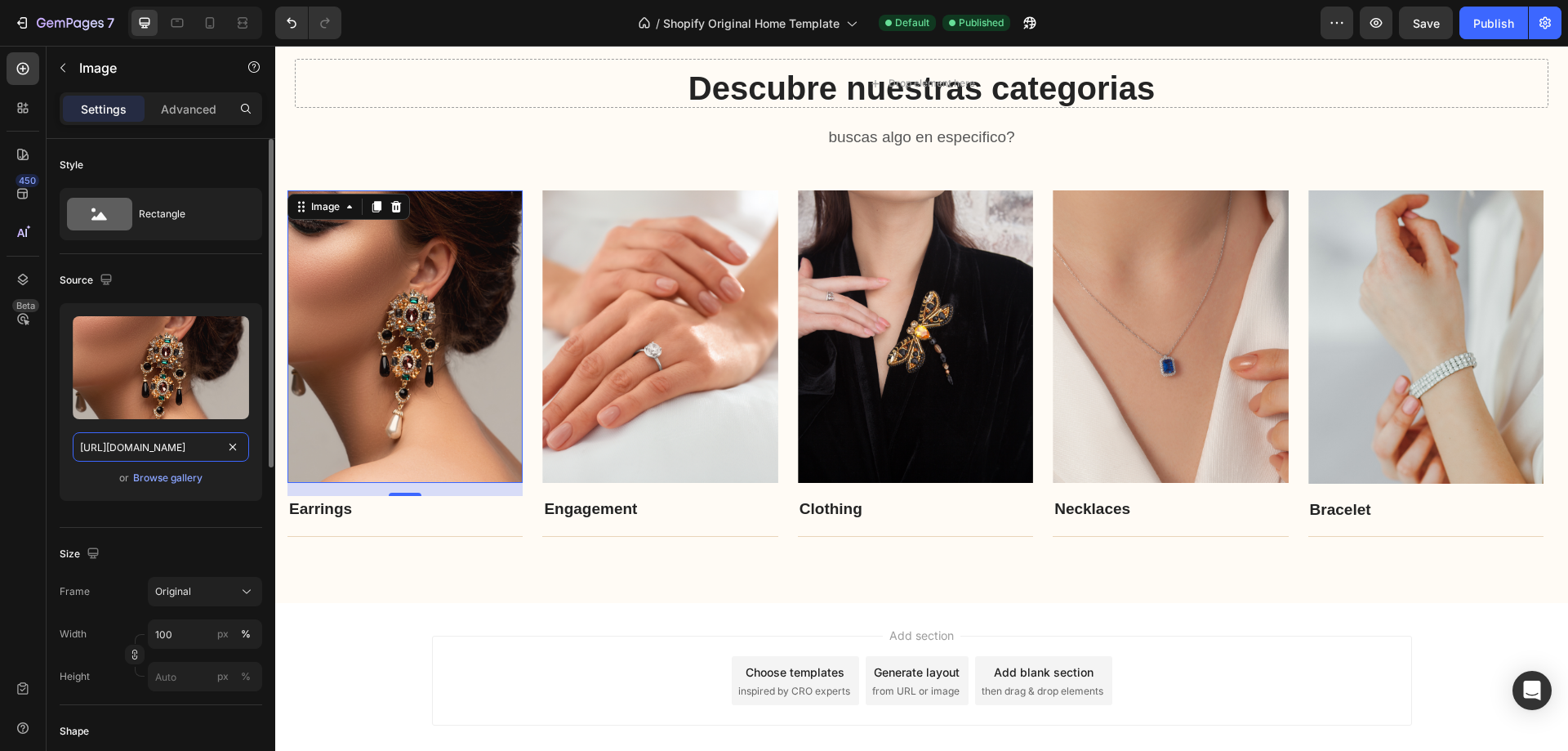
click at [152, 437] on input "[URL][DOMAIN_NAME]" at bounding box center [161, 446] width 176 height 29
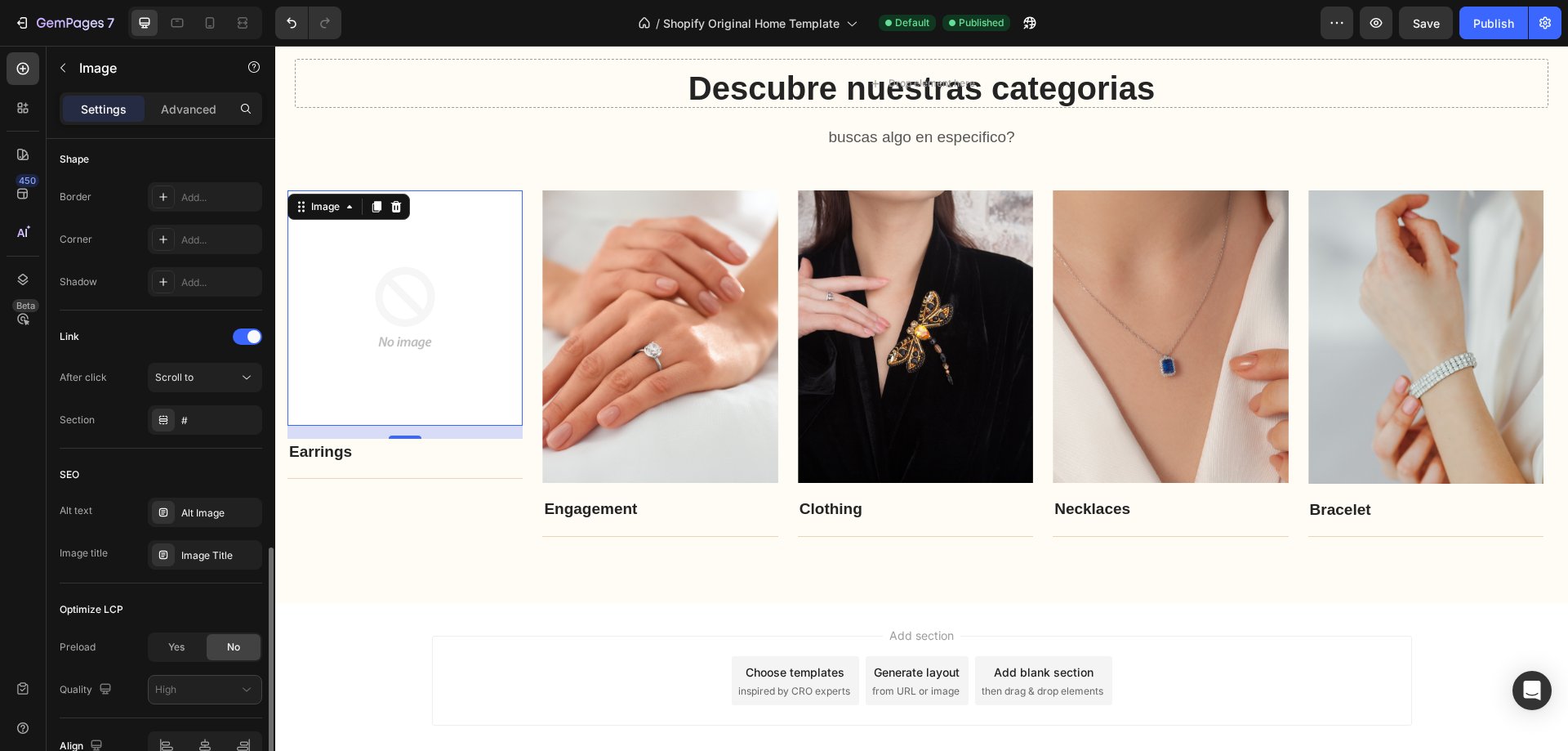
scroll to position [660, 0]
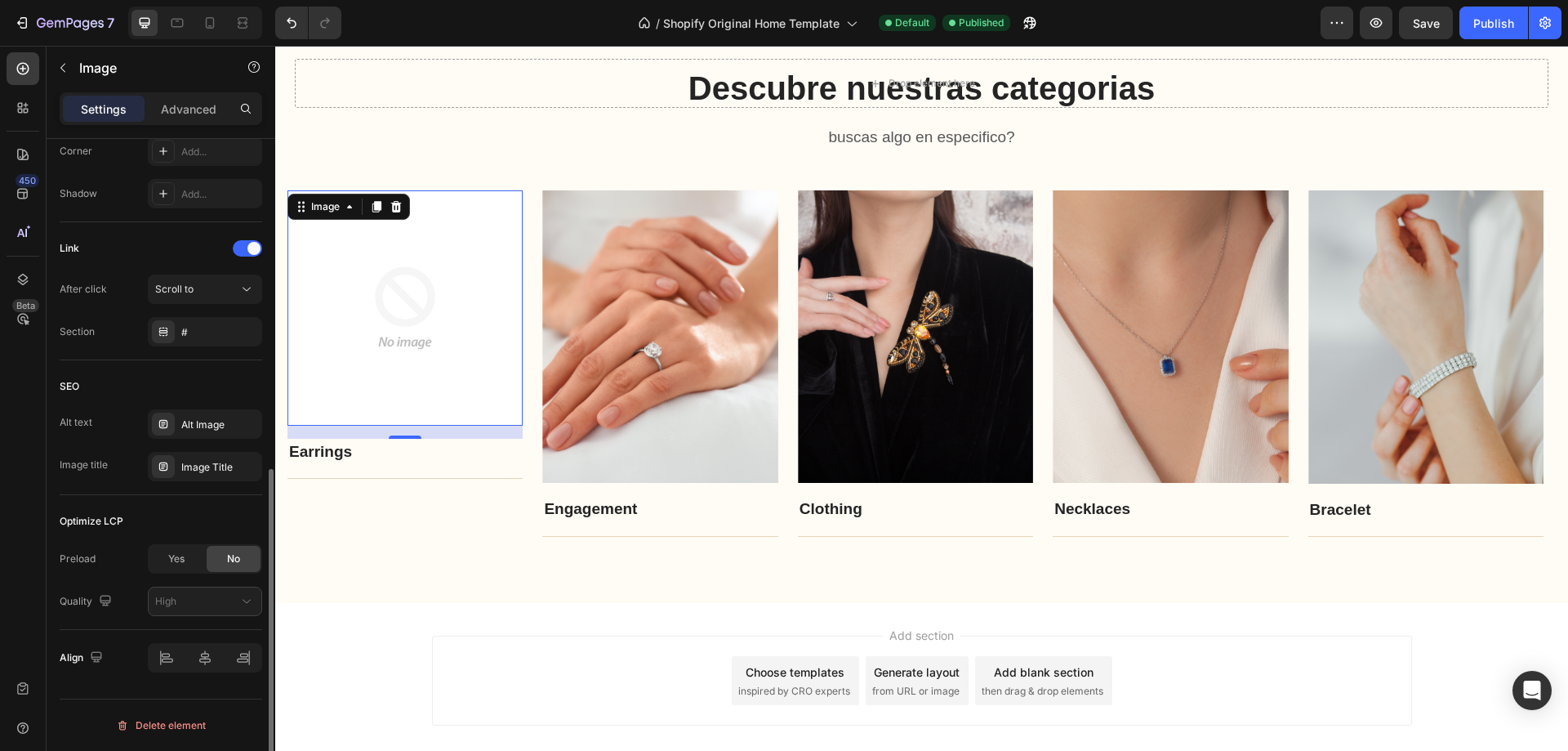
click at [377, 382] on img at bounding box center [405, 308] width 236 height 236
click at [376, 470] on div "Title Line" at bounding box center [405, 471] width 236 height 15
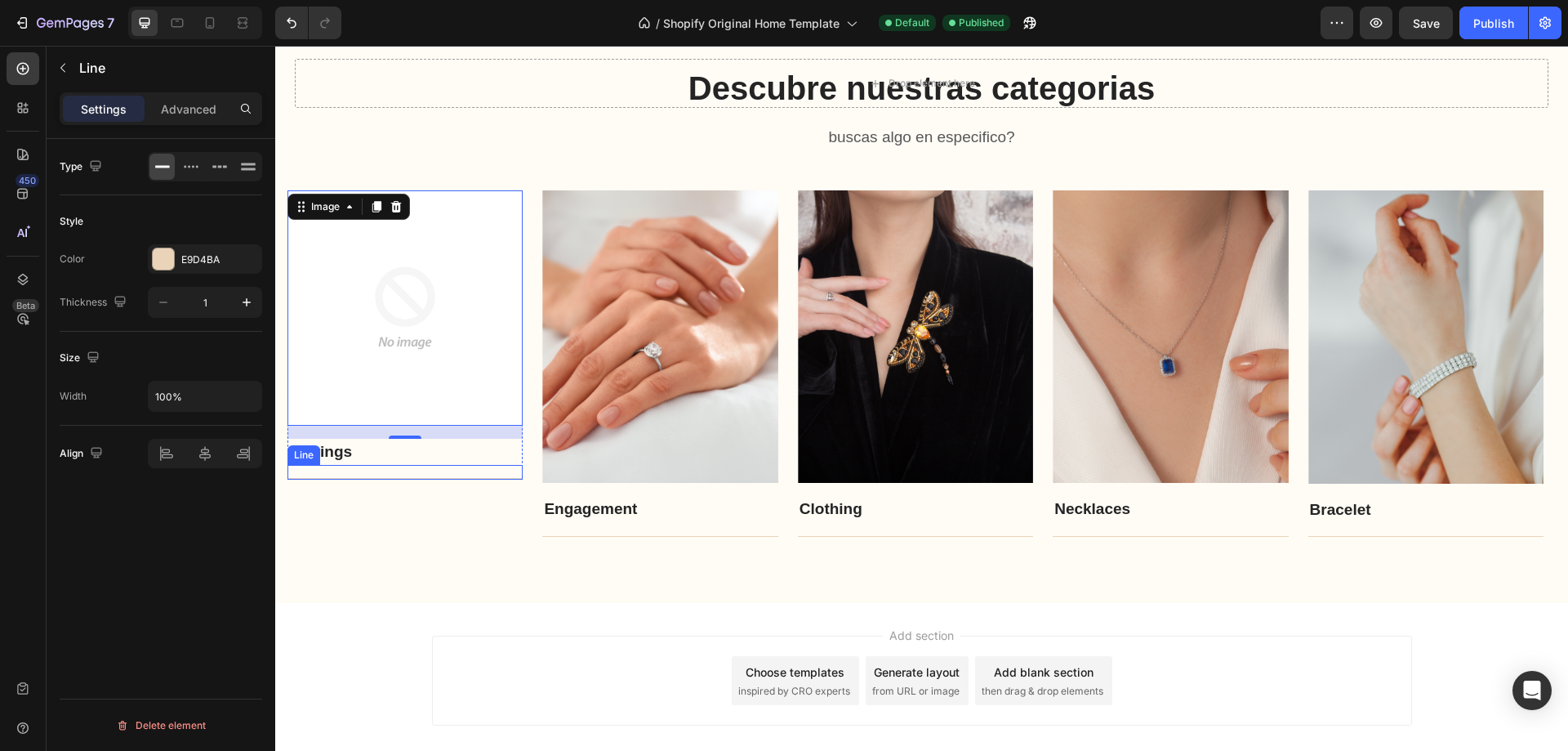
scroll to position [0, 0]
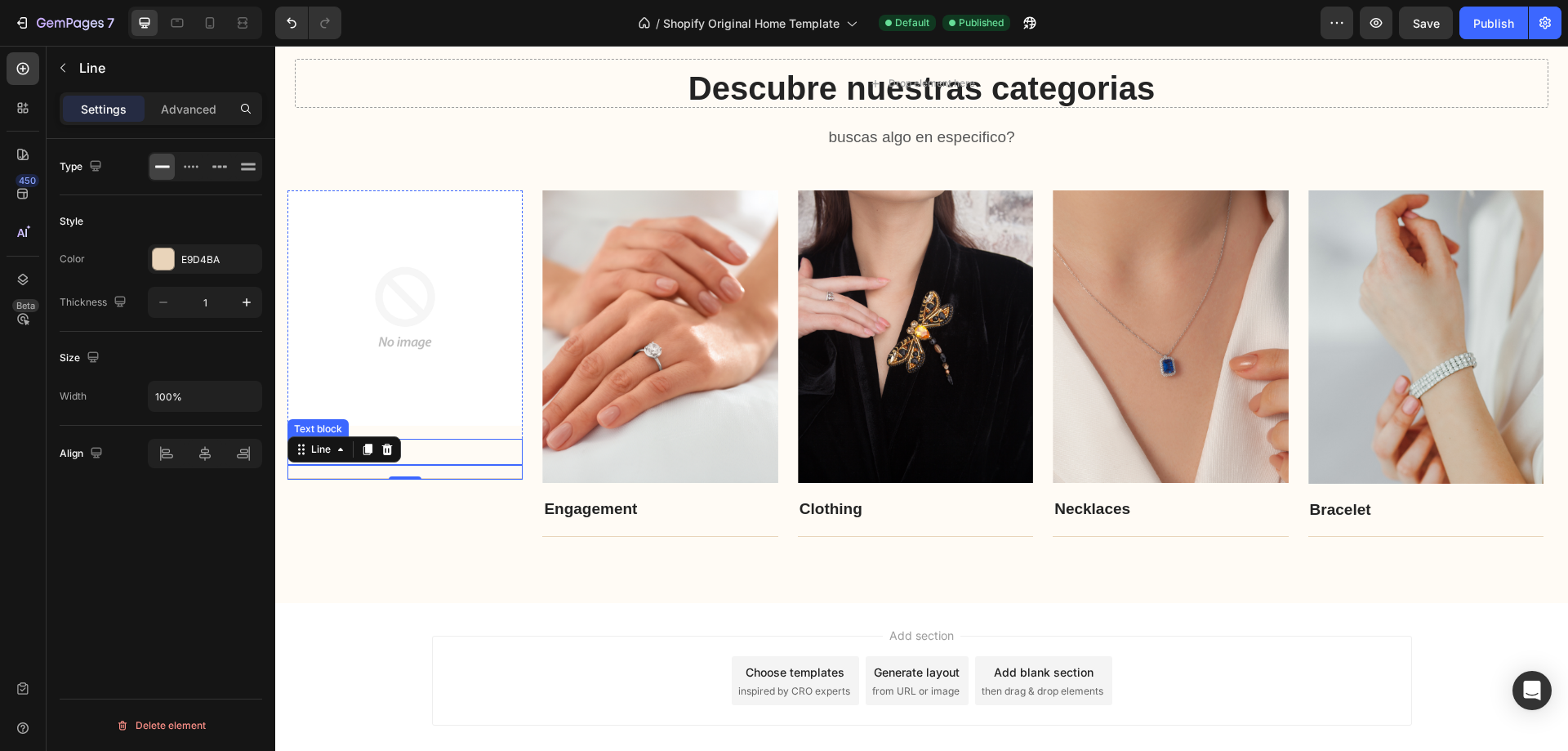
click at [438, 451] on p "Earrings" at bounding box center [405, 452] width 232 height 24
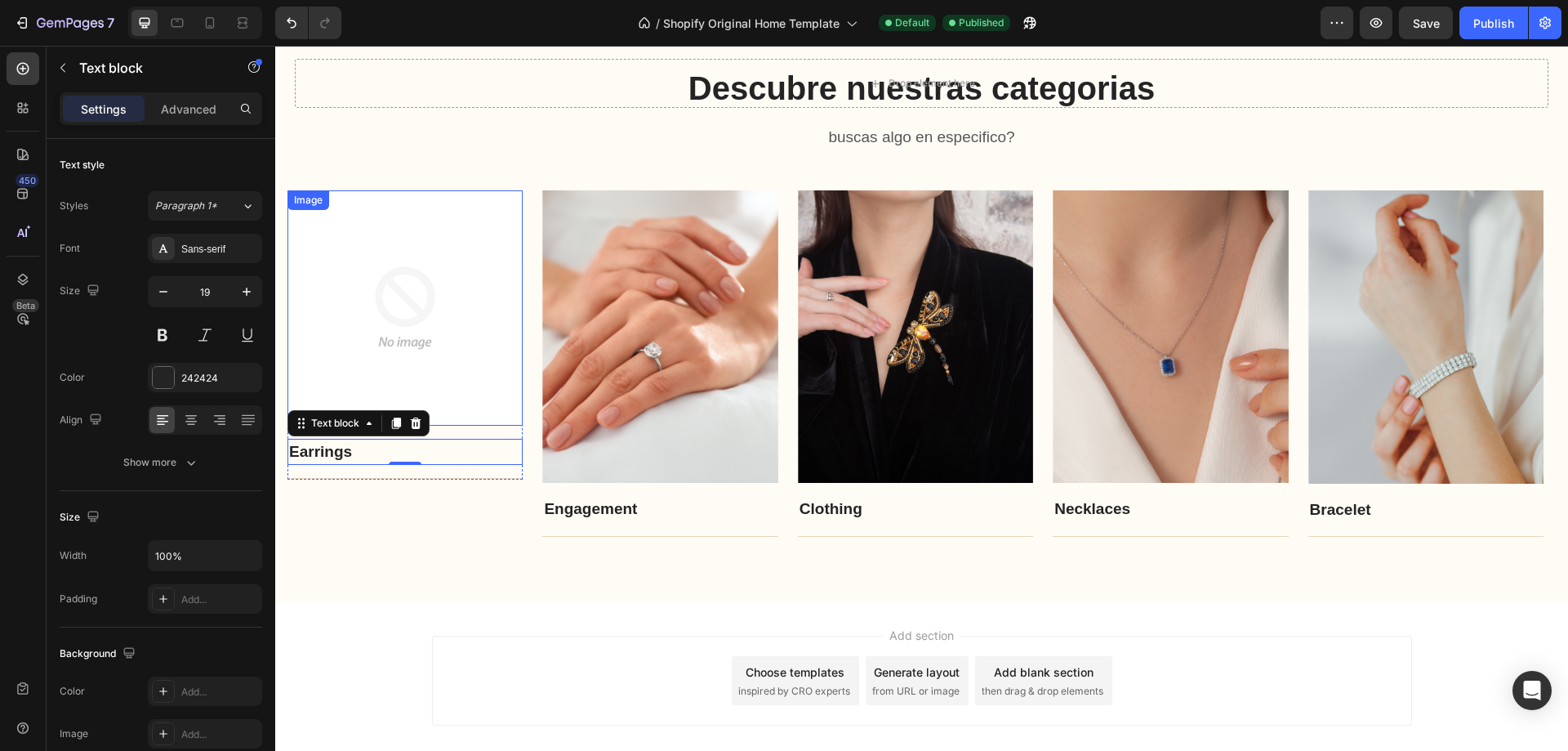
click at [460, 298] on img at bounding box center [405, 308] width 236 height 236
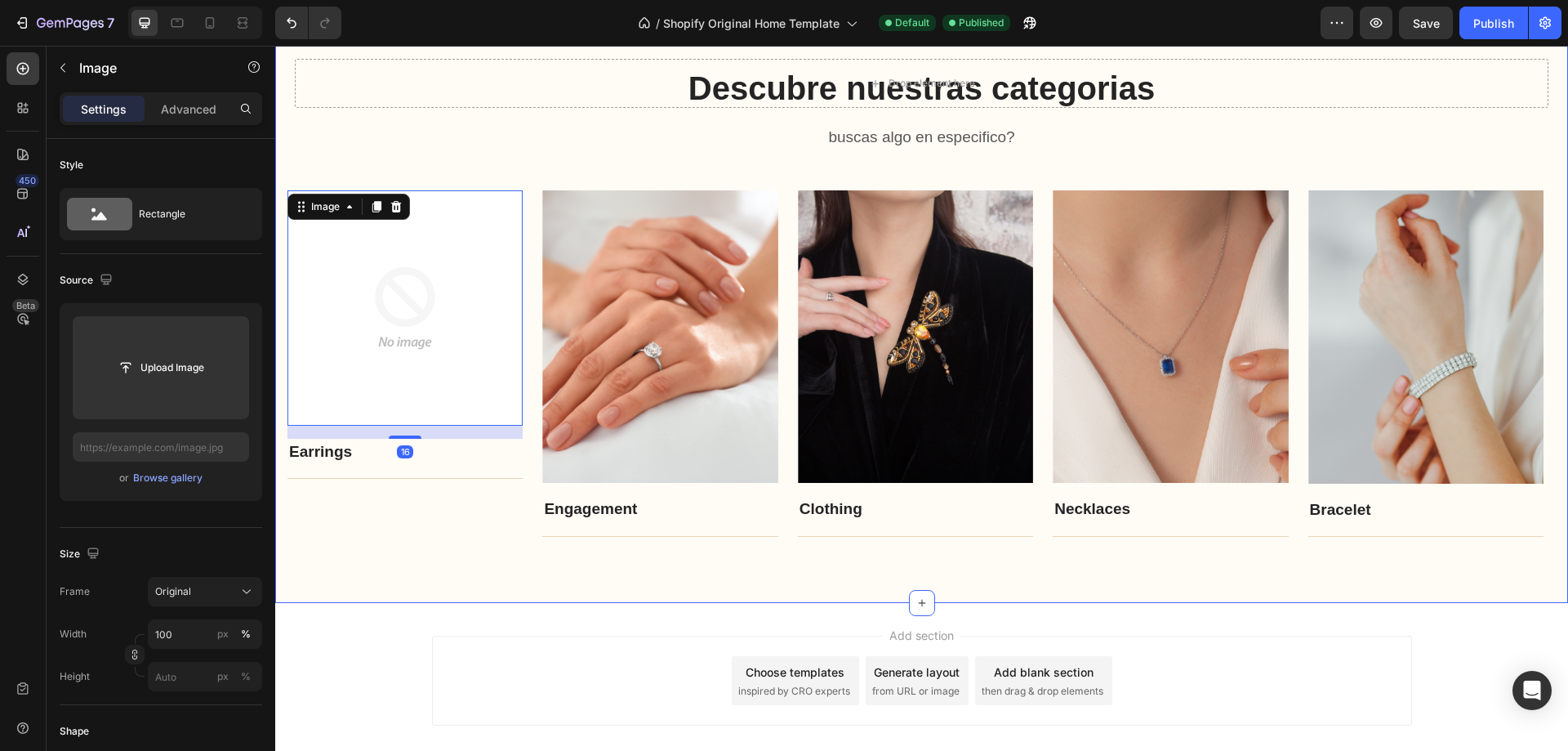
click at [415, 162] on div "Descubre nuestras categorias Heading buscas algo en especifico? Text block Row …" at bounding box center [921, 301] width 1269 height 472
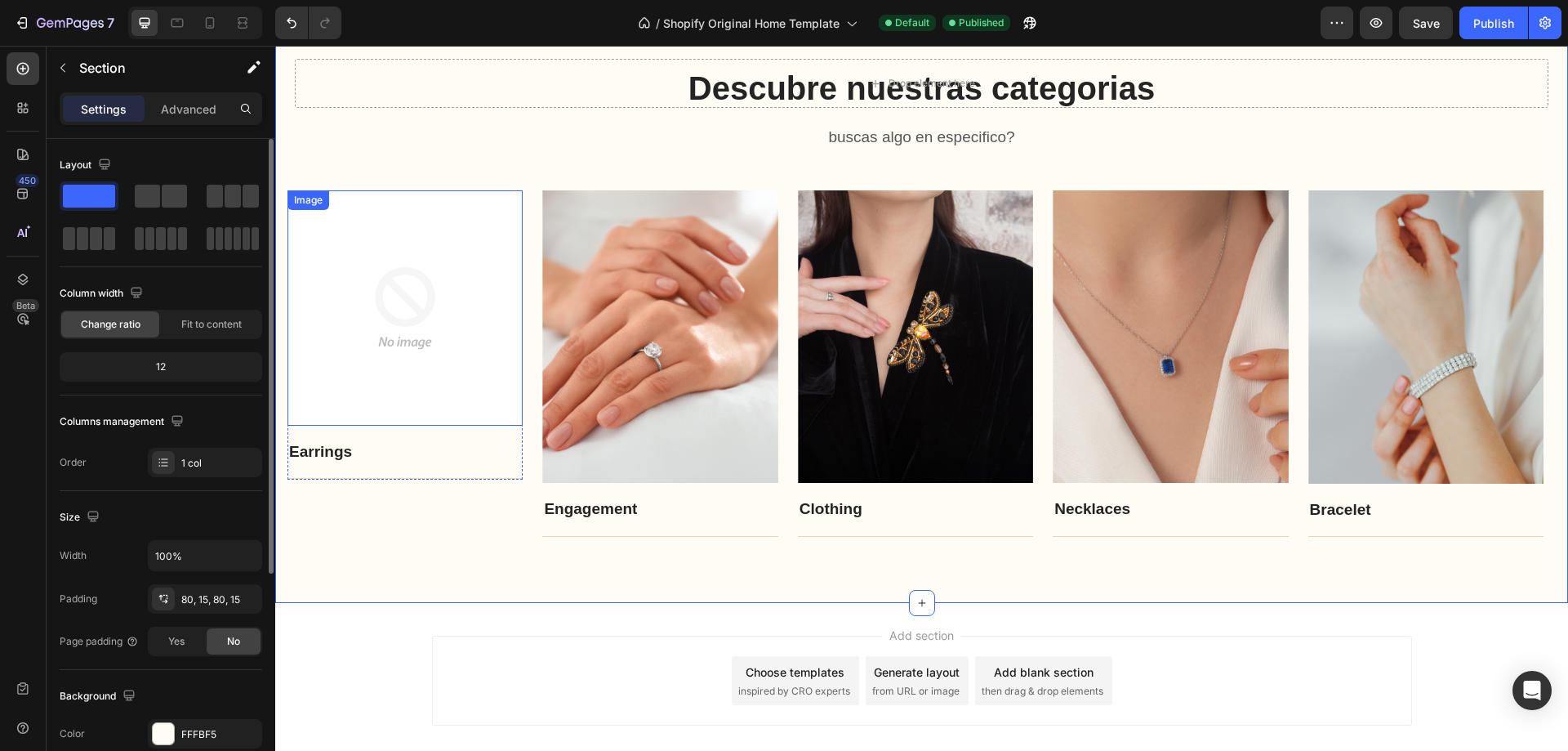
click at [410, 268] on img at bounding box center [405, 308] width 236 height 236
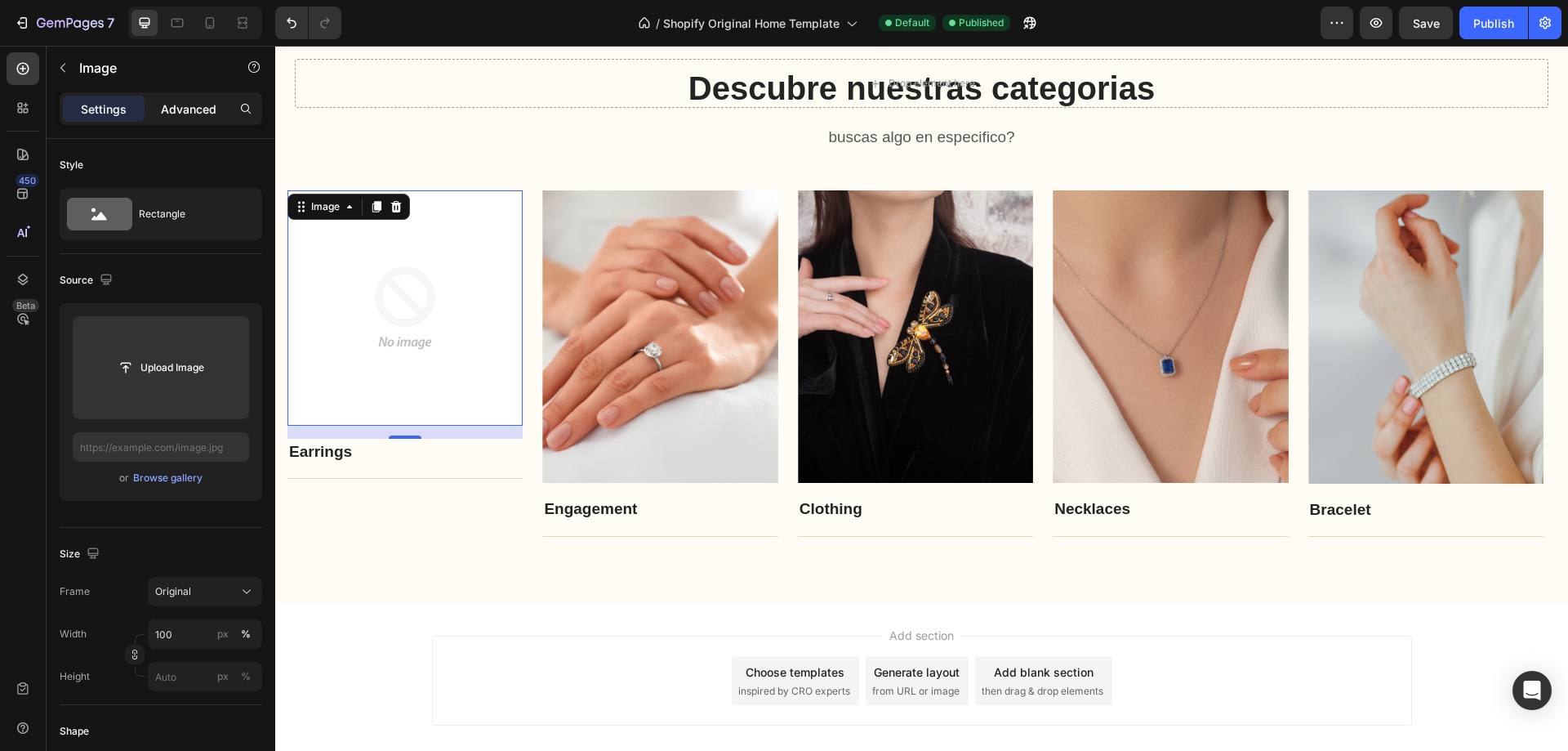
click at [196, 117] on p "Advanced" at bounding box center [188, 109] width 56 height 17
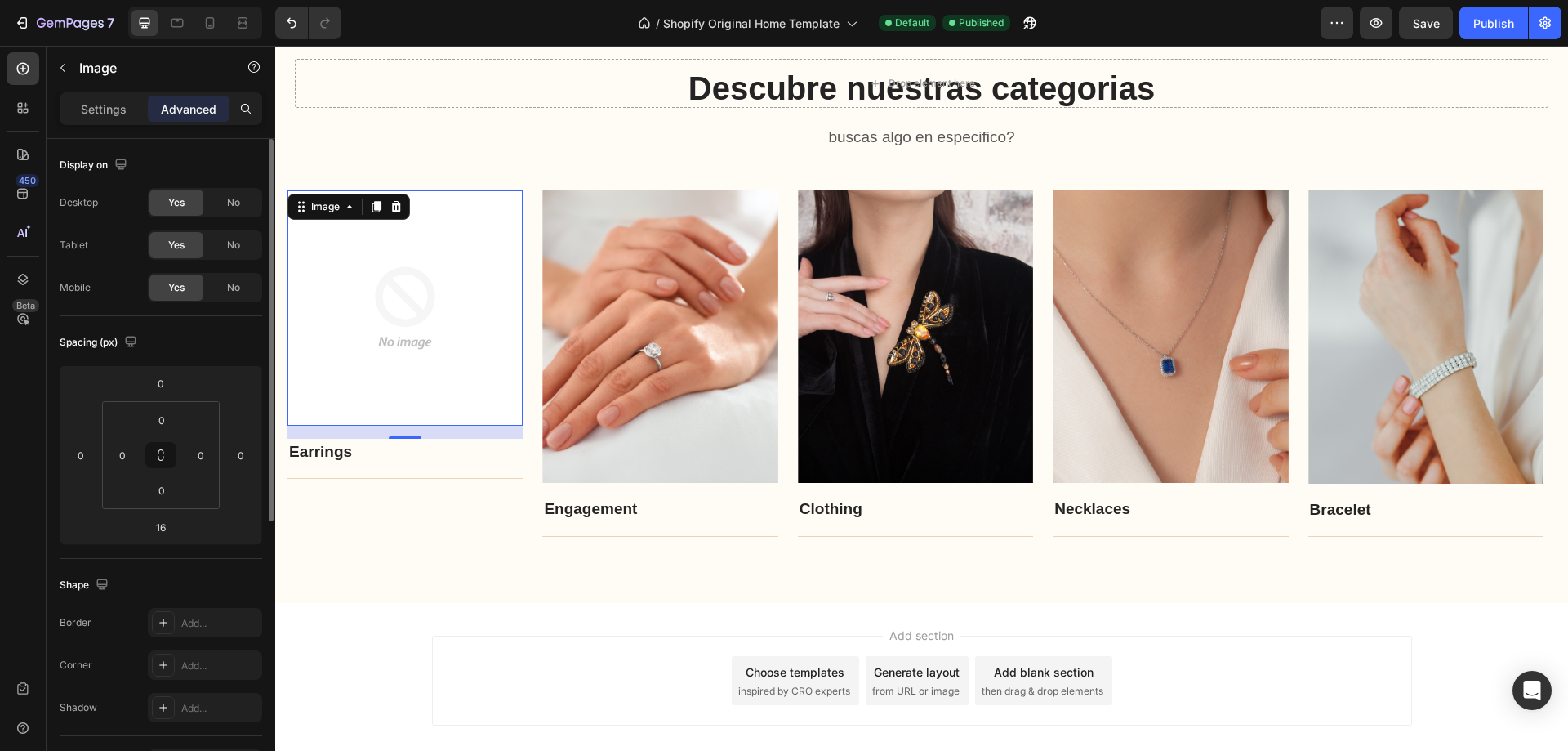
click at [119, 92] on div "Settings Advanced" at bounding box center [161, 108] width 203 height 33
click at [120, 102] on p "Settings" at bounding box center [103, 109] width 46 height 17
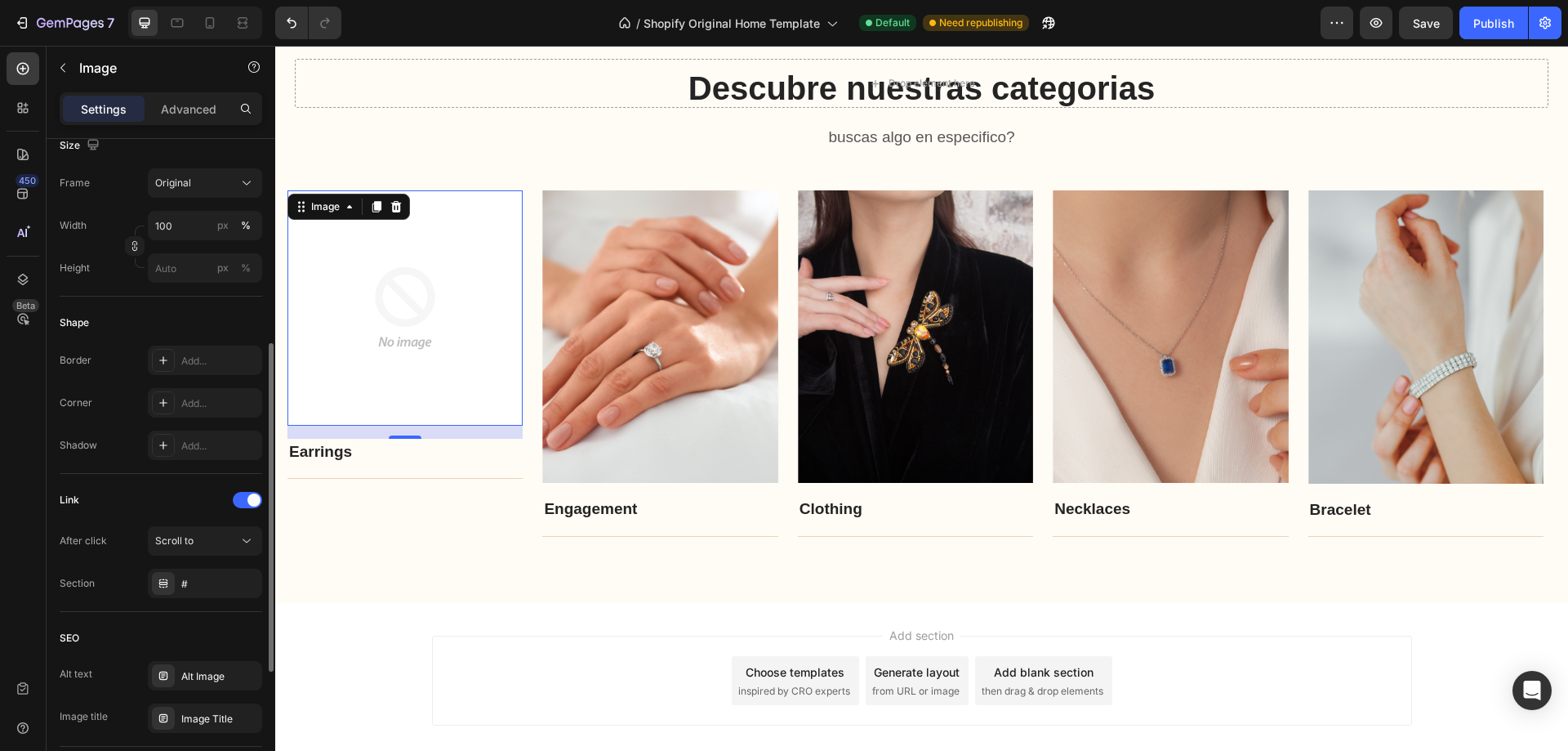
scroll to position [490, 0]
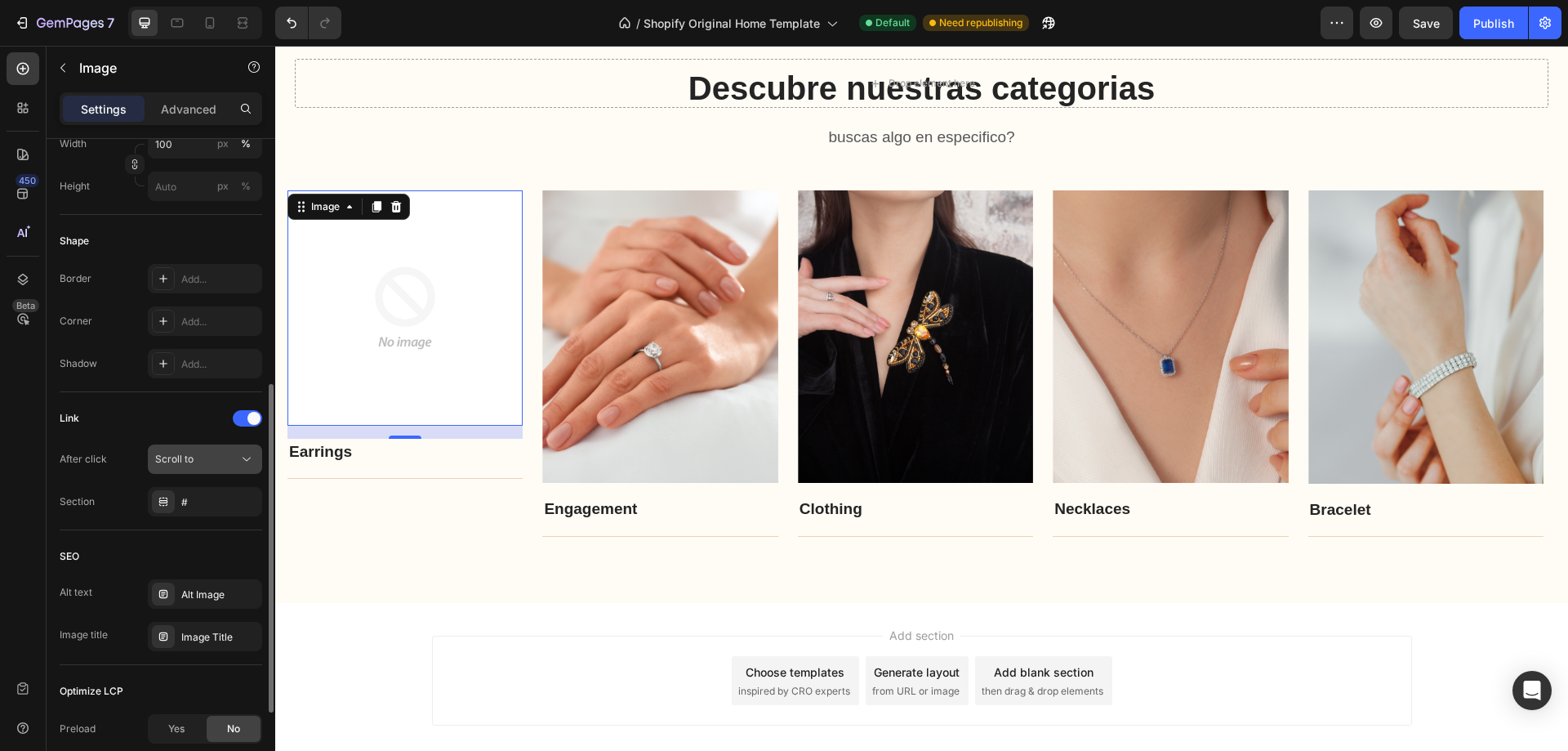
click at [191, 458] on span "Scroll to" at bounding box center [174, 459] width 39 height 12
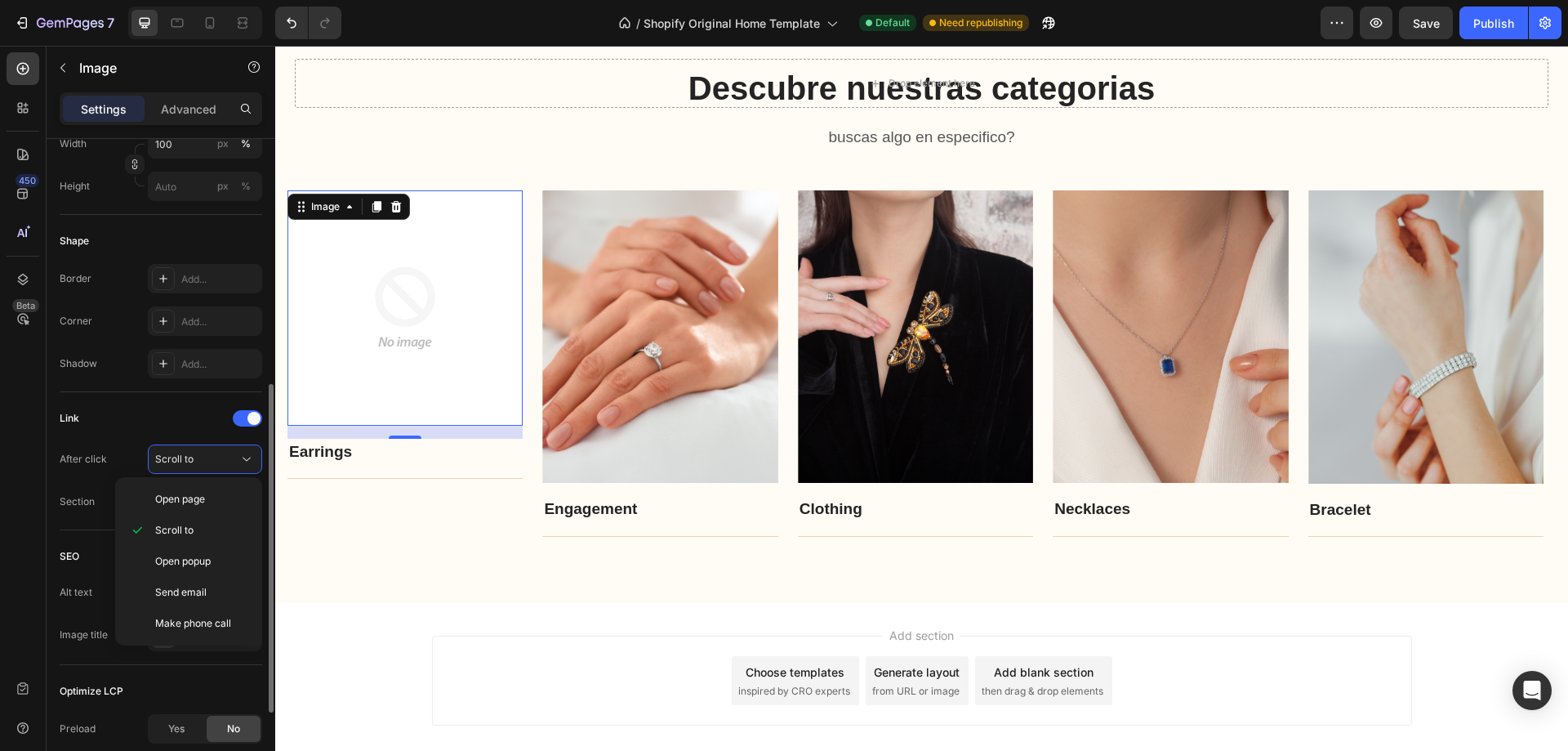
click at [174, 432] on div "Link After click Scroll to Section #" at bounding box center [161, 460] width 203 height 111
click at [183, 503] on div "#" at bounding box center [205, 502] width 47 height 15
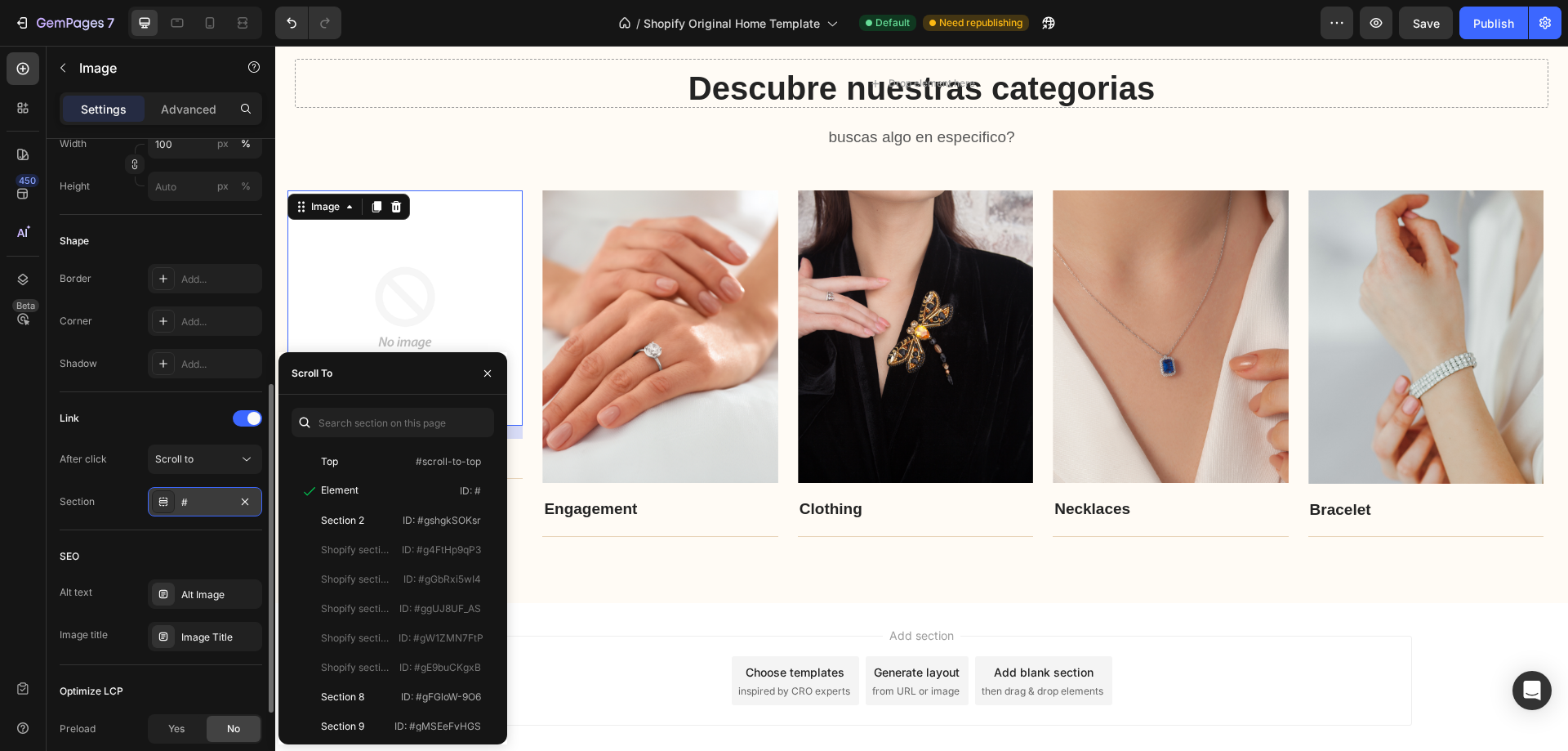
click at [170, 503] on div at bounding box center [163, 502] width 23 height 23
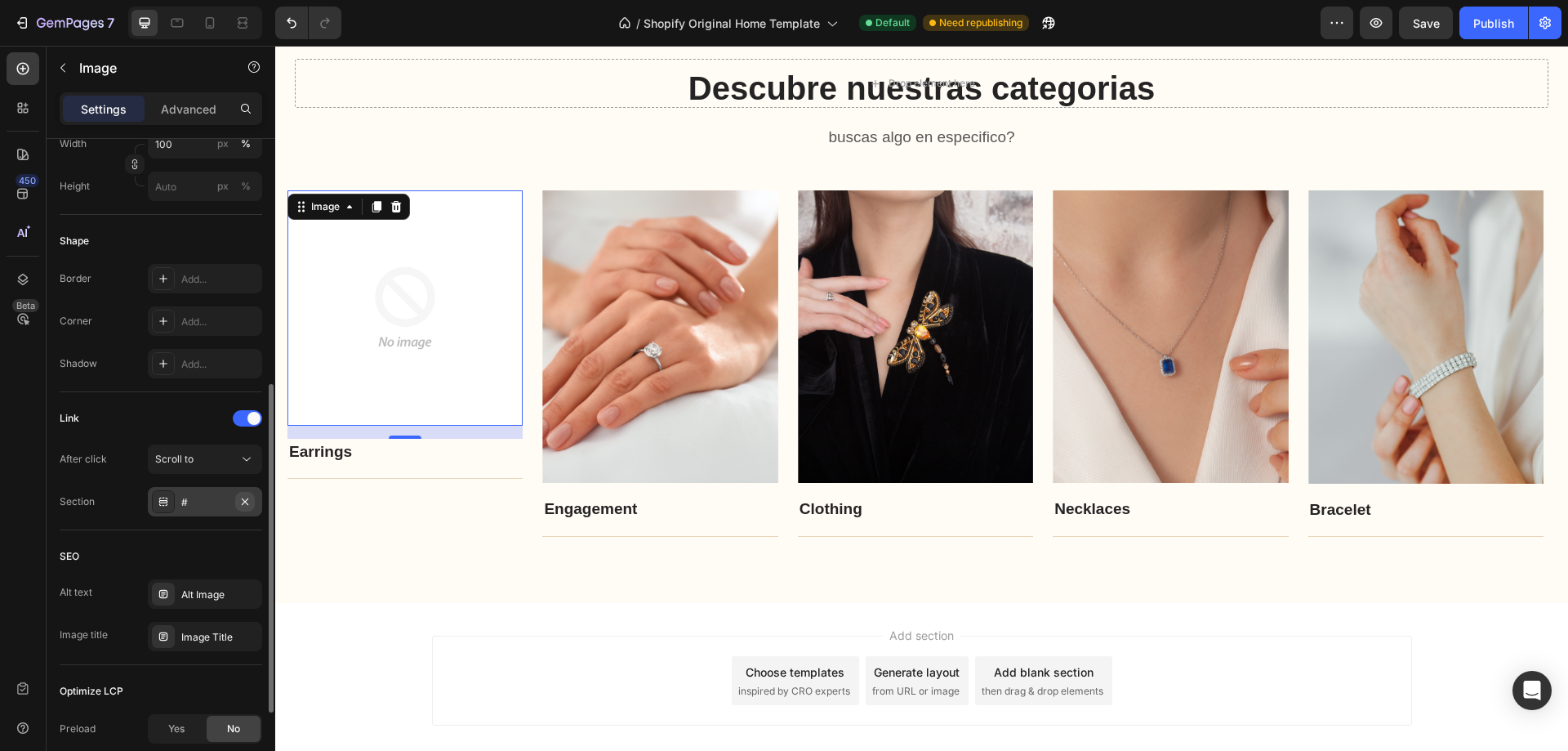
click at [249, 500] on icon "button" at bounding box center [244, 502] width 13 height 13
click at [215, 463] on div "Scroll to" at bounding box center [196, 459] width 83 height 15
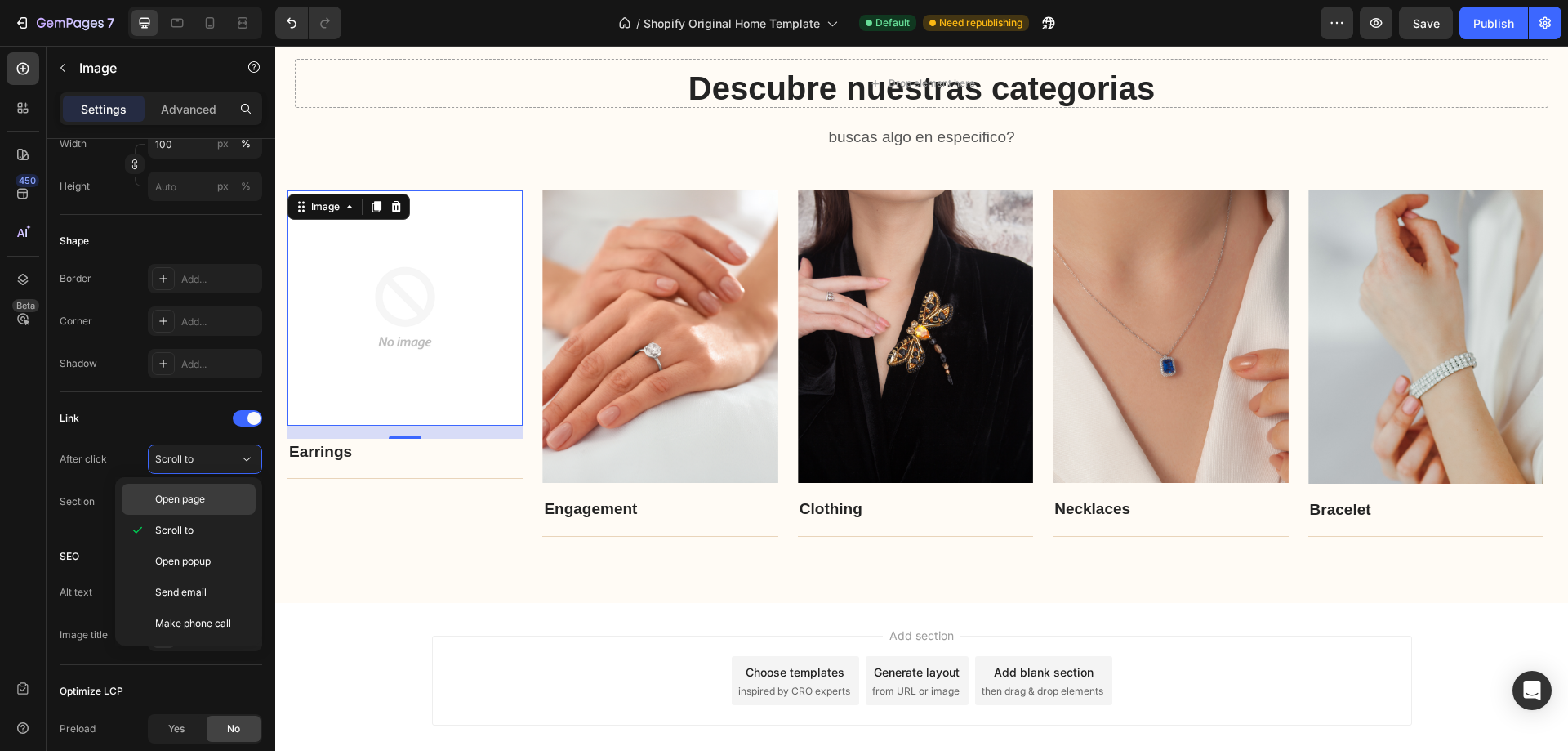
click at [184, 491] on div "Open page" at bounding box center [189, 499] width 134 height 31
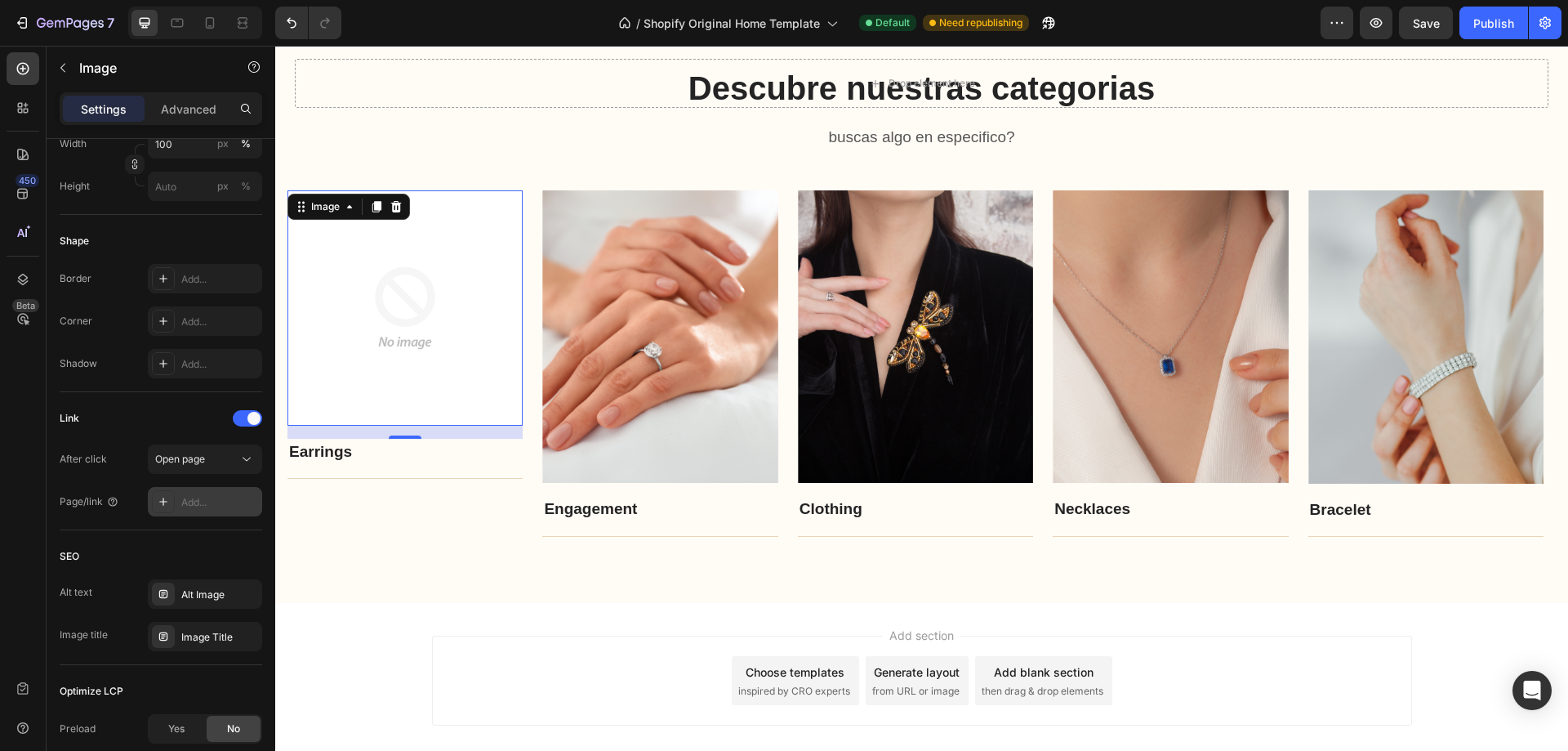
click at [176, 502] on div "Add..." at bounding box center [205, 502] width 114 height 29
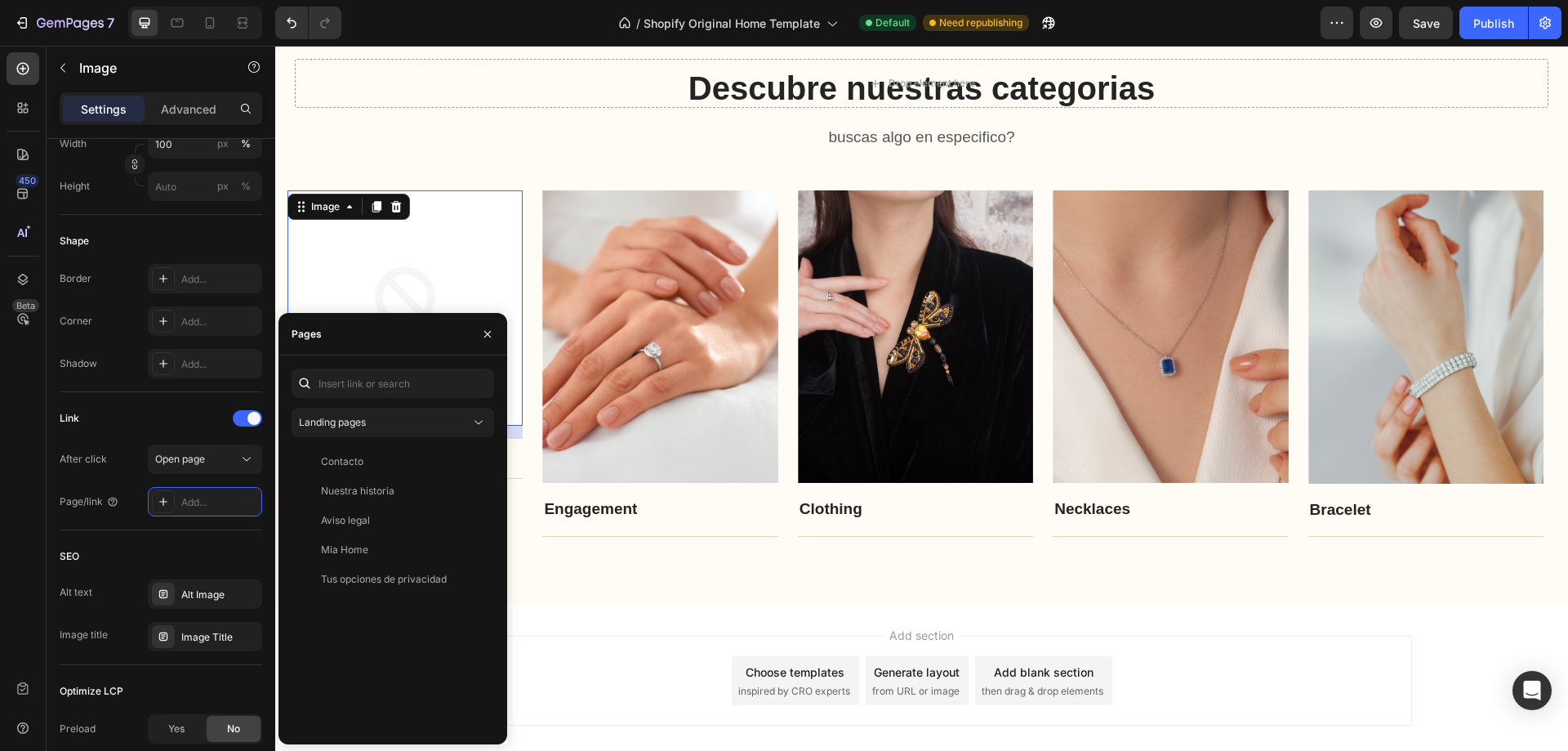
click at [388, 438] on div "Landing pages Contacto View Nuestra historia View Aviso legal View Mia Home Vie…" at bounding box center [393, 550] width 203 height 363
click at [385, 434] on button "Landing pages" at bounding box center [393, 422] width 203 height 29
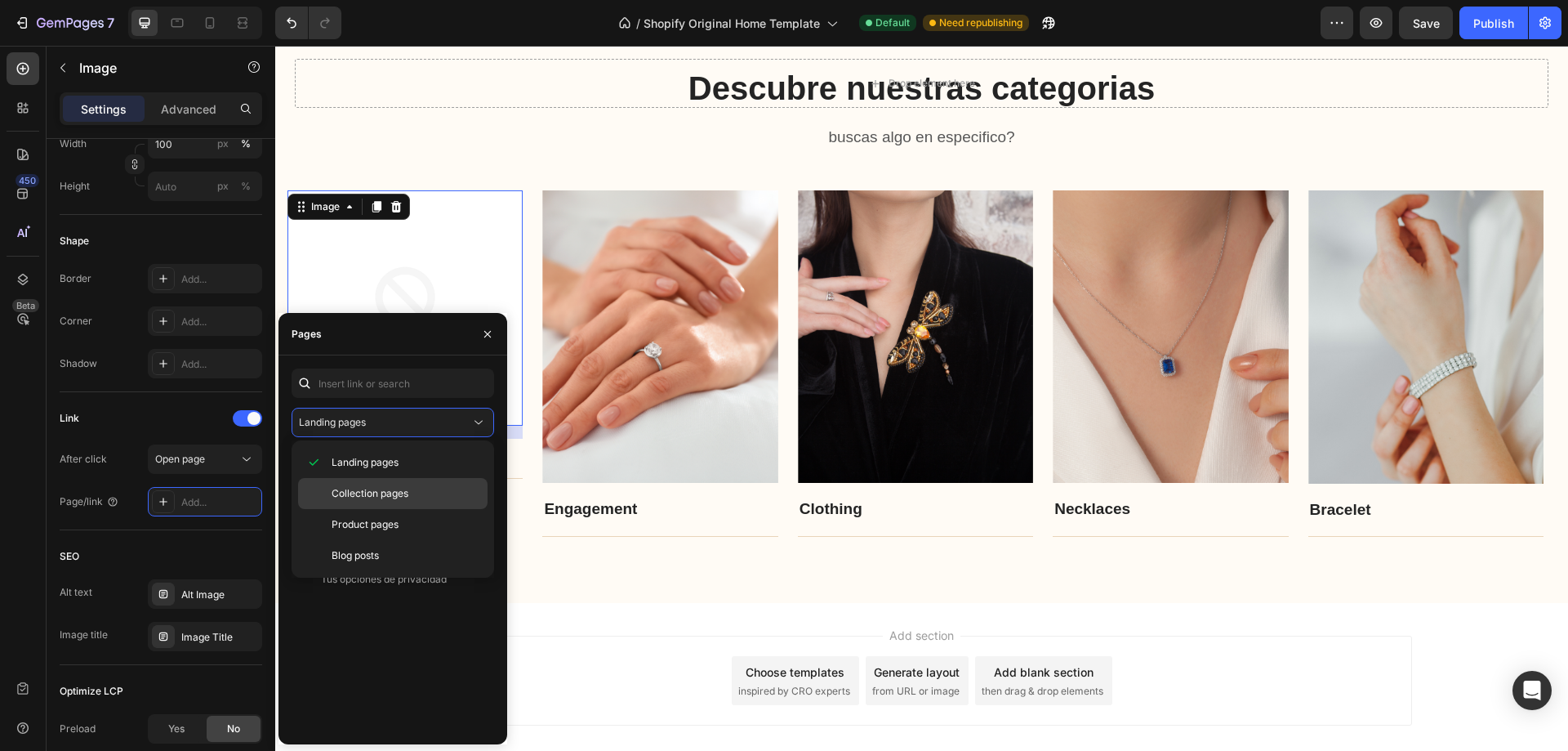
click at [371, 495] on span "Collection pages" at bounding box center [370, 493] width 77 height 15
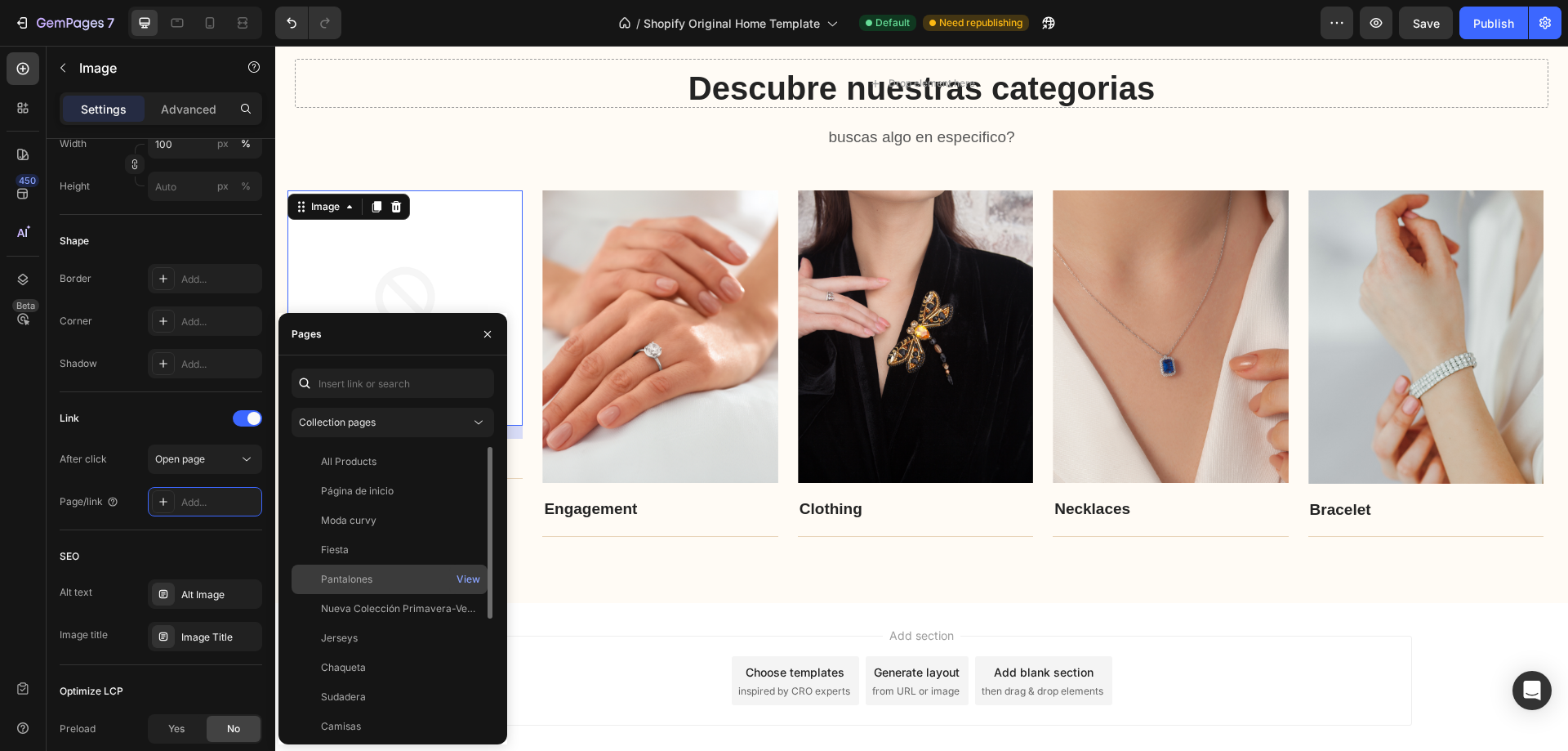
scroll to position [82, 0]
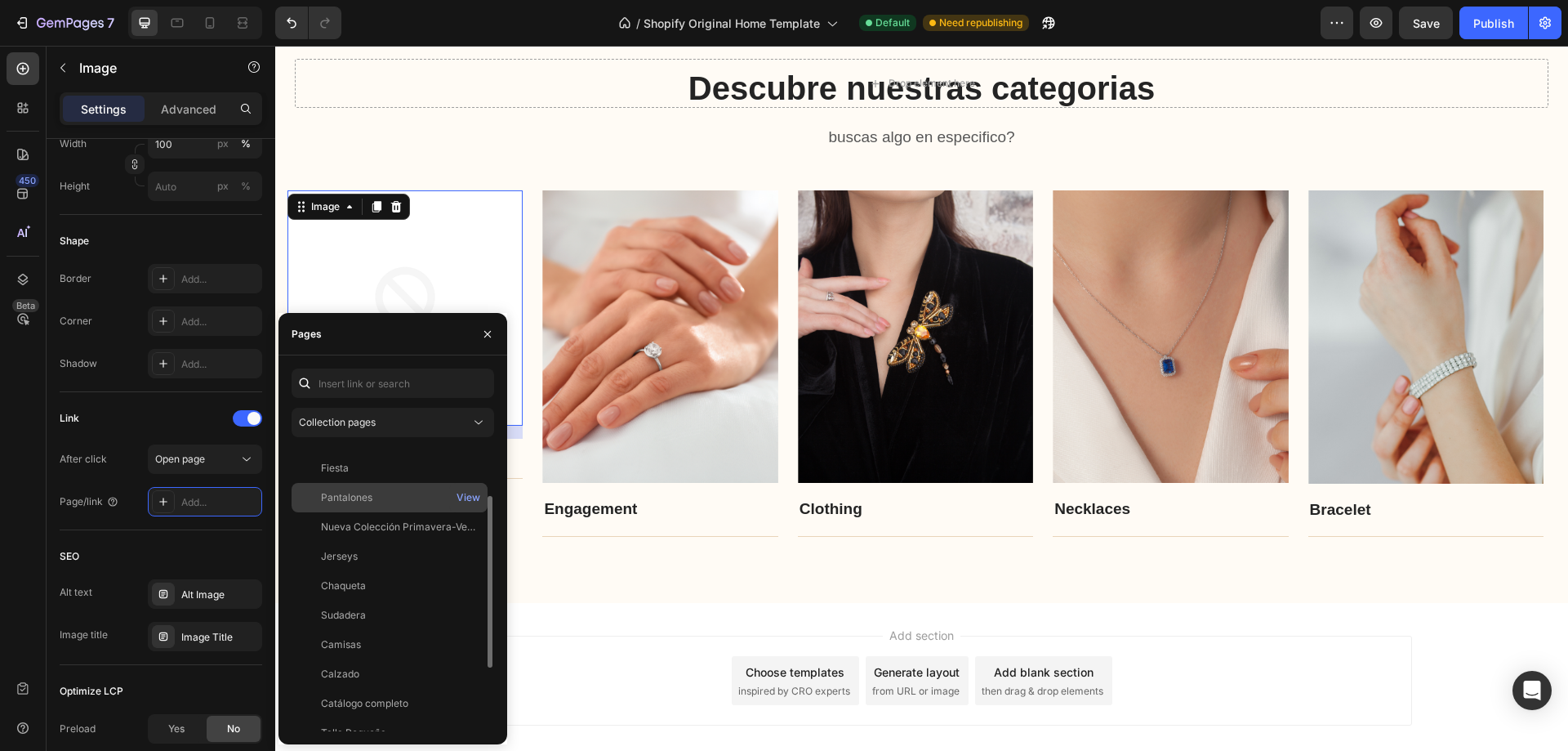
click at [368, 499] on div "Pantalones" at bounding box center [347, 497] width 52 height 15
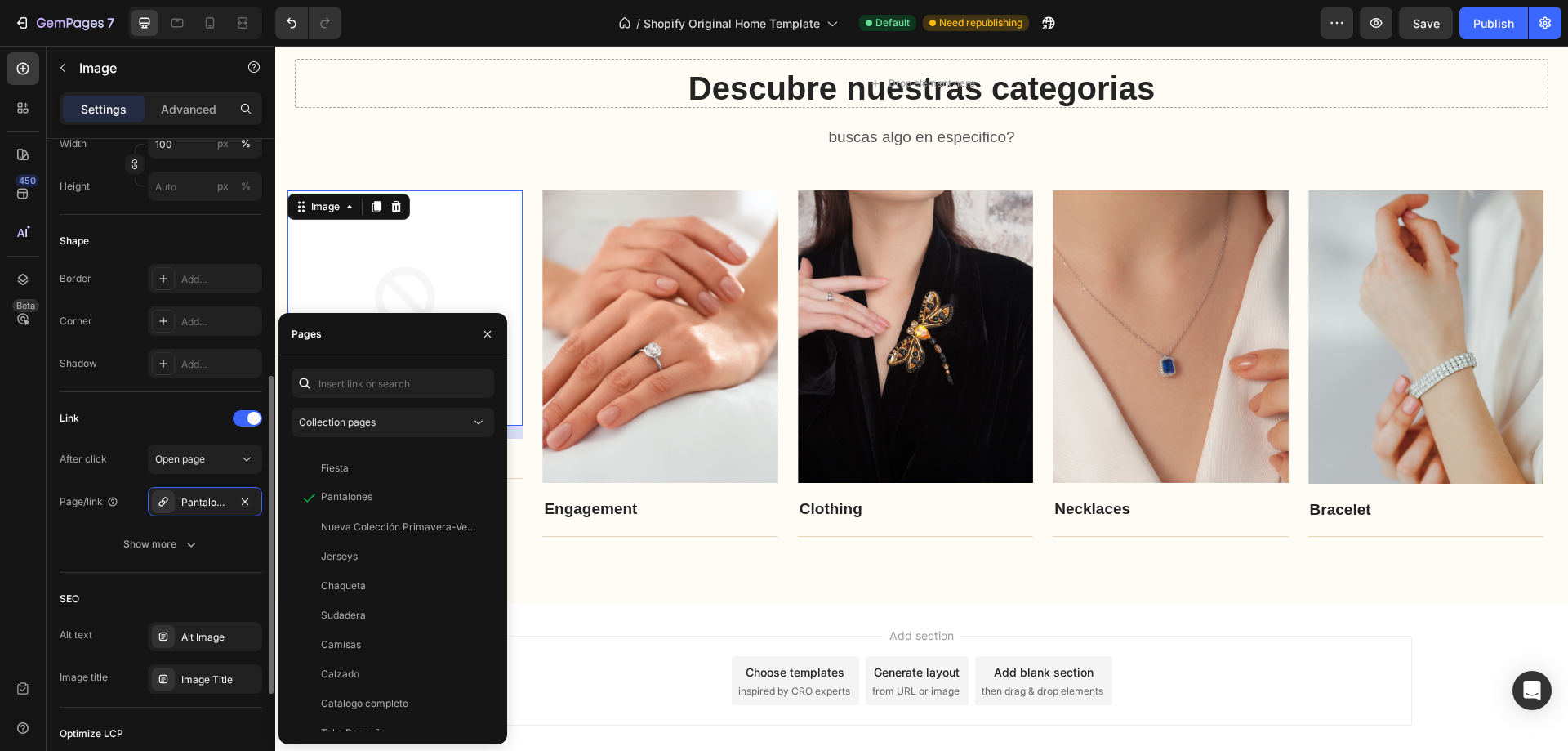
click at [231, 562] on div "Link After click Open page Page/link Pantalones Show more" at bounding box center [161, 483] width 203 height 181
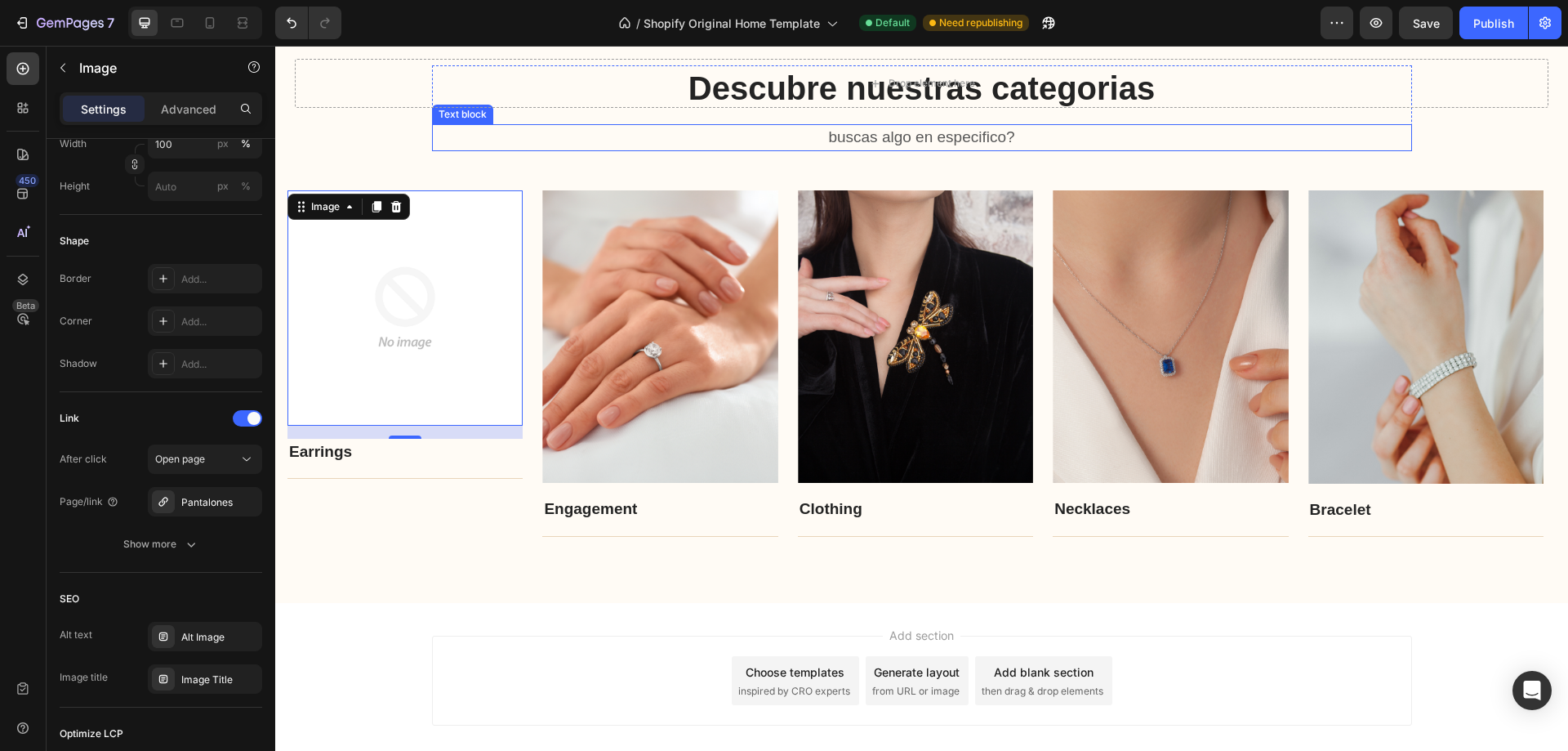
click at [531, 133] on p "buscas algo en especifico?" at bounding box center [922, 138] width 977 height 24
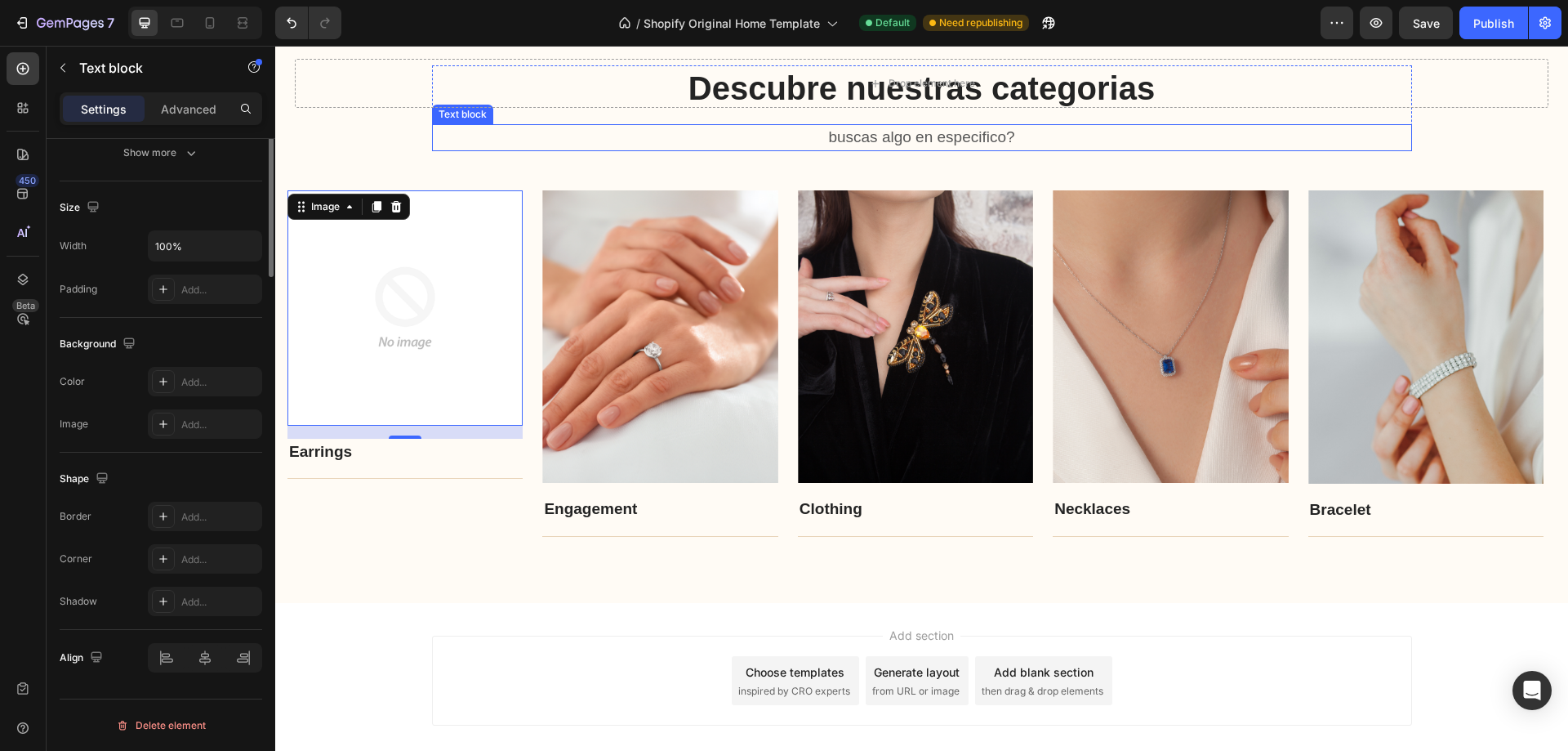
scroll to position [0, 0]
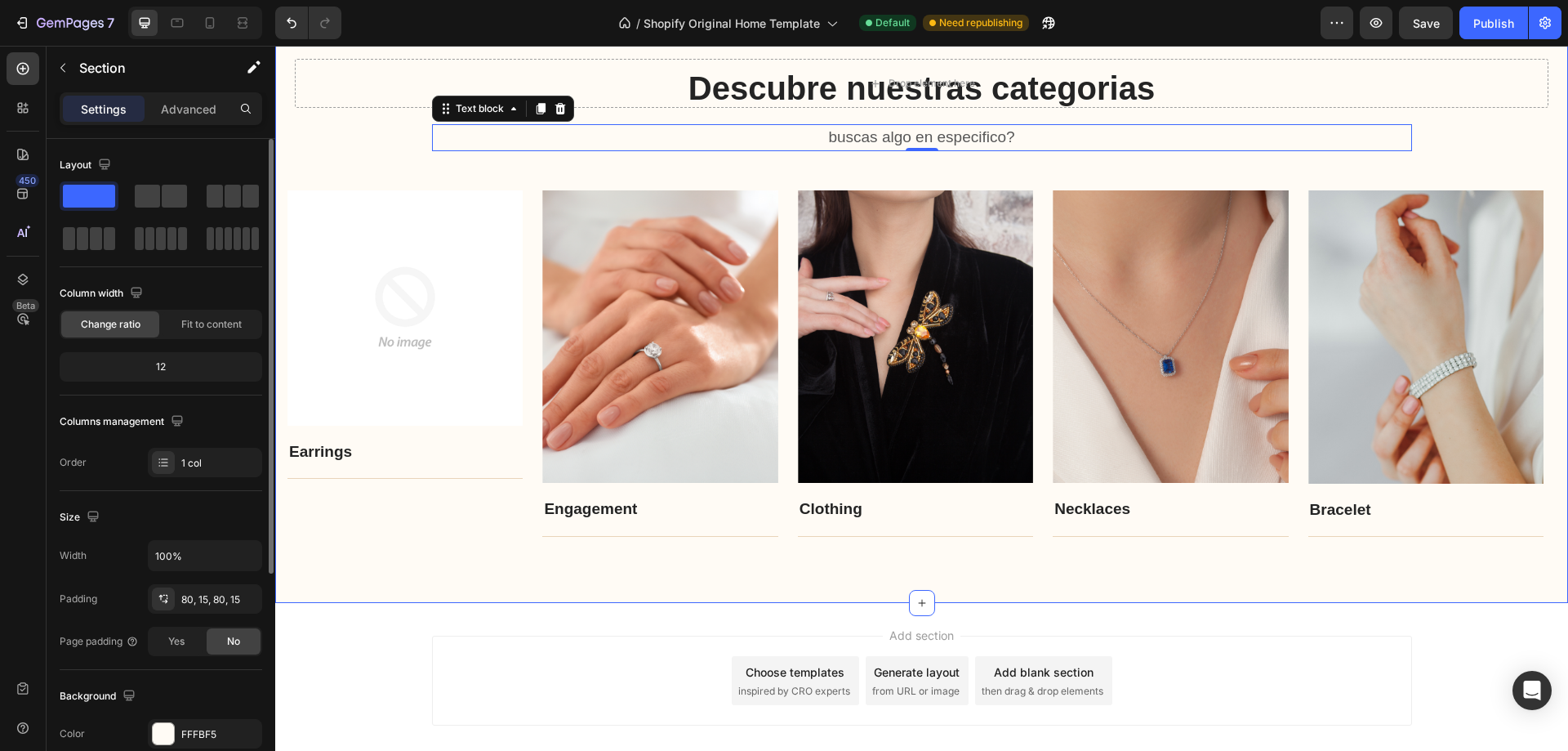
click at [513, 167] on div "Descubre nuestras categorias Heading buscas algo en especifico? Text block 0 Ro…" at bounding box center [921, 301] width 1269 height 472
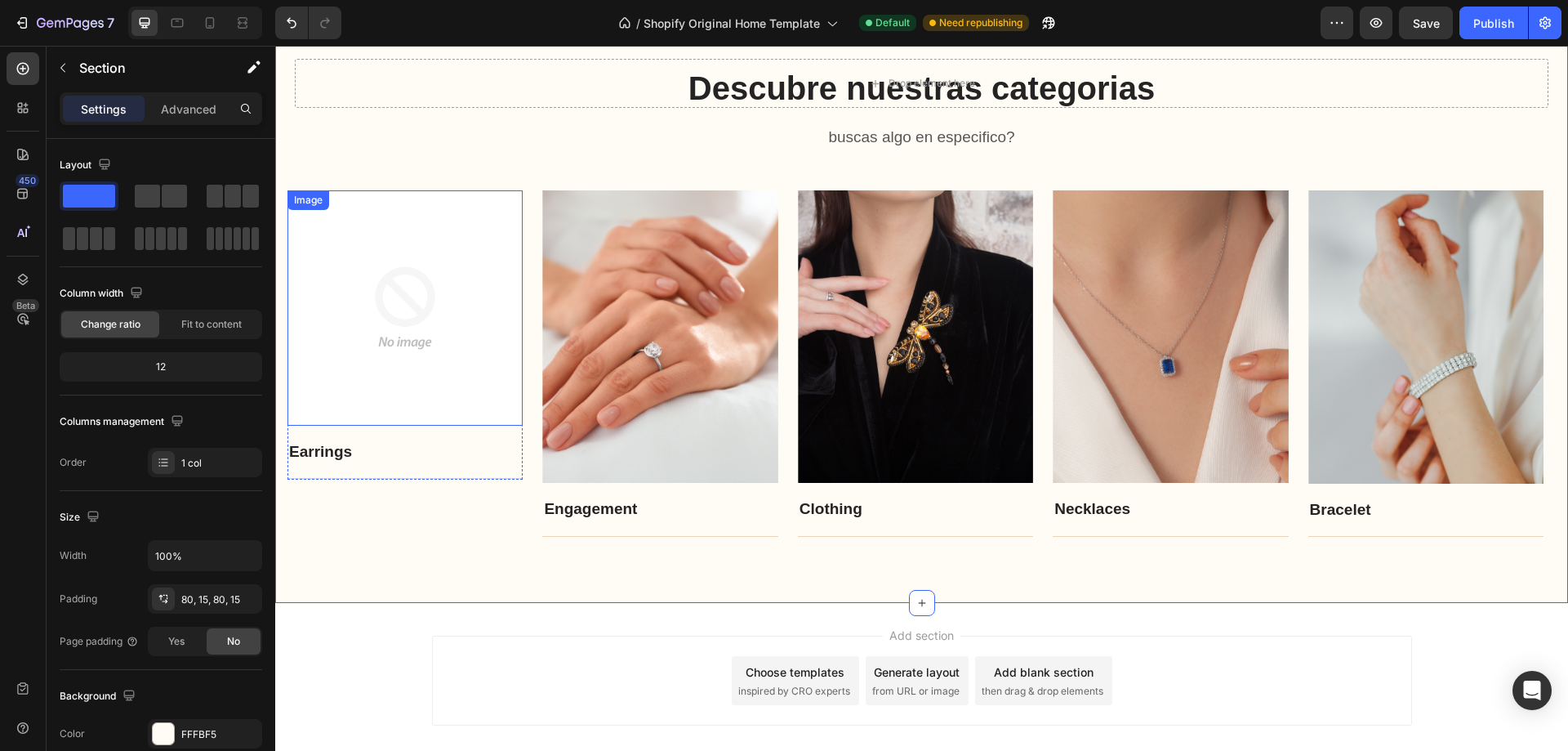
click at [458, 309] on img at bounding box center [405, 308] width 236 height 236
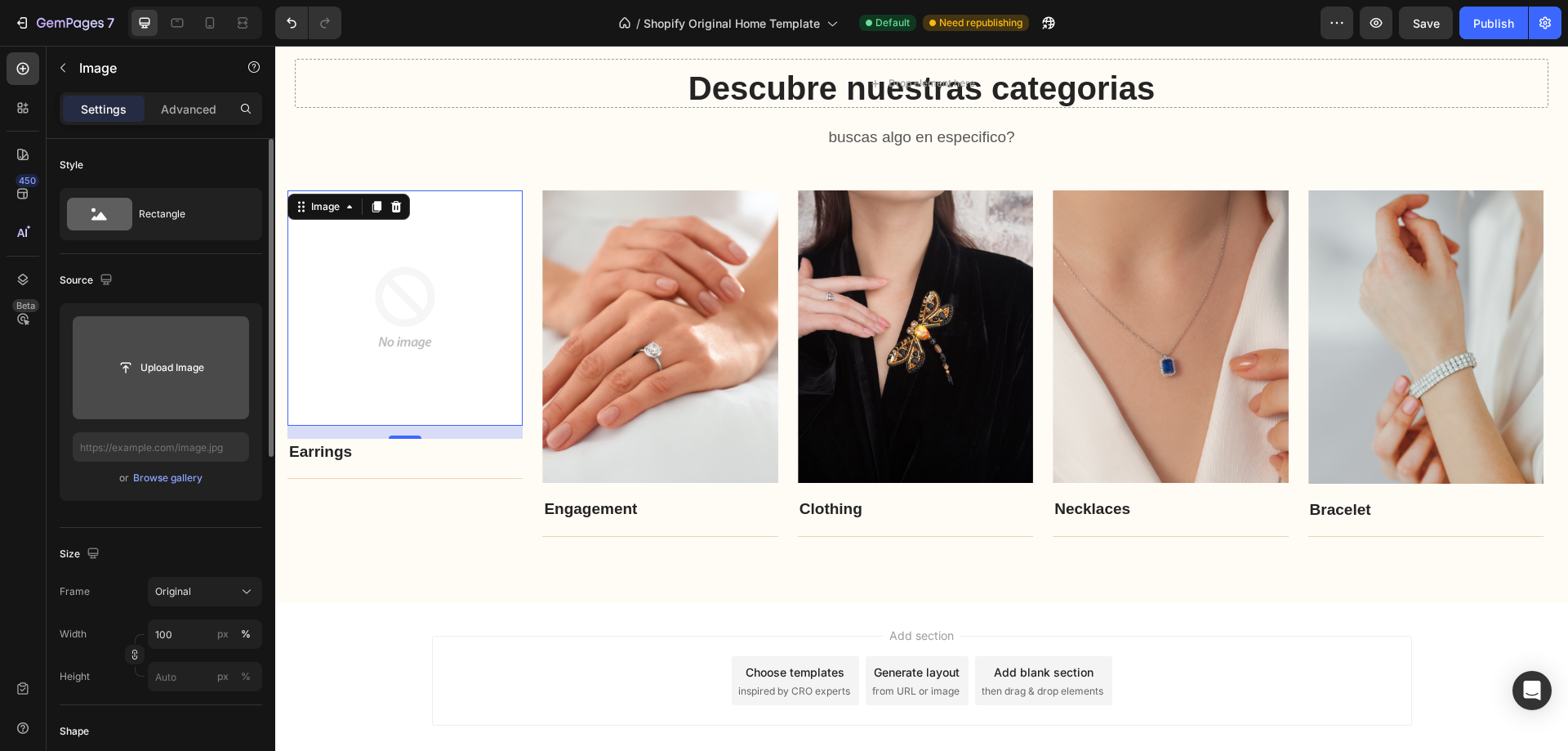
click at [150, 376] on input "file" at bounding box center [161, 367] width 113 height 28
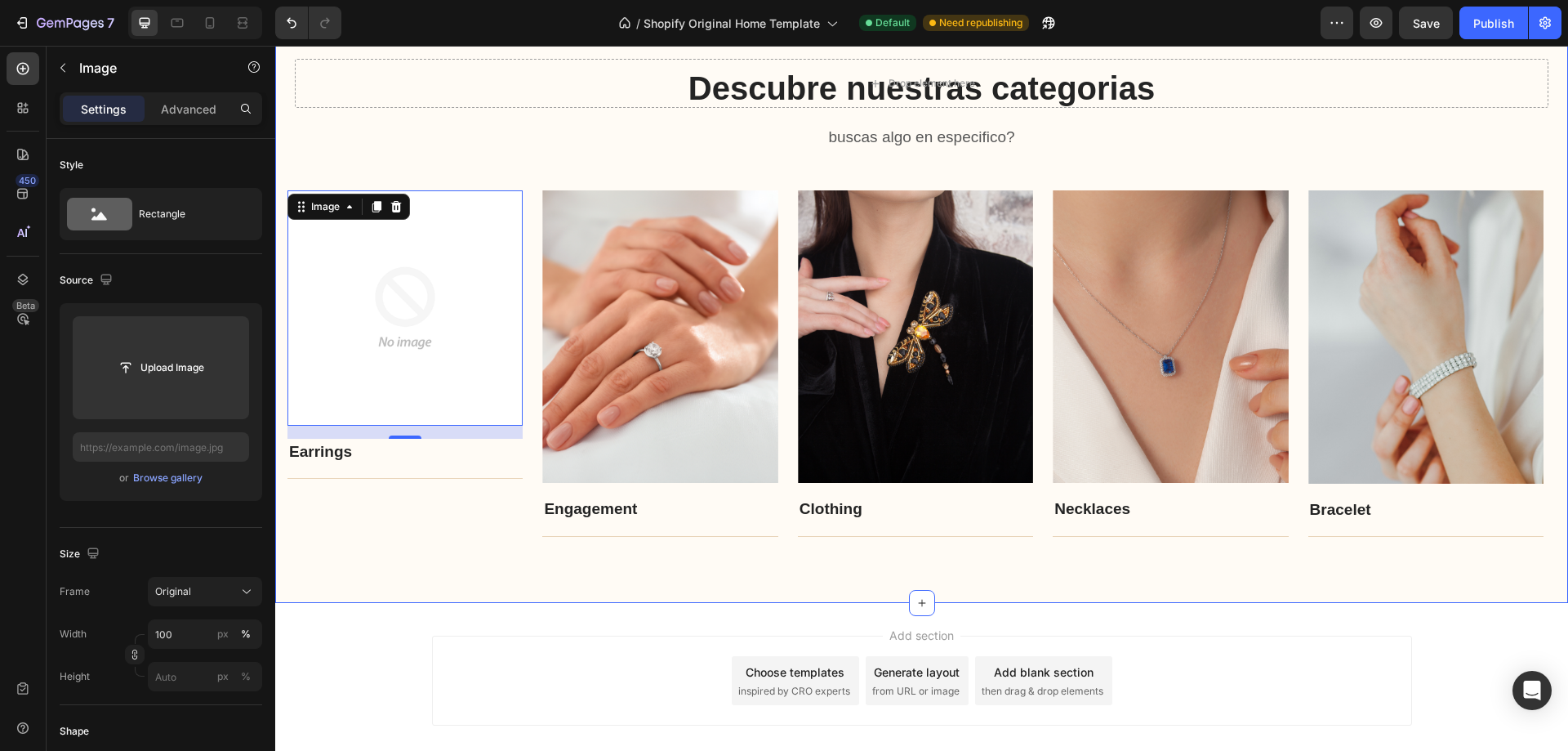
click at [565, 594] on div "Descubre nuestras categorias Heading buscas algo en especifico? Text block Row …" at bounding box center [921, 301] width 1293 height 603
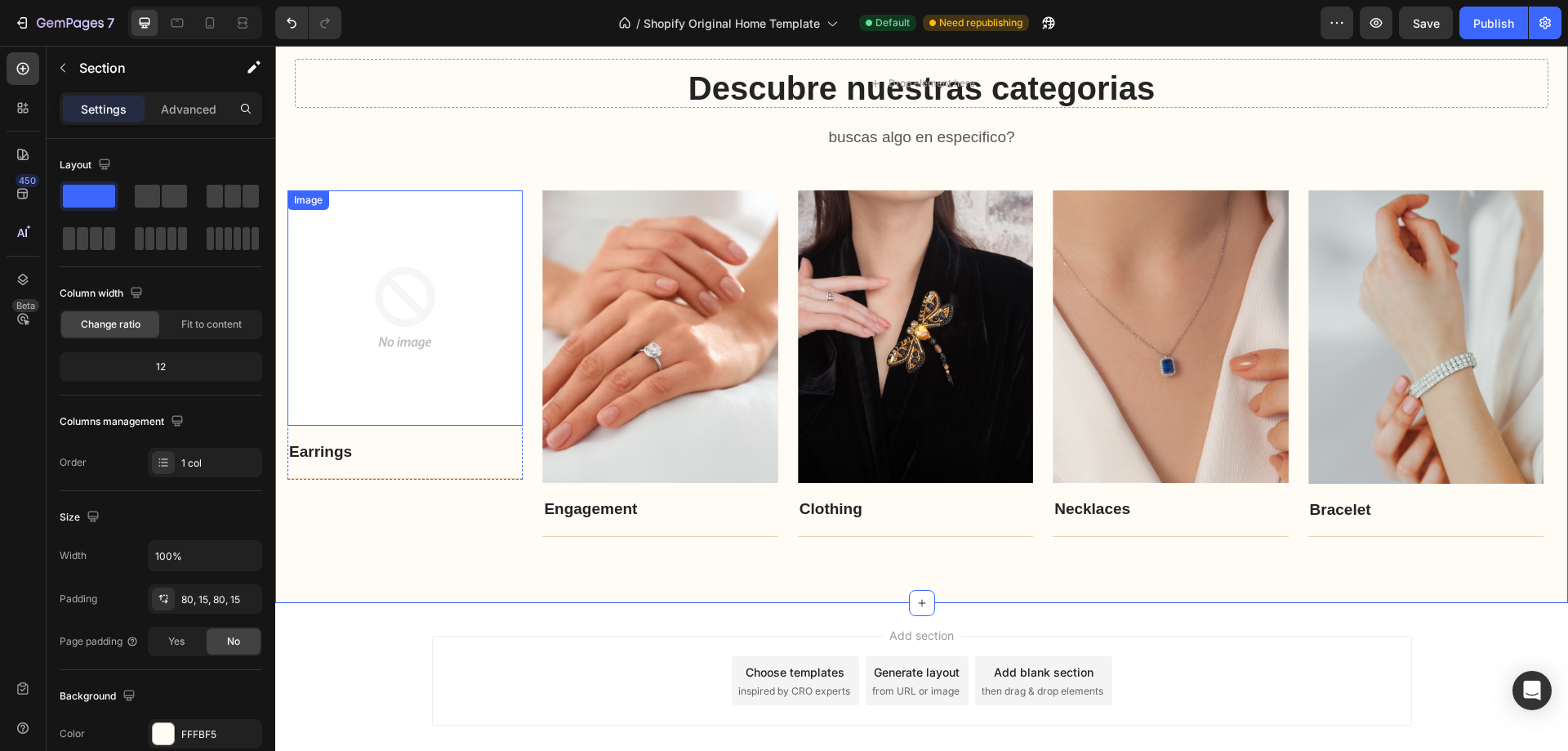
click at [384, 343] on img at bounding box center [405, 308] width 236 height 236
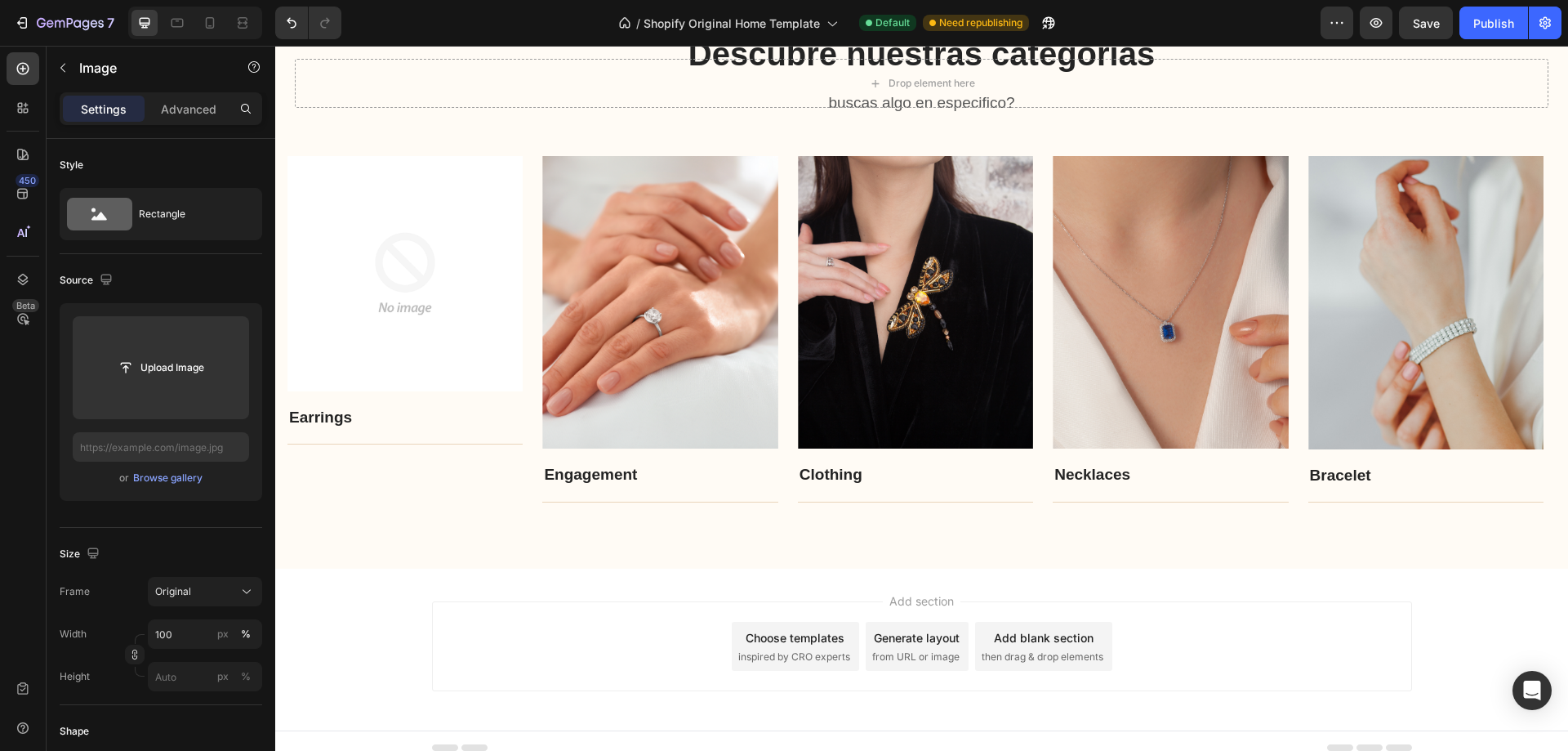
scroll to position [1828, 0]
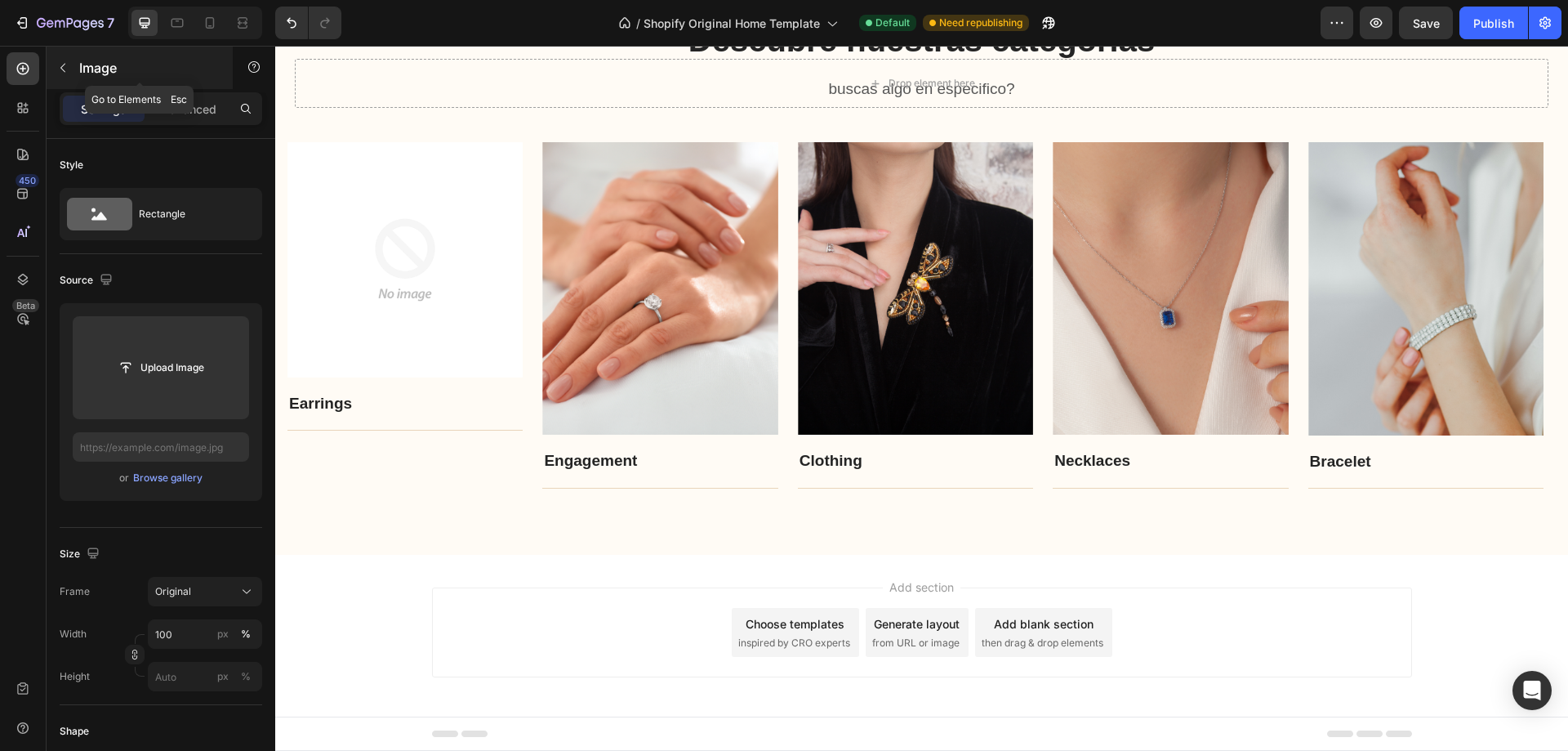
click at [67, 71] on icon "button" at bounding box center [63, 67] width 13 height 13
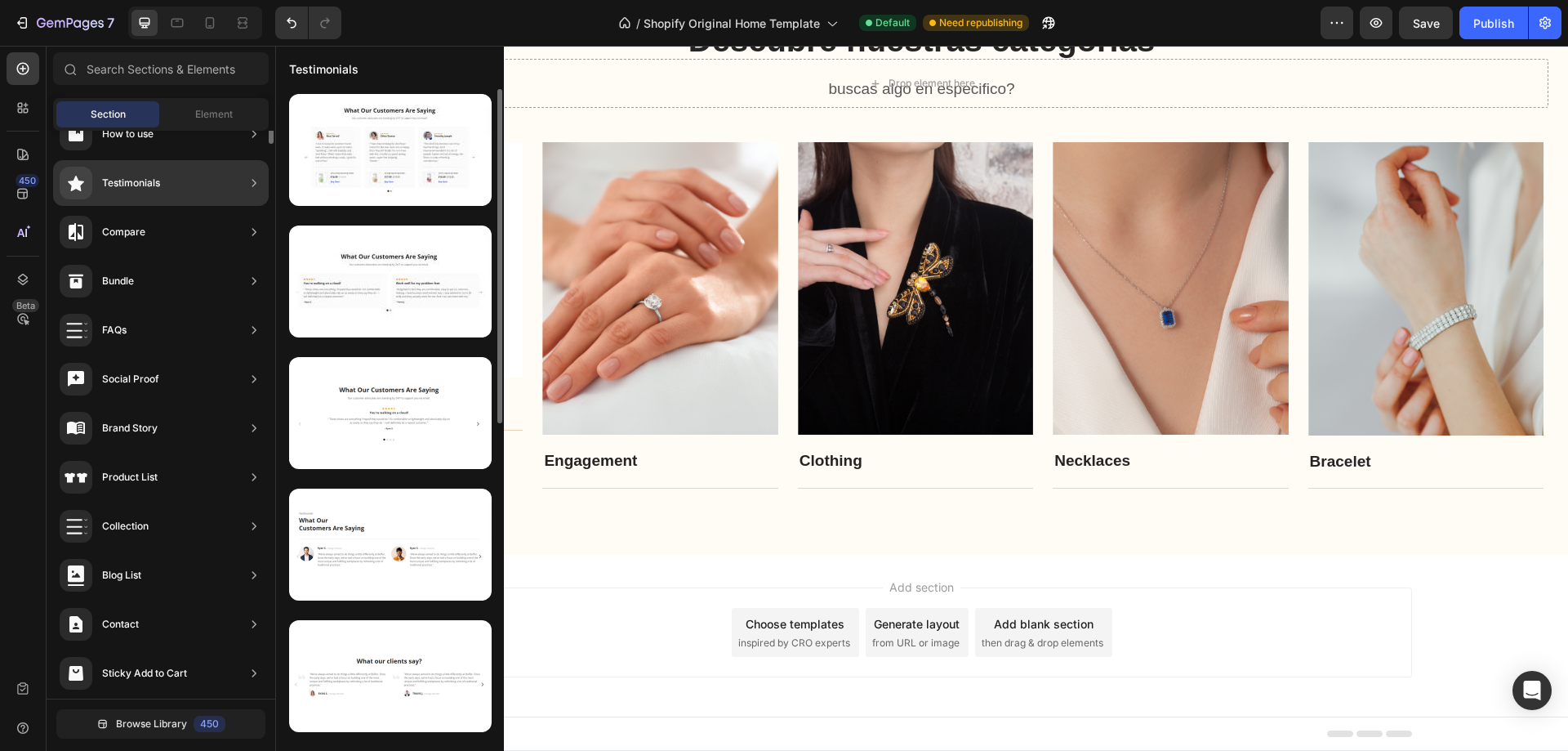
scroll to position [0, 0]
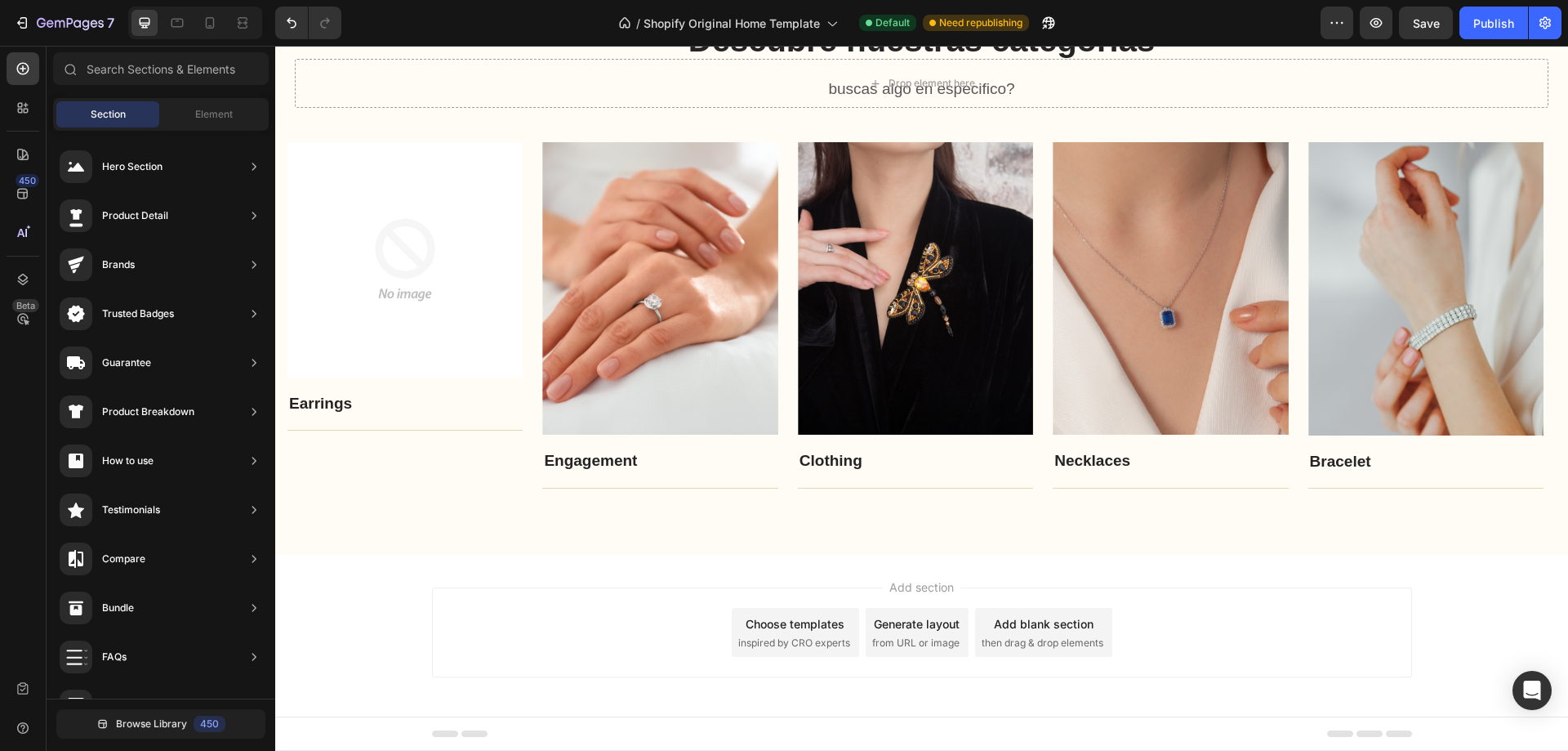
click at [134, 112] on div "Section" at bounding box center [108, 114] width 103 height 26
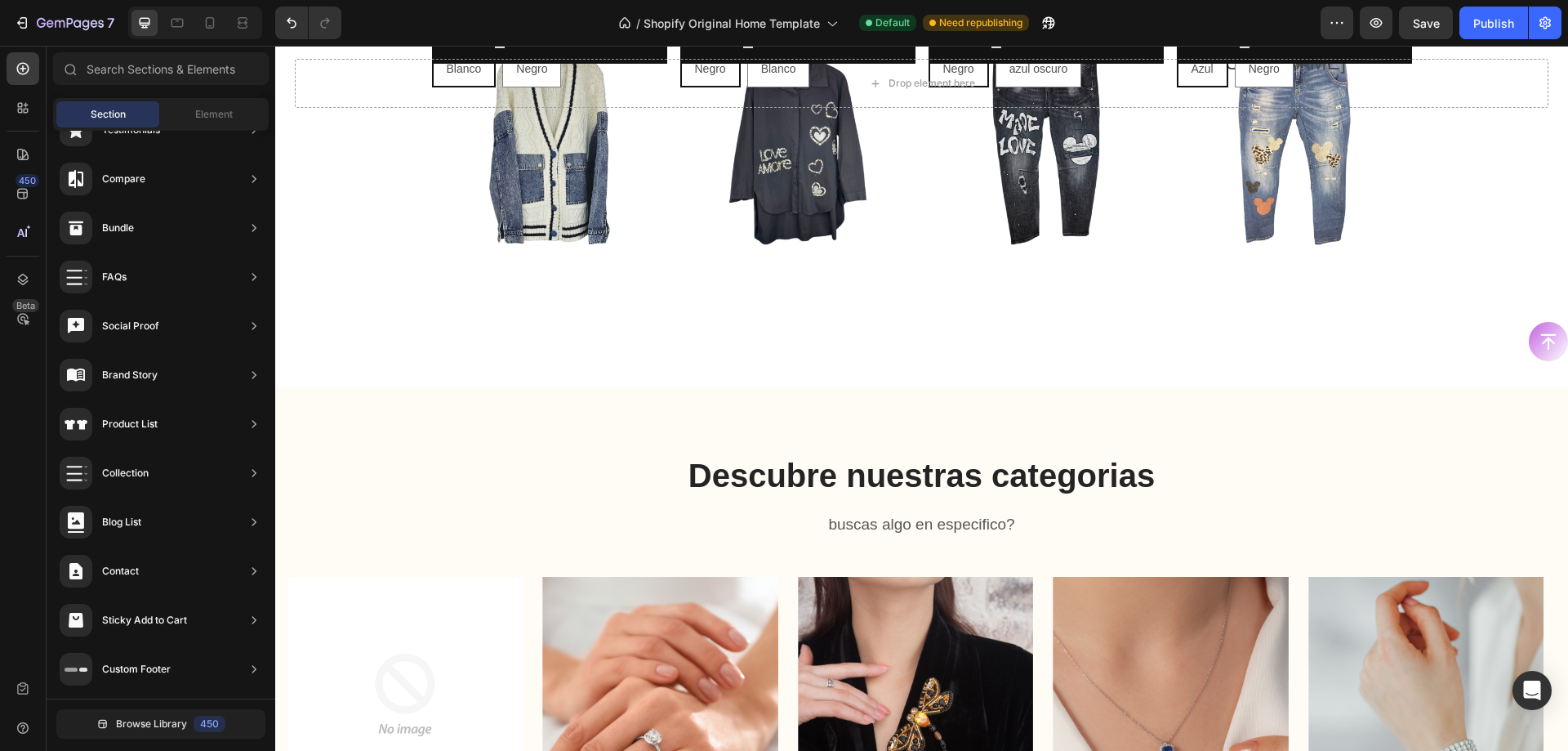
scroll to position [1070, 0]
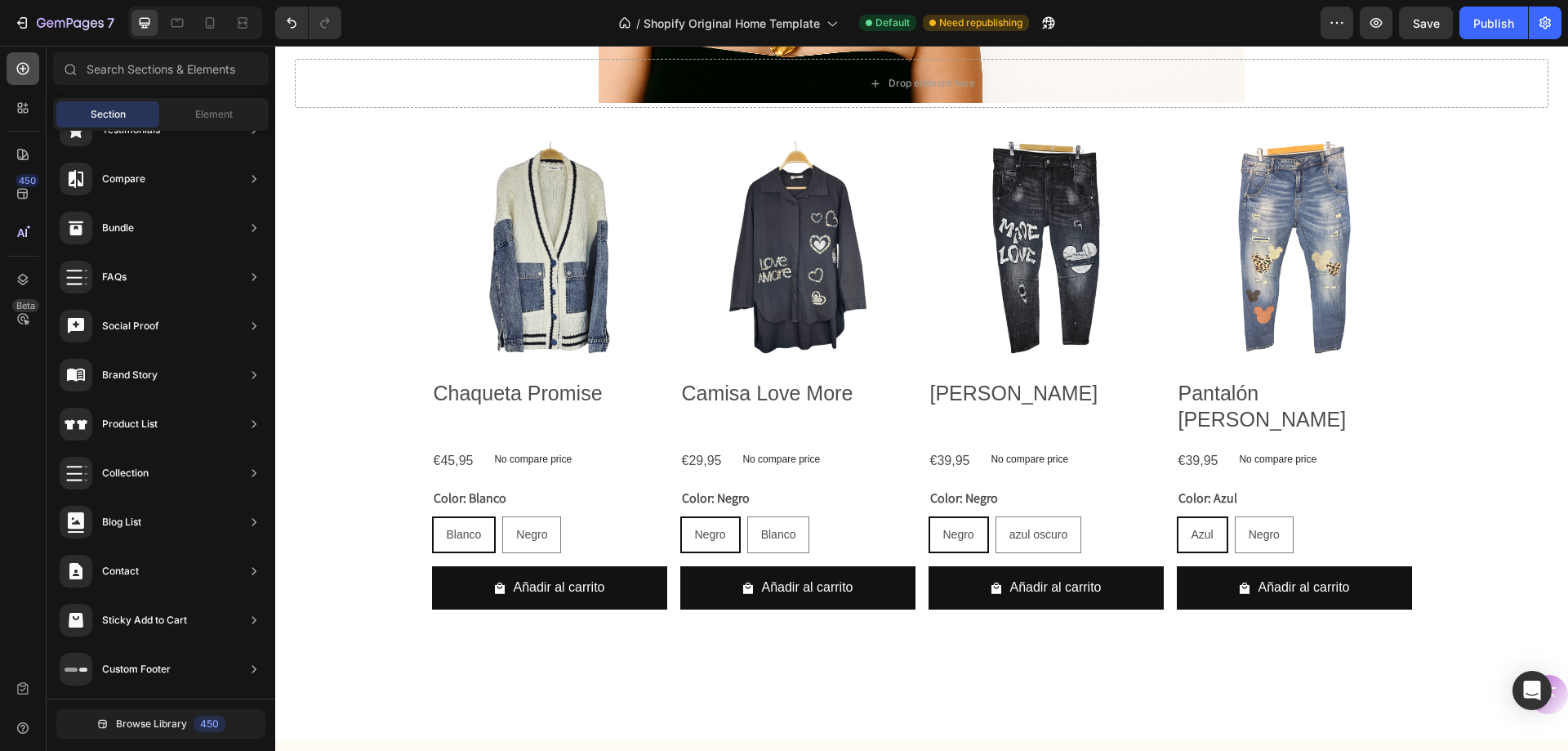
click at [36, 73] on div at bounding box center [23, 69] width 33 height 33
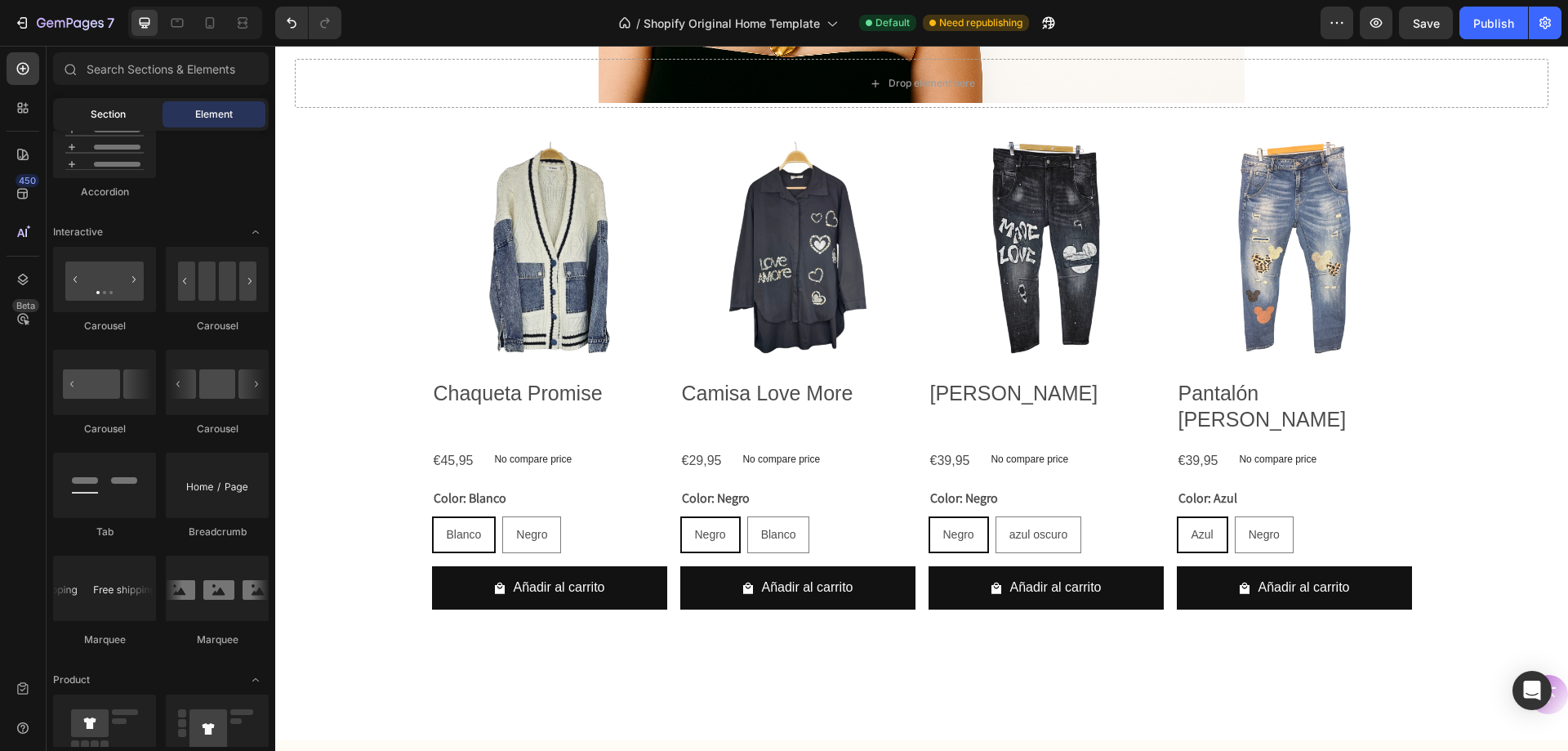
click at [116, 109] on span "Section" at bounding box center [108, 114] width 35 height 15
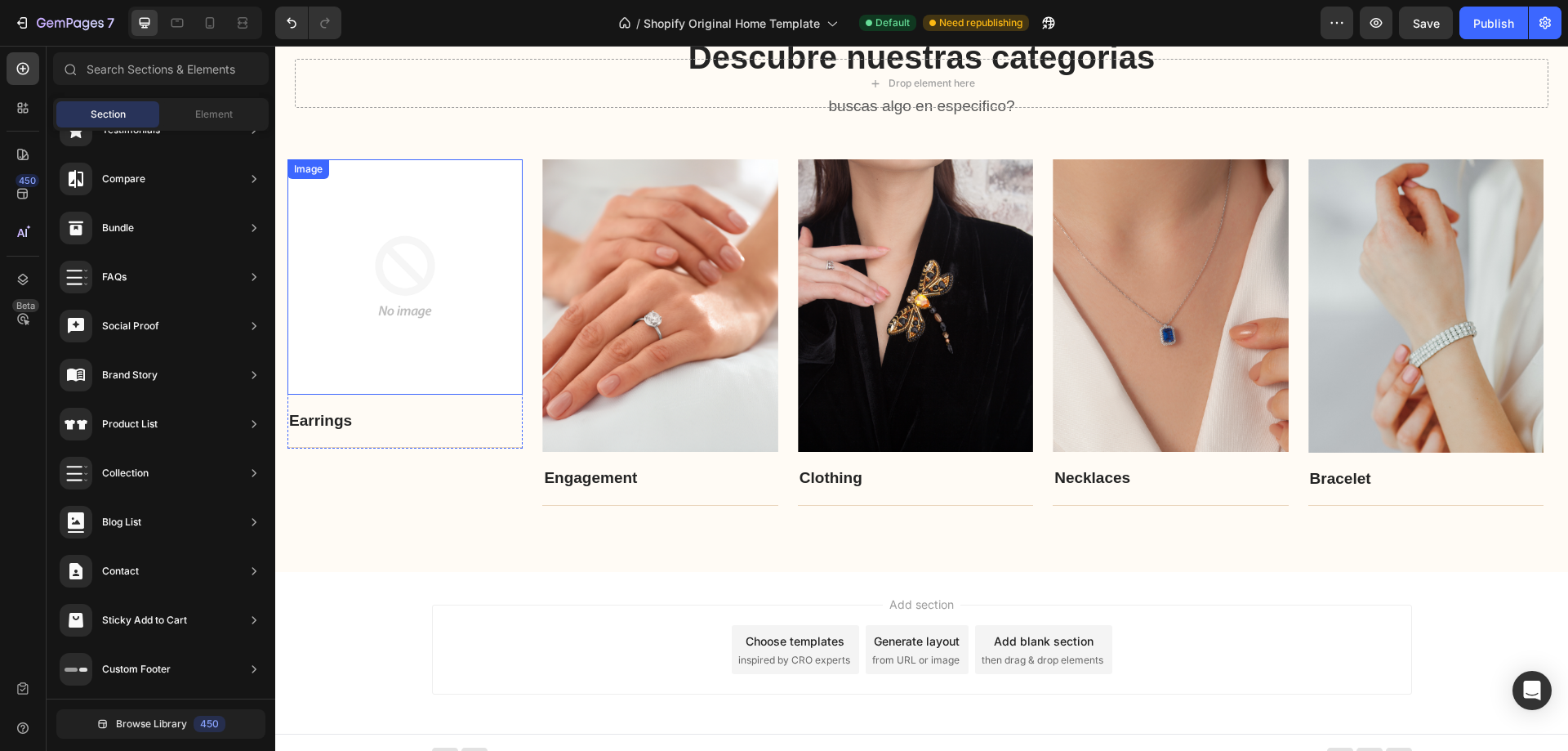
scroll to position [1693, 0]
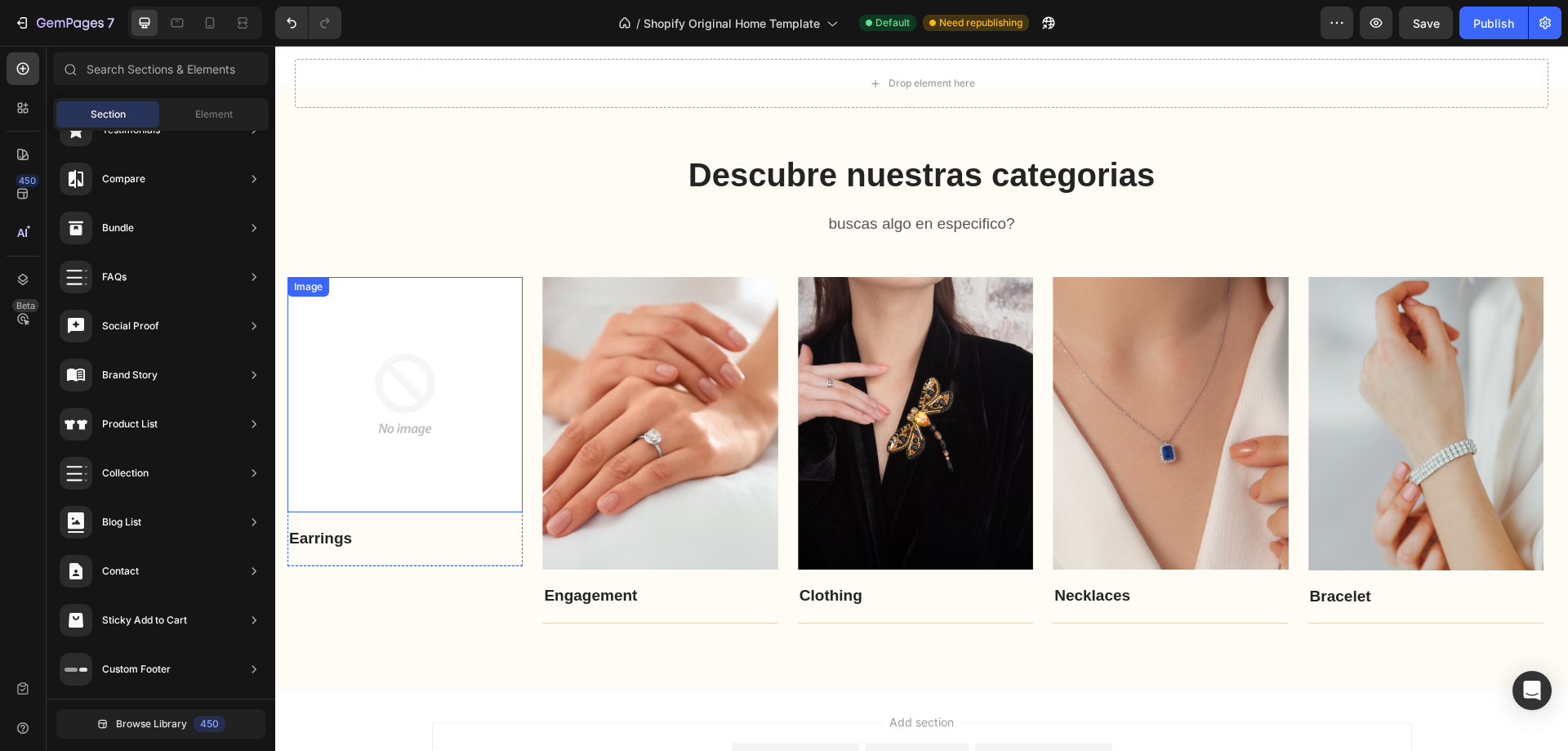
click at [399, 527] on p "Earrings" at bounding box center [405, 539] width 232 height 24
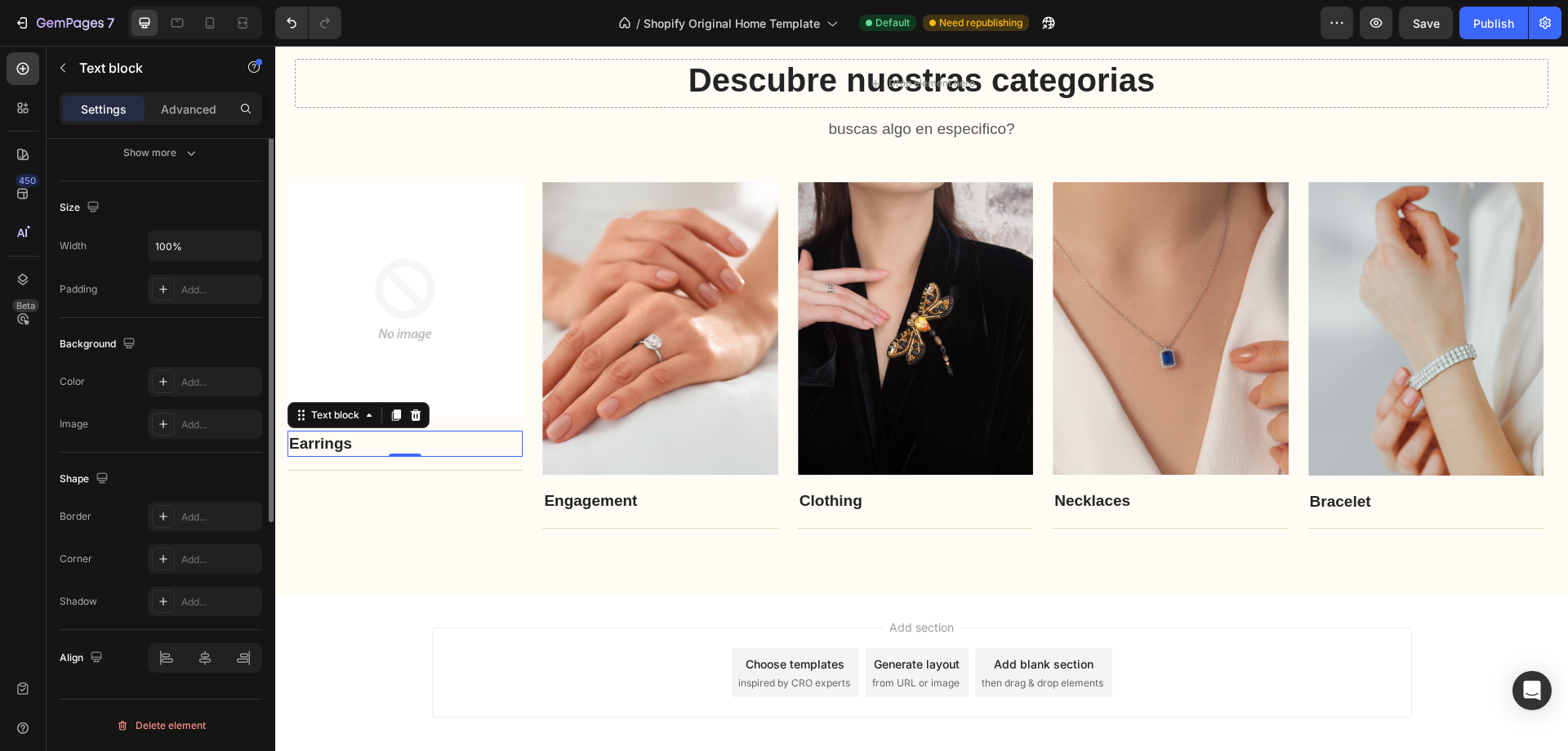
scroll to position [0, 0]
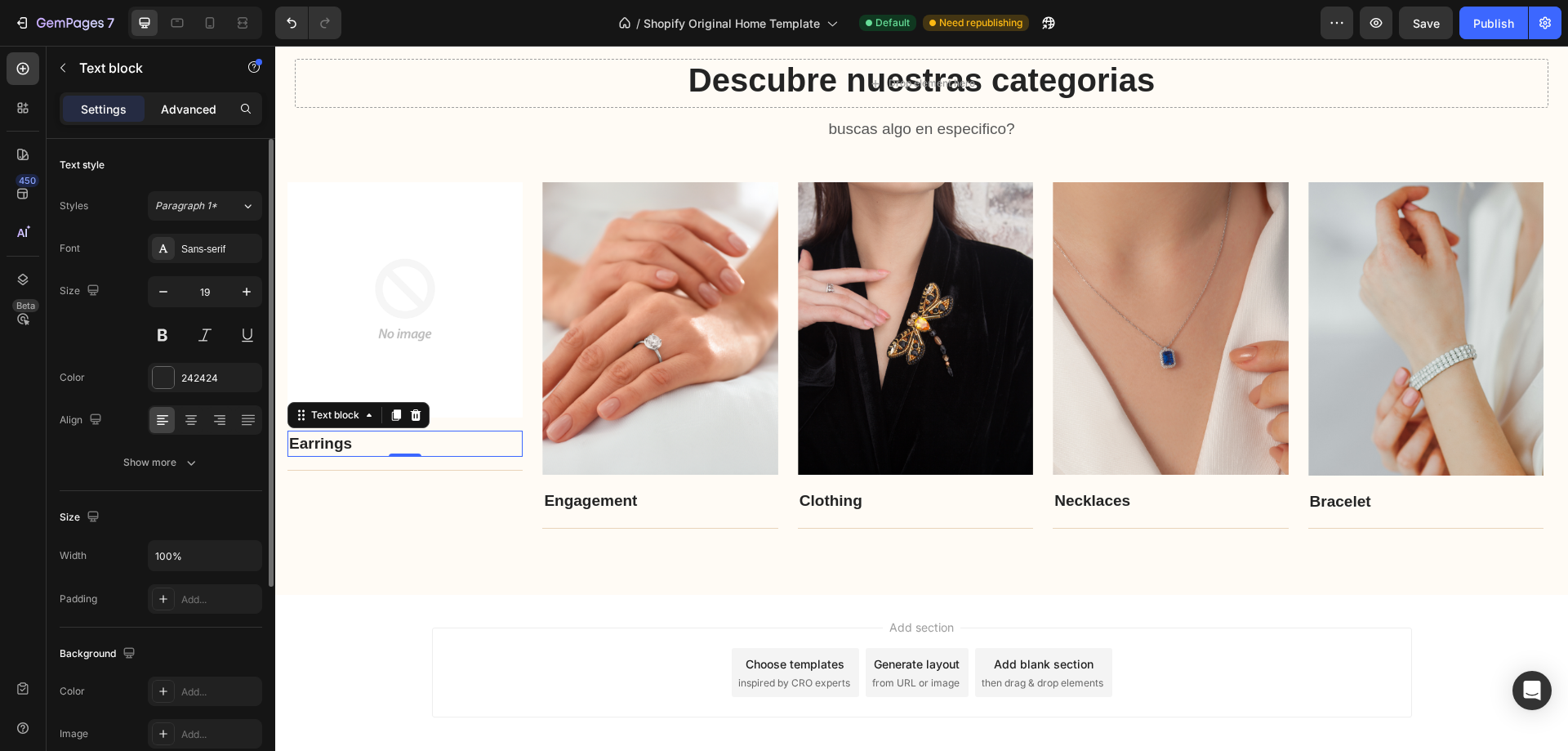
click at [183, 106] on p "Advanced" at bounding box center [188, 109] width 56 height 17
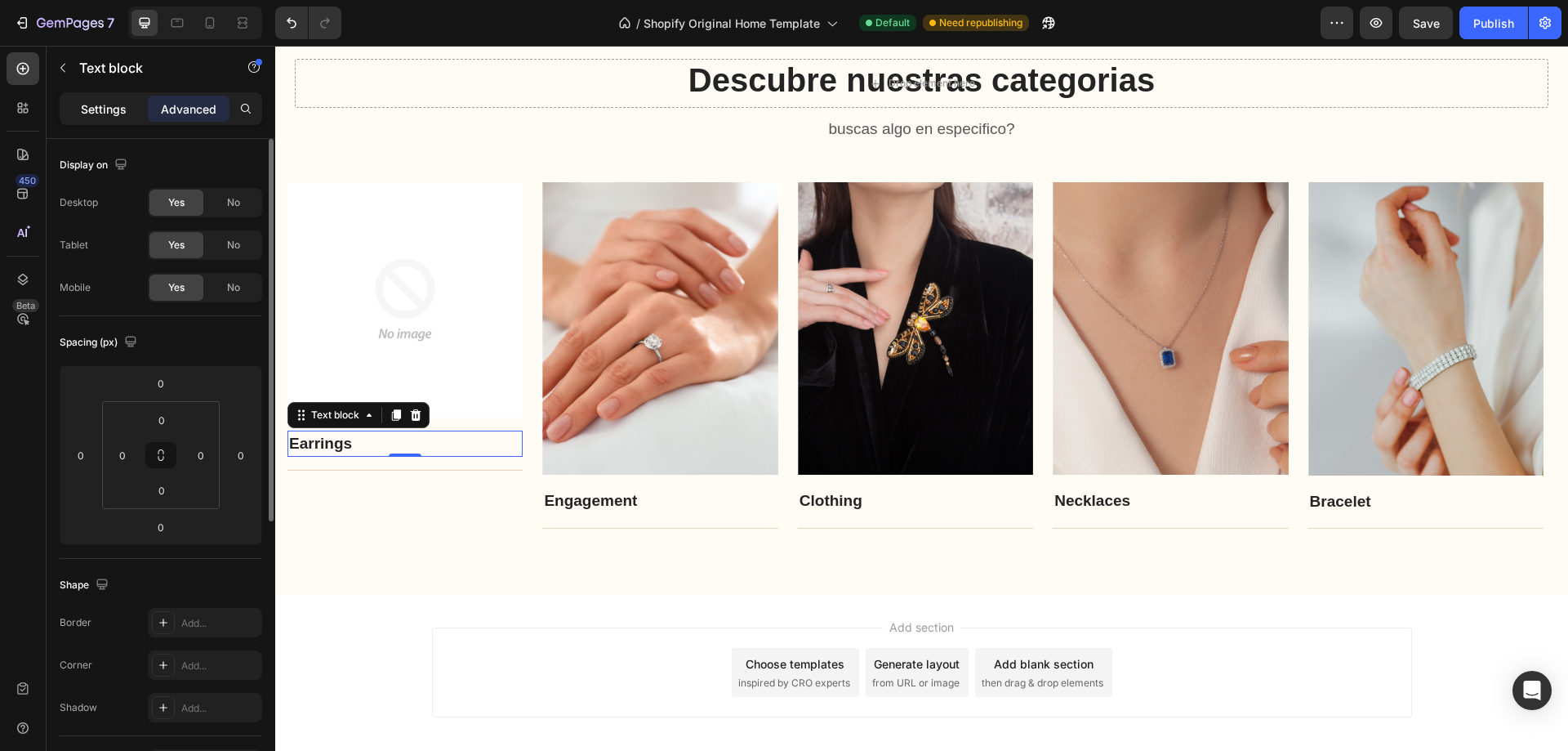
click at [108, 103] on p "Settings" at bounding box center [103, 109] width 46 height 17
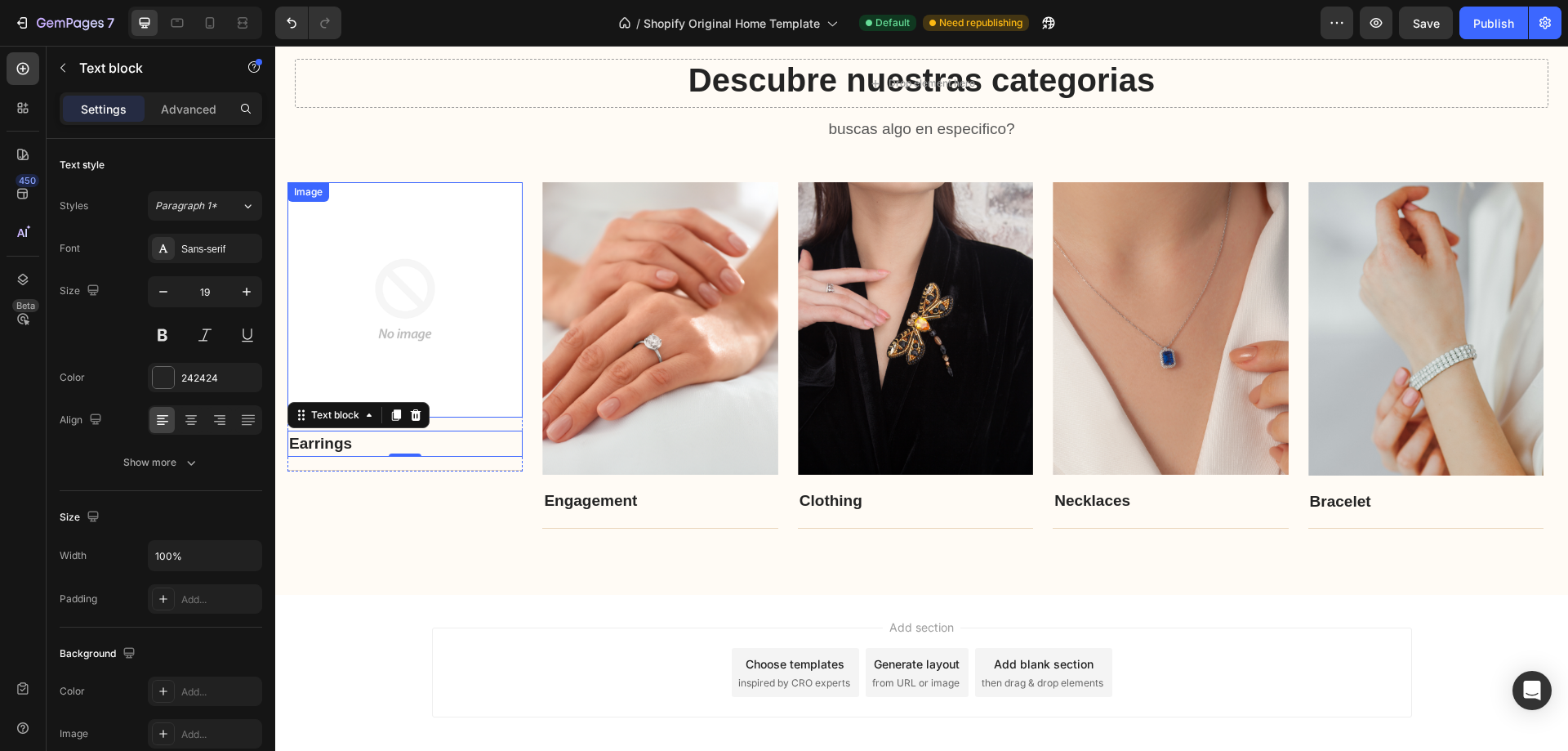
click at [367, 301] on img at bounding box center [405, 300] width 236 height 236
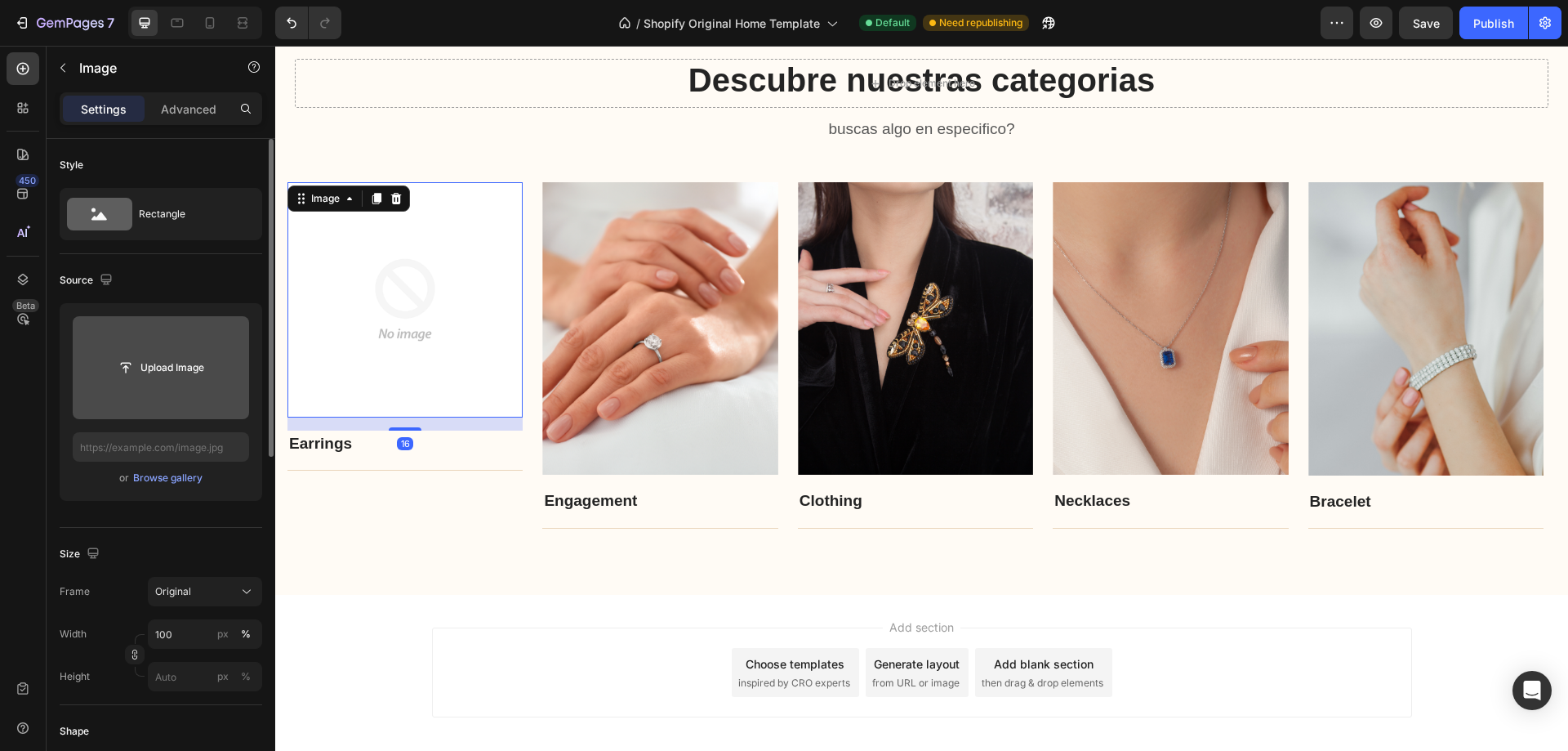
click at [217, 340] on input "file" at bounding box center [161, 368] width 176 height 103
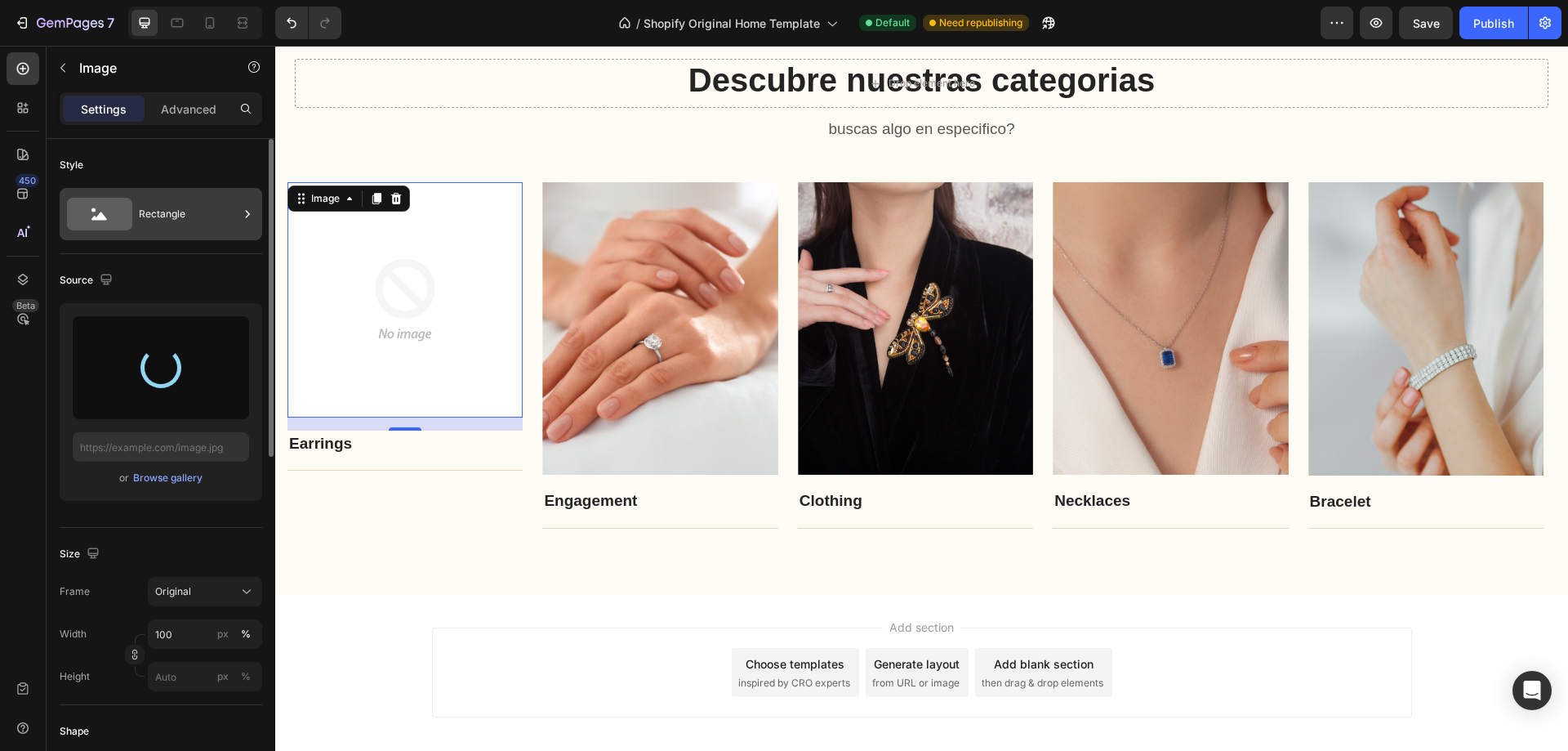
type input "[URL][DOMAIN_NAME]"
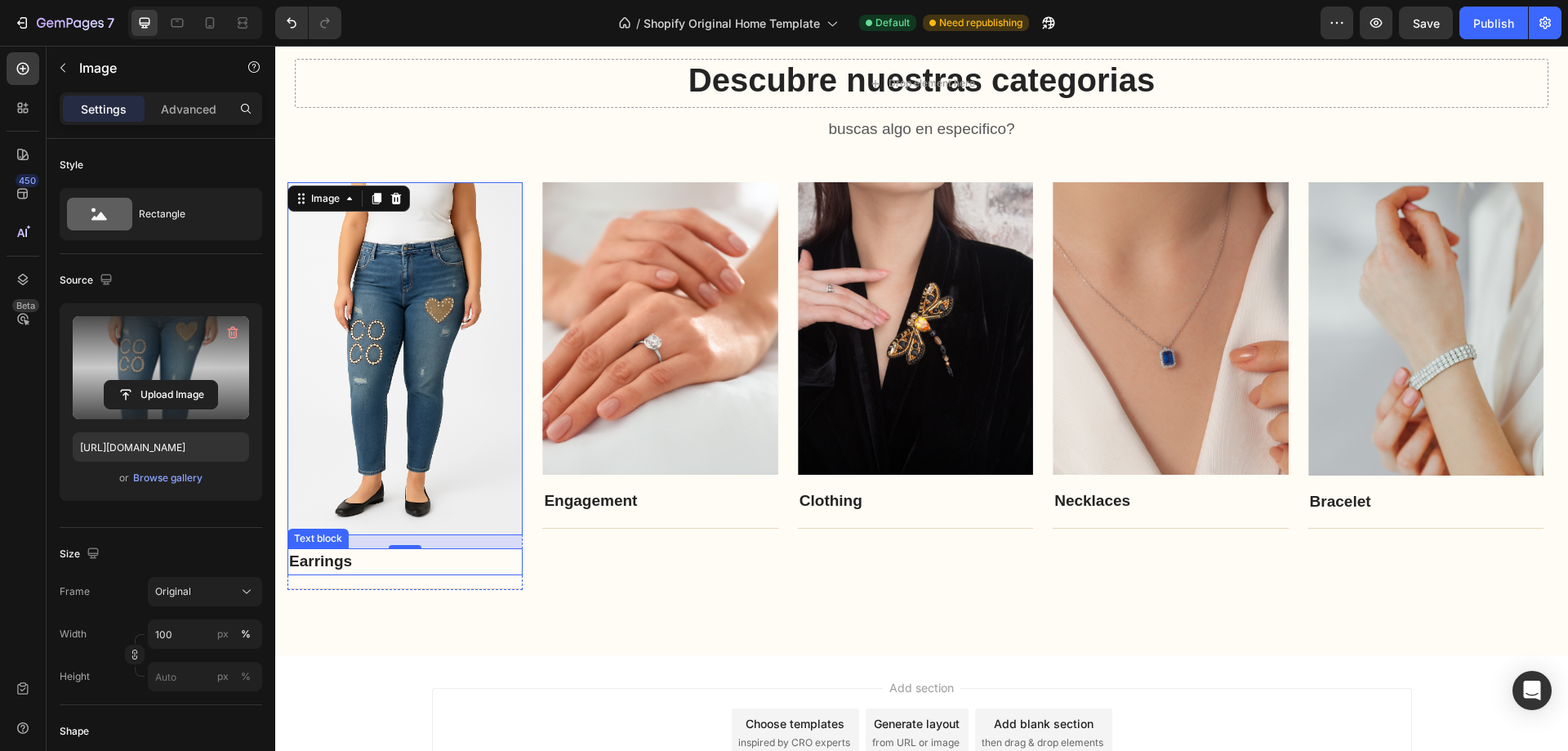
click at [329, 565] on link "Earrings" at bounding box center [320, 561] width 63 height 17
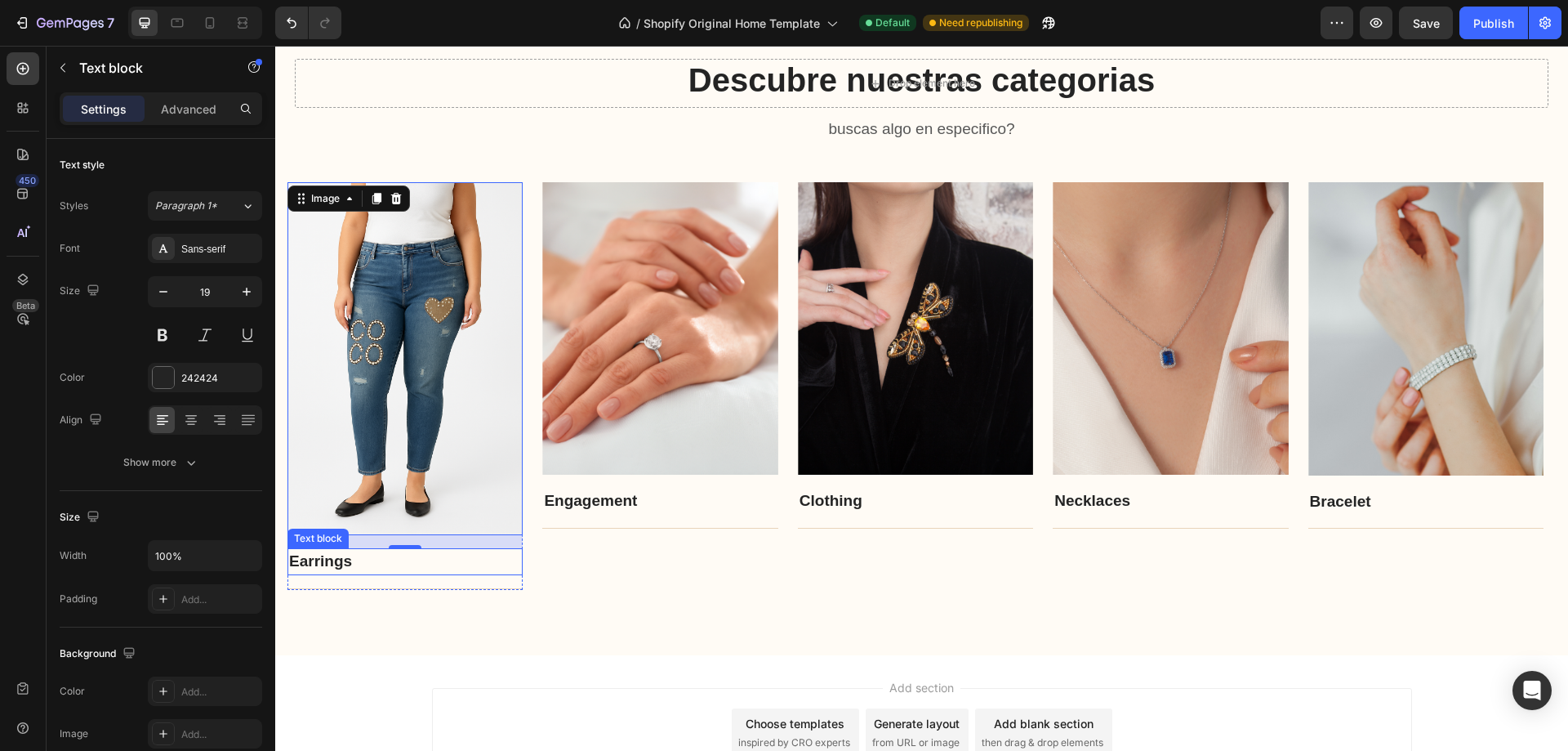
click at [329, 565] on link "Earrings" at bounding box center [320, 561] width 63 height 17
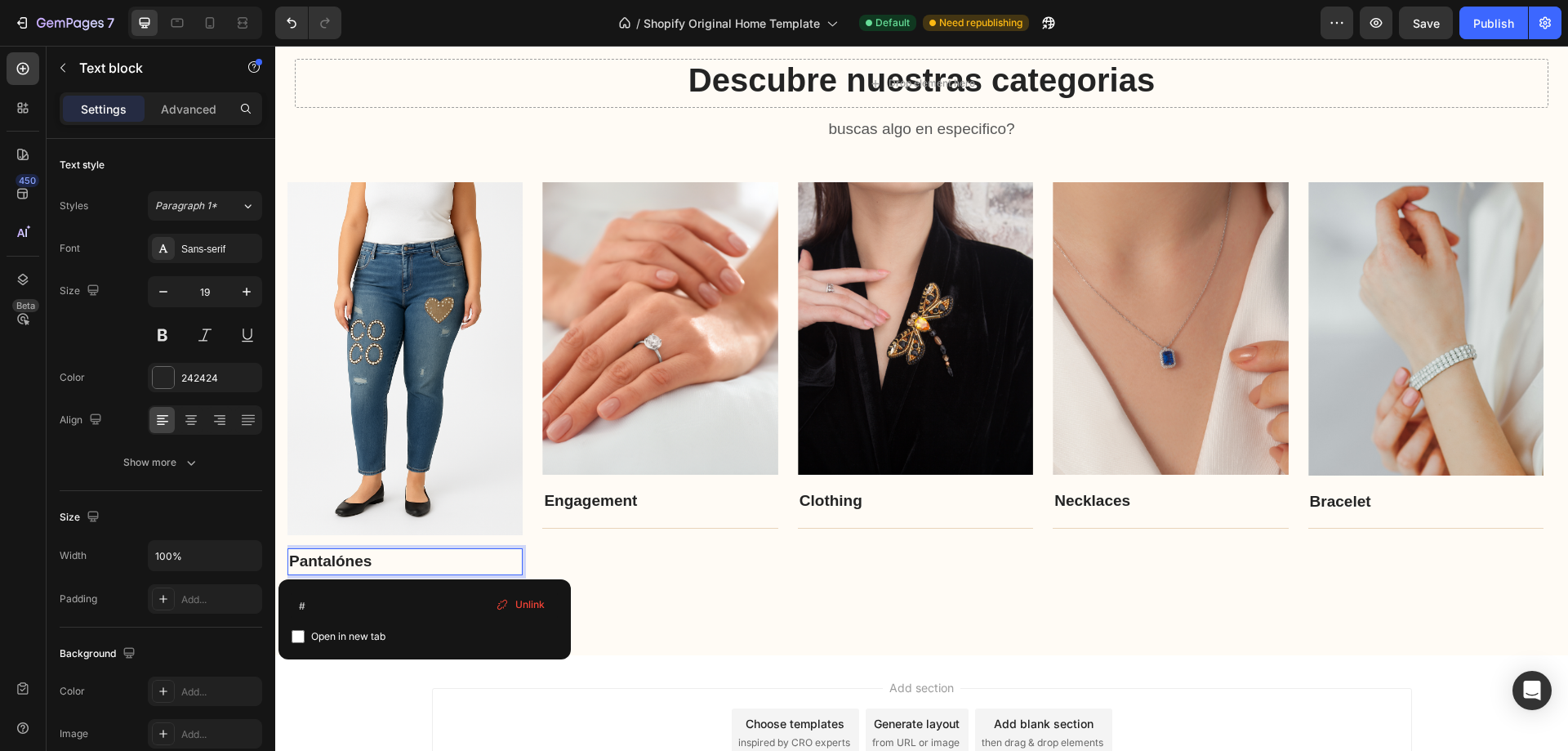
click at [487, 690] on div "Add section Choose templates inspired by CRO experts Generate layout from URL o…" at bounding box center [922, 733] width 981 height 89
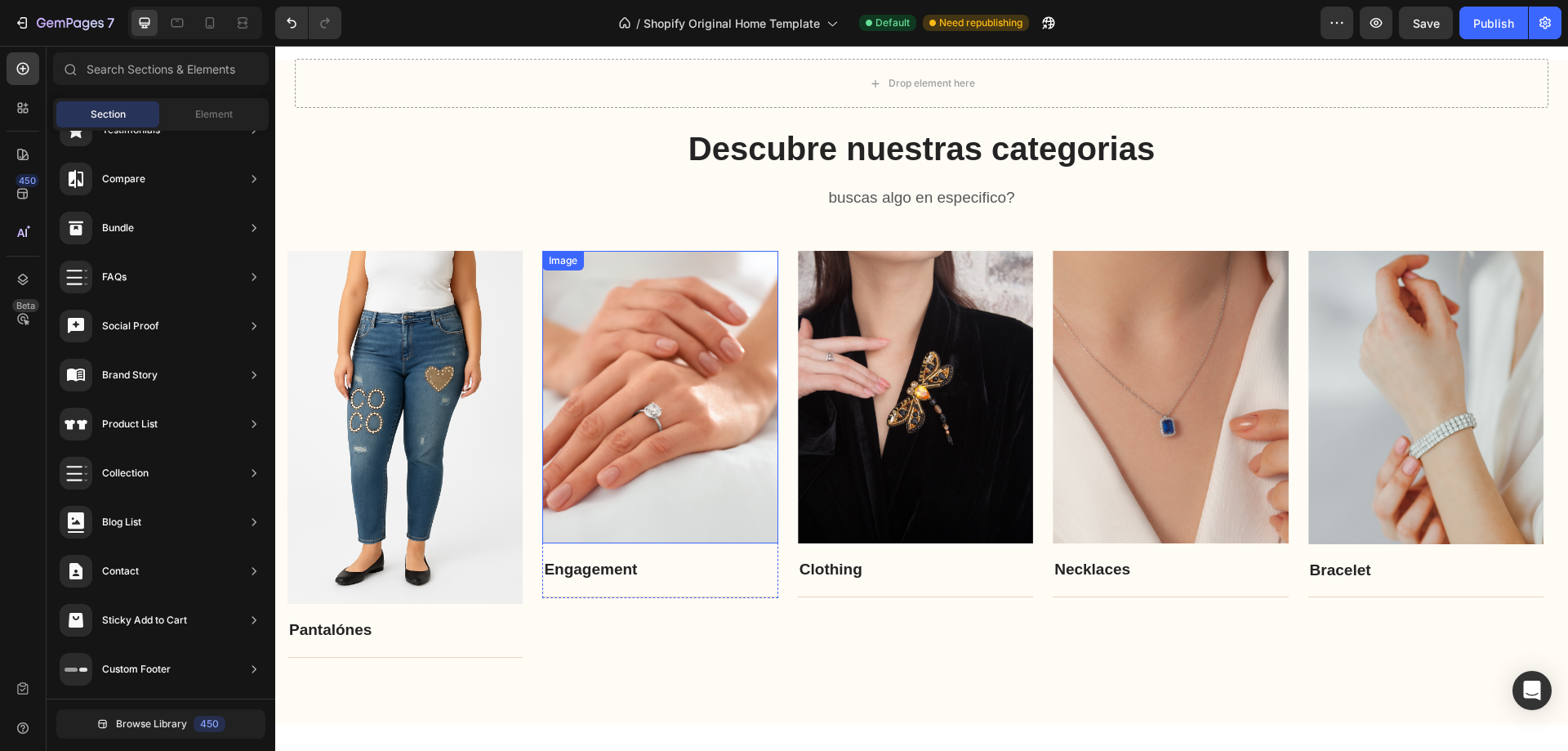
scroll to position [1825, 0]
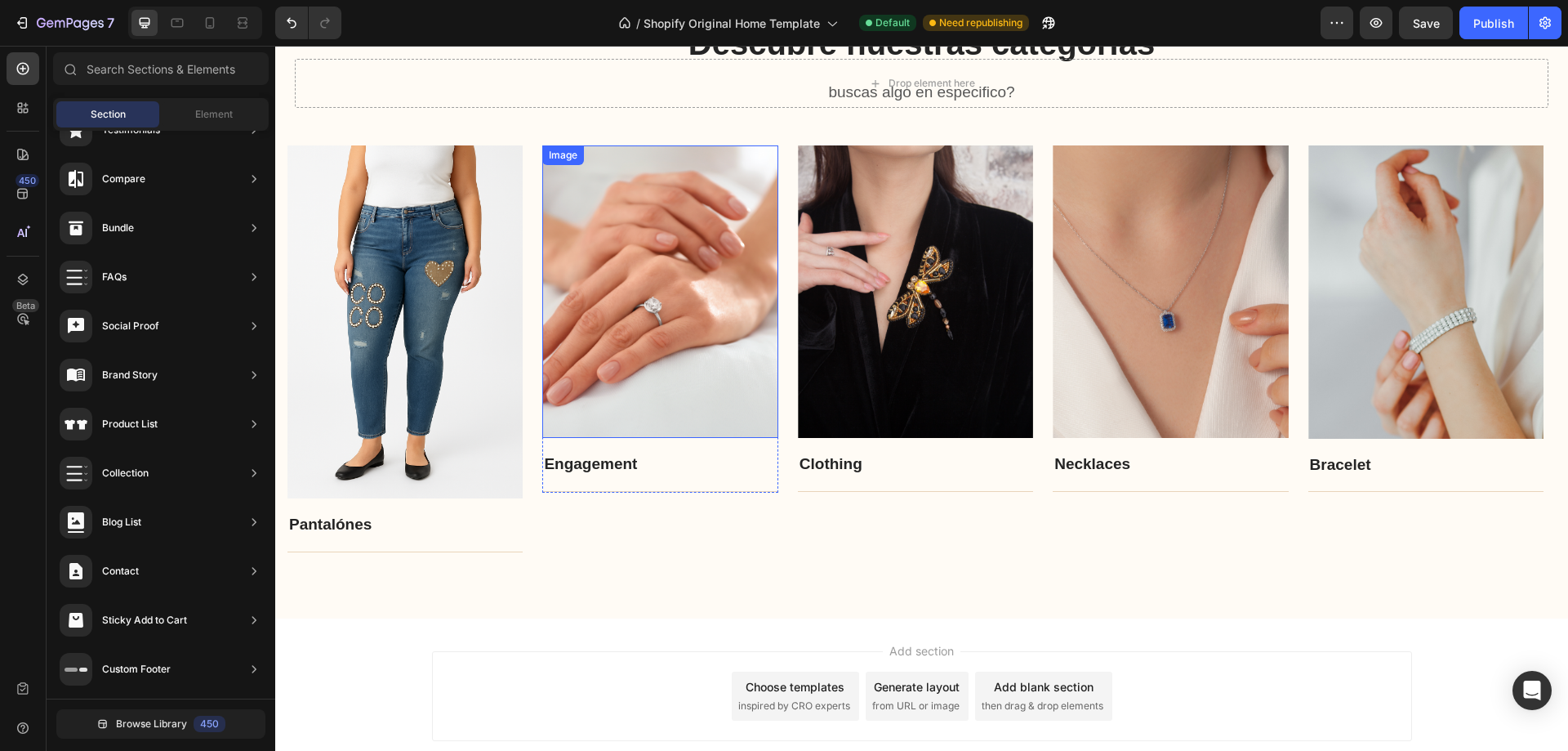
click at [663, 266] on img at bounding box center [661, 292] width 236 height 293
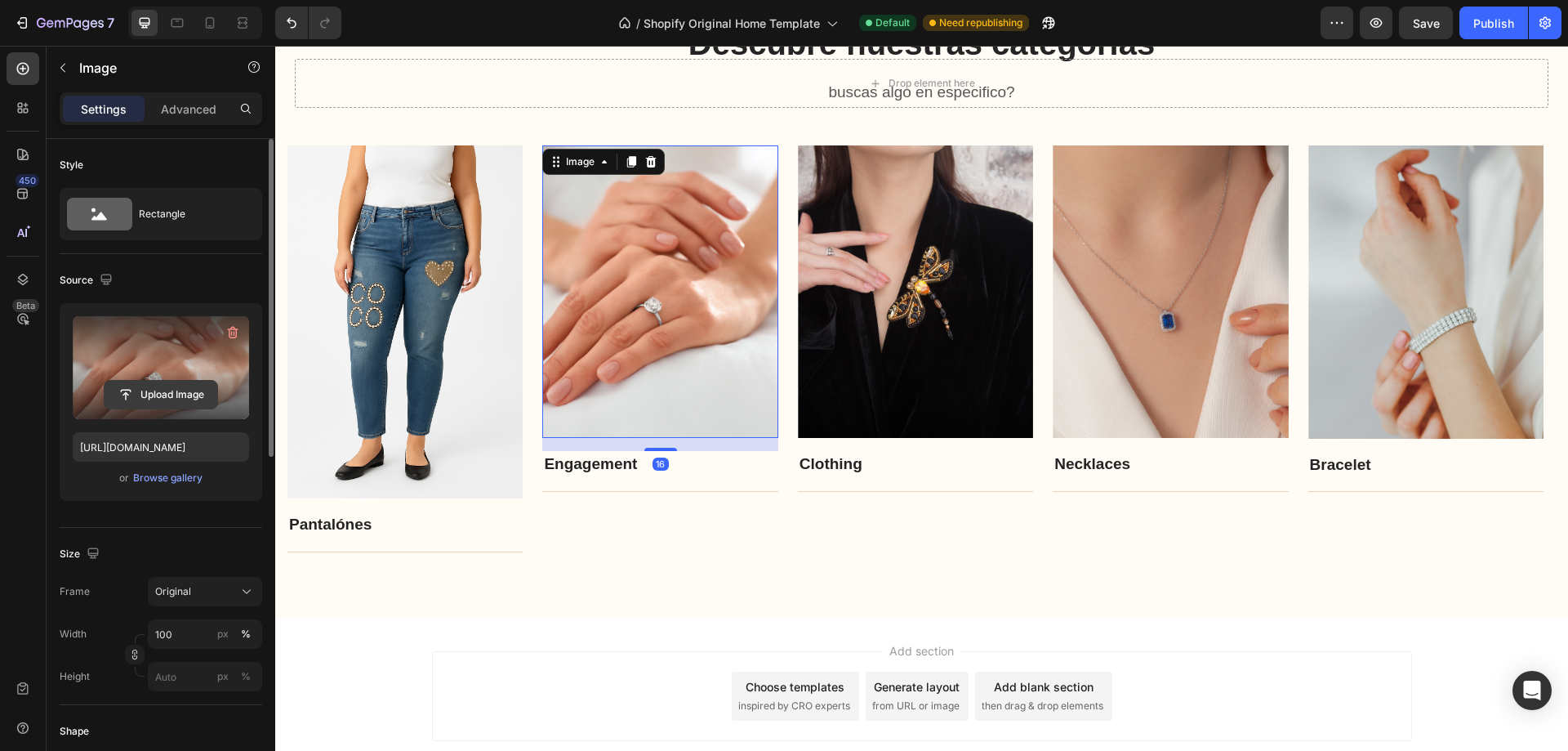
click at [156, 391] on input "file" at bounding box center [161, 395] width 113 height 28
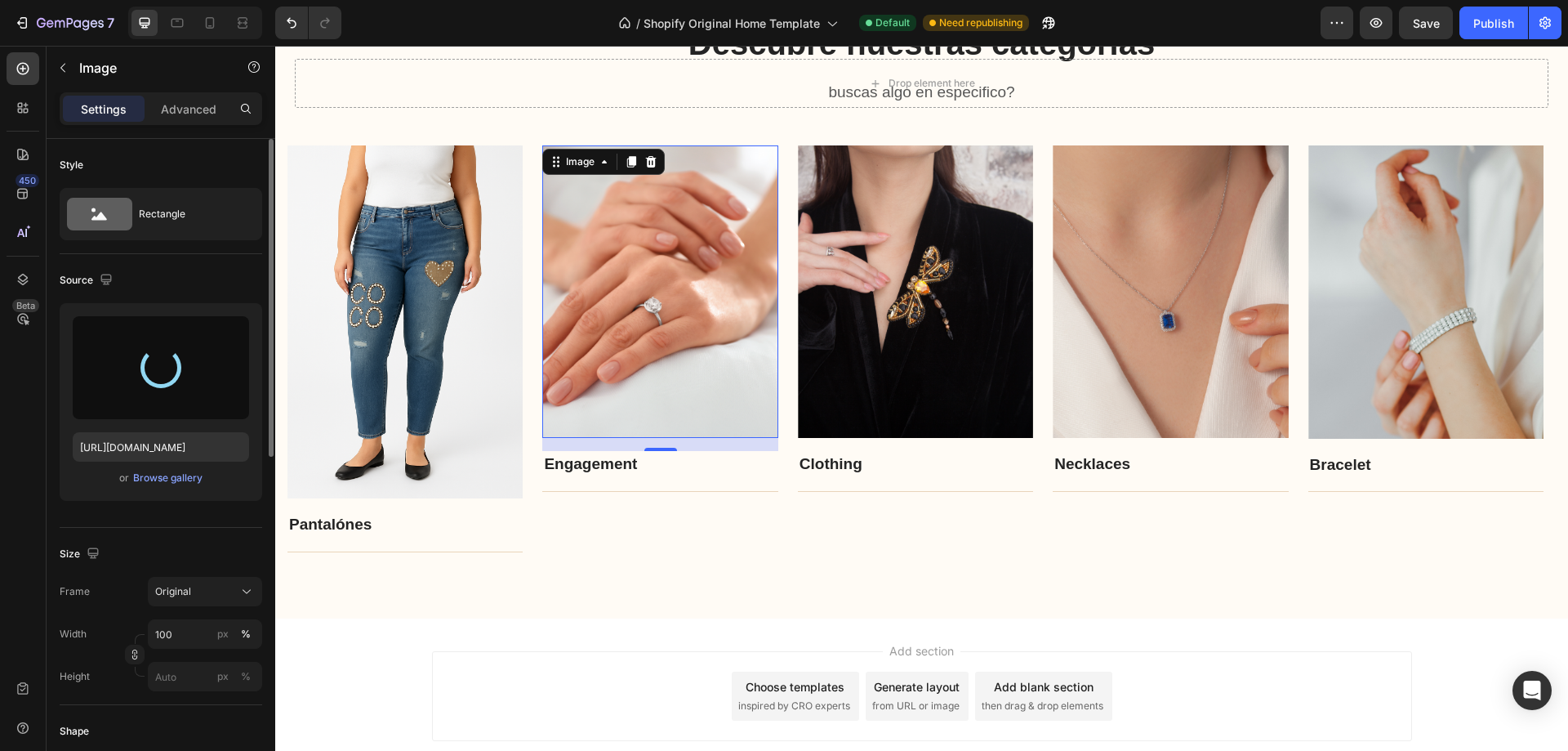
type input "[URL][DOMAIN_NAME]"
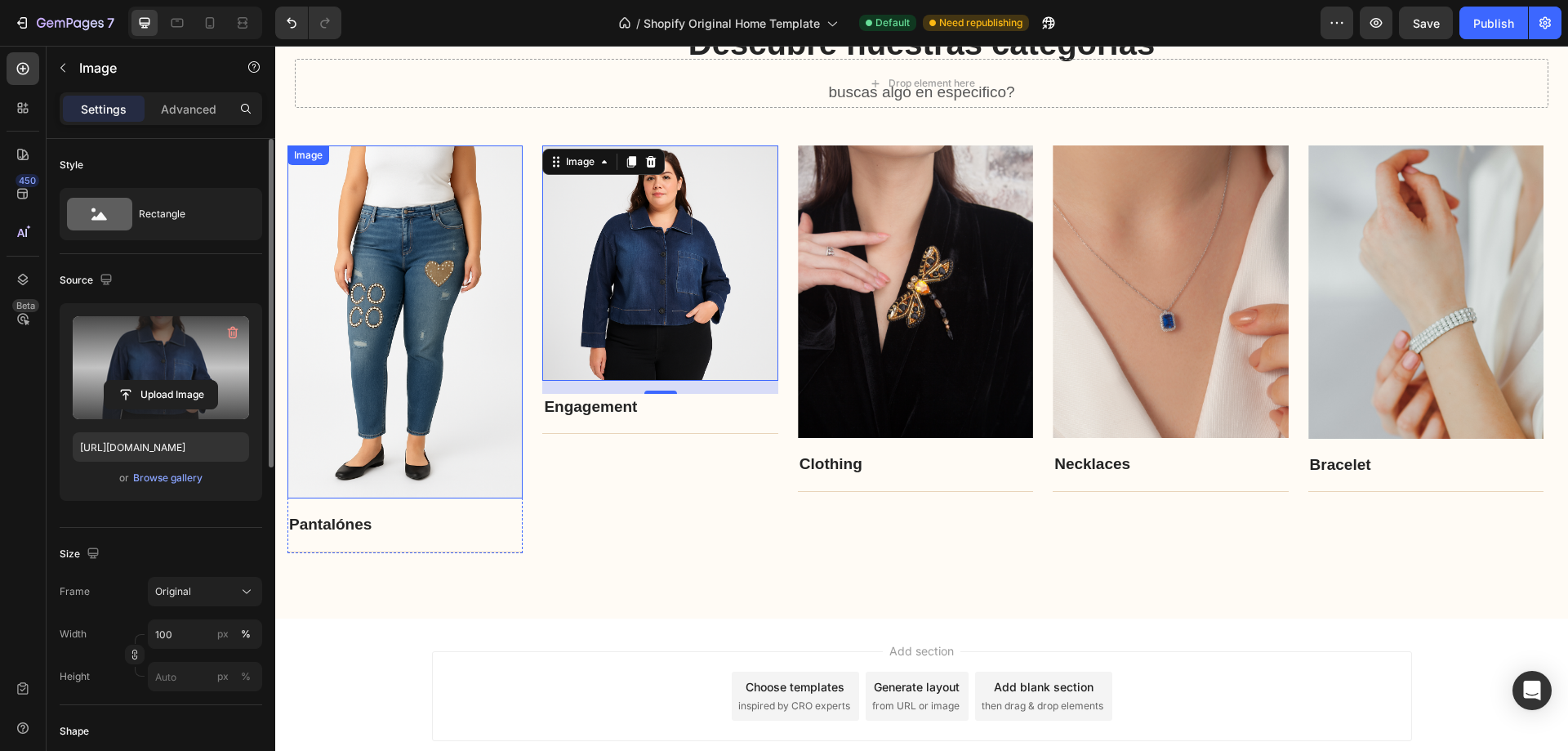
click at [490, 446] on img at bounding box center [405, 322] width 236 height 354
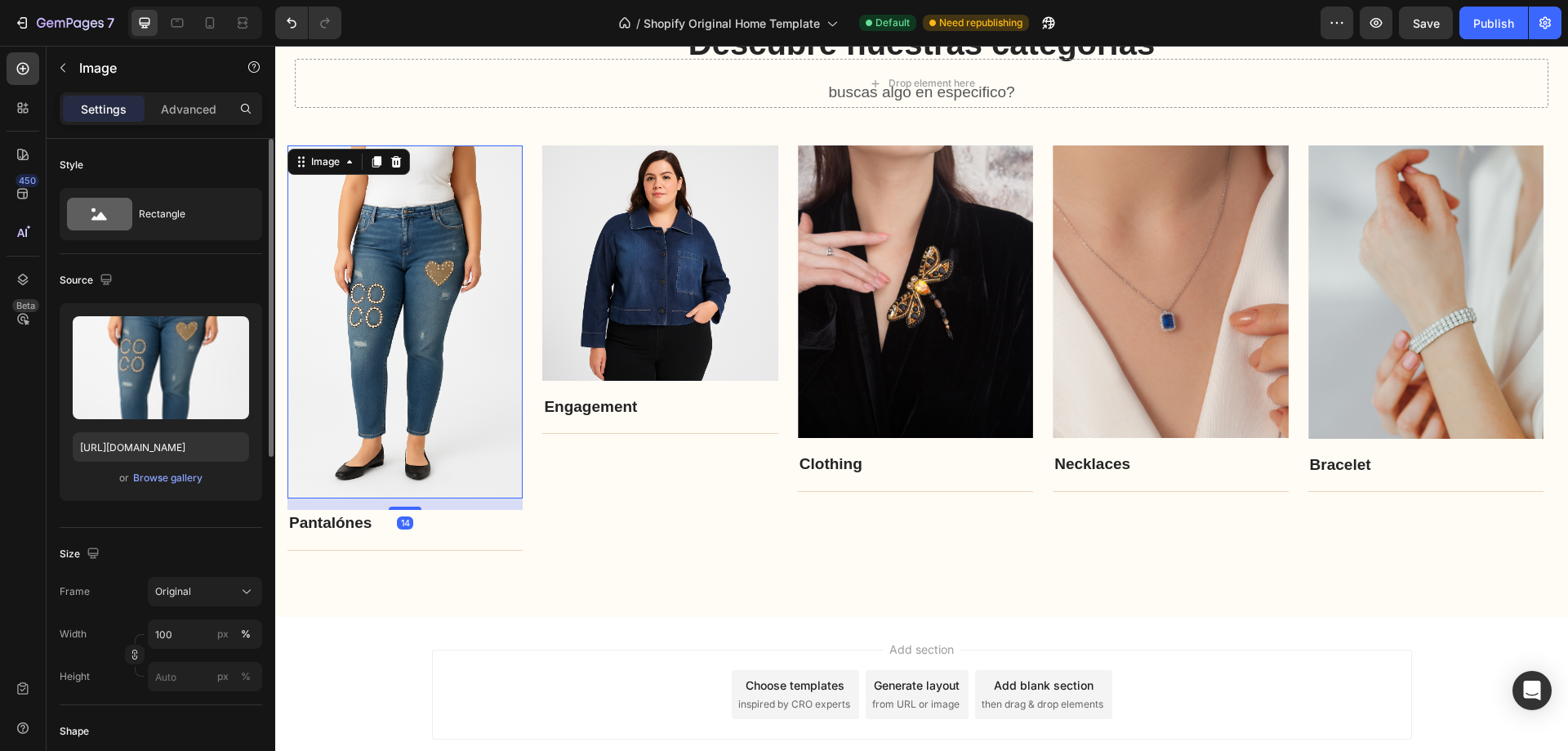
drag, startPoint x: 407, startPoint y: 512, endPoint x: 428, endPoint y: 504, distance: 22.5
click at [431, 498] on div "14" at bounding box center [405, 498] width 236 height 0
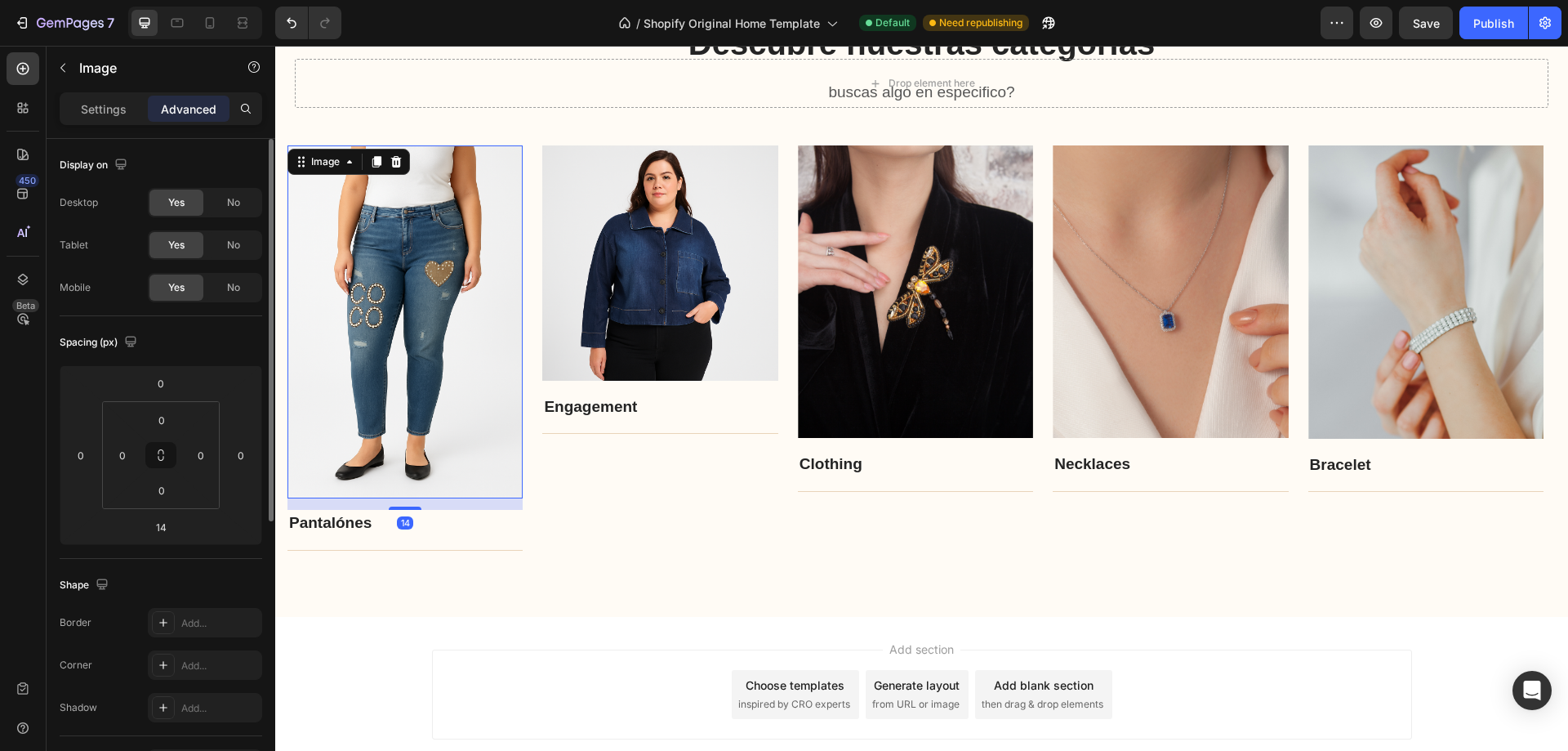
click at [417, 447] on img at bounding box center [405, 322] width 236 height 354
click at [349, 163] on icon at bounding box center [350, 162] width 5 height 3
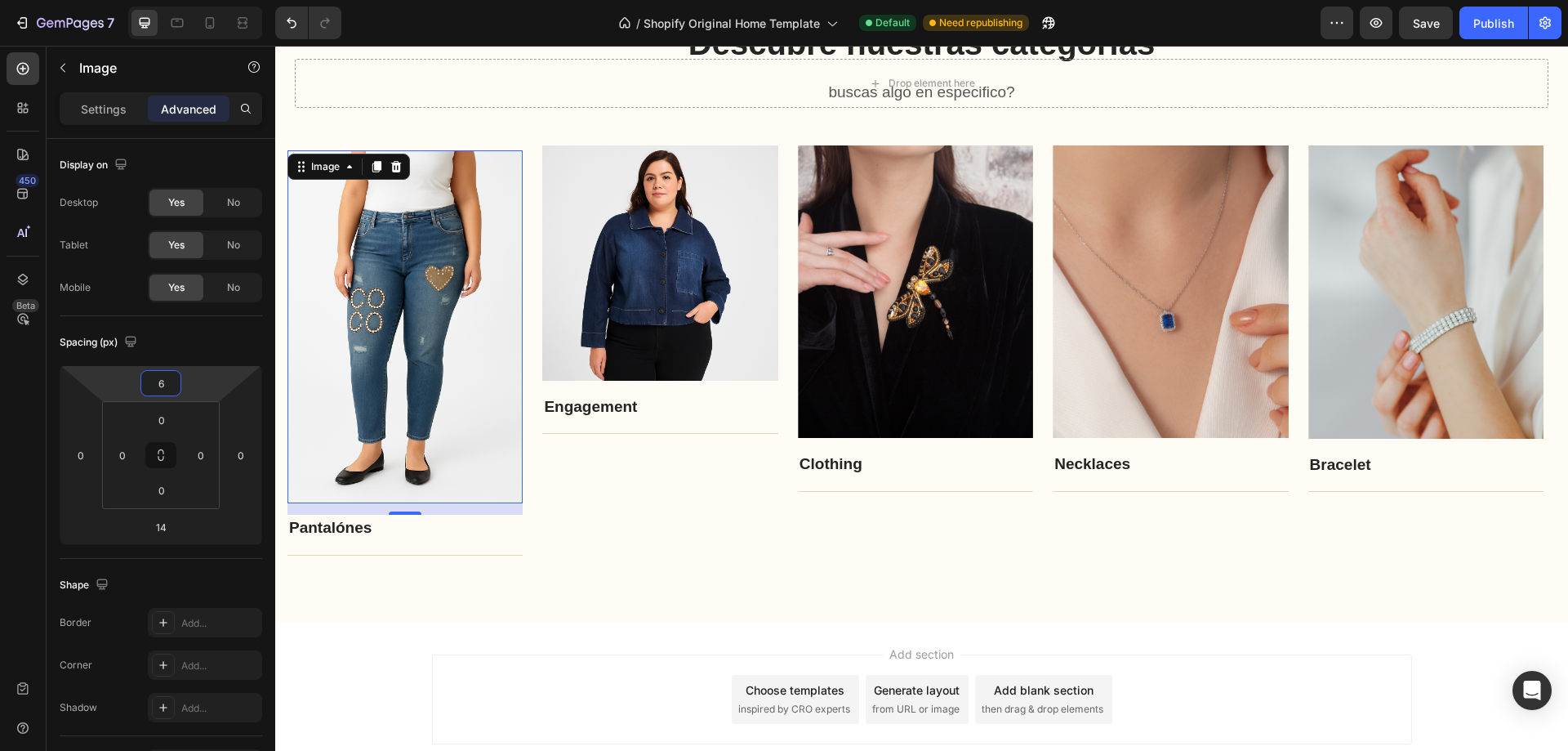
click at [161, 0] on html "7 / Shopify Original Home Template Default Need republishing Preview Save Publi…" at bounding box center [784, 0] width 1568 height 0
click at [286, 37] on button "Undo/Redo" at bounding box center [292, 23] width 33 height 33
type input "0"
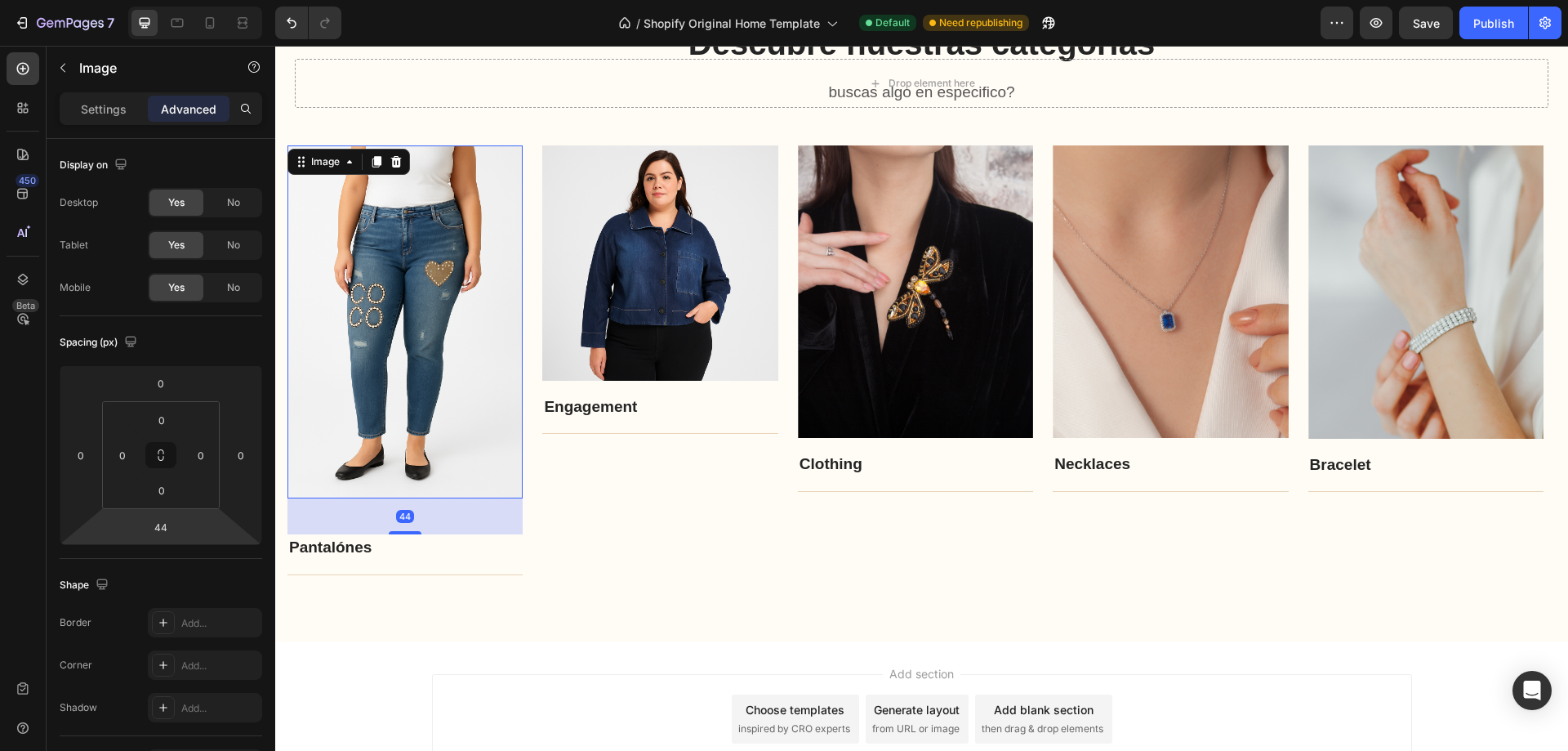
type input "20"
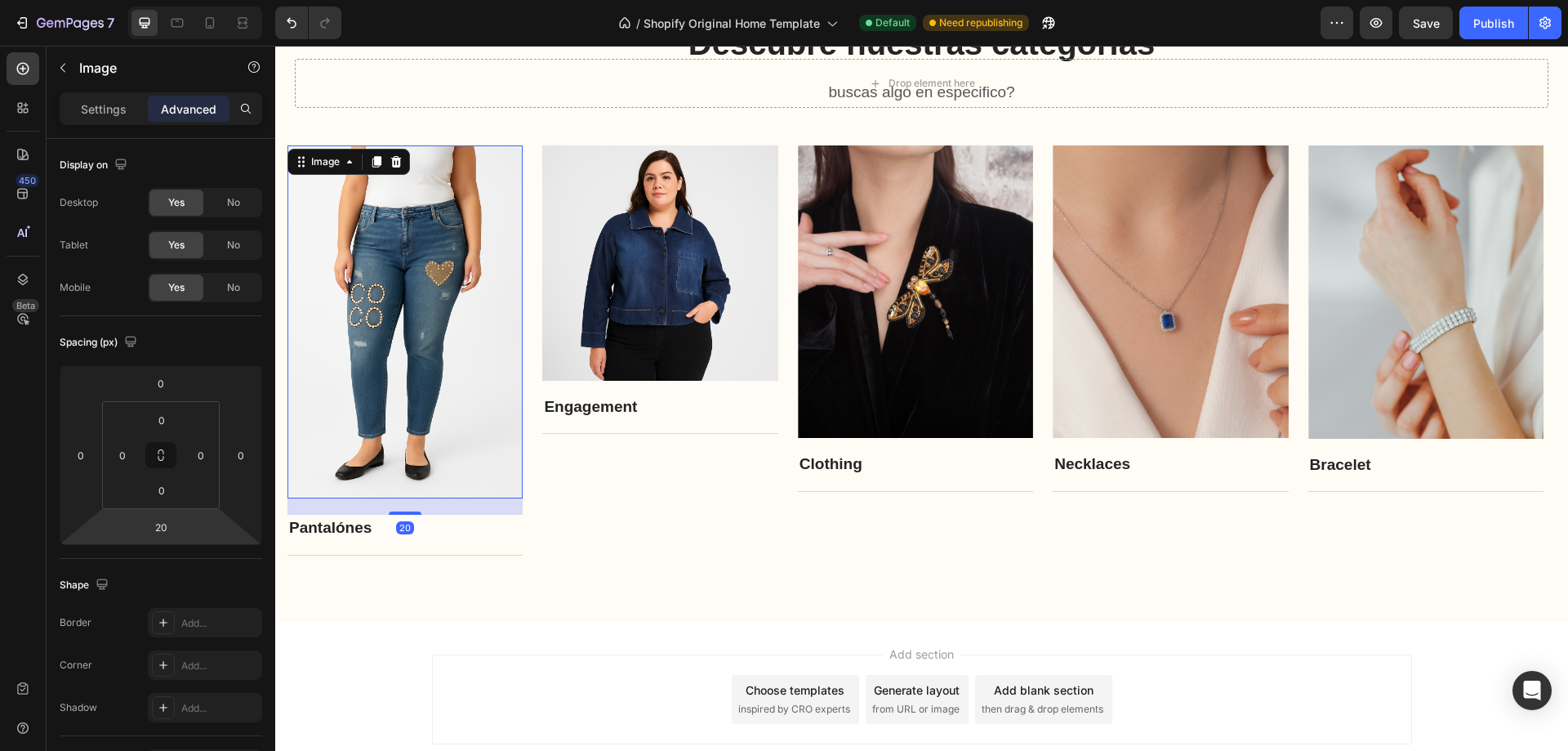
click at [162, 0] on html "7 / Shopify Original Home Template Default Need republishing Preview Save Publi…" at bounding box center [784, 0] width 1568 height 0
drag, startPoint x: 160, startPoint y: 471, endPoint x: 160, endPoint y: 489, distance: 18.0
click at [160, 0] on html "7 / Shopify Original Home Template Default Need republishing Preview Save Publi…" at bounding box center [784, 0] width 1568 height 0
click at [163, 0] on html "7 / Shopify Original Home Template Default Need republishing Preview Save Publi…" at bounding box center [784, 0] width 1568 height 0
drag, startPoint x: 163, startPoint y: 506, endPoint x: 163, endPoint y: 471, distance: 35.0
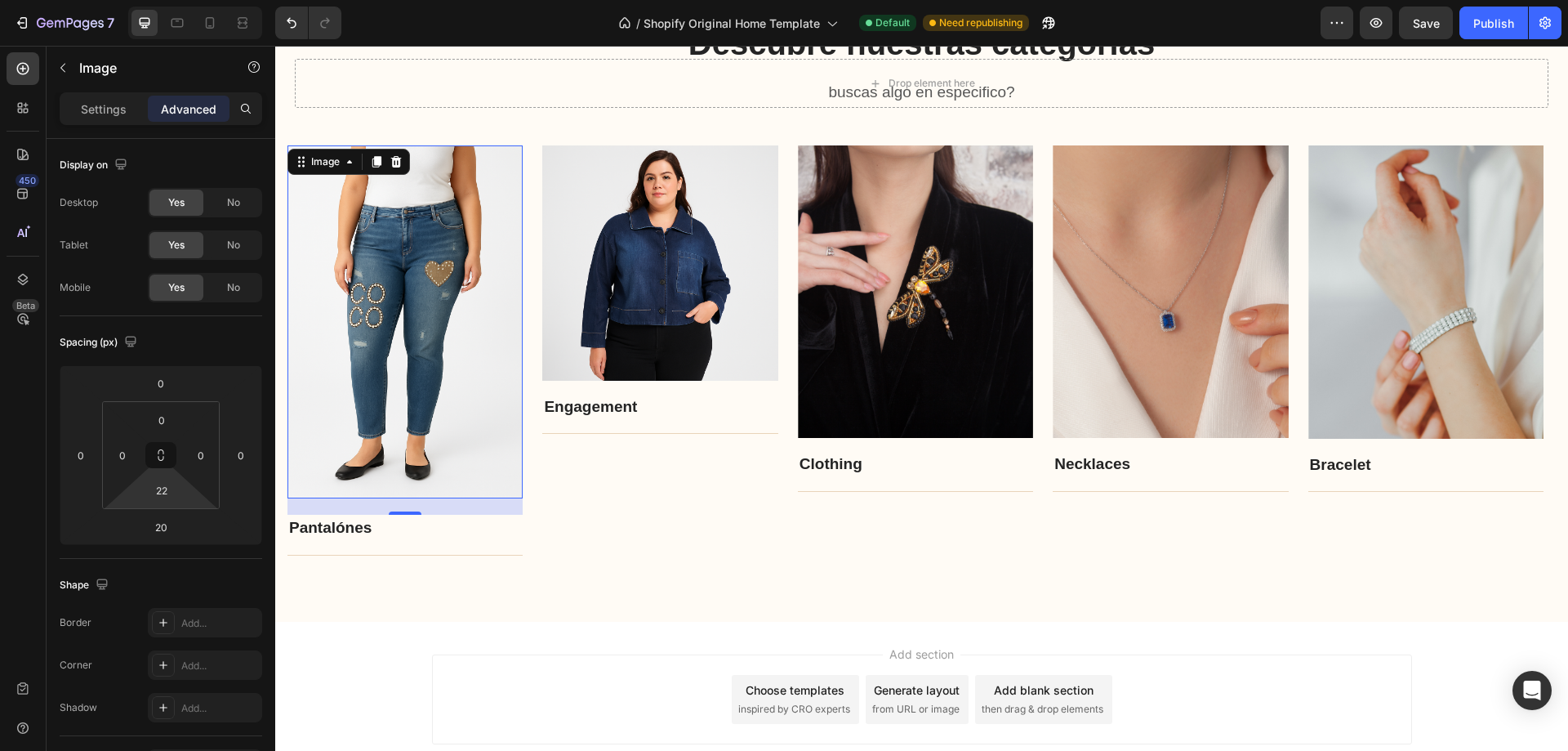
click at [163, 0] on html "7 / Shopify Original Home Template Default Need republishing Preview Save Publi…" at bounding box center [784, 0] width 1568 height 0
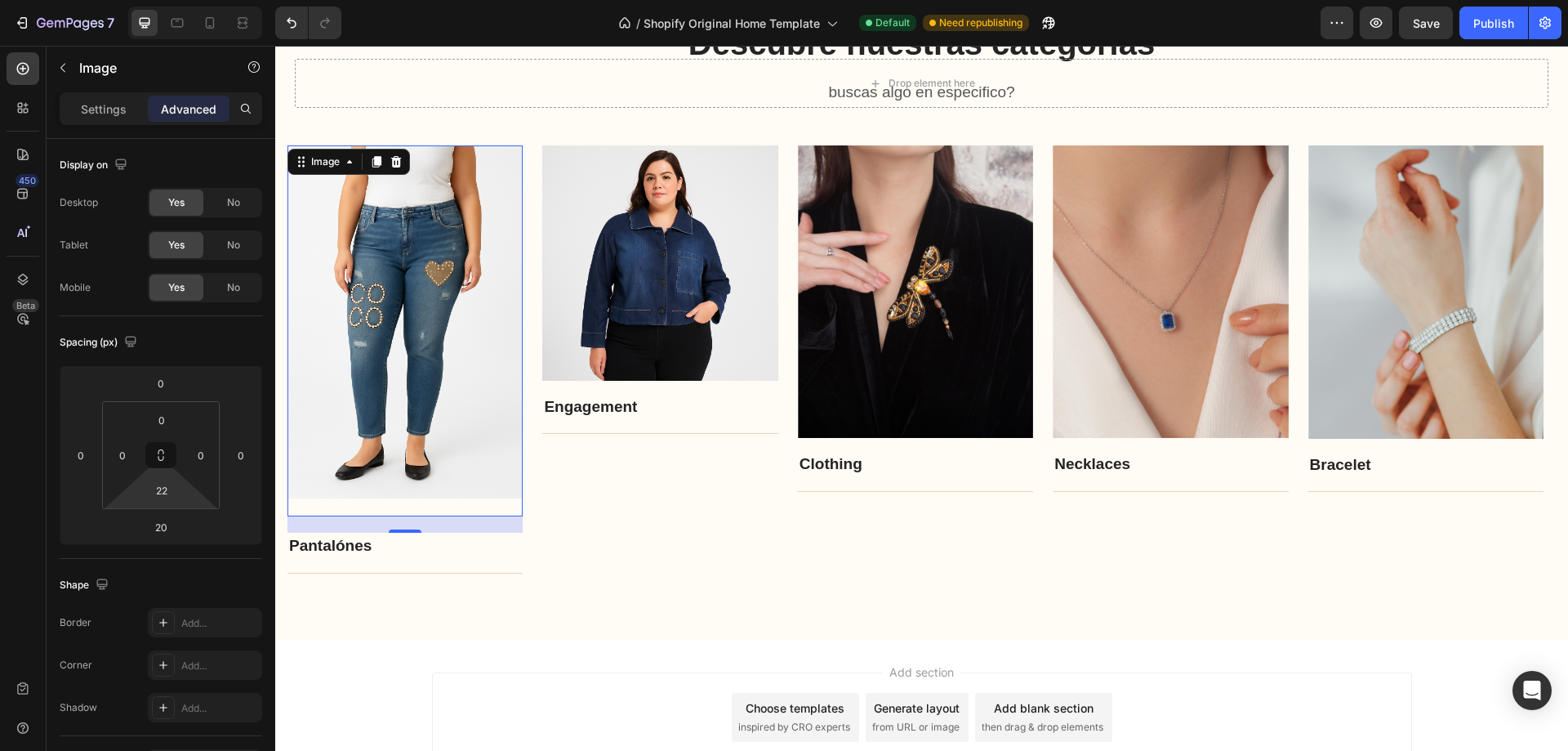
type input "0"
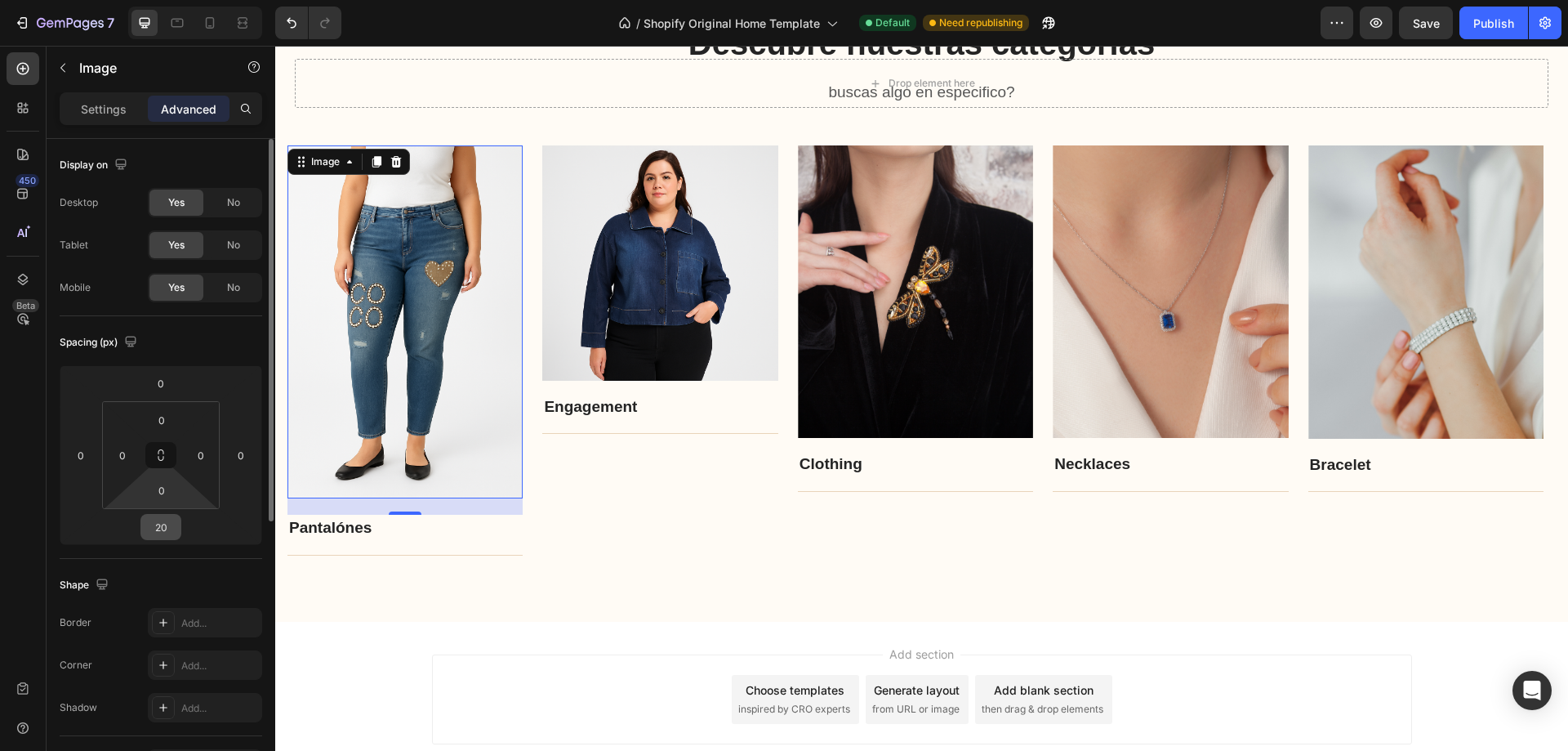
drag, startPoint x: 161, startPoint y: 507, endPoint x: 167, endPoint y: 535, distance: 28.6
click at [163, 0] on html "7 / Shopify Original Home Template Default Need republishing Preview Save Publi…" at bounding box center [784, 0] width 1568 height 0
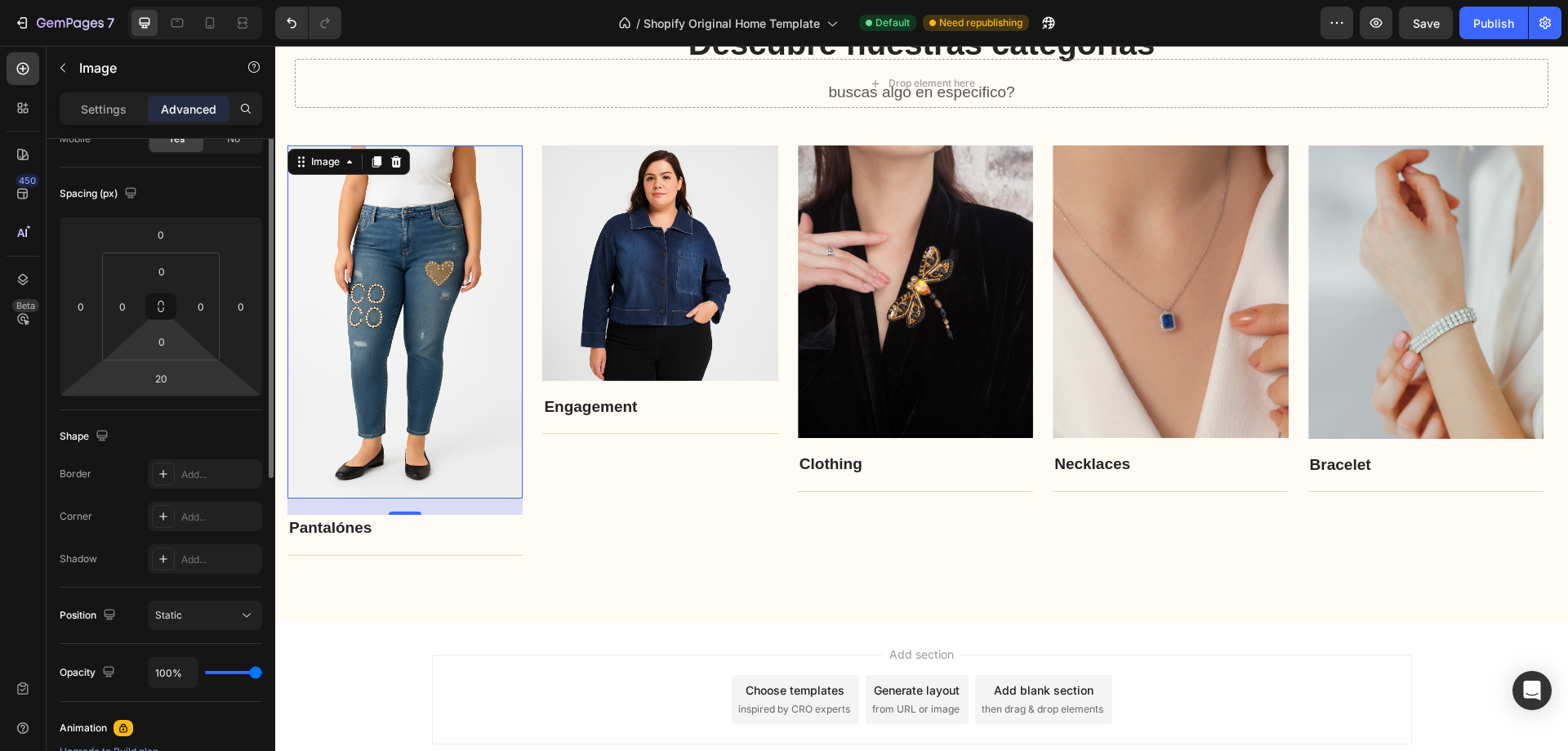
scroll to position [0, 0]
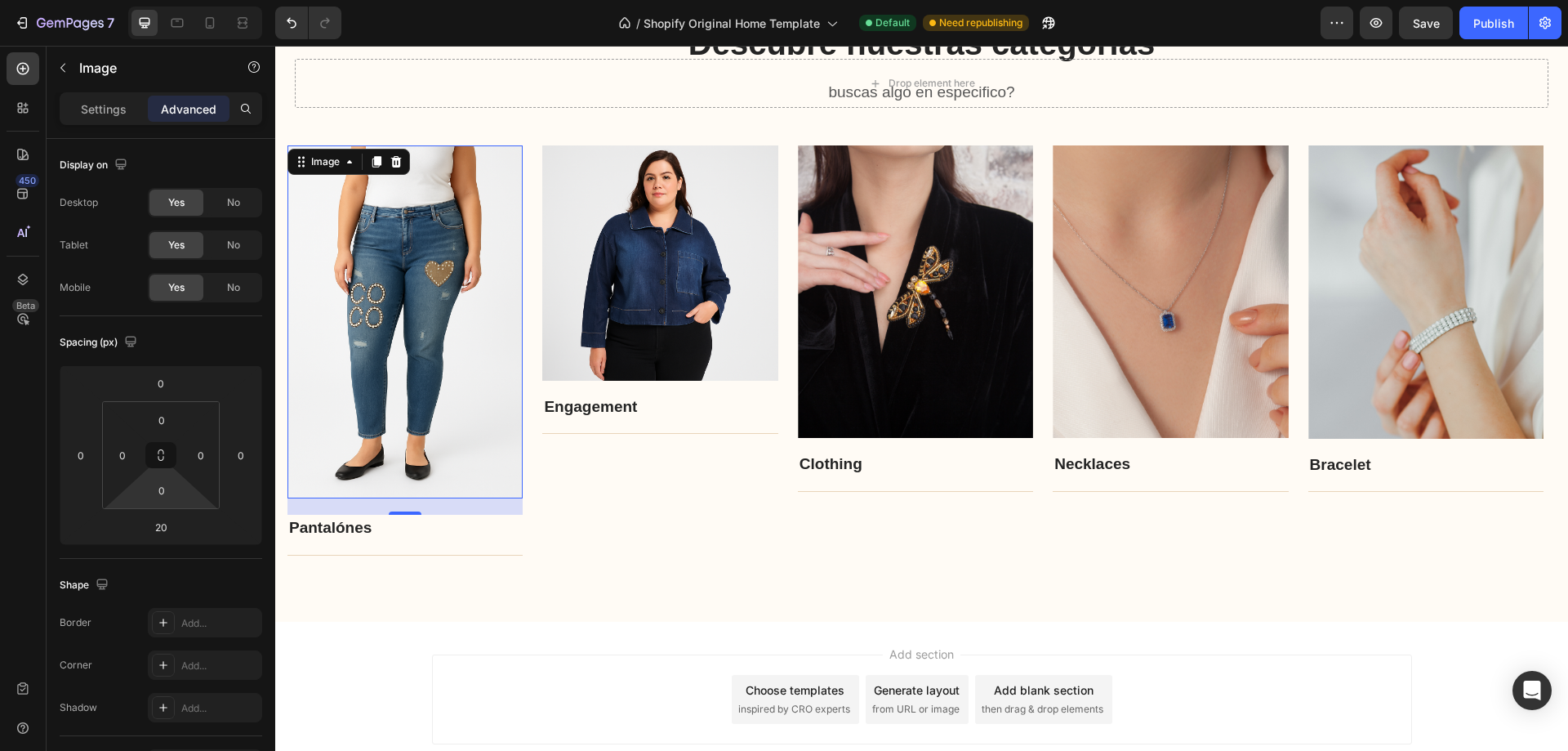
click at [406, 258] on img at bounding box center [405, 322] width 236 height 354
click at [423, 337] on img at bounding box center [405, 322] width 236 height 354
click at [111, 117] on p "Settings" at bounding box center [103, 109] width 46 height 17
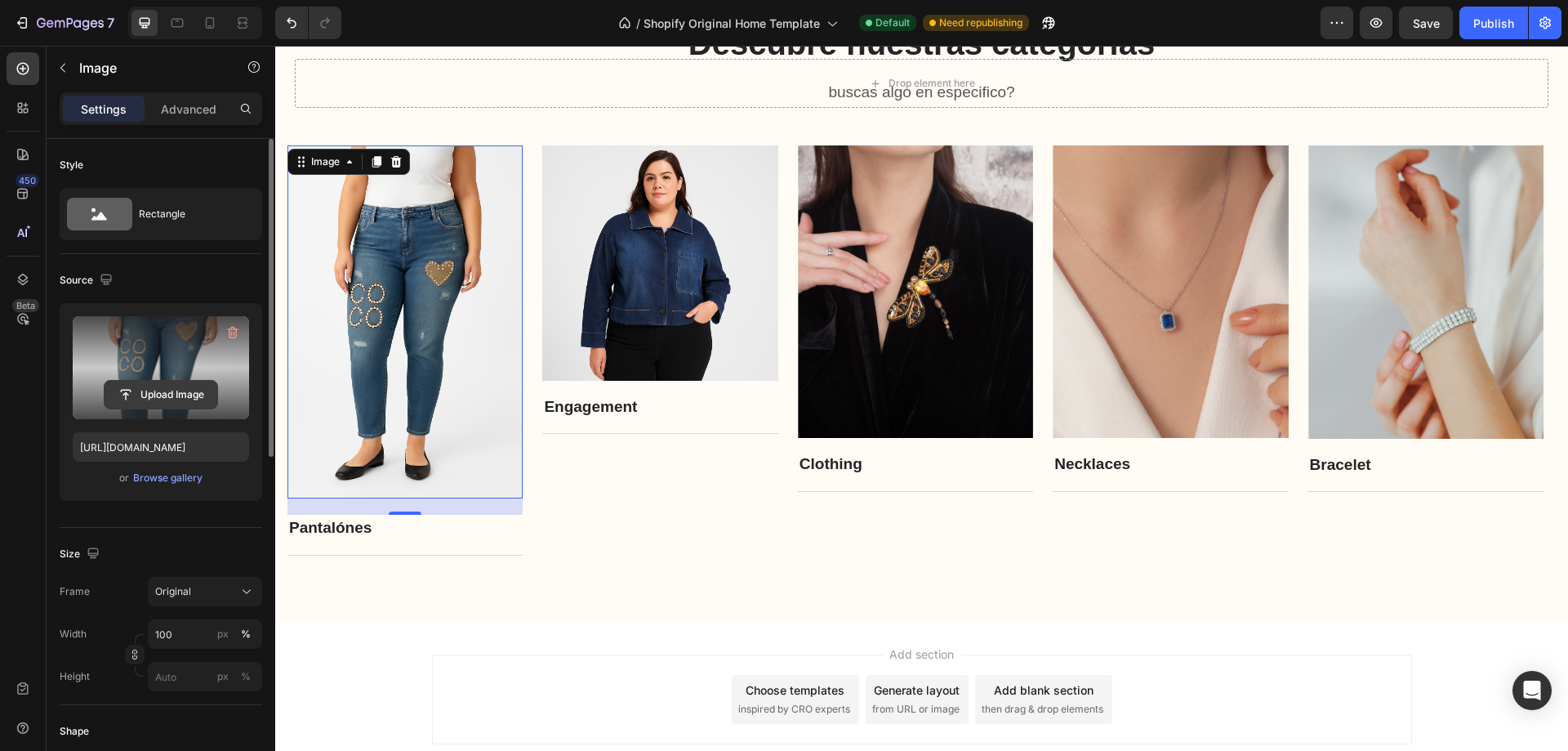
click at [171, 398] on input "file" at bounding box center [161, 395] width 113 height 28
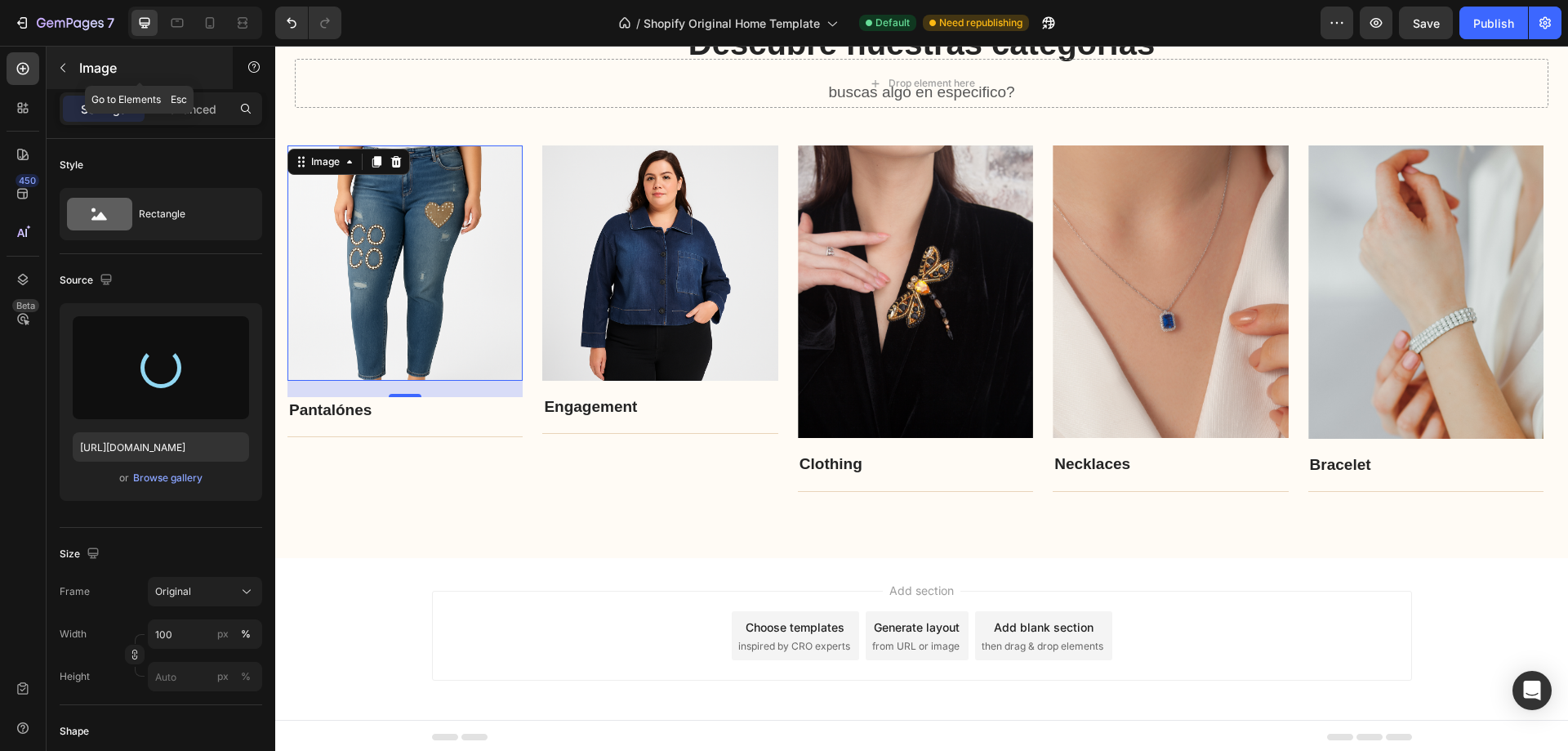
type input "[URL][DOMAIN_NAME]"
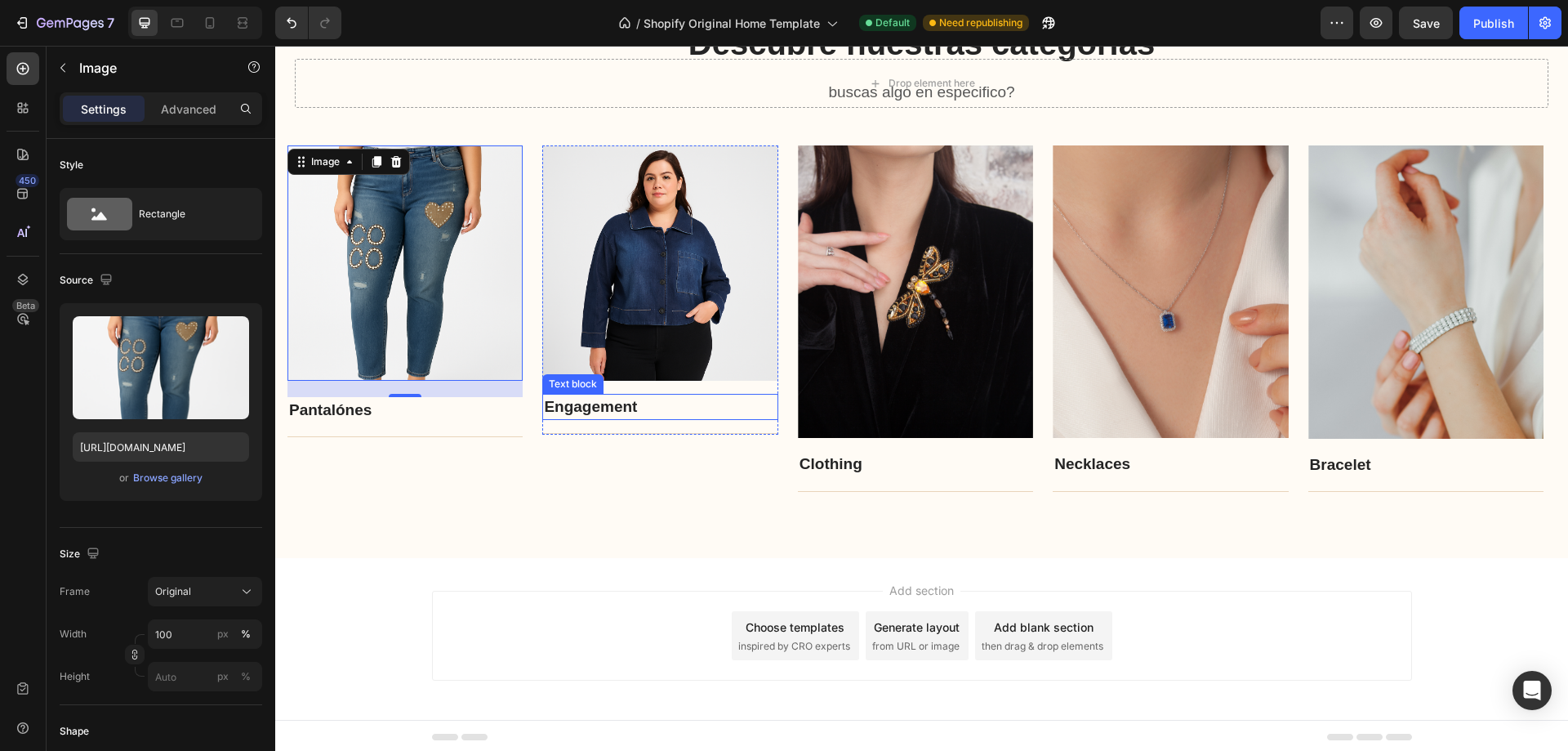
click at [593, 409] on link "Engagement" at bounding box center [591, 407] width 93 height 17
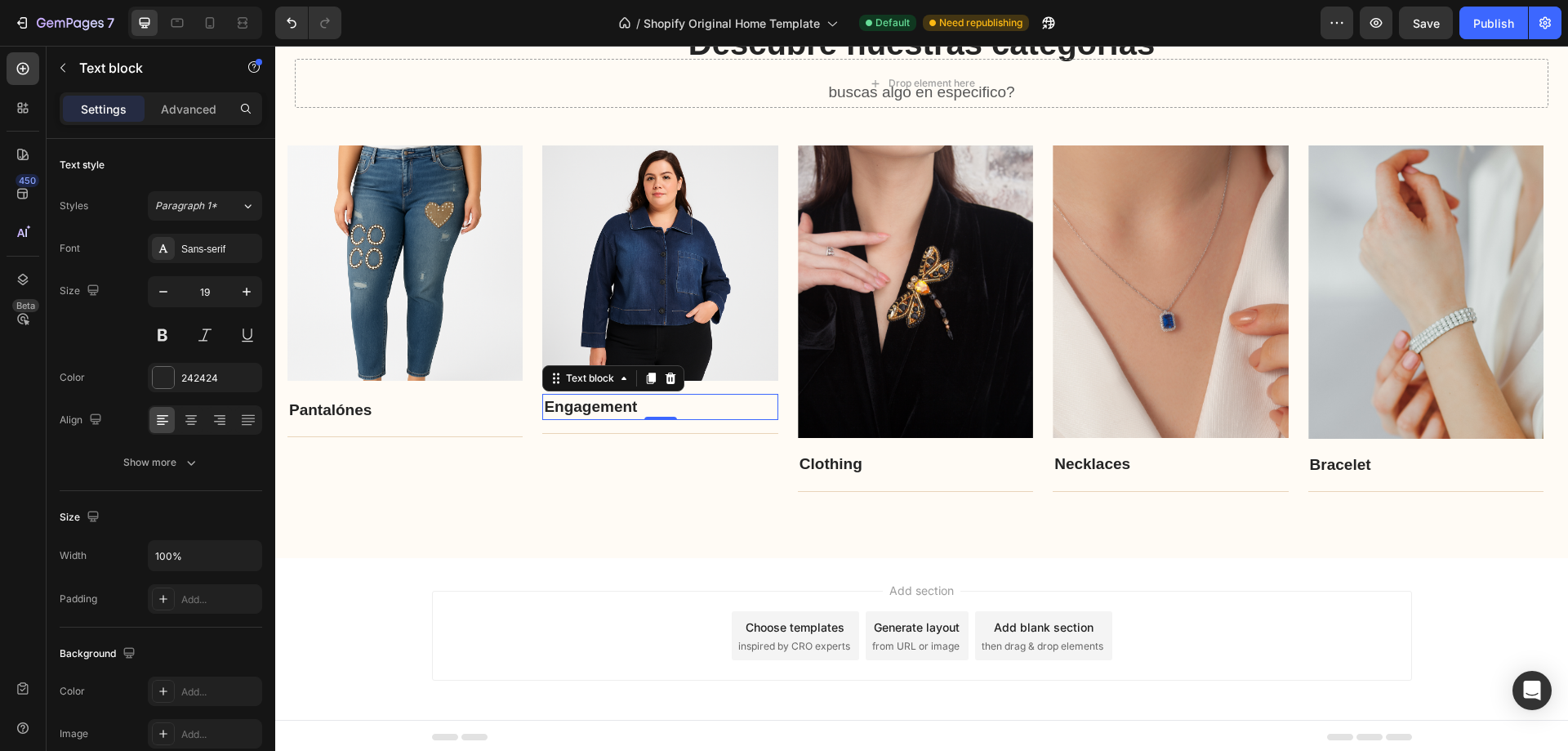
click at [635, 409] on link "Engagement" at bounding box center [591, 407] width 93 height 17
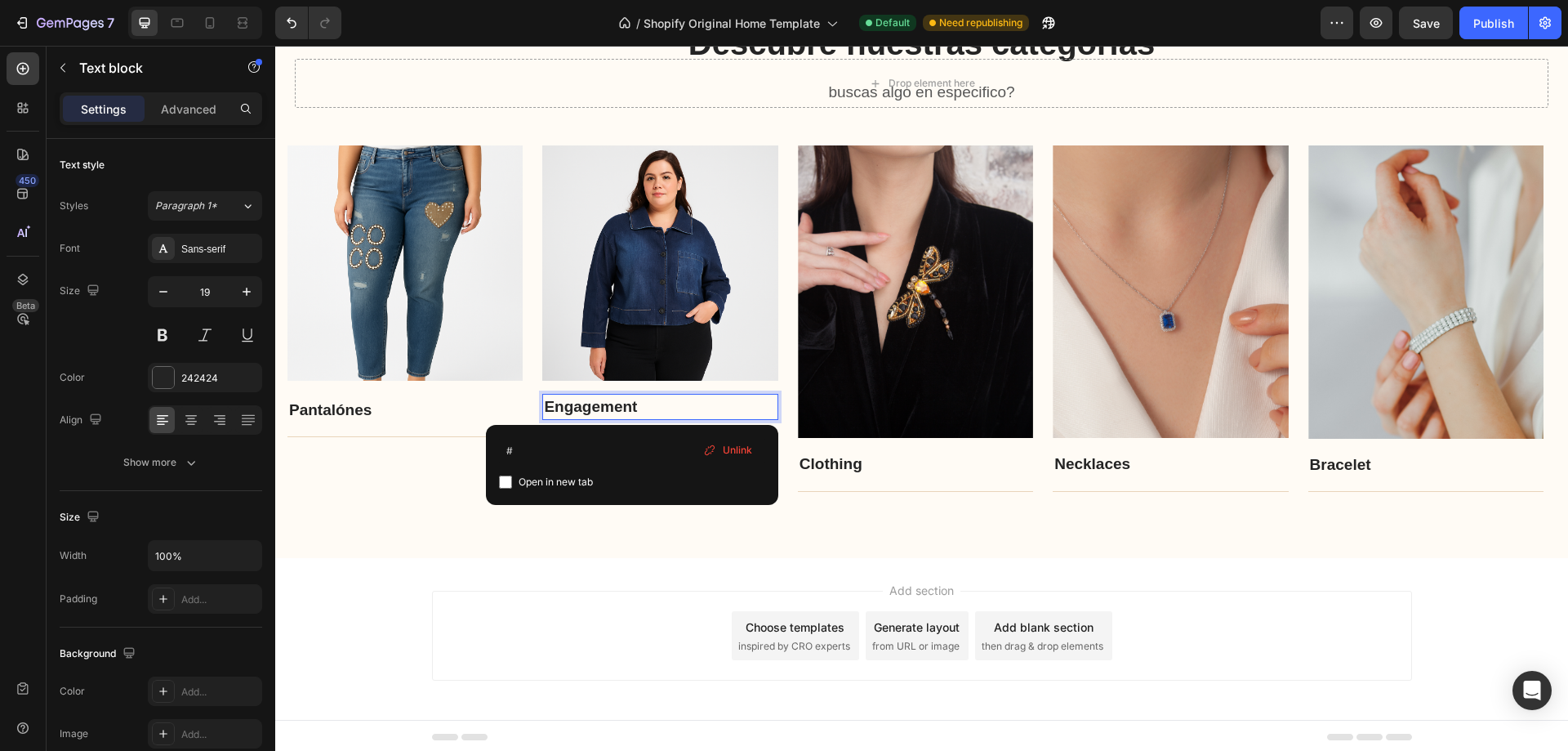
click at [642, 405] on p "Engagement" at bounding box center [661, 408] width 232 height 24
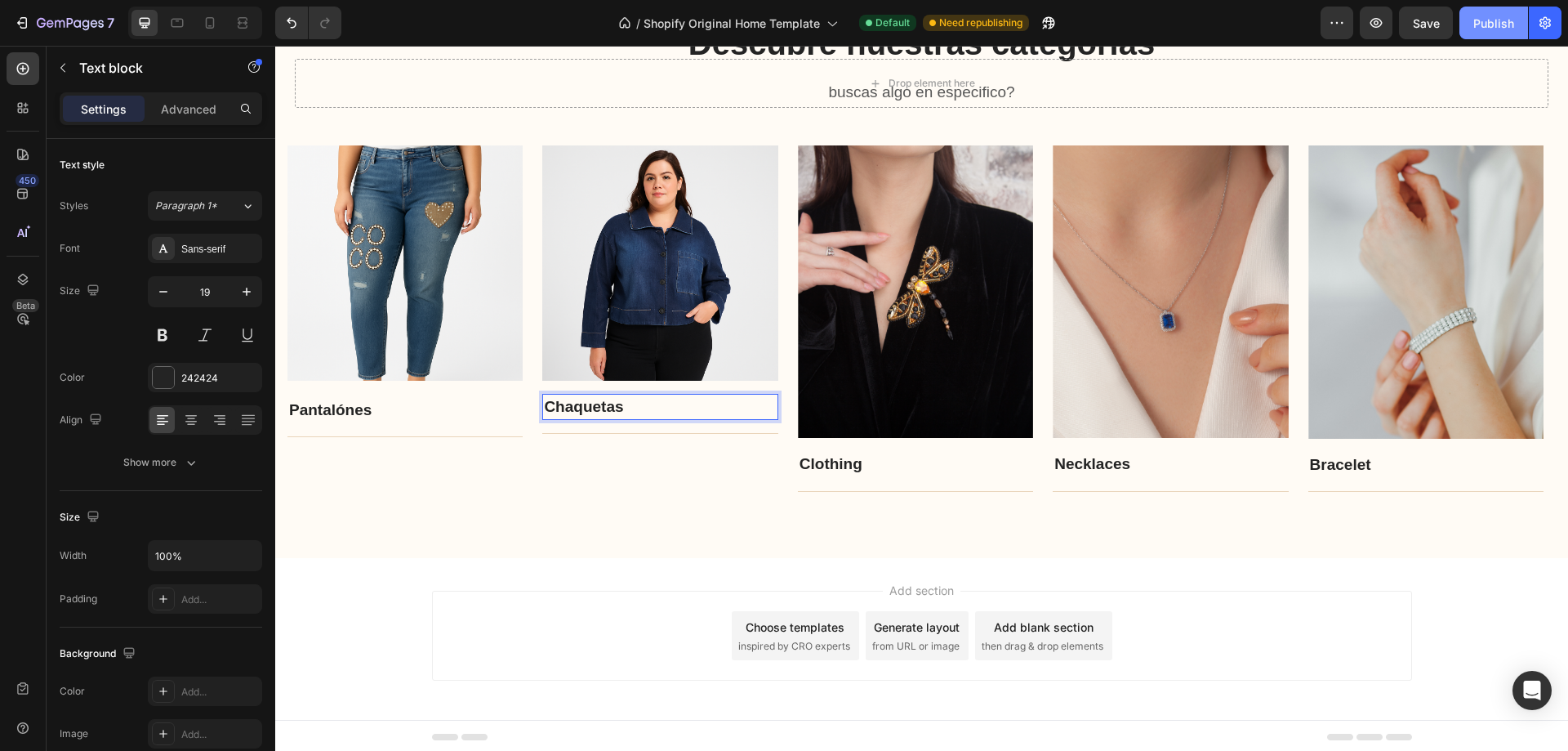
click at [1480, 28] on div "Publish" at bounding box center [1493, 23] width 40 height 17
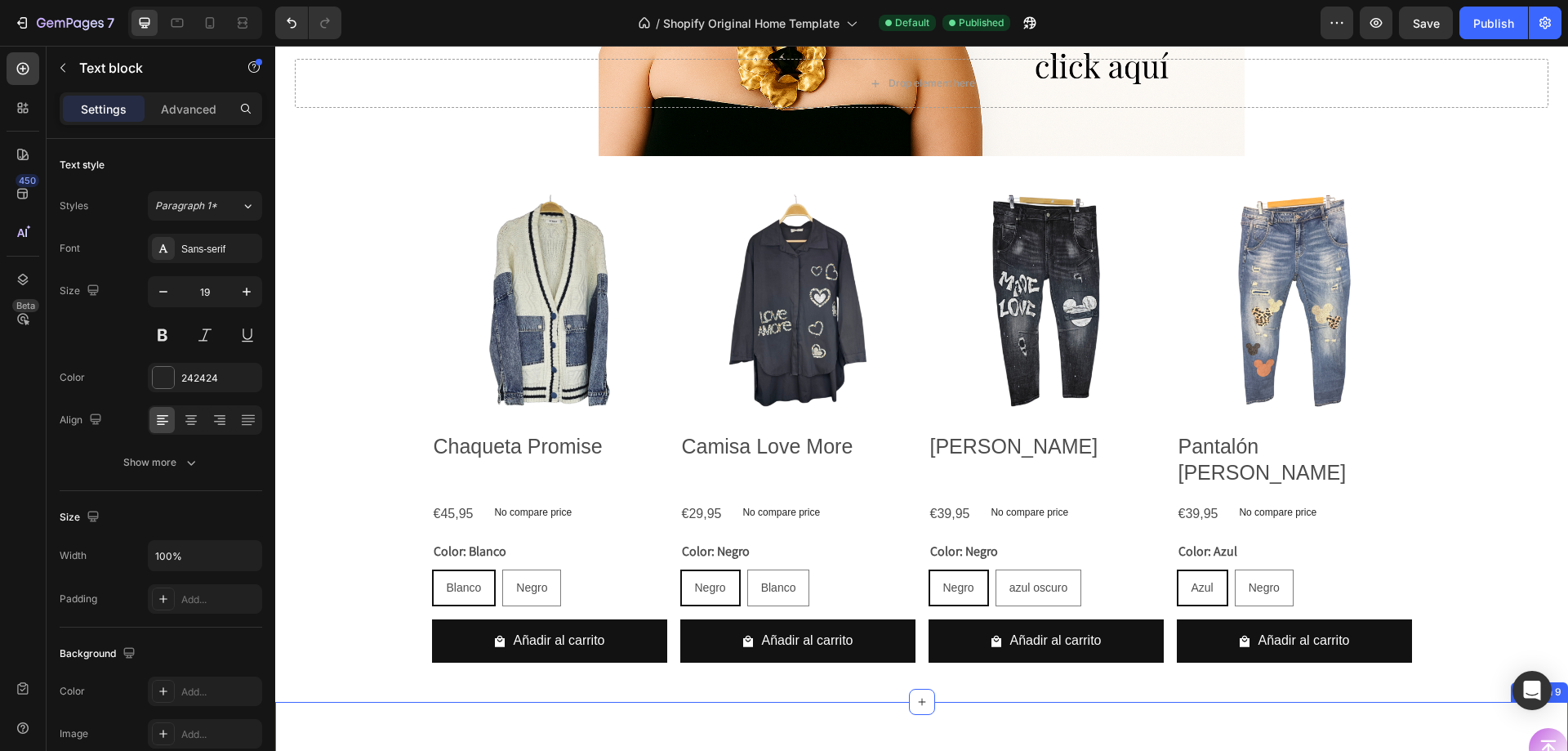
scroll to position [1828, 0]
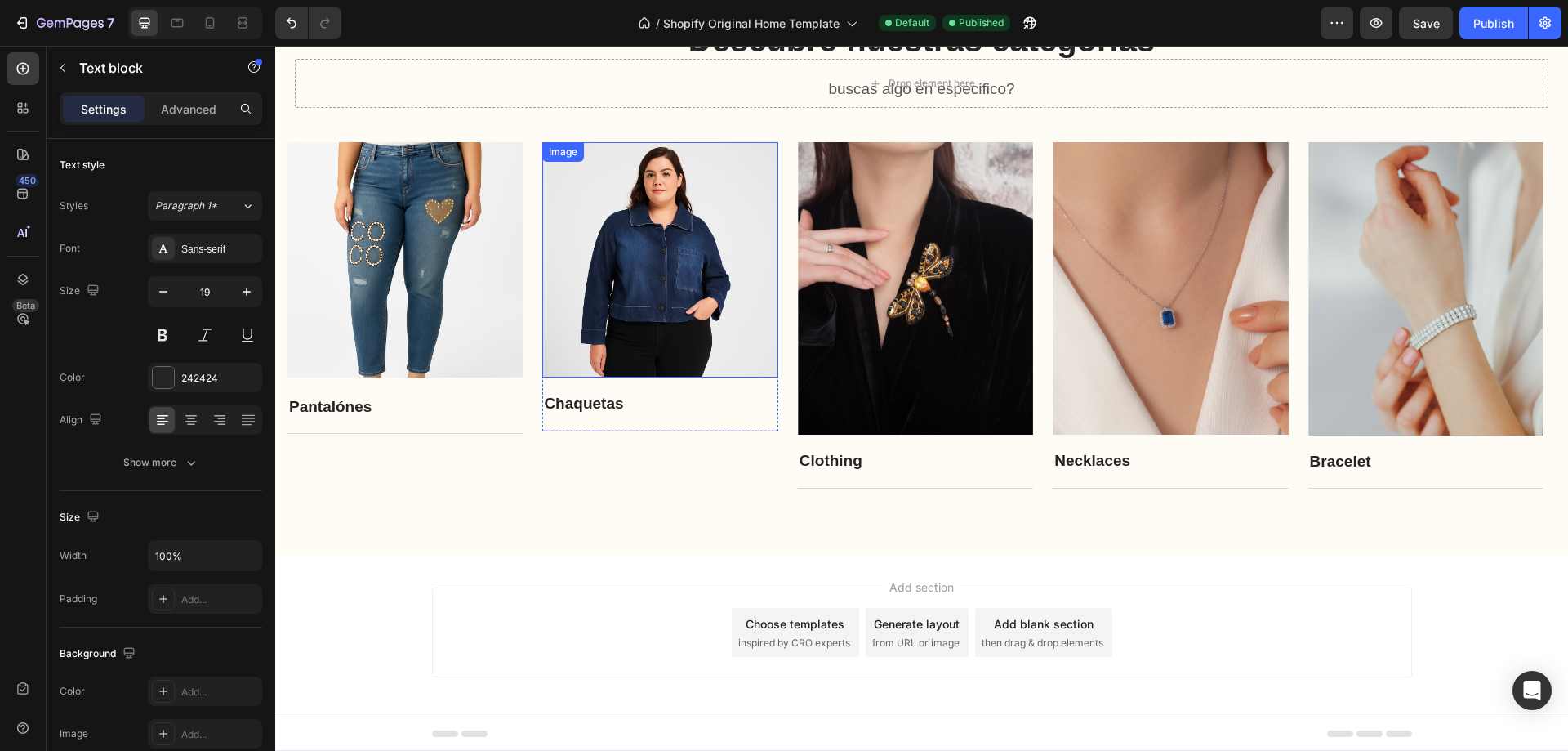
click at [654, 301] on img at bounding box center [661, 260] width 236 height 236
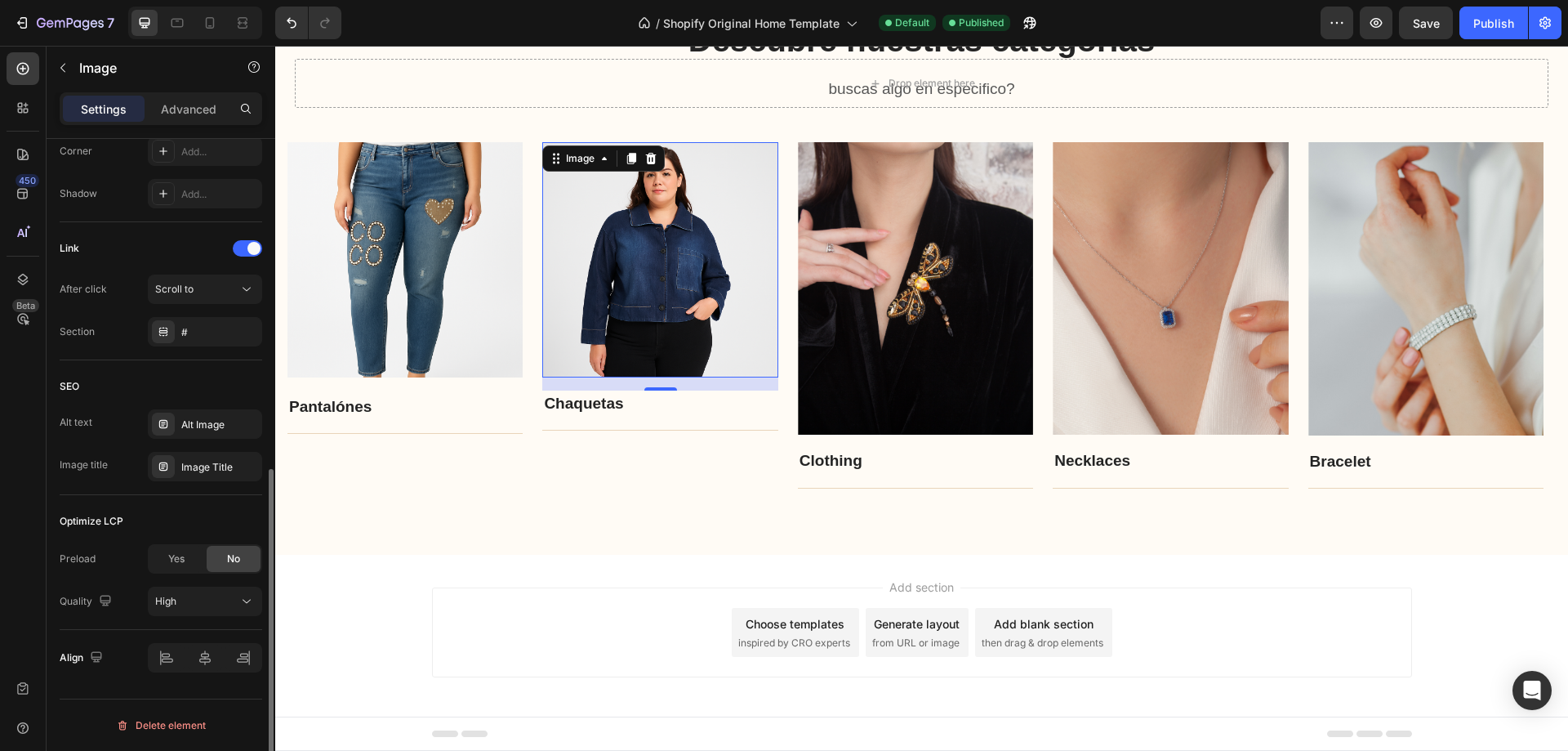
scroll to position [578, 0]
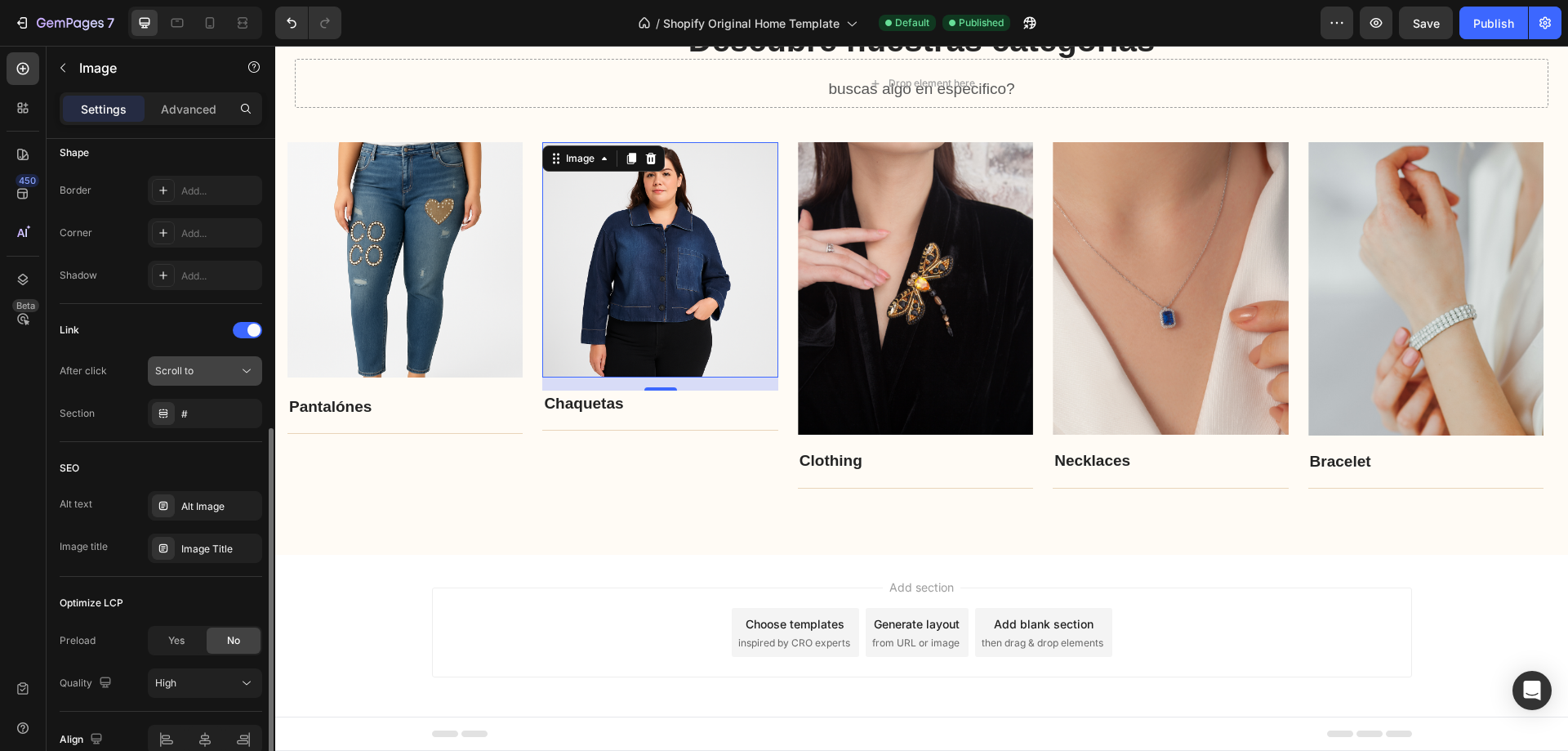
click at [203, 382] on button "Scroll to" at bounding box center [205, 371] width 114 height 29
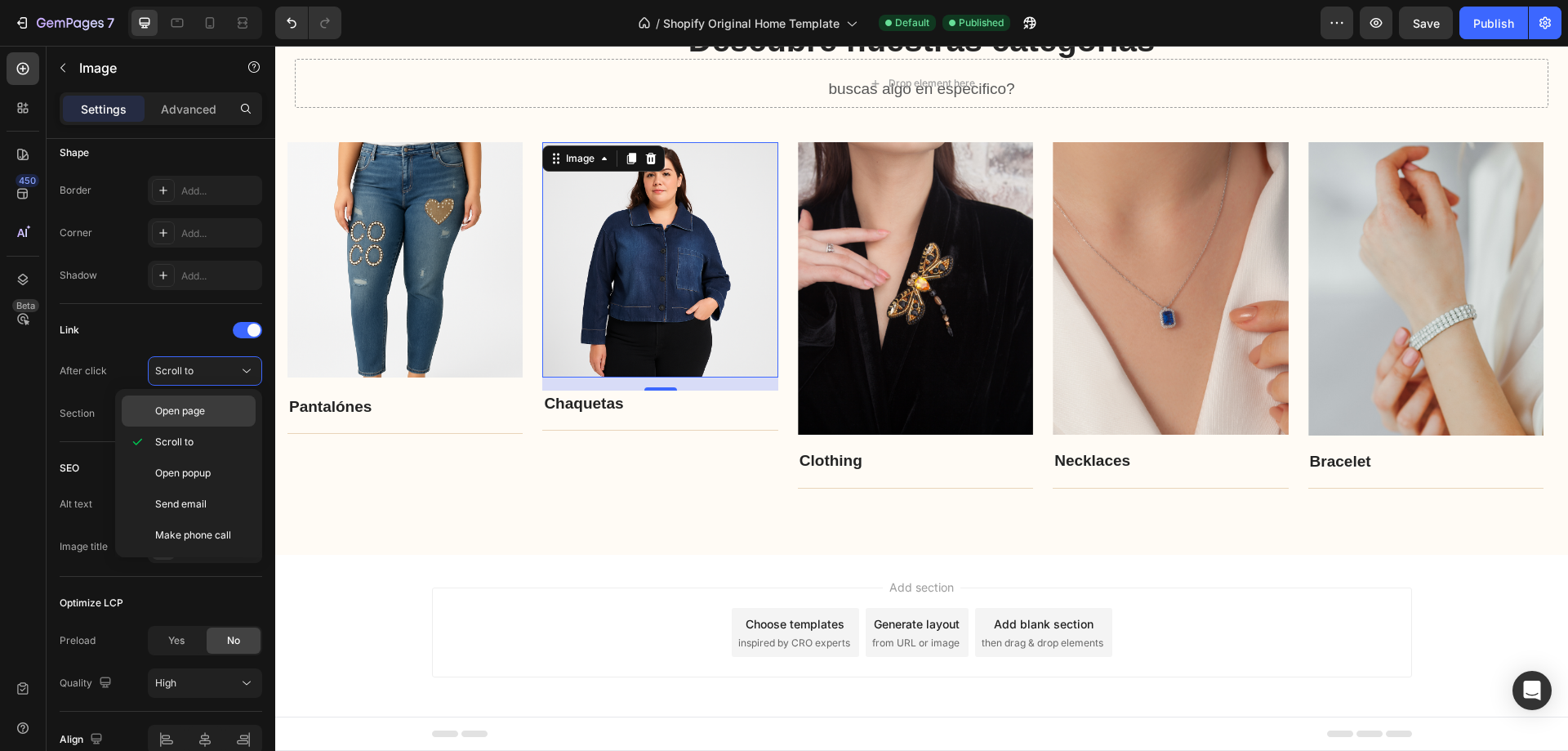
click at [199, 404] on span "Open page" at bounding box center [180, 410] width 50 height 15
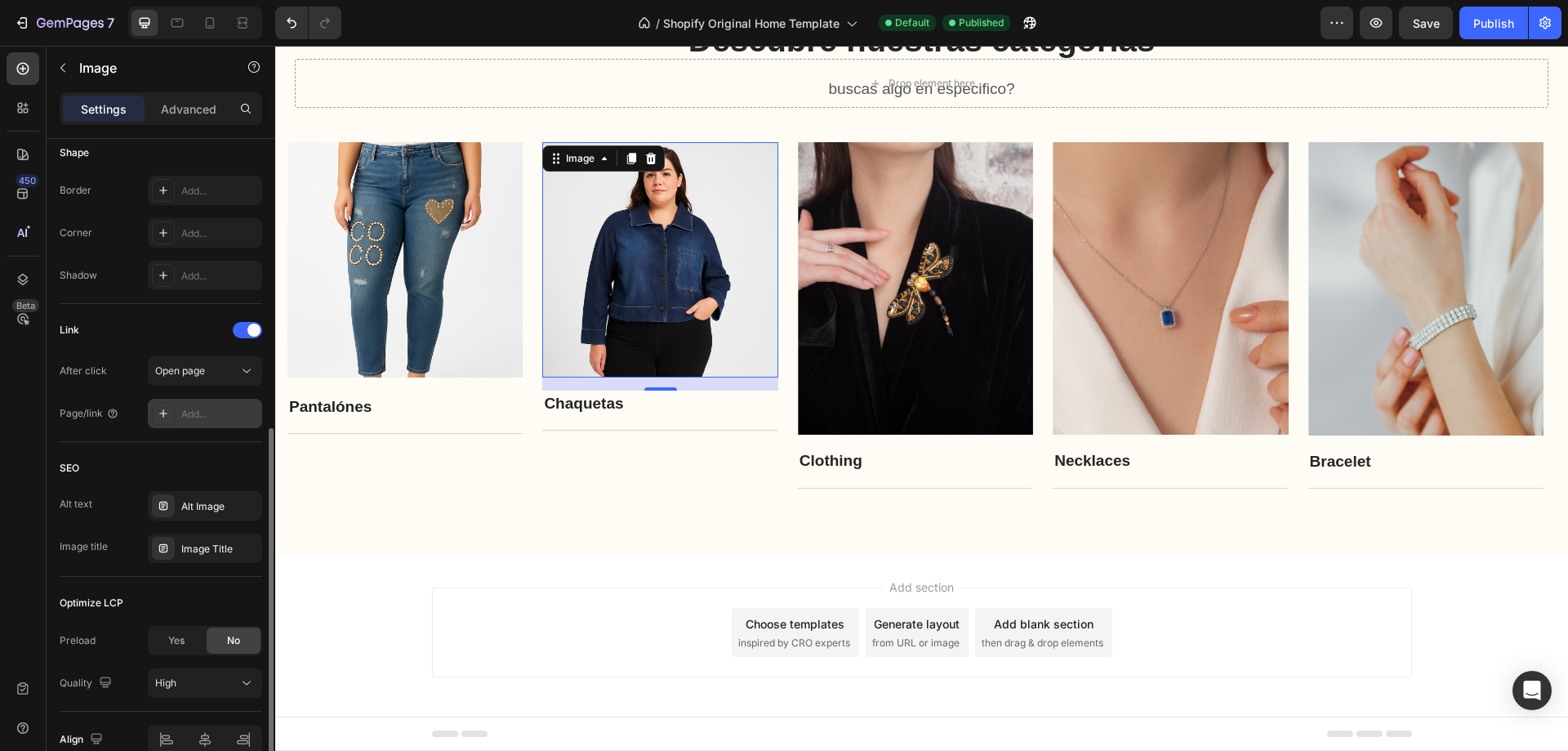
click at [197, 421] on div "Add..." at bounding box center [219, 414] width 77 height 15
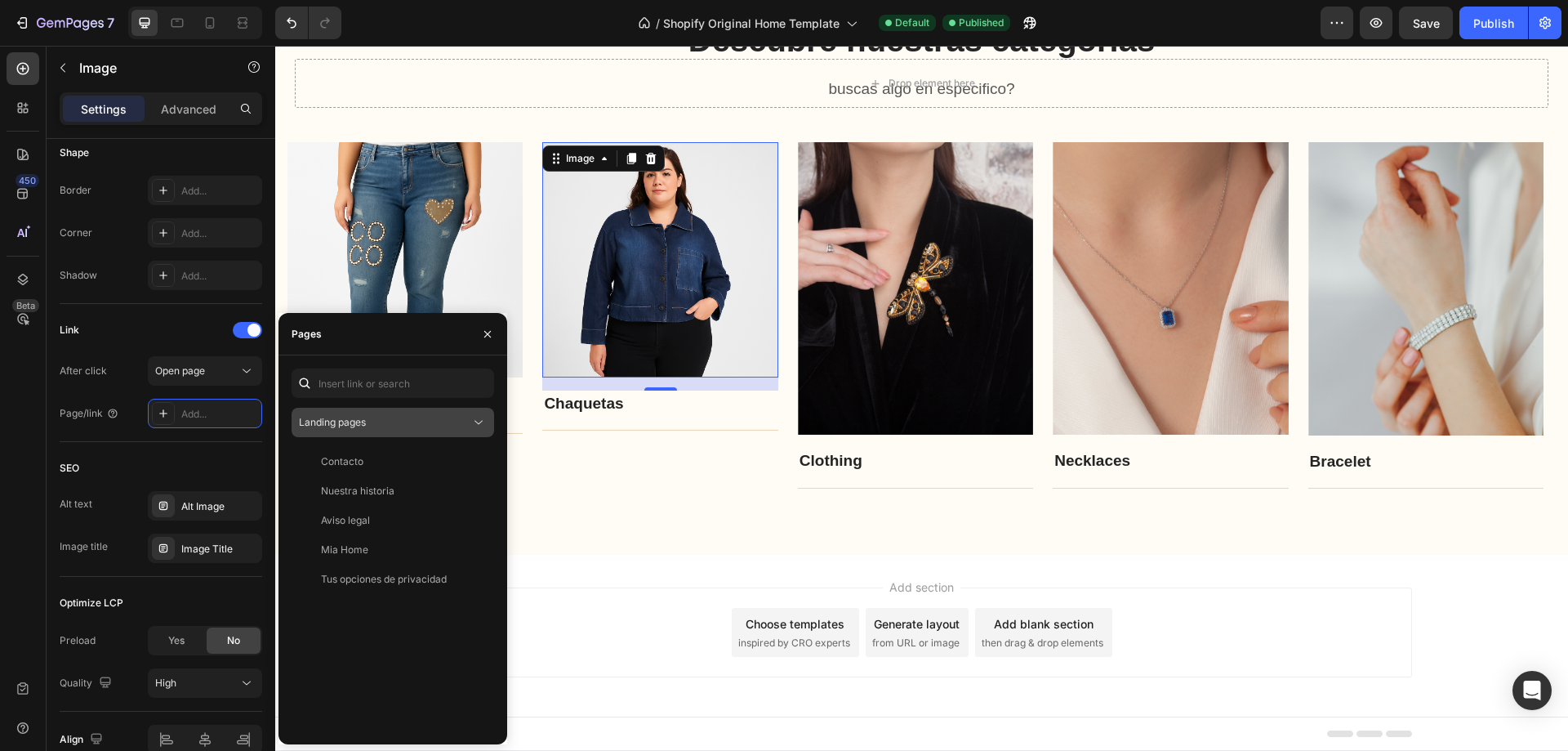
click at [387, 430] on div "Landing pages" at bounding box center [393, 422] width 188 height 16
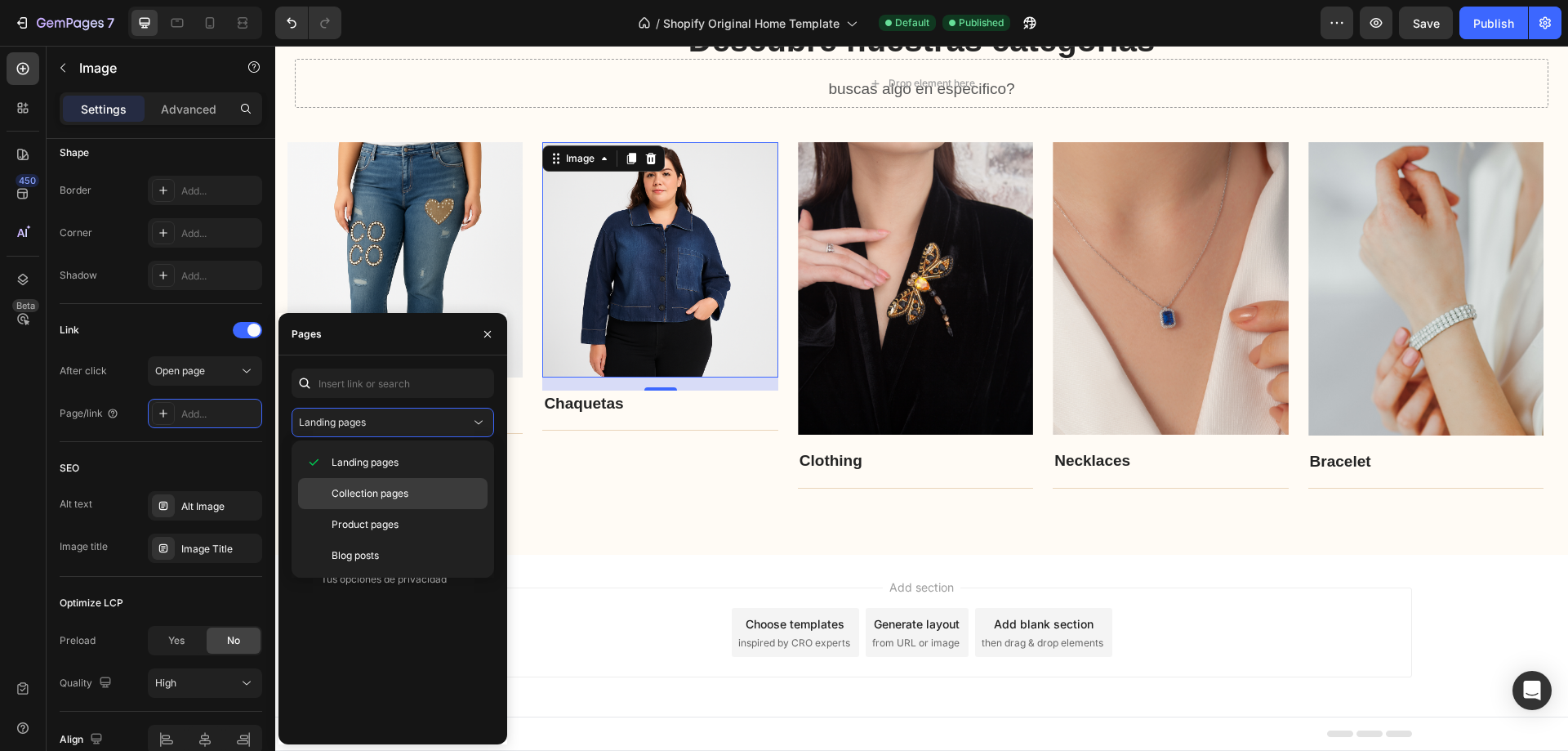
click at [372, 509] on div "Collection pages" at bounding box center [393, 525] width 189 height 31
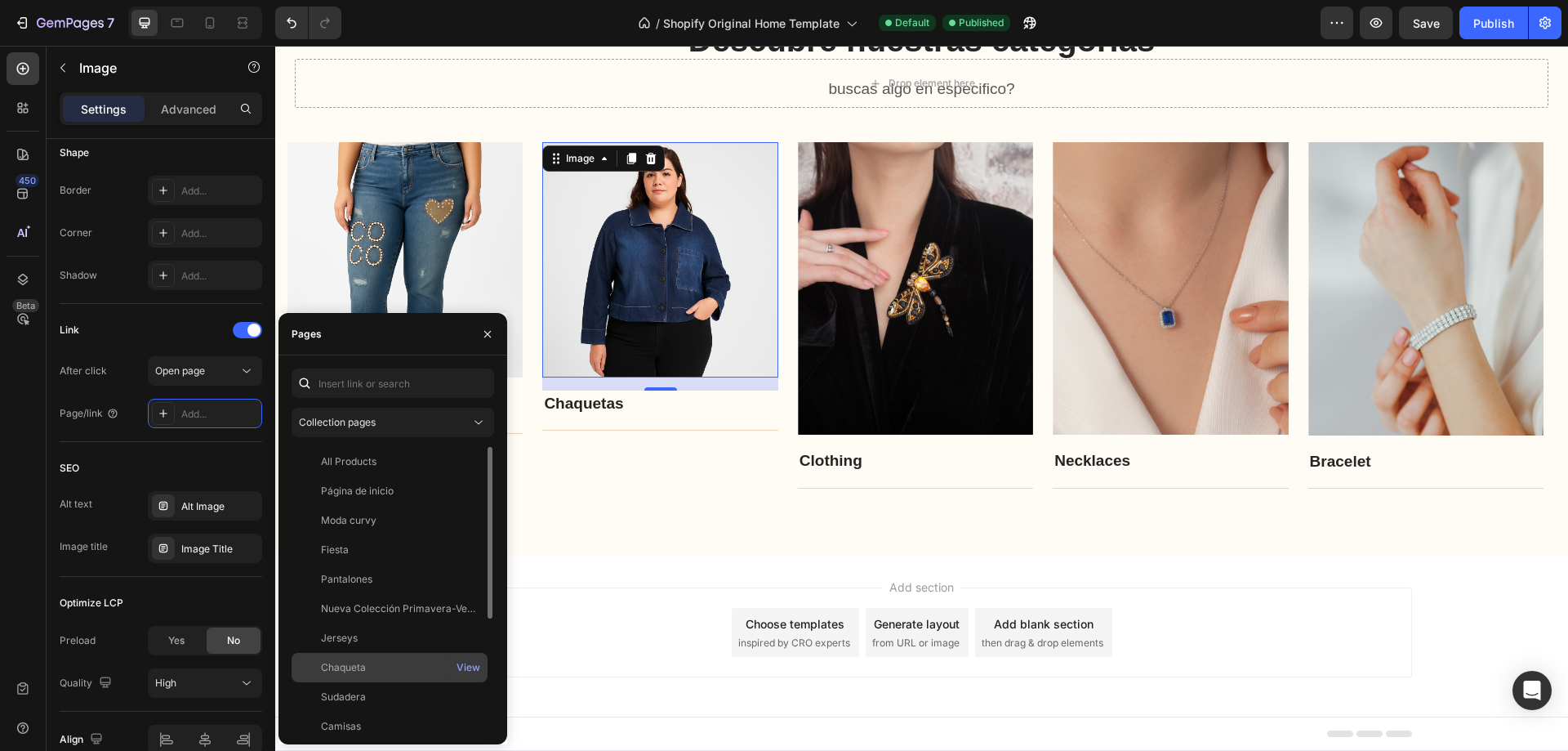
click at [362, 662] on div "Chaqueta" at bounding box center [343, 667] width 45 height 15
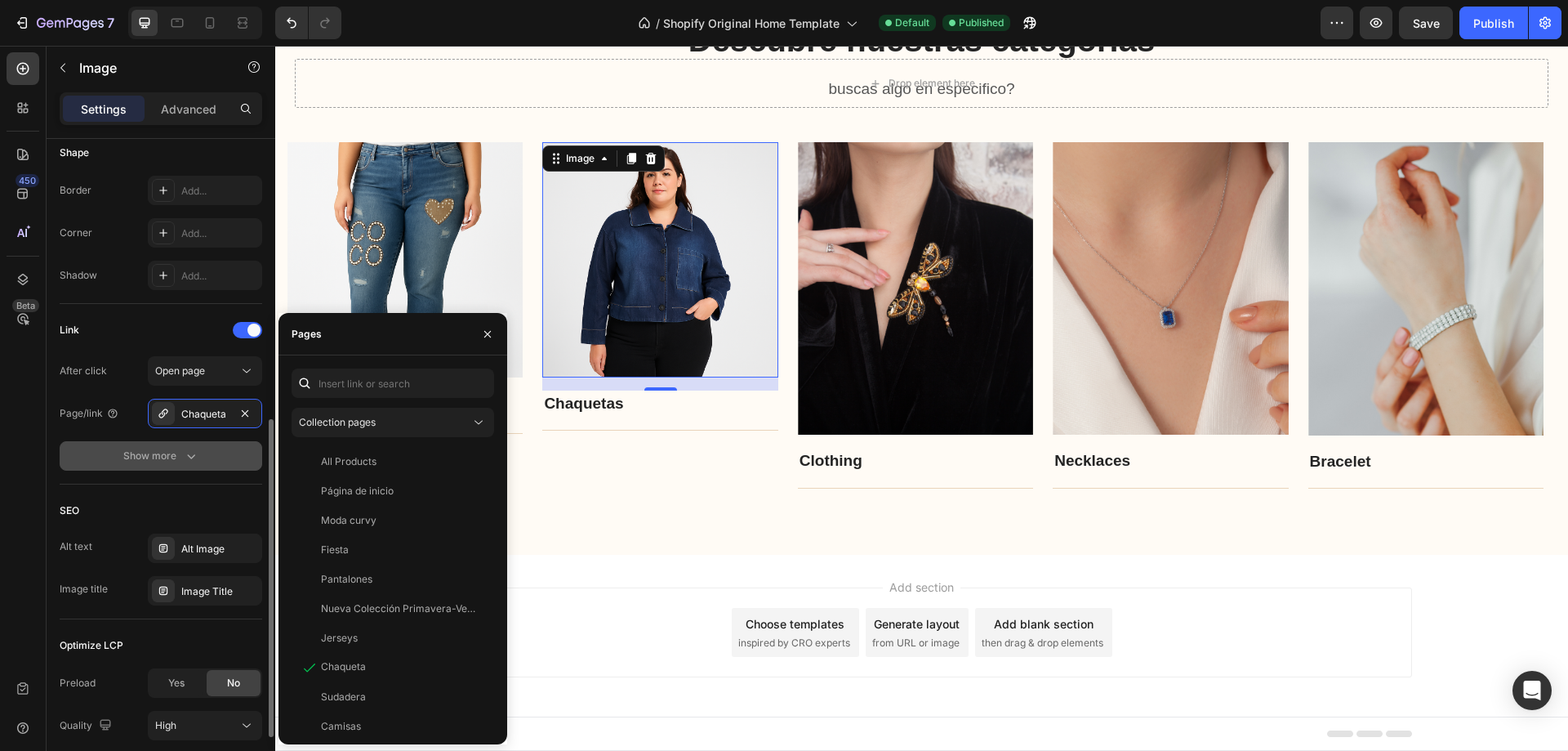
click at [218, 468] on button "Show more" at bounding box center [161, 456] width 203 height 29
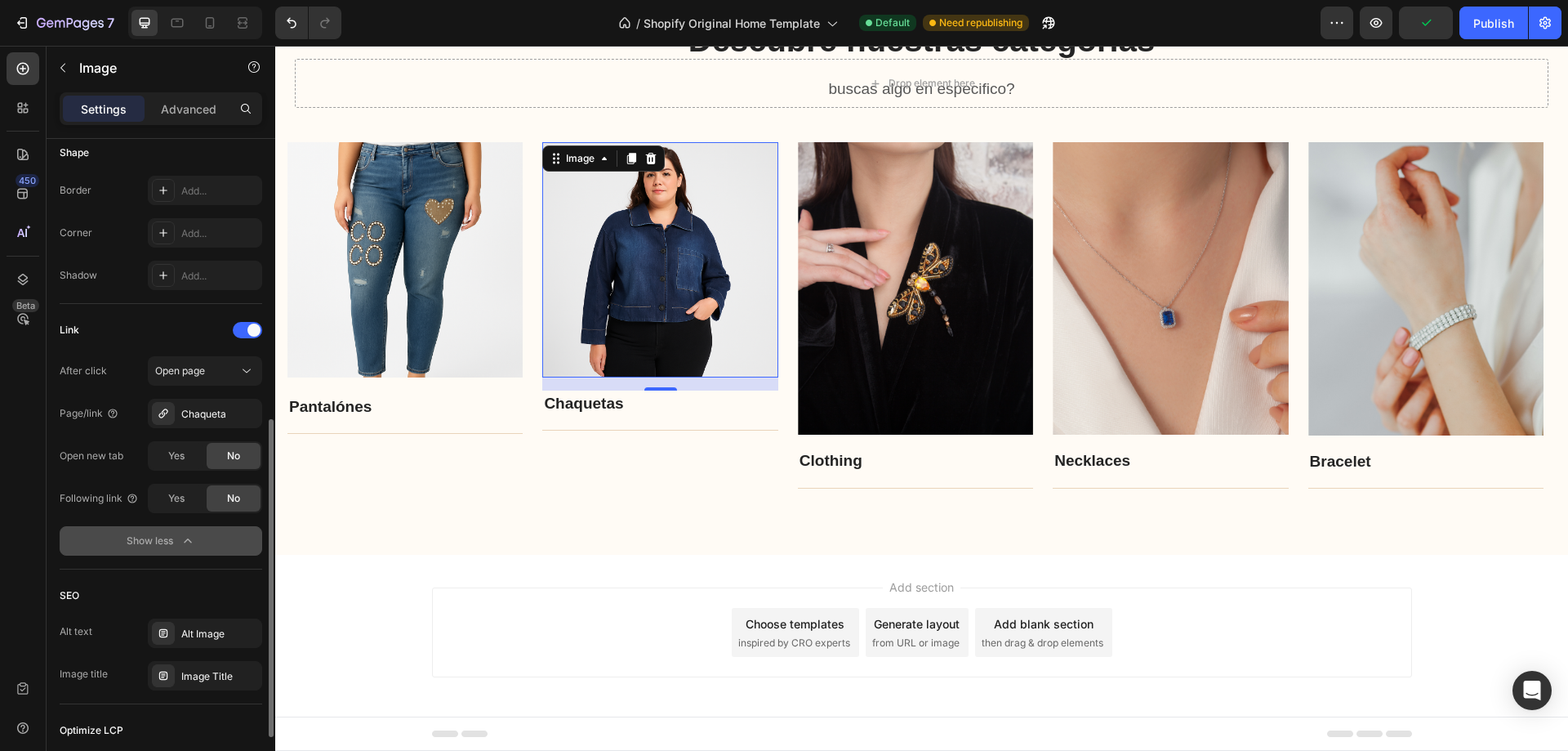
click at [178, 528] on button "Show less" at bounding box center [161, 541] width 203 height 29
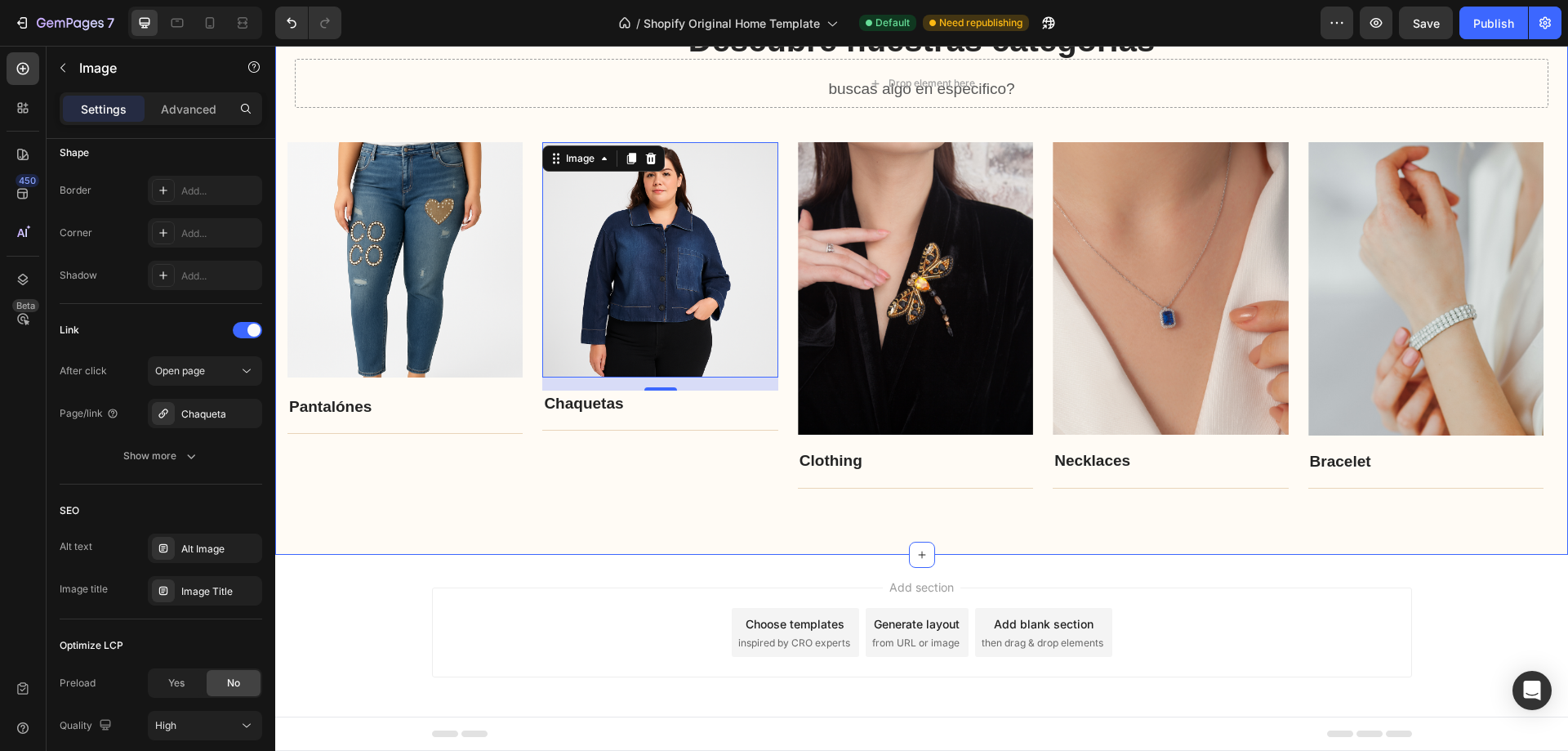
click at [601, 123] on div "Descubre nuestras categorias Heading buscas algo en especifico? Text block Row …" at bounding box center [921, 253] width 1269 height 472
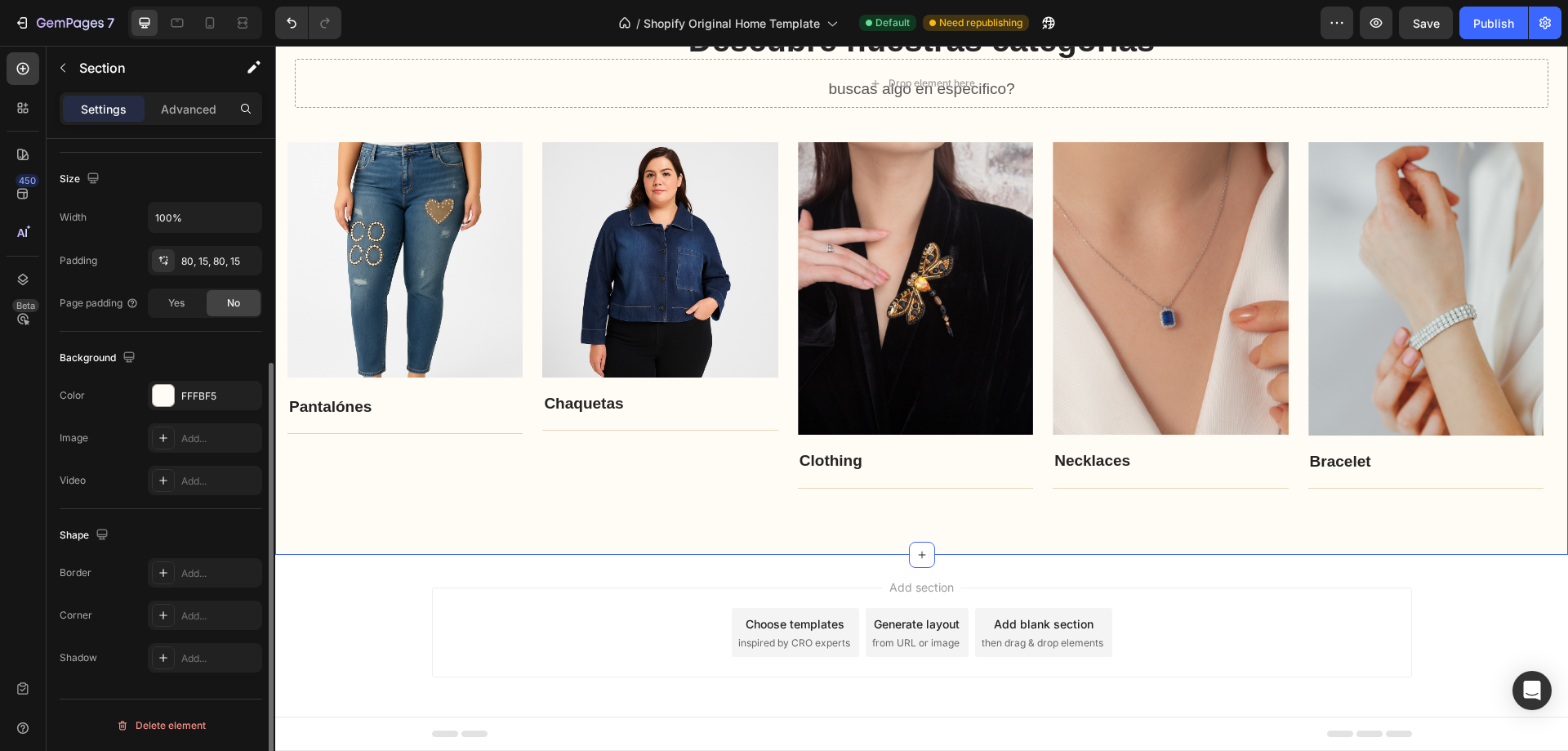
scroll to position [0, 0]
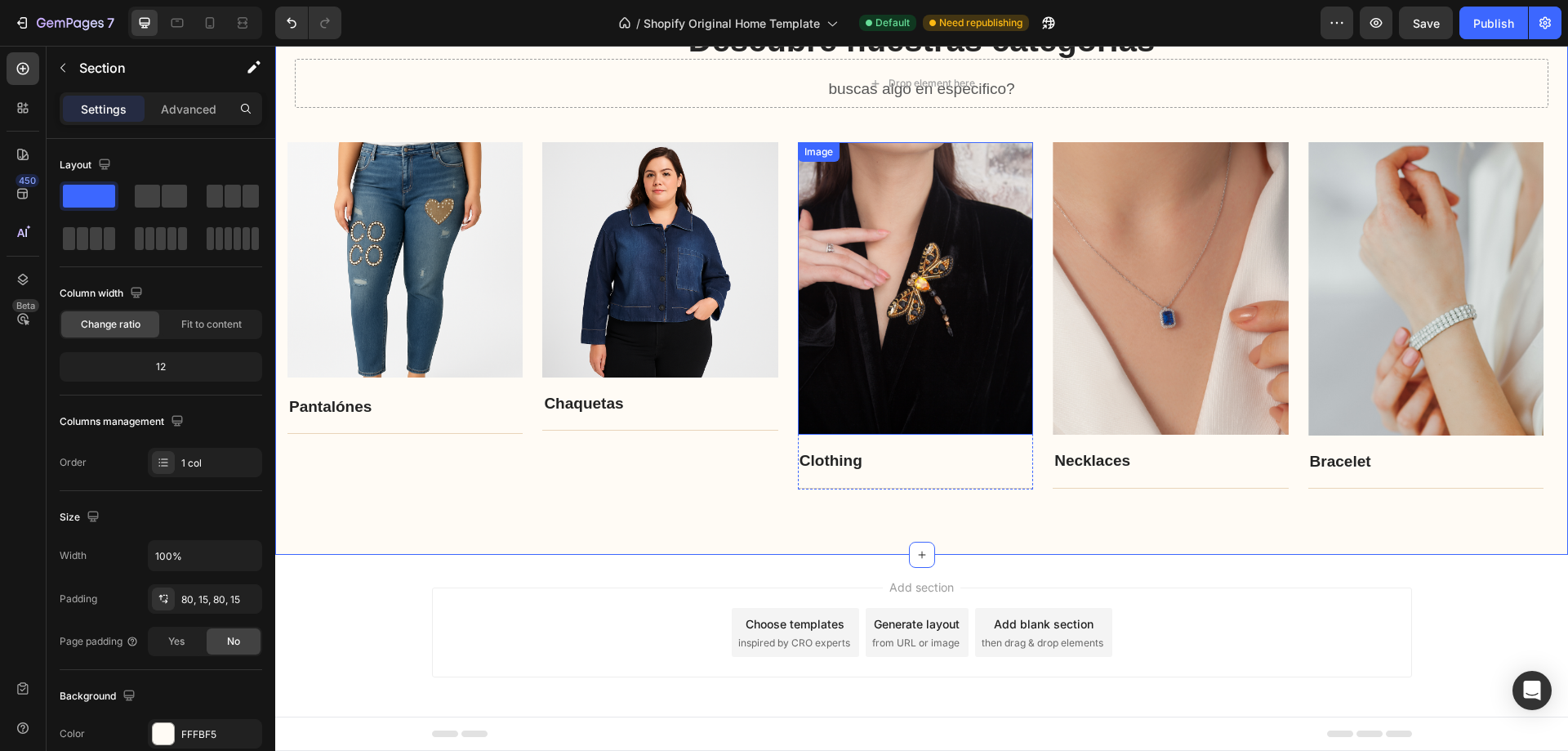
click at [947, 332] on img at bounding box center [916, 288] width 236 height 293
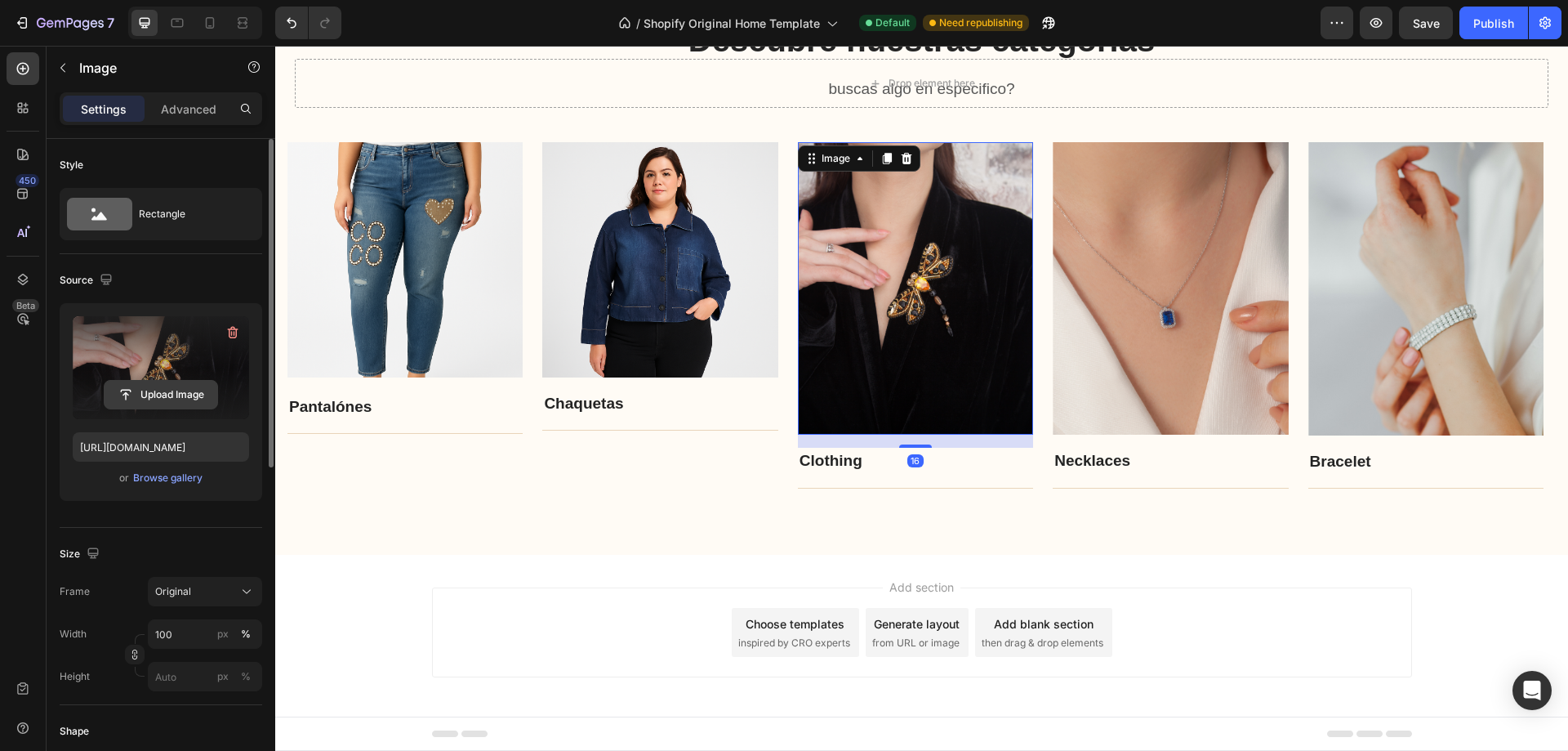
click at [156, 390] on input "file" at bounding box center [161, 395] width 113 height 28
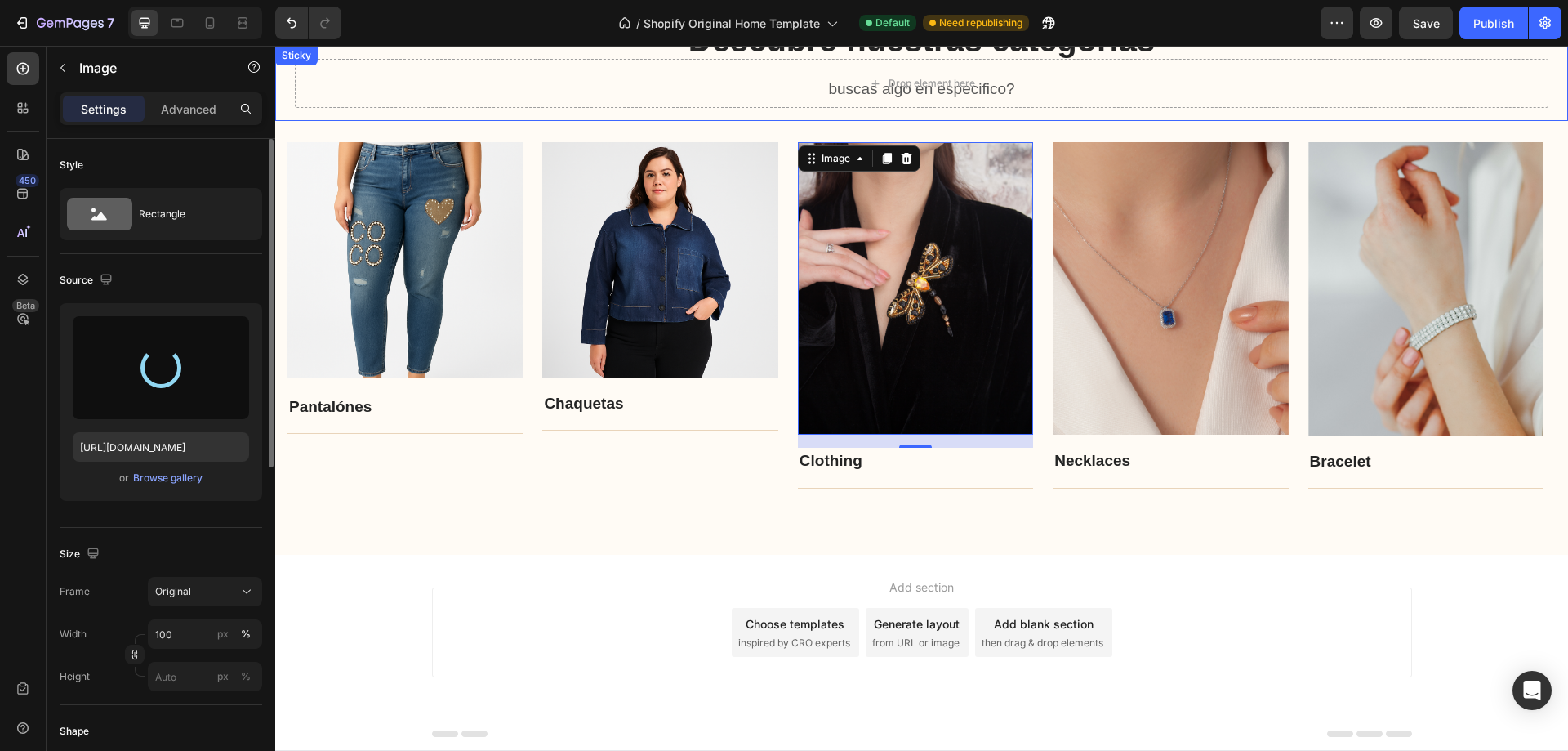
type input "[URL][DOMAIN_NAME]"
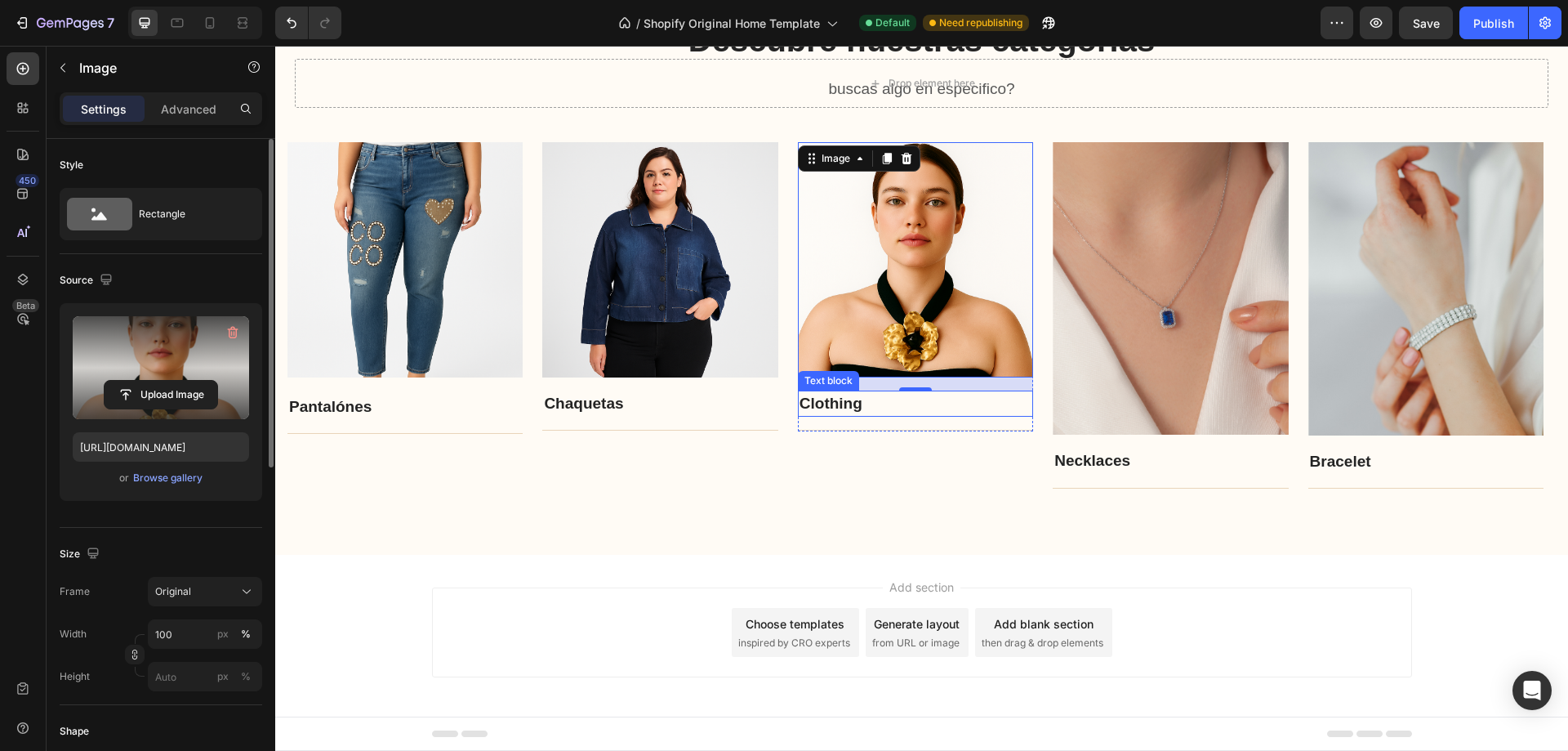
click at [835, 409] on link "Clothing" at bounding box center [831, 403] width 63 height 17
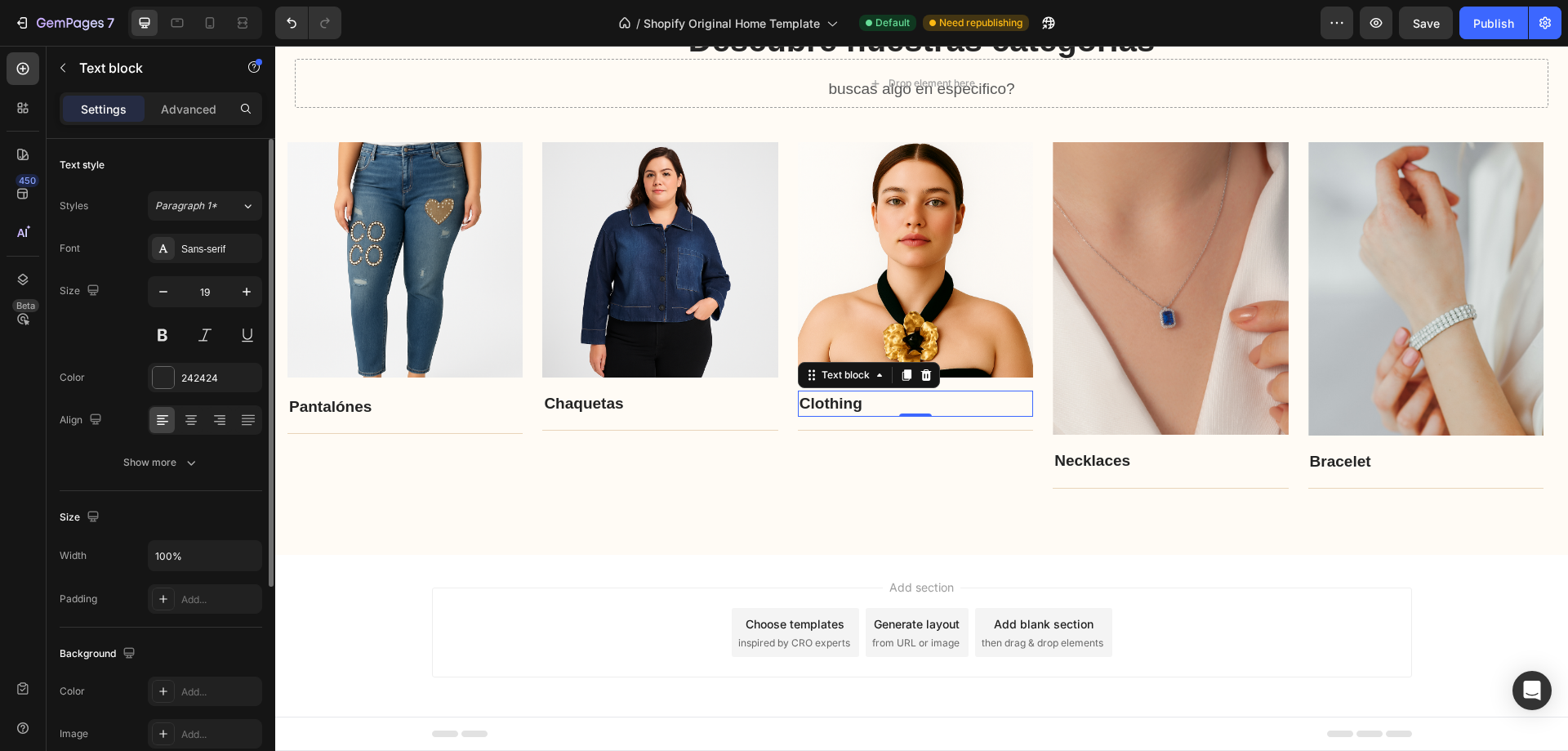
click at [838, 409] on link "Clothing" at bounding box center [831, 403] width 63 height 17
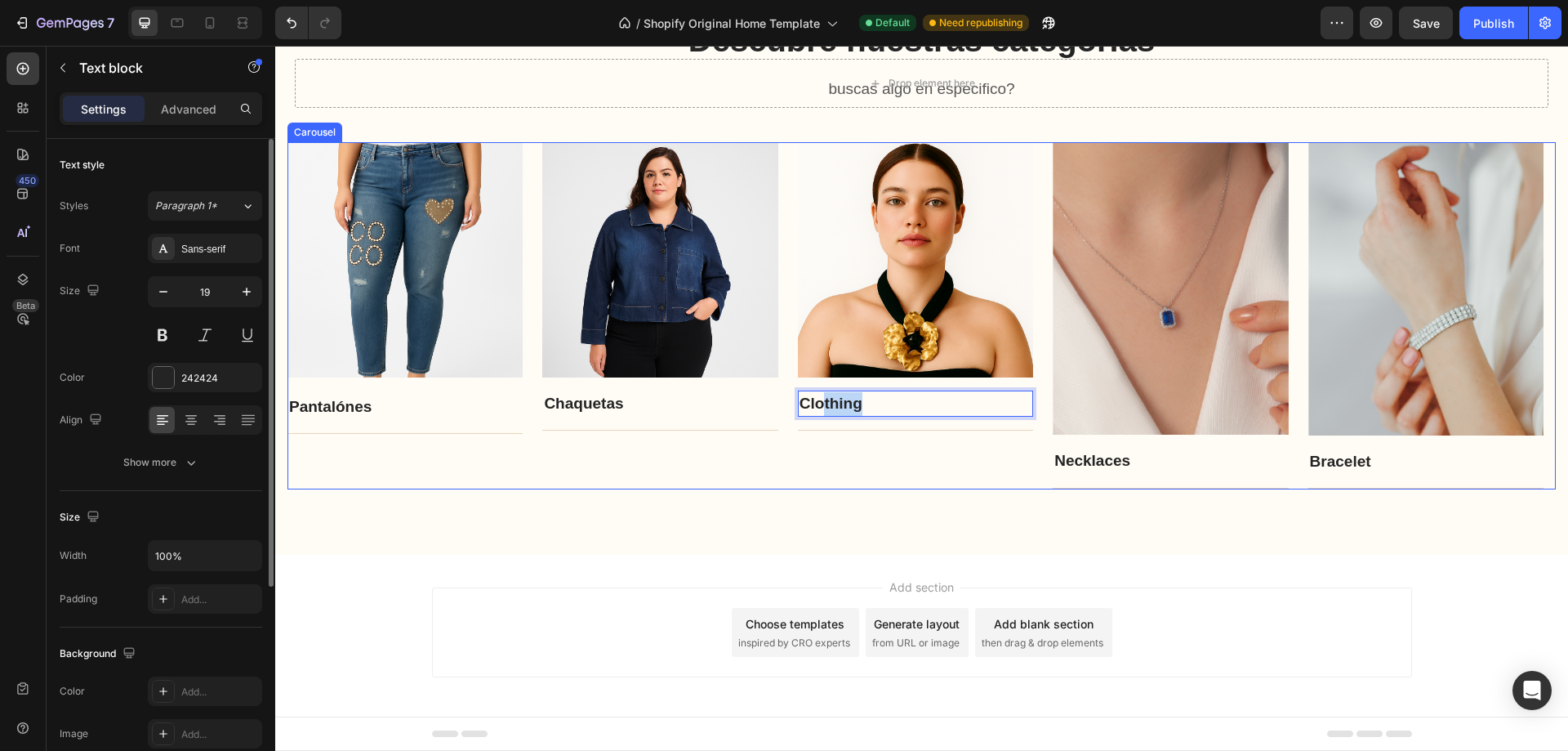
drag, startPoint x: 865, startPoint y: 402, endPoint x: 782, endPoint y: 398, distance: 83.1
click at [782, 398] on div "Image Pantalónes Text block Title Line Row Image Chaquetas Text block Title Lin…" at bounding box center [921, 316] width 1269 height 348
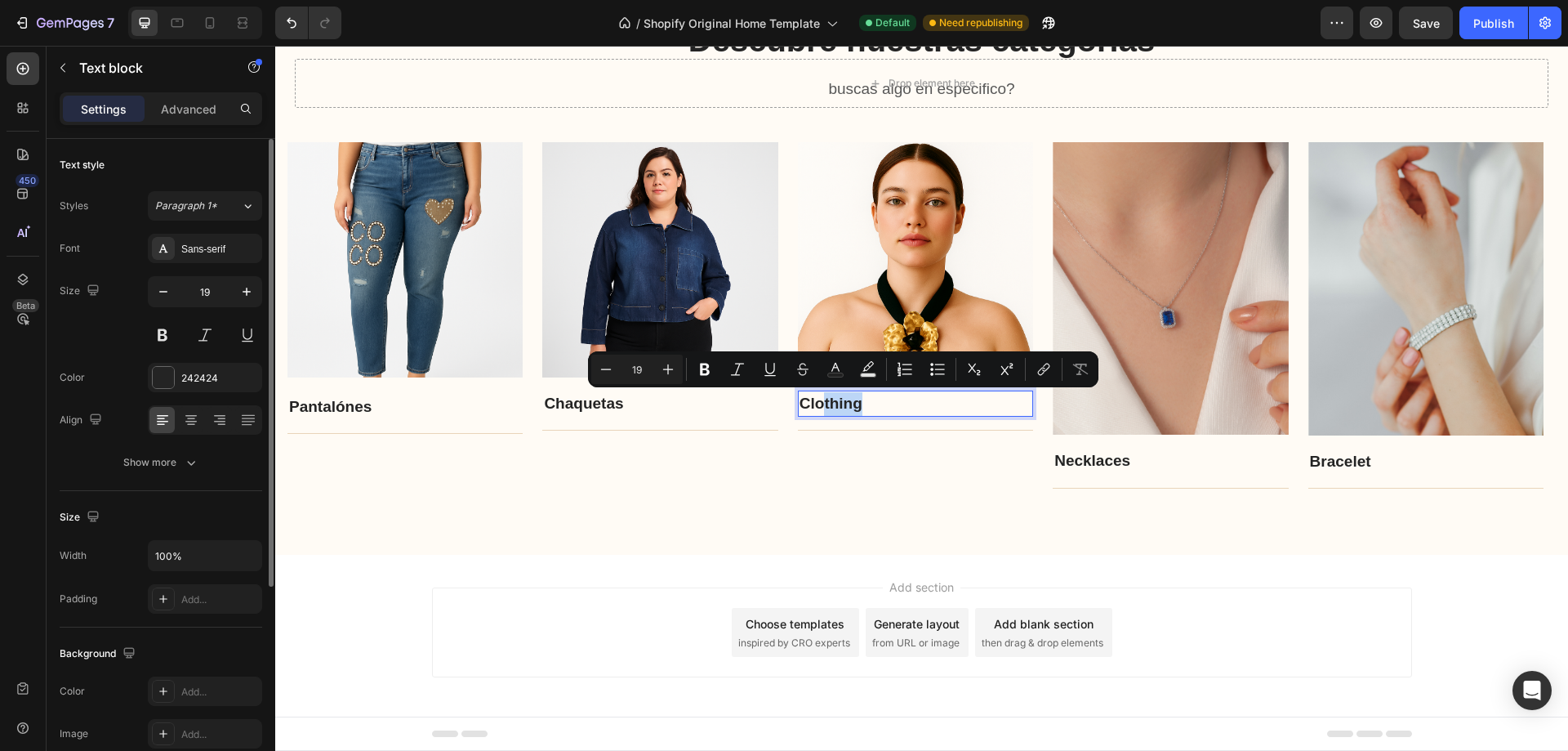
click at [868, 406] on p "Clothing" at bounding box center [916, 404] width 232 height 24
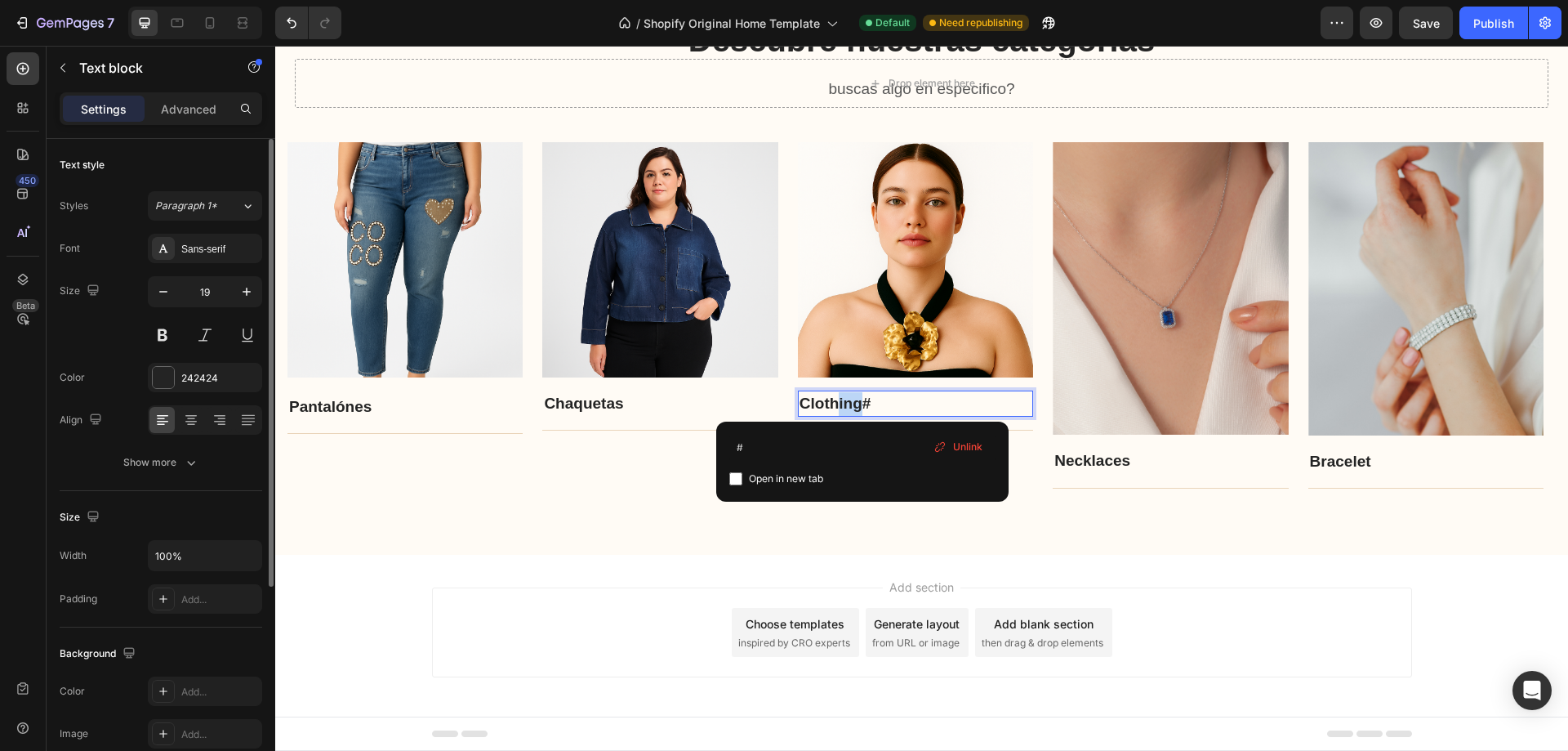
drag, startPoint x: 865, startPoint y: 403, endPoint x: 795, endPoint y: 398, distance: 70.2
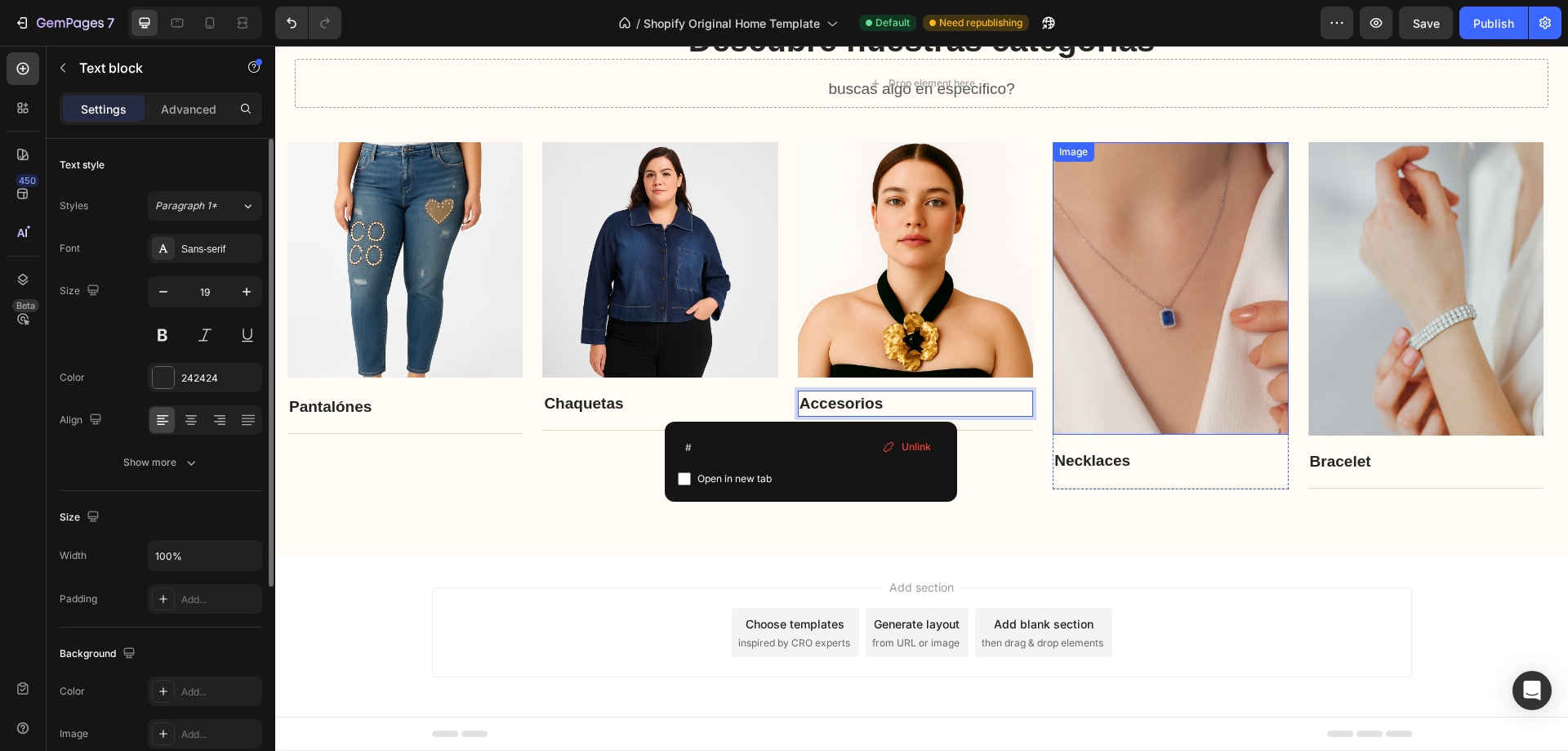
click at [1140, 290] on img at bounding box center [1171, 288] width 236 height 293
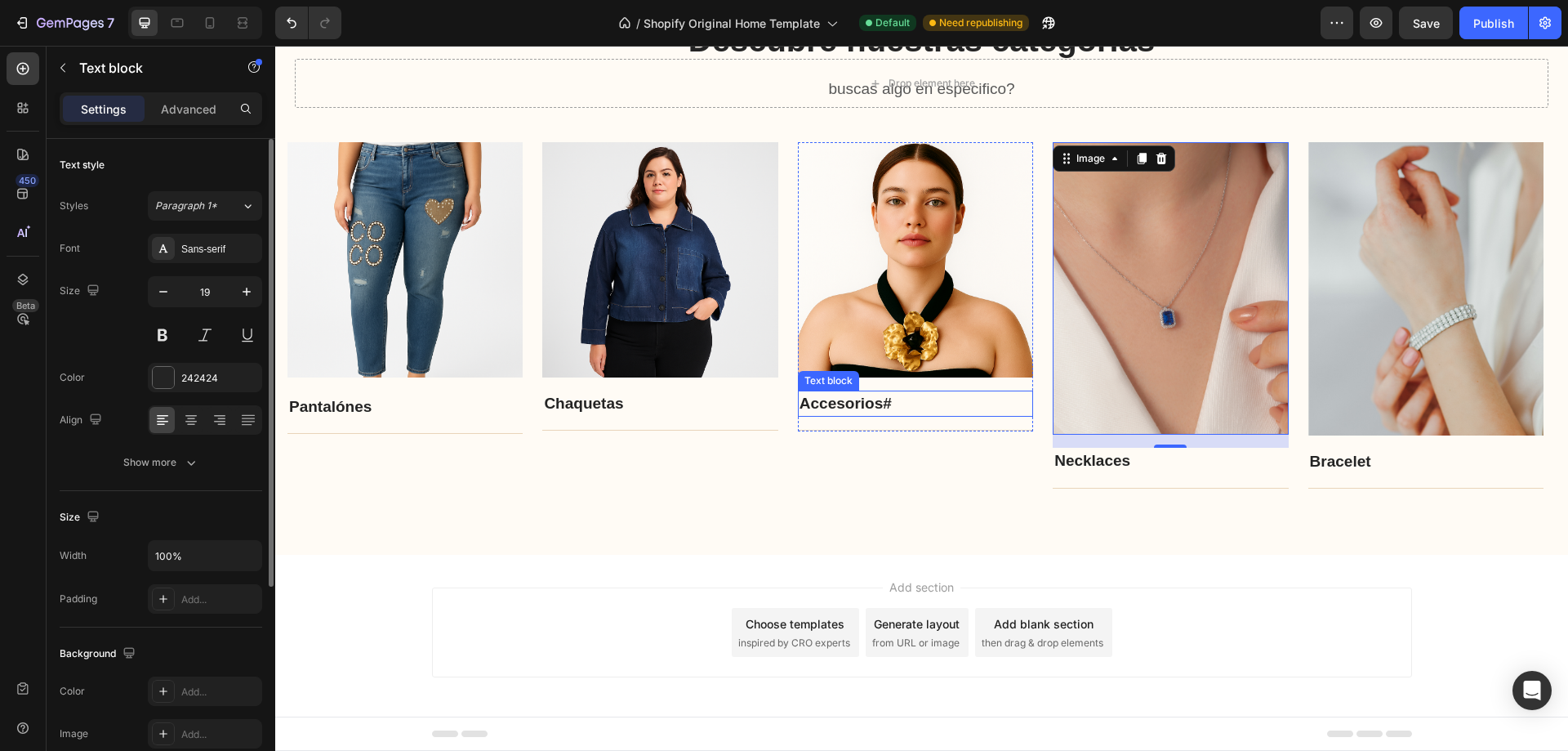
click at [898, 407] on p "Accesorios #" at bounding box center [916, 404] width 232 height 24
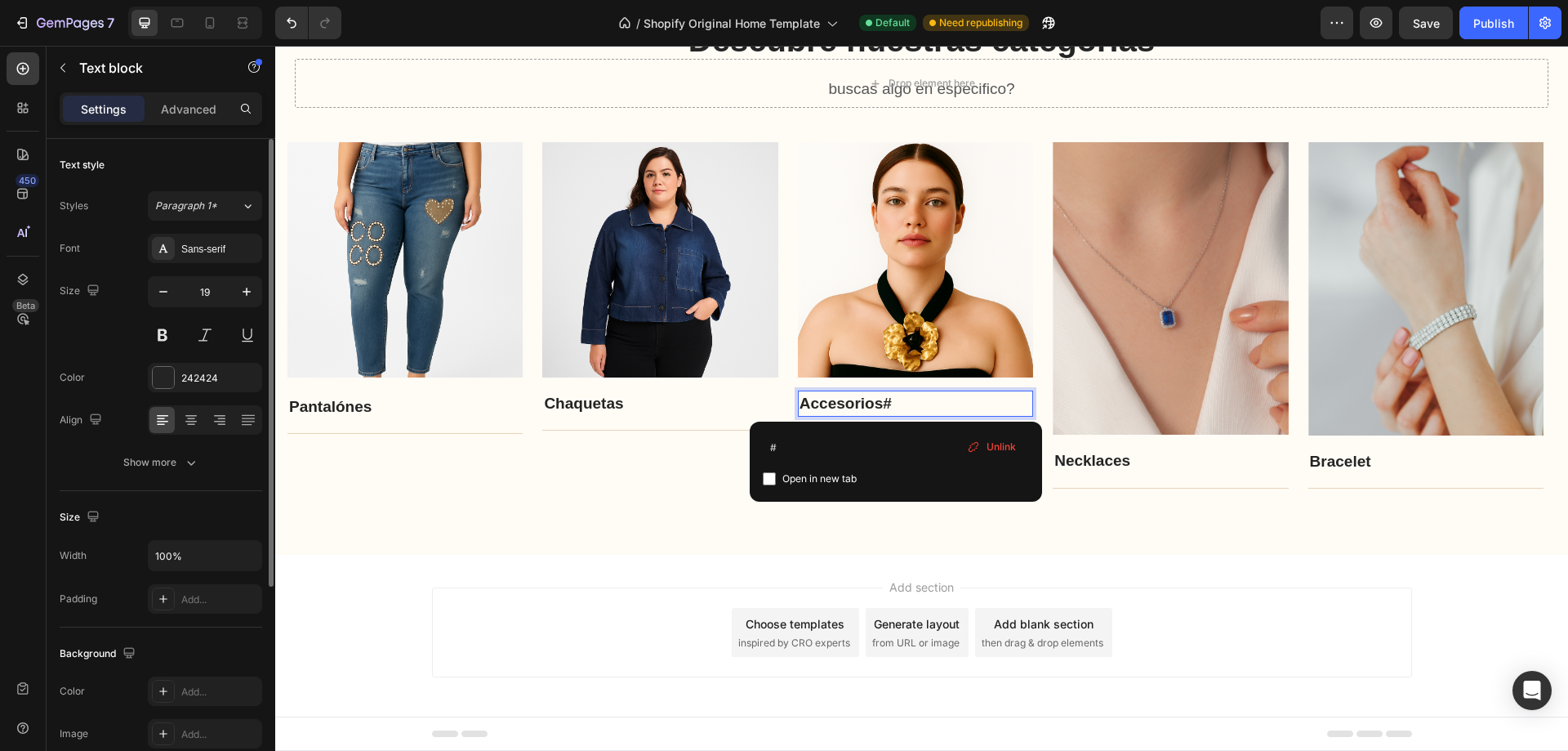
click at [892, 407] on link "#" at bounding box center [888, 403] width 9 height 17
click at [1159, 339] on img at bounding box center [1171, 288] width 236 height 293
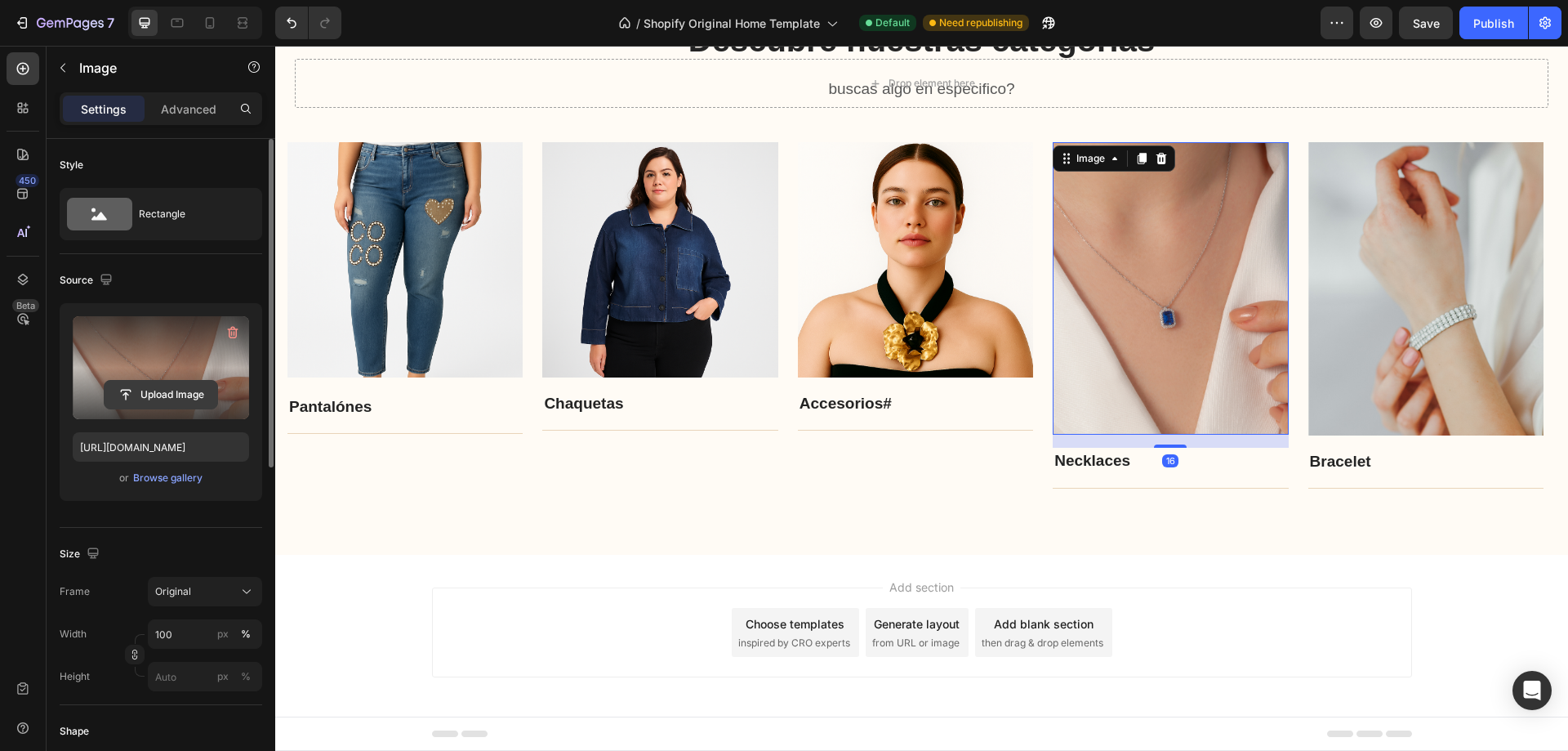
click at [148, 386] on input "file" at bounding box center [161, 395] width 113 height 28
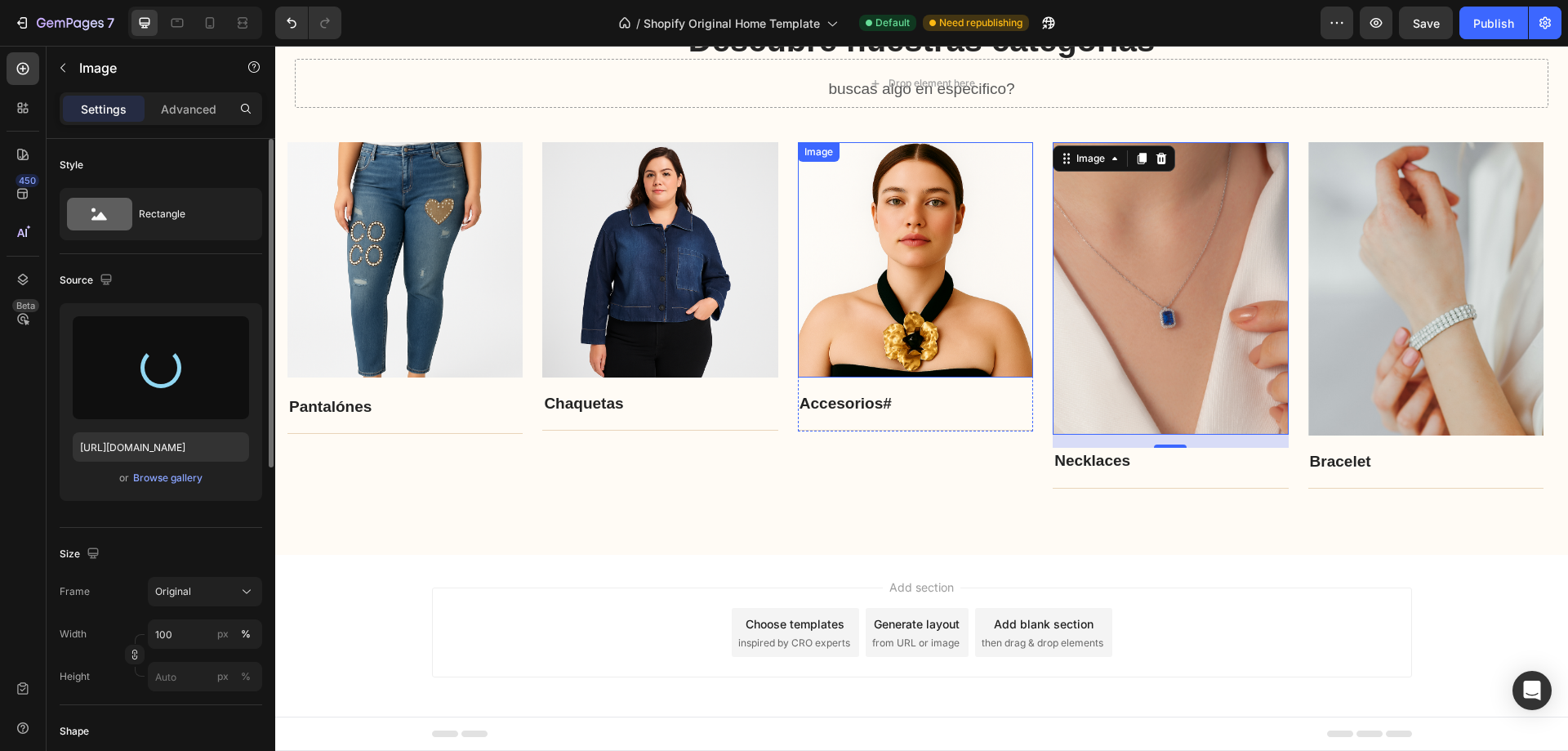
type input "[URL][DOMAIN_NAME]"
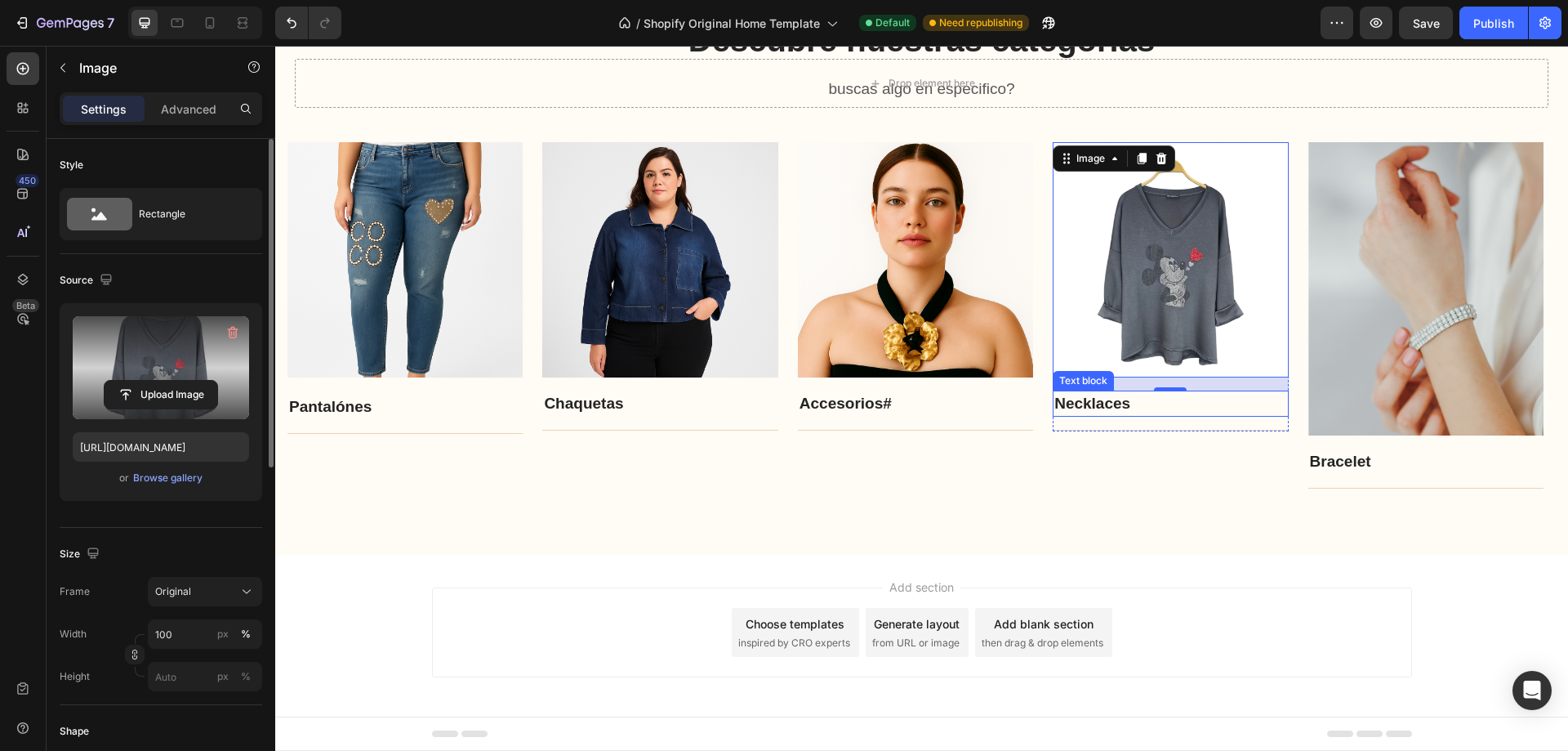
click at [1109, 405] on link "Necklaces" at bounding box center [1092, 403] width 76 height 17
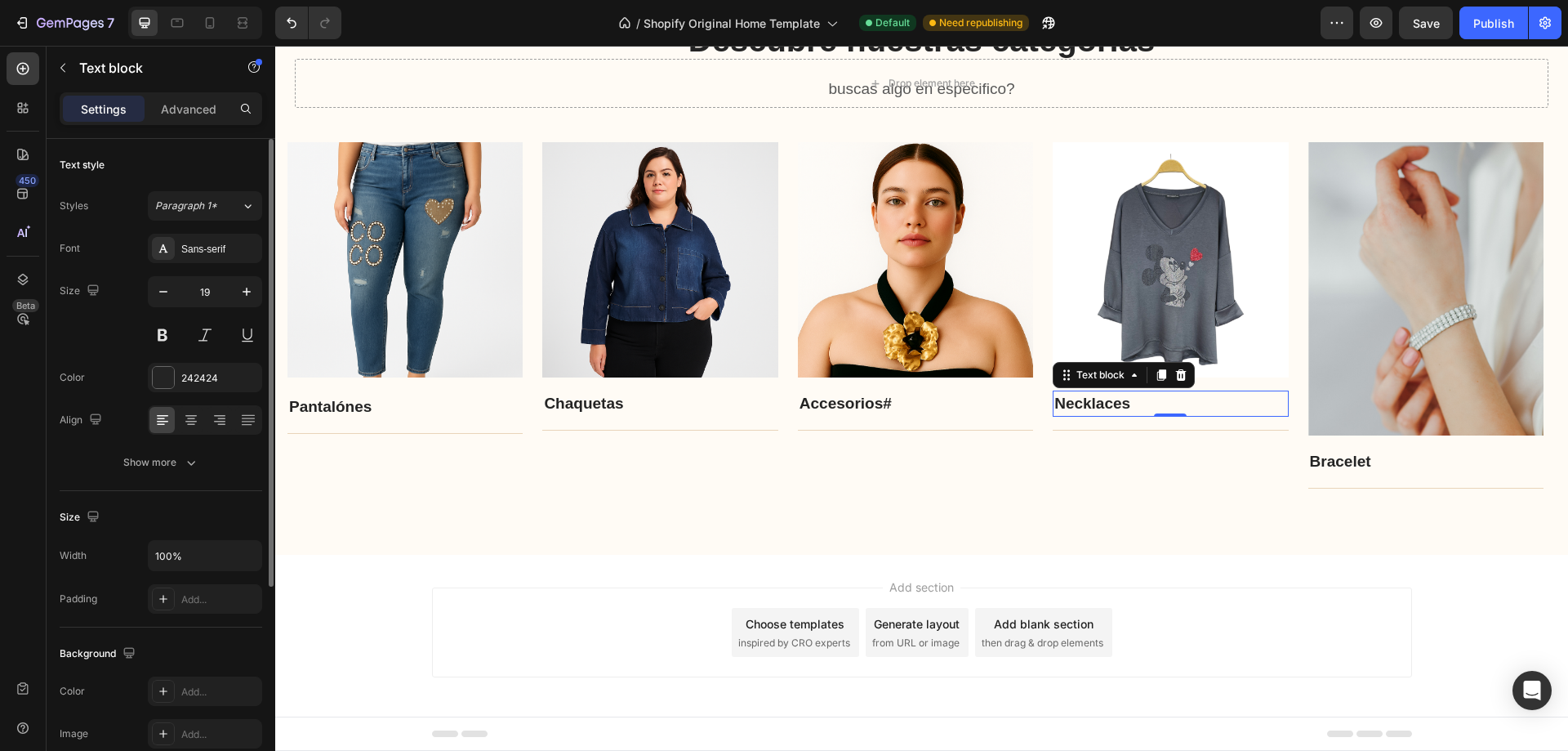
click at [1109, 405] on link "Necklaces" at bounding box center [1092, 403] width 76 height 17
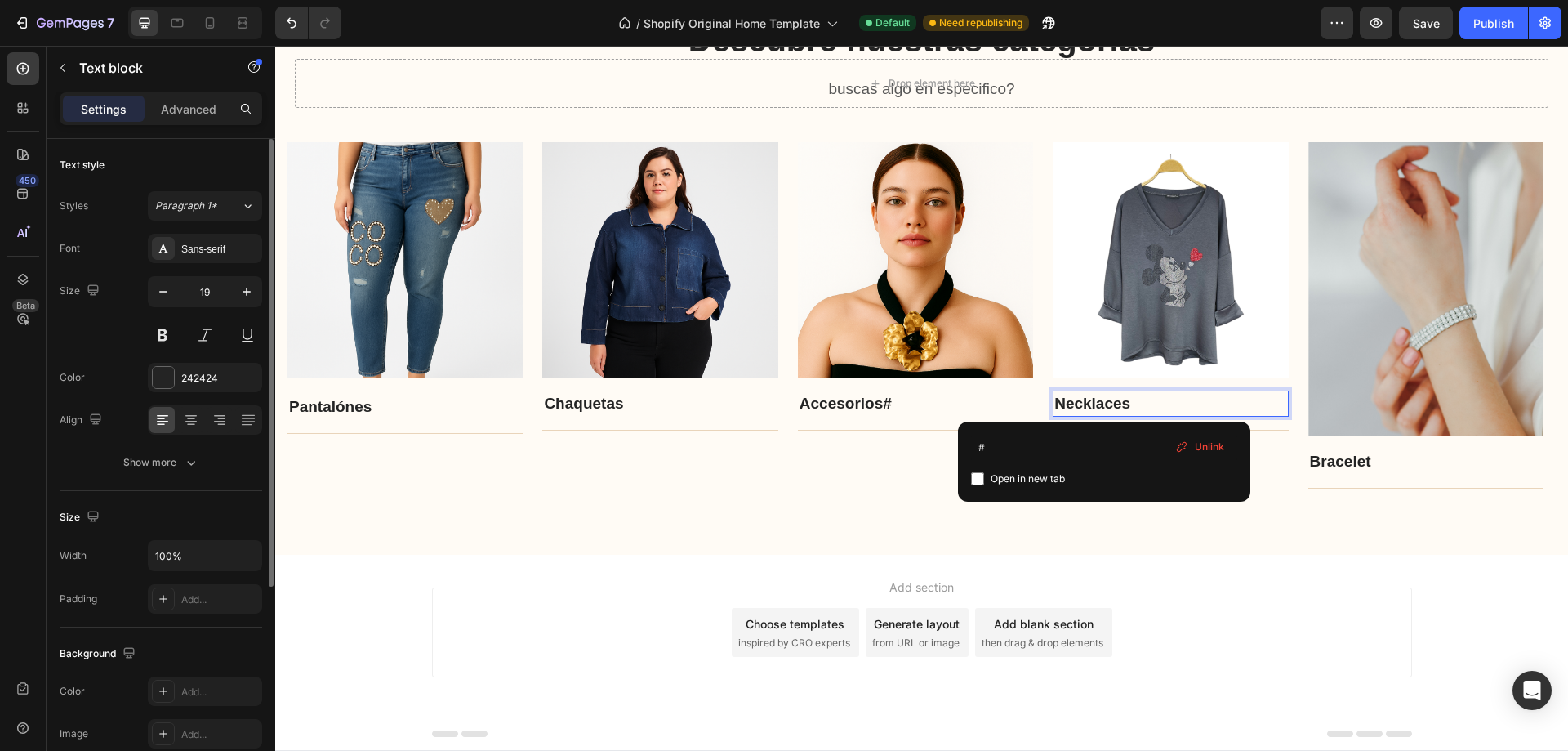
click at [1109, 405] on link "Necklaces" at bounding box center [1092, 403] width 76 height 17
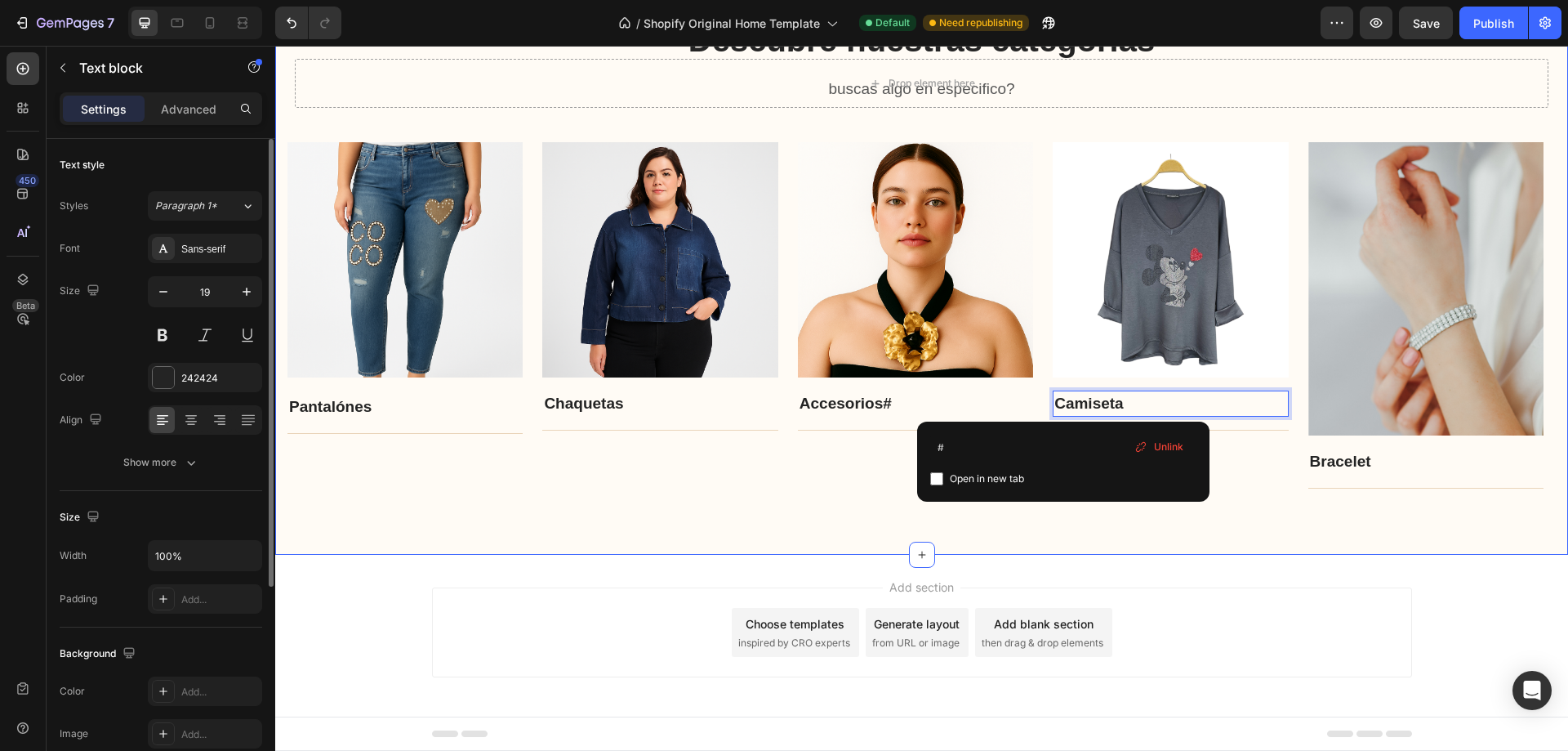
click at [1319, 528] on div "Descubre nuestras categorias Heading buscas algo en especifico? Text block Row …" at bounding box center [921, 253] width 1293 height 603
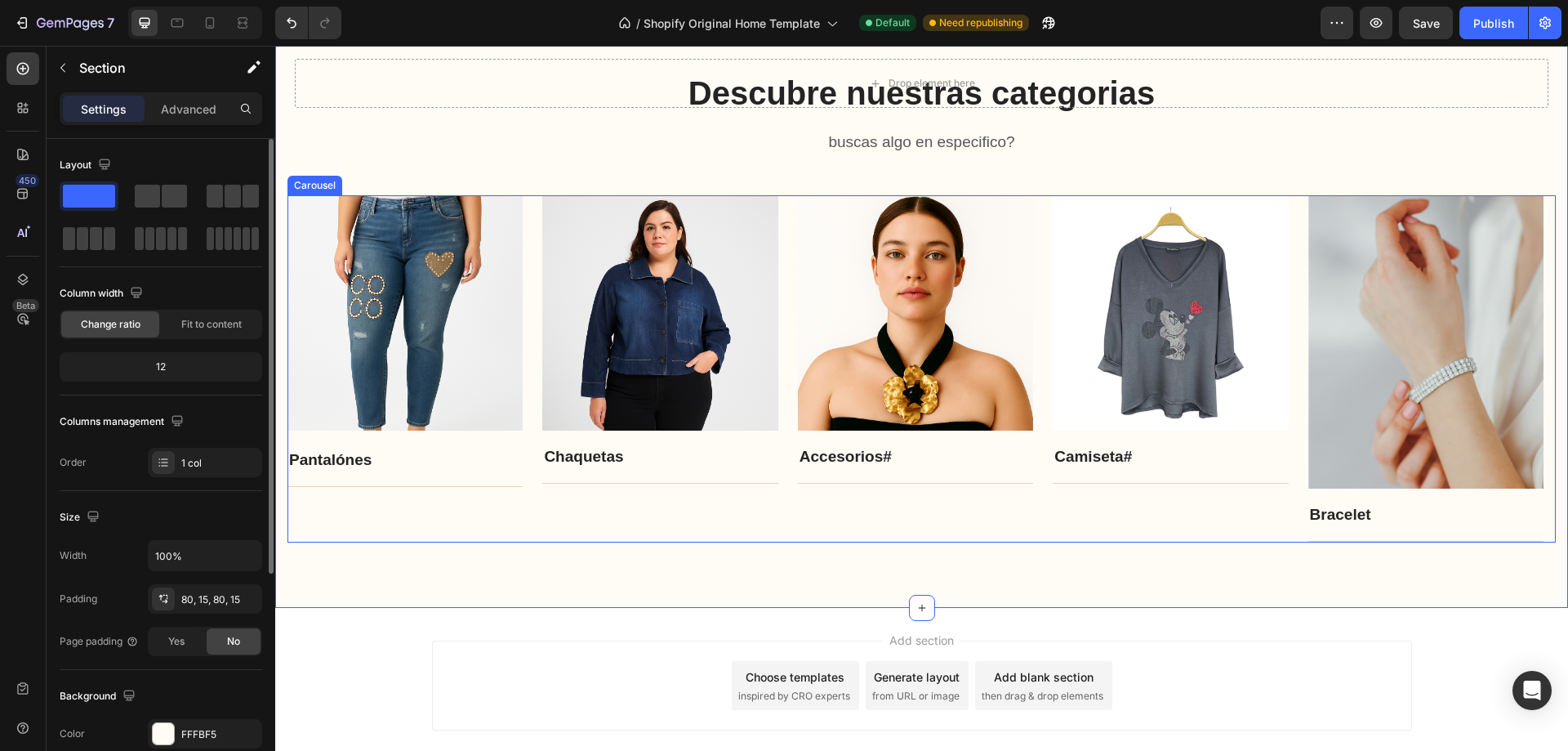
scroll to position [1746, 0]
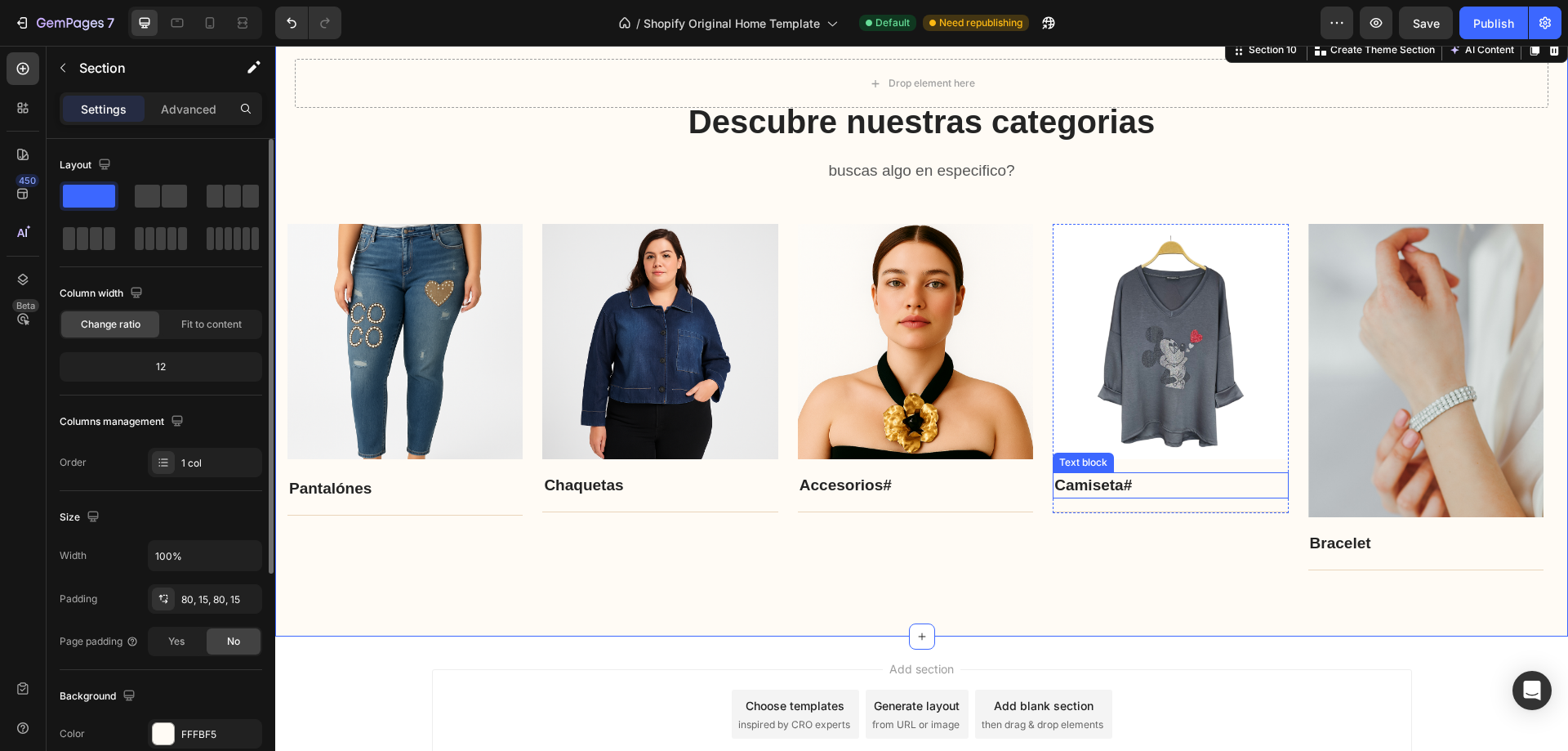
click at [1138, 489] on p "Camiseta #" at bounding box center [1171, 486] width 232 height 24
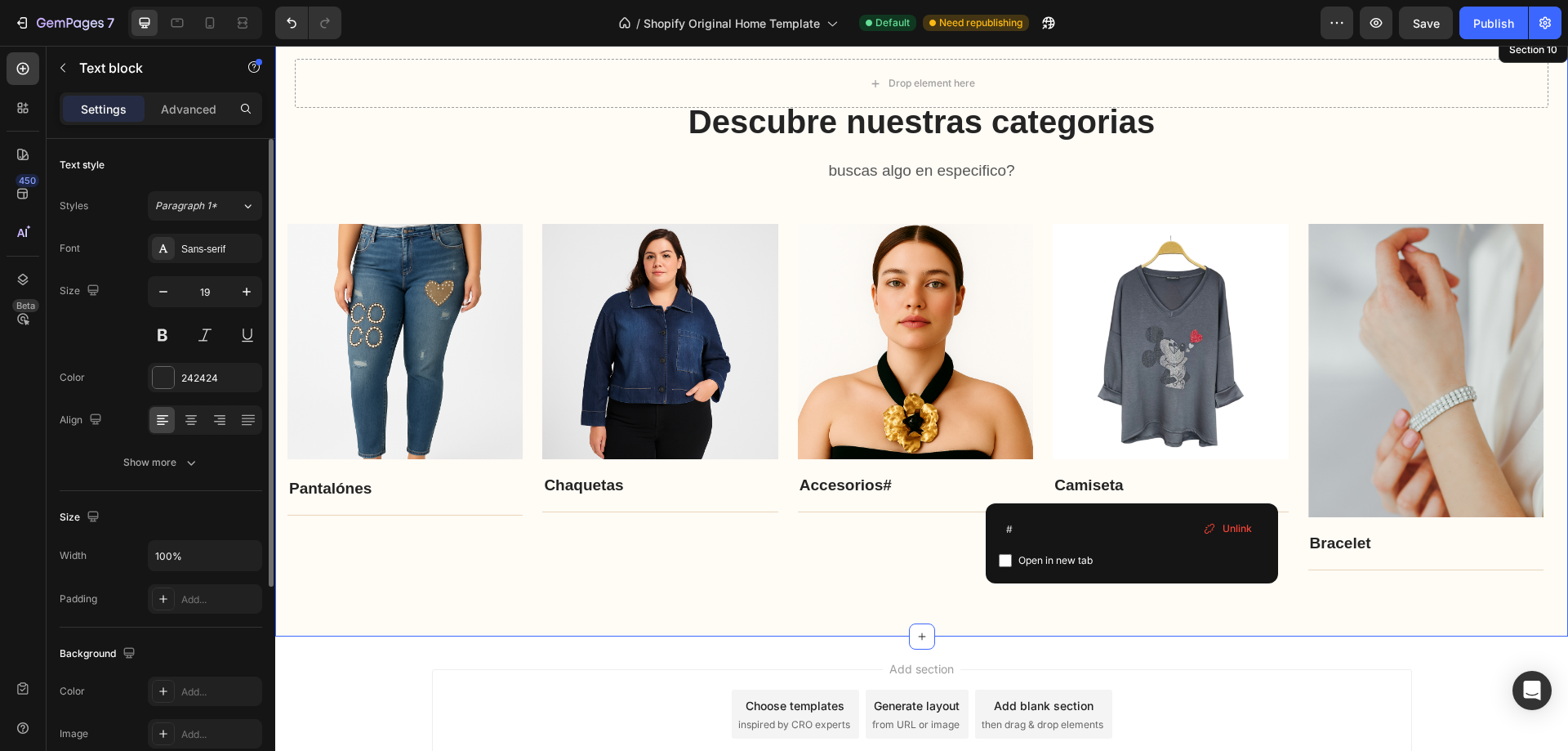
click at [1170, 636] on div "Descubre nuestras categorias Heading buscas algo en especifico? Text block Row …" at bounding box center [921, 335] width 1293 height 603
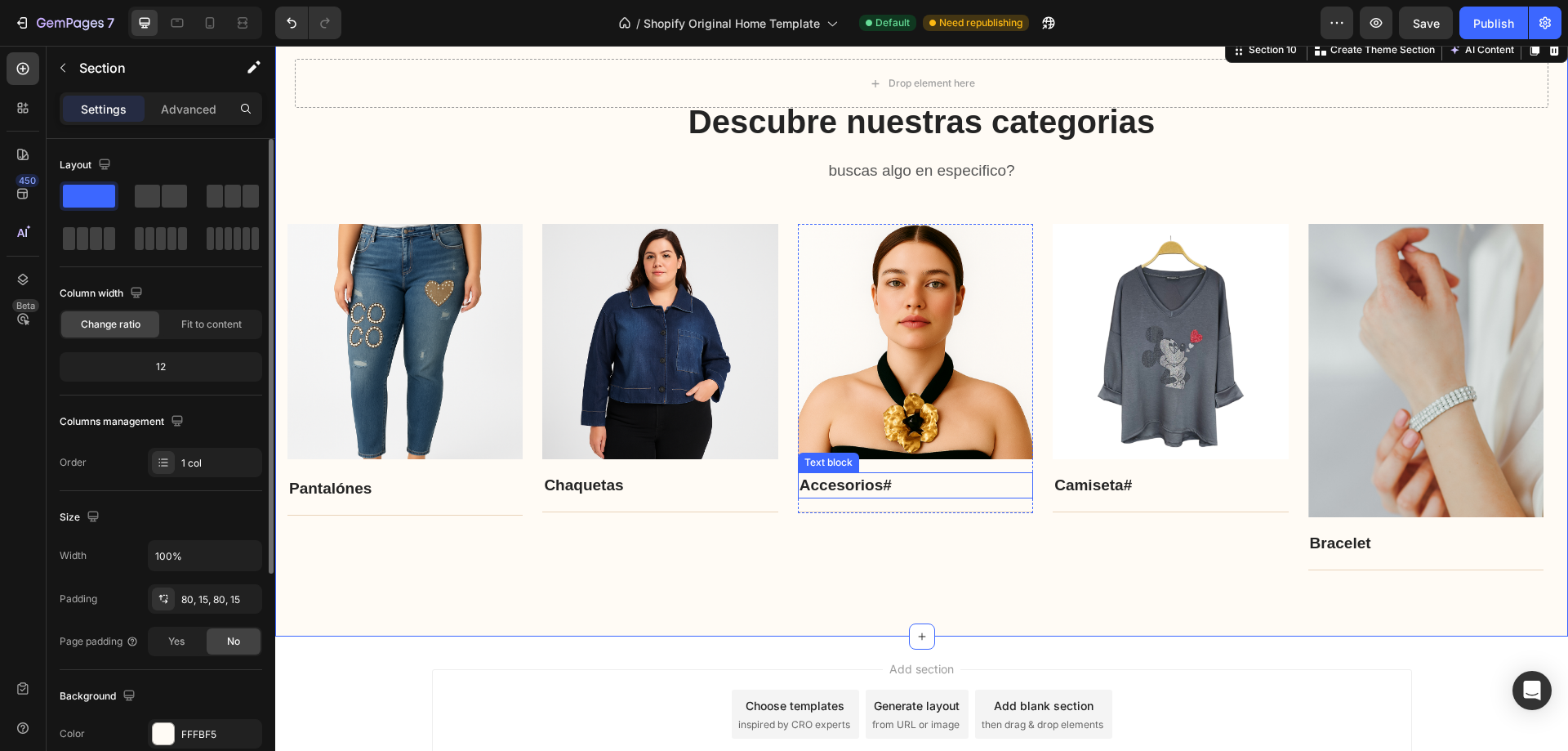
click at [901, 482] on p "Accesorios #" at bounding box center [916, 486] width 232 height 24
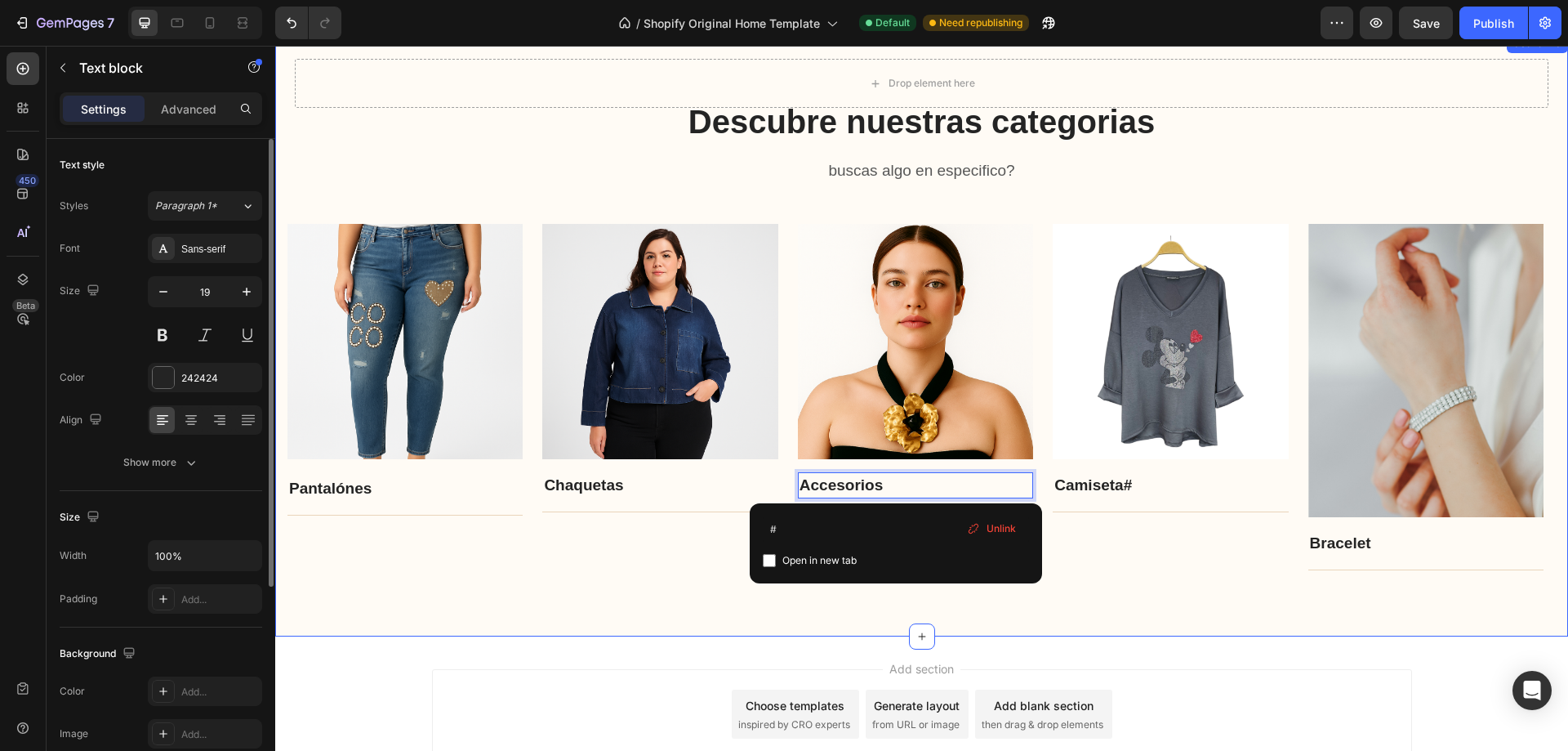
click at [1162, 609] on div "Descubre nuestras categorias Heading buscas algo en especifico? Text block Row …" at bounding box center [921, 335] width 1293 height 603
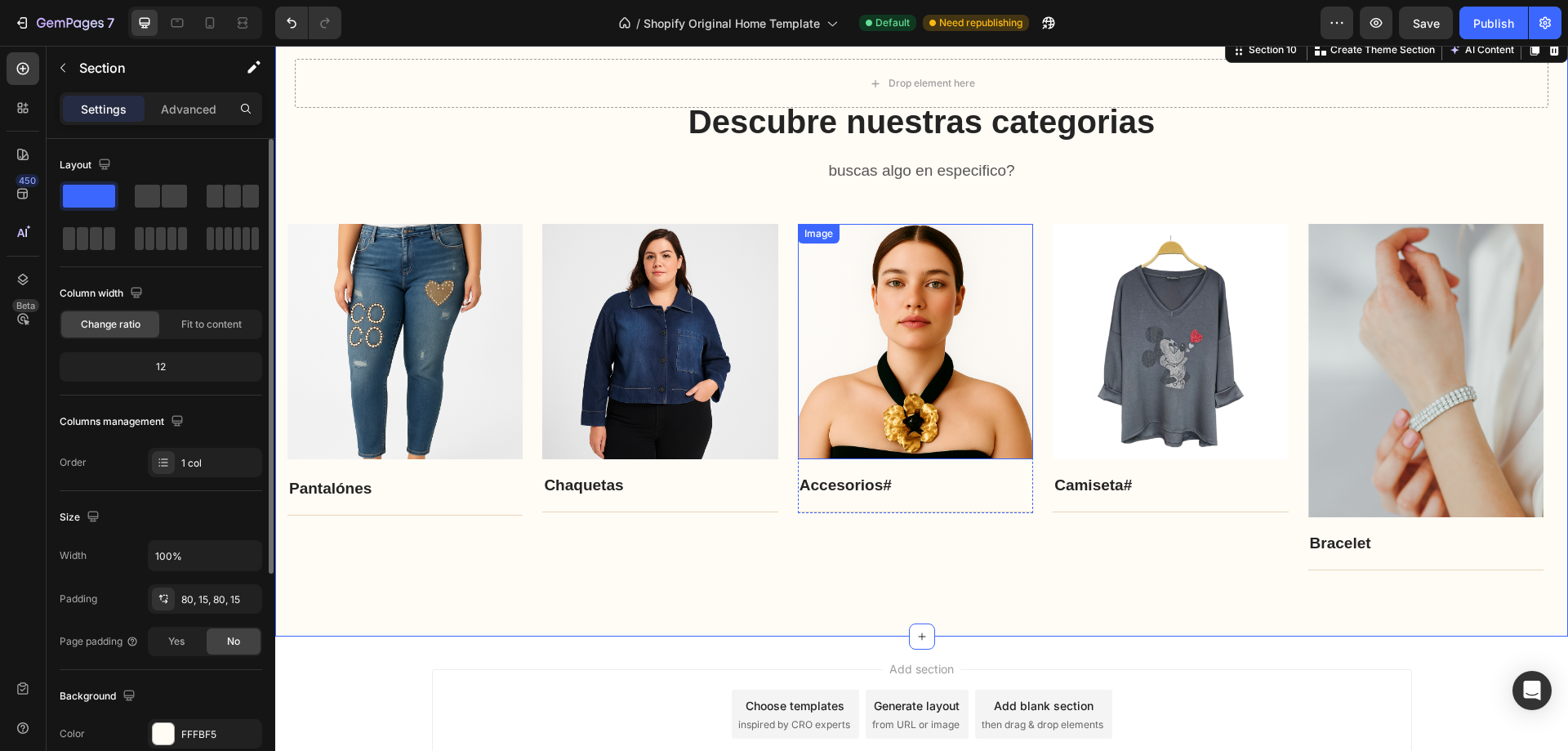
click at [938, 403] on img at bounding box center [916, 342] width 236 height 236
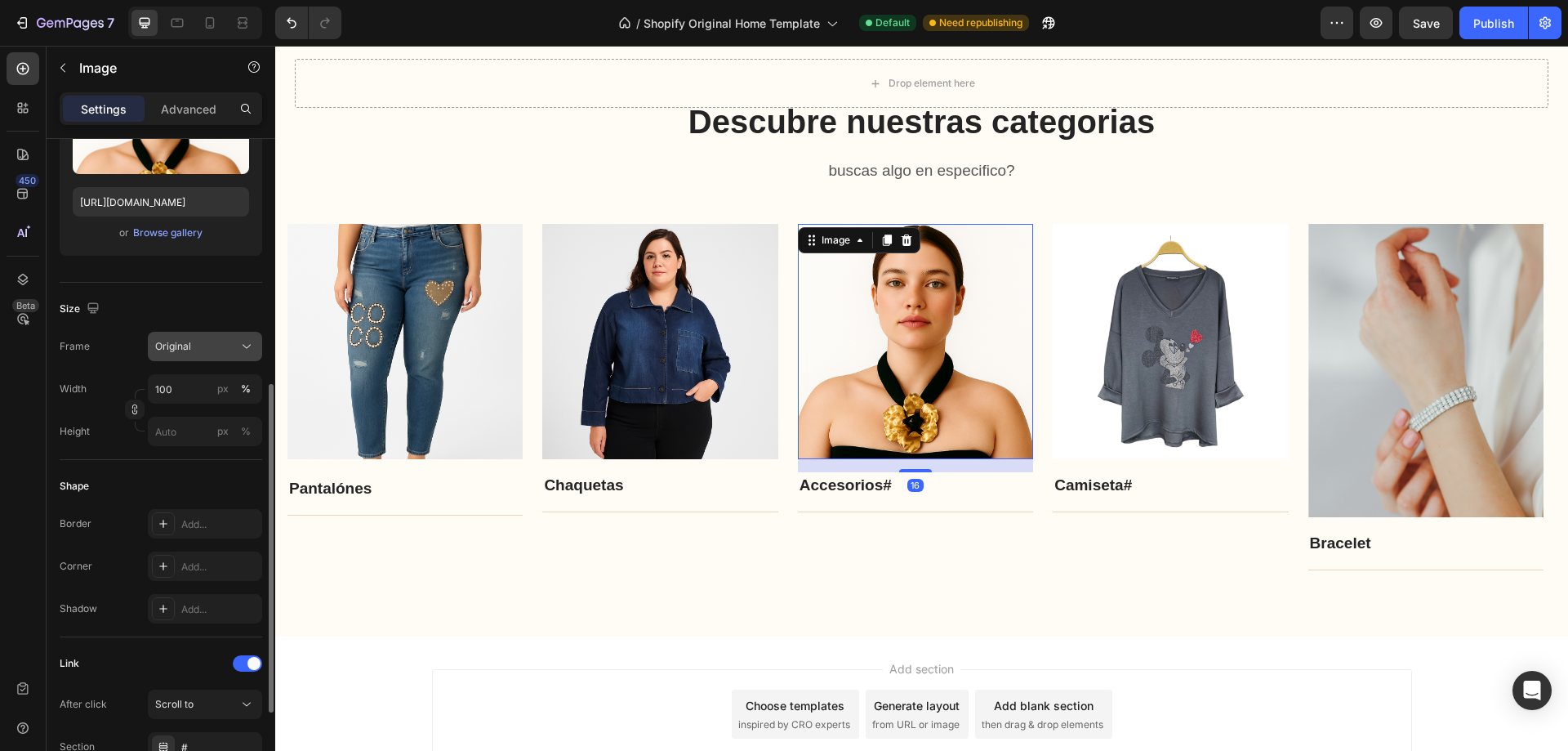
scroll to position [490, 0]
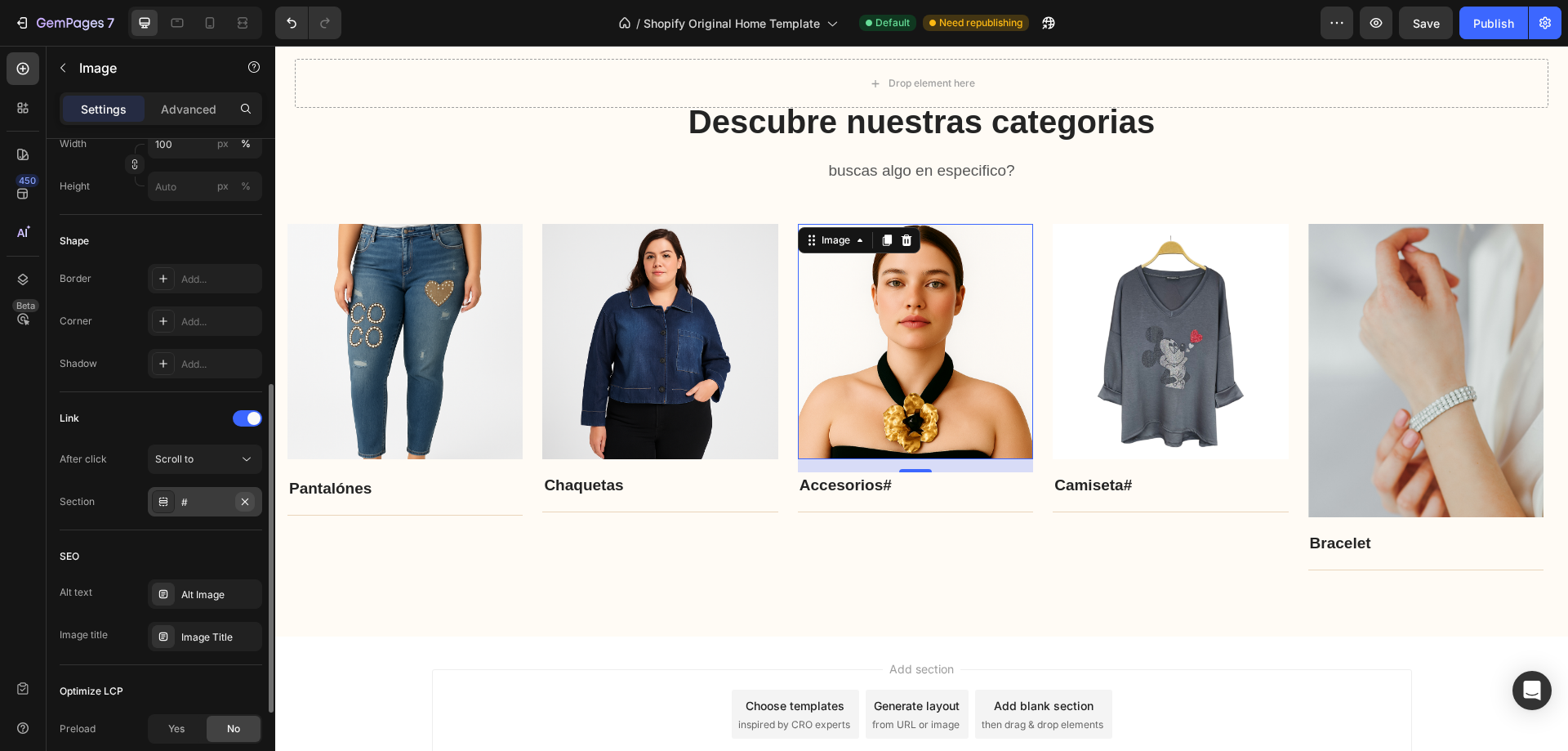
click at [241, 502] on icon "button" at bounding box center [244, 502] width 13 height 13
click at [247, 463] on icon at bounding box center [246, 459] width 16 height 16
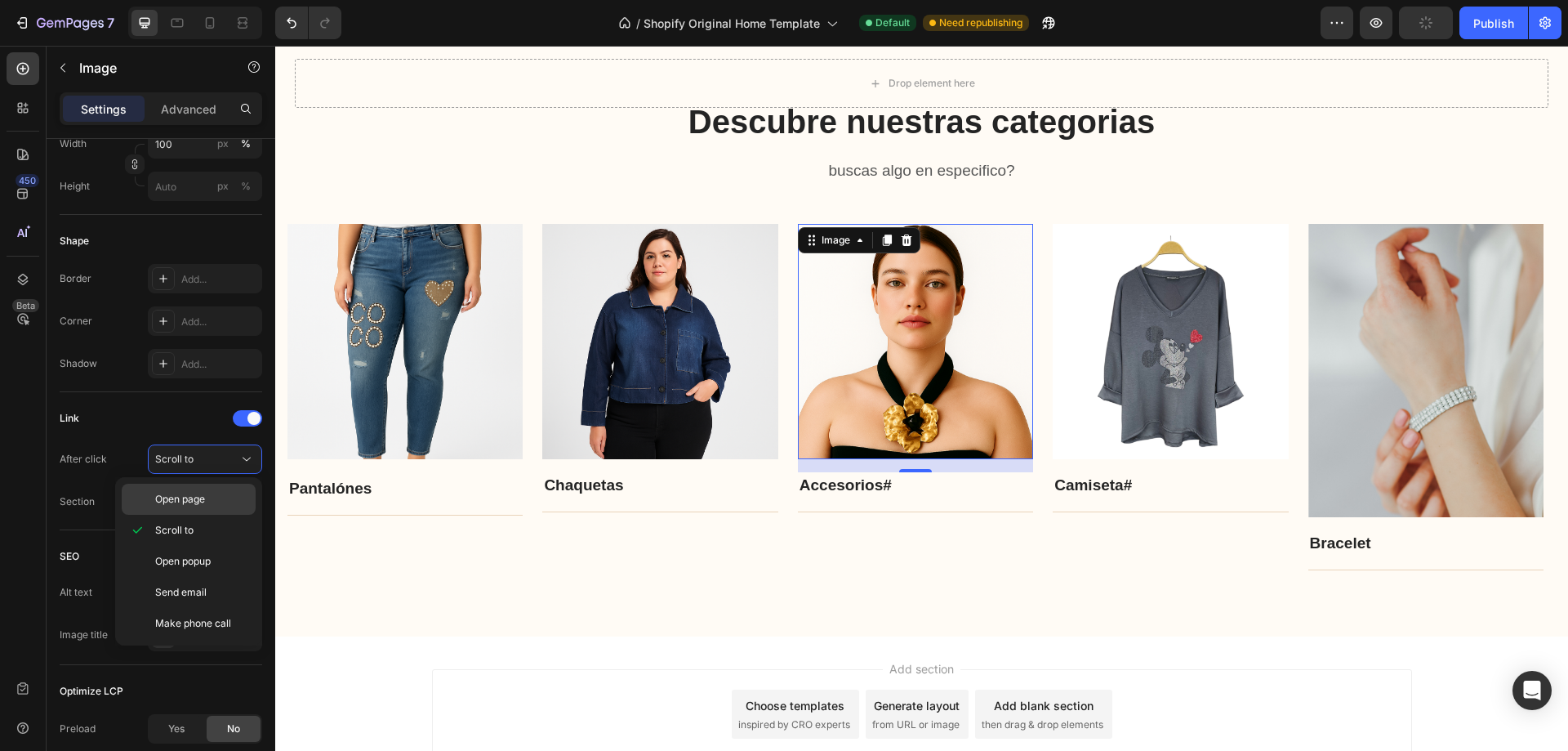
click at [213, 496] on p "Open page" at bounding box center [201, 499] width 93 height 15
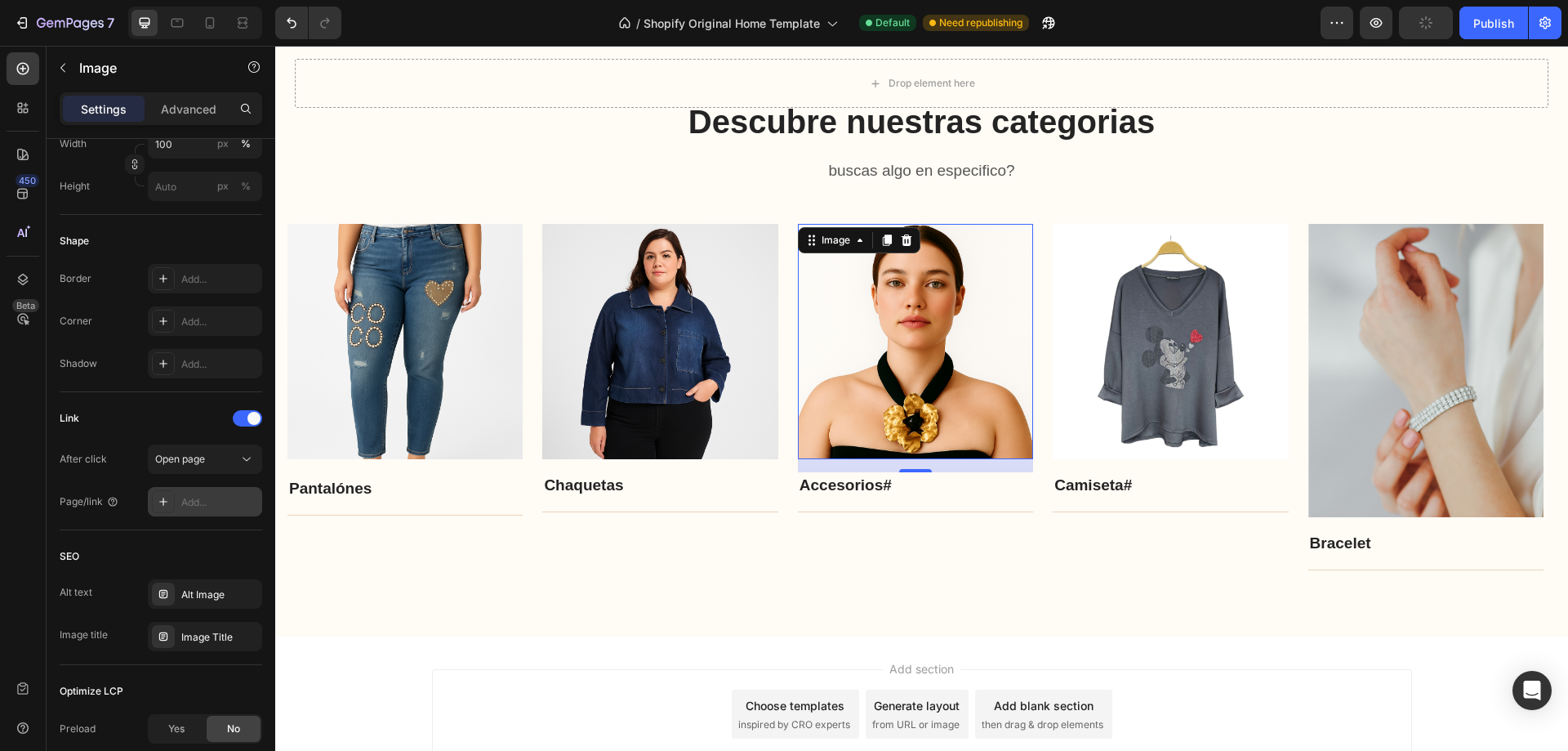
click at [200, 508] on div "Add..." at bounding box center [219, 502] width 77 height 15
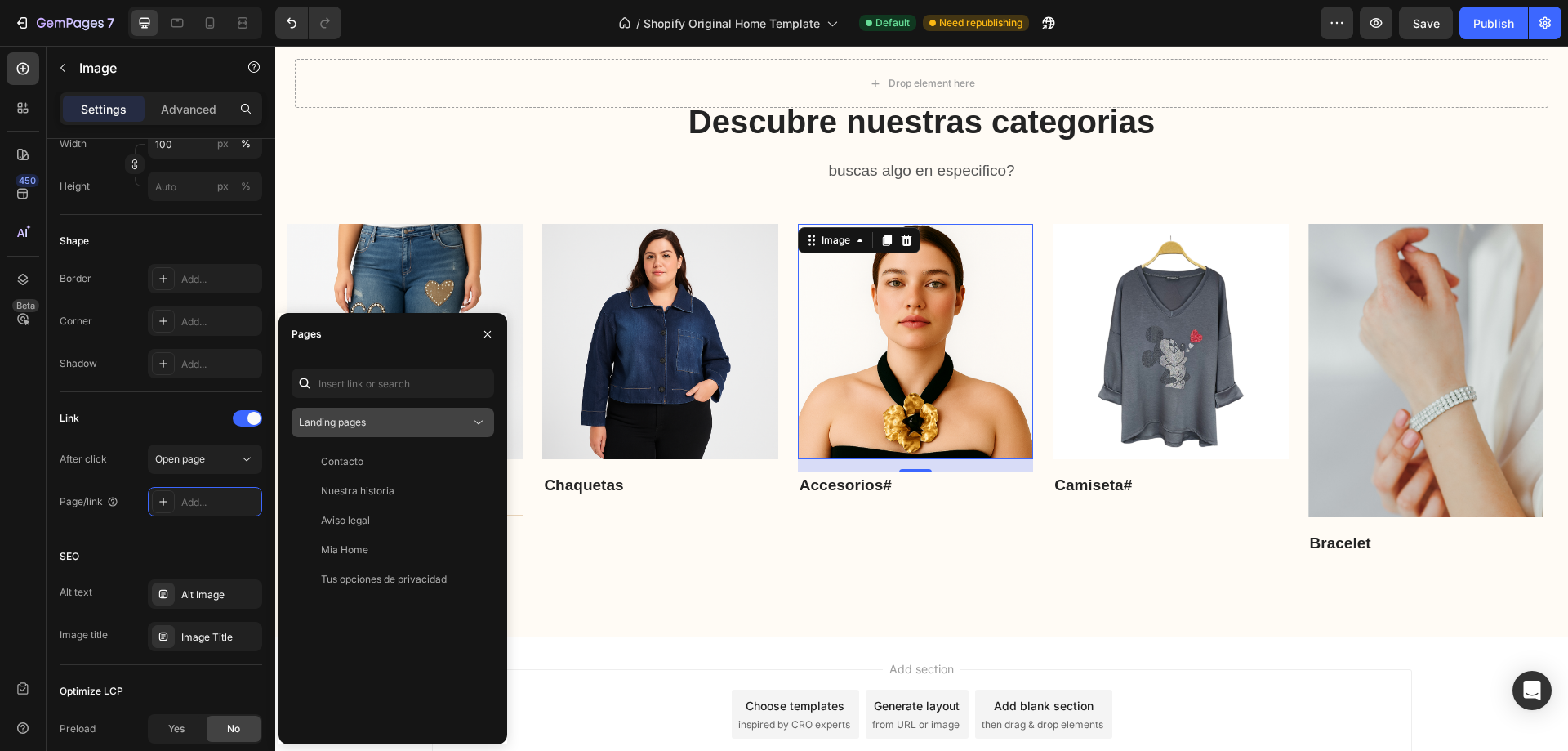
click at [393, 434] on button "Landing pages" at bounding box center [393, 422] width 203 height 29
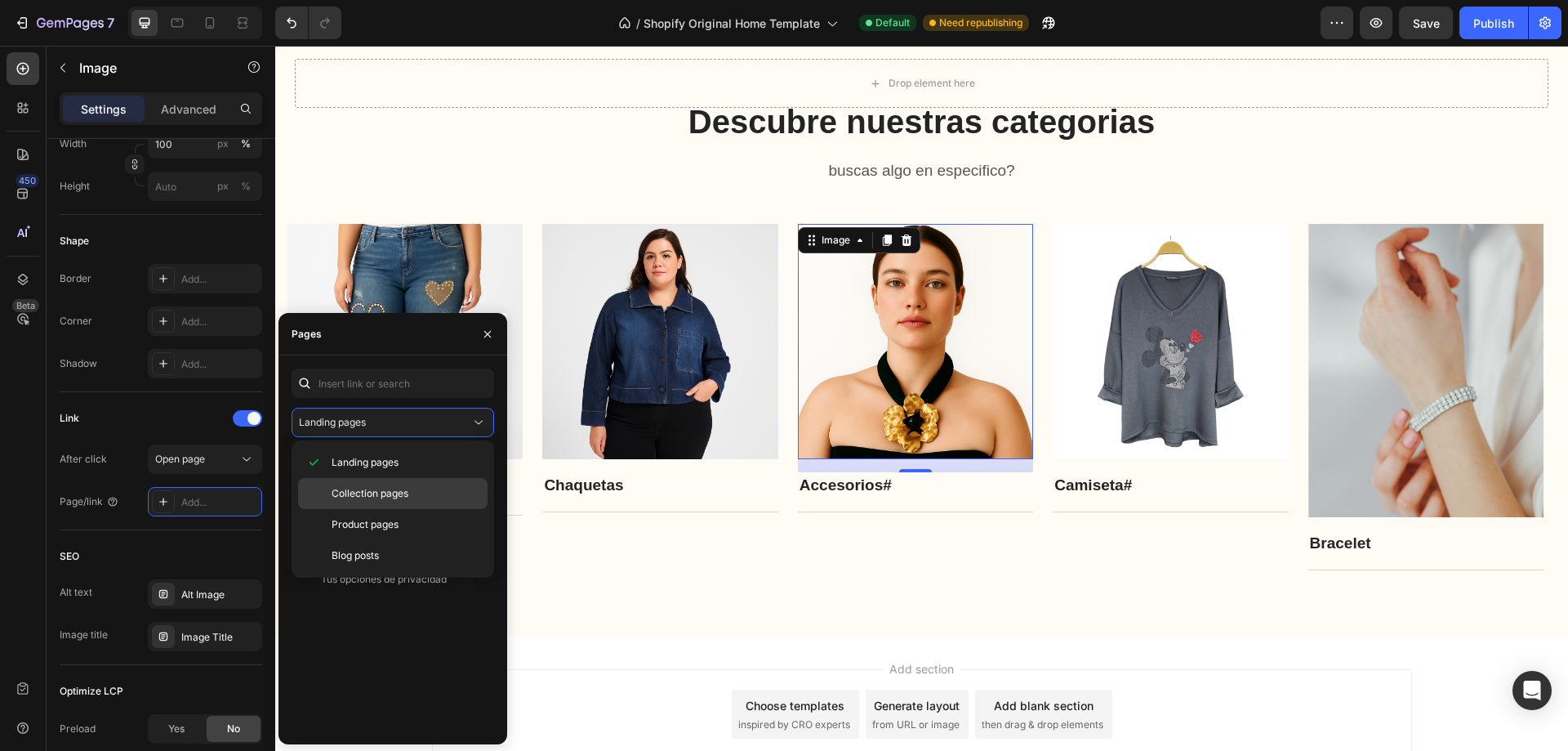
click at [378, 509] on div "Collection pages" at bounding box center [393, 525] width 189 height 31
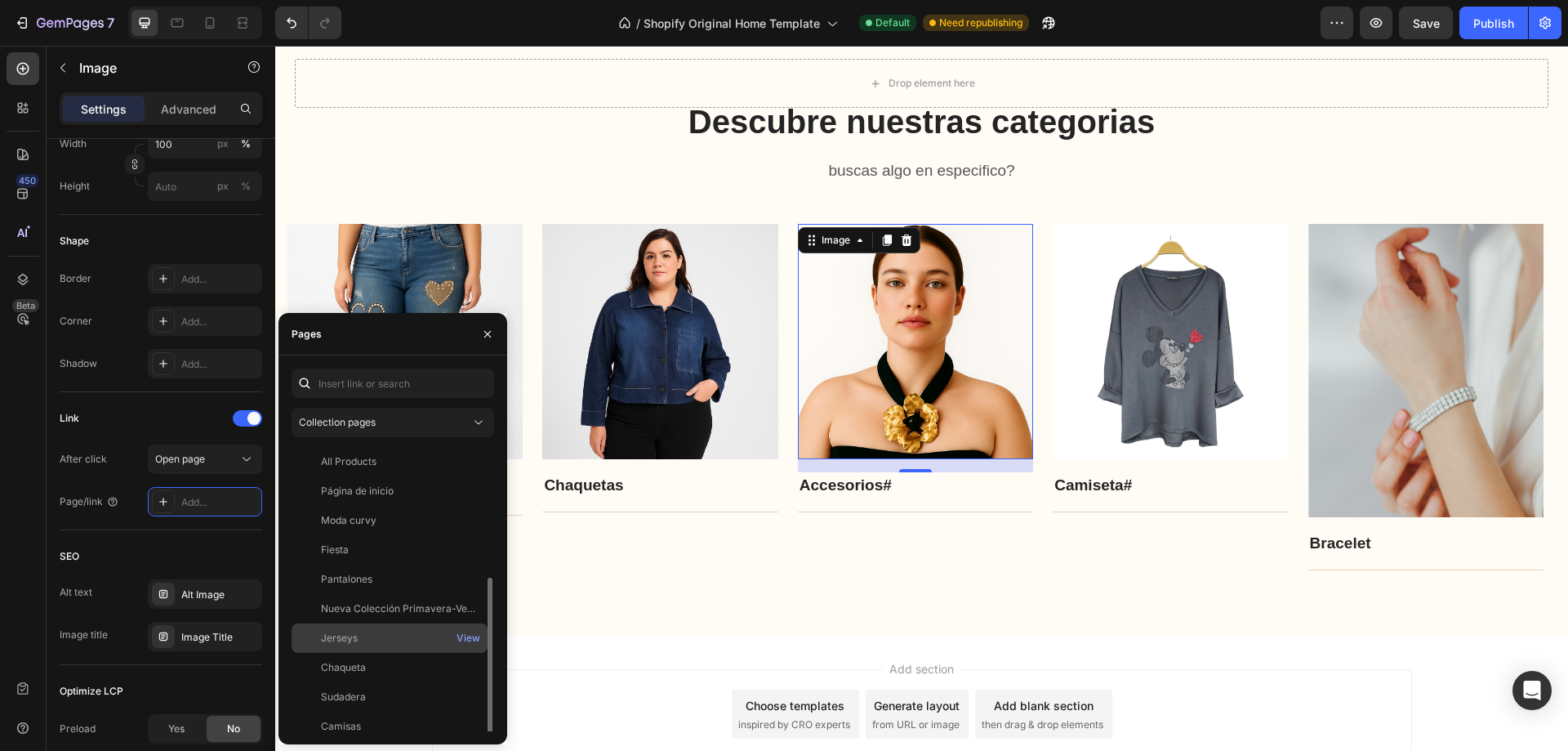
scroll to position [163, 0]
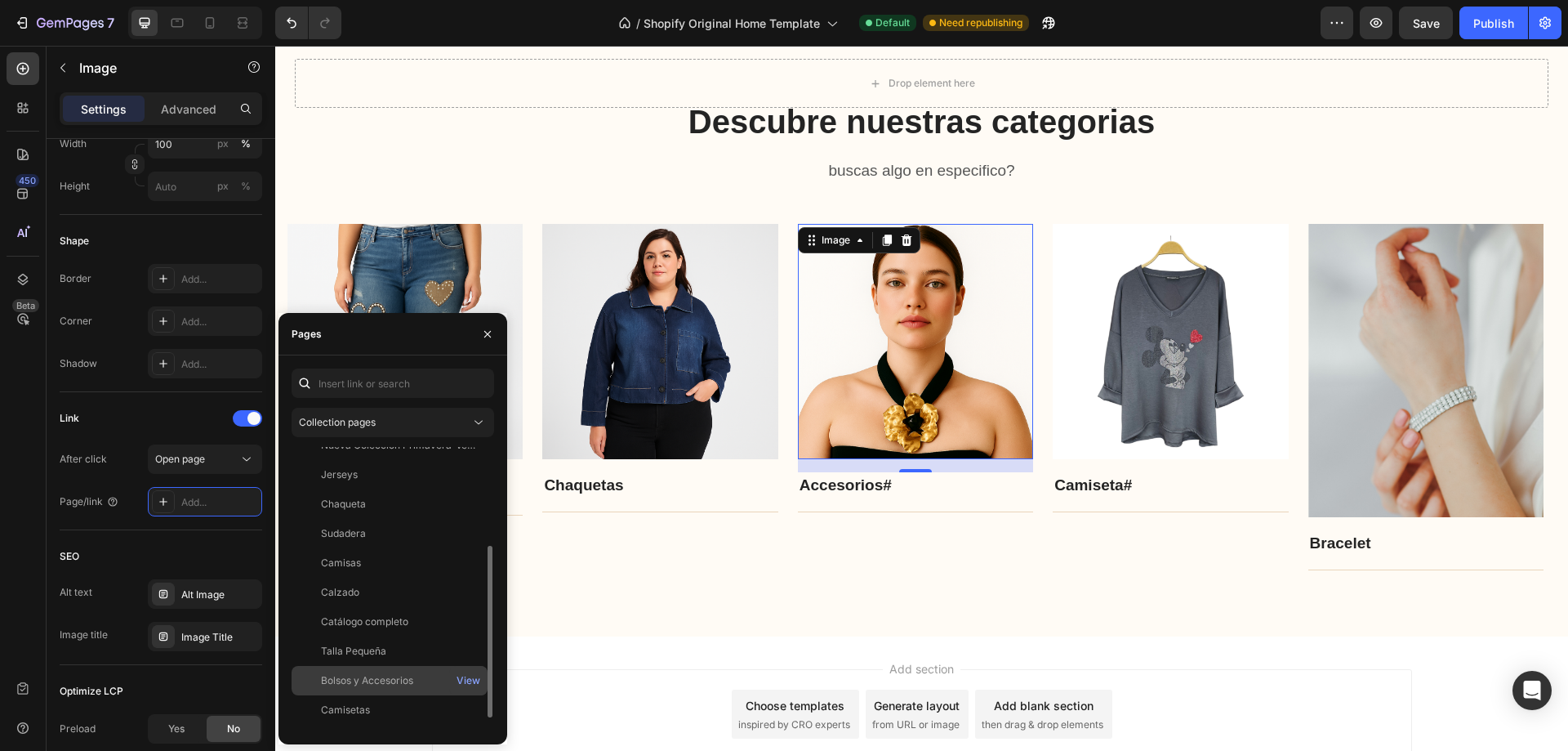
click at [399, 695] on div "Bolsos y Accesorios View" at bounding box center [390, 710] width 196 height 29
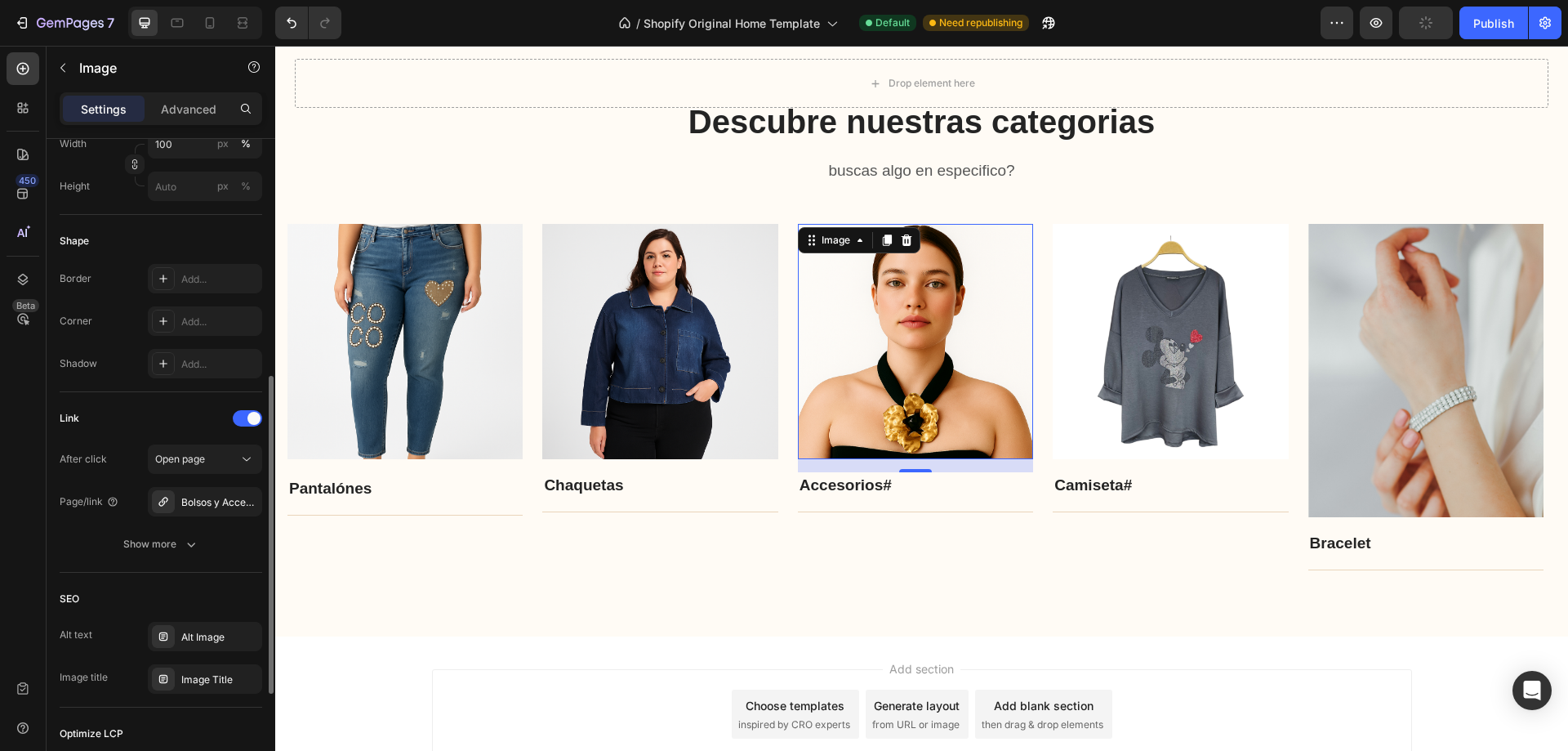
click at [219, 527] on div "After click Open page Page/link Bolsos y Accesorios Show more" at bounding box center [161, 502] width 203 height 114
click at [892, 477] on link "#" at bounding box center [888, 485] width 9 height 17
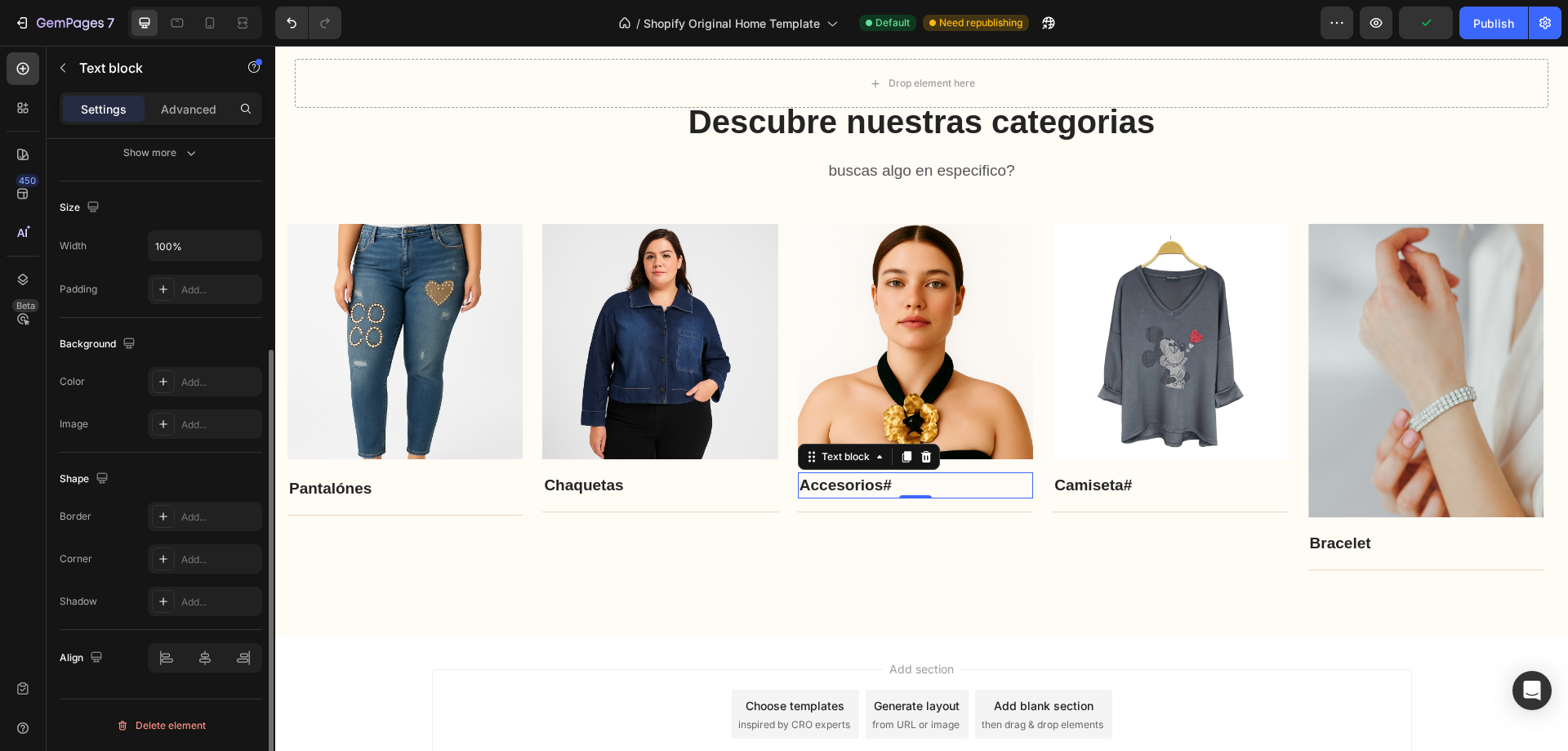
scroll to position [0, 0]
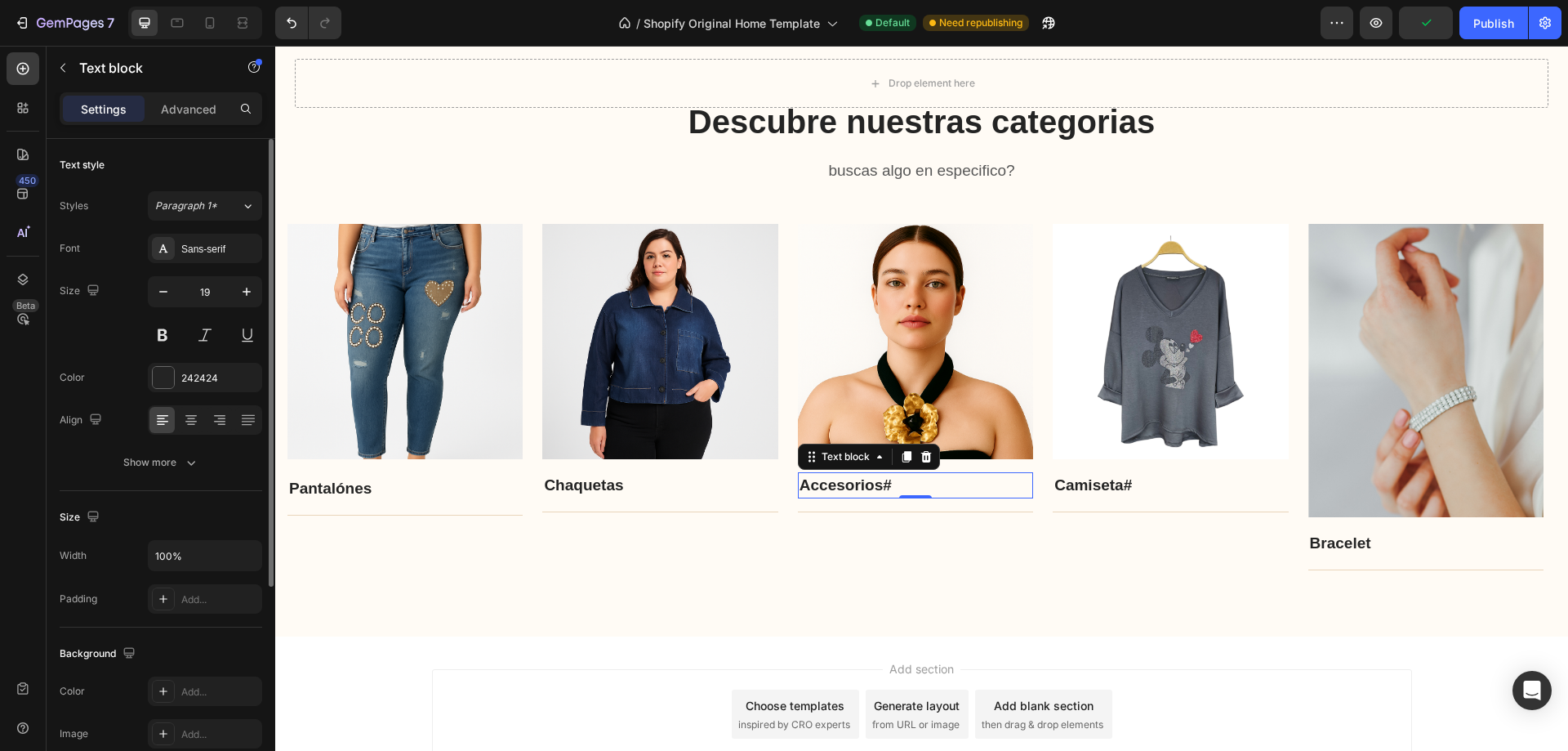
click at [892, 481] on link "#" at bounding box center [888, 485] width 9 height 17
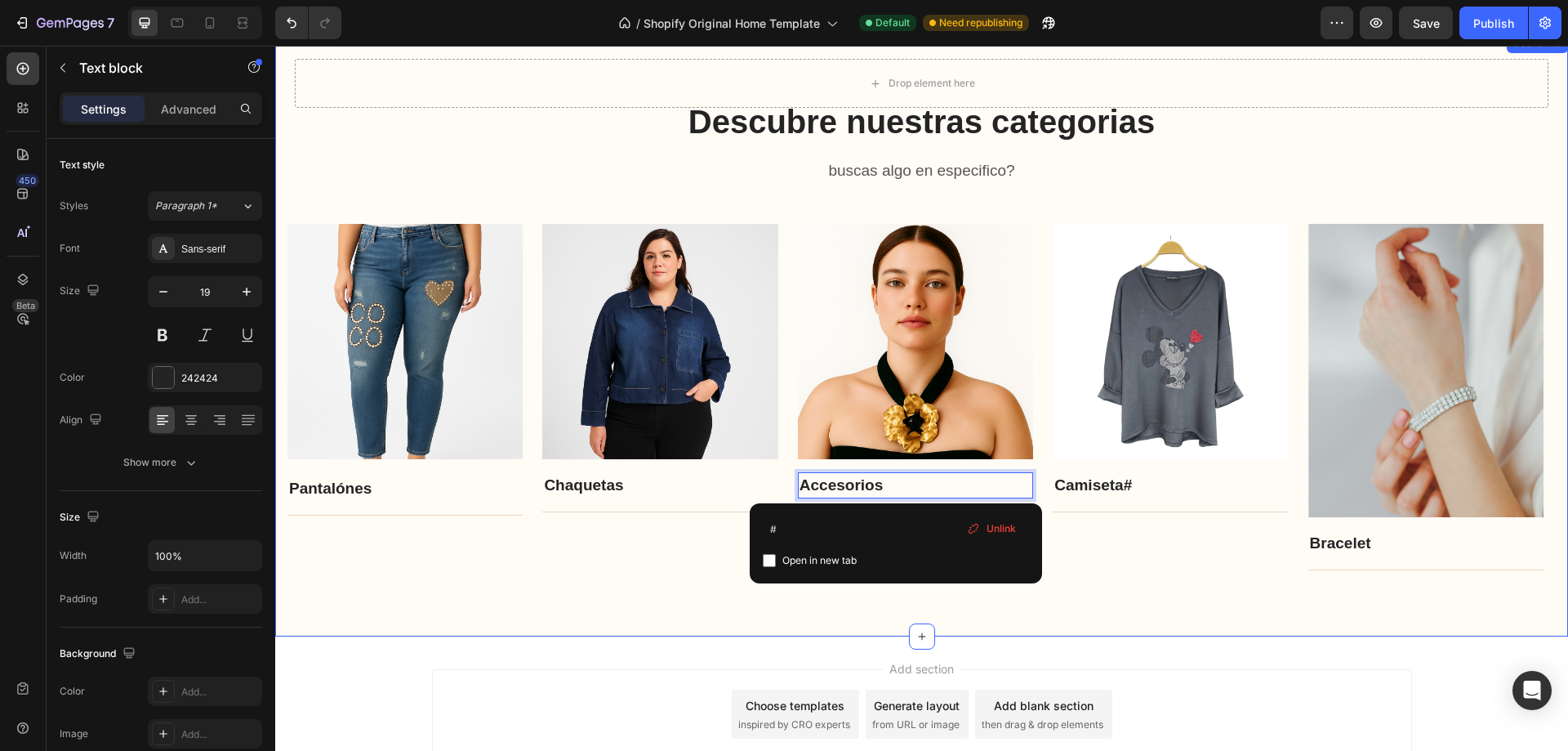
click at [992, 627] on div "Descubre nuestras categorias Heading buscas algo en especifico? Text block Row …" at bounding box center [921, 335] width 1293 height 603
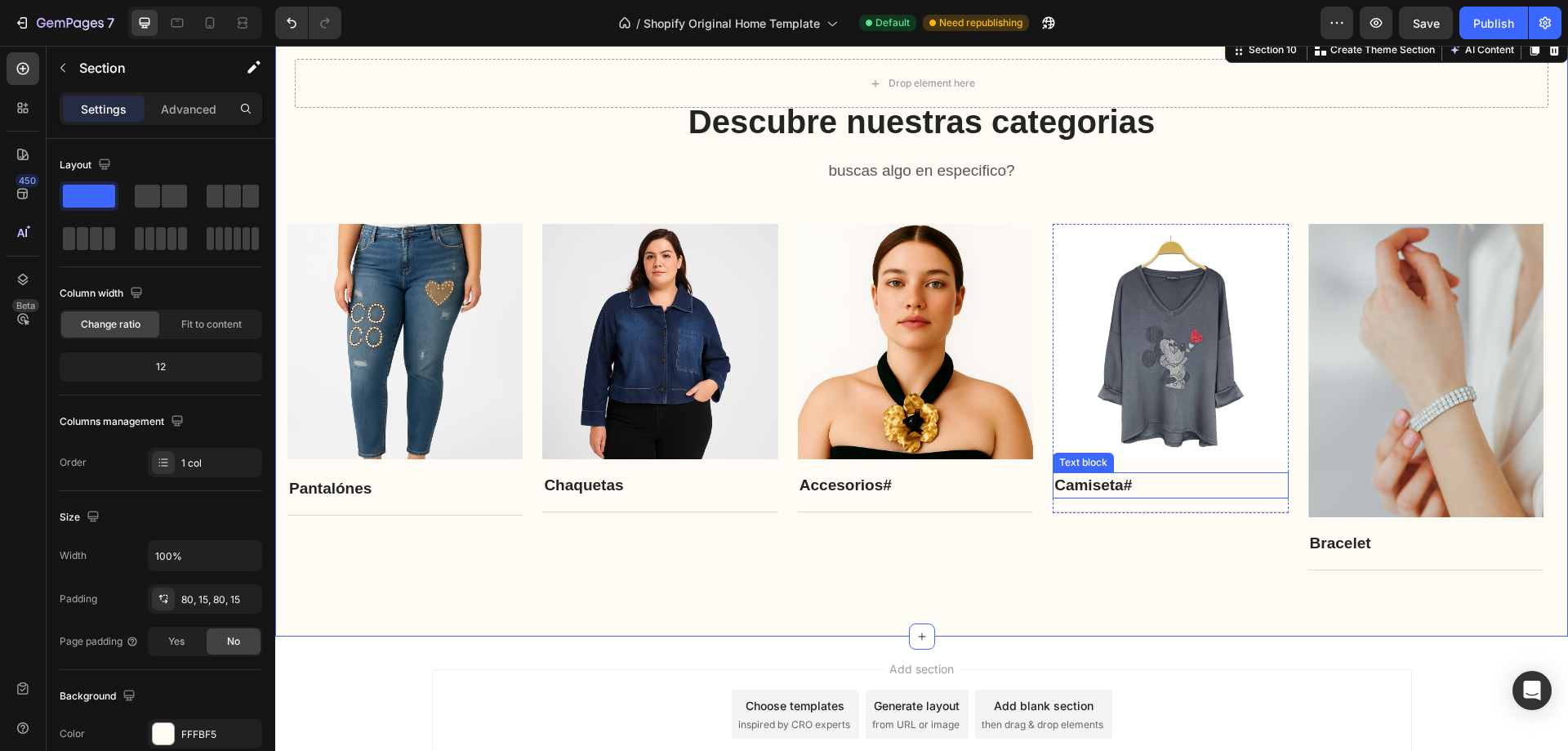
click at [1104, 496] on p "Camiseta #" at bounding box center [1171, 486] width 232 height 24
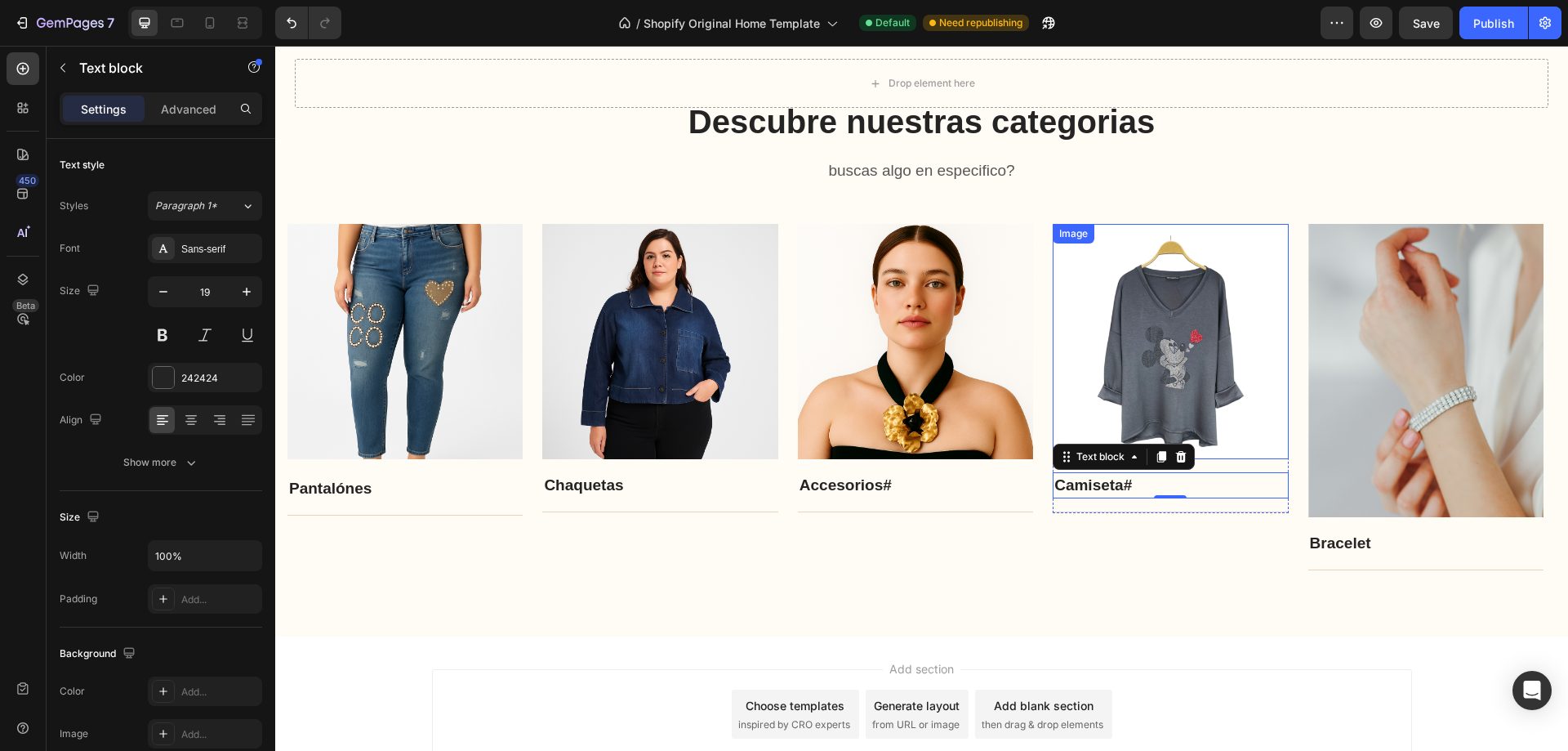
click at [1146, 392] on img at bounding box center [1171, 342] width 236 height 236
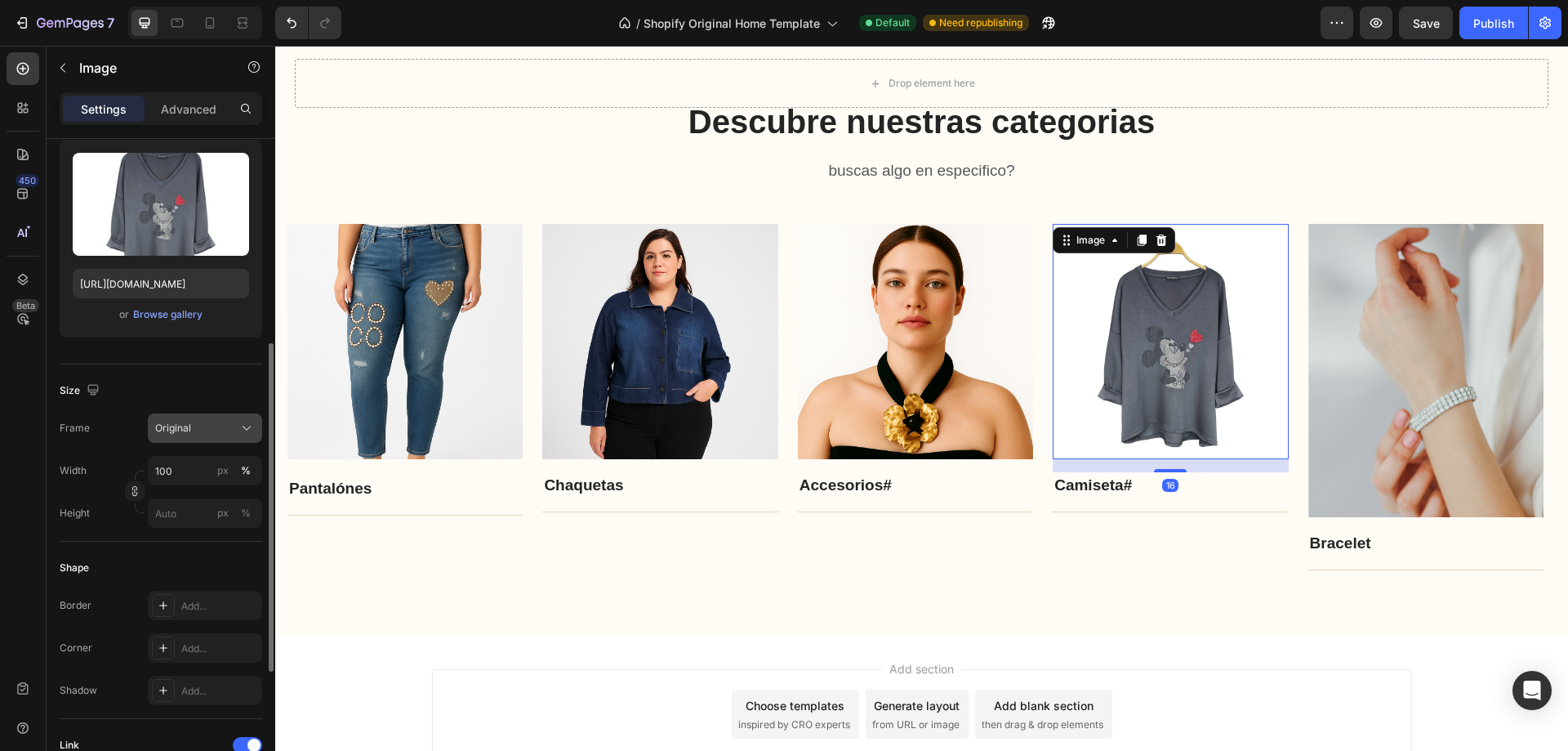
scroll to position [409, 0]
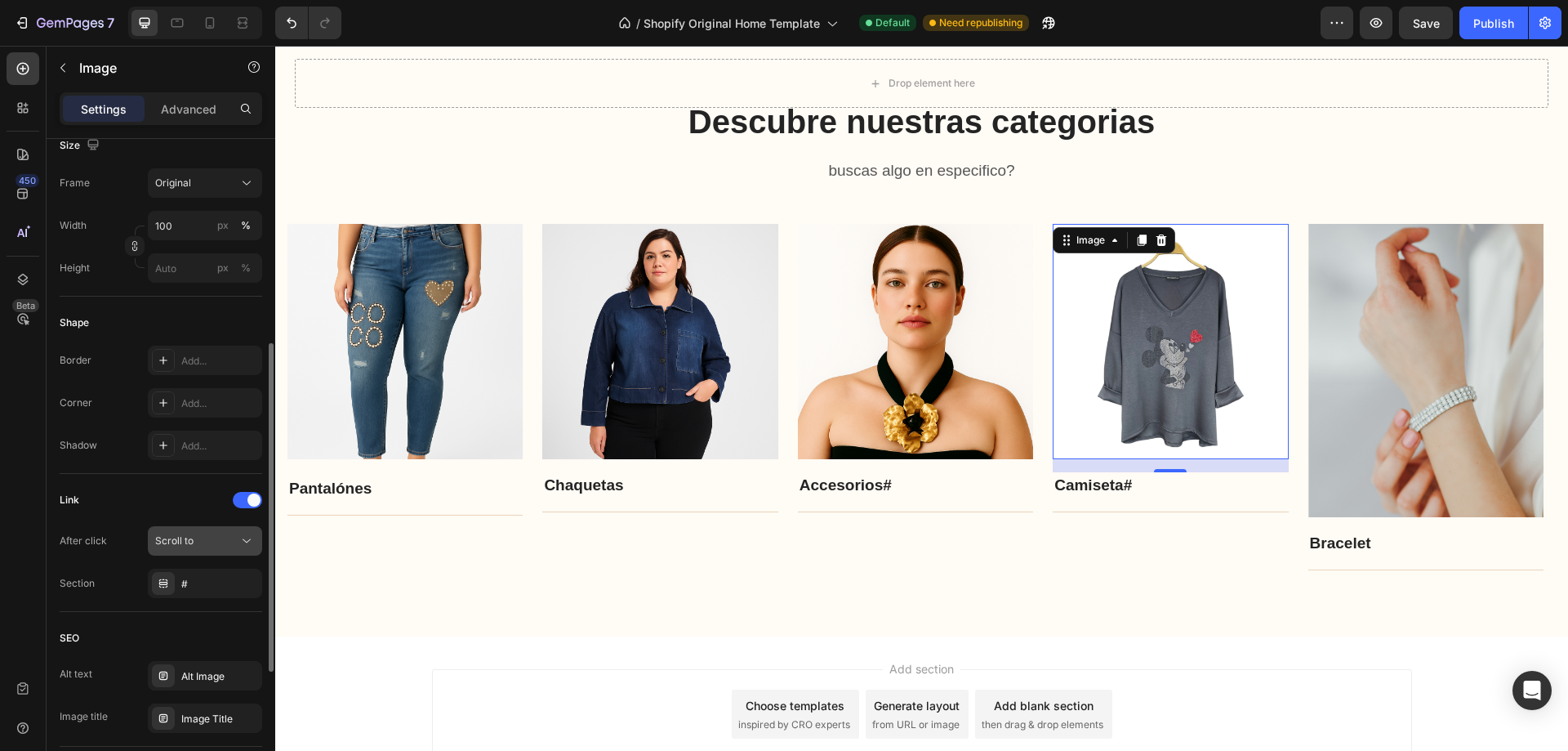
click at [237, 537] on div "Scroll to" at bounding box center [196, 540] width 83 height 15
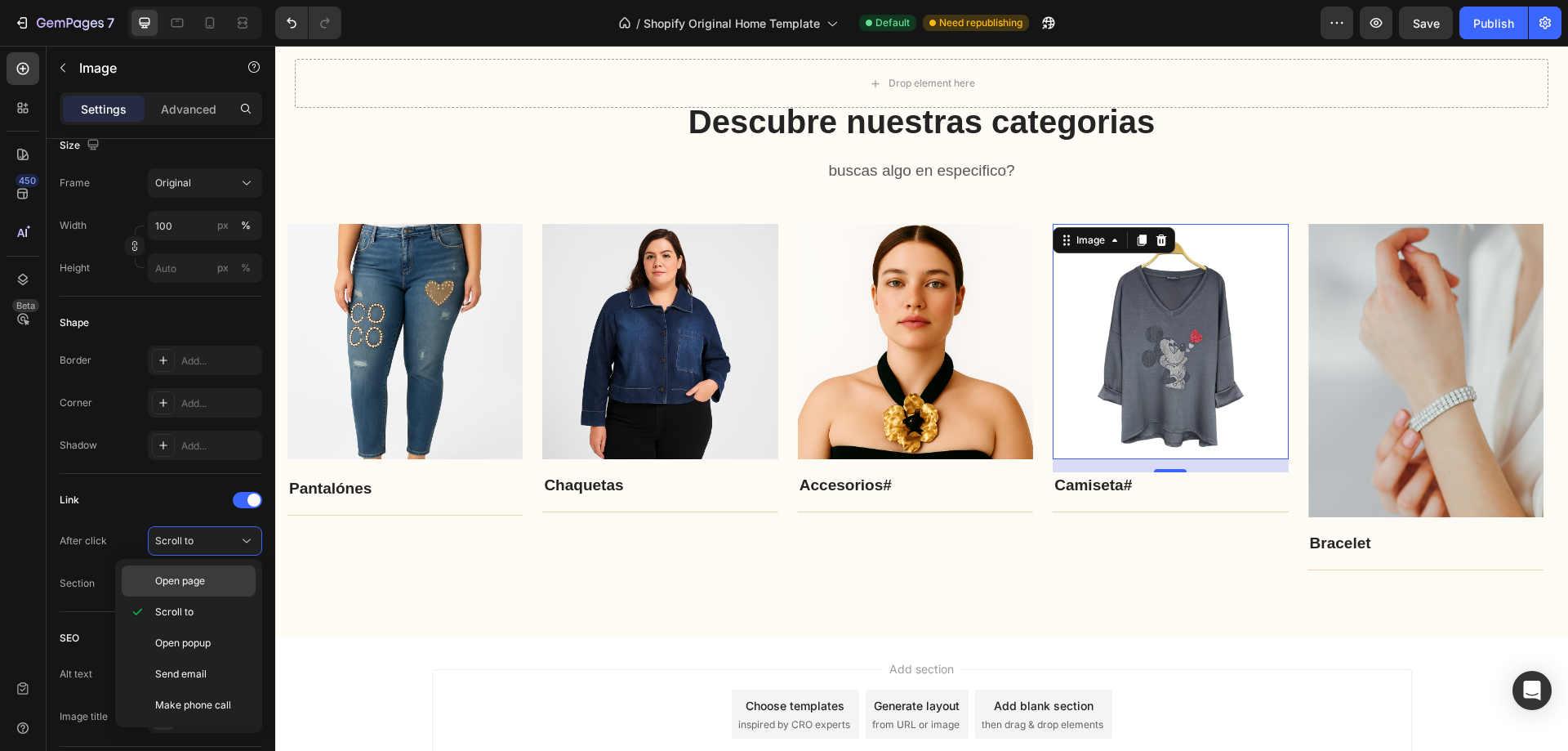
click at [197, 573] on div "Open page" at bounding box center [189, 581] width 134 height 31
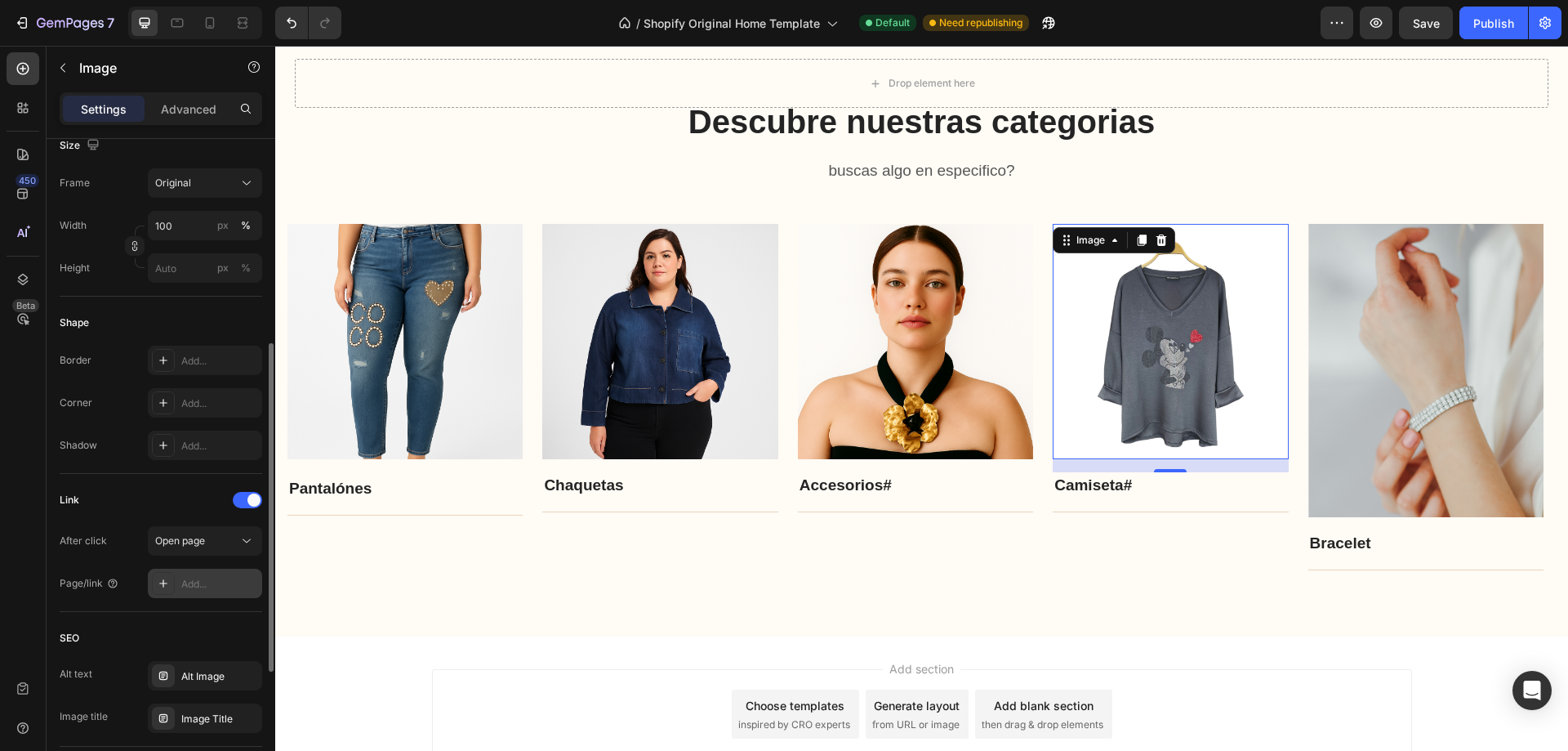
click at [198, 585] on div "Add..." at bounding box center [219, 584] width 77 height 15
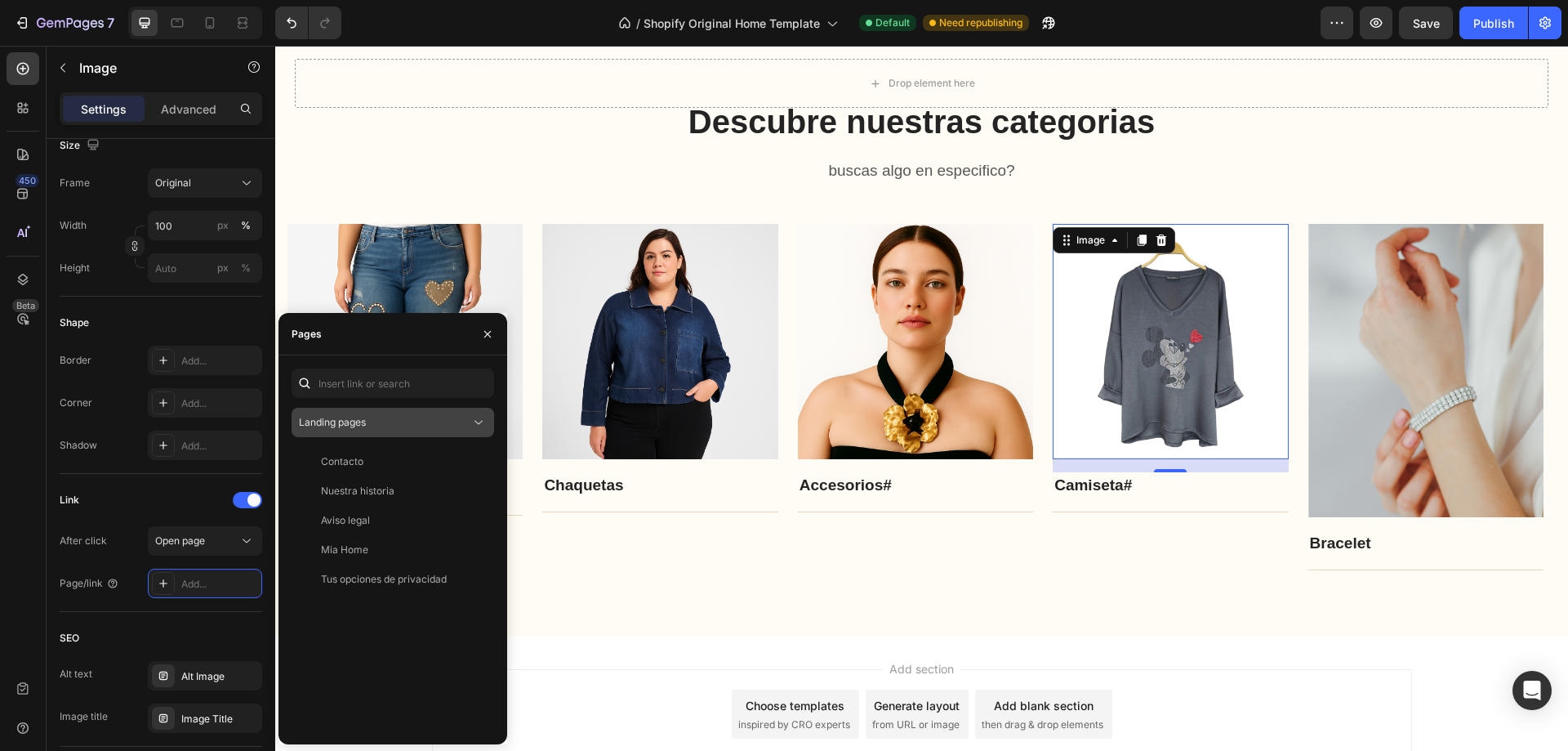
click at [380, 422] on div "Landing pages" at bounding box center [384, 422] width 171 height 15
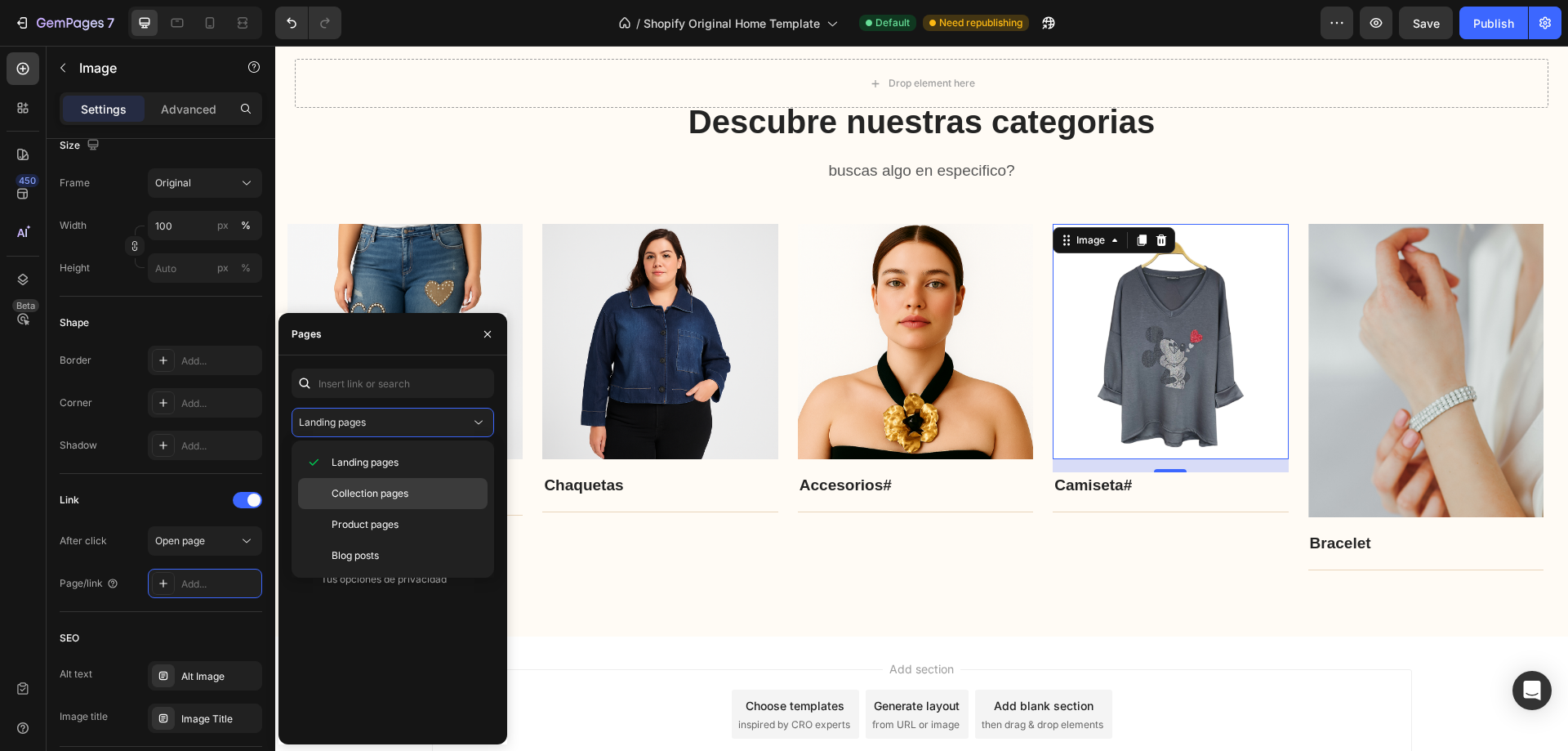
click at [364, 495] on span "Collection pages" at bounding box center [370, 493] width 77 height 15
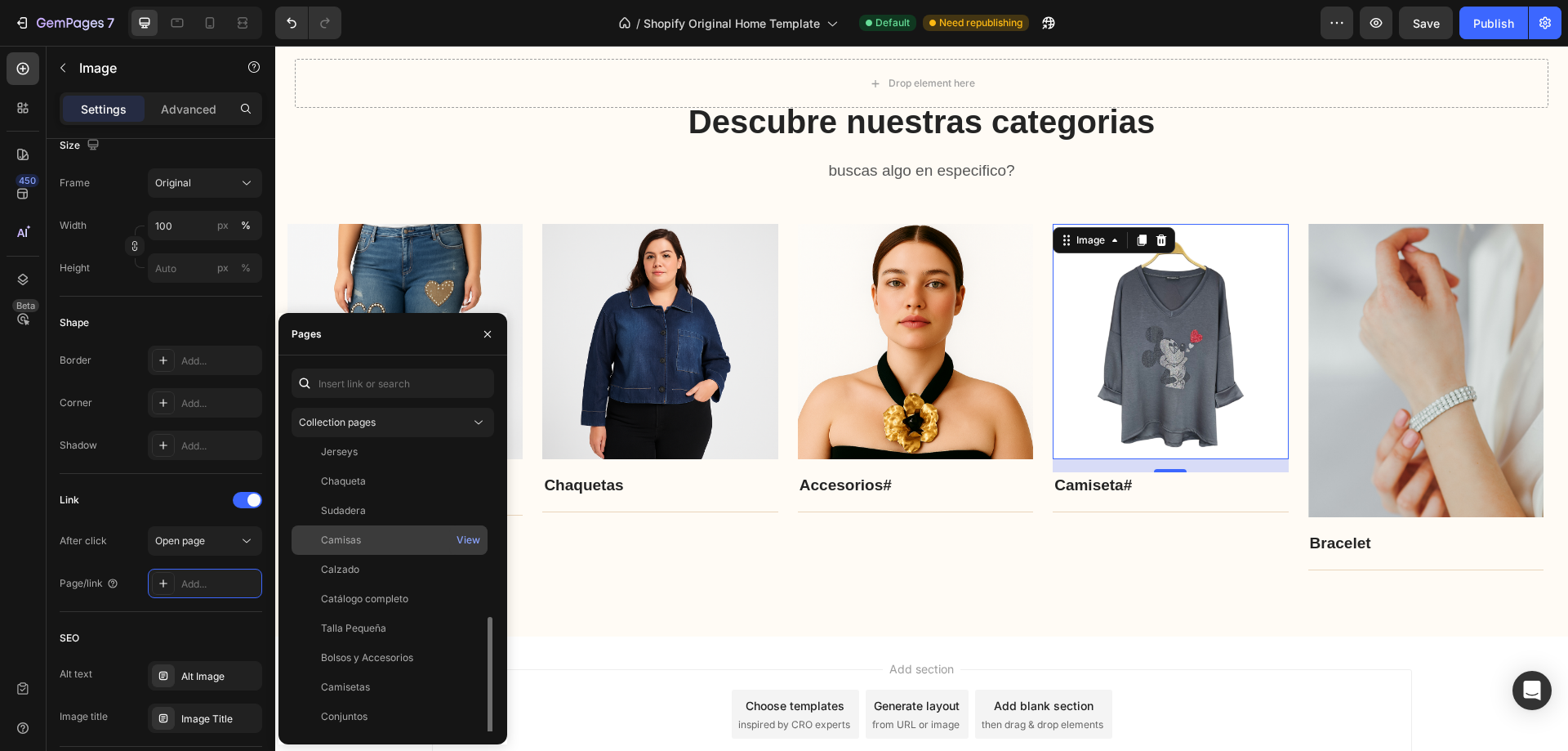
scroll to position [229, 0]
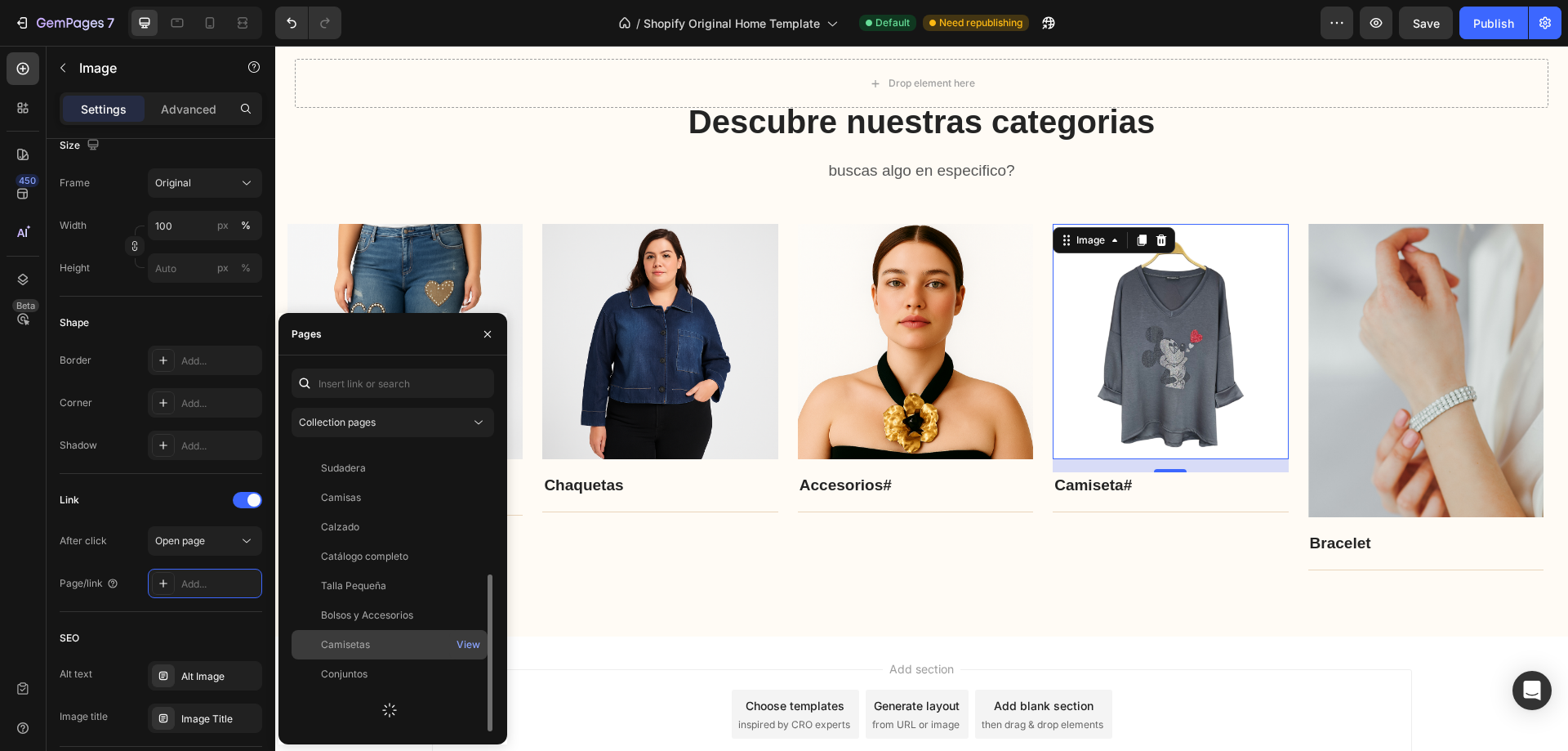
click at [355, 647] on div "Camisetas" at bounding box center [345, 644] width 49 height 15
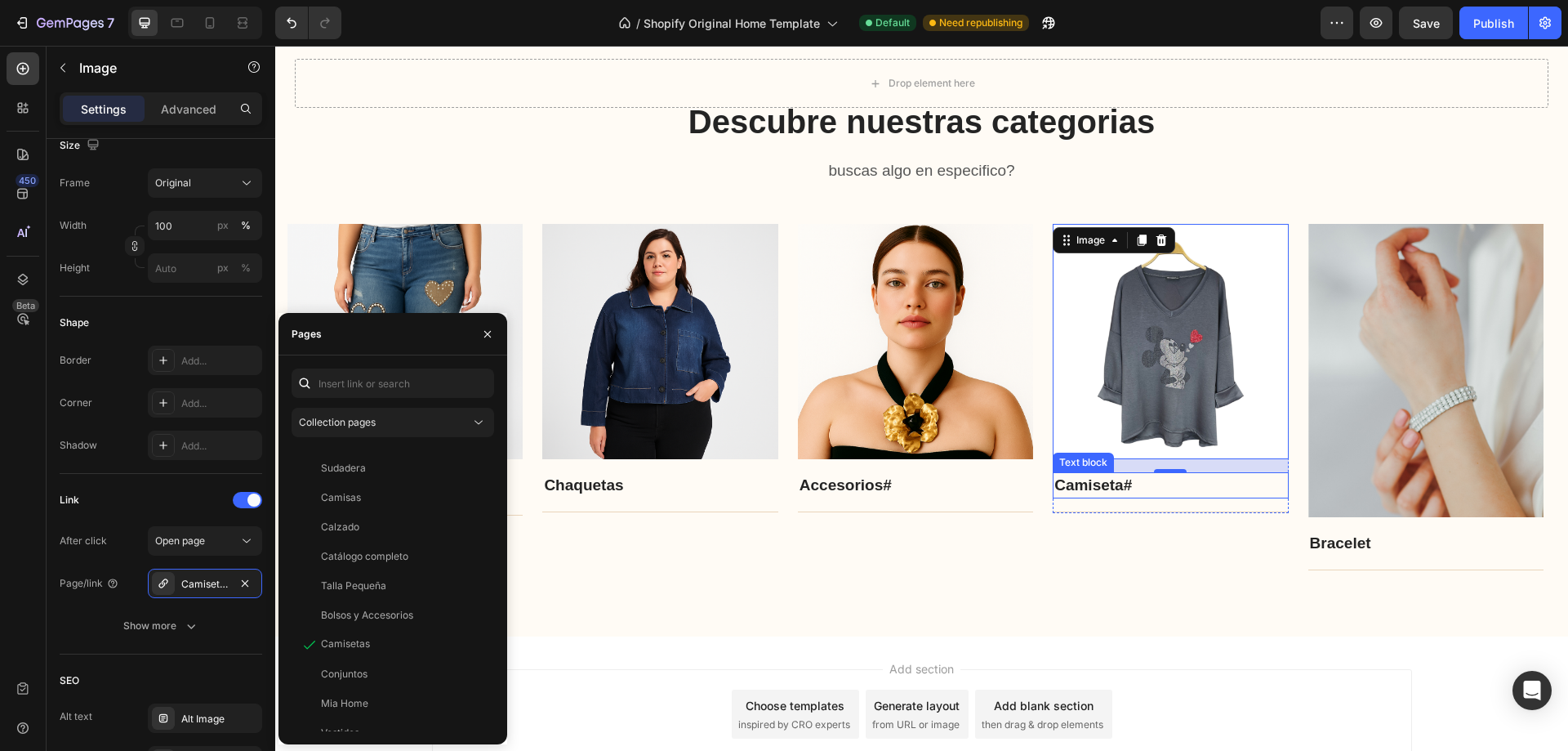
click at [1102, 480] on p "Camiseta #" at bounding box center [1171, 486] width 232 height 24
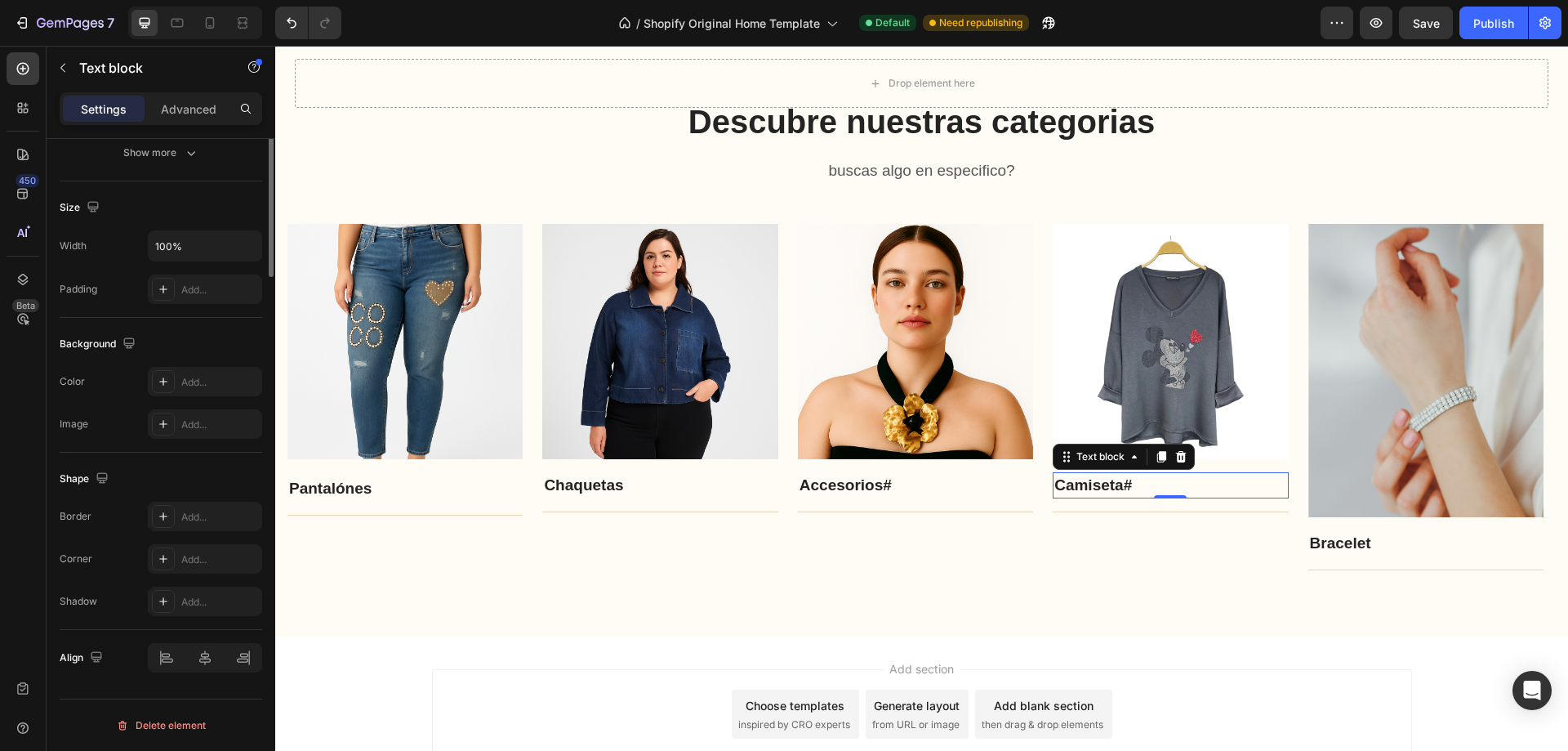
scroll to position [0, 0]
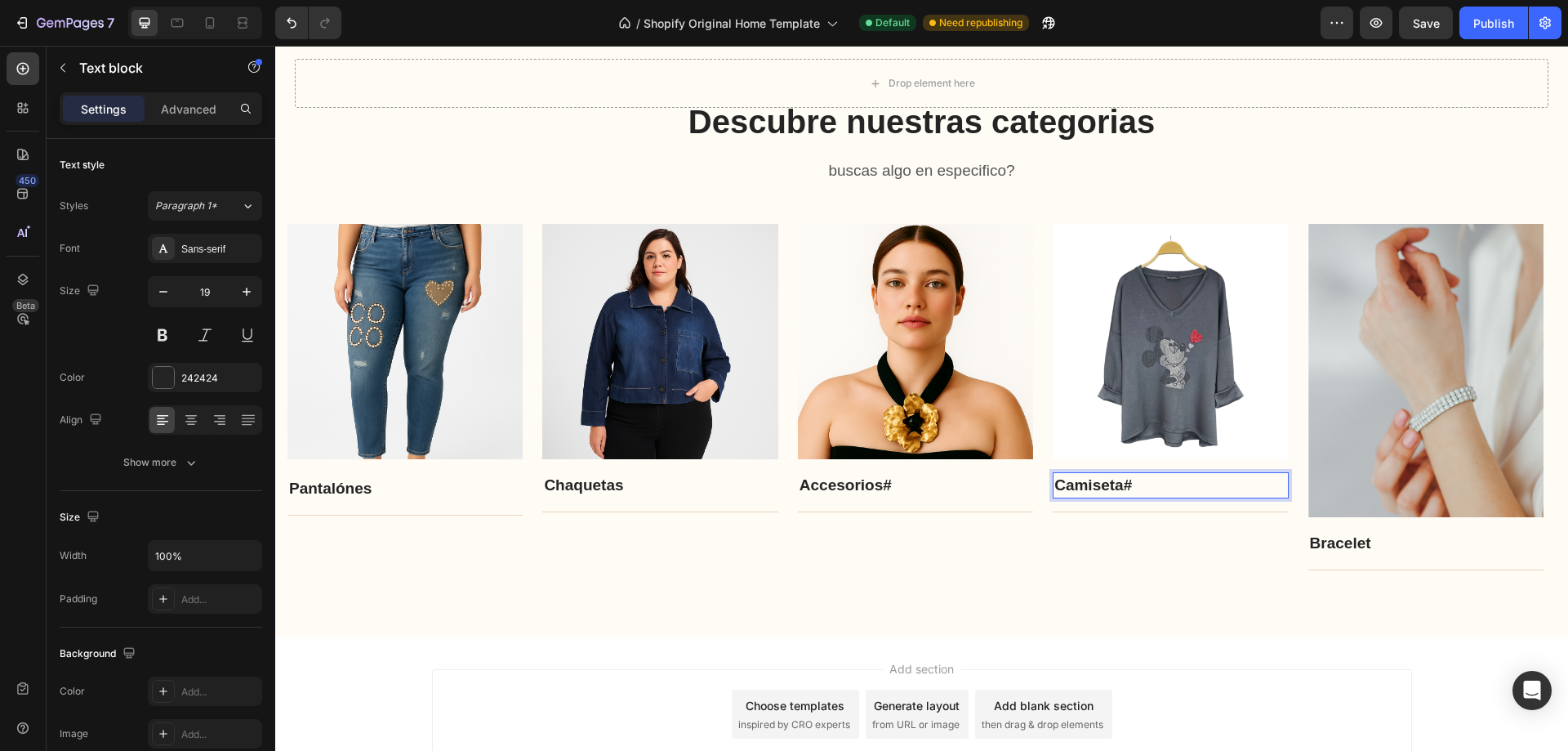
click at [1133, 483] on p "Camiseta #" at bounding box center [1171, 486] width 232 height 24
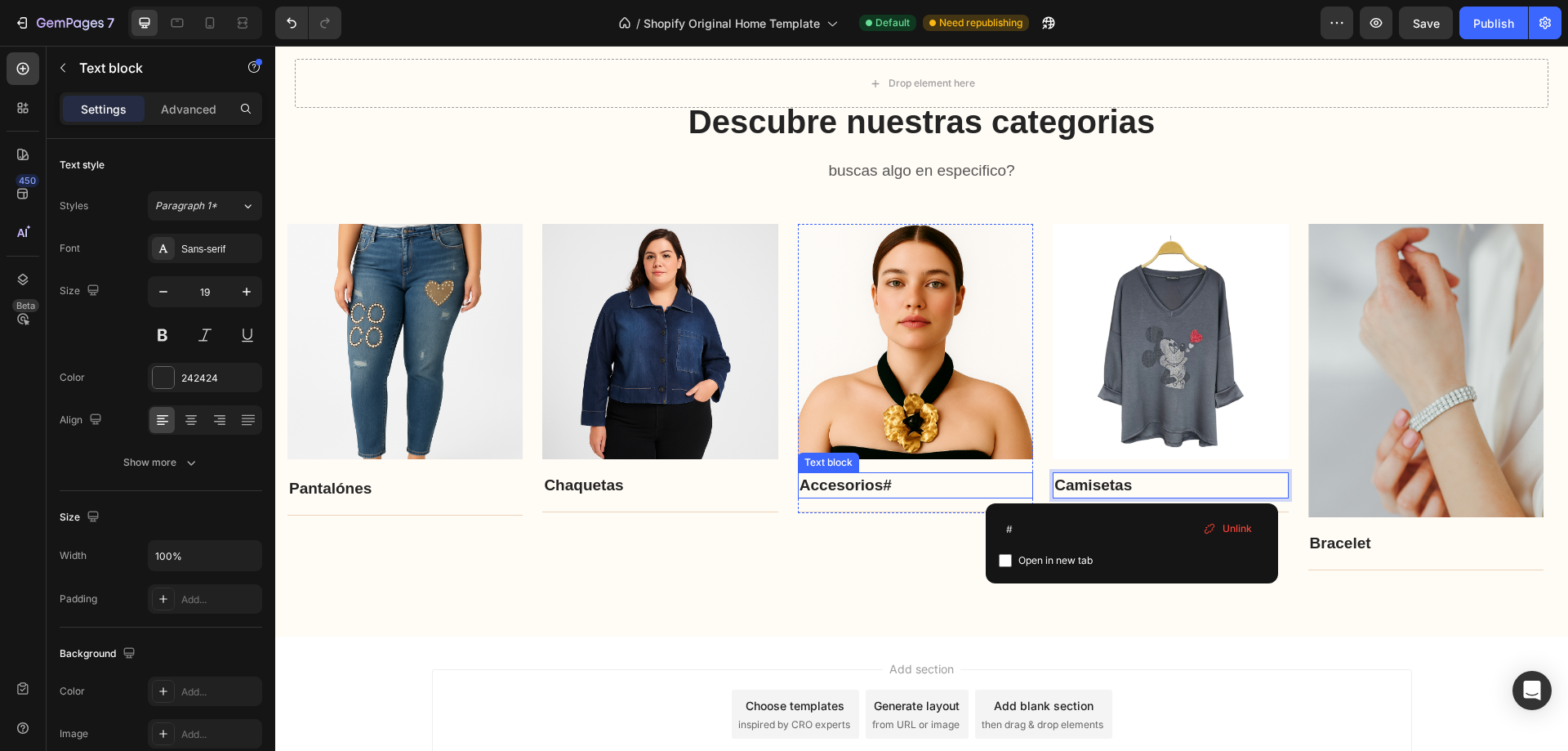
click at [892, 478] on link "#" at bounding box center [888, 485] width 9 height 17
click at [892, 482] on link "#" at bounding box center [888, 485] width 9 height 17
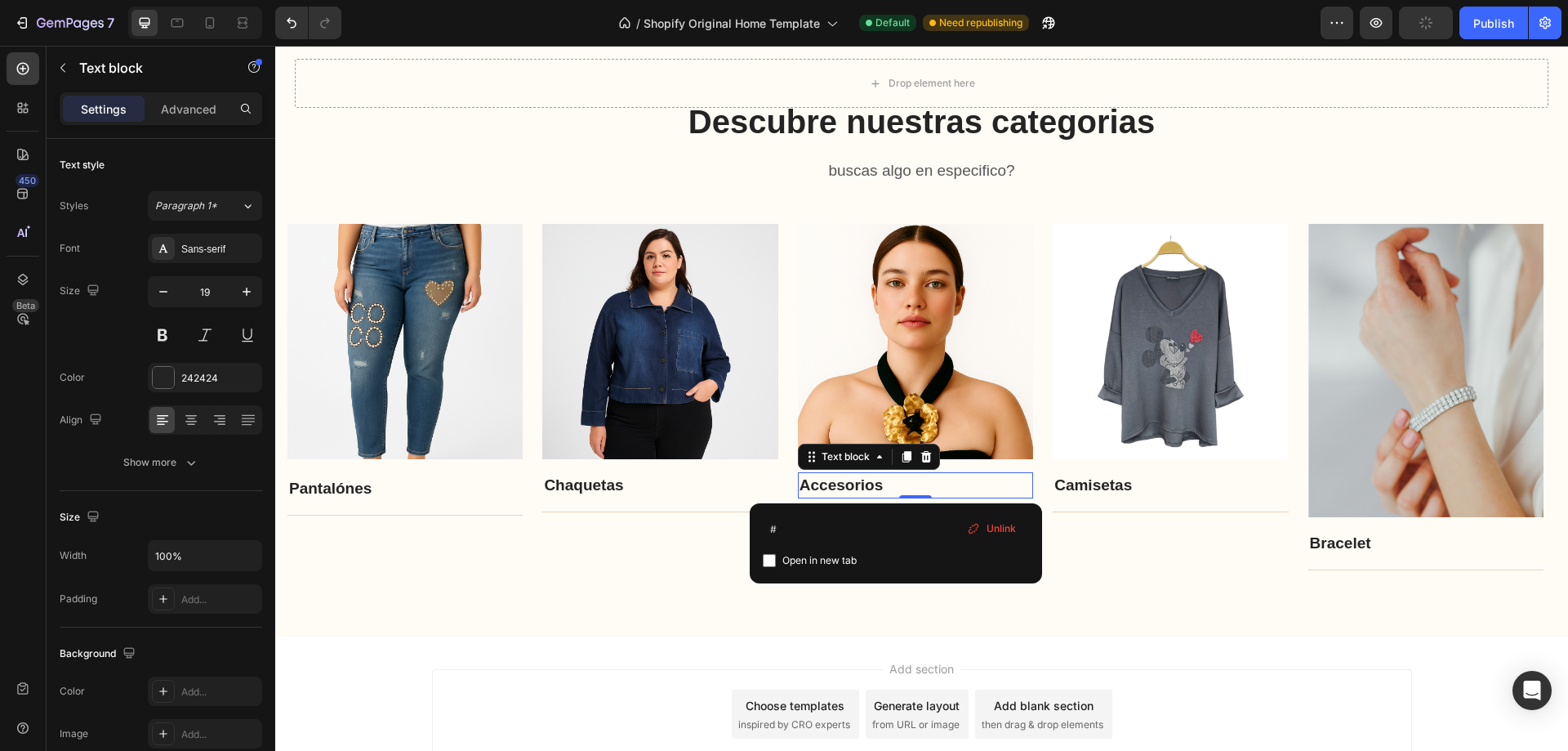
click at [992, 523] on span "Unlink" at bounding box center [1001, 528] width 29 height 15
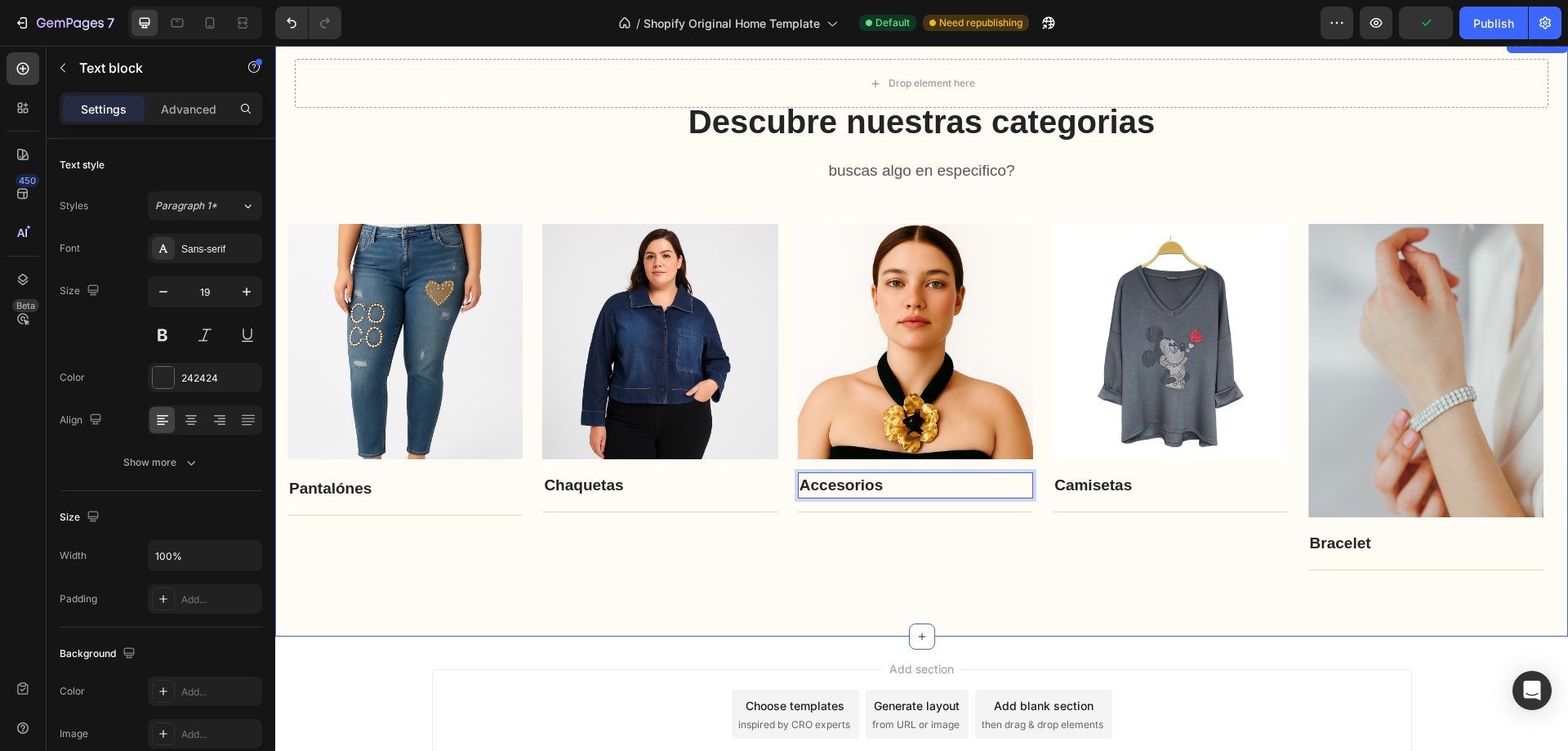
click at [927, 588] on div "Descubre nuestras categorias Heading buscas algo en especifico? Text block Row …" at bounding box center [921, 335] width 1293 height 603
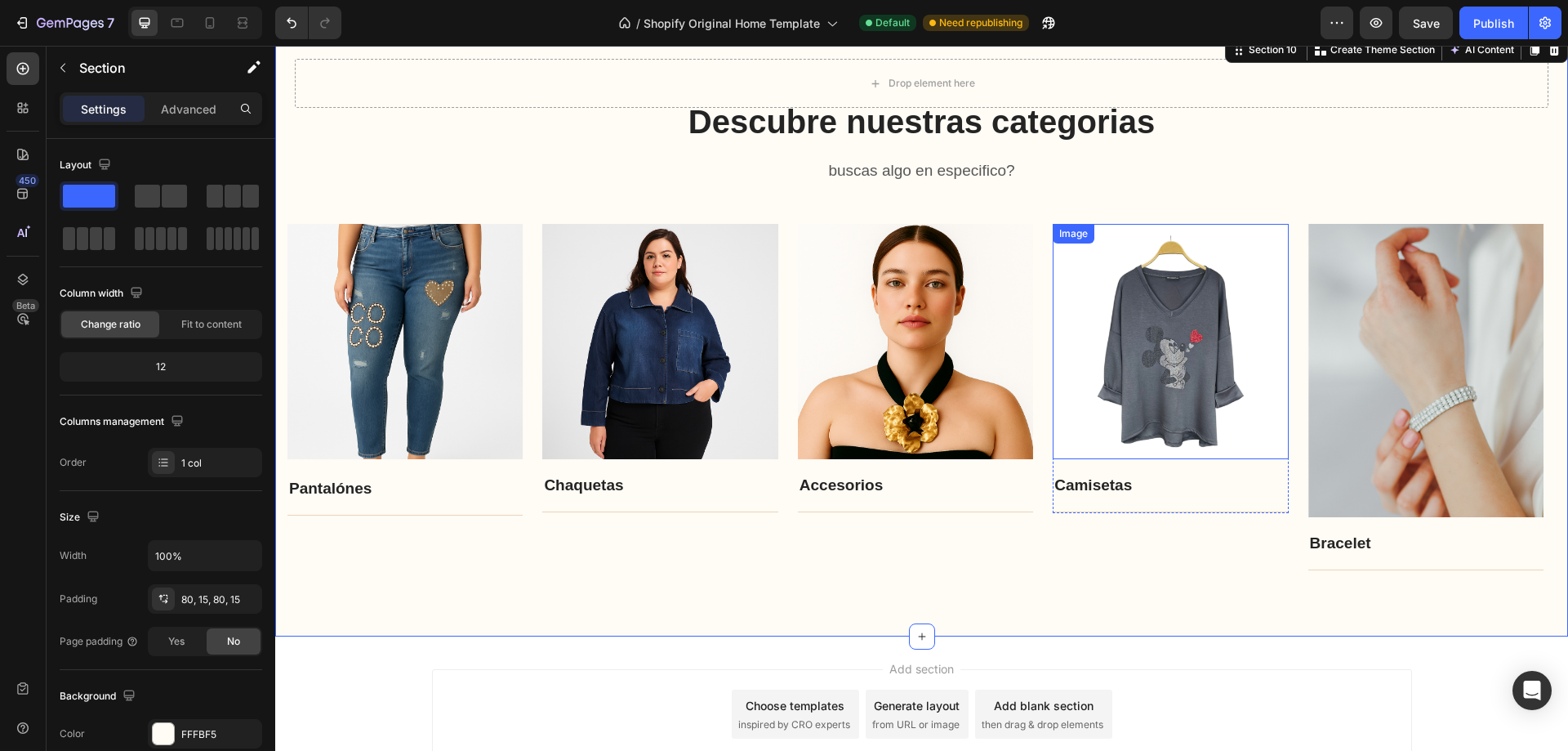
click at [1192, 349] on img at bounding box center [1171, 342] width 236 height 236
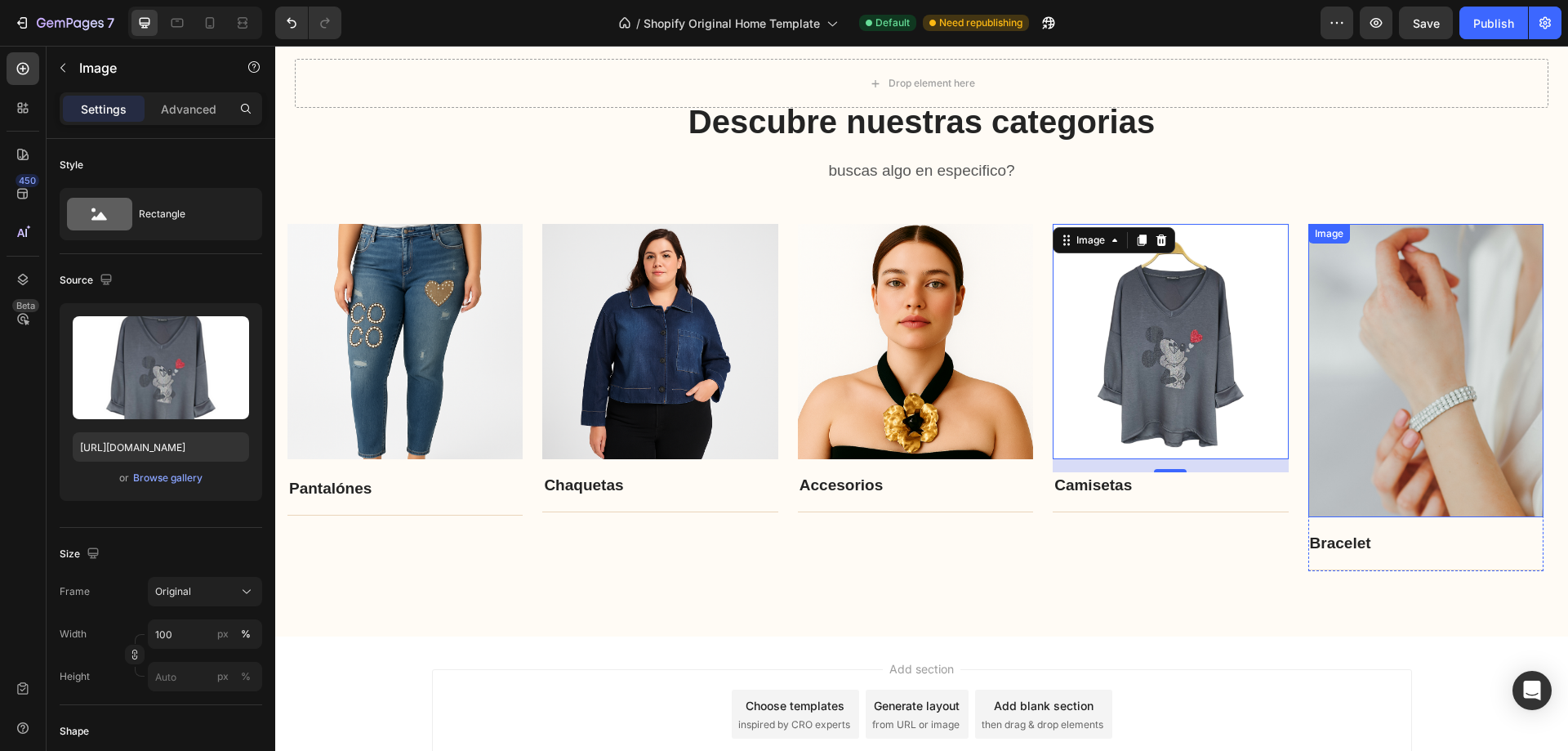
click at [1459, 338] on img at bounding box center [1426, 370] width 236 height 293
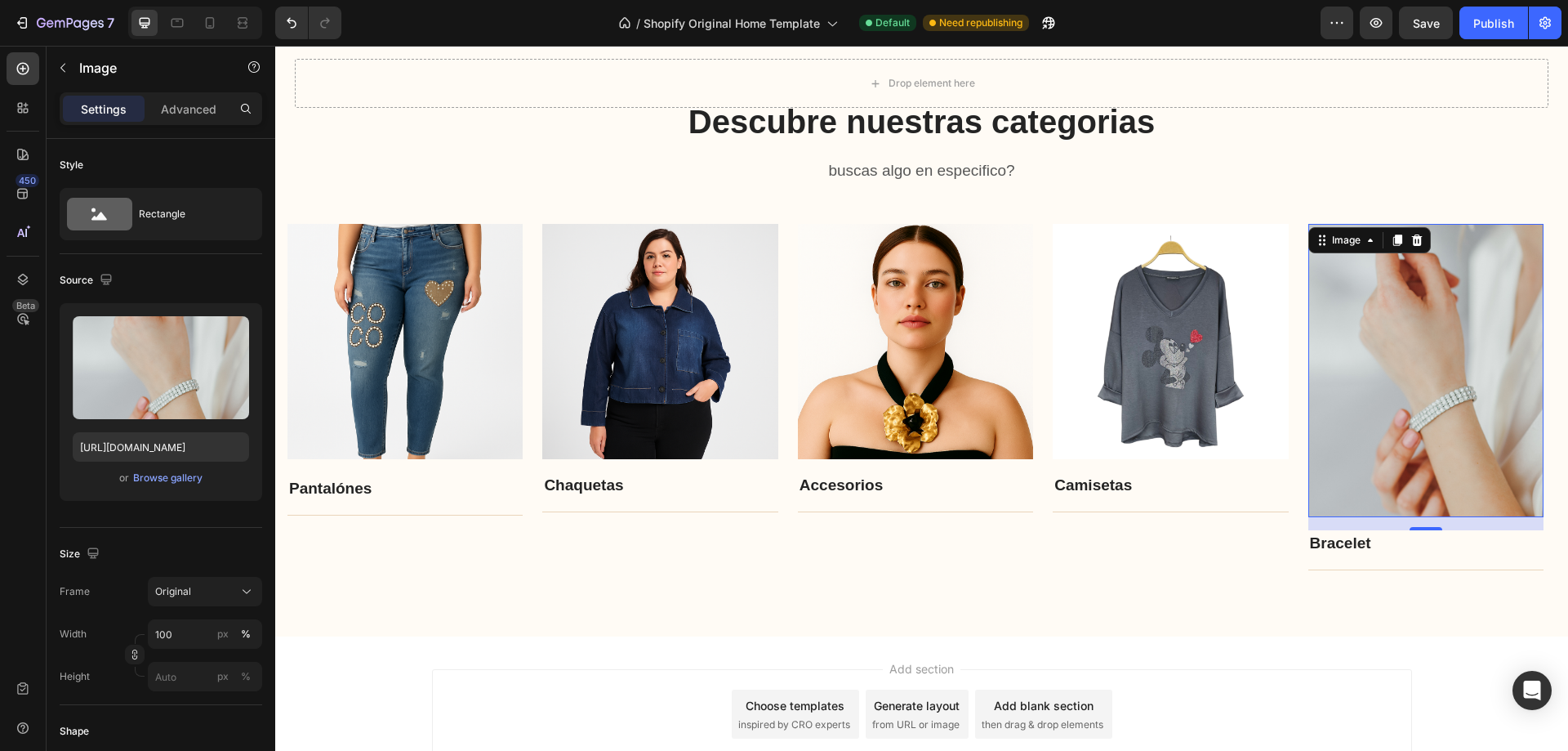
click at [1417, 375] on img at bounding box center [1426, 370] width 236 height 293
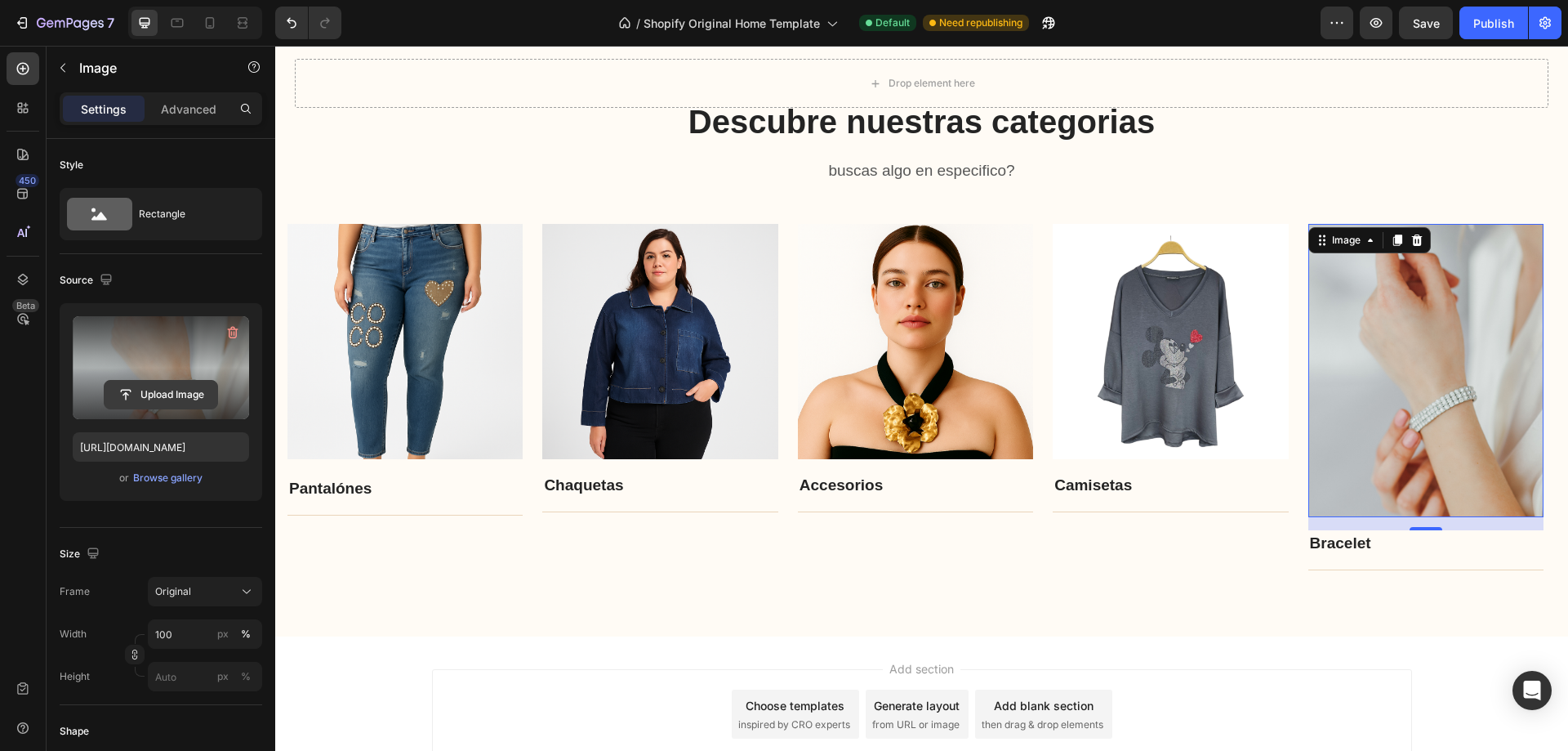
click at [153, 399] on input "file" at bounding box center [161, 395] width 113 height 28
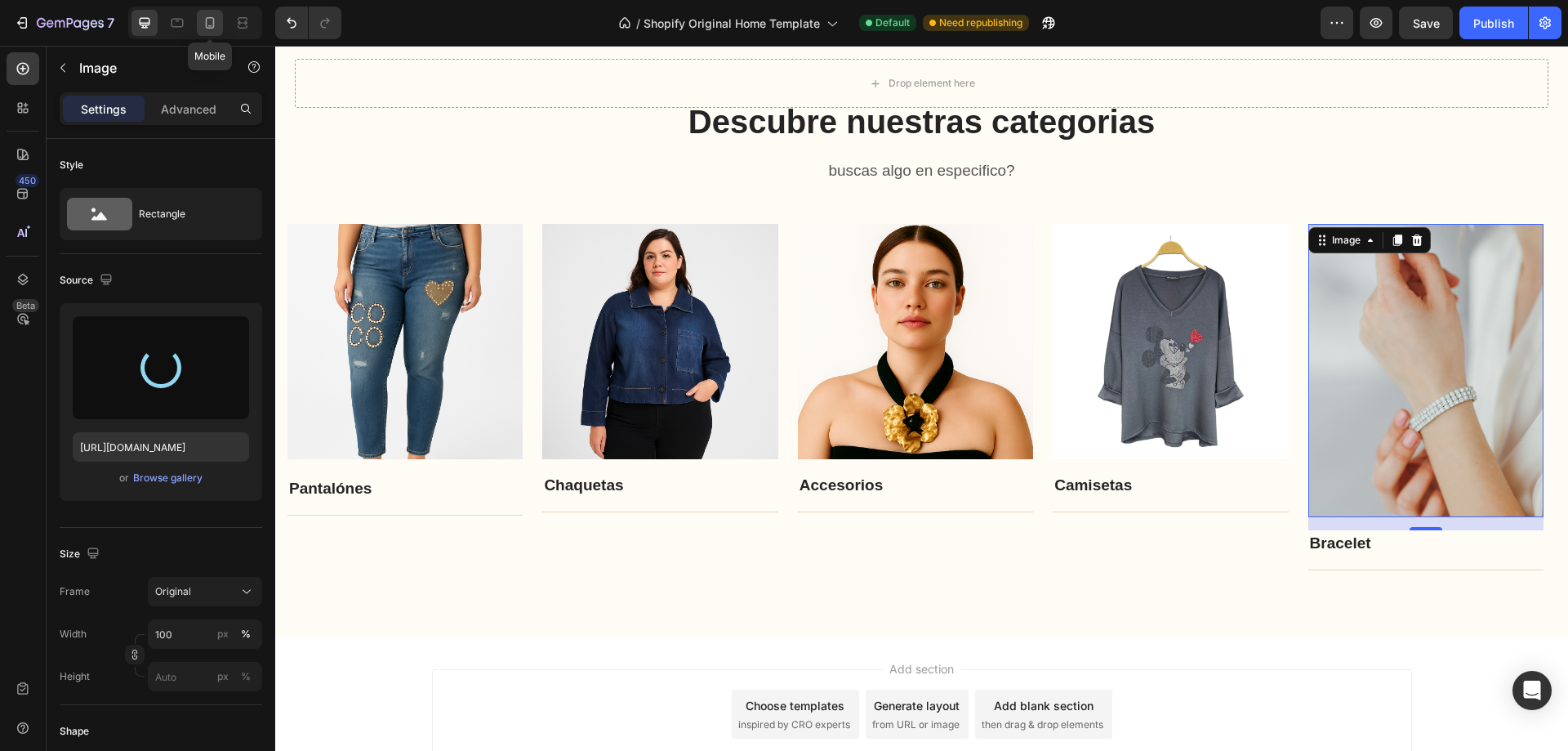
type input "[URL][DOMAIN_NAME]"
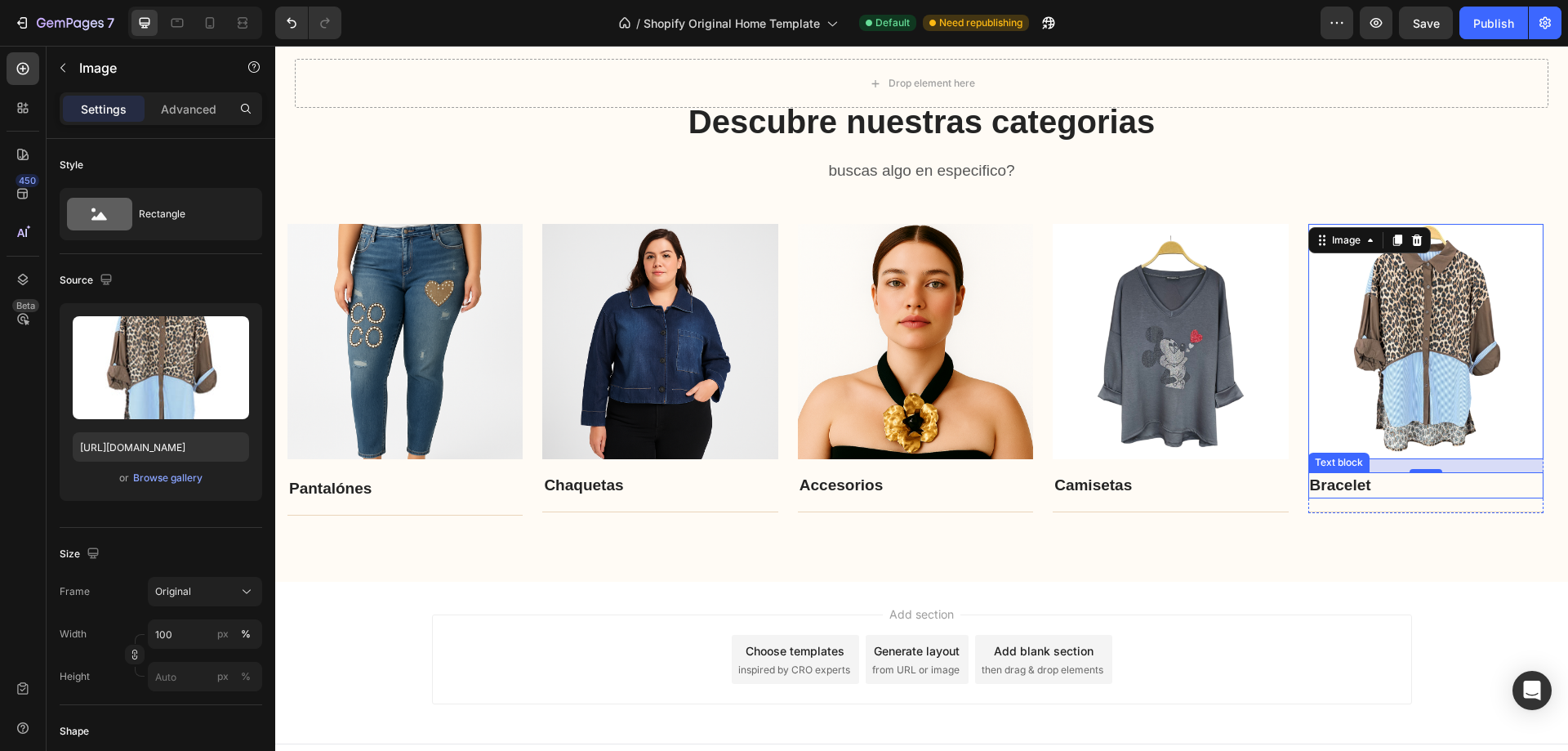
click at [1329, 493] on link "Bracelet" at bounding box center [1340, 485] width 61 height 17
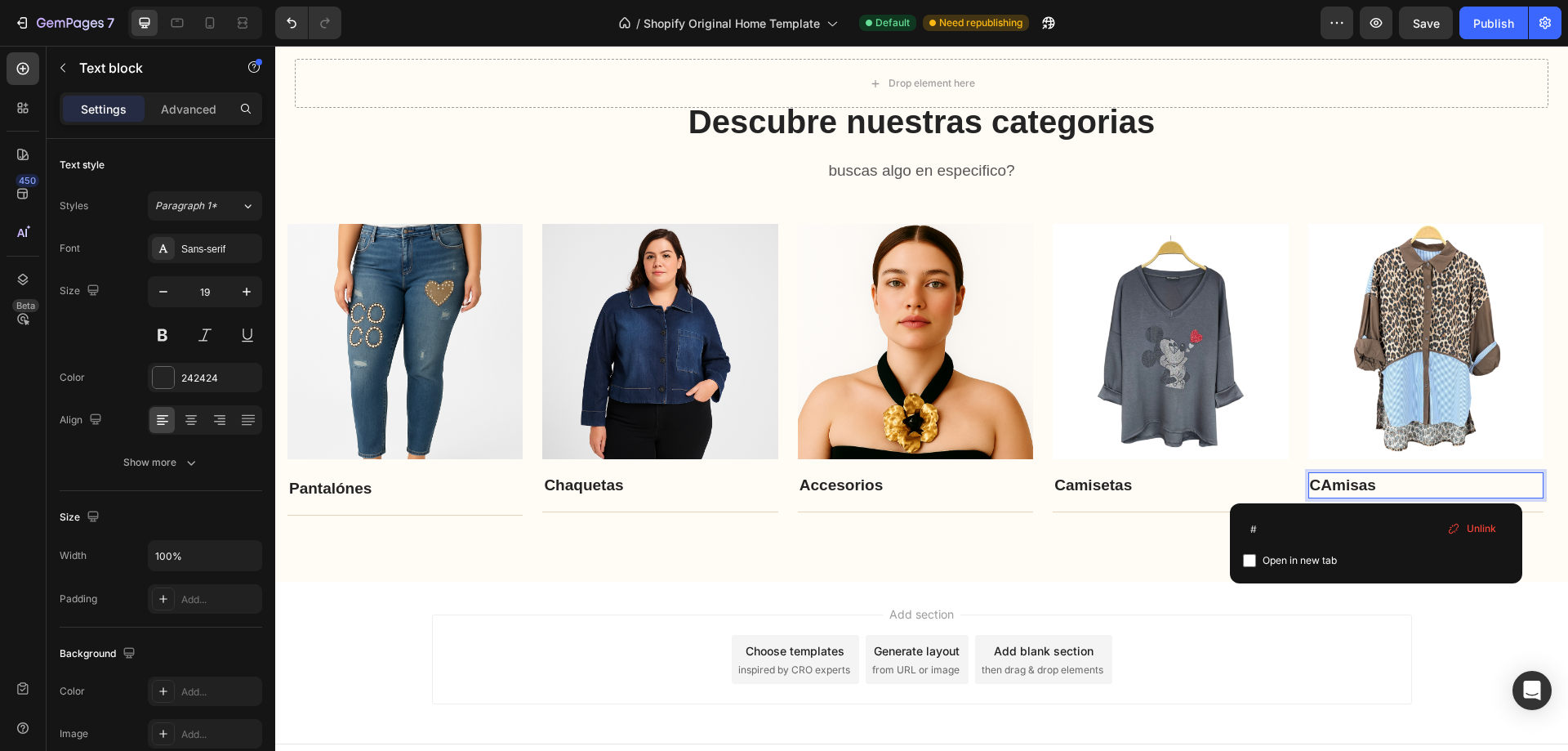
click at [1487, 533] on span "Unlink" at bounding box center [1482, 528] width 29 height 15
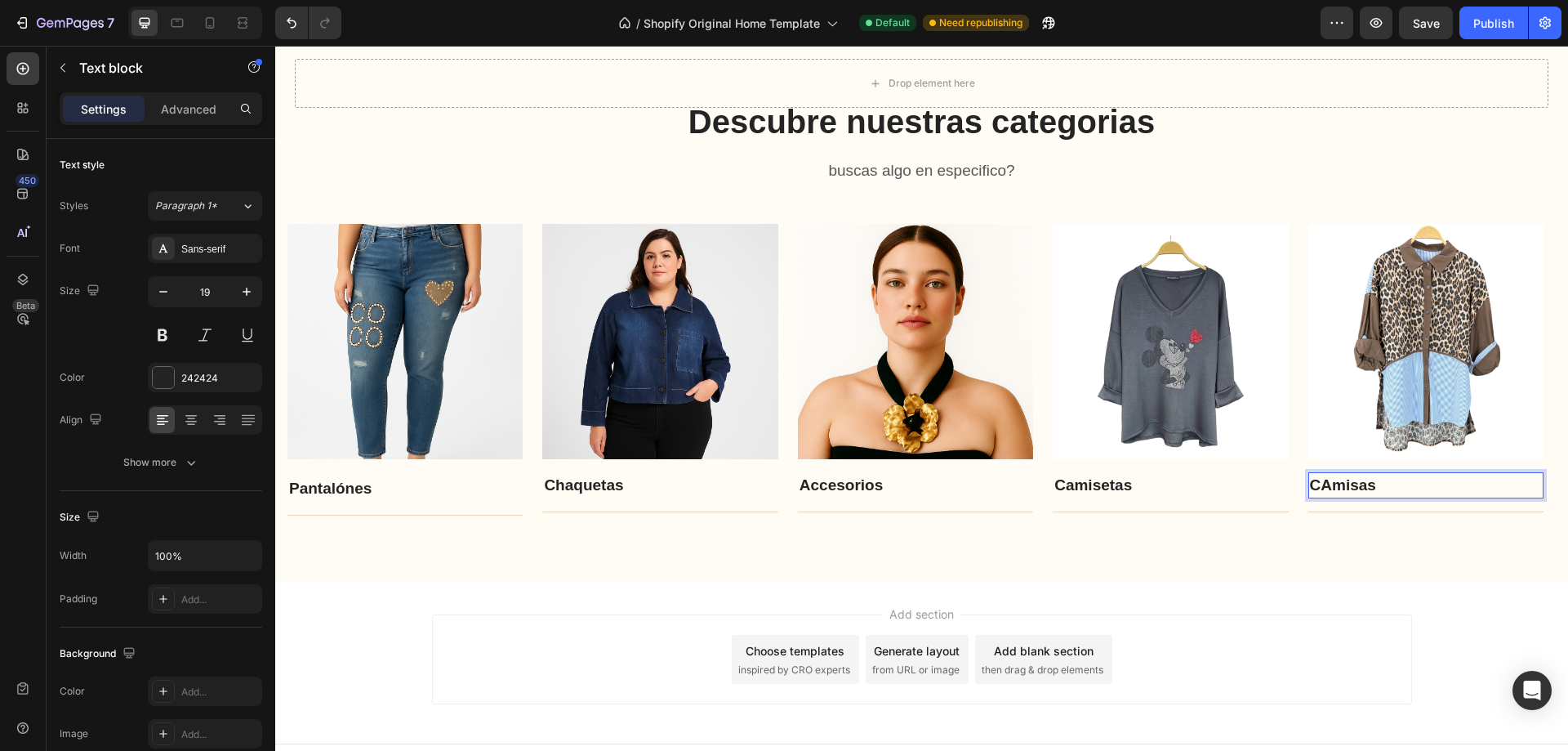
click at [1348, 486] on p "CAmisas" at bounding box center [1426, 486] width 232 height 24
click at [1337, 484] on p "CAmisas" at bounding box center [1426, 486] width 232 height 24
click at [1376, 522] on div "Descubre nuestras categorias Heading buscas algo en especifico? Text block Row …" at bounding box center [921, 307] width 1293 height 548
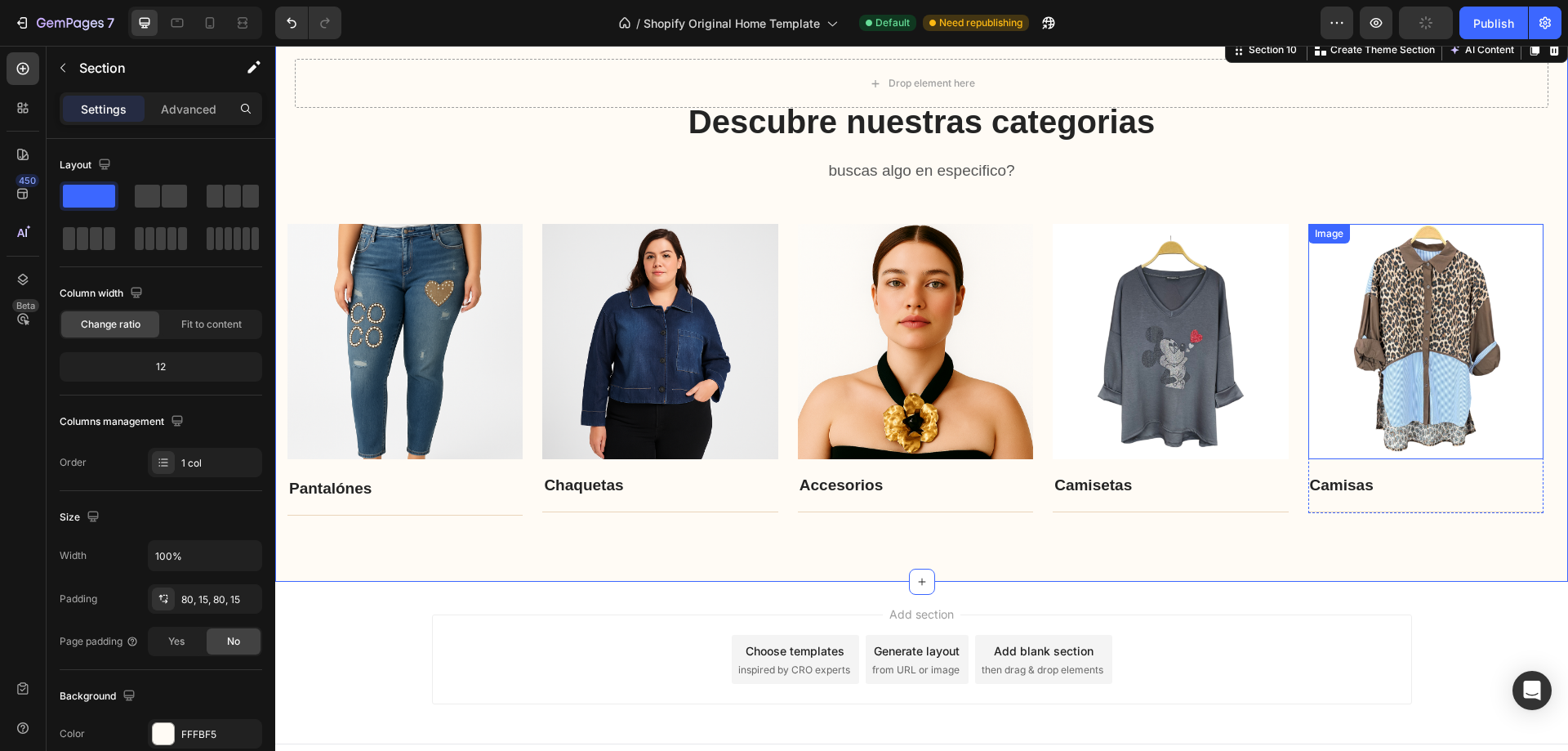
click at [1379, 346] on img at bounding box center [1426, 342] width 236 height 236
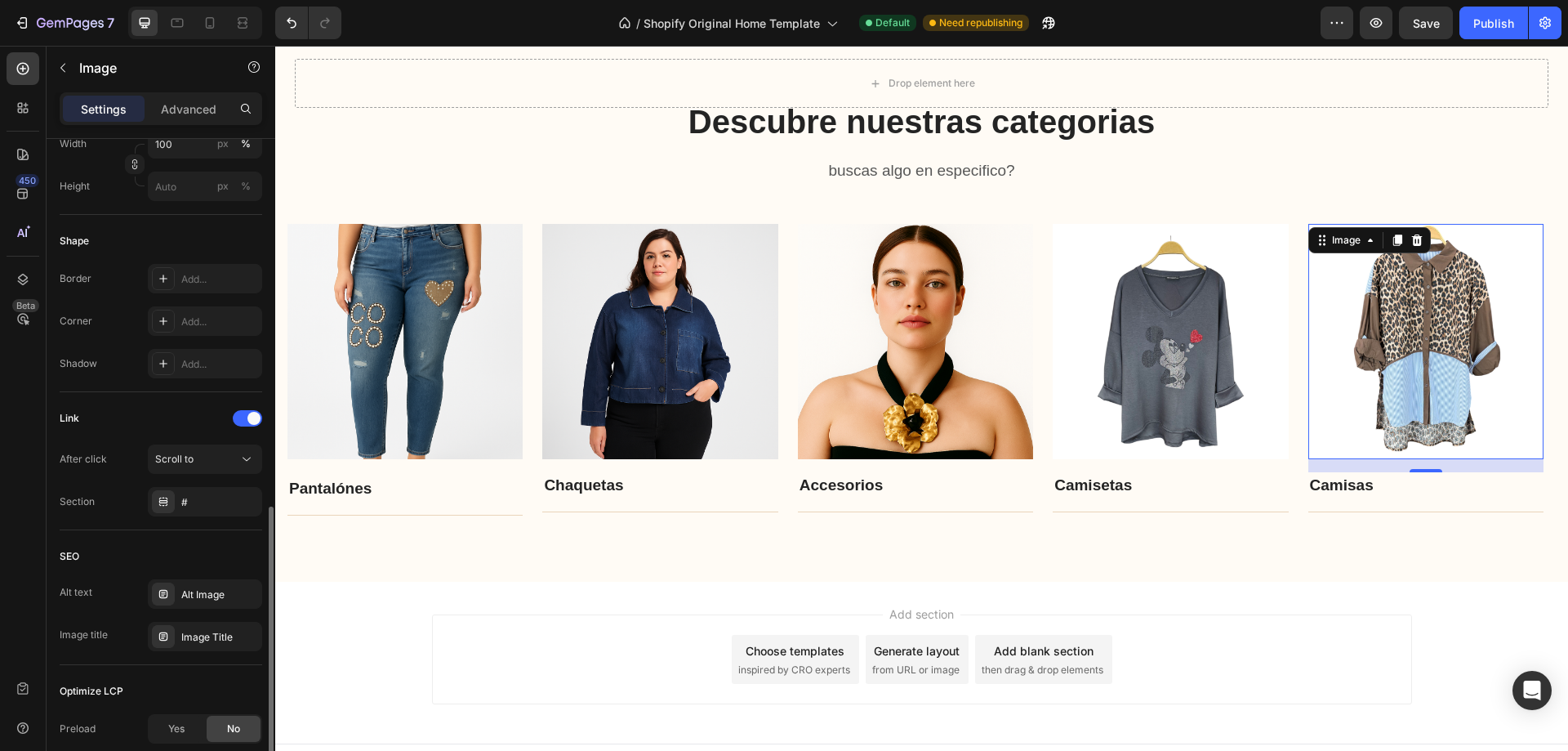
scroll to position [654, 0]
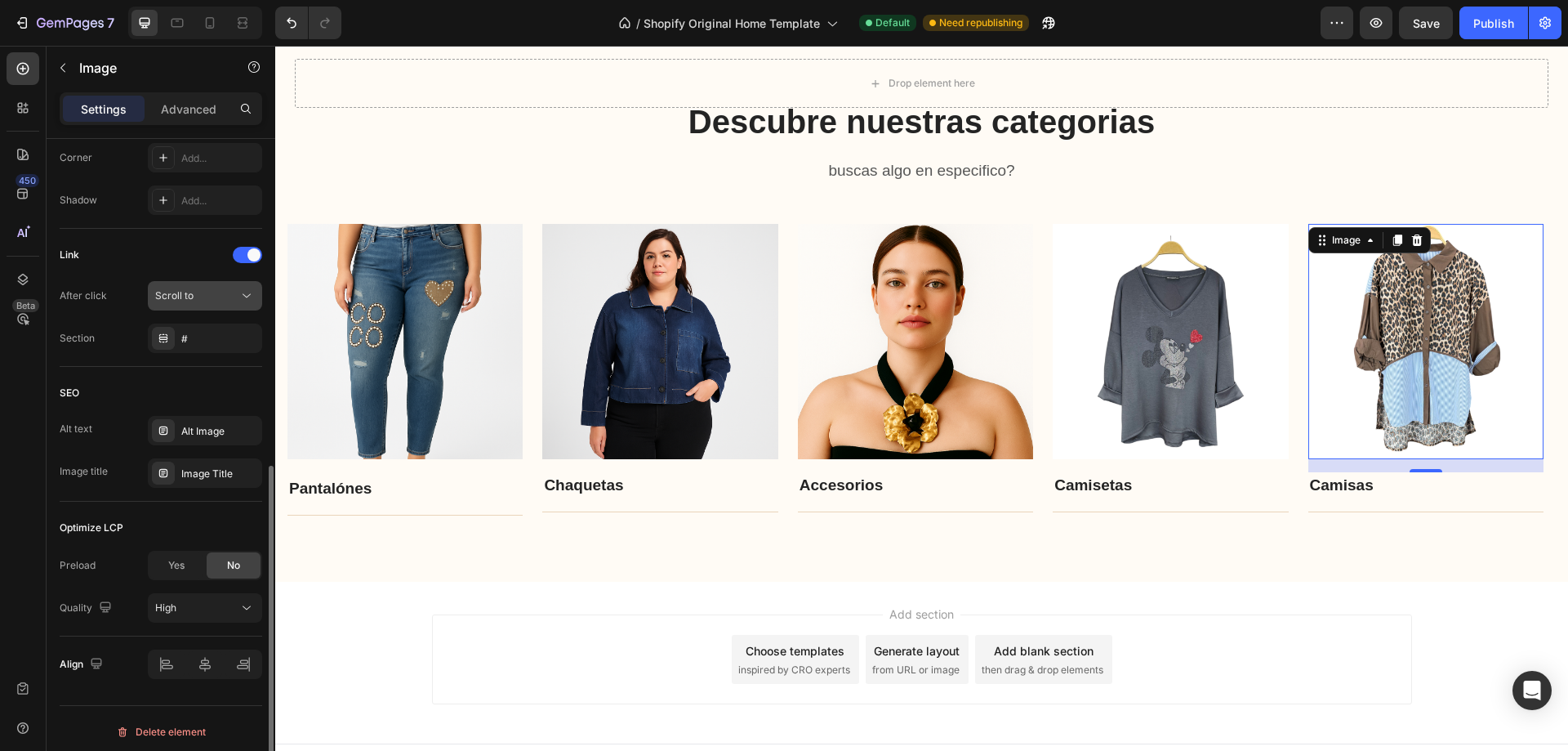
click at [197, 291] on div "Scroll to" at bounding box center [196, 295] width 83 height 15
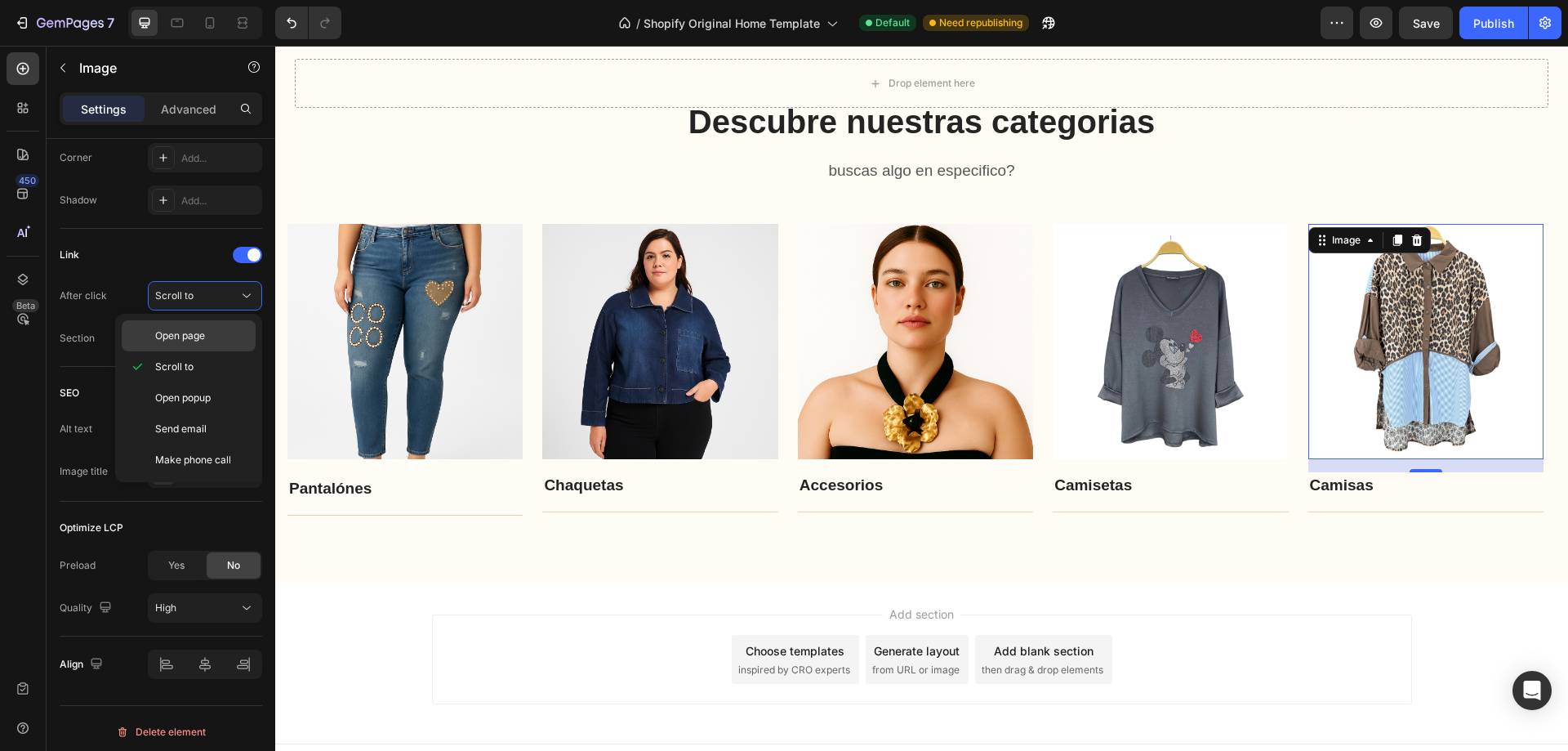
click at [183, 347] on div "Open page" at bounding box center [189, 335] width 134 height 31
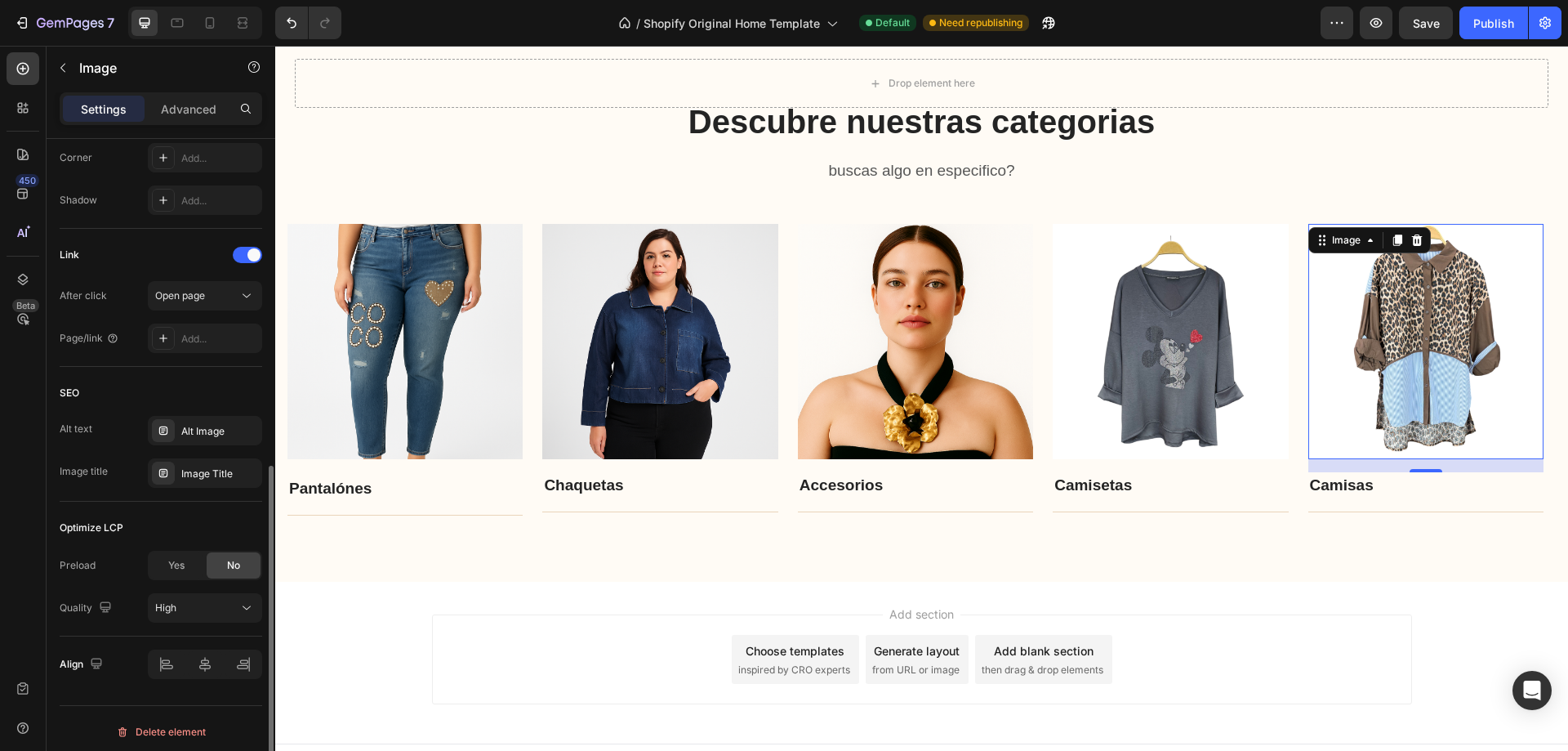
click at [182, 355] on div "Link After click Open page Page/link Add..." at bounding box center [161, 298] width 203 height 139
click at [175, 349] on div "Add..." at bounding box center [205, 338] width 114 height 29
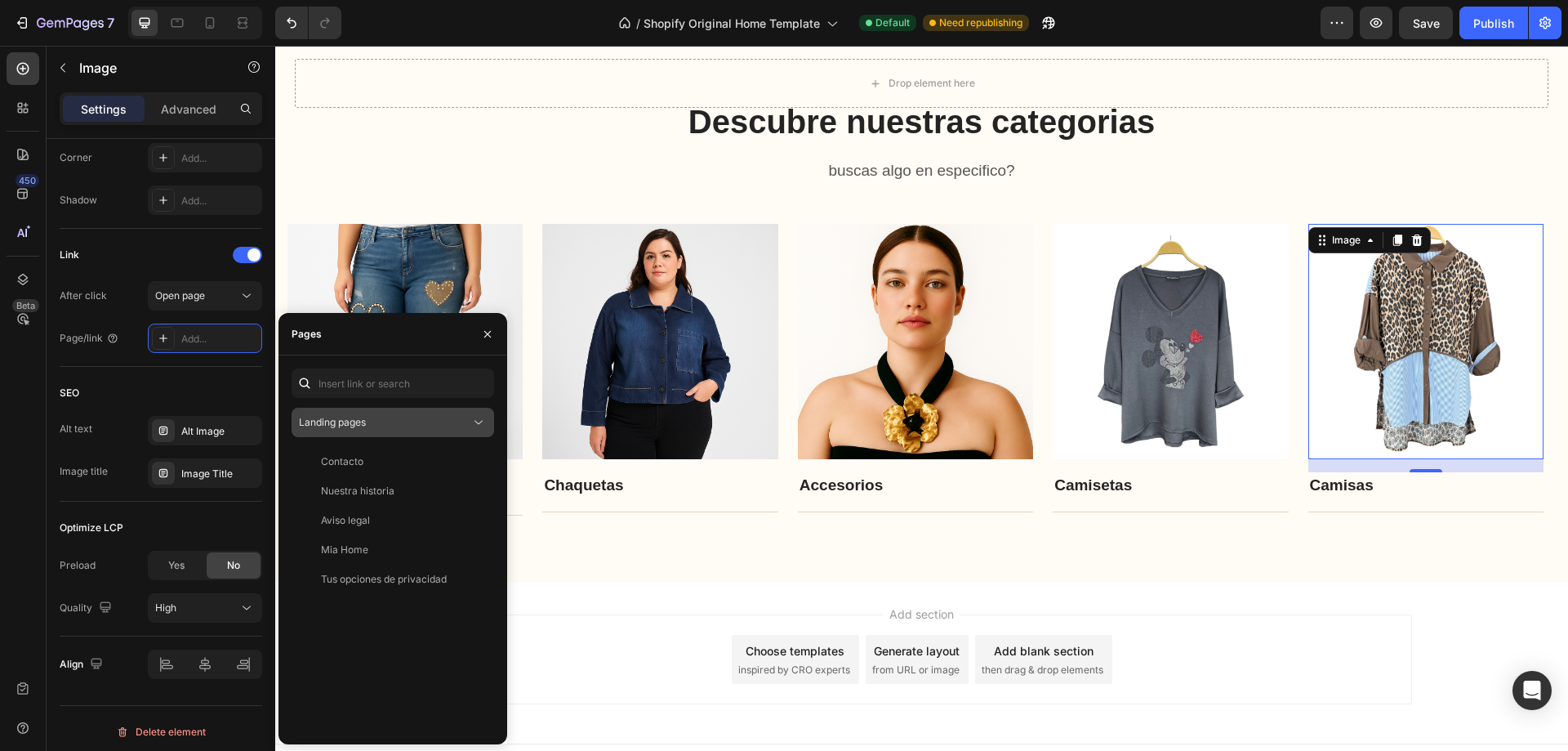
click at [378, 426] on div "Landing pages" at bounding box center [384, 422] width 171 height 15
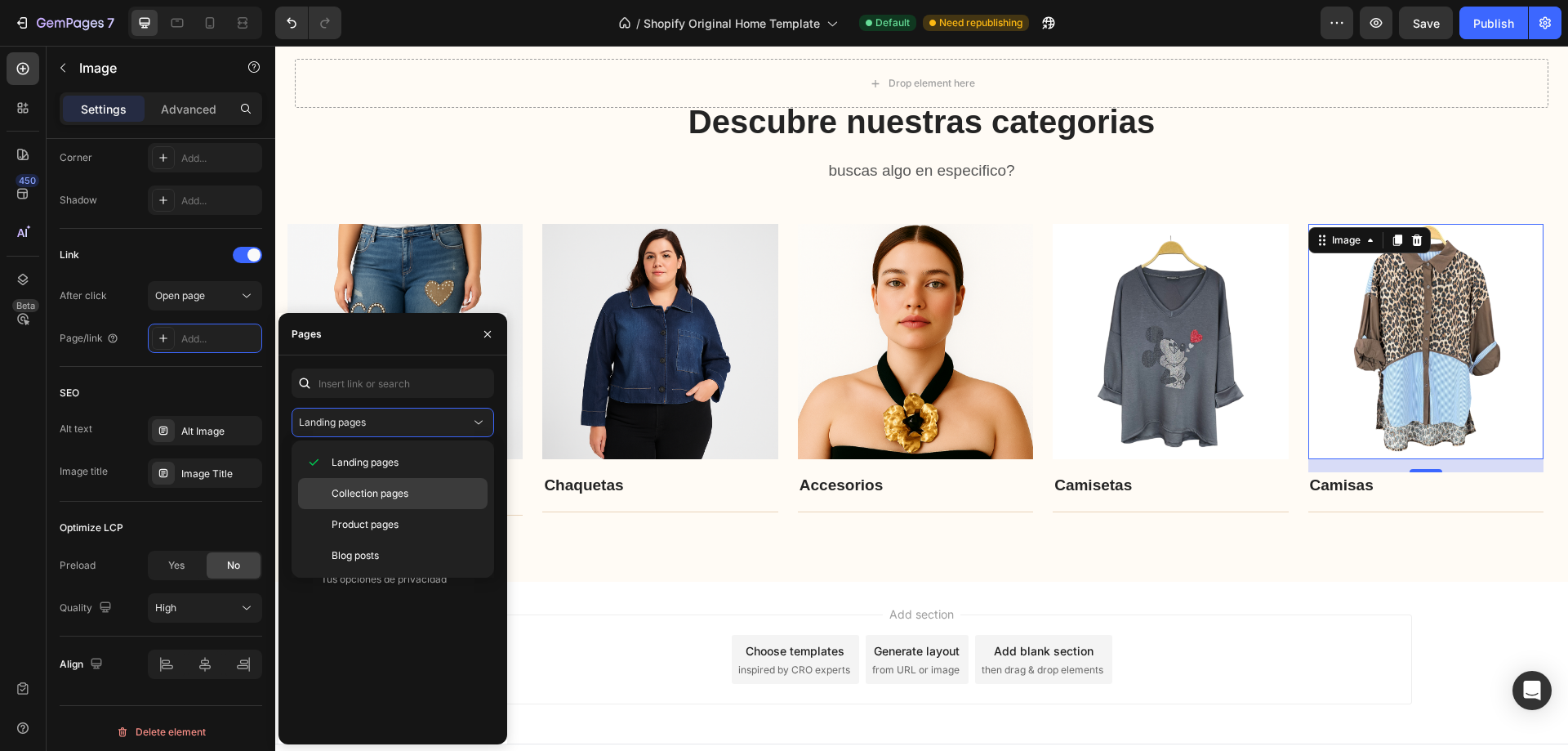
click at [366, 495] on span "Collection pages" at bounding box center [370, 493] width 77 height 15
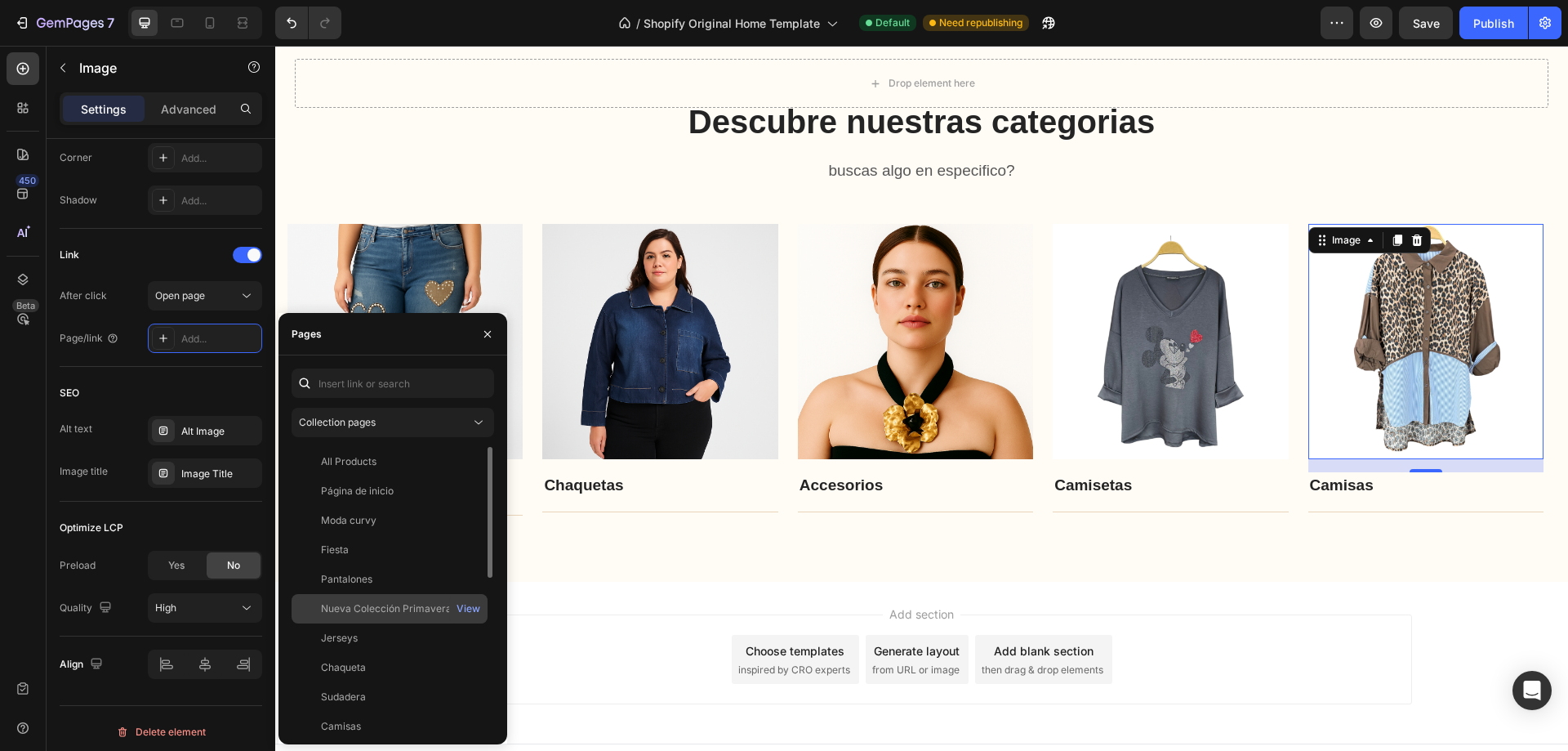
scroll to position [82, 0]
click at [377, 641] on div "Camisas" at bounding box center [390, 644] width 183 height 15
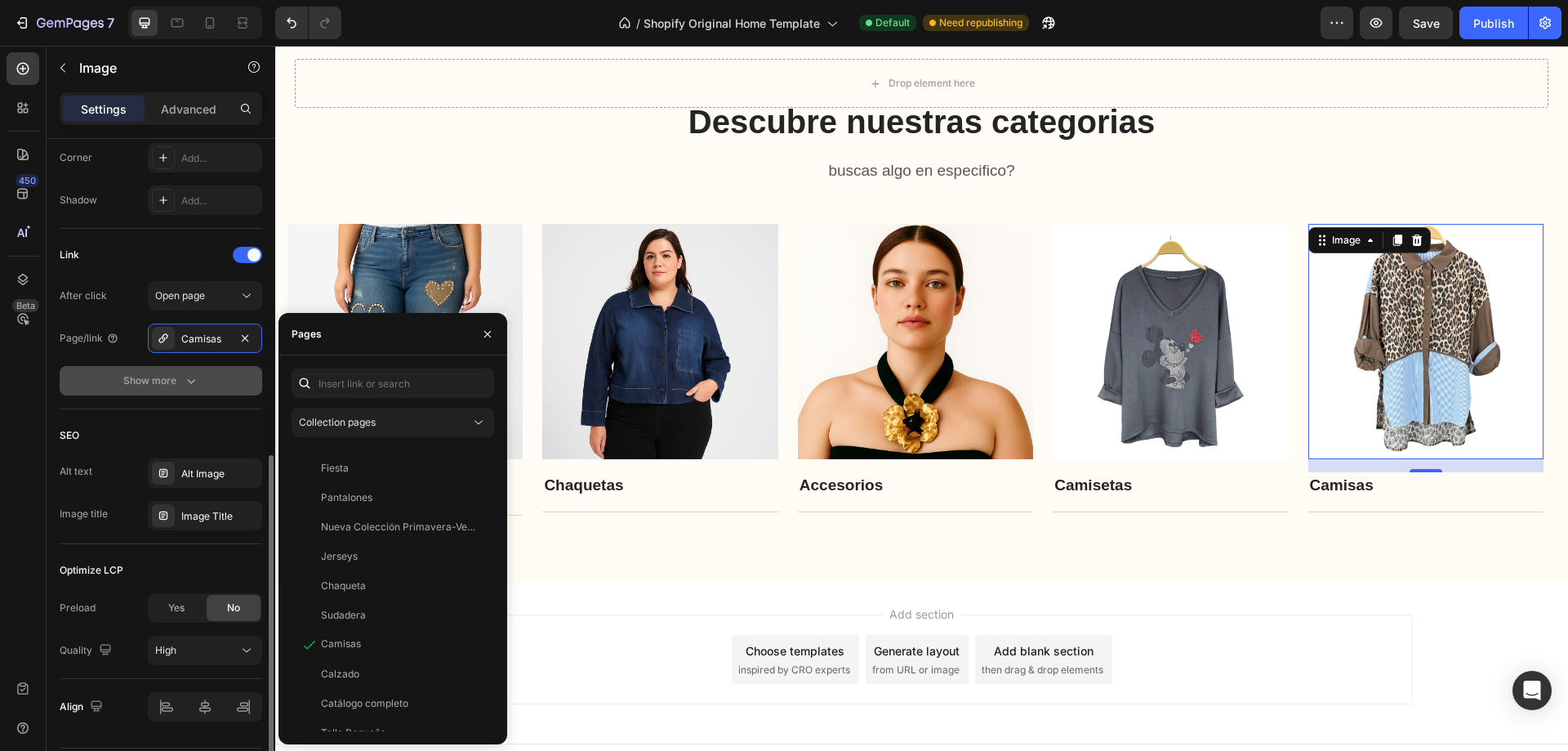
click at [224, 393] on button "Show more" at bounding box center [161, 380] width 203 height 29
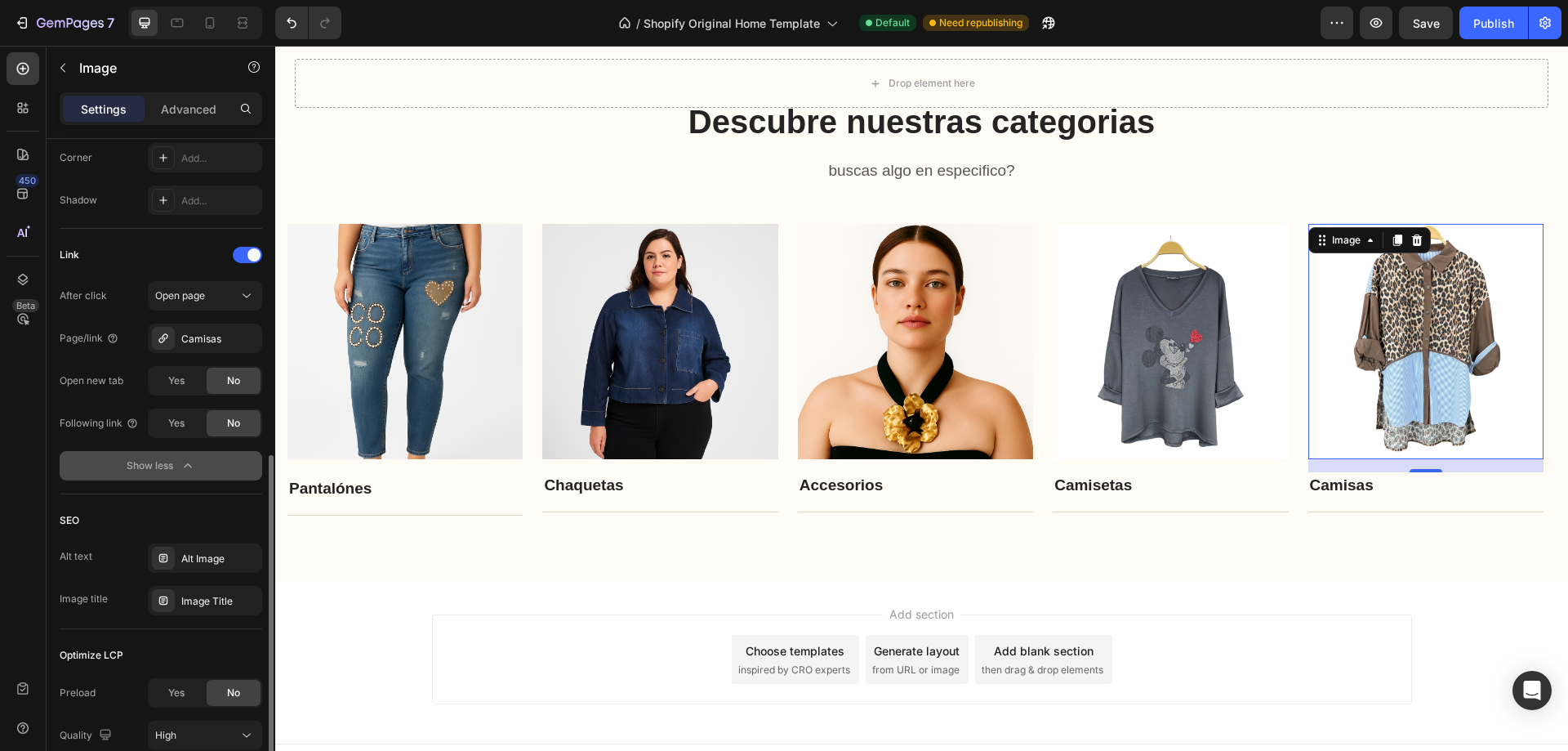
click at [154, 462] on div "Show less" at bounding box center [161, 465] width 70 height 16
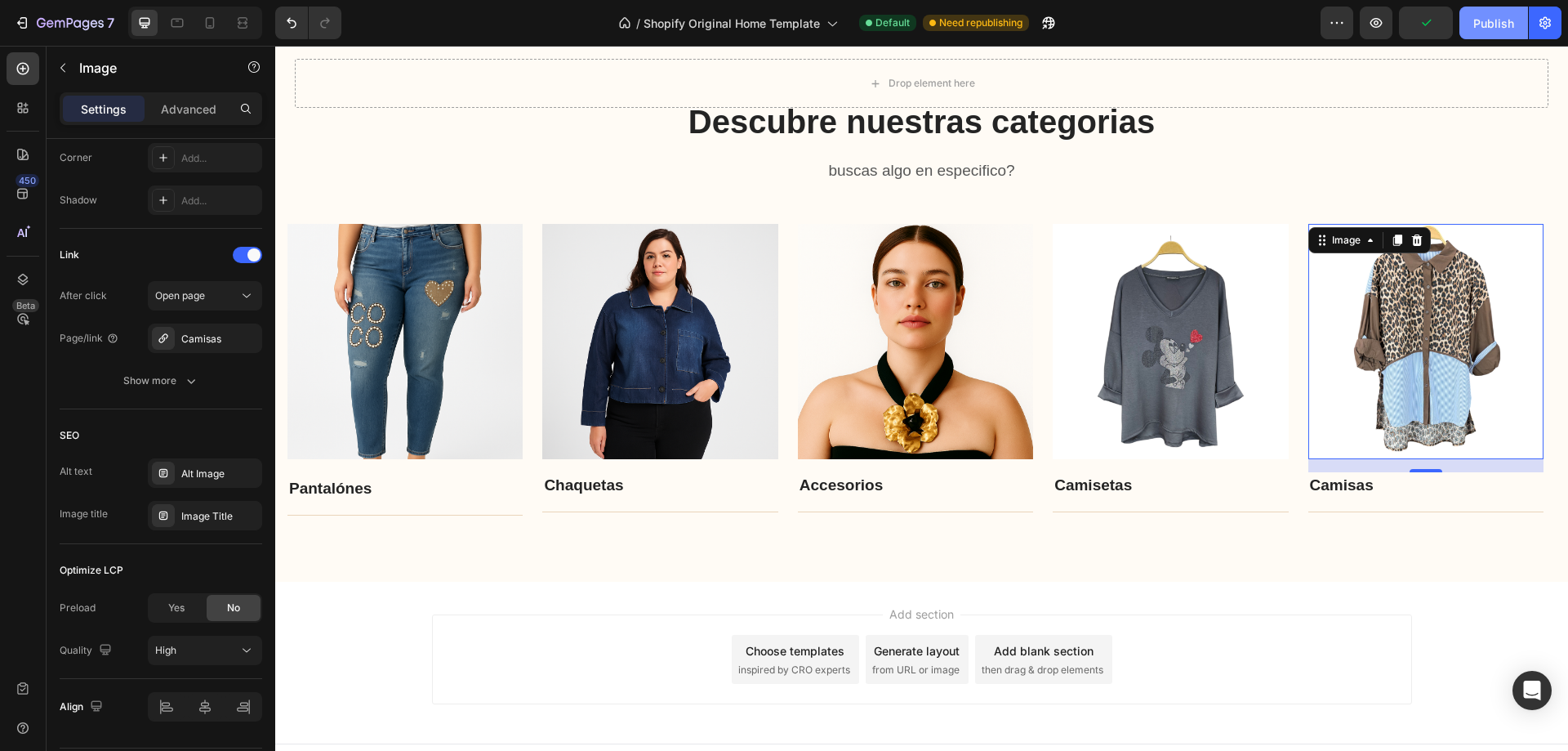
click at [1502, 18] on div "Publish" at bounding box center [1493, 23] width 40 height 17
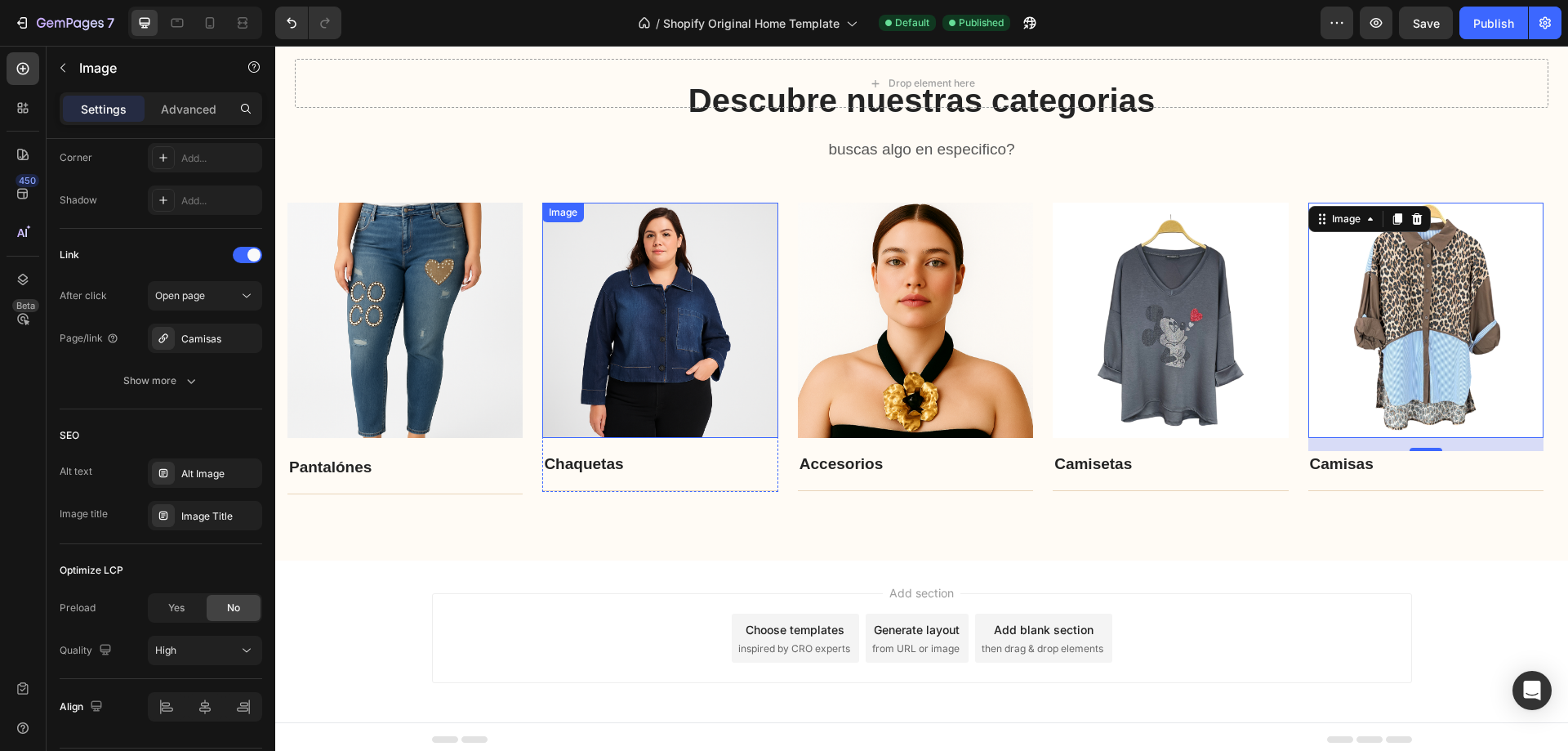
scroll to position [1773, 0]
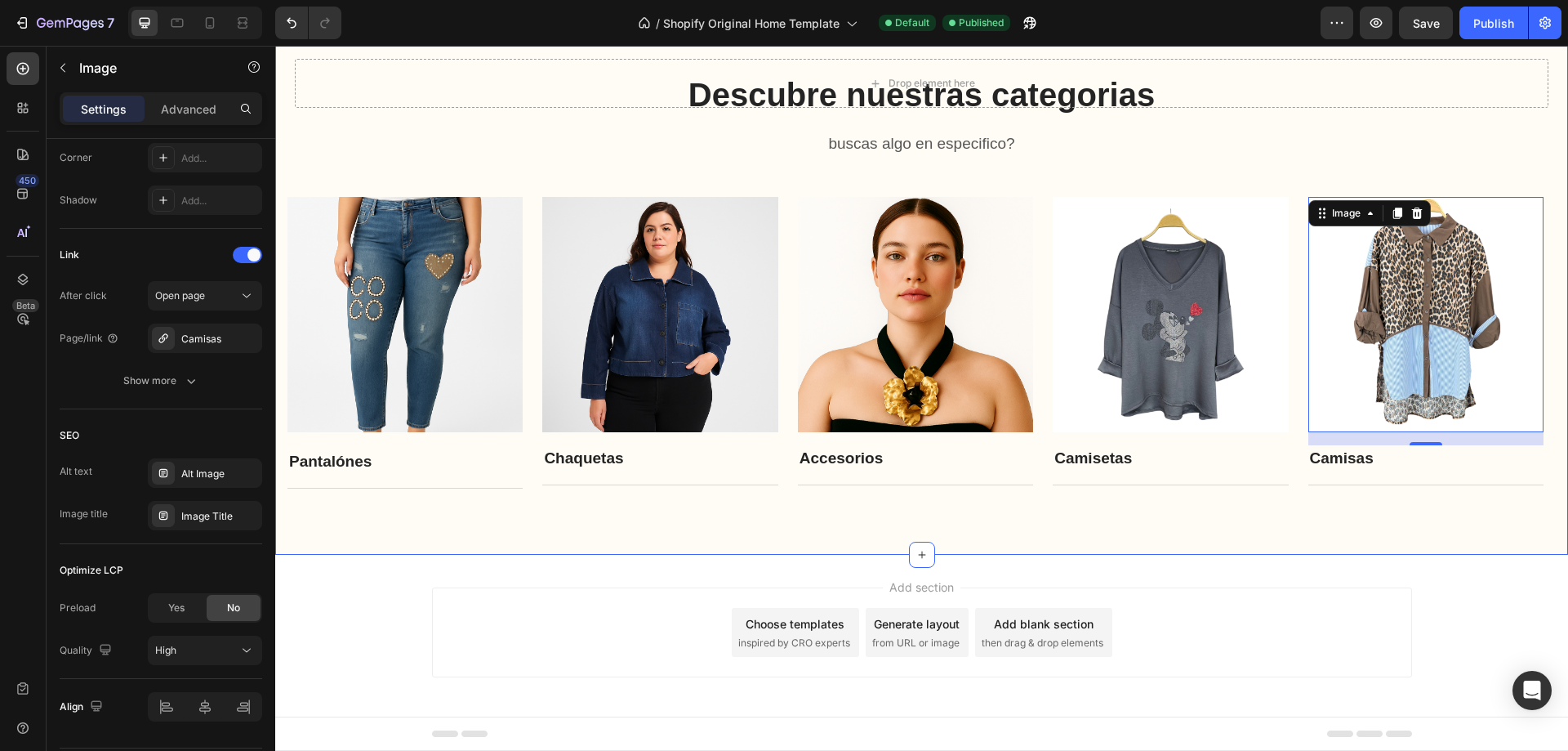
click at [1356, 539] on div "Descubre nuestras categorias Heading buscas algo en especifico? Text block Row …" at bounding box center [921, 280] width 1293 height 548
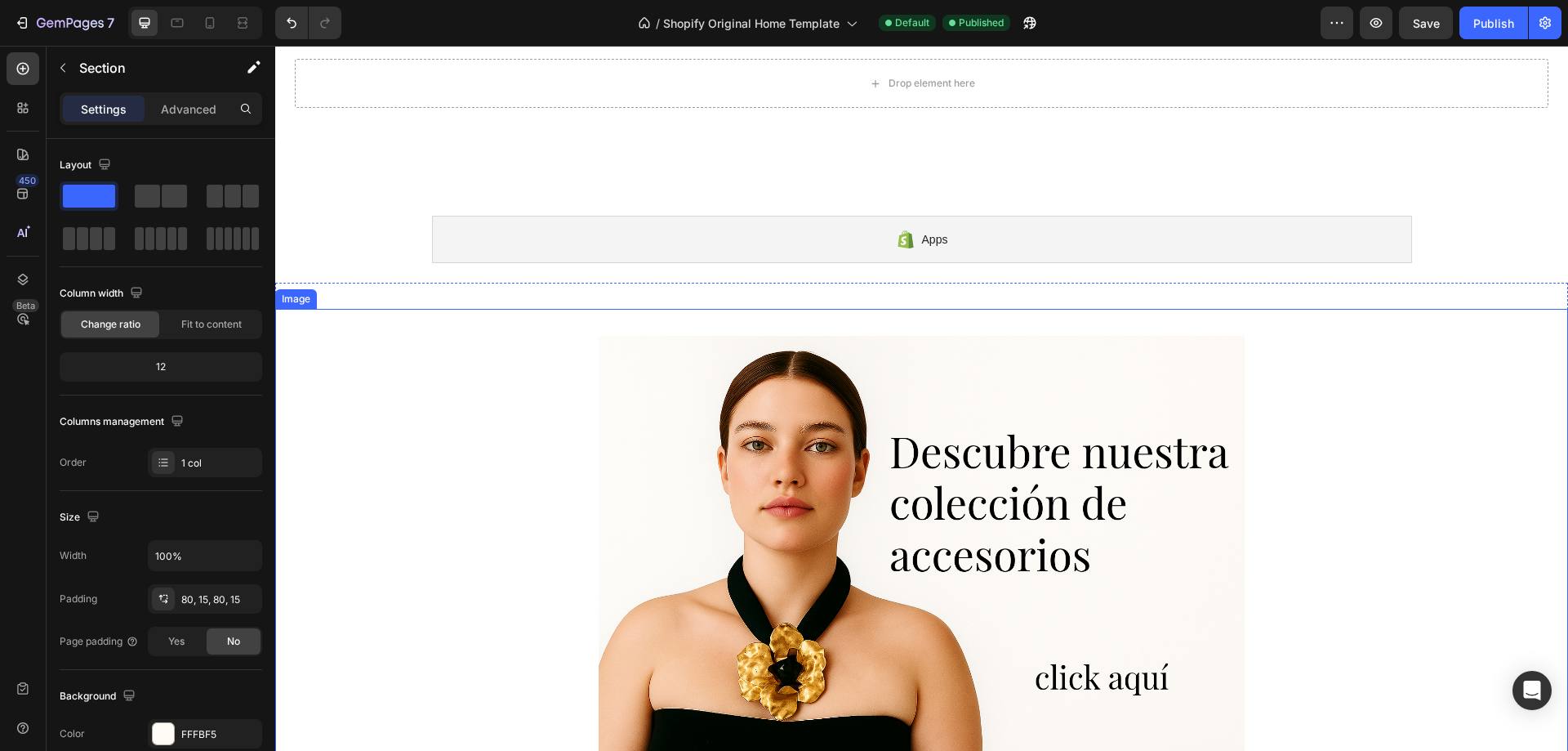
scroll to position [572, 0]
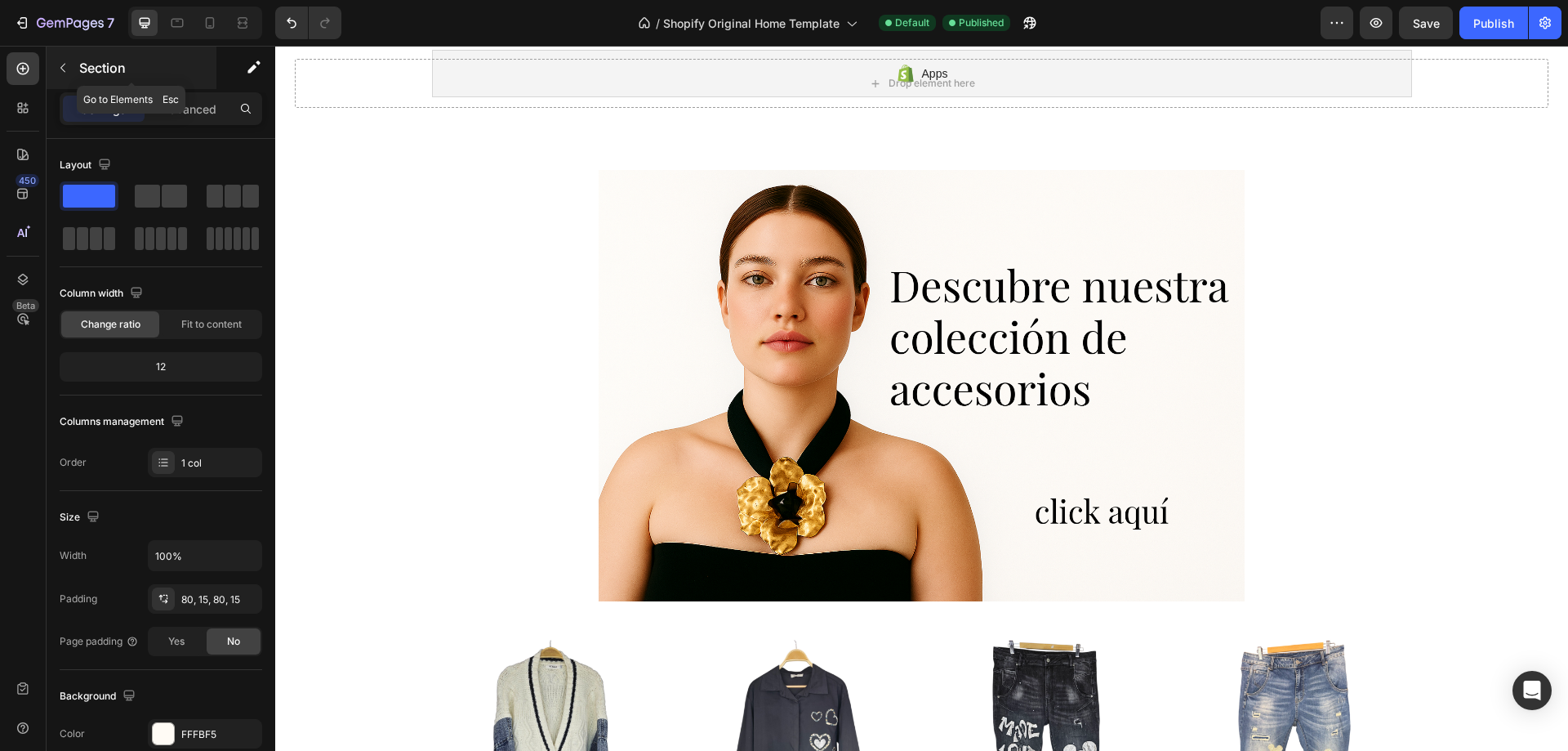
click at [65, 77] on button "button" at bounding box center [63, 68] width 26 height 26
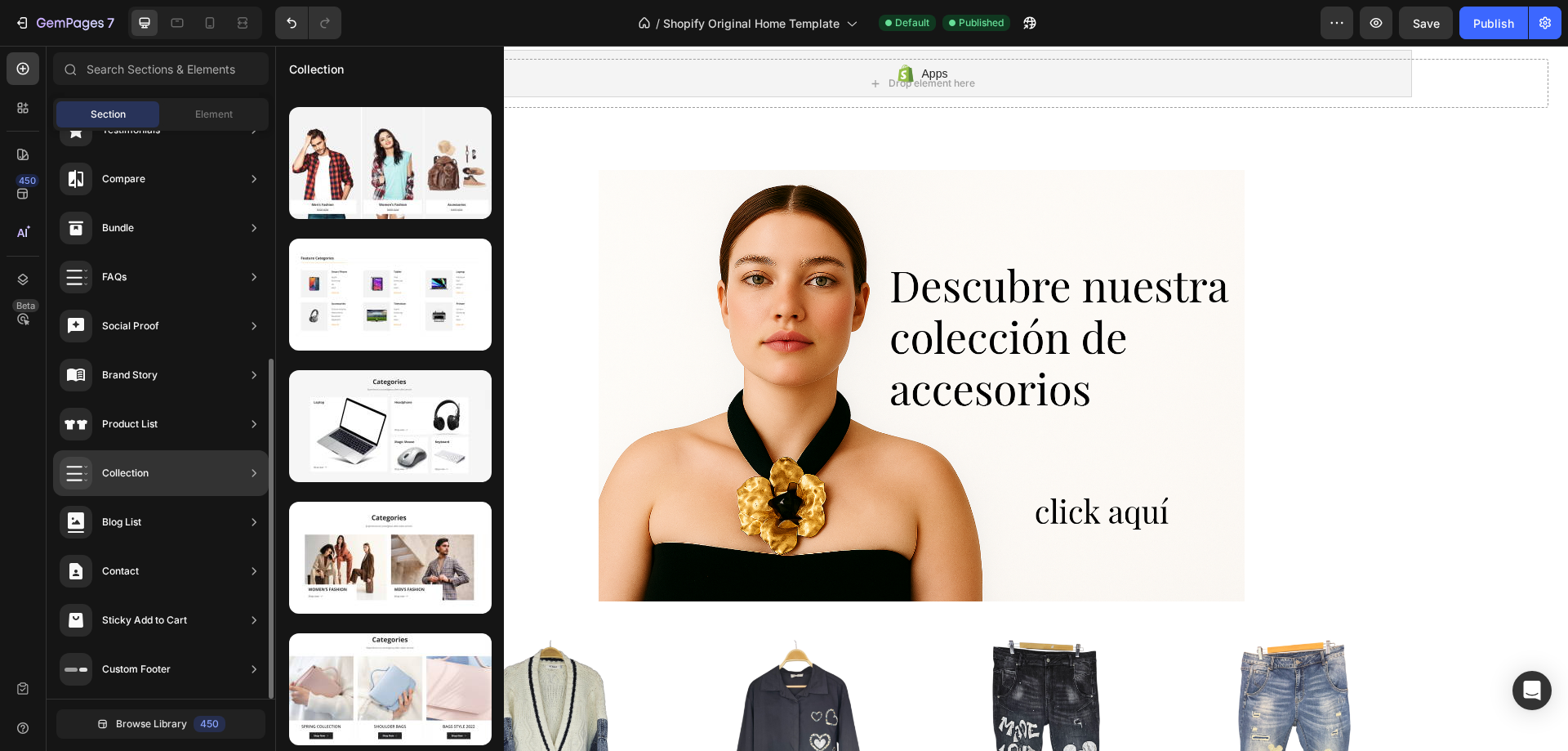
scroll to position [0, 0]
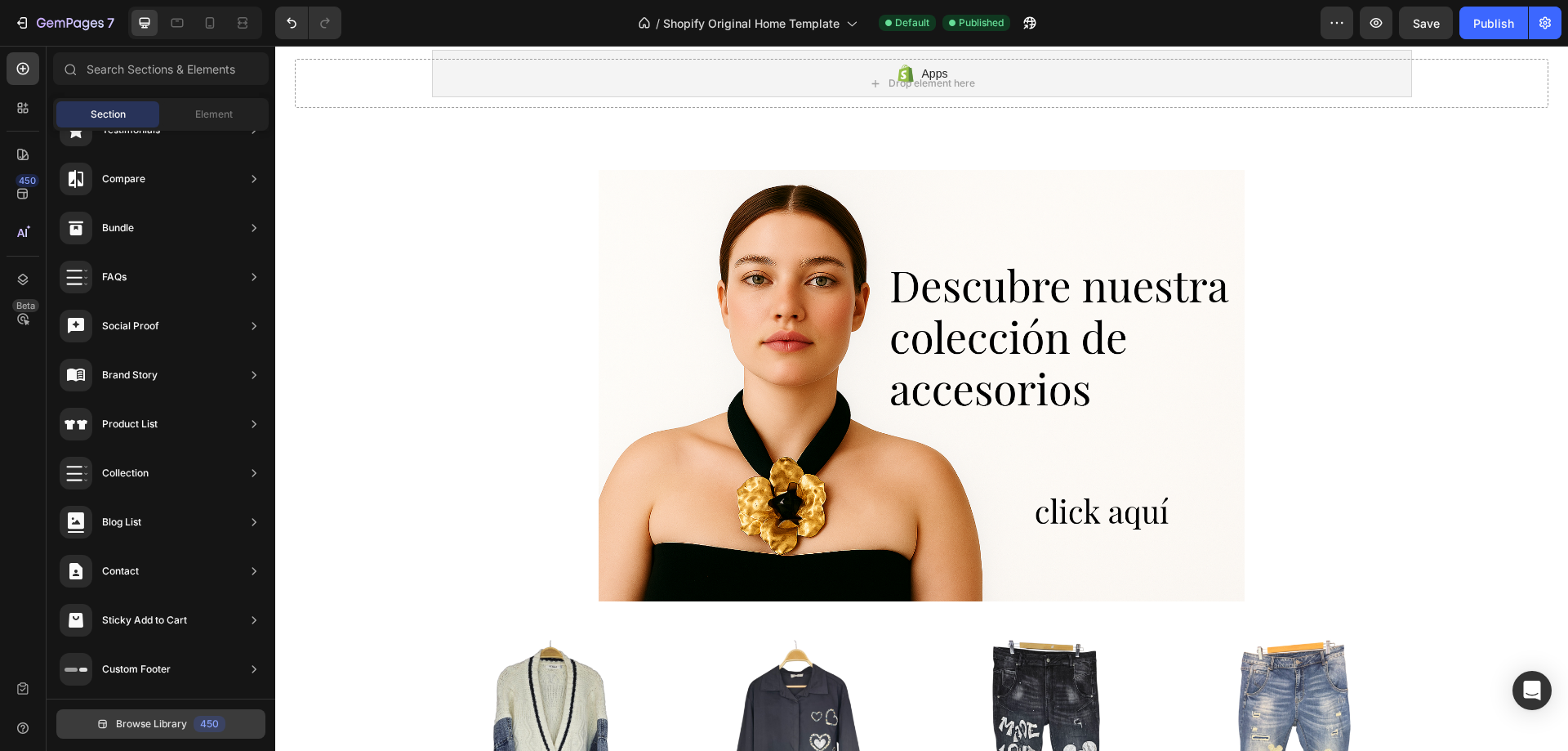
click at [162, 724] on span "Browse Library" at bounding box center [151, 723] width 71 height 15
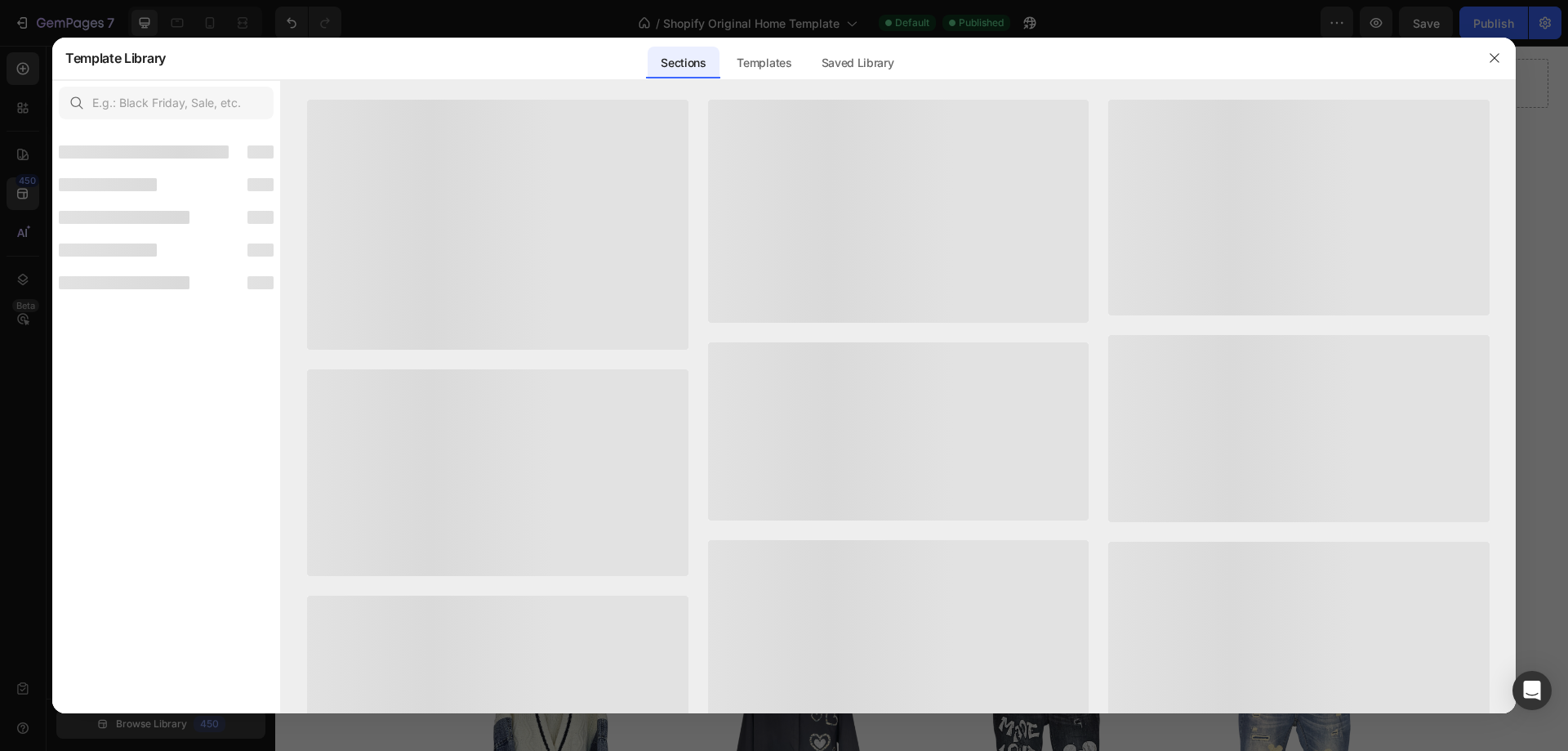
scroll to position [360, 0]
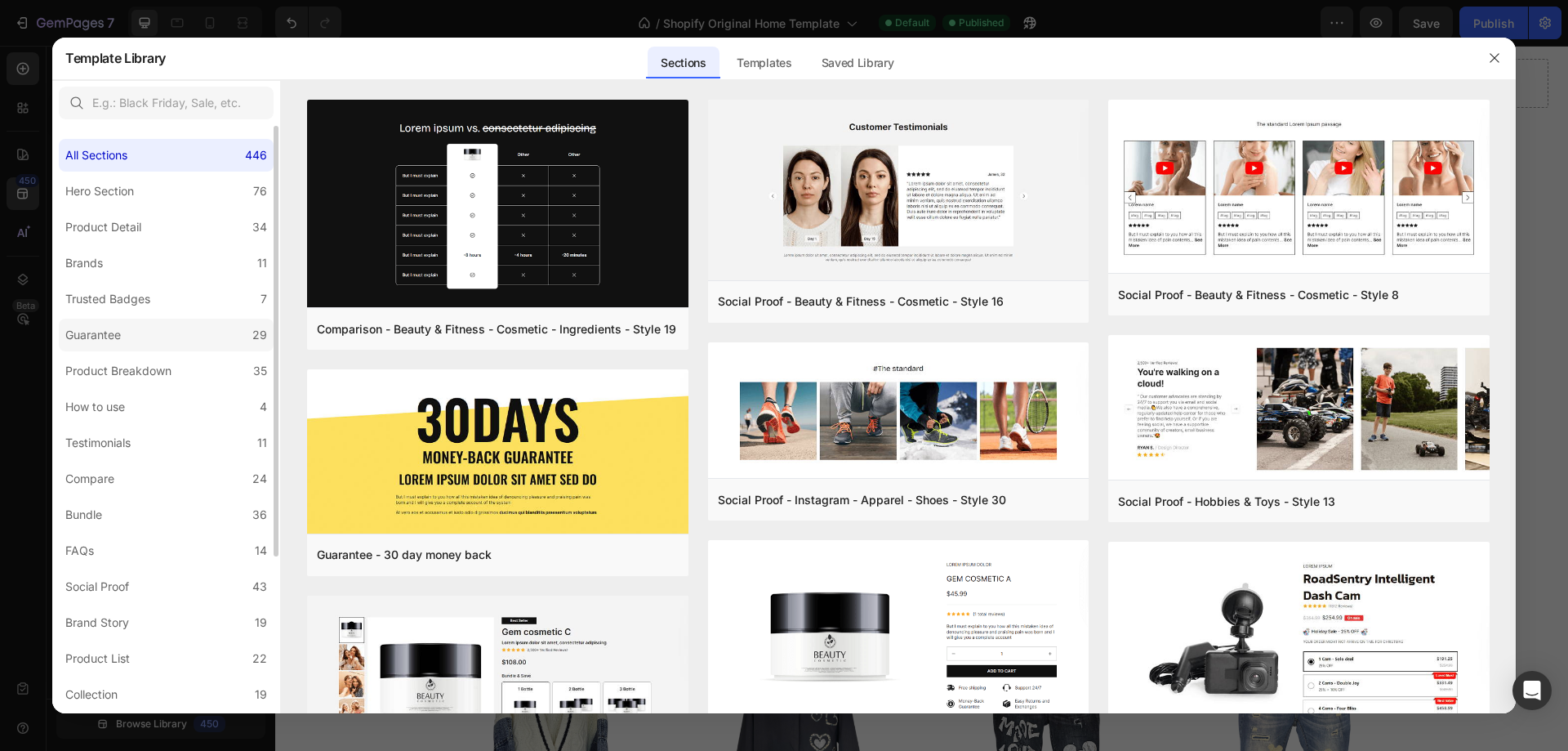
scroll to position [360, 0]
click at [187, 366] on label "Product Breakdown 35" at bounding box center [166, 371] width 215 height 33
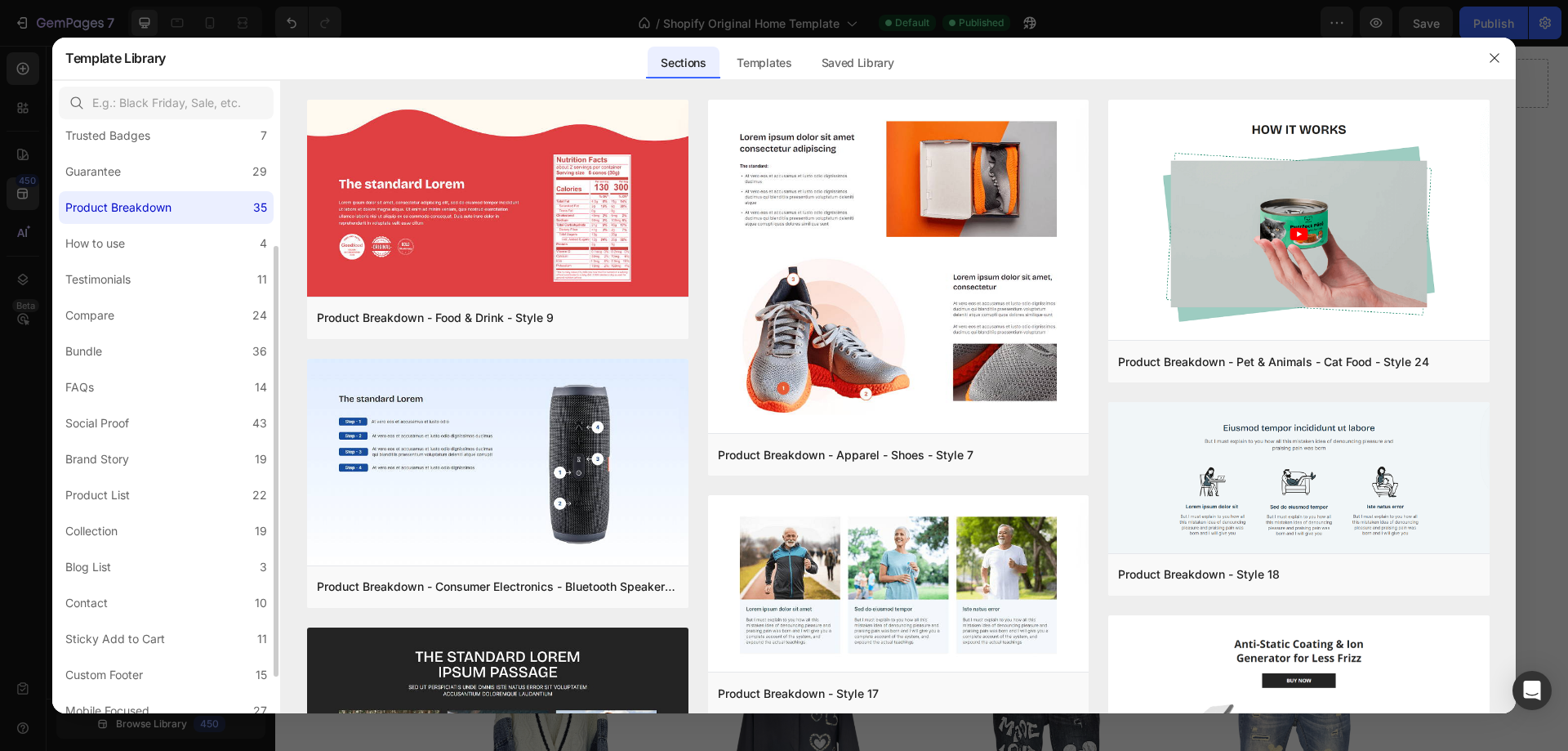
scroll to position [213, 0]
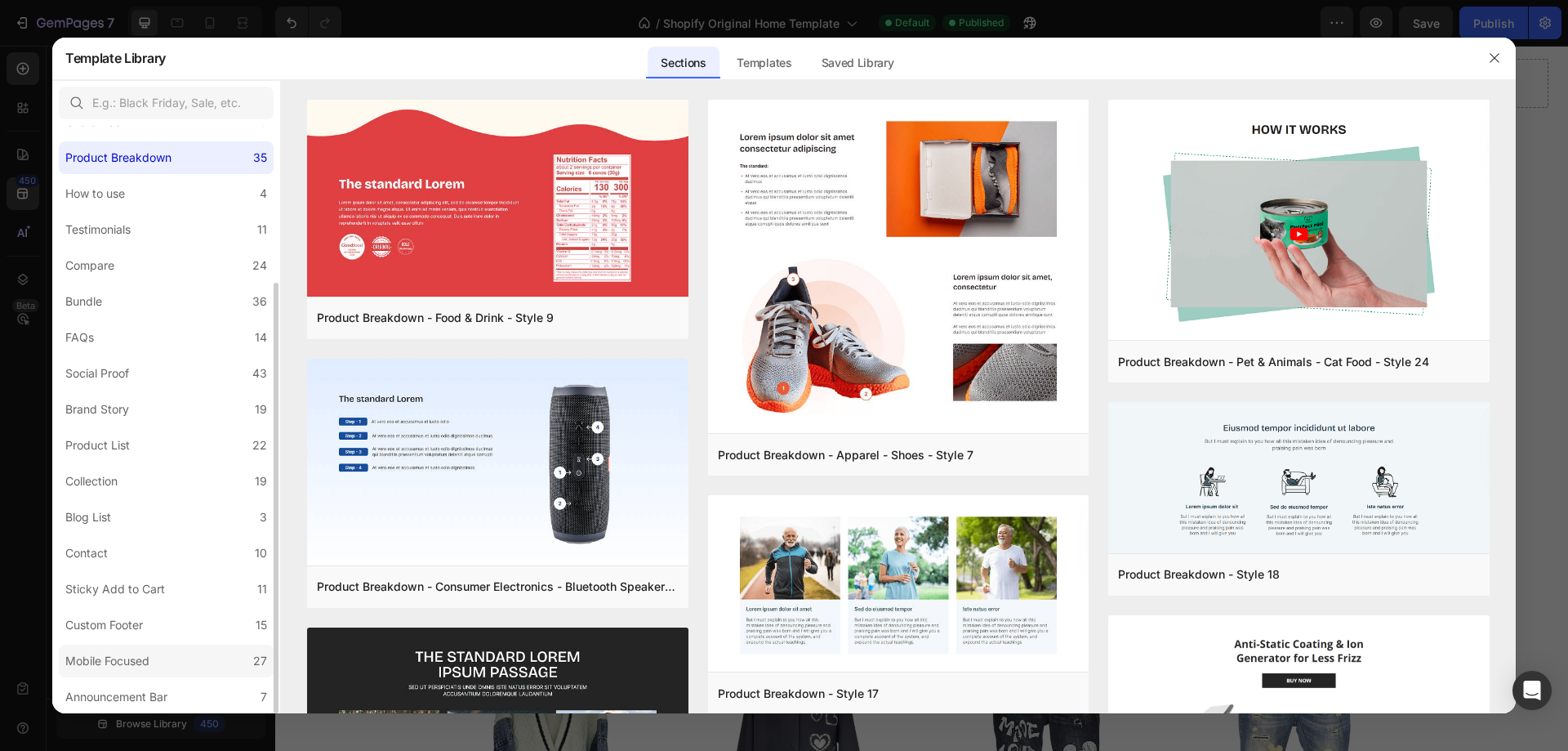
click at [153, 652] on div "Mobile Focused" at bounding box center [110, 661] width 90 height 20
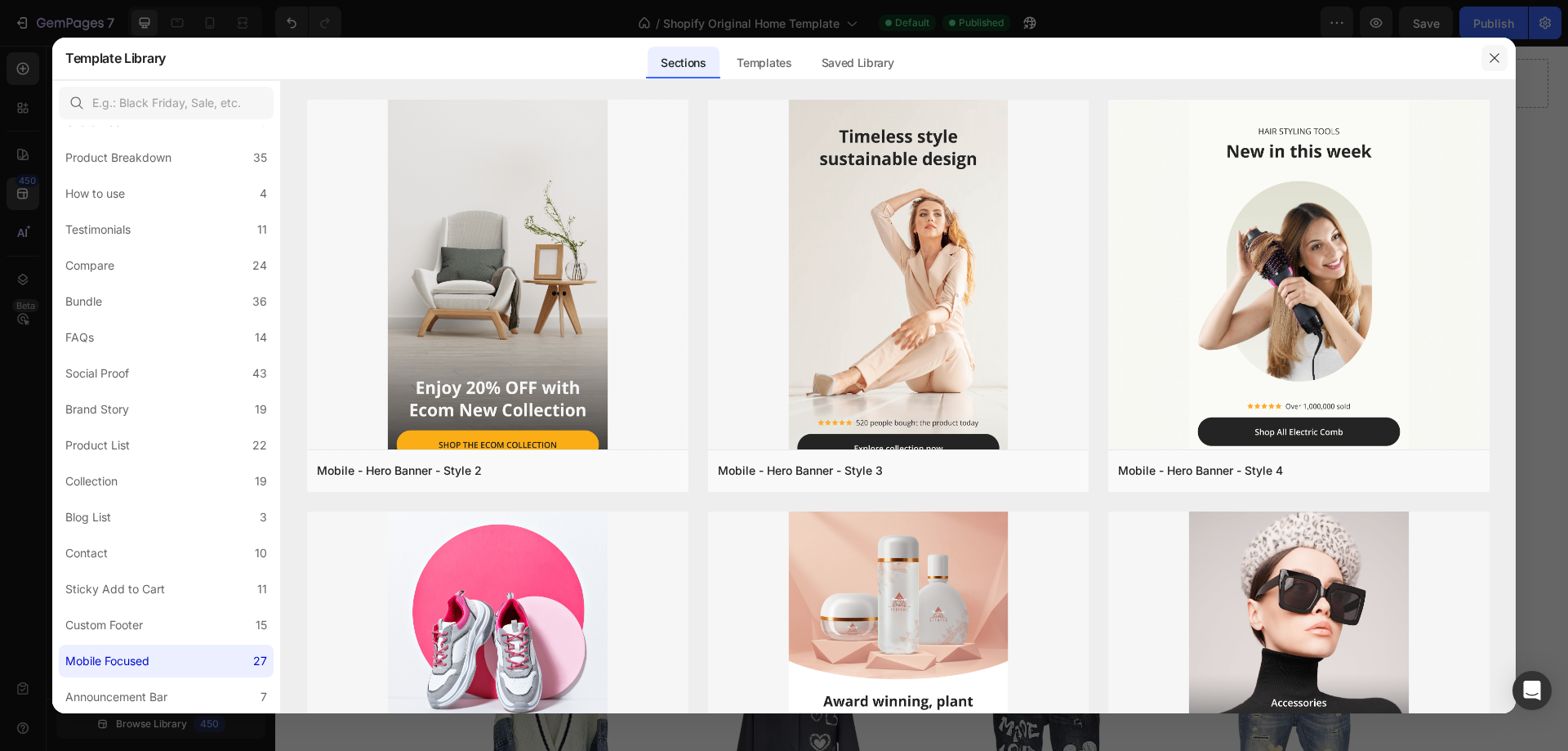
click at [1497, 57] on icon "button" at bounding box center [1494, 58] width 9 height 9
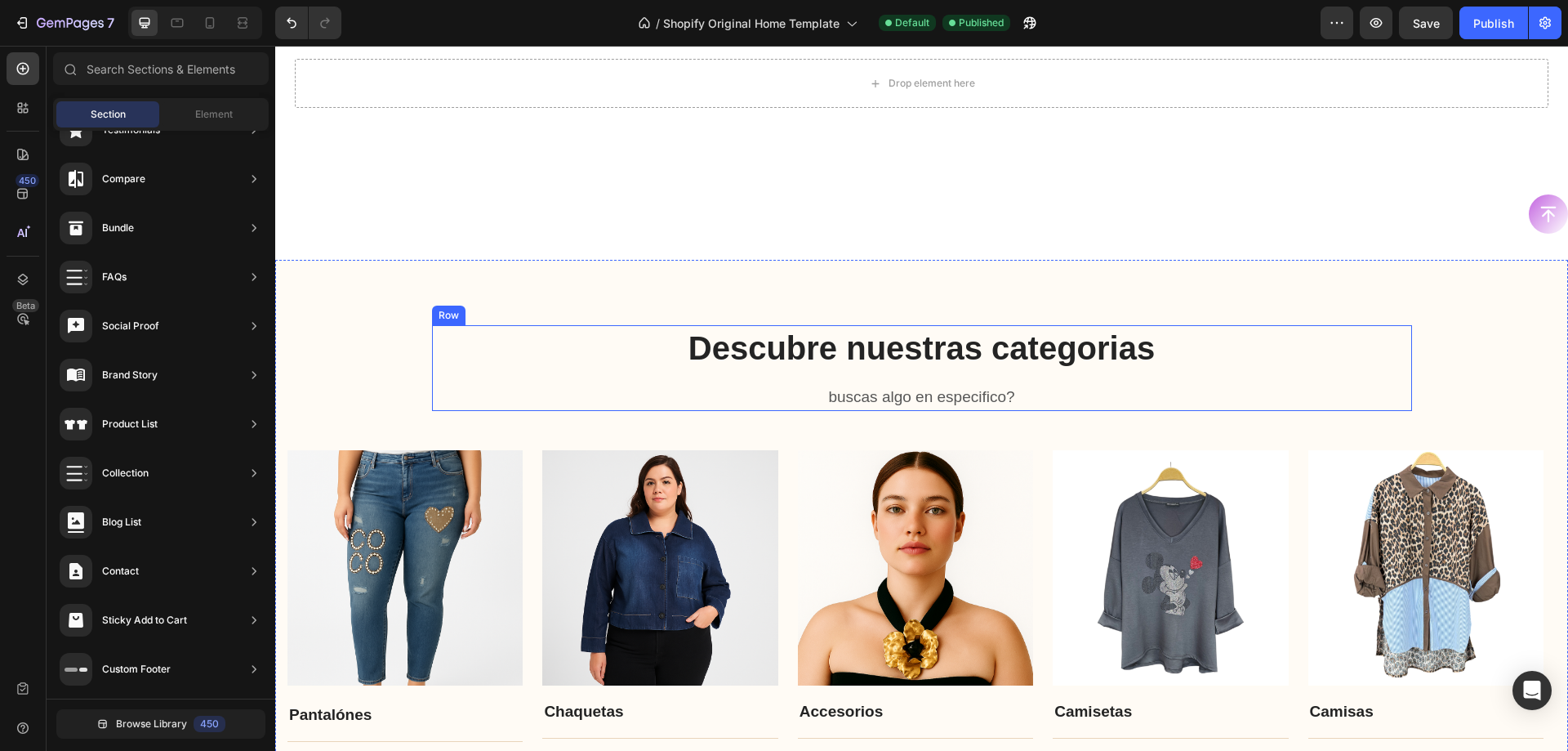
scroll to position [1715, 0]
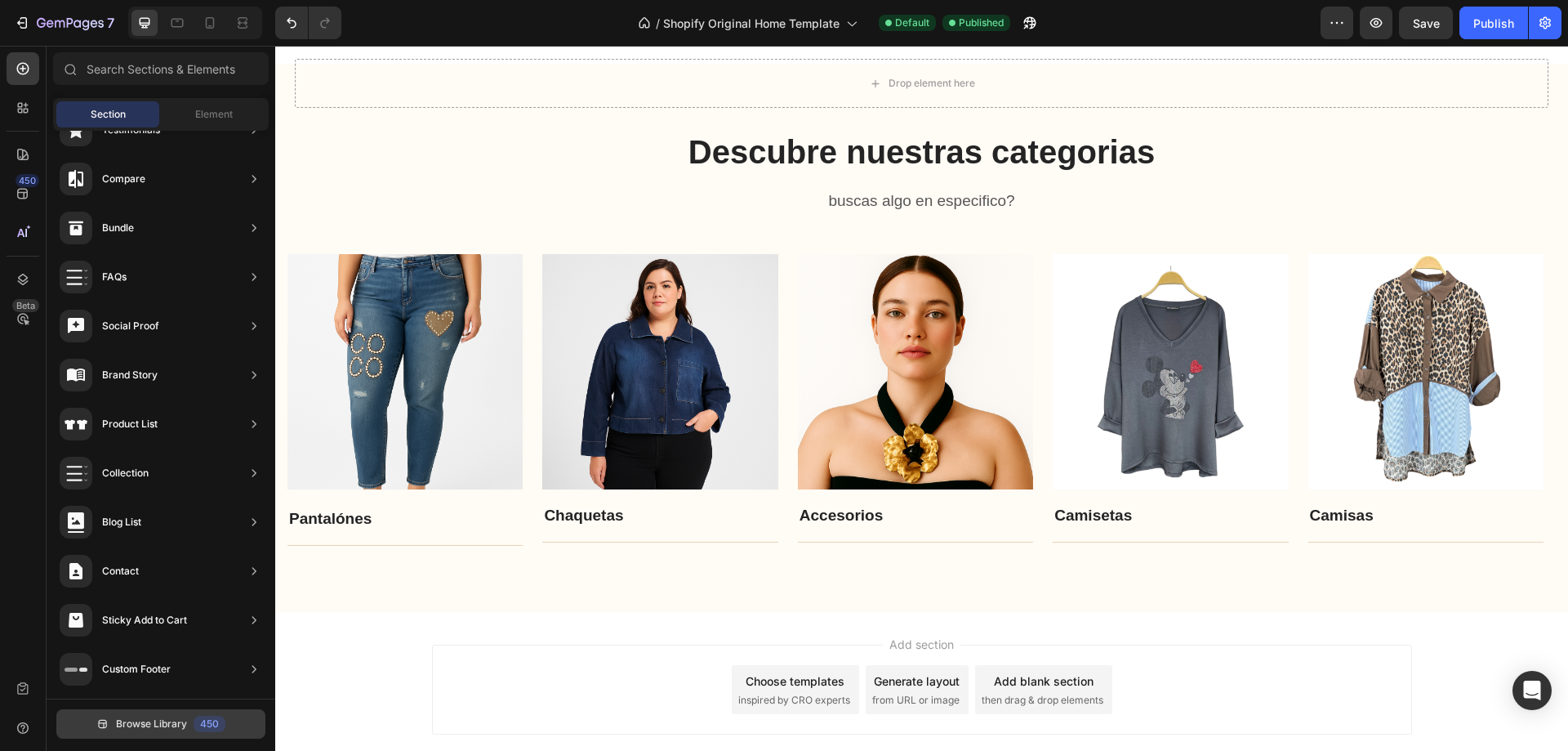
click at [186, 718] on span "Browse Library" at bounding box center [151, 723] width 71 height 15
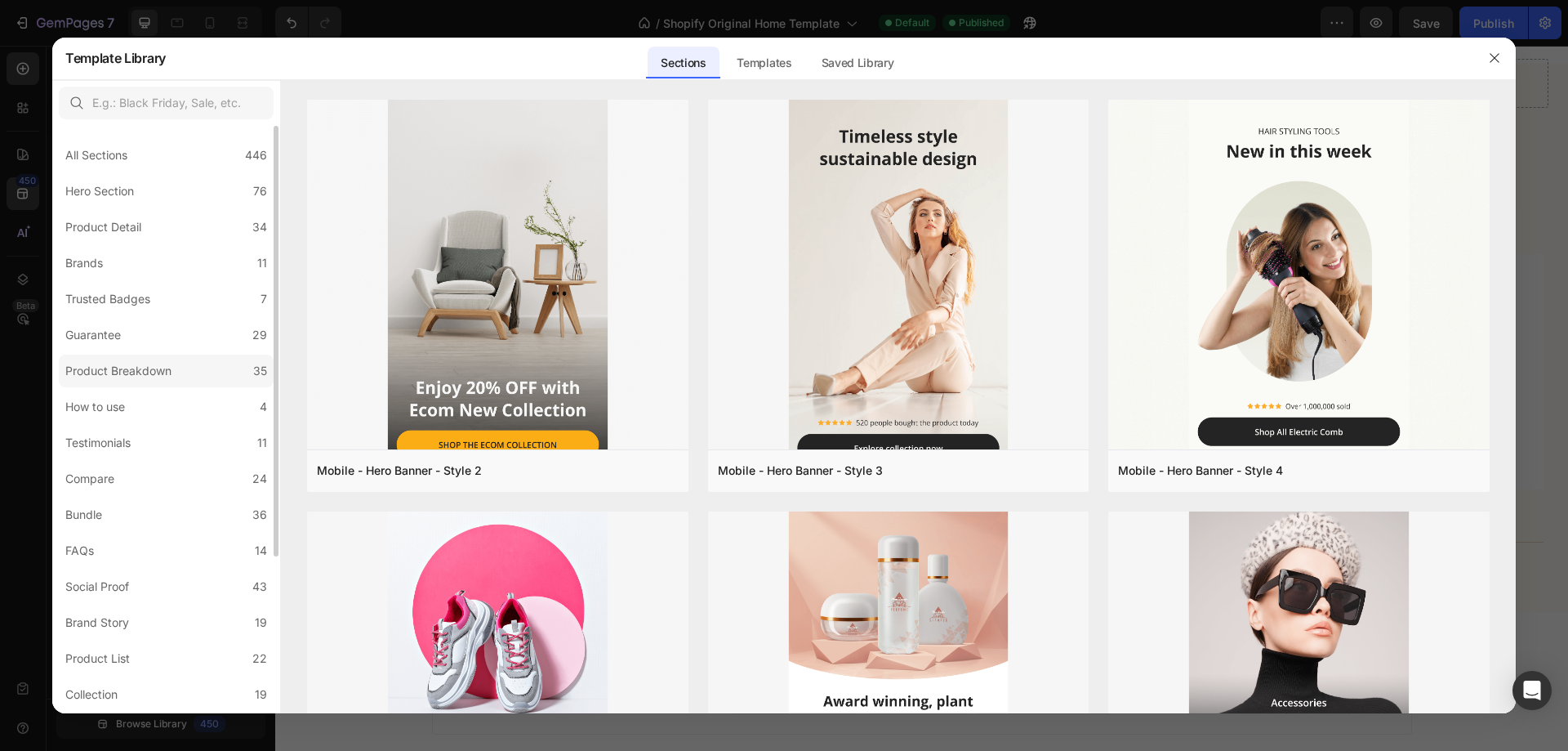
click at [200, 361] on label "Product Breakdown 35" at bounding box center [166, 371] width 215 height 33
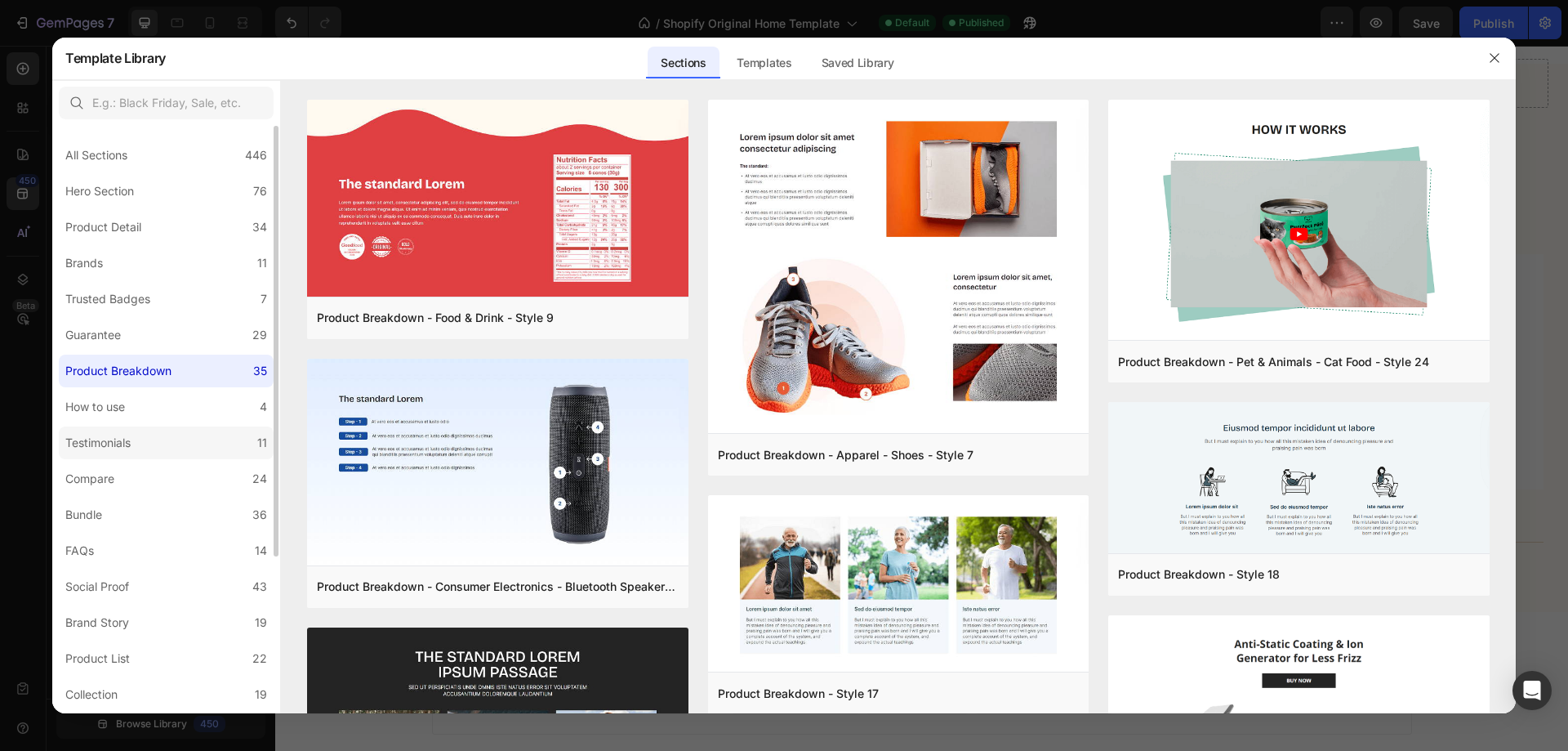
click at [175, 446] on label "Testimonials 11" at bounding box center [166, 443] width 215 height 33
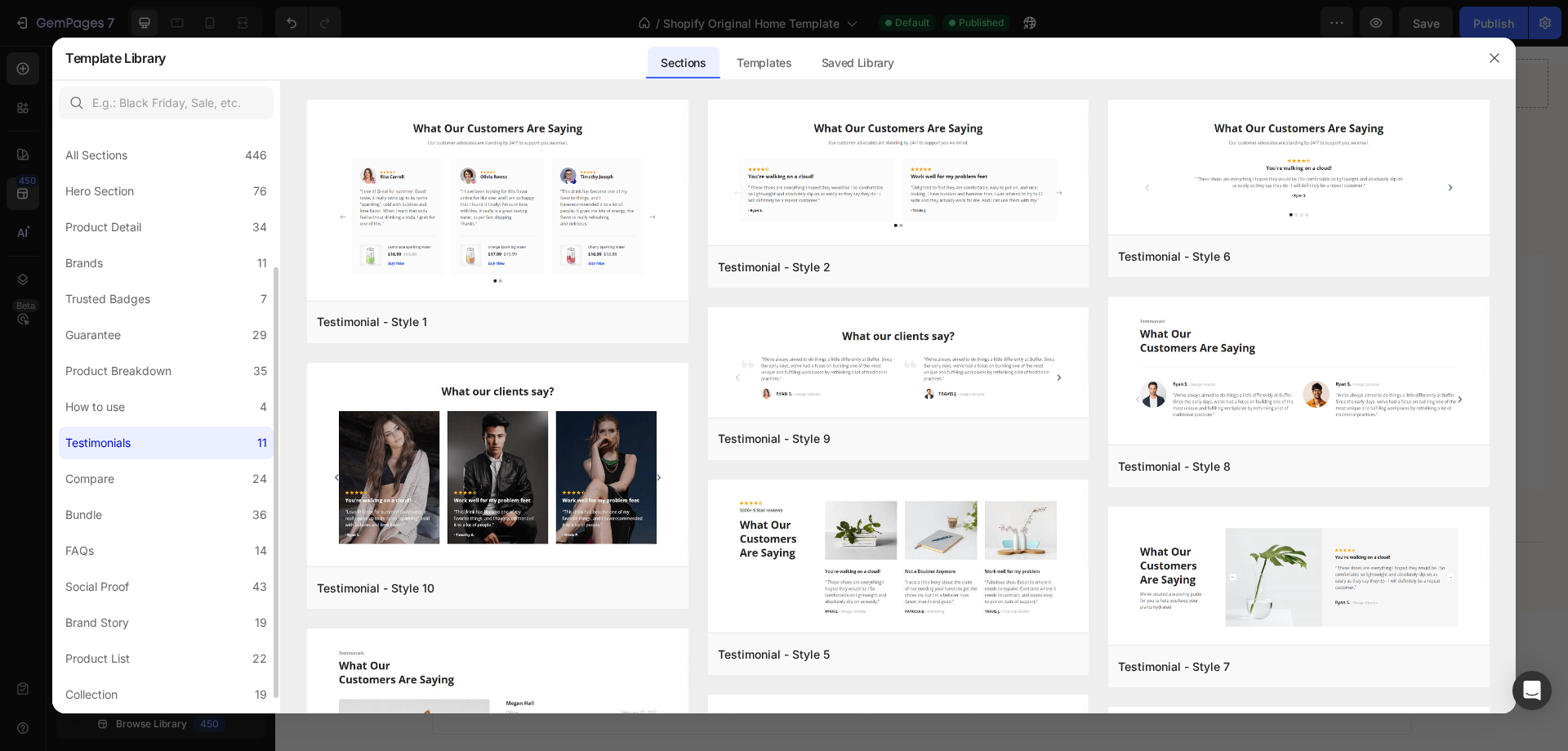
scroll to position [163, 0]
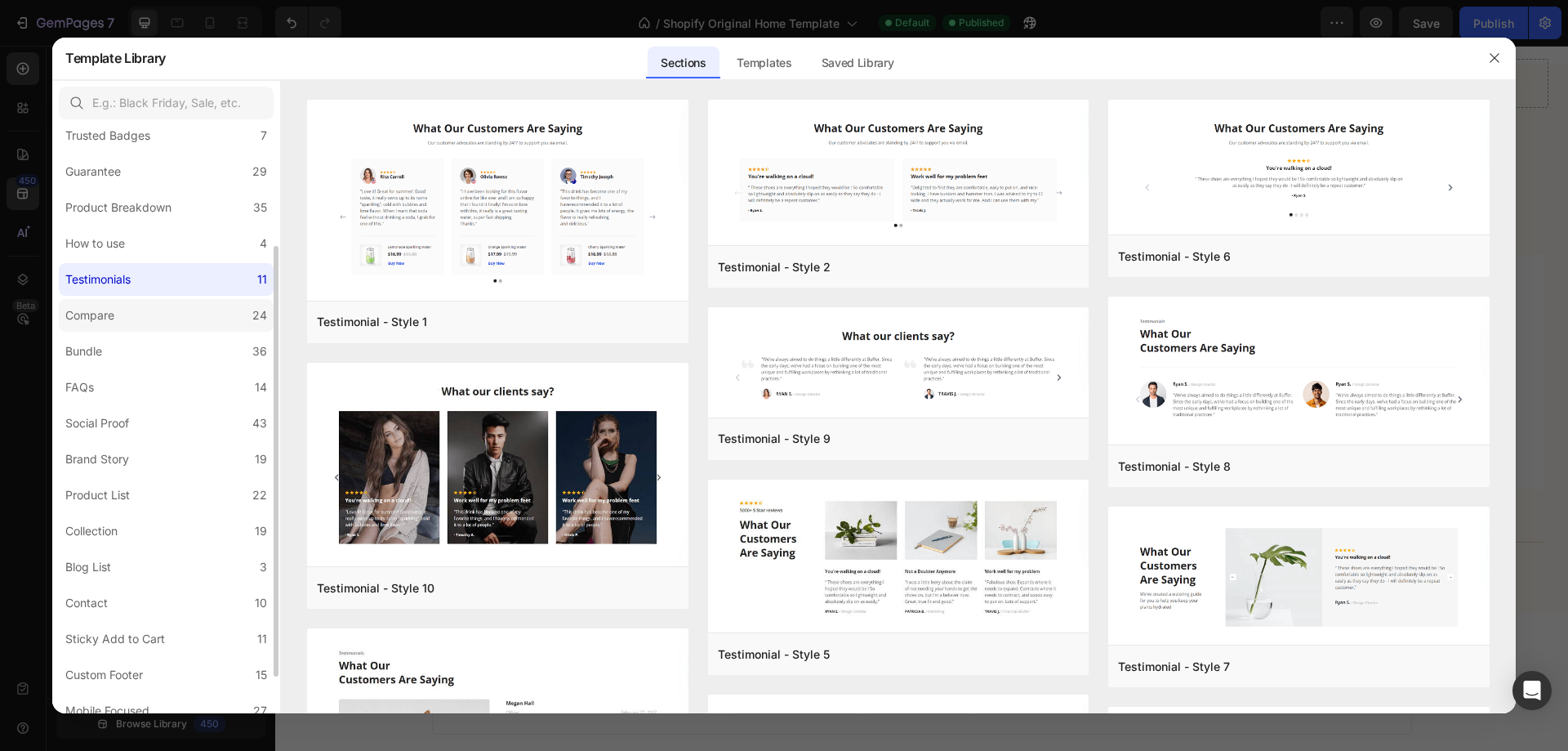
click at [218, 325] on label "Compare 24" at bounding box center [166, 316] width 215 height 33
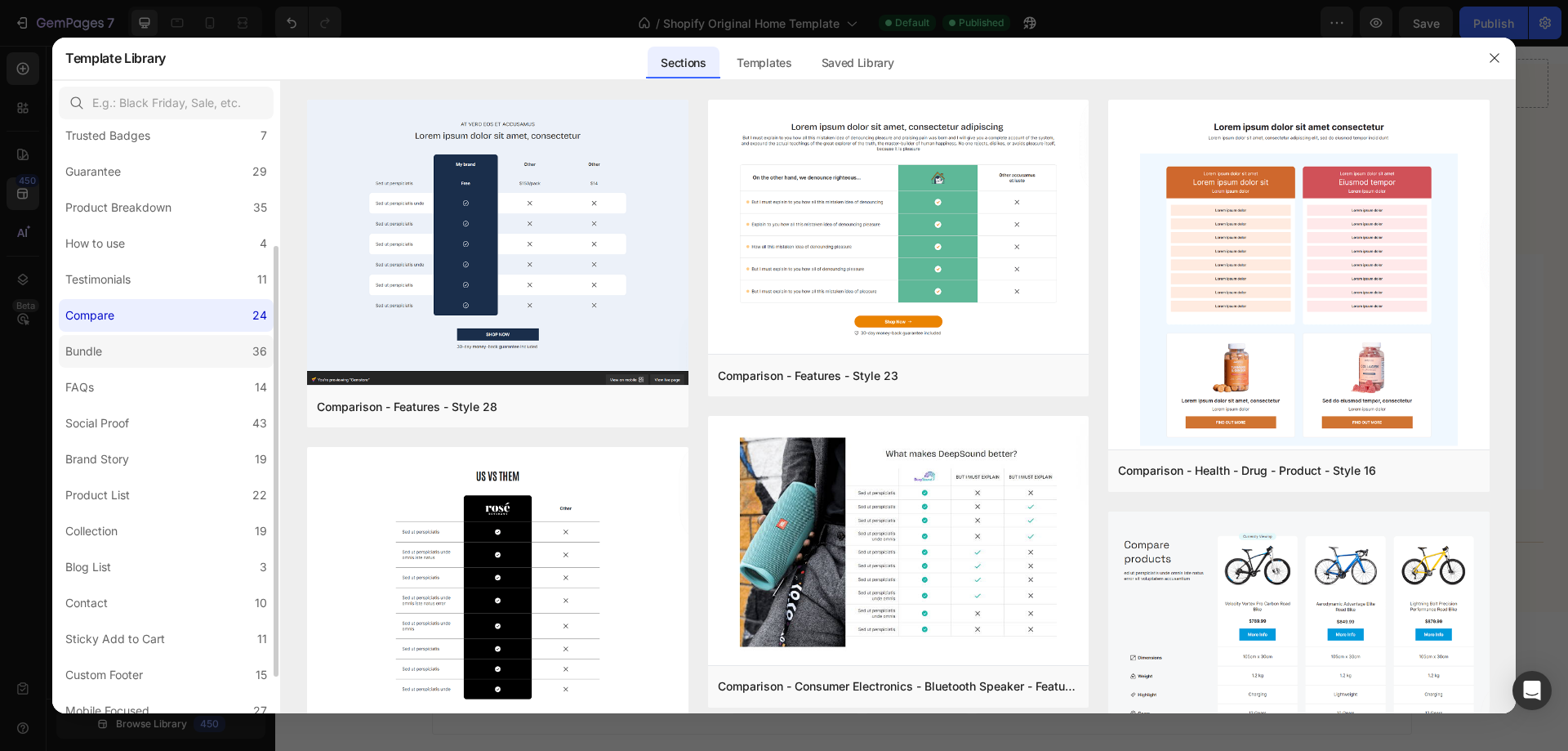
click at [218, 342] on label "Bundle 36" at bounding box center [166, 351] width 215 height 33
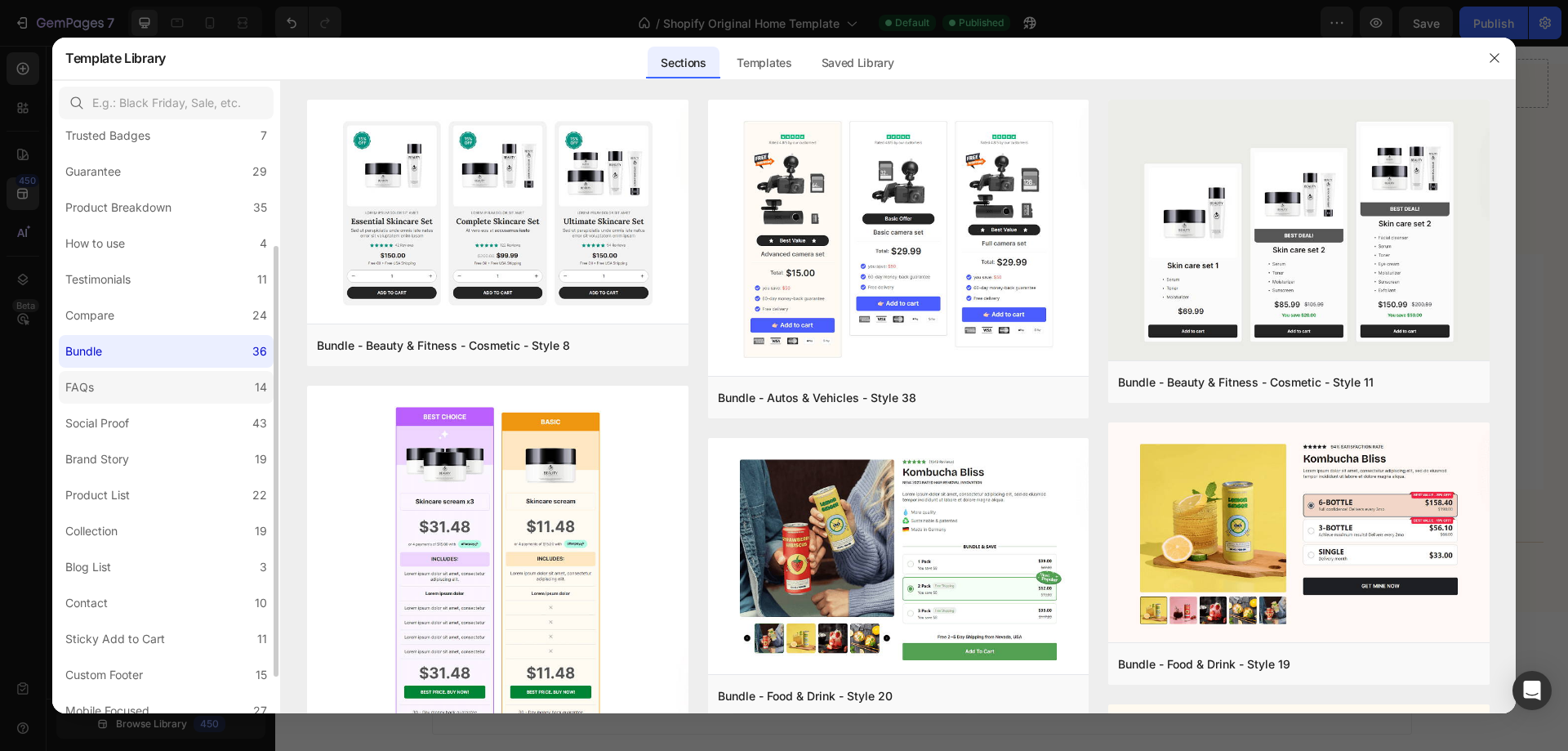
click at [173, 389] on label "FAQs 14" at bounding box center [166, 387] width 215 height 33
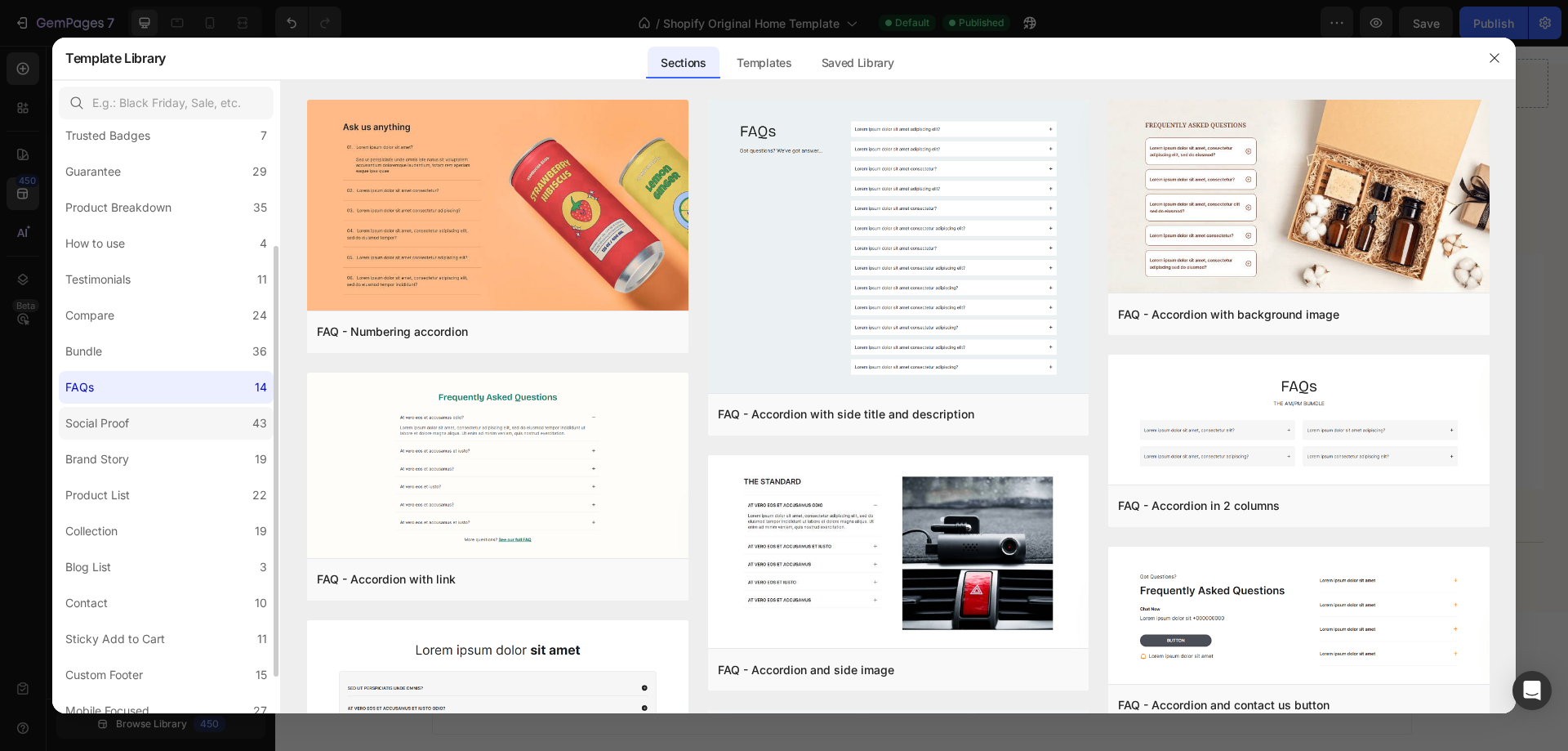
click at [166, 416] on label "Social Proof 43" at bounding box center [166, 423] width 215 height 33
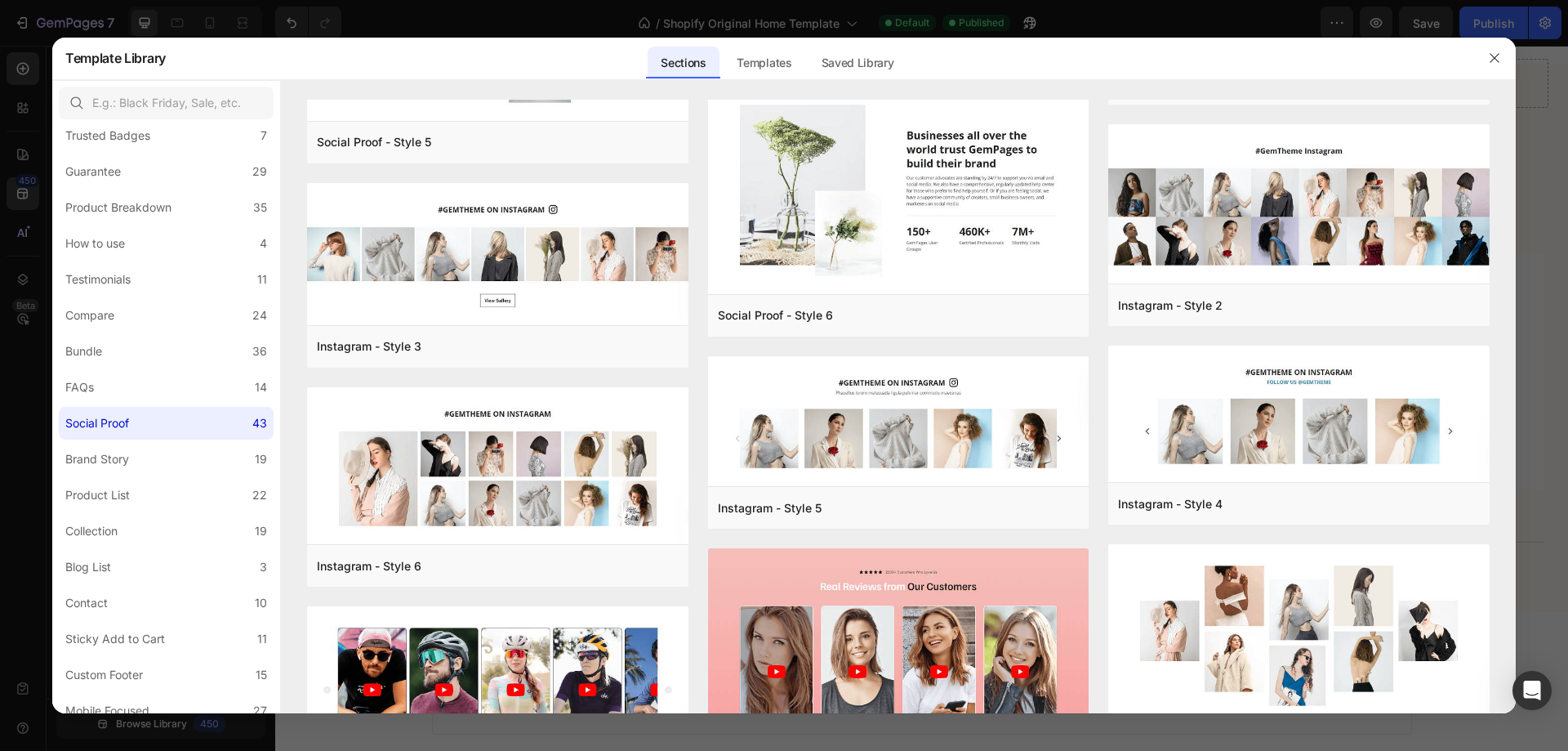
scroll to position [165, 0]
